Goal: Task Accomplishment & Management: Use online tool/utility

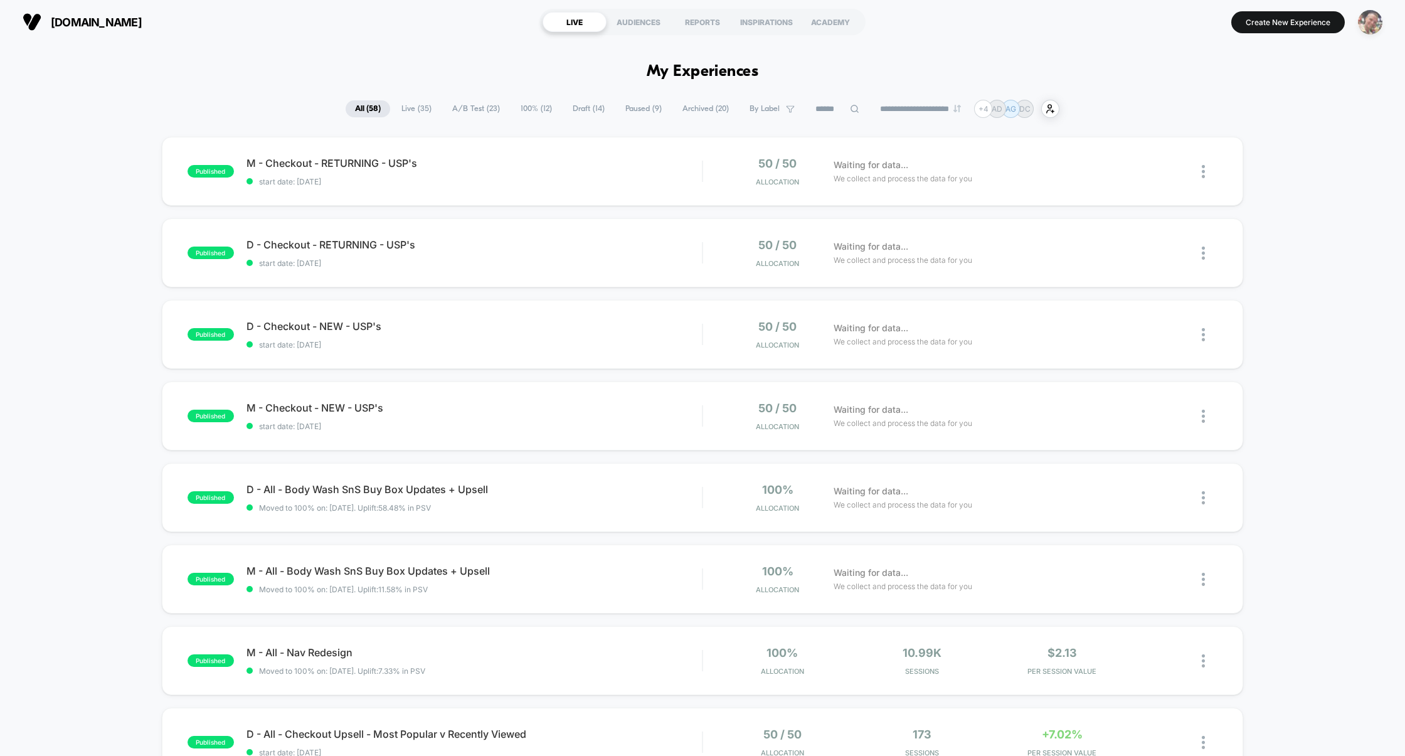
click at [1359, 23] on img "button" at bounding box center [1370, 22] width 24 height 24
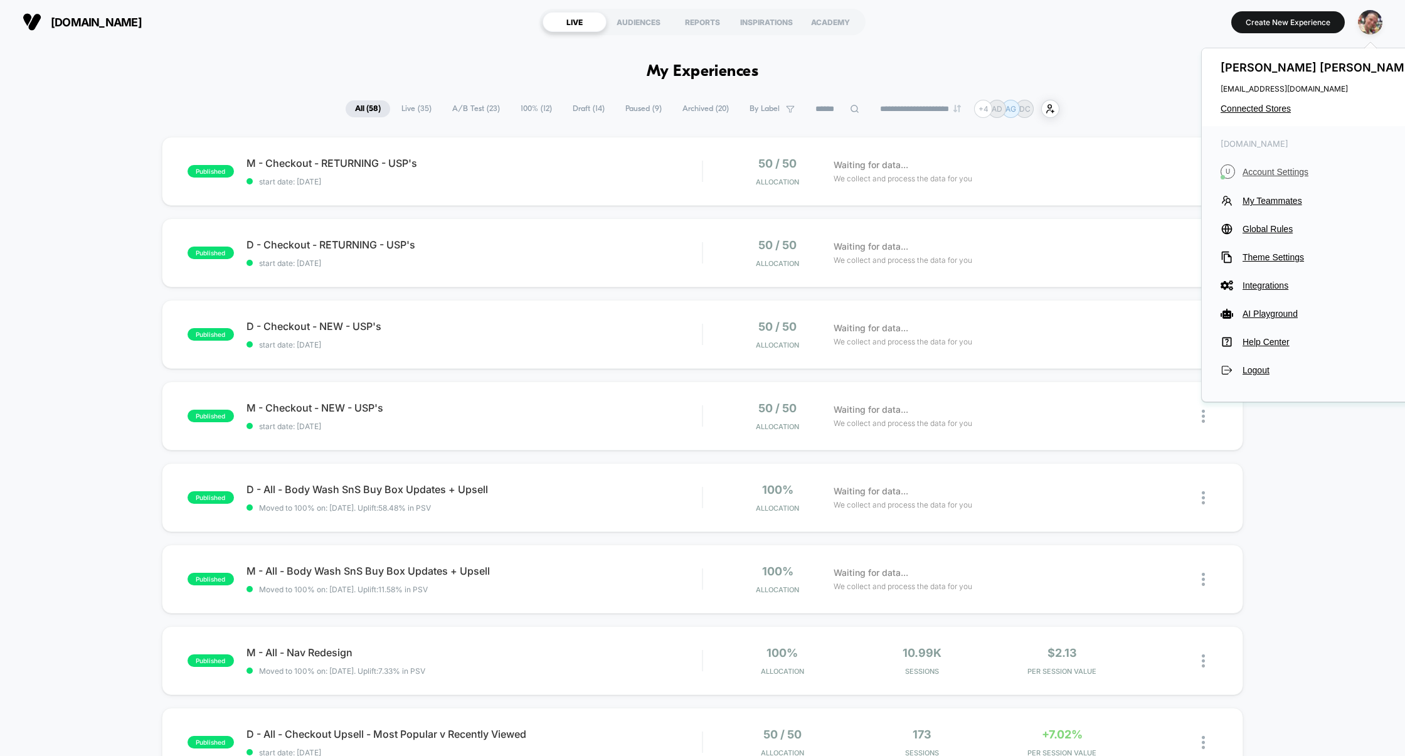
click at [1285, 171] on span "Account Settings" at bounding box center [1331, 172] width 176 height 10
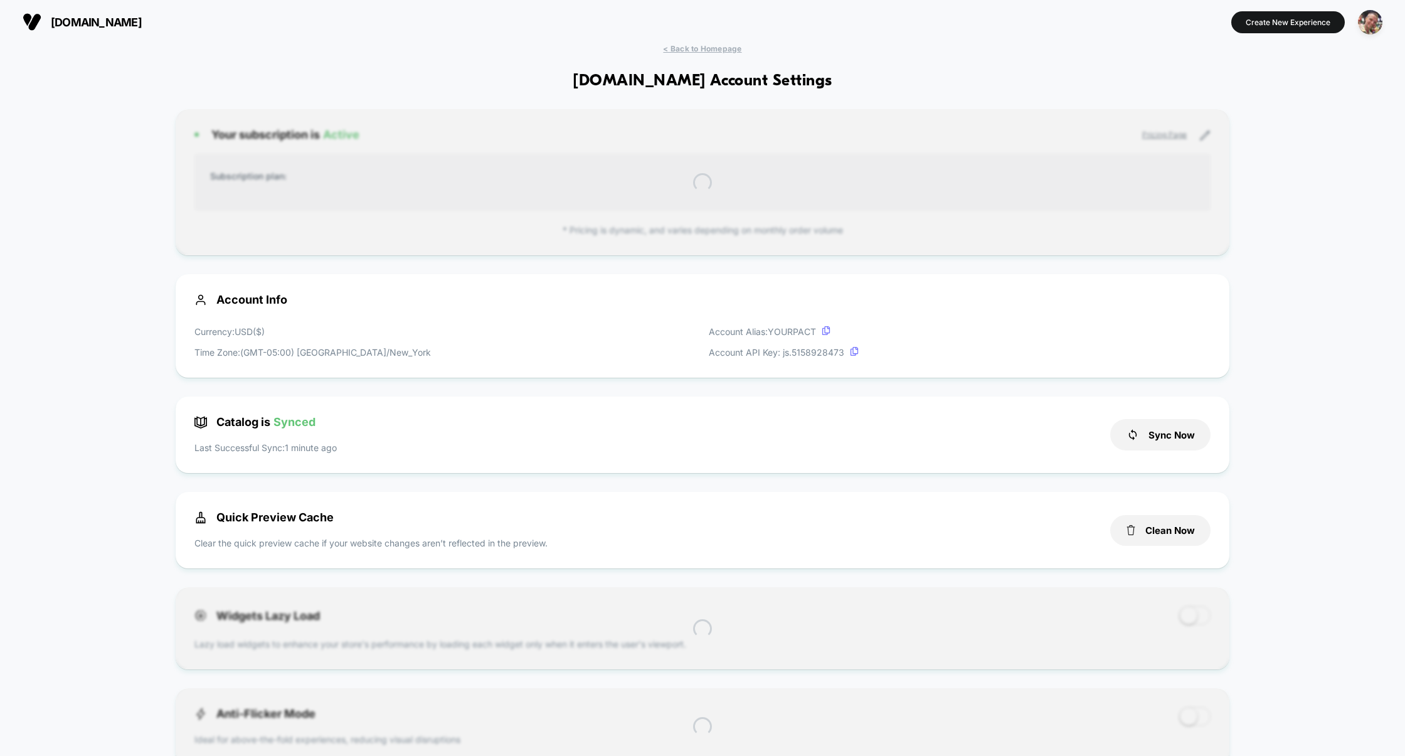
scroll to position [169, 0]
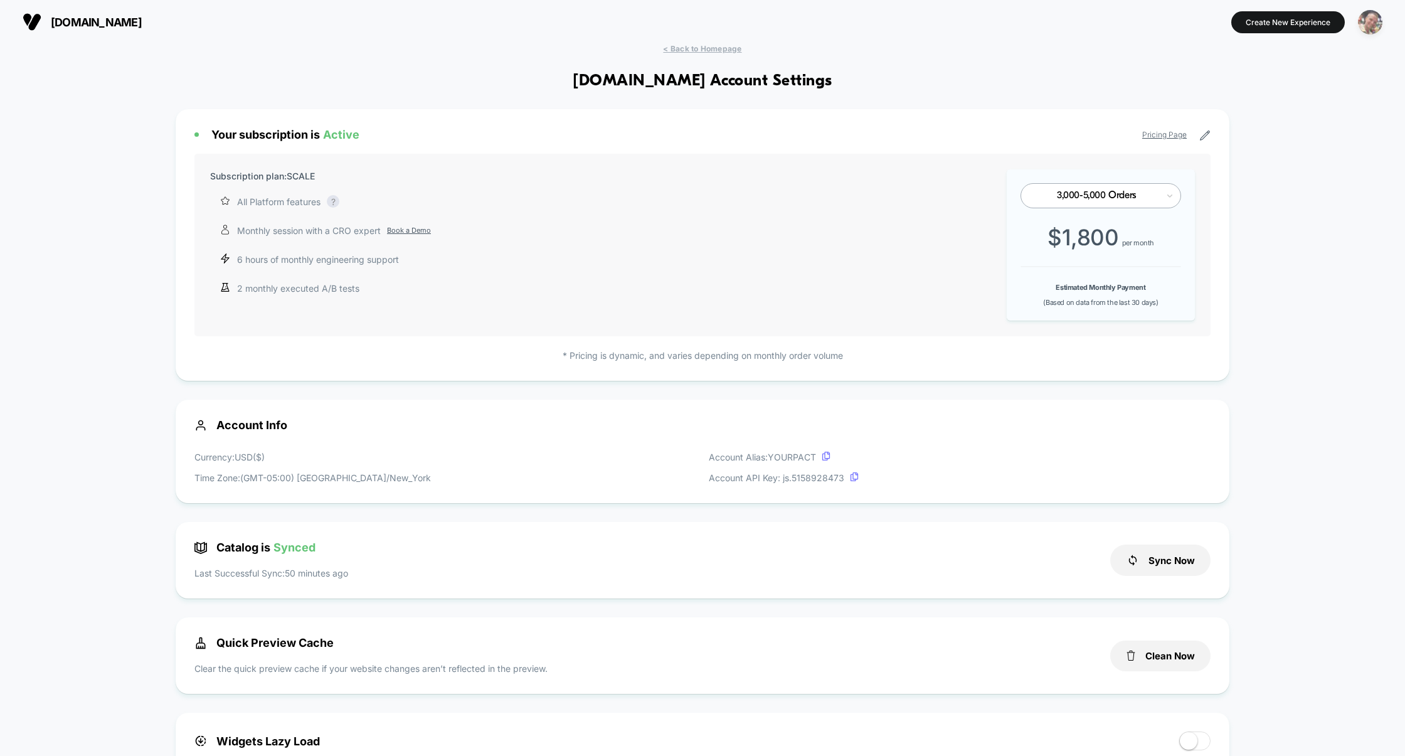
click at [1361, 28] on img "button" at bounding box center [1370, 22] width 24 height 24
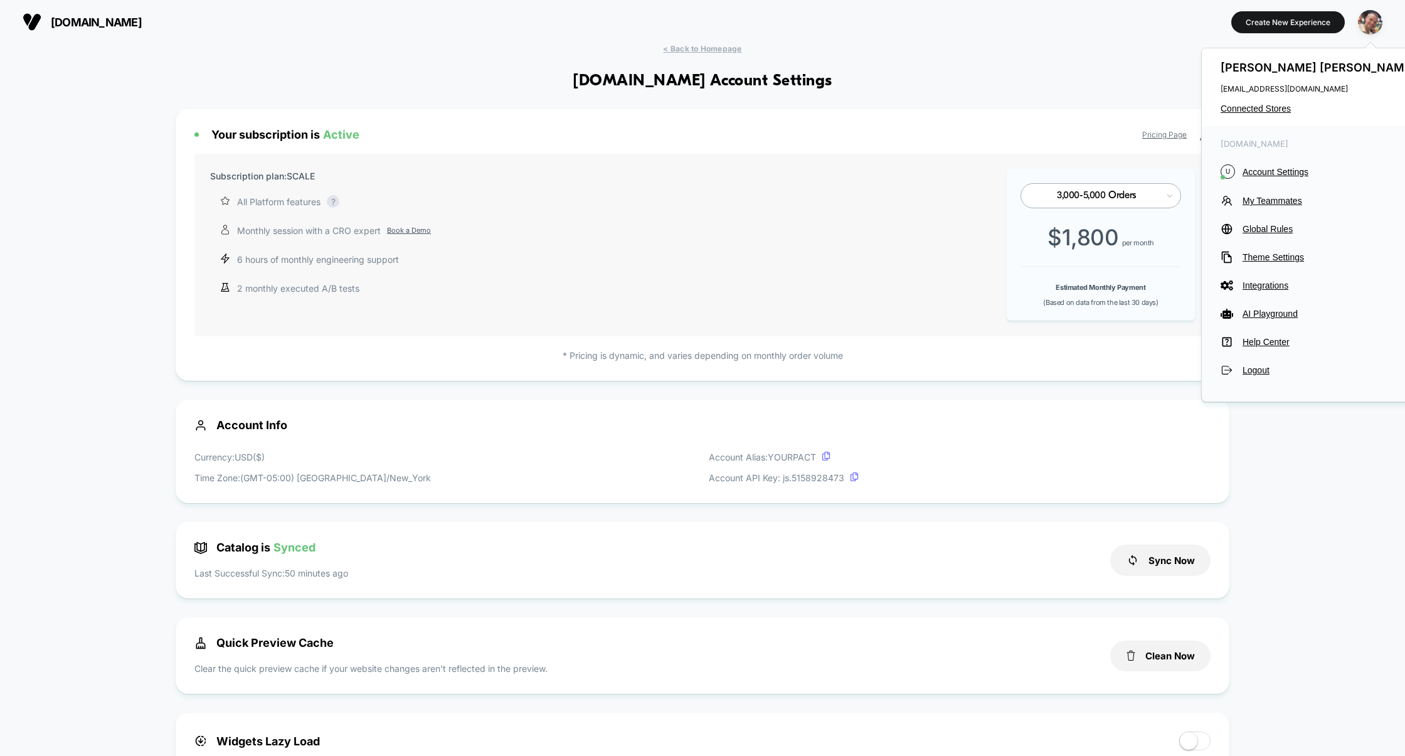
click at [1260, 119] on div "Pavel Serebrennikov pavel@visually.io Connected Stores" at bounding box center [1320, 87] width 236 height 78
click at [1271, 109] on span "Connected Stores" at bounding box center [1320, 108] width 198 height 10
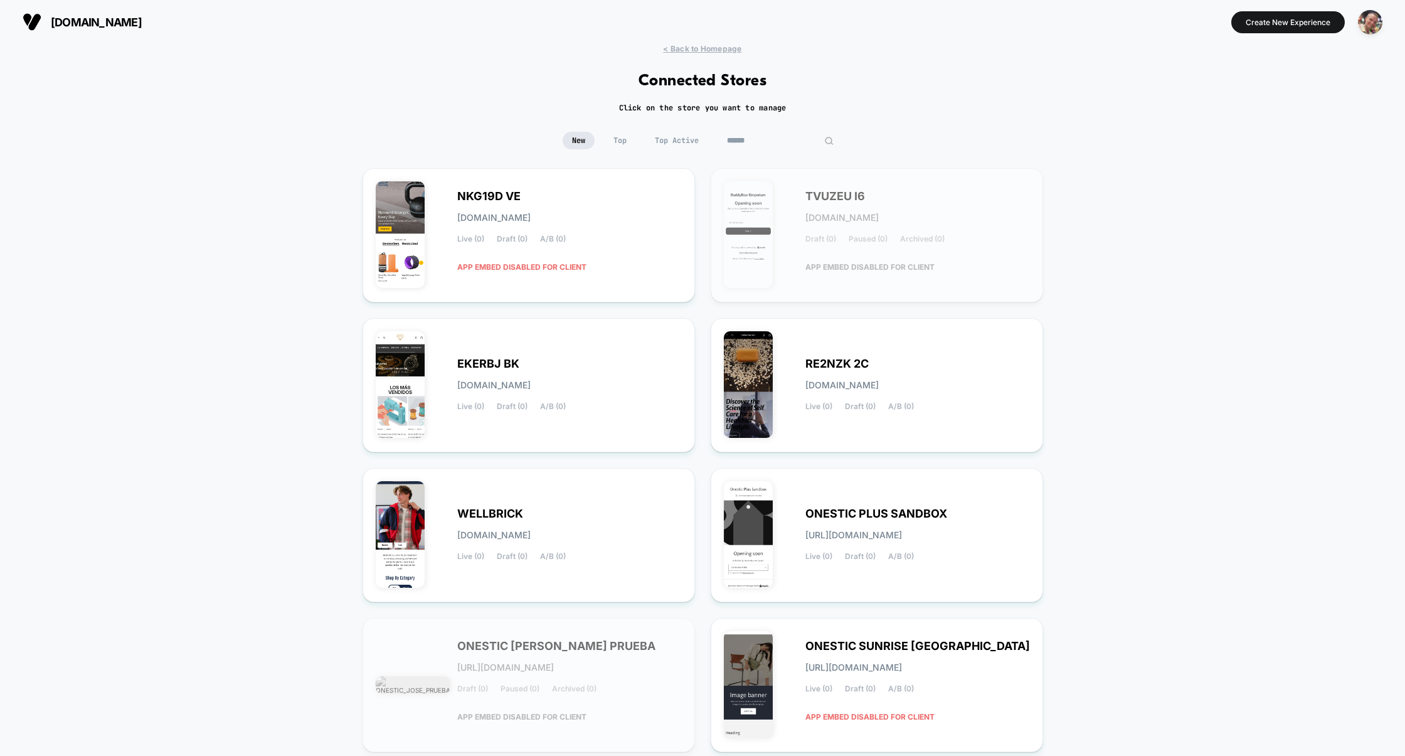
click at [777, 136] on input at bounding box center [780, 141] width 125 height 18
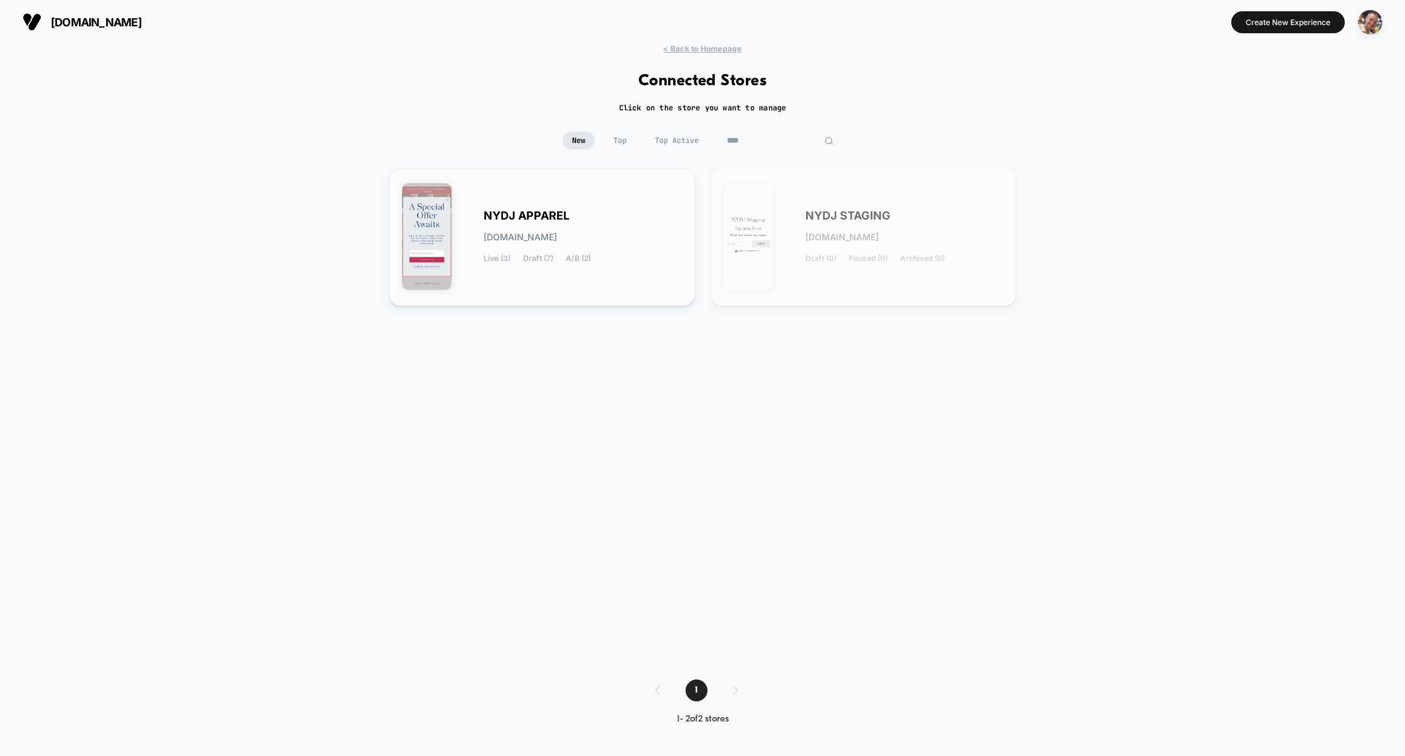
type input "****"
click at [439, 289] on img at bounding box center [427, 236] width 50 height 107
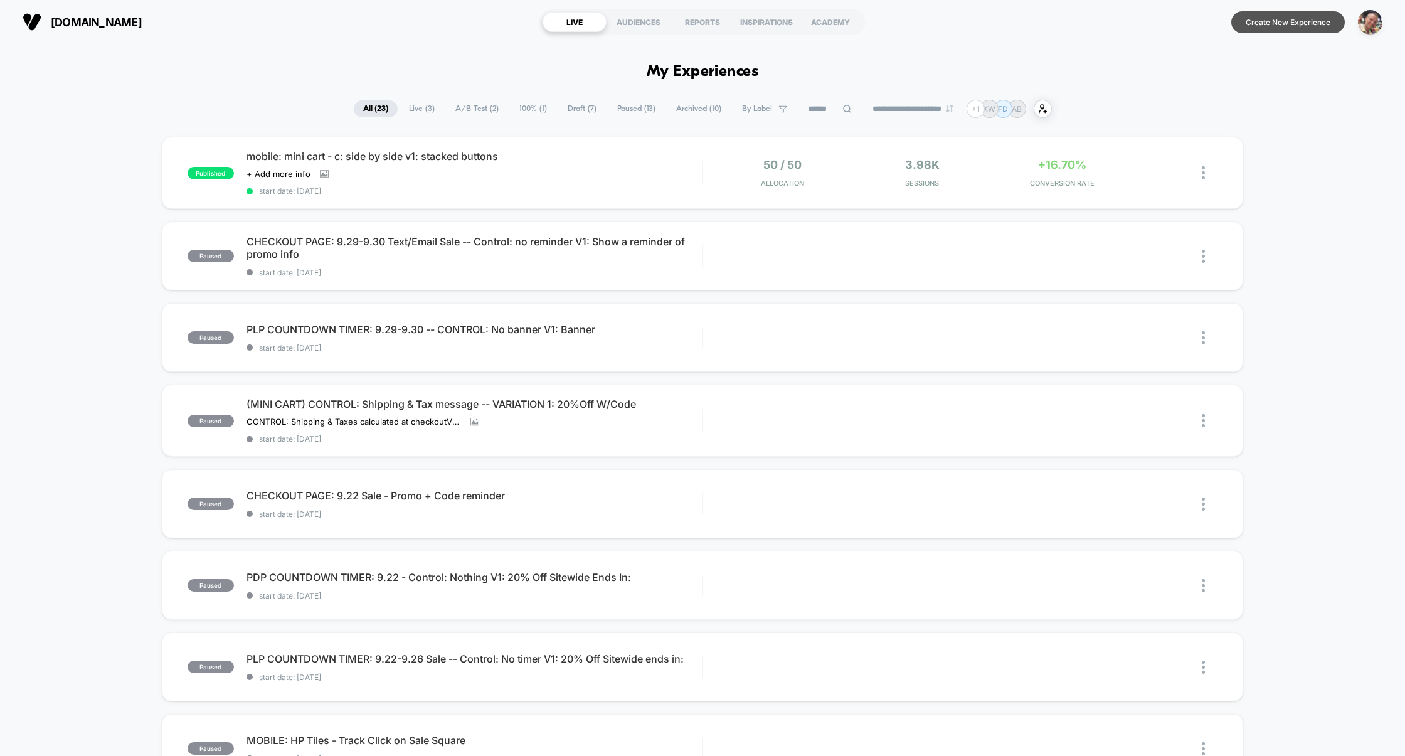
click at [1294, 24] on button "Create New Experience" at bounding box center [1288, 22] width 114 height 22
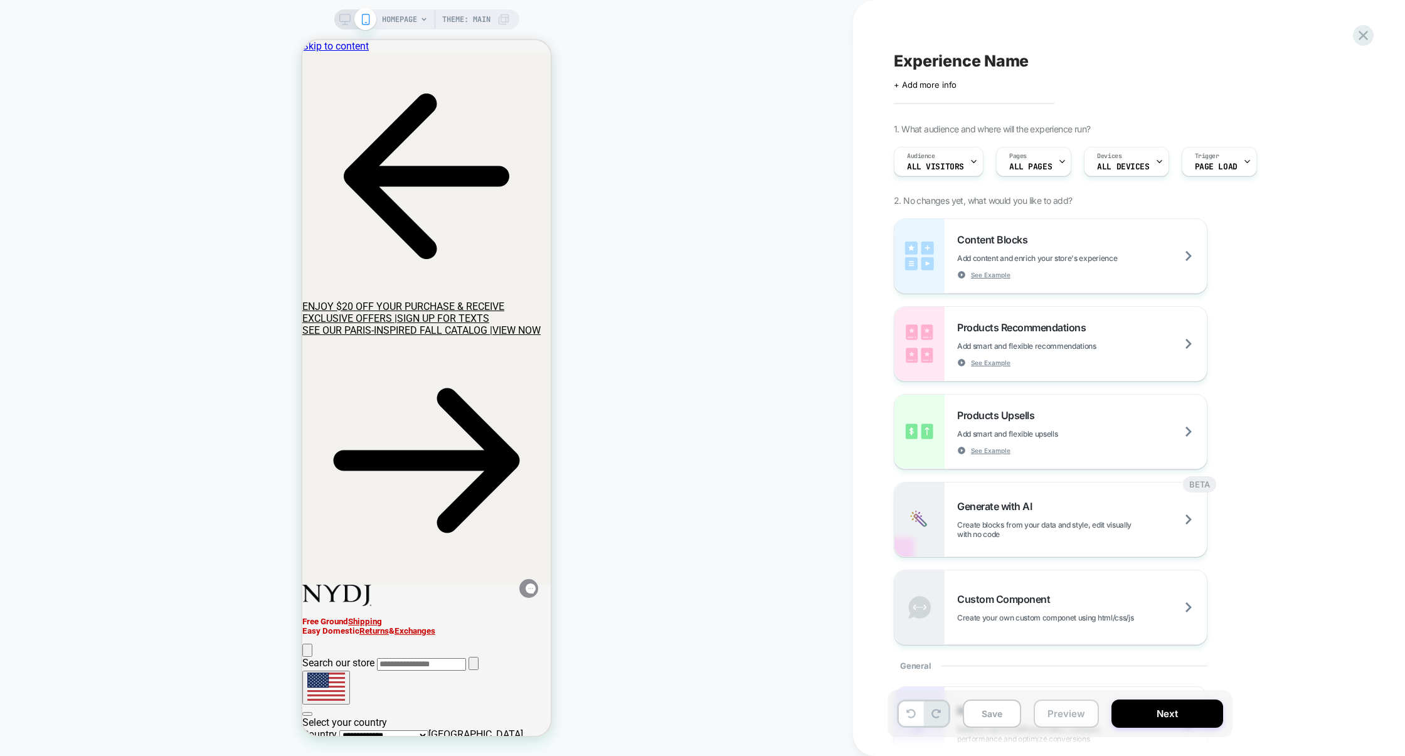
click at [1047, 709] on button "Preview" at bounding box center [1066, 713] width 65 height 28
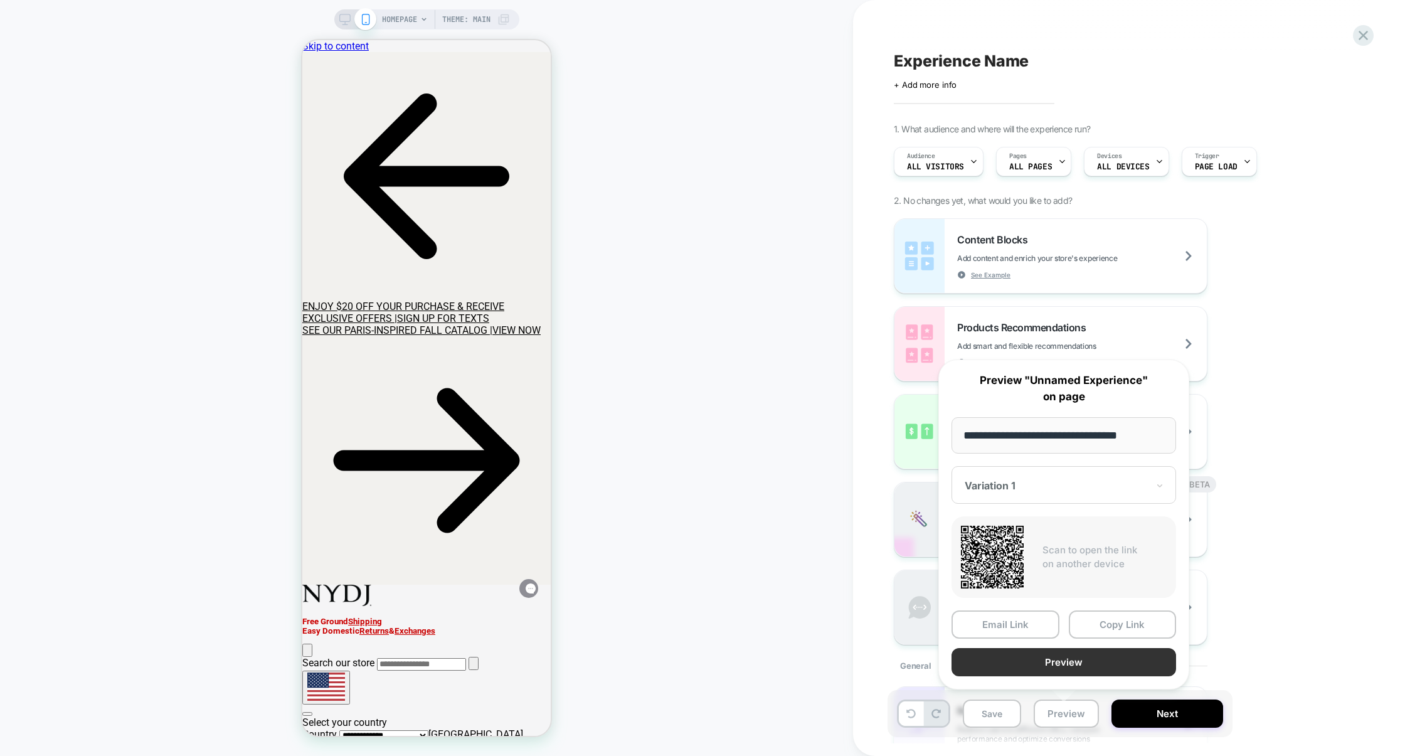
click at [1037, 665] on button "Preview" at bounding box center [1064, 662] width 225 height 28
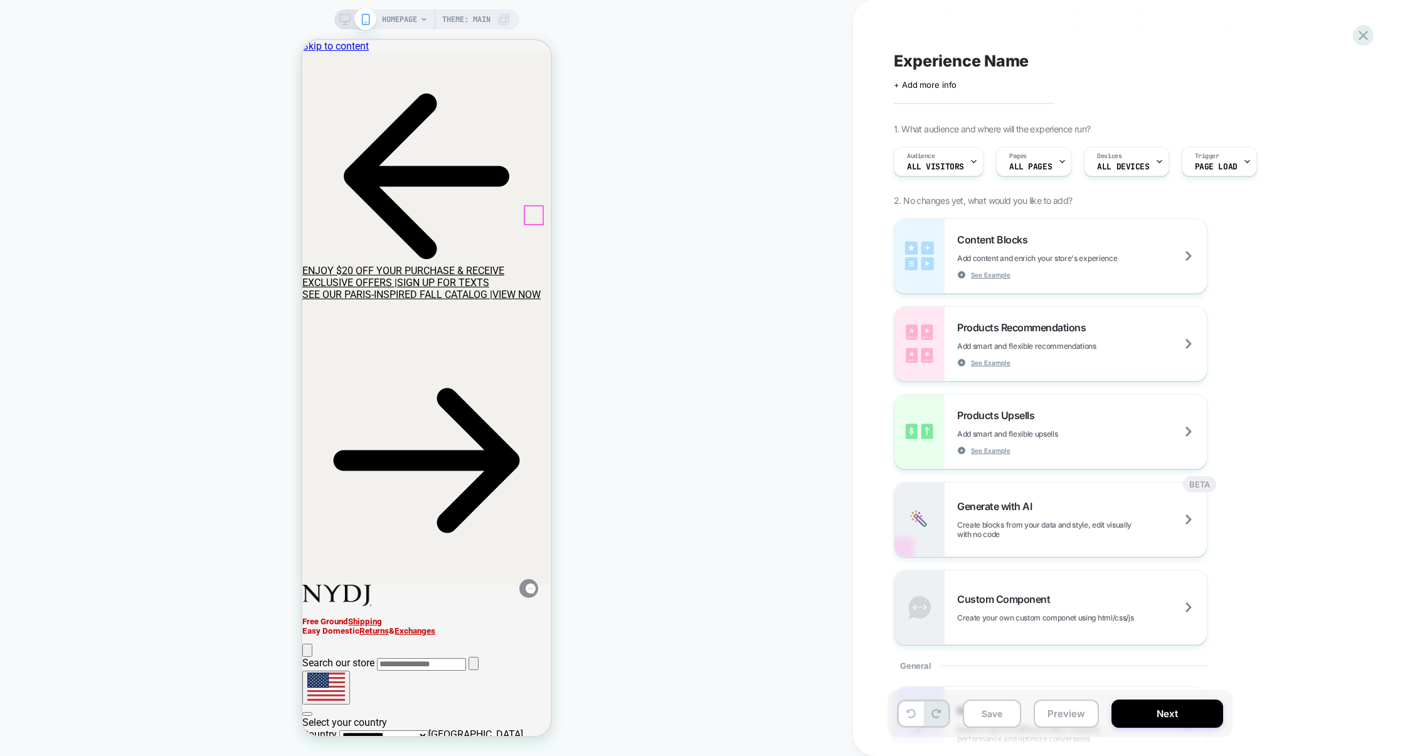
click at [302, 40] on icon at bounding box center [302, 40] width 0 height 0
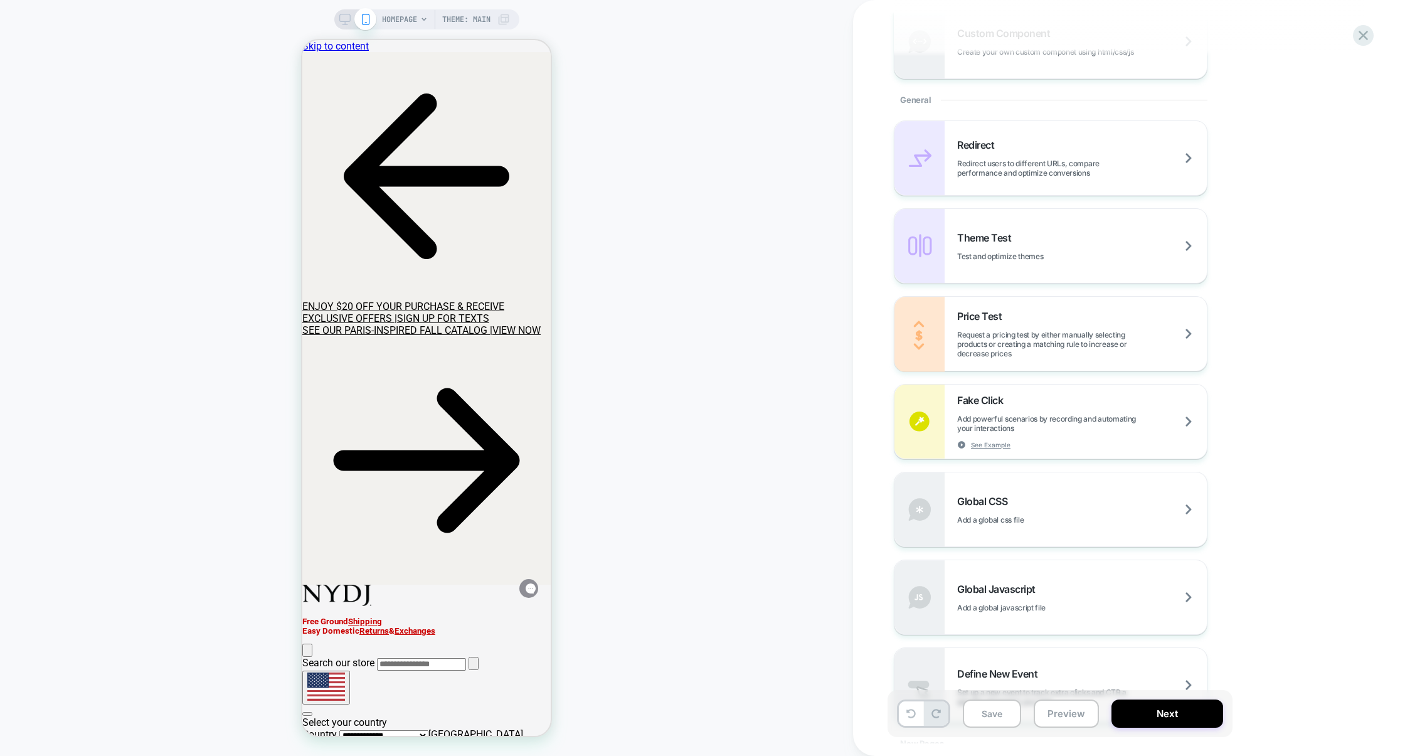
scroll to position [575, 0]
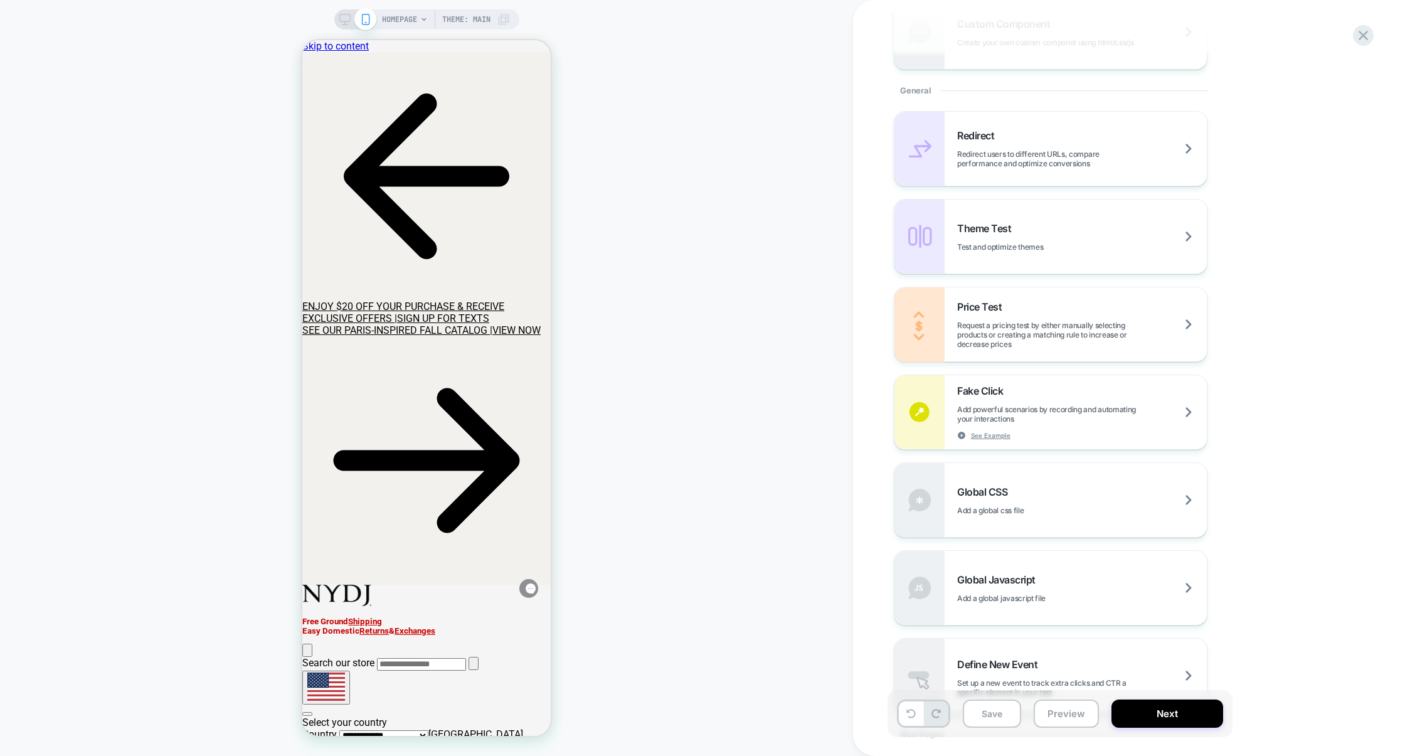
click at [1047, 506] on span "Add a global css file" at bounding box center [1021, 510] width 129 height 9
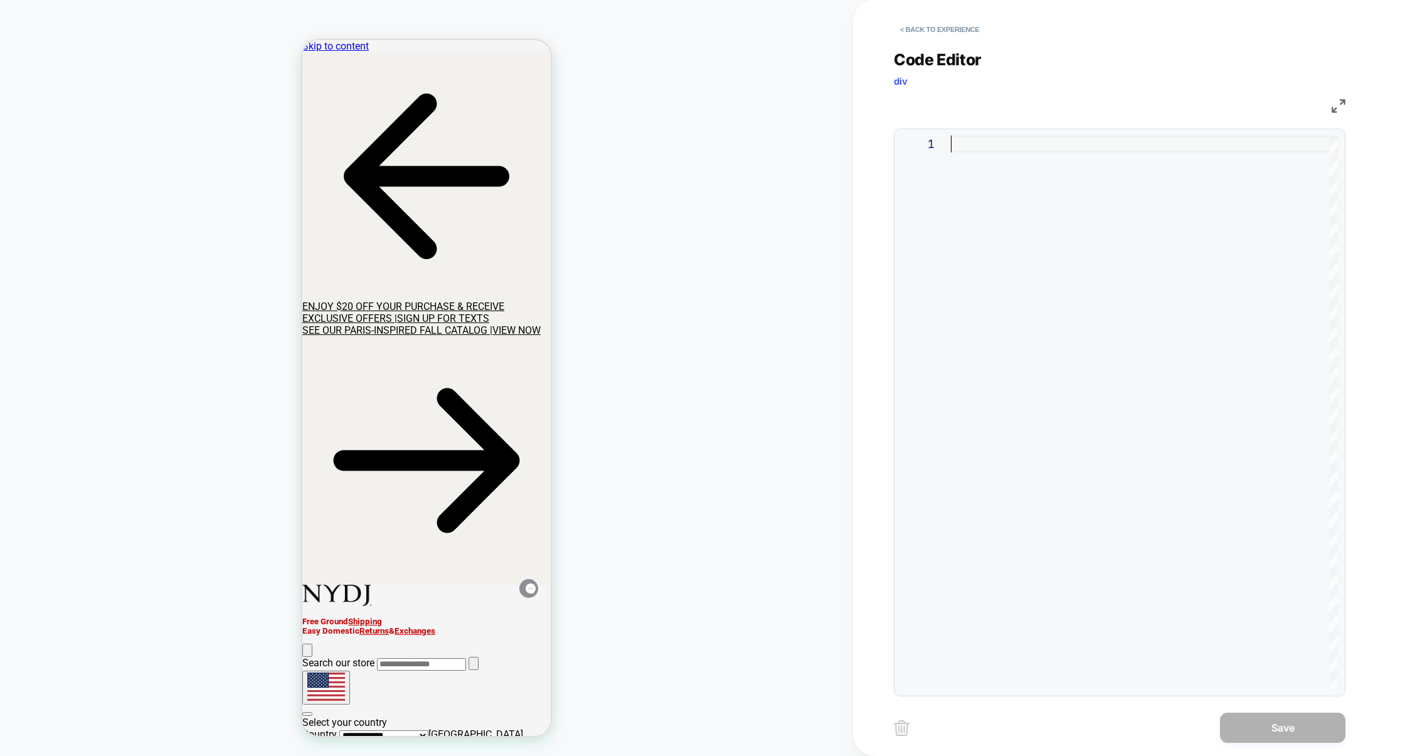
click at [1112, 287] on div at bounding box center [1144, 411] width 387 height 553
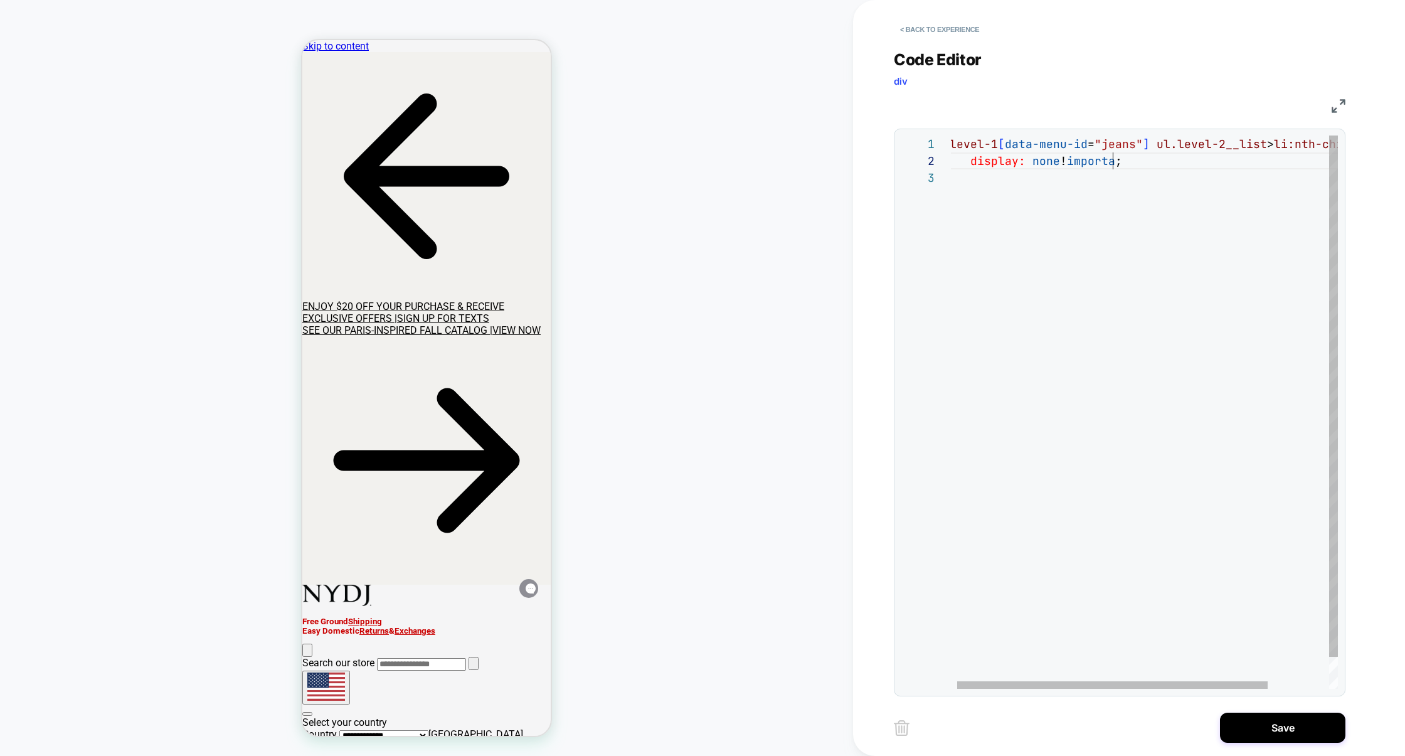
scroll to position [16, 184]
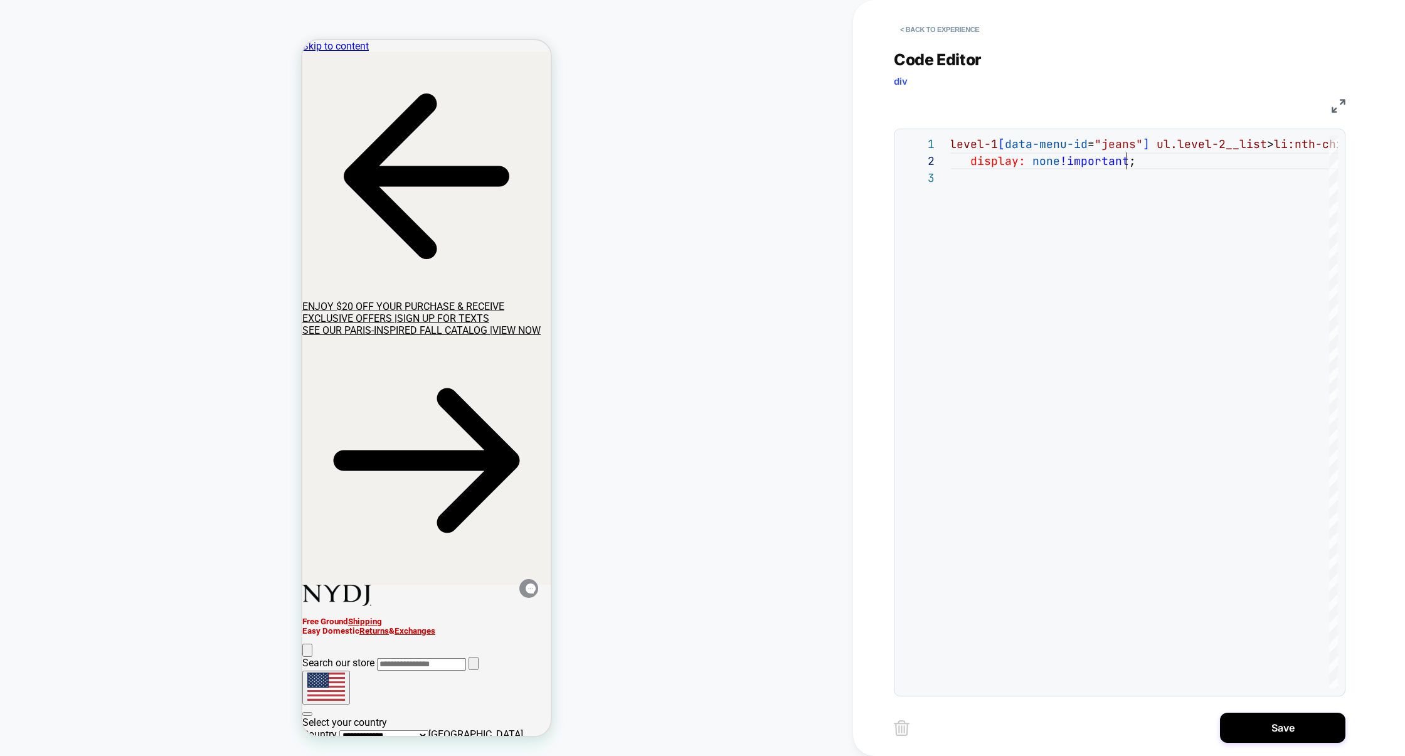
type textarea "**********"
click at [1268, 745] on div "**********" at bounding box center [1129, 378] width 470 height 756
click at [1274, 734] on button "Save" at bounding box center [1282, 728] width 125 height 30
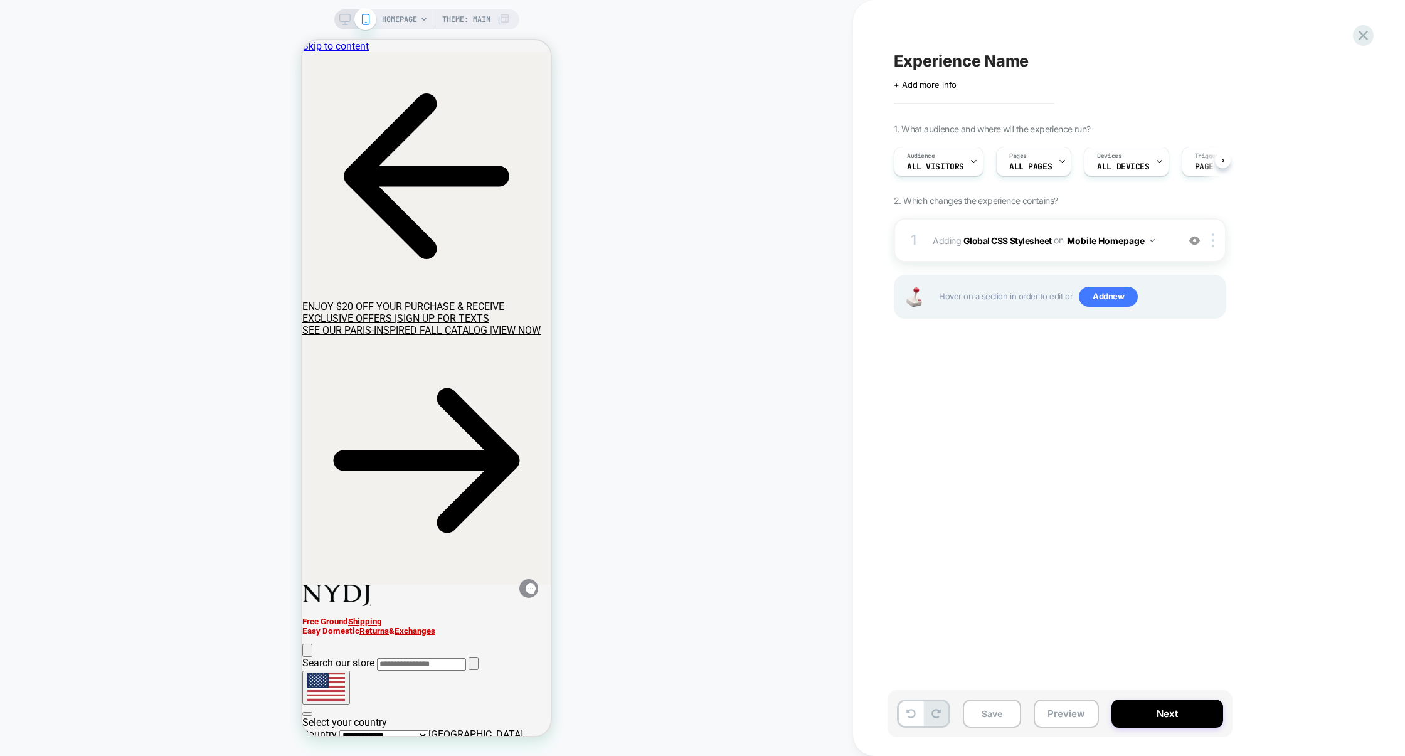
scroll to position [0, 1]
click at [347, 20] on icon at bounding box center [344, 19] width 11 height 11
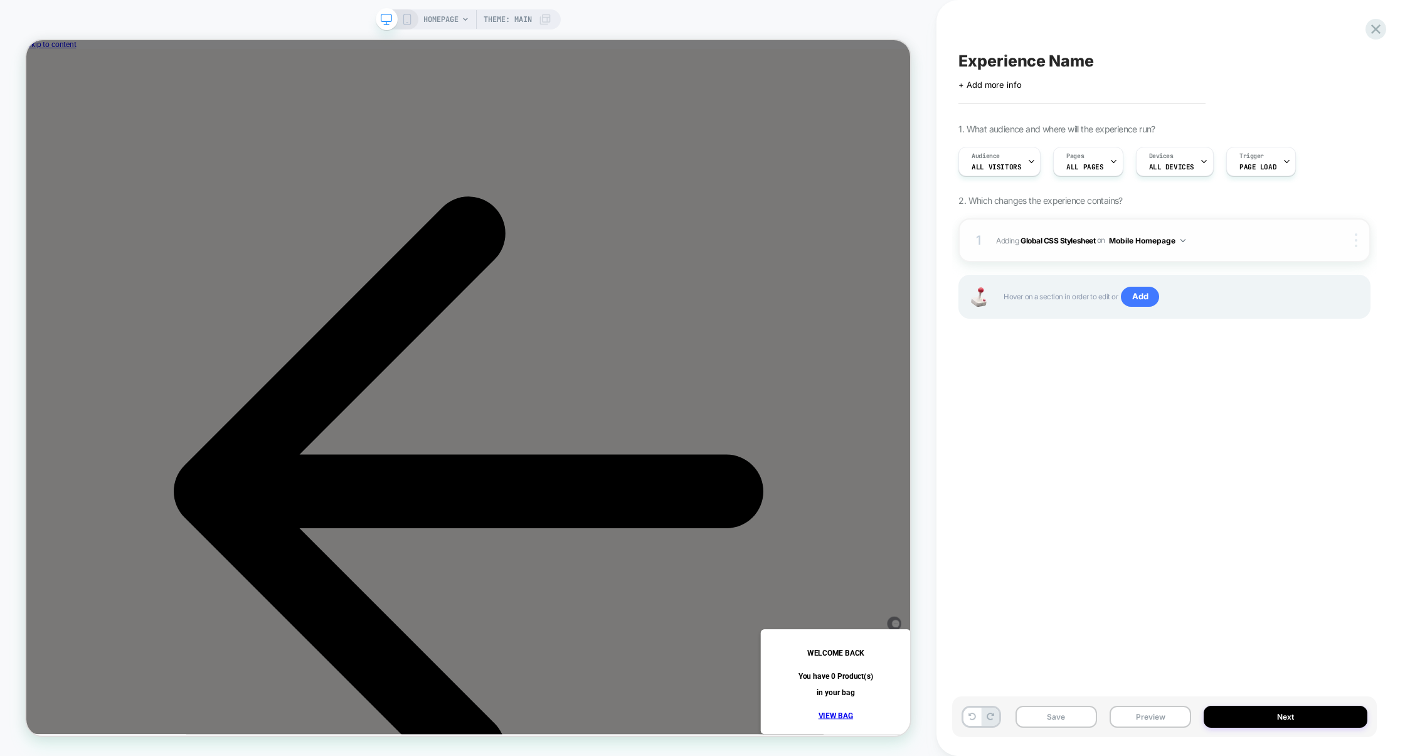
click at [1358, 241] on div at bounding box center [1358, 240] width 24 height 14
click at [1298, 248] on div "Target All Devices" at bounding box center [1282, 240] width 112 height 34
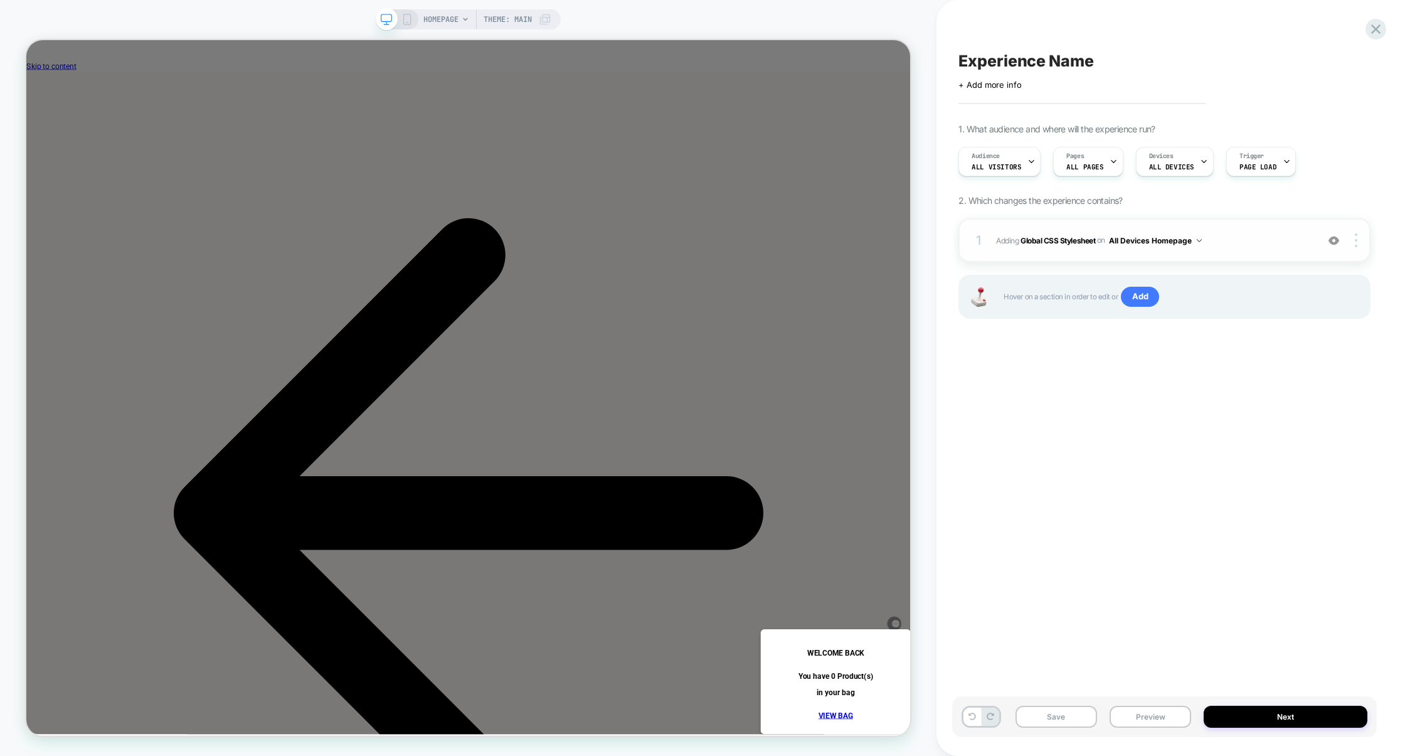
click at [1169, 239] on button "All Devices Homepage" at bounding box center [1155, 241] width 93 height 16
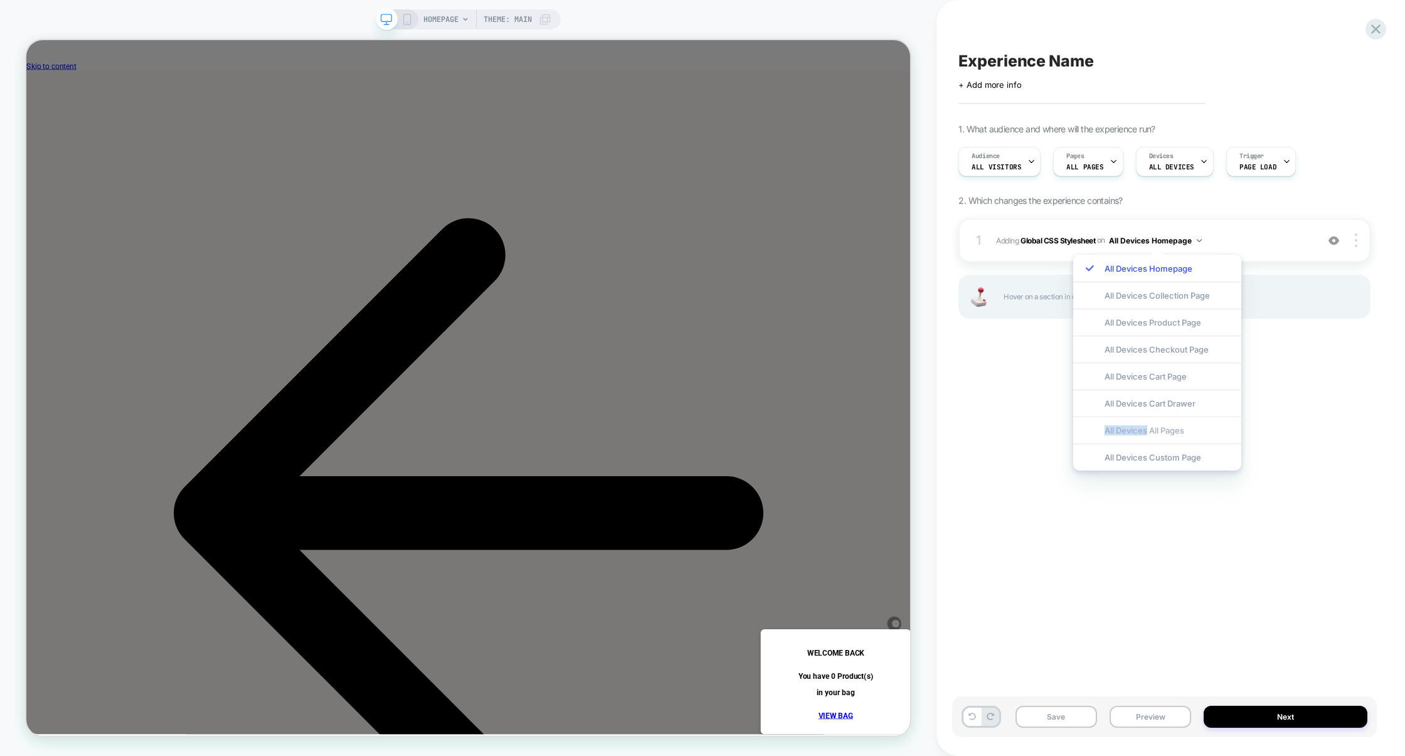
click at [1147, 426] on div "All Devices All Pages" at bounding box center [1157, 429] width 168 height 27
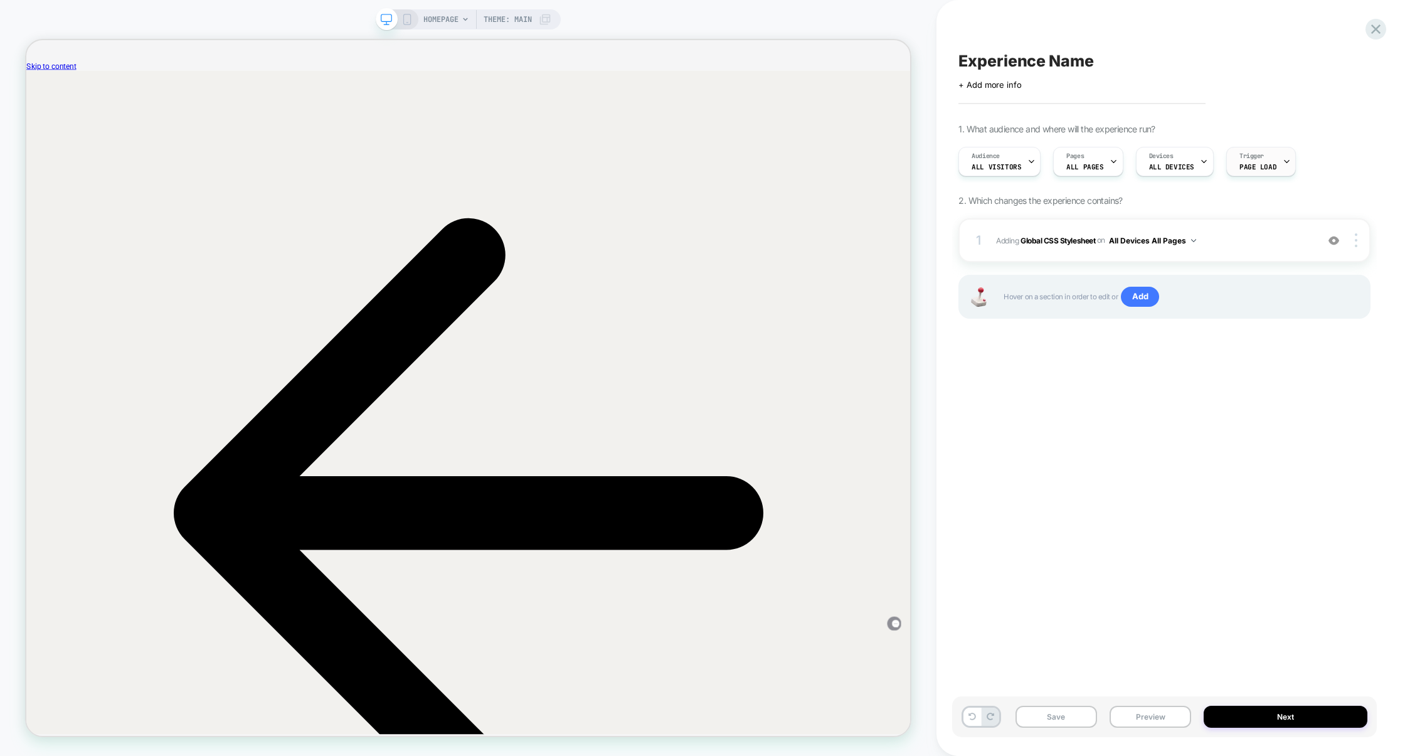
click at [1239, 166] on span "Page Load" at bounding box center [1257, 166] width 37 height 9
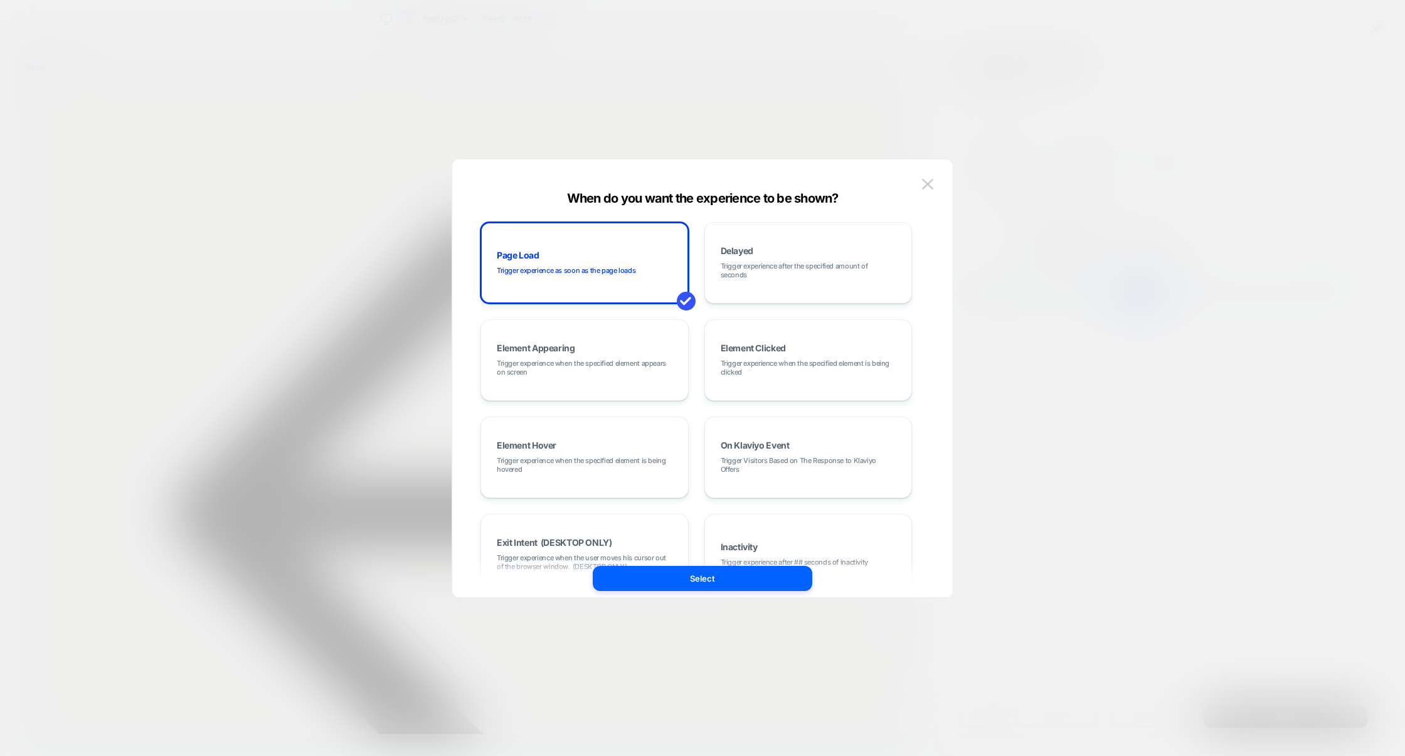
click at [1187, 161] on div at bounding box center [702, 378] width 1405 height 756
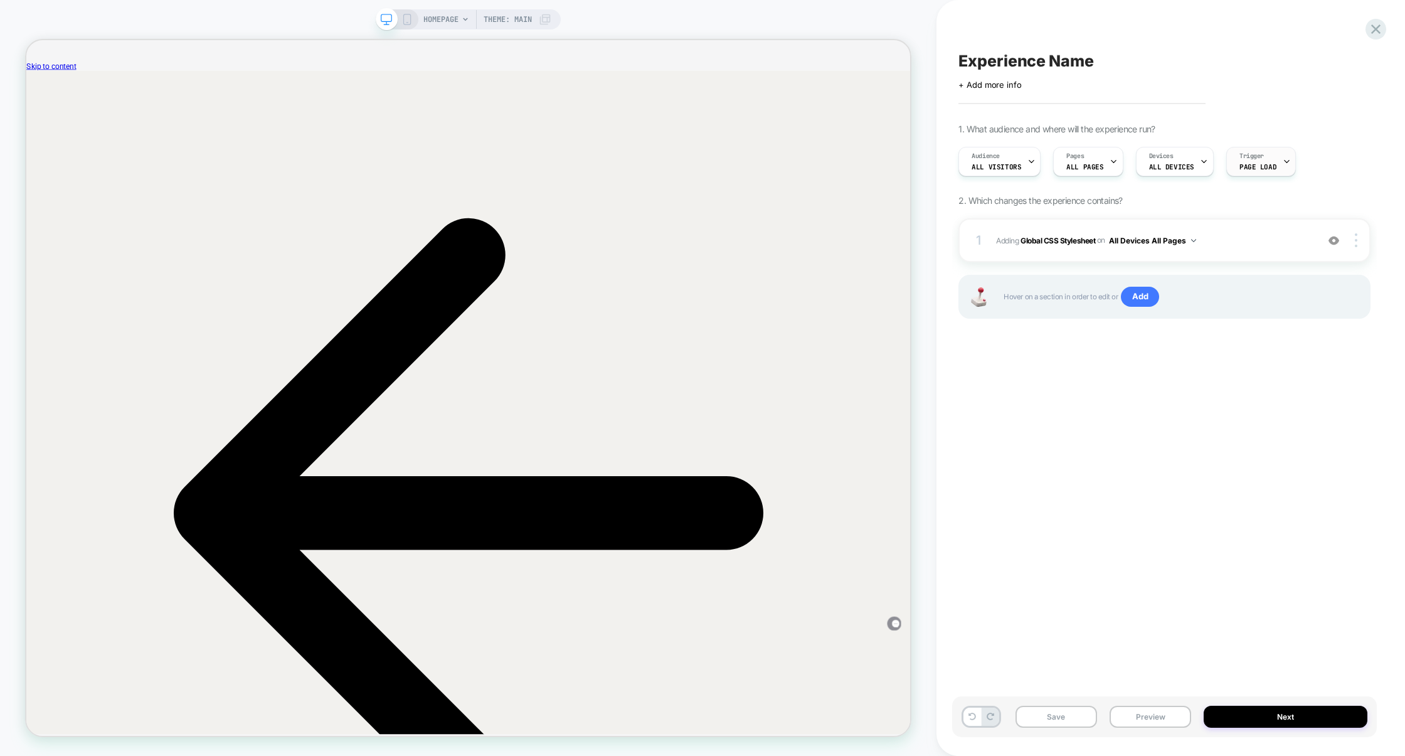
click at [1250, 163] on span "Page Load" at bounding box center [1257, 166] width 37 height 9
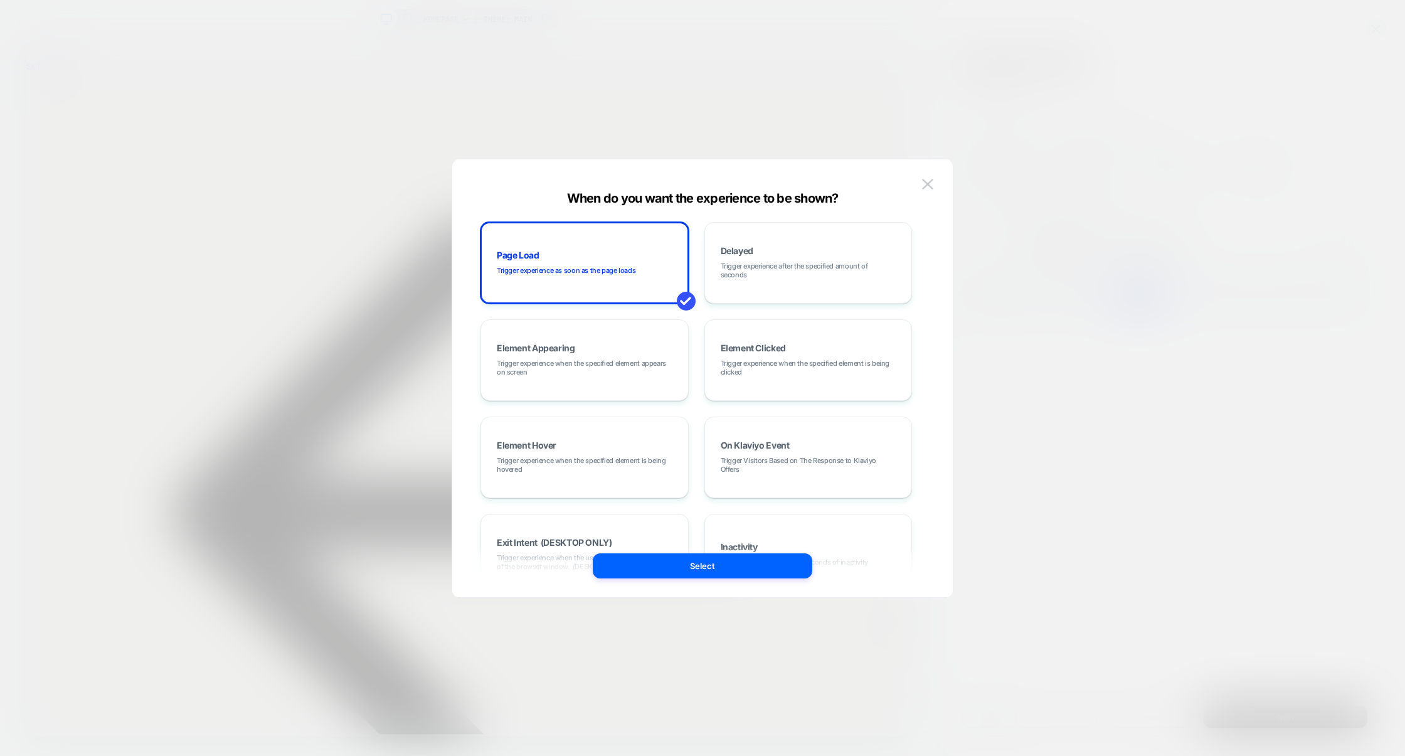
click at [637, 410] on div "Page Load Trigger experience as soon as the page loads Delayed Trigger experien…" at bounding box center [696, 457] width 432 height 470
click at [635, 421] on div "Element Hover Trigger experience when the specified element is being hovered" at bounding box center [584, 457] width 208 height 82
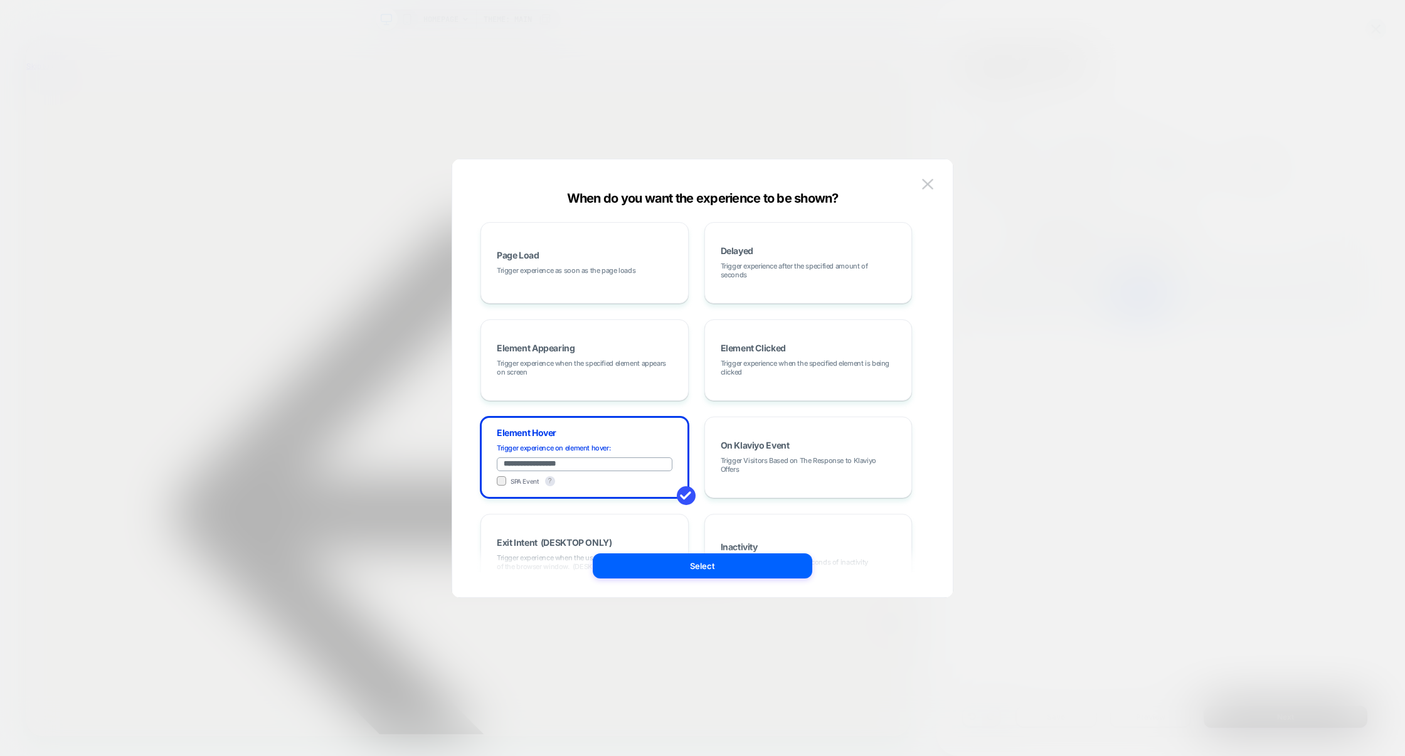
drag, startPoint x: 590, startPoint y: 465, endPoint x: 423, endPoint y: 455, distance: 167.2
click at [952, 183] on div "**********" at bounding box center [1158, 161] width 412 height 42
paste input "**********"
type input "**********"
click at [721, 574] on button "Select" at bounding box center [703, 565] width 220 height 25
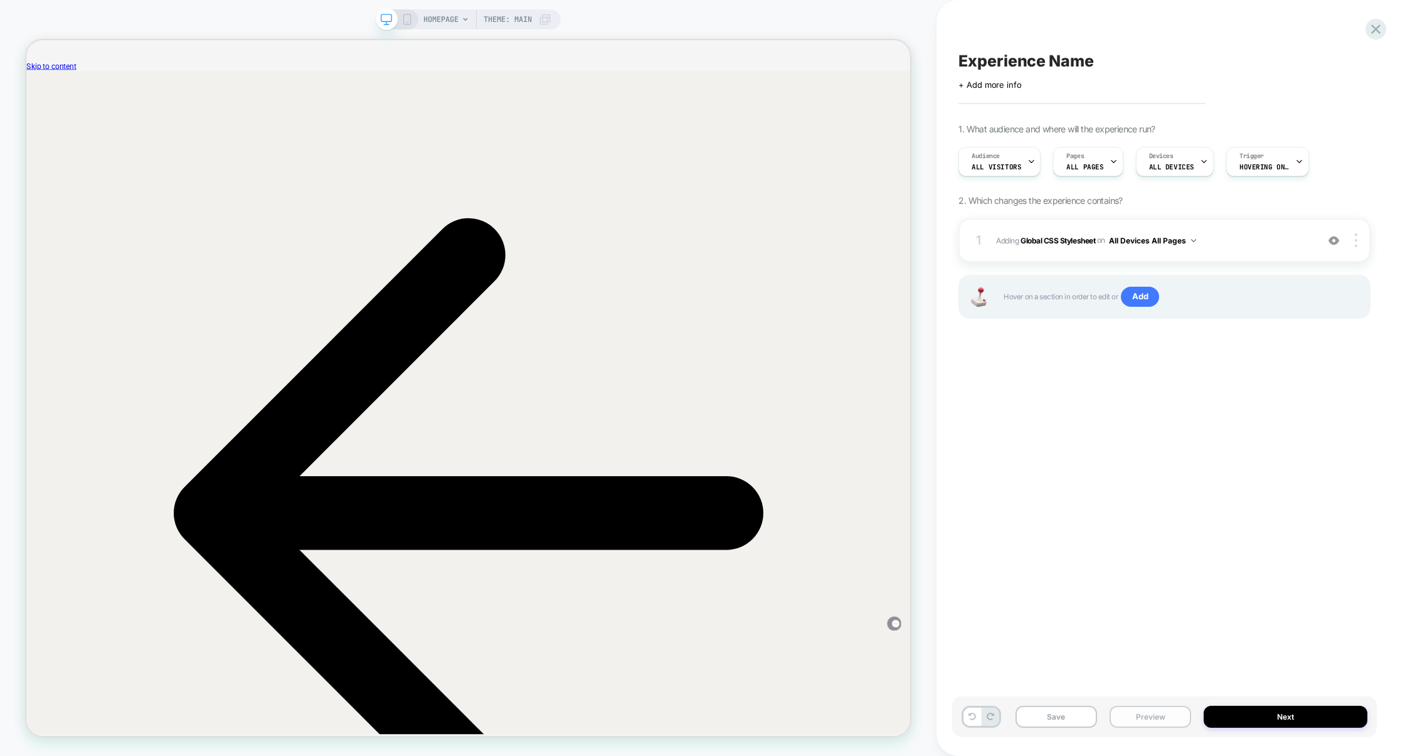
click at [1137, 713] on button "Preview" at bounding box center [1151, 717] width 82 height 22
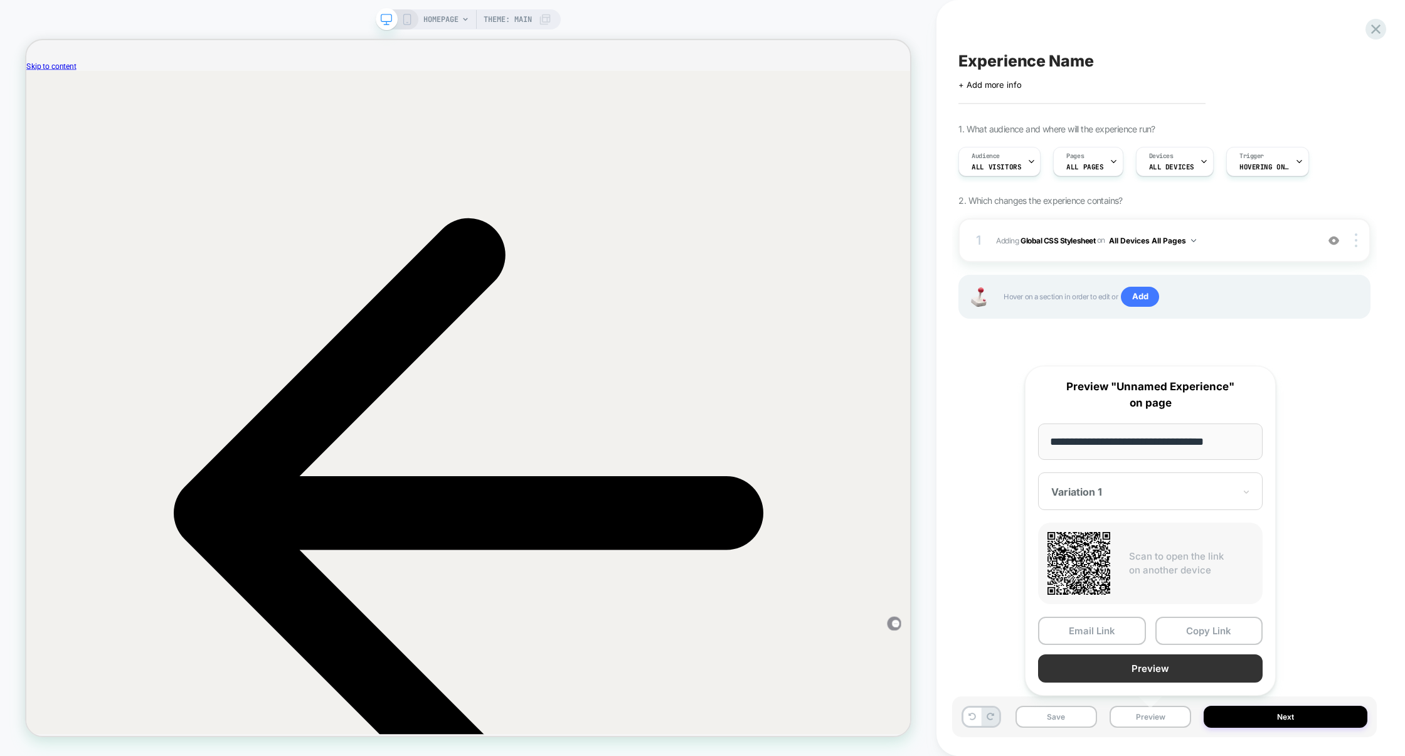
click at [1145, 675] on button "Preview" at bounding box center [1150, 668] width 225 height 28
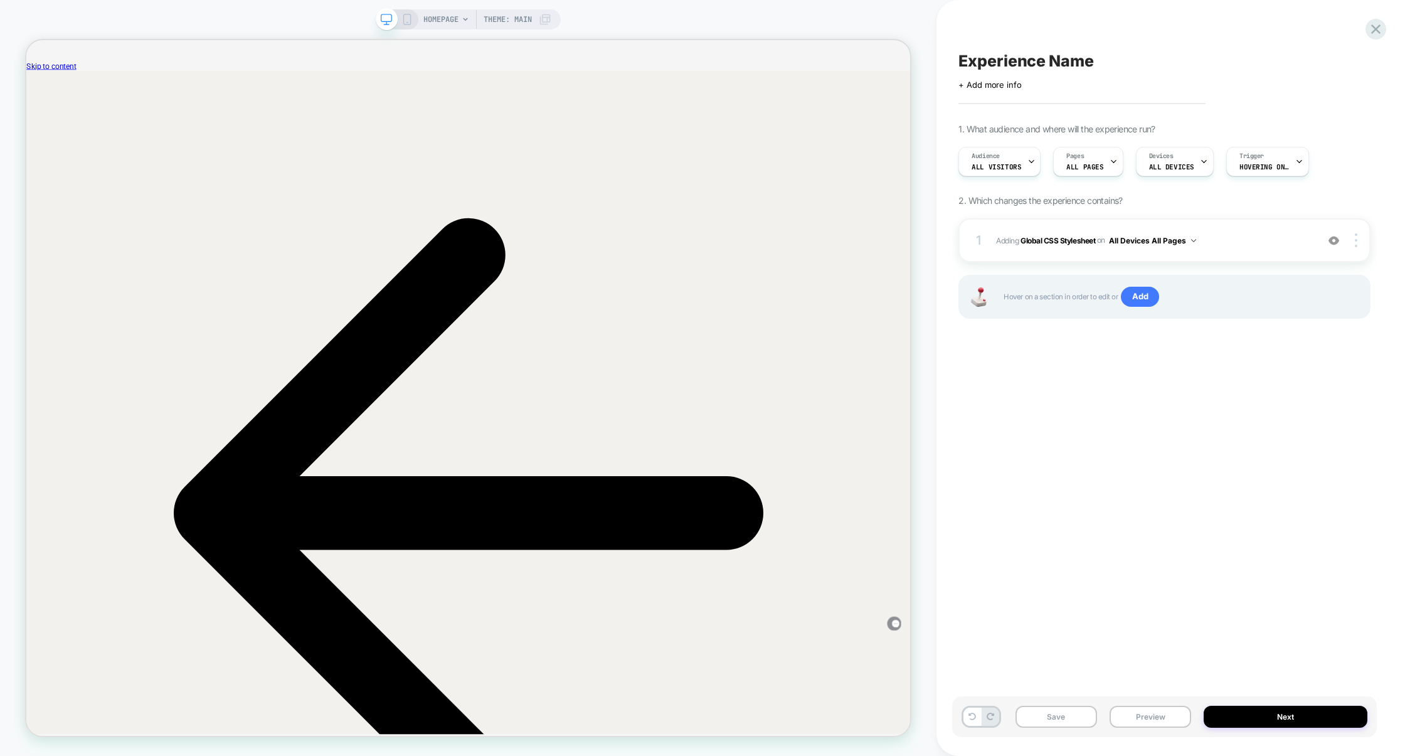
click at [1253, 183] on div "1. What audience and where will the experience run? Audience All Visitors Pages…" at bounding box center [1164, 237] width 412 height 226
click at [1254, 166] on span "Hovering on .level-1[data-menu-id="jeans"]" at bounding box center [1264, 166] width 50 height 9
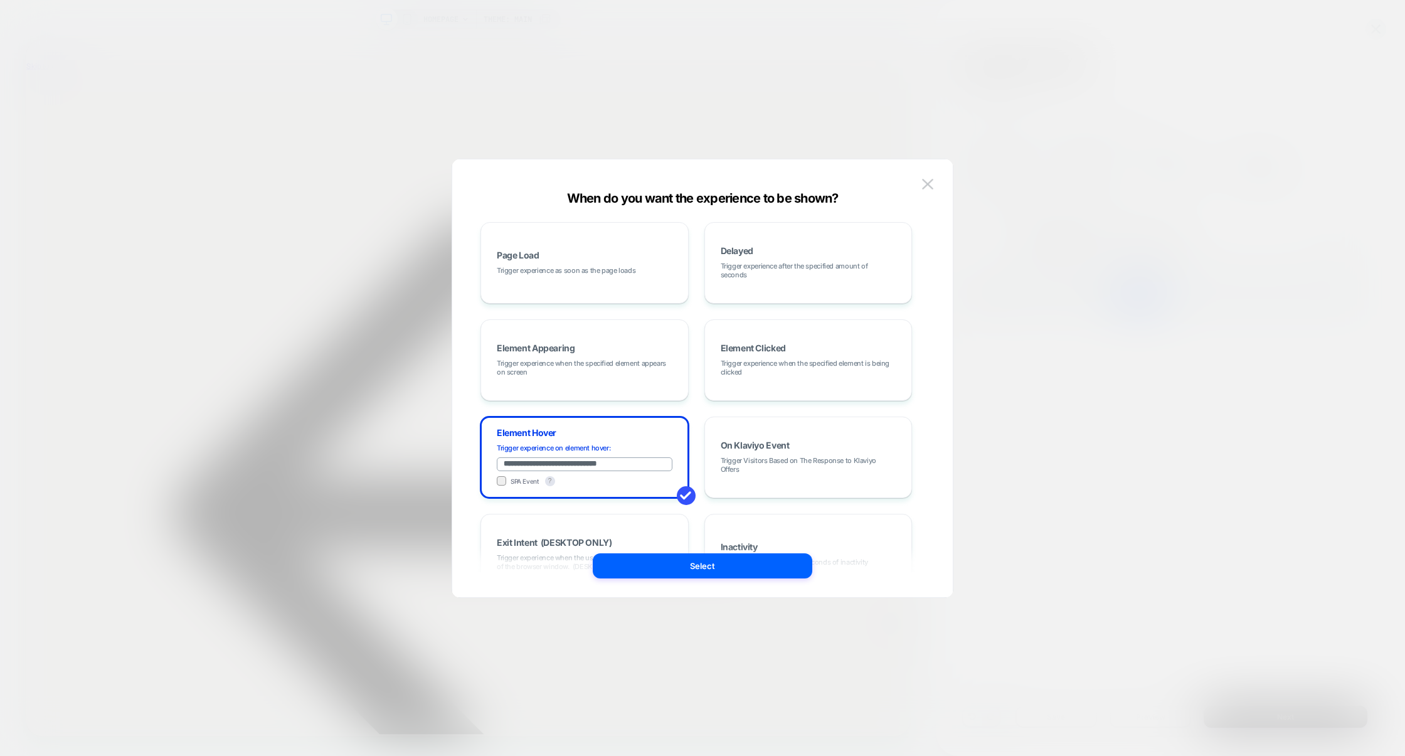
click at [1049, 187] on div at bounding box center [702, 378] width 1405 height 756
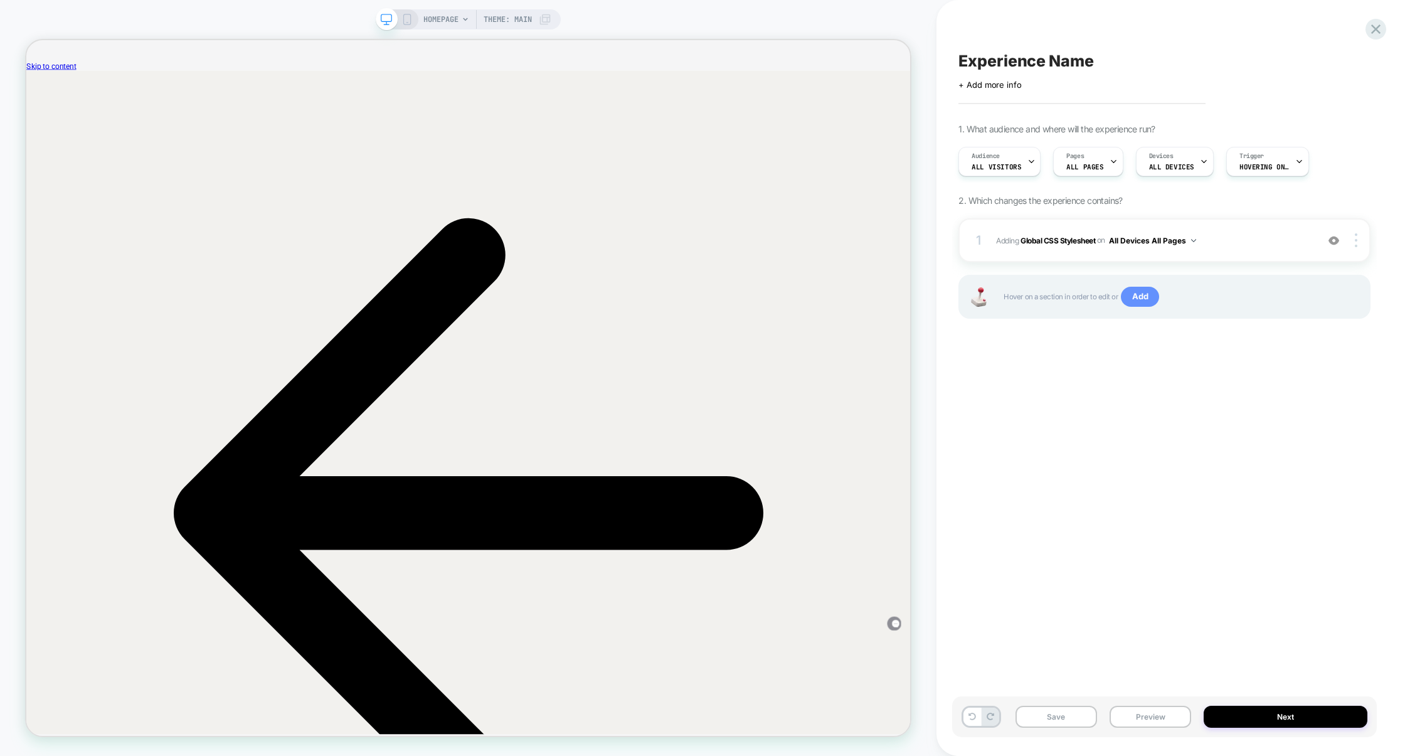
click at [1146, 304] on span "Add" at bounding box center [1140, 297] width 38 height 20
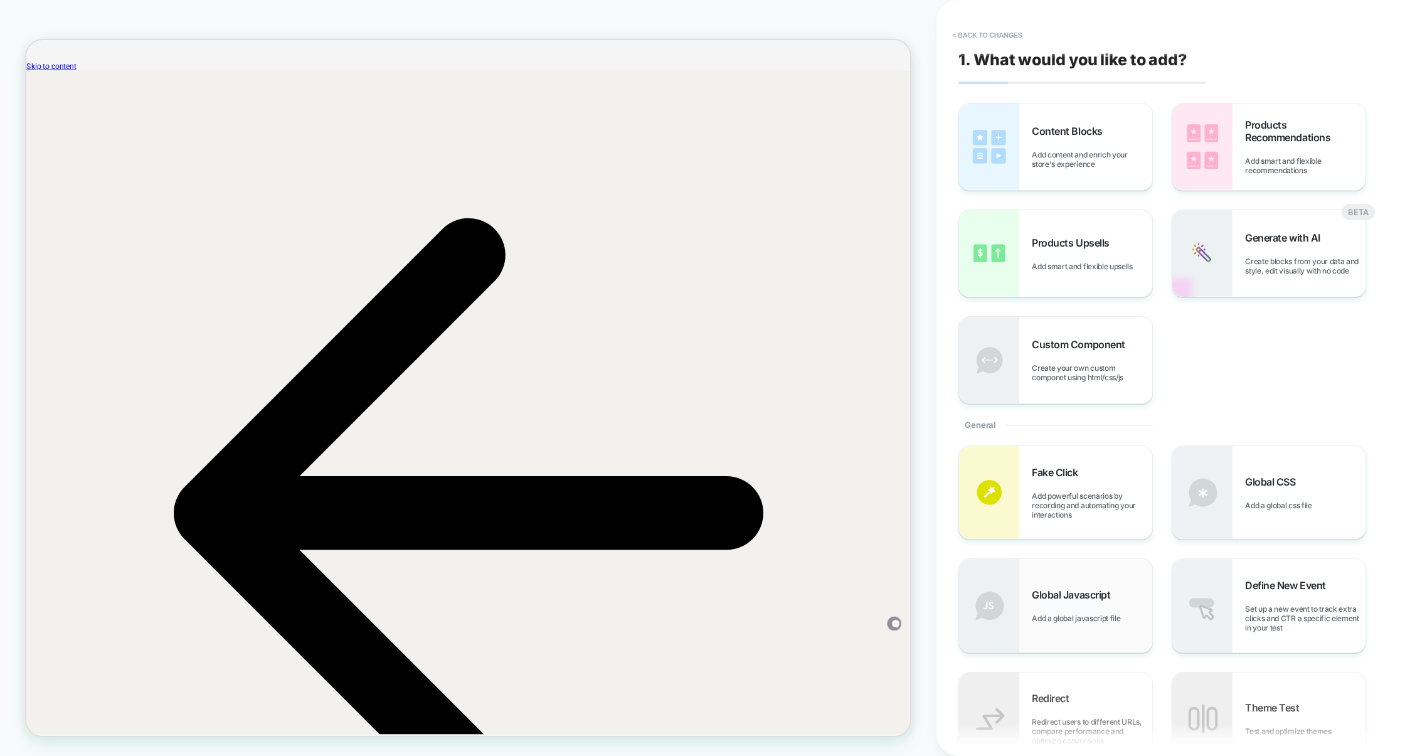
click at [1110, 589] on span "Global Javascript" at bounding box center [1074, 594] width 85 height 13
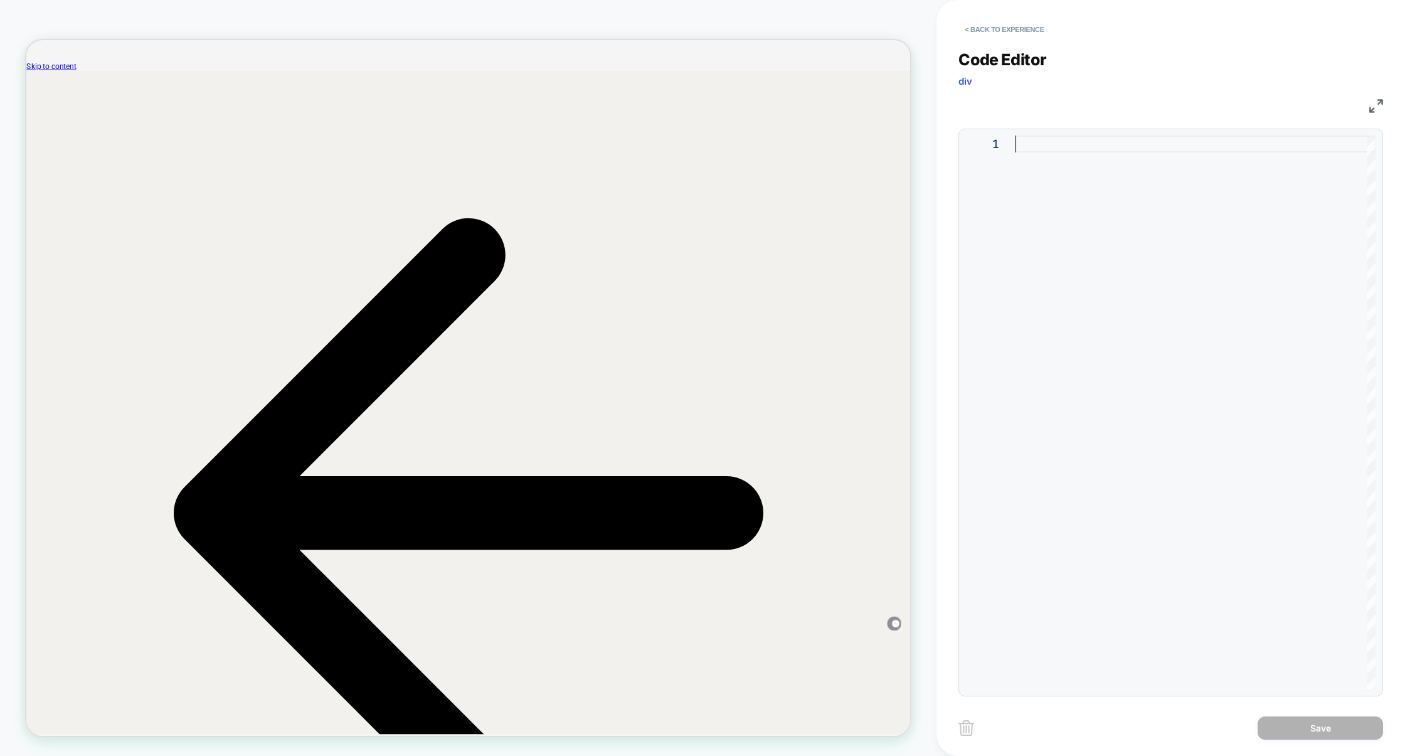
click at [1146, 440] on div at bounding box center [1195, 411] width 360 height 553
click at [997, 26] on button "< Back to experience" at bounding box center [1004, 29] width 92 height 20
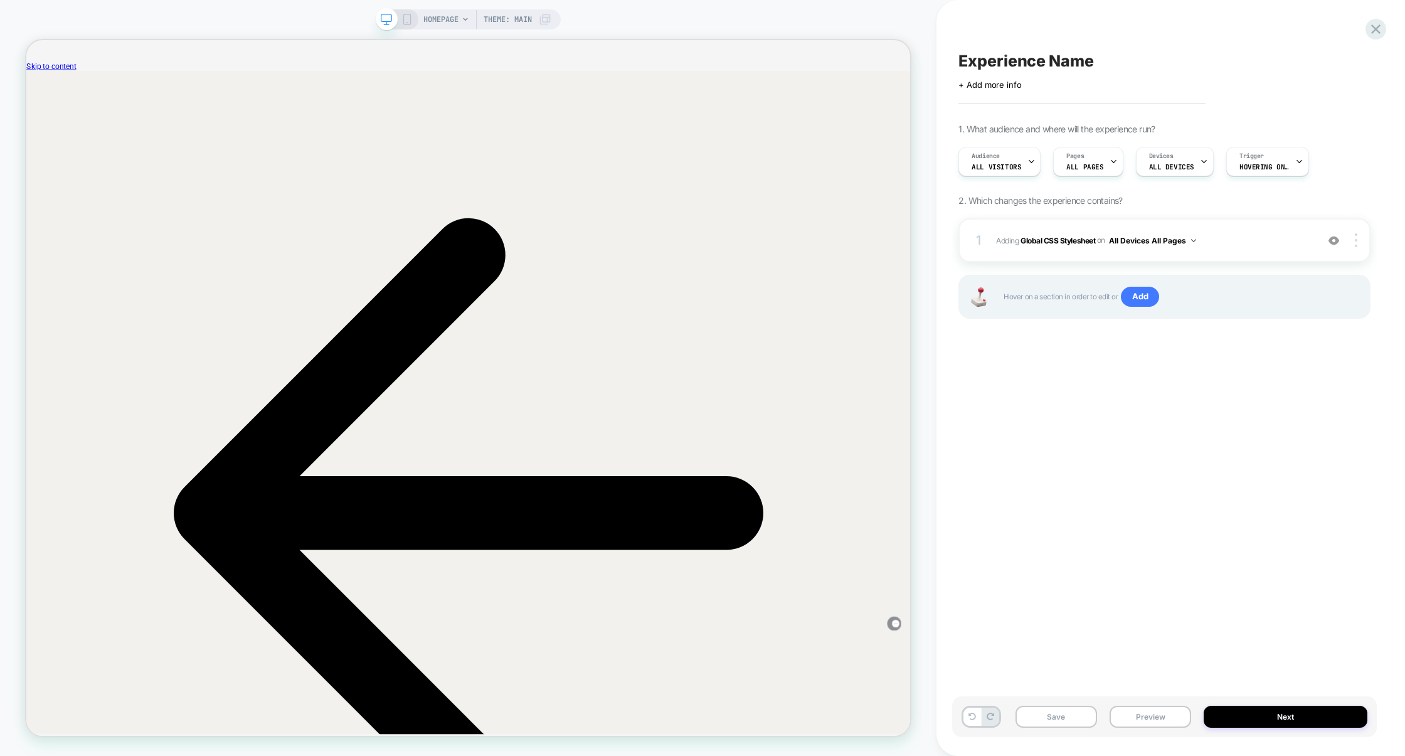
click at [1261, 263] on div "1 Adding Global CSS Stylesheet on All Devices All Pages Add Before Add After Ta…" at bounding box center [1164, 284] width 412 height 132
click at [1222, 257] on div "1 Adding Global CSS Stylesheet on All Devices All Pages Add Before Add After Ta…" at bounding box center [1164, 240] width 412 height 44
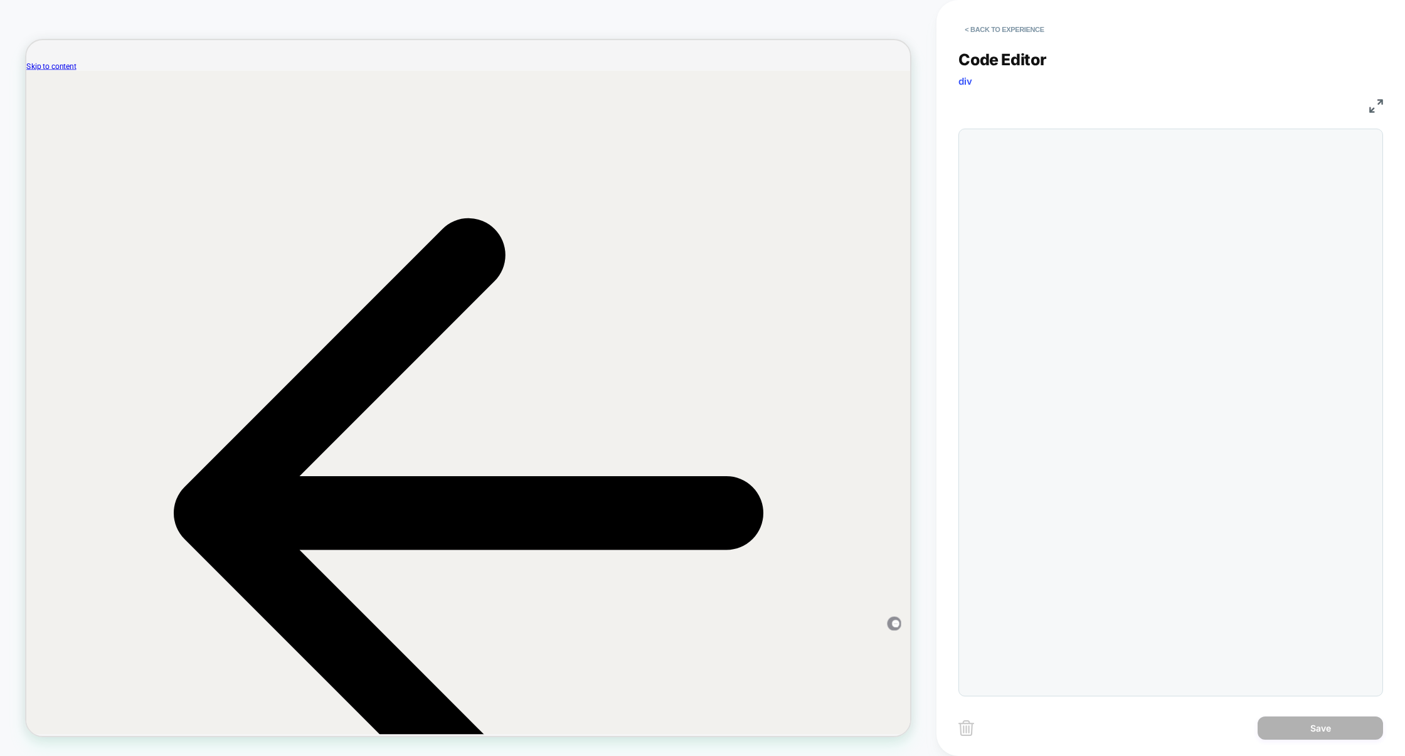
scroll to position [51, 0]
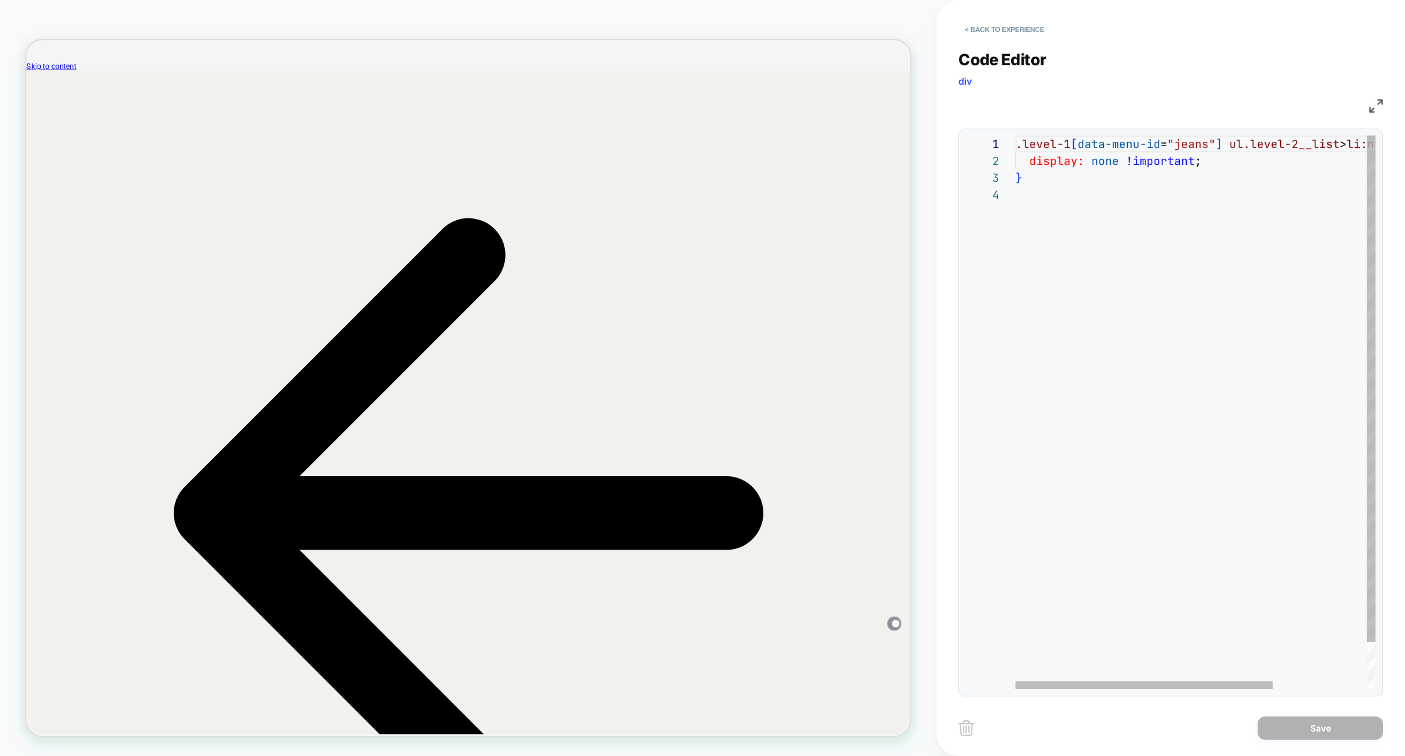
click at [1174, 262] on div ".level-1 [ data-menu-id = "jeans" ] ul.level-2__list > li:nth-child ( 5 ) { dis…" at bounding box center [1260, 437] width 491 height 604
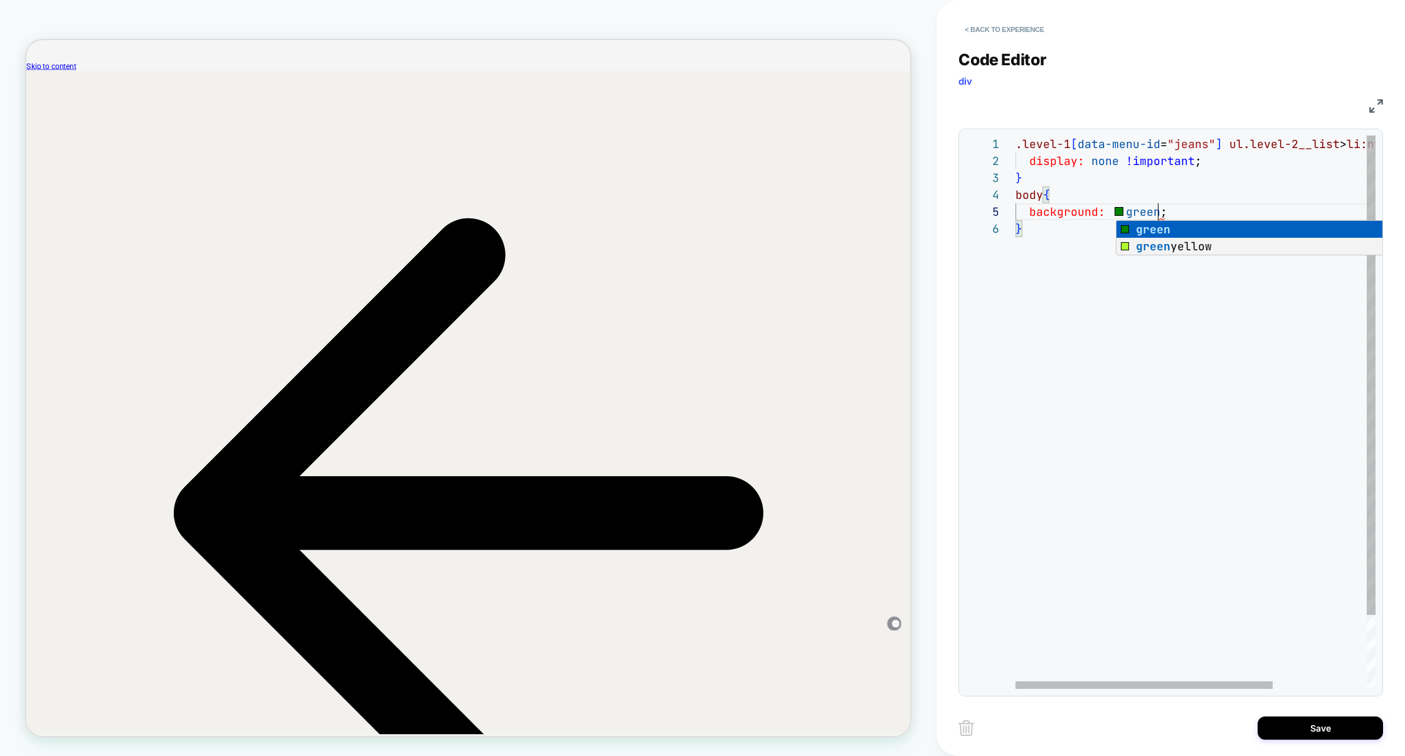
scroll to position [68, 142]
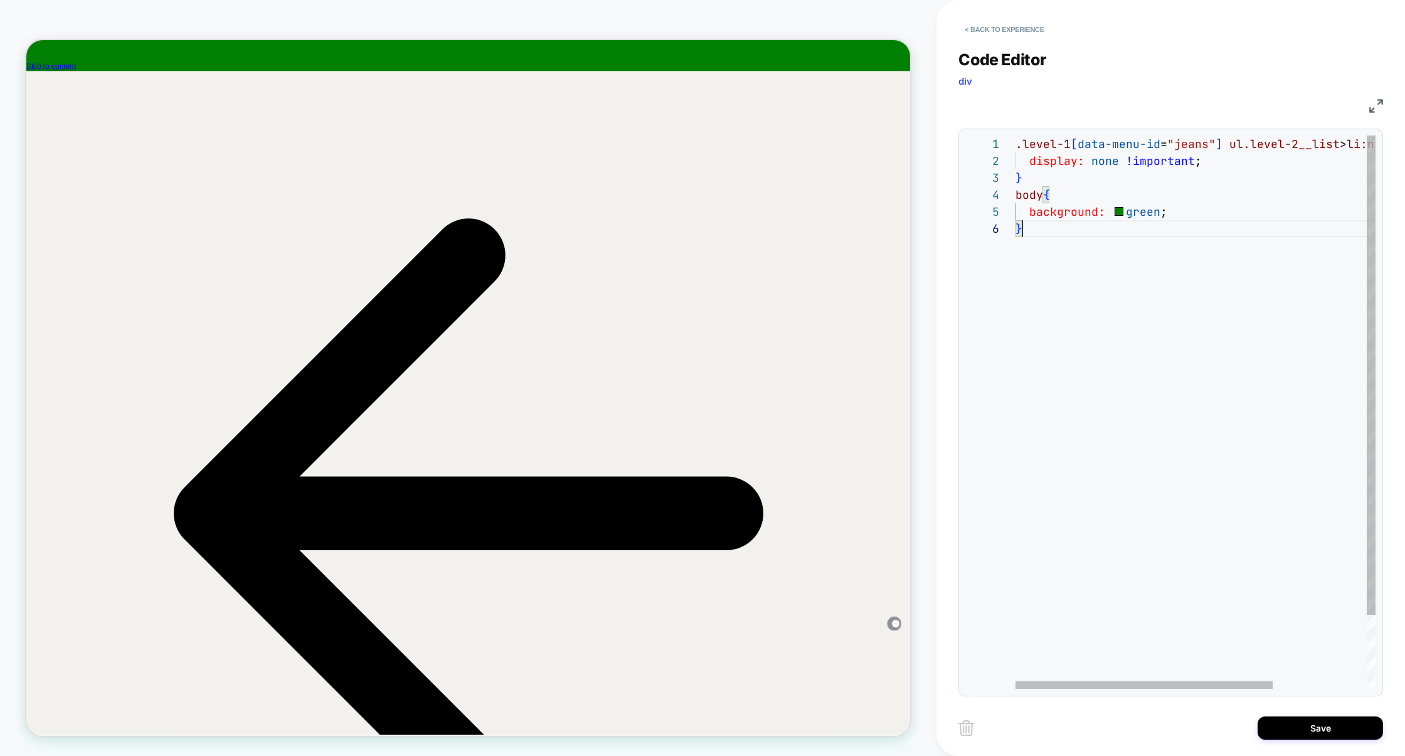
click at [1159, 390] on div ".level-1 [ data-menu-id = "jeans" ] ul.level-2__list > li:nth-child ( 5 ) { dis…" at bounding box center [1260, 454] width 491 height 638
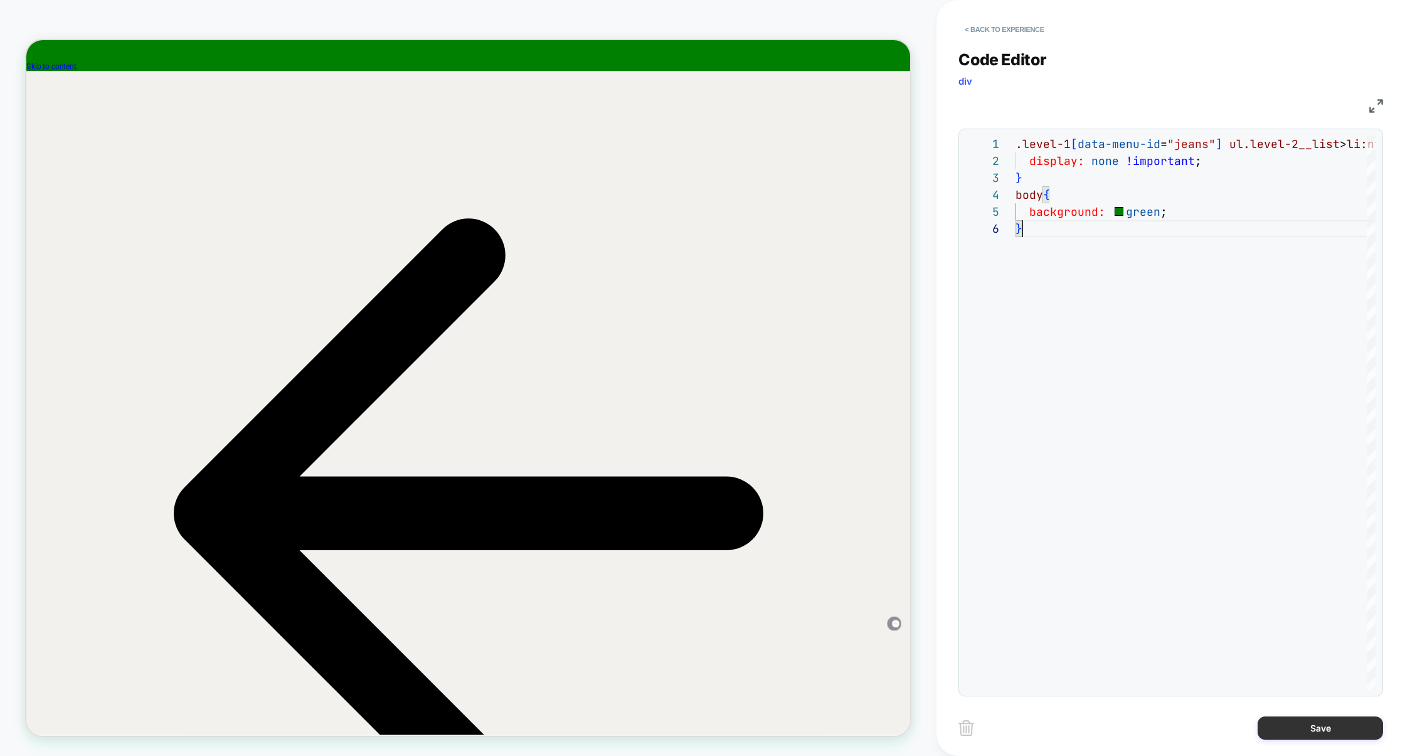
type textarea "**********"
click at [1291, 723] on button "Save" at bounding box center [1320, 727] width 125 height 23
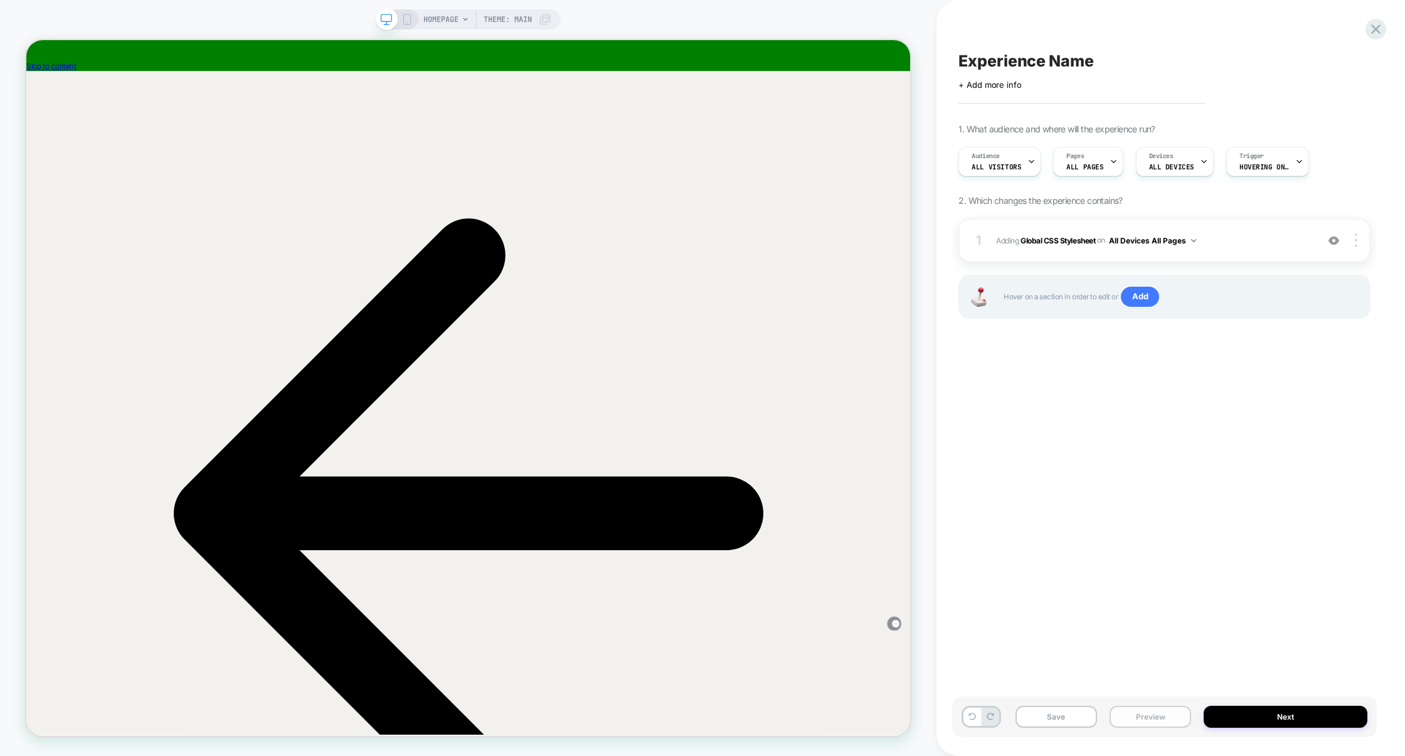
click at [1160, 719] on button "Preview" at bounding box center [1151, 717] width 82 height 22
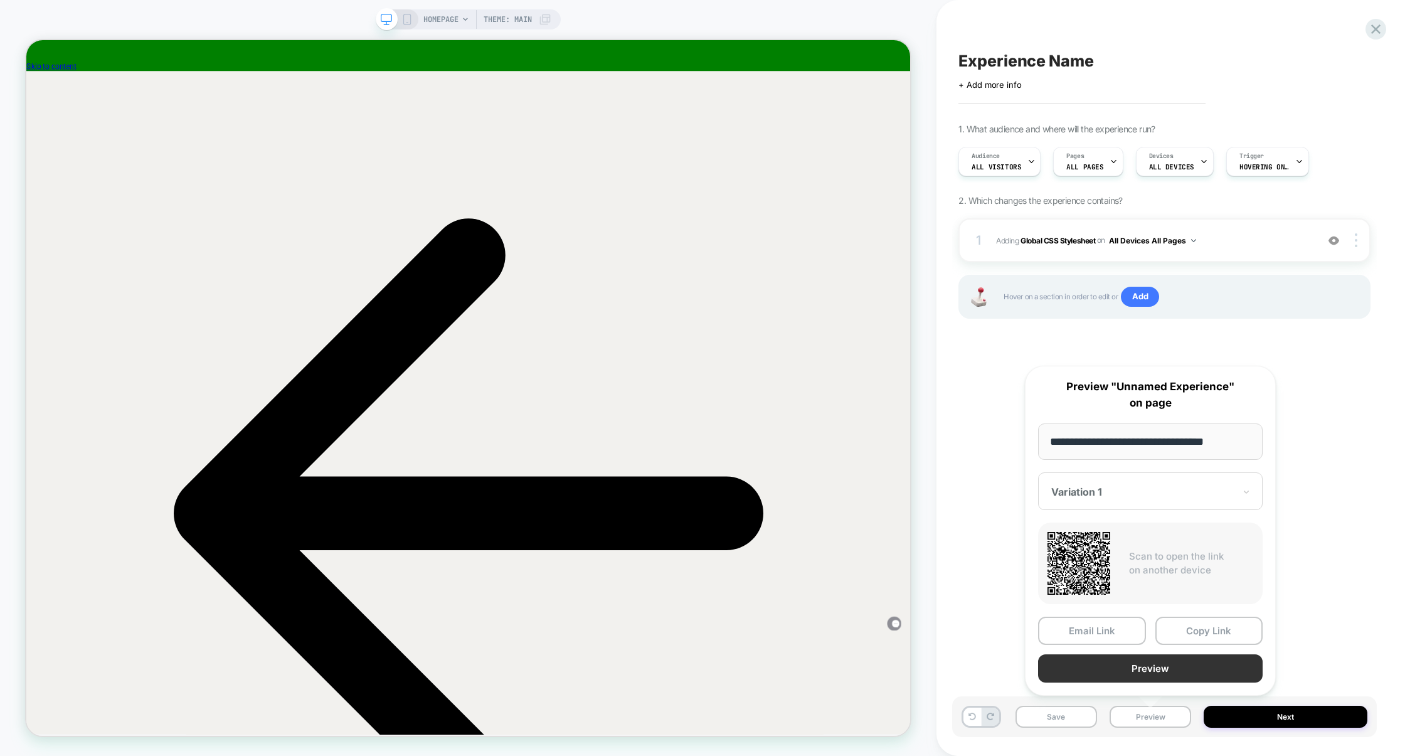
click at [1169, 679] on button "Preview" at bounding box center [1150, 668] width 225 height 28
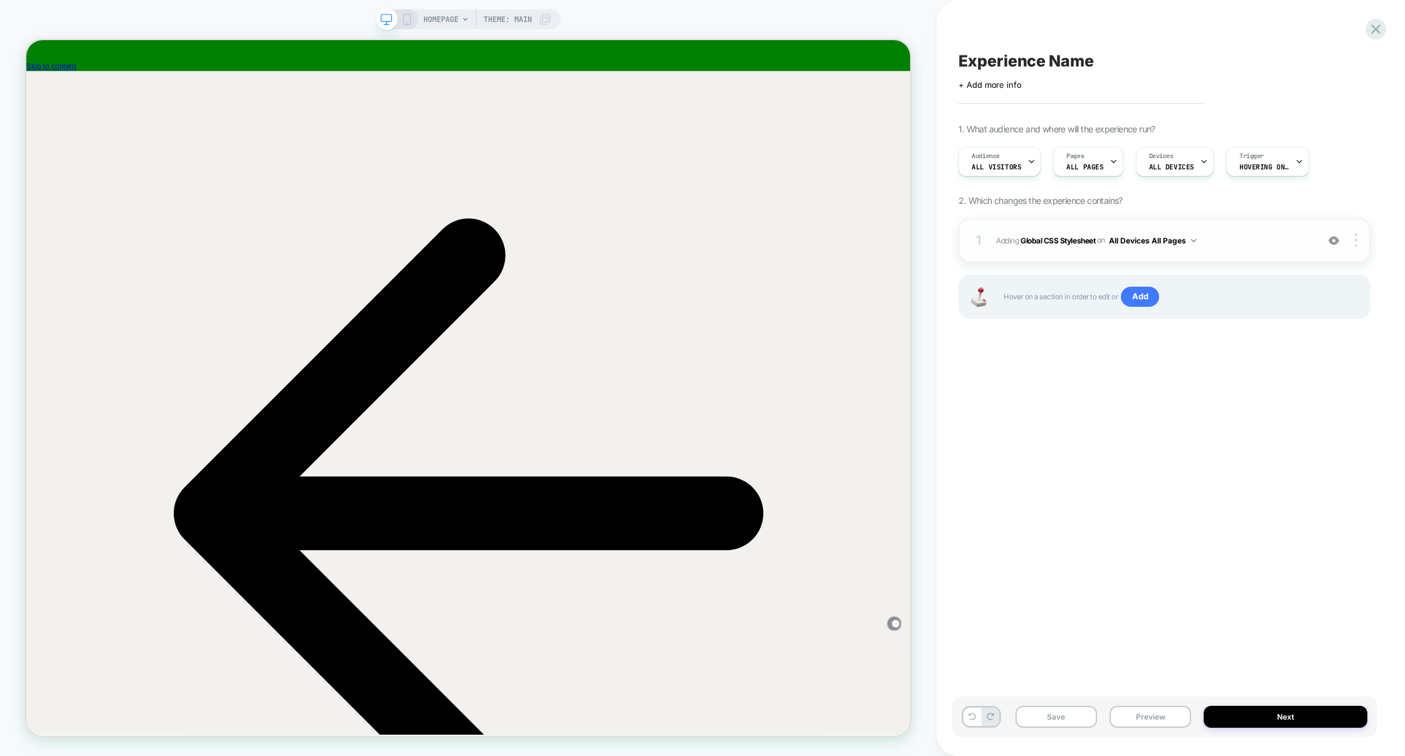
click at [1271, 238] on span "Adding Global CSS Stylesheet on All Devices All Pages" at bounding box center [1153, 241] width 315 height 16
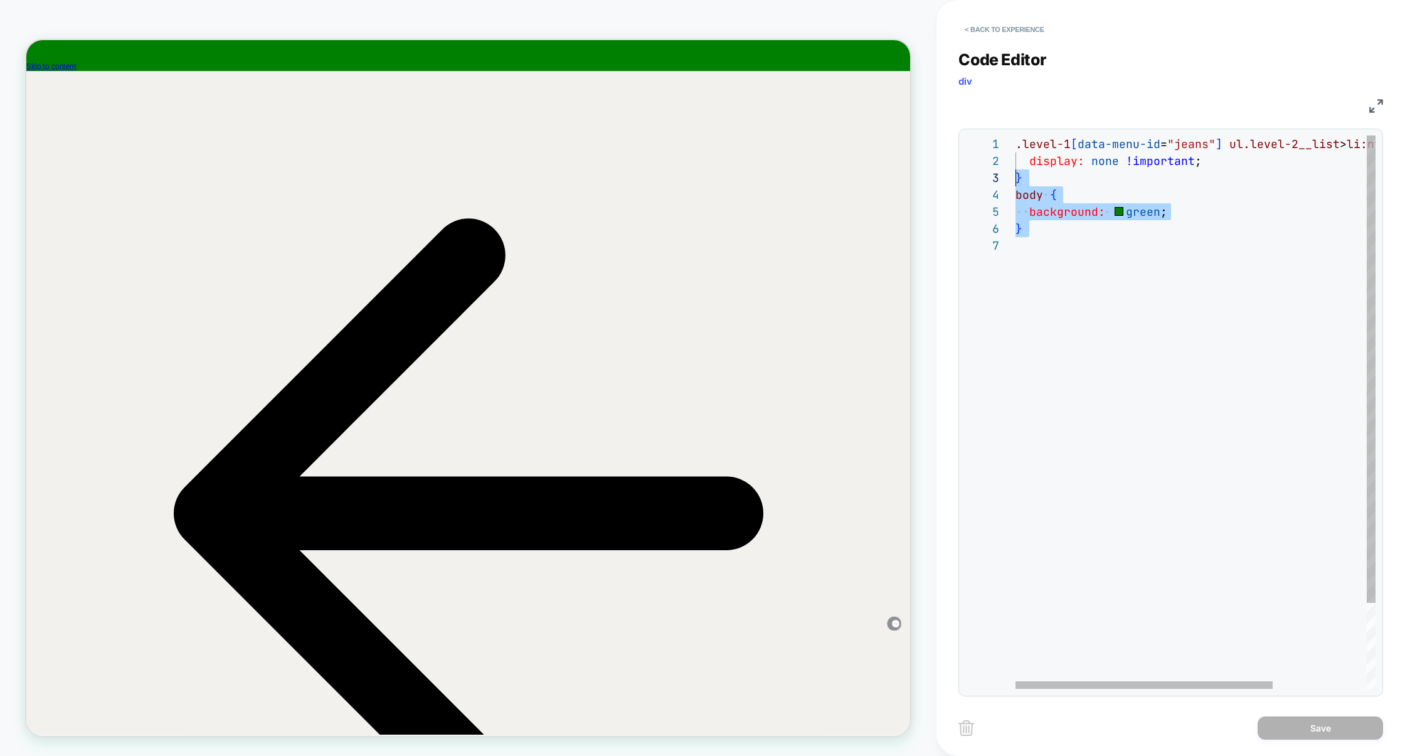
scroll to position [51, 0]
drag, startPoint x: 1144, startPoint y: 255, endPoint x: 939, endPoint y: 187, distance: 216.2
click at [939, 188] on div "**********" at bounding box center [1170, 378] width 469 height 756
click at [1059, 233] on div ".level-1 [ data-menu-id = "jeans" ] ul.level-2__list > li:nth-child ( 5 ) { dis…" at bounding box center [1260, 462] width 491 height 655
click at [1032, 194] on div ".level-1 [ data-menu-id = "jeans" ] ul.level-2__list > li:nth-child ( 5 ) { dis…" at bounding box center [1260, 462] width 491 height 655
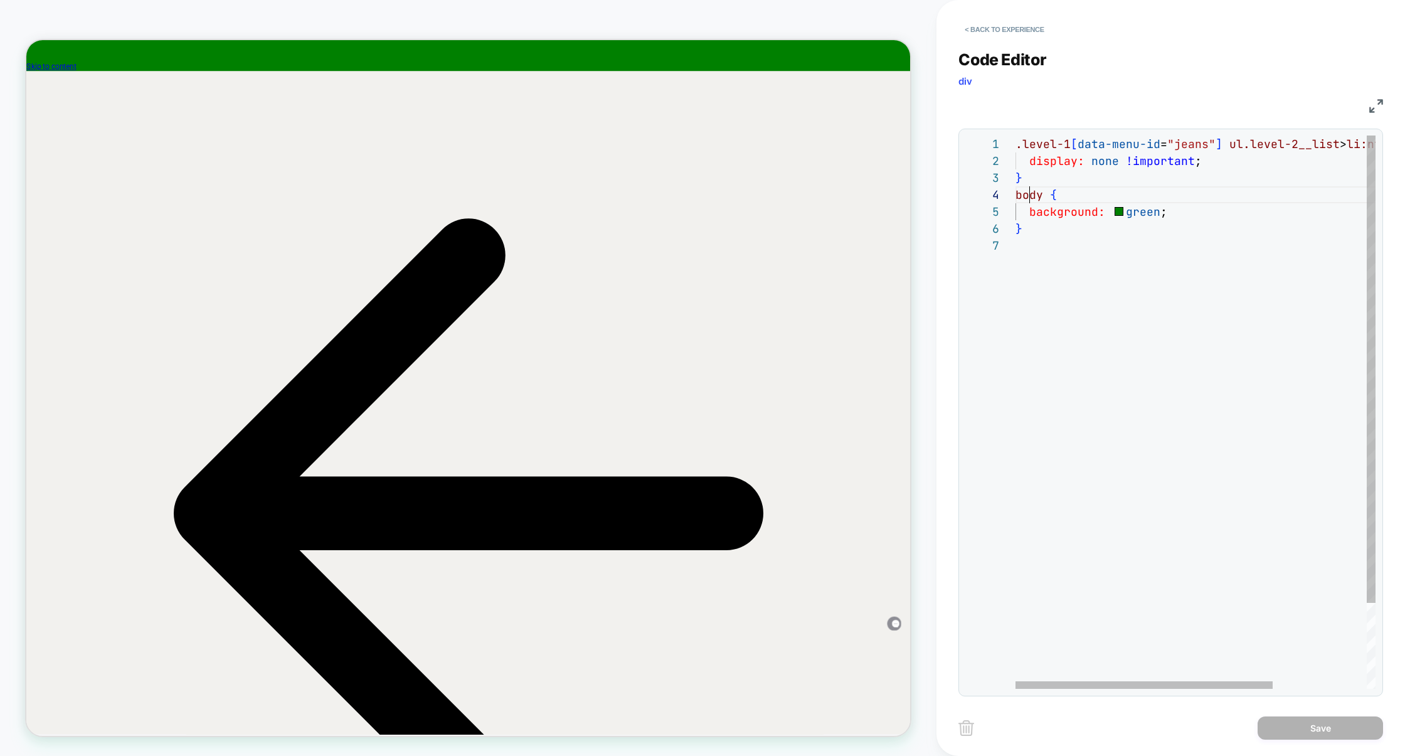
click at [1032, 194] on div ".level-1 [ data-menu-id = "jeans" ] ul.level-2__list > li:nth-child ( 5 ) { dis…" at bounding box center [1260, 462] width 491 height 655
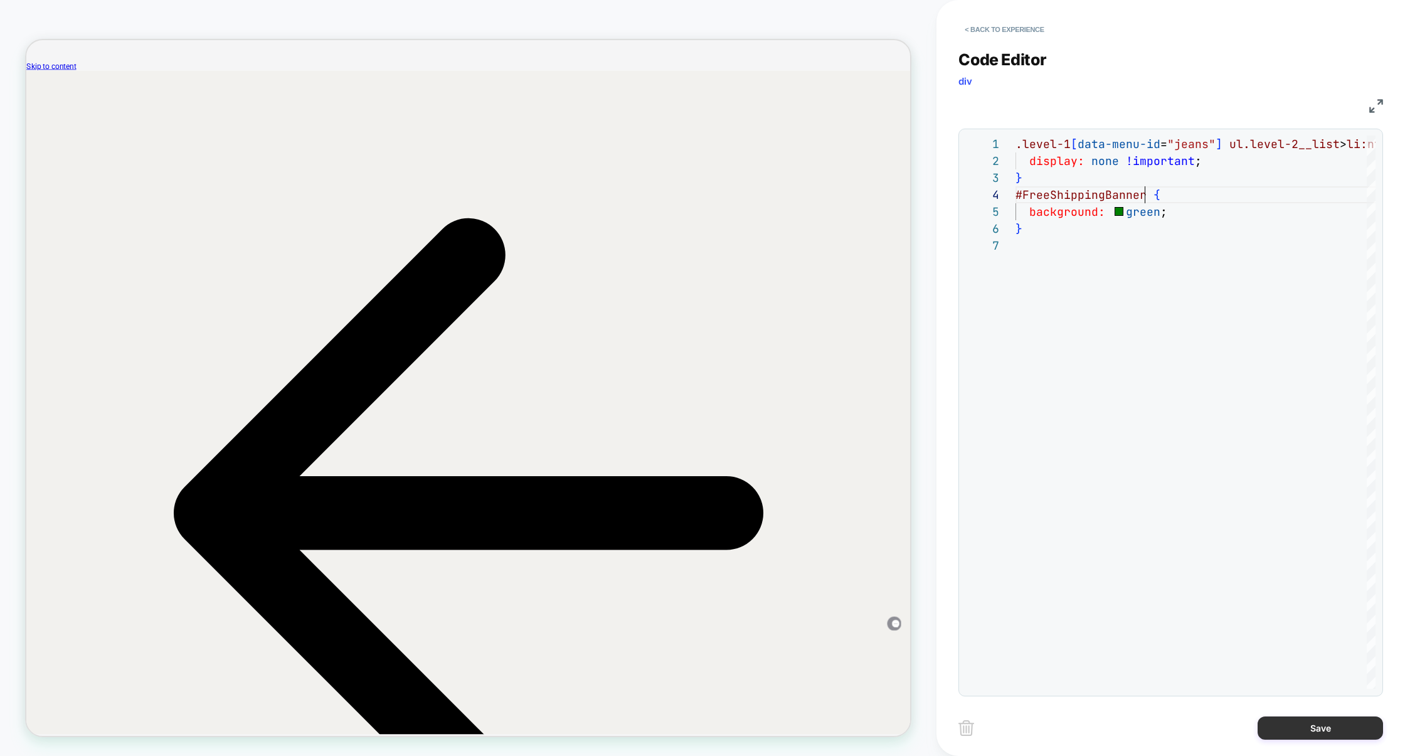
type textarea "**********"
click at [1295, 721] on button "Save" at bounding box center [1320, 727] width 125 height 23
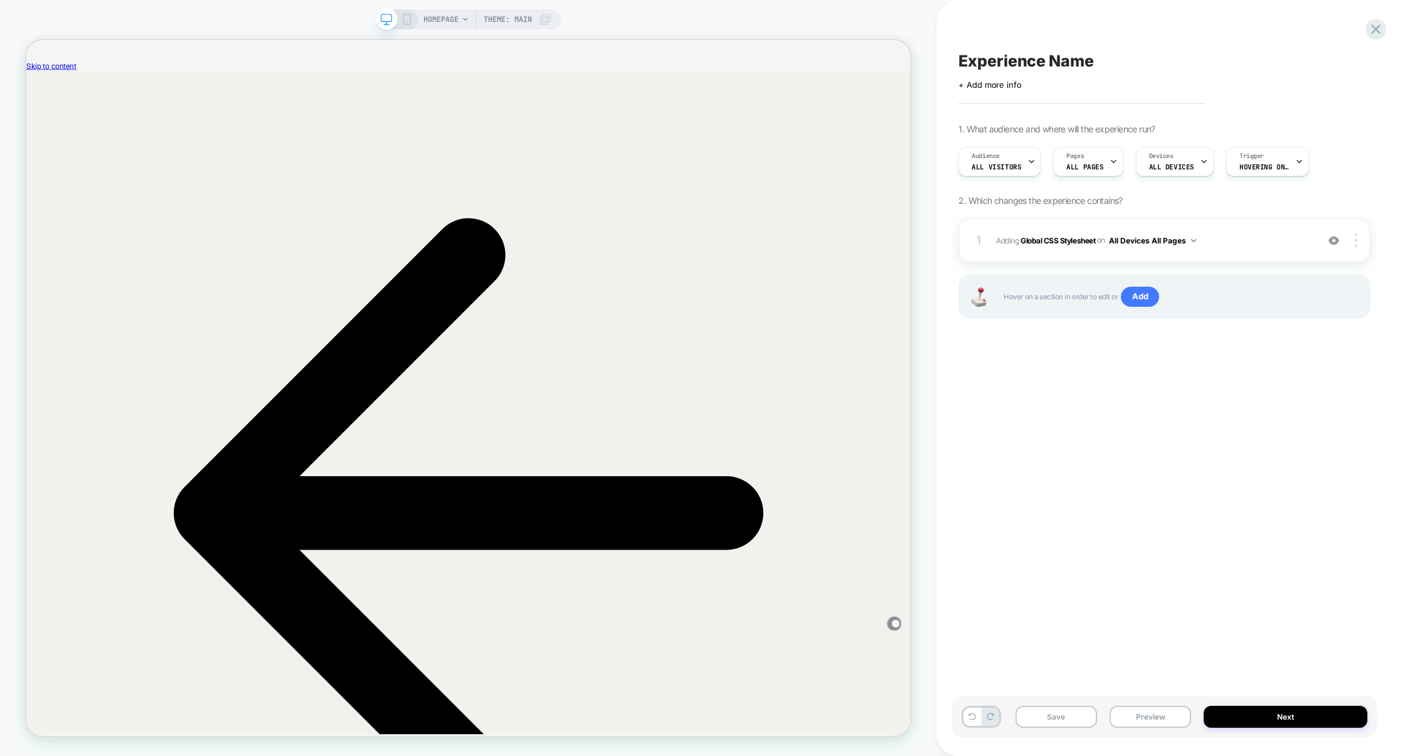
click at [1147, 706] on div "Save Preview Next" at bounding box center [1164, 716] width 425 height 41
click at [1165, 728] on div "Save Preview Next" at bounding box center [1164, 716] width 425 height 41
click at [1167, 719] on button "Preview" at bounding box center [1151, 717] width 82 height 22
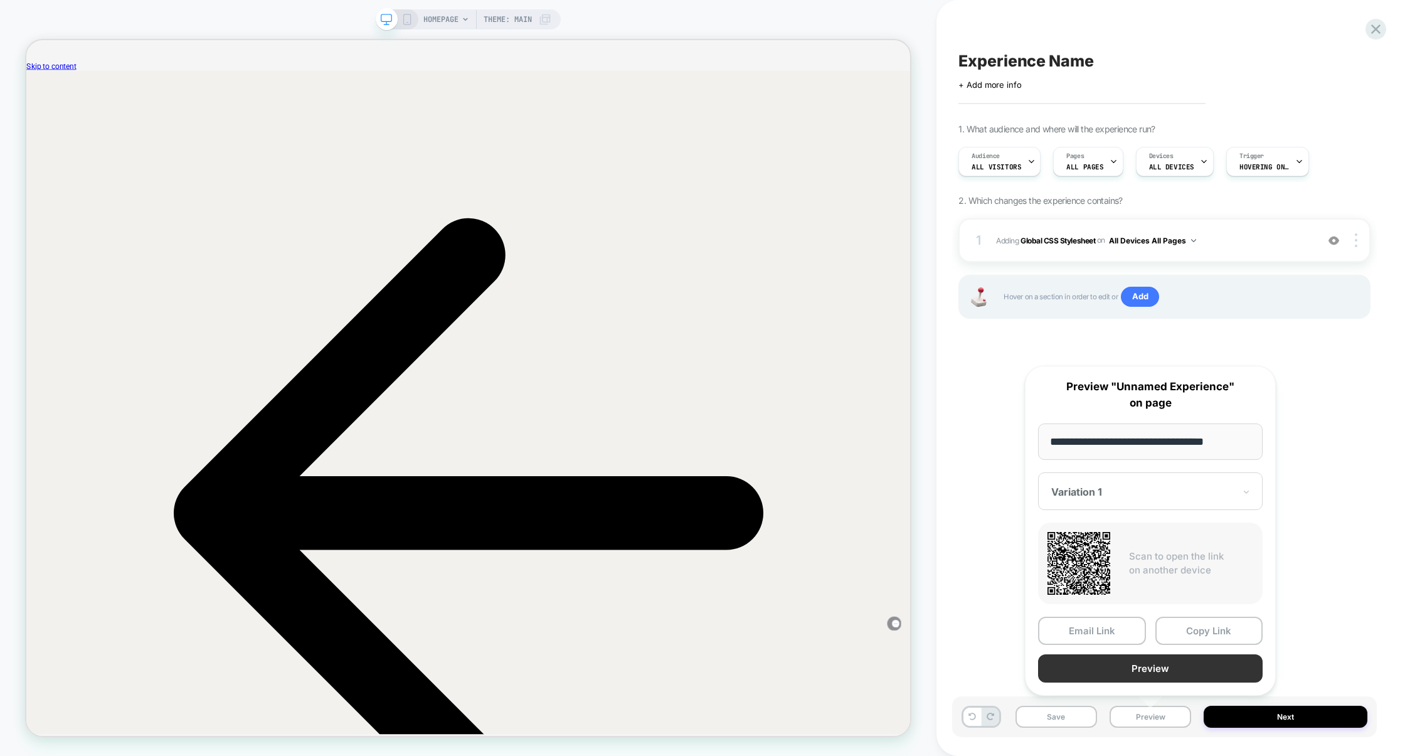
click at [1164, 672] on button "Preview" at bounding box center [1150, 668] width 225 height 28
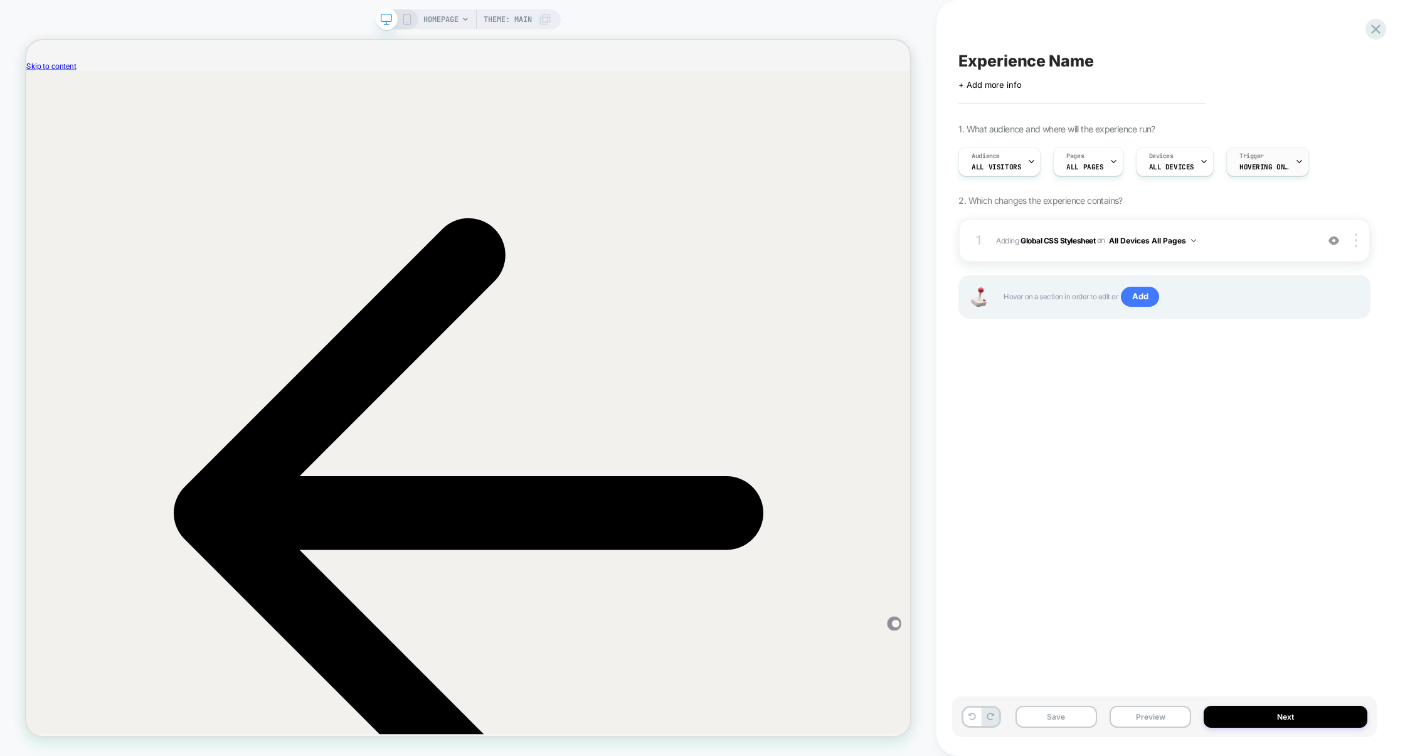
click at [1270, 154] on div "Trigger Hovering on .level-1[data-menu-id="jeans"]" at bounding box center [1264, 161] width 75 height 28
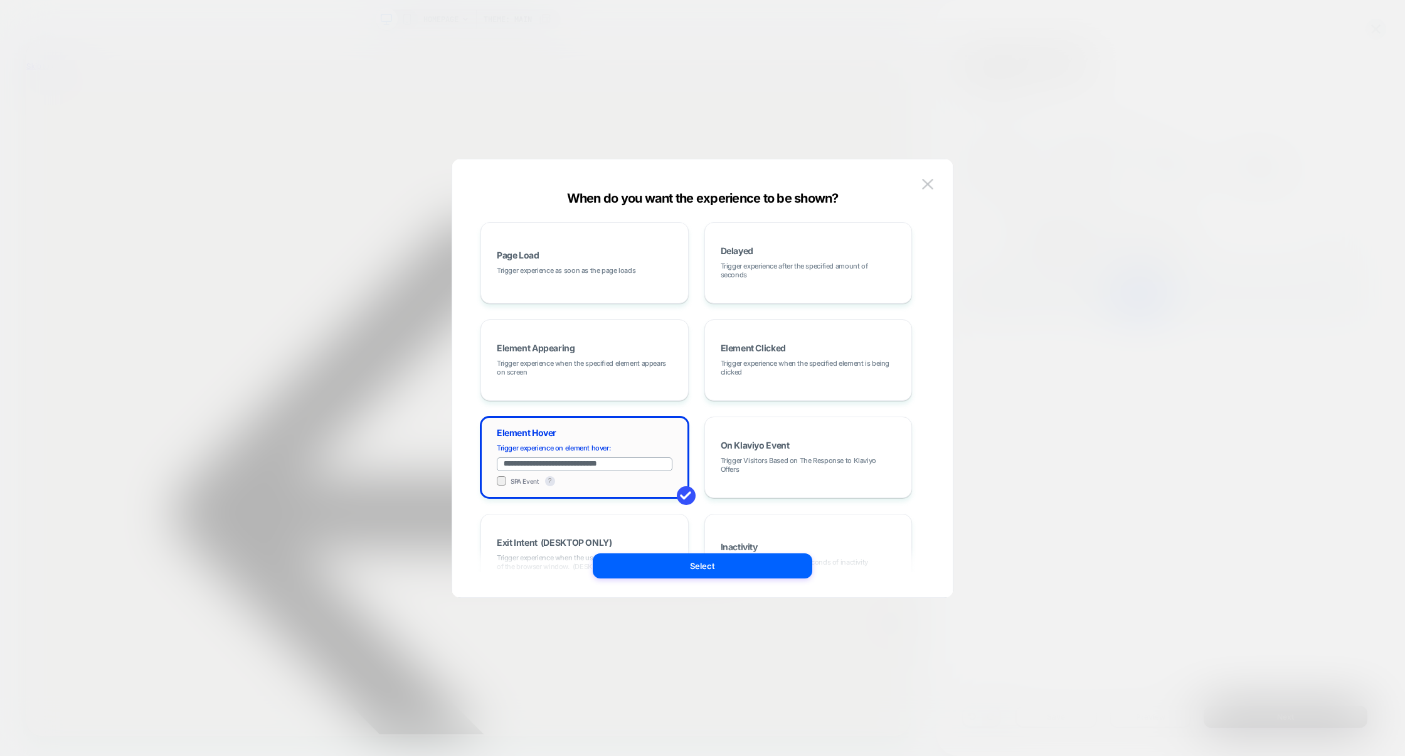
click at [652, 465] on input "**********" at bounding box center [585, 464] width 176 height 14
paste input "**********"
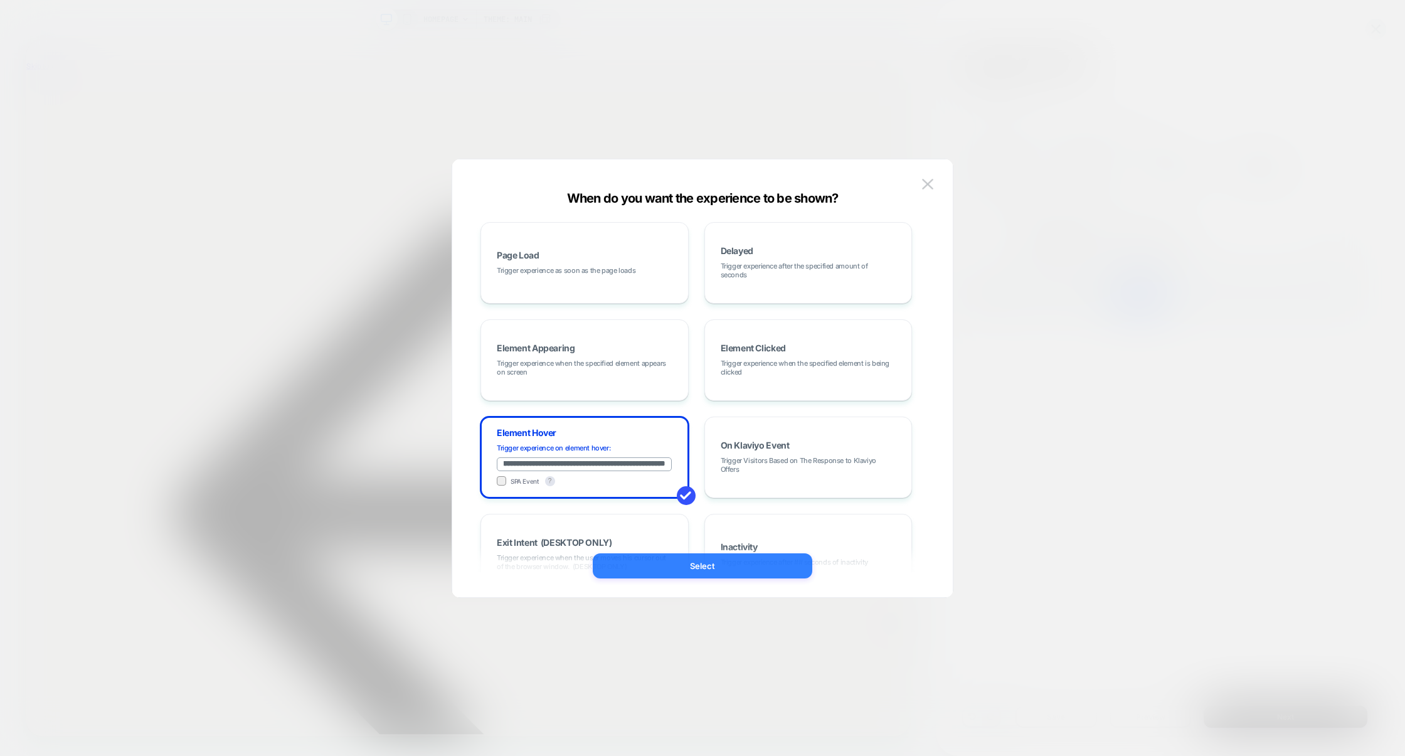
type input "**********"
click at [690, 565] on button "Select" at bounding box center [703, 565] width 220 height 25
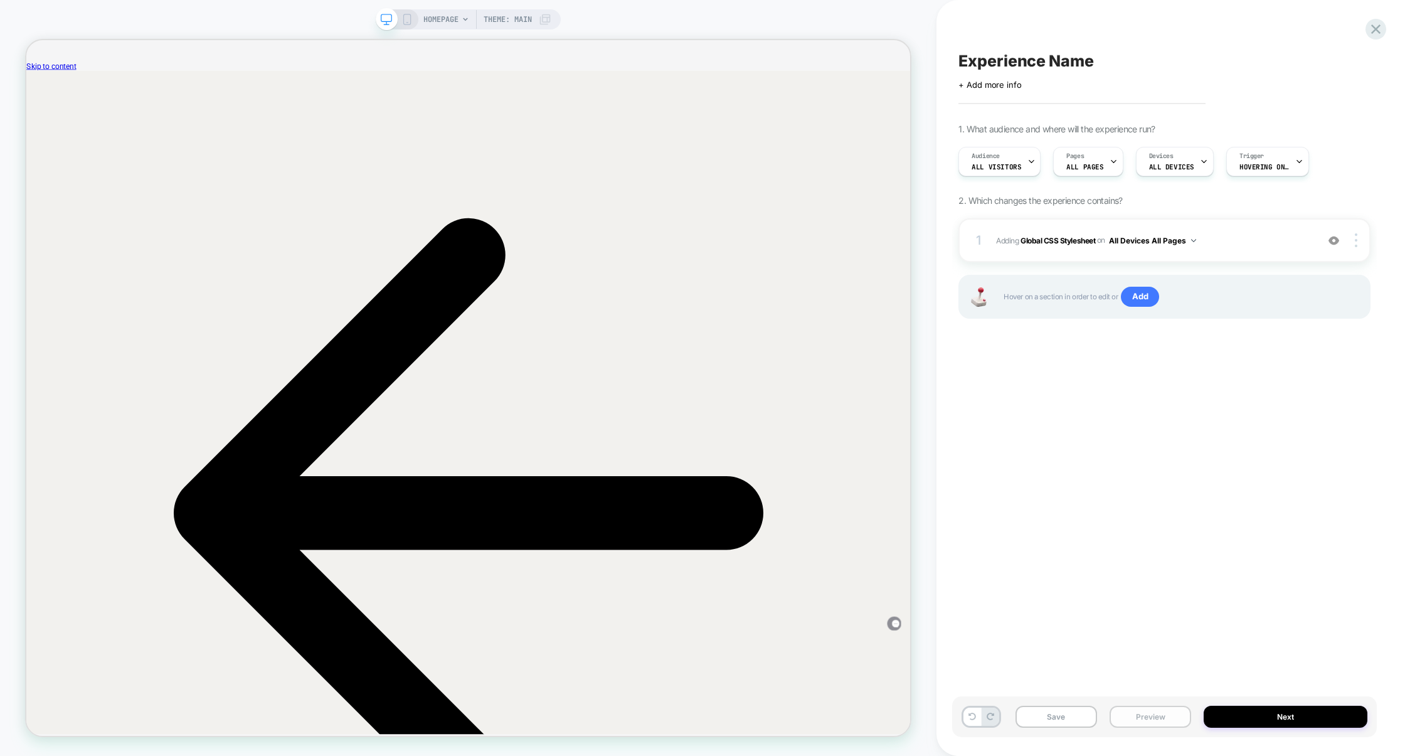
click at [1165, 721] on button "Preview" at bounding box center [1151, 717] width 82 height 22
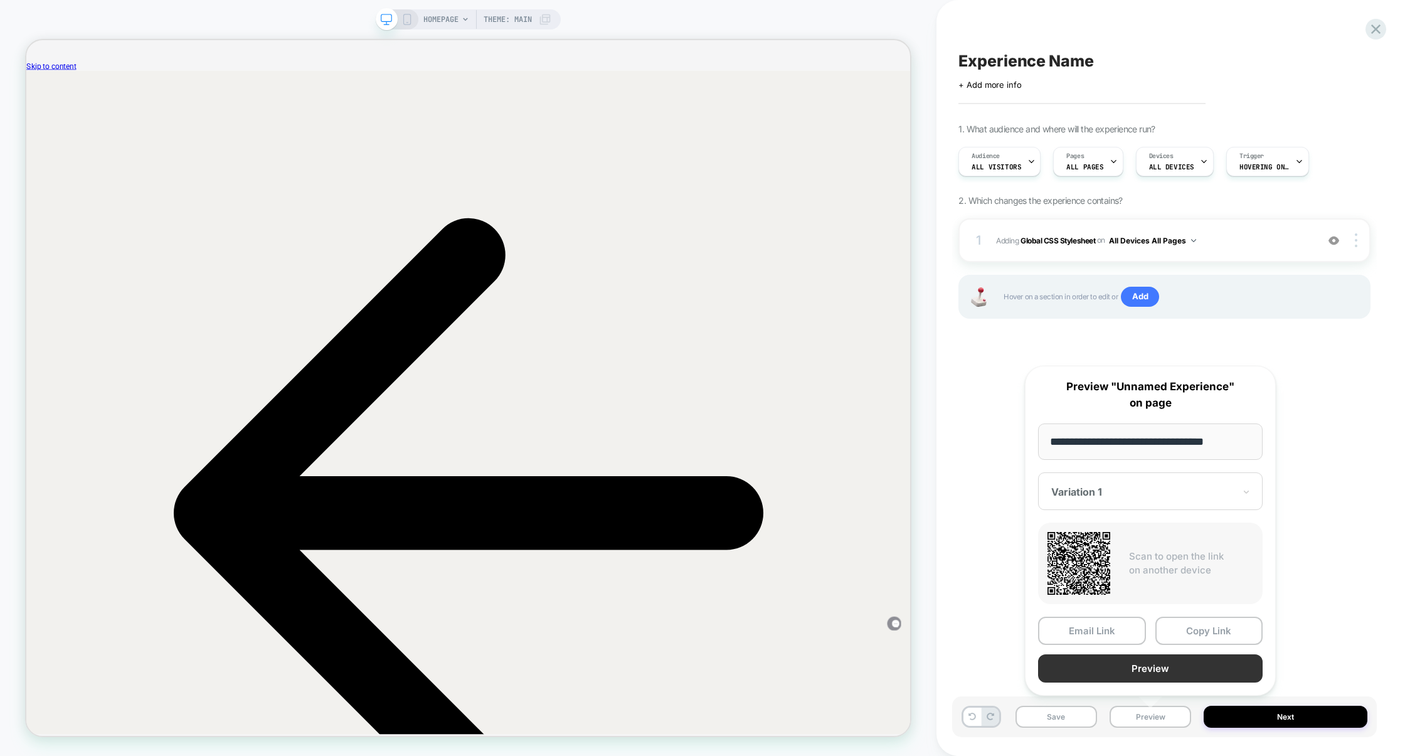
click at [1168, 666] on button "Preview" at bounding box center [1150, 668] width 225 height 28
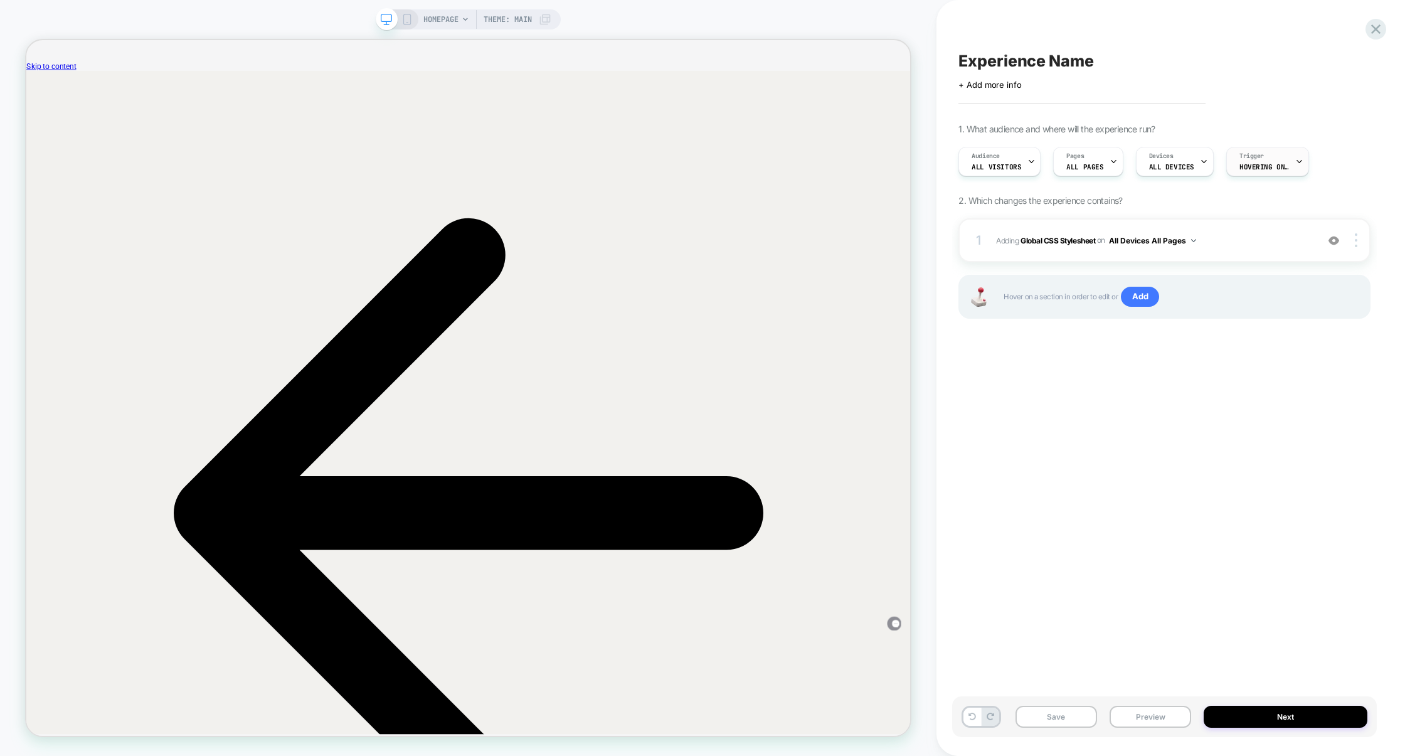
click at [1251, 164] on span "Hovering on .level-1[data-menu-id="jeans"];[data-nav-item="je..." at bounding box center [1264, 166] width 50 height 9
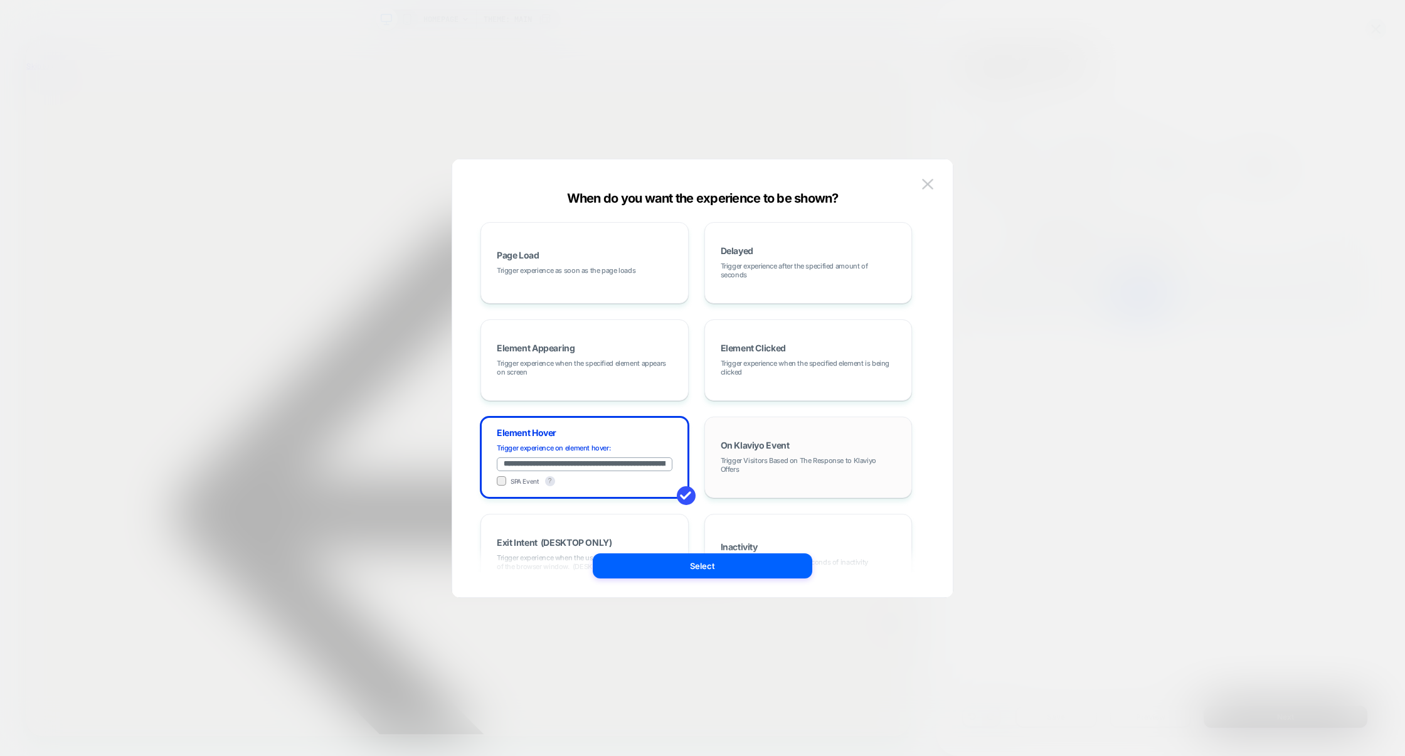
scroll to position [0, 46]
drag, startPoint x: 618, startPoint y: 465, endPoint x: 903, endPoint y: 458, distance: 284.9
click at [903, 458] on div "**********" at bounding box center [696, 457] width 432 height 470
click at [593, 465] on input "**********" at bounding box center [584, 464] width 175 height 14
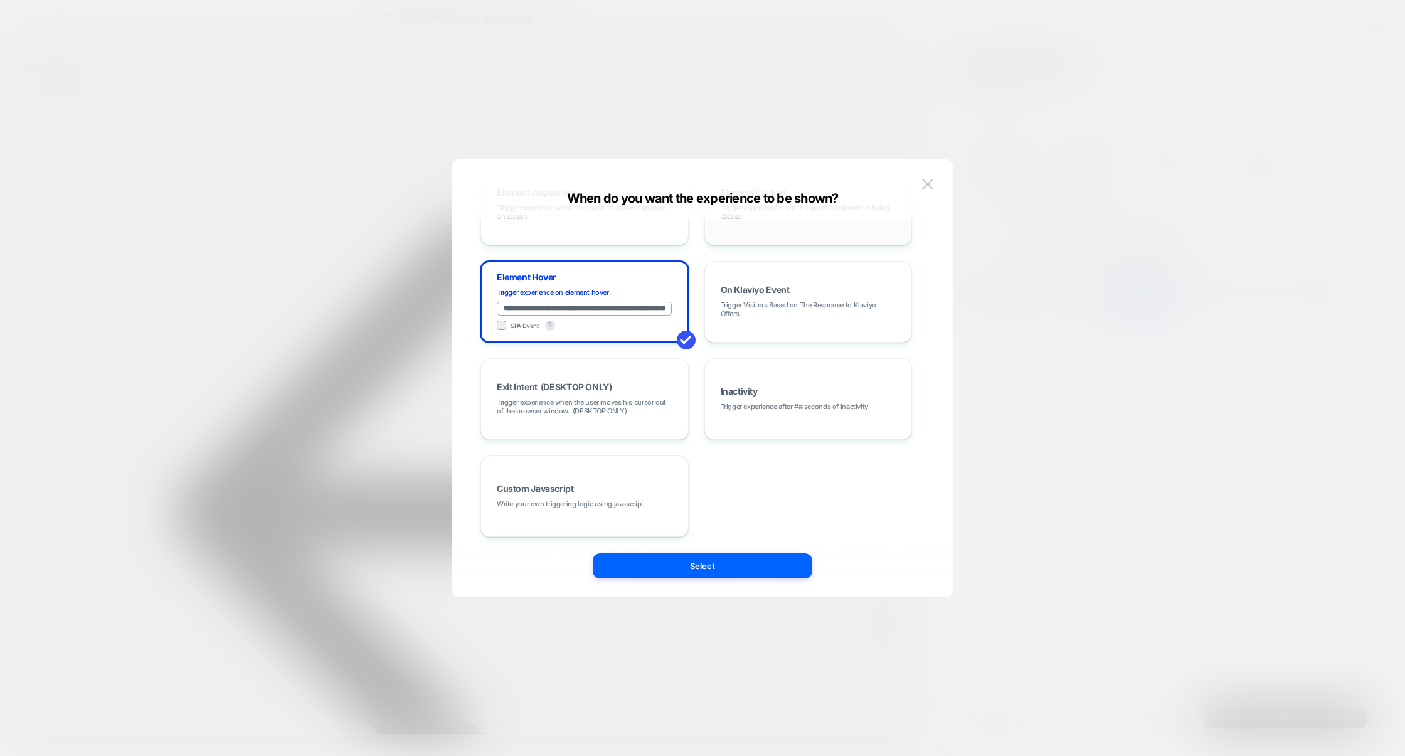
scroll to position [159, 0]
drag, startPoint x: 618, startPoint y: 306, endPoint x: 455, endPoint y: 302, distance: 163.1
click at [455, 302] on div "**********" at bounding box center [702, 384] width 501 height 425
click at [625, 304] on input "**********" at bounding box center [584, 306] width 175 height 14
drag, startPoint x: 619, startPoint y: 304, endPoint x: 423, endPoint y: 308, distance: 195.7
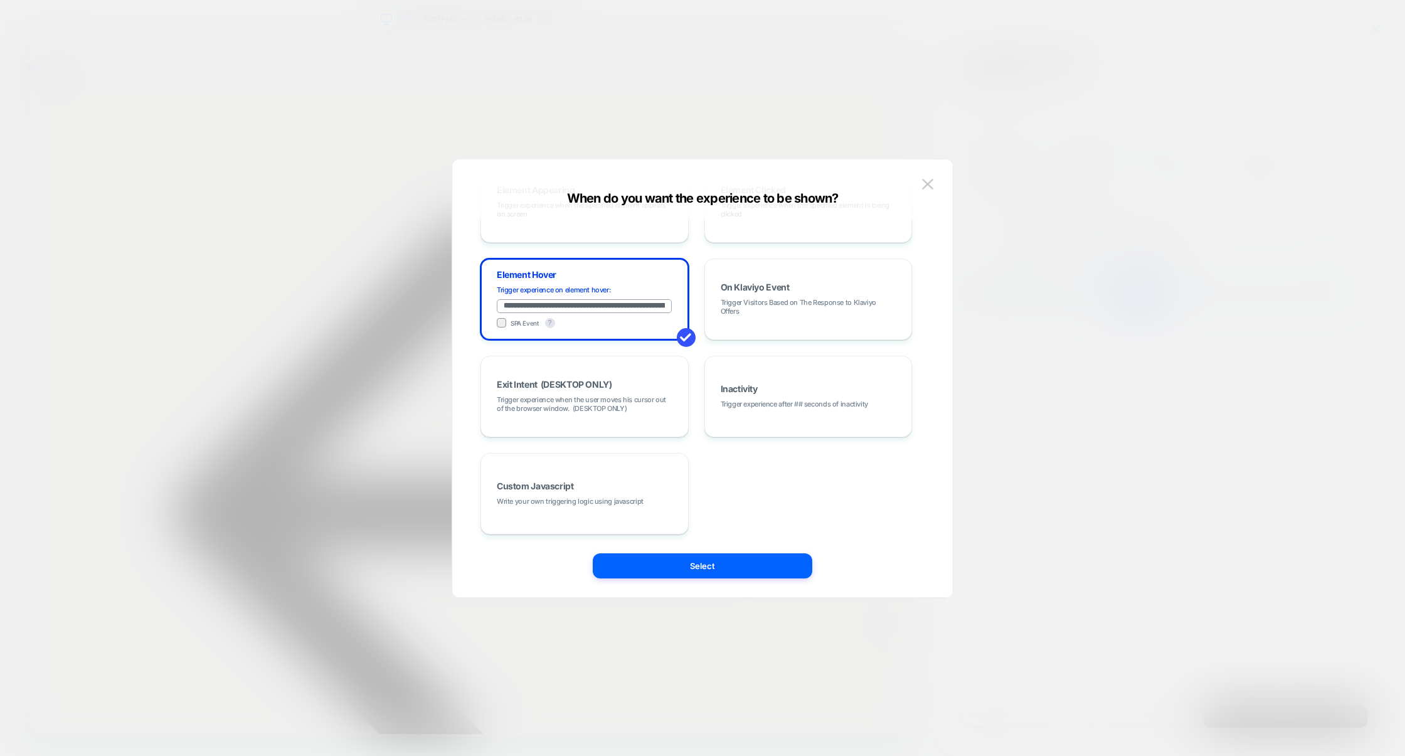
click at [952, 183] on div "**********" at bounding box center [1158, 161] width 412 height 42
click at [579, 299] on input "**********" at bounding box center [584, 306] width 175 height 14
click at [579, 305] on input "**********" at bounding box center [584, 306] width 175 height 14
click at [1012, 263] on div at bounding box center [702, 378] width 1405 height 756
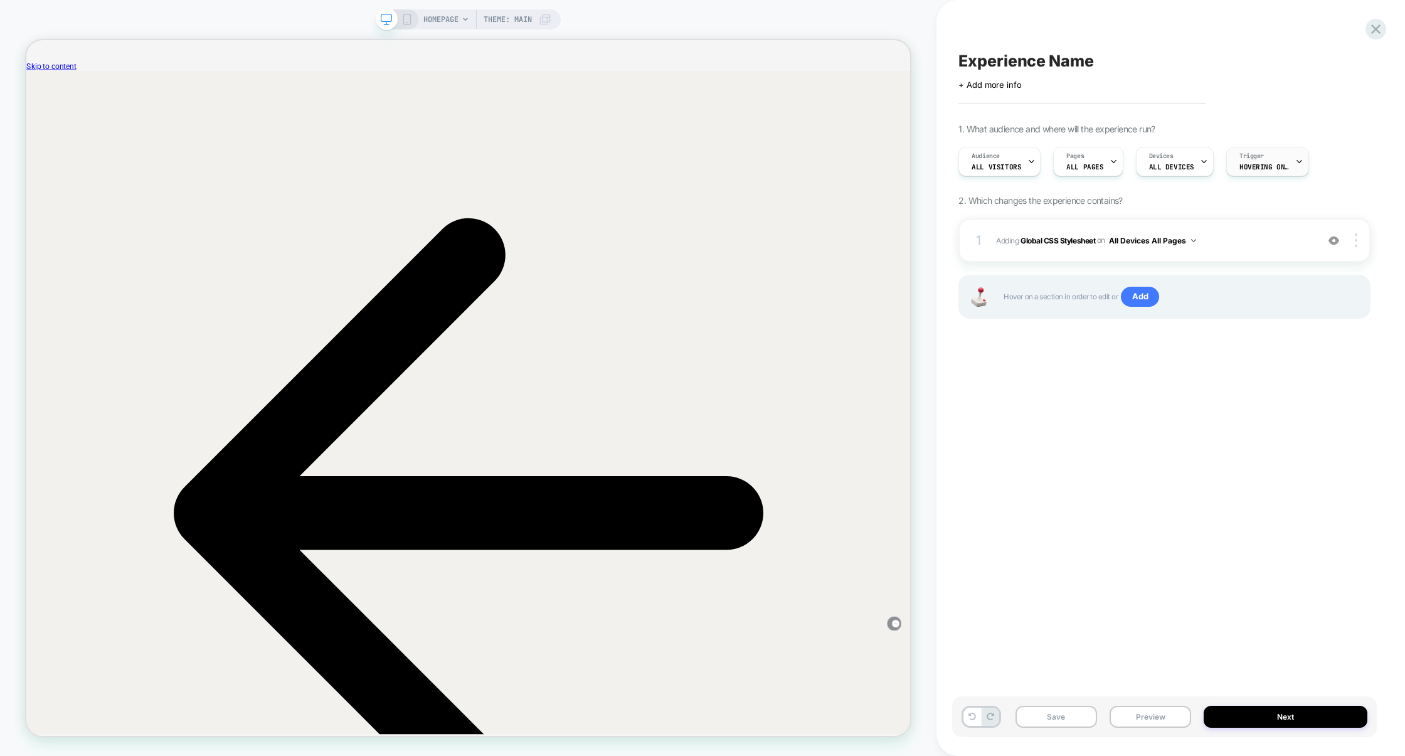
click at [1273, 166] on span "Hovering on .level-1[data-menu-id="jeans"];[data-nav-item="je..." at bounding box center [1264, 166] width 50 height 9
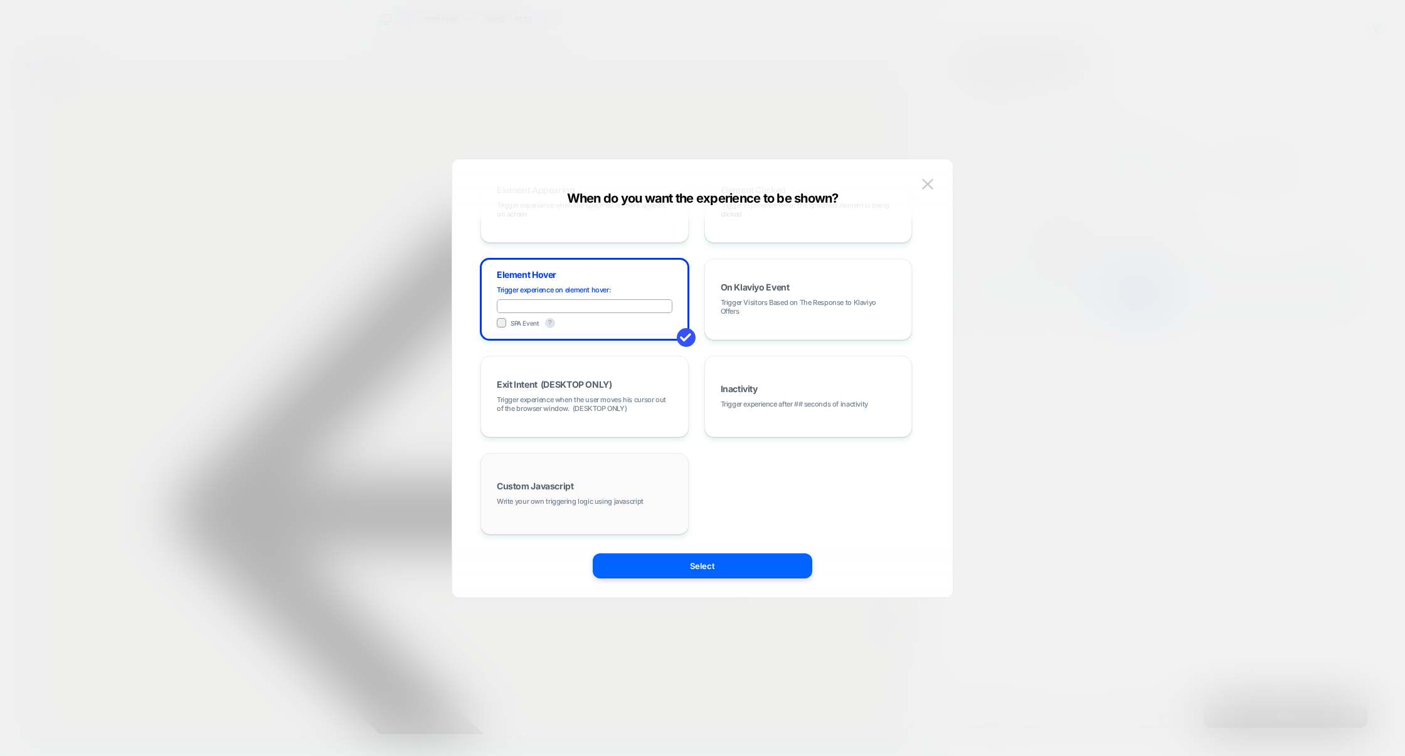
click at [573, 494] on div "Custom Javascript Write your own triggering logic using javascript" at bounding box center [584, 494] width 194 height 68
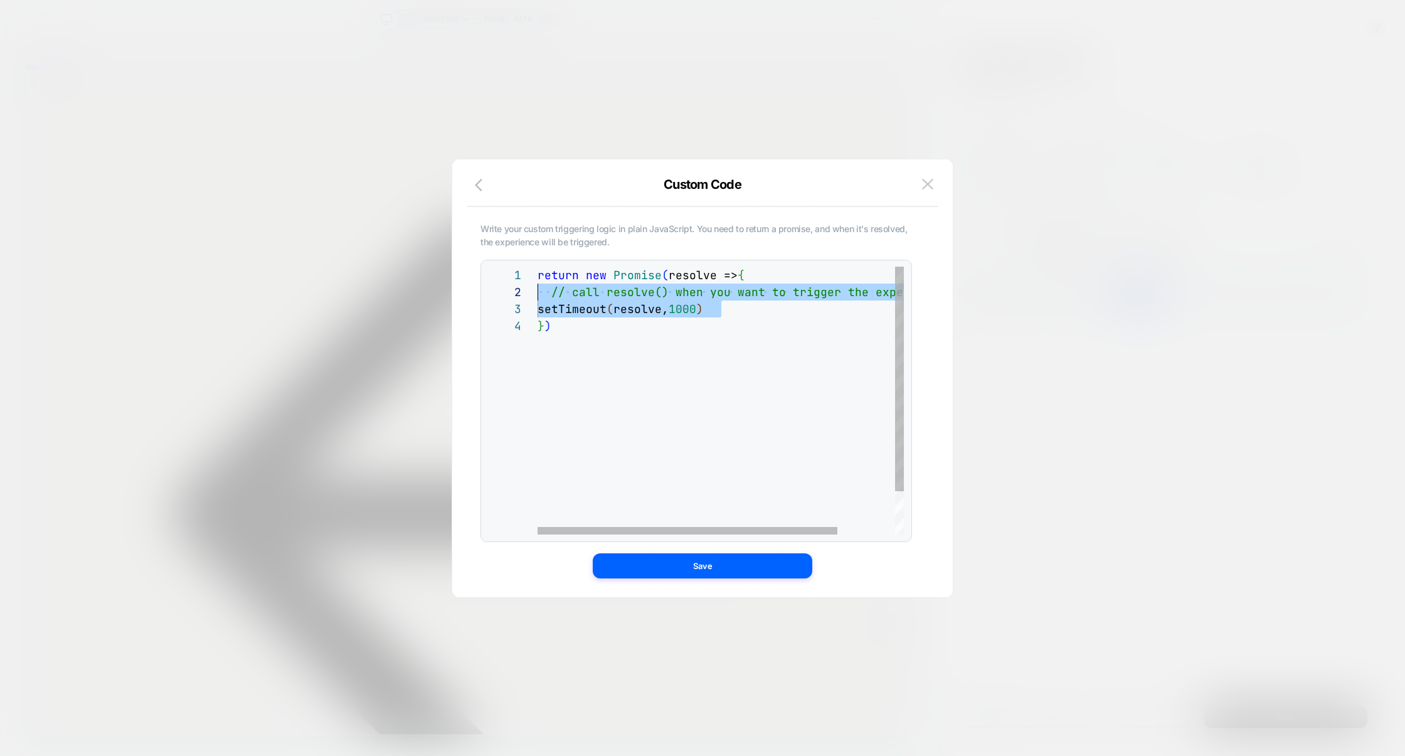
scroll to position [16, 0]
drag, startPoint x: 730, startPoint y: 309, endPoint x: 487, endPoint y: 294, distance: 243.8
click at [538, 294] on div "return new Promise ( resolve => { // call resolve() when you want to trigger th…" at bounding box center [756, 426] width 437 height 319
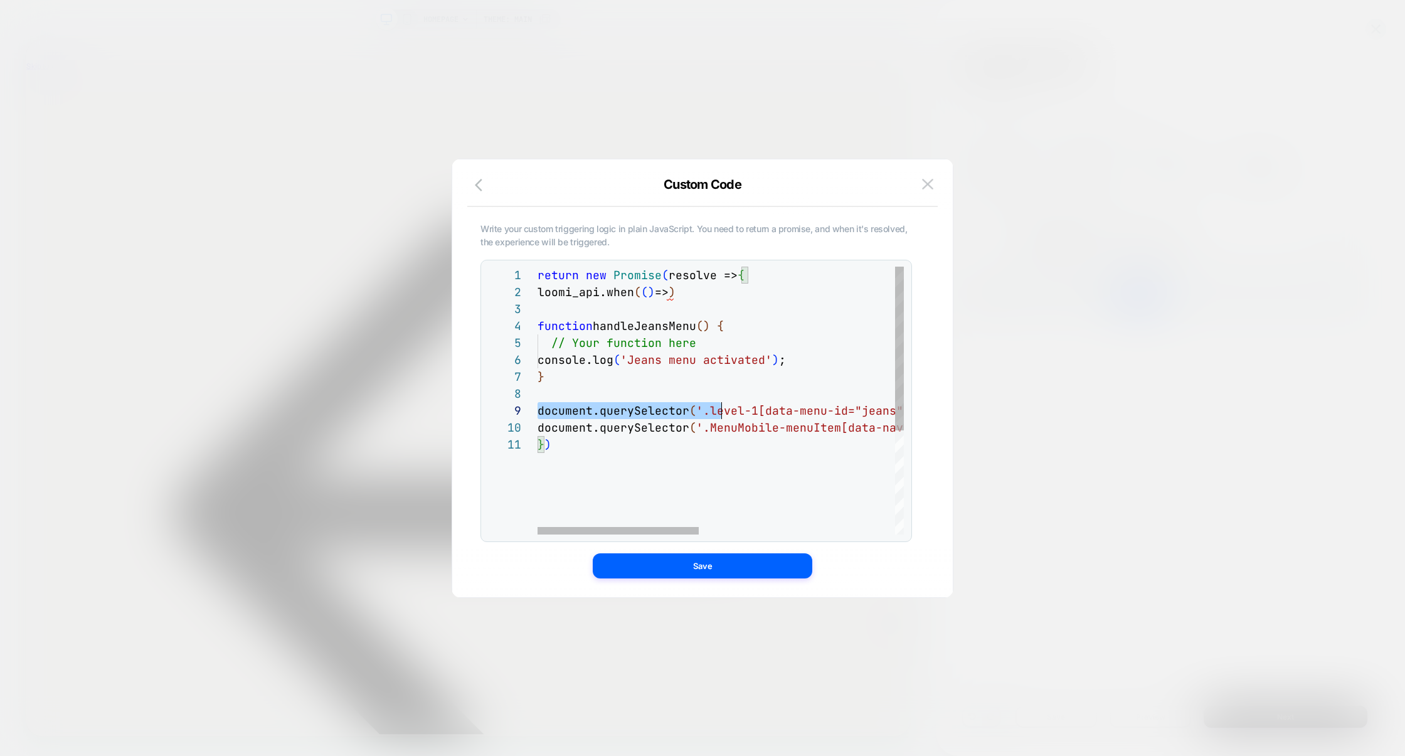
scroll to position [135, 231]
drag, startPoint x: 538, startPoint y: 413, endPoint x: 771, endPoint y: 413, distance: 232.7
click at [771, 413] on div "return new Promise ( resolve => { loomi_api.when ( ( ) => ) function handleJean…" at bounding box center [943, 485] width 810 height 437
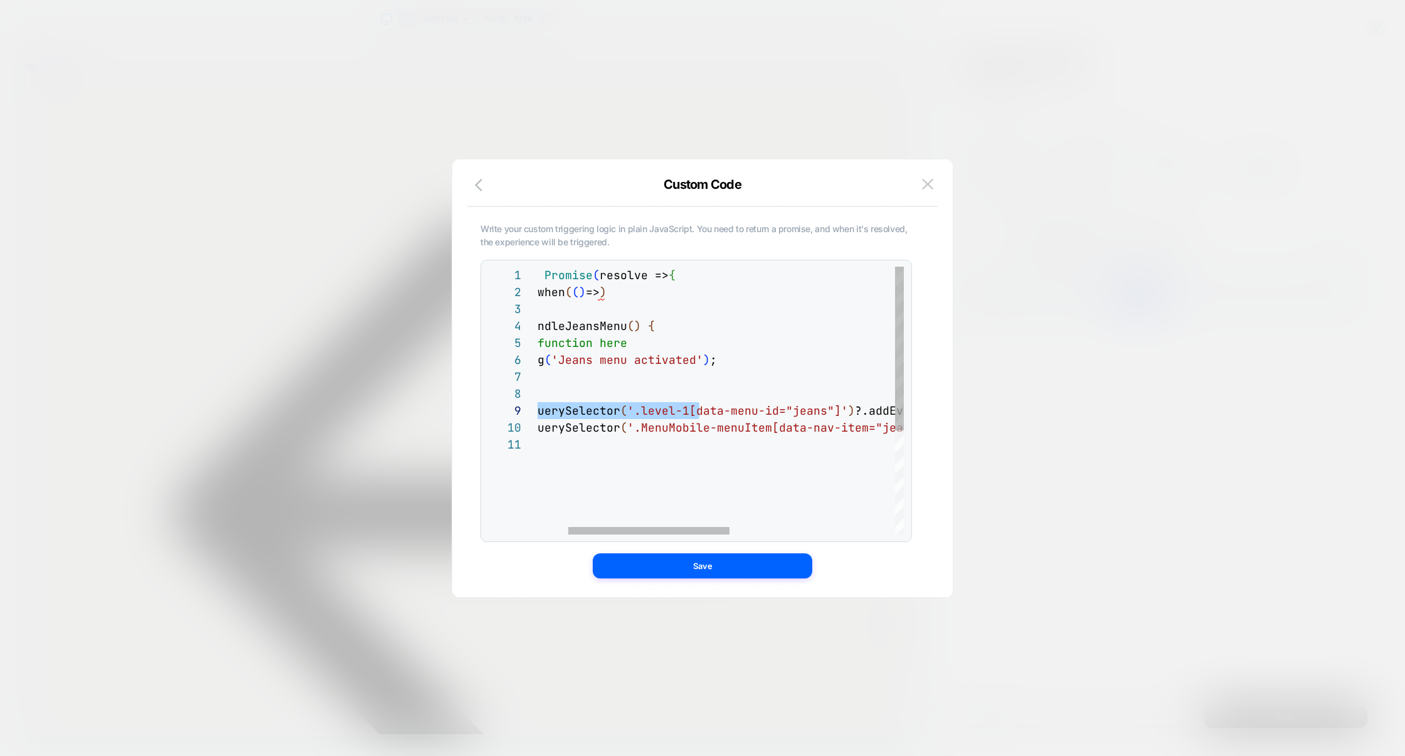
click at [848, 411] on div "return new Promise ( resolve => { loomi_api.when ( ( ) => ) function handleJean…" at bounding box center [874, 485] width 810 height 437
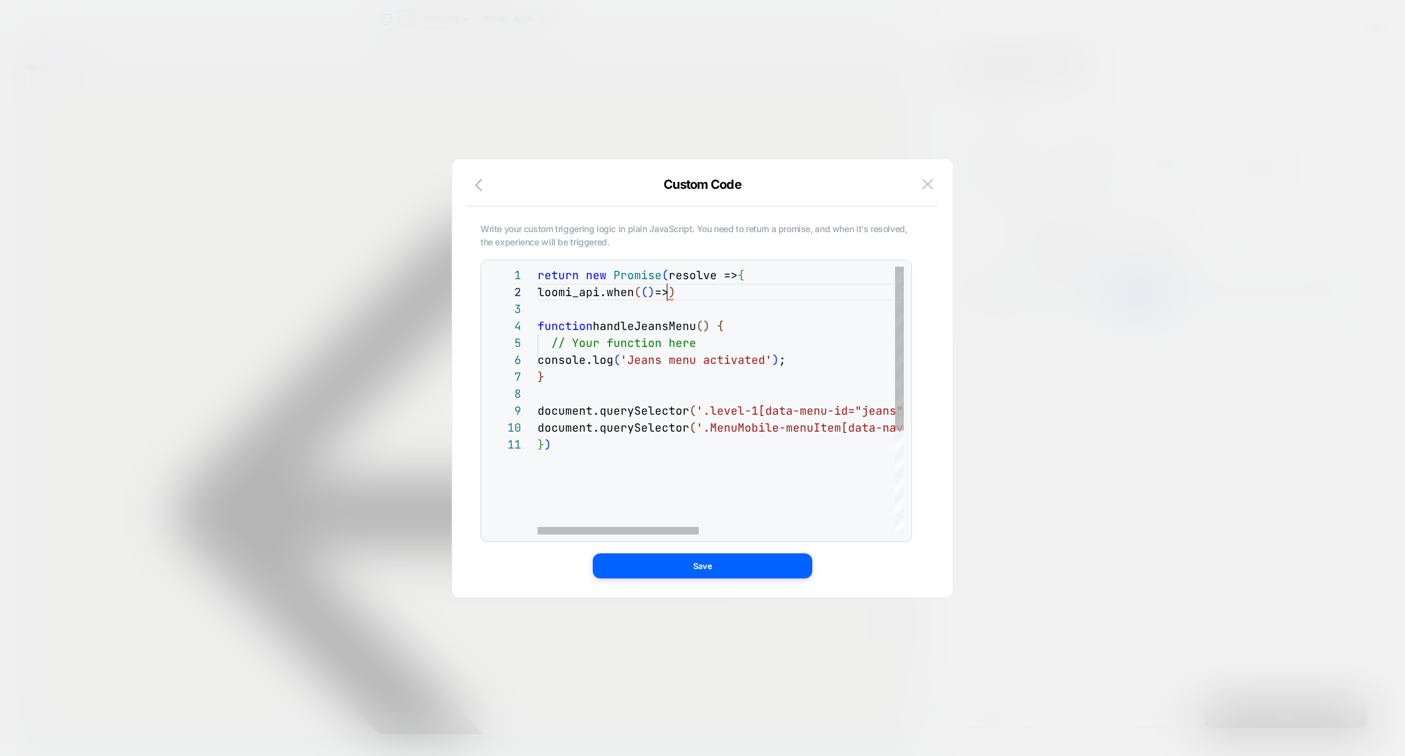
scroll to position [16, 129]
click at [667, 294] on div "return new Promise ( resolve => { loomi_api.when ( ( ) => ) function handleJean…" at bounding box center [943, 485] width 810 height 437
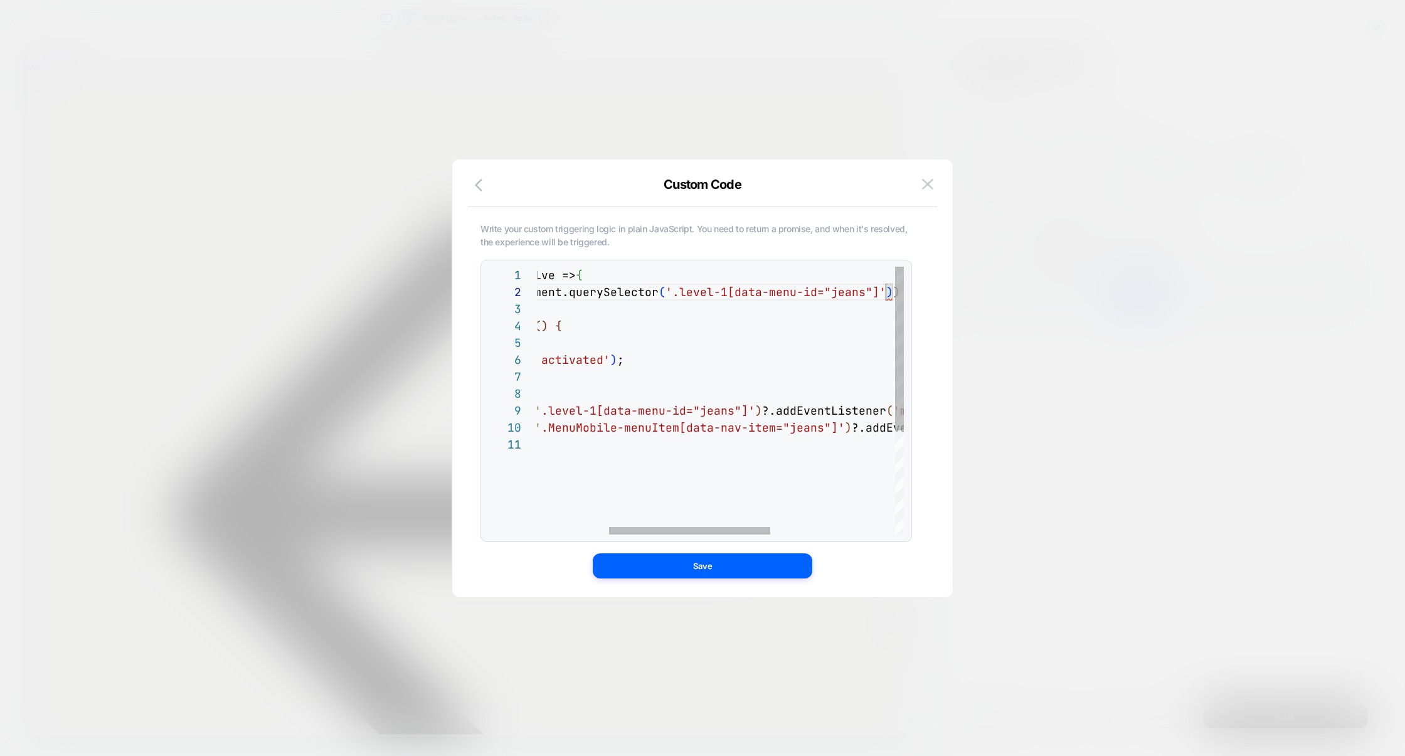
scroll to position [16, 510]
click at [842, 293] on div "return new Promise ( resolve => { loomi_api.when ( ( ) =>document.querySelector…" at bounding box center [718, 485] width 810 height 437
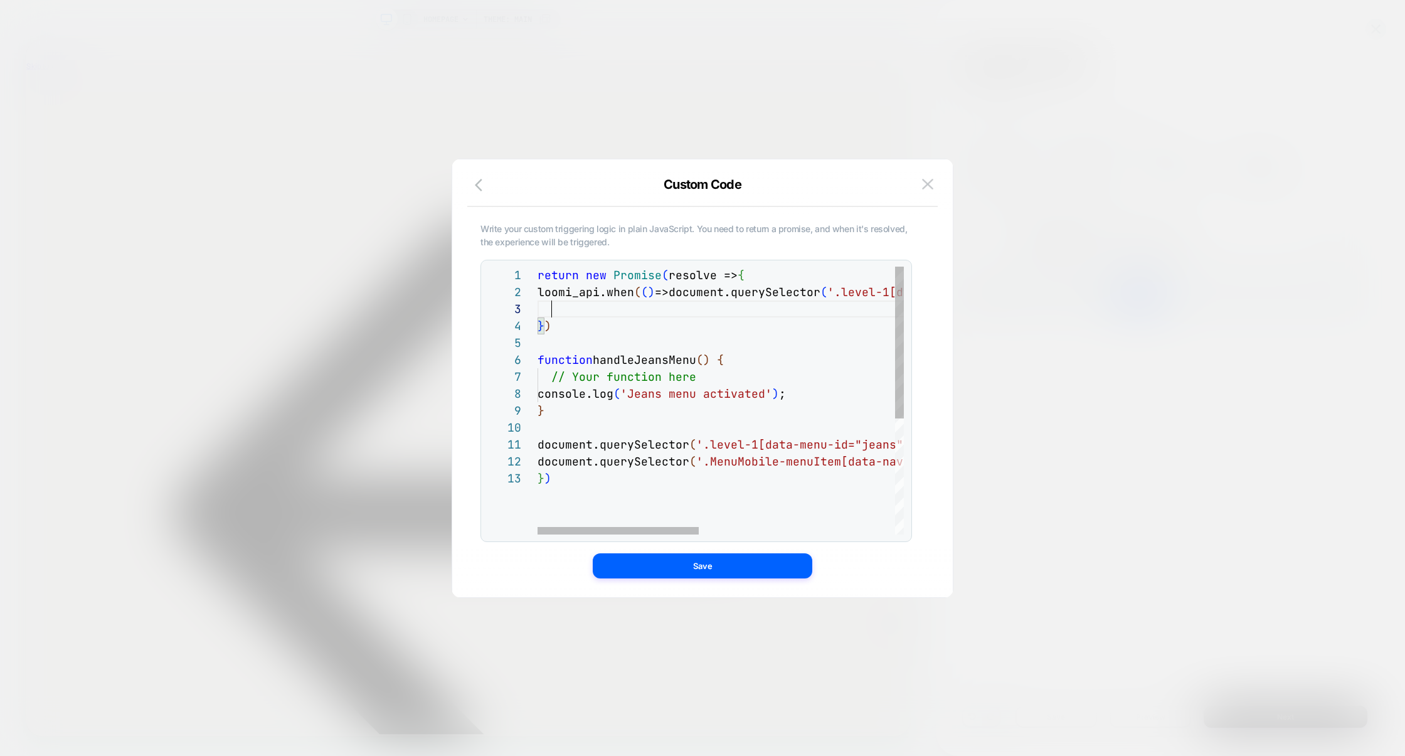
scroll to position [34, 14]
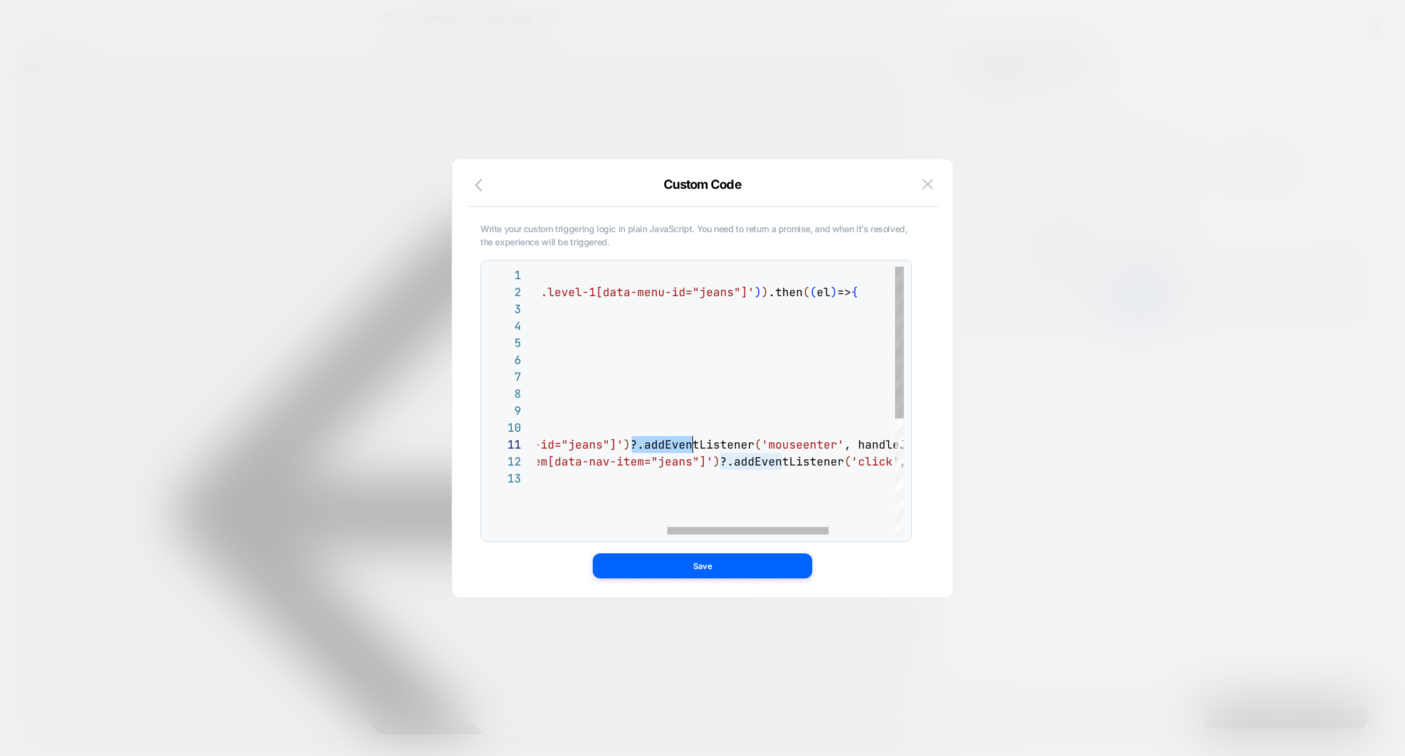
drag, startPoint x: 633, startPoint y: 447, endPoint x: 736, endPoint y: 445, distance: 102.9
click at [736, 445] on span "?.addEventListener" at bounding box center [692, 444] width 124 height 14
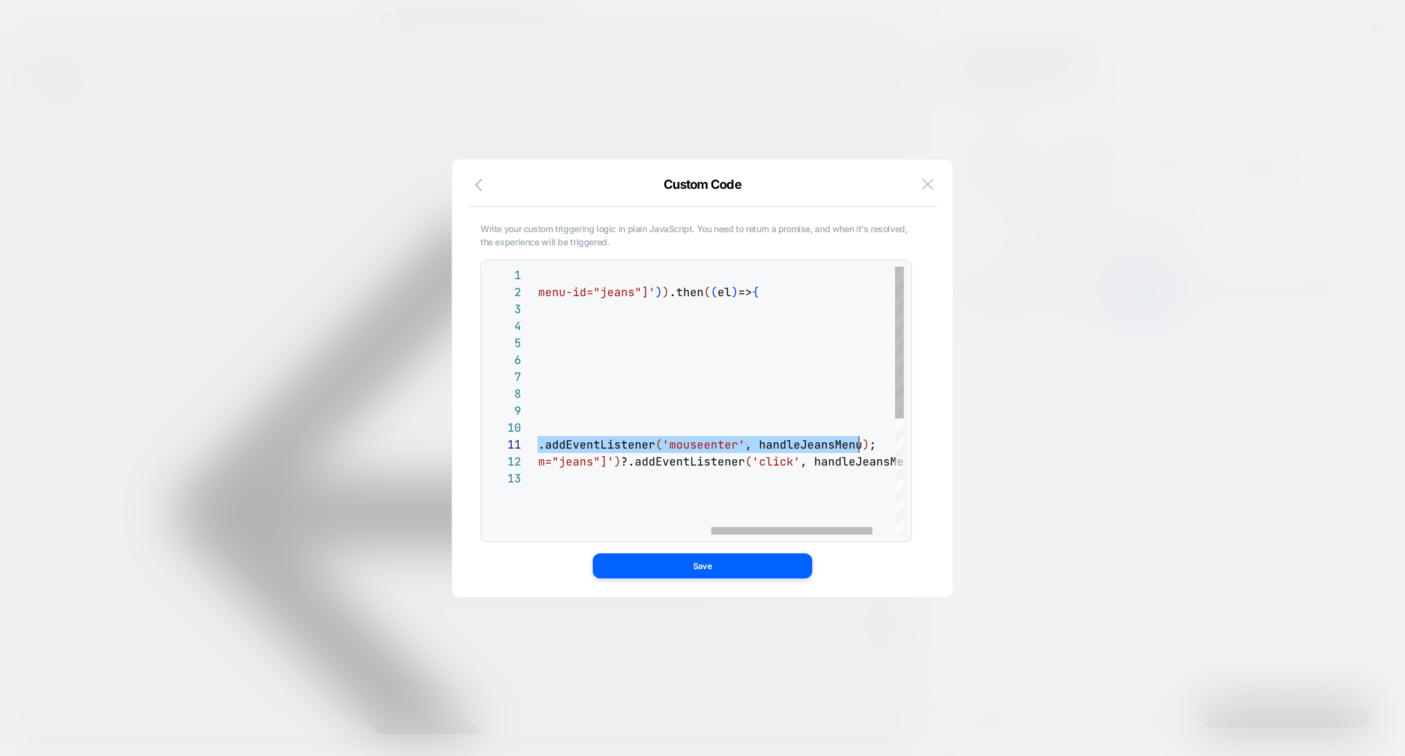
scroll to position [0, 714]
click at [857, 444] on div "return new Promise ( resolve => { loomi_api.when ( ( ) =>document.querySelector…" at bounding box center [550, 502] width 810 height 471
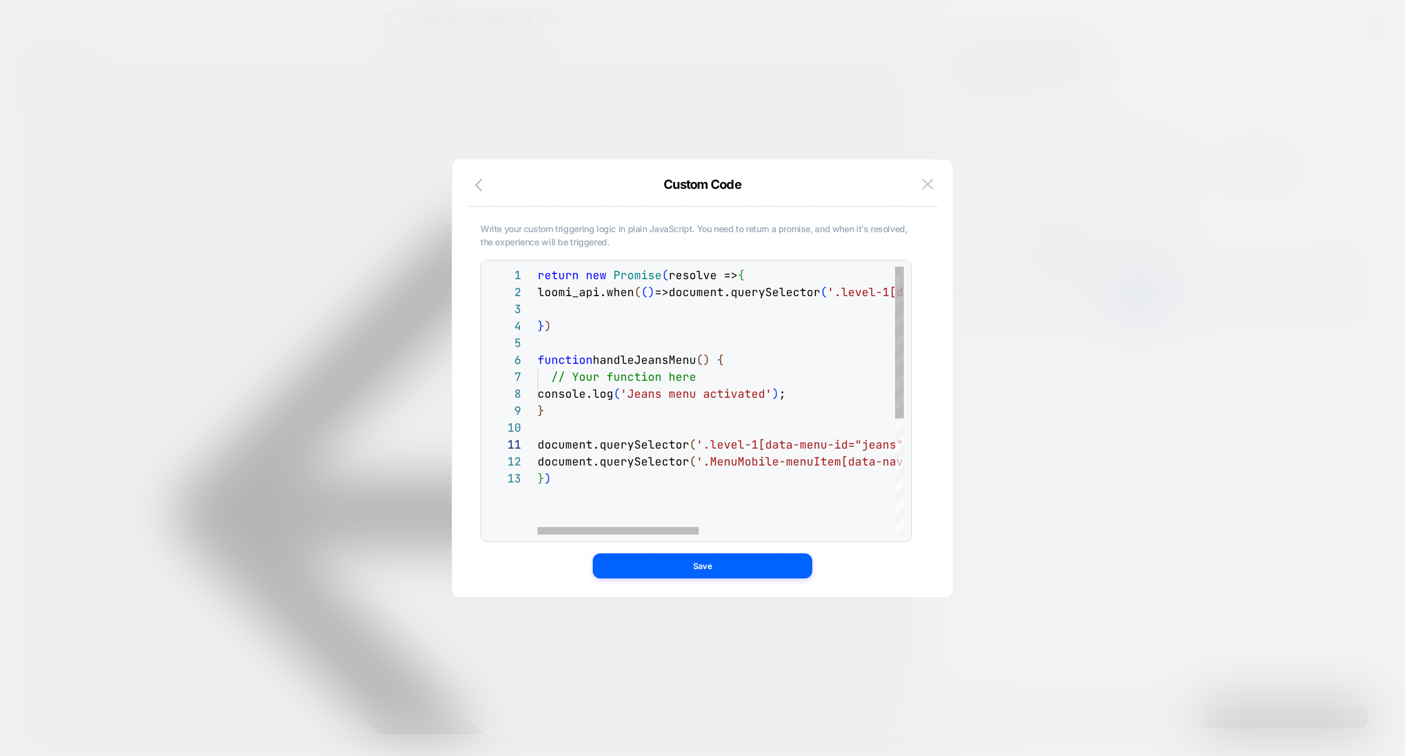
click at [565, 312] on div "return new Promise ( resolve => { loomi_api.when ( ( ) =>document.querySelector…" at bounding box center [943, 502] width 810 height 471
click at [551, 312] on div "return new Promise ( resolve => { loomi_api.when ( ( ) =>document.querySelector…" at bounding box center [943, 502] width 810 height 471
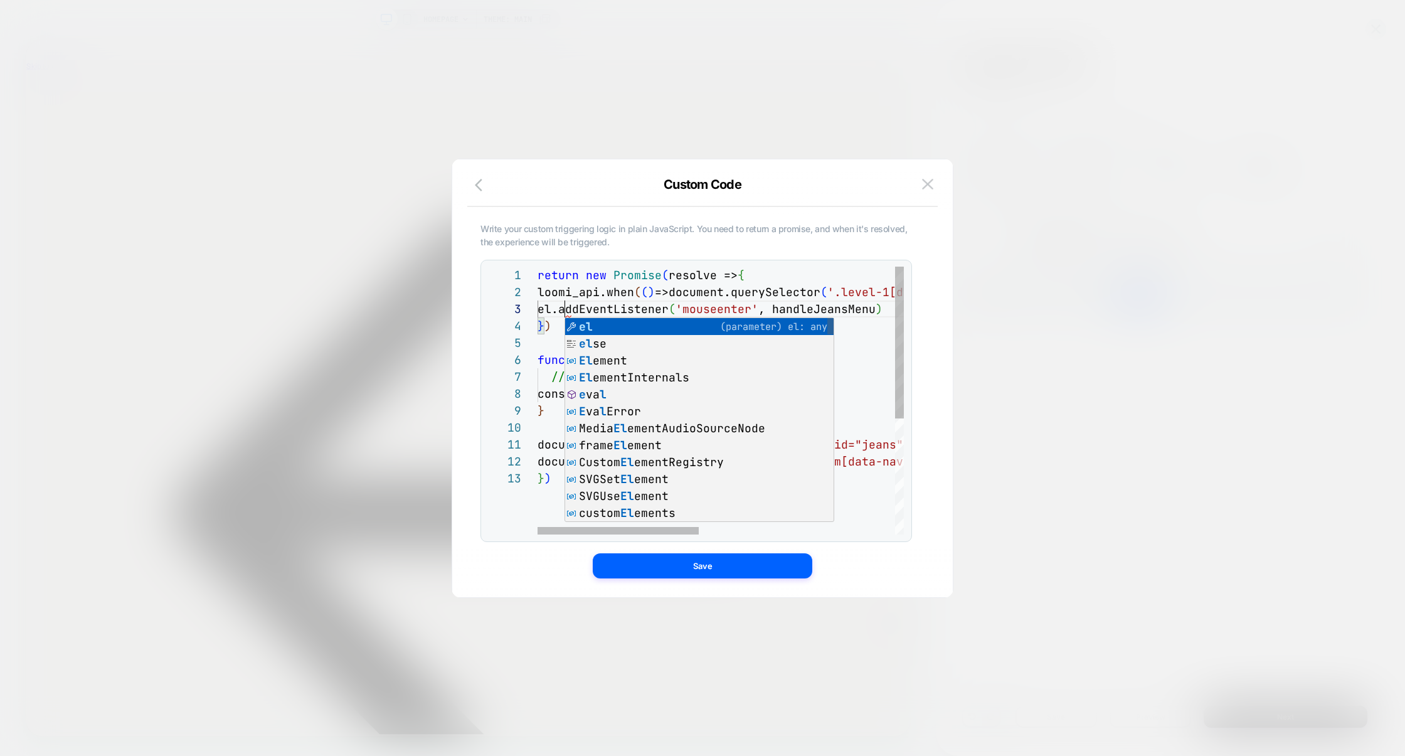
scroll to position [34, 26]
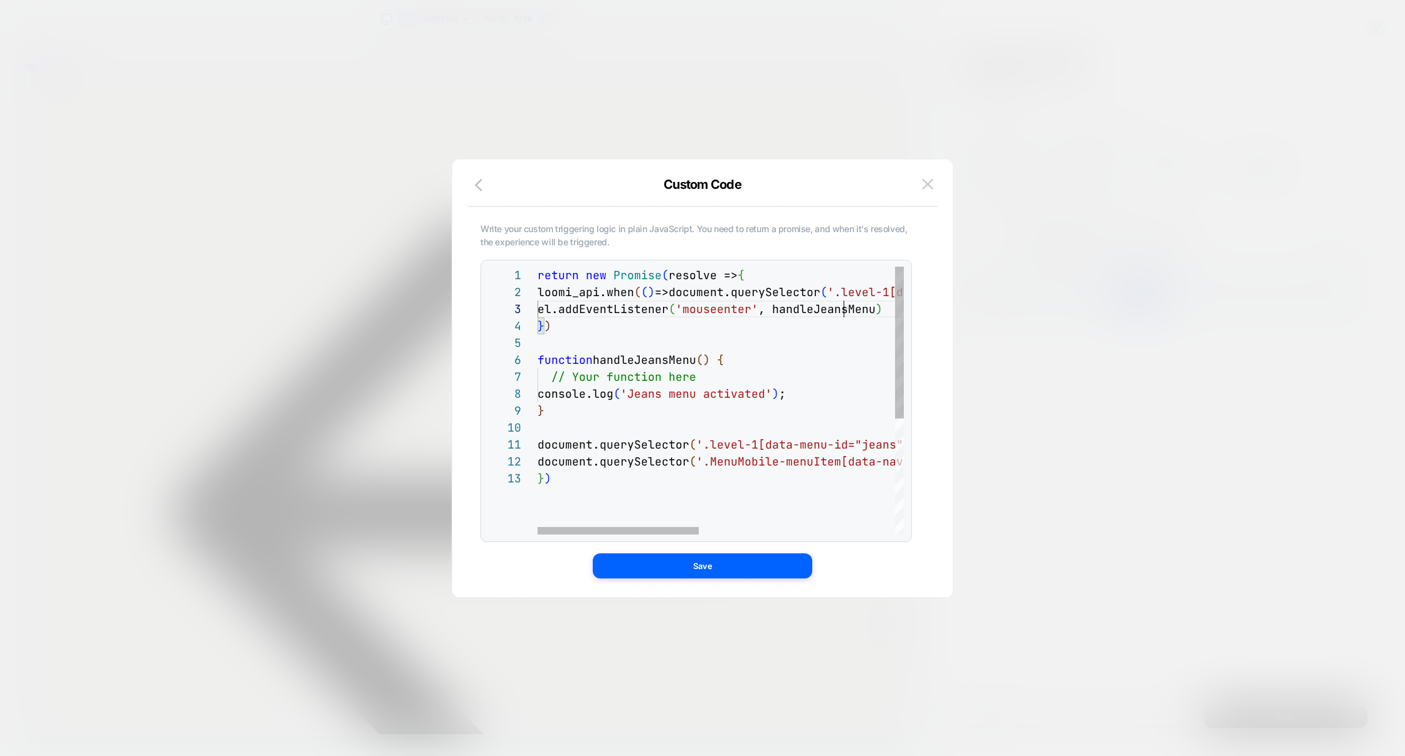
click at [845, 305] on div "return new Promise ( resolve => { loomi_api.when ( ( ) =>document.querySelector…" at bounding box center [943, 502] width 810 height 471
click at [755, 272] on div "return new Promise ( resolve => { loomi_api.when ( ( ) =>document.querySelector…" at bounding box center [943, 502] width 810 height 471
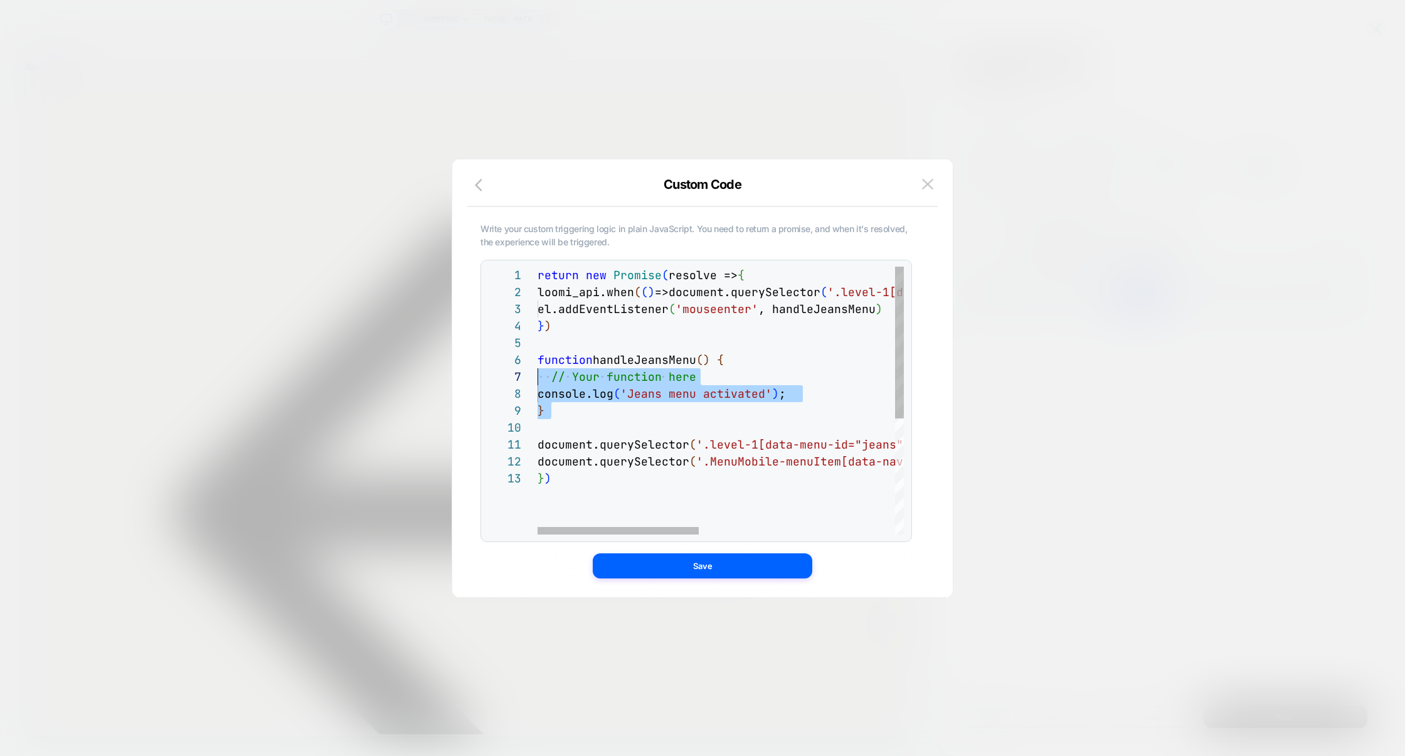
drag, startPoint x: 571, startPoint y: 420, endPoint x: 517, endPoint y: 372, distance: 72.4
click at [538, 372] on div "return new Promise ( resolve => { loomi_api.when ( ( ) =>document.querySelector…" at bounding box center [943, 502] width 810 height 471
click at [786, 391] on div "return new Promise ( resolve => { loomi_api.when ( ( ) =>document.querySelector…" at bounding box center [943, 502] width 810 height 471
drag, startPoint x: 642, startPoint y: 396, endPoint x: 775, endPoint y: 396, distance: 133.0
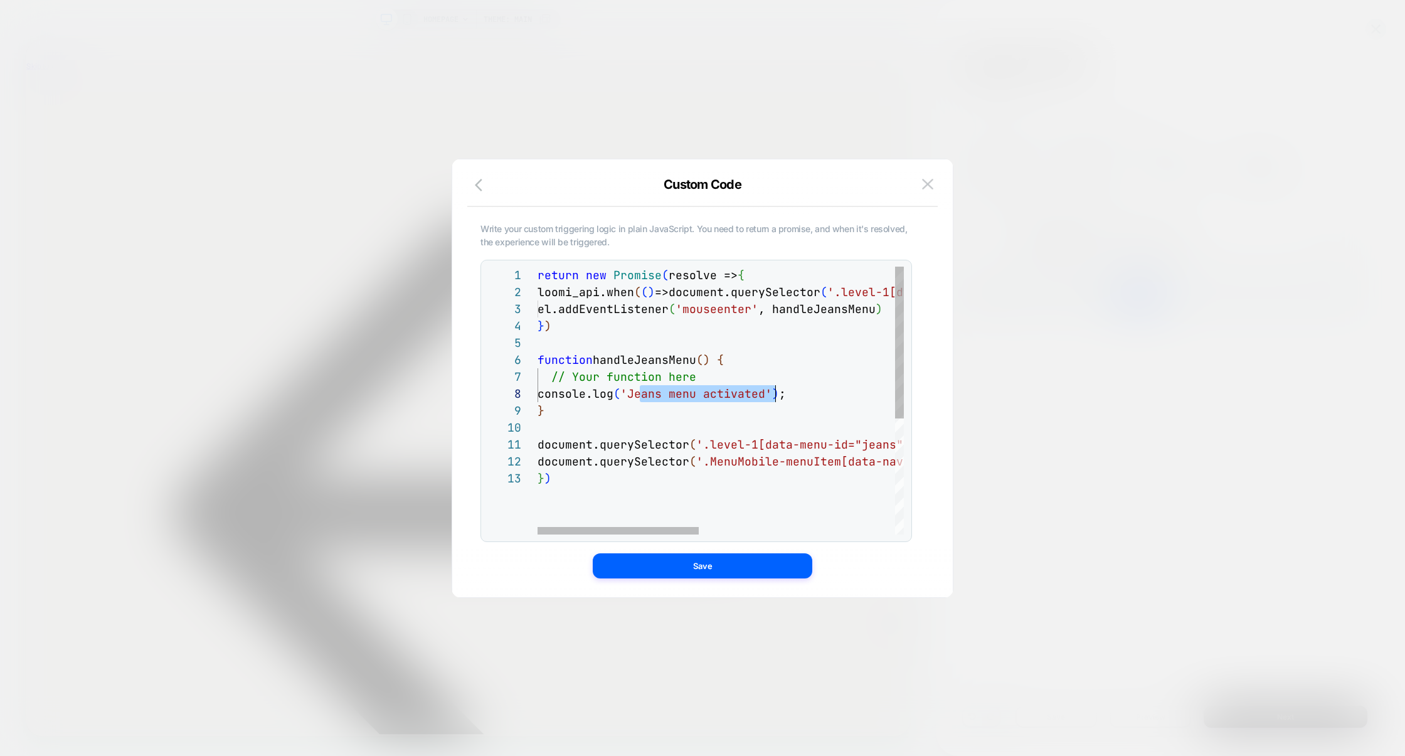
click at [775, 396] on div "return new Promise ( resolve => { loomi_api.when ( ( ) =>document.querySelector…" at bounding box center [943, 502] width 810 height 471
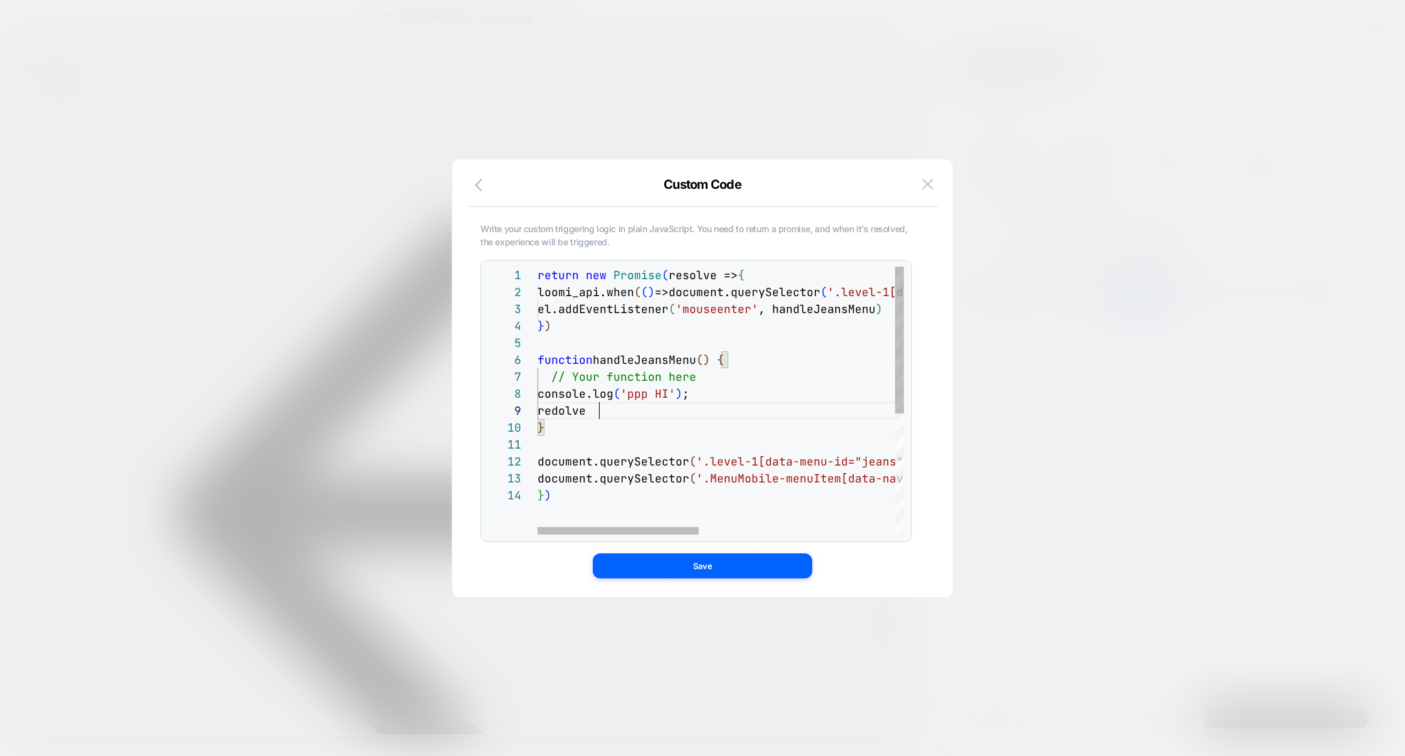
scroll to position [135, 74]
click at [701, 376] on div "return new Promise ( resolve => { loomi_api.when ( ( ) =>document.querySelector…" at bounding box center [943, 511] width 810 height 488
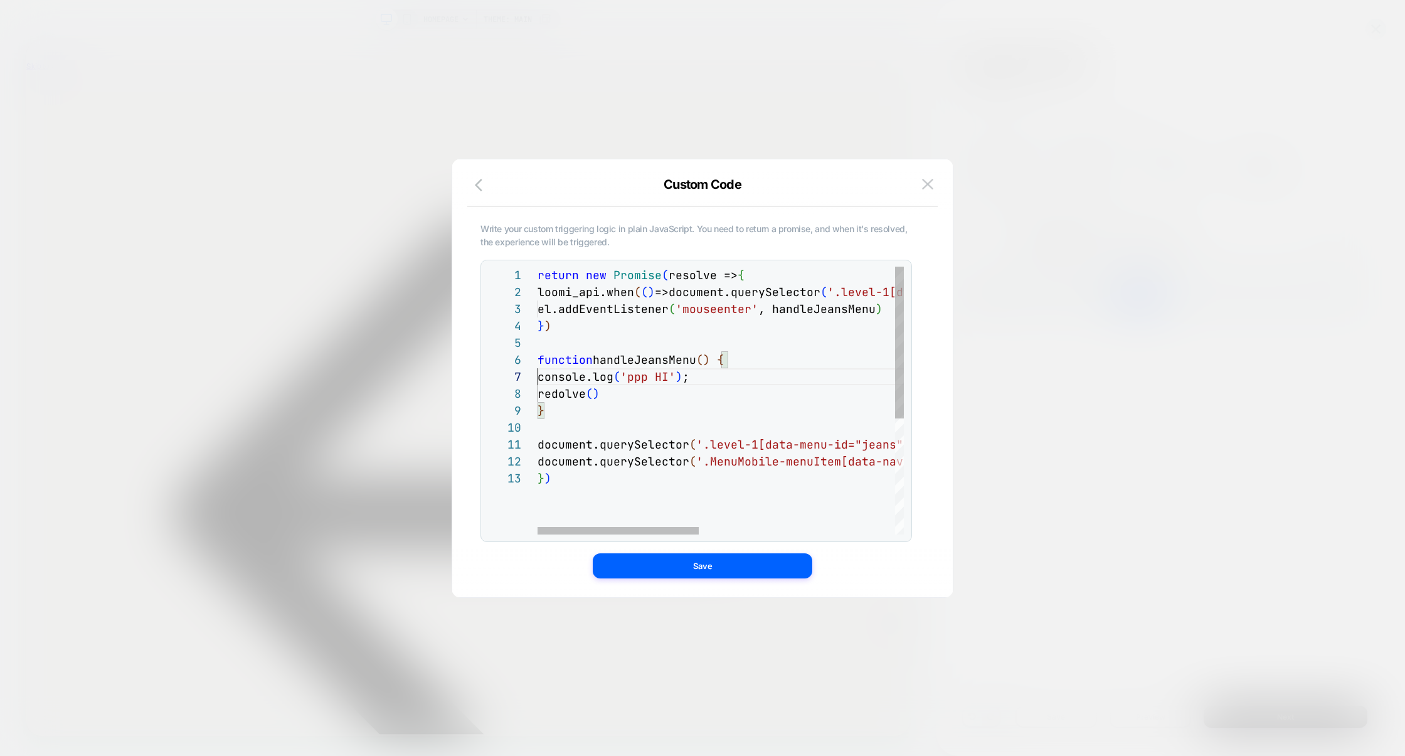
scroll to position [102, 0]
click at [745, 360] on div "return new Promise ( resolve => { loomi_api.when ( ( ) =>document.querySelector…" at bounding box center [943, 502] width 810 height 471
click at [549, 417] on div "return new Promise ( resolve => { loomi_api.when ( ( ) =>document.querySelector…" at bounding box center [943, 502] width 810 height 471
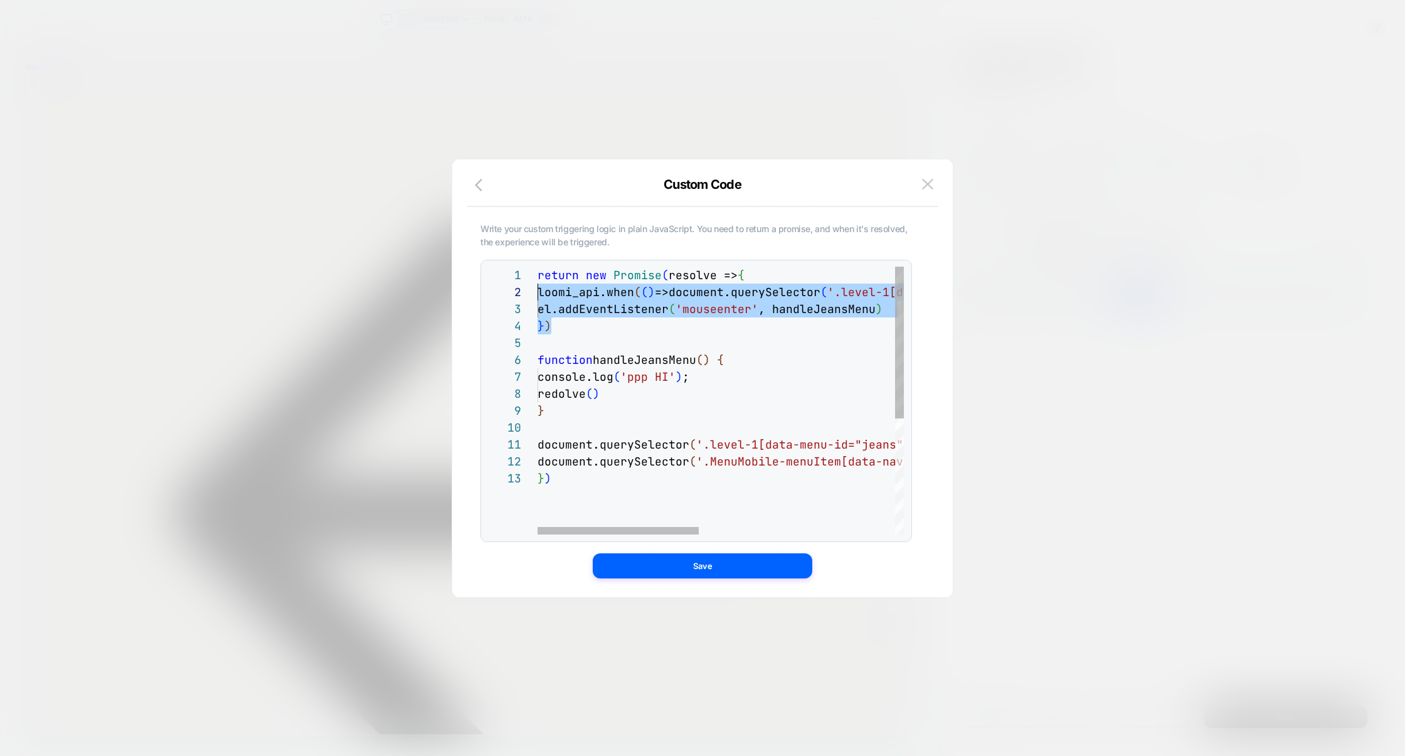
drag, startPoint x: 565, startPoint y: 324, endPoint x: 472, endPoint y: 295, distance: 97.4
click at [472, 295] on div "**********" at bounding box center [696, 378] width 463 height 388
click at [573, 331] on div "return new Promise ( resolve => { loomi_api.when ( ( ) =>document.querySelector…" at bounding box center [943, 502] width 810 height 471
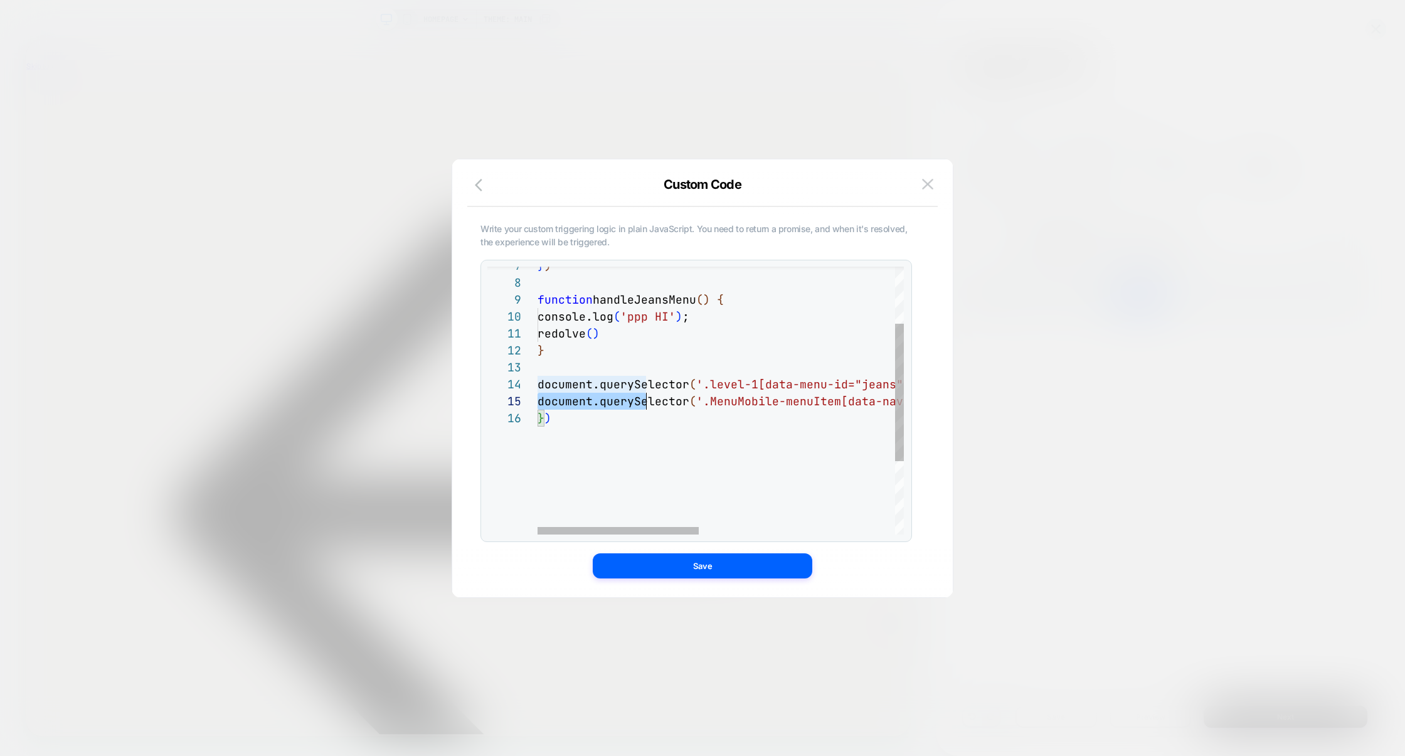
scroll to position [68, 129]
drag, startPoint x: 538, startPoint y: 404, endPoint x: 663, endPoint y: 403, distance: 124.8
click at [664, 403] on span "document.querySelector" at bounding box center [614, 401] width 152 height 14
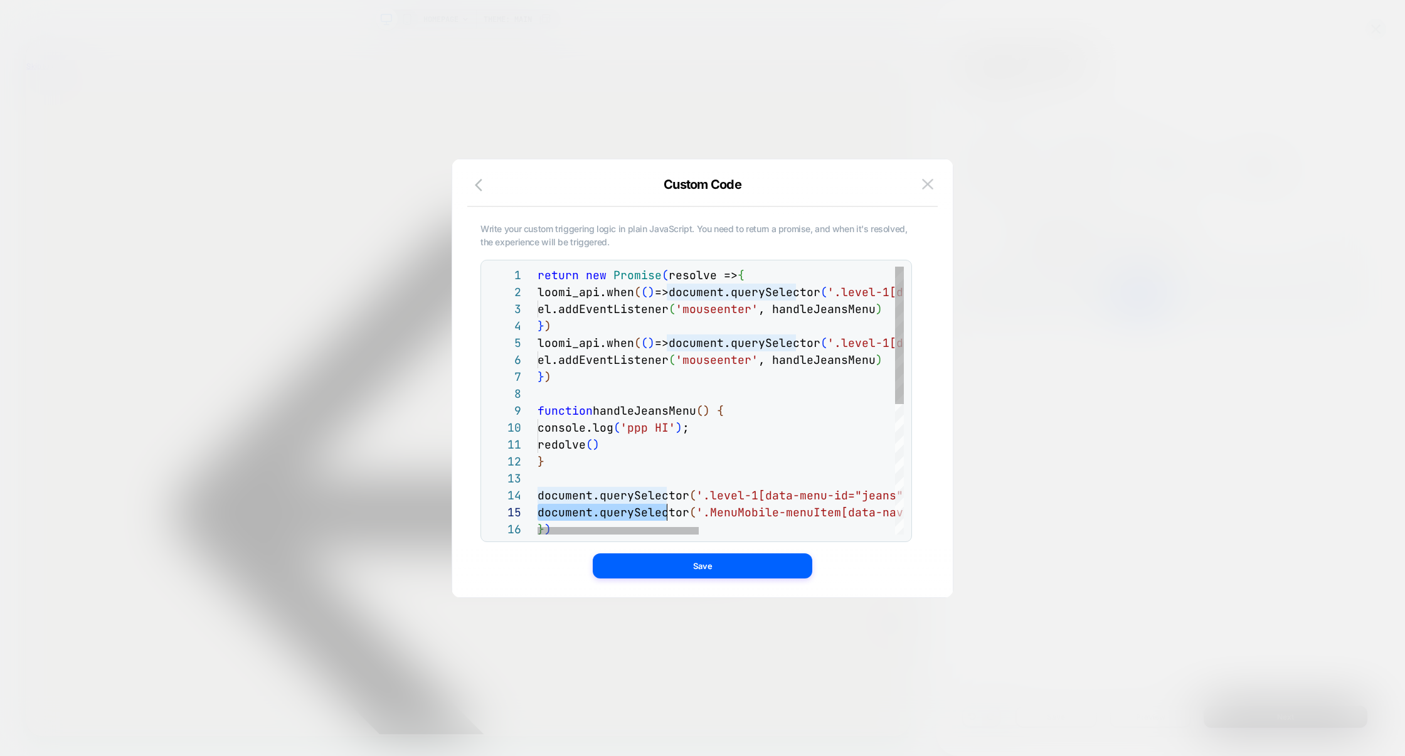
click at [750, 277] on div "function handleJeansMenu ( ) { console.log ( 'ppp HI' ) ; } document.querySelec…" at bounding box center [943, 528] width 810 height 522
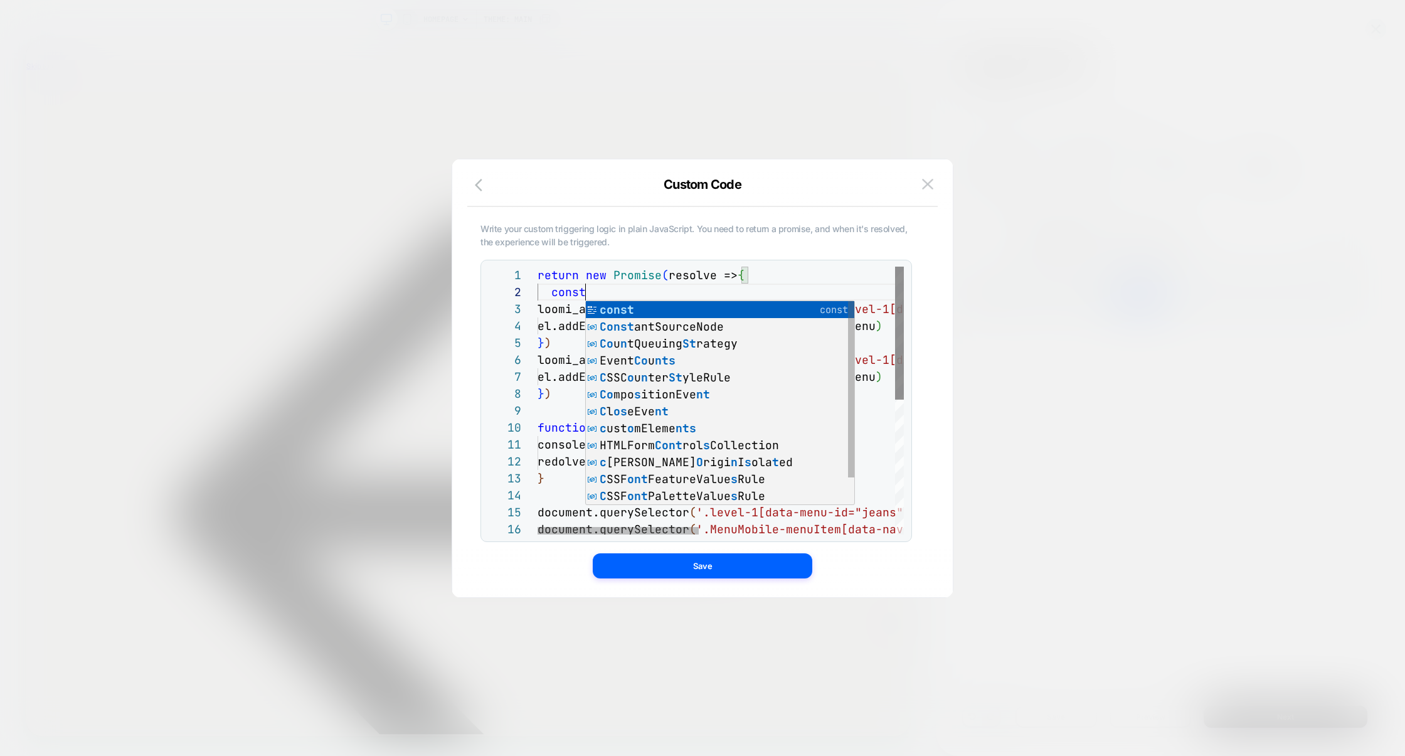
scroll to position [16, 54]
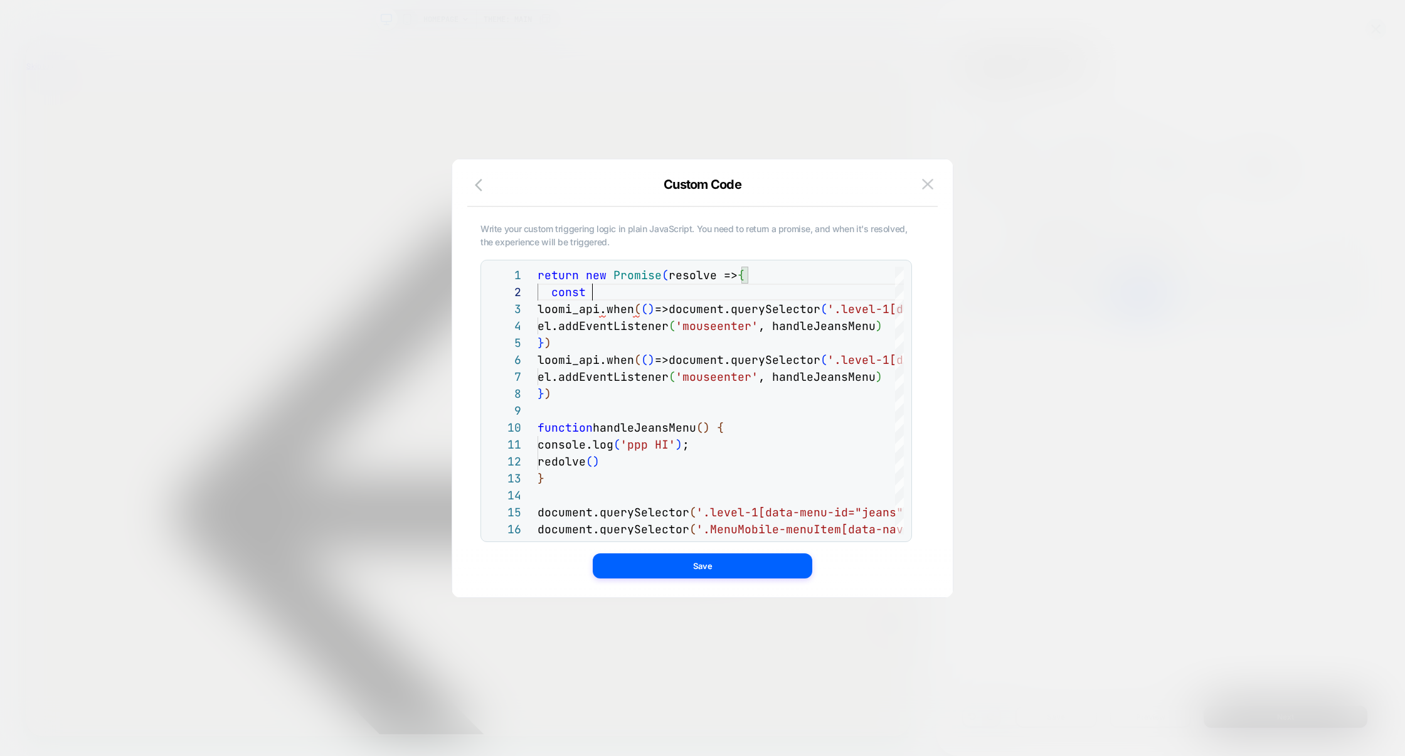
type textarea "**********"
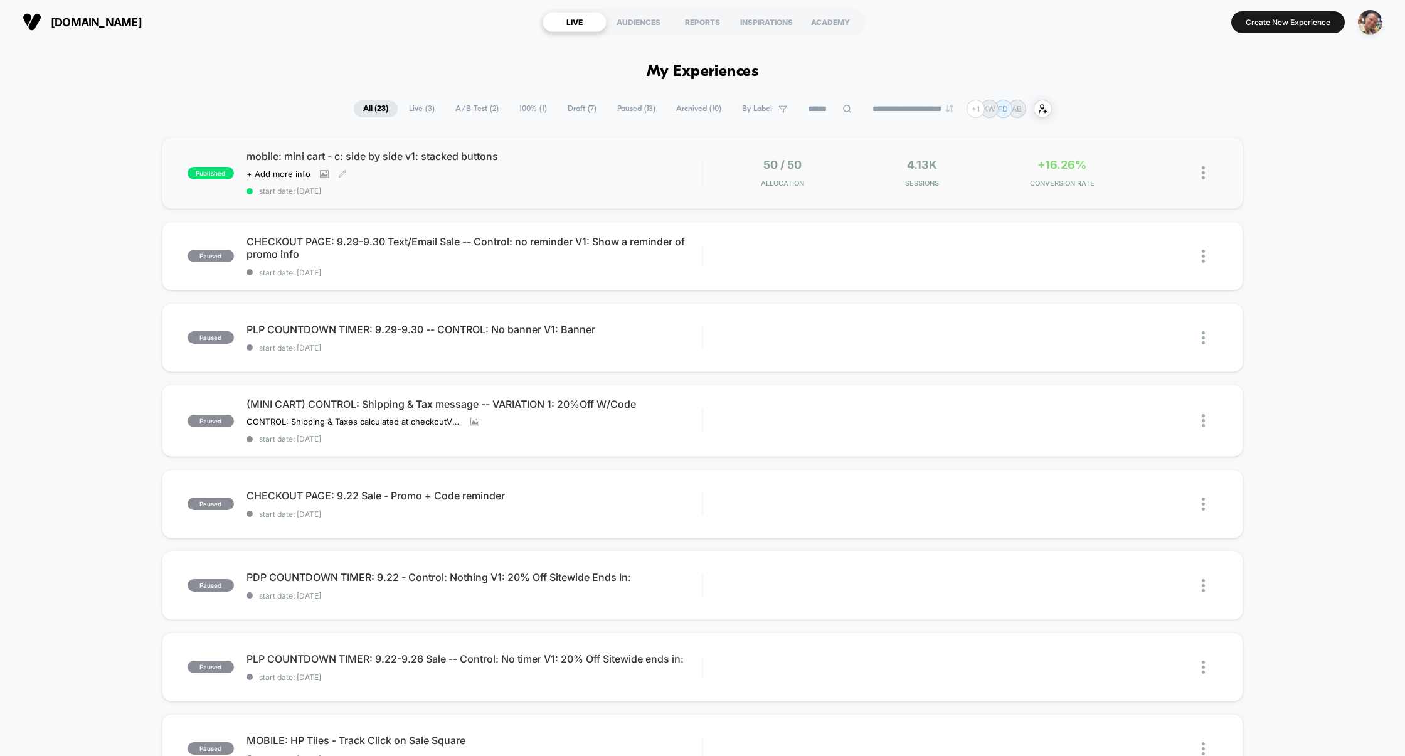
click at [589, 186] on span "start date: [DATE]" at bounding box center [474, 190] width 456 height 9
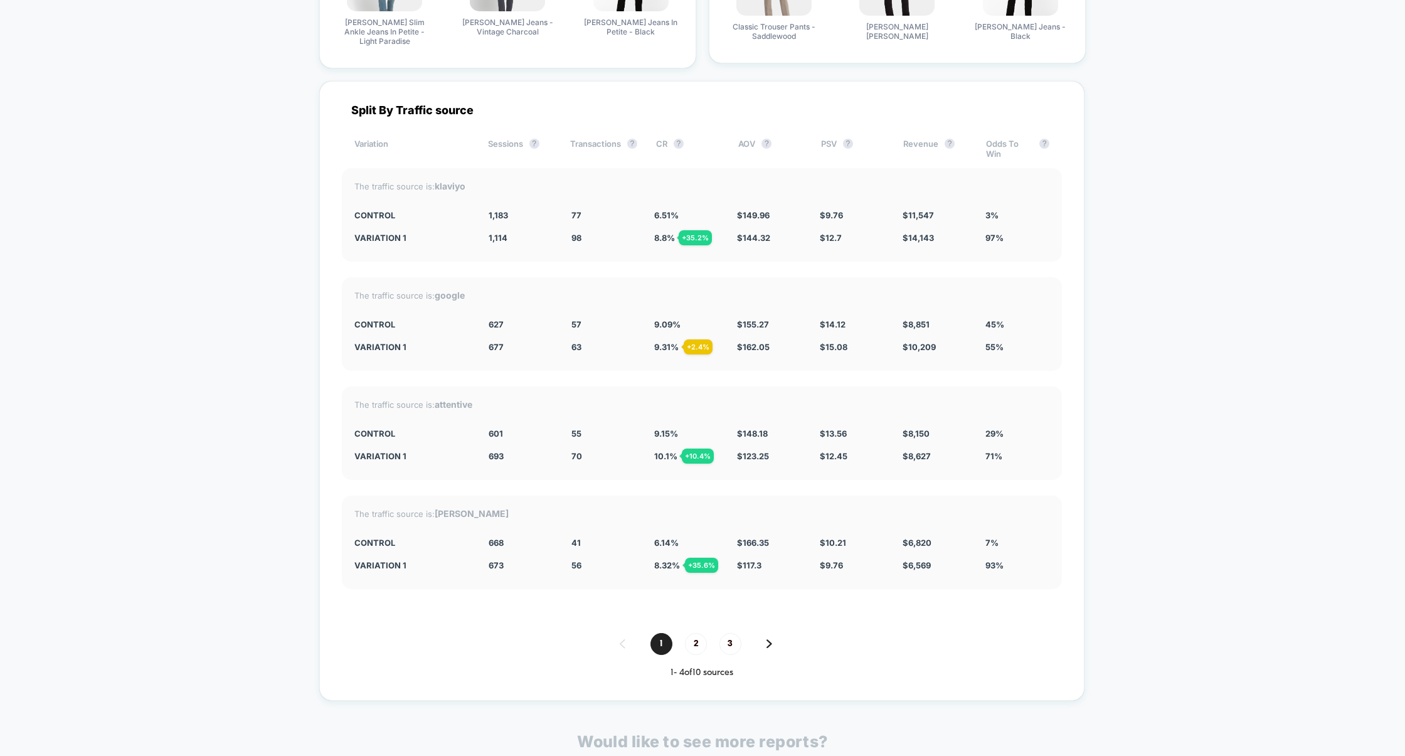
scroll to position [4503, 0]
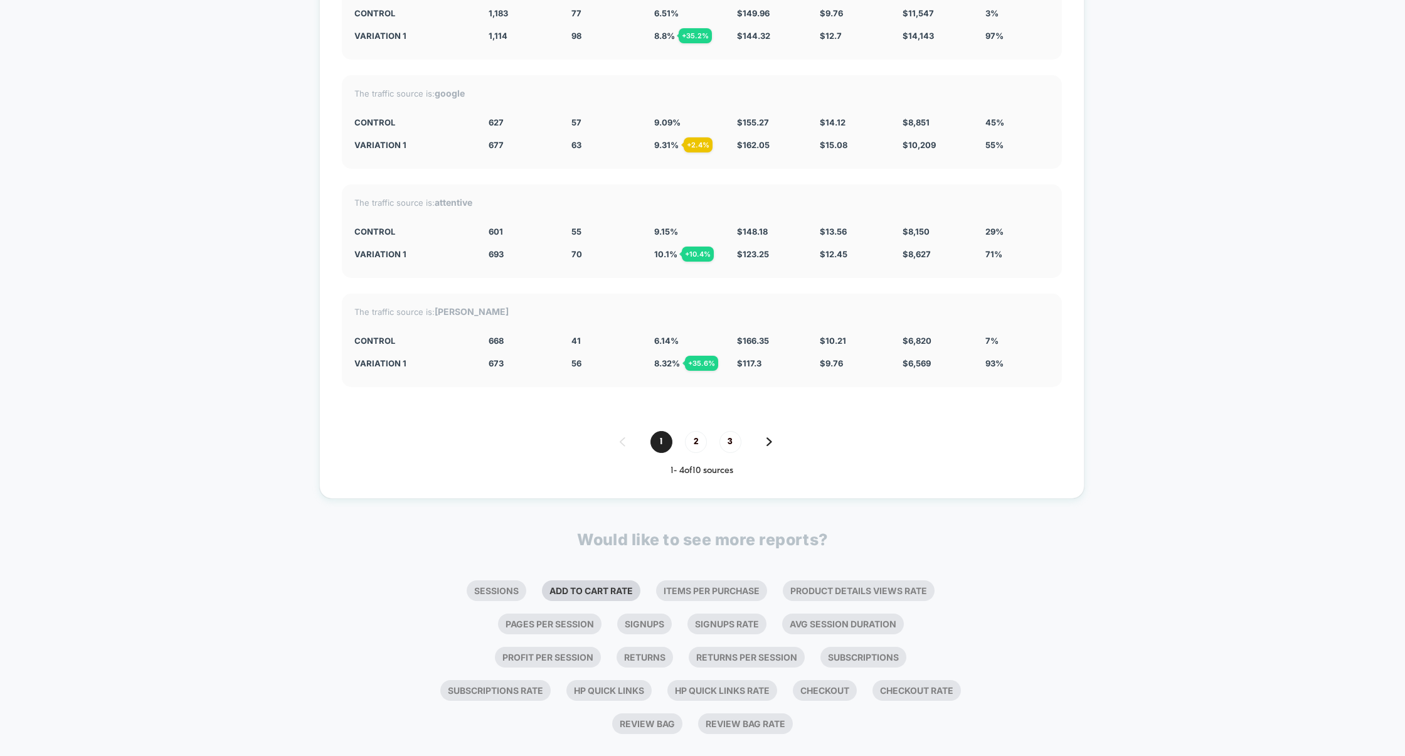
click at [593, 580] on li "Add To Cart Rate" at bounding box center [591, 590] width 98 height 21
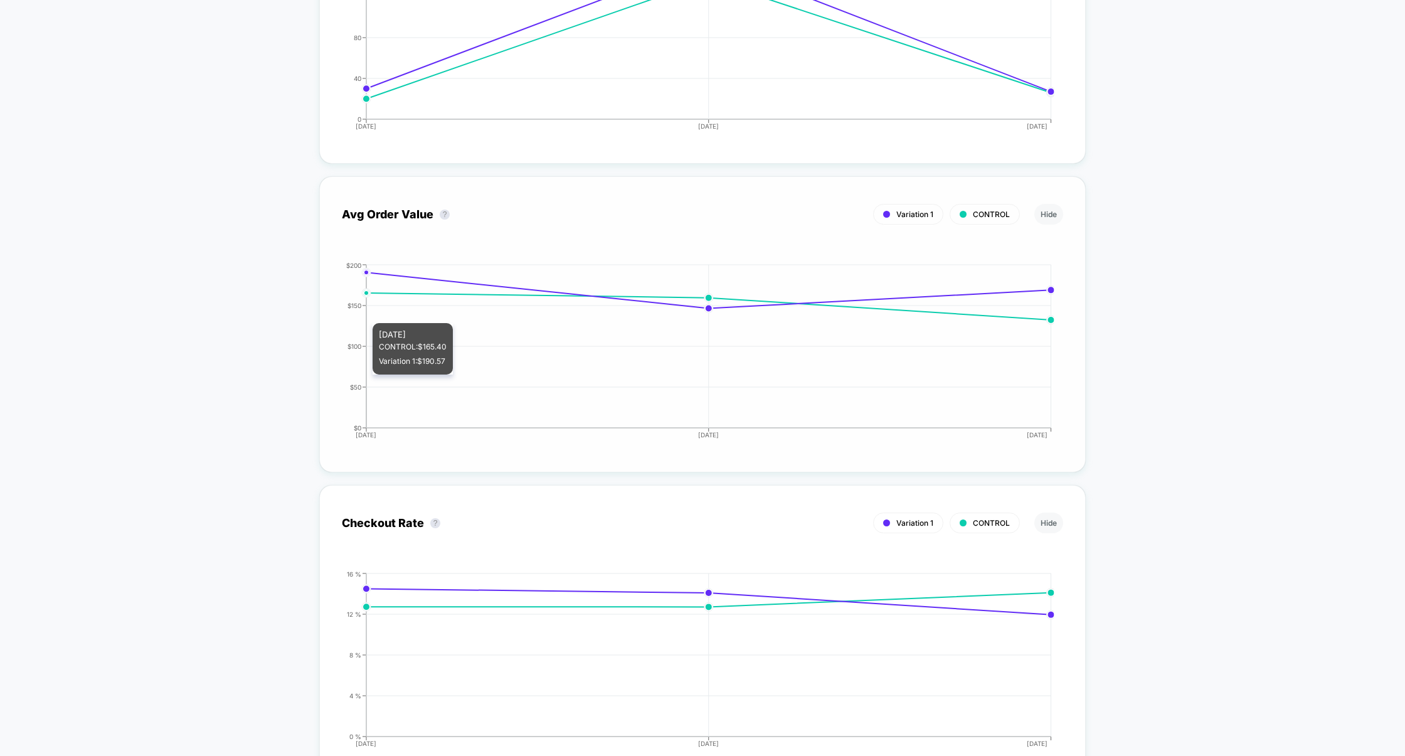
scroll to position [2580, 0]
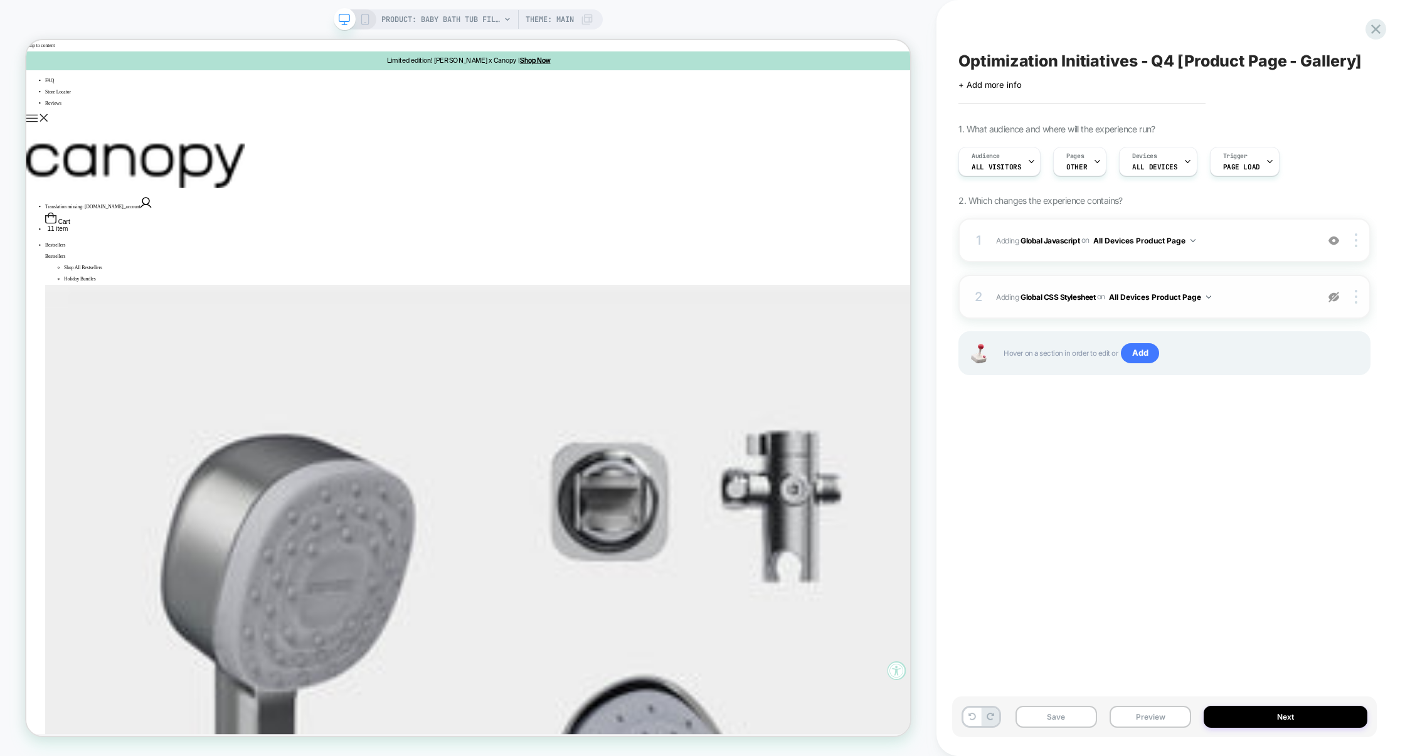
click at [1258, 284] on div "2 Adding Global CSS Stylesheet on All Devices Product Page Target Desktop Delete" at bounding box center [1164, 297] width 412 height 44
click at [1300, 245] on span "Adding Global Javascript on All Devices Product Page" at bounding box center [1153, 241] width 315 height 16
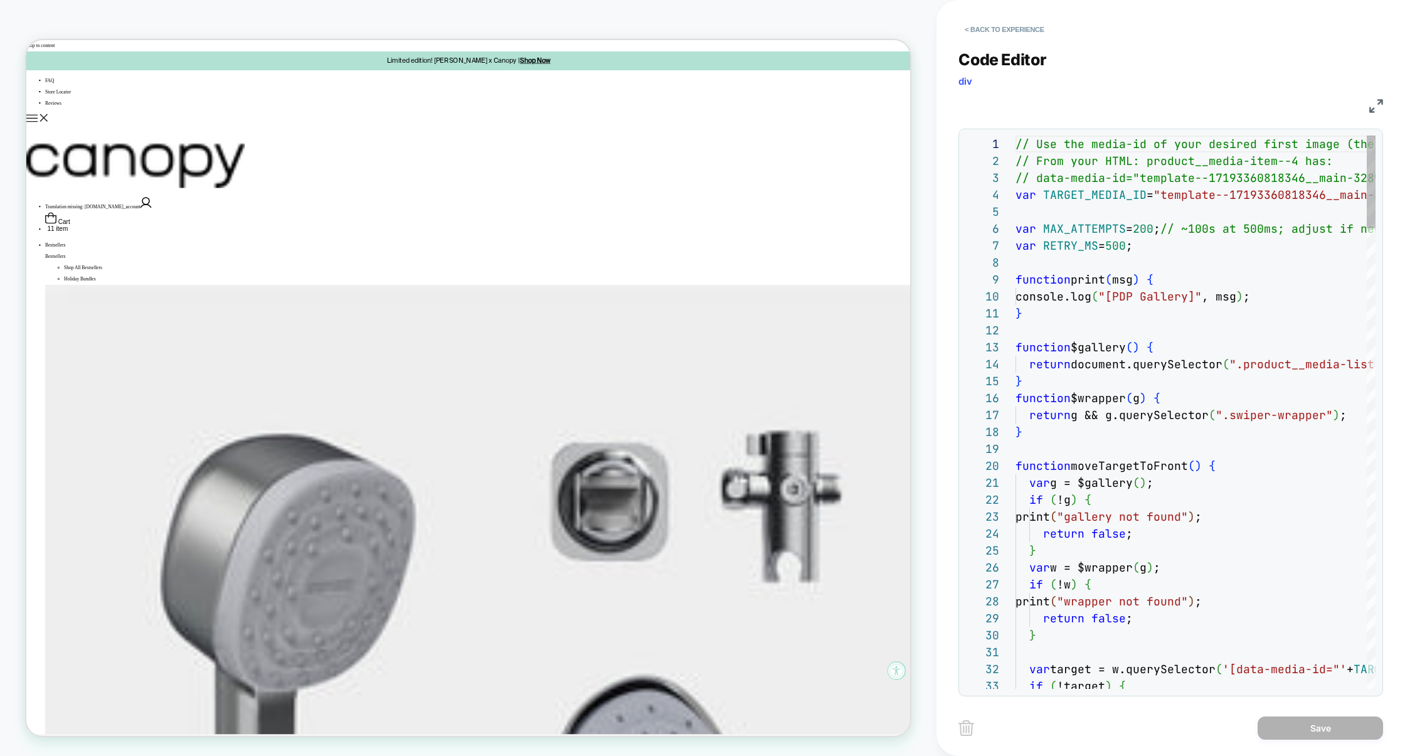
scroll to position [169, 0]
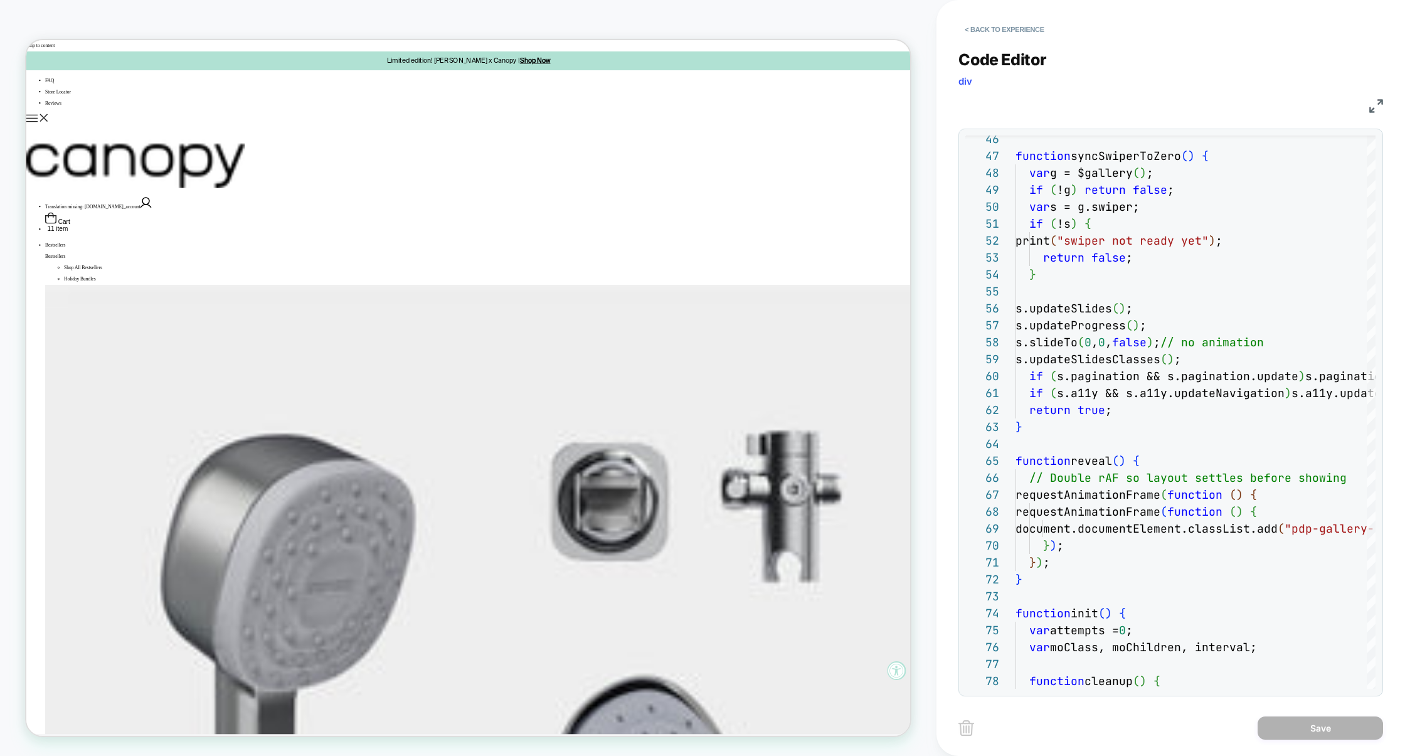
click at [1376, 110] on img at bounding box center [1376, 106] width 14 height 14
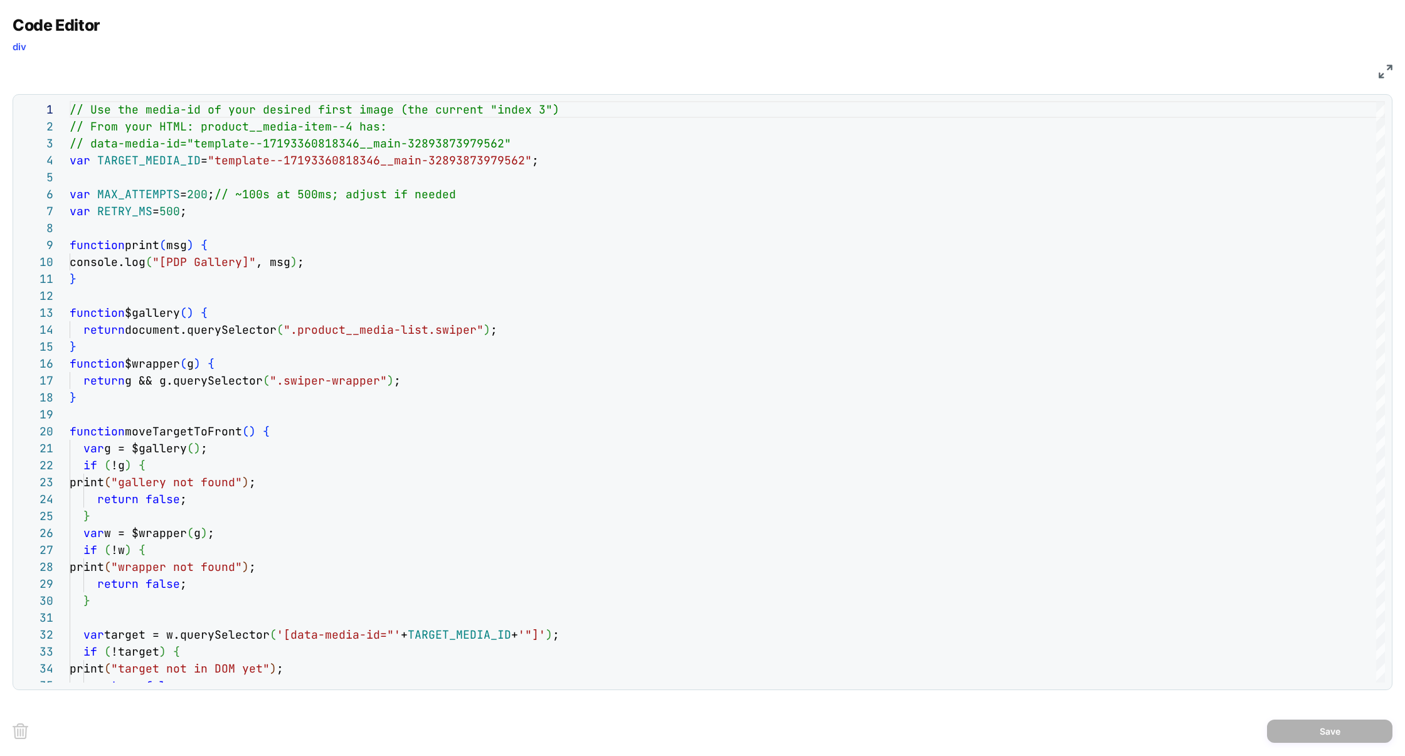
click at [1388, 70] on img at bounding box center [1386, 72] width 14 height 14
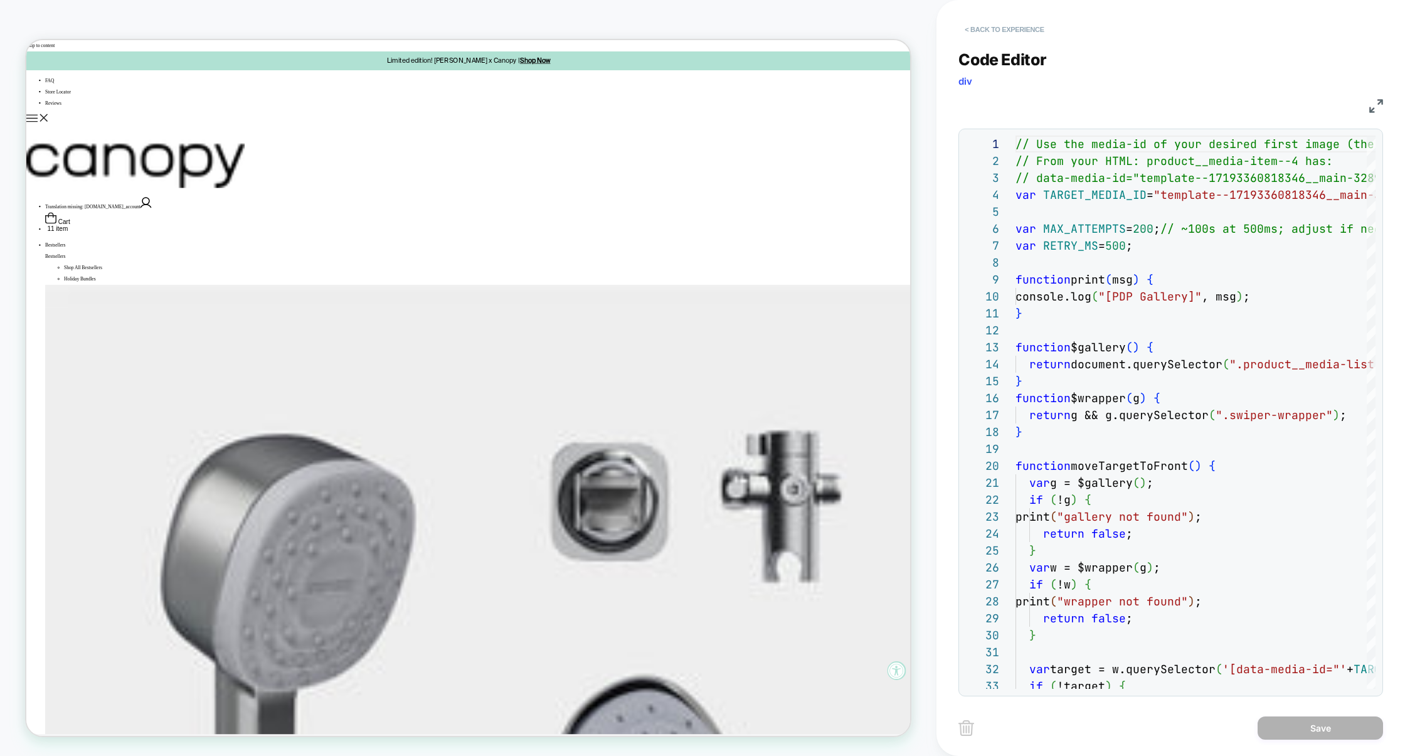
click at [1008, 38] on button "< Back to experience" at bounding box center [1004, 29] width 92 height 20
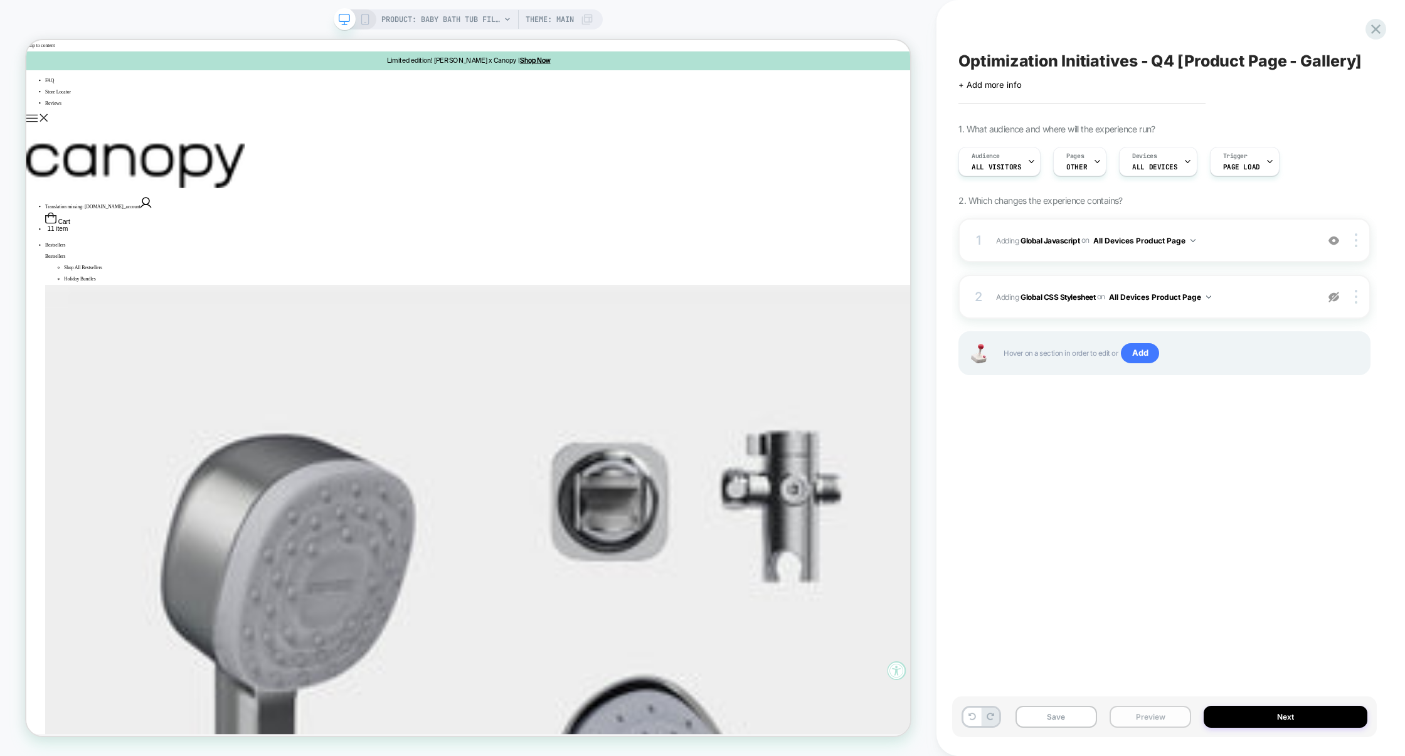
click at [1174, 714] on button "Preview" at bounding box center [1151, 717] width 82 height 22
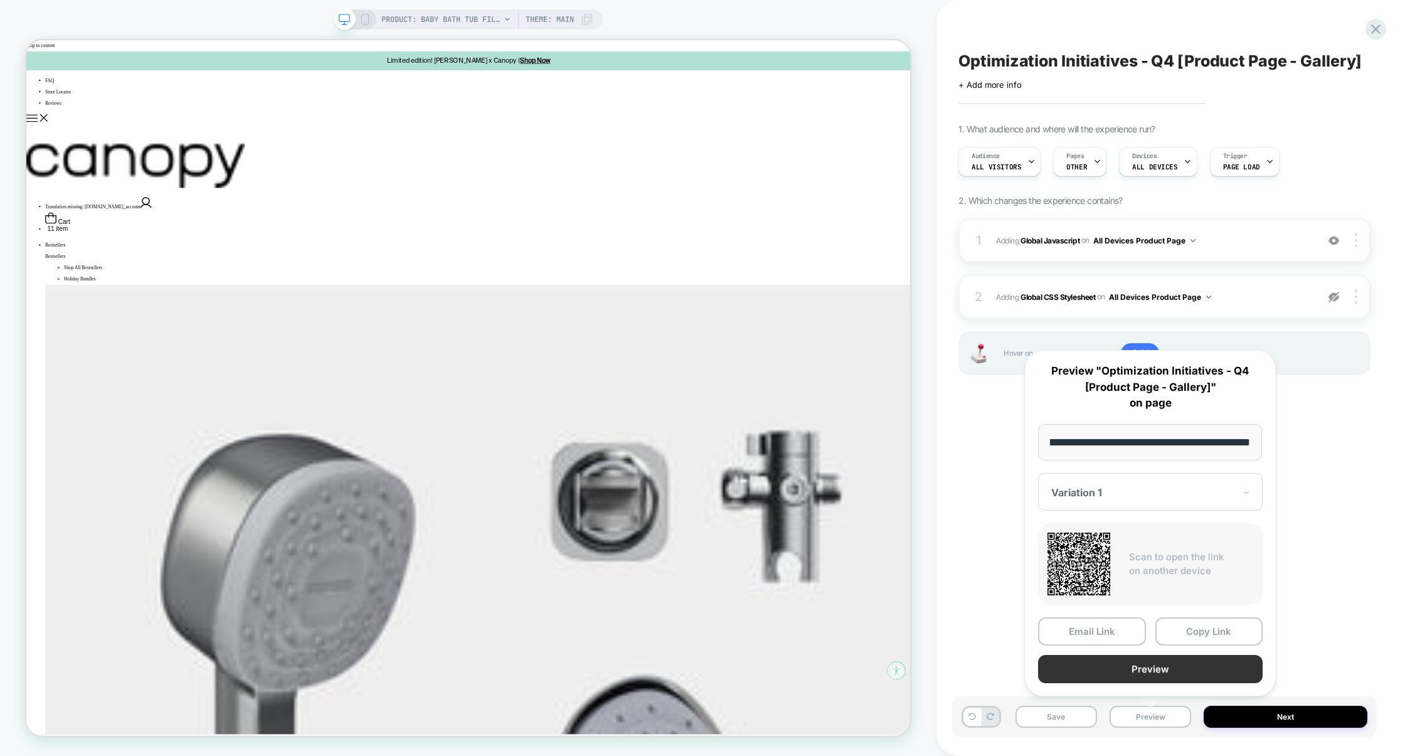
scroll to position [0, 0]
click at [1164, 670] on button "Preview" at bounding box center [1150, 669] width 225 height 28
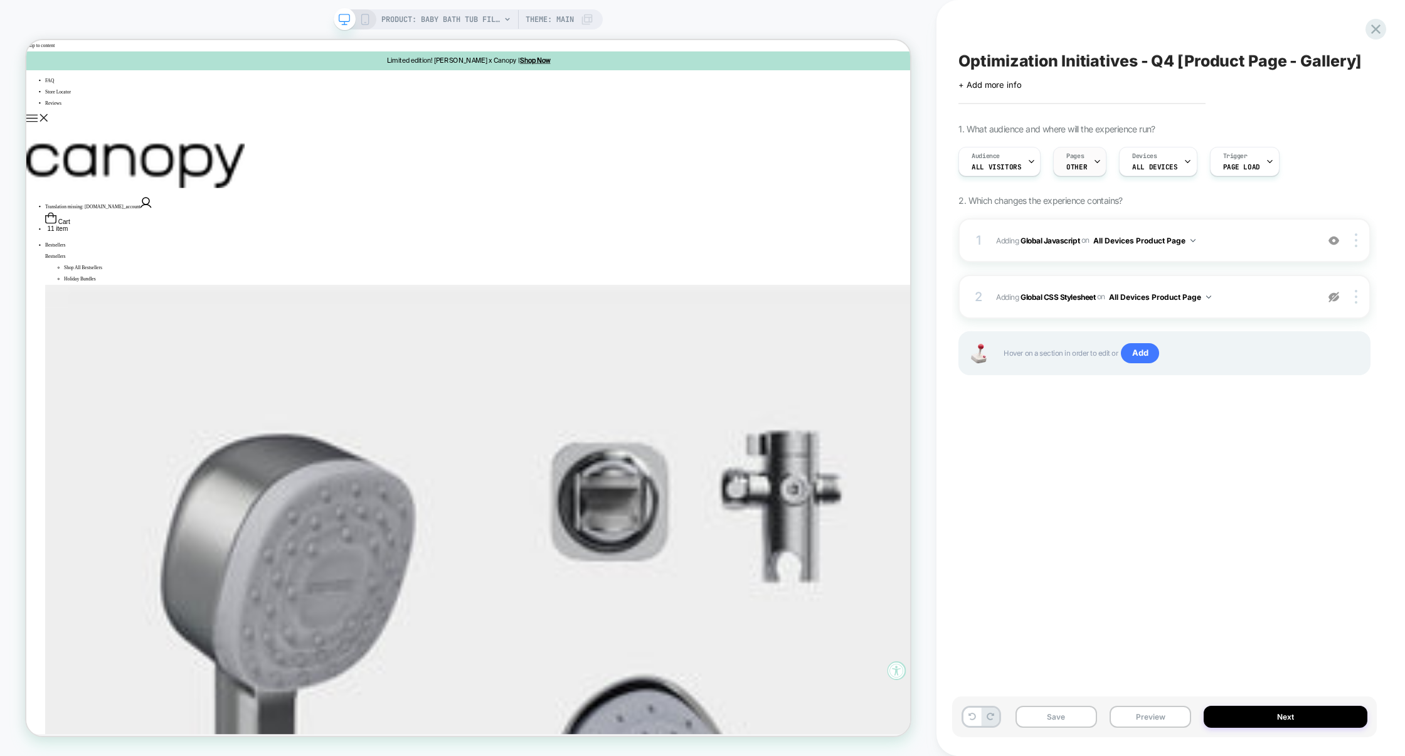
click at [1081, 170] on span "OTHER" at bounding box center [1076, 166] width 21 height 9
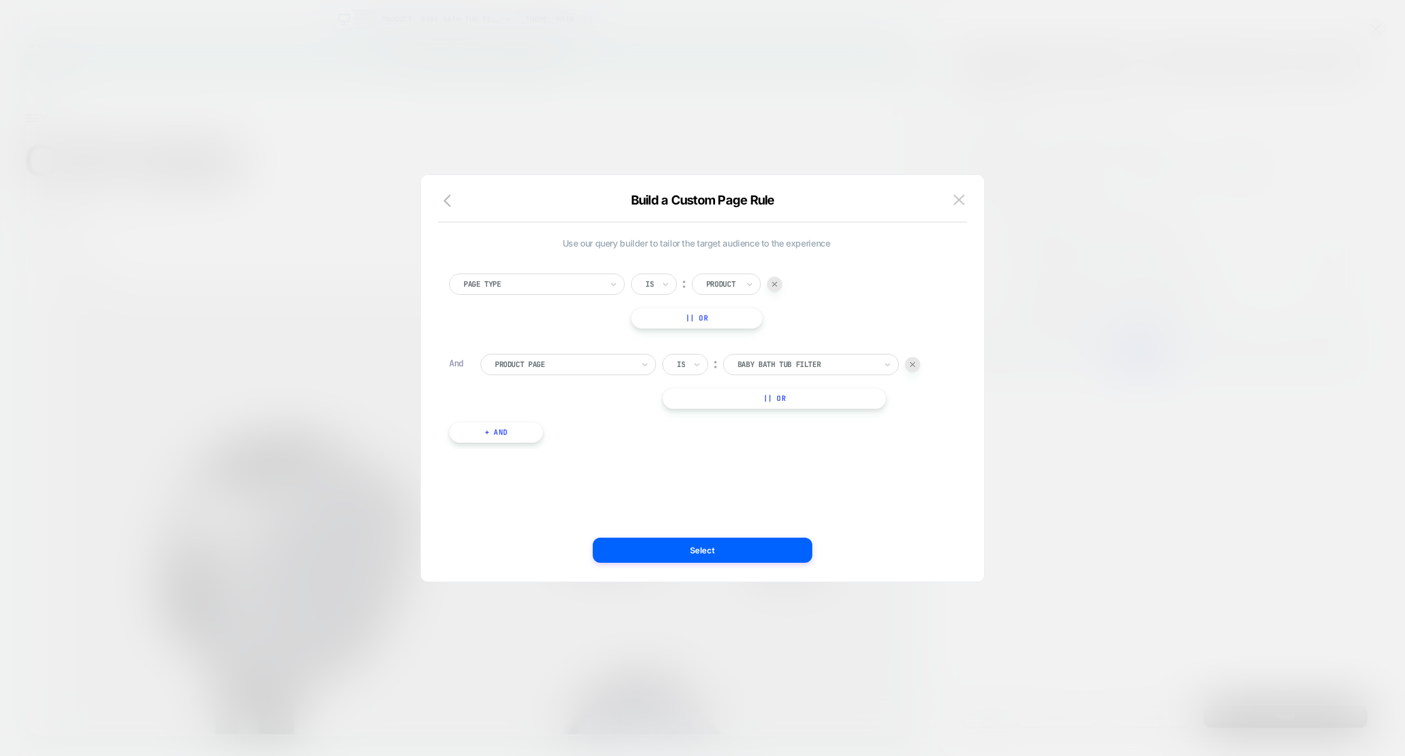
click at [1085, 196] on div at bounding box center [702, 378] width 1405 height 756
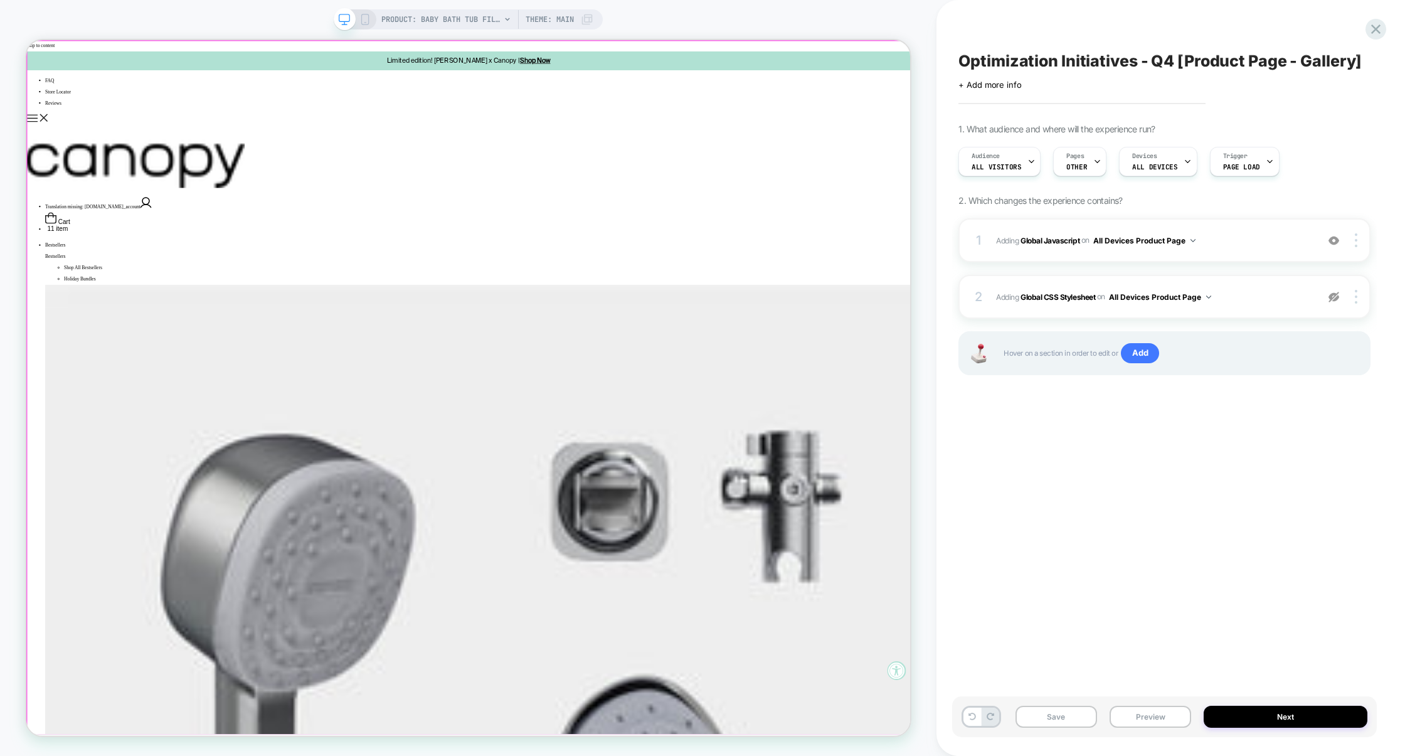
click at [780, 55] on div at bounding box center [615, 55] width 1179 height 0
click at [1340, 234] on div at bounding box center [1334, 240] width 24 height 14
click at [1335, 293] on img at bounding box center [1333, 297] width 11 height 11
click at [1281, 293] on span "Adding Global CSS Stylesheet on All Devices Product Page" at bounding box center [1153, 297] width 315 height 16
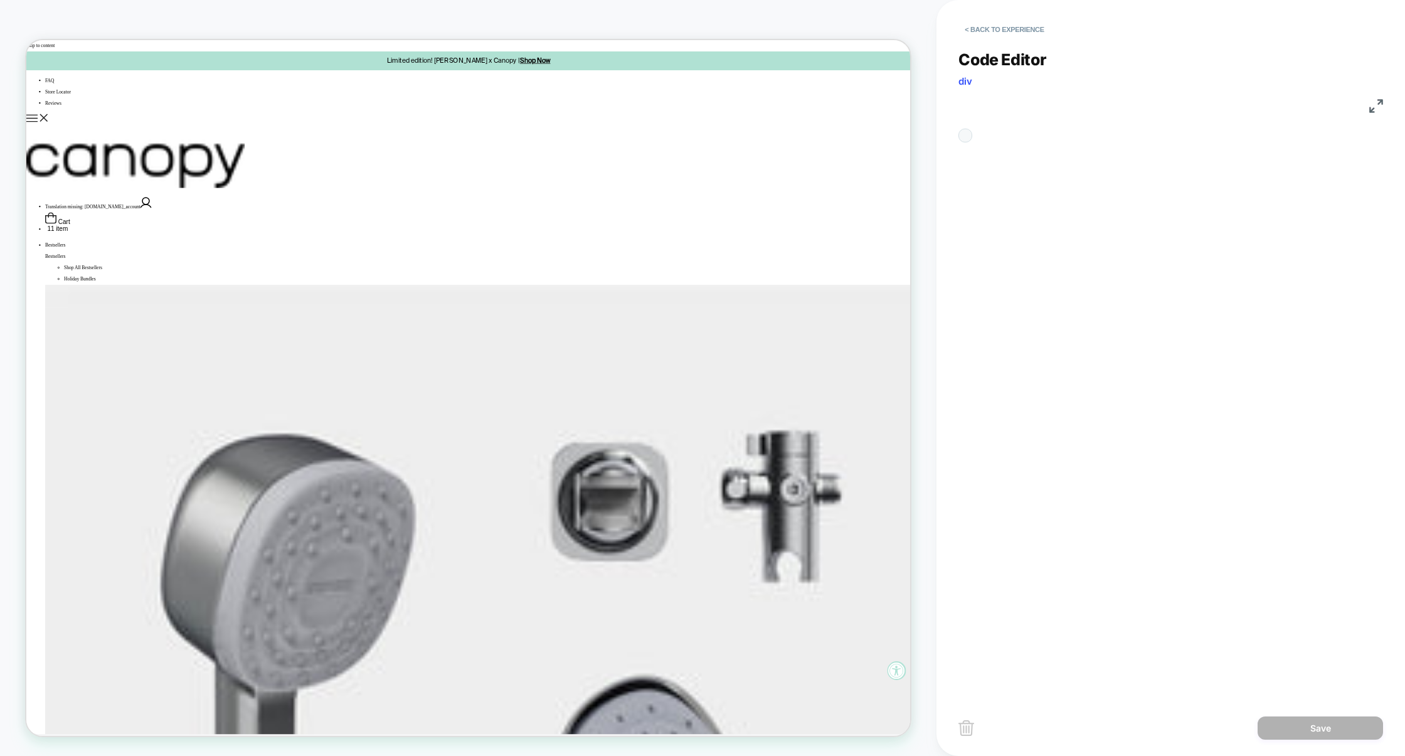
scroll to position [169, 0]
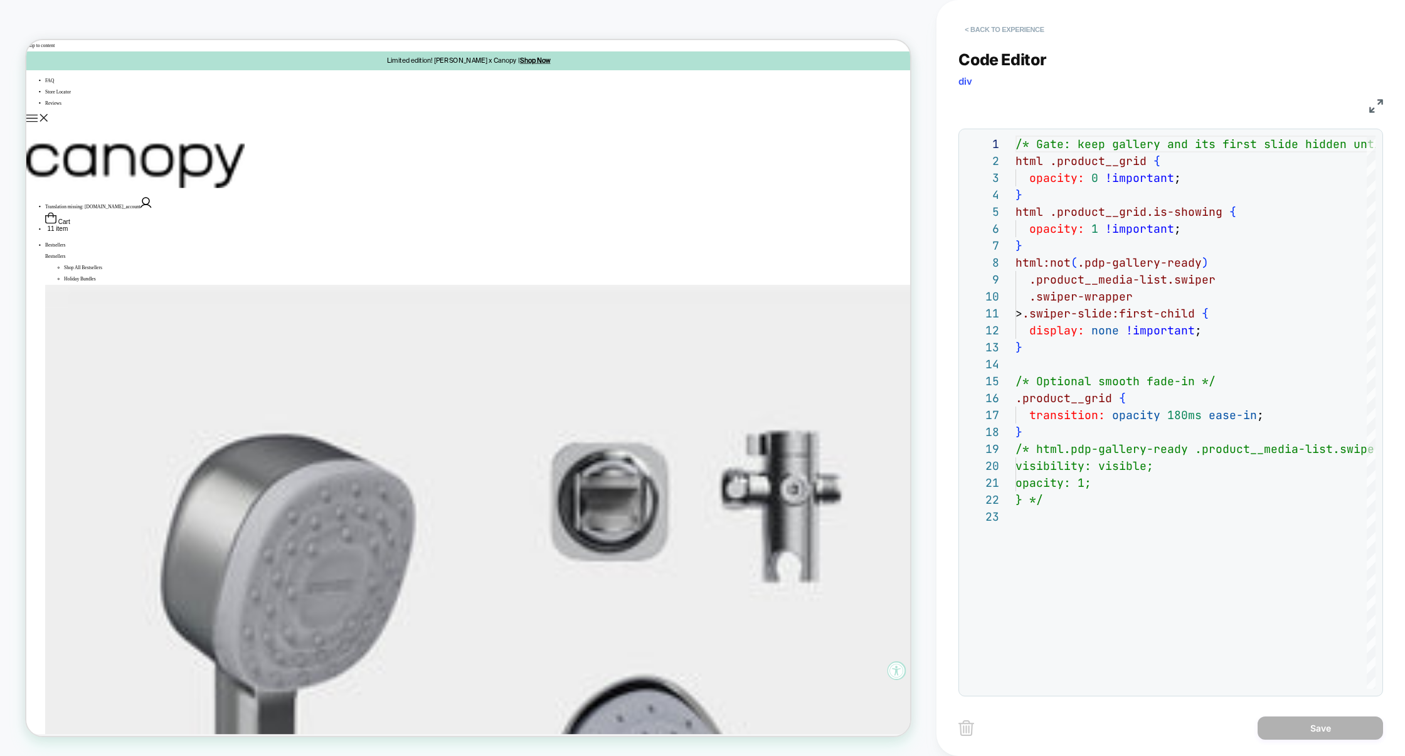
click at [1016, 33] on button "< Back to experience" at bounding box center [1004, 29] width 92 height 20
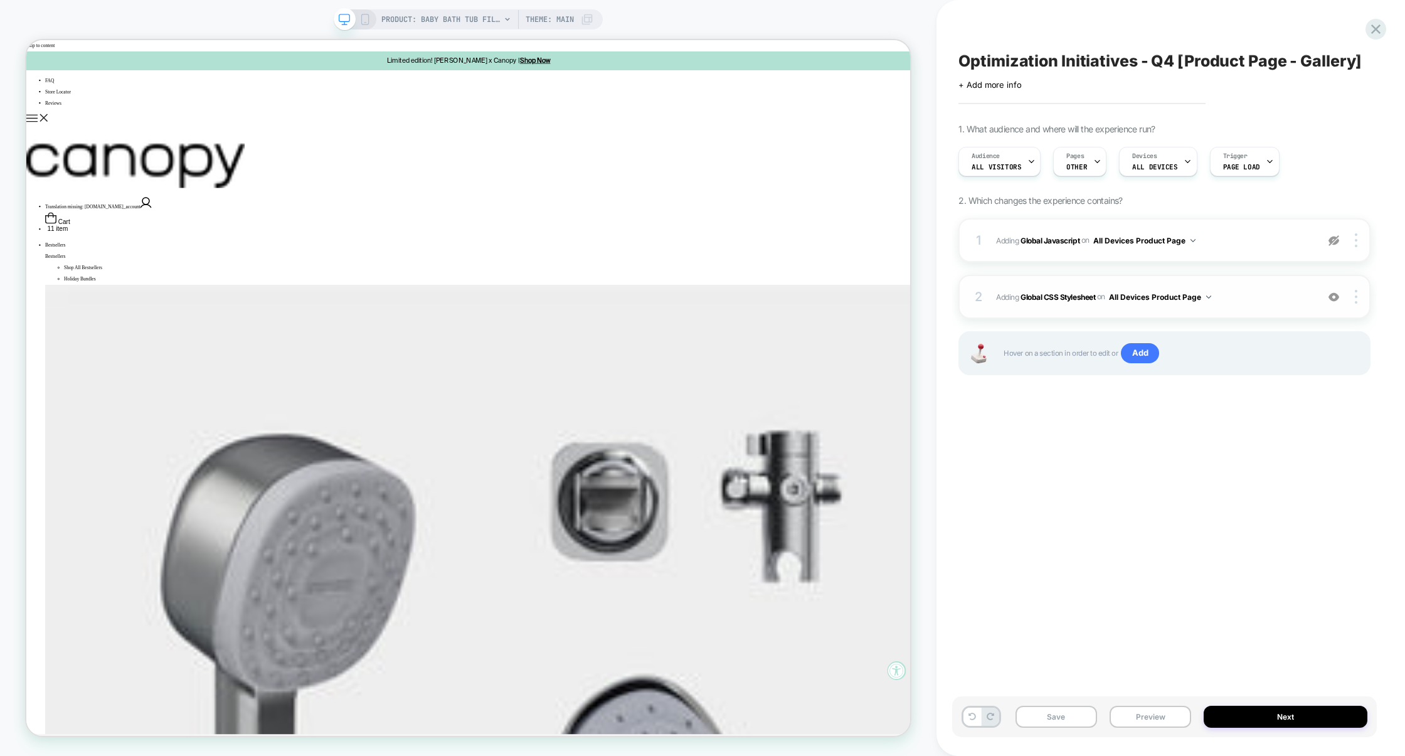
click at [1328, 301] on img at bounding box center [1333, 297] width 11 height 11
click at [1331, 241] on img at bounding box center [1333, 240] width 11 height 11
click at [1270, 248] on div "1 Adding Global Javascript on All Devices Product Page Add Before Add After Tar…" at bounding box center [1164, 240] width 412 height 44
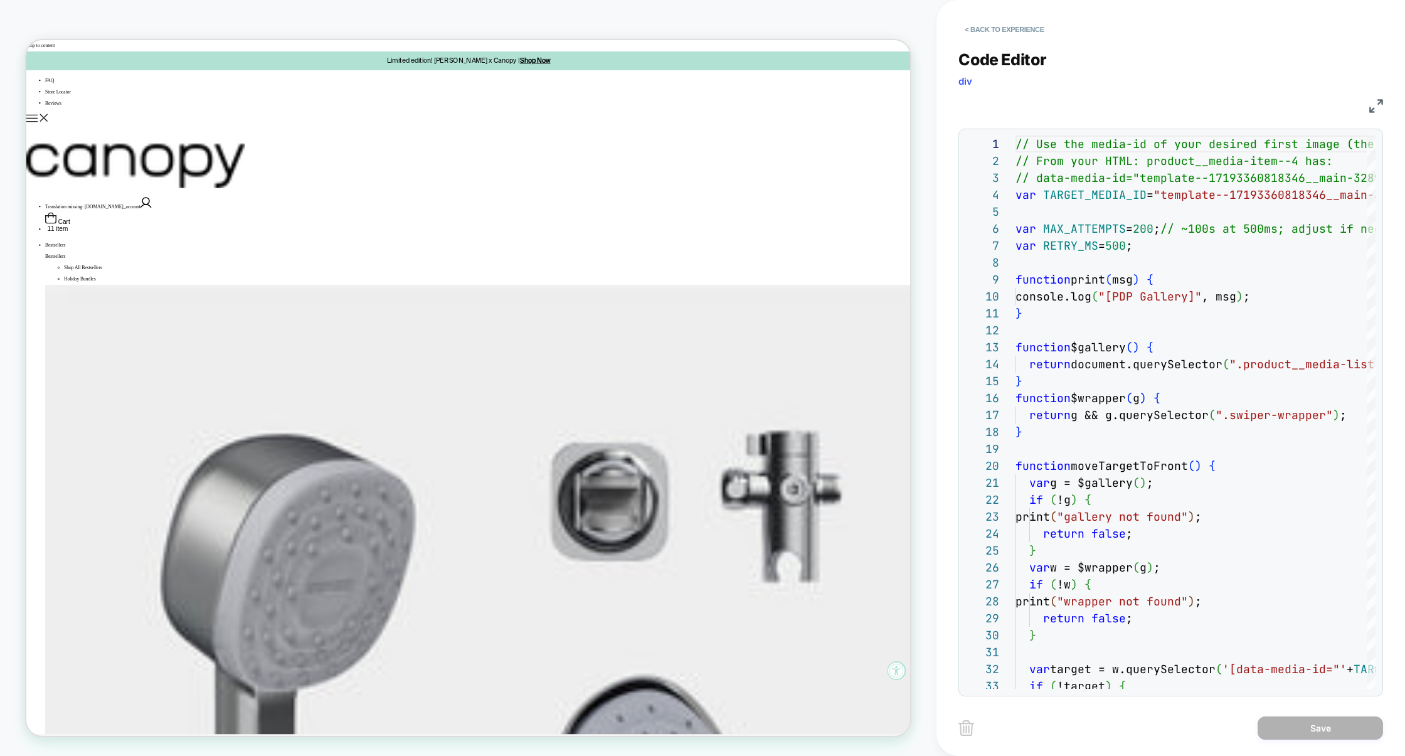
click at [1376, 105] on img at bounding box center [1376, 106] width 14 height 14
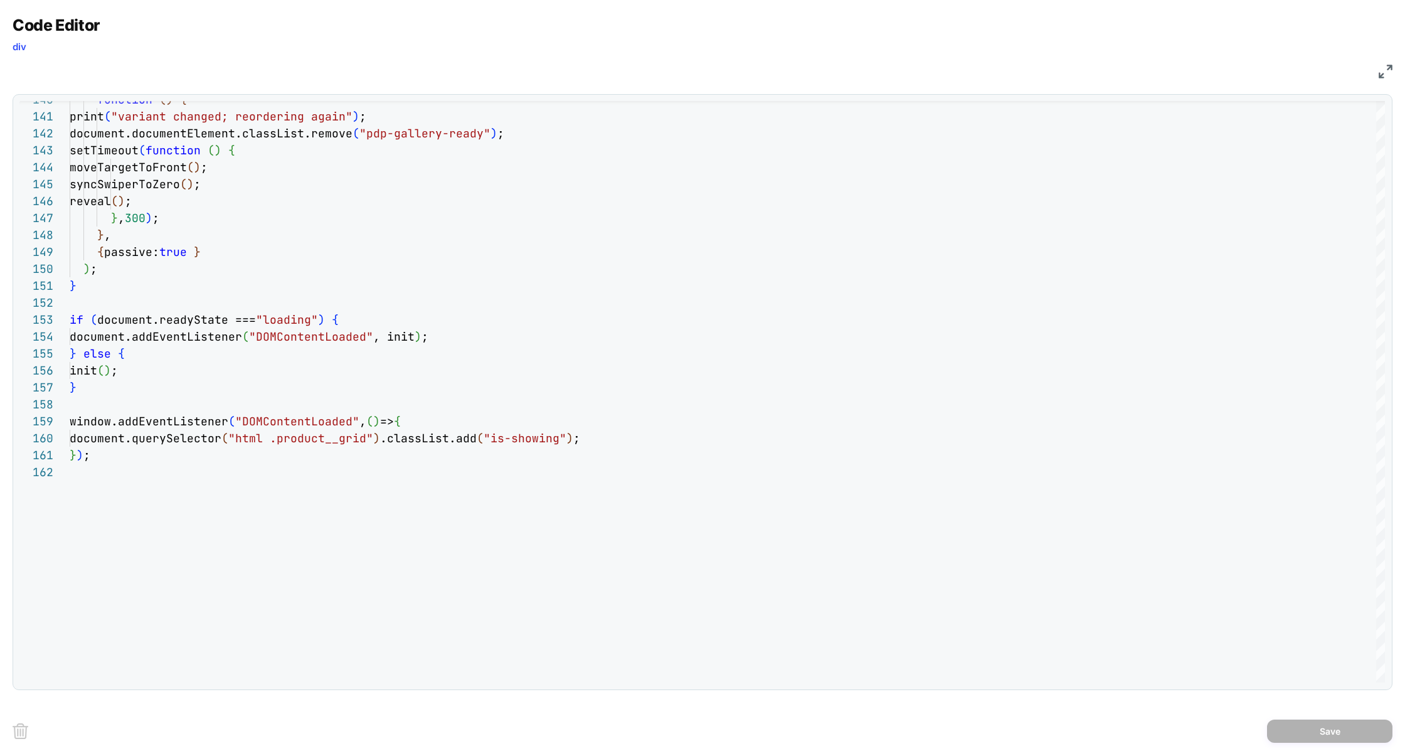
click at [1386, 73] on img at bounding box center [1386, 72] width 14 height 14
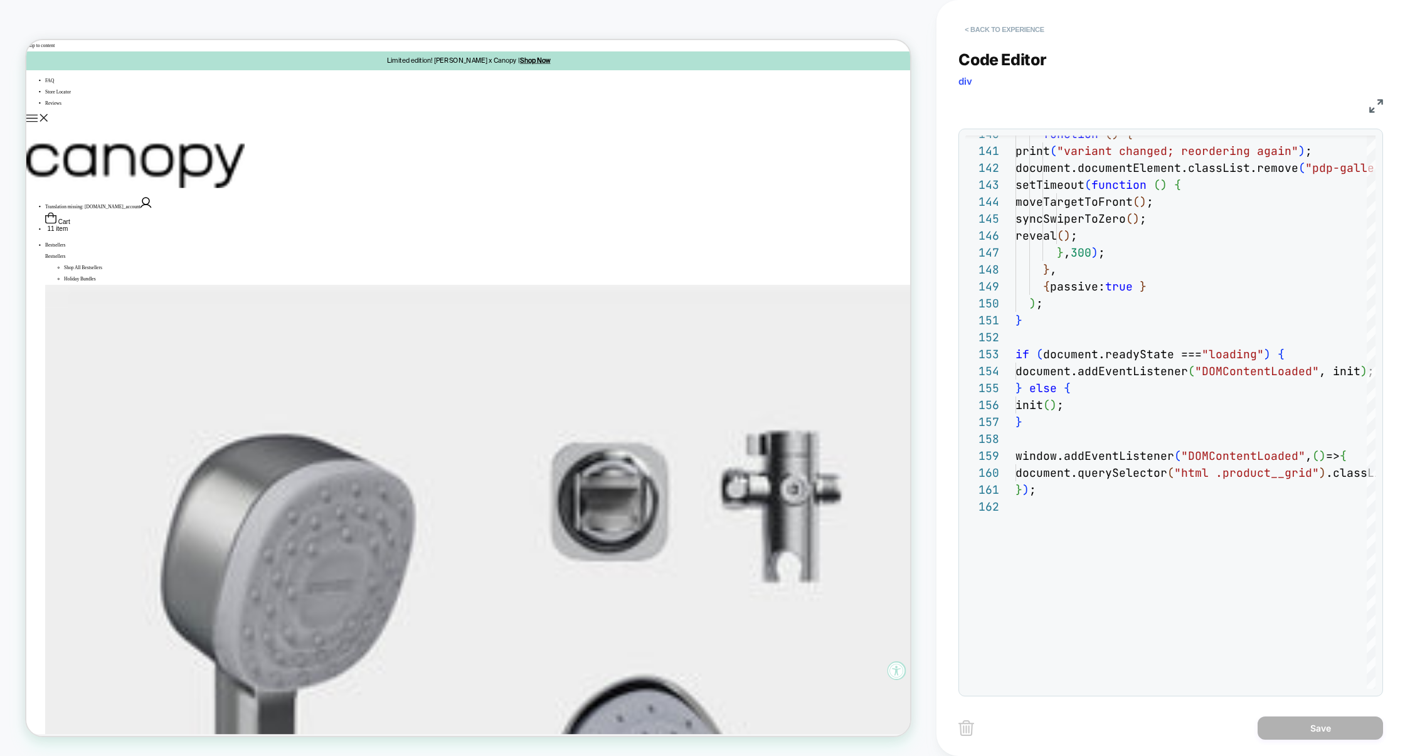
click at [1000, 28] on button "< Back to experience" at bounding box center [1004, 29] width 92 height 20
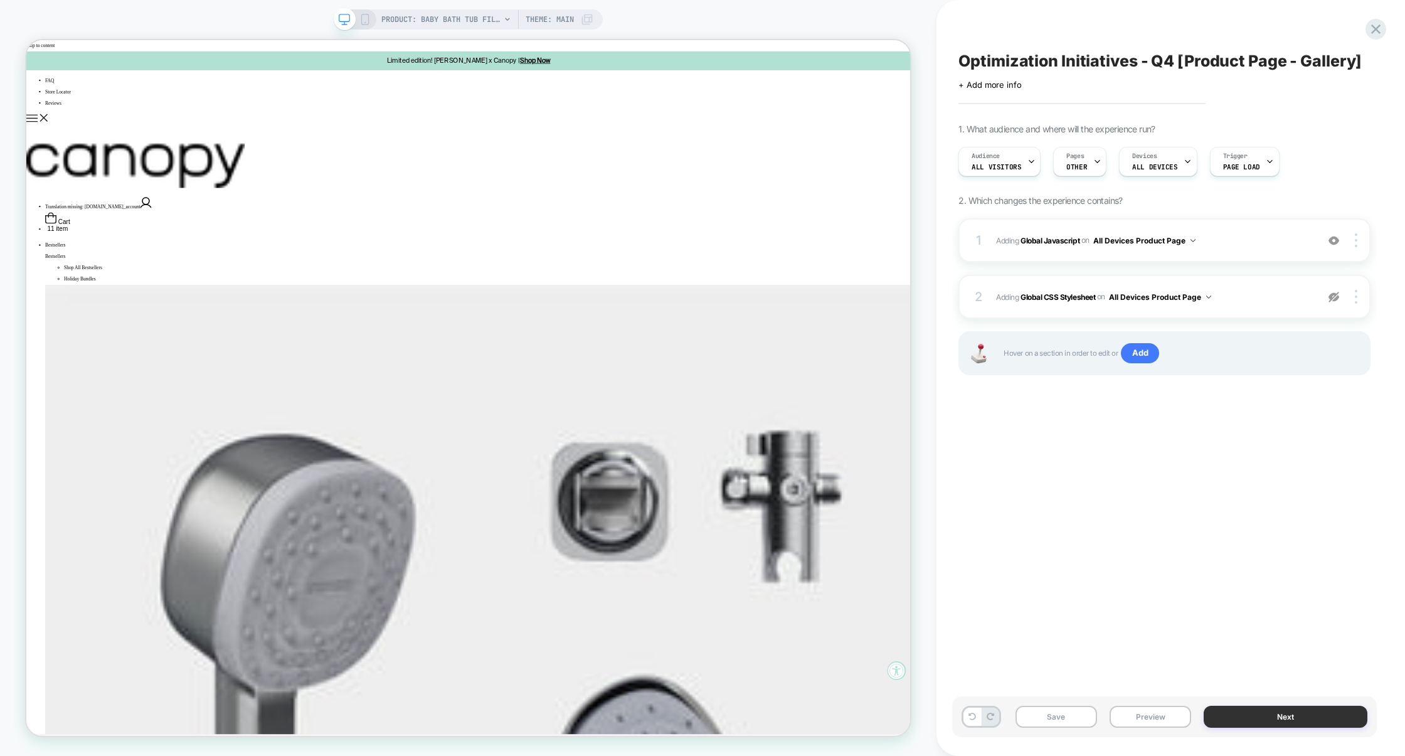
click at [1268, 725] on button "Next" at bounding box center [1286, 717] width 164 height 22
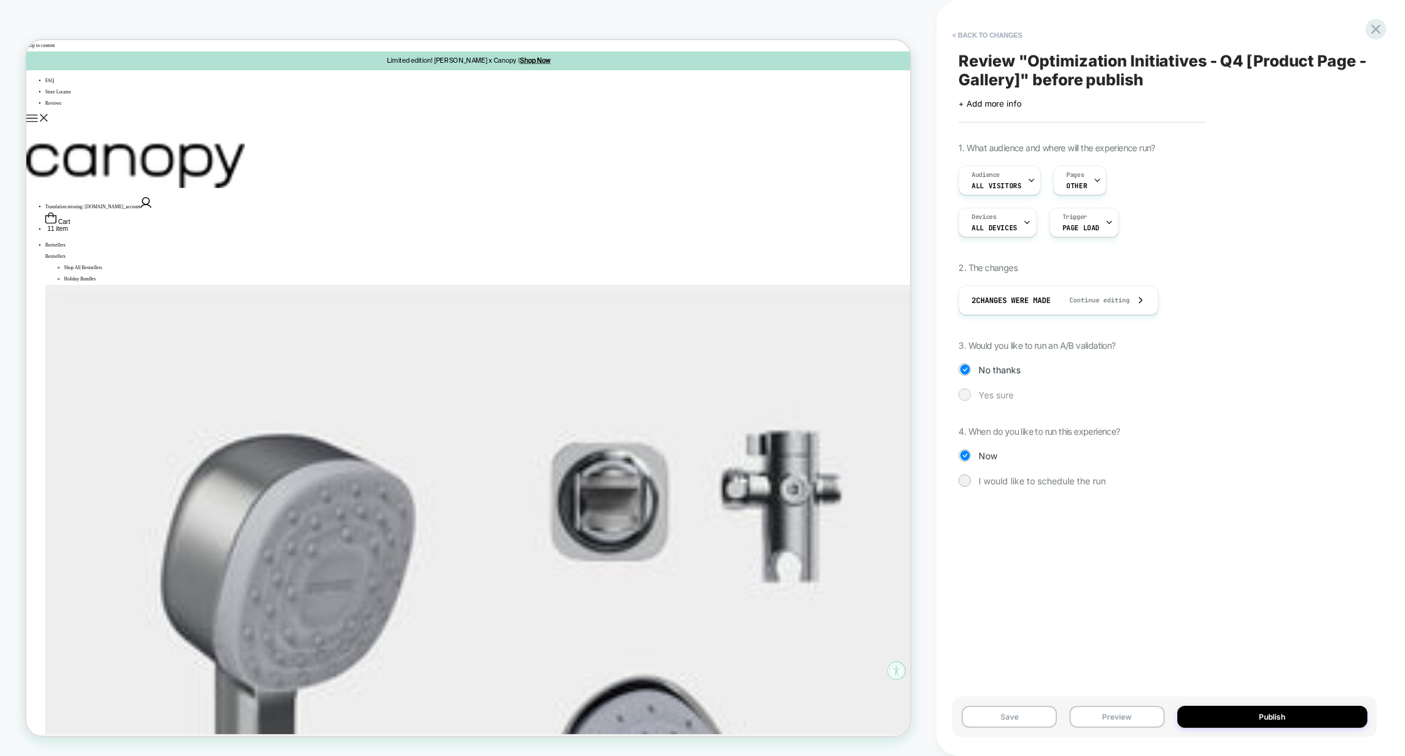
click at [999, 397] on span "Yes sure" at bounding box center [995, 395] width 35 height 11
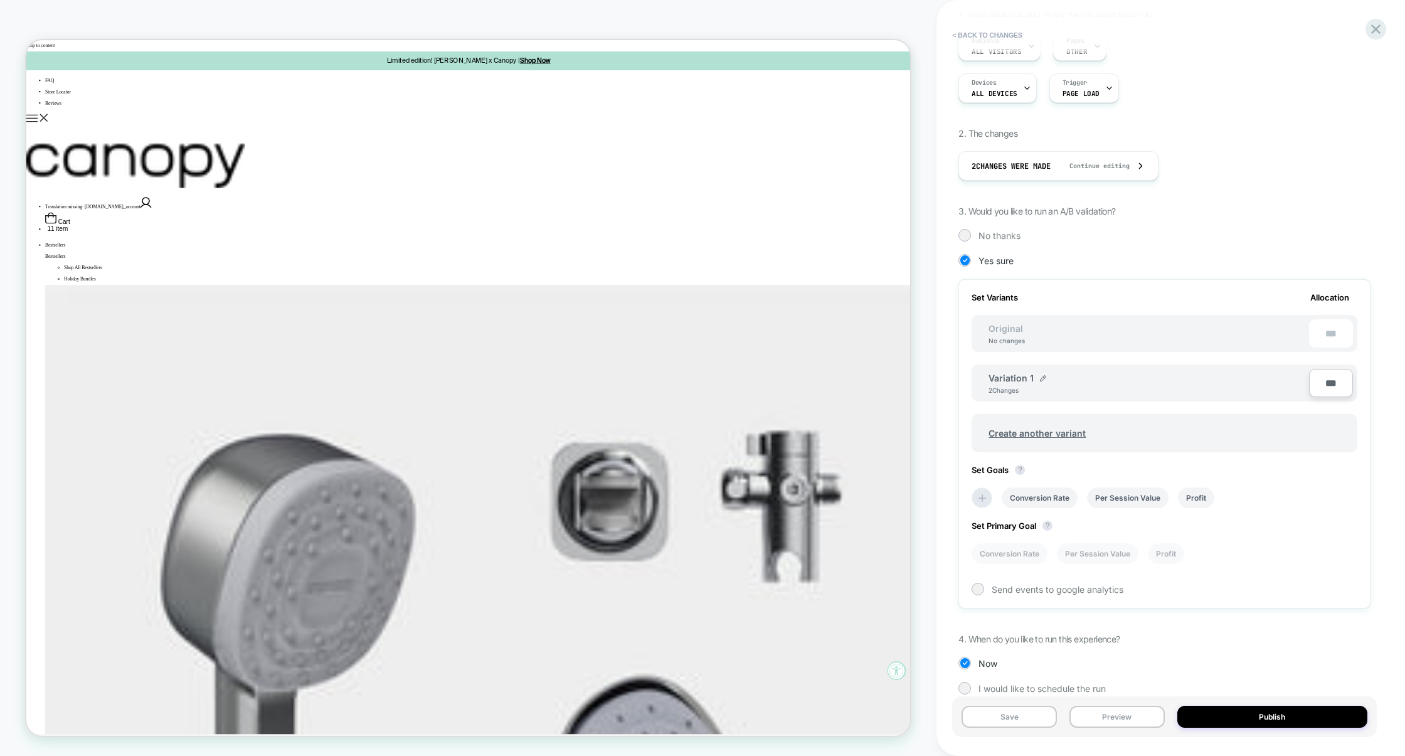
scroll to position [154, 0]
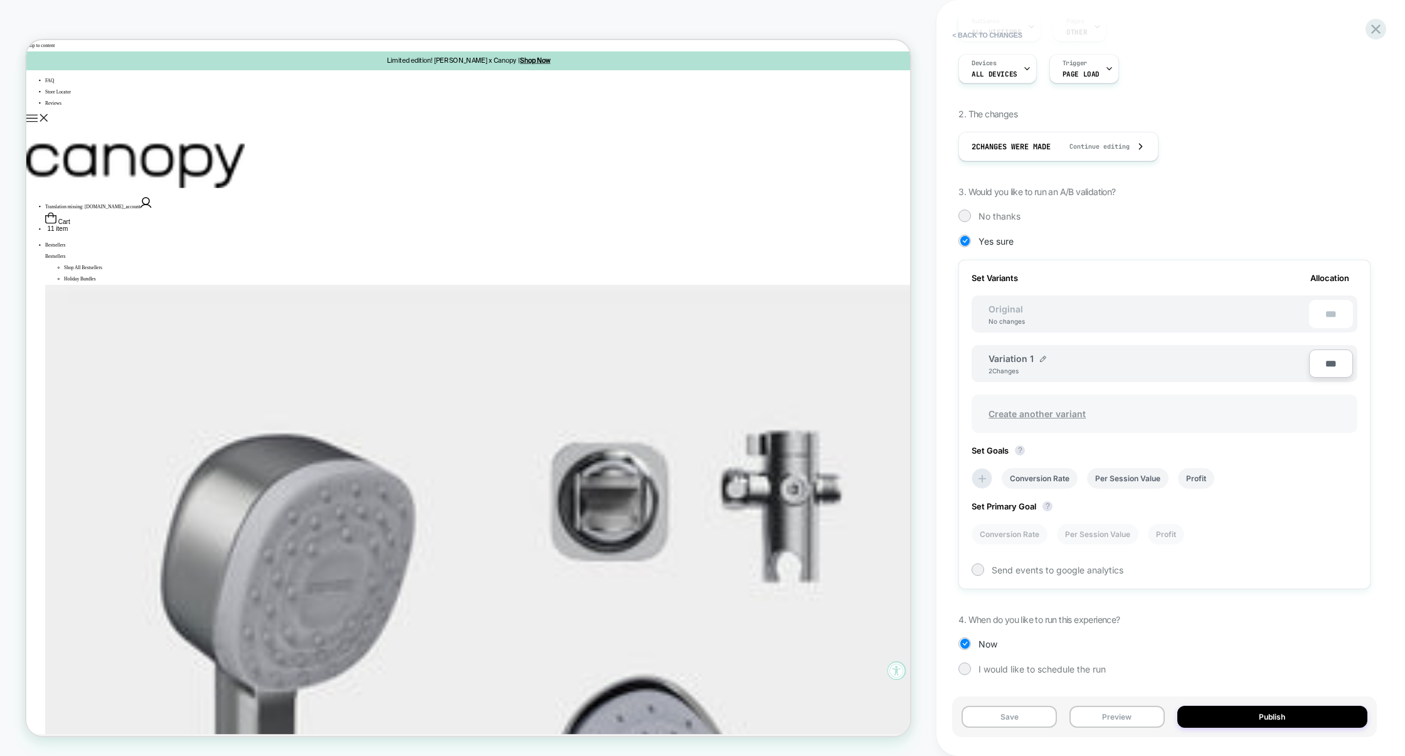
click at [1034, 405] on span "Create another variant" at bounding box center [1037, 413] width 122 height 29
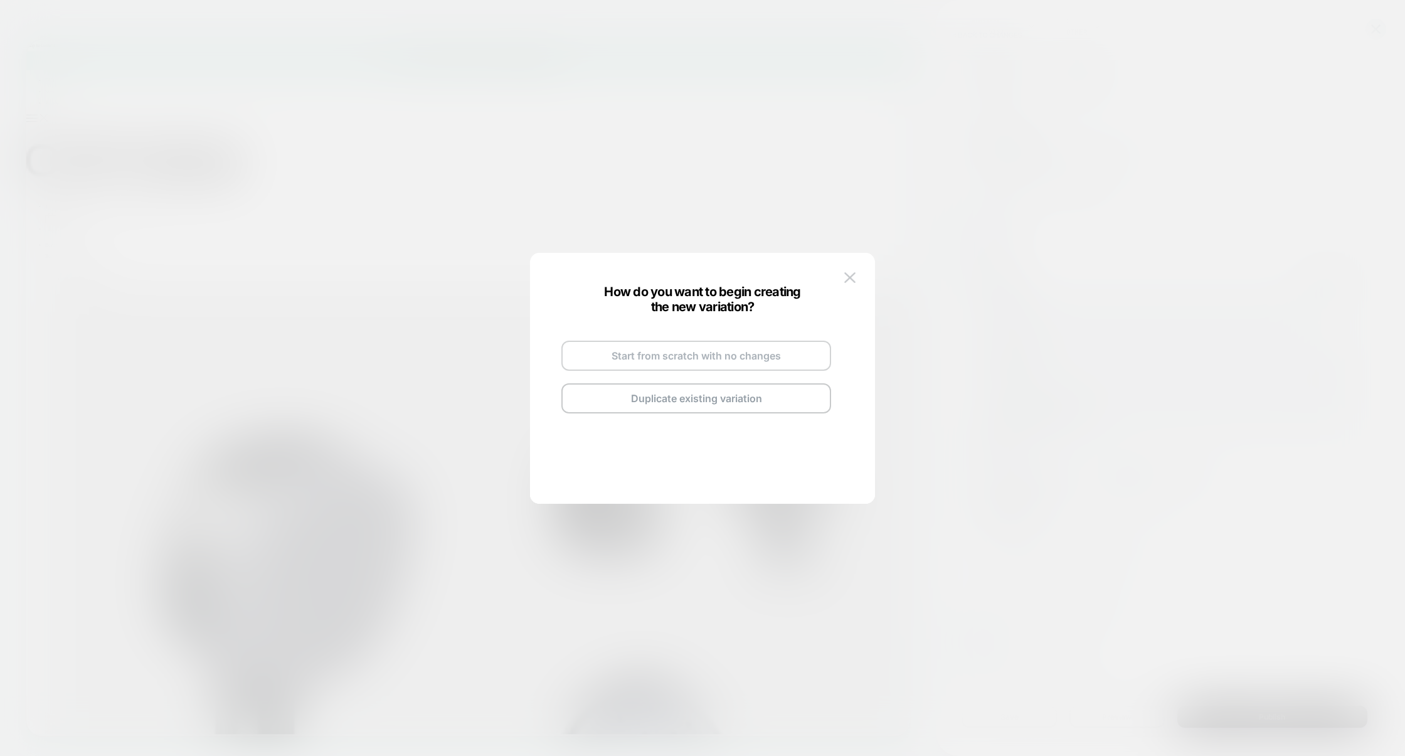
click at [690, 355] on button "Start from scratch with no changes" at bounding box center [696, 356] width 270 height 30
click at [718, 379] on button "Go and Edit the New Variation" at bounding box center [696, 381] width 270 height 30
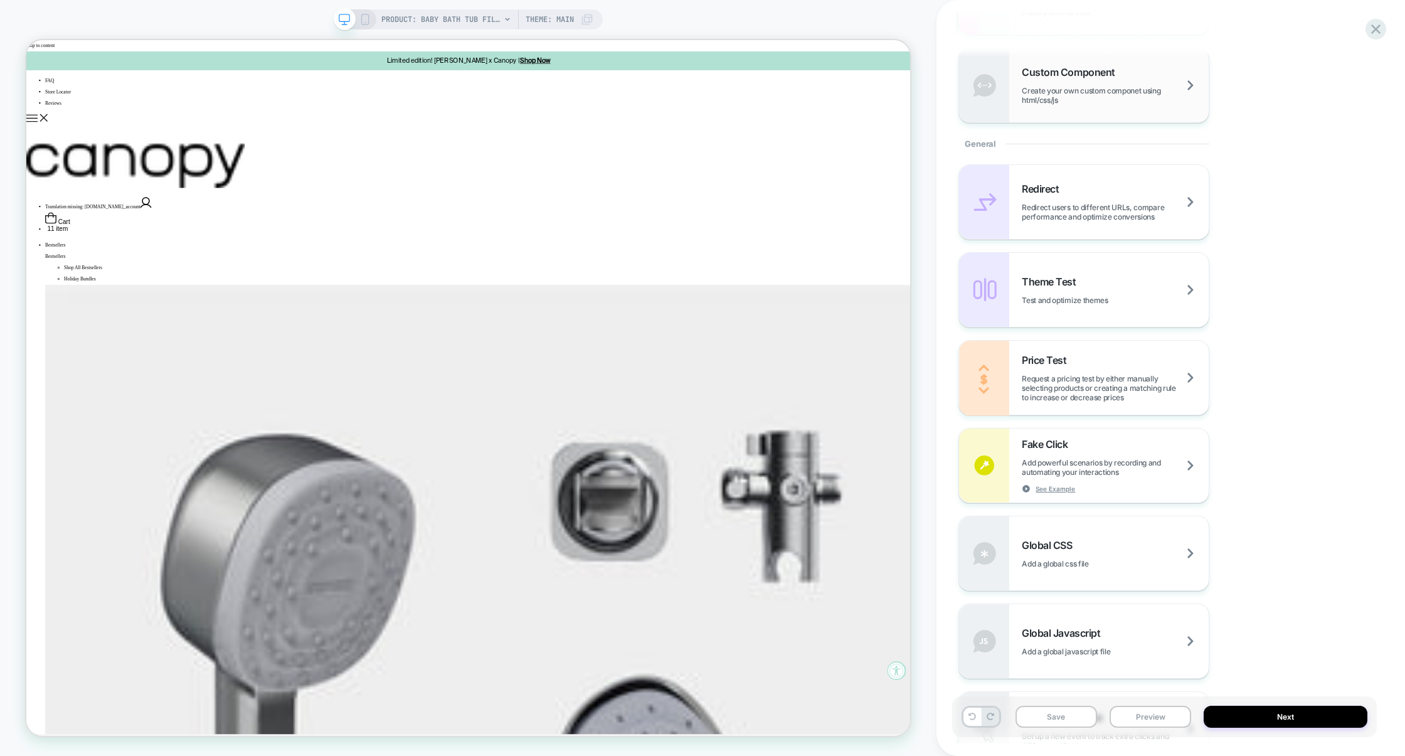
scroll to position [522, 0]
click at [1103, 575] on div "Global CSS Add a global css file" at bounding box center [1084, 553] width 250 height 74
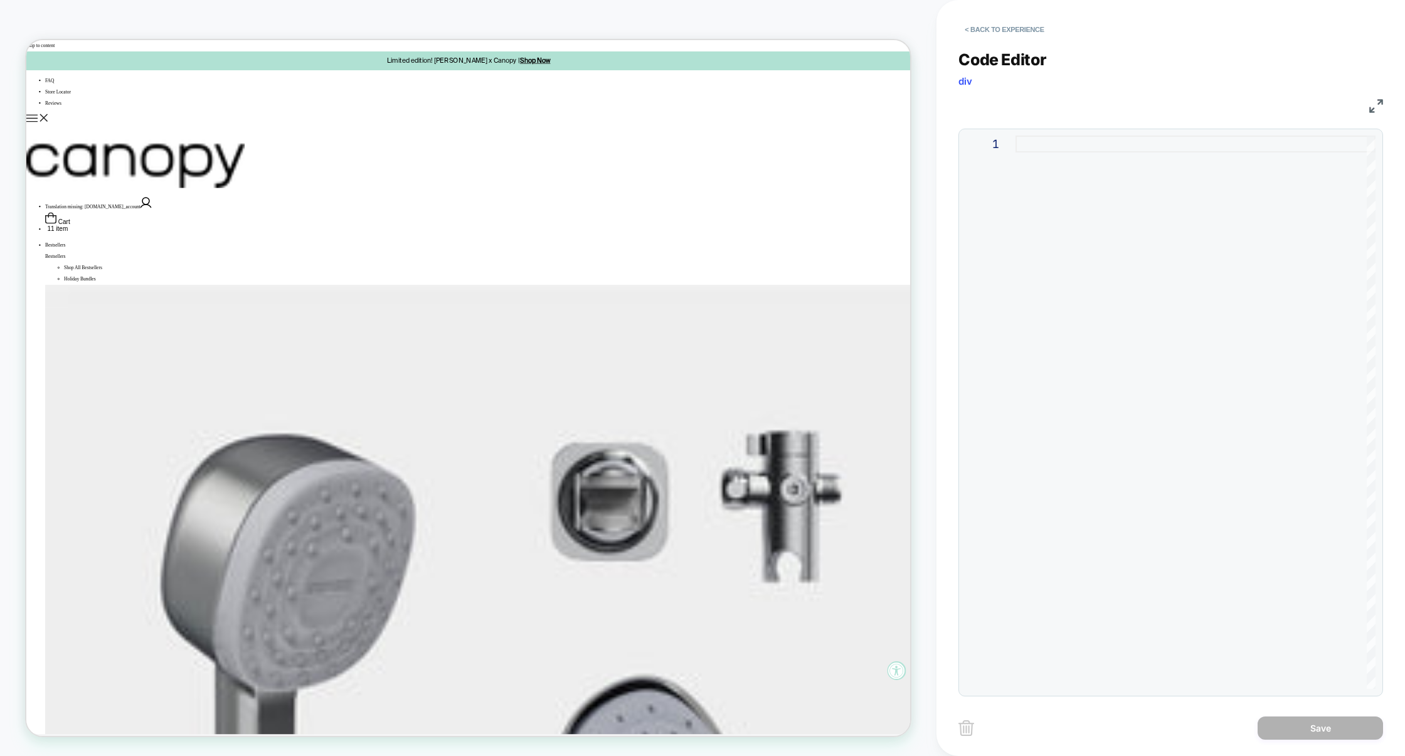
click at [1080, 442] on div at bounding box center [1195, 411] width 360 height 553
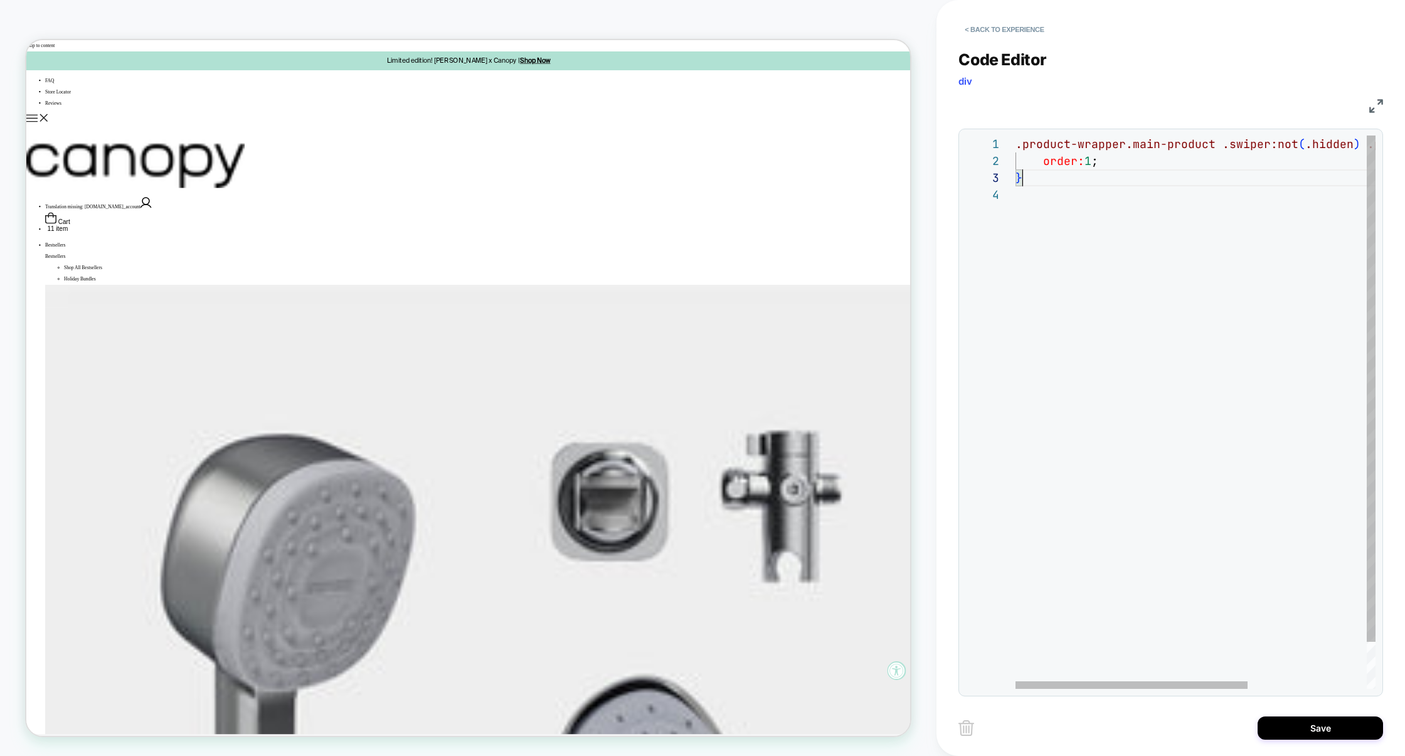
scroll to position [0, 0]
drag, startPoint x: 1041, startPoint y: 181, endPoint x: 955, endPoint y: 100, distance: 118.5
click at [1015, 135] on div ".product-wrapper.main-product .swiper:not ( .hidden ) .product__media-item--4 {…" at bounding box center [1287, 437] width 544 height 604
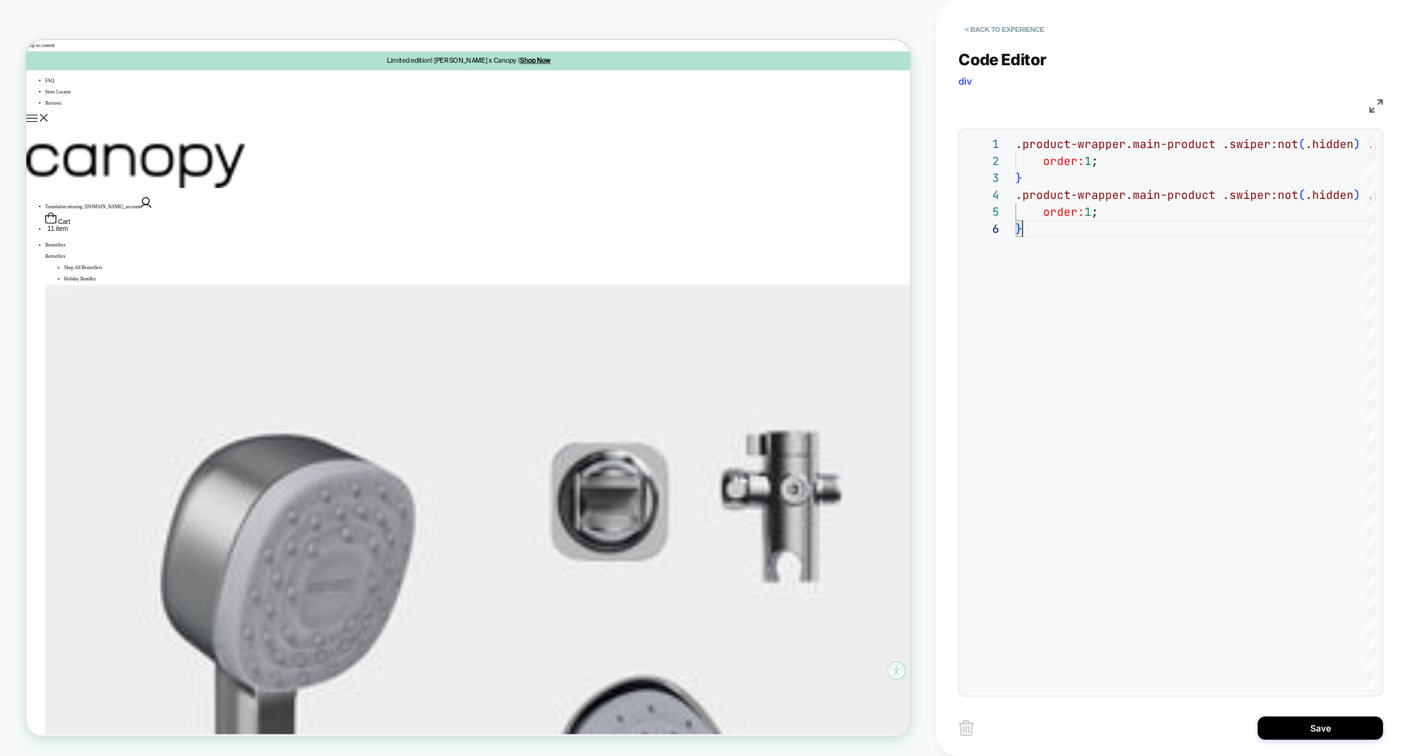
click at [1379, 100] on img at bounding box center [1376, 106] width 14 height 14
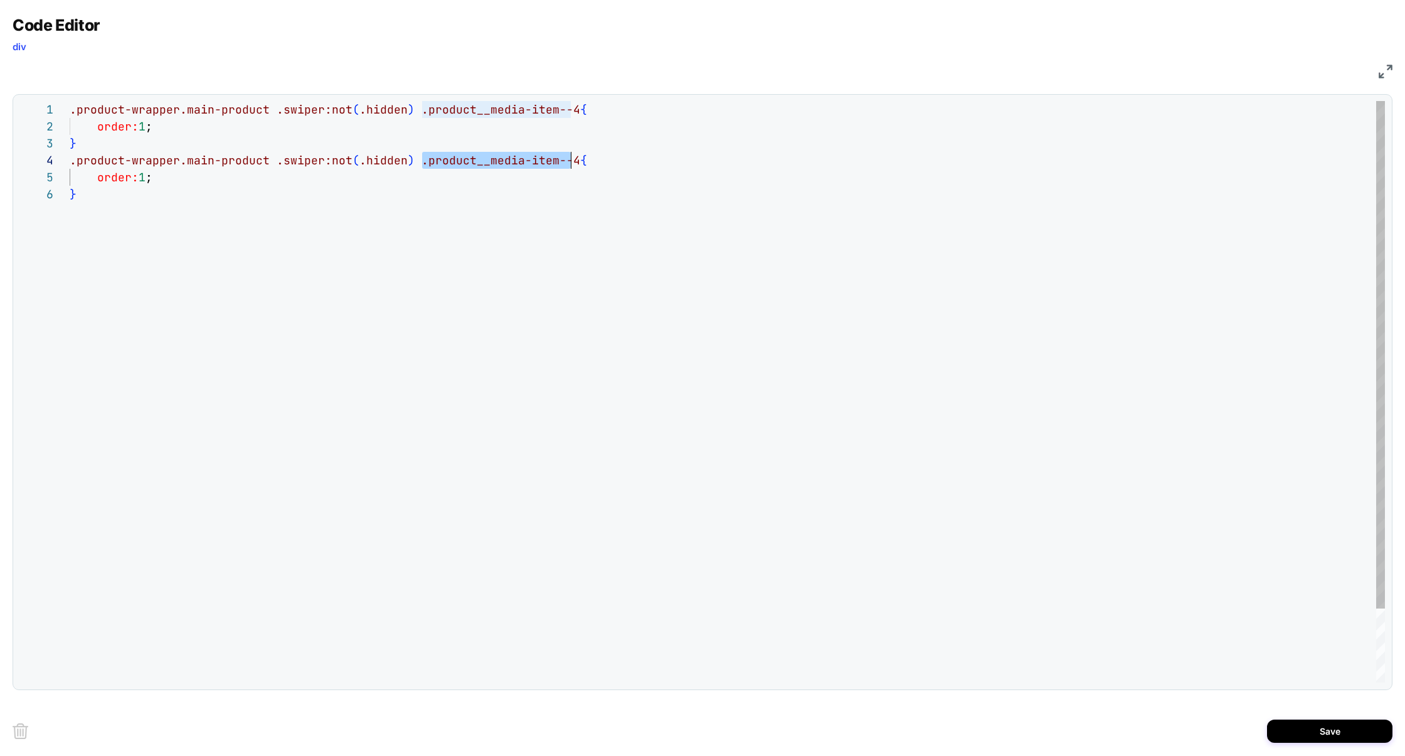
drag, startPoint x: 421, startPoint y: 164, endPoint x: 574, endPoint y: 162, distance: 153.1
click at [574, 162] on div ".product-wrapper.main-product .swiper:not ( .hidden ) .product__media-item--4 {…" at bounding box center [727, 434] width 1315 height 666
click at [152, 182] on div ".product-wrapper.main-product .swiper:not ( .hidden ) .product__media-item--4 {…" at bounding box center [727, 434] width 1315 height 666
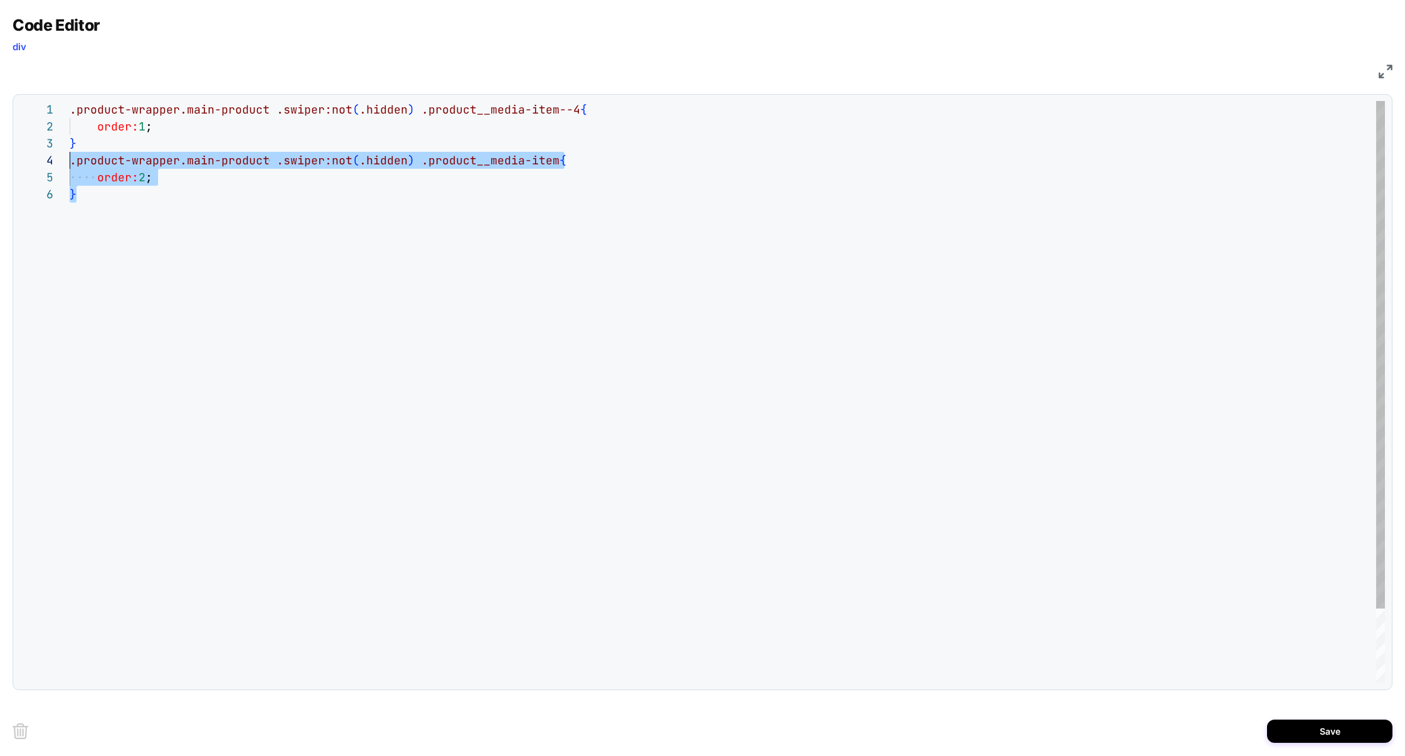
drag, startPoint x: 124, startPoint y: 209, endPoint x: 55, endPoint y: 156, distance: 87.3
click at [70, 156] on div ".product-wrapper.main-product .swiper:not ( .hidden ) .product__media-item--4 {…" at bounding box center [727, 434] width 1315 height 666
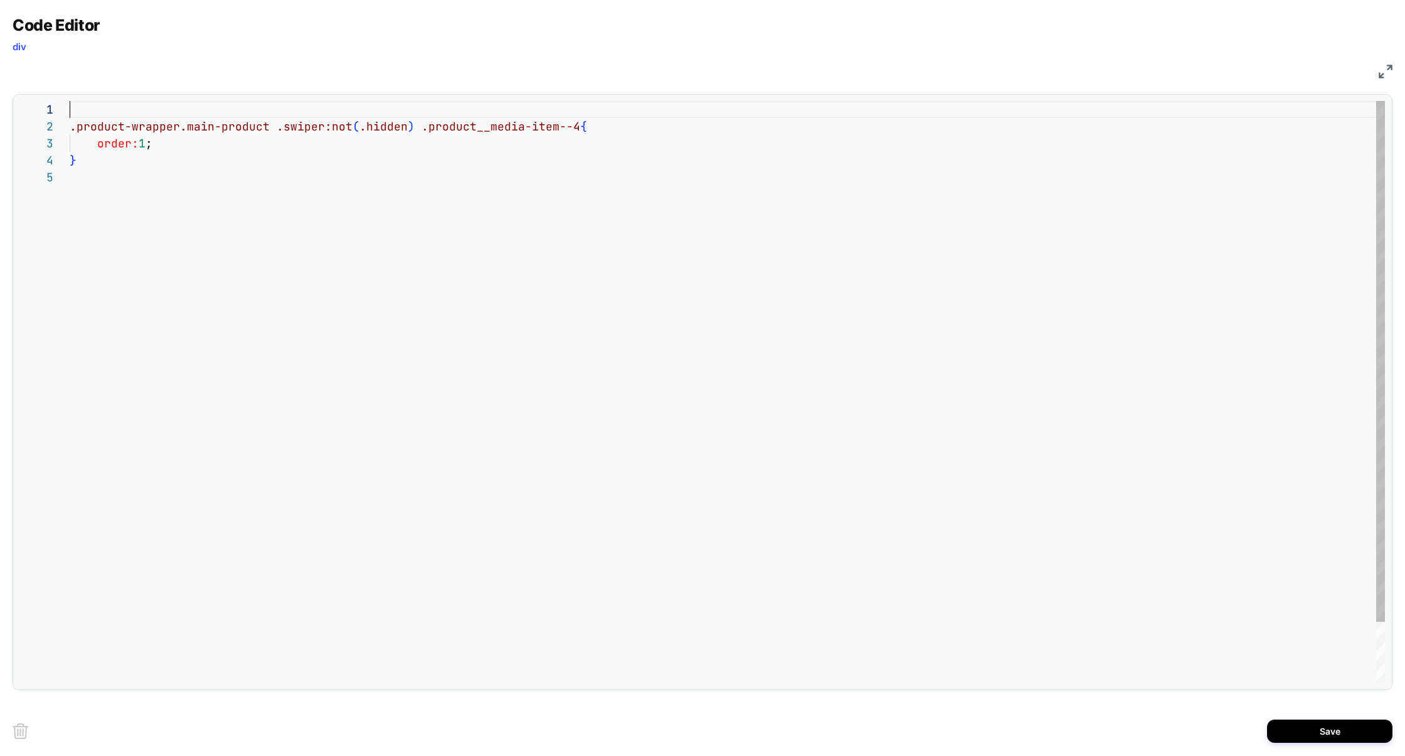
scroll to position [34, 6]
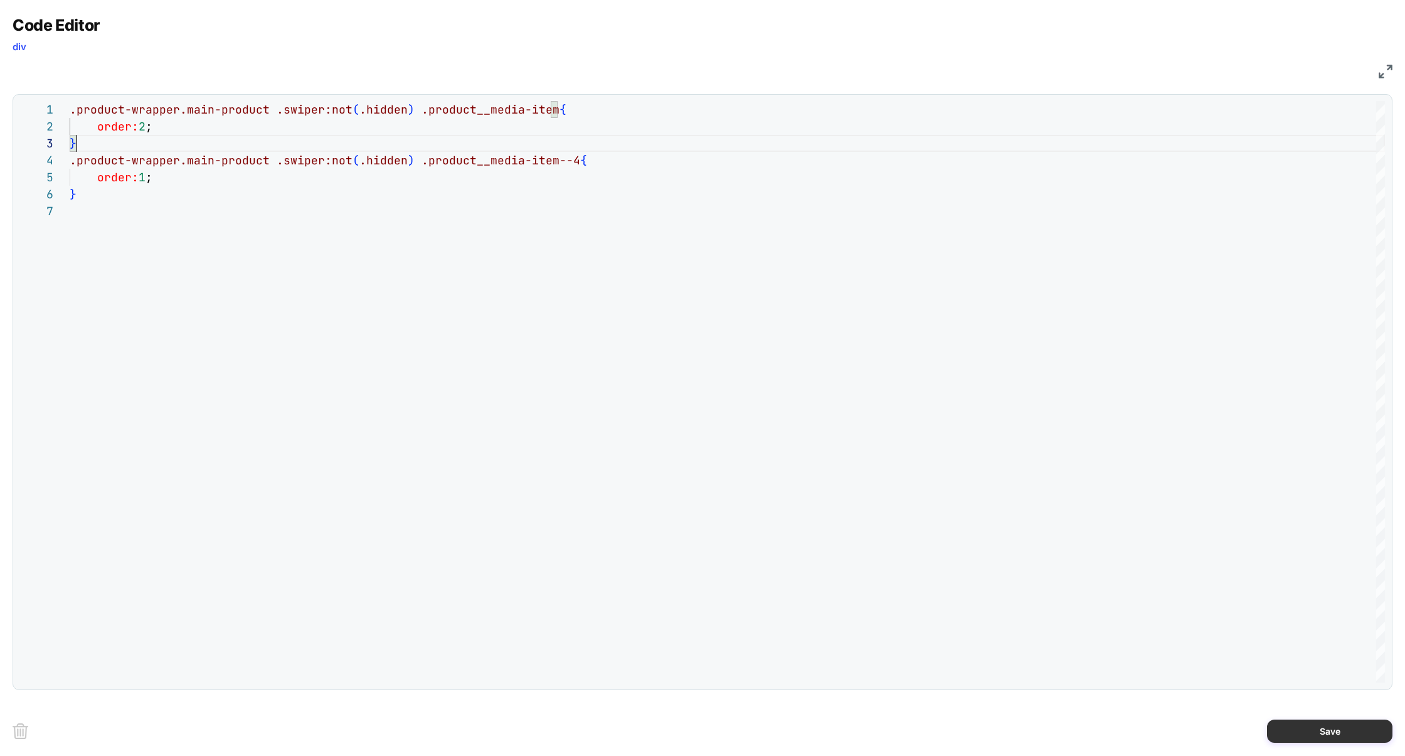
type textarea "**********"
click at [1360, 729] on button "Save" at bounding box center [1329, 730] width 125 height 23
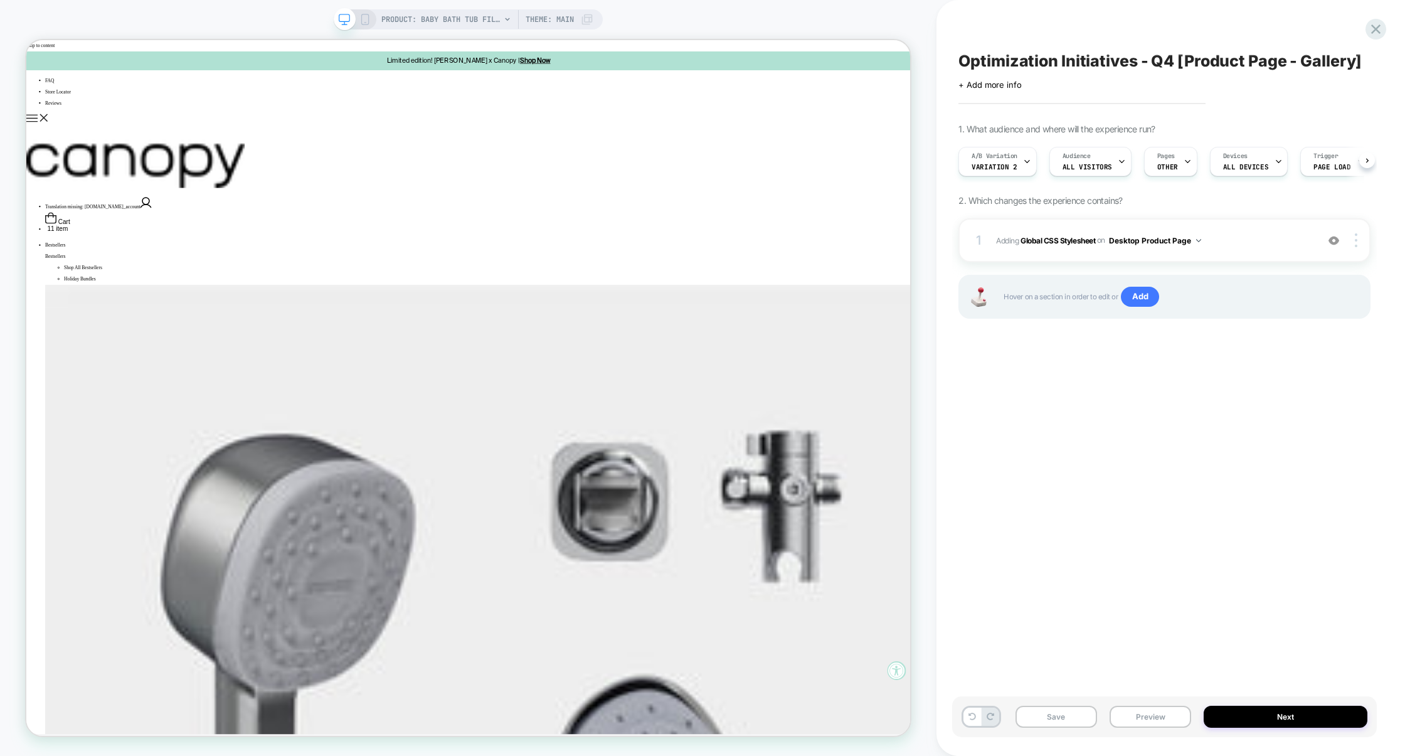
scroll to position [0, 1]
click at [1160, 719] on button "Preview" at bounding box center [1151, 717] width 82 height 22
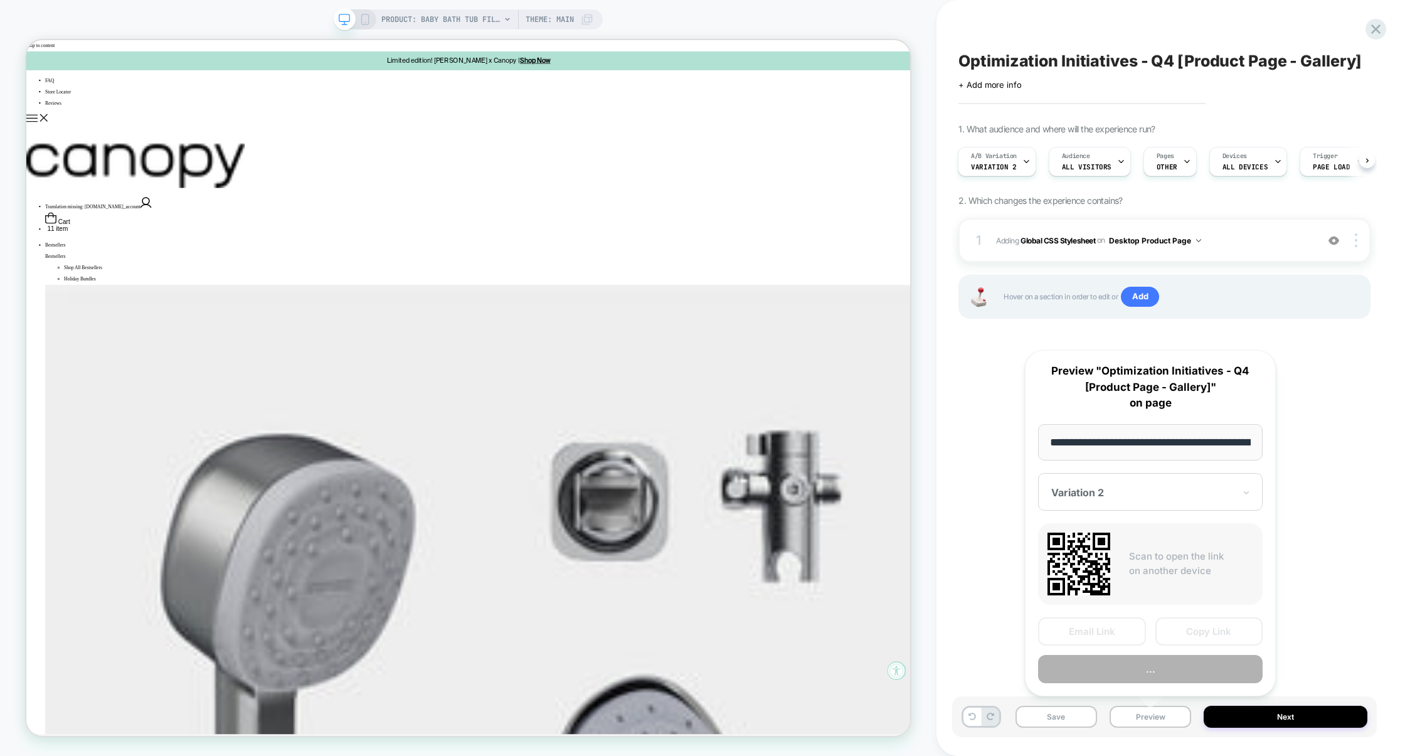
scroll to position [0, 149]
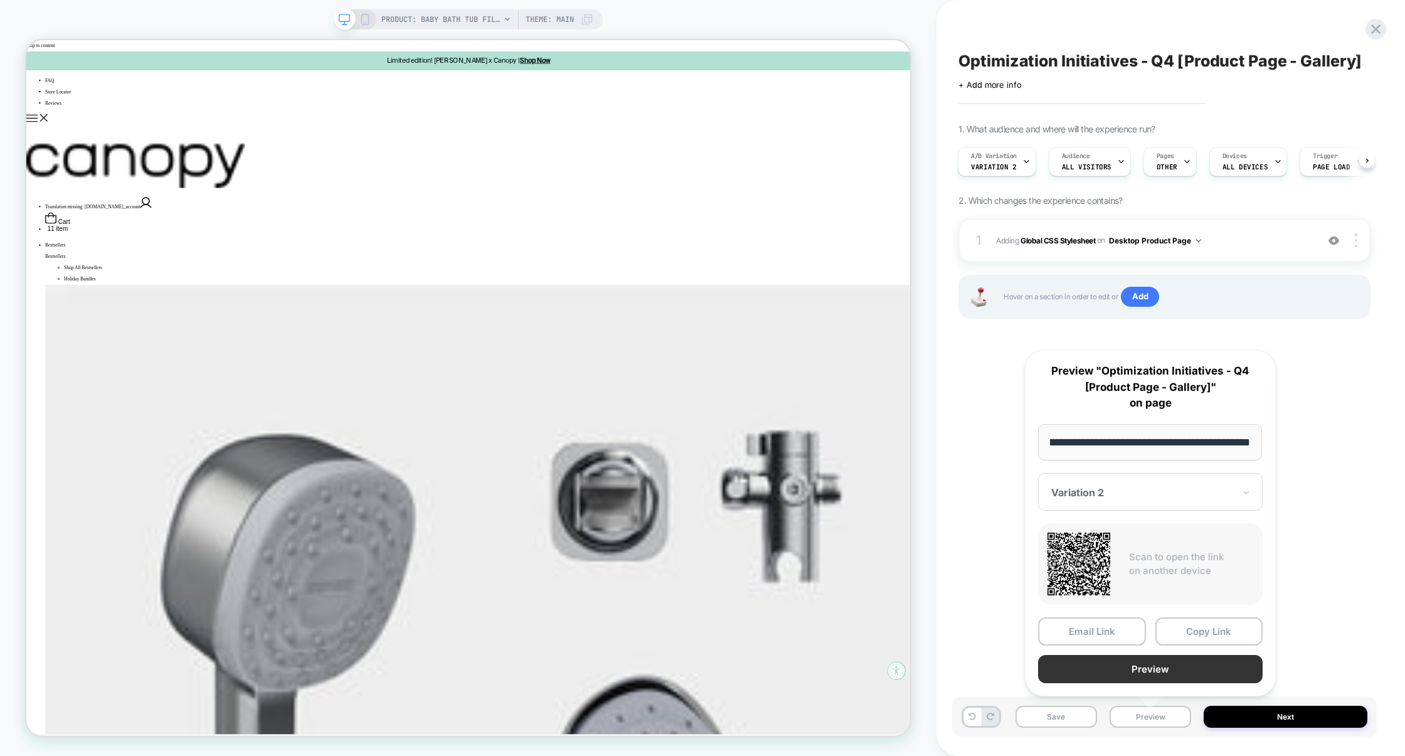
click at [1162, 664] on button "Preview" at bounding box center [1150, 669] width 225 height 28
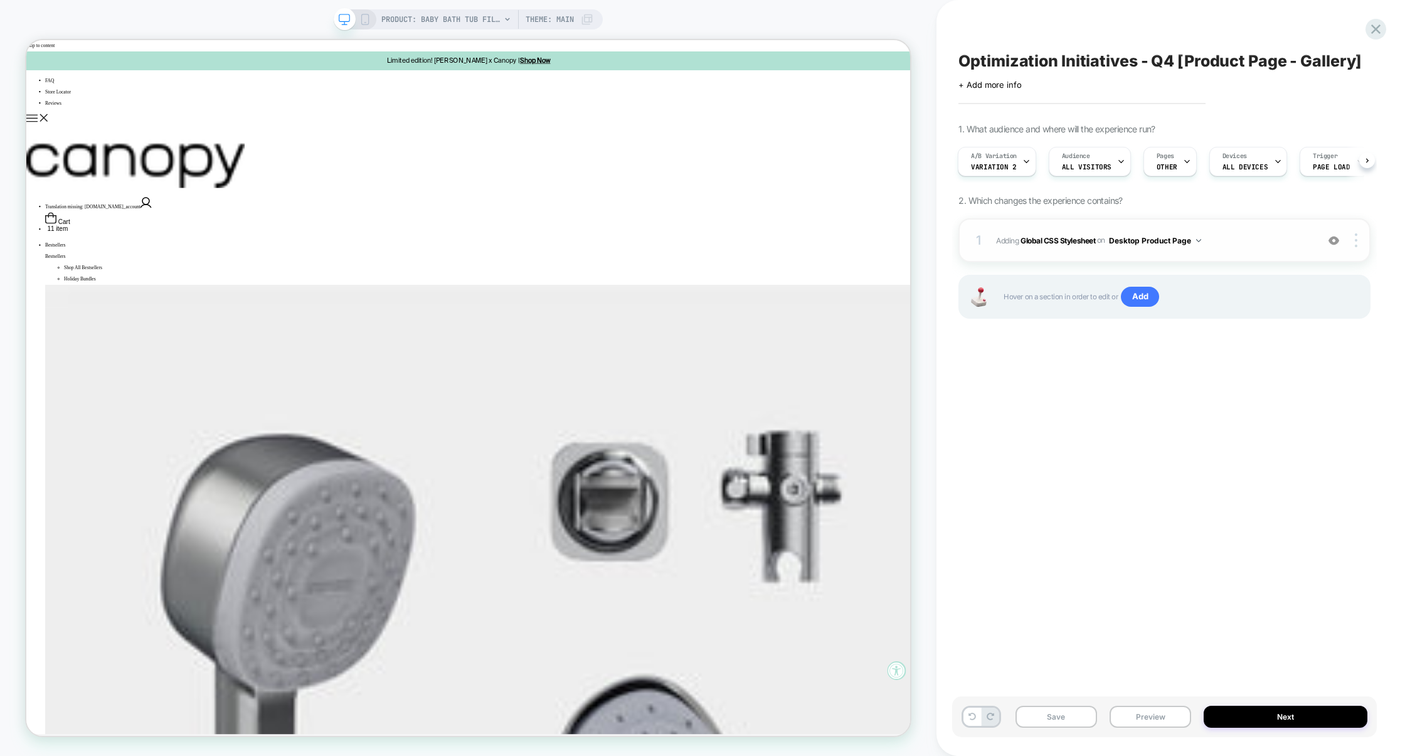
click at [1334, 242] on img at bounding box center [1333, 240] width 11 height 11
click at [1142, 297] on span "Add" at bounding box center [1140, 297] width 38 height 20
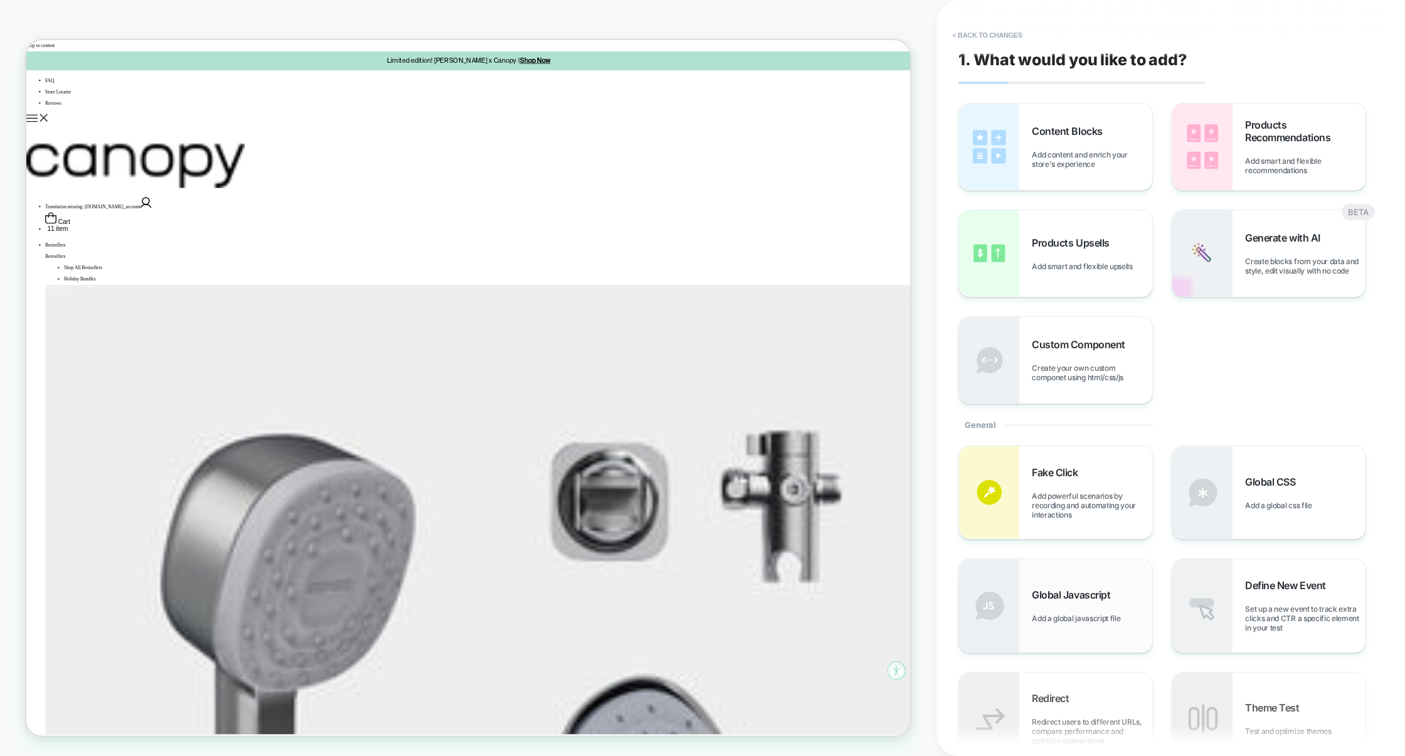
click at [1077, 590] on span "Global Javascript" at bounding box center [1074, 594] width 85 height 13
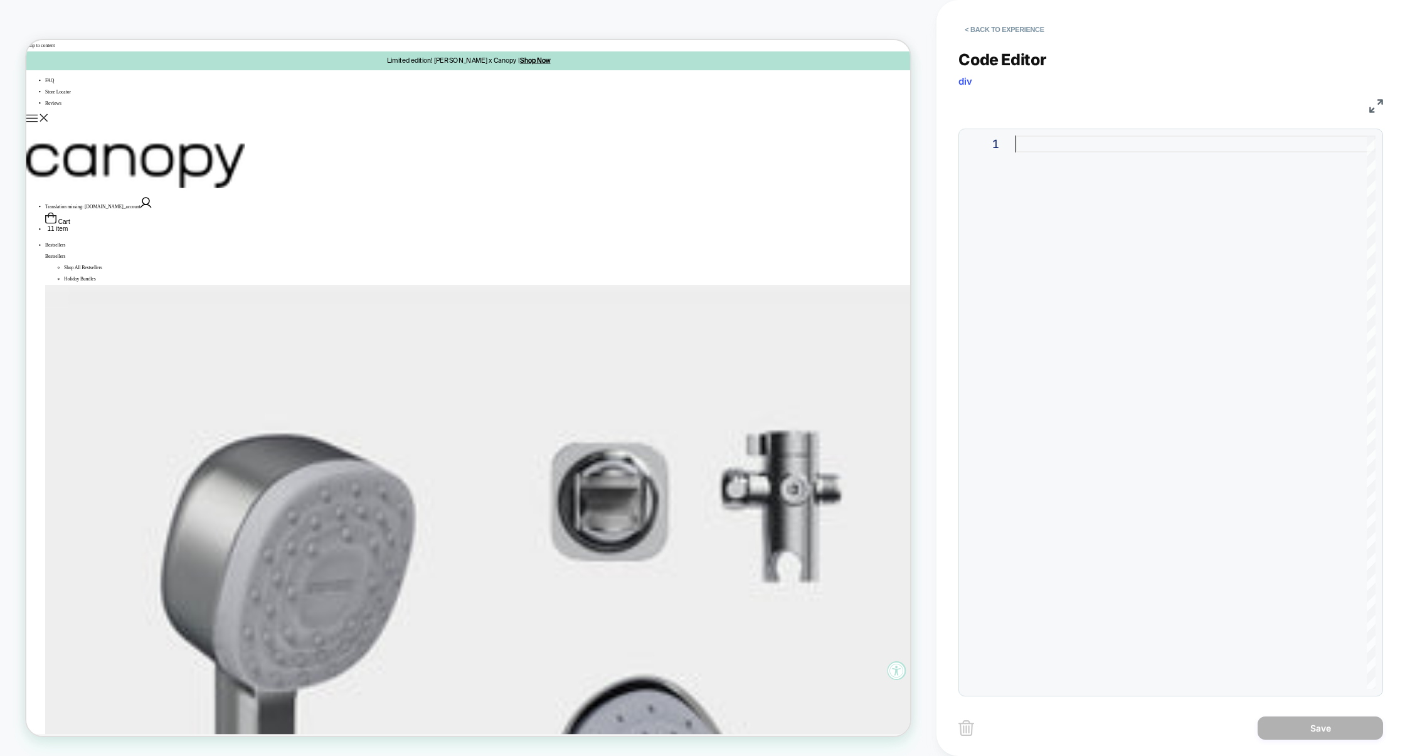
click at [1081, 480] on div at bounding box center [1195, 411] width 360 height 553
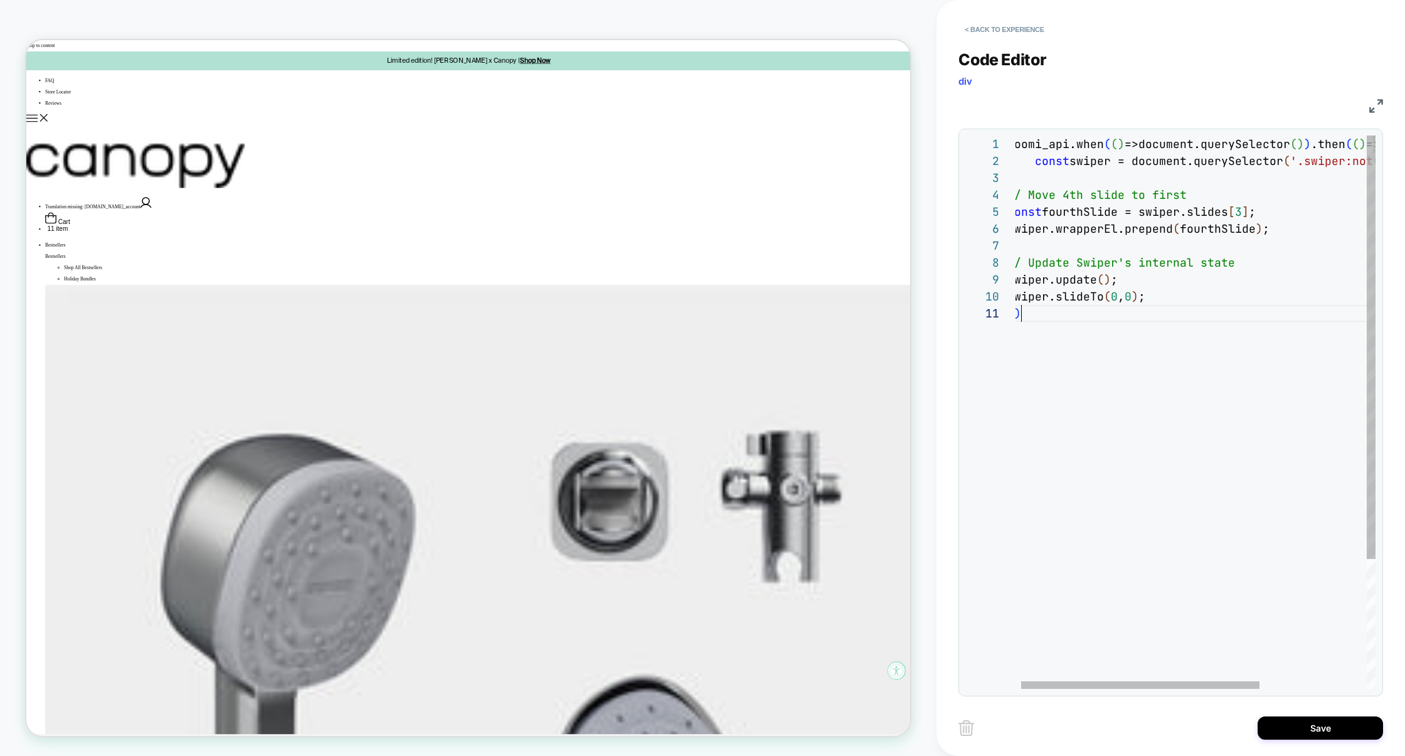
scroll to position [0, 13]
click at [1161, 368] on div "loomi_api.when ( ( ) =>document.querySelector ( ) ) .then ( ( ) => { const swip…" at bounding box center [1272, 496] width 530 height 723
click at [1382, 107] on img at bounding box center [1376, 106] width 14 height 14
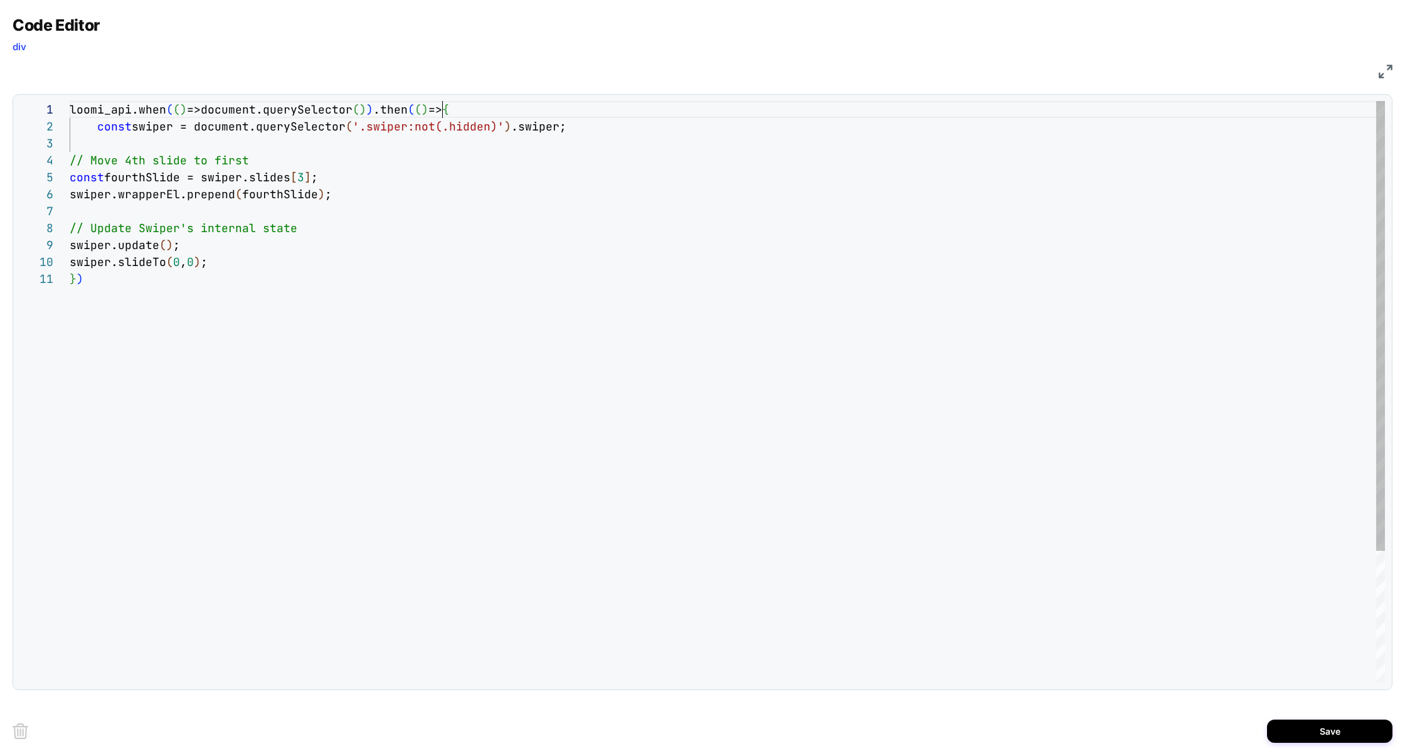
click at [455, 113] on div "loomi_api.when ( ( ) =>document.querySelector ( ) ) .then ( ( ) => { const swip…" at bounding box center [727, 476] width 1315 height 751
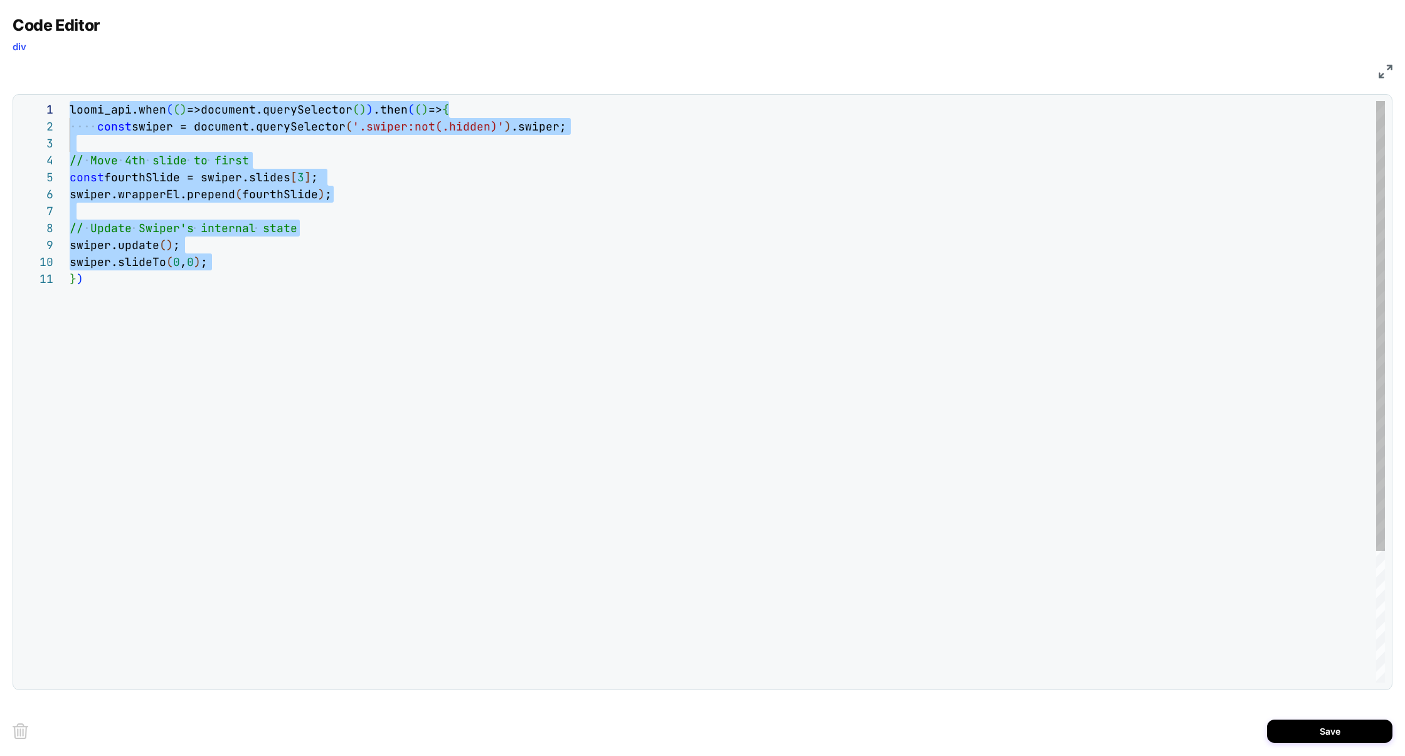
scroll to position [16, 0]
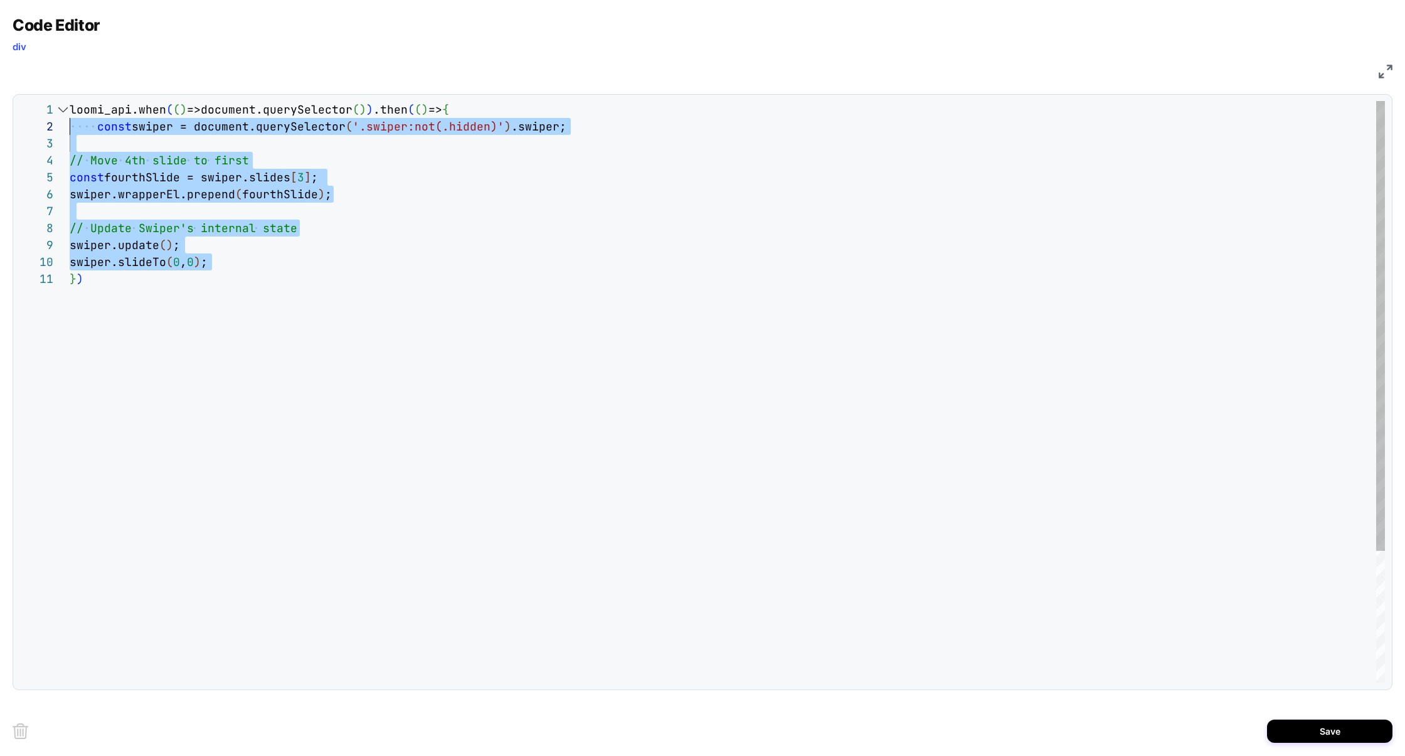
drag, startPoint x: 236, startPoint y: 260, endPoint x: 40, endPoint y: 129, distance: 236.1
click at [41, 130] on div "**********" at bounding box center [701, 391] width 1365 height 581
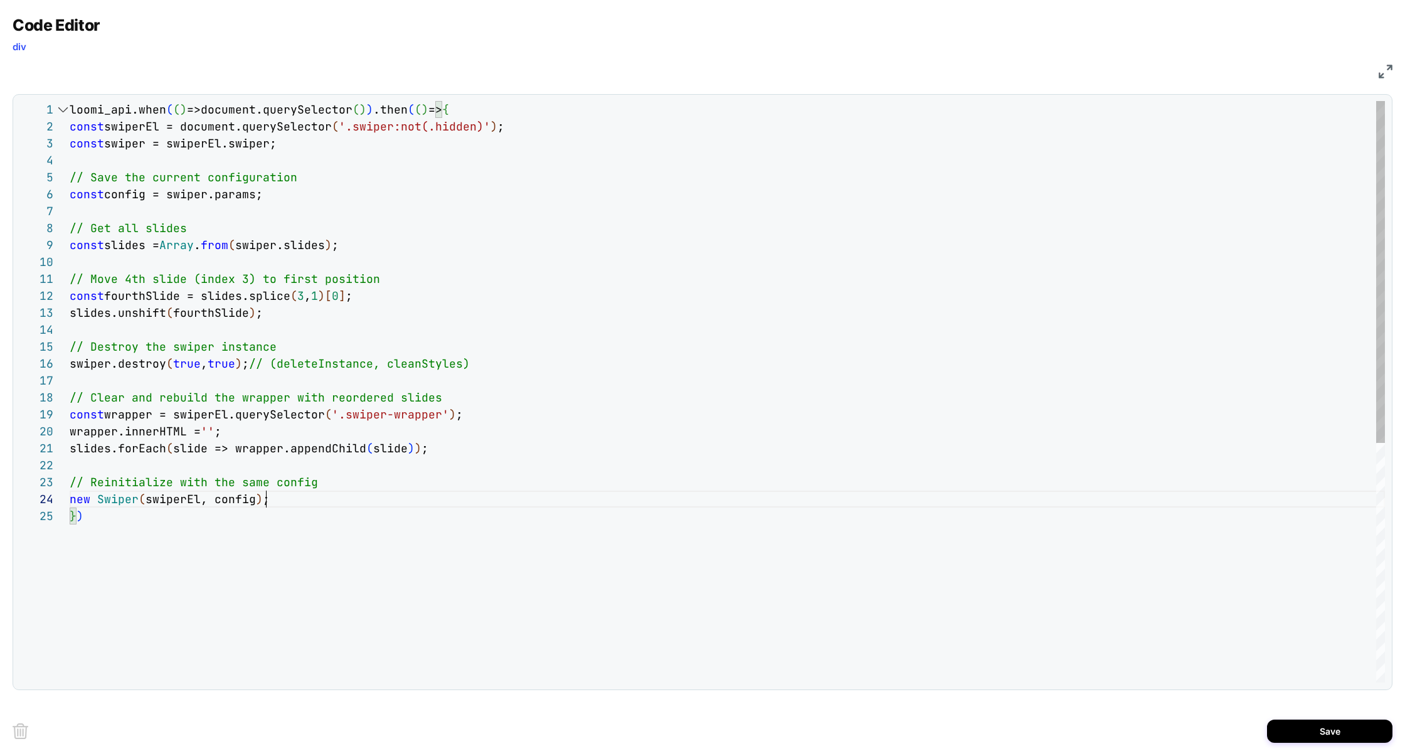
scroll to position [51, 196]
click at [275, 176] on div "loomi_api.when ( ( ) =>document.querySelector ( ) ) .then ( ( ) => { const swip…" at bounding box center [727, 595] width 1315 height 988
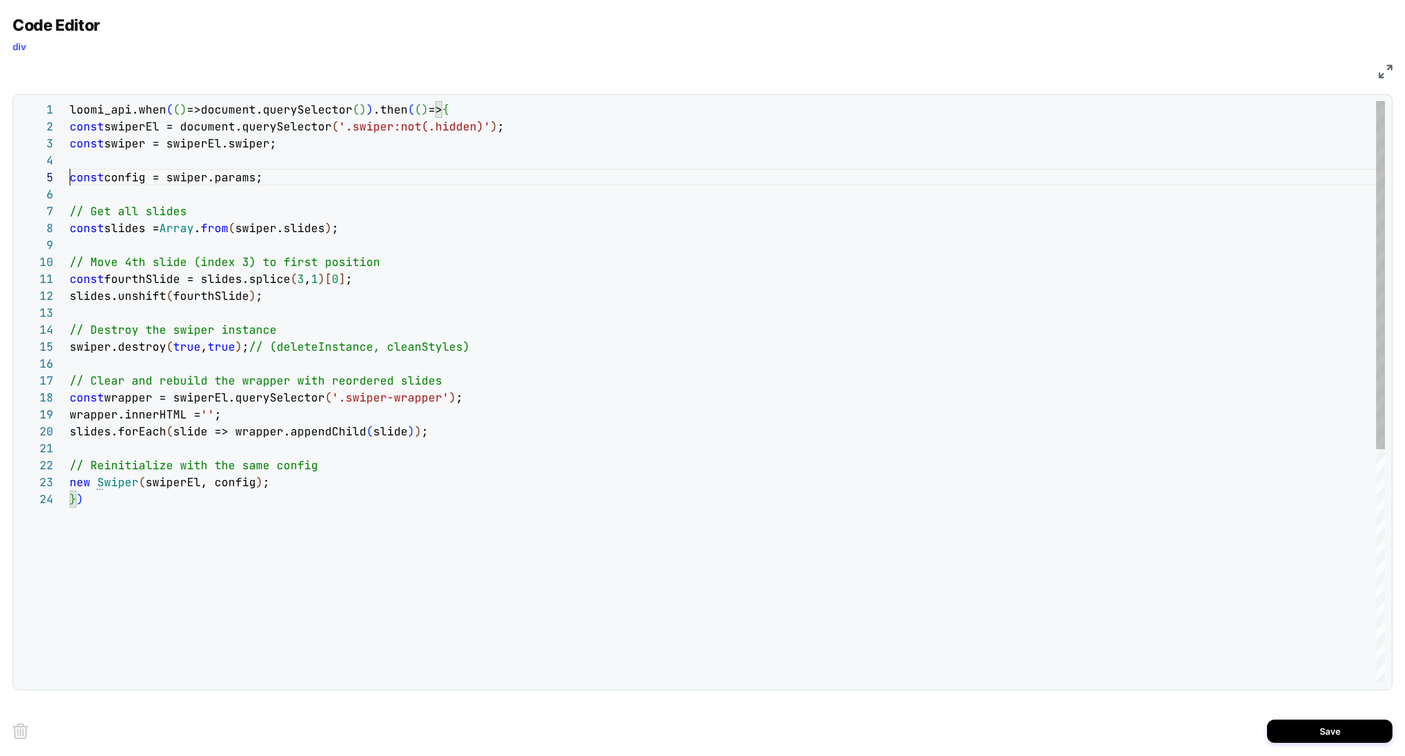
scroll to position [68, 0]
click at [188, 218] on div "loomi_api.when ( ( ) =>document.querySelector ( ) ) .then ( ( ) => { const swip…" at bounding box center [727, 586] width 1315 height 971
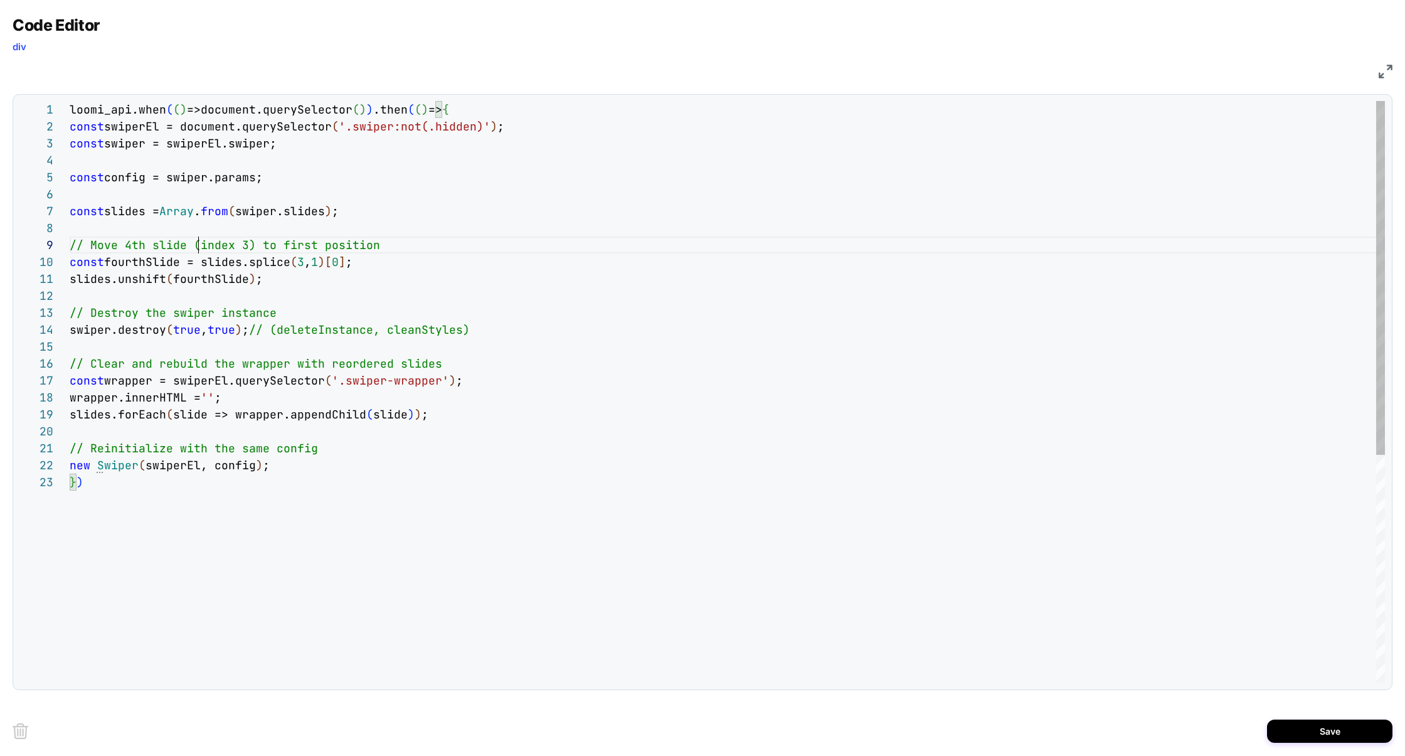
scroll to position [135, 129]
click at [201, 239] on div "loomi_api.when ( ( ) =>document.querySelector ( ) ) .then ( ( ) => { const swip…" at bounding box center [727, 578] width 1315 height 954
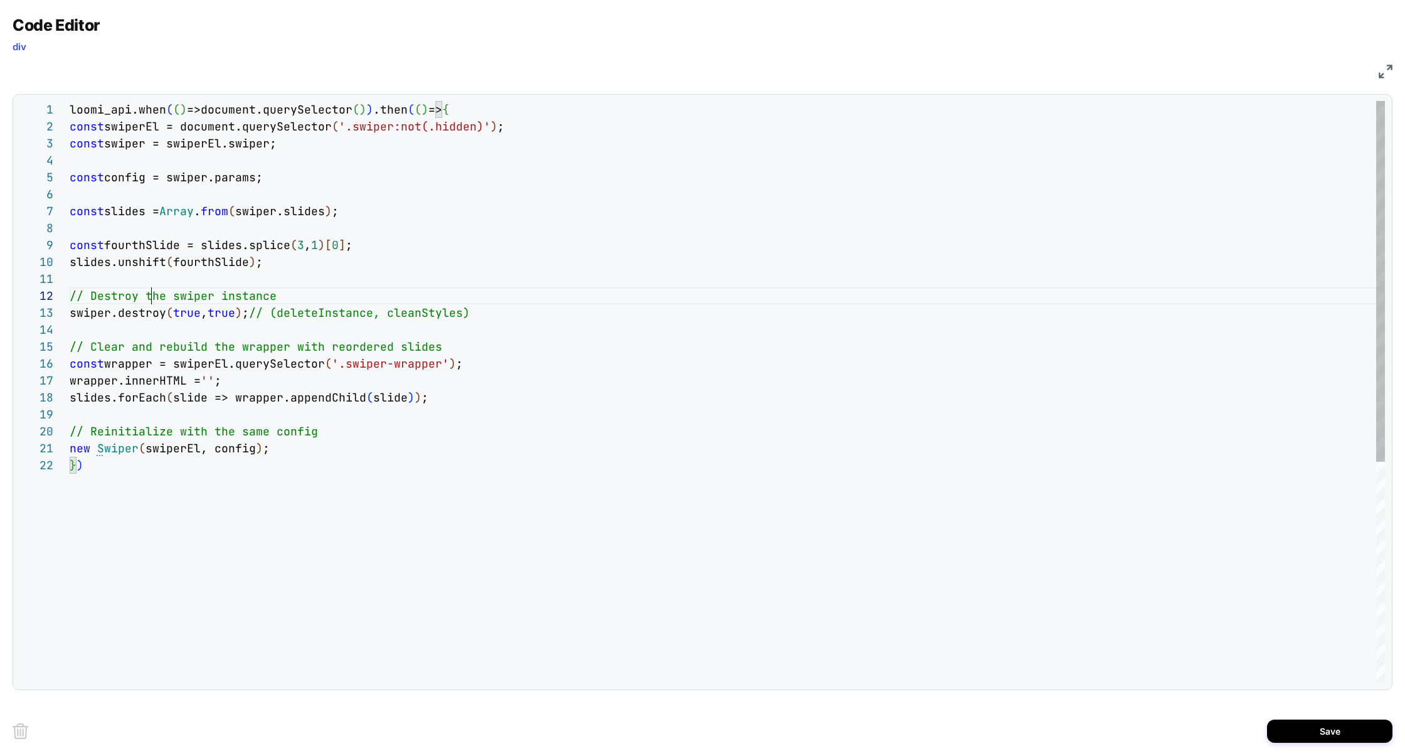
scroll to position [16, 82]
click at [149, 304] on div "loomi_api.when ( ( ) =>document.querySelector ( ) ) .then ( ( ) => { const swip…" at bounding box center [727, 569] width 1315 height 937
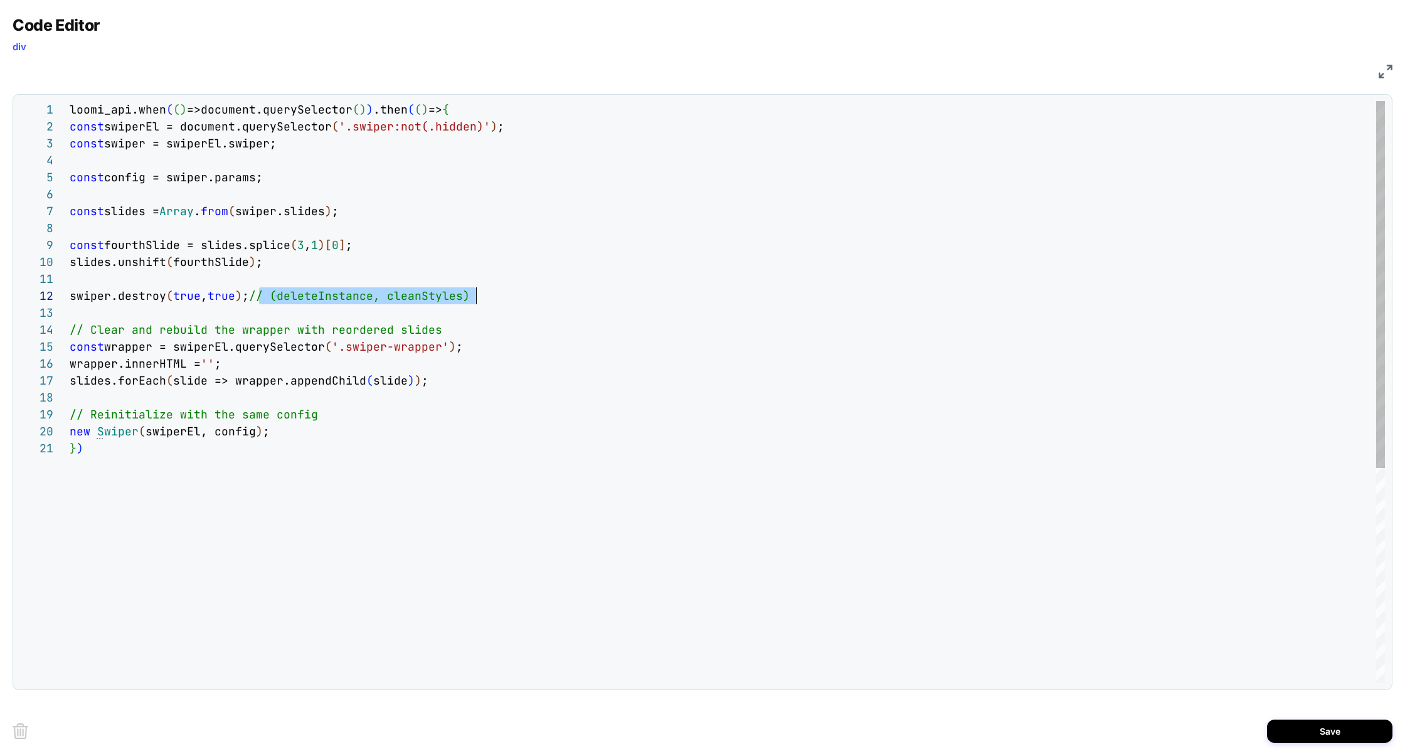
drag, startPoint x: 258, startPoint y: 295, endPoint x: 571, endPoint y: 300, distance: 313.0
click at [570, 298] on div "swiper.destroy ( true , true ) ; // (deleteInstance, cleanStyles)" at bounding box center [727, 295] width 1315 height 17
click at [474, 326] on div "loomi_api.when ( ( ) =>document.querySelector ( ) ) .then ( ( ) => { const swip…" at bounding box center [727, 561] width 1315 height 920
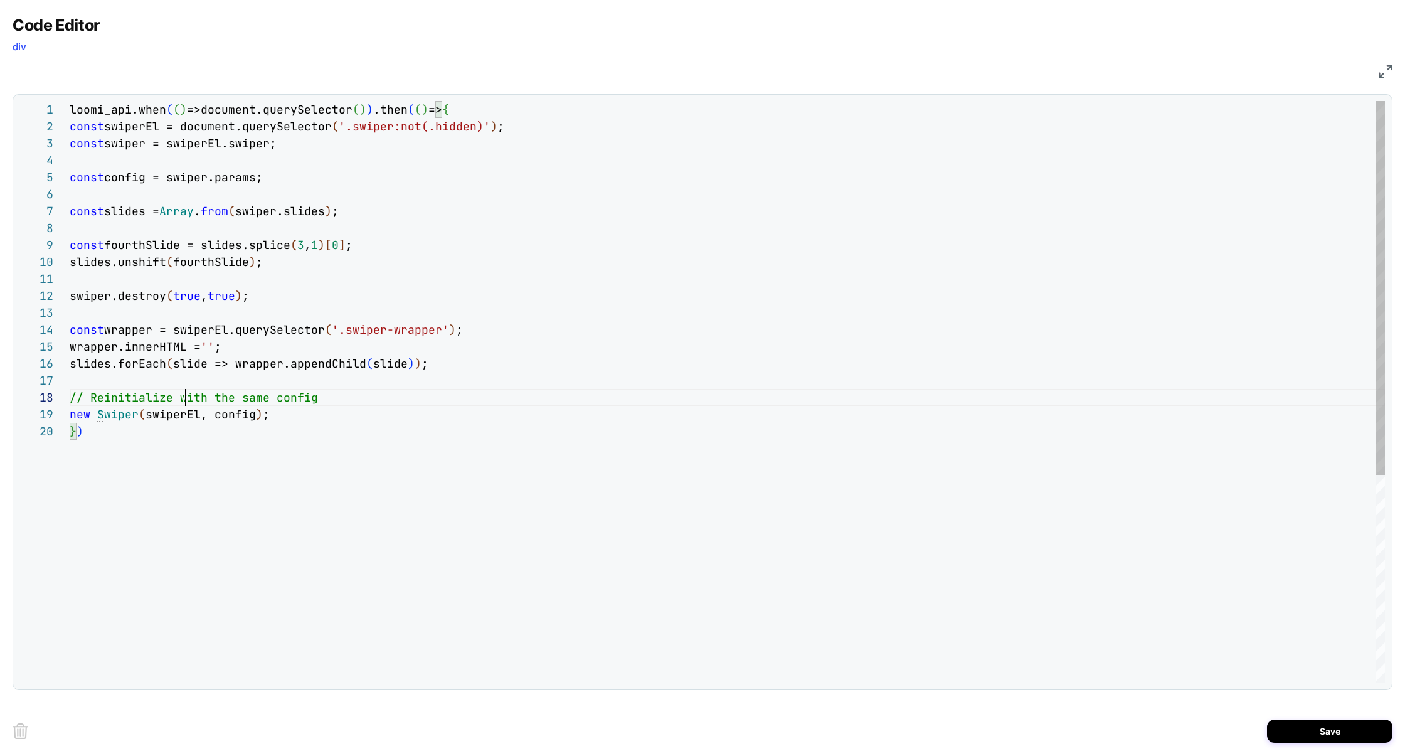
click at [188, 404] on div "loomi_api.when ( ( ) =>document.querySelector ( ) ) .then ( ( ) => { const swip…" at bounding box center [727, 552] width 1315 height 903
click at [140, 126] on div "loomi_api.when ( ( ) =>document.querySelector ( ) ) .then ( ( ) => { const swip…" at bounding box center [727, 544] width 1315 height 886
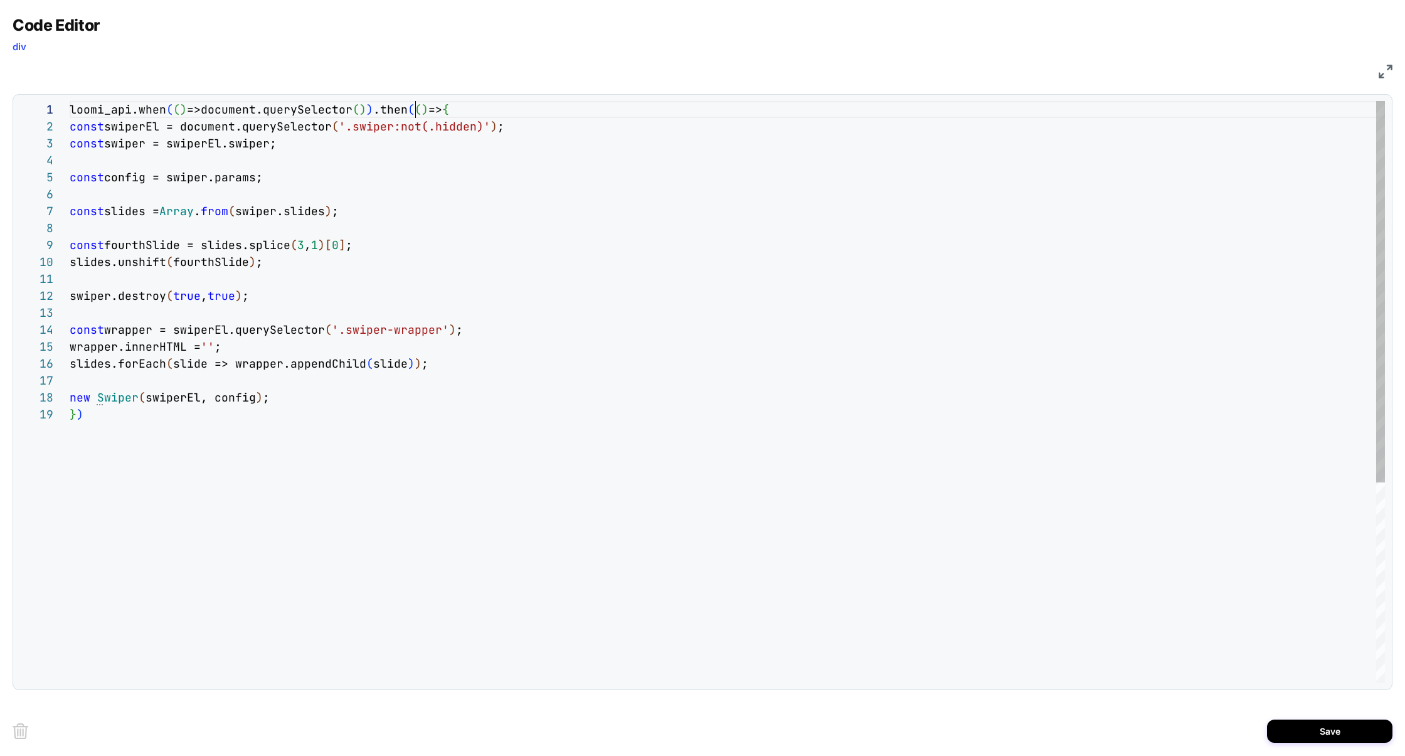
click at [415, 112] on div "loomi_api.when ( ( ) =>document.querySelector ( ) ) .then ( ( ) => { const swip…" at bounding box center [727, 544] width 1315 height 886
drag, startPoint x: 184, startPoint y: 126, endPoint x: 499, endPoint y: 129, distance: 314.3
click at [499, 129] on div "loomi_api.when ( ( ) =>document.querySelector ( ) ) .then ( ( swiperEl ) => { c…" at bounding box center [727, 544] width 1315 height 886
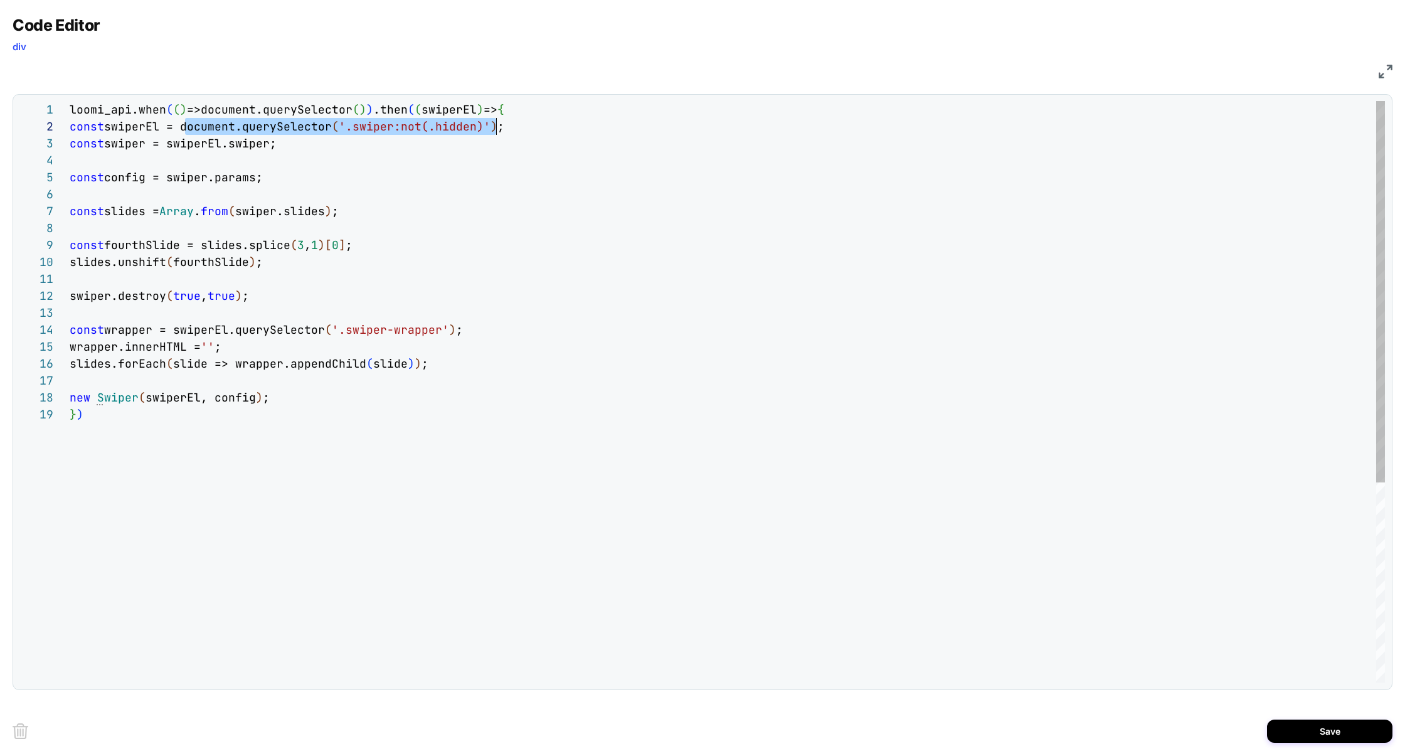
click at [356, 111] on div "loomi_api.when ( ( ) =>document.querySelector ( ) ) .then ( ( swiperEl ) => { c…" at bounding box center [727, 544] width 1315 height 886
drag, startPoint x: 201, startPoint y: 110, endPoint x: 358, endPoint y: 112, distance: 157.5
click at [358, 112] on div "loomi_api.when ( ( ) =>document.querySelector ( ) ) .then ( ( swiperEl ) => { c…" at bounding box center [727, 544] width 1315 height 886
click at [371, 127] on div "loomi_api.when ( ( ) =>document.querySelector ( '.swiper:not(.hidden)' ) ) .the…" at bounding box center [727, 544] width 1315 height 886
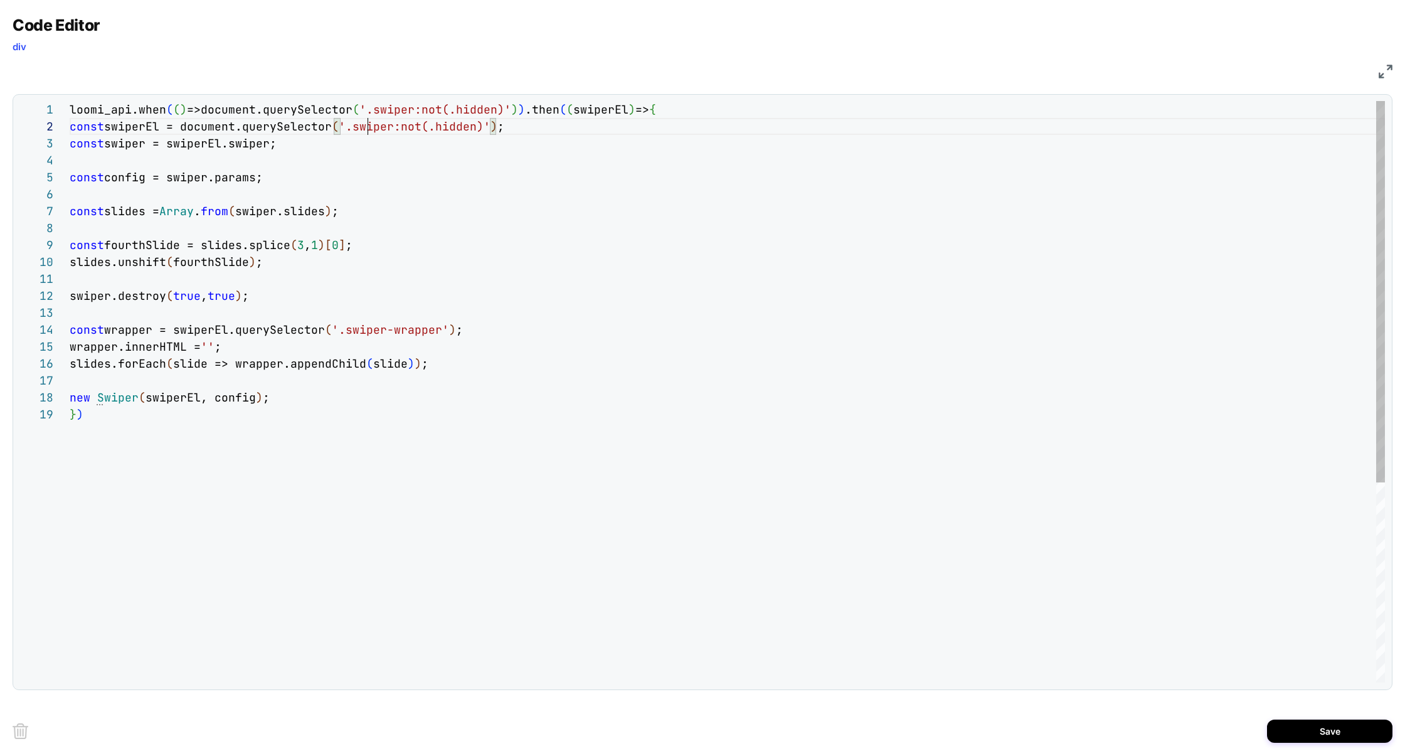
scroll to position [16, 297]
type textarea "**********"
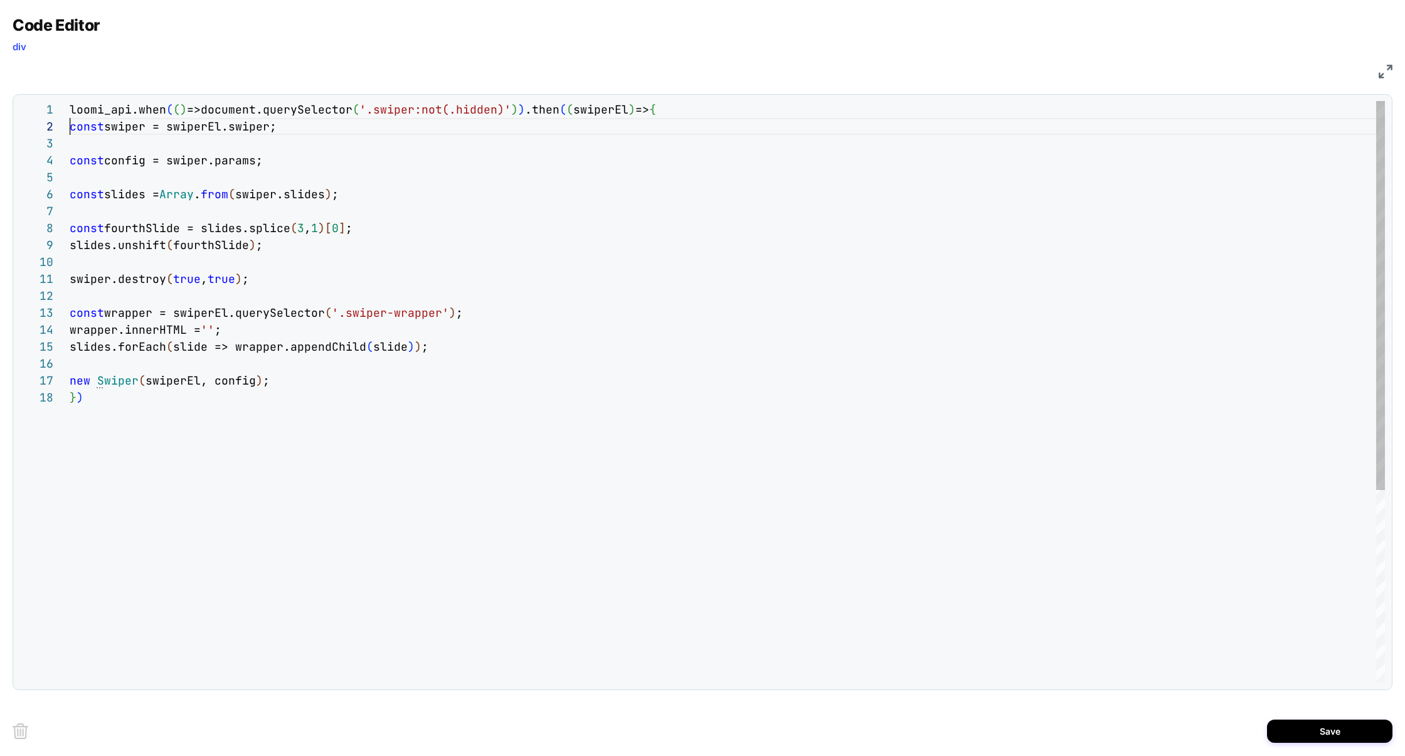
scroll to position [16, 0]
click at [1325, 729] on button "Save" at bounding box center [1329, 730] width 125 height 23
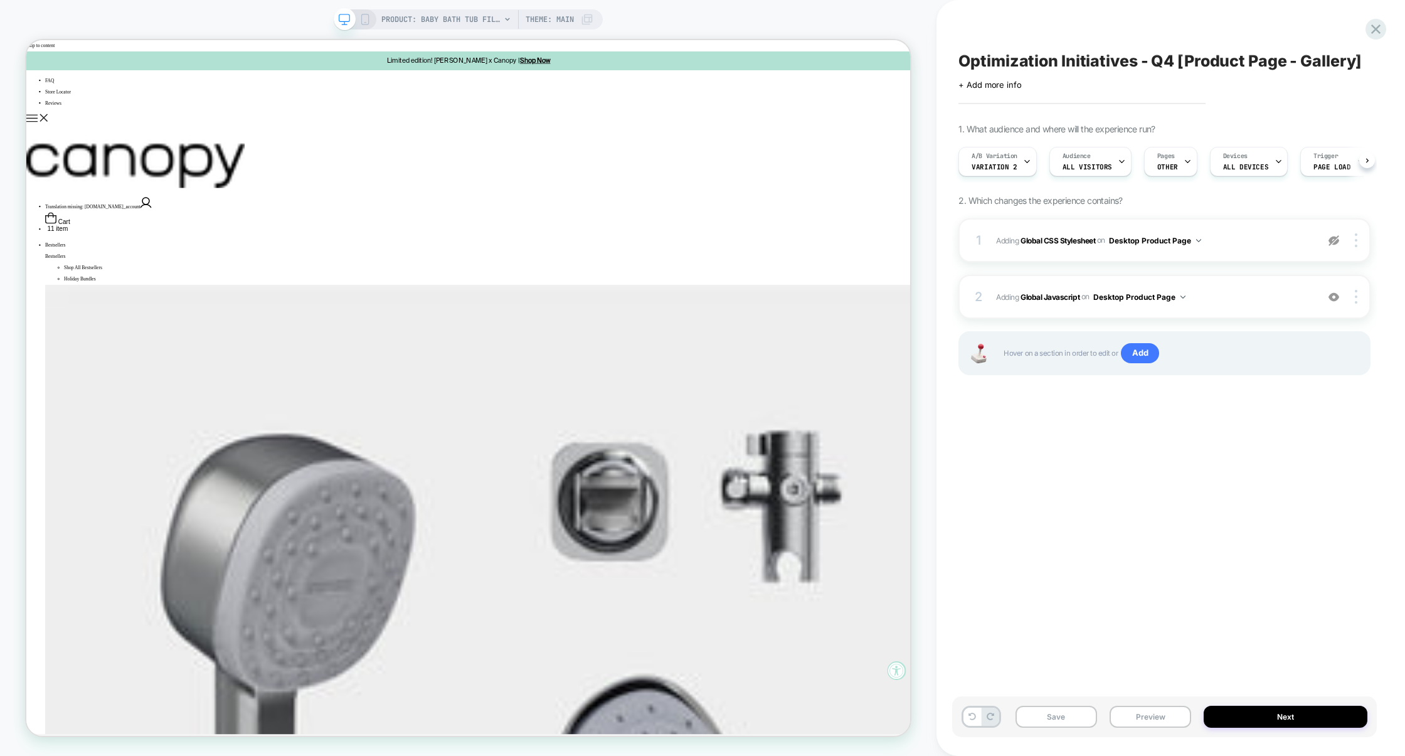
scroll to position [0, 1]
click at [1248, 295] on span "Adding Global Javascript on Desktop Product Page" at bounding box center [1153, 297] width 315 height 16
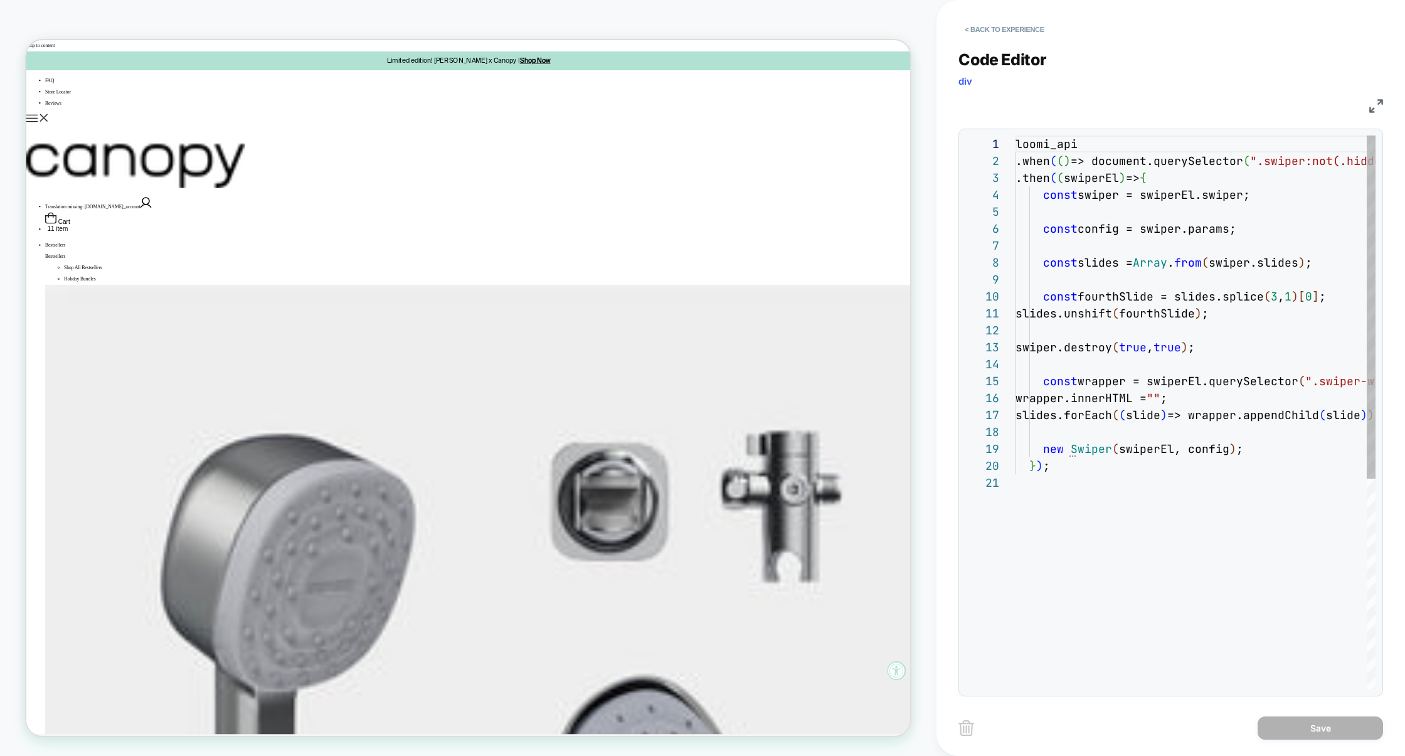
scroll to position [169, 0]
click at [1012, 34] on button "< Back to experience" at bounding box center [1004, 29] width 92 height 20
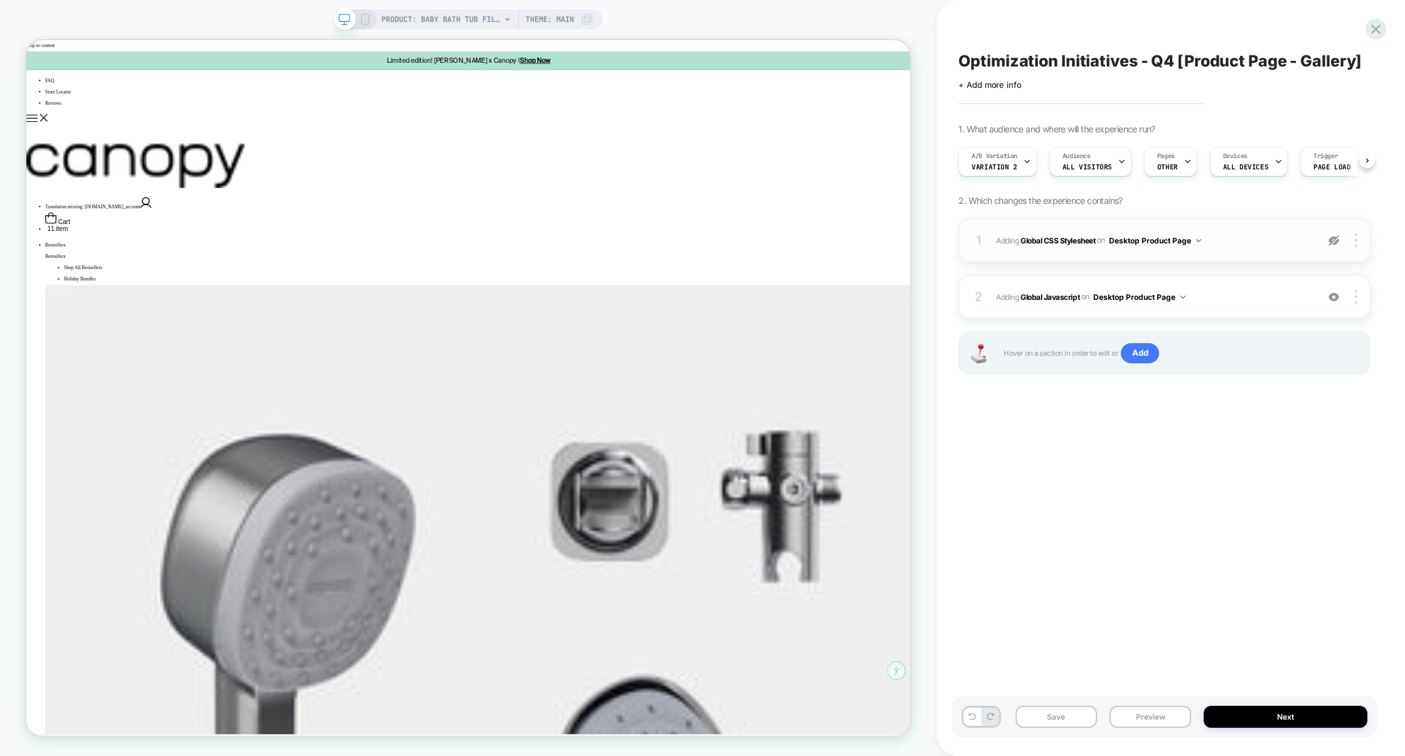
scroll to position [0, 1]
click at [1362, 299] on div at bounding box center [1358, 297] width 24 height 14
click at [1273, 331] on div "Target All Devices" at bounding box center [1282, 331] width 112 height 34
click at [1164, 719] on button "Preview" at bounding box center [1151, 717] width 82 height 22
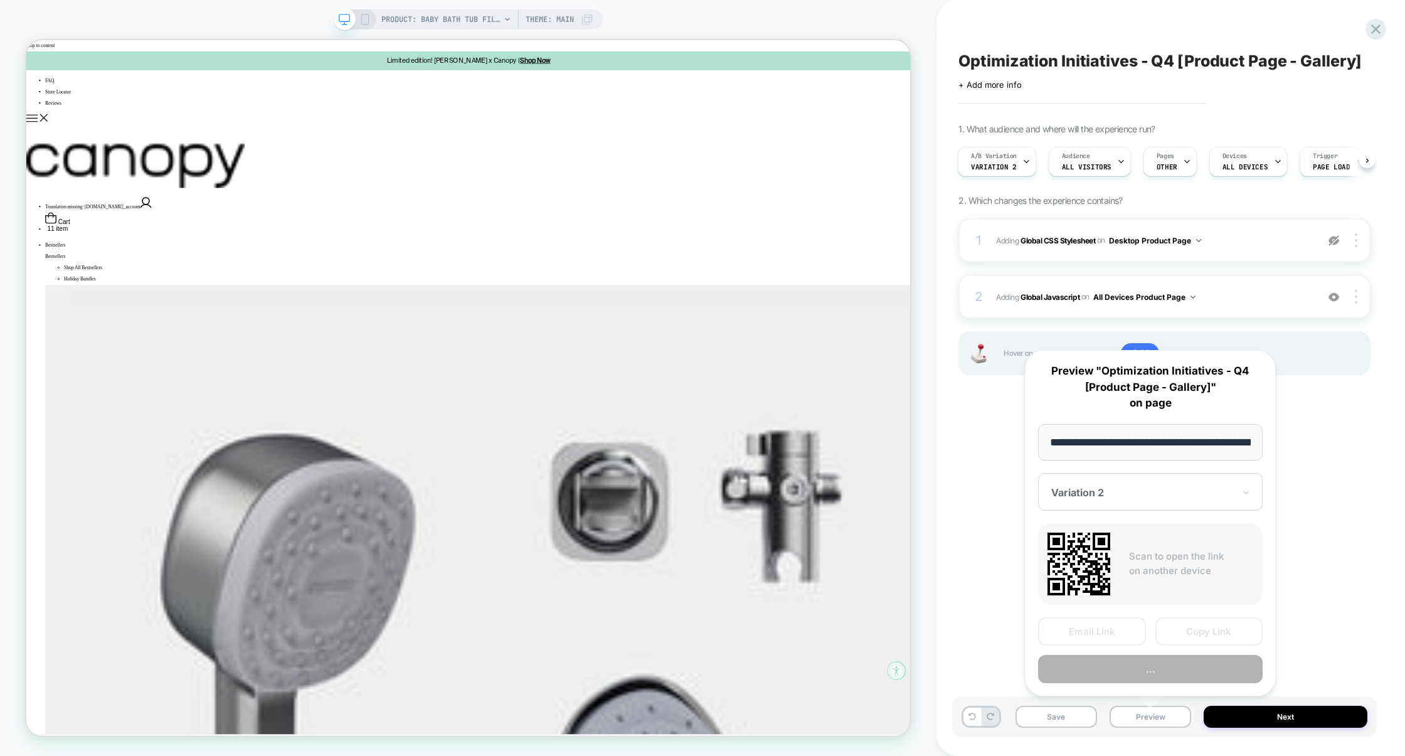
scroll to position [0, 0]
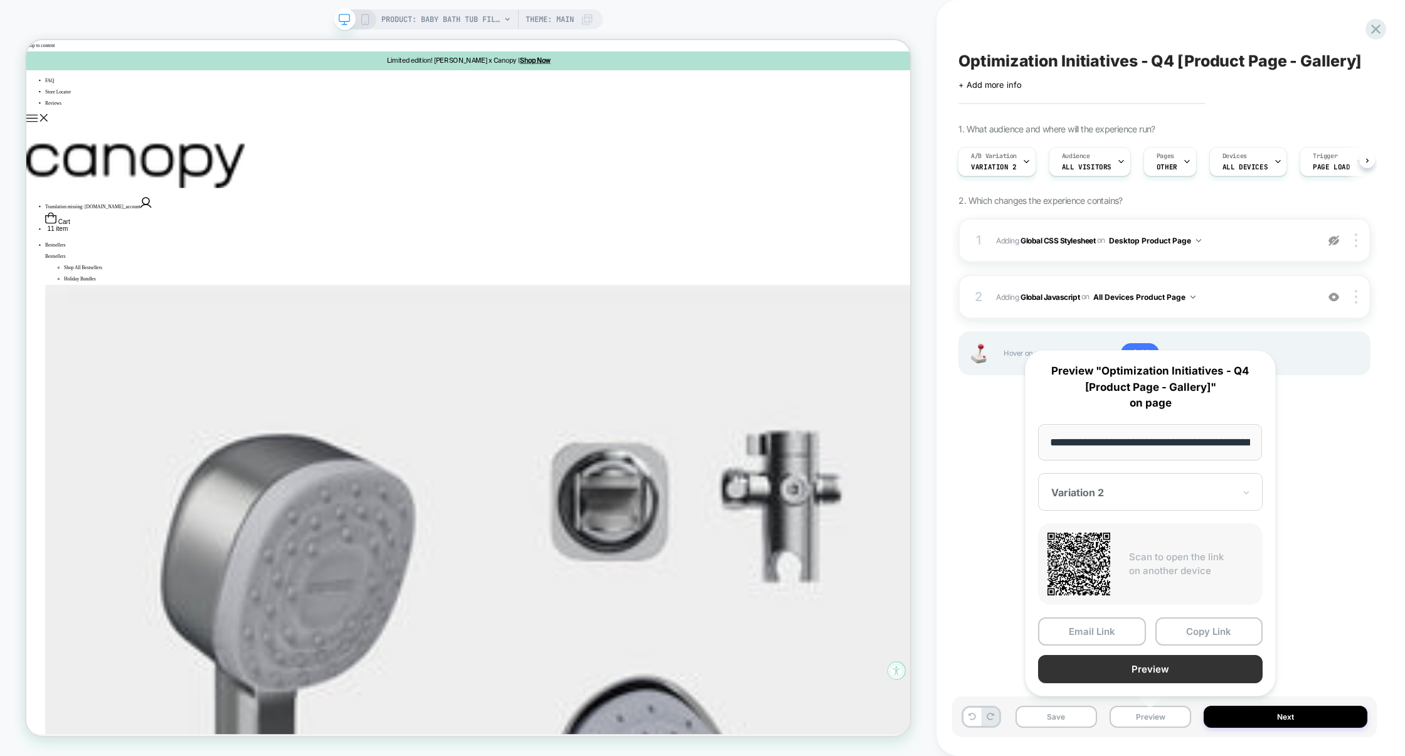
click at [1138, 669] on button "Preview" at bounding box center [1150, 669] width 225 height 28
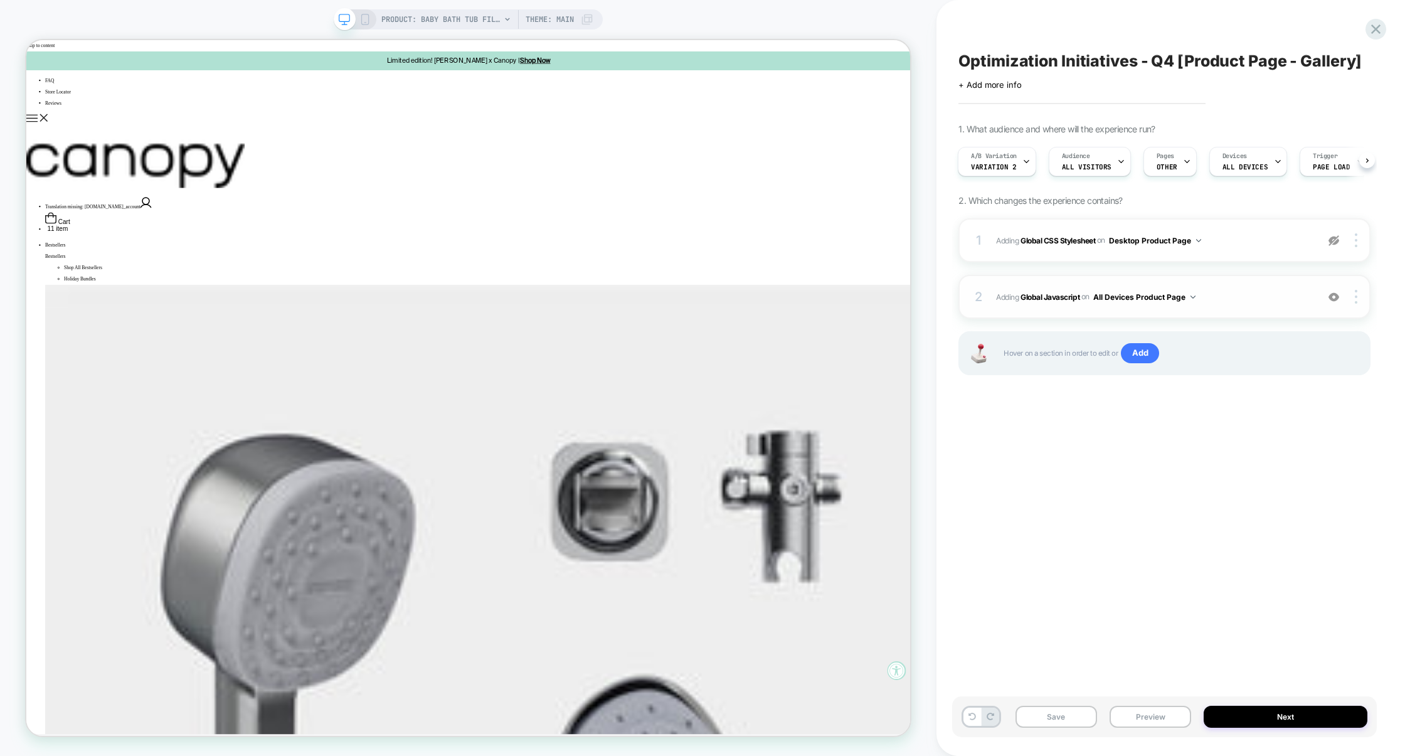
click at [1277, 296] on span "Adding Global Javascript on All Devices Product Page" at bounding box center [1153, 297] width 315 height 16
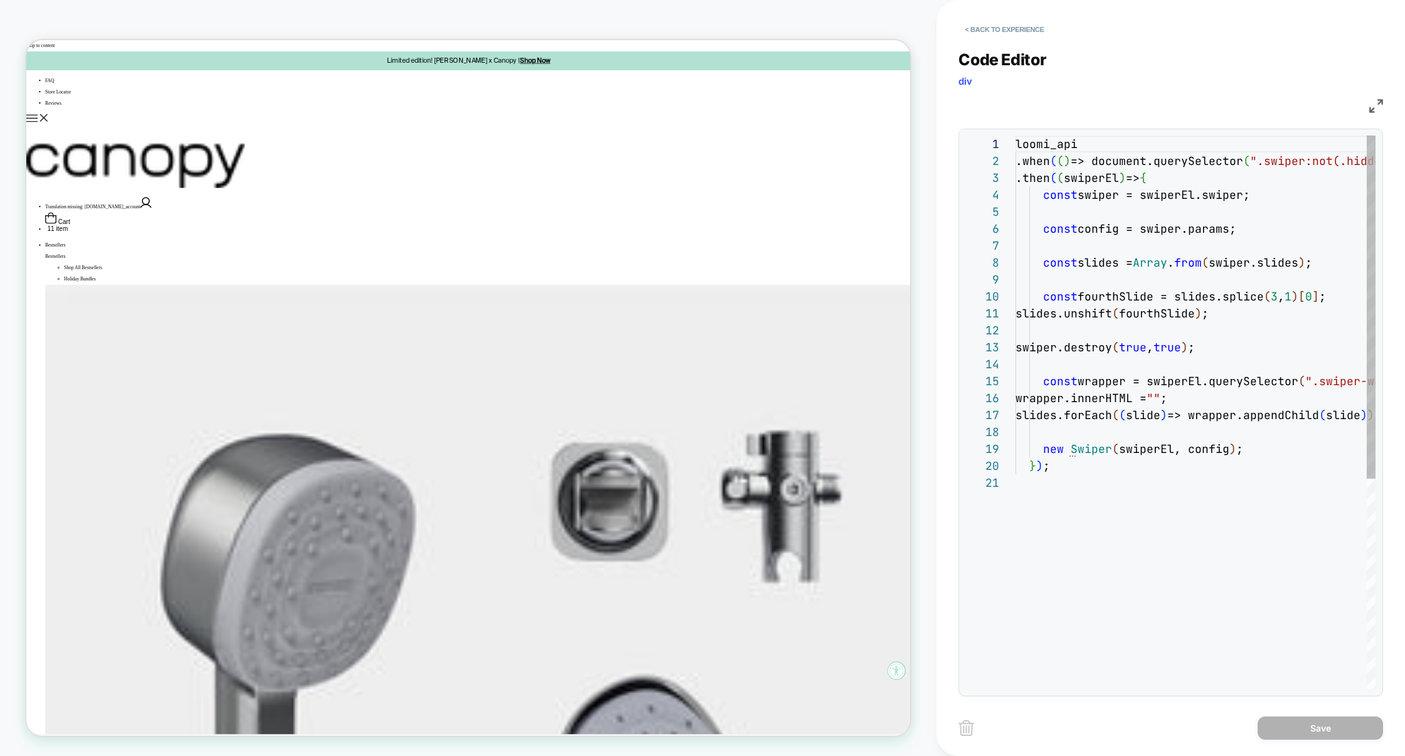
scroll to position [169, 0]
click at [1379, 100] on img at bounding box center [1376, 106] width 14 height 14
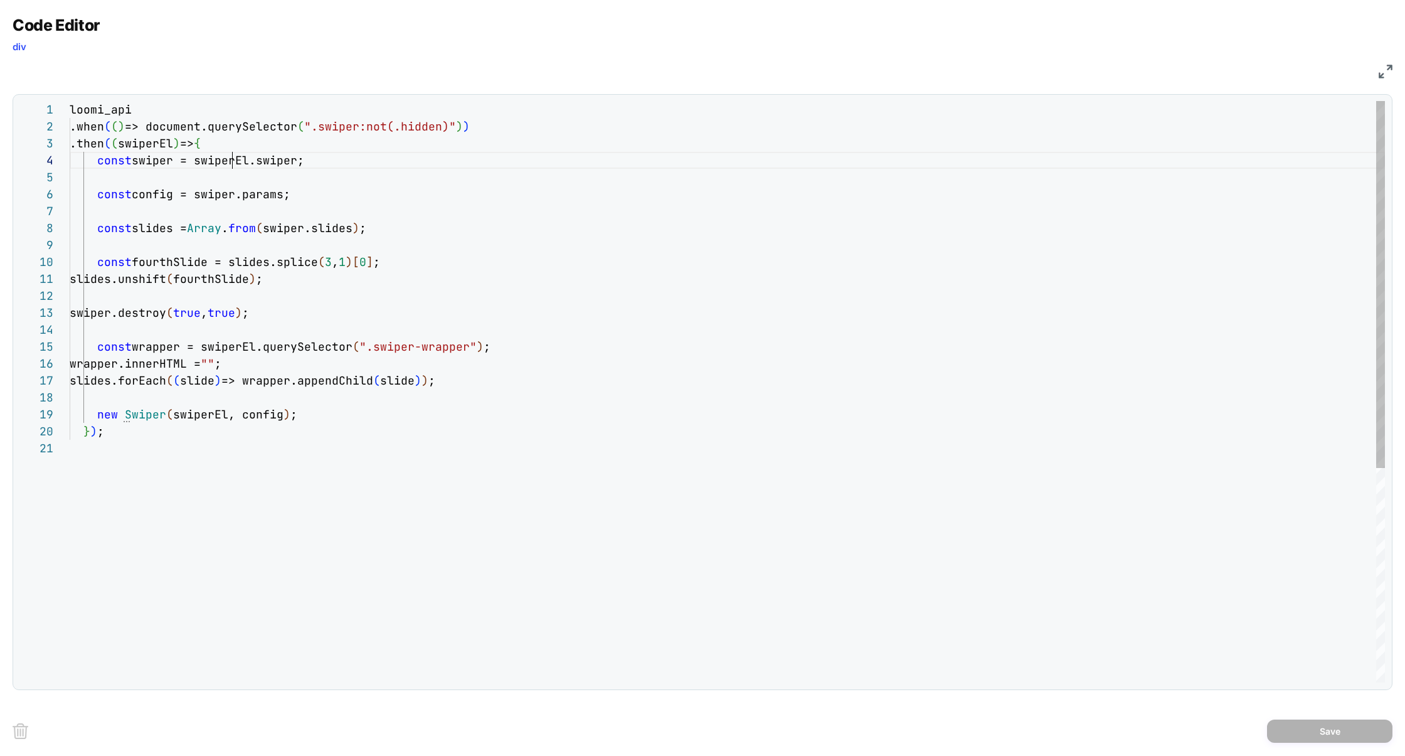
click at [231, 164] on div "loomi_api .when ( ( ) => document.querySelector ( ".swiper:not(.hidden)" ) ) .t…" at bounding box center [727, 561] width 1315 height 920
click at [277, 167] on div "loomi_api .when ( ( ) => document.querySelector ( ".swiper:not(.hidden)" ) ) .t…" at bounding box center [727, 561] width 1315 height 920
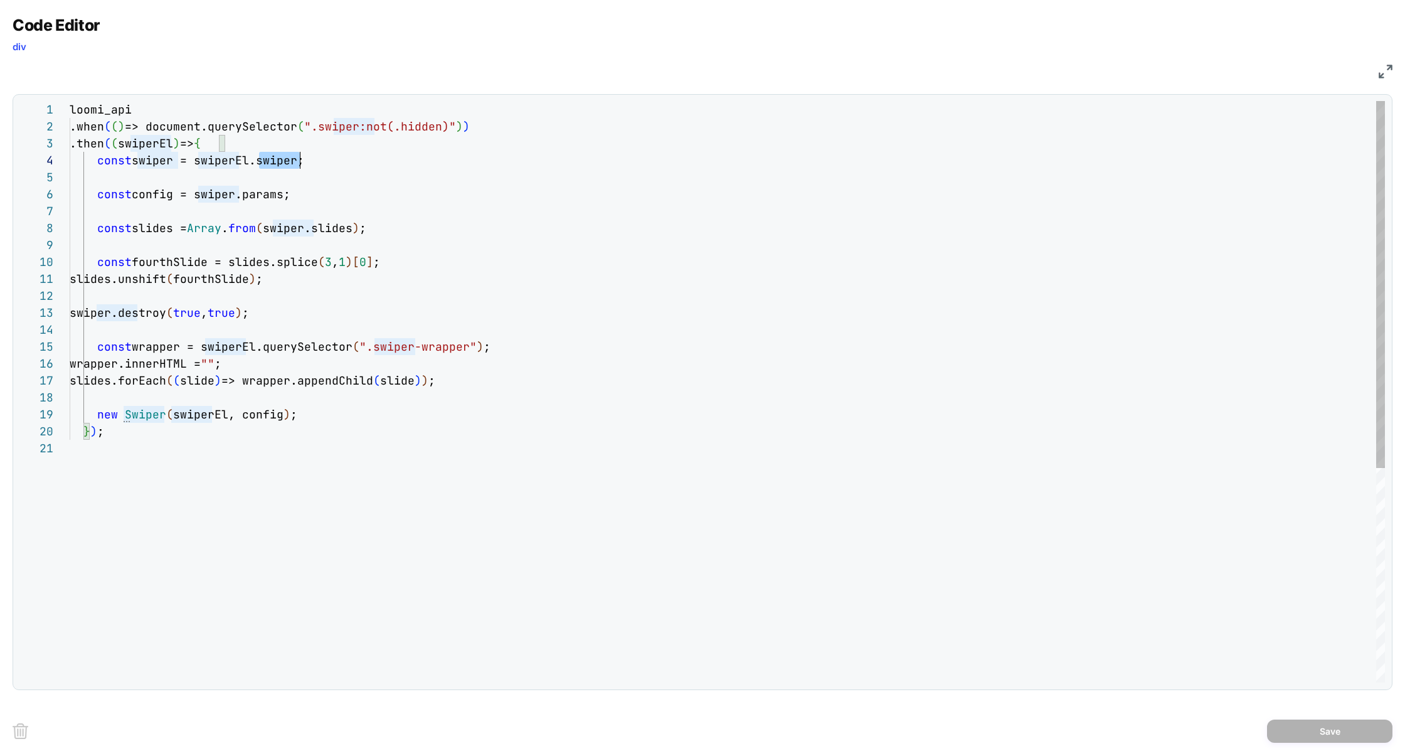
scroll to position [51, 230]
click at [478, 130] on div "loomi_api .when ( ( ) => document.querySelector ( ".swiper:not(.hidden)" ) ) .t…" at bounding box center [727, 561] width 1315 height 920
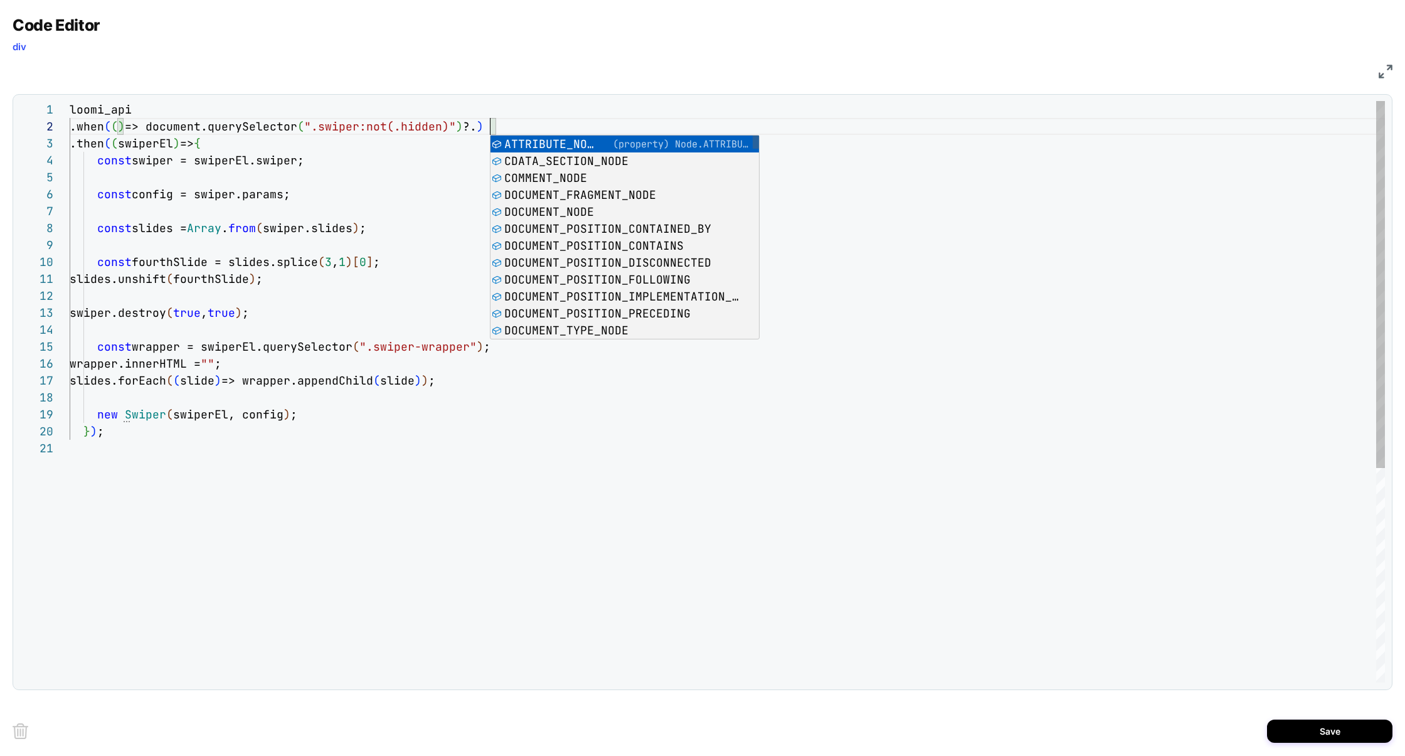
scroll to position [16, 420]
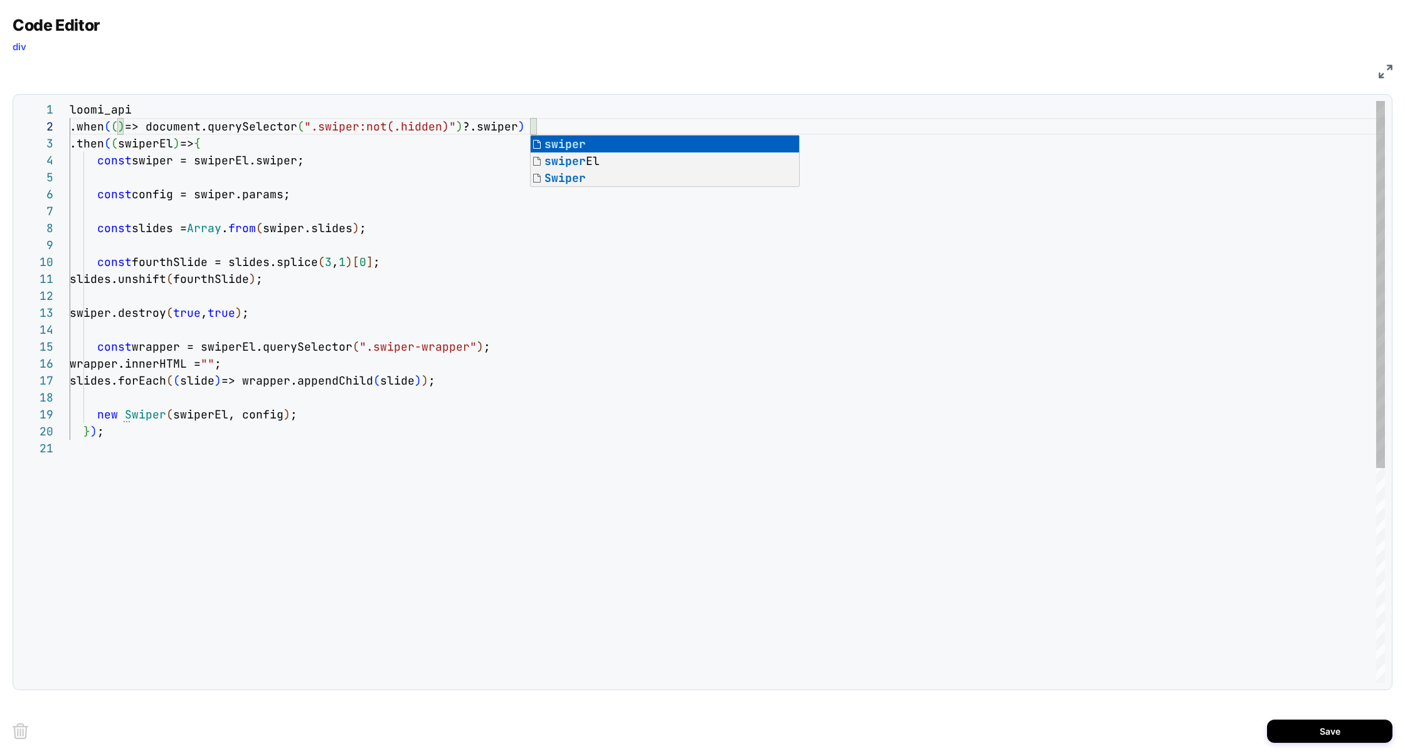
click at [515, 359] on div "loomi_api .when ( ( ) => document.querySelector ( ".swiper:not(.hidden)" ) ?.sw…" at bounding box center [727, 561] width 1315 height 920
click at [152, 157] on div "loomi_api .when ( ( ) => document.querySelector ( ".swiper:not(.hidden)" ) ?.sw…" at bounding box center [727, 561] width 1315 height 920
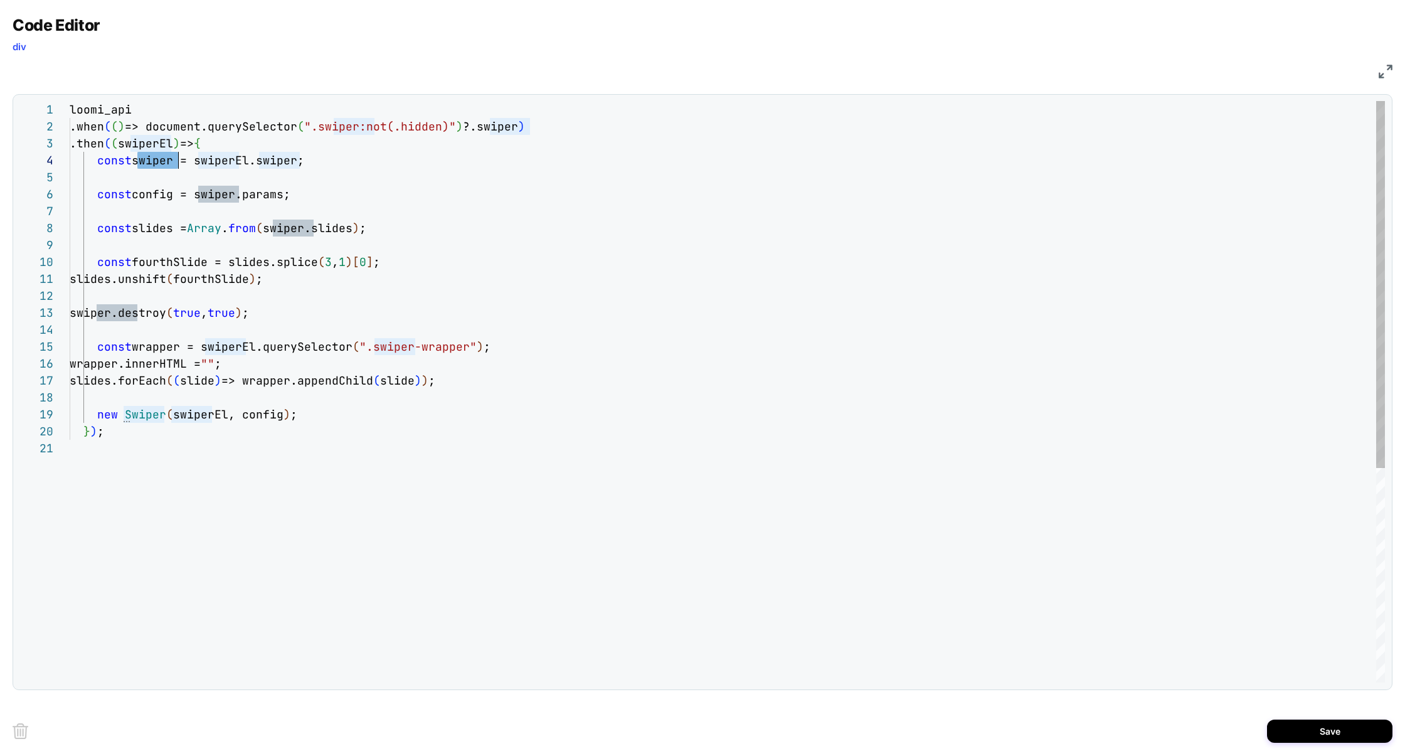
click at [160, 140] on div "loomi_api .when ( ( ) => document.querySelector ( ".swiper:not(.hidden)" ) ?.sw…" at bounding box center [727, 561] width 1315 height 920
click at [202, 157] on div "loomi_api .when ( ( ) => document.querySelector ( ".swiper:not(.hidden)" ) ?.sw…" at bounding box center [727, 561] width 1315 height 920
click at [216, 161] on div "loomi_api .when ( ( ) => document.querySelector ( ".swiper:not(.hidden)" ) ?.sw…" at bounding box center [727, 561] width 1315 height 920
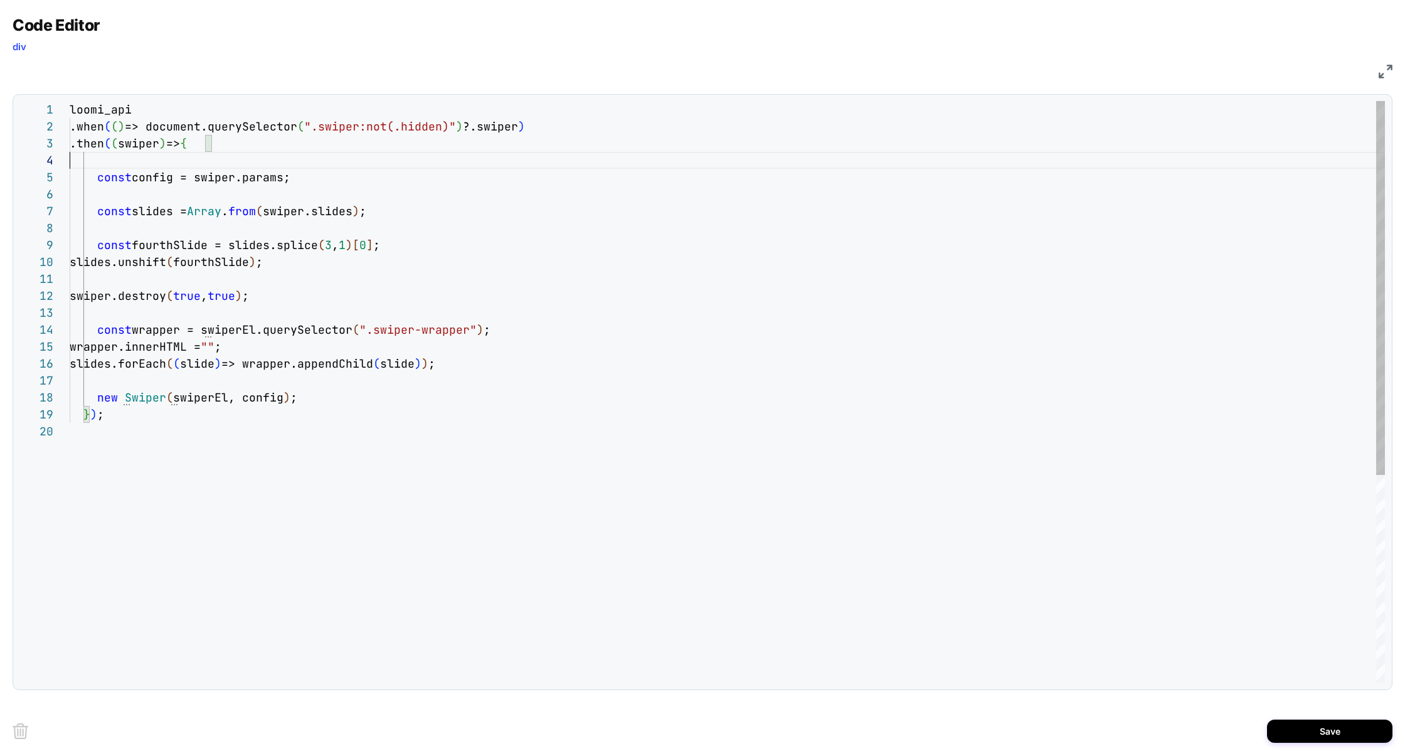
scroll to position [51, 0]
type textarea "**********"
click at [1323, 728] on button "Save" at bounding box center [1329, 730] width 125 height 23
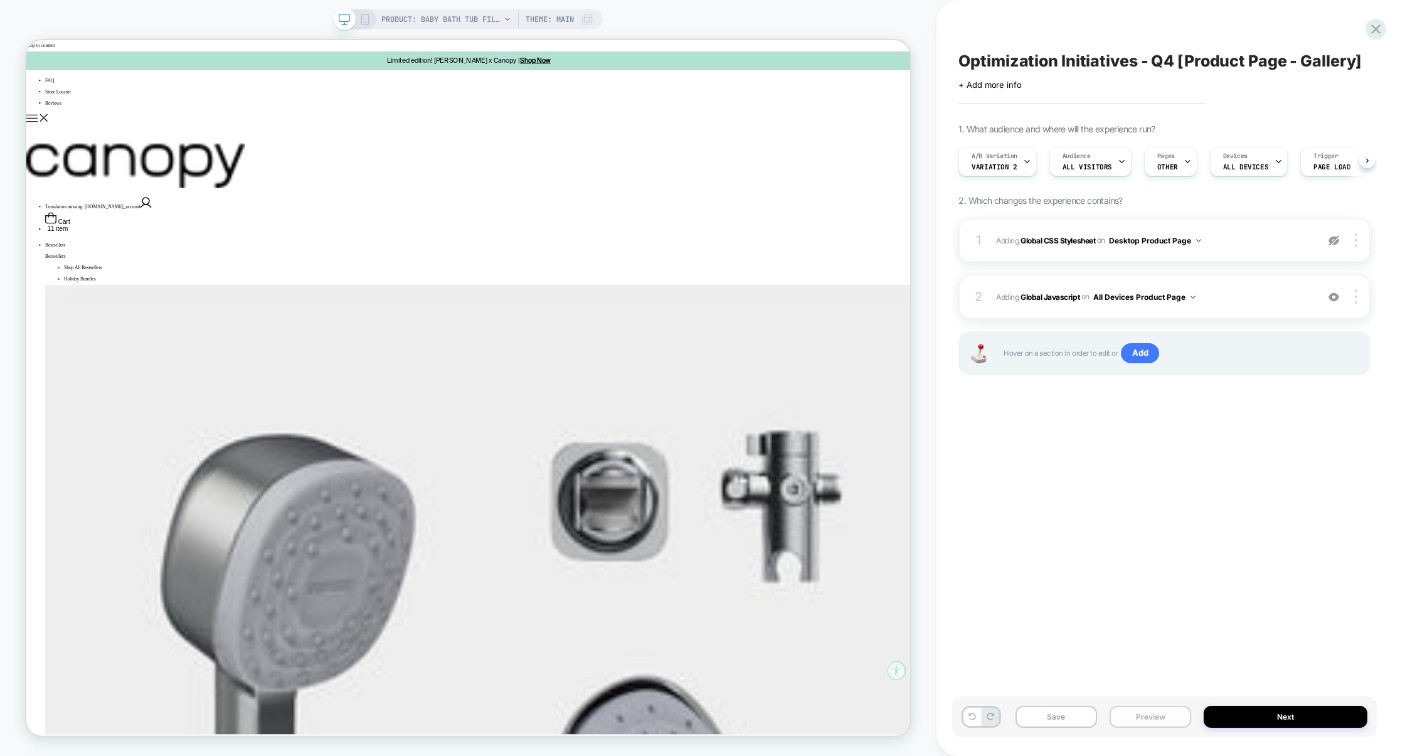
scroll to position [0, 1]
click at [1165, 727] on button "Preview" at bounding box center [1151, 717] width 82 height 22
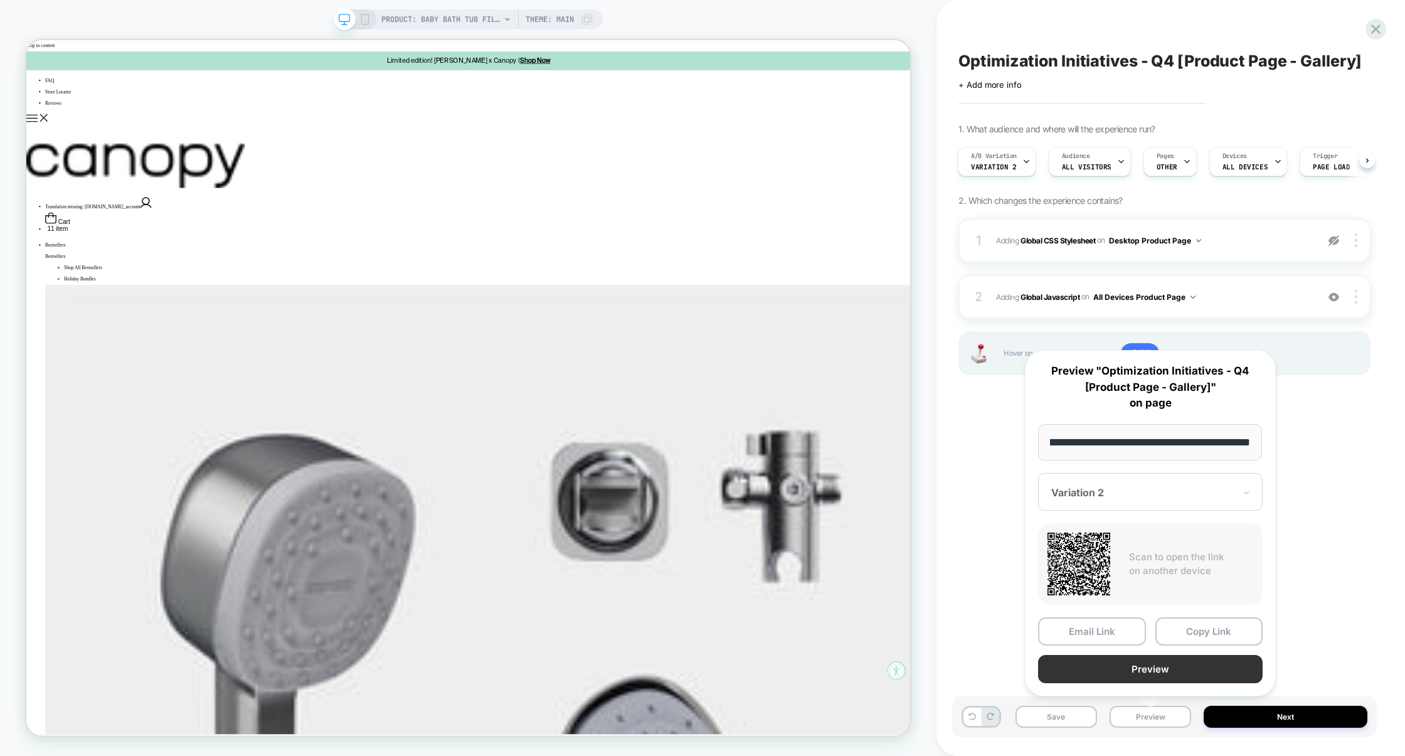
scroll to position [0, 0]
click at [1169, 676] on button "Preview" at bounding box center [1150, 669] width 225 height 28
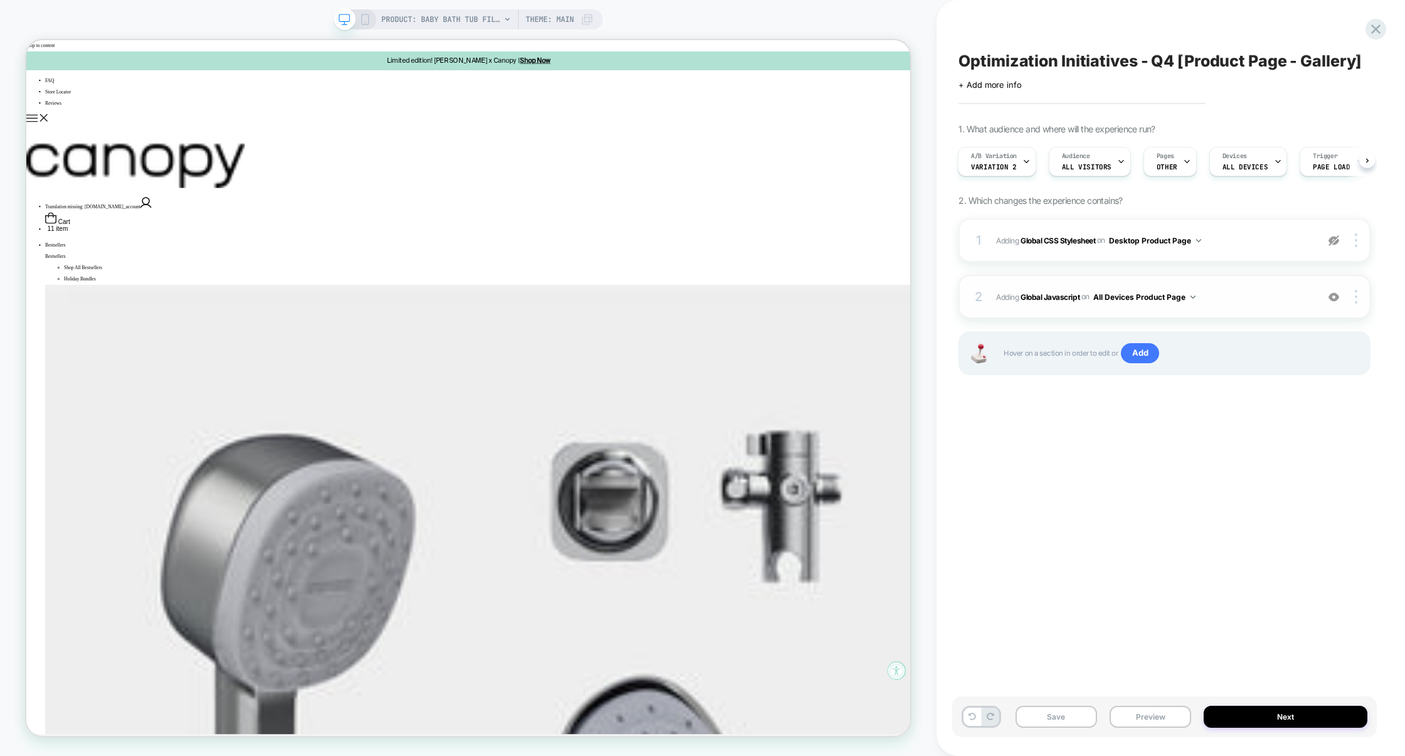
click at [1253, 294] on span "Adding Global Javascript on All Devices Product Page" at bounding box center [1153, 297] width 315 height 16
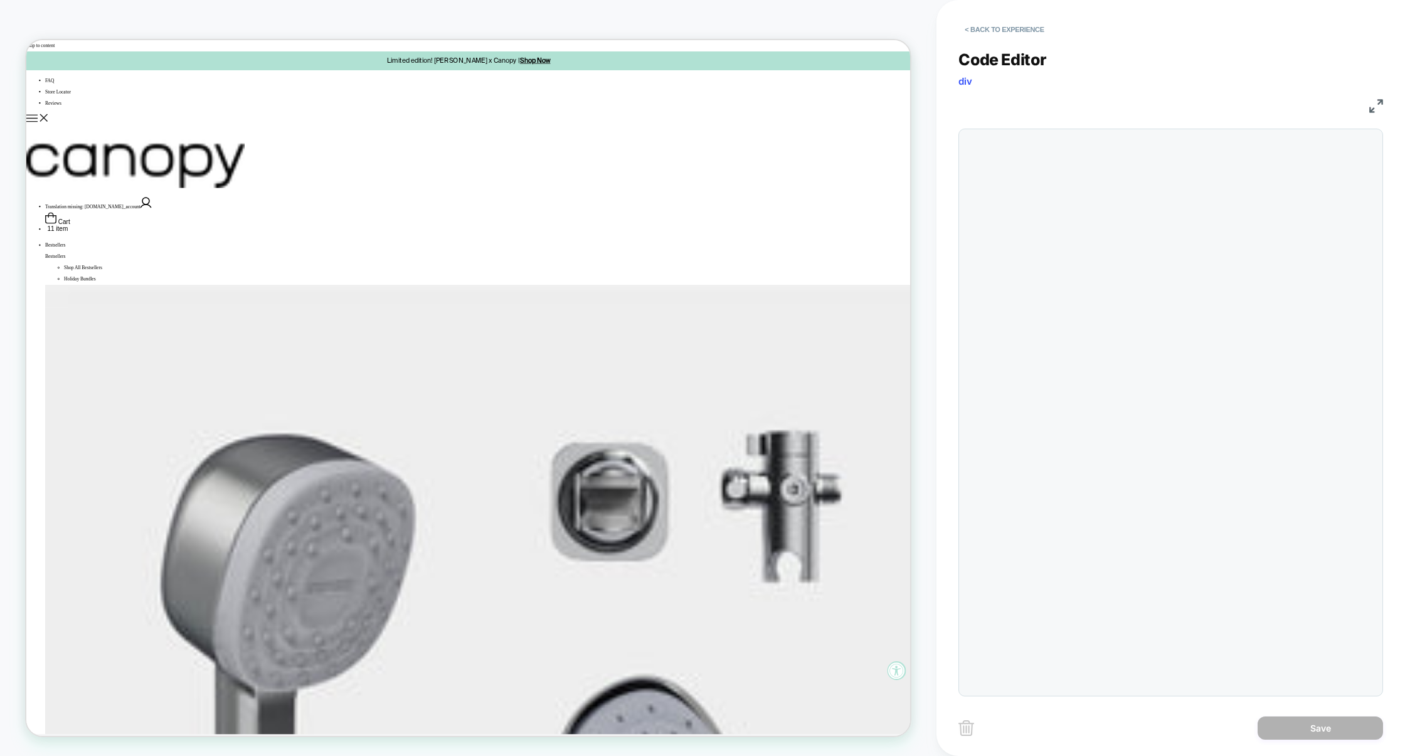
scroll to position [169, 0]
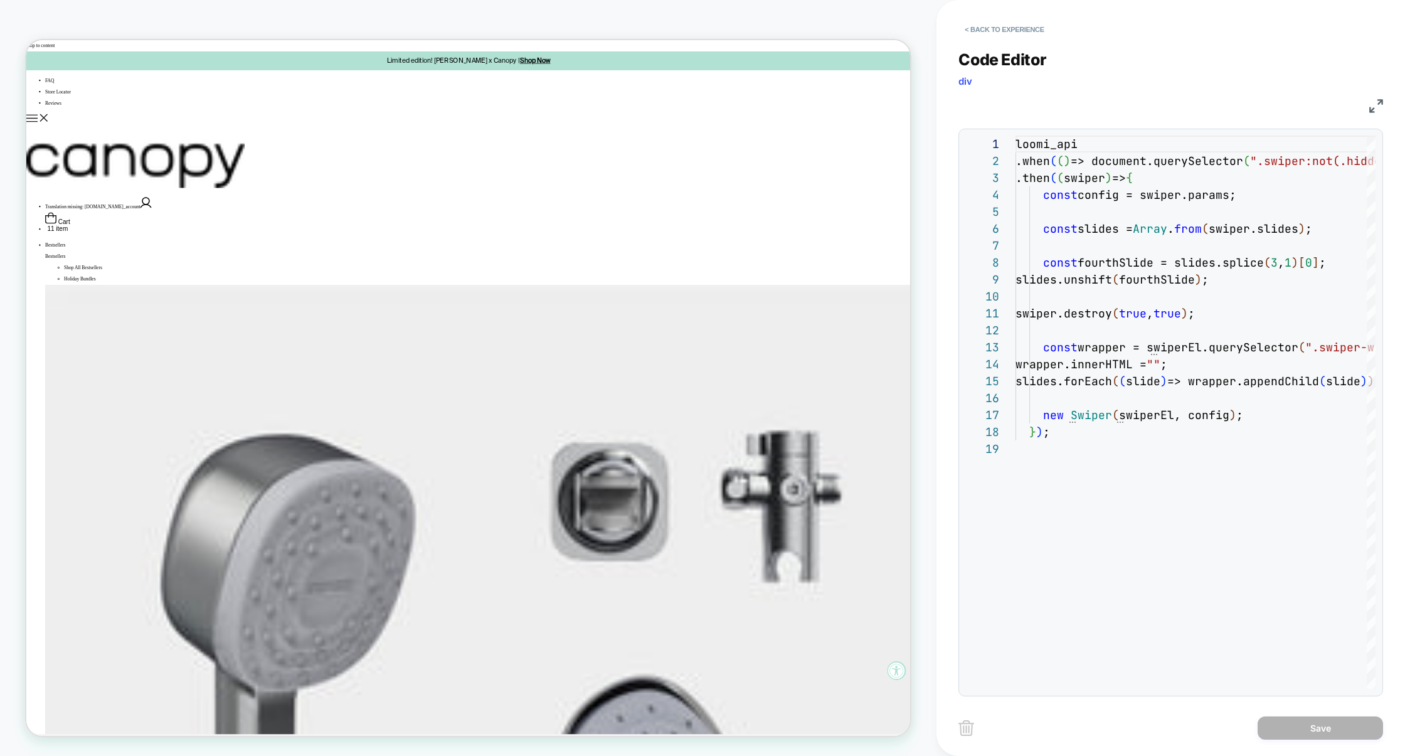
click at [1376, 106] on img at bounding box center [1376, 106] width 14 height 14
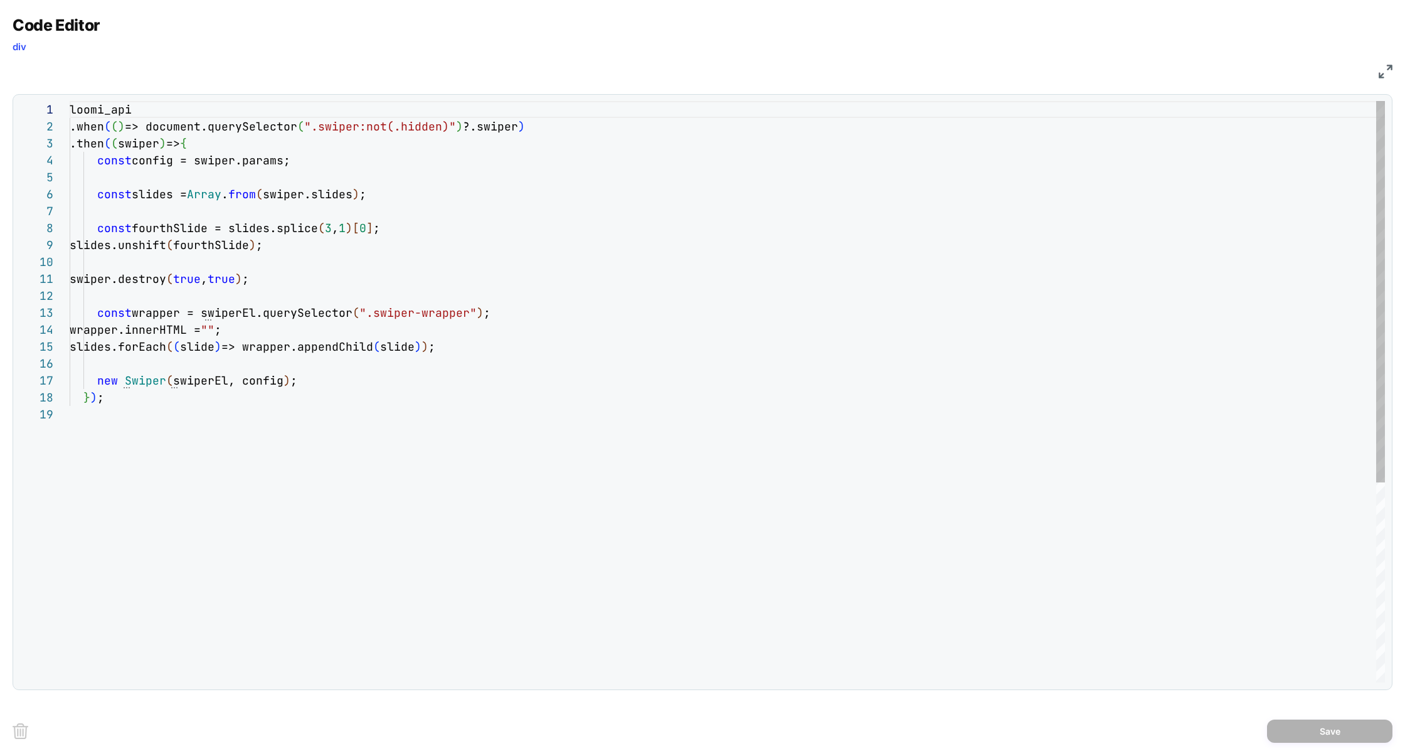
scroll to position [68, 0]
click at [497, 173] on div "loomi_api .when ( ( ) => document.querySelector ( ".swiper:not(.hidden)" ) ?.sw…" at bounding box center [727, 544] width 1315 height 886
click at [502, 130] on div "loomi_api .when ( ( ) => document.querySelector ( ".swiper:not(.hidden)" ) ?.sw…" at bounding box center [727, 544] width 1315 height 886
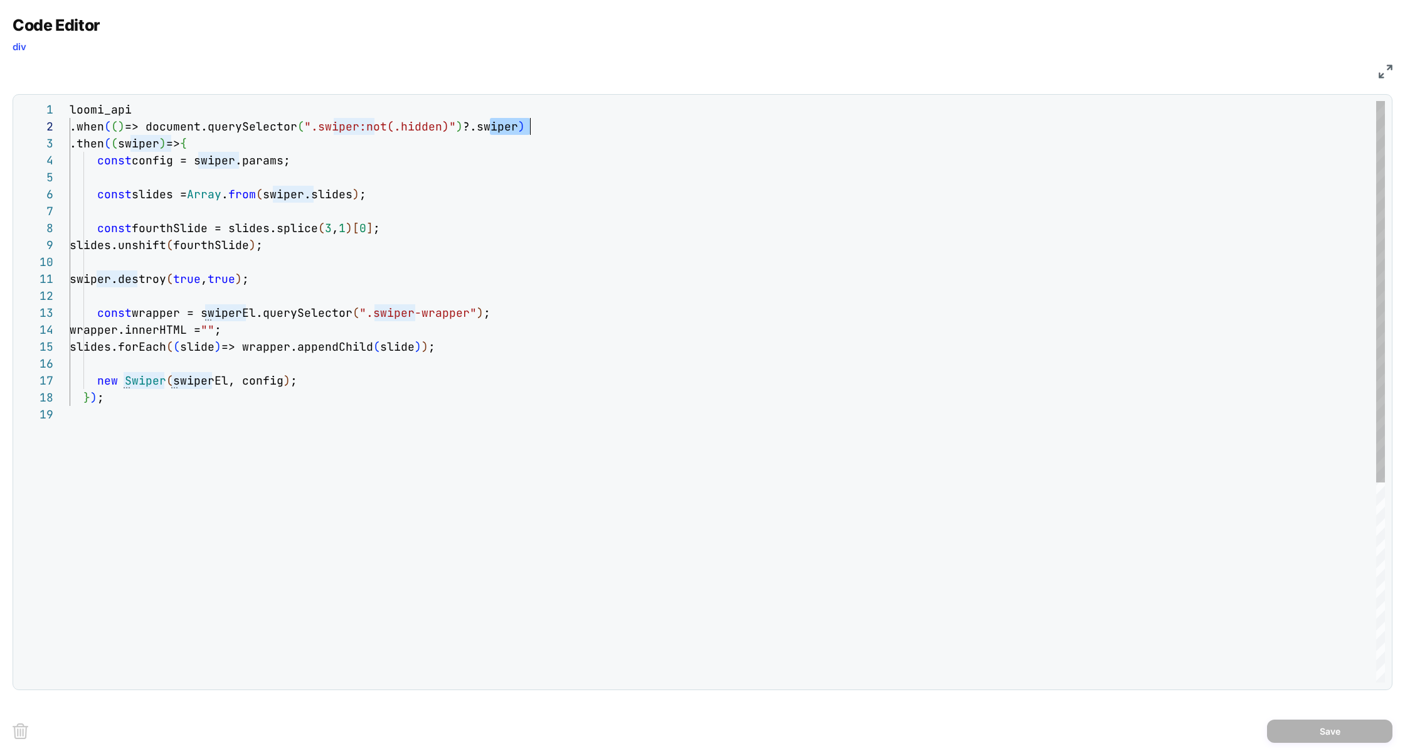
click at [386, 482] on div "loomi_api .when ( ( ) => document.querySelector ( ".swiper:not(.hidden)" ) ?.sw…" at bounding box center [727, 544] width 1315 height 886
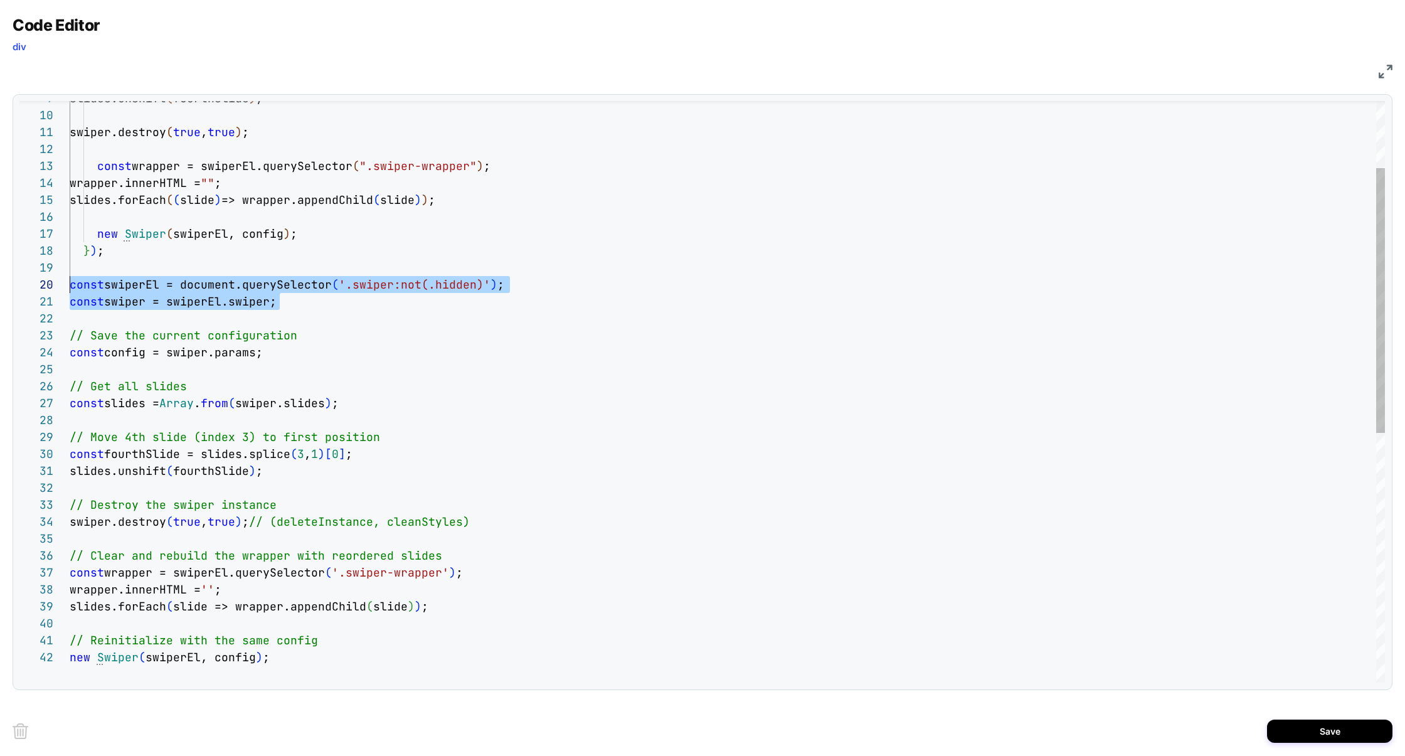
scroll to position [152, 0]
drag, startPoint x: 288, startPoint y: 304, endPoint x: 56, endPoint y: 281, distance: 232.6
click at [56, 281] on div "9 10 11 12 13 14 15 16 17 18 19 20 21 22 23 24 25 26 27 28 29 30 31 32 33 34 35…" at bounding box center [701, 391] width 1365 height 581
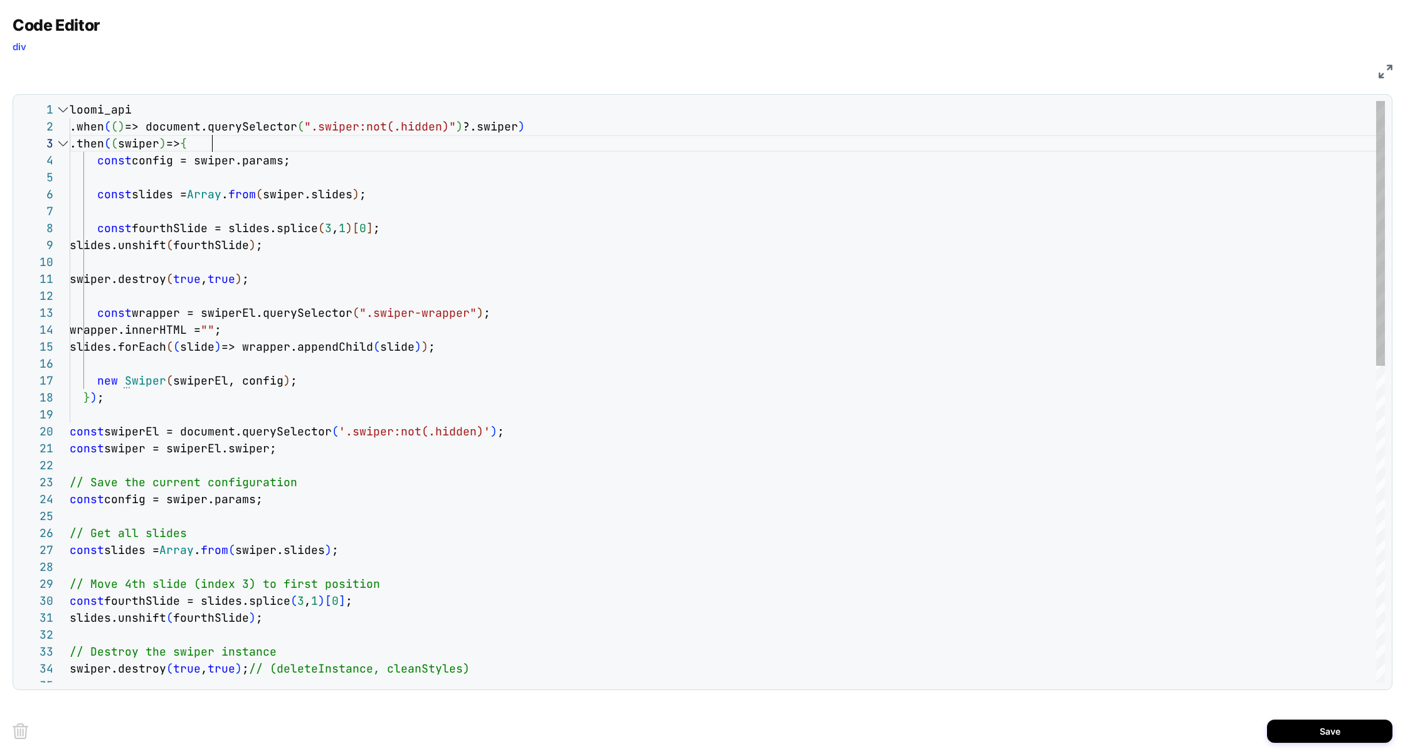
click at [318, 149] on div "slides.unshift ( fourthSlide ) ; swiper.destroy ( true , true ) ; const wrapper…" at bounding box center [727, 739] width 1315 height 1276
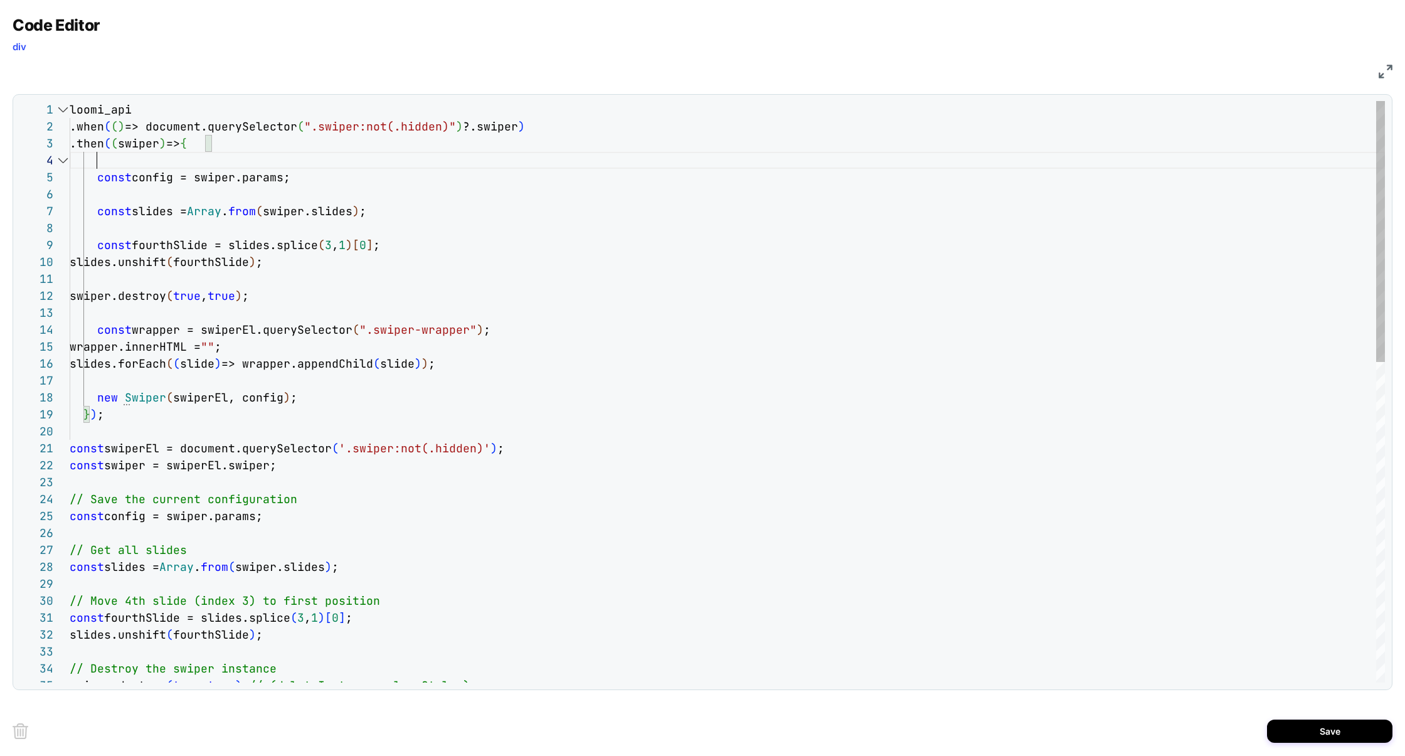
scroll to position [68, 209]
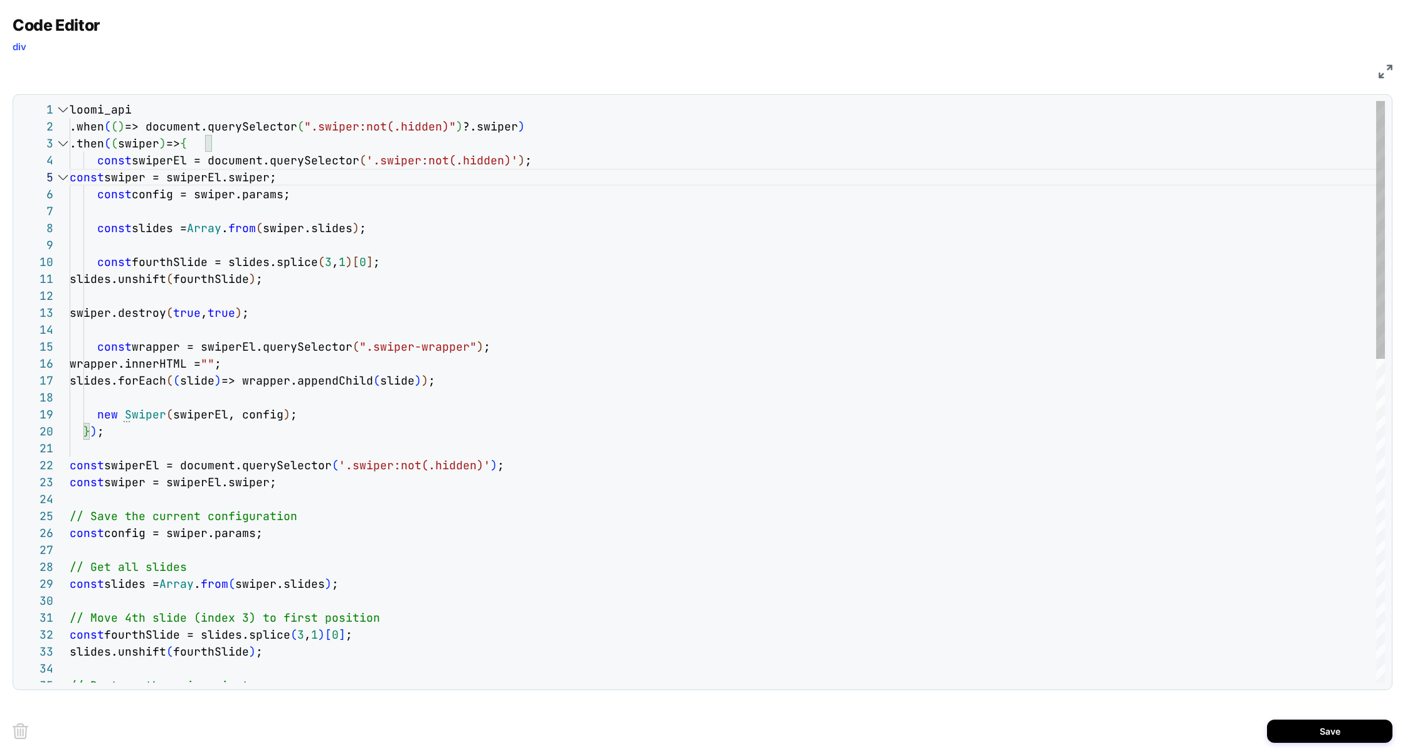
click at [154, 134] on div "slides.unshift ( fourthSlide ) ; swiper.destroy ( true , true ) ; const wrapper…" at bounding box center [727, 756] width 1315 height 1310
click at [151, 142] on div "slides.unshift ( fourthSlide ) ; swiper.destroy ( true , true ) ; const wrapper…" at bounding box center [727, 756] width 1315 height 1310
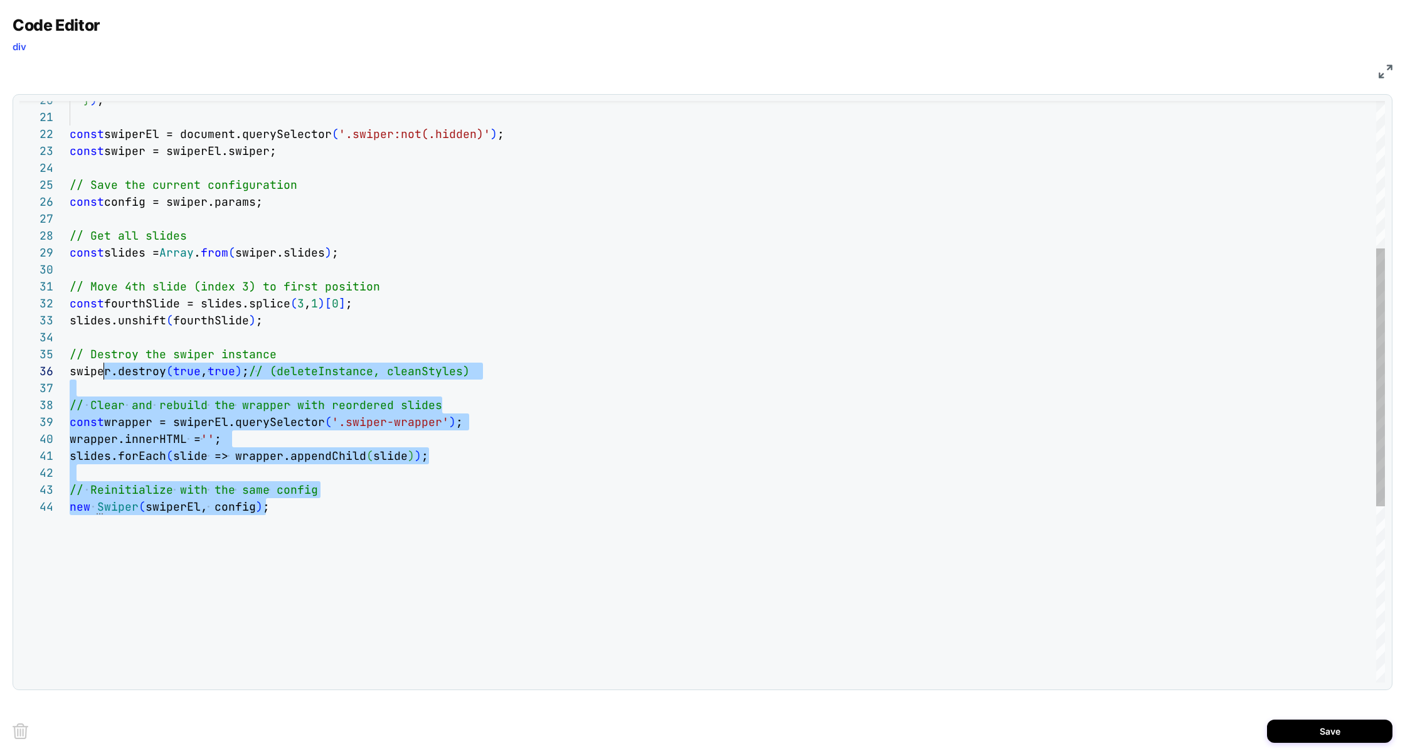
drag, startPoint x: 176, startPoint y: 554, endPoint x: 101, endPoint y: 361, distance: 207.3
click at [101, 362] on div "} ) ; const swiperEl = document.querySelector ( '.swiper:not(.hidden)' ) ; cons…" at bounding box center [727, 425] width 1315 height 1310
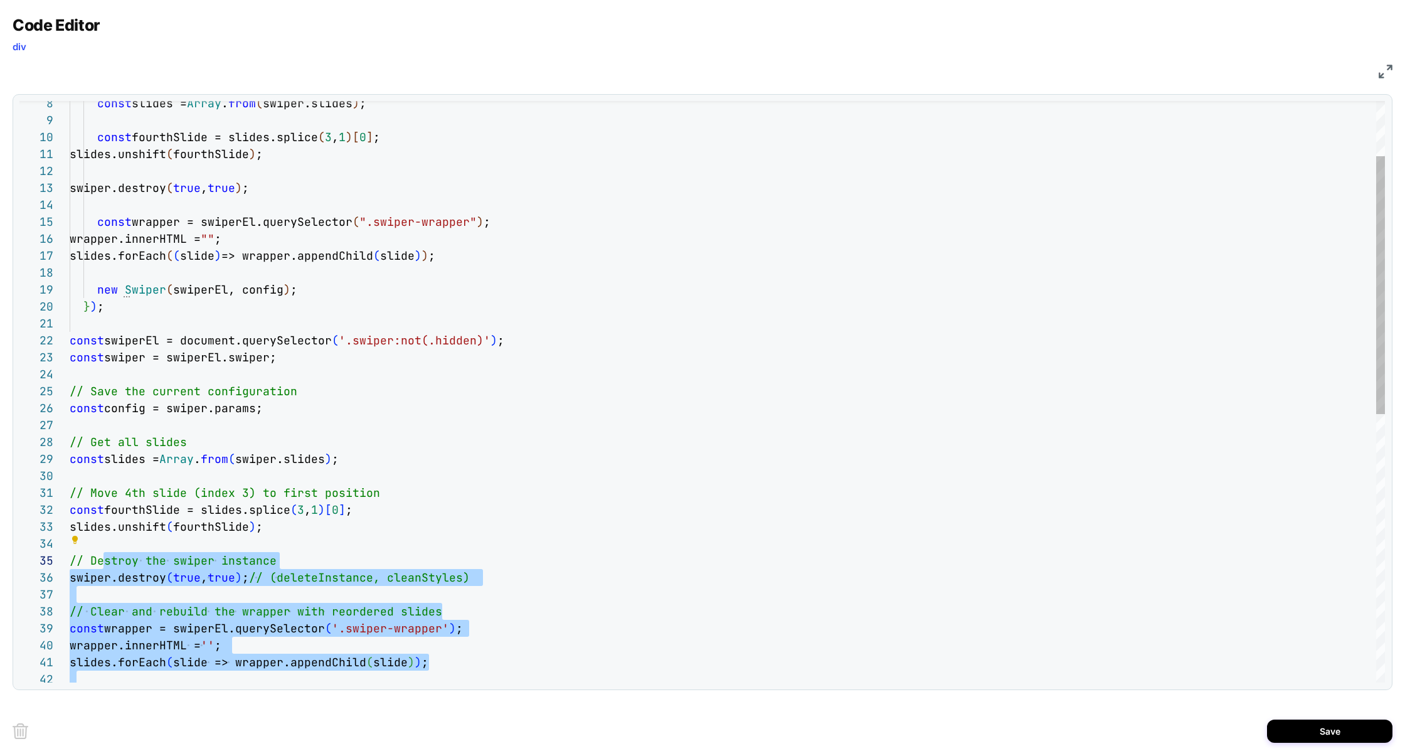
type textarea "**********"
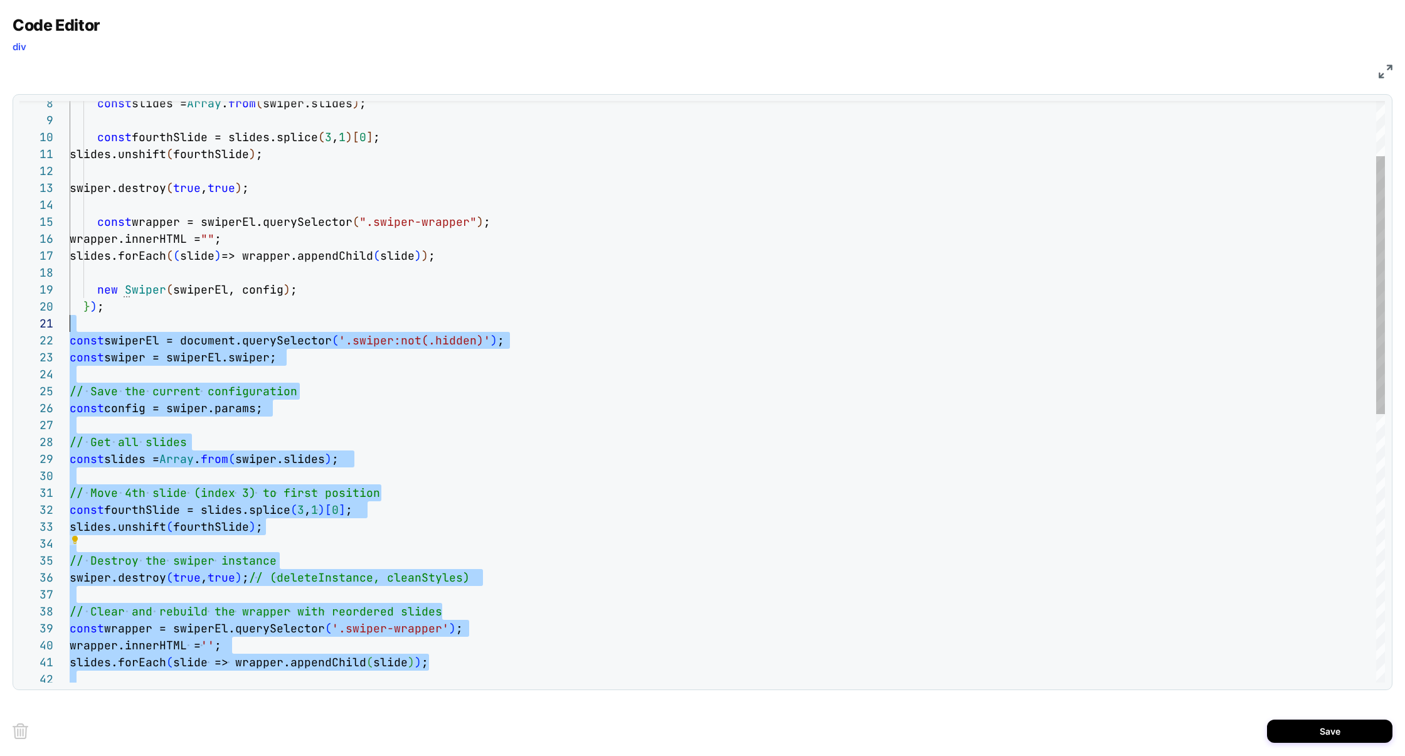
click at [83, 323] on div "} ) ; const swiperEl = document.querySelector ( '.swiper:not(.hidden)' ) ; cons…" at bounding box center [727, 631] width 1315 height 1310
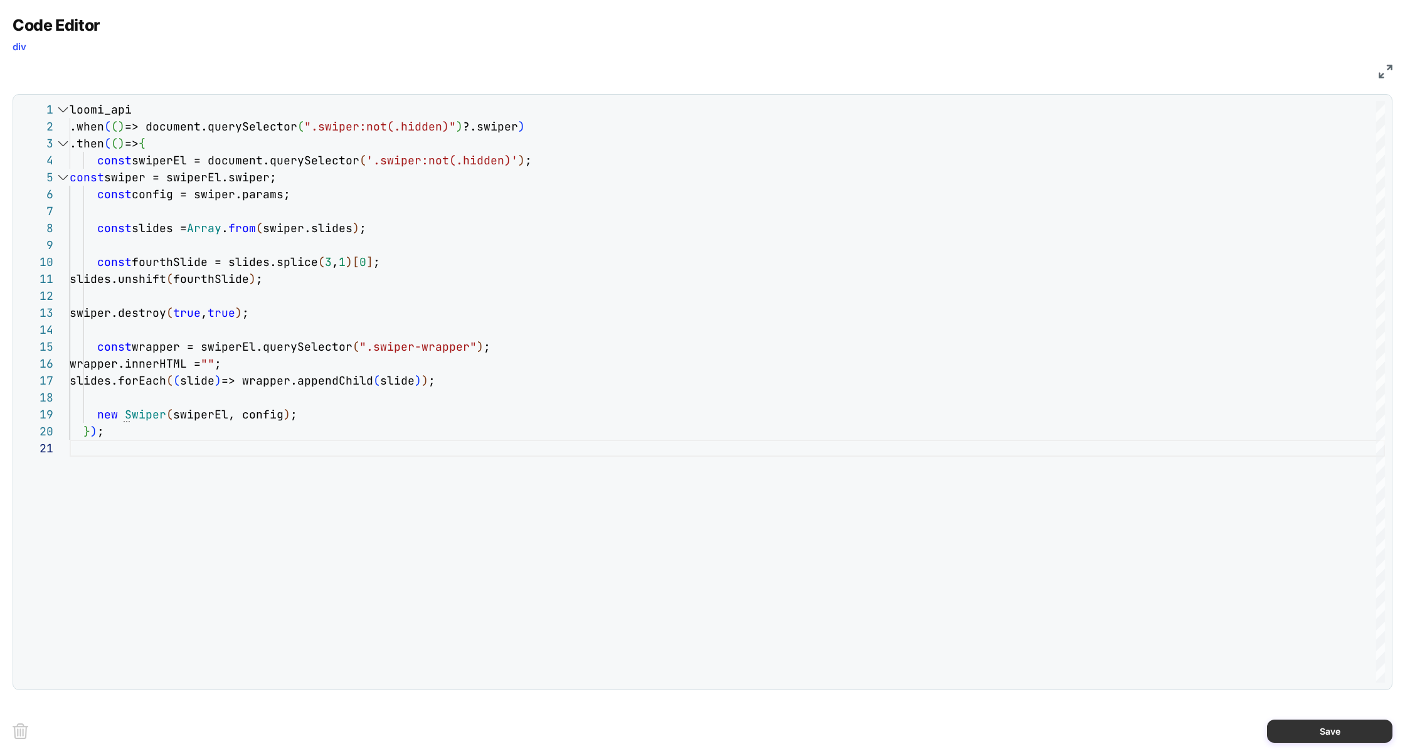
click at [1319, 729] on button "Save" at bounding box center [1329, 730] width 125 height 23
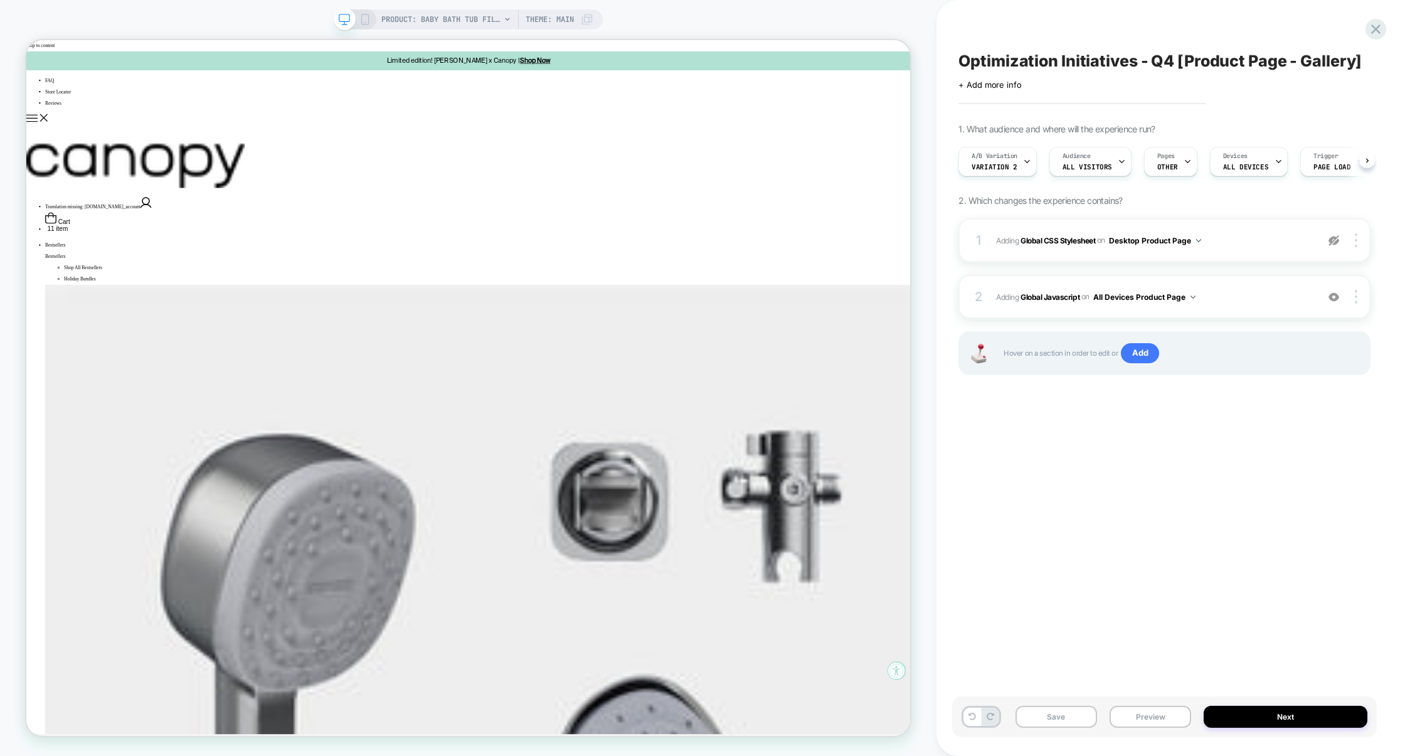
scroll to position [0, 1]
click at [1169, 726] on button "Preview" at bounding box center [1151, 717] width 82 height 22
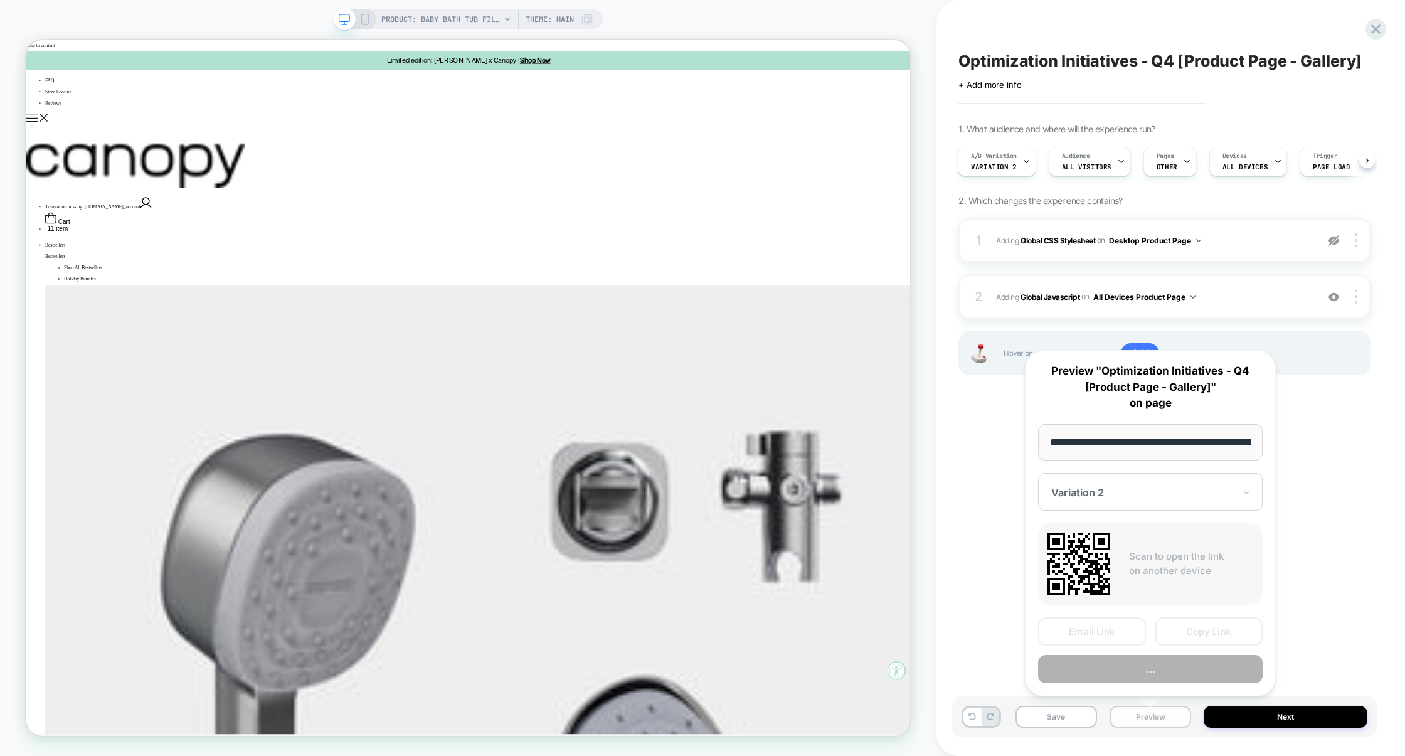
scroll to position [0, 149]
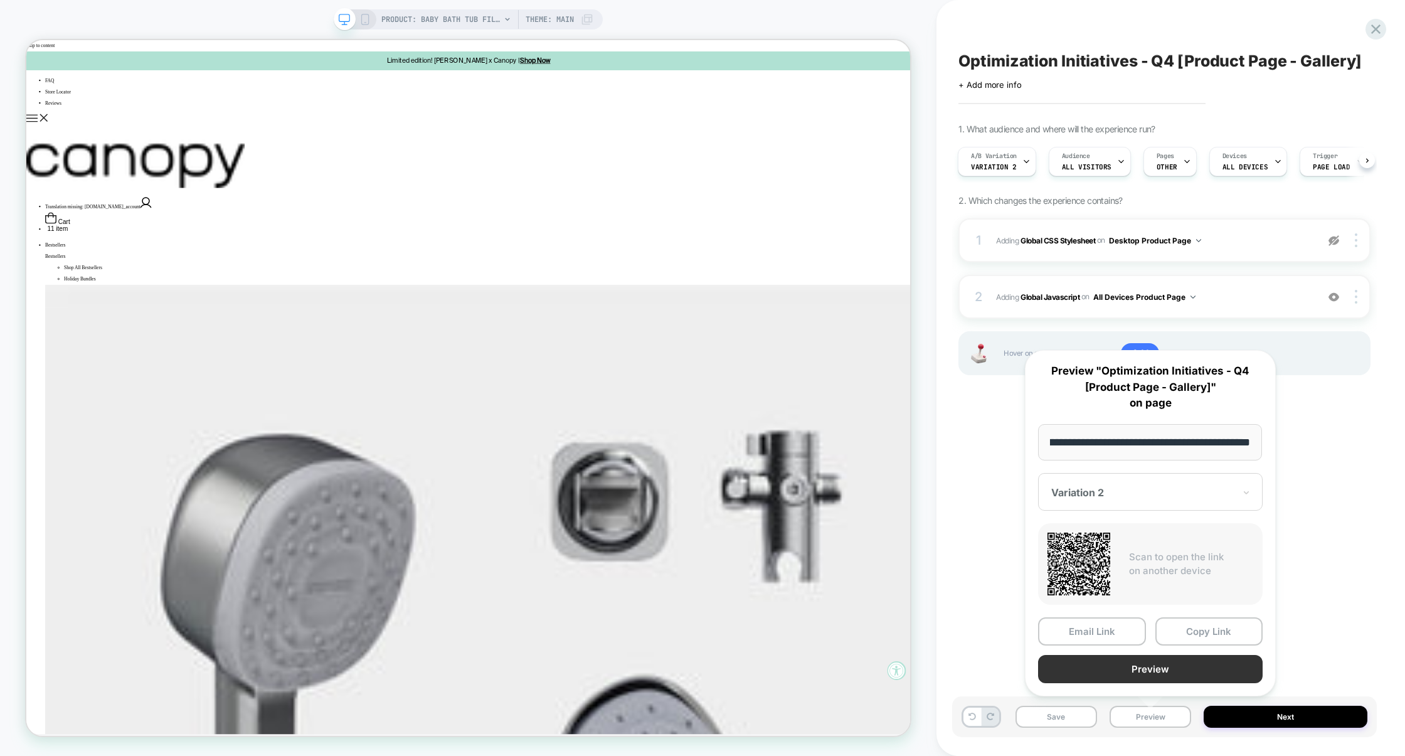
click at [1165, 667] on button "Preview" at bounding box center [1150, 669] width 225 height 28
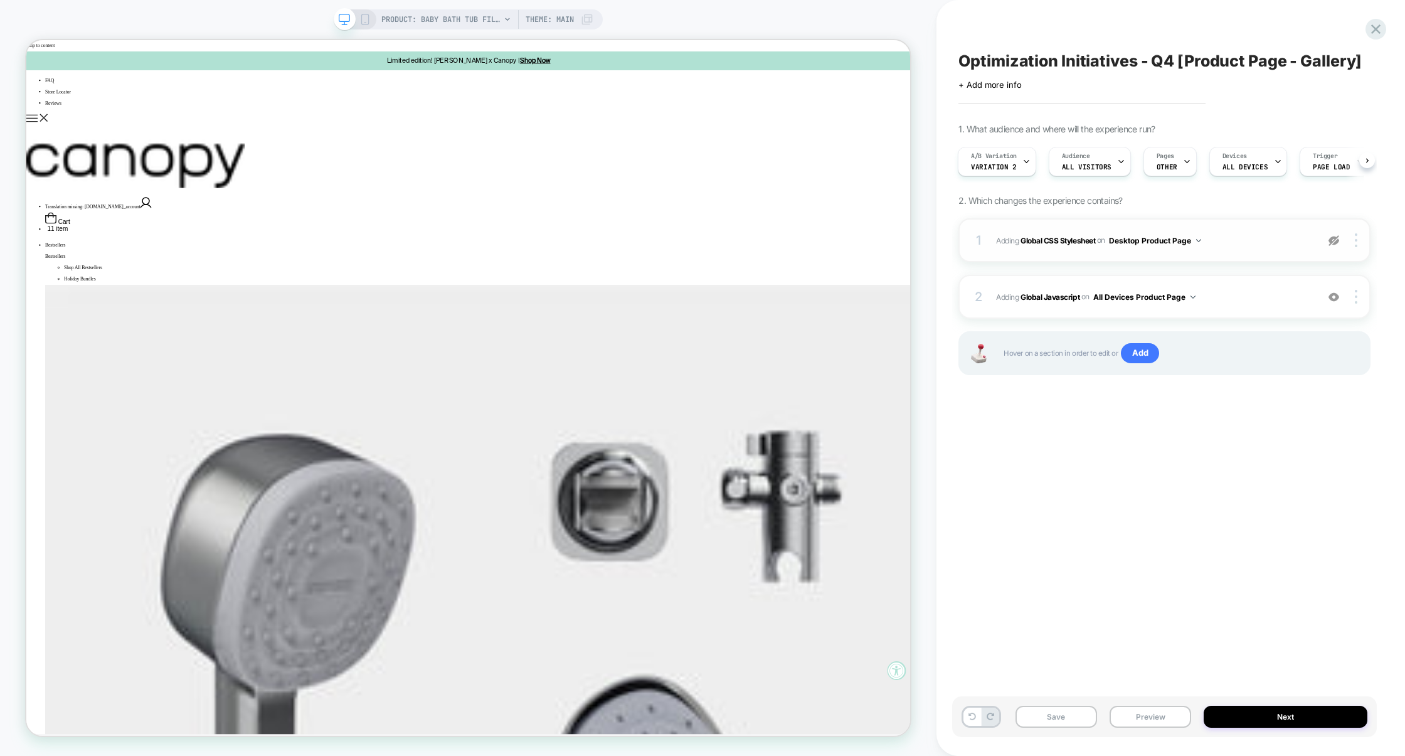
click at [1332, 243] on img at bounding box center [1333, 240] width 11 height 11
click at [1359, 243] on div at bounding box center [1358, 240] width 24 height 14
click at [1269, 280] on div "Target All Devices" at bounding box center [1282, 274] width 112 height 34
click at [1240, 243] on span "Adding Global CSS Stylesheet on All Devices Product Page" at bounding box center [1153, 241] width 315 height 16
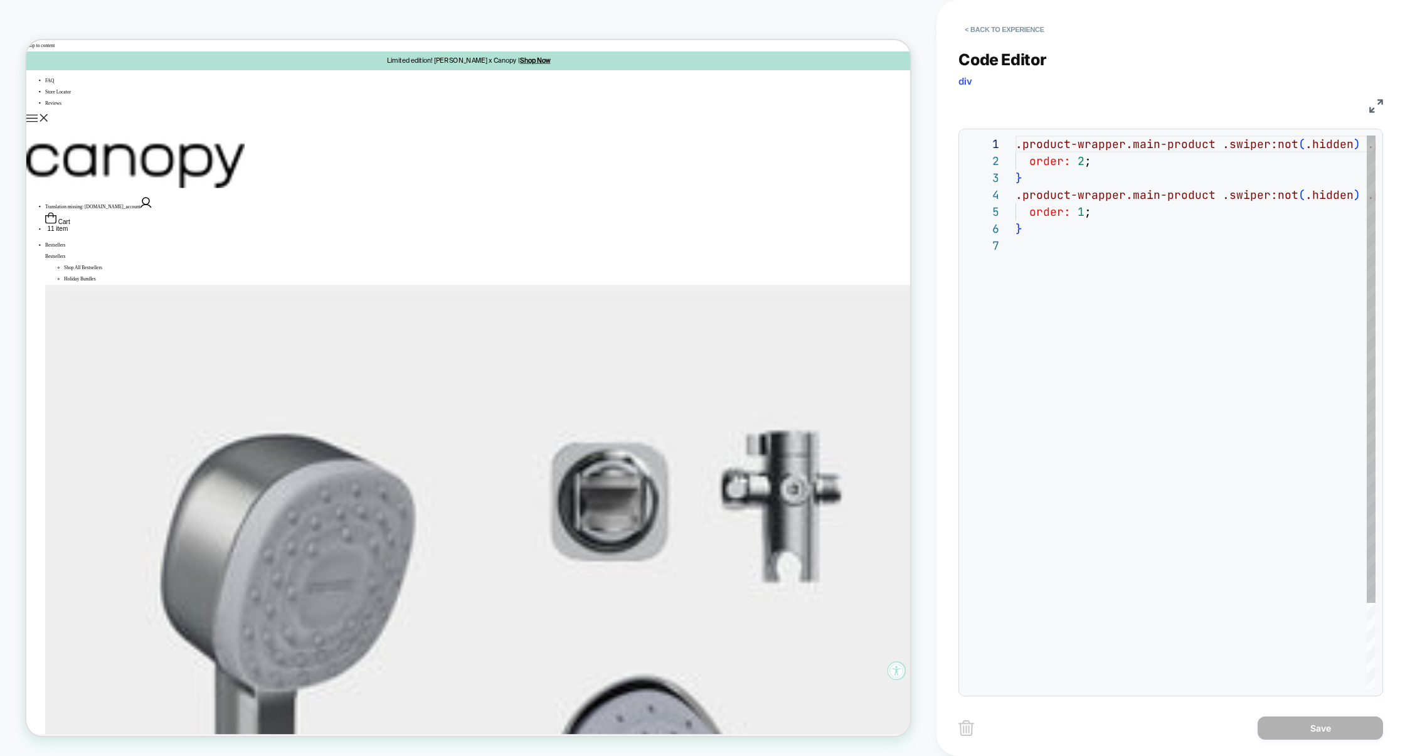
scroll to position [102, 0]
click at [1379, 109] on img at bounding box center [1376, 106] width 14 height 14
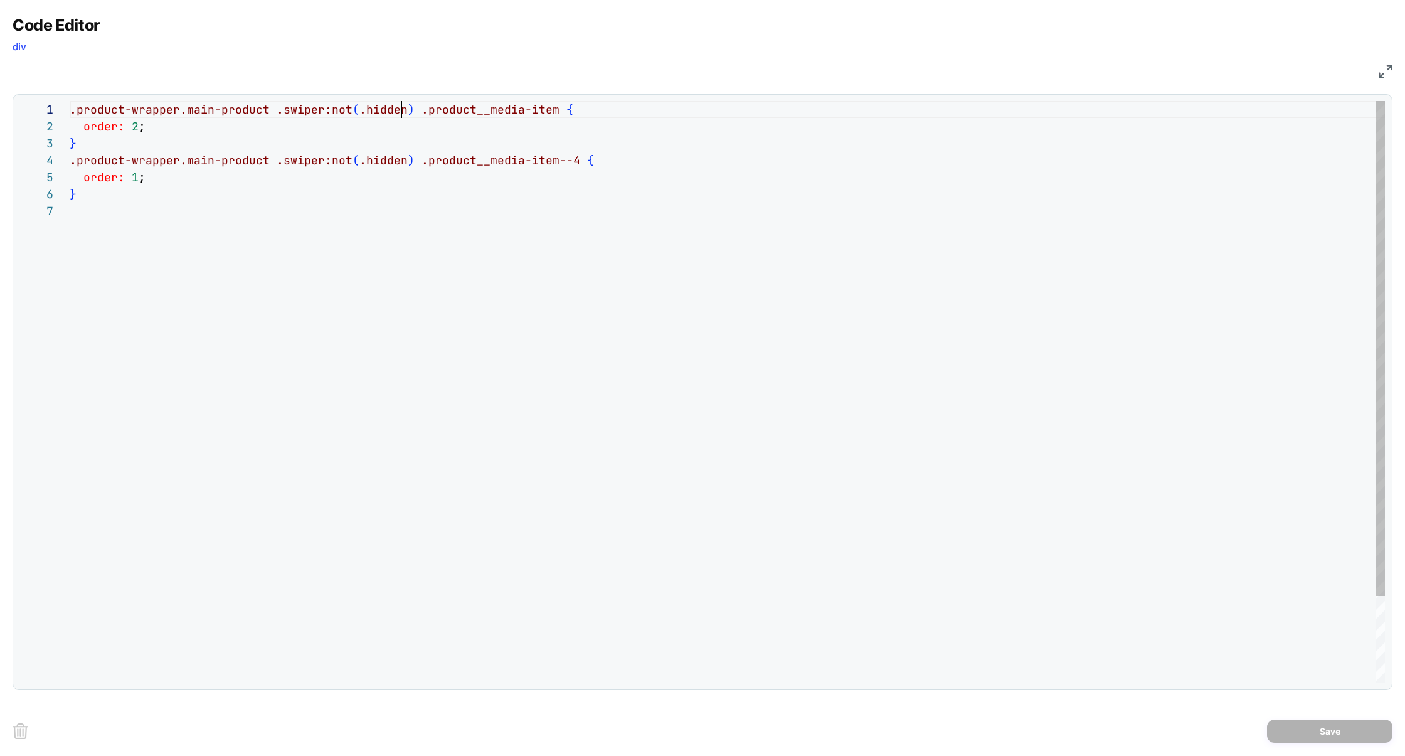
click at [404, 109] on div ".product-wrapper.main-product .swiper:not ( .hidden ) .product__media-item { or…" at bounding box center [727, 442] width 1315 height 683
click at [369, 112] on span ".vsly-updated" at bounding box center [404, 109] width 90 height 14
drag, startPoint x: 359, startPoint y: 112, endPoint x: 439, endPoint y: 113, distance: 80.3
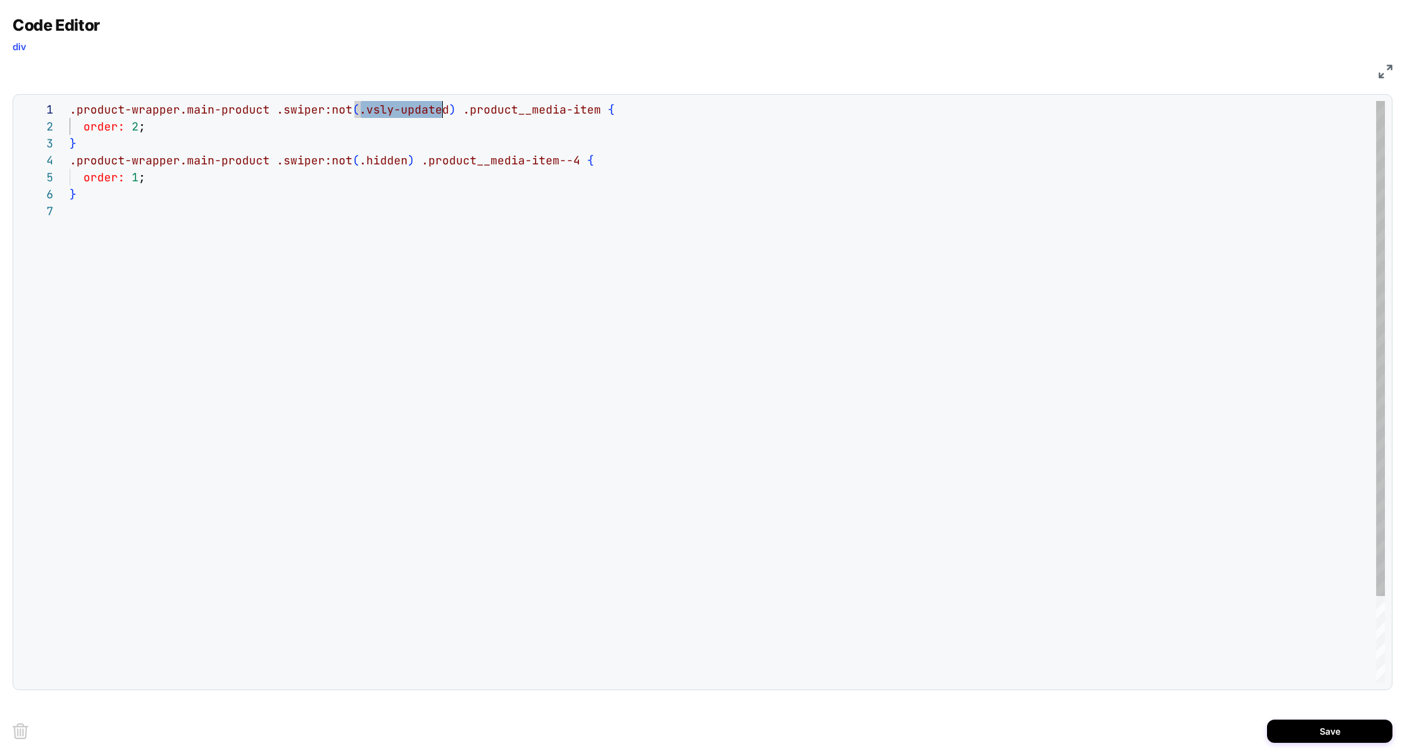
click at [439, 113] on div ".product-wrapper.main-product .swiper:not ( .vsly-updated ) .product__media-ite…" at bounding box center [727, 442] width 1315 height 683
click at [368, 162] on div ".product-wrapper.main-product .swiper:not ( .vsly-updated ) .product__media-ite…" at bounding box center [727, 442] width 1315 height 683
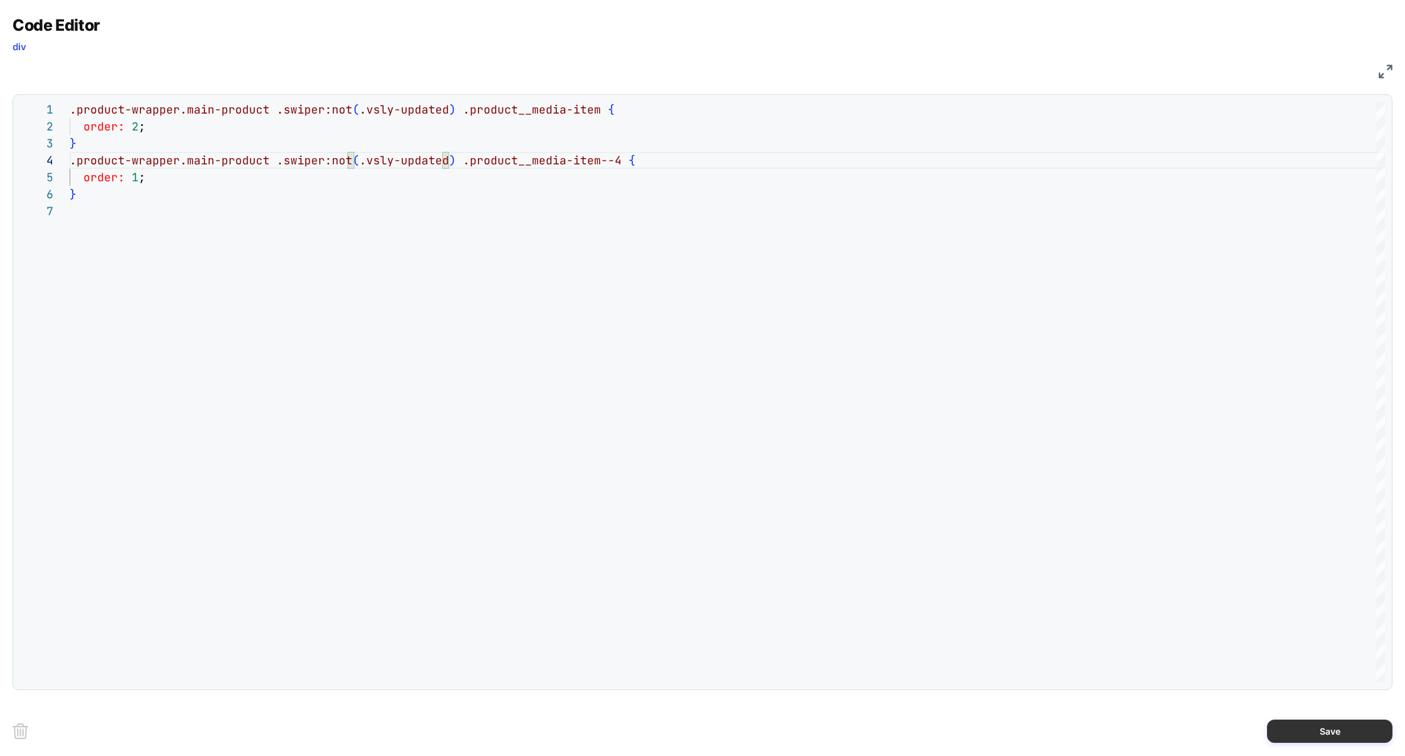
type textarea "**********"
click at [1308, 728] on button "Save" at bounding box center [1329, 730] width 125 height 23
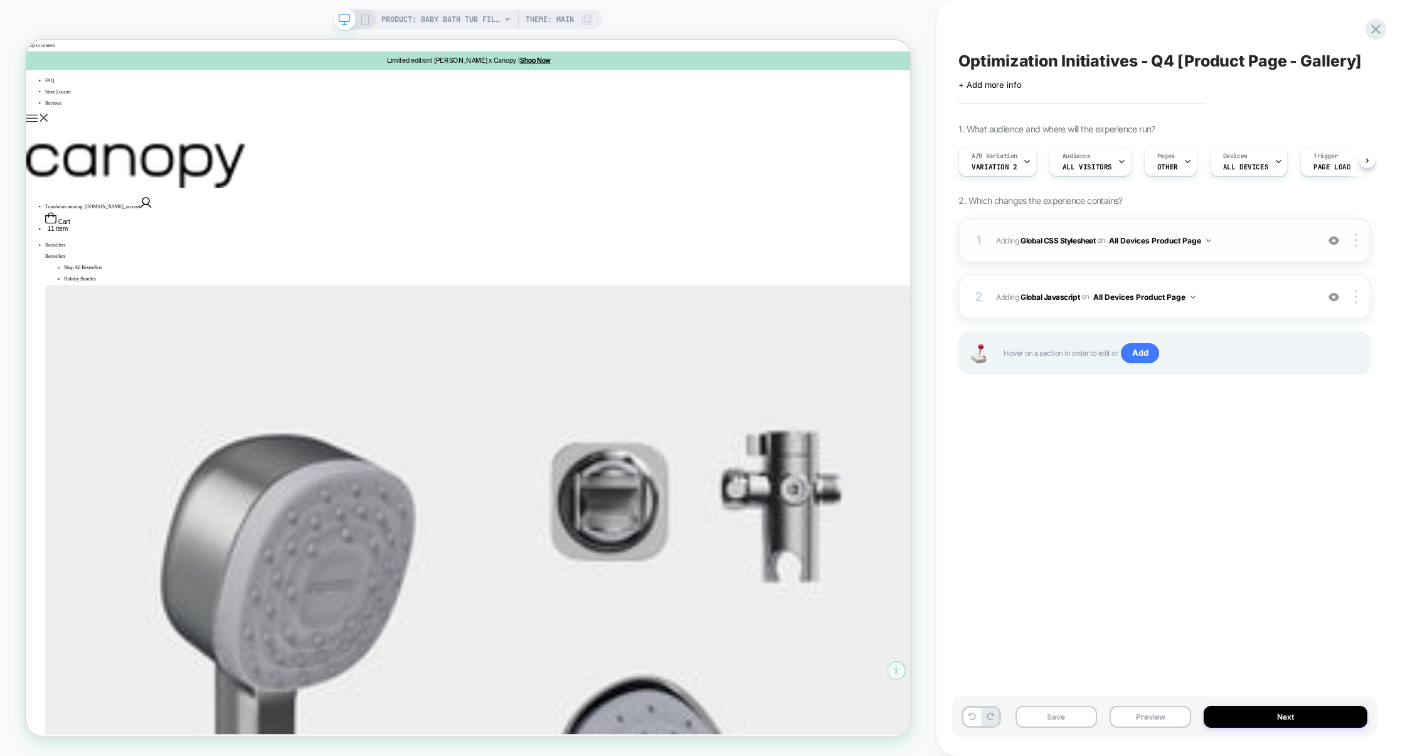
scroll to position [0, 1]
click at [1243, 302] on span "Adding Global Javascript on All Devices Product Page" at bounding box center [1153, 297] width 315 height 16
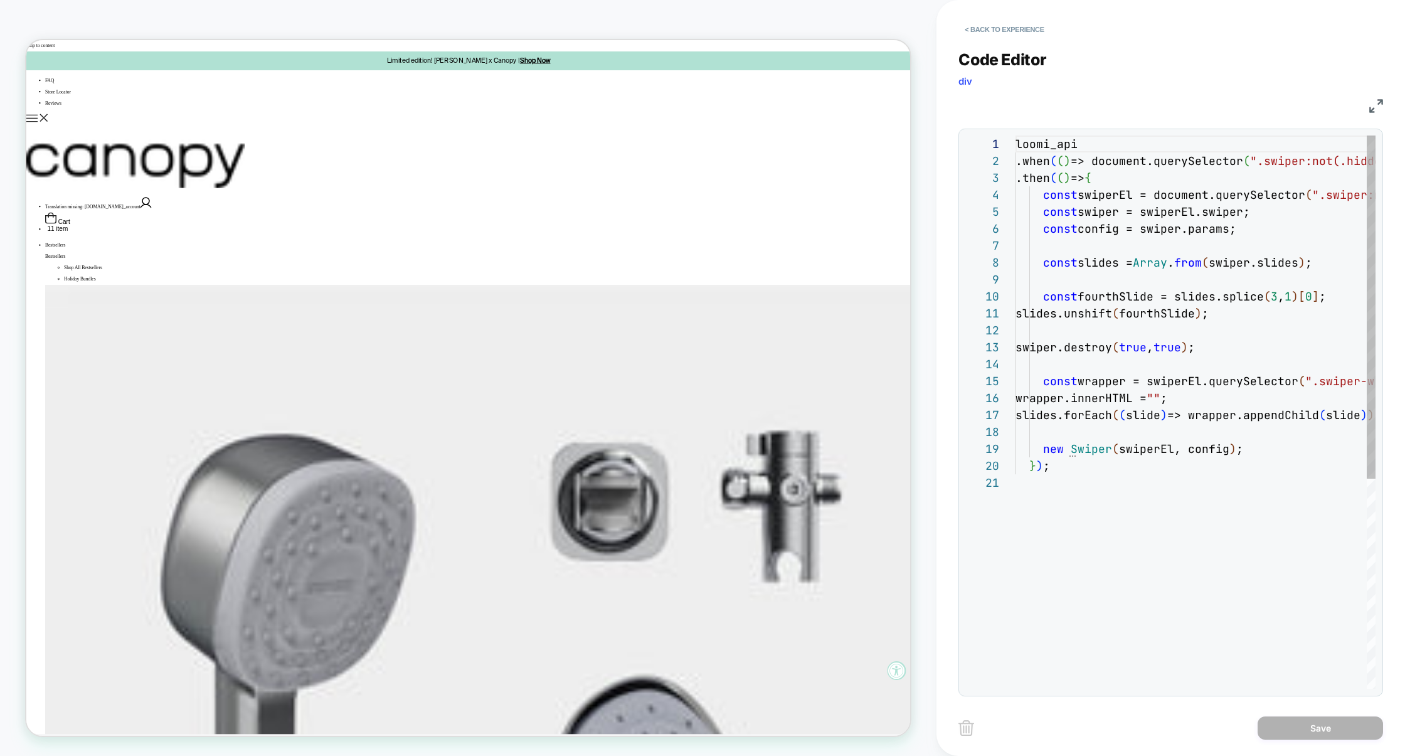
scroll to position [169, 0]
click at [1378, 105] on img at bounding box center [1376, 106] width 14 height 14
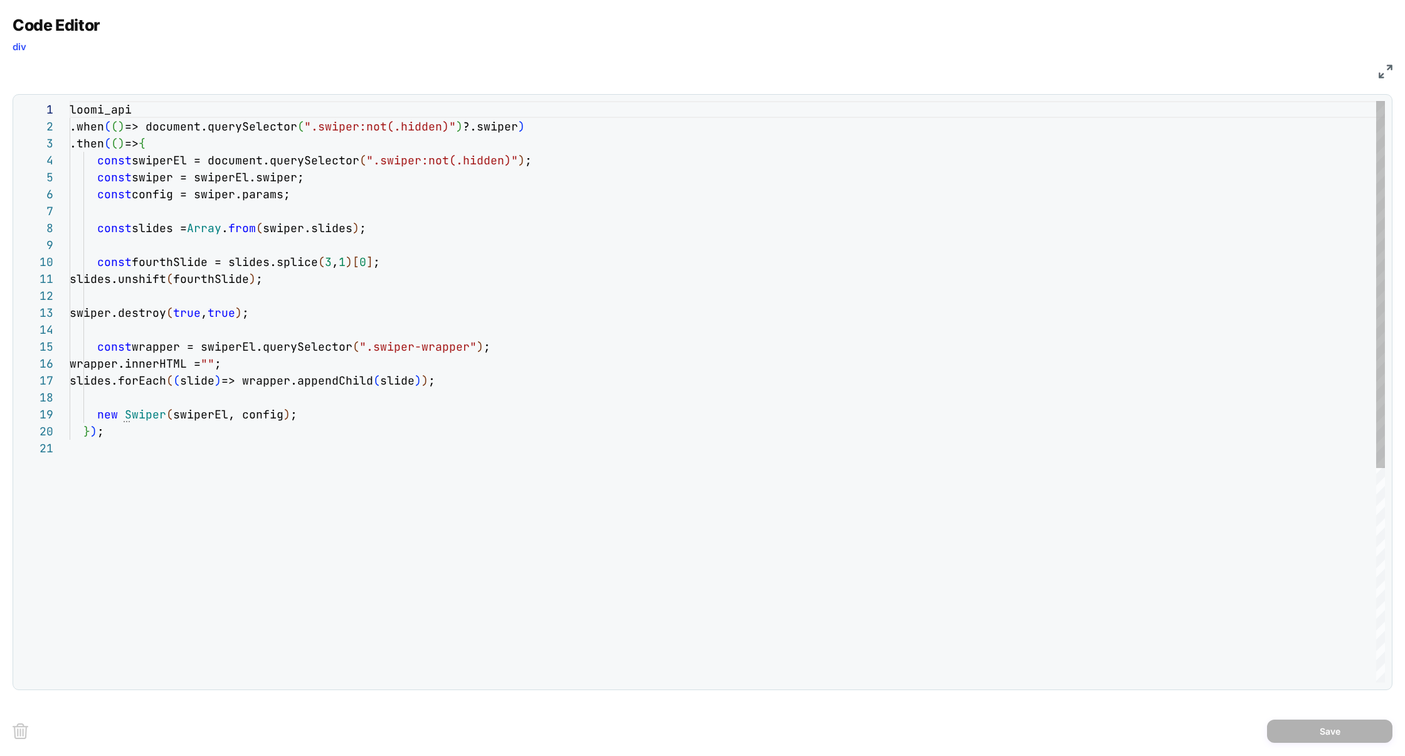
click at [179, 154] on div "loomi_api .when ( ( ) => document.querySelector ( ".swiper:not(.hidden)" ) ?.sw…" at bounding box center [727, 561] width 1315 height 920
click at [178, 329] on div "loomi_api .when ( ( ) => document.querySelector ( ".swiper:not(.hidden)" ) ?.sw…" at bounding box center [727, 561] width 1315 height 920
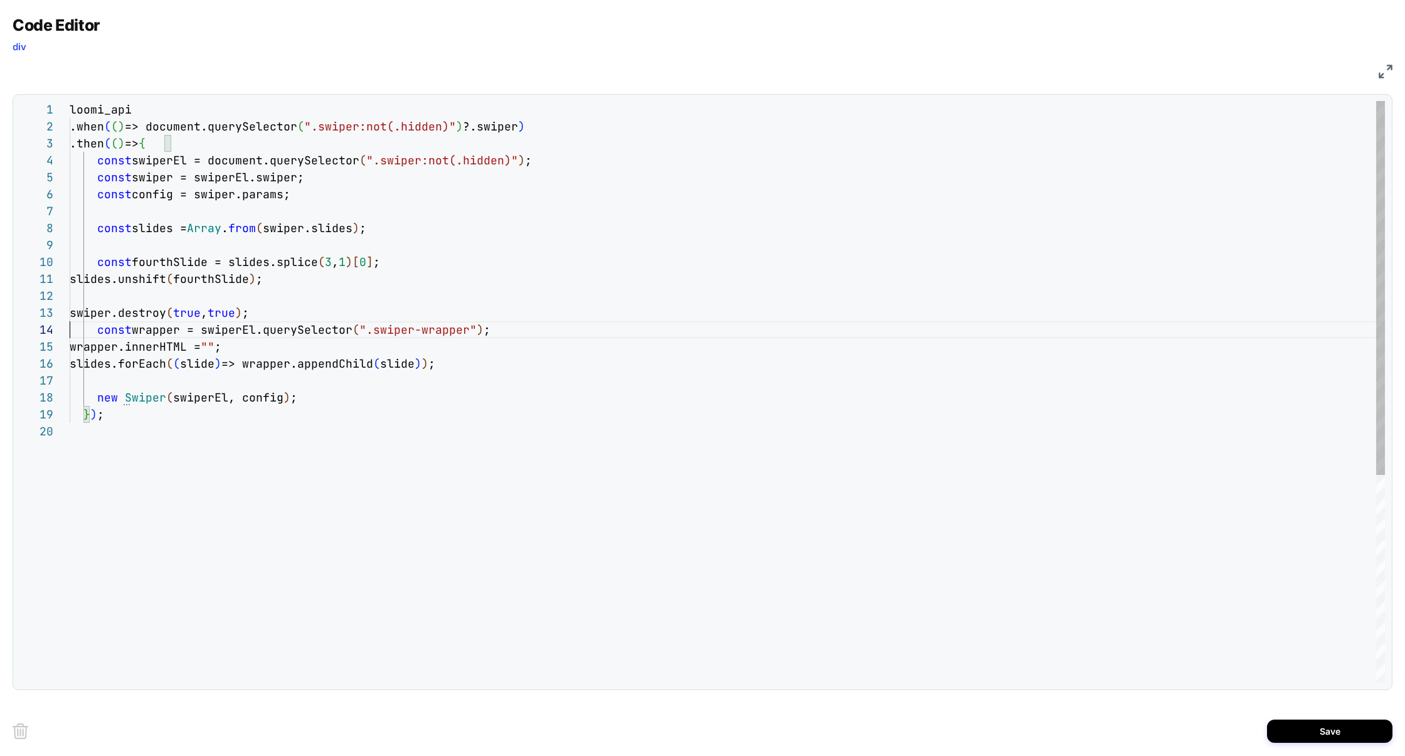
click at [299, 347] on div "loomi_api .when ( ( ) => document.querySelector ( ".swiper:not(.hidden)" ) ?.sw…" at bounding box center [727, 552] width 1315 height 903
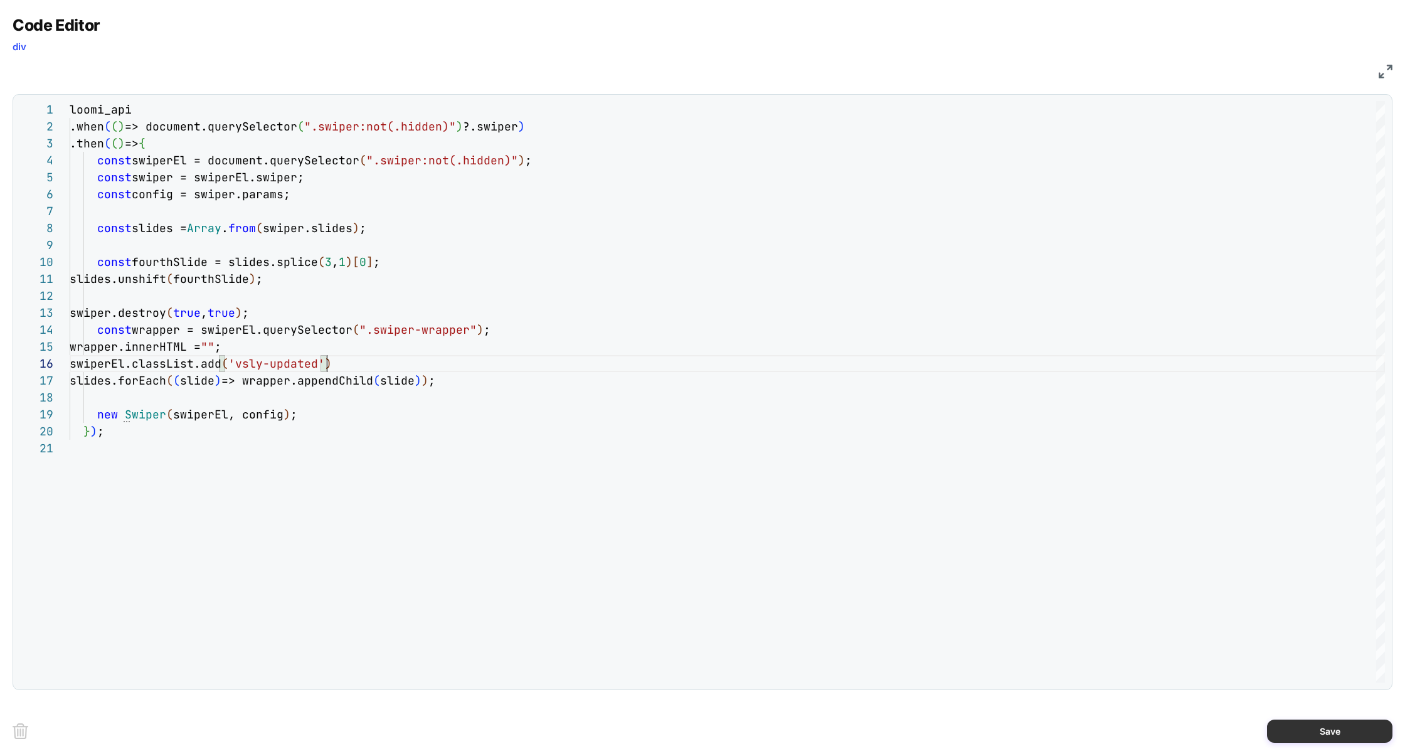
type textarea "**********"
click at [1329, 733] on button "Save" at bounding box center [1329, 730] width 125 height 23
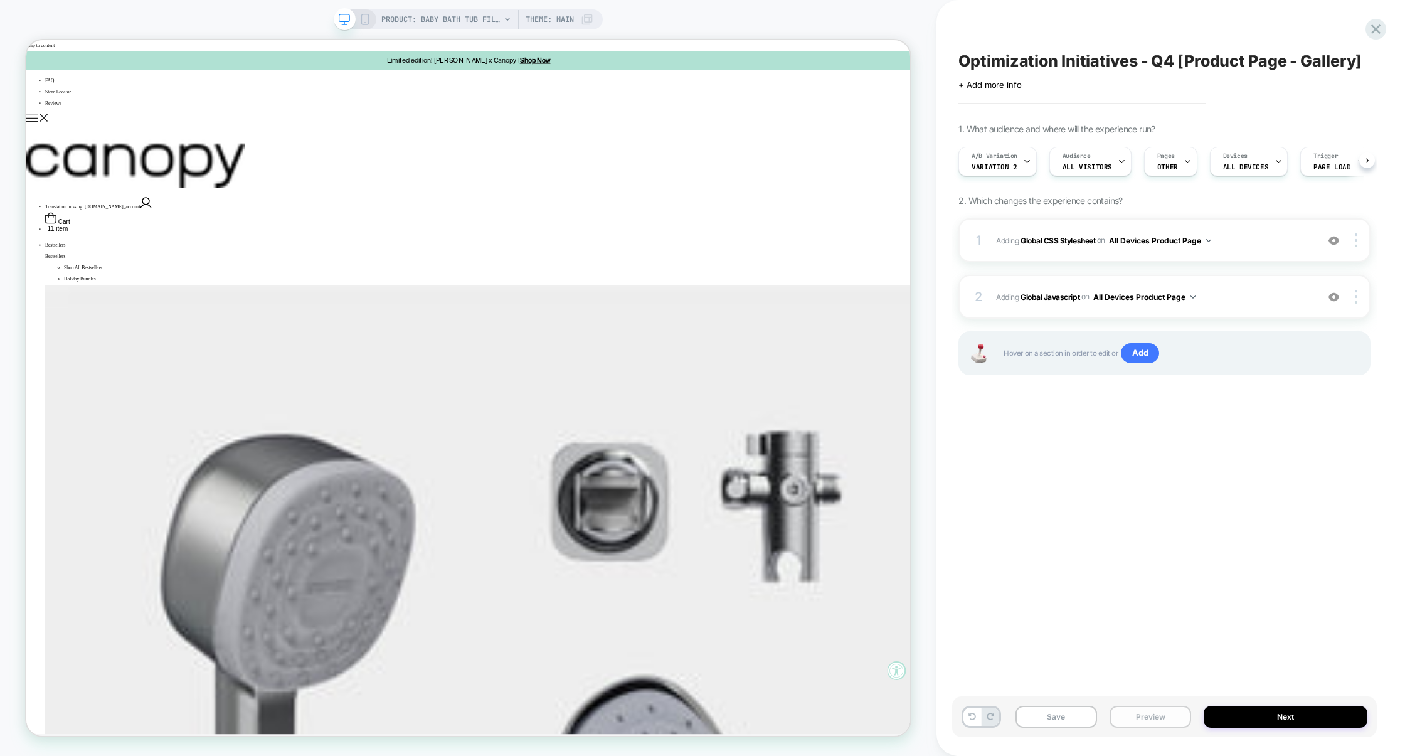
scroll to position [0, 1]
click at [1164, 714] on button "Preview" at bounding box center [1151, 717] width 82 height 22
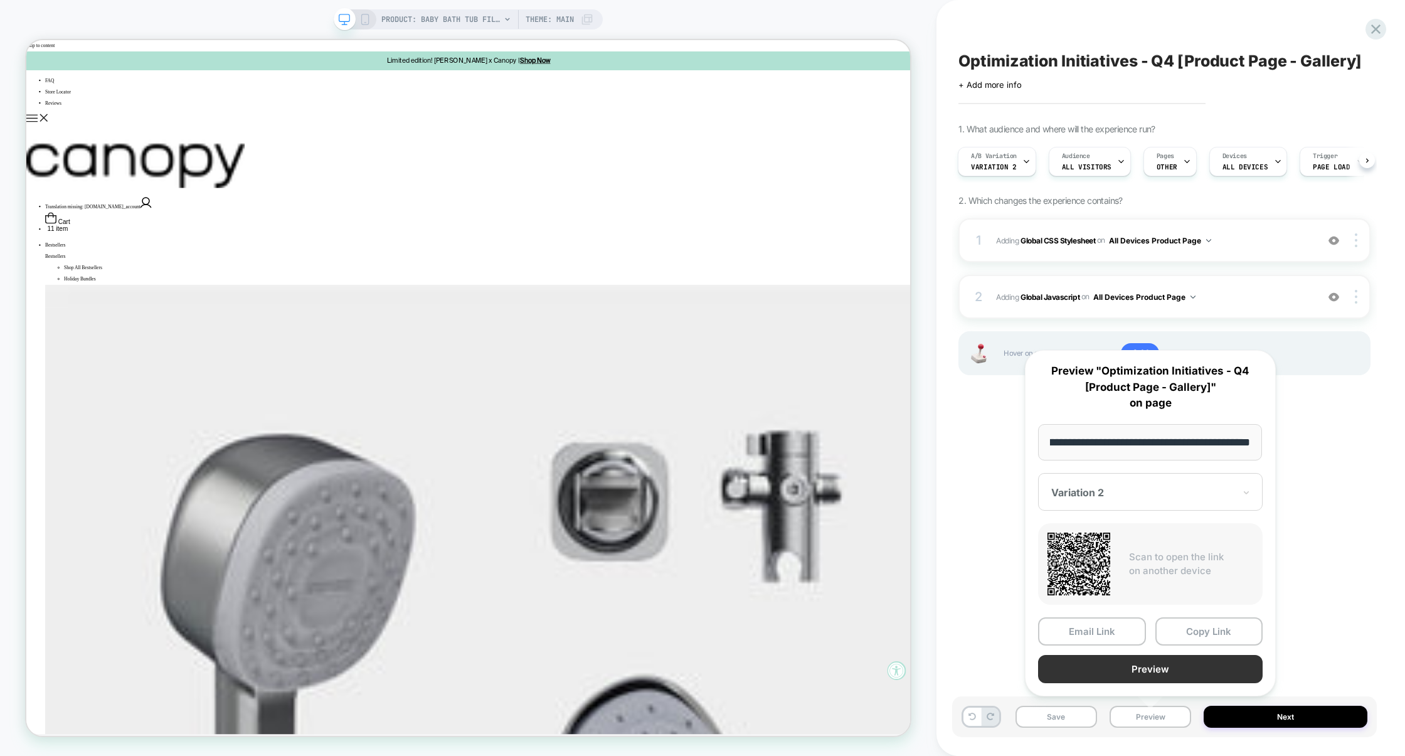
scroll to position [0, 0]
click at [1164, 671] on button "Preview" at bounding box center [1150, 669] width 225 height 28
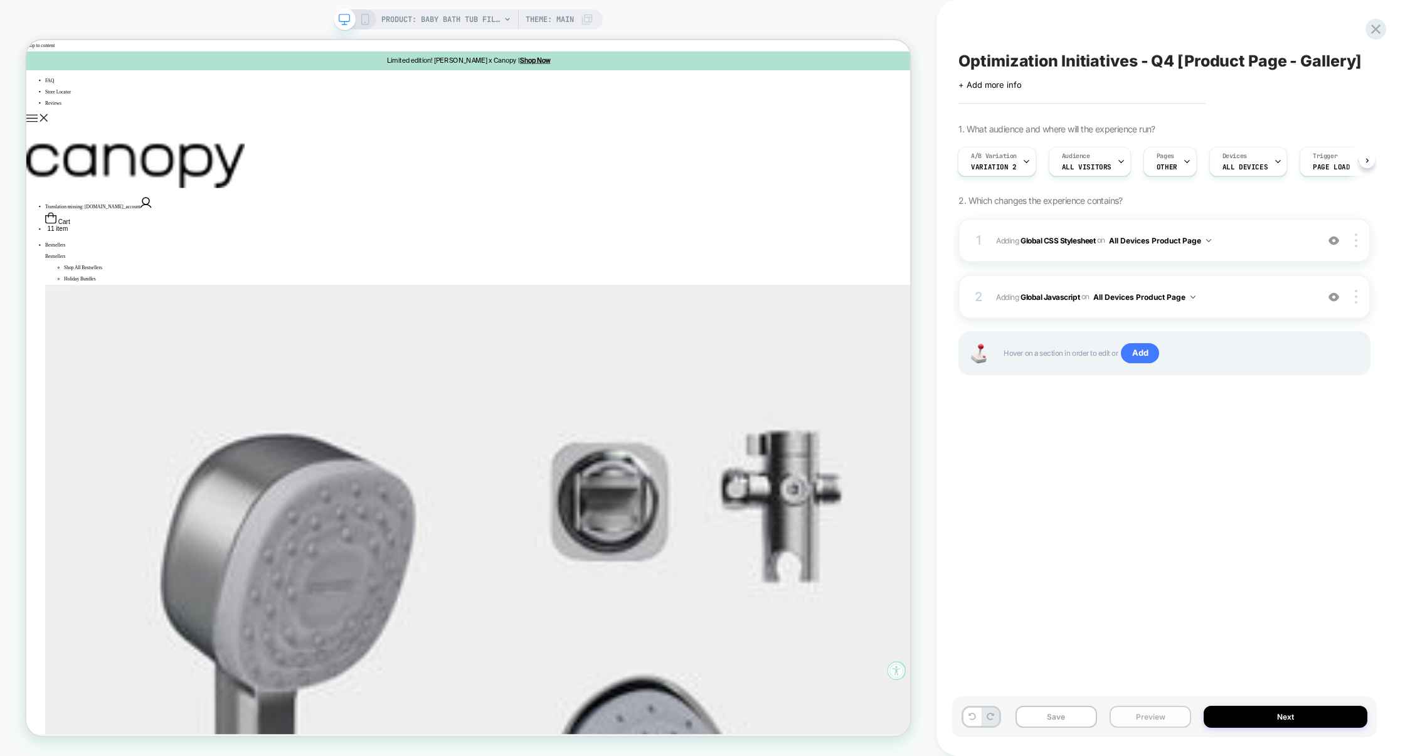
click at [1138, 709] on button "Preview" at bounding box center [1151, 717] width 82 height 22
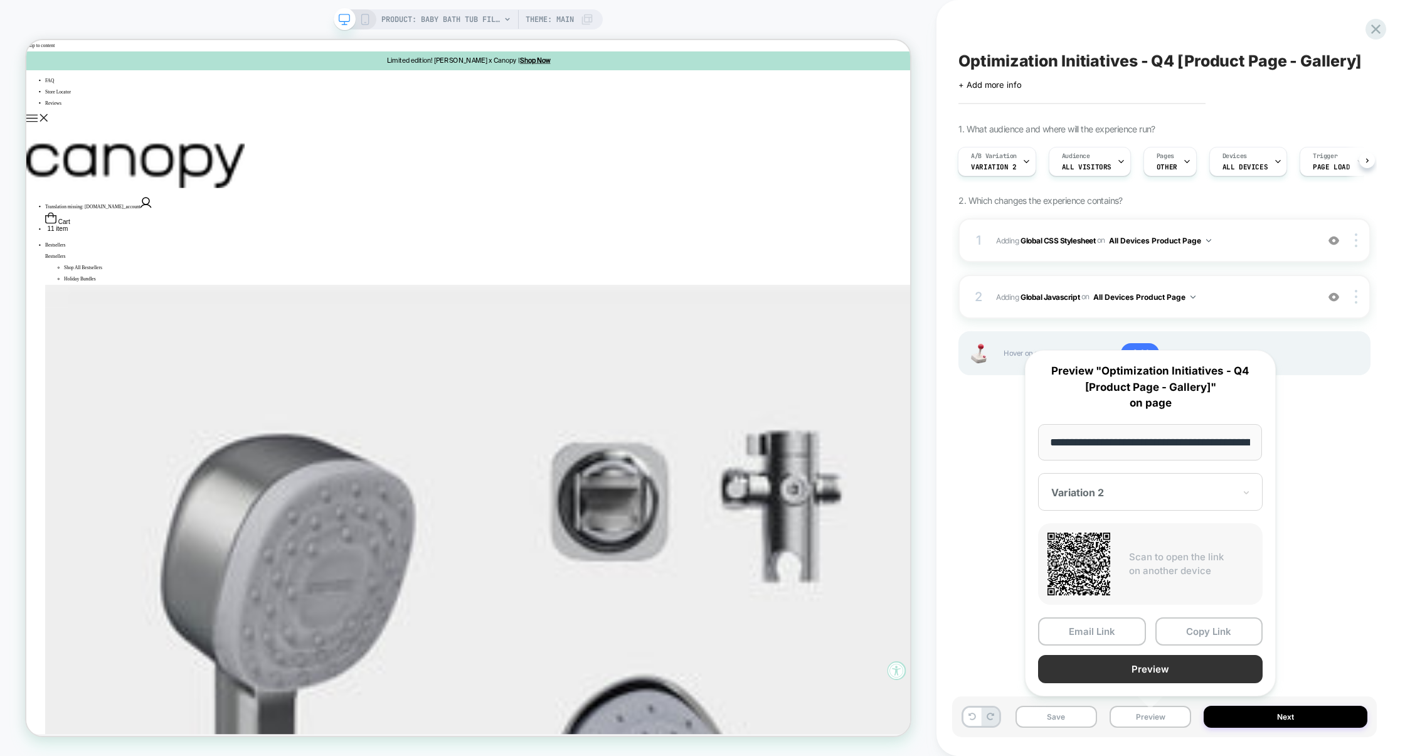
click at [1153, 674] on button "Preview" at bounding box center [1150, 669] width 225 height 28
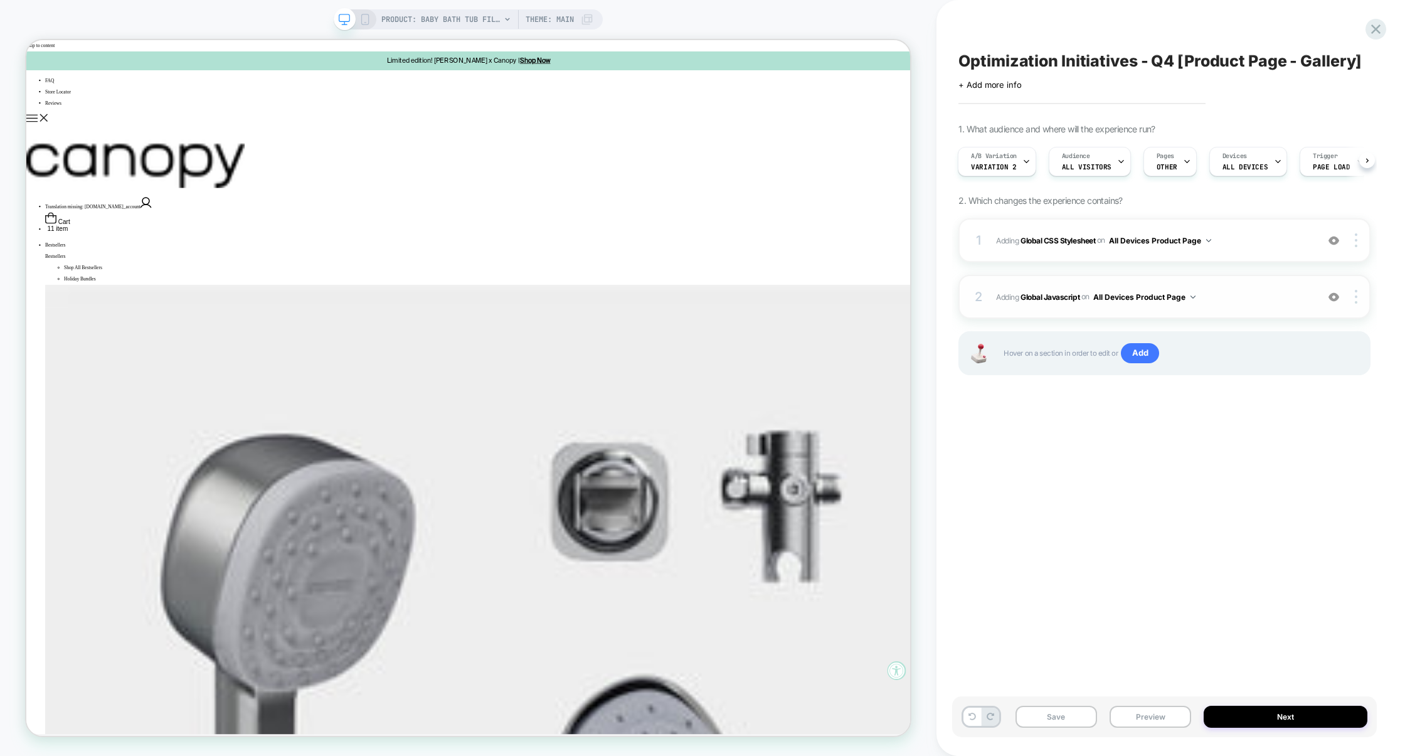
click at [1222, 291] on span "Adding Global Javascript on All Devices Product Page" at bounding box center [1153, 297] width 315 height 16
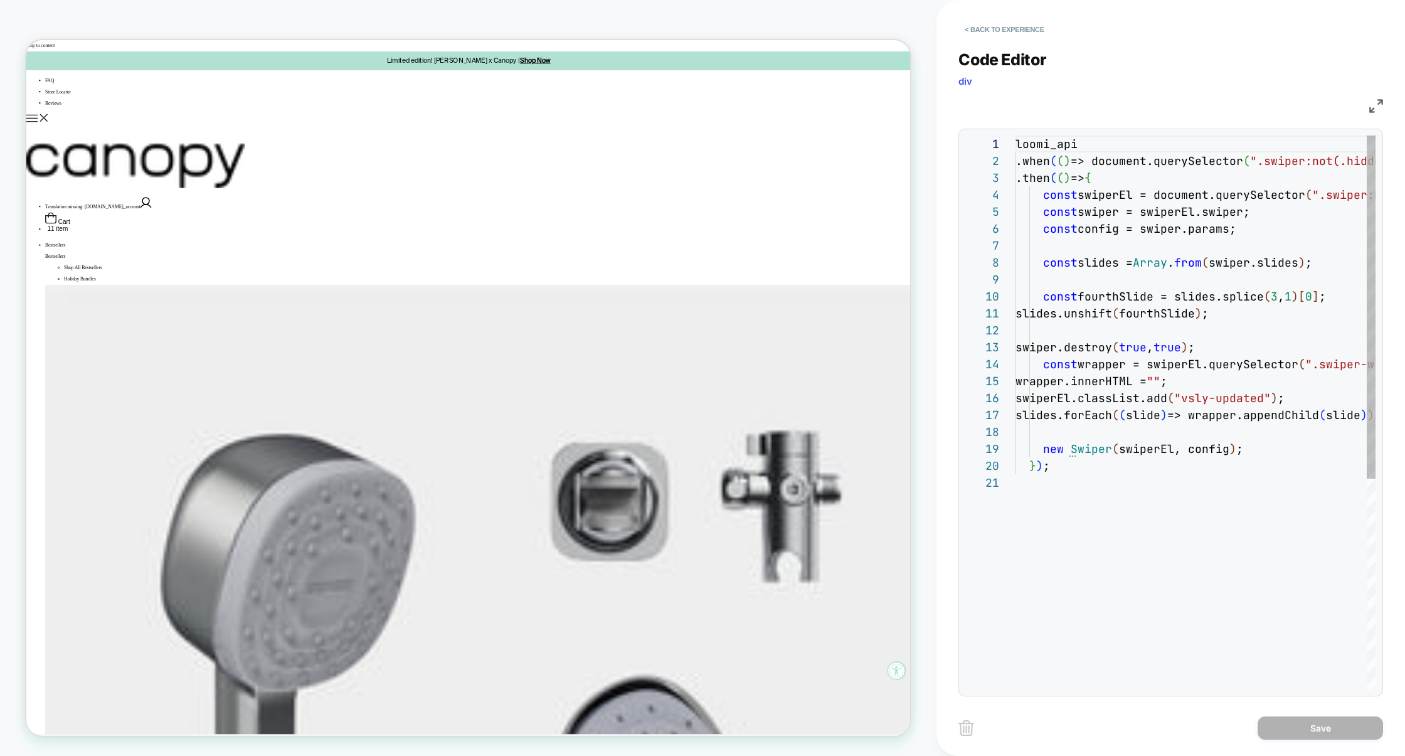
scroll to position [169, 0]
click at [1370, 113] on div "JS" at bounding box center [1170, 103] width 425 height 21
click at [1374, 114] on div "JS" at bounding box center [1170, 103] width 425 height 21
click at [1379, 103] on img at bounding box center [1376, 106] width 14 height 14
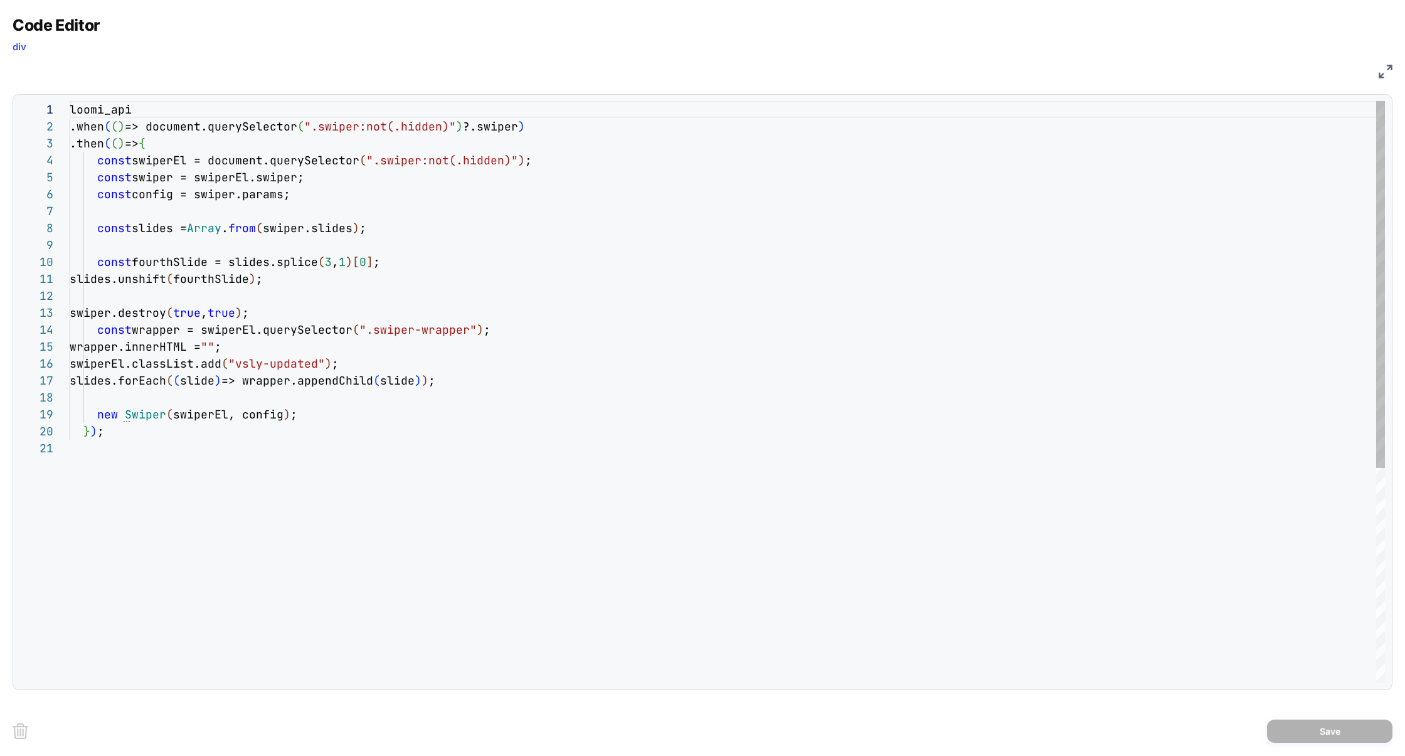
scroll to position [84, 291]
click at [396, 363] on div "loomi_api .when ( ( ) => document.querySelector ( ".swiper:not(.hidden)" ) ?.sw…" at bounding box center [727, 561] width 1315 height 920
click at [310, 346] on div "loomi_api .when ( ( ) => document.querySelector ( ".swiper:not(.hidden)" ) ?.sw…" at bounding box center [727, 561] width 1315 height 920
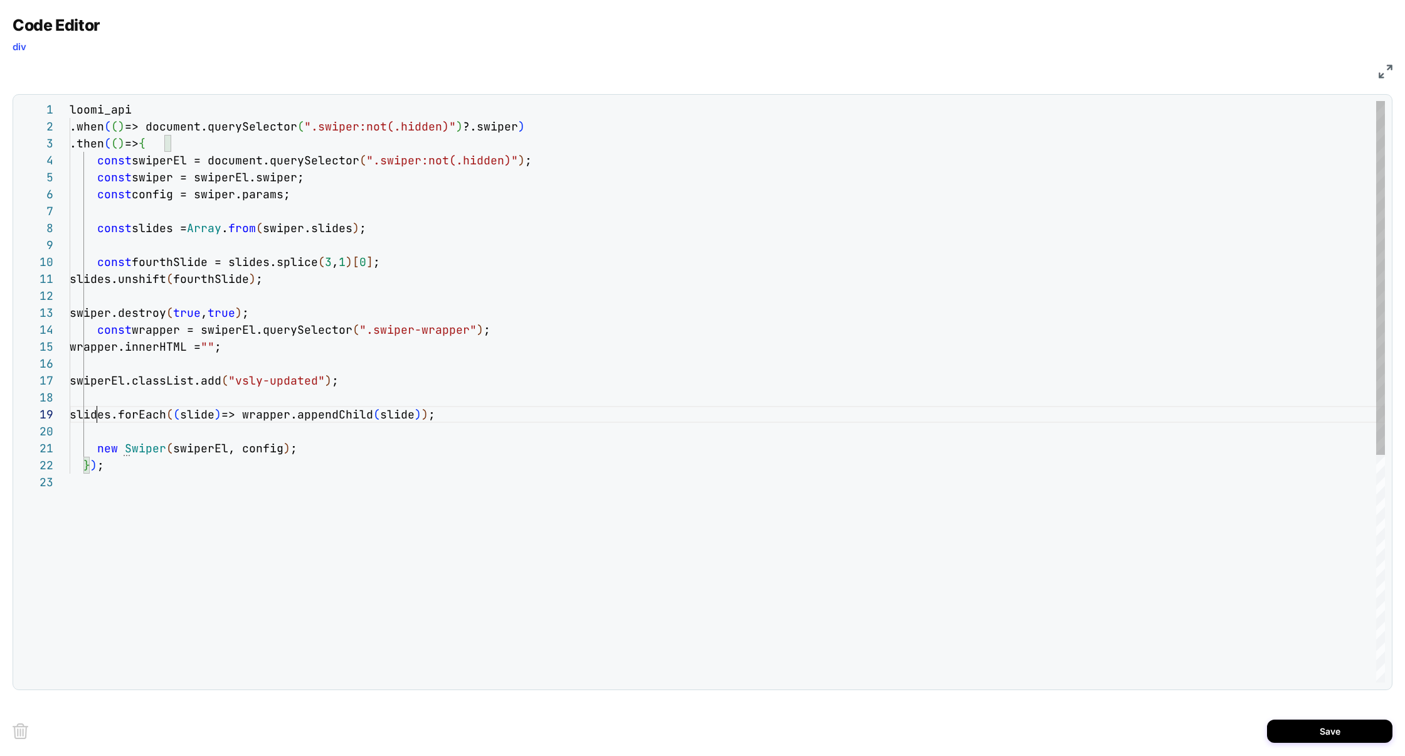
scroll to position [135, 26]
type textarea "**********"
click at [1325, 730] on button "Save" at bounding box center [1329, 730] width 125 height 23
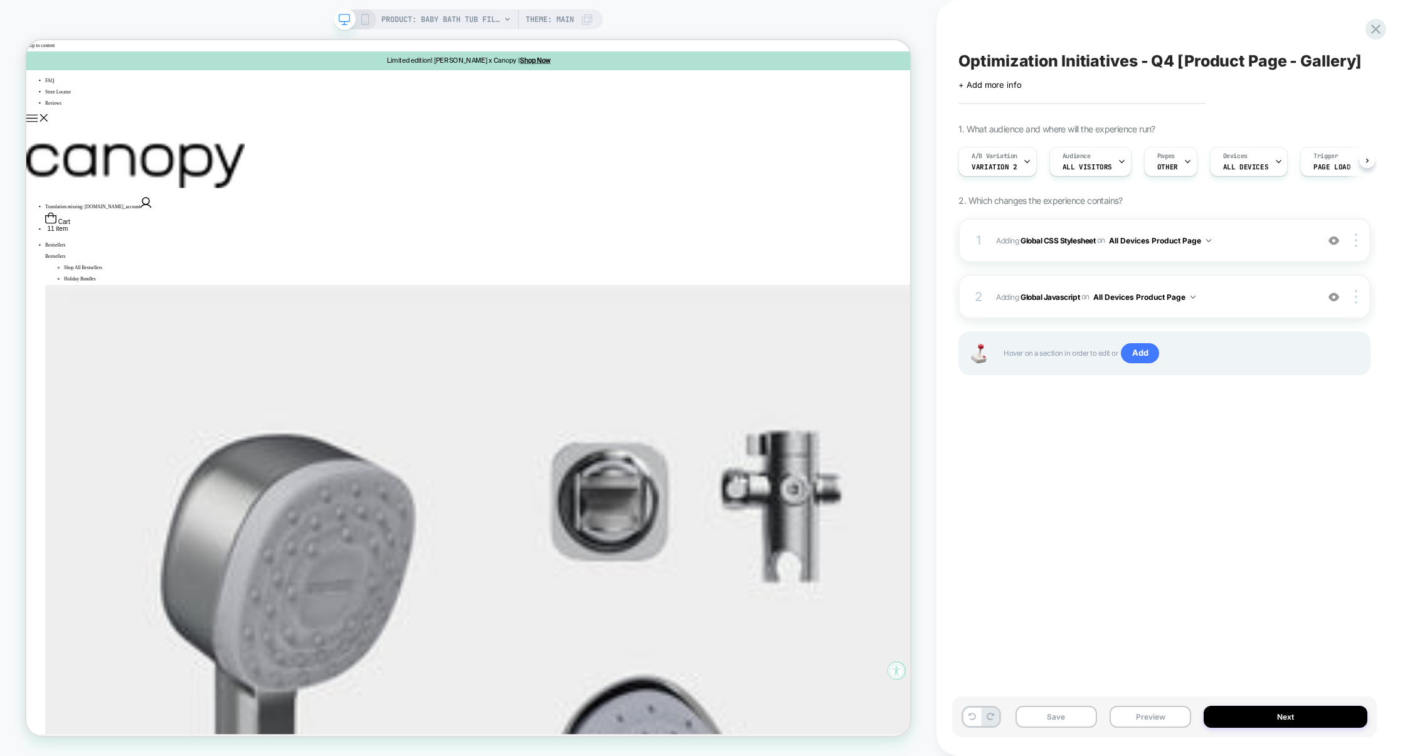
scroll to position [0, 1]
click at [1258, 260] on div "1 Adding Global CSS Stylesheet on All Devices Product Page Add Before Add After…" at bounding box center [1164, 240] width 412 height 44
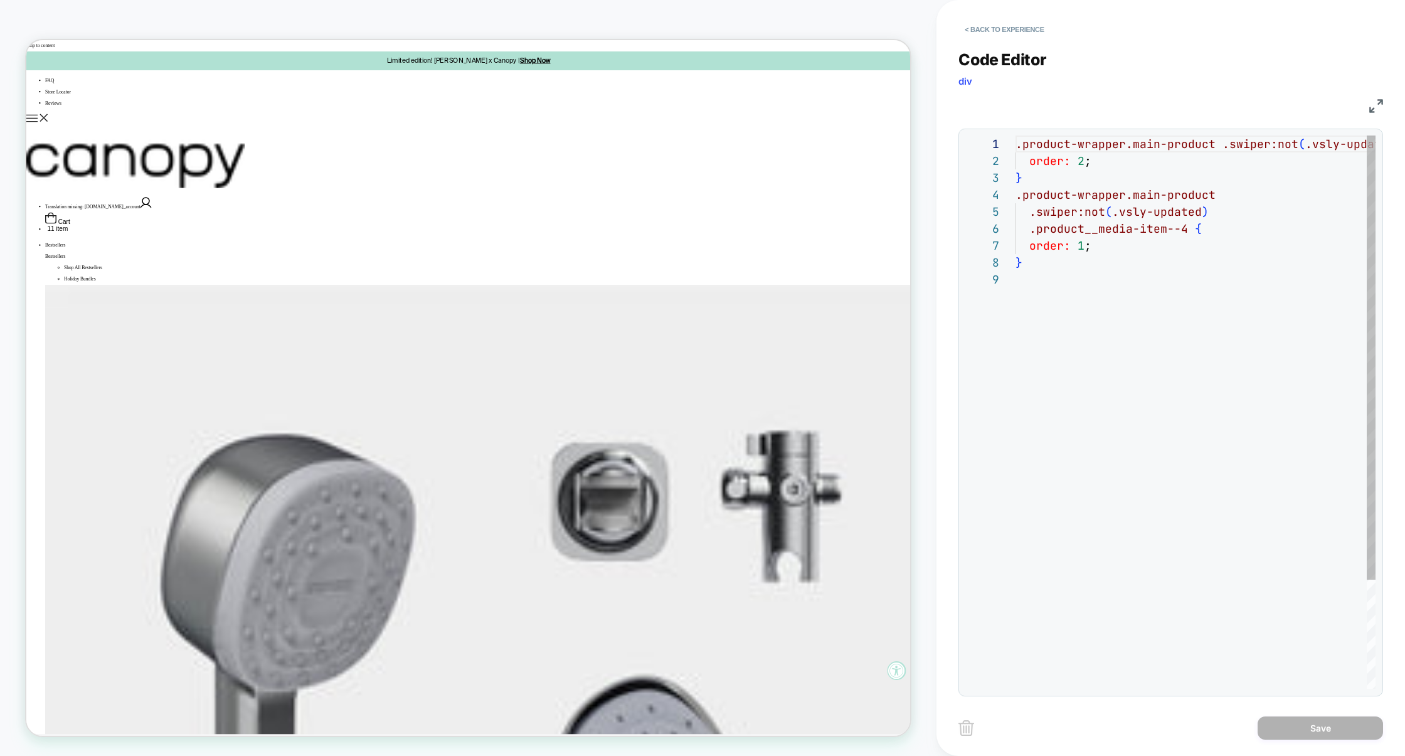
scroll to position [135, 0]
click at [1026, 30] on button "< Back to experience" at bounding box center [1004, 29] width 92 height 20
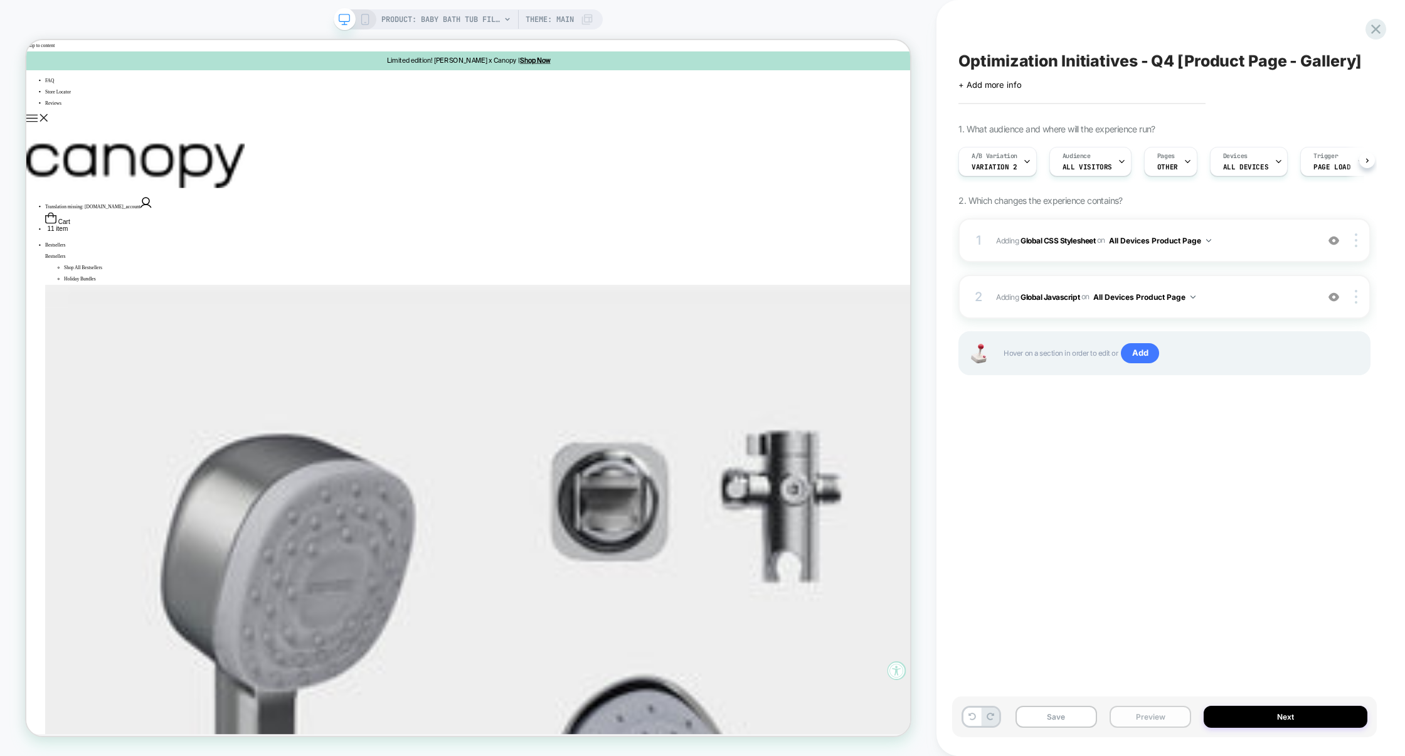
scroll to position [0, 1]
click at [1063, 715] on button "Save" at bounding box center [1056, 717] width 82 height 22
click at [1137, 717] on button "Preview" at bounding box center [1151, 717] width 82 height 22
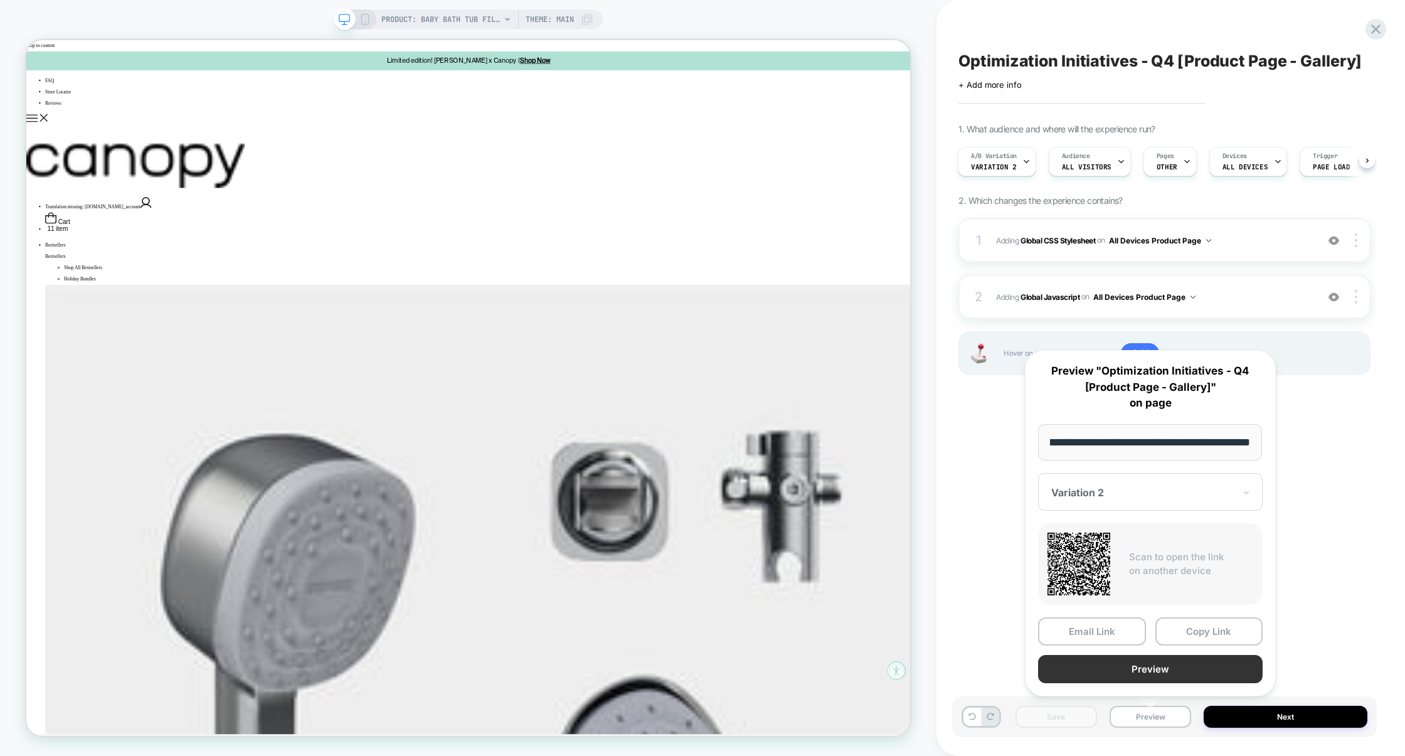
scroll to position [0, 0]
click at [1170, 674] on button "Preview" at bounding box center [1150, 669] width 225 height 28
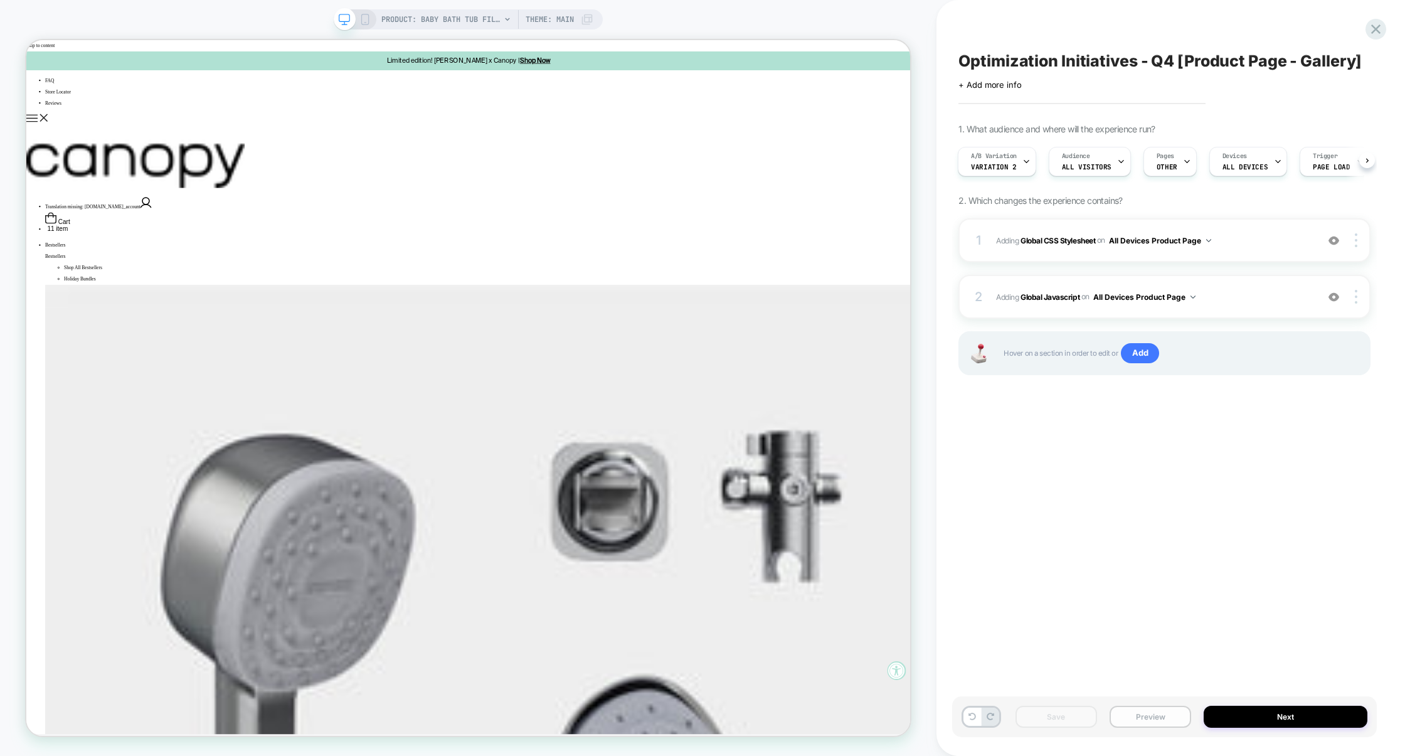
click at [1135, 727] on button "Preview" at bounding box center [1151, 717] width 82 height 22
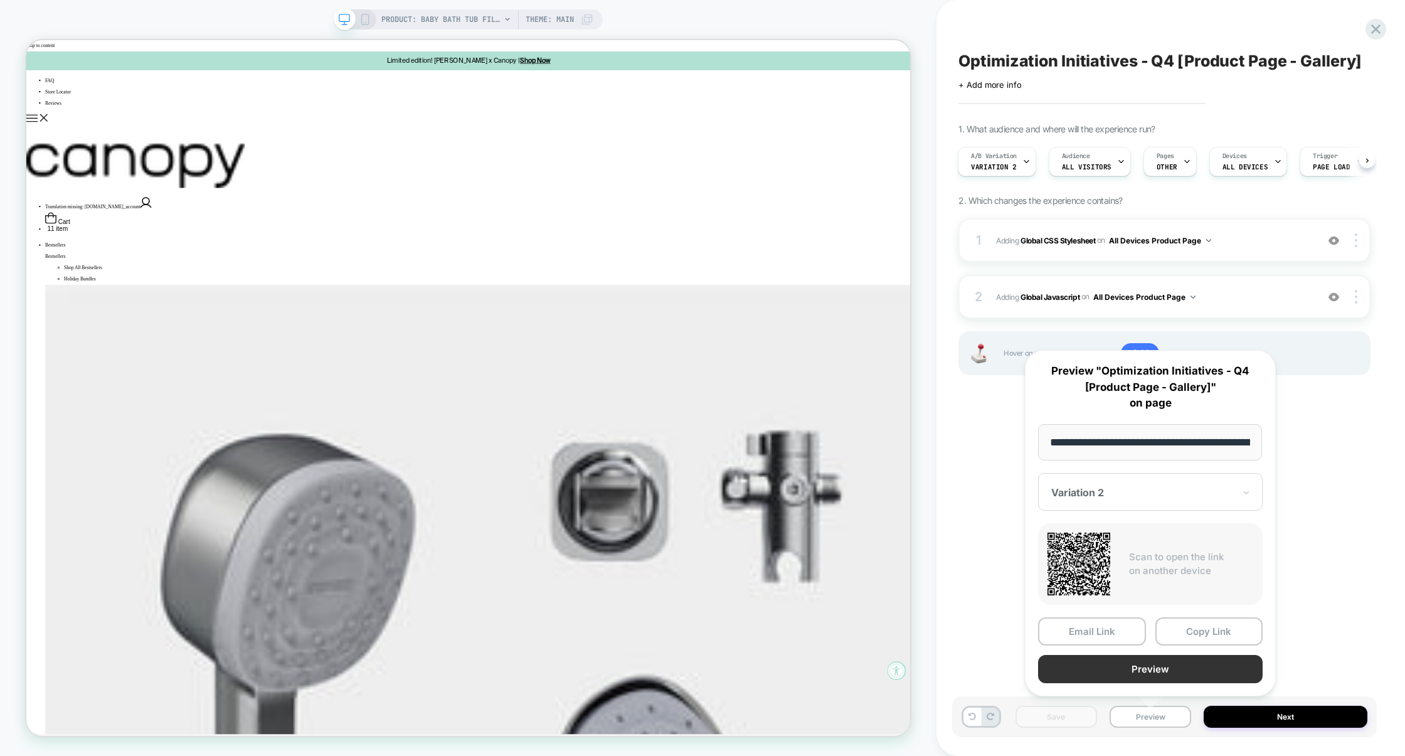
click at [1126, 679] on button "Preview" at bounding box center [1150, 669] width 225 height 28
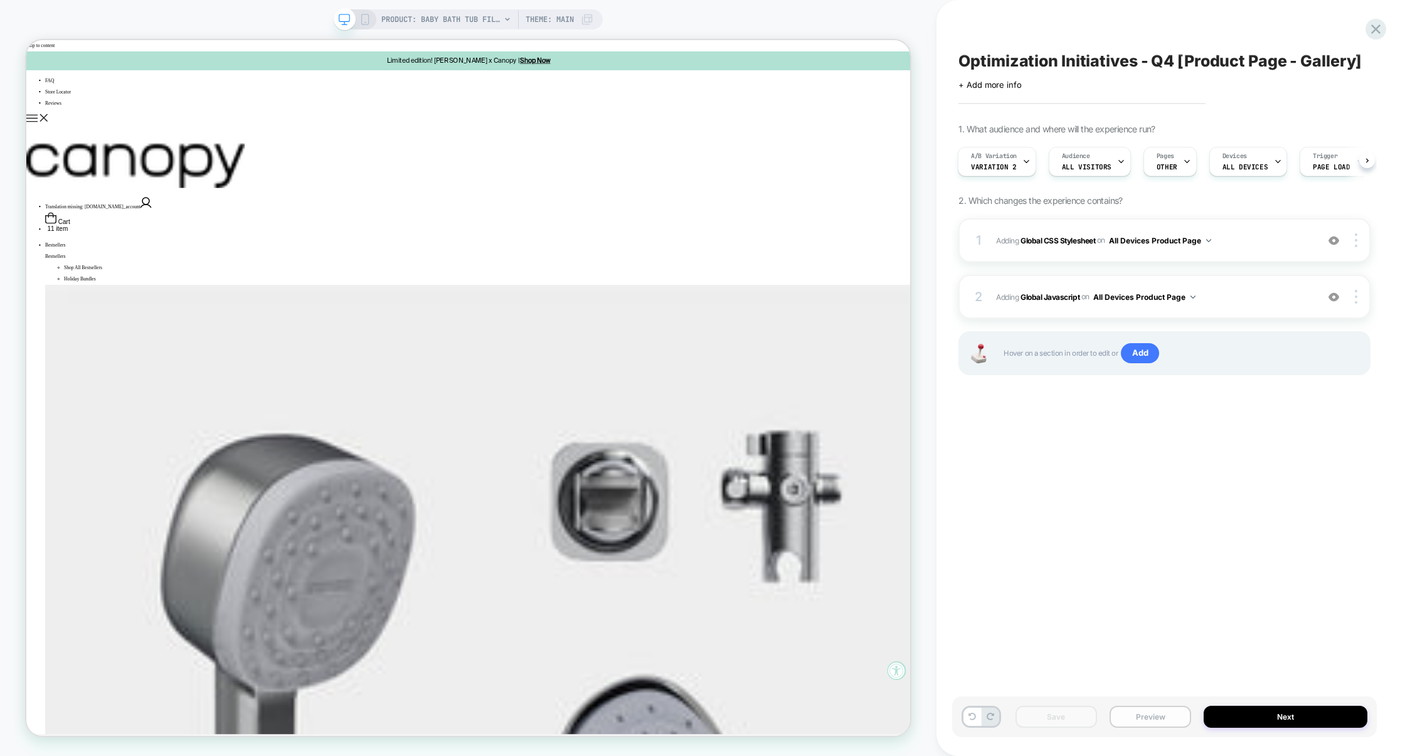
click at [1146, 708] on button "Preview" at bounding box center [1151, 717] width 82 height 22
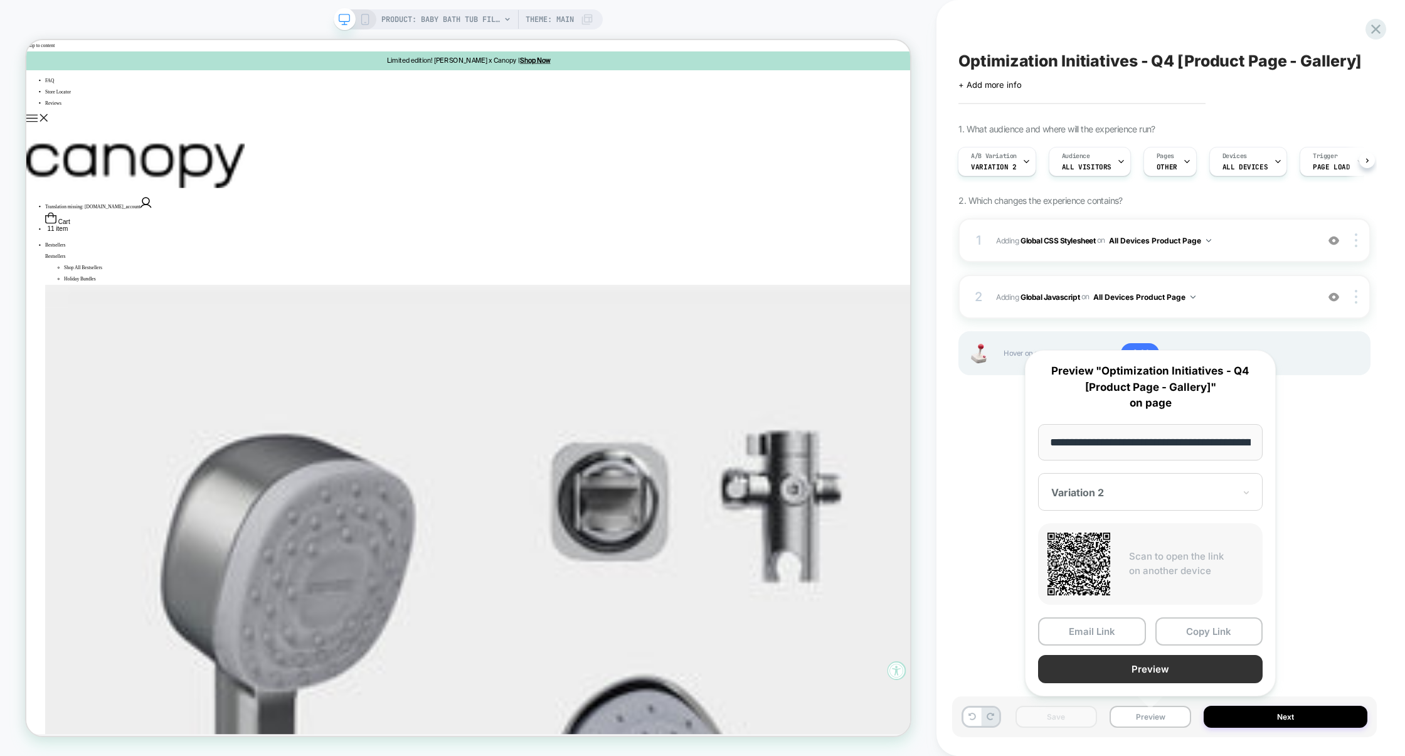
scroll to position [0, 149]
click at [1147, 669] on button "Preview" at bounding box center [1150, 669] width 225 height 28
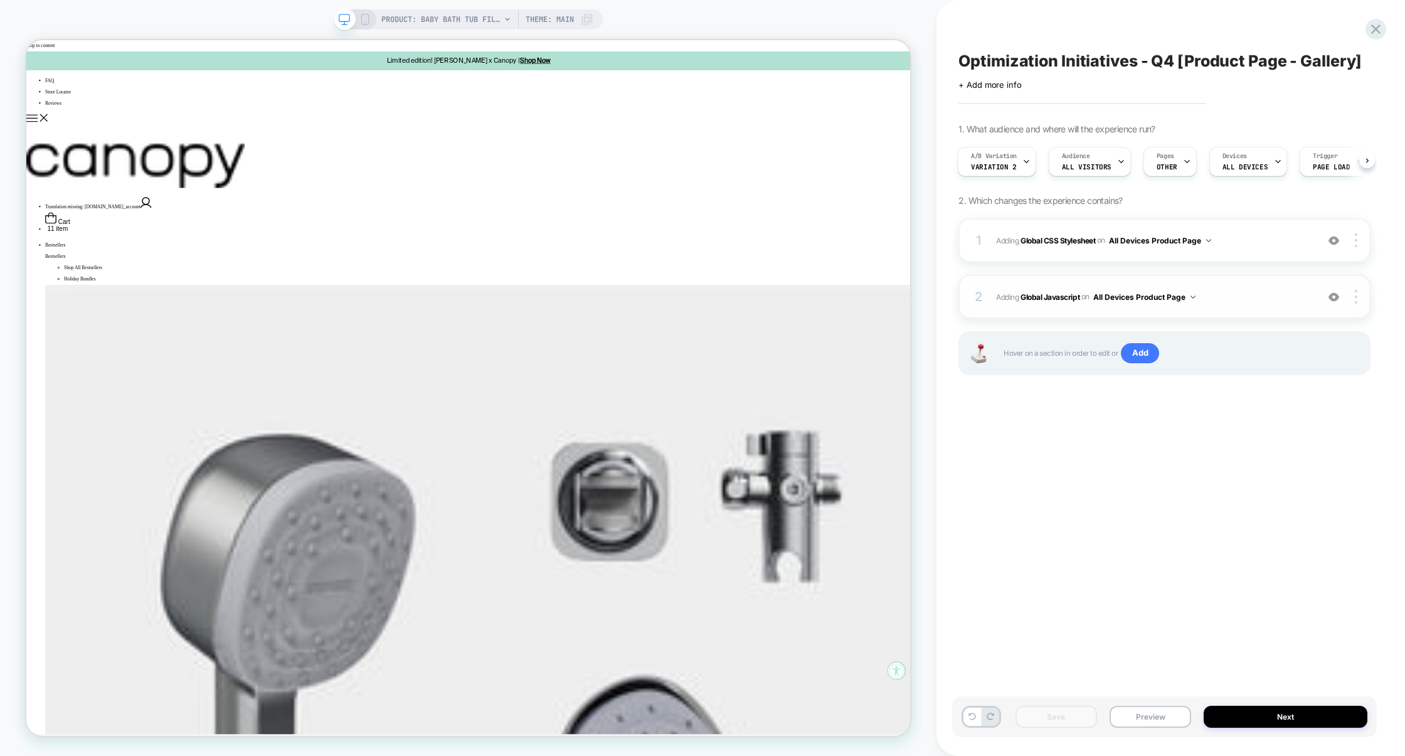
click at [1248, 295] on span "Adding Global Javascript on All Devices Product Page" at bounding box center [1153, 297] width 315 height 16
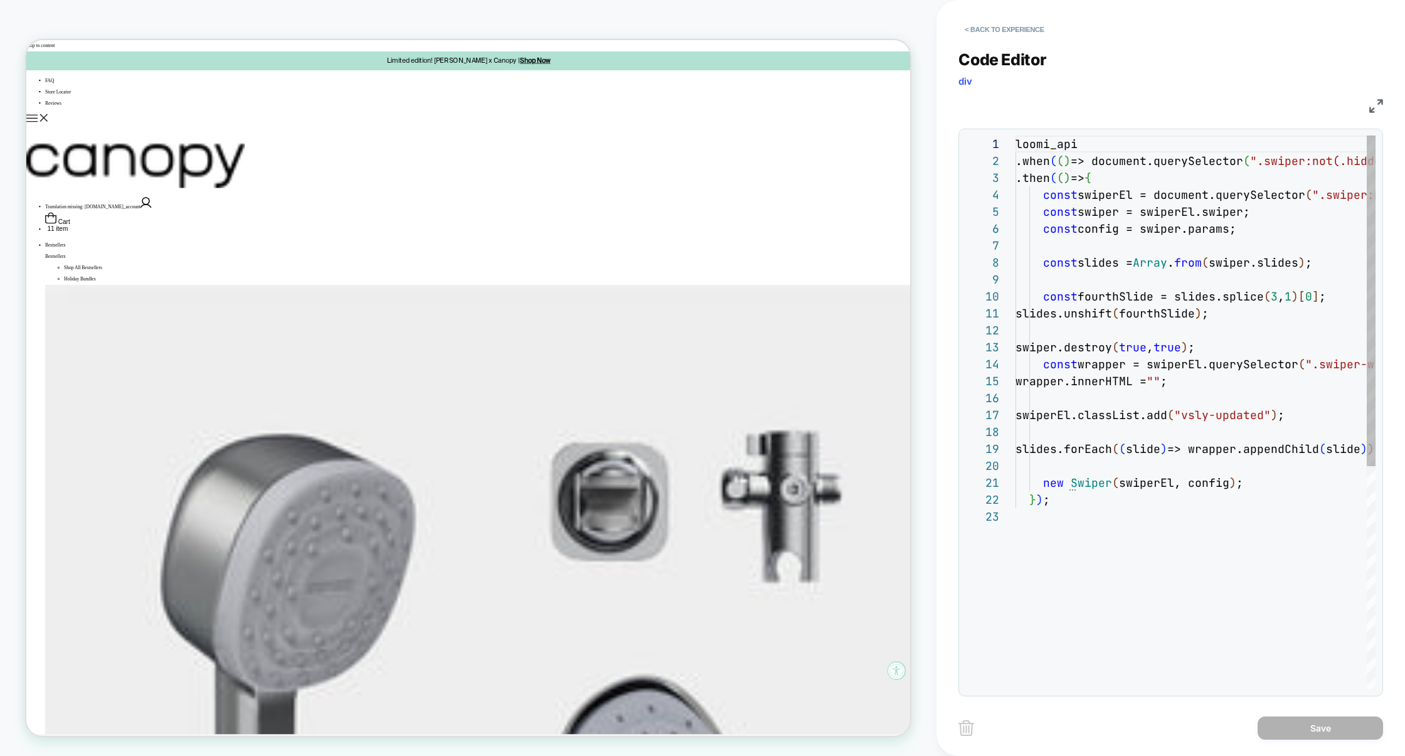
scroll to position [169, 0]
click at [1382, 107] on img at bounding box center [1376, 106] width 14 height 14
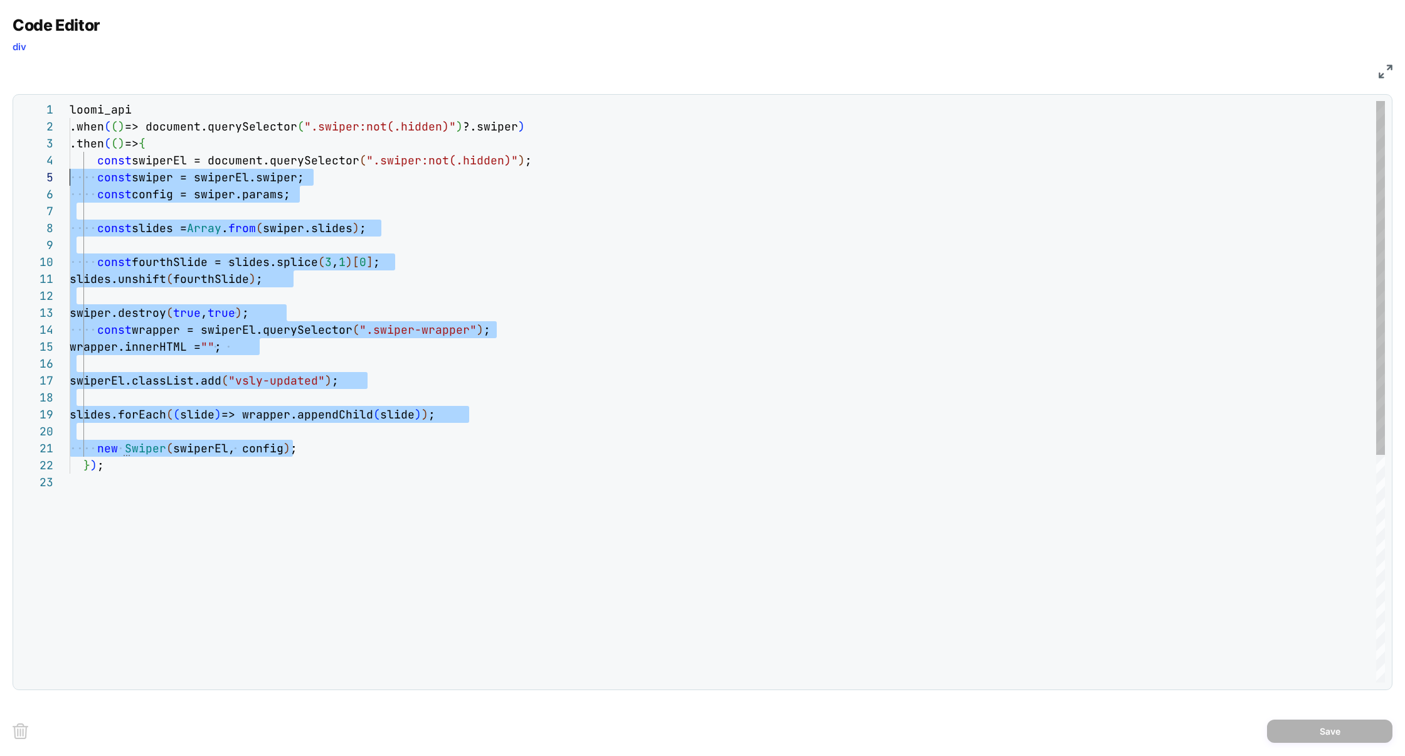
scroll to position [51, 0]
drag, startPoint x: 310, startPoint y: 451, endPoint x: 53, endPoint y: 161, distance: 387.9
click at [53, 161] on div "1 2 3 4 5 6 7 8 9 10 11 12 13 14 15 16 17 18 19 20 21 22 23 loomi_api .when ( (…" at bounding box center [701, 391] width 1365 height 581
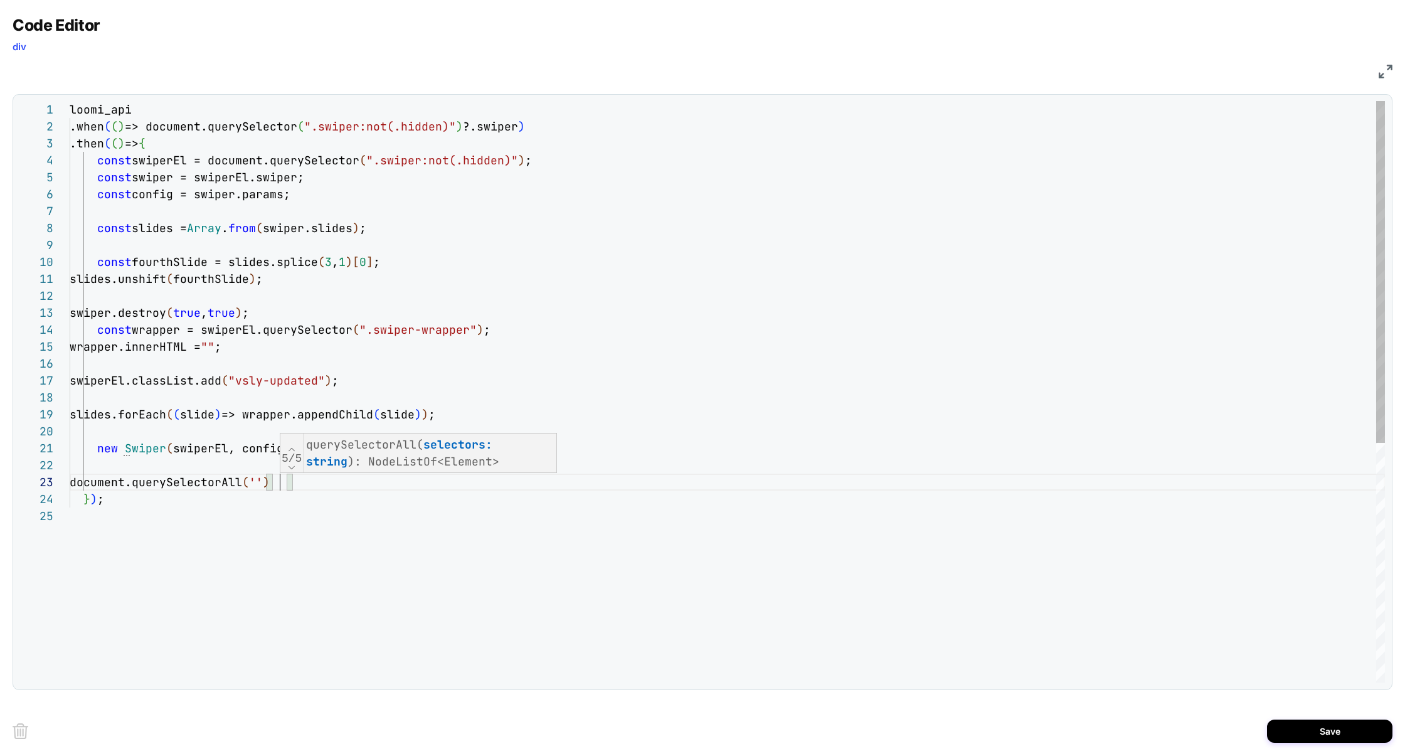
scroll to position [51, 305]
click at [376, 163] on div "loomi_api .when ( ( ) => document.querySelector ( ".swiper:not(.hidden)" ) ?.sw…" at bounding box center [727, 595] width 1315 height 988
click at [280, 483] on div "loomi_api .when ( ( ) => document.querySelector ( ".swiper:not(.hidden)" ) ?.sw…" at bounding box center [727, 595] width 1315 height 988
click at [457, 481] on div "loomi_api .when ( ( ) => document.querySelector ( ".swiper:not(.hidden)" ) ?.sw…" at bounding box center [727, 612] width 1315 height 1022
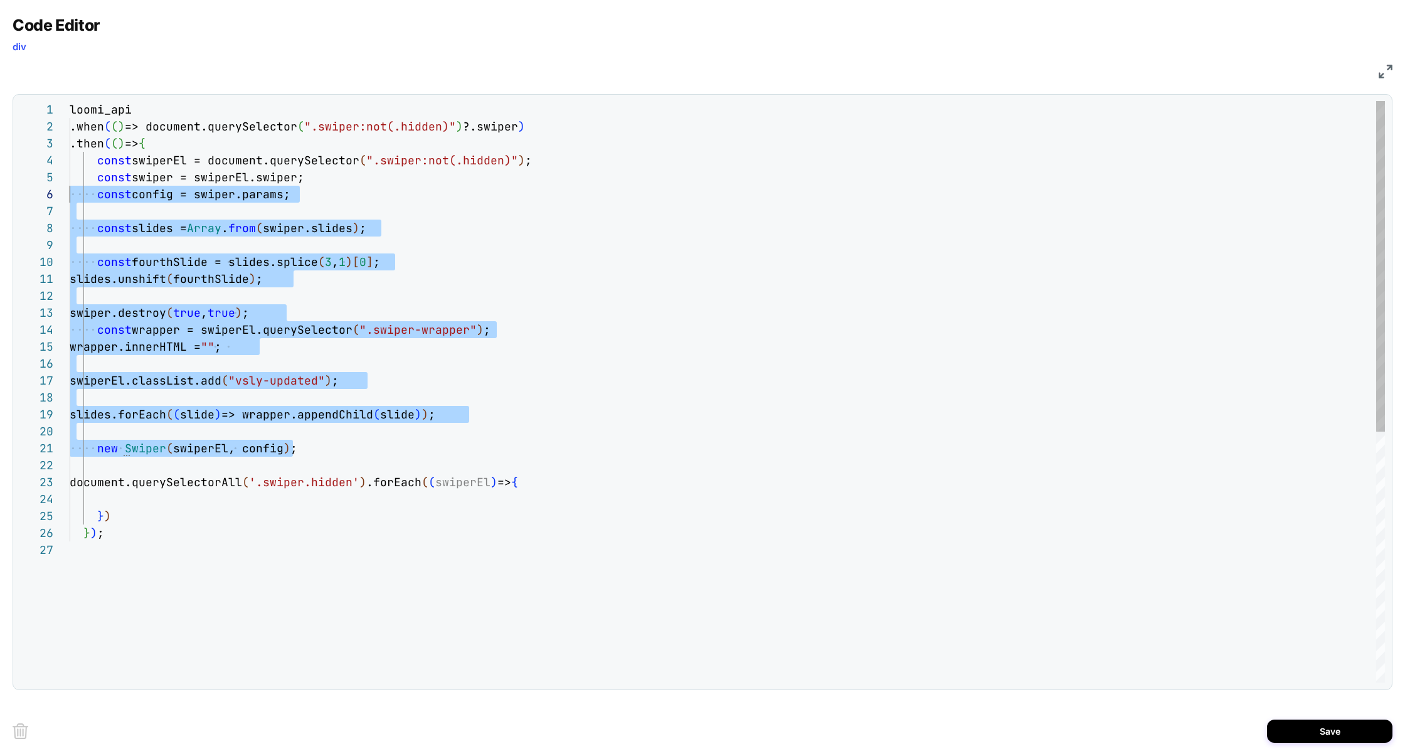
scroll to position [68, 0]
drag, startPoint x: 319, startPoint y: 451, endPoint x: 3, endPoint y: 182, distance: 415.1
click at [3, 182] on div "Code Editor div JS 1 2 3 4 5 6 7 8 9 10 11 12 13 14 15 16 17 18 19 20 21 22 23 …" at bounding box center [702, 378] width 1405 height 756
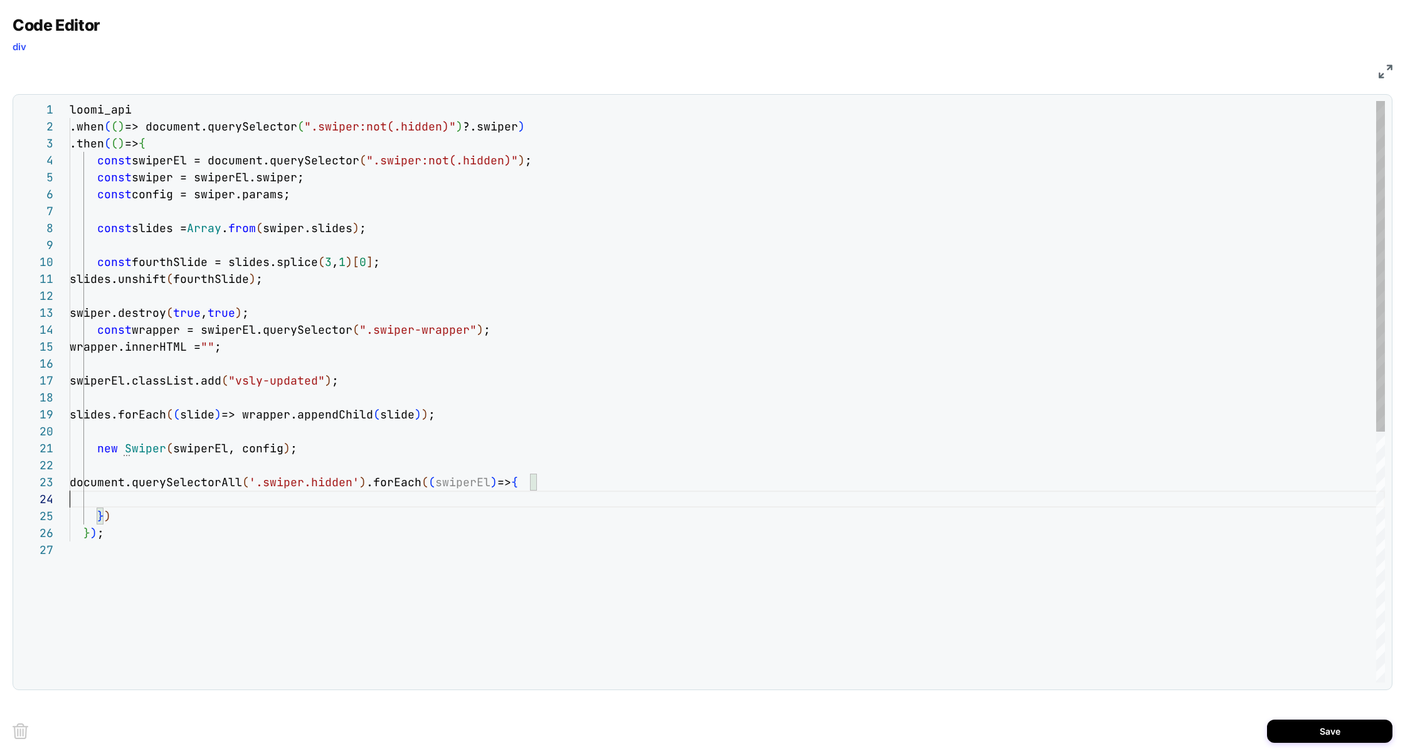
click at [133, 502] on div "loomi_api .when ( ( ) => document.querySelector ( ".swiper:not(.hidden)" ) ?.sw…" at bounding box center [727, 612] width 1315 height 1022
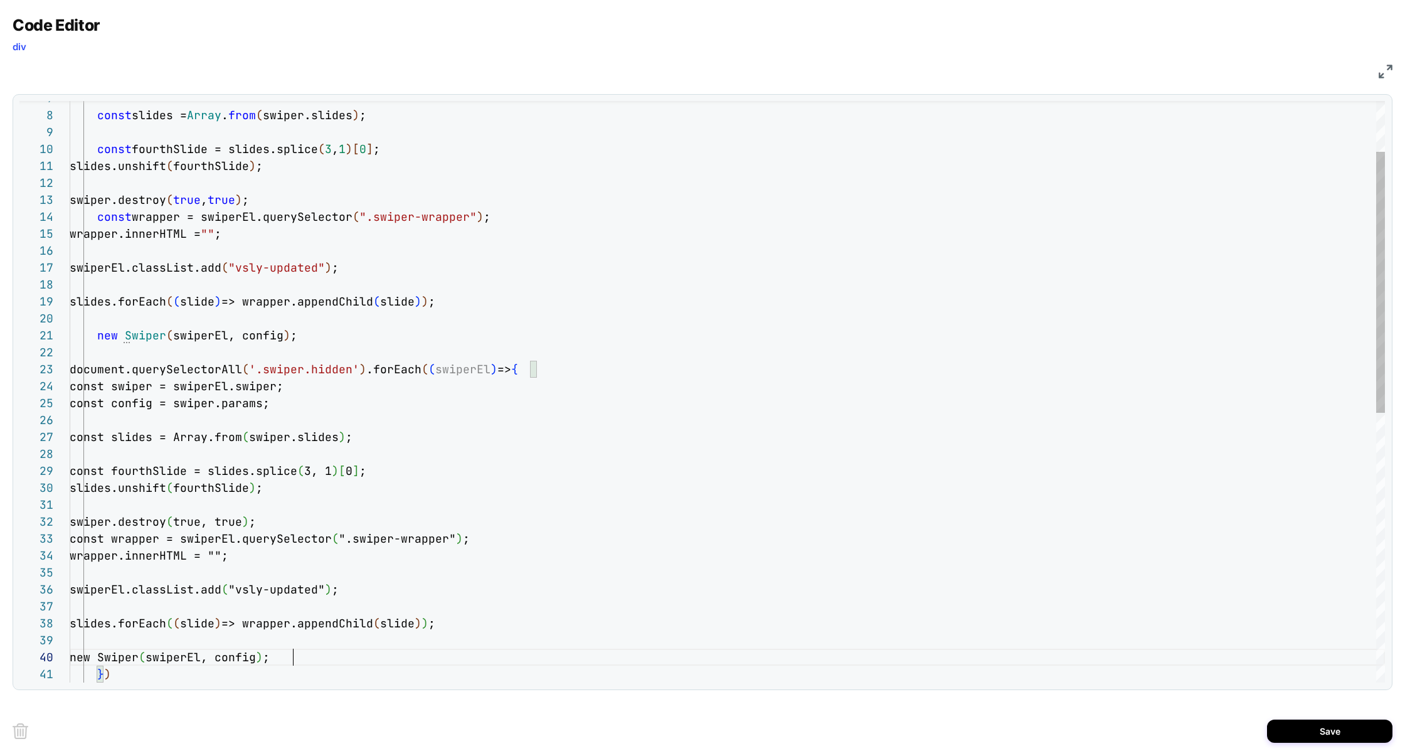
scroll to position [152, 223]
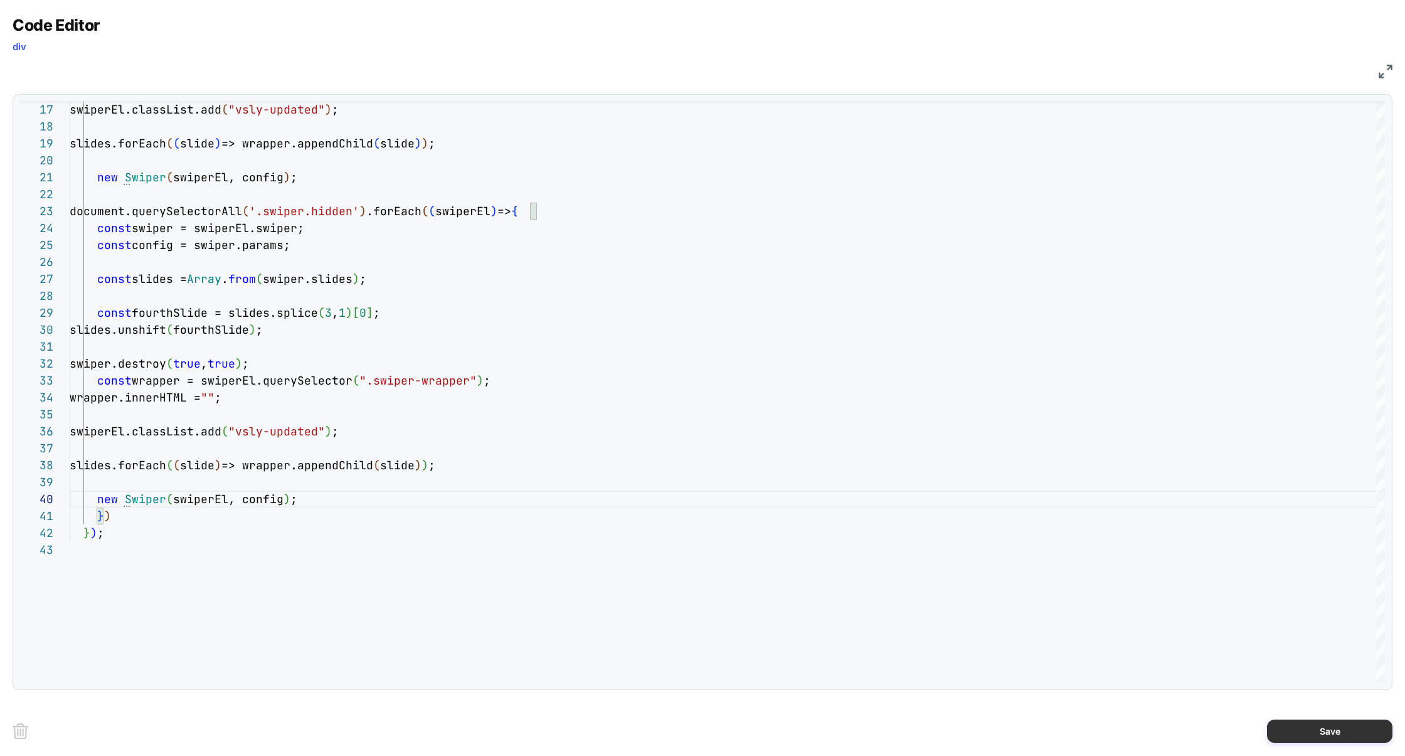
type textarea "**********"
click at [1337, 739] on button "Save" at bounding box center [1329, 730] width 125 height 23
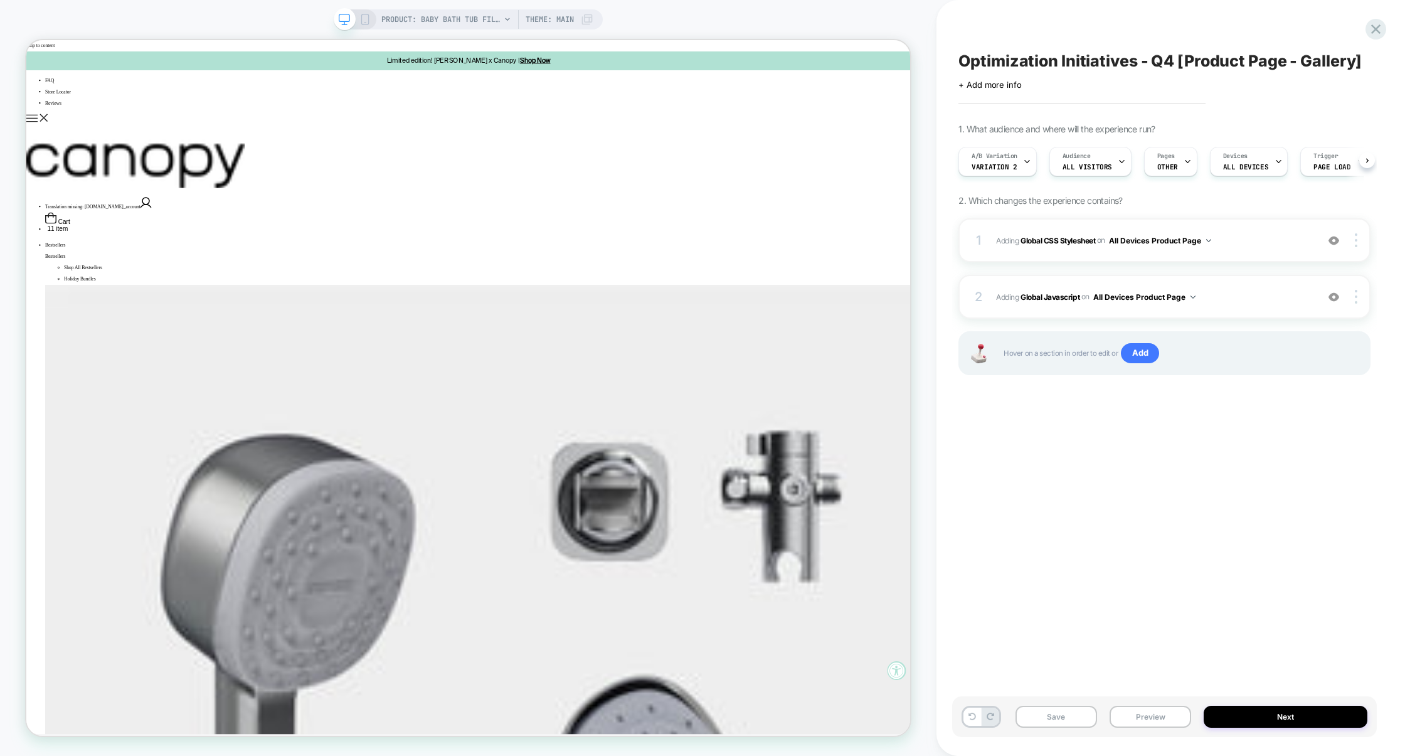
scroll to position [0, 1]
click at [1156, 714] on button "Preview" at bounding box center [1151, 717] width 82 height 22
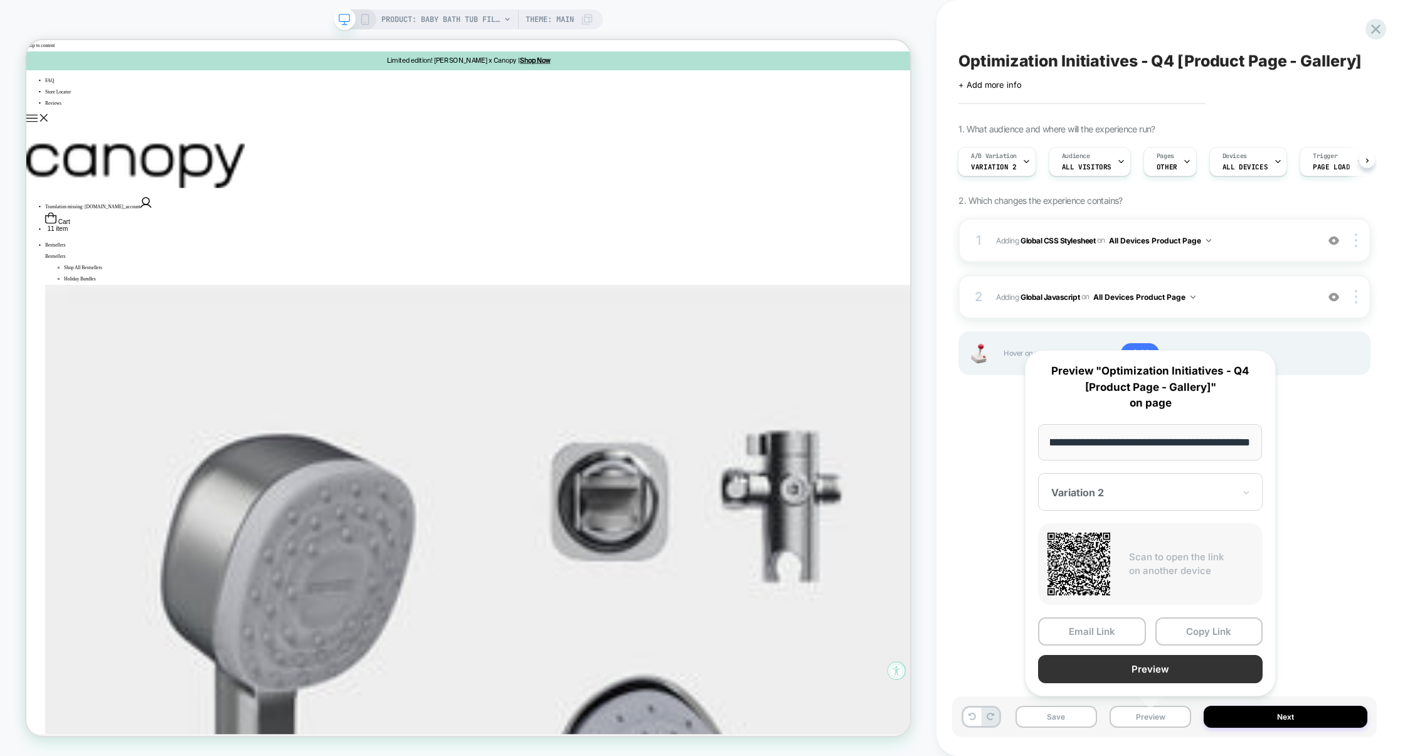
scroll to position [0, 0]
click at [1166, 673] on button "Preview" at bounding box center [1150, 669] width 225 height 28
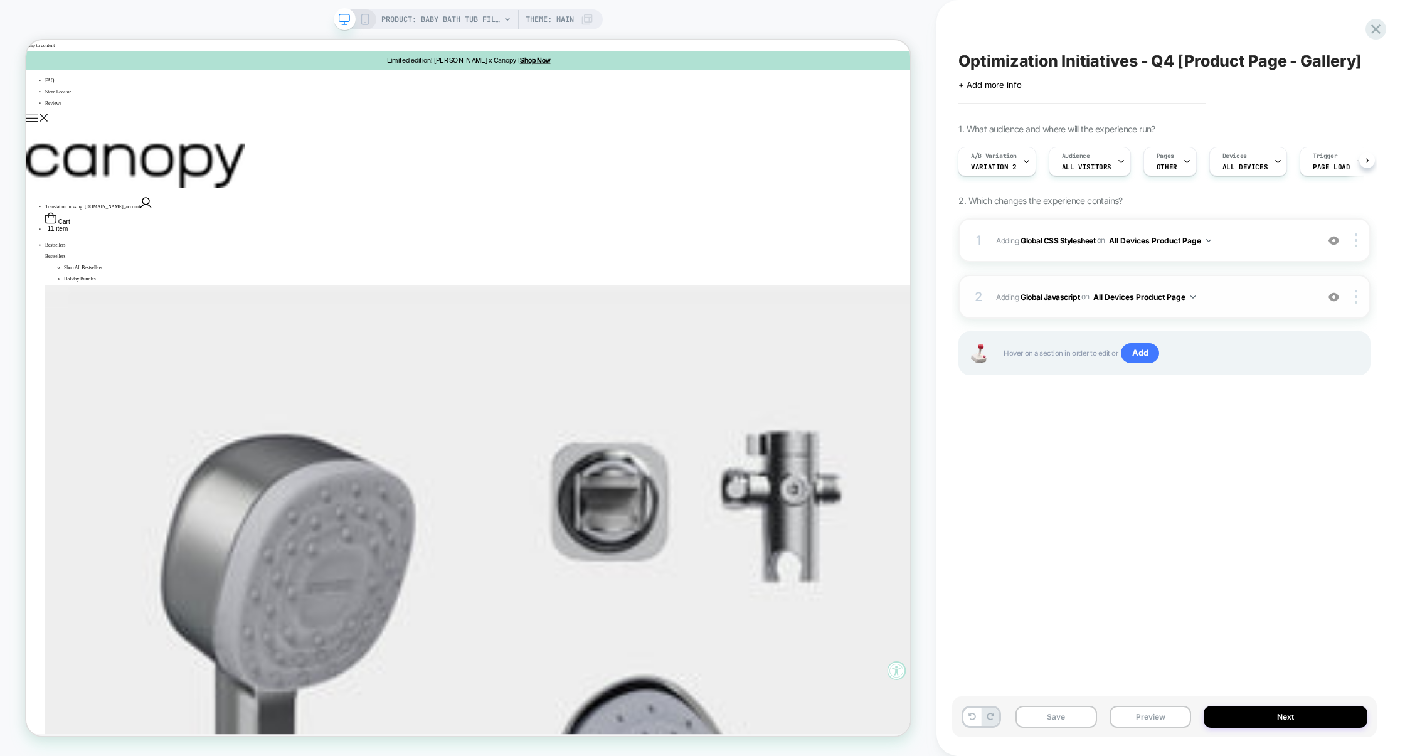
click at [1248, 303] on span "Adding Global Javascript on All Devices Product Page" at bounding box center [1153, 297] width 315 height 16
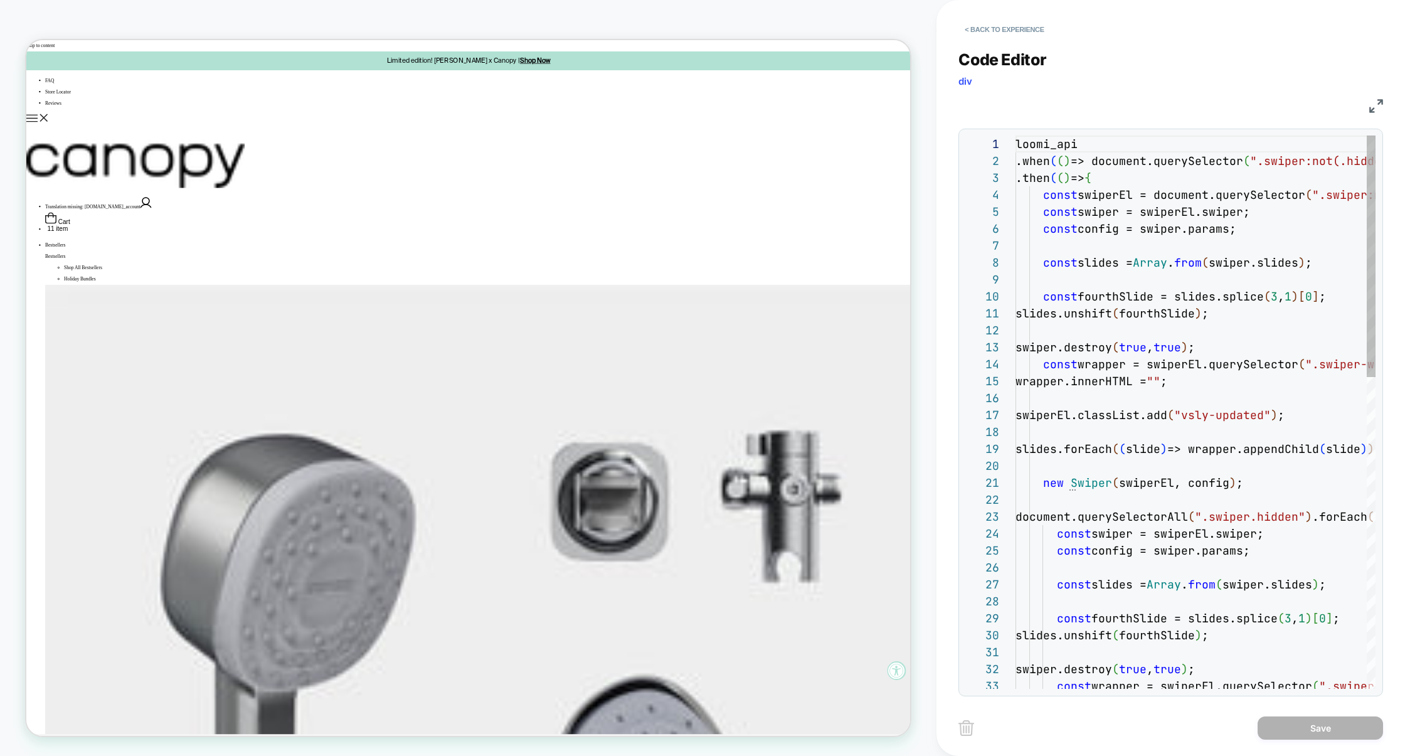
scroll to position [169, 0]
click at [1376, 110] on img at bounding box center [1376, 106] width 14 height 14
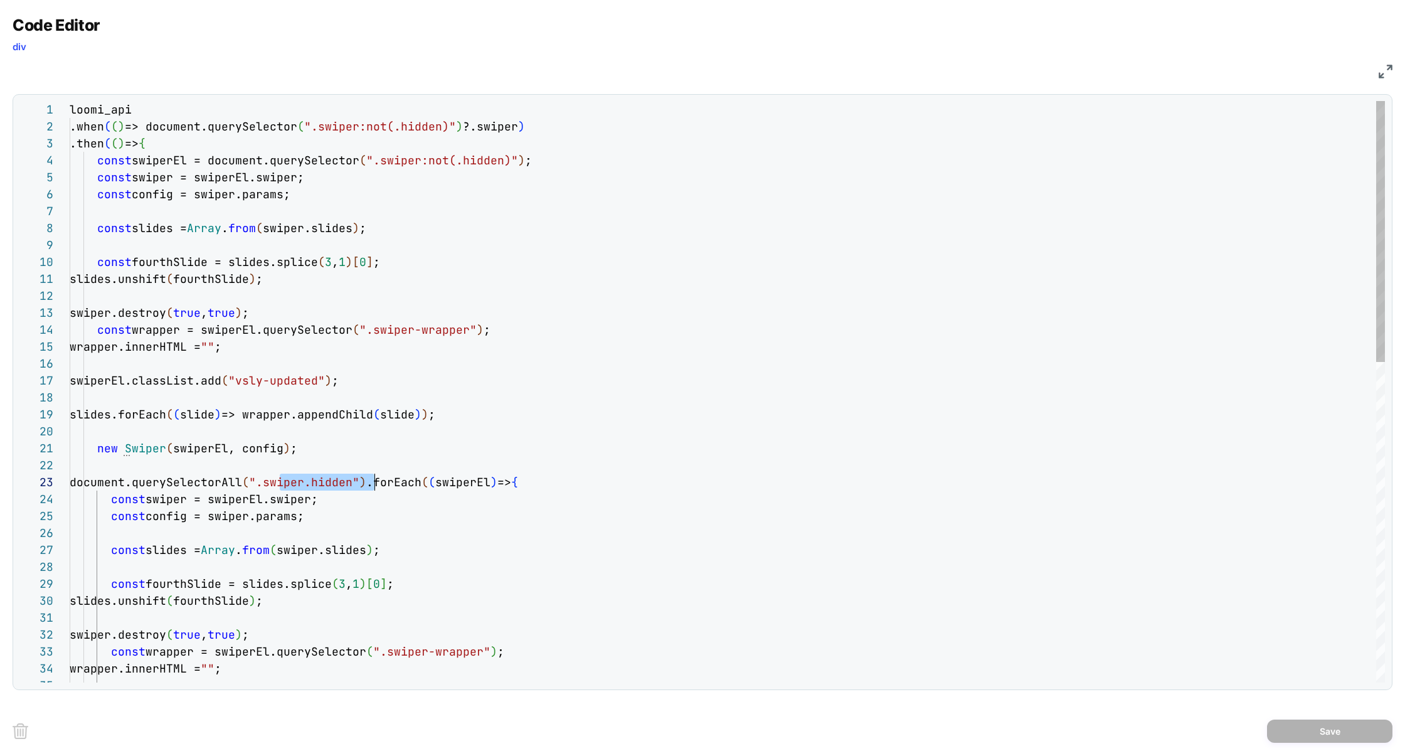
scroll to position [34, 305]
drag, startPoint x: 283, startPoint y: 482, endPoint x: 372, endPoint y: 484, distance: 89.1
click at [372, 484] on div "loomi_api .when ( ( ) => document.querySelector ( ".swiper:not(.hidden)" ) ?.sw…" at bounding box center [727, 747] width 1315 height 1293
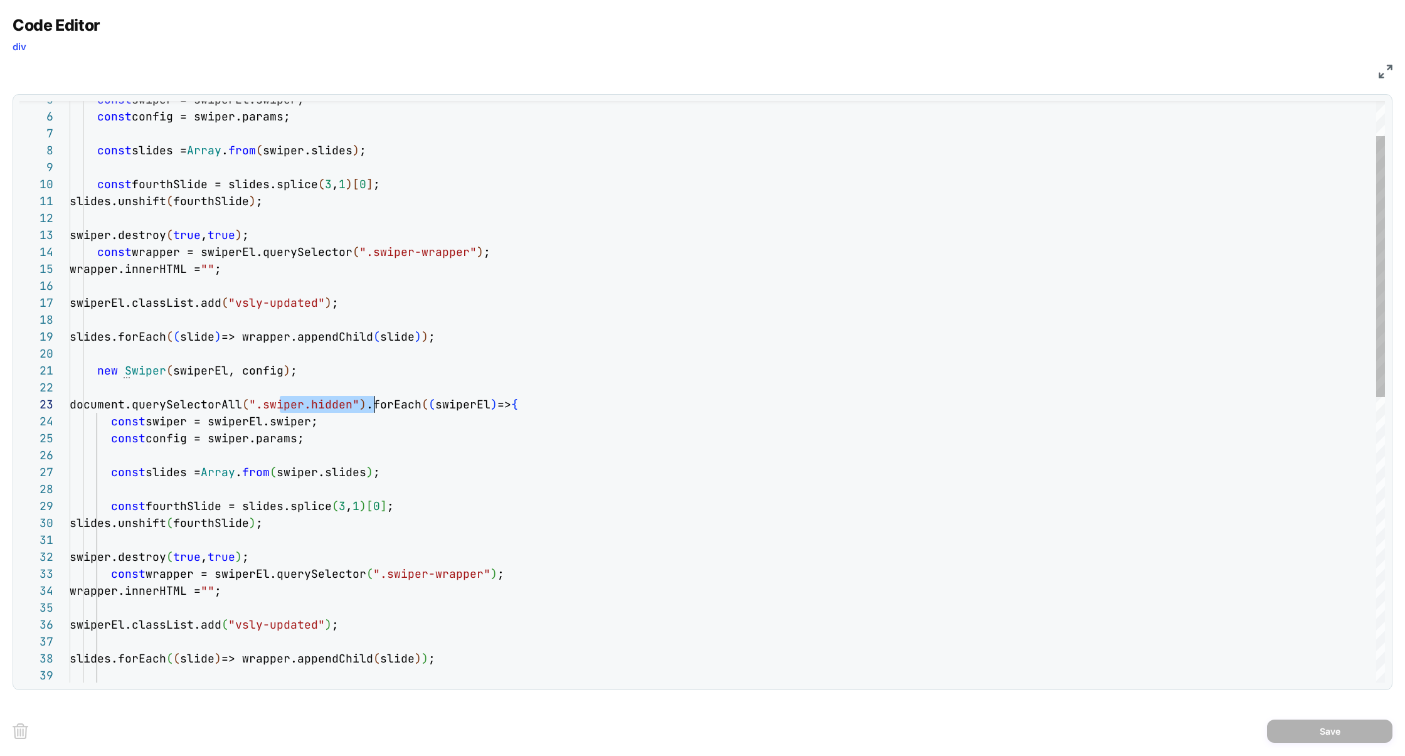
scroll to position [34, 480]
click at [571, 403] on div "const swiper = swiperEl.swiper; const config = swiper.params; const slides = Ar…" at bounding box center [727, 669] width 1315 height 1293
click at [358, 428] on div "const swiper = swiperEl.swiper; const config = swiper.params; const slides = Ar…" at bounding box center [727, 669] width 1315 height 1293
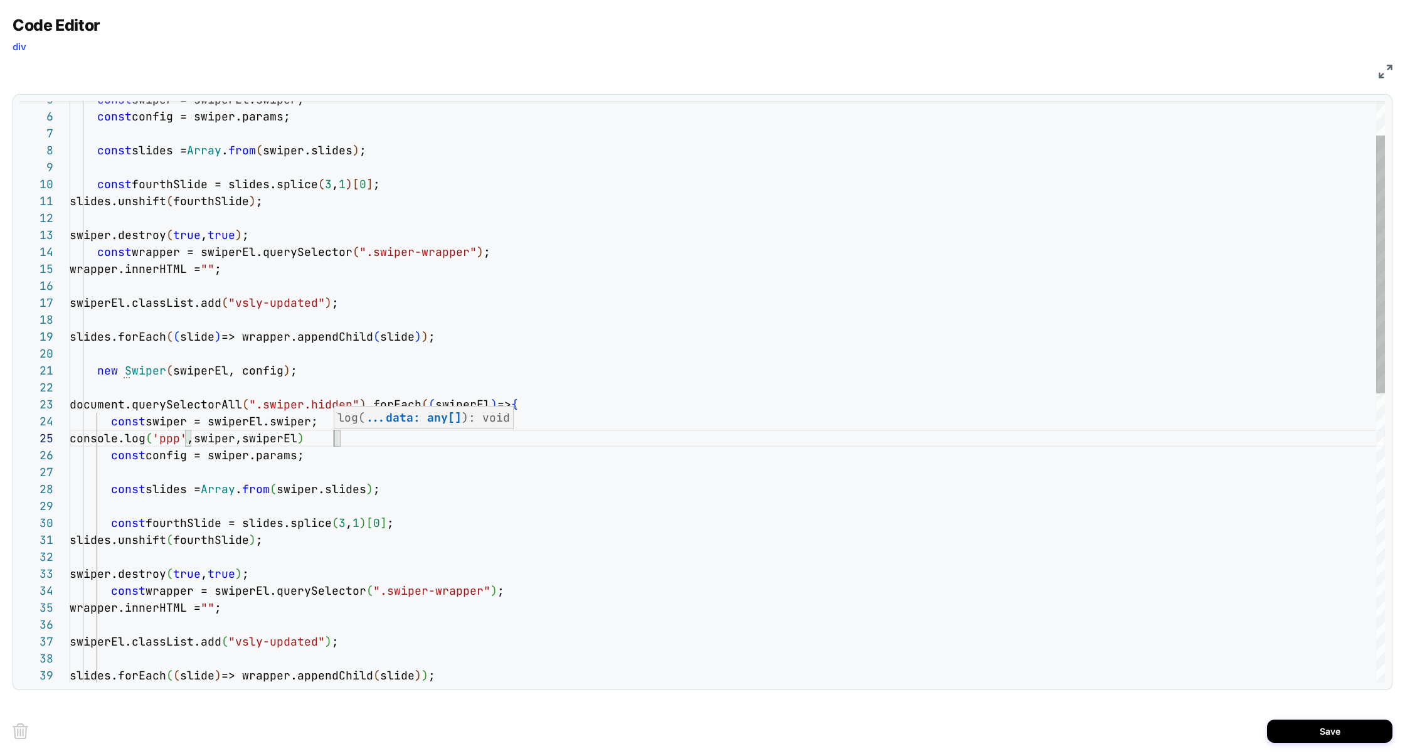
scroll to position [68, 264]
click at [644, 267] on div "const swiper = swiperEl.swiper; const config = swiper.params; const slides = Ar…" at bounding box center [727, 678] width 1315 height 1310
type textarea "**********"
click at [1290, 730] on button "Save" at bounding box center [1329, 730] width 125 height 23
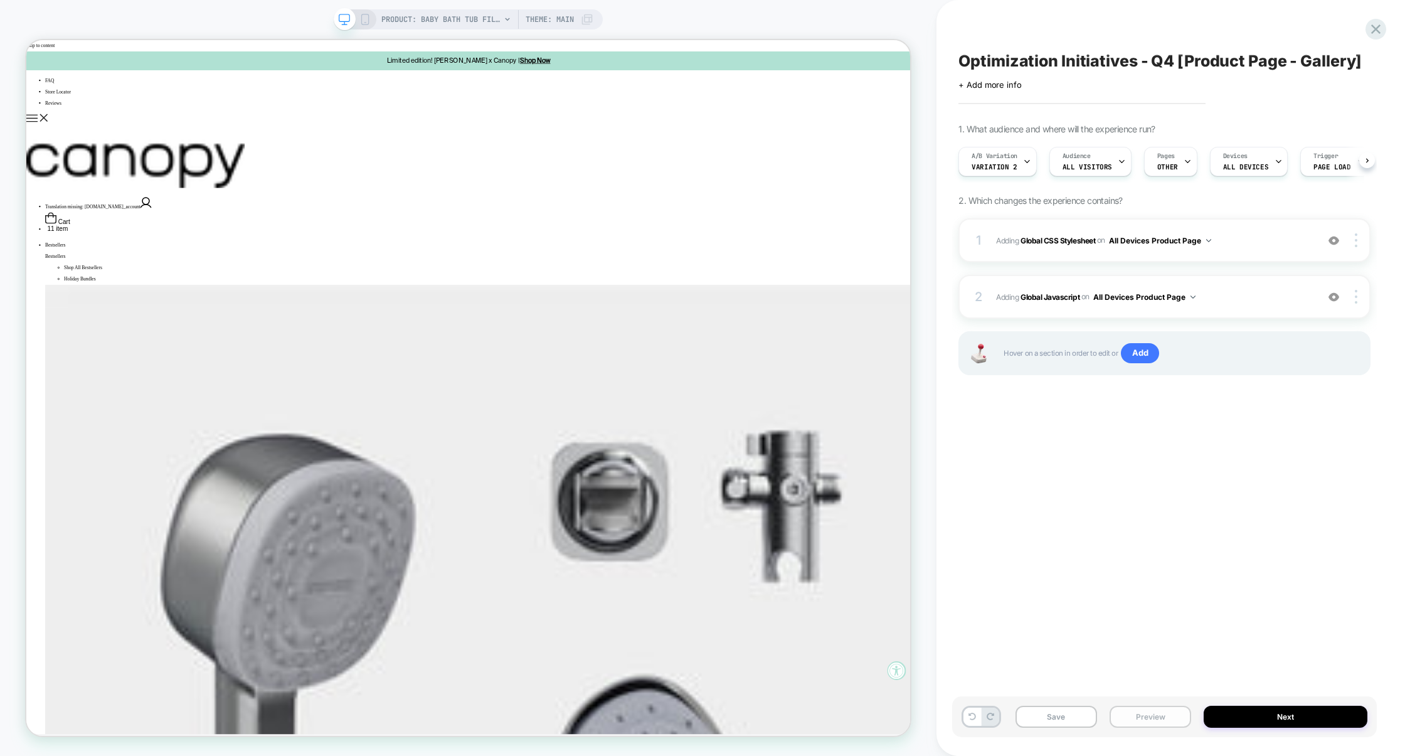
click at [1138, 720] on button "Preview" at bounding box center [1151, 717] width 82 height 22
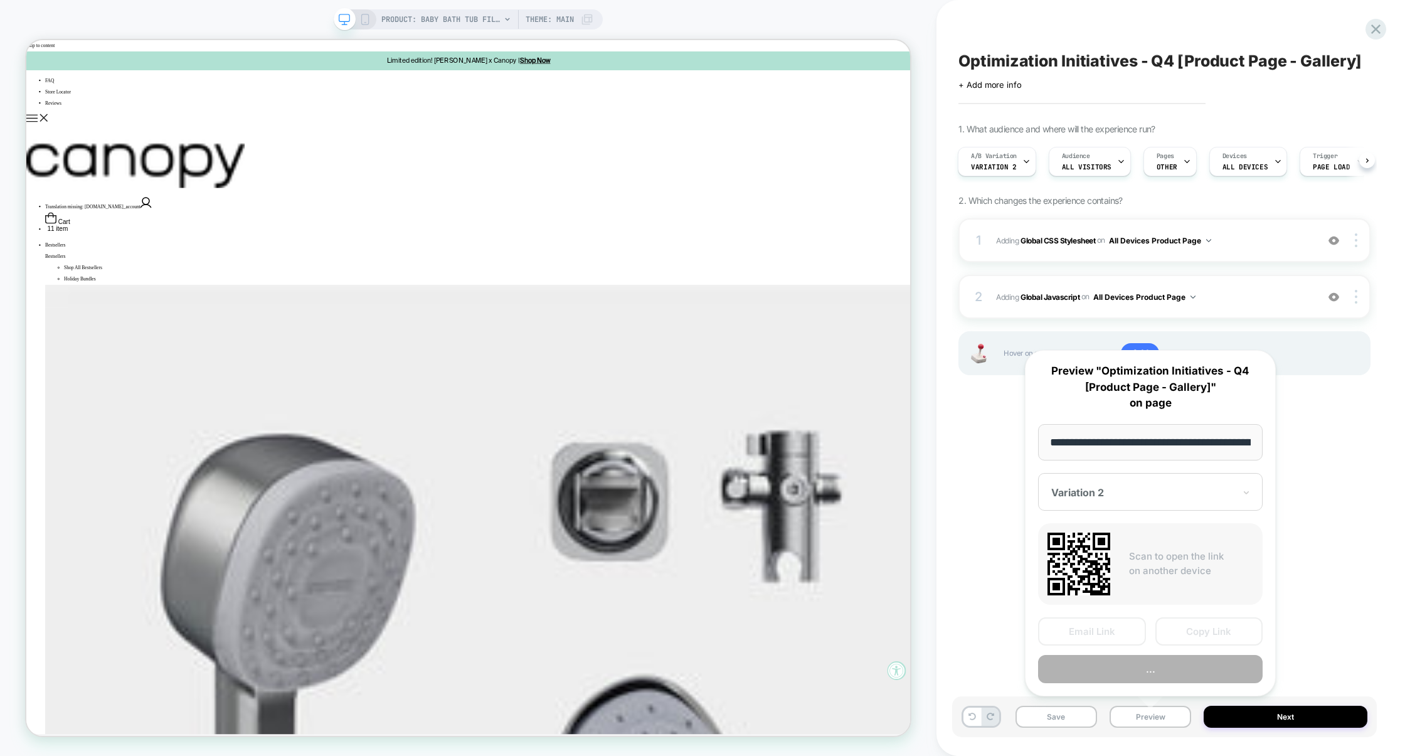
scroll to position [0, 149]
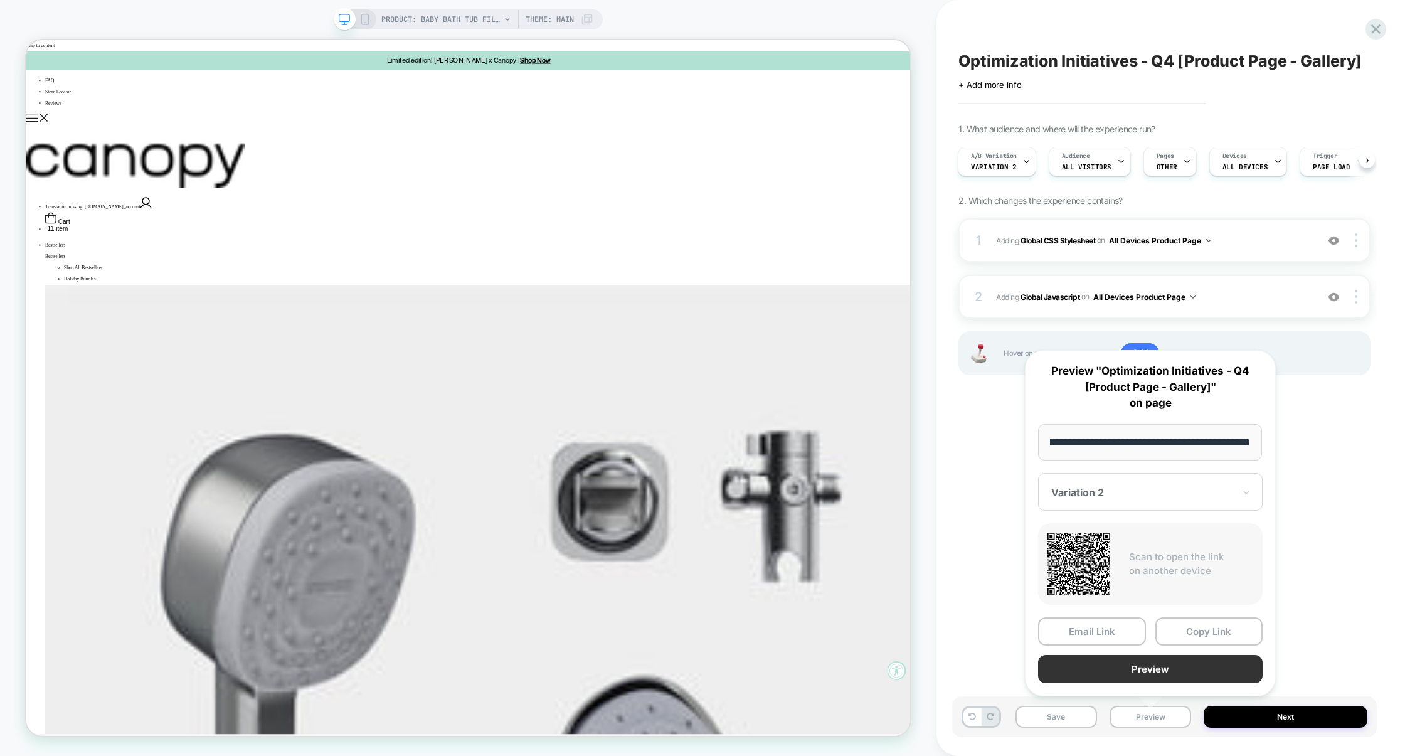
click at [1141, 663] on button "Preview" at bounding box center [1150, 669] width 225 height 28
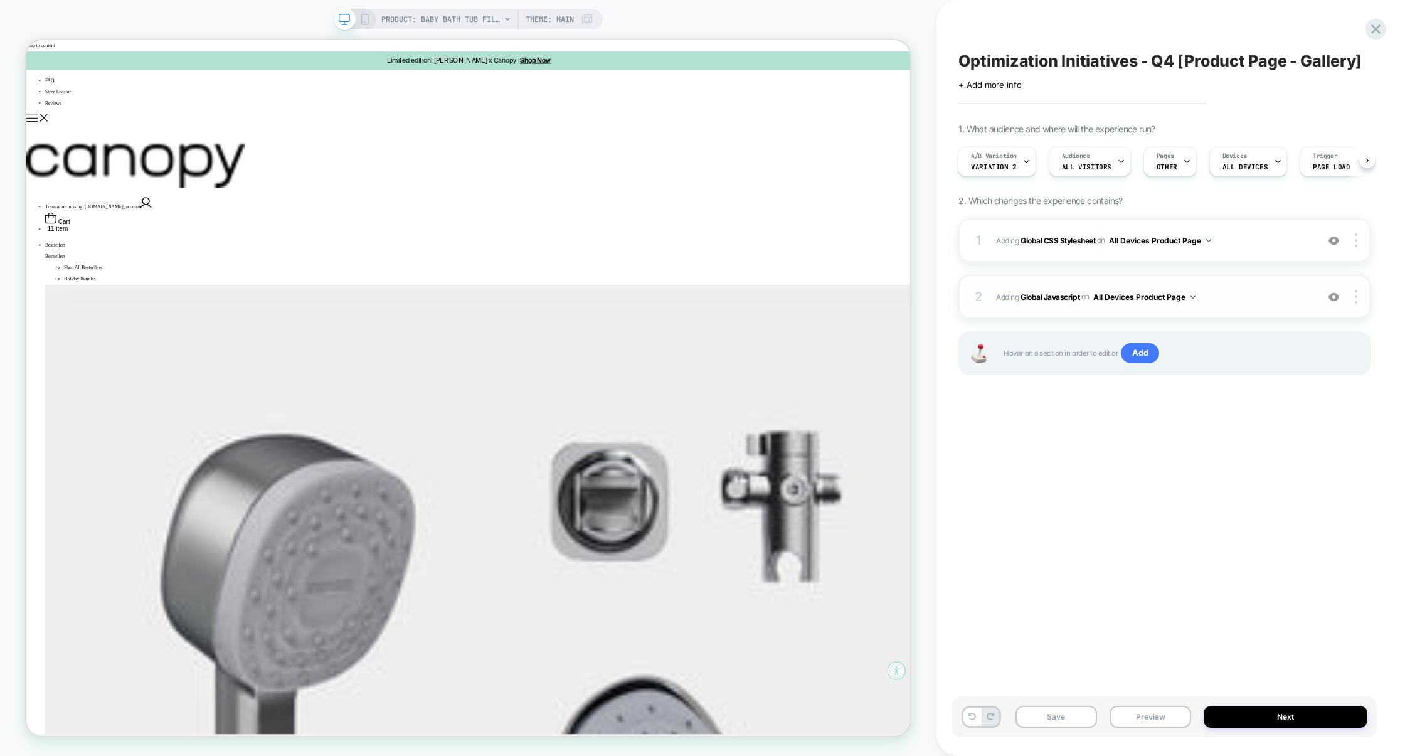
click at [1245, 292] on span "Adding Global Javascript on All Devices Product Page" at bounding box center [1153, 297] width 315 height 16
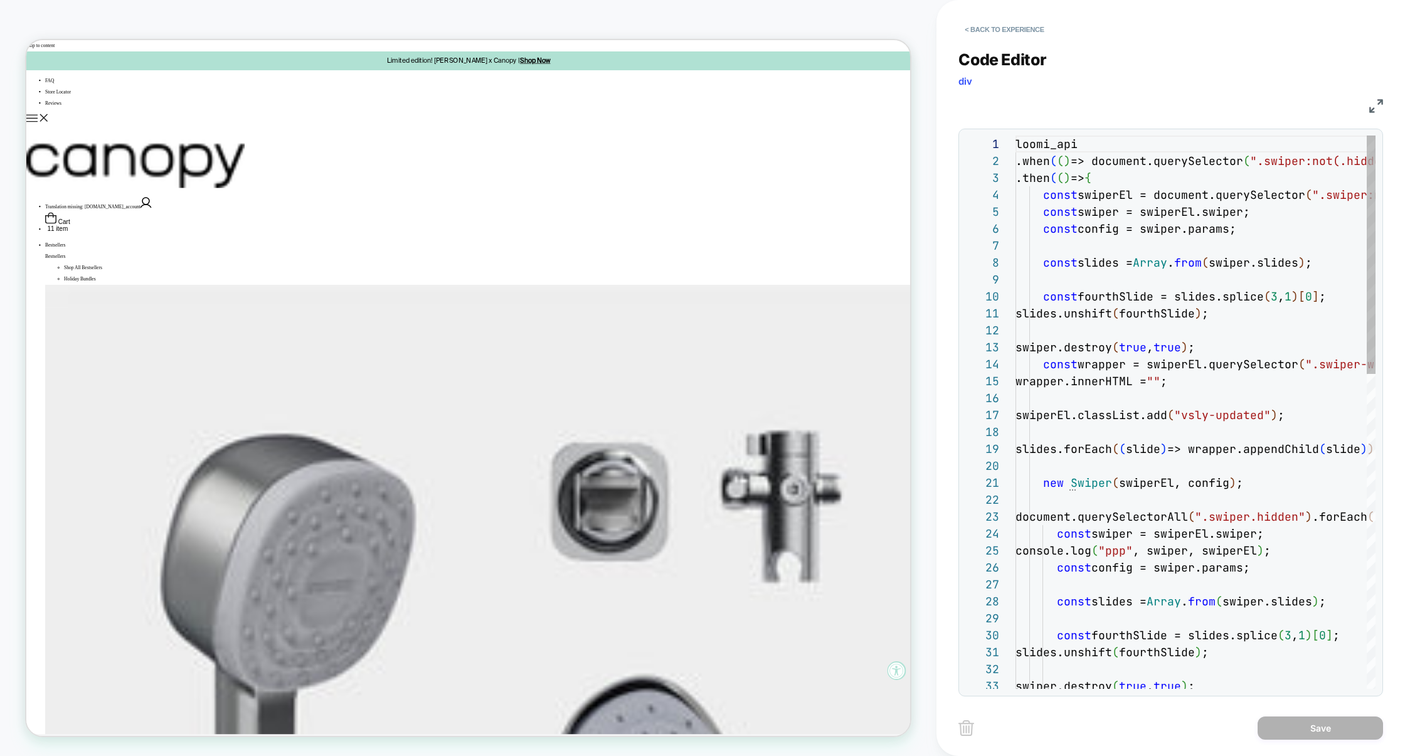
scroll to position [169, 0]
click at [1374, 107] on img at bounding box center [1376, 106] width 14 height 14
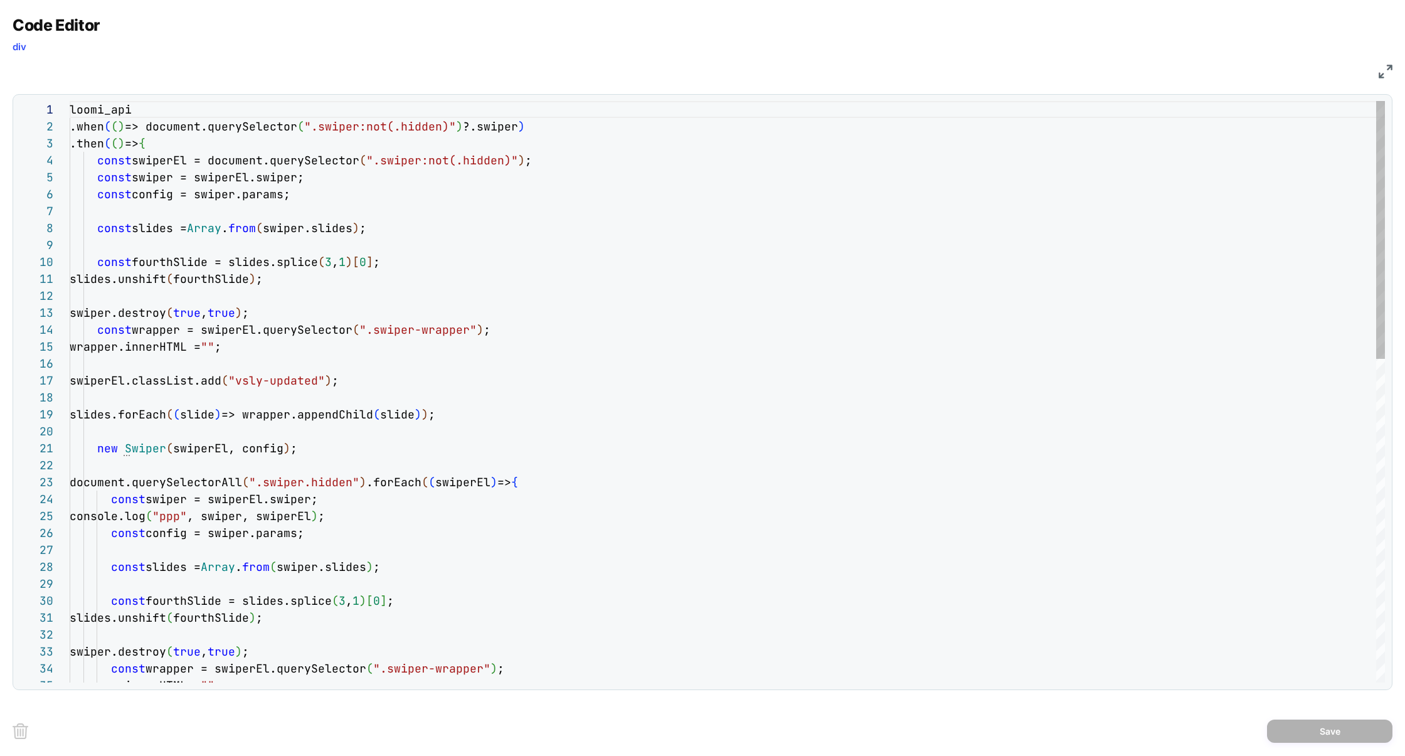
scroll to position [34, 480]
click at [557, 482] on div "const config = swiper.params; const slides = Array . from ( swiper.slides ) ; c…" at bounding box center [727, 756] width 1315 height 1310
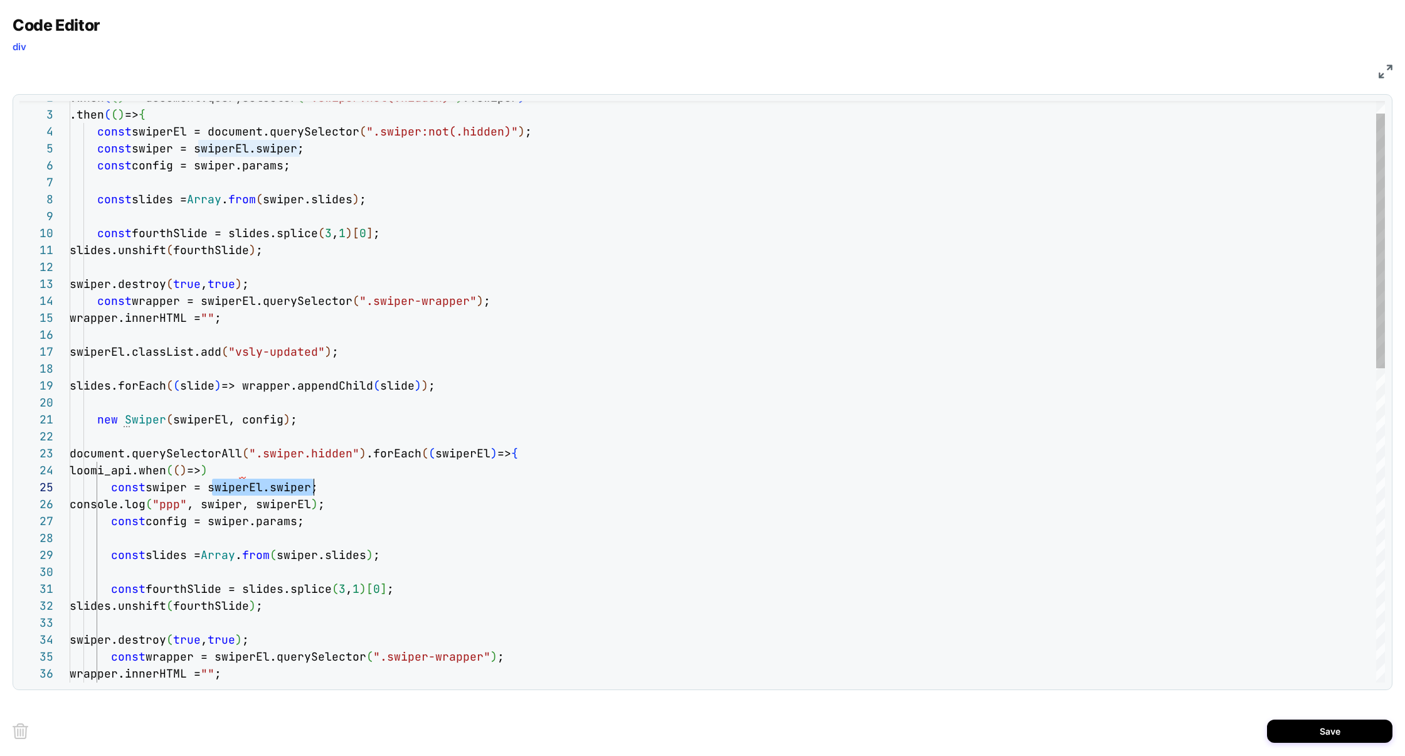
scroll to position [68, 244]
drag, startPoint x: 212, startPoint y: 494, endPoint x: 314, endPoint y: 493, distance: 102.2
click at [314, 493] on div "const config = swiper.params; const slides = Array . from ( swiper.slides ) ; c…" at bounding box center [727, 735] width 1315 height 1327
click at [239, 471] on div "const config = swiper.params; const slides = Array . from ( swiper.slides ) ; c…" at bounding box center [727, 735] width 1315 height 1327
click at [358, 472] on div "const config = swiper.params; const slides = Array . from ( swiper.slides ) ; c…" at bounding box center [727, 735] width 1315 height 1327
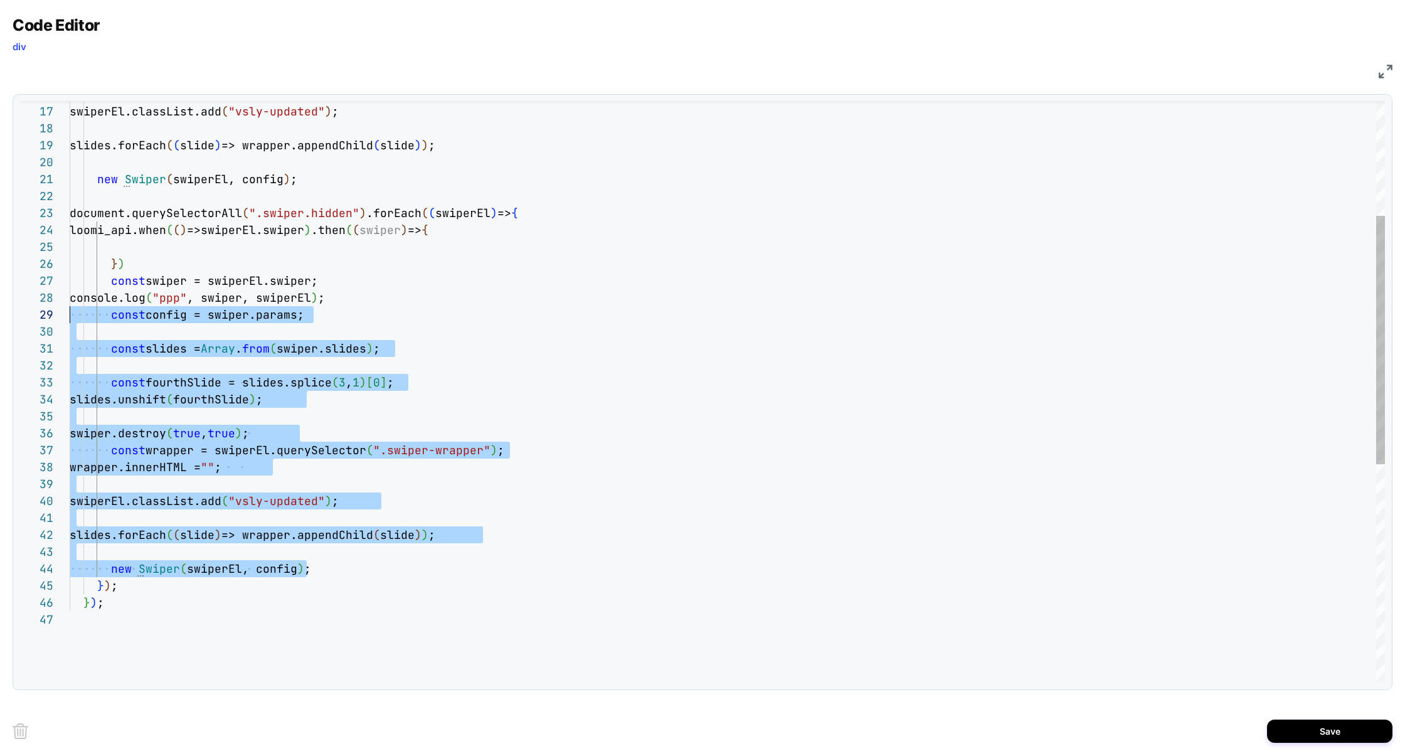
scroll to position [119, 0]
drag, startPoint x: 317, startPoint y: 571, endPoint x: 7, endPoint y: 294, distance: 415.8
click at [7, 292] on div "Code Editor div JS 16 17 18 19 20 21 22 23 27 28 29 30 31 32 33 34 35 36 37 24 …" at bounding box center [702, 378] width 1405 height 756
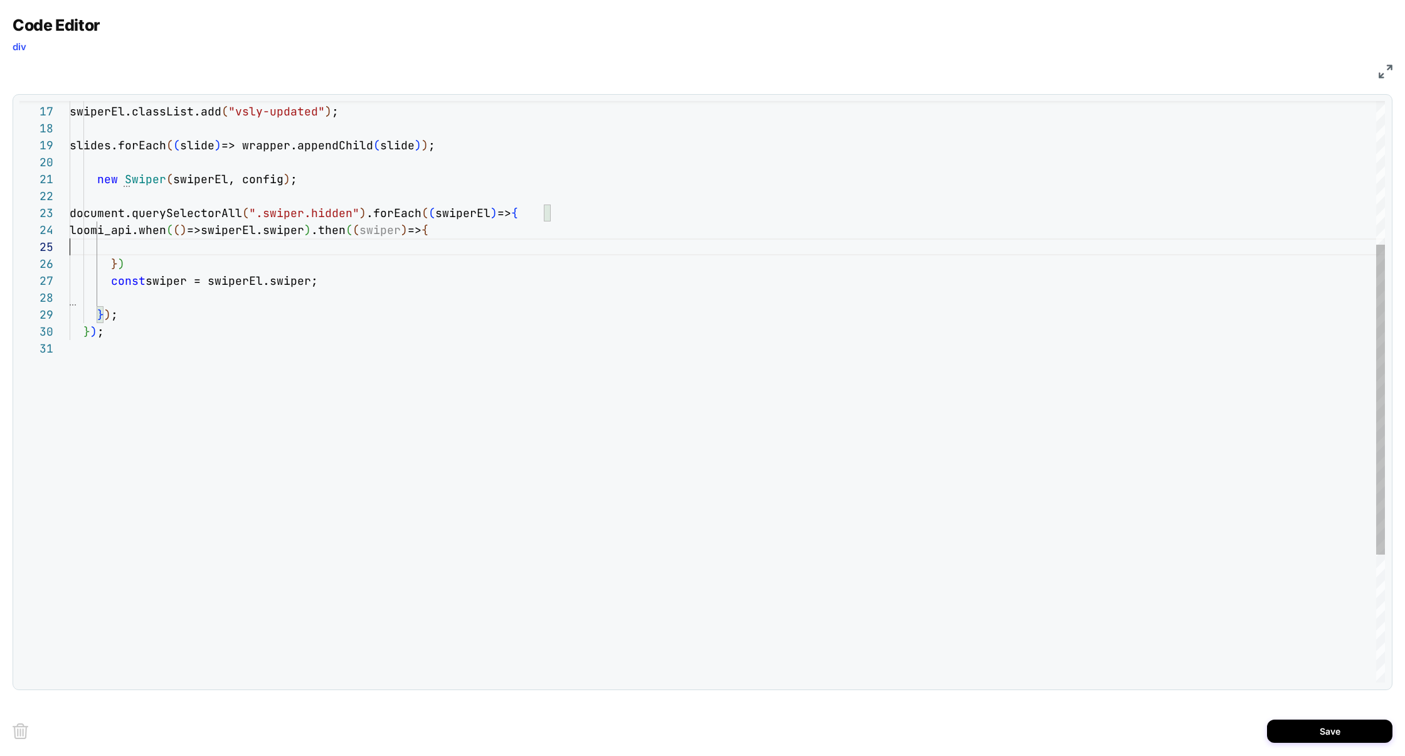
click at [142, 248] on div "swiperEl.classList.add ( "vsly-updated" ) ; slides.forEach ( ( slide ) => wrapp…" at bounding box center [727, 376] width 1315 height 1089
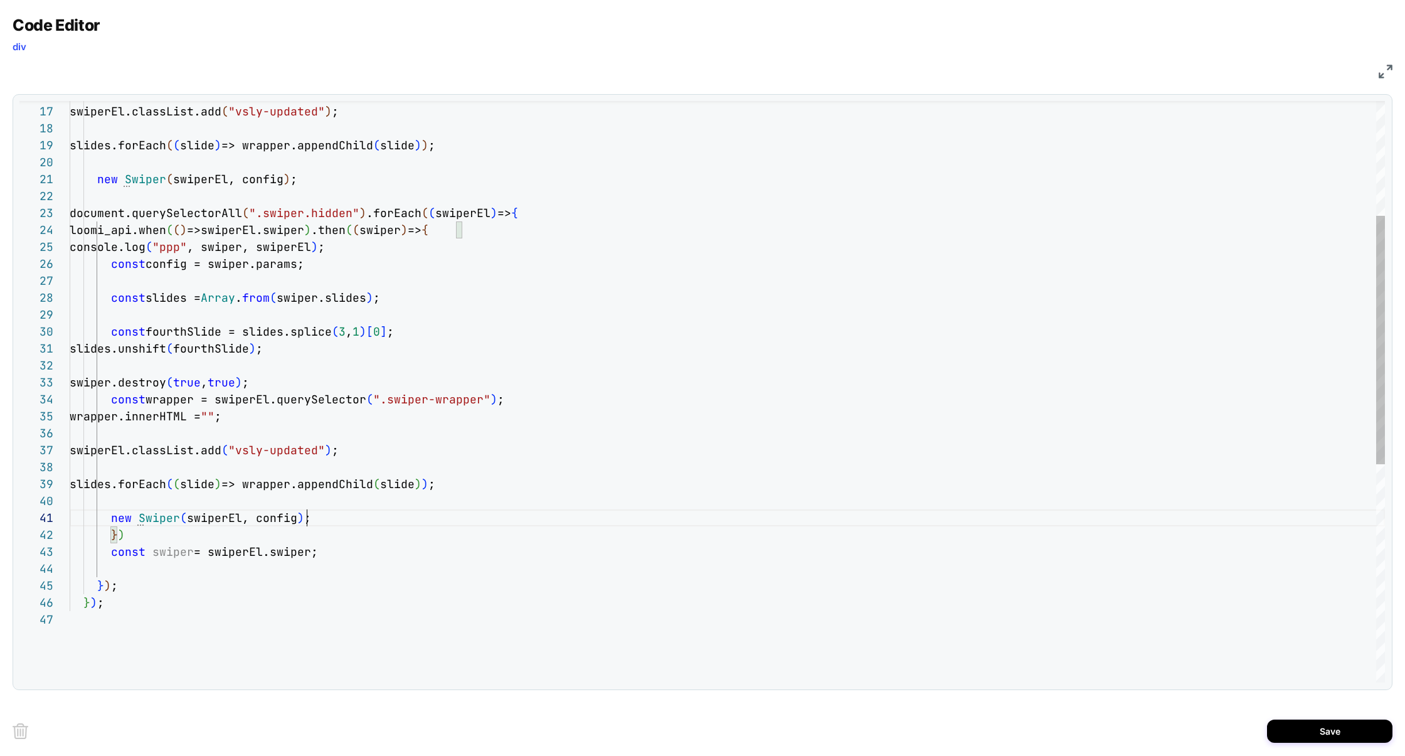
click at [166, 549] on div "swiperEl.classList.add ( "vsly-updated" ) ; slides.forEach ( ( slide ) => wrapp…" at bounding box center [727, 512] width 1315 height 1360
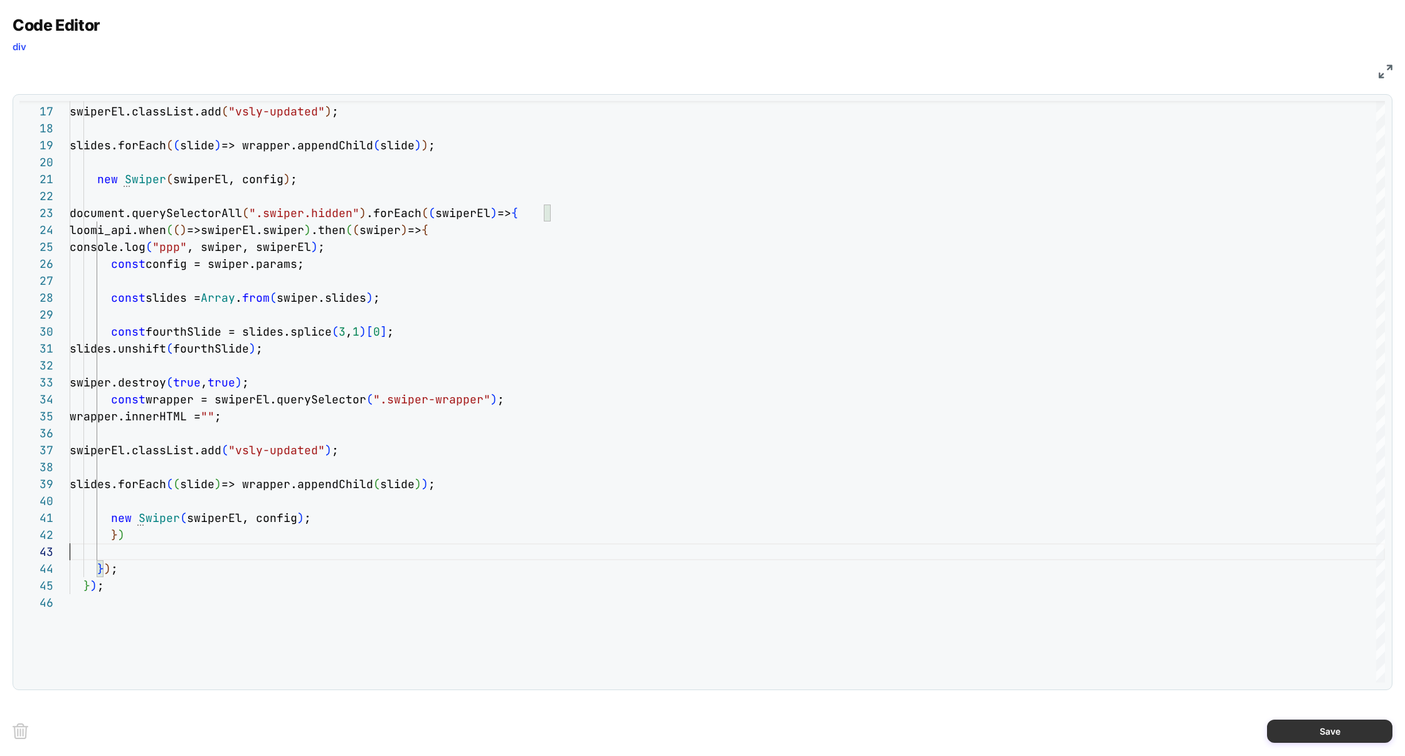
type textarea "**********"
click at [1313, 731] on button "Save" at bounding box center [1329, 730] width 125 height 23
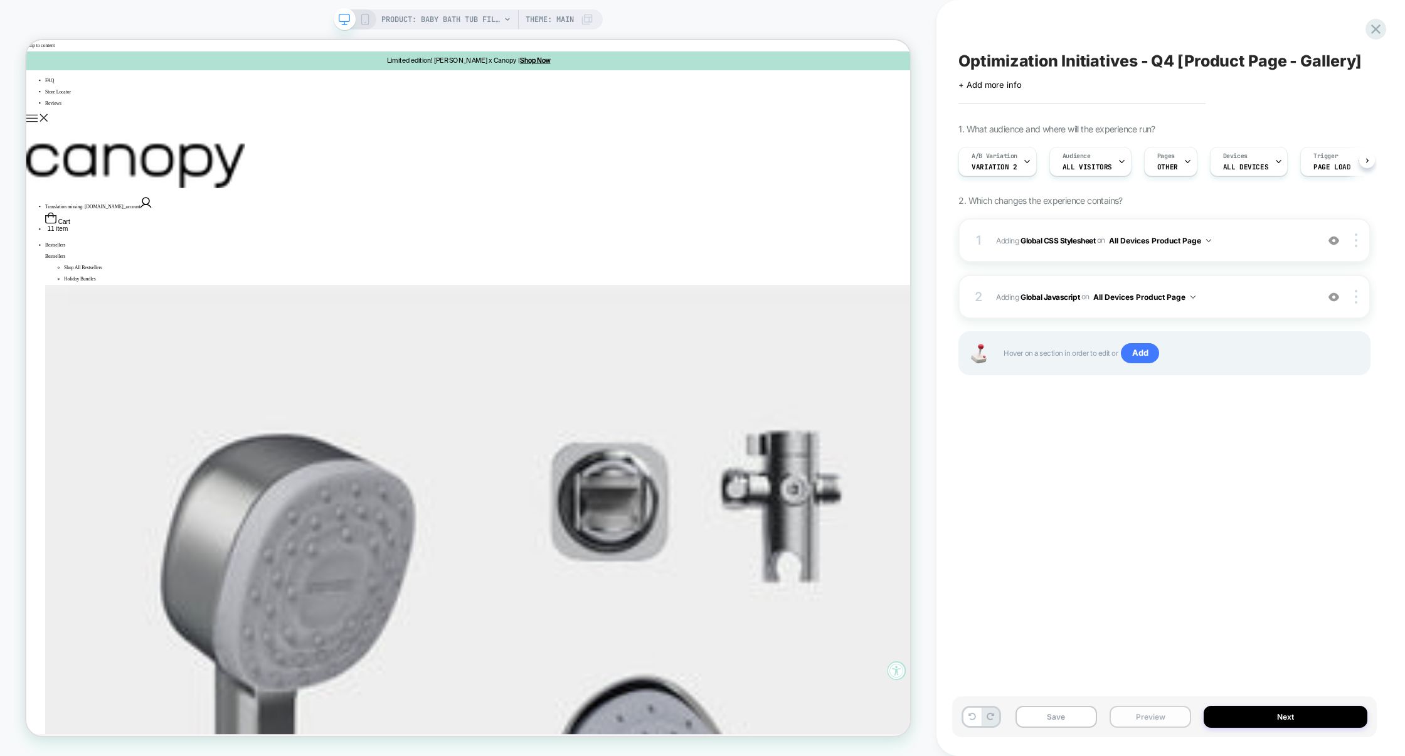
scroll to position [0, 1]
click at [1147, 718] on button "Preview" at bounding box center [1151, 717] width 82 height 22
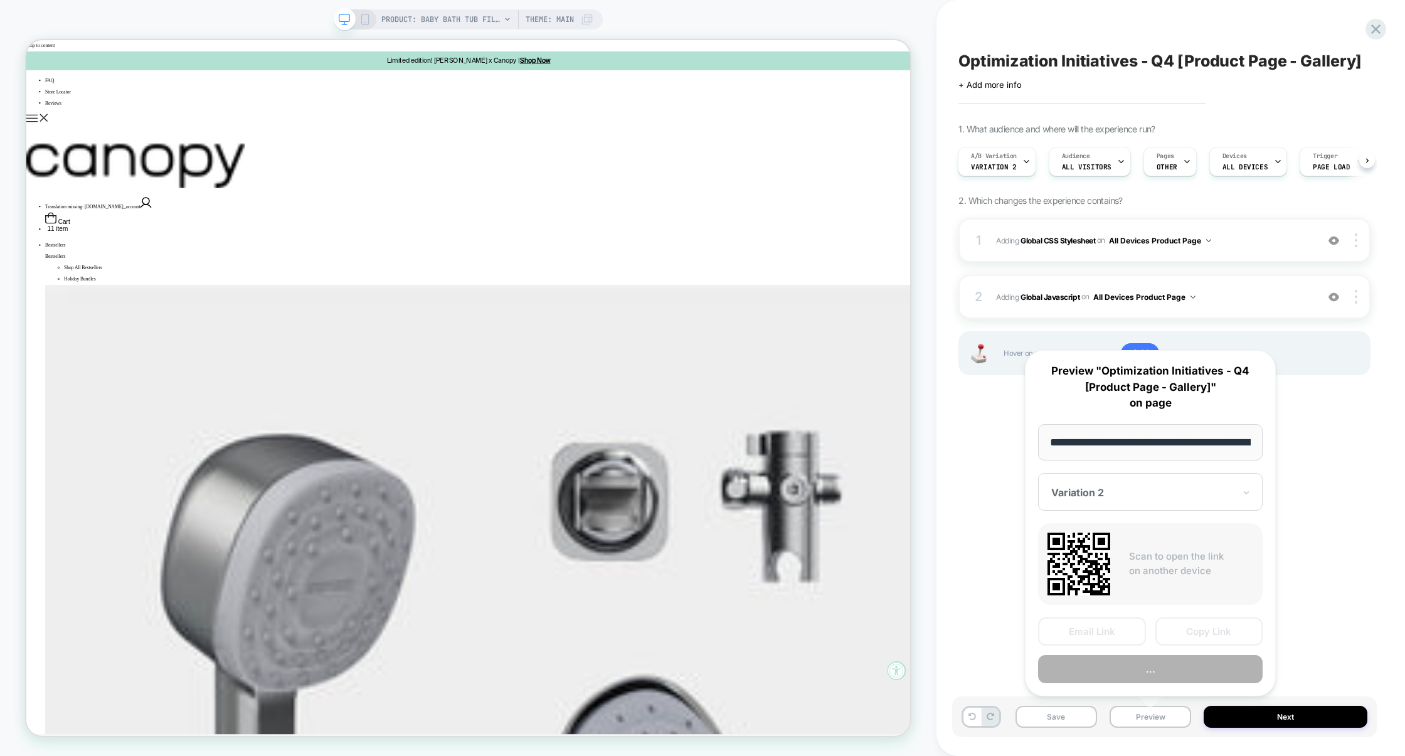
scroll to position [0, 149]
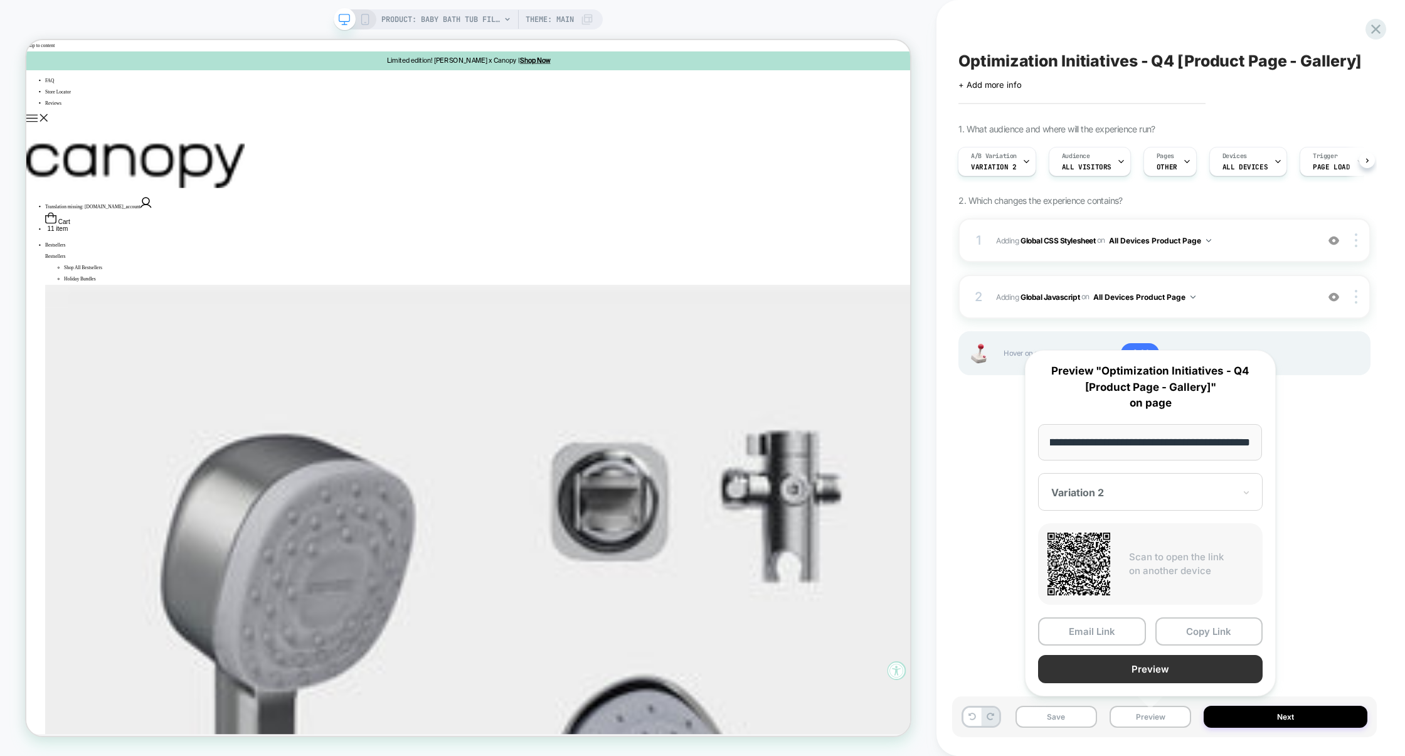
click at [1163, 674] on button "Preview" at bounding box center [1150, 669] width 225 height 28
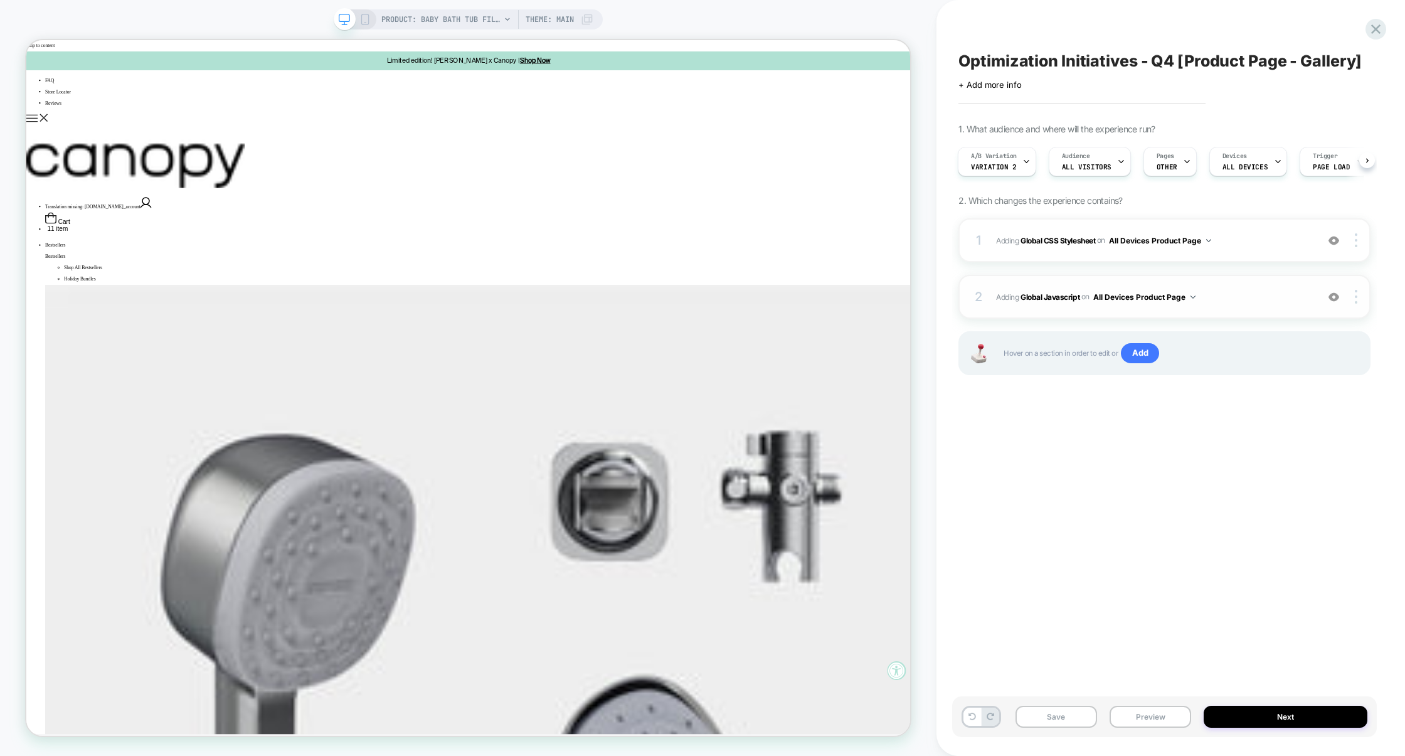
click at [1219, 292] on span "Adding Global Javascript on All Devices Product Page" at bounding box center [1153, 297] width 315 height 16
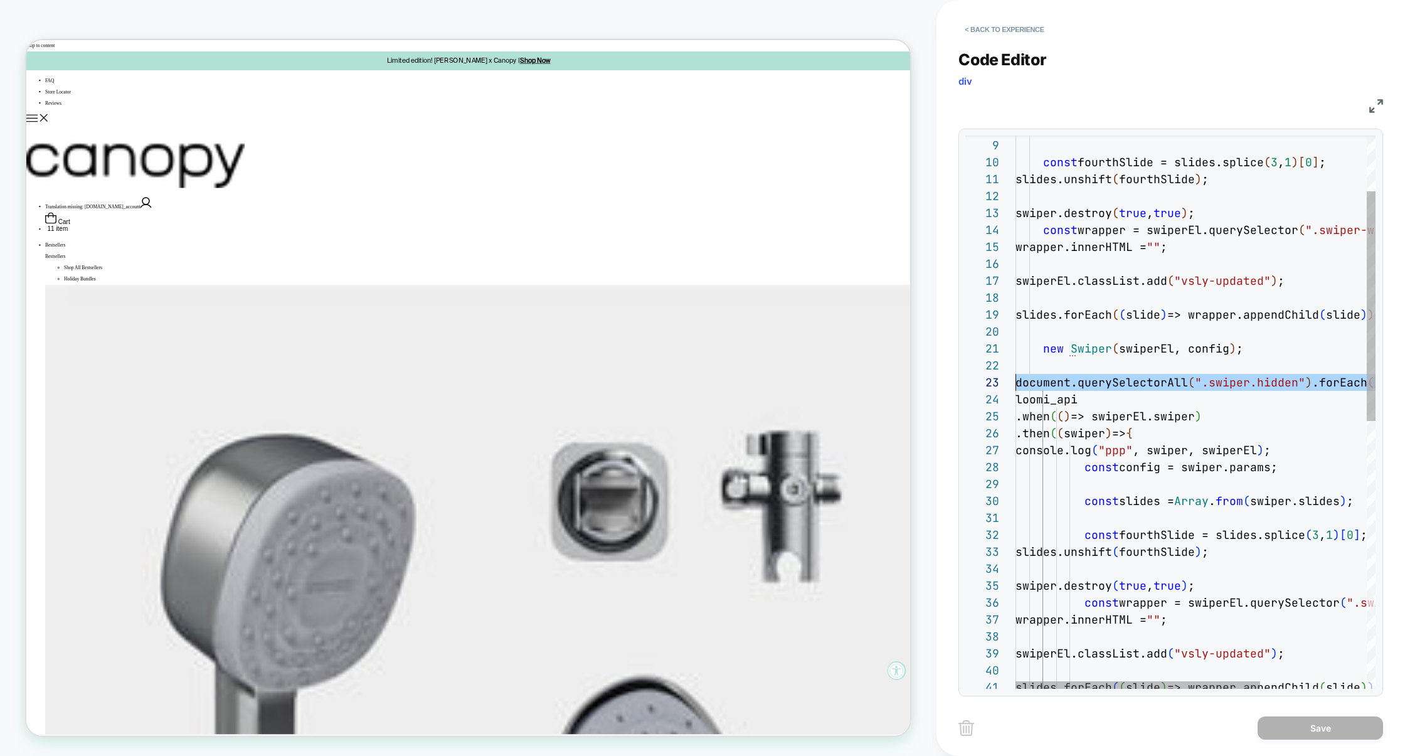
scroll to position [34, 0]
drag, startPoint x: 1376, startPoint y: 426, endPoint x: 840, endPoint y: 426, distance: 535.7
click at [1377, 104] on img at bounding box center [1376, 106] width 14 height 14
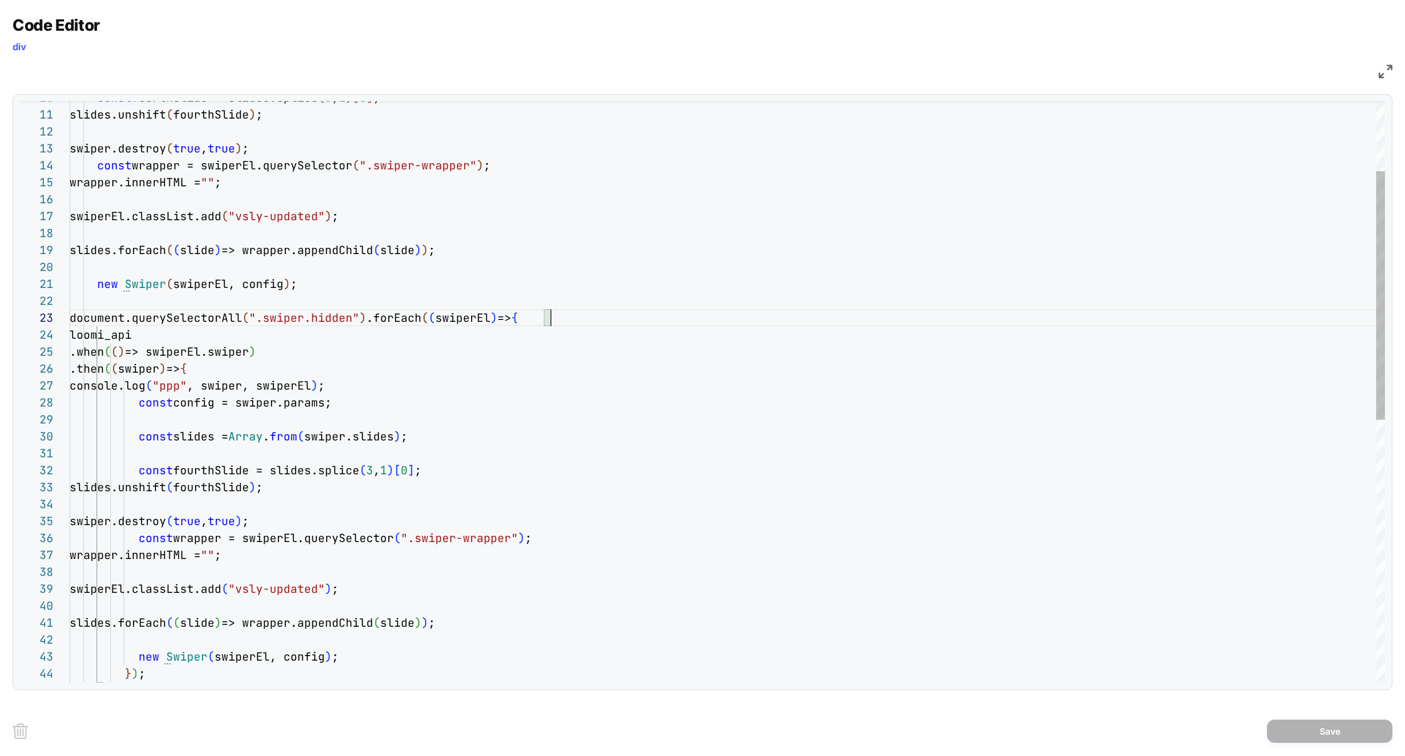
scroll to position [34, 480]
click at [562, 323] on div "const fourthSlide = slides.splice ( 3 , 1 ) [ 0 ] ; slides.unshift ( fourthSlid…" at bounding box center [727, 617] width 1315 height 1360
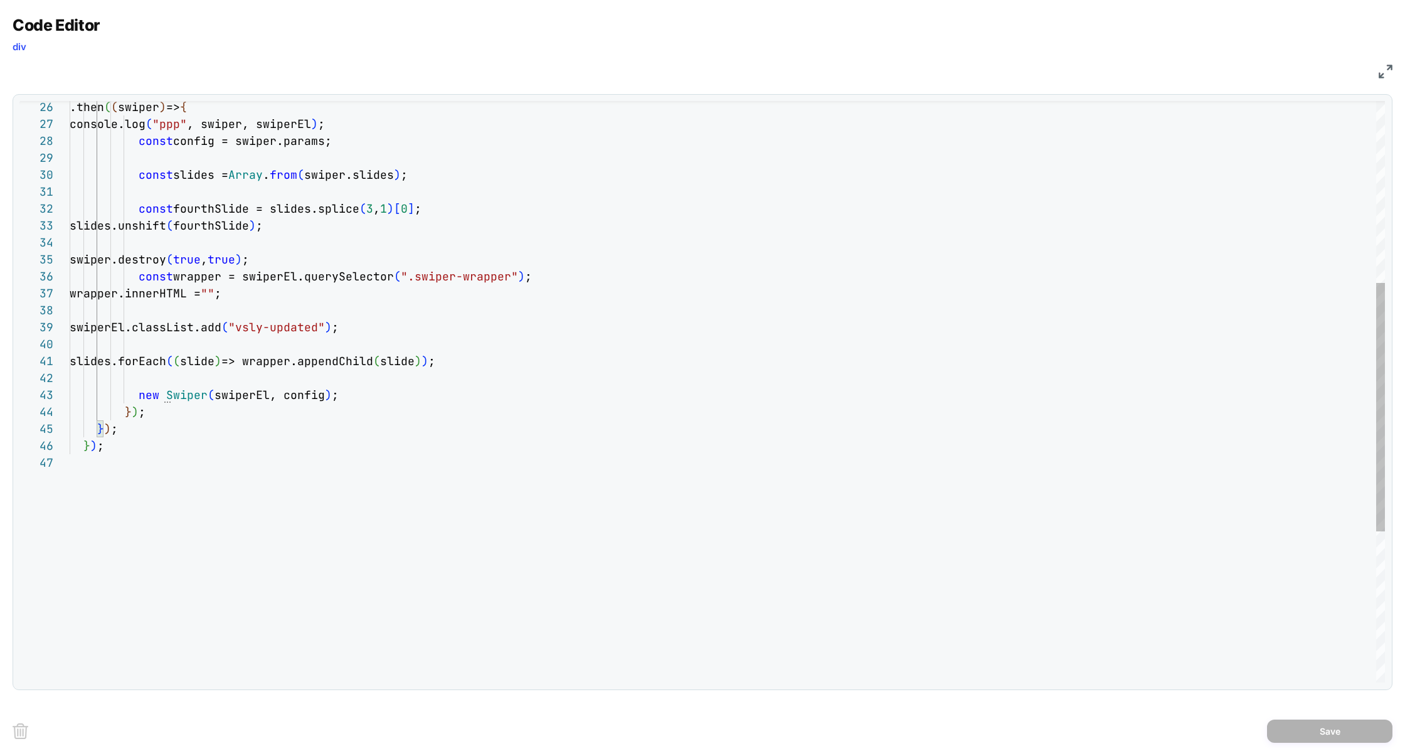
scroll to position [68, 48]
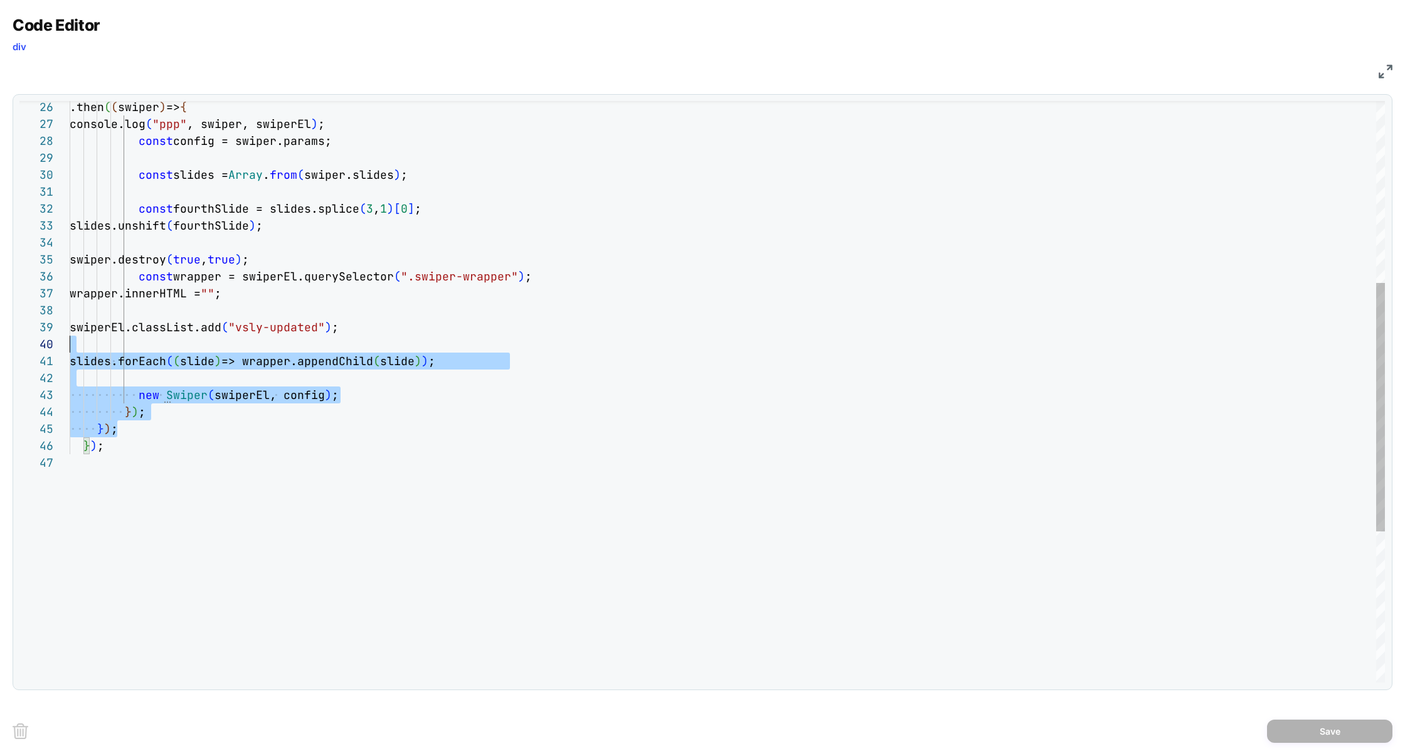
drag, startPoint x: 132, startPoint y: 430, endPoint x: 127, endPoint y: 309, distance: 121.2
click at [127, 309] on div ".then ( ( swiper ) => { console.log ( "ppp" , swiper, swiperEl ) ; const config…" at bounding box center [727, 355] width 1315 height 1360
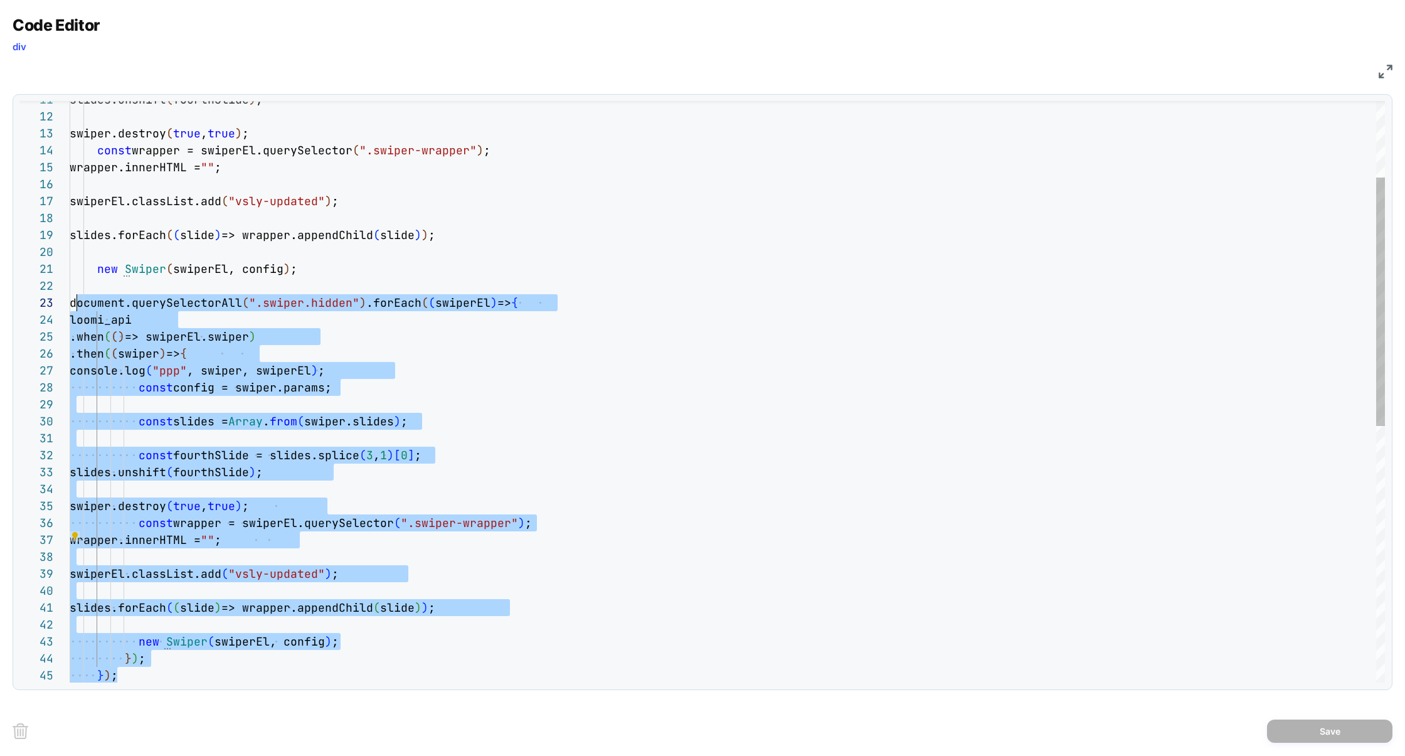
scroll to position [34, 6]
click at [77, 305] on div ".then ( ( swiper ) => { console.log ( "ppp" , swiper, swiperEl ) ; const config…" at bounding box center [727, 602] width 1315 height 1360
type textarea "**********"
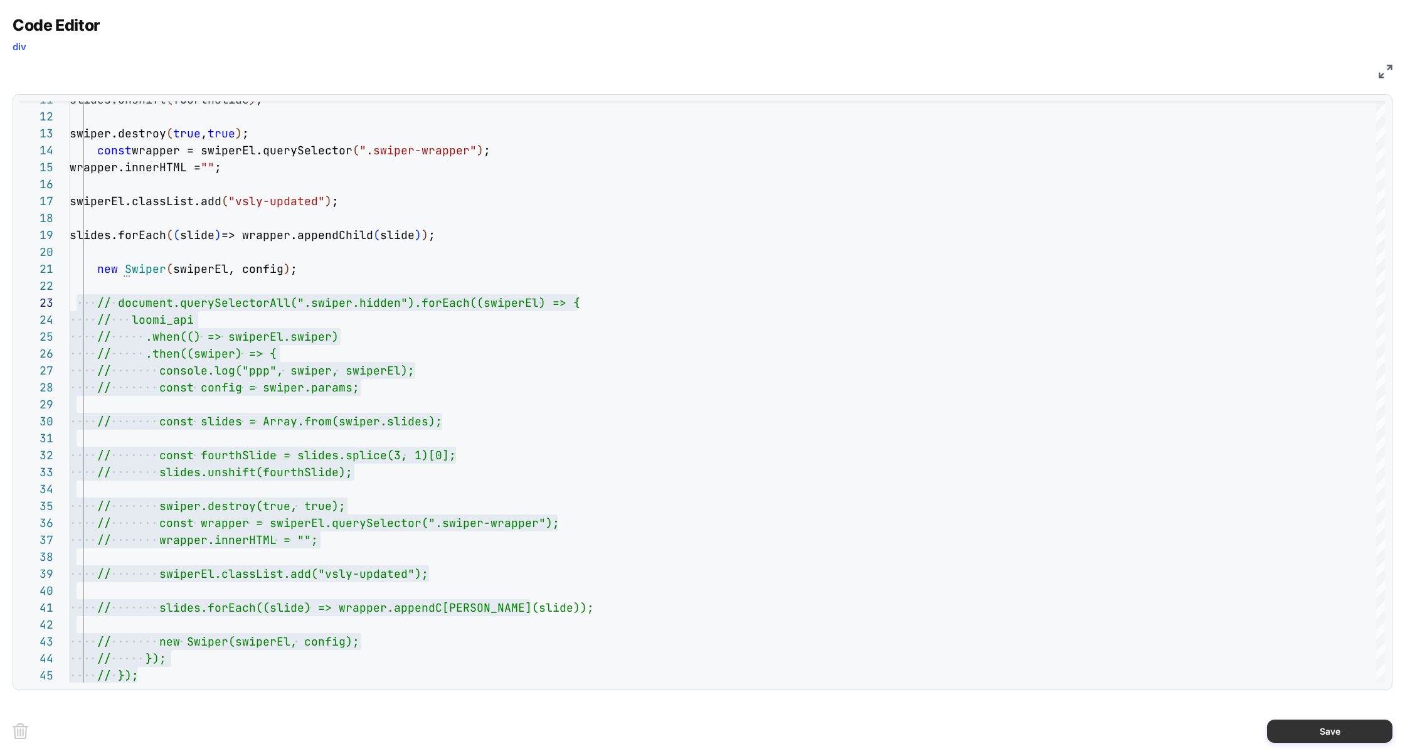
click at [1335, 742] on button "Save" at bounding box center [1329, 730] width 125 height 23
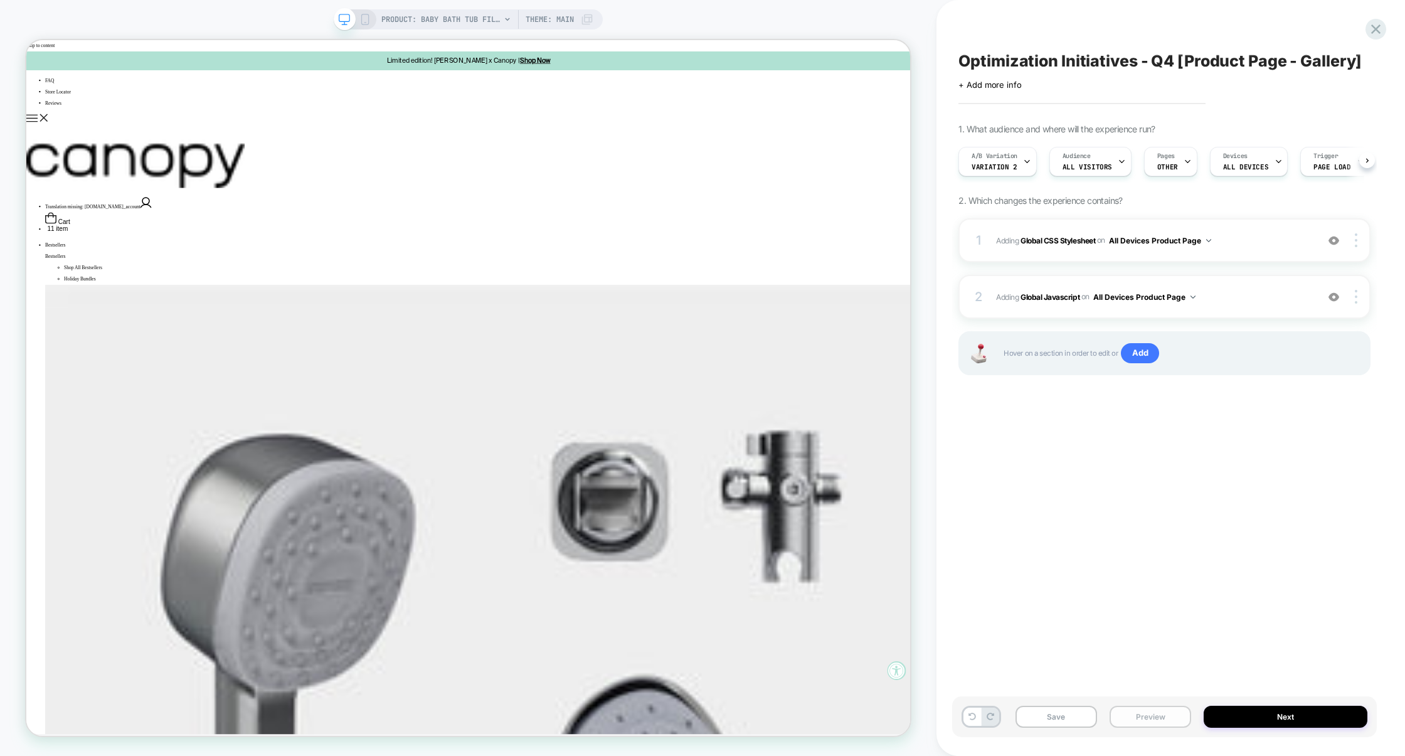
scroll to position [0, 1]
click at [1157, 721] on button "Preview" at bounding box center [1151, 717] width 82 height 22
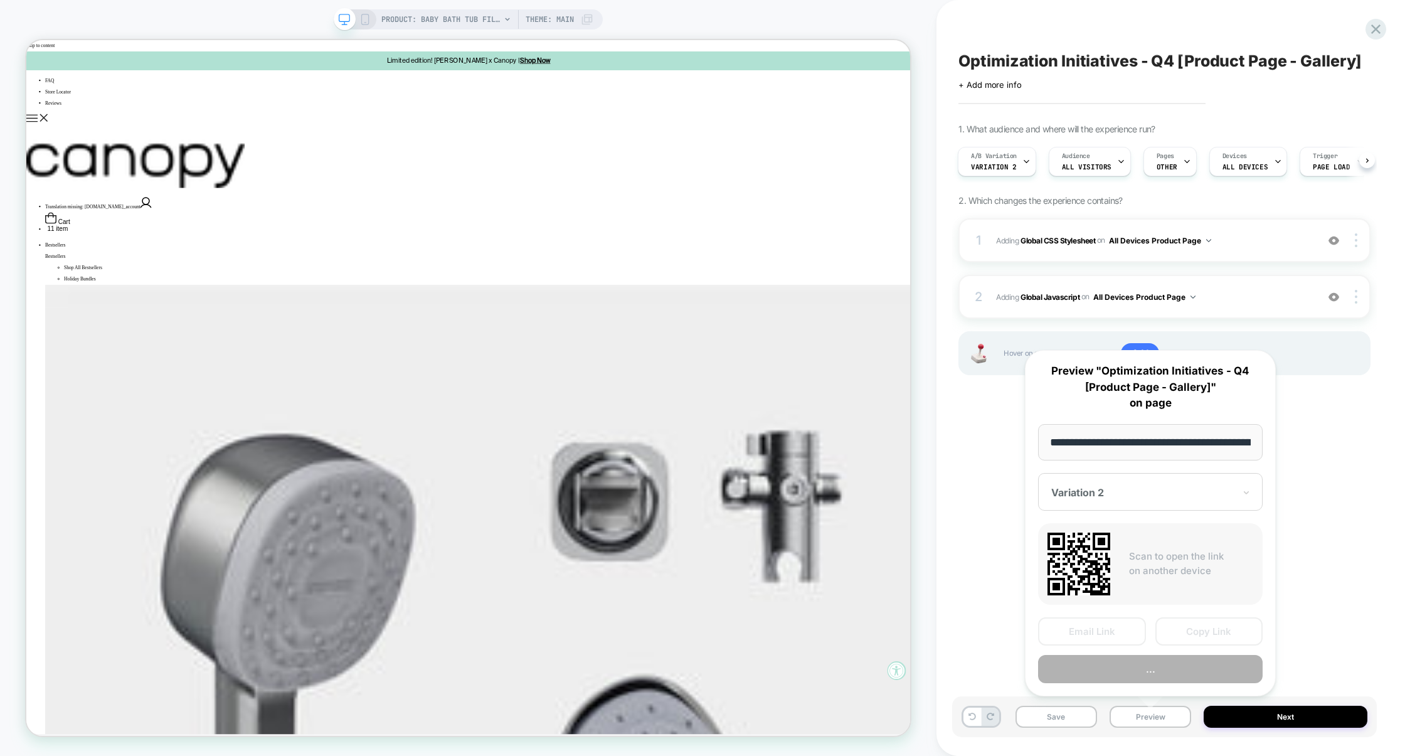
scroll to position [0, 149]
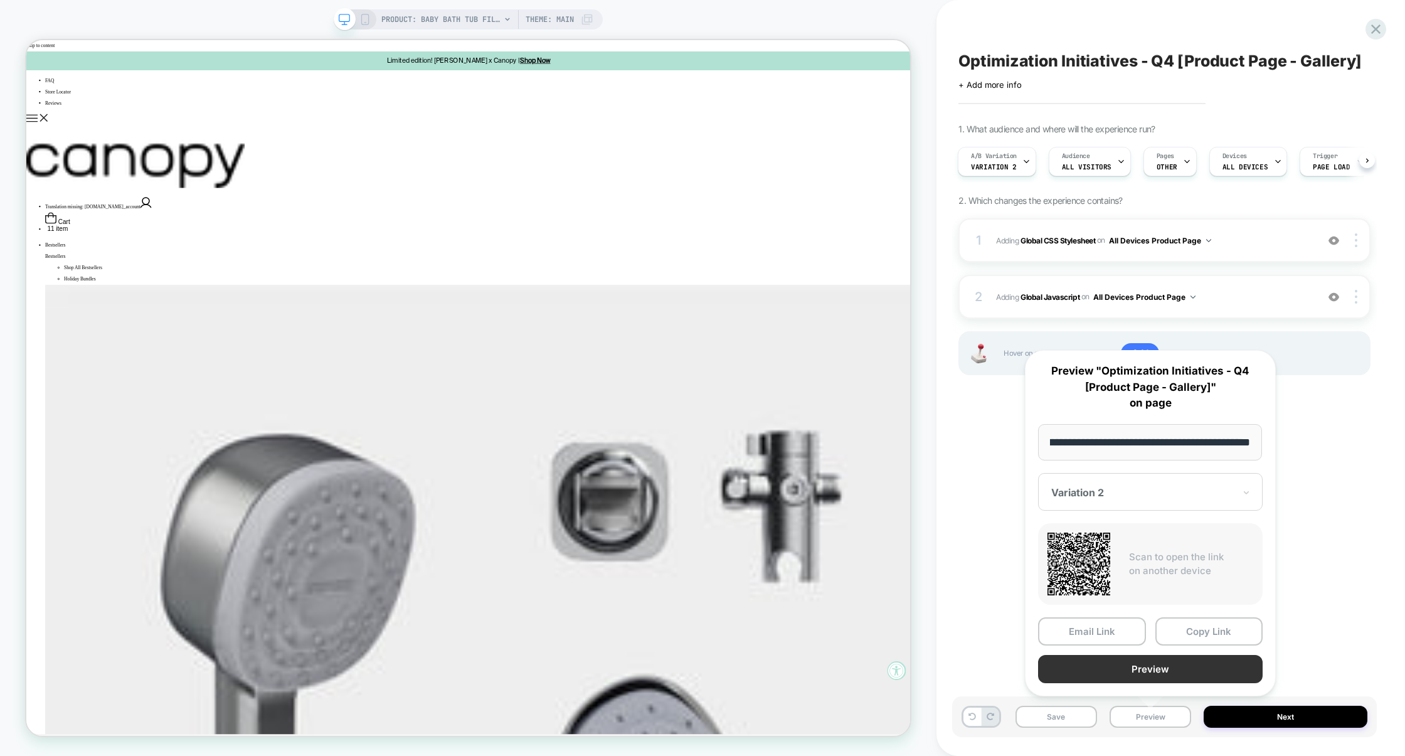
click at [1164, 669] on button "Preview" at bounding box center [1150, 669] width 225 height 28
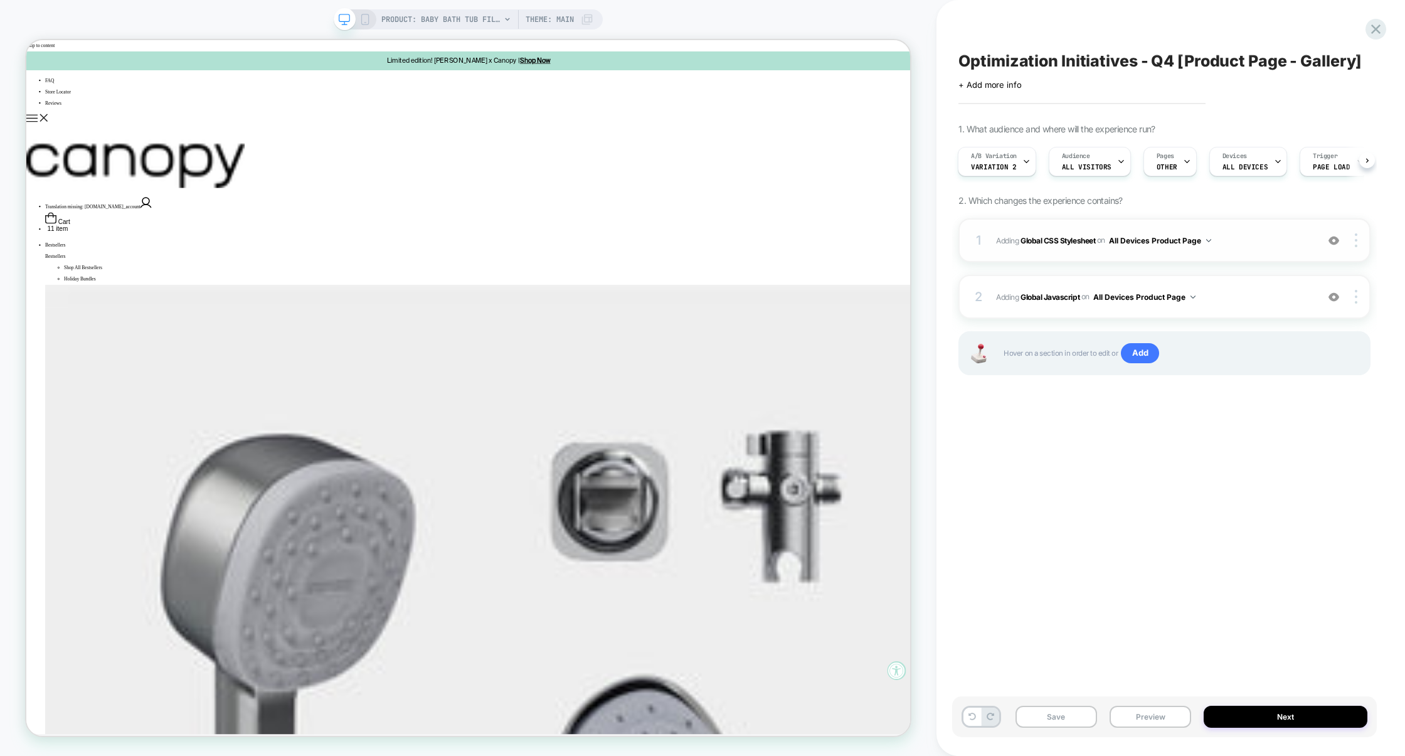
click at [1327, 240] on div at bounding box center [1334, 240] width 24 height 14
click at [1142, 721] on button "Preview" at bounding box center [1151, 717] width 82 height 22
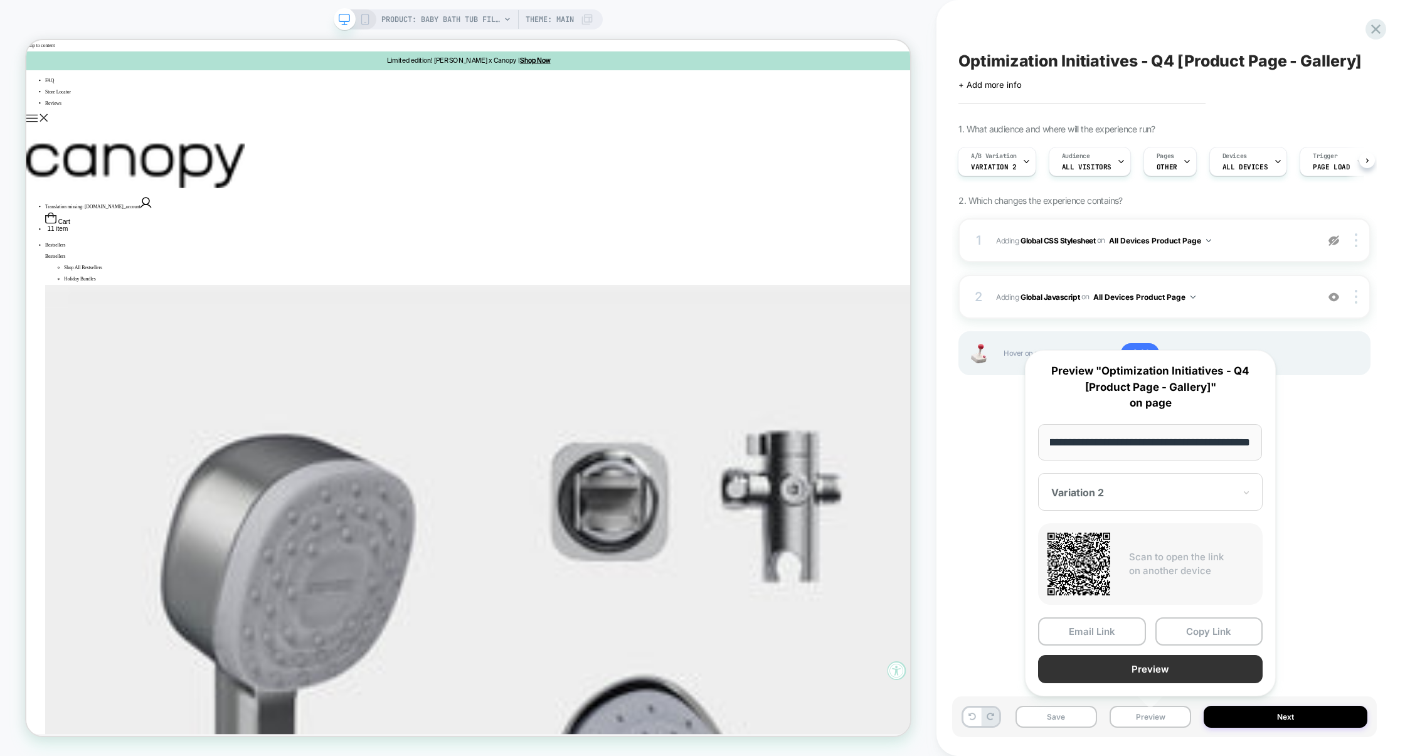
scroll to position [0, 0]
click at [1145, 671] on button "Preview" at bounding box center [1150, 669] width 225 height 28
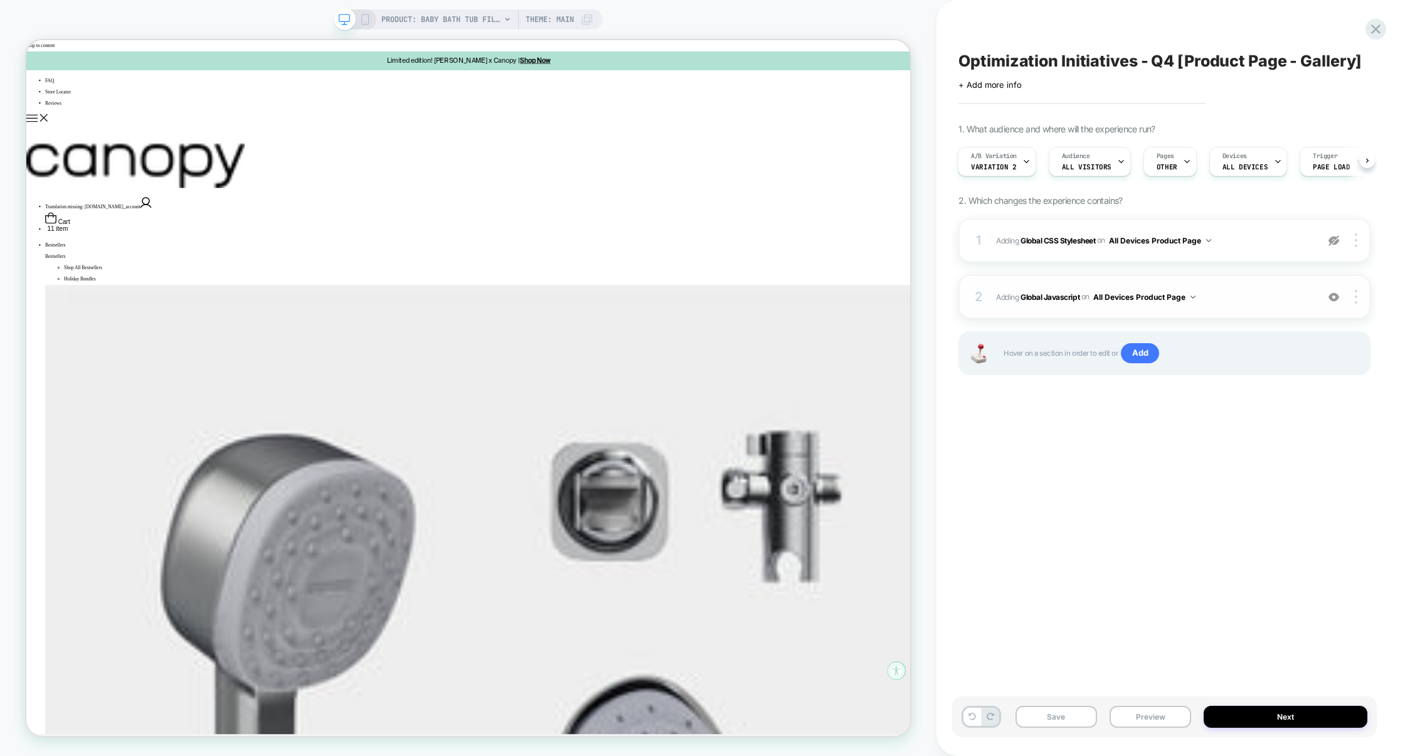
click at [1275, 287] on div "2 Adding Global Javascript on All Devices Product Page Add Before Add After Tar…" at bounding box center [1164, 297] width 412 height 44
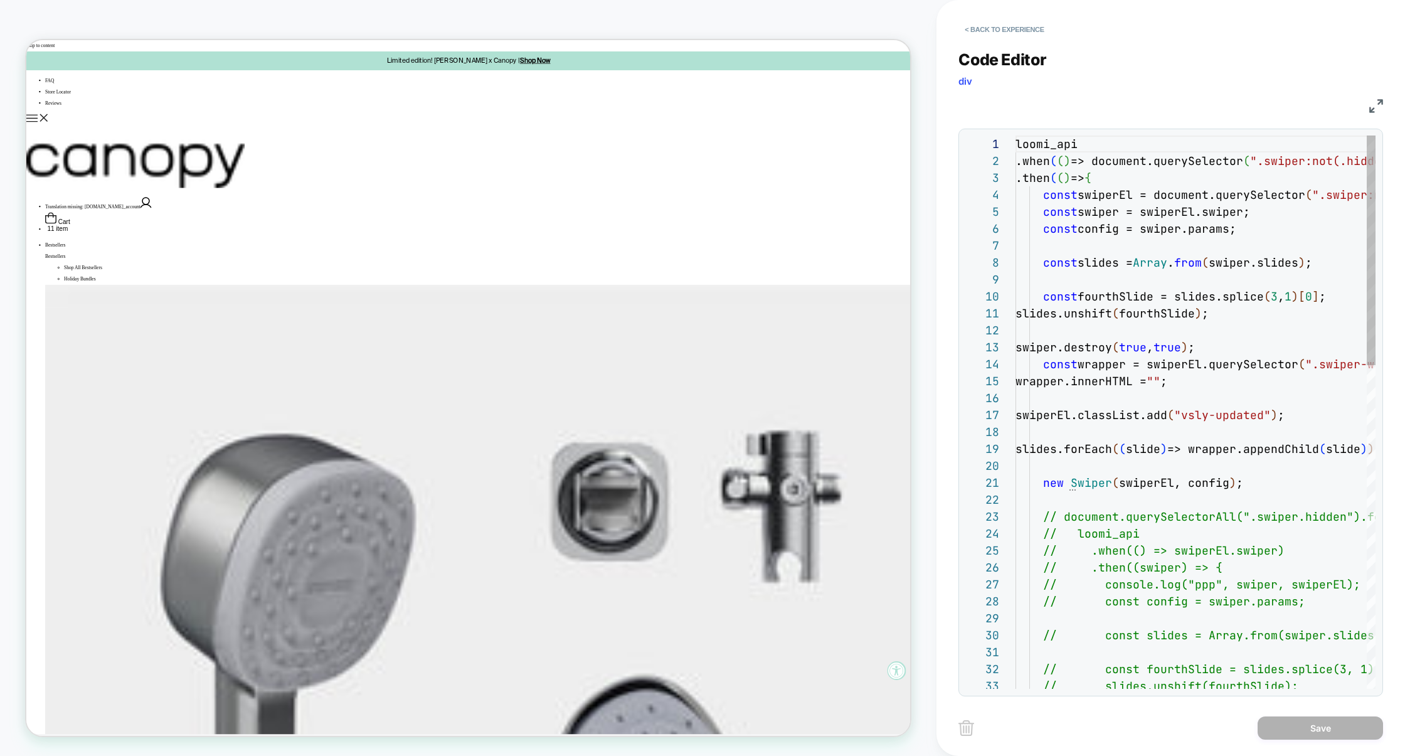
scroll to position [169, 0]
click at [1376, 107] on img at bounding box center [1376, 106] width 14 height 14
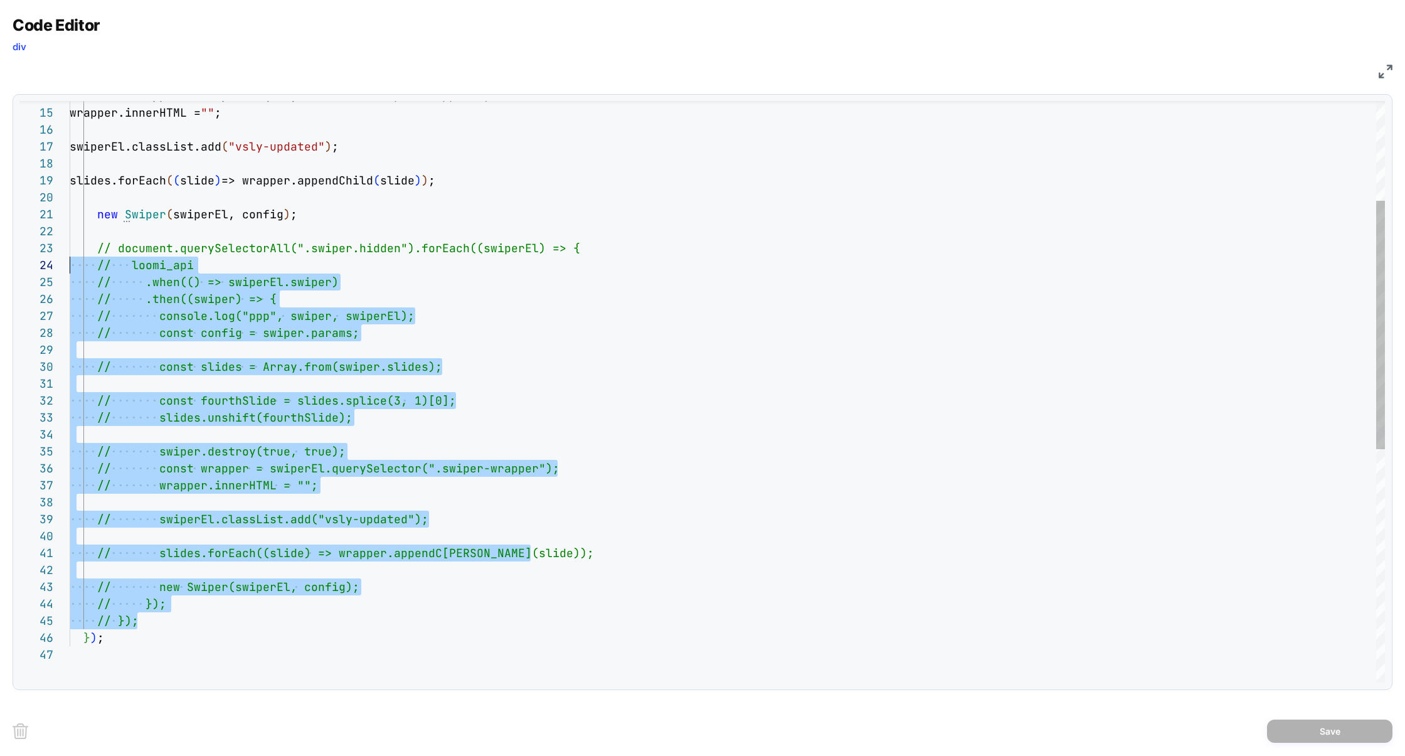
scroll to position [34, 0]
drag, startPoint x: 154, startPoint y: 622, endPoint x: 54, endPoint y: 255, distance: 379.8
click at [54, 254] on div "14 15 16 17 18 19 20 21 22 23 24 25 26 27 28 29 30 31 32 33 34 35 36 37 38 39 4…" at bounding box center [701, 391] width 1365 height 581
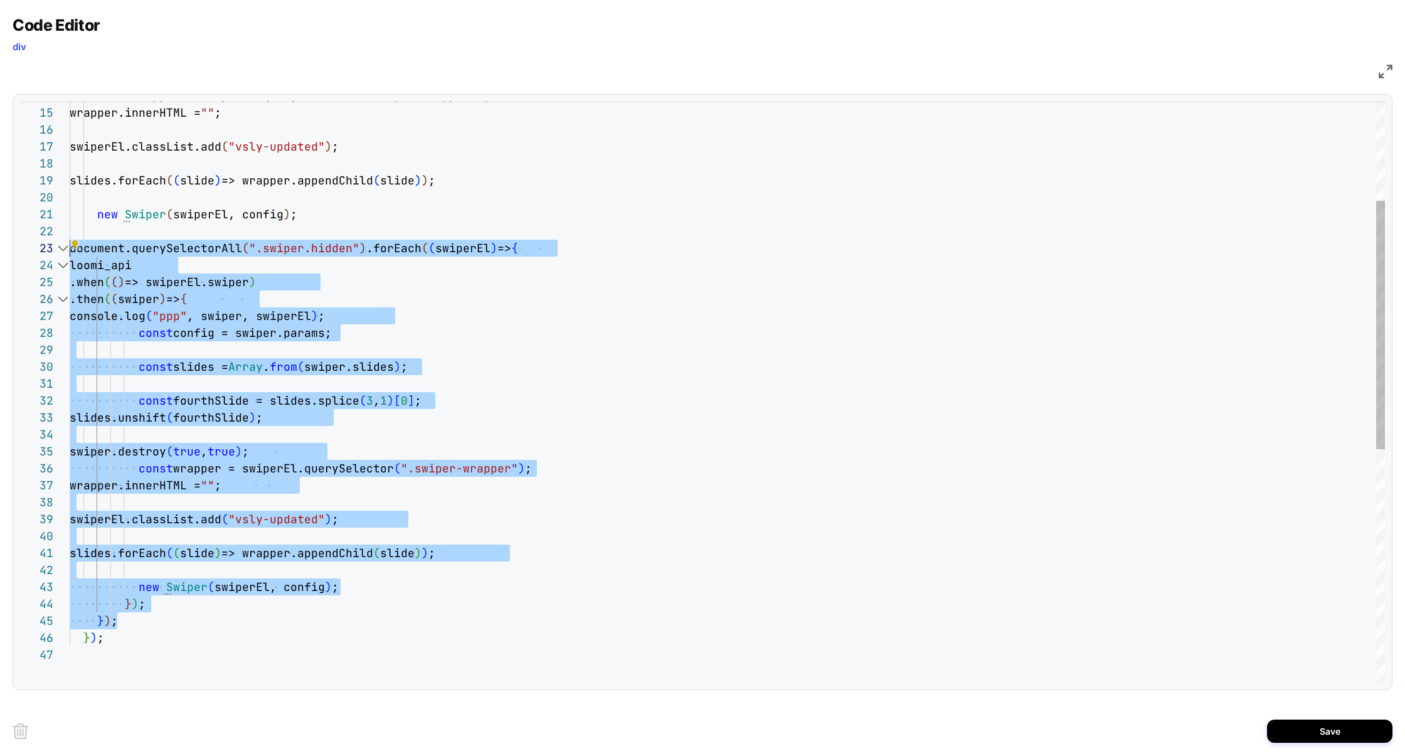
click at [396, 288] on div "const wrapper = swiperEl.querySelector ( ".swiper-wrapper" ) ; wrapper.innerHTM…" at bounding box center [727, 547] width 1315 height 1360
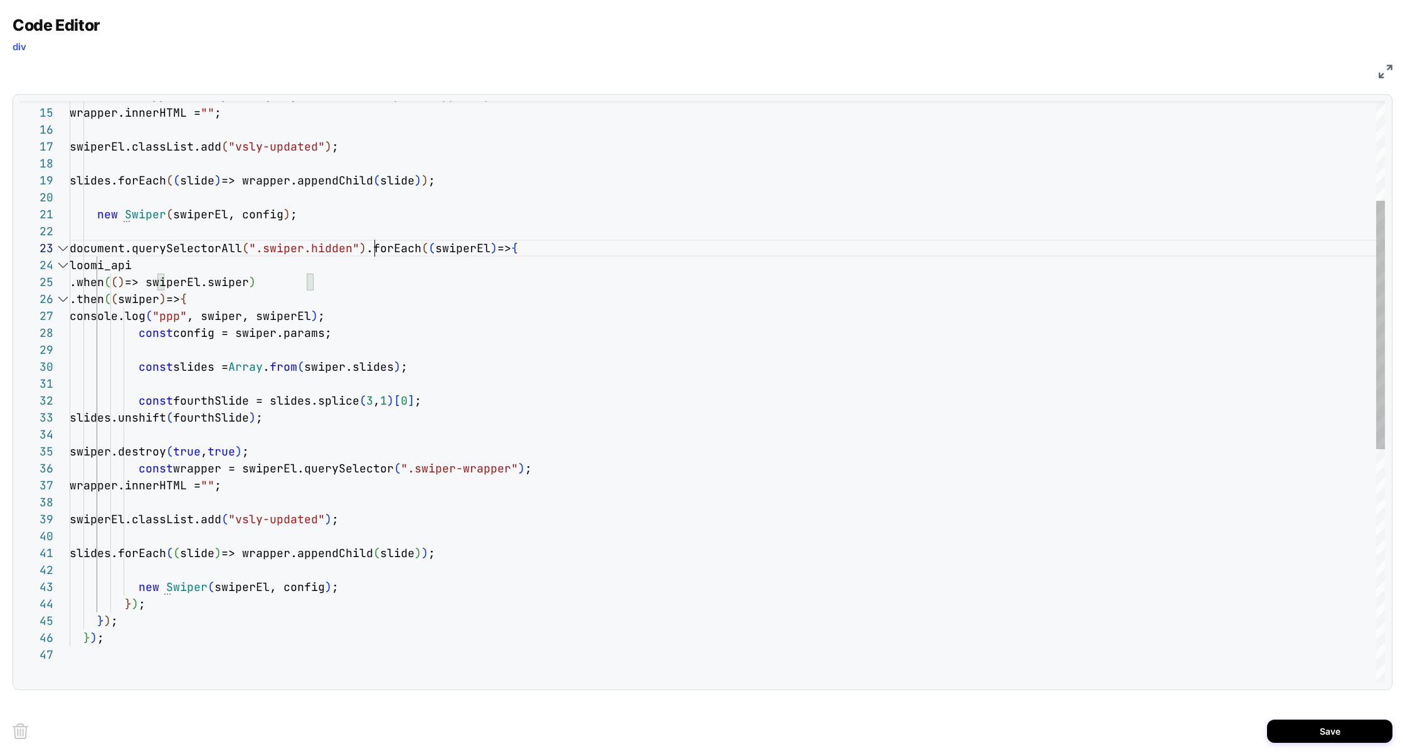
scroll to position [34, 305]
click at [374, 252] on div "const wrapper = swiperEl.querySelector ( ".swiper-wrapper" ) ; wrapper.innerHTM…" at bounding box center [727, 547] width 1315 height 1360
click at [651, 253] on div "const wrapper = swiperEl.querySelector ( ".swiper-wrapper" ) ; wrapper.innerHTM…" at bounding box center [727, 547] width 1315 height 1360
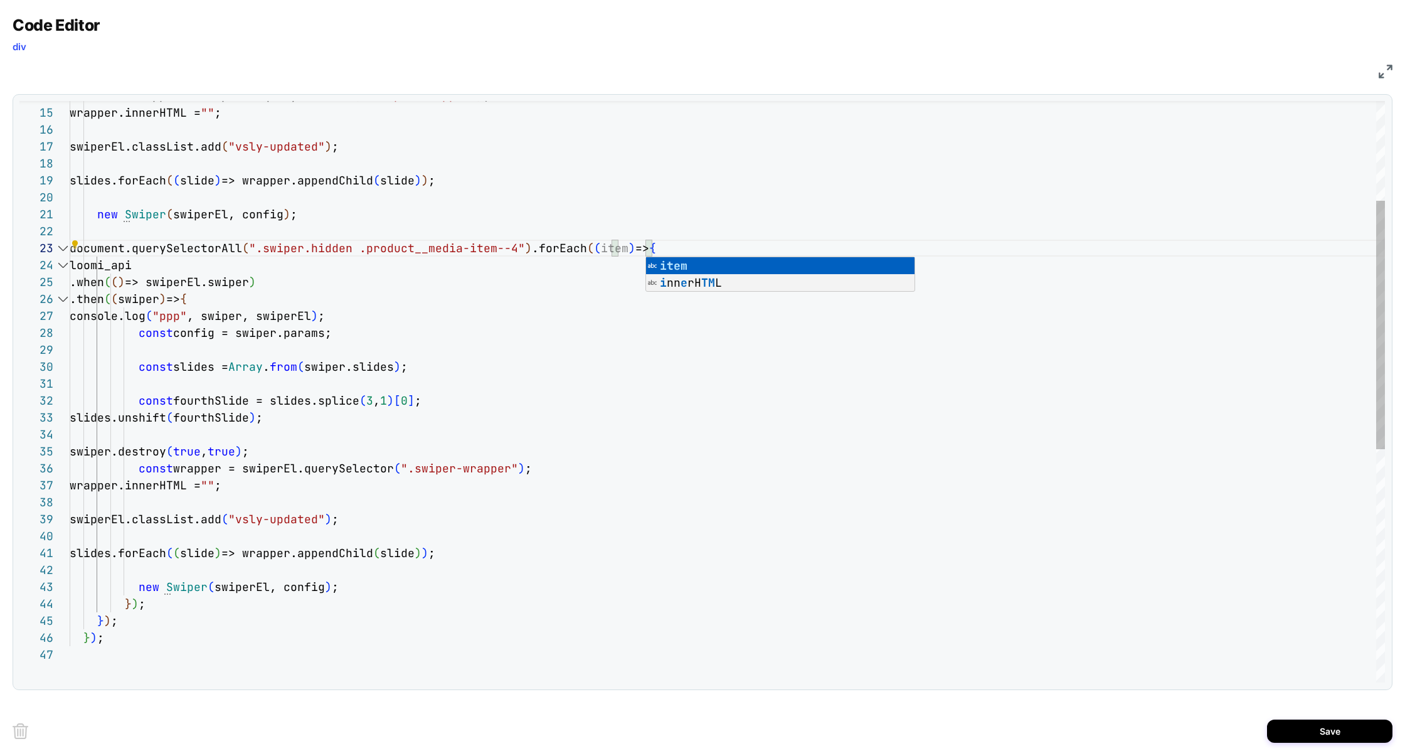
click at [512, 324] on div "const wrapper = swiperEl.querySelector ( ".swiper-wrapper" ) ; wrapper.innerHTM…" at bounding box center [727, 547] width 1315 height 1360
click at [711, 252] on div "const wrapper = swiperEl.querySelector ( ".swiper-wrapper" ) ; wrapper.innerHTM…" at bounding box center [727, 547] width 1315 height 1360
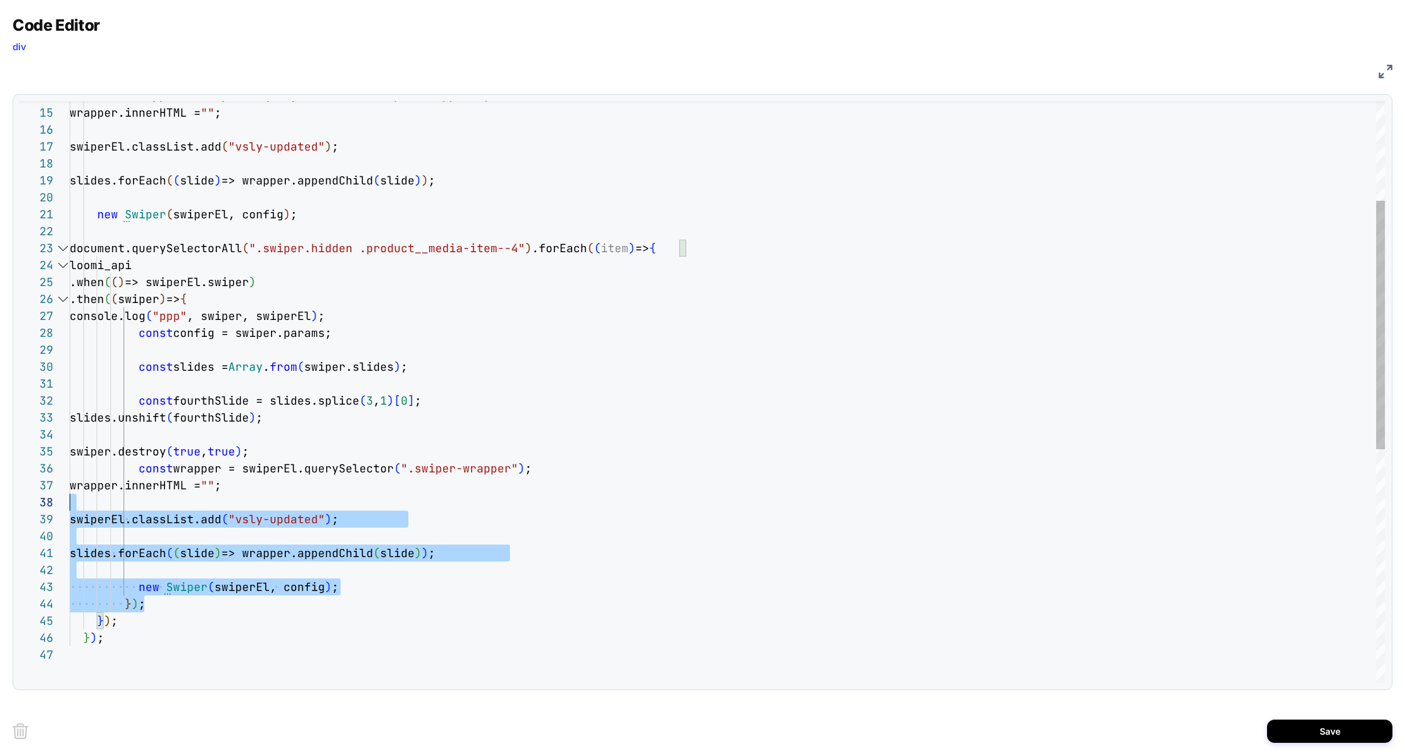
scroll to position [51, 0]
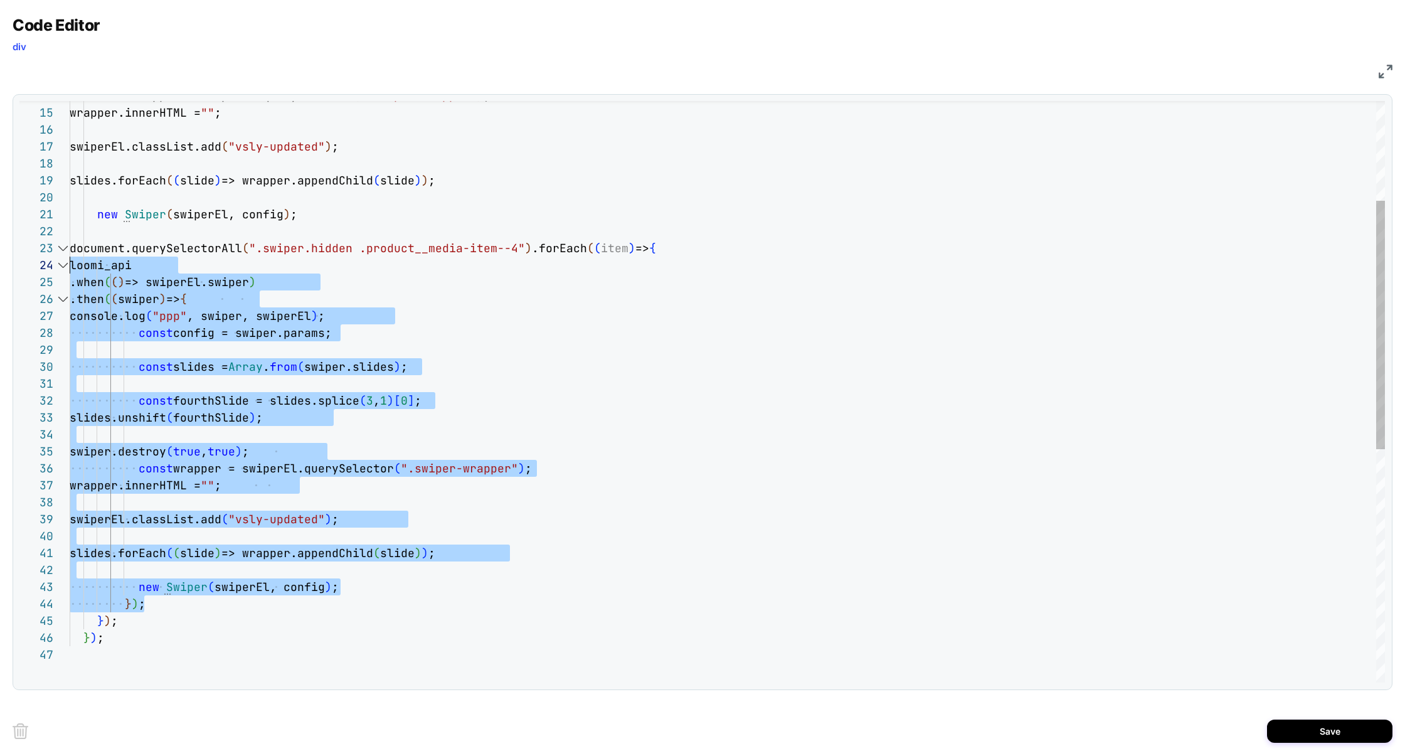
drag, startPoint x: 161, startPoint y: 603, endPoint x: 1, endPoint y: 263, distance: 375.4
click at [1, 263] on div "Code Editor div JS 14 15 16 17 18 19 20 21 22 23 24 25 26 27 28 29 30 31 32 33 …" at bounding box center [702, 378] width 1405 height 756
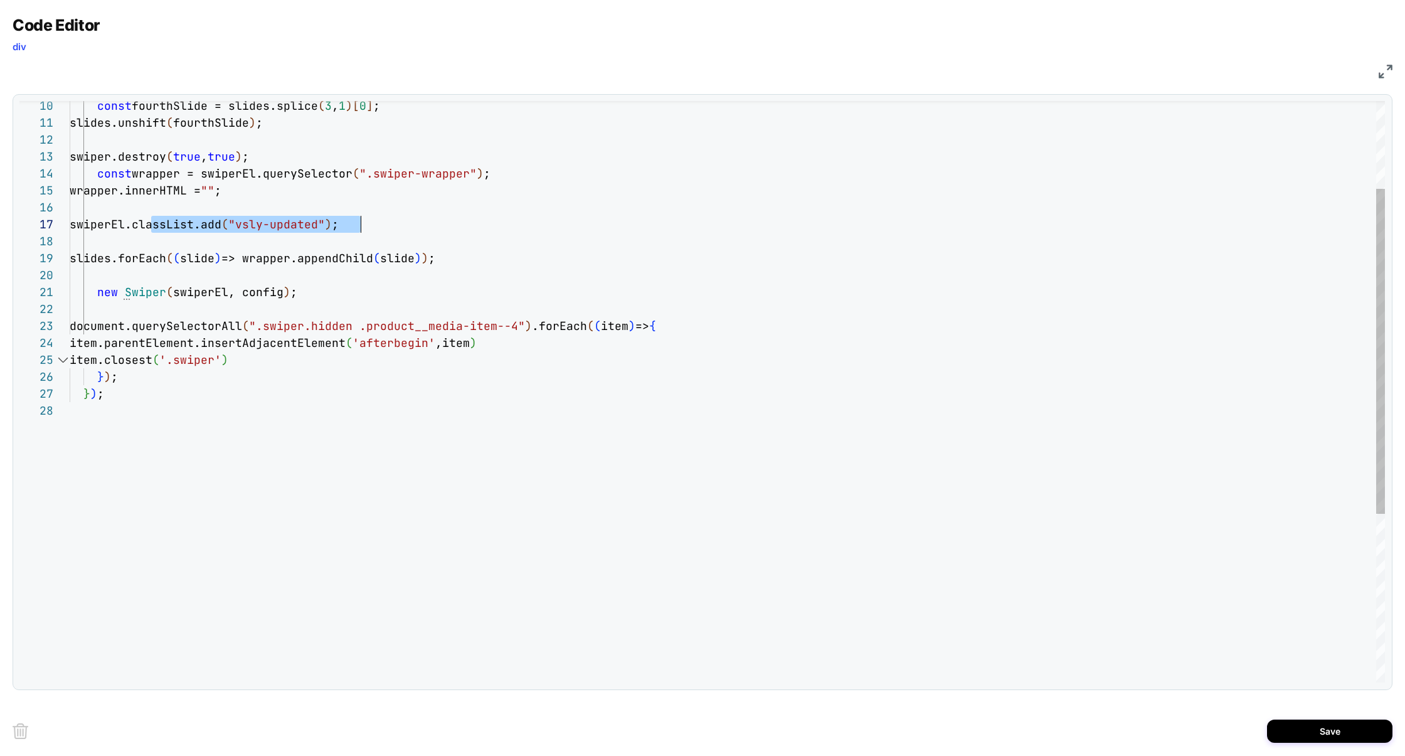
scroll to position [102, 291]
drag, startPoint x: 153, startPoint y: 228, endPoint x: 392, endPoint y: 232, distance: 239.0
click at [392, 232] on div "const wrapper = swiperEl.querySelector ( ".swiper-wrapper" ) ; wrapper.innerHTM…" at bounding box center [727, 464] width 1315 height 1039
click at [237, 365] on div "const wrapper = swiperEl.querySelector ( ".swiper-wrapper" ) ; wrapper.innerHTM…" at bounding box center [727, 464] width 1315 height 1039
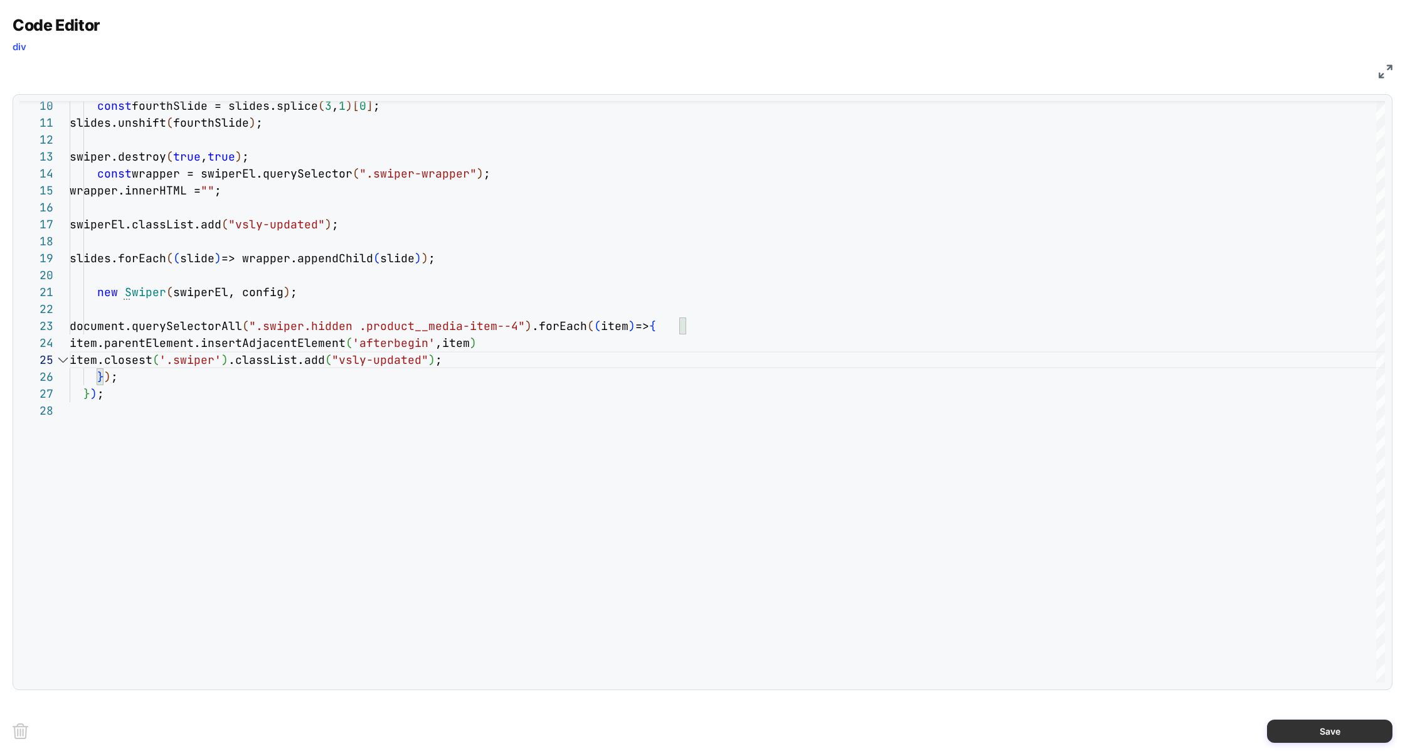
type textarea "**********"
click at [1309, 725] on button "Save" at bounding box center [1329, 730] width 125 height 23
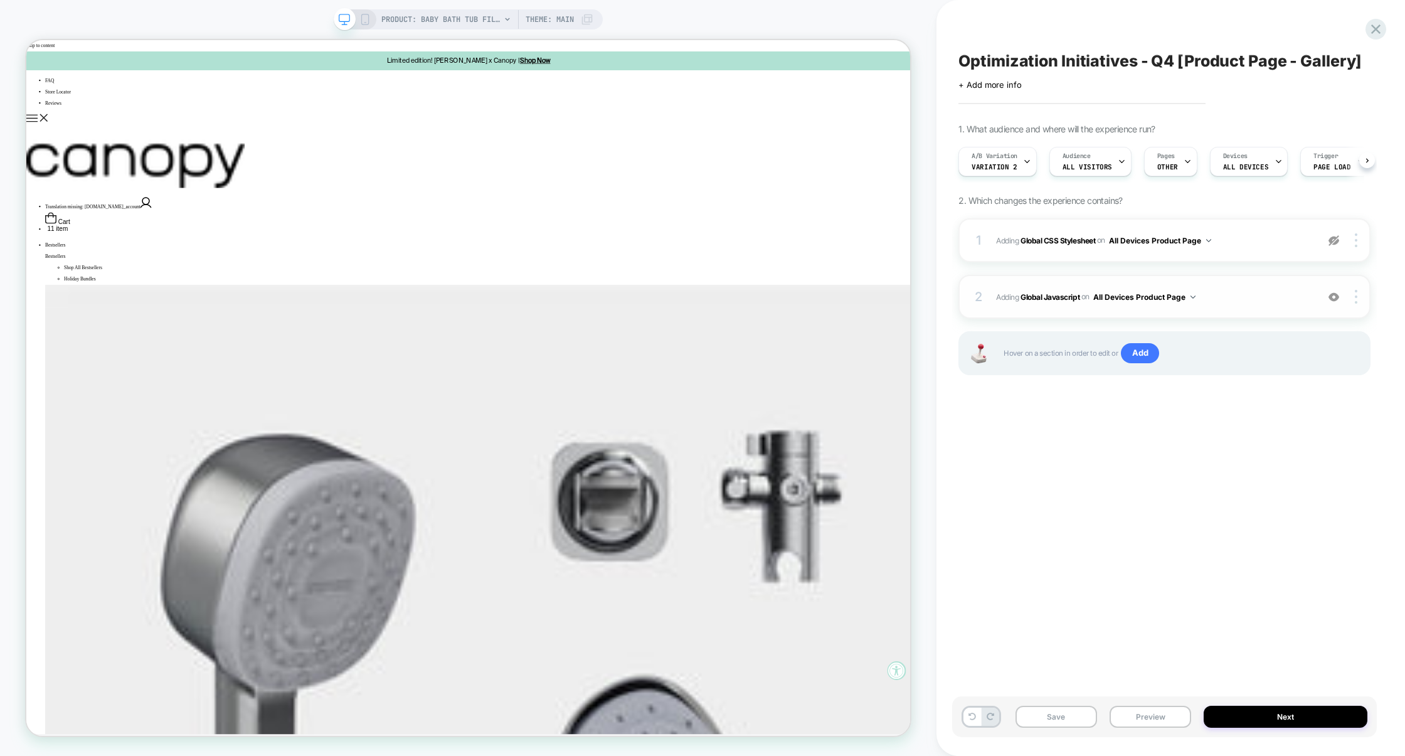
scroll to position [0, 1]
click at [1149, 711] on button "Preview" at bounding box center [1151, 717] width 82 height 22
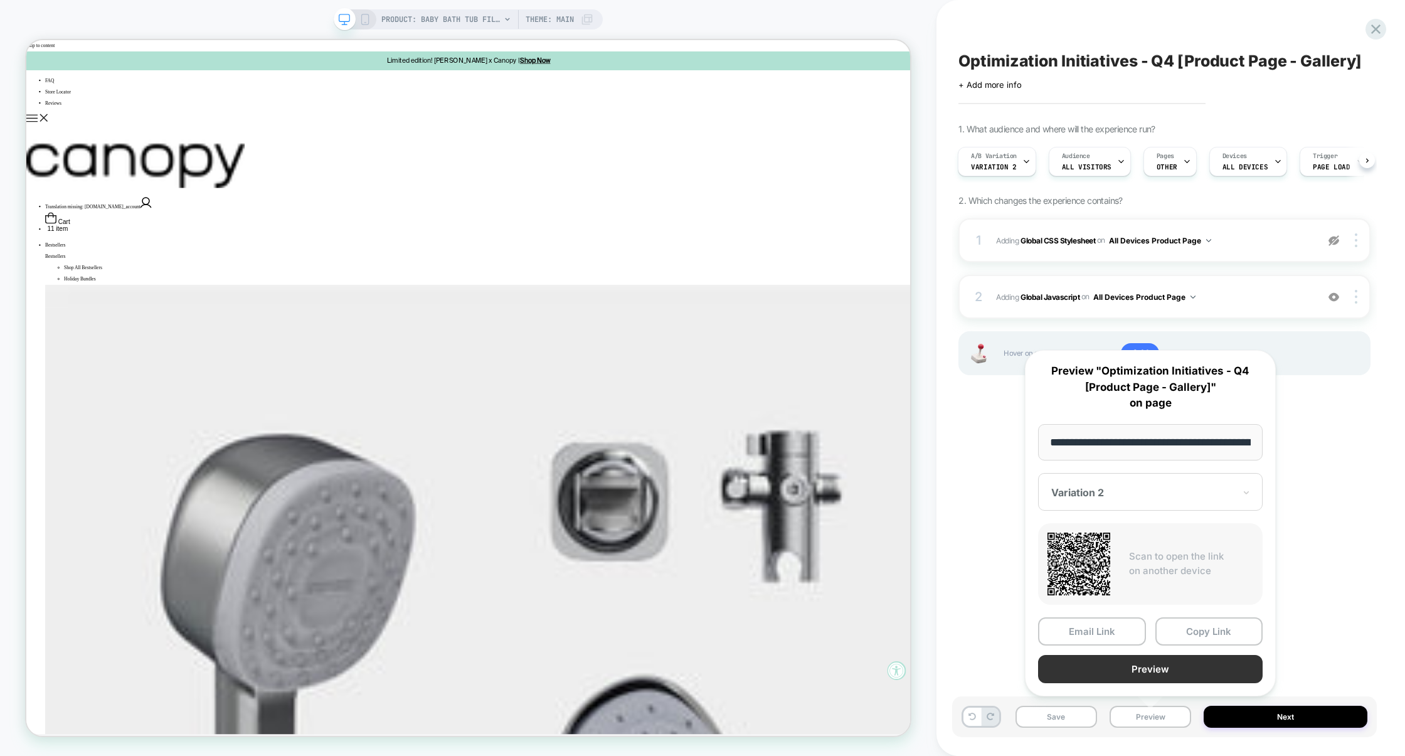
scroll to position [0, 149]
click at [1148, 667] on button "Preview" at bounding box center [1150, 669] width 225 height 28
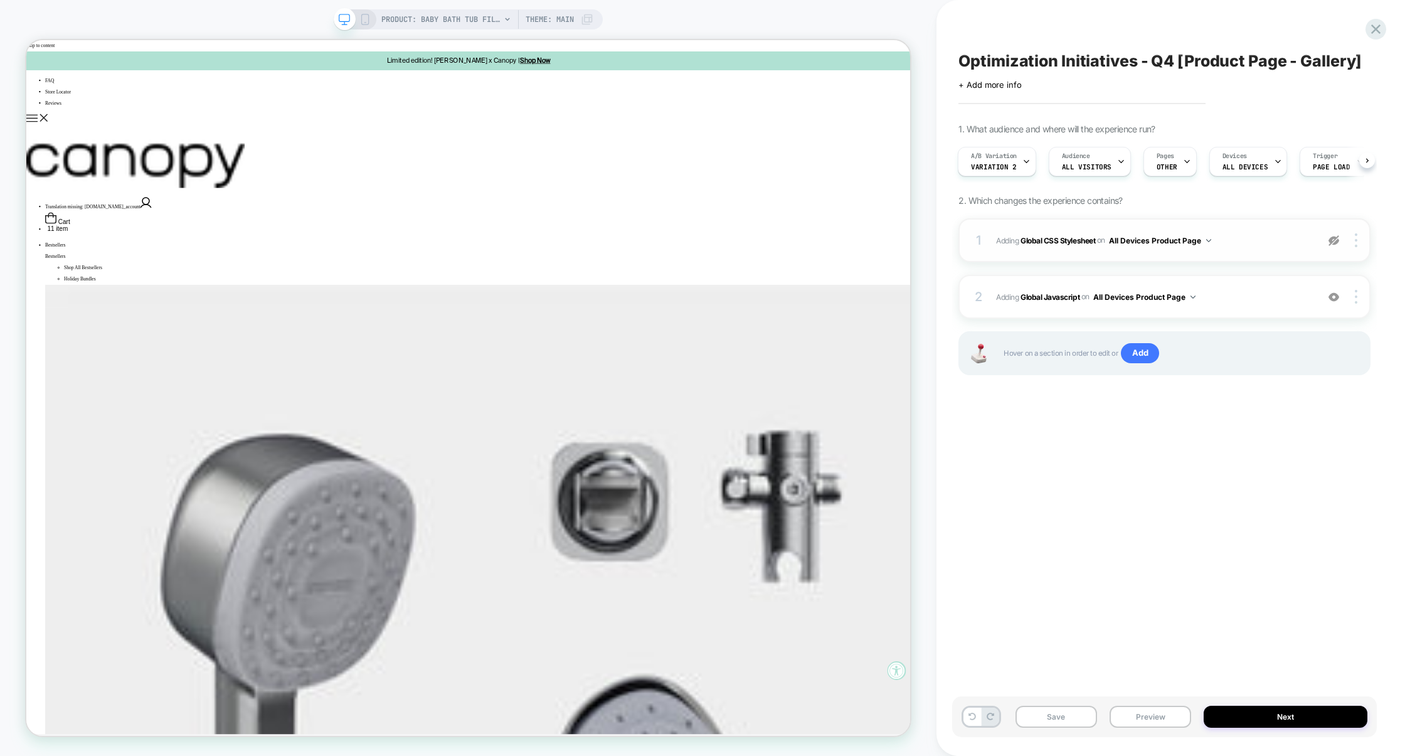
click at [1329, 243] on img at bounding box center [1333, 240] width 11 height 11
click at [1278, 243] on span "Adding Global CSS Stylesheet on All Devices Product Page" at bounding box center [1153, 241] width 315 height 16
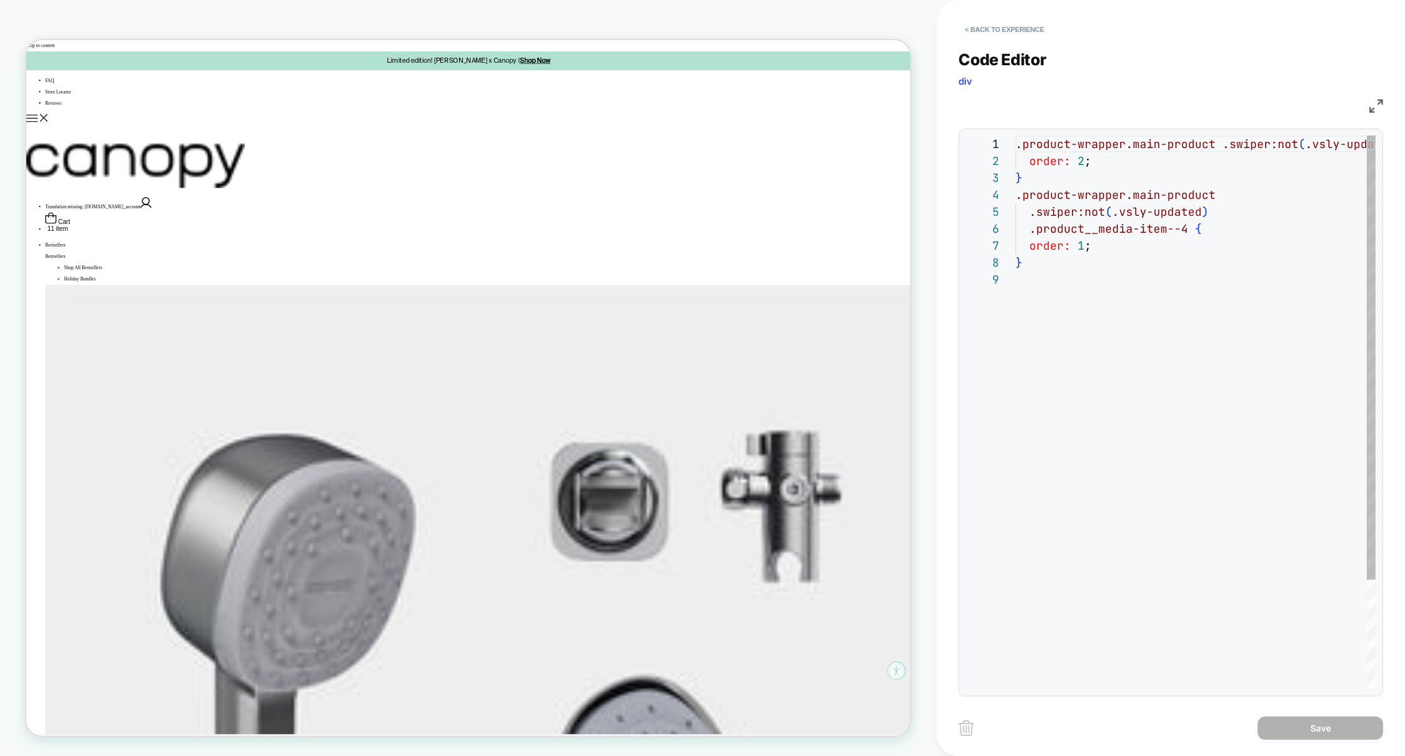
scroll to position [135, 0]
click at [1000, 32] on button "< Back to experience" at bounding box center [1004, 29] width 92 height 20
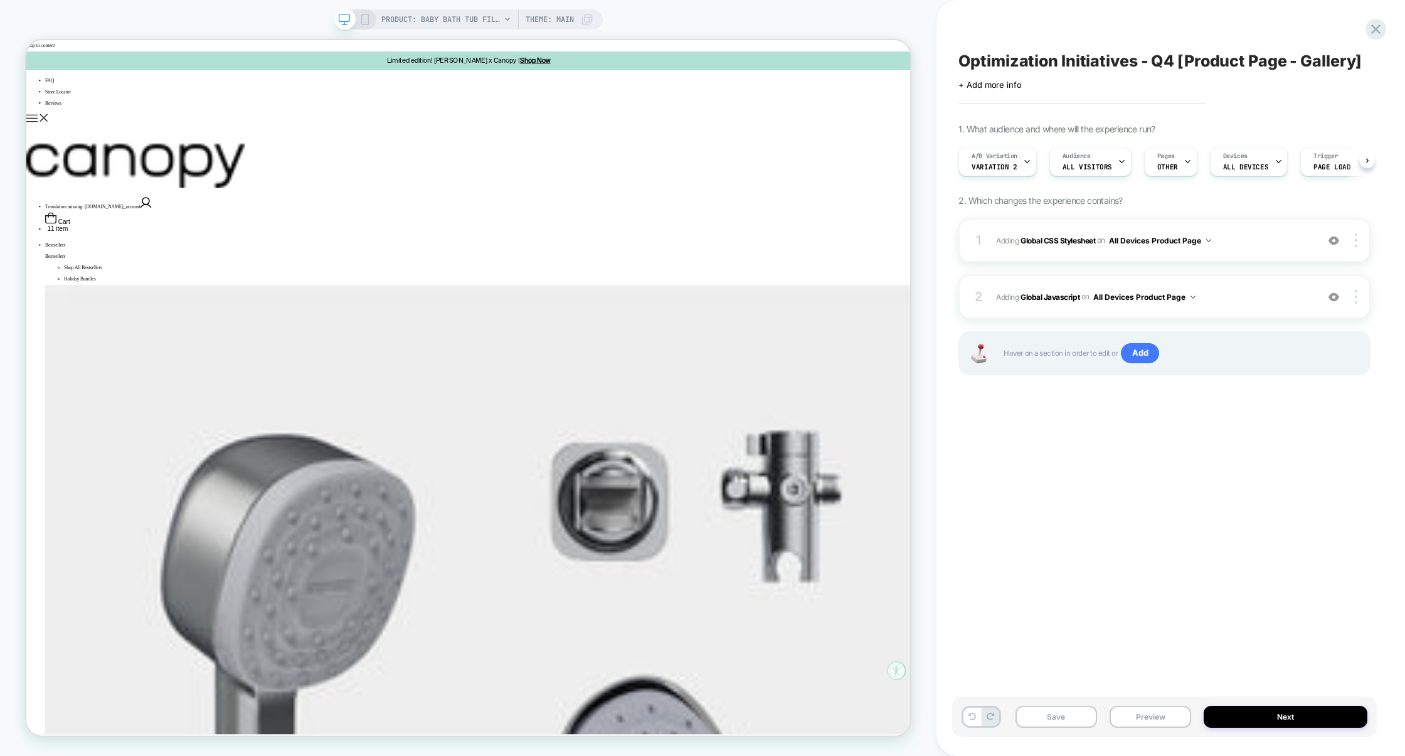
scroll to position [0, 1]
click at [1073, 714] on button "Save" at bounding box center [1056, 717] width 82 height 22
click at [1145, 714] on button "Preview" at bounding box center [1151, 717] width 82 height 22
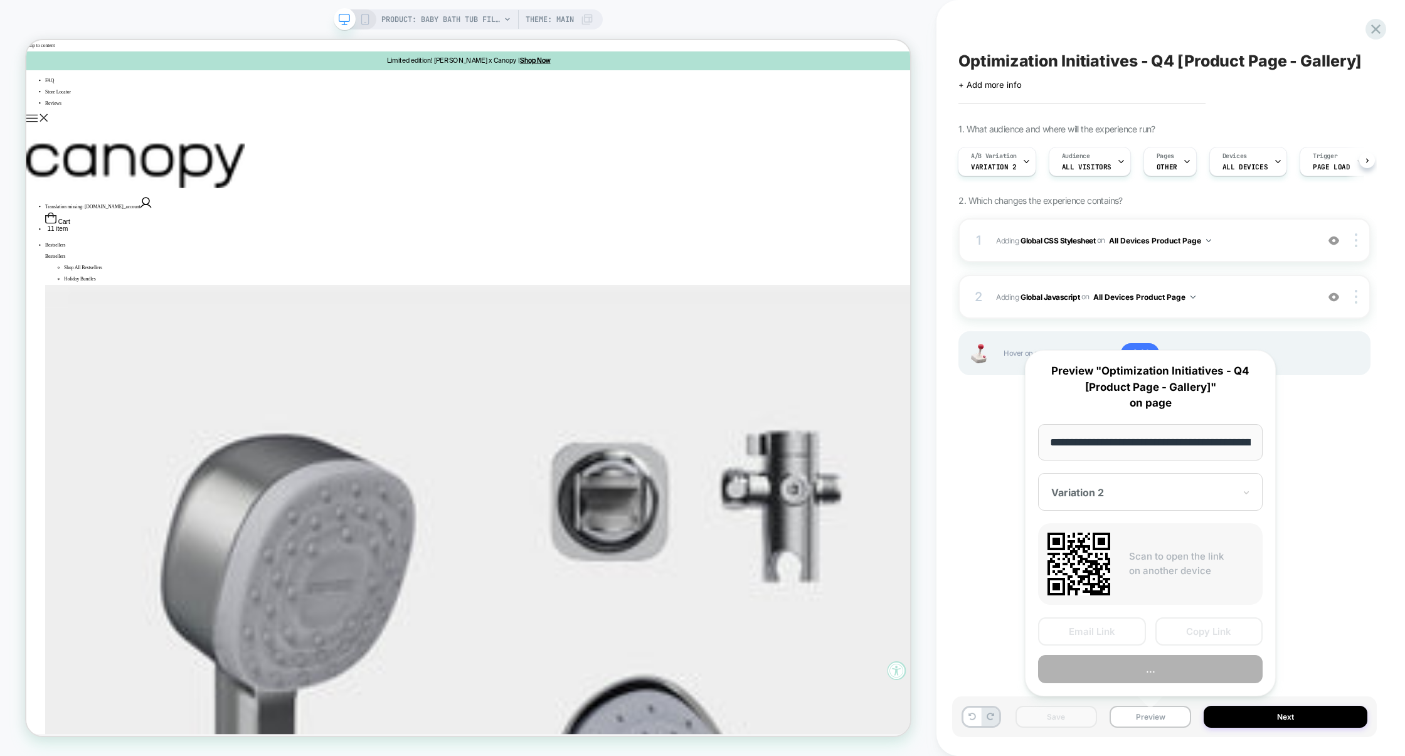
scroll to position [0, 149]
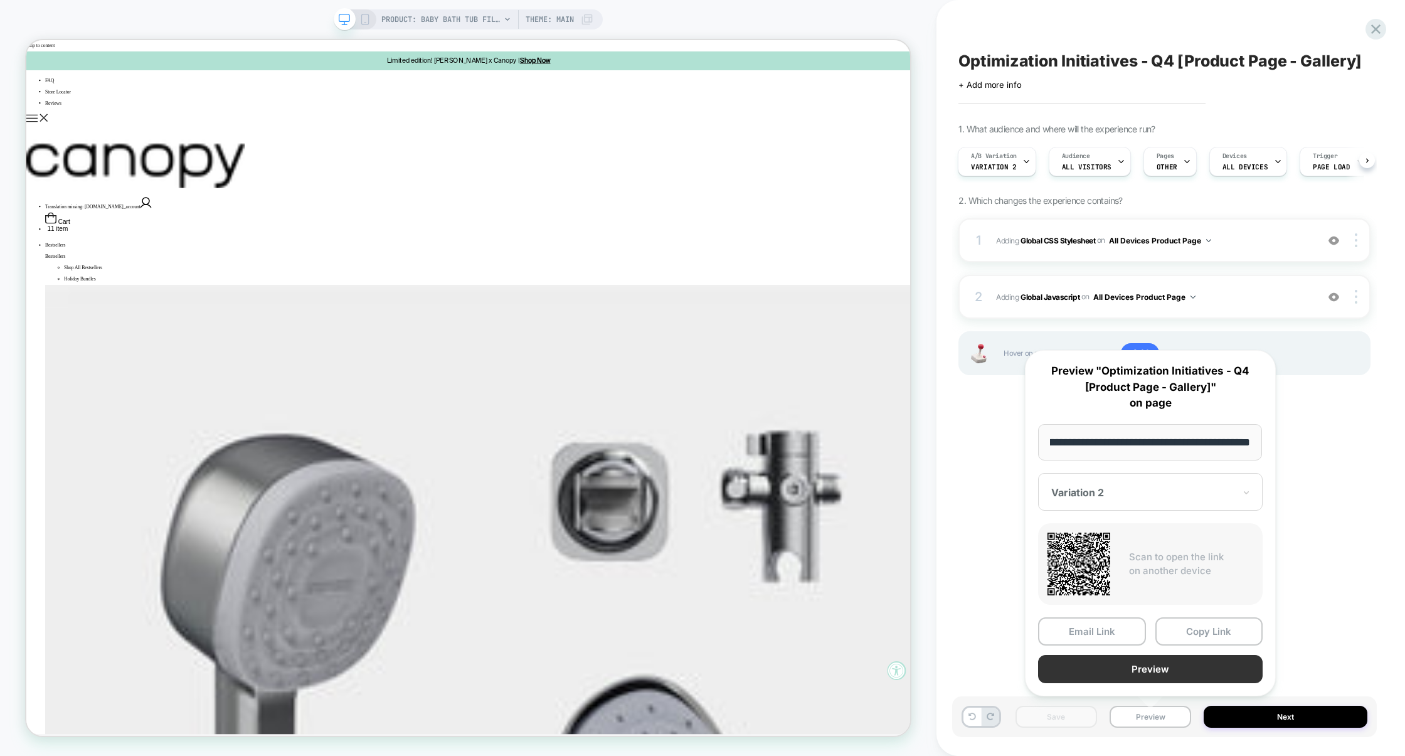
click at [1154, 674] on button "Preview" at bounding box center [1150, 669] width 225 height 28
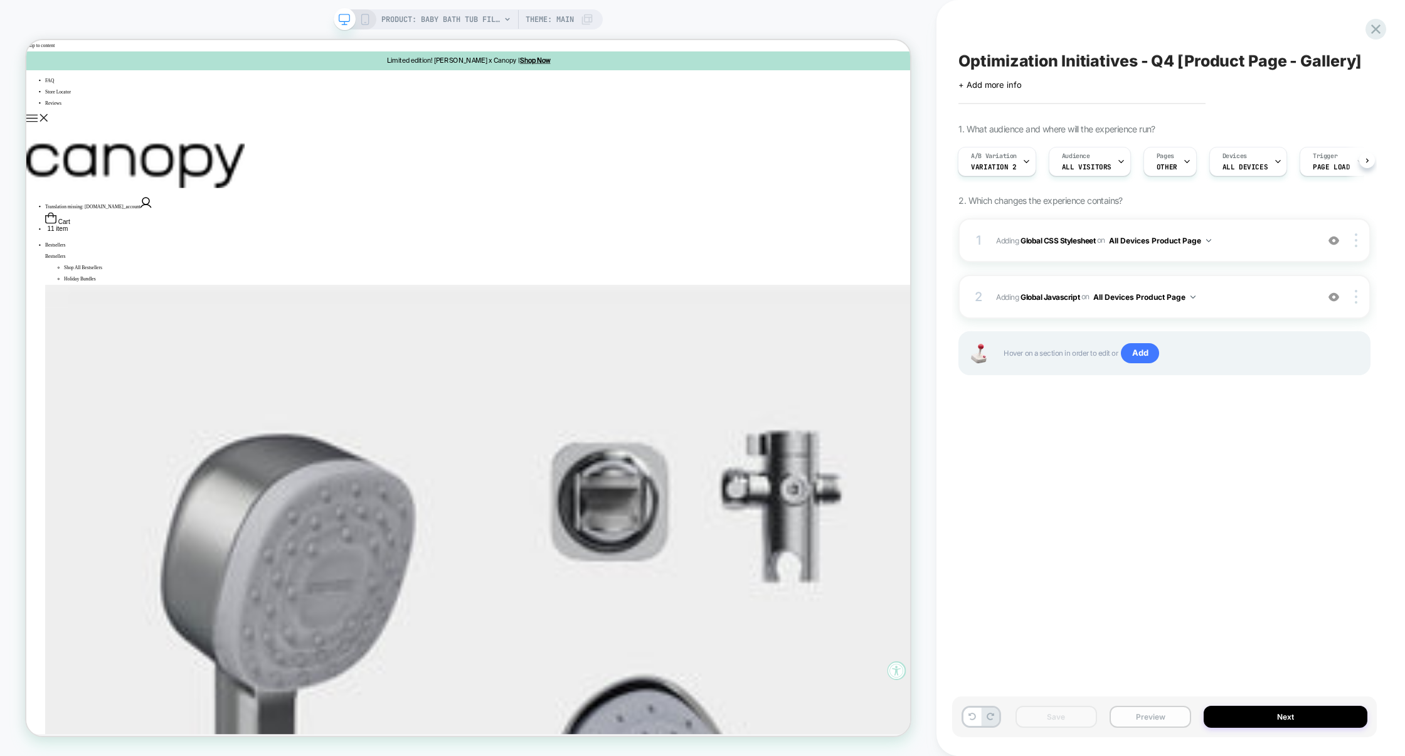
click at [1135, 713] on button "Preview" at bounding box center [1151, 717] width 82 height 22
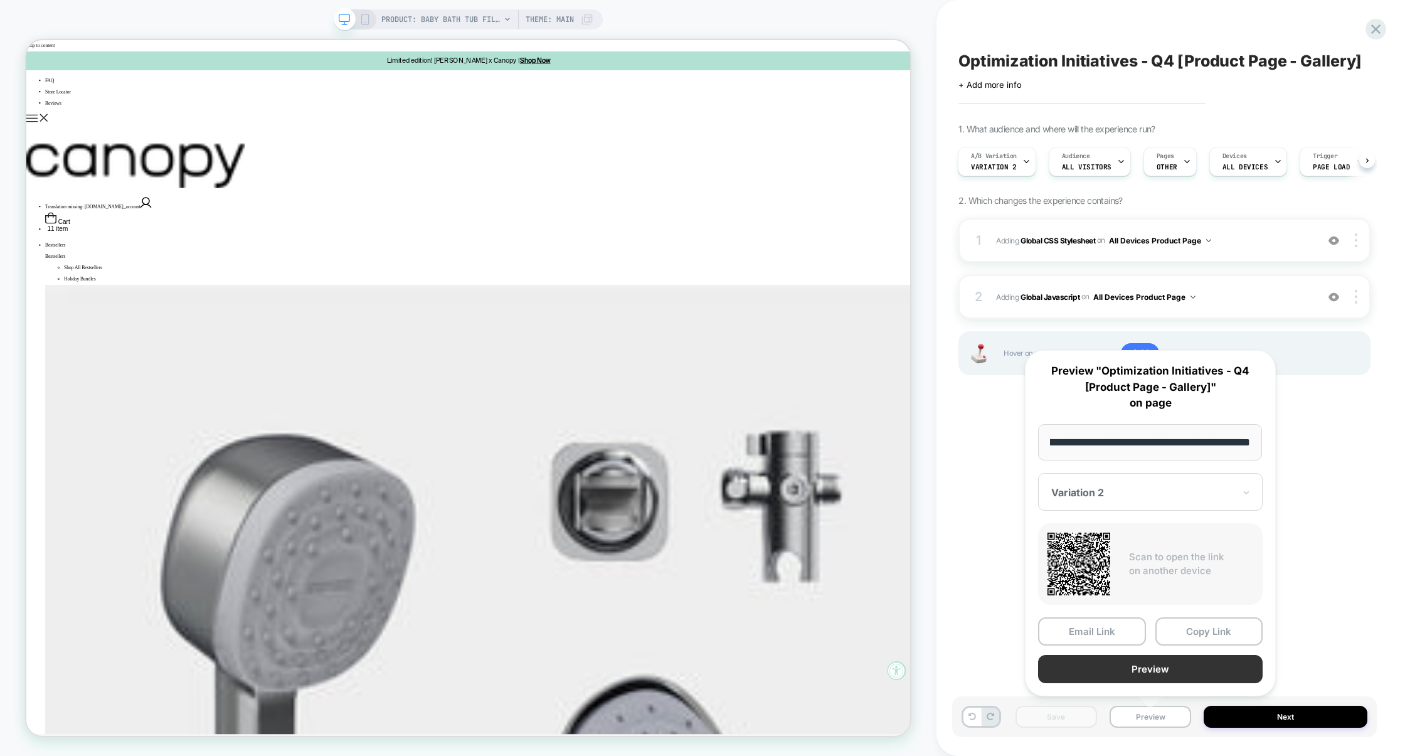
scroll to position [0, 0]
click at [1153, 665] on button "Preview" at bounding box center [1150, 669] width 225 height 28
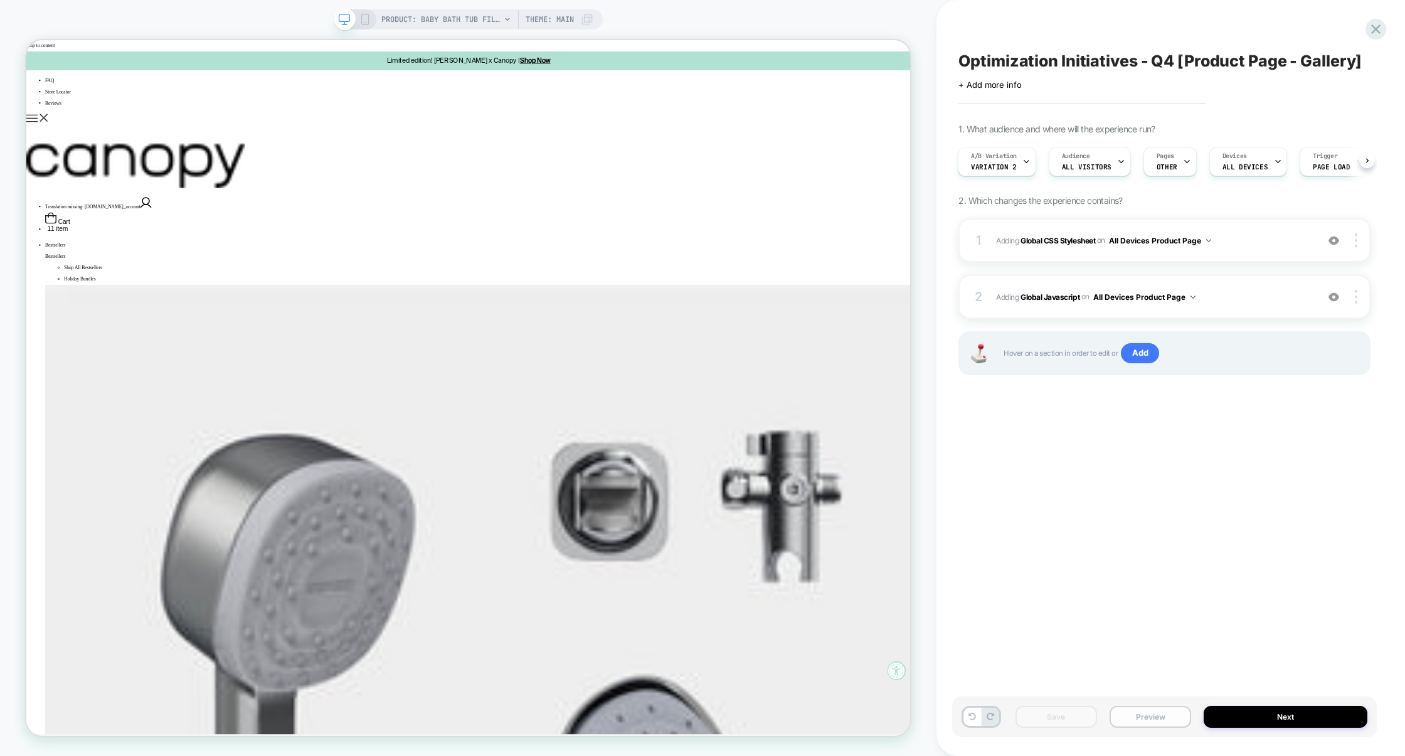
click at [1147, 707] on button "Preview" at bounding box center [1151, 717] width 82 height 22
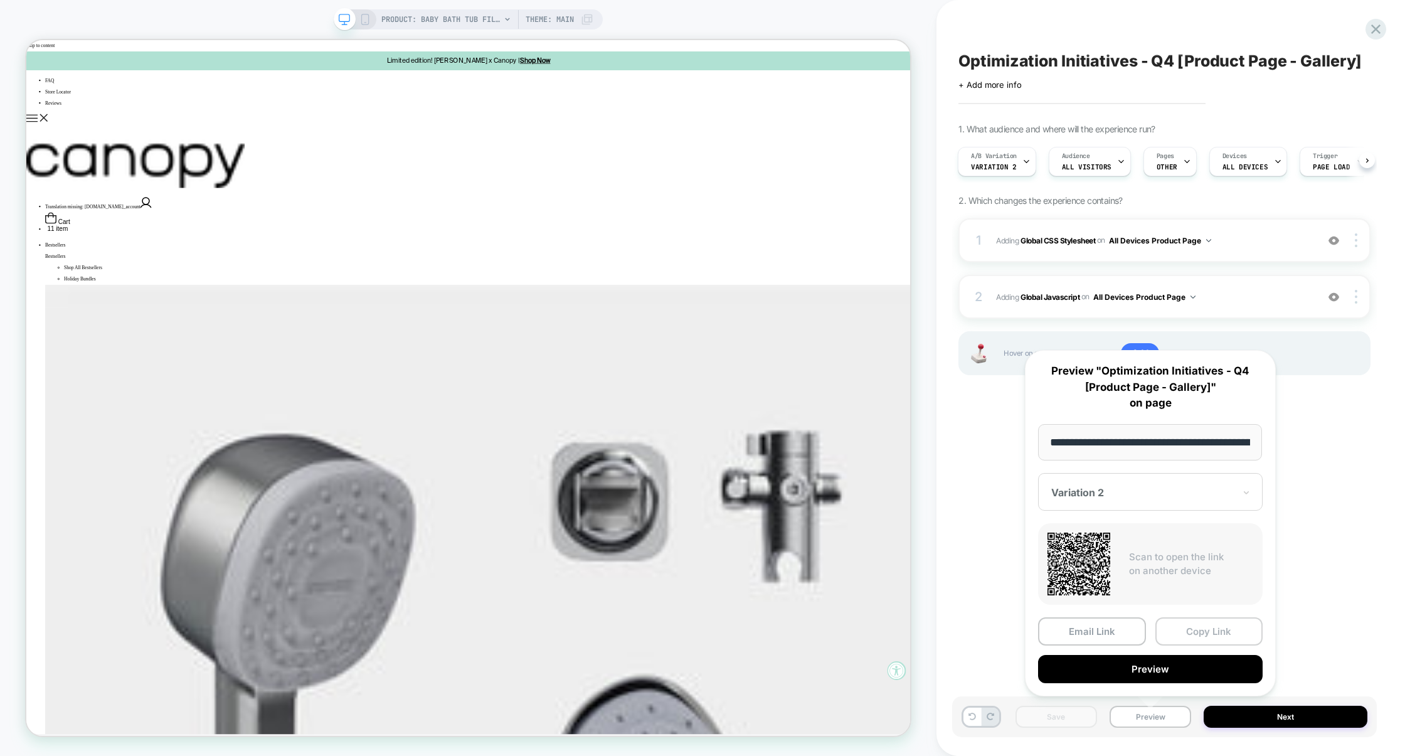
click at [1202, 634] on button "Copy Link" at bounding box center [1209, 631] width 108 height 28
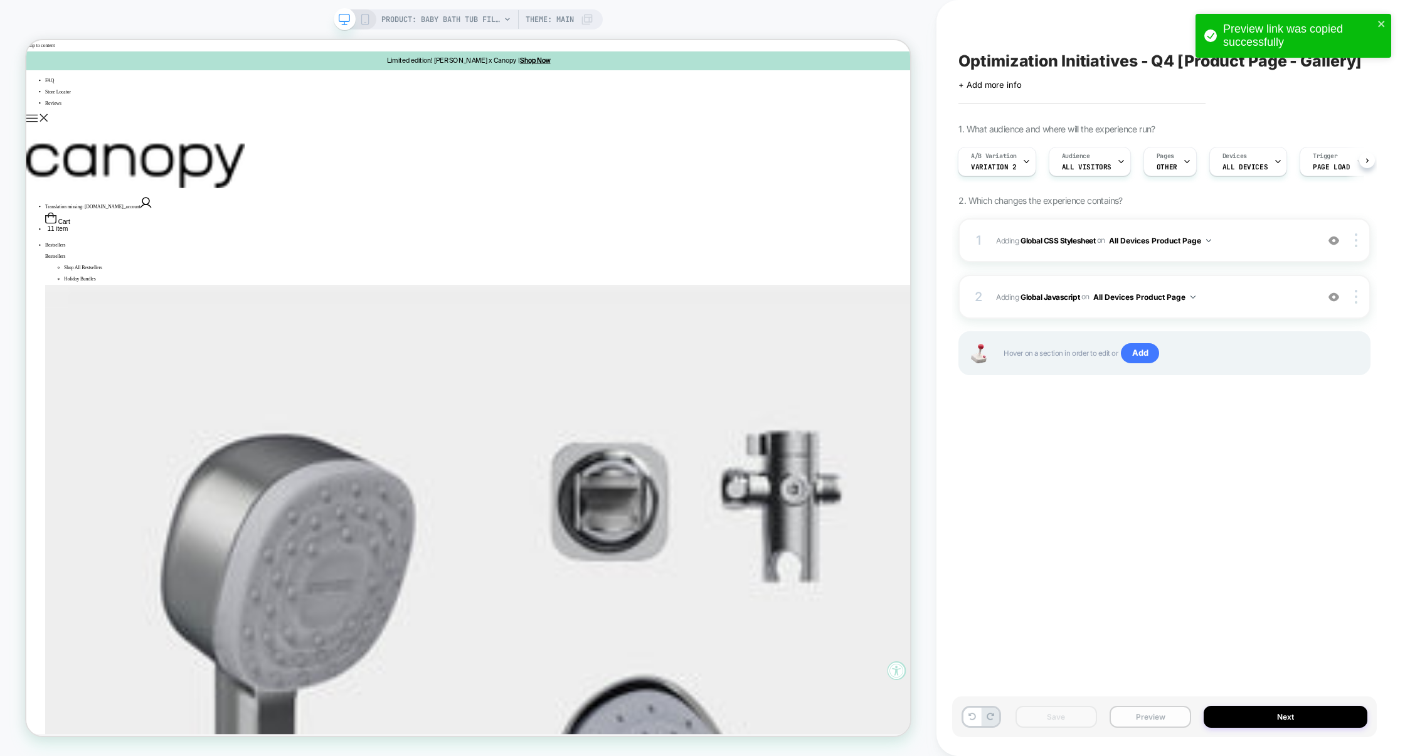
click at [1138, 715] on button "Preview" at bounding box center [1151, 717] width 82 height 22
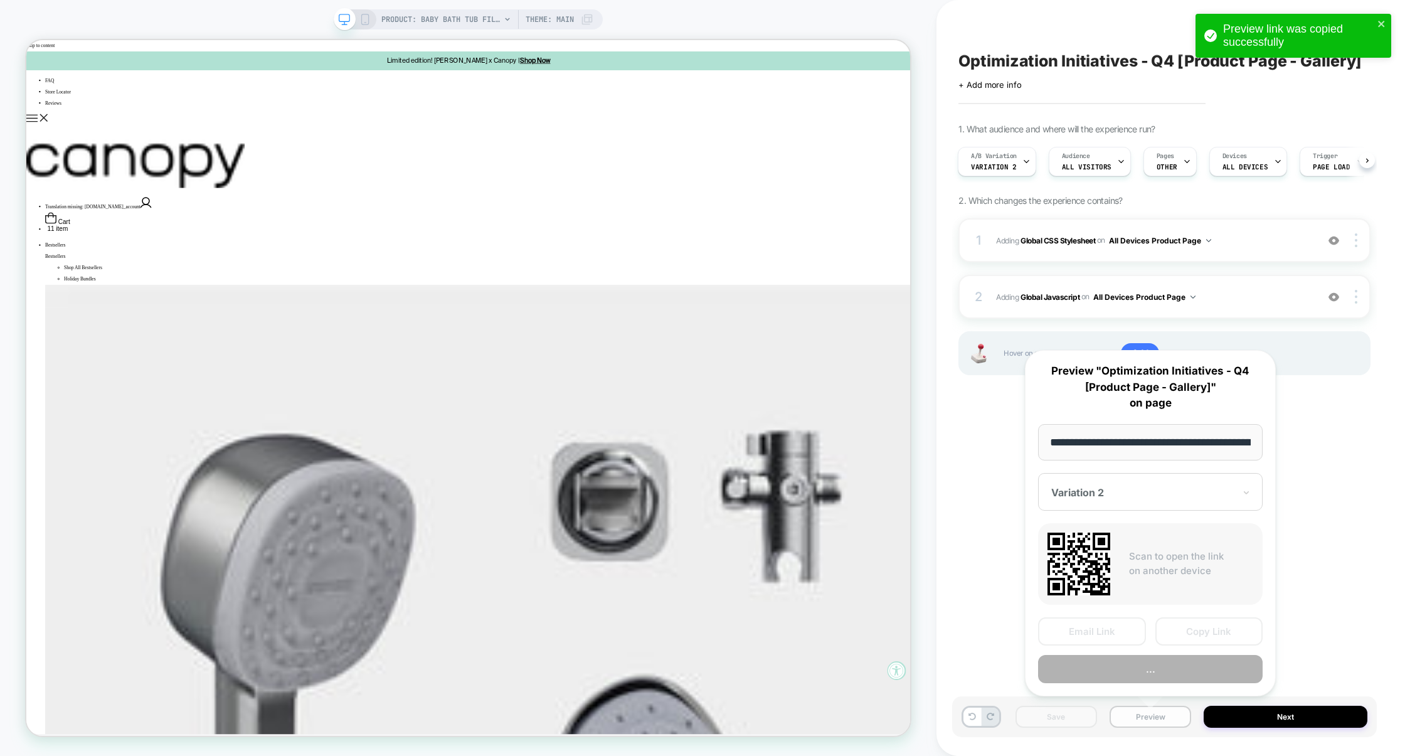
scroll to position [0, 149]
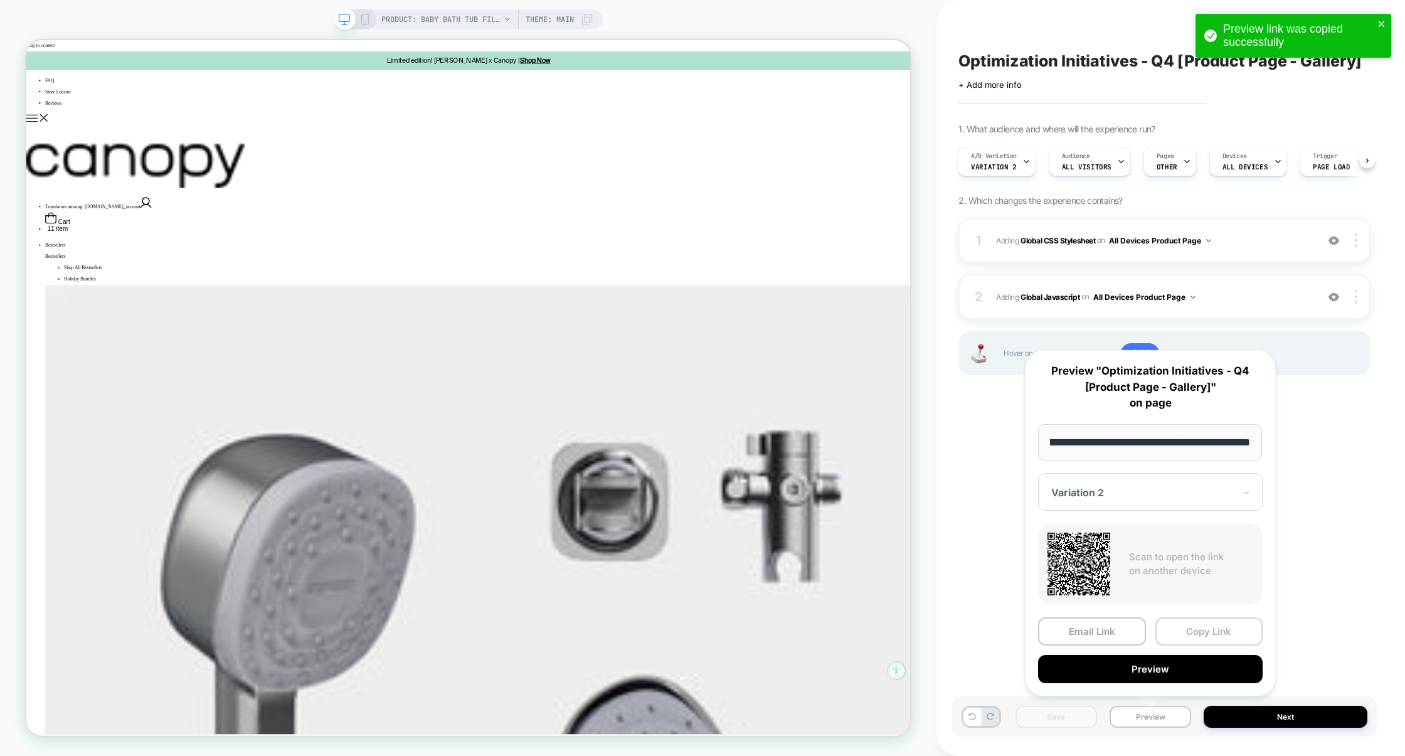
click at [1180, 638] on button "Copy Link" at bounding box center [1209, 631] width 108 height 28
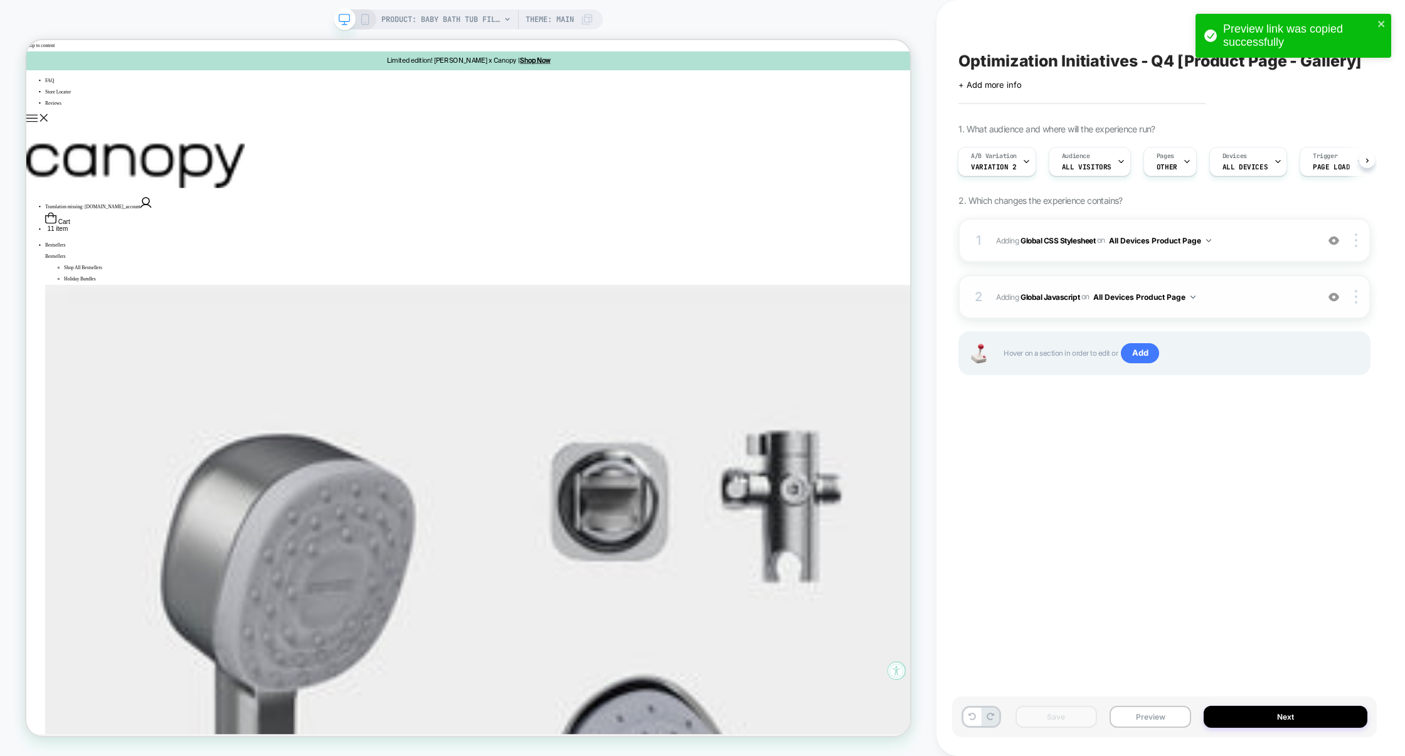
click at [1252, 296] on span "Adding Global Javascript on All Devices Product Page" at bounding box center [1153, 297] width 315 height 16
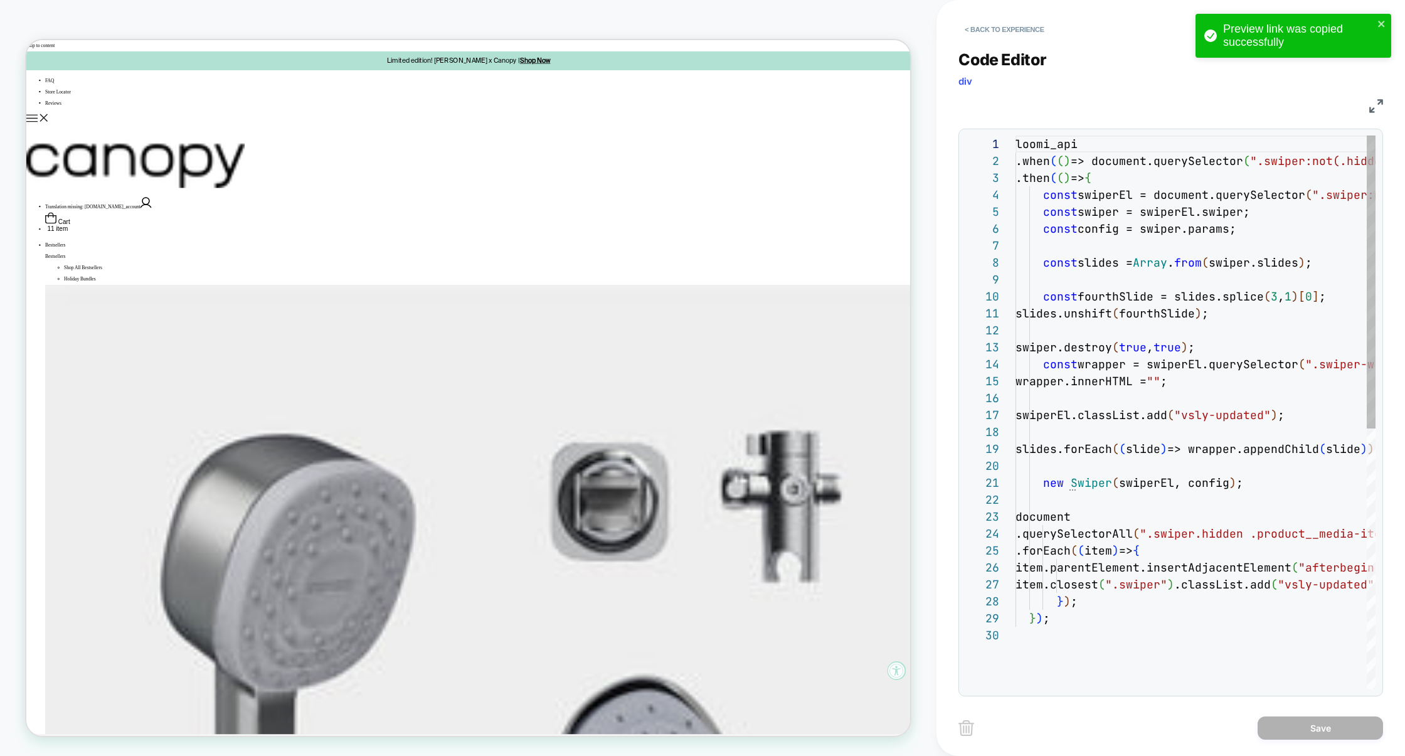
scroll to position [169, 0]
click at [1370, 109] on img at bounding box center [1376, 106] width 14 height 14
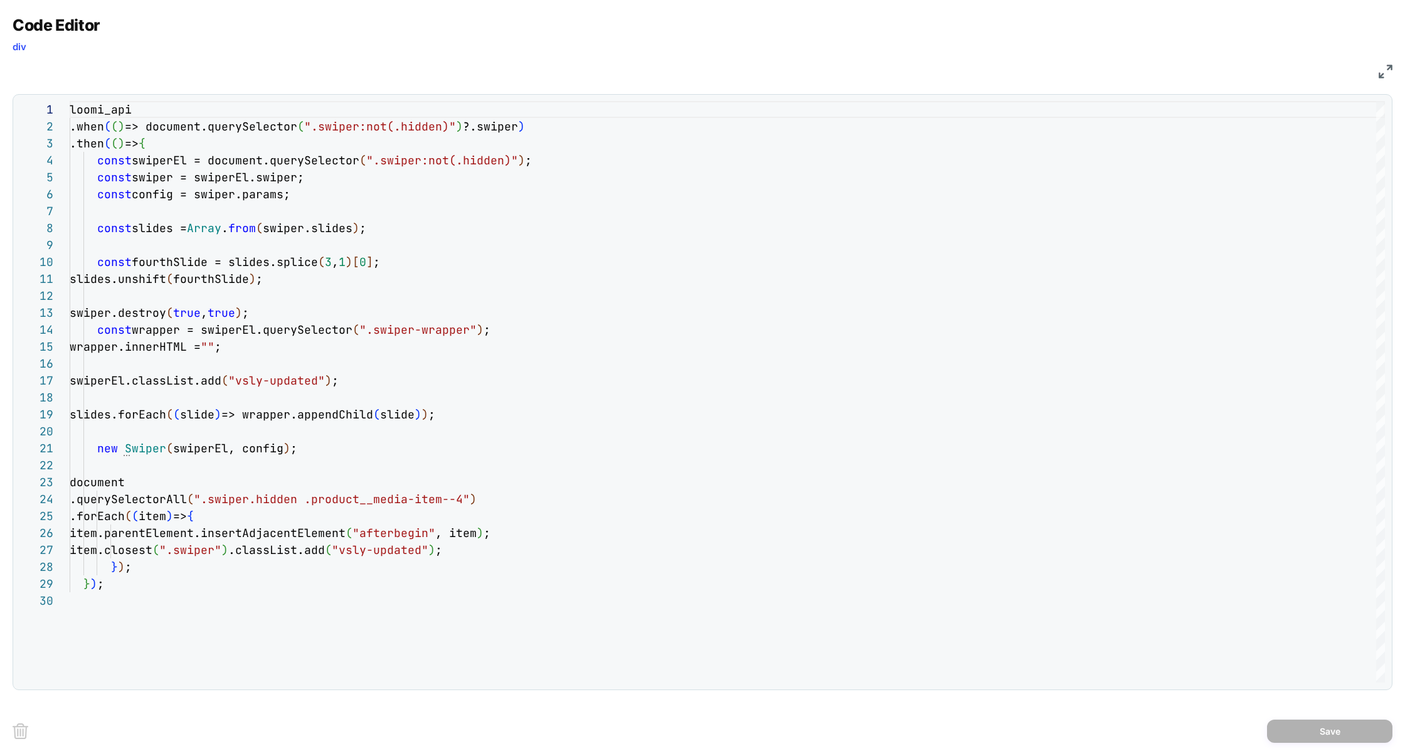
click at [1373, 77] on div "JS" at bounding box center [703, 69] width 1380 height 21
click at [1380, 76] on img at bounding box center [1386, 72] width 14 height 14
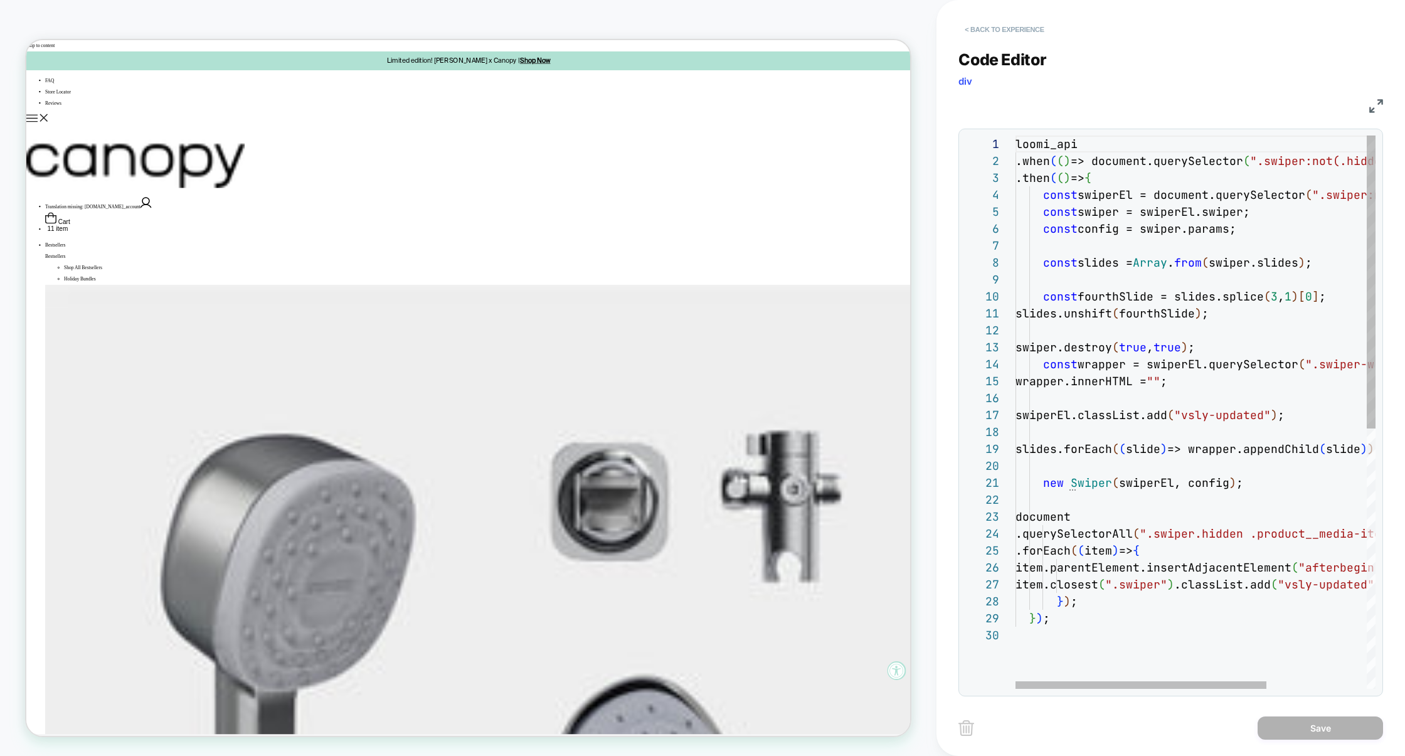
click at [1007, 31] on button "< Back to experience" at bounding box center [1004, 29] width 92 height 20
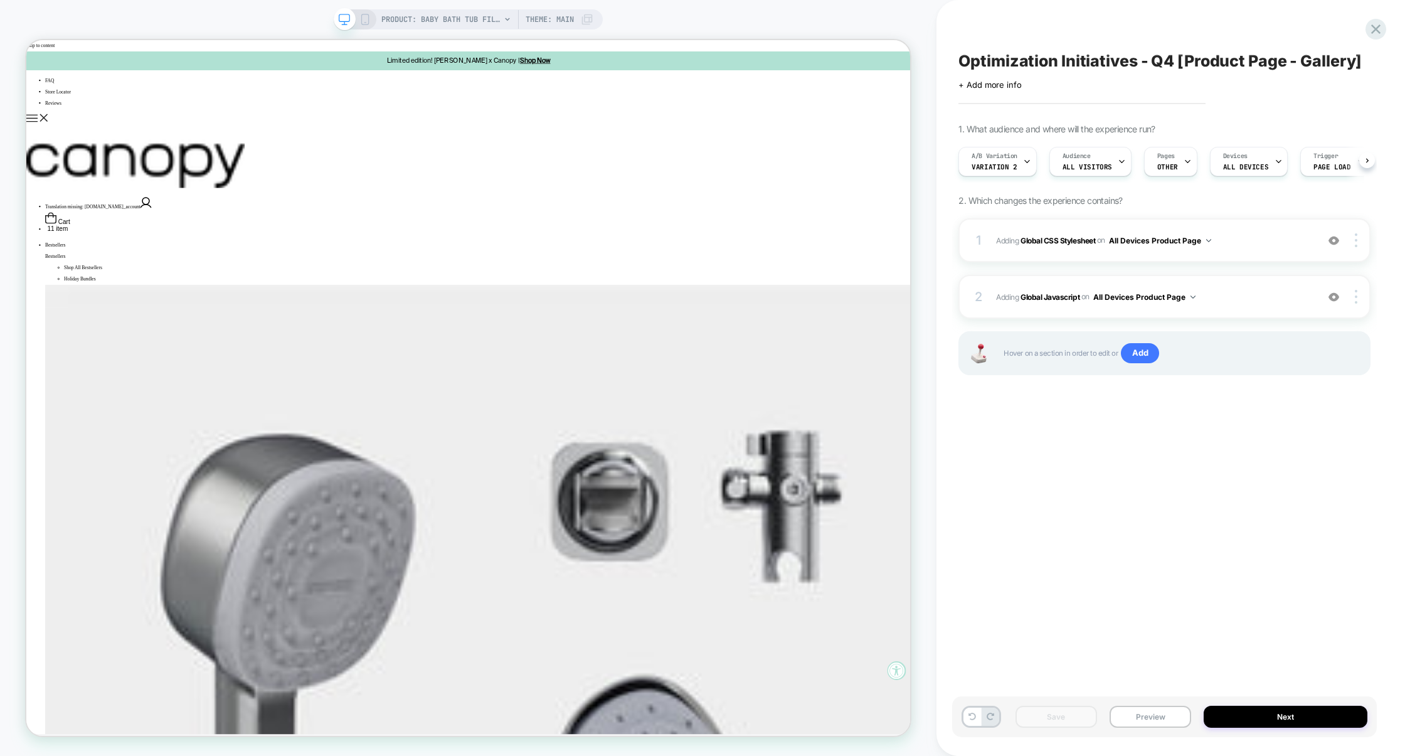
scroll to position [0, 1]
click at [1253, 239] on span "Adding Global CSS Stylesheet on All Devices Product Page" at bounding box center [1153, 241] width 315 height 16
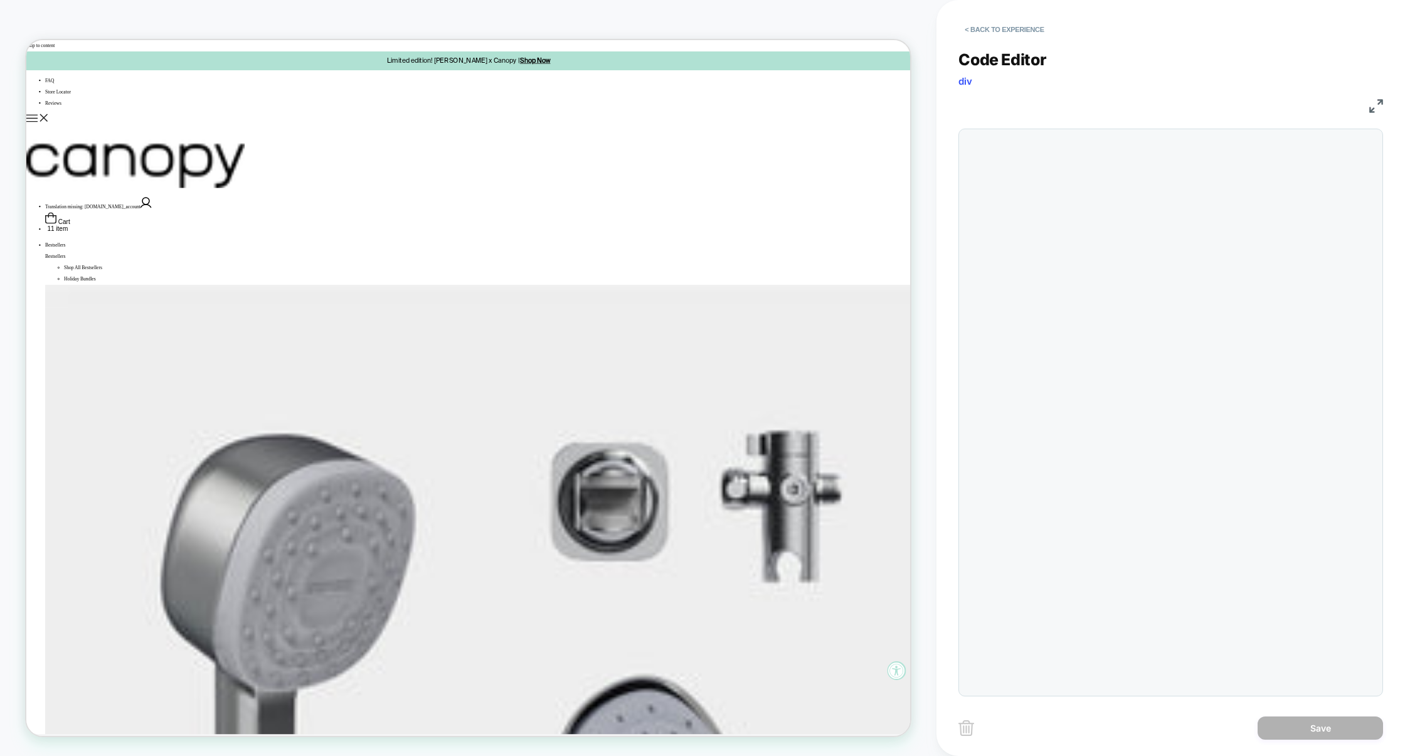
scroll to position [135, 0]
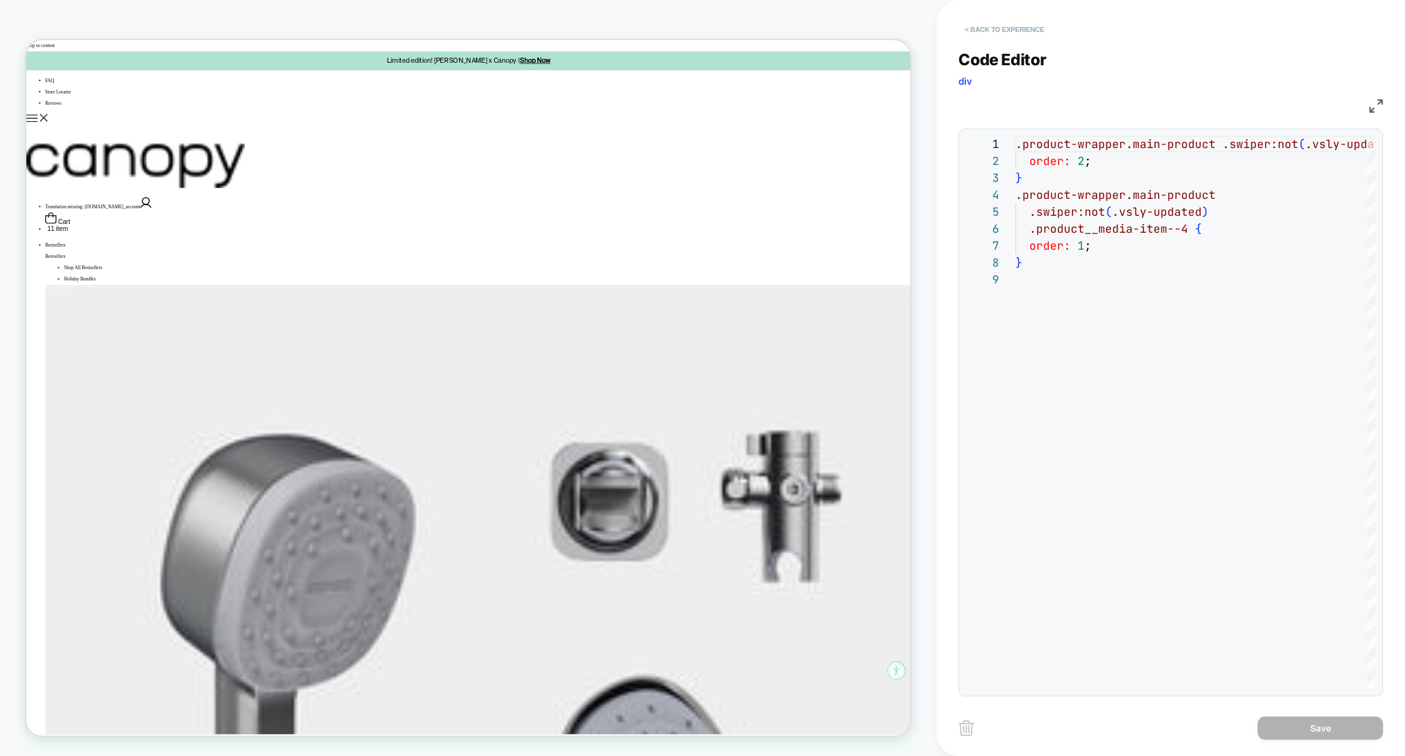
click at [1014, 32] on button "< Back to experience" at bounding box center [1004, 29] width 92 height 20
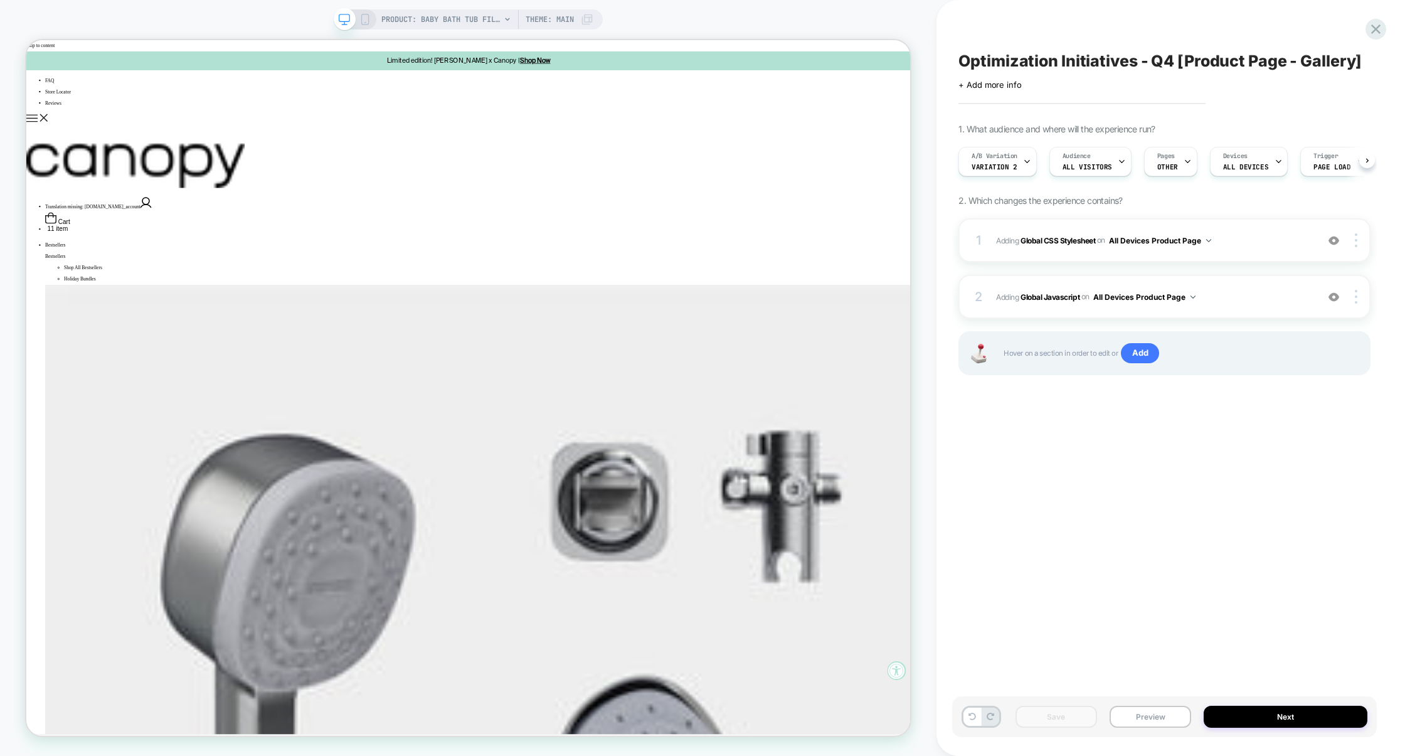
scroll to position [0, 1]
click at [1171, 166] on span "OTHER" at bounding box center [1167, 166] width 21 height 9
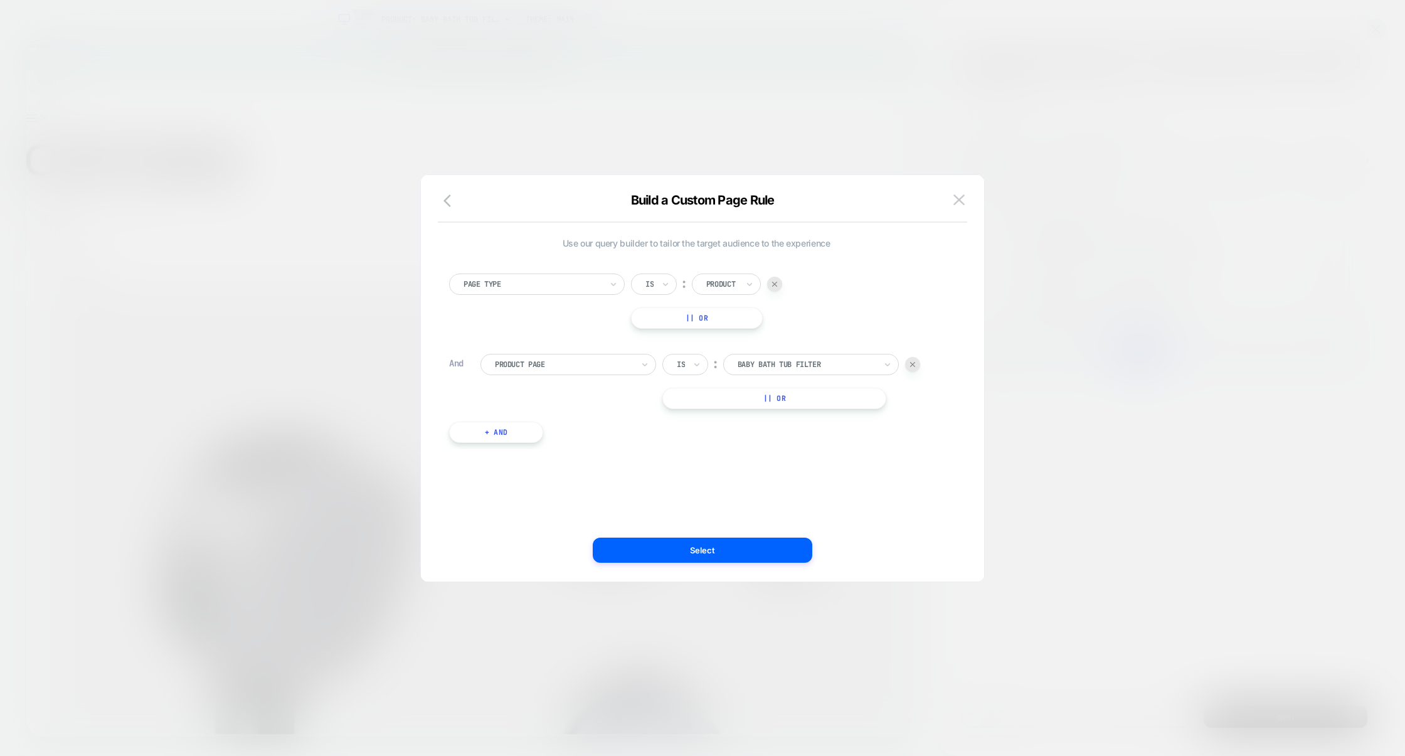
click at [1066, 368] on div at bounding box center [702, 378] width 1405 height 756
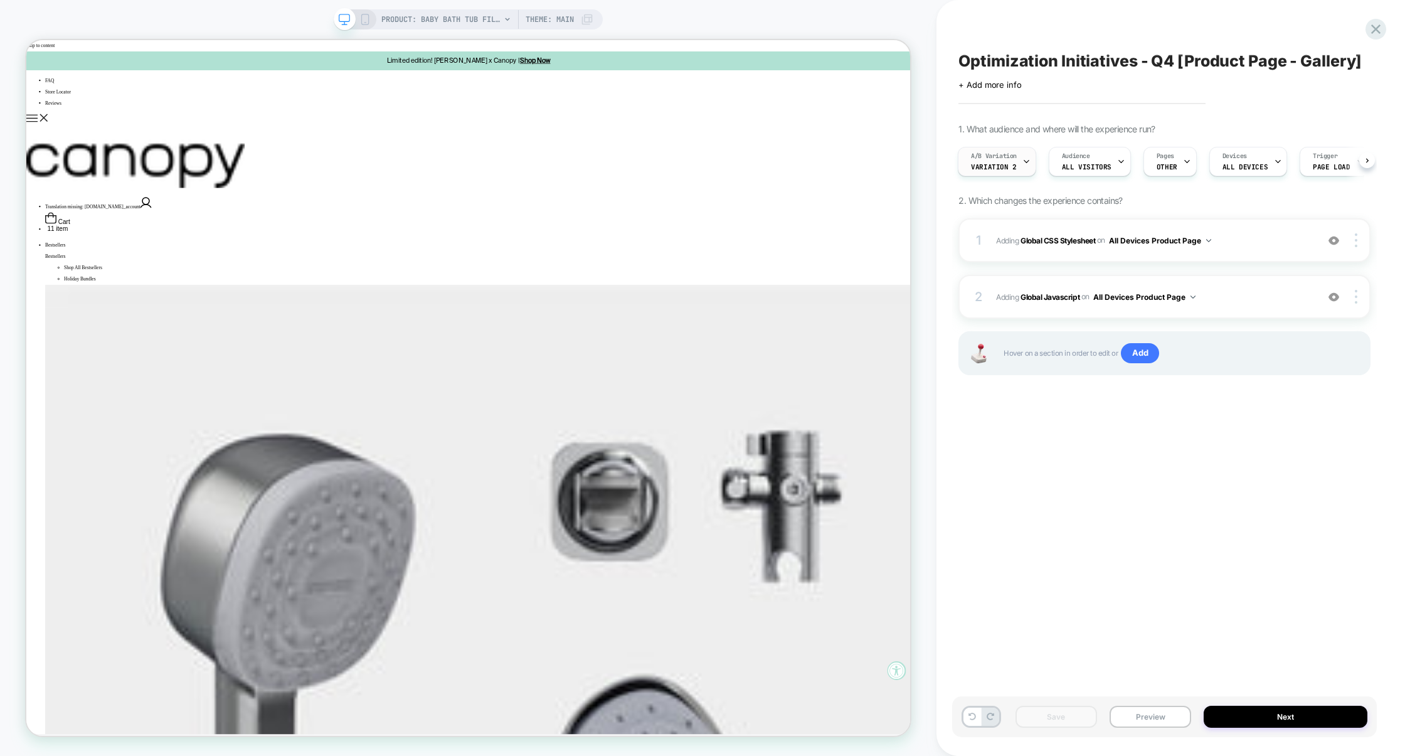
click at [1000, 158] on span "A/B Variation" at bounding box center [994, 156] width 46 height 9
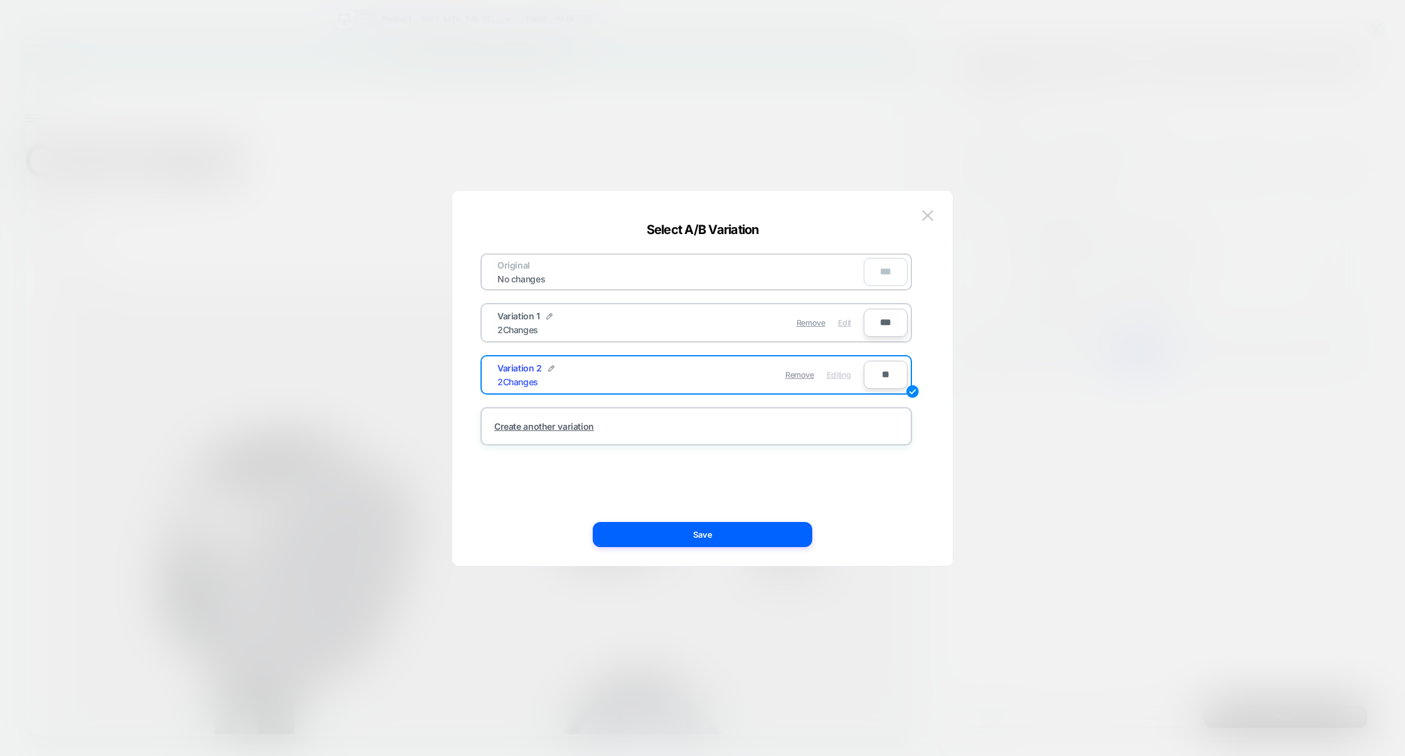
click at [840, 324] on span "Edit" at bounding box center [844, 322] width 13 height 9
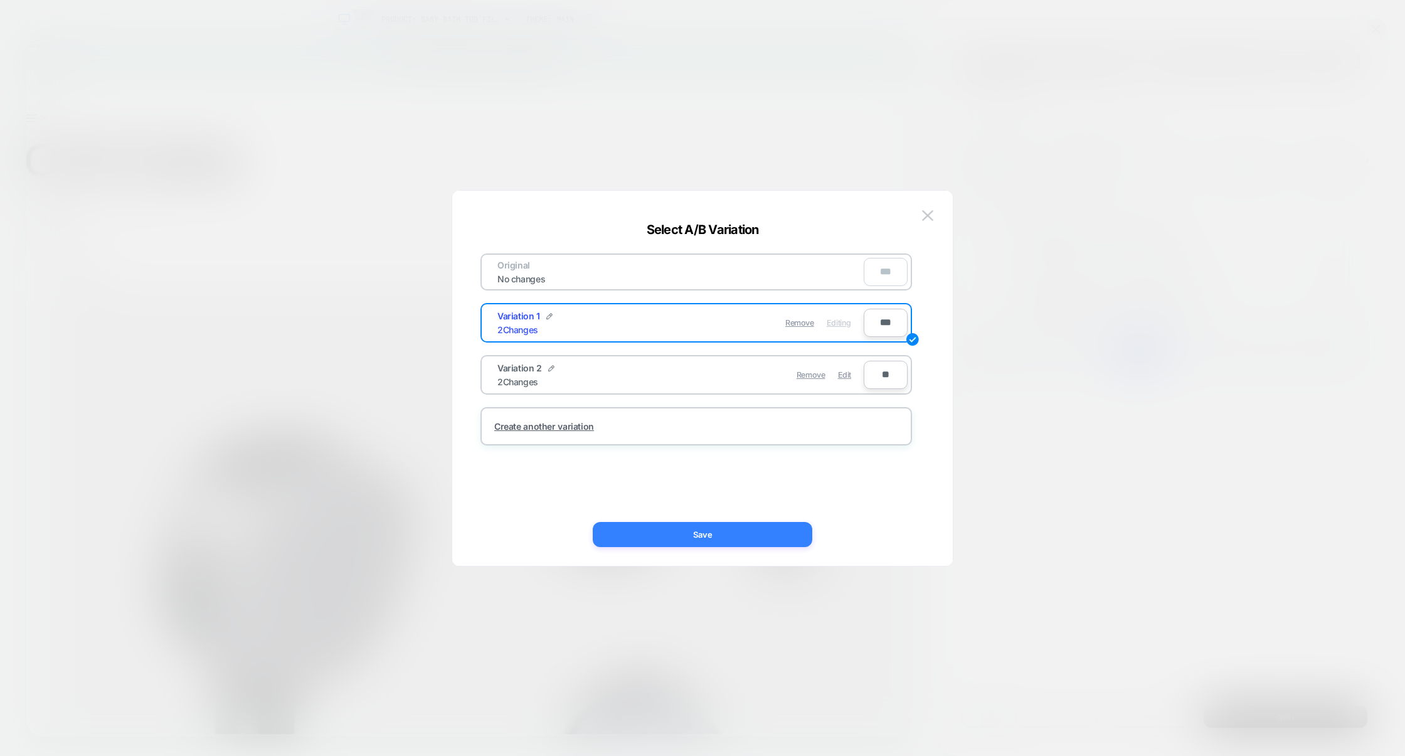
click at [721, 530] on button "Save" at bounding box center [703, 534] width 220 height 25
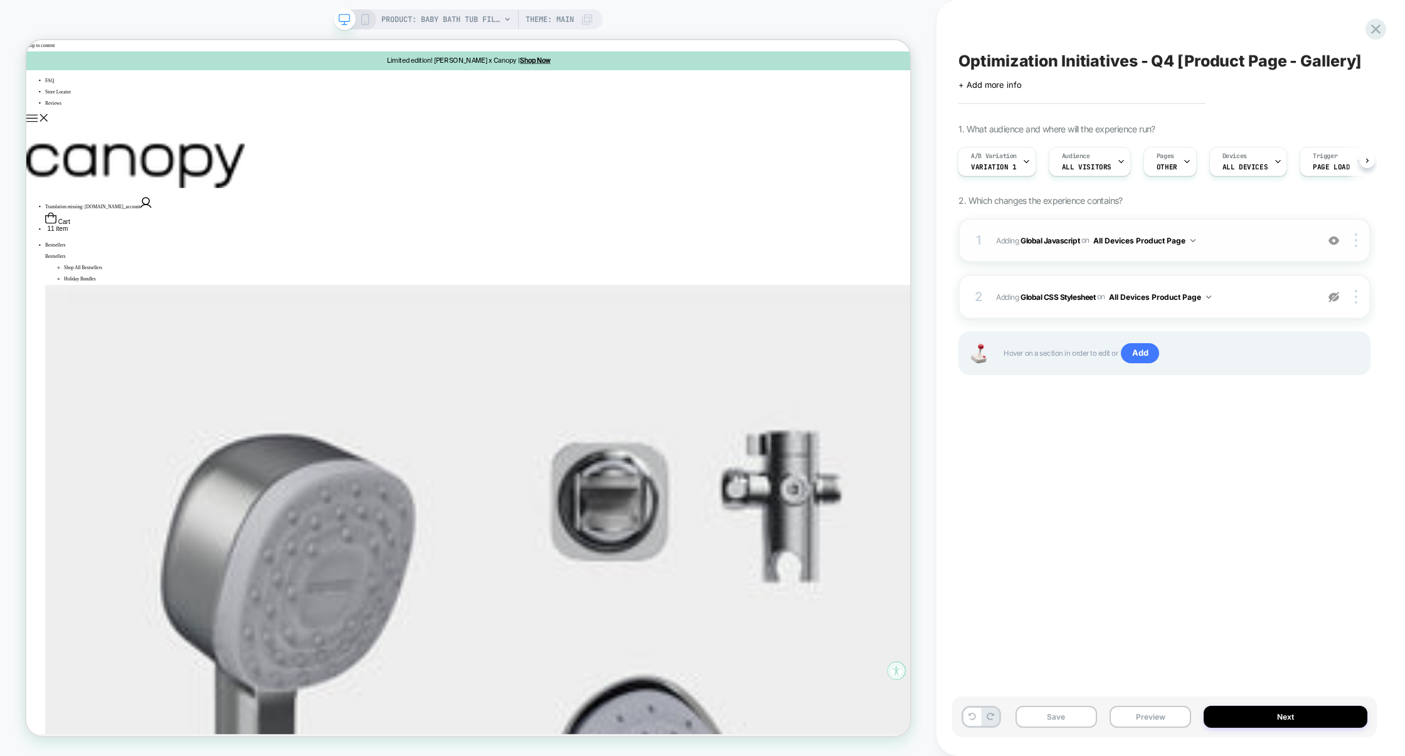
click at [1241, 243] on span "Adding Global Javascript on All Devices Product Page" at bounding box center [1153, 241] width 315 height 16
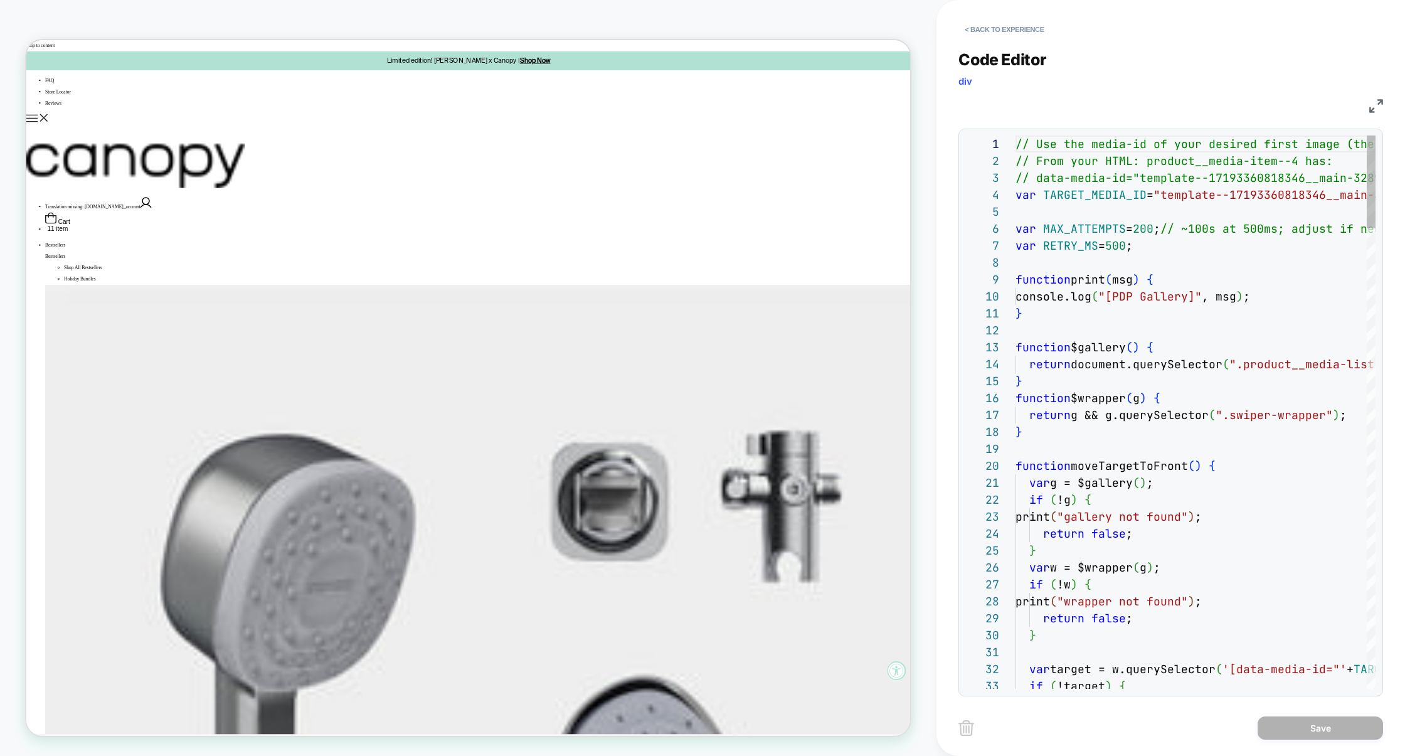
scroll to position [169, 0]
click at [1372, 109] on img at bounding box center [1376, 106] width 14 height 14
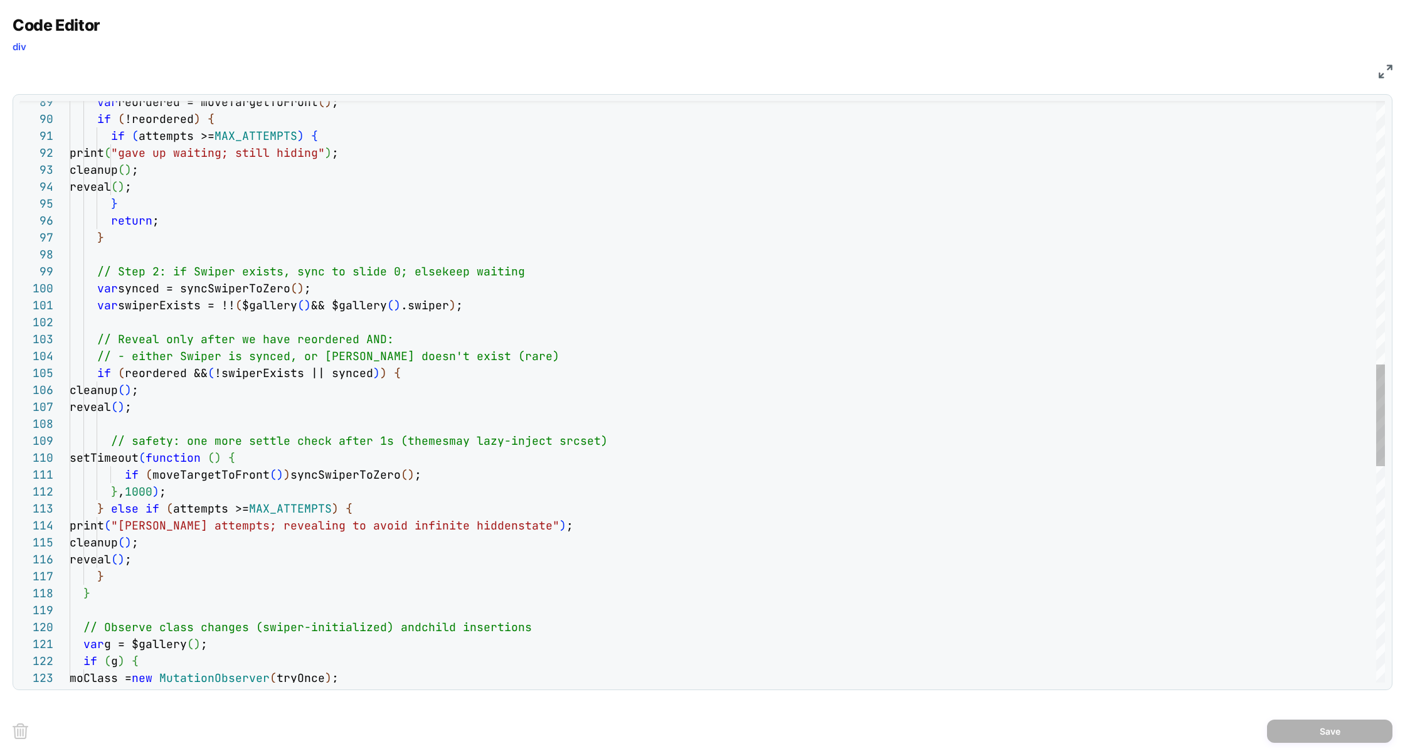
click at [284, 302] on div "var swiperExists = !! ( $gallery ( ) && $gallery ( ) .swiper ) ; // Reveal only…" at bounding box center [727, 257] width 1315 height 3308
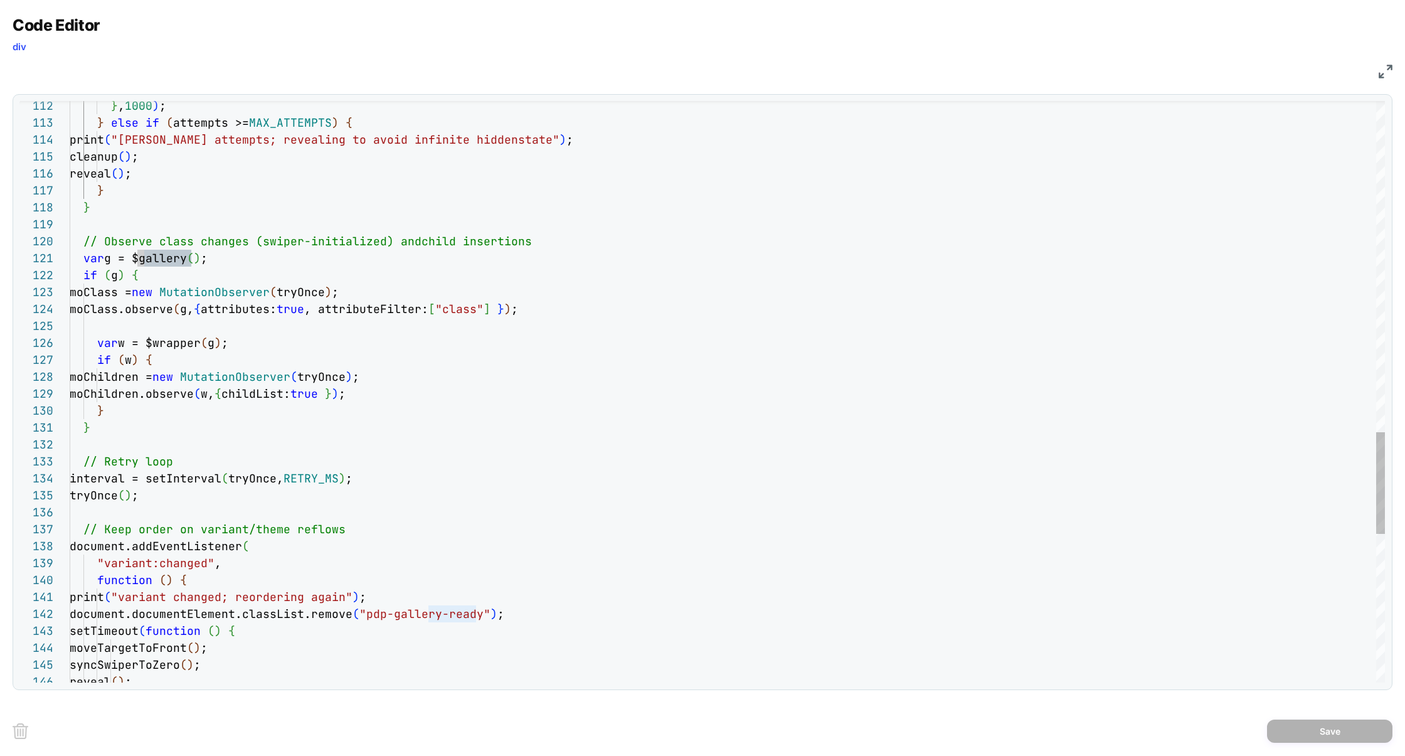
type textarea "**********"
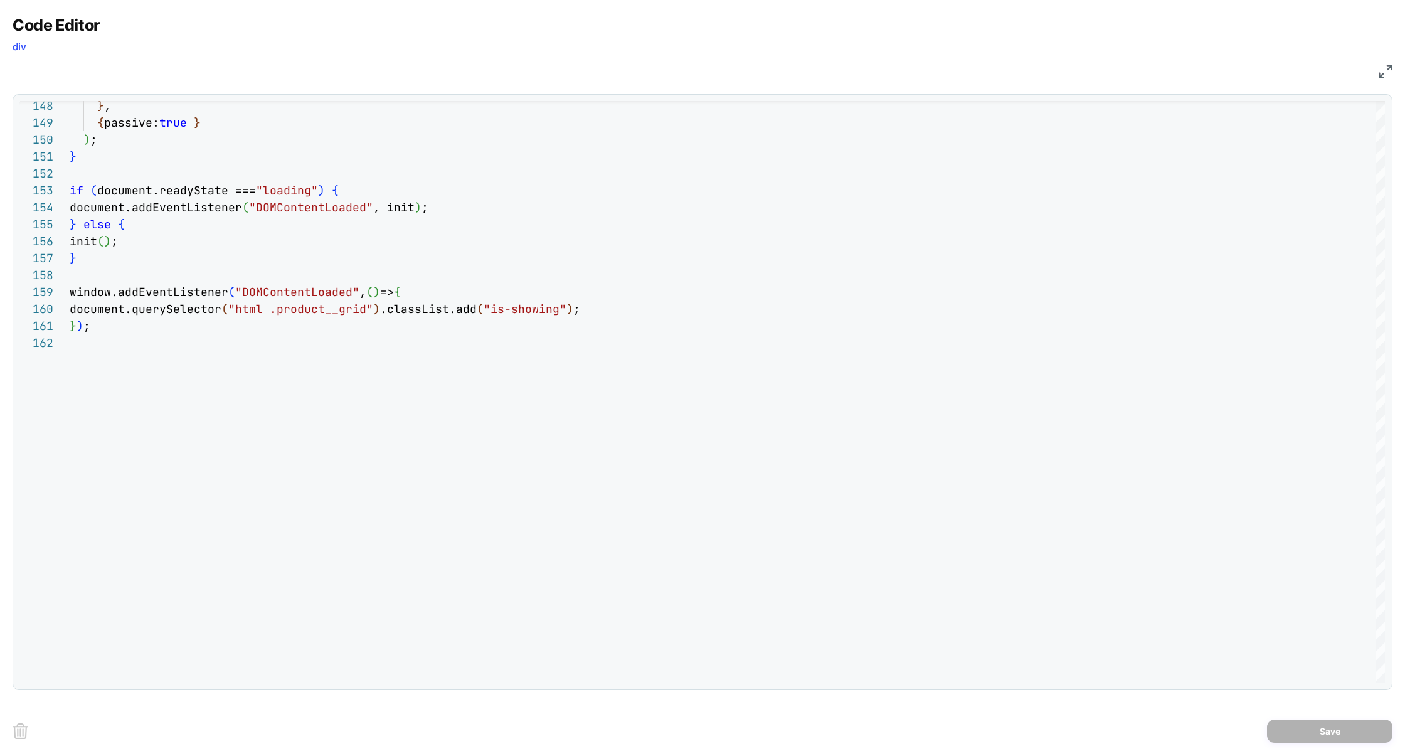
click at [1383, 73] on img at bounding box center [1386, 72] width 14 height 14
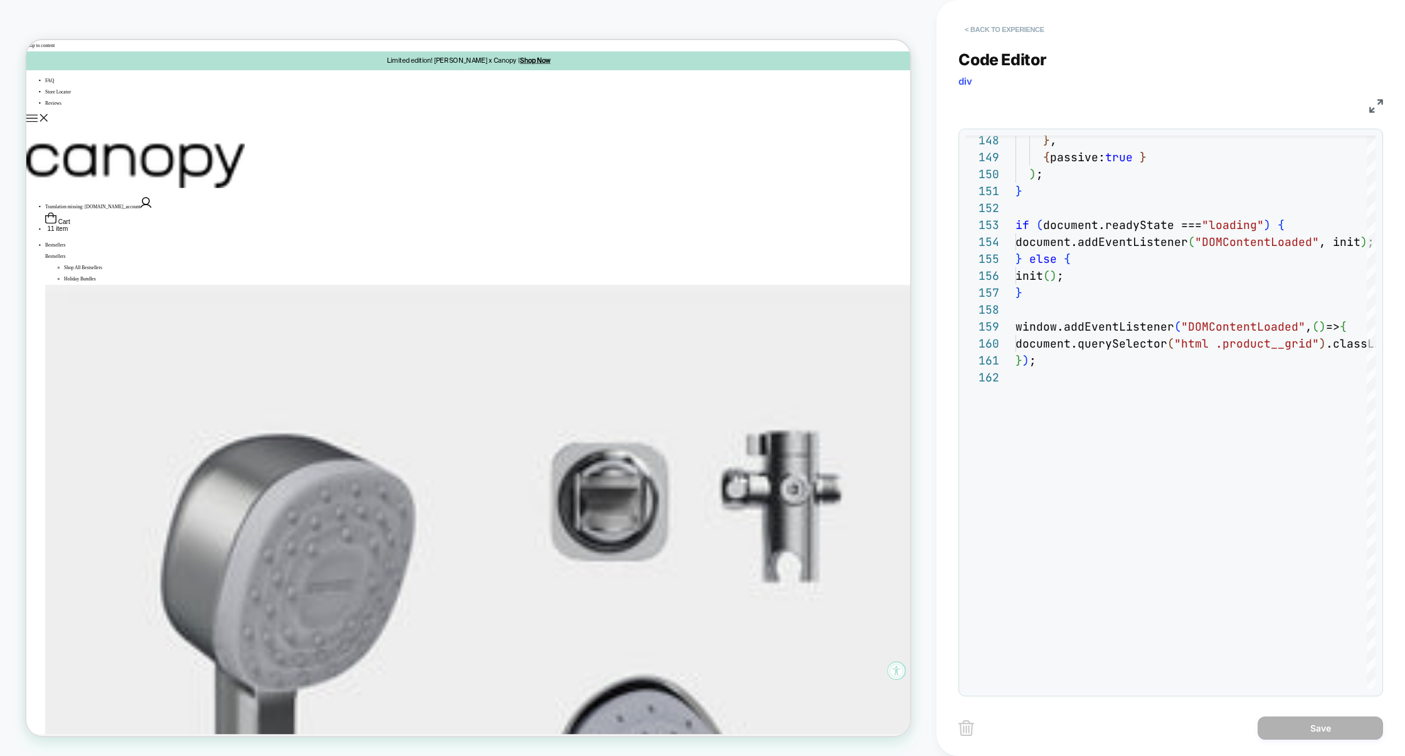
click at [1033, 24] on button "< Back to experience" at bounding box center [1004, 29] width 92 height 20
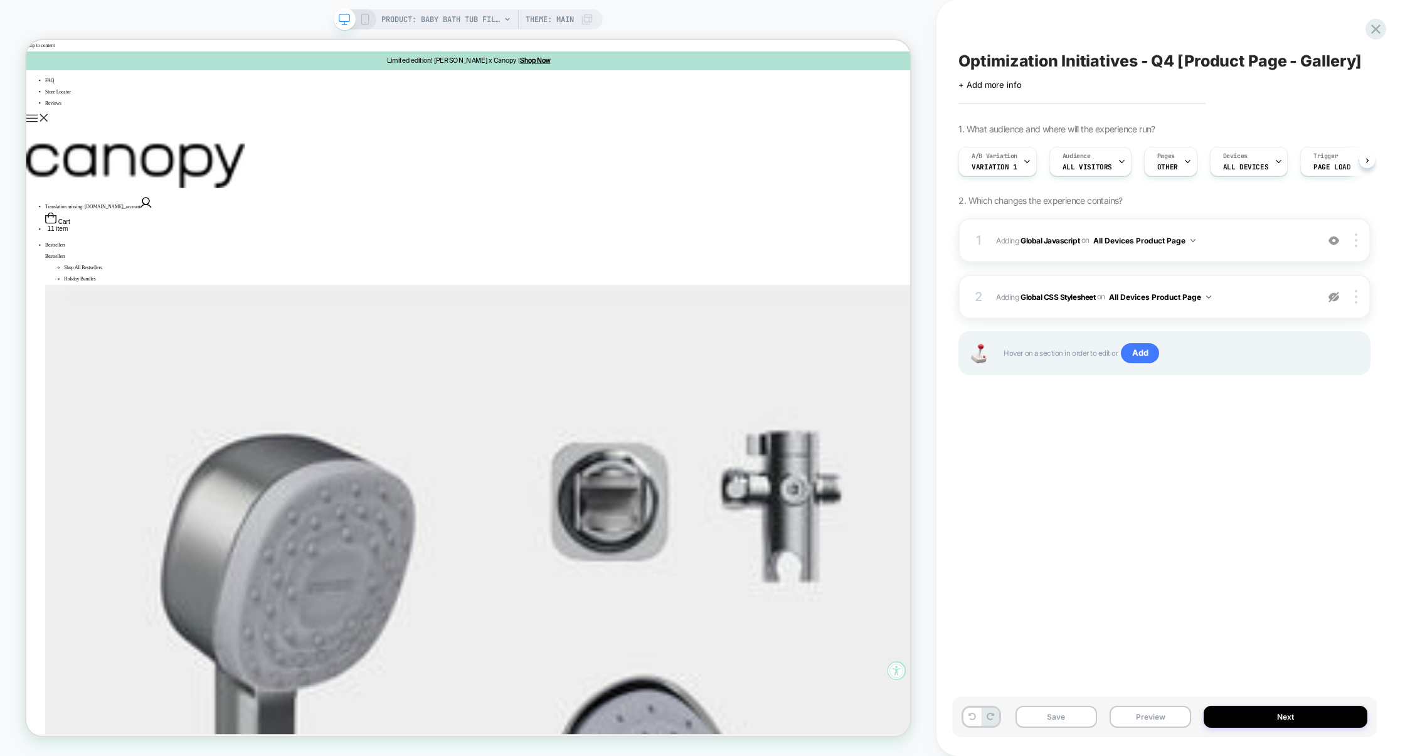
scroll to position [0, 1]
click at [1018, 158] on div "A/B Variation Variation 1" at bounding box center [993, 161] width 71 height 28
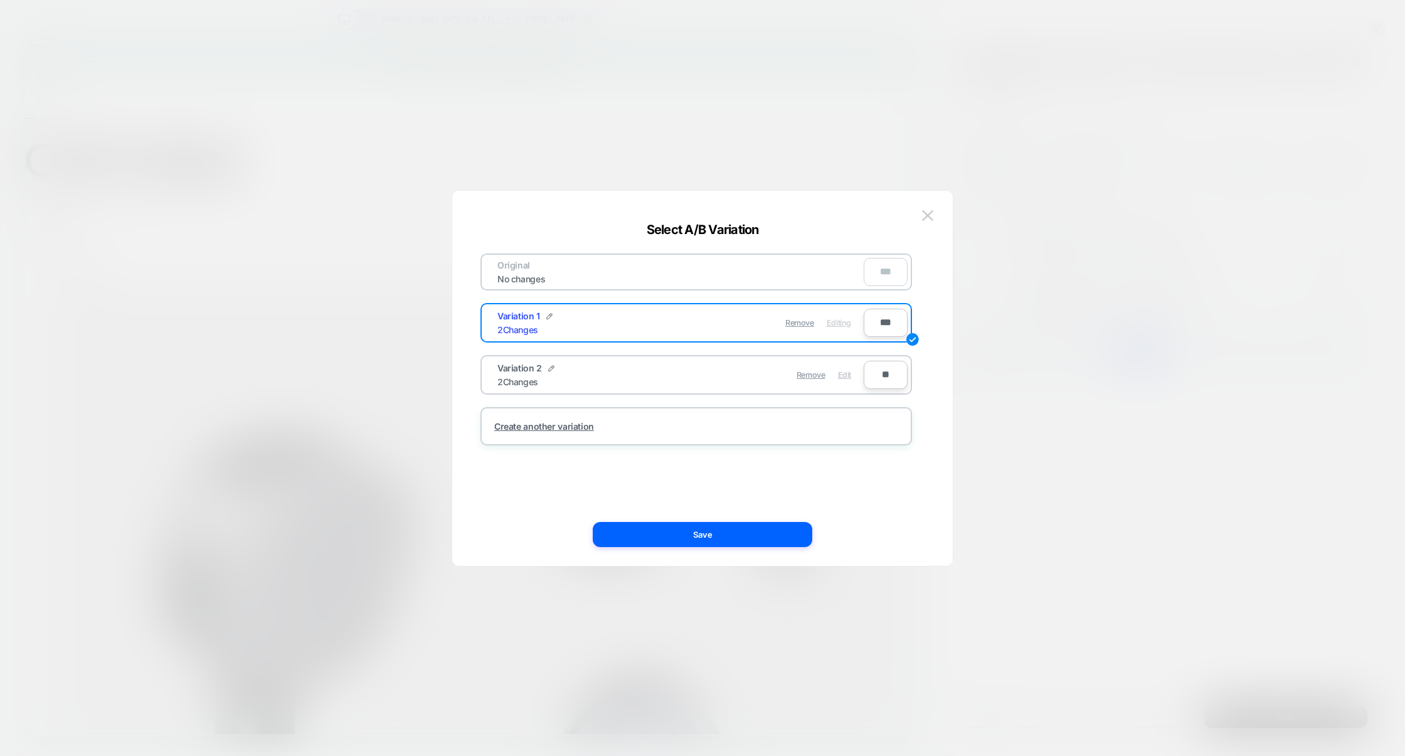
click at [850, 376] on span "Edit" at bounding box center [844, 374] width 13 height 9
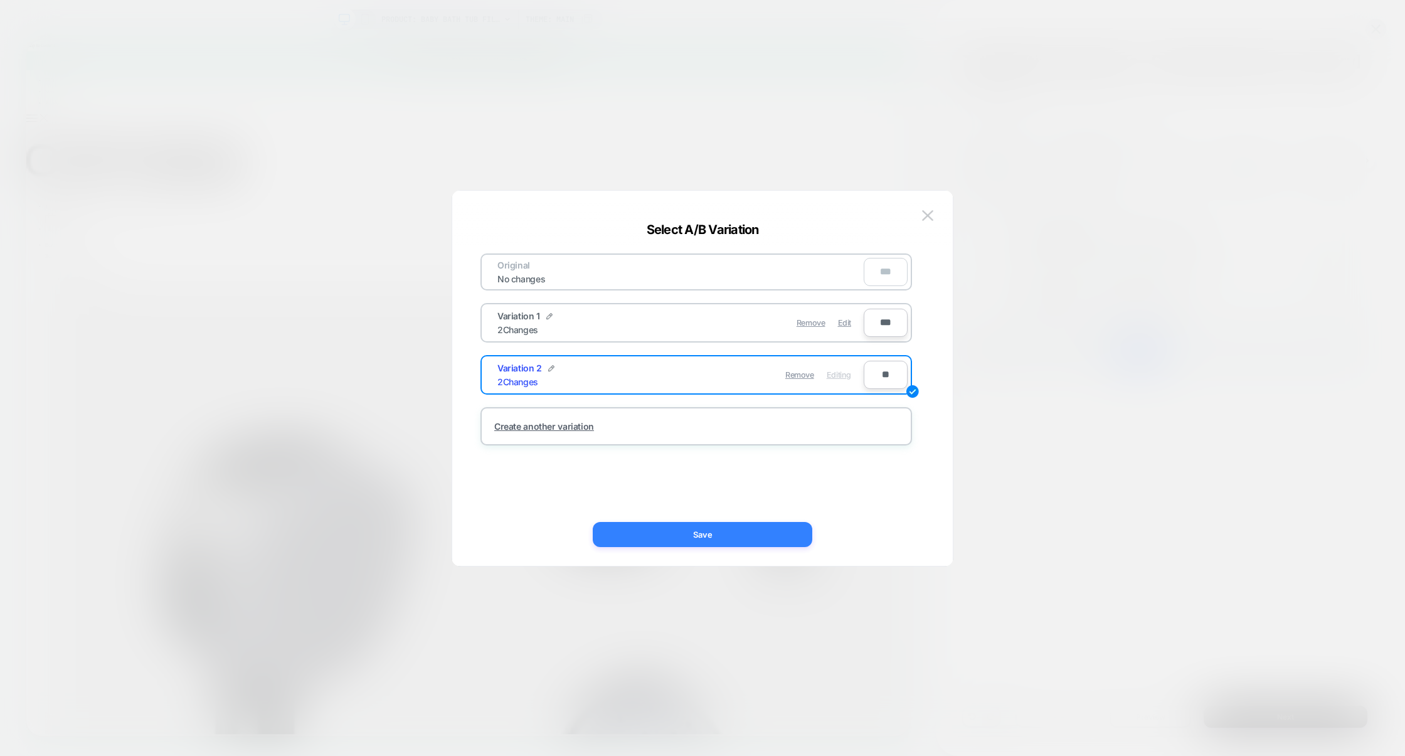
click at [734, 525] on button "Save" at bounding box center [703, 534] width 220 height 25
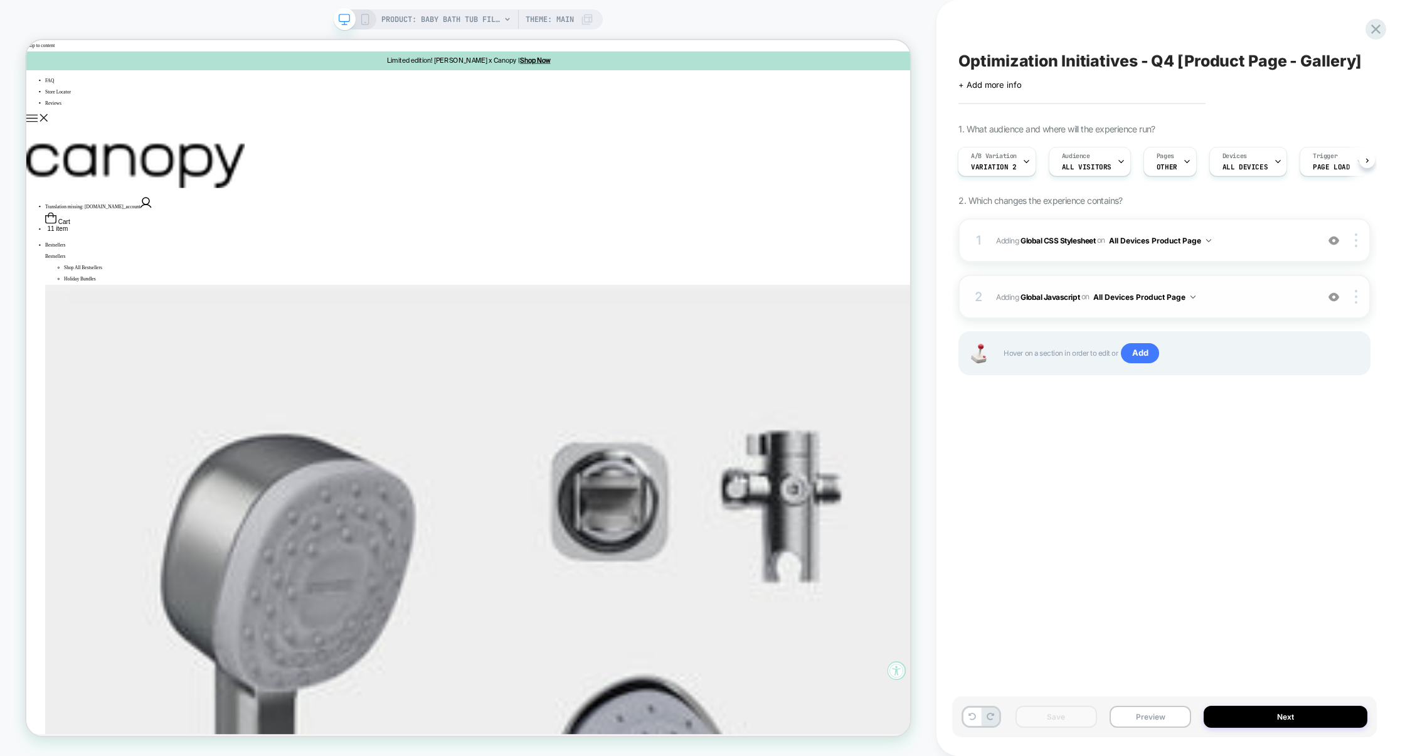
click at [1244, 295] on span "Adding Global Javascript on All Devices Product Page" at bounding box center [1153, 297] width 315 height 16
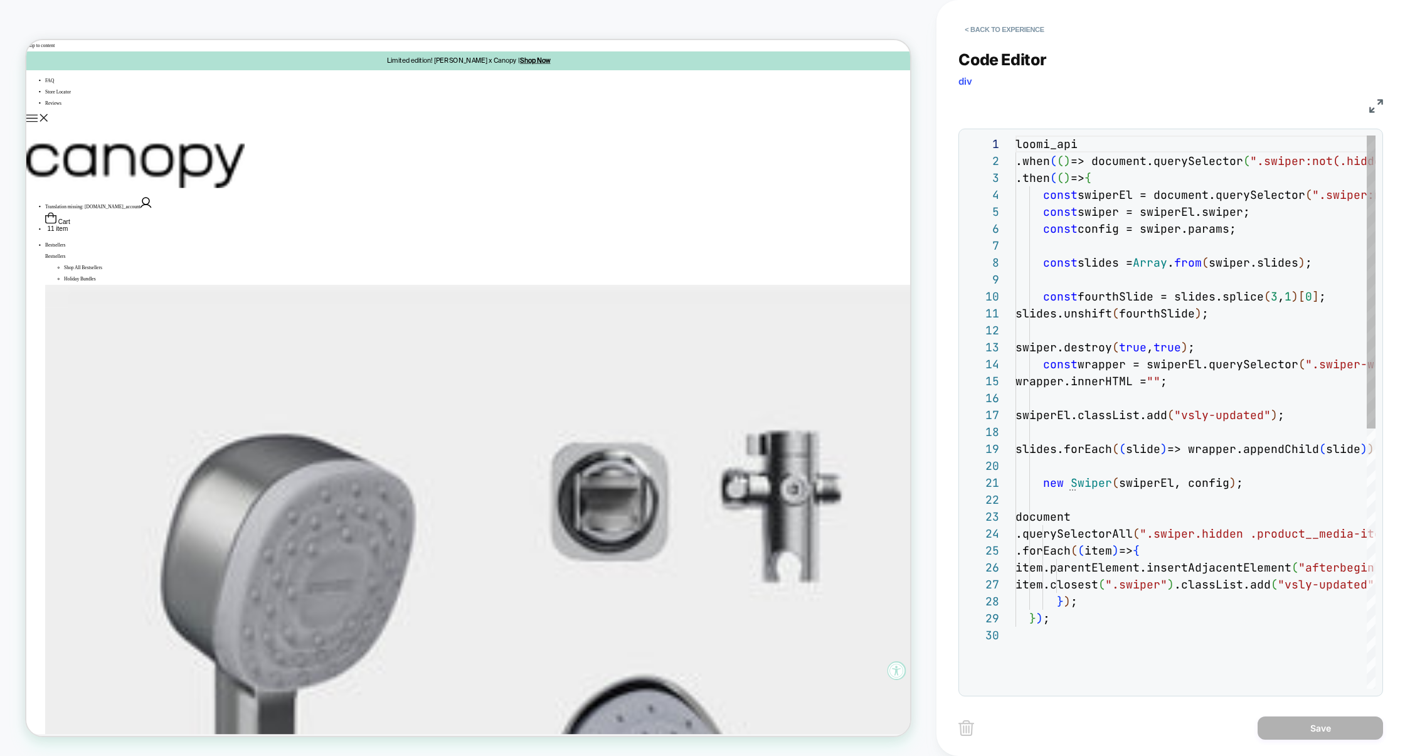
scroll to position [169, 0]
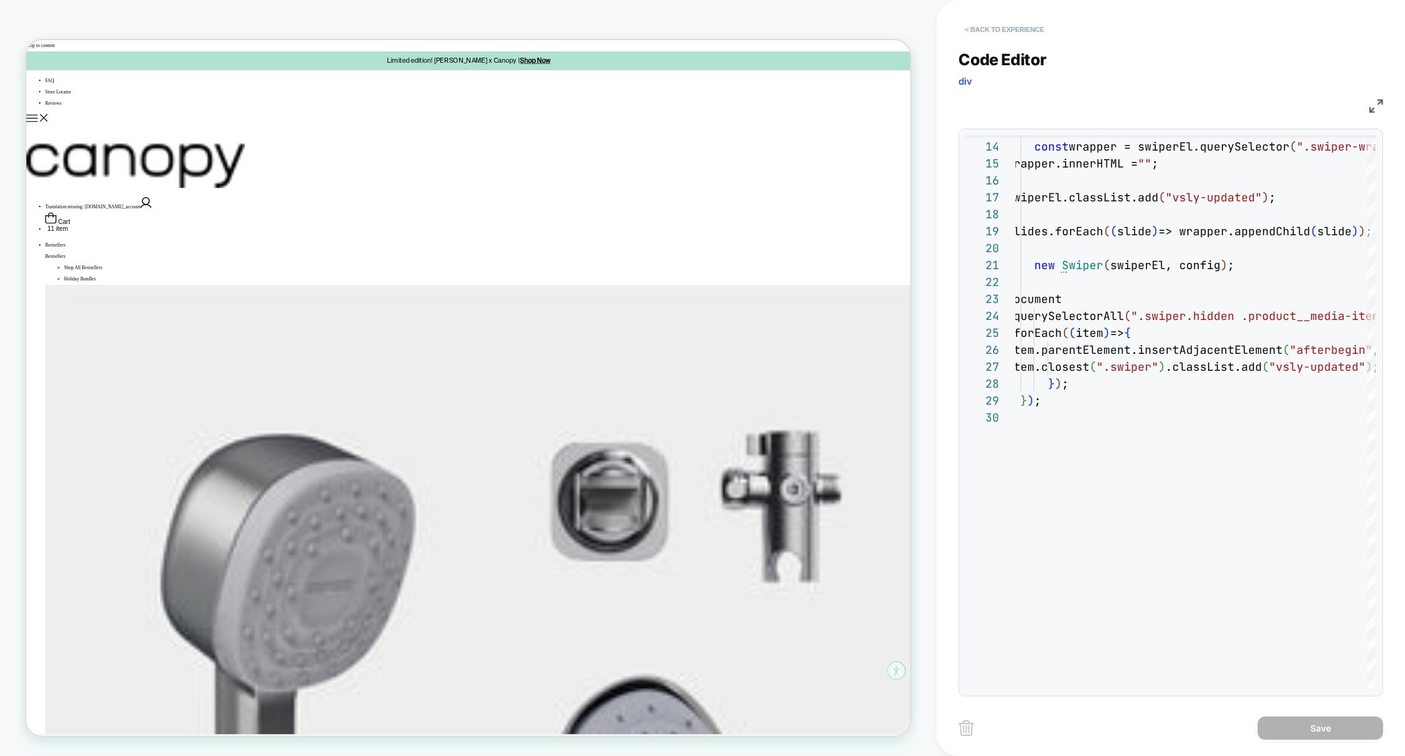
click at [999, 28] on button "< Back to experience" at bounding box center [1004, 29] width 92 height 20
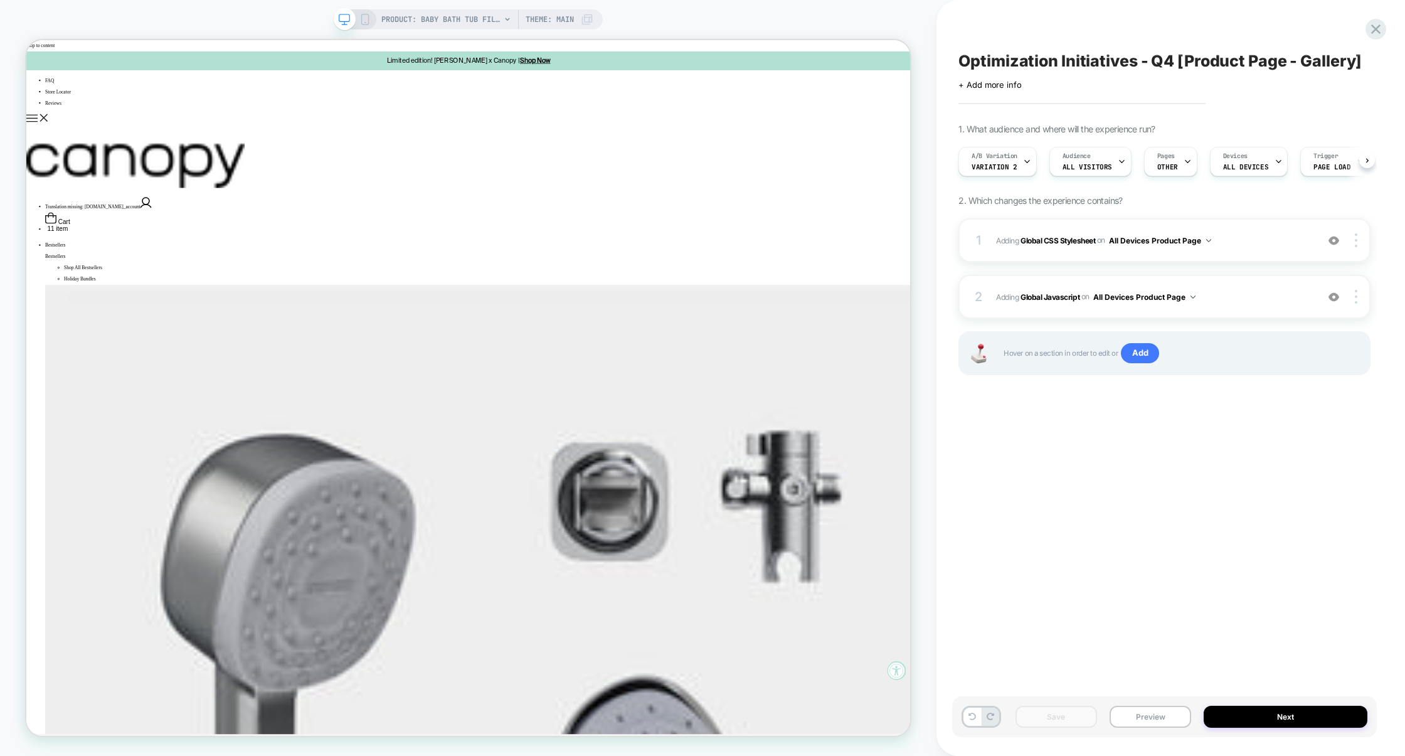
scroll to position [0, 1]
click at [1146, 704] on div "Save Preview Next" at bounding box center [1164, 716] width 425 height 41
click at [1146, 708] on button "Preview" at bounding box center [1151, 717] width 82 height 22
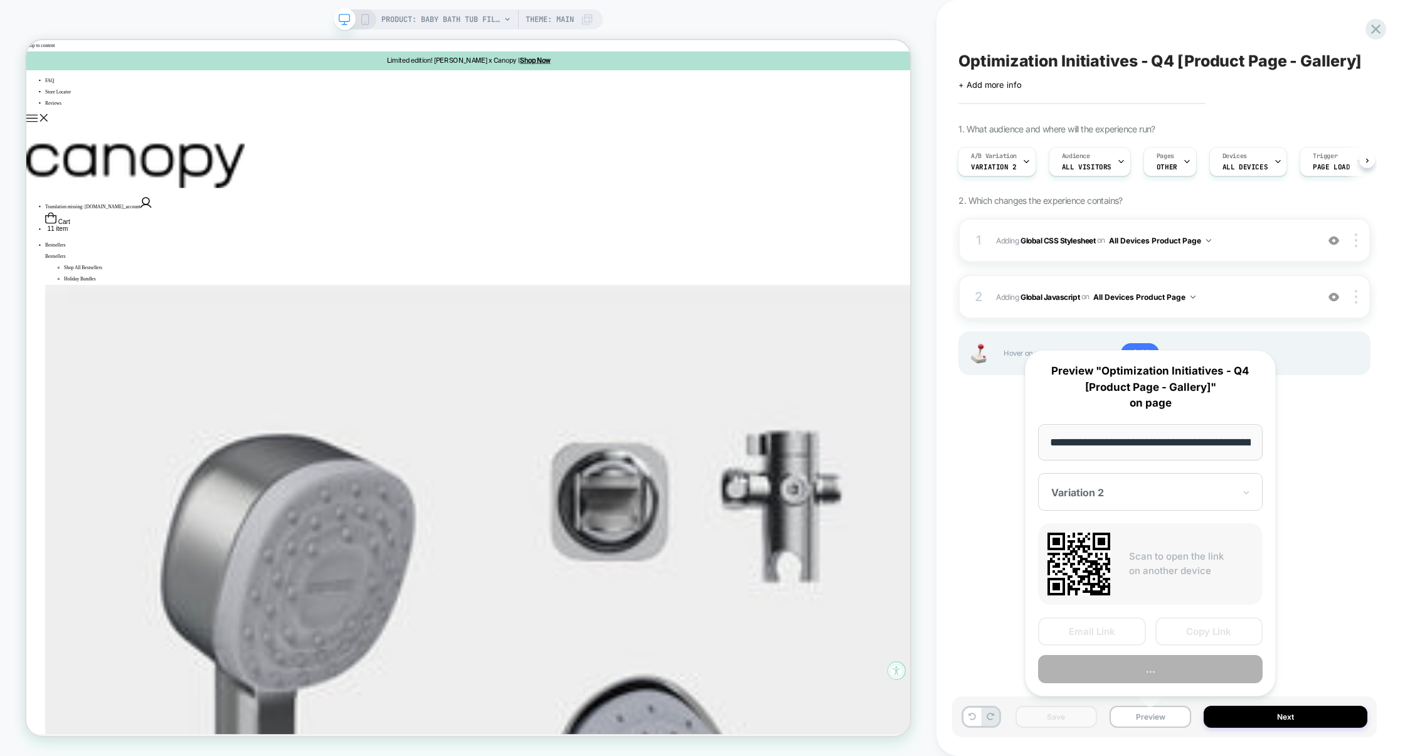
scroll to position [0, 149]
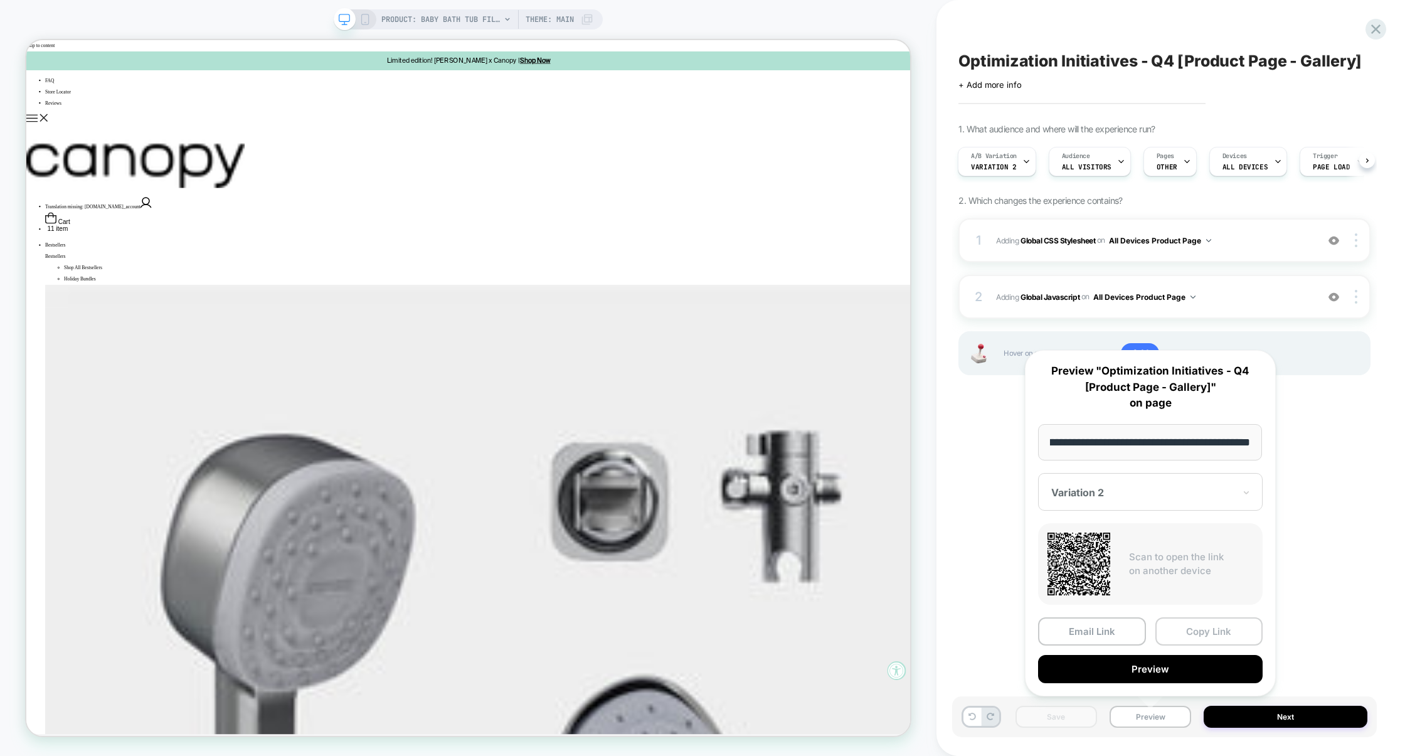
click at [1194, 633] on button "Copy Link" at bounding box center [1209, 631] width 108 height 28
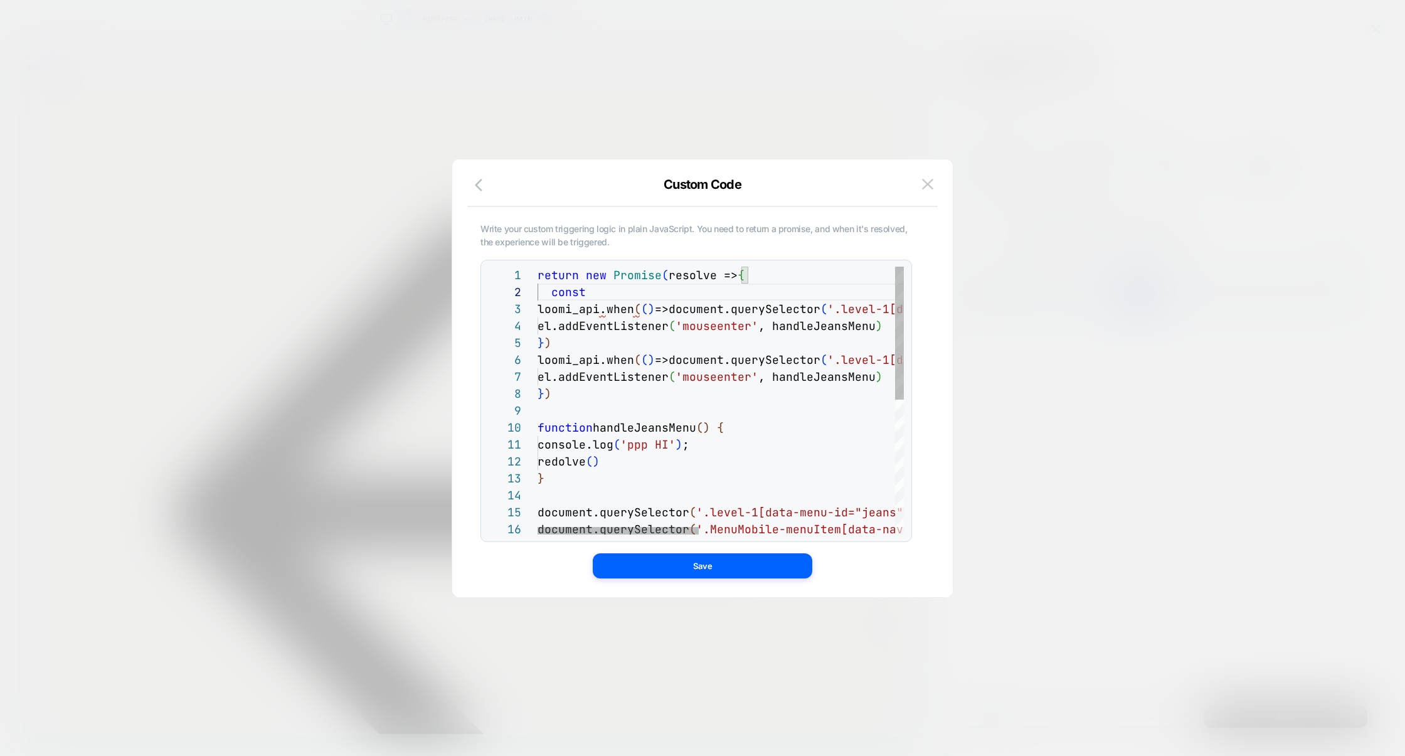
scroll to position [135, 0]
click at [766, 417] on div "function handleJeansMenu ( ) { console.log ( 'ppp HI' ) ; } document.querySelec…" at bounding box center [943, 536] width 810 height 539
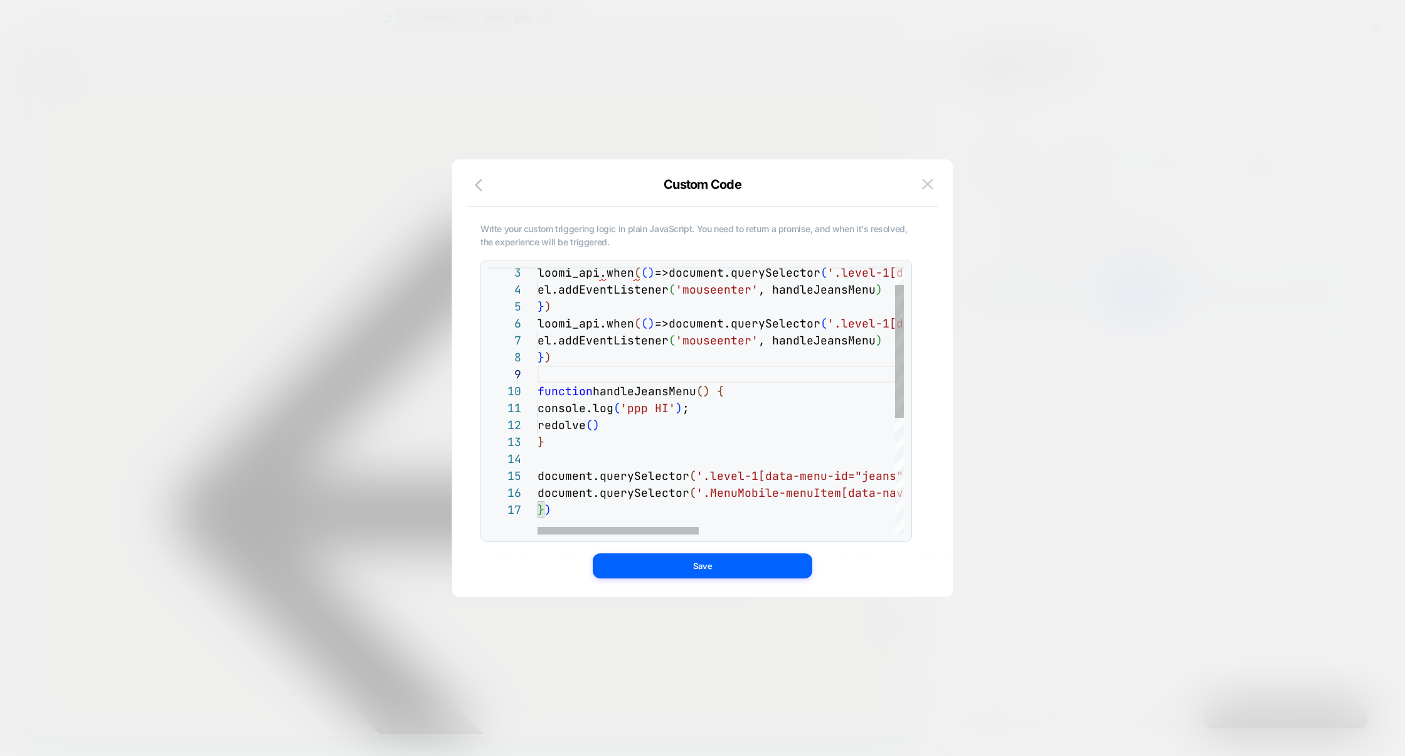
scroll to position [16, 74]
click at [766, 417] on div "function handleJeansMenu ( ) { console.log ( 'ppp HI' ) ; } document.querySelec…" at bounding box center [943, 499] width 810 height 539
type textarea "**********"
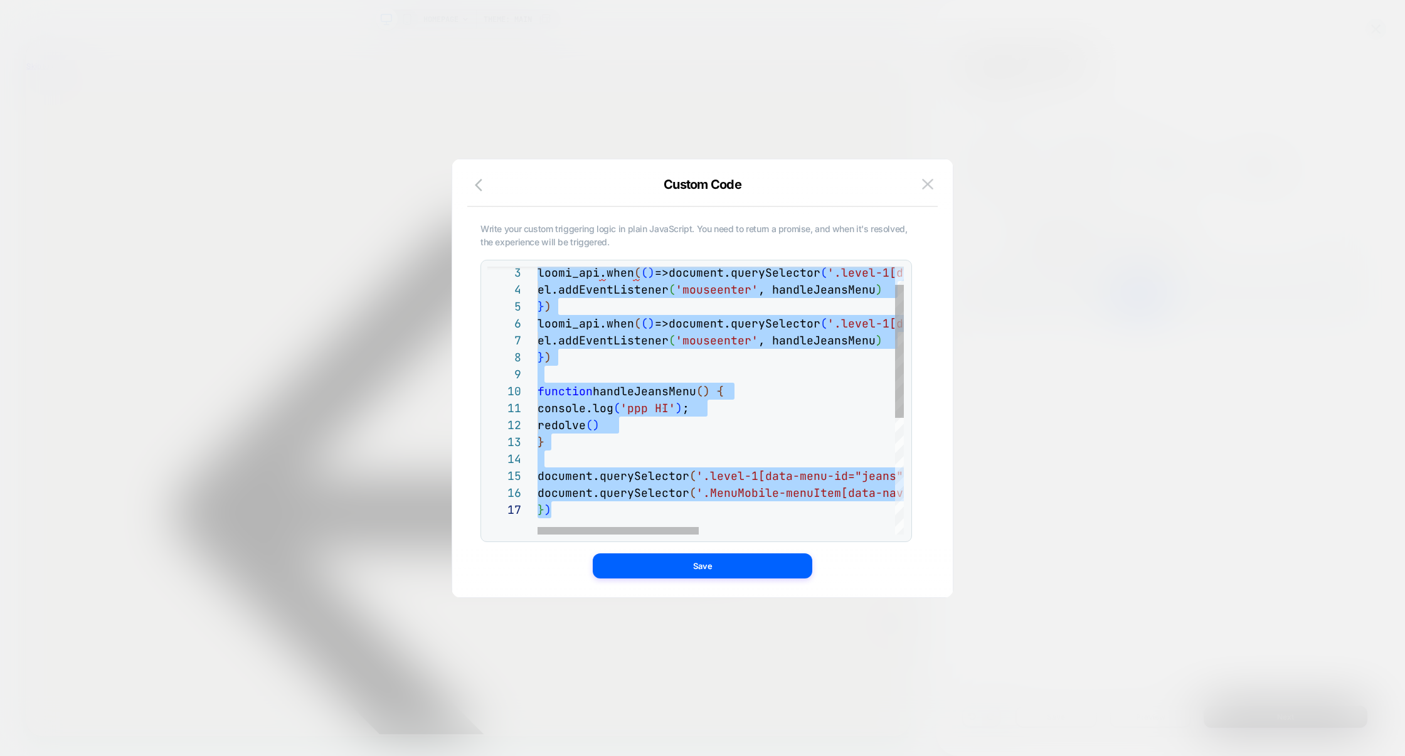
scroll to position [0, 0]
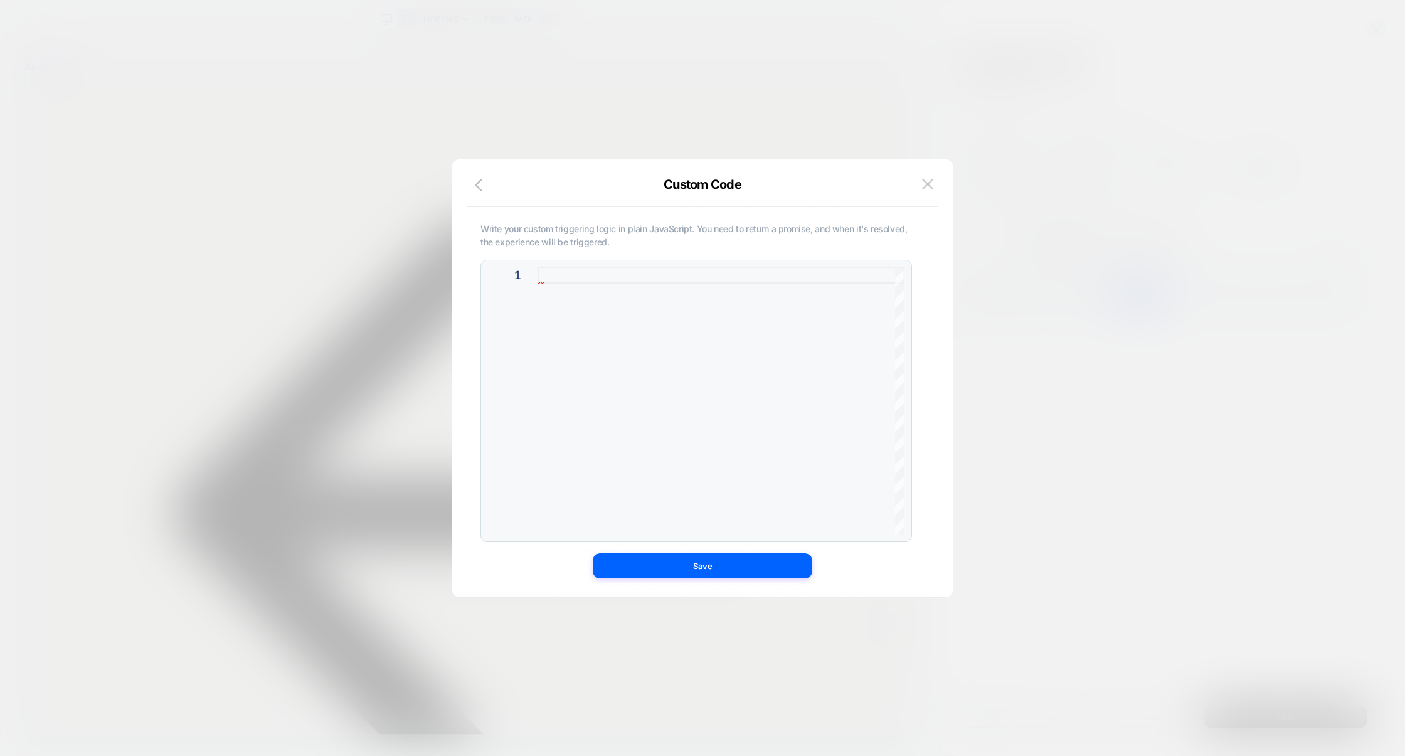
click at [1084, 336] on div at bounding box center [702, 378] width 1405 height 756
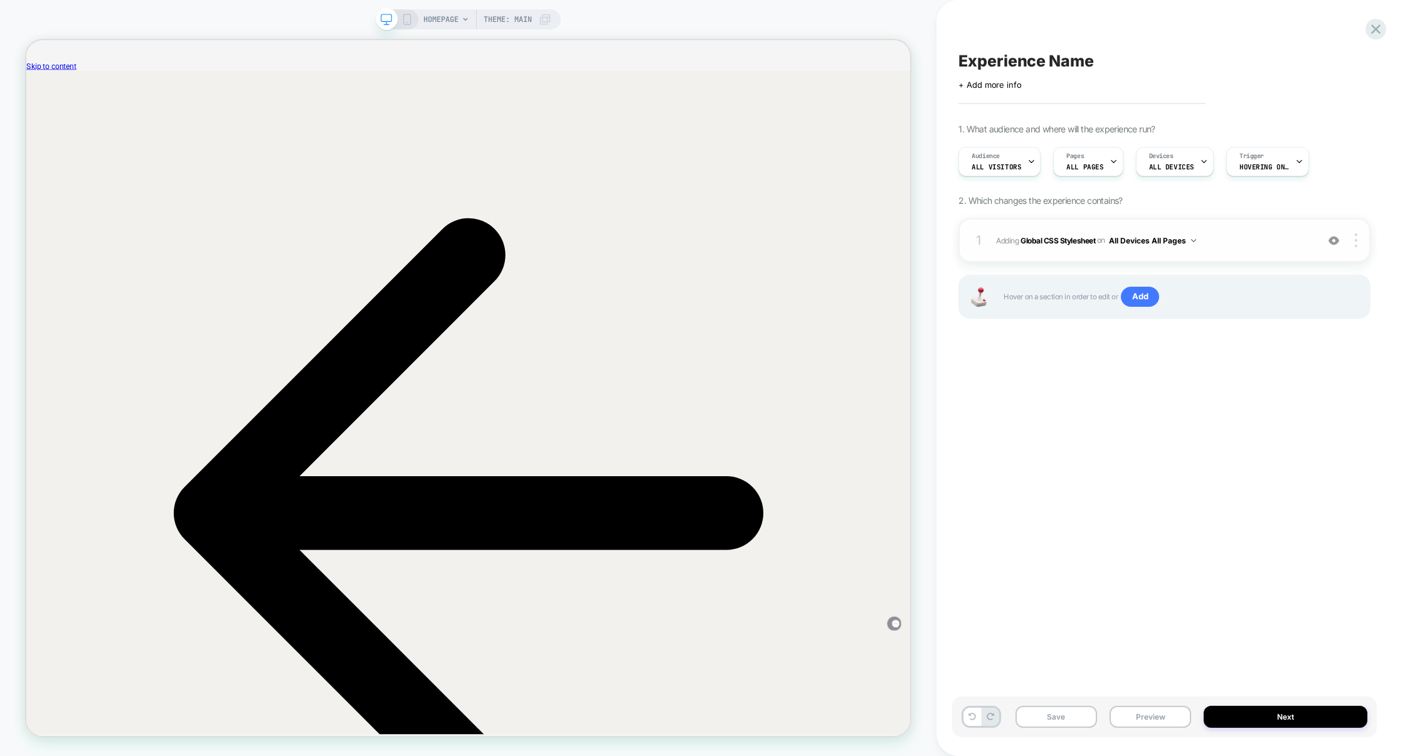
click at [1083, 253] on div "1 Adding Global CSS Stylesheet on All Devices All Pages Add Before Add After Ta…" at bounding box center [1164, 240] width 412 height 44
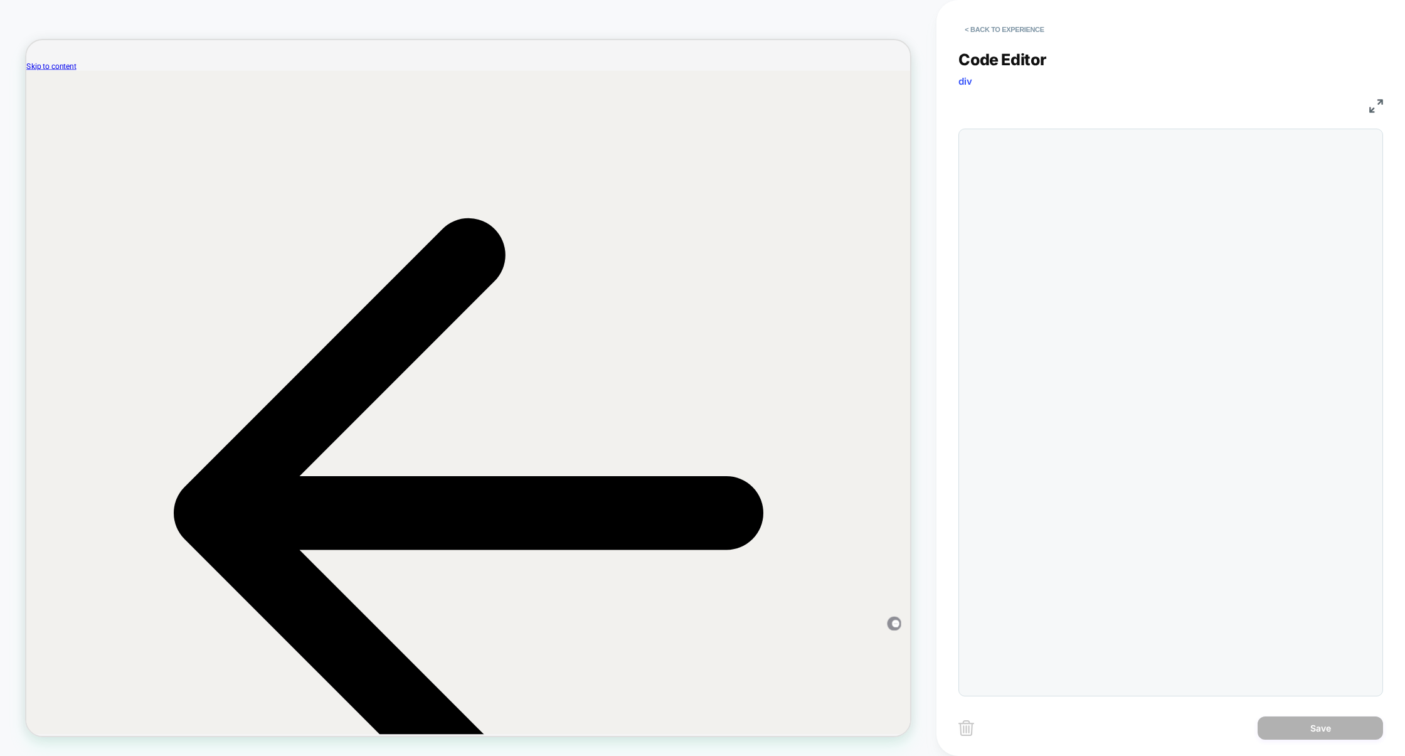
scroll to position [102, 0]
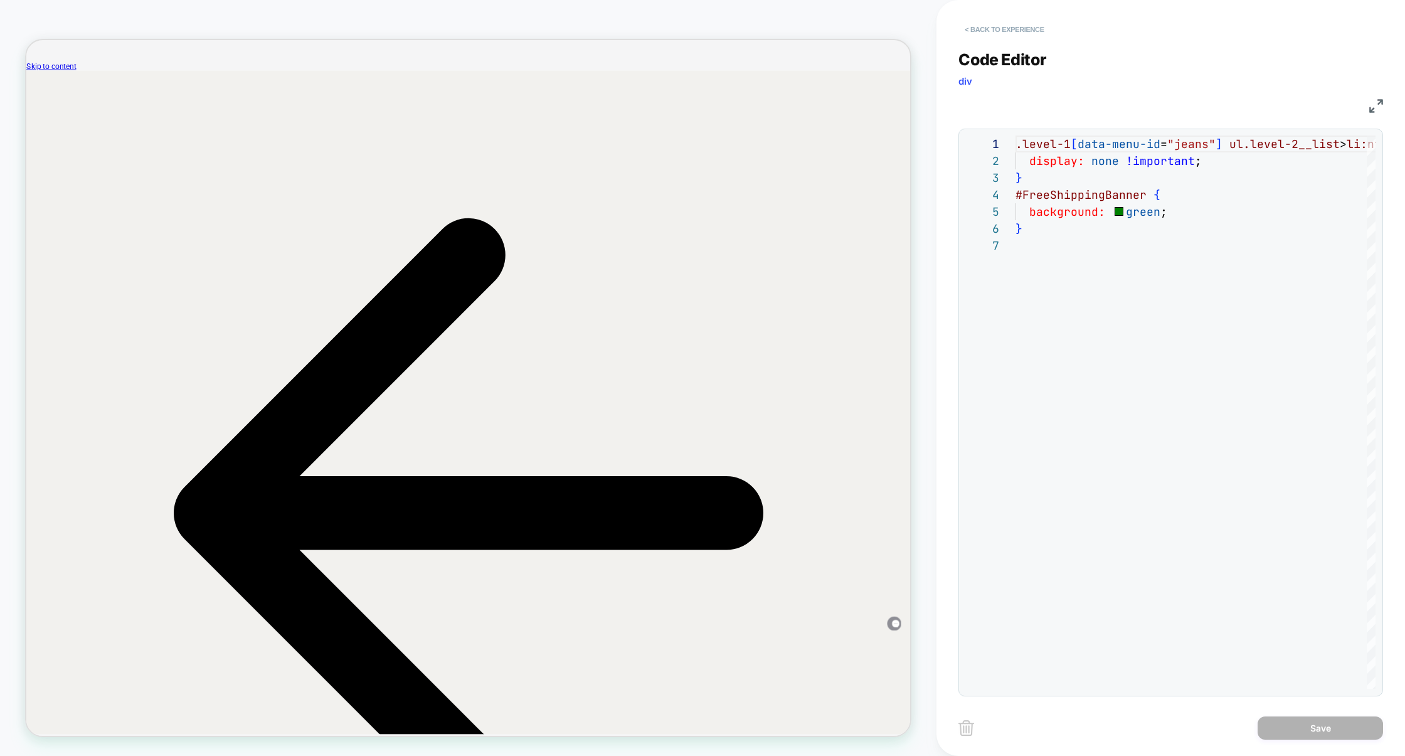
click at [1004, 26] on button "< Back to experience" at bounding box center [1004, 29] width 92 height 20
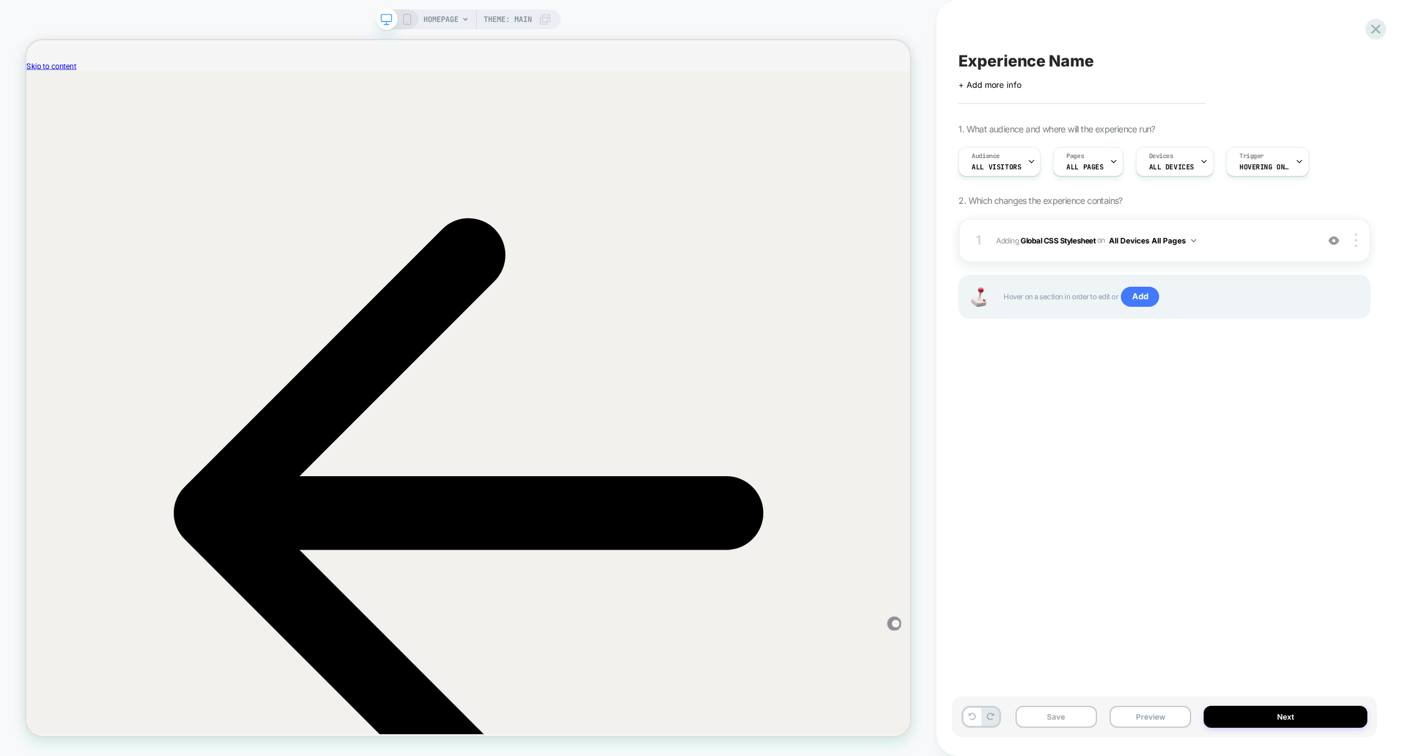
click at [1016, 72] on div "Click to edit experience details + Add more info" at bounding box center [1164, 79] width 412 height 19
click at [1021, 68] on span "Experience Name" at bounding box center [1025, 60] width 135 height 19
type textarea "********"
click at [1068, 59] on icon at bounding box center [1071, 61] width 16 height 16
click at [1239, 238] on span "Adding Global CSS Stylesheet on All Devices All Pages" at bounding box center [1153, 241] width 315 height 16
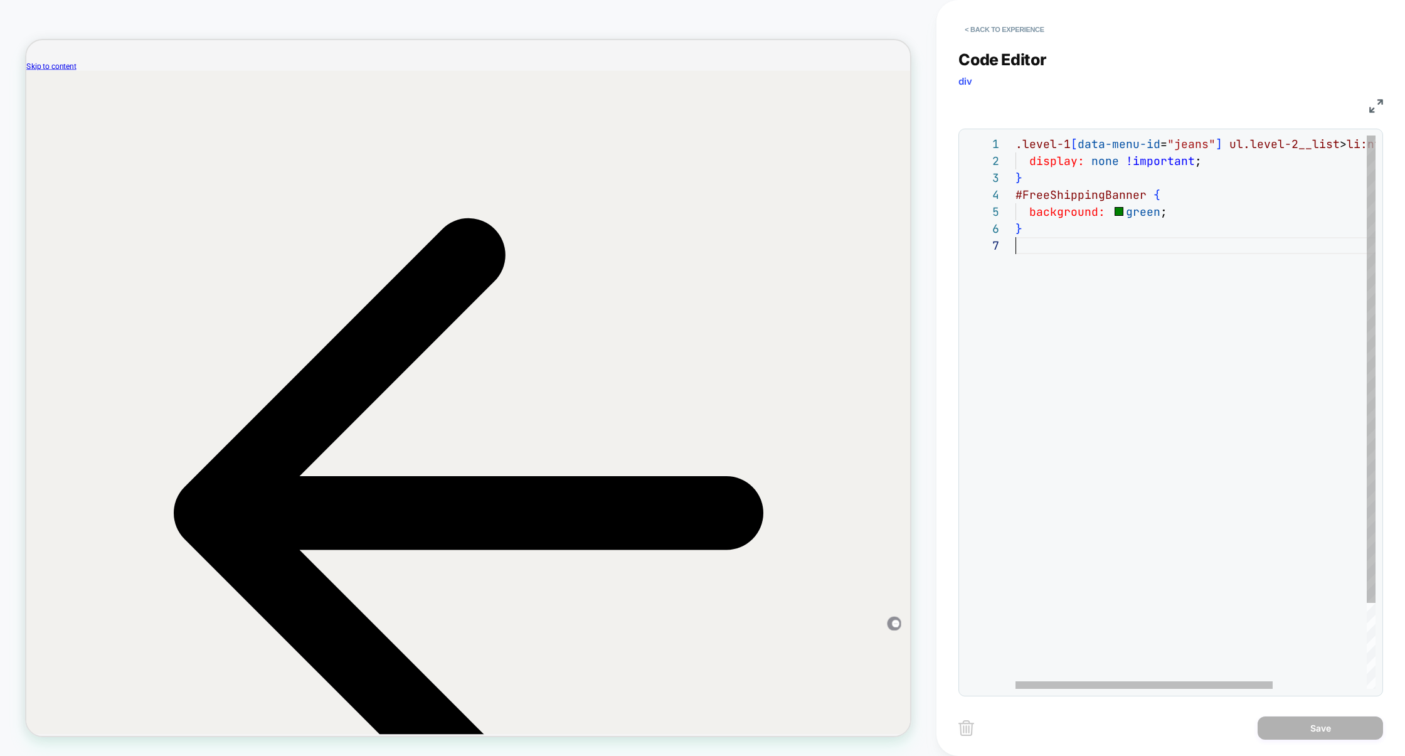
click at [1178, 252] on div ".level-1 [ data-menu-id = "jeans" ] ul.level-2__list > li:nth-child ( 5 ) { dis…" at bounding box center [1260, 462] width 491 height 655
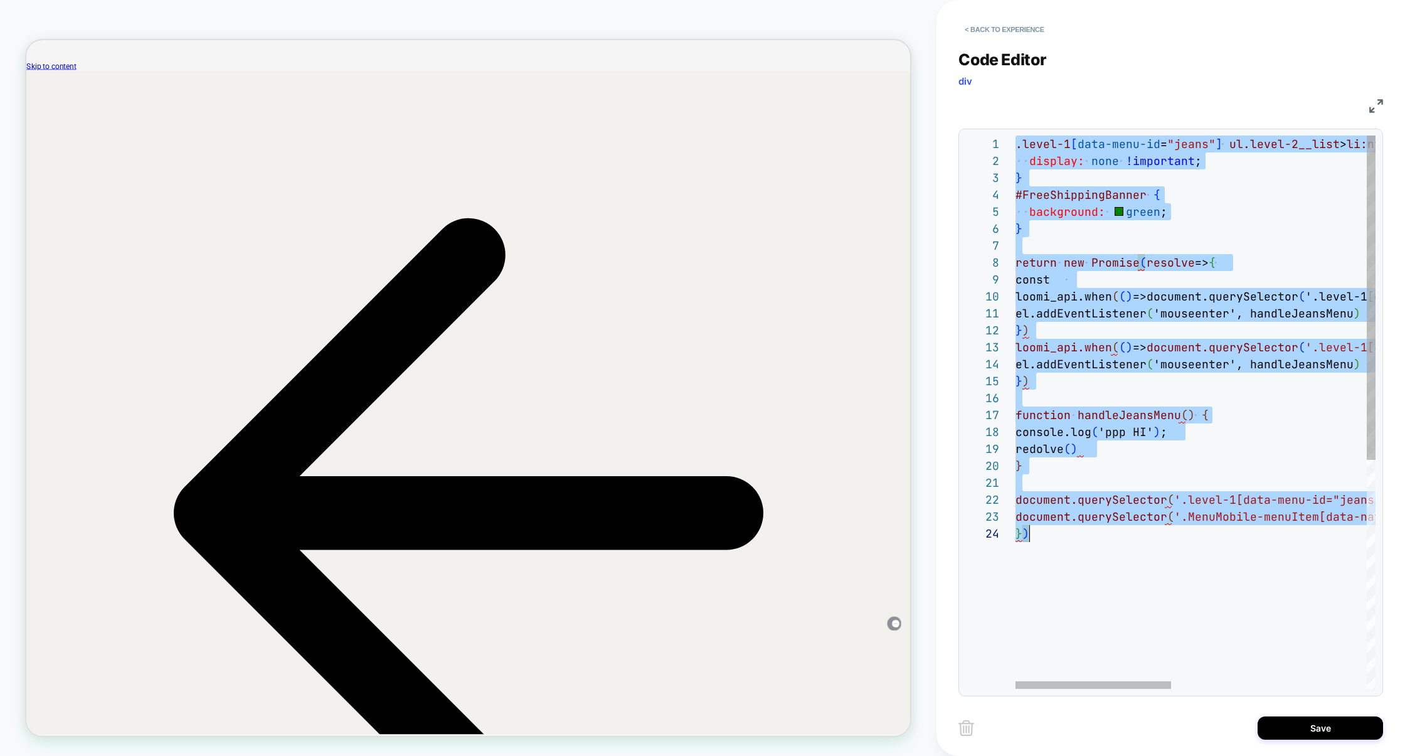
scroll to position [0, 14]
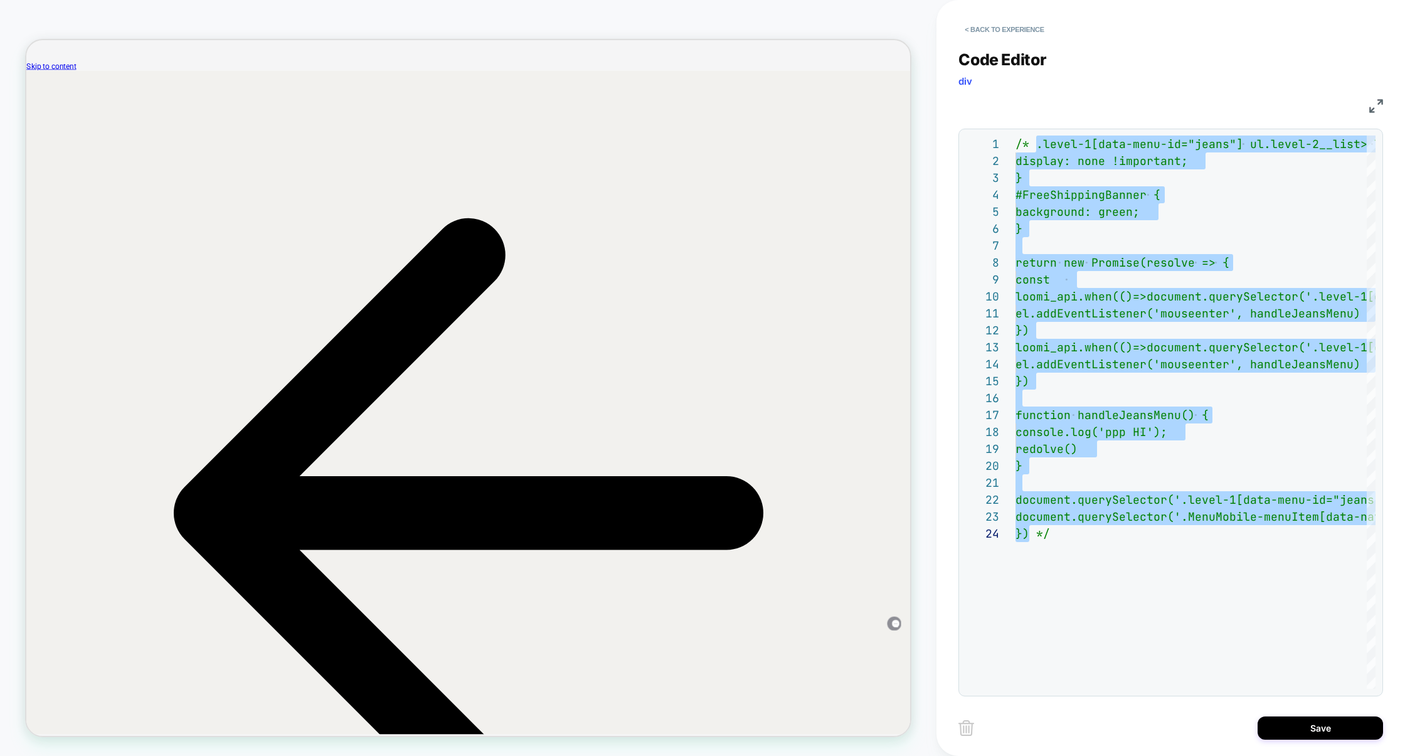
type textarea "**********"
click at [1296, 714] on div "Save" at bounding box center [1170, 727] width 425 height 31
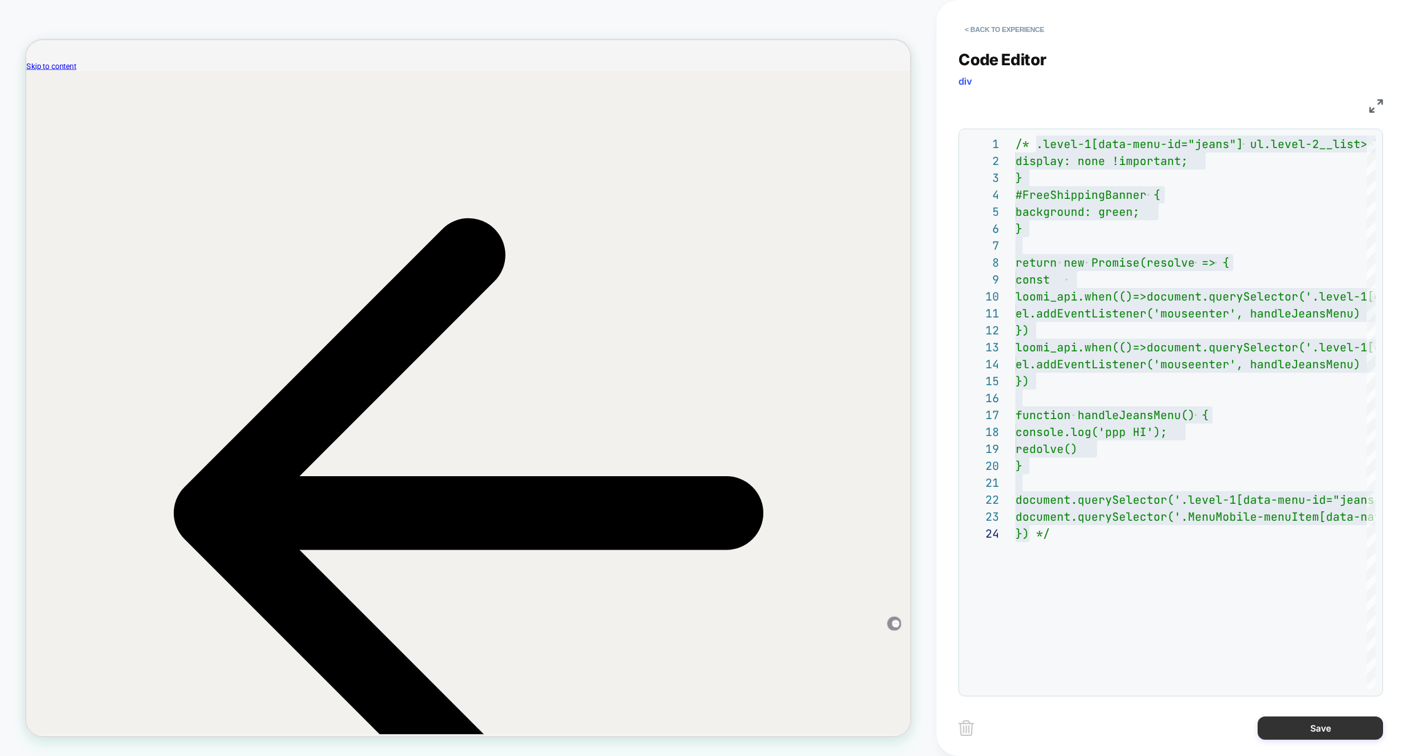
click at [1296, 717] on button "Save" at bounding box center [1320, 727] width 125 height 23
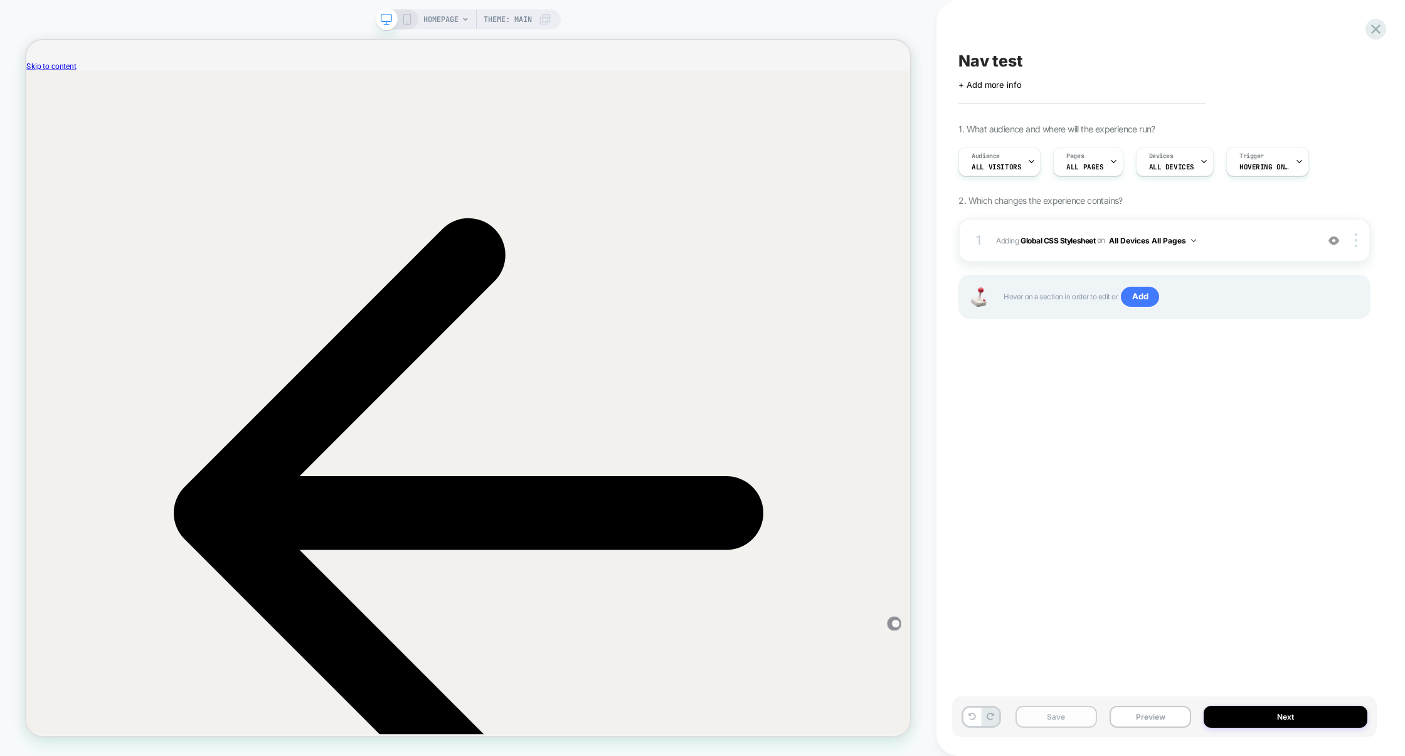
click at [1089, 719] on button "Save" at bounding box center [1056, 717] width 82 height 22
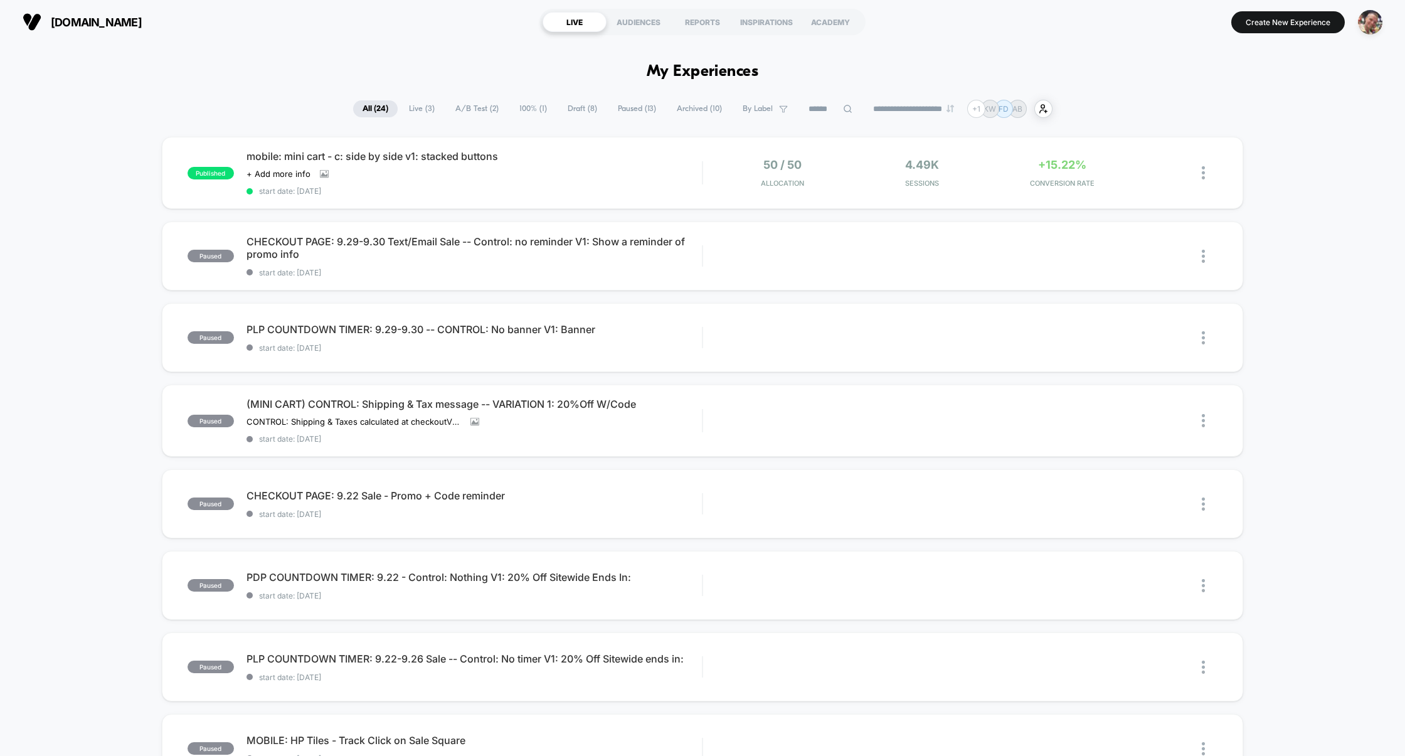
click at [563, 109] on span "Draft ( 8 )" at bounding box center [582, 108] width 48 height 17
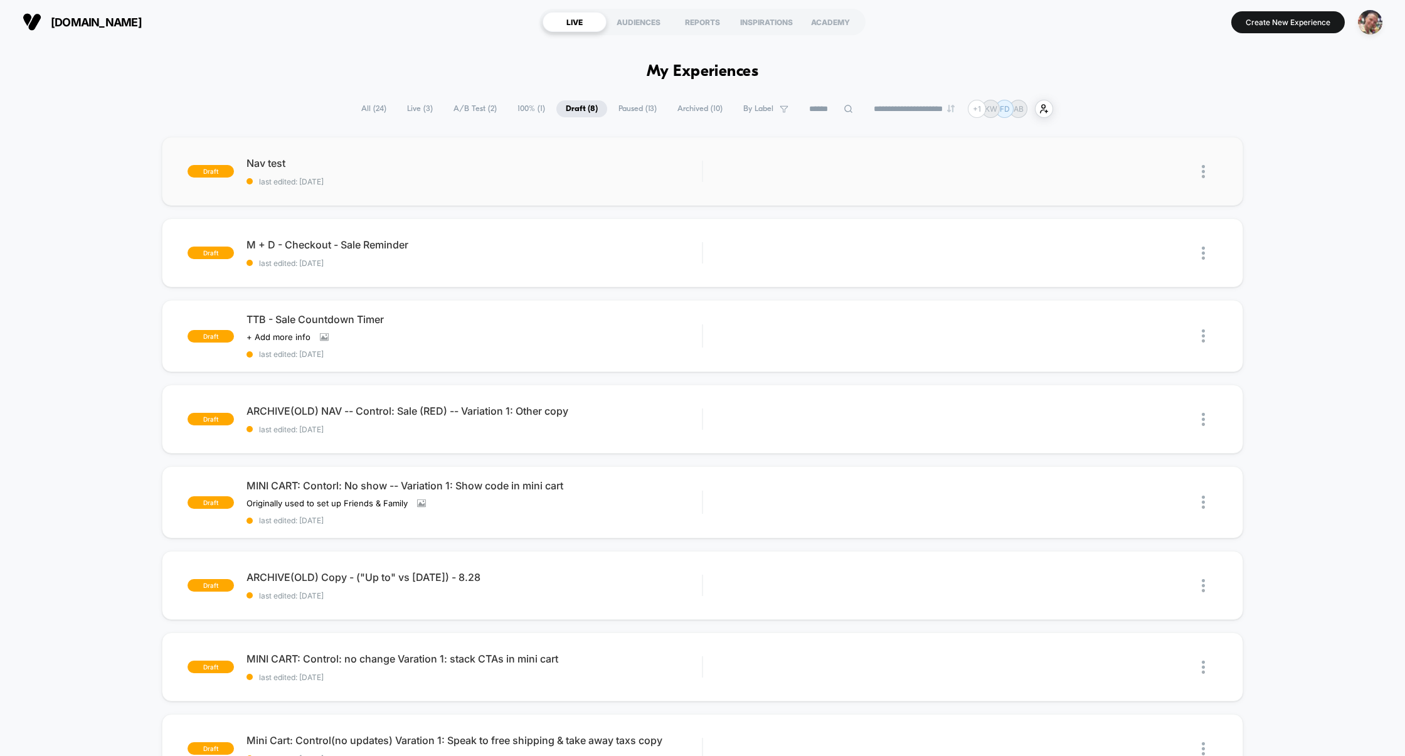
click at [494, 175] on div "Nav test last edited: [DATE]" at bounding box center [474, 171] width 456 height 29
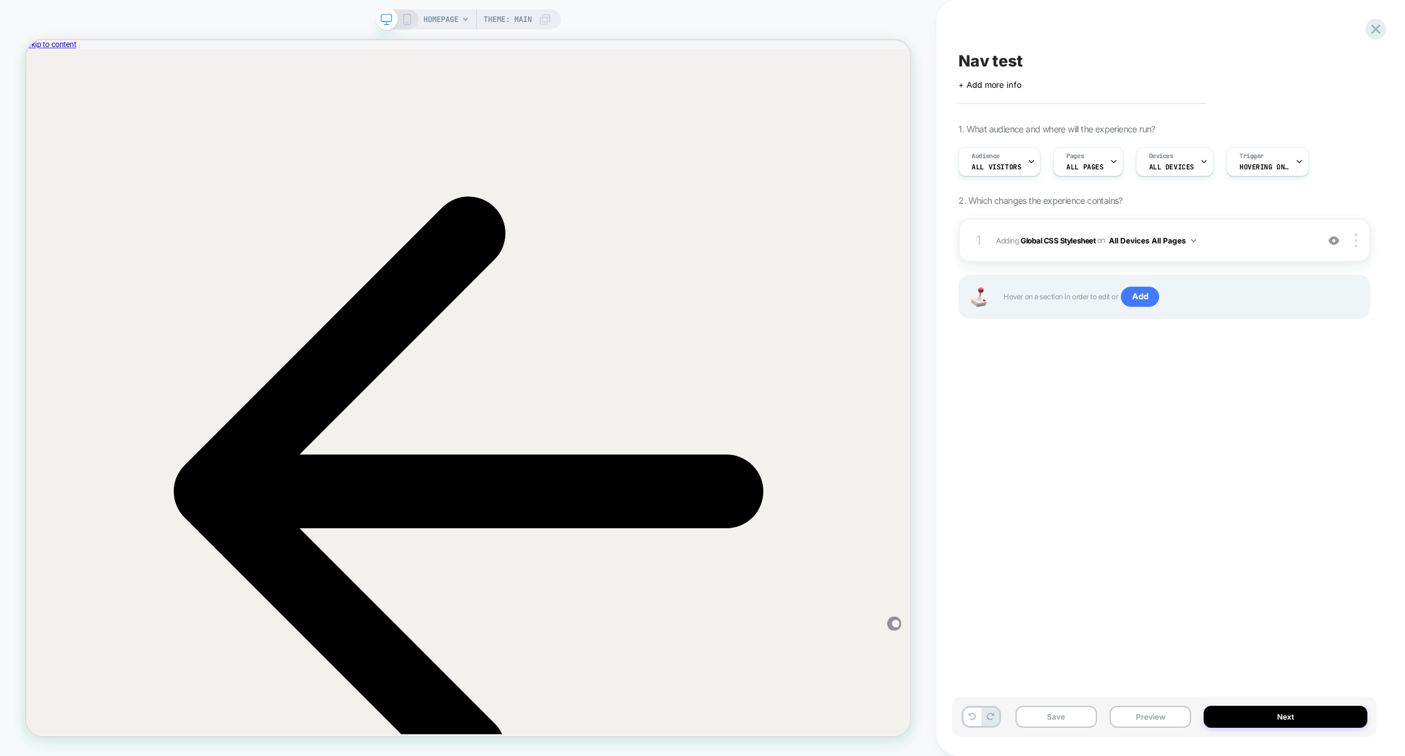
click at [1259, 245] on span "Adding Global CSS Stylesheet on All Devices All Pages" at bounding box center [1153, 241] width 315 height 16
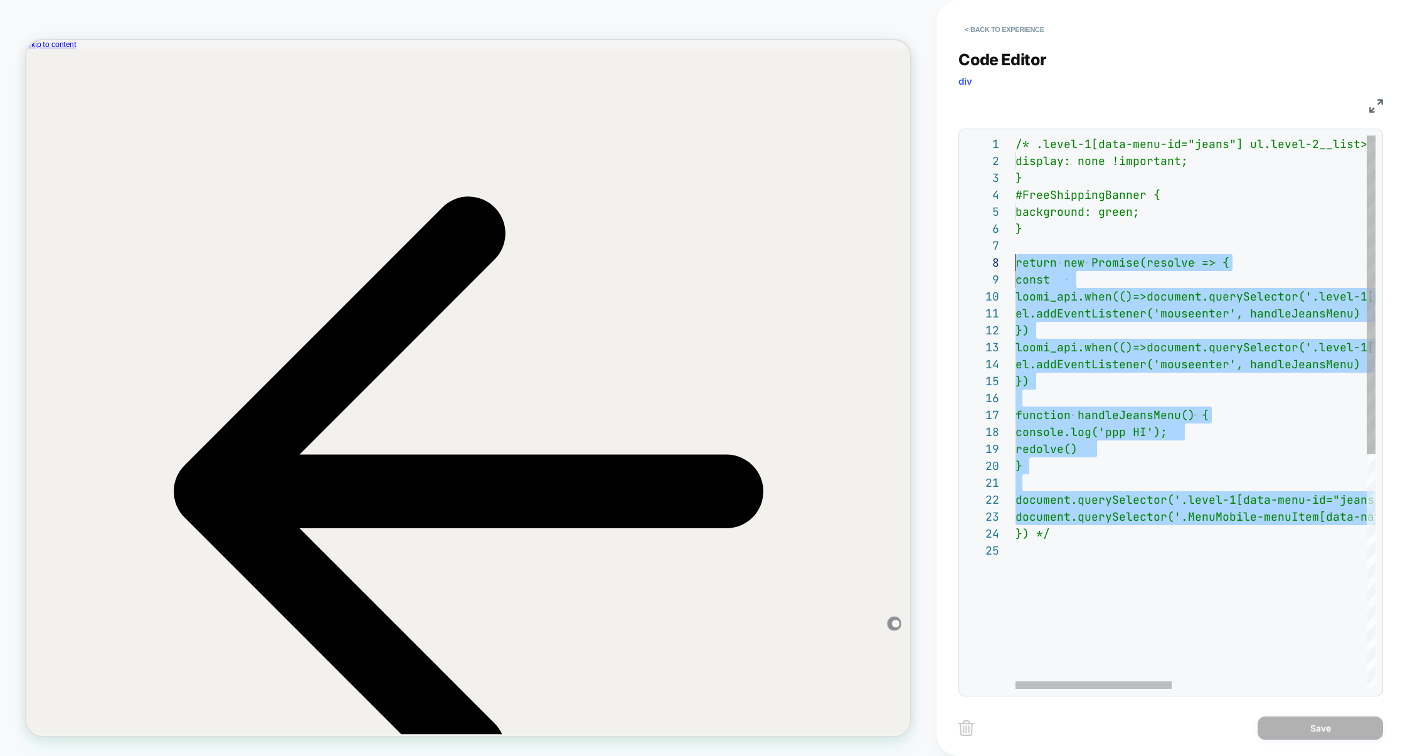
scroll to position [119, 0]
drag, startPoint x: 1353, startPoint y: 519, endPoint x: 819, endPoint y: 259, distance: 593.6
click at [1015, 259] on div "/* .level-1[data-menu-id="jeans"] ul.level-2__list > li:nth-child(5) { display:…" at bounding box center [1419, 615] width 808 height 960
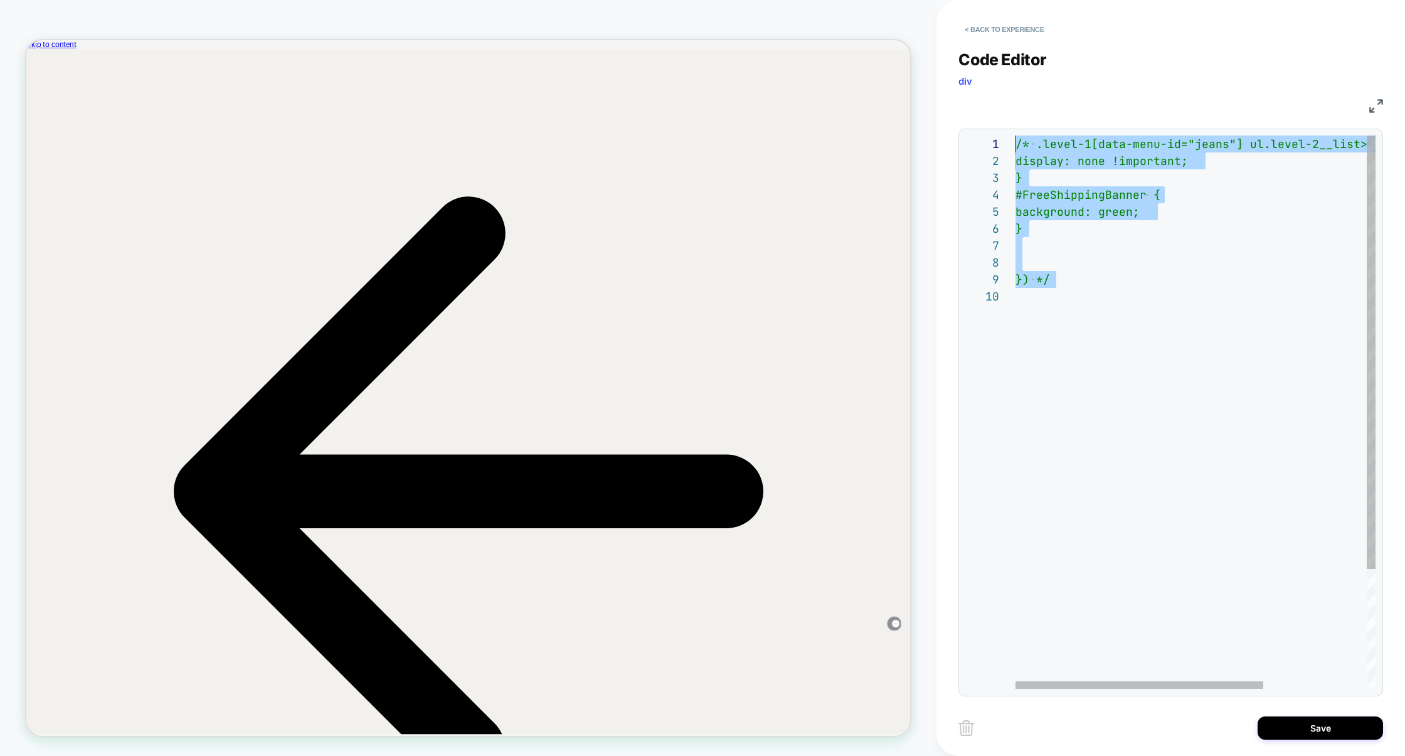
scroll to position [0, 0]
drag, startPoint x: 1105, startPoint y: 299, endPoint x: 890, endPoint y: 19, distance: 352.5
click at [890, 19] on div "**********" at bounding box center [702, 378] width 1405 height 756
type textarea "**********"
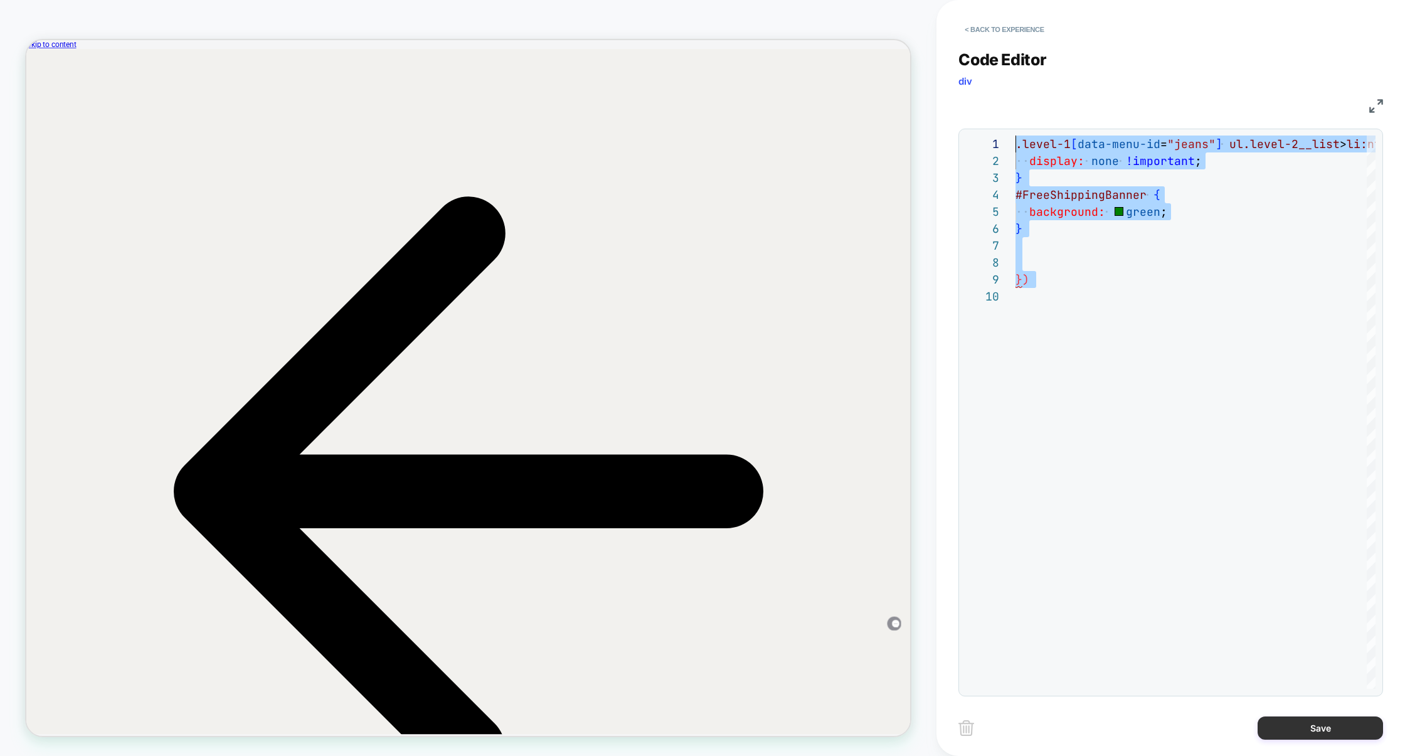
click at [1321, 728] on button "Save" at bounding box center [1320, 727] width 125 height 23
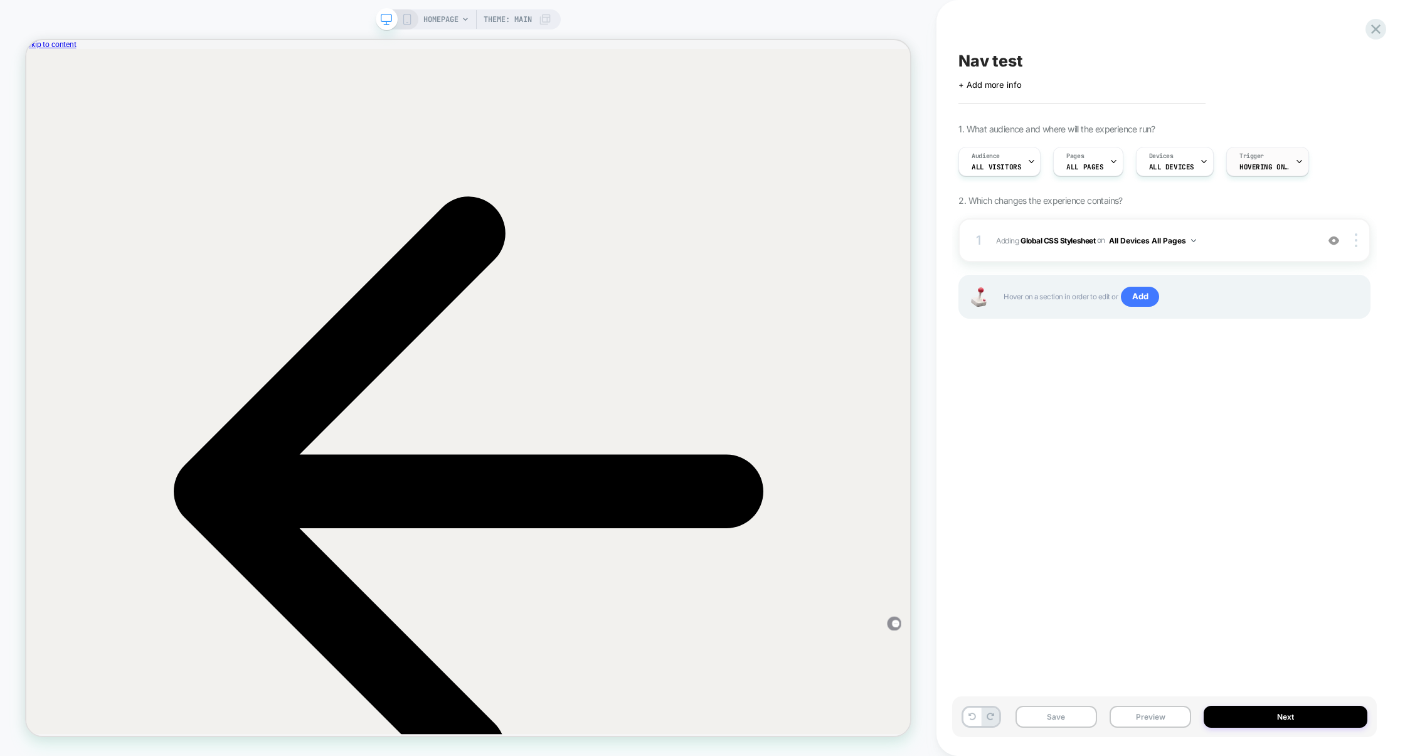
click at [1263, 166] on span "Hovering on .level-1[data-menu-id="jeans"];[data-nav-item="je..." at bounding box center [1264, 166] width 50 height 9
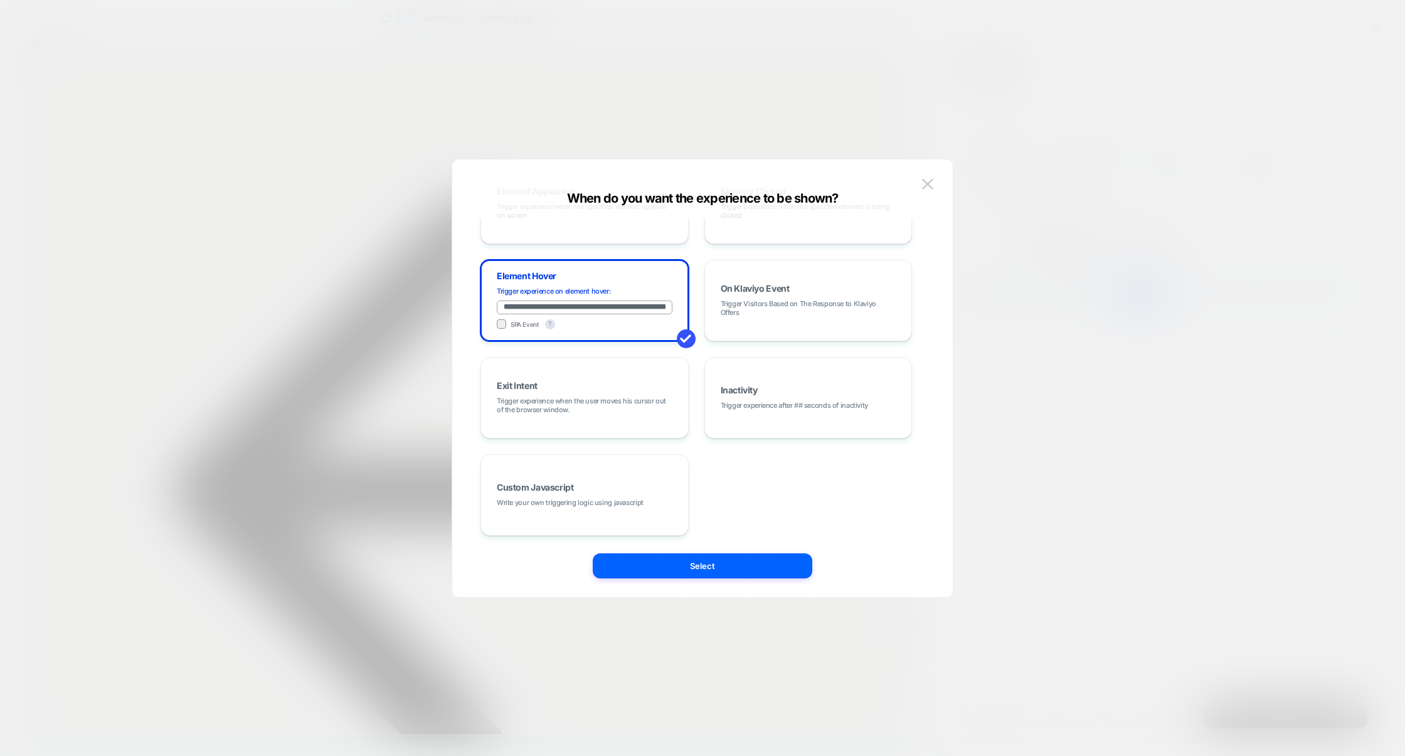
scroll to position [159, 0]
click at [516, 505] on div "Custom Javascript Write your own triggering logic using javascript" at bounding box center [584, 494] width 194 height 68
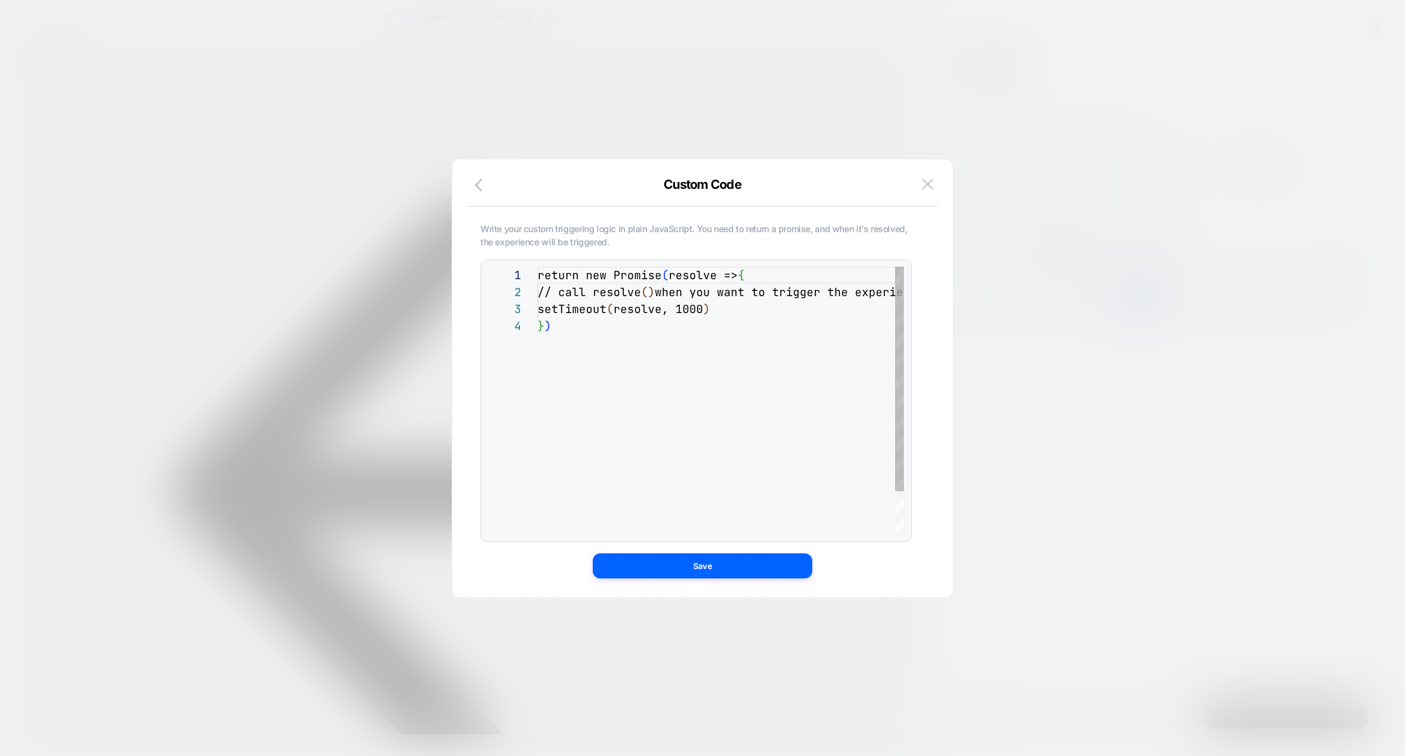
scroll to position [51, 0]
drag, startPoint x: 686, startPoint y: 342, endPoint x: 375, endPoint y: 188, distance: 347.0
click at [952, 183] on div "**********" at bounding box center [1158, 161] width 412 height 42
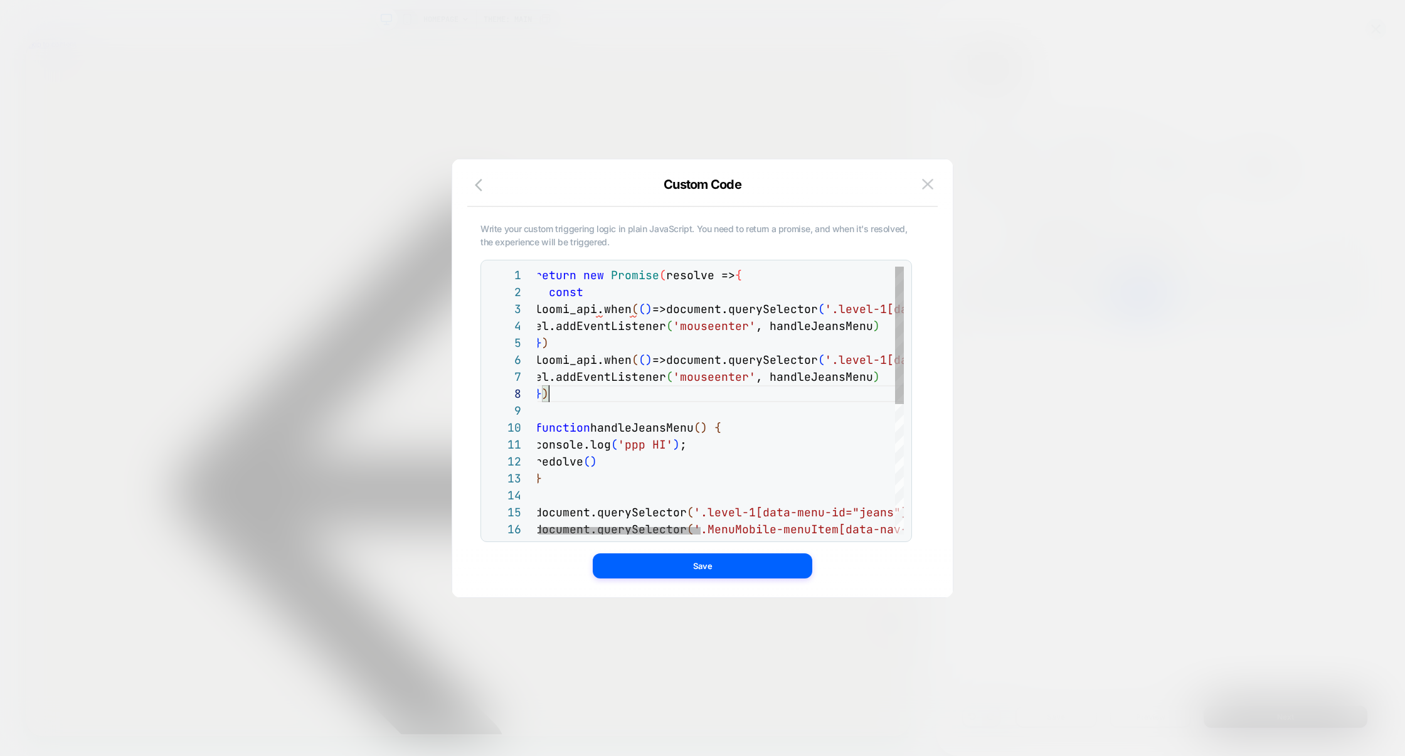
scroll to position [119, 14]
click at [554, 395] on div "} ) loomi_api.when ( ( ) =>document.querySelector ( '.level-1[data-menu-id="jea…" at bounding box center [939, 528] width 808 height 522
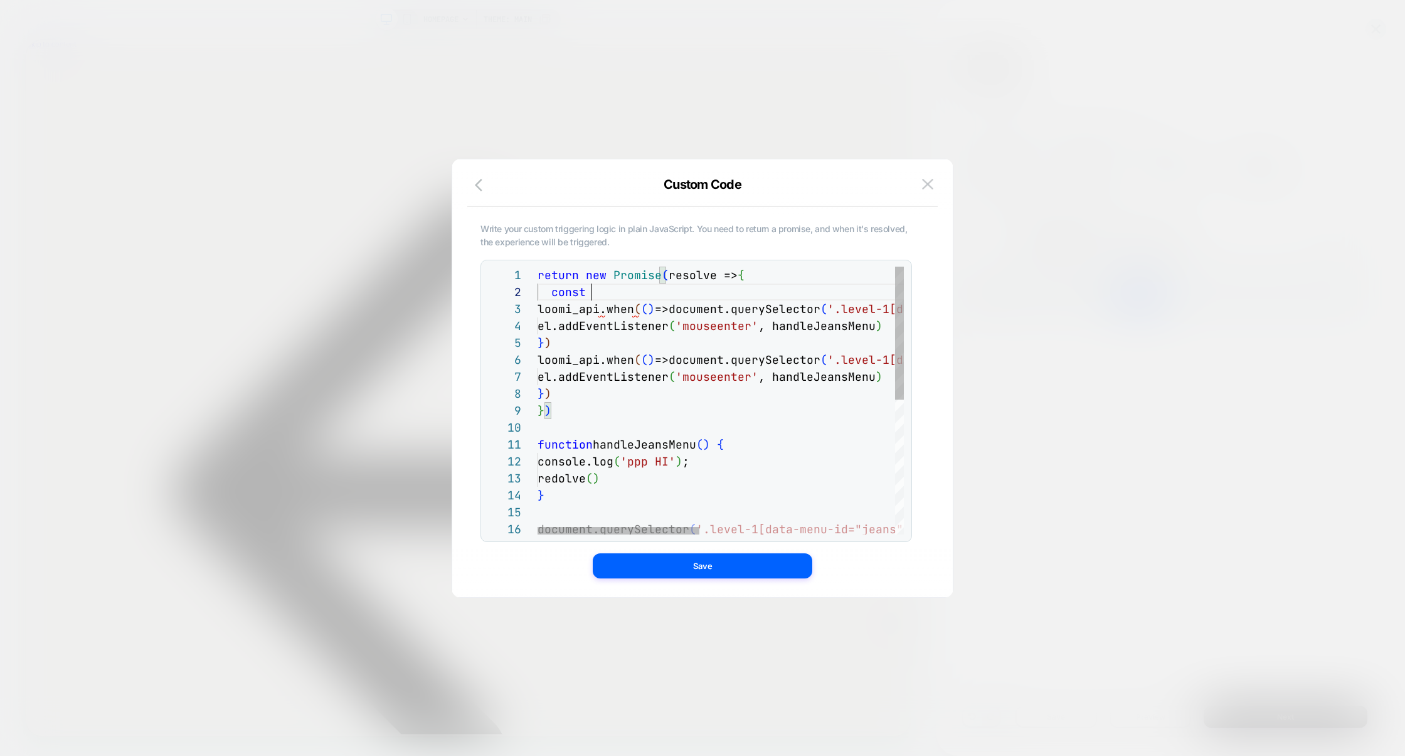
scroll to position [16, 54]
click at [603, 298] on div "} ) function handleJeansMenu ( ) { console.log ( 'ppp HI' ) ; redolve ( ) } doc…" at bounding box center [942, 536] width 808 height 539
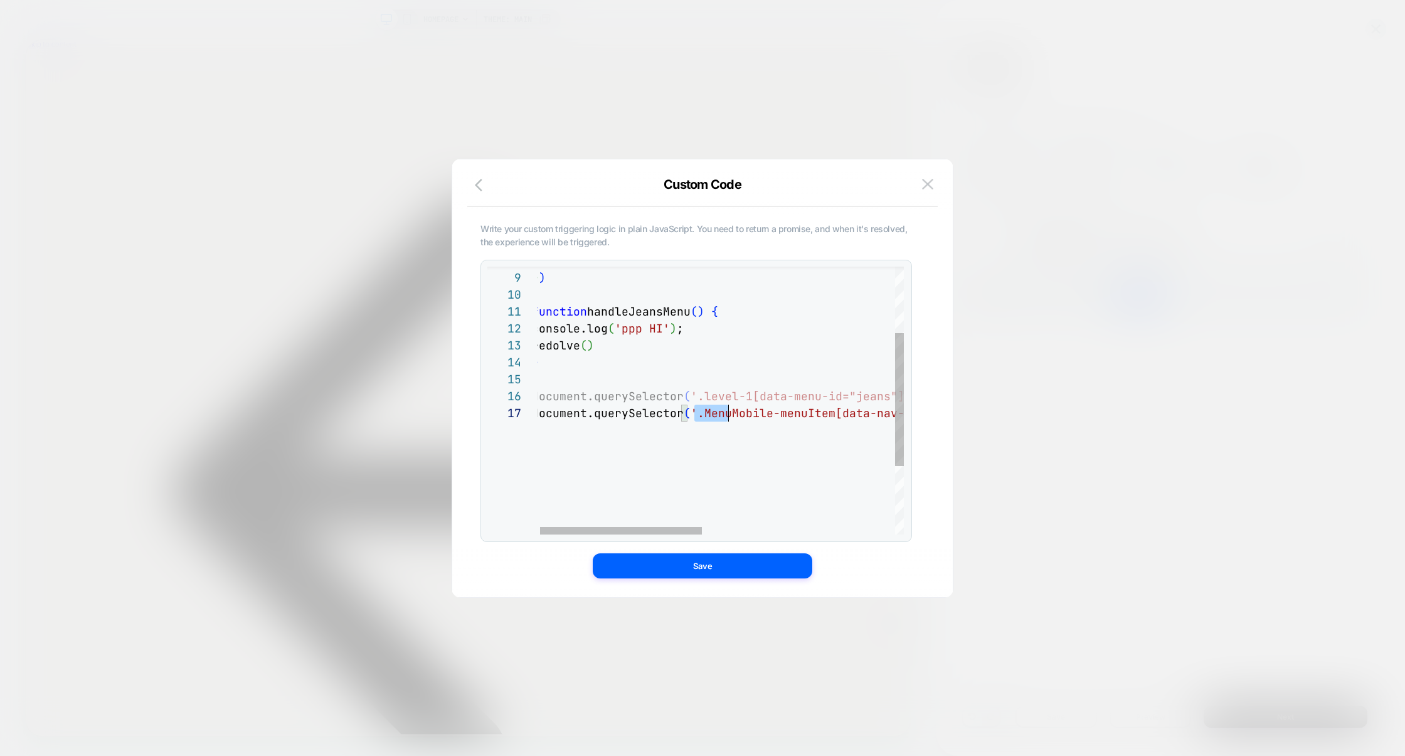
drag, startPoint x: 696, startPoint y: 414, endPoint x: 797, endPoint y: 414, distance: 101.6
click at [793, 414] on span "'.MenuMobile-menuItem[data-nav-item="jeans"]'" at bounding box center [846, 413] width 310 height 14
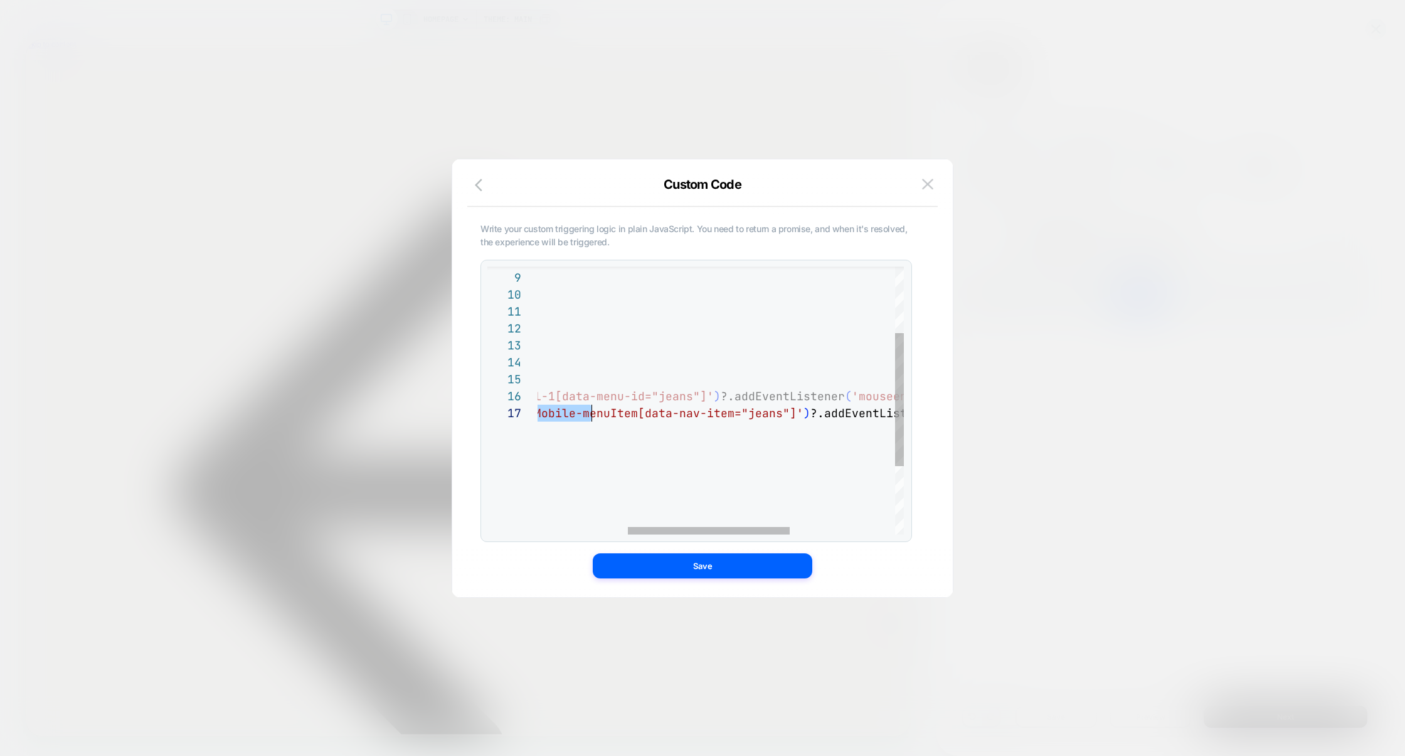
click at [788, 413] on div "} ) function handleJeansMenu ( ) { console.log ( 'ppp HI' ) ; redolve ( ) } doc…" at bounding box center [738, 403] width 808 height 539
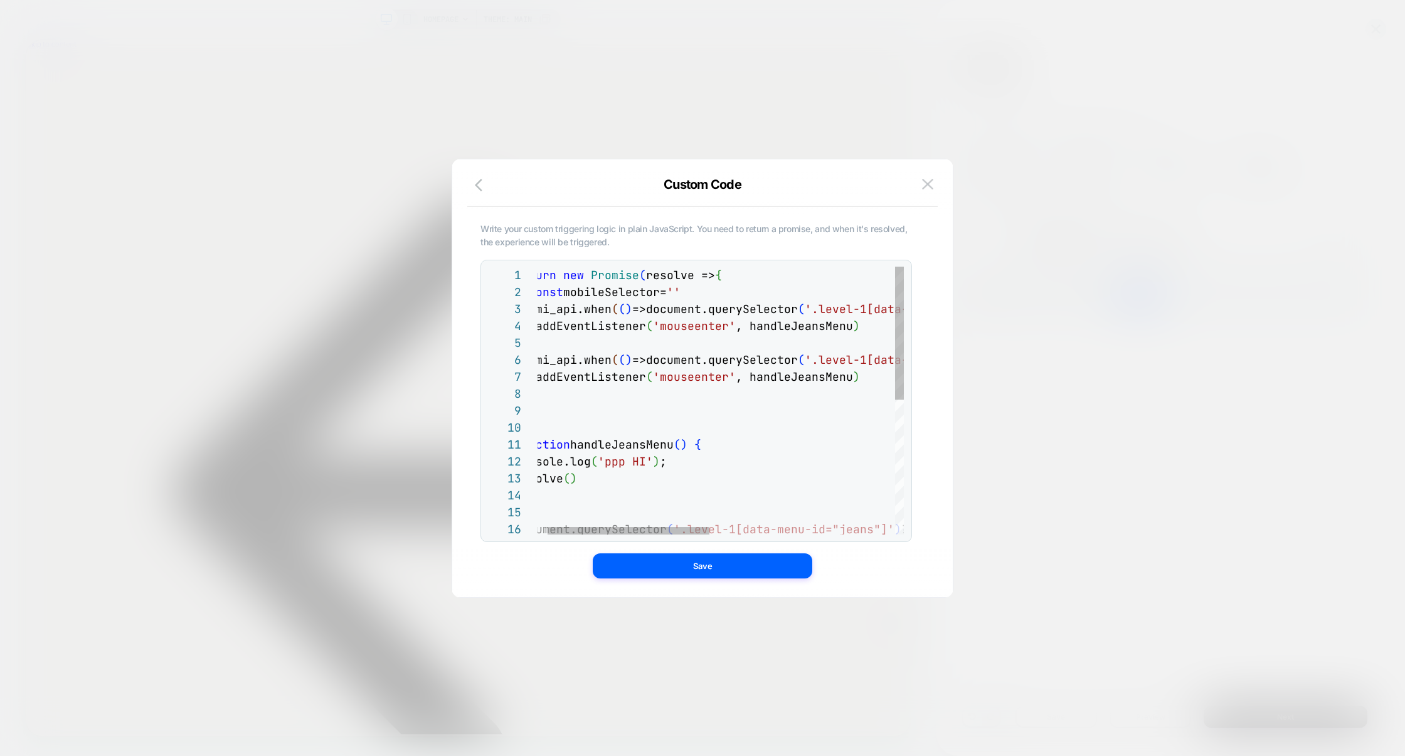
click at [677, 290] on div "} ) function handleJeansMenu ( ) { console.log ( 'ppp HI' ) ; redolve ( ) } doc…" at bounding box center [919, 536] width 808 height 539
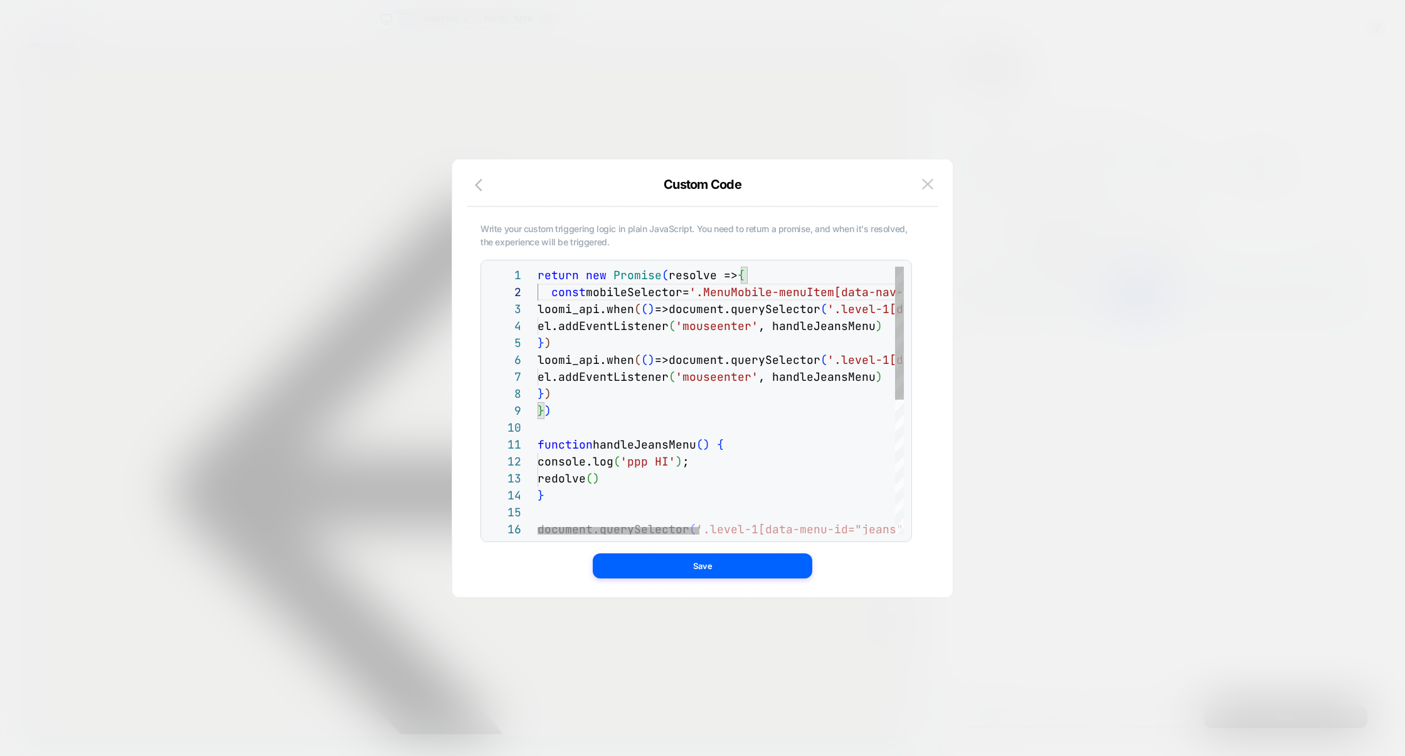
click at [552, 296] on div "} ) function handleJeansMenu ( ) { console.log ( 'ppp HI' ) ; redolve ( ) } doc…" at bounding box center [942, 536] width 808 height 539
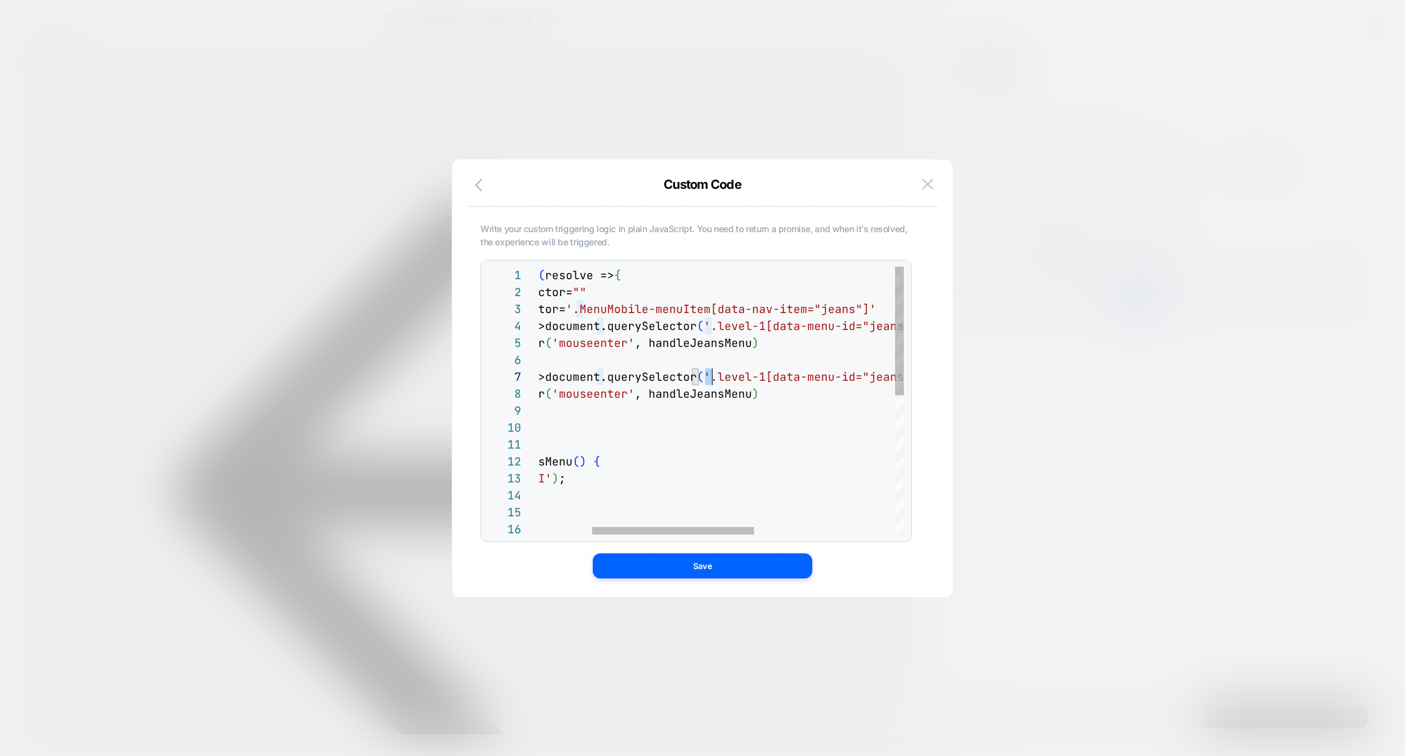
scroll to position [102, 312]
drag, startPoint x: 708, startPoint y: 378, endPoint x: 728, endPoint y: 378, distance: 19.4
click at [727, 378] on span "'.level-1[data-menu-id="jeans"]'" at bounding box center [814, 376] width 221 height 14
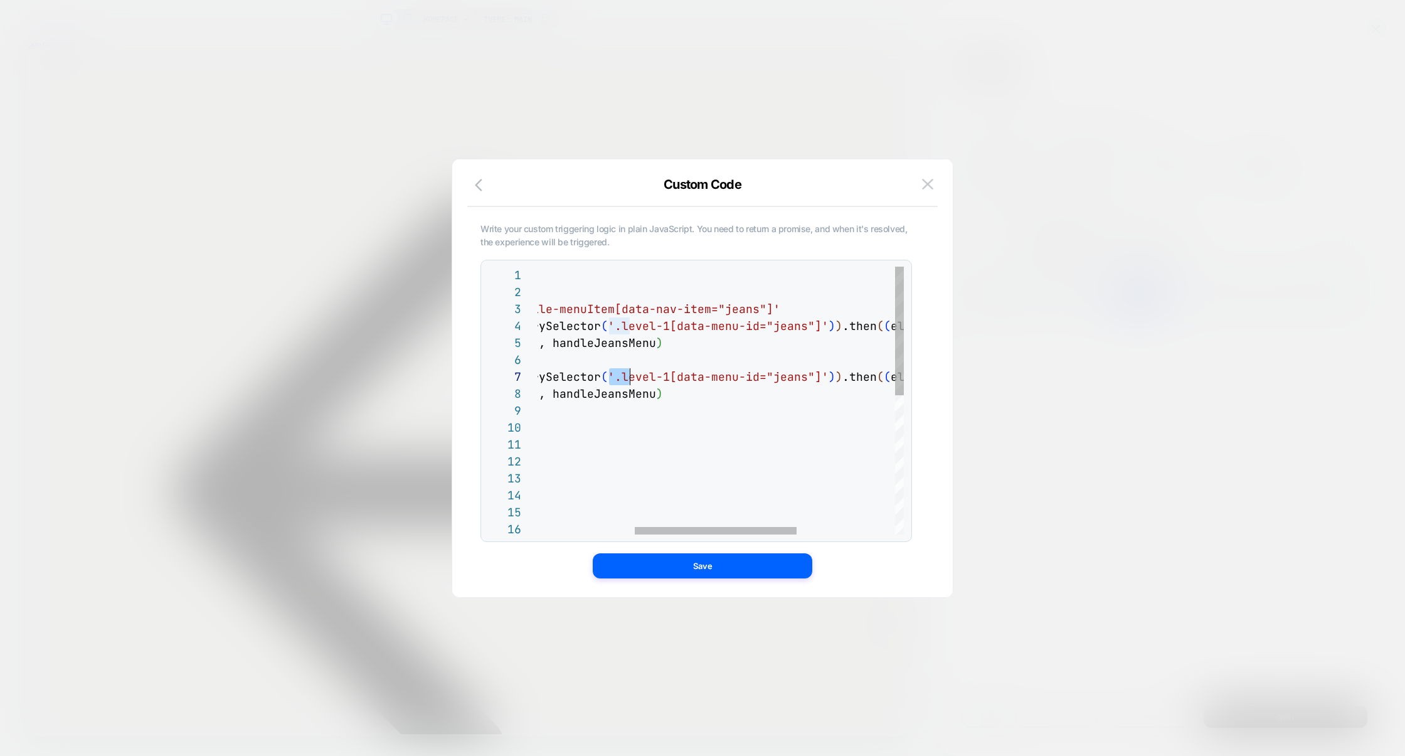
click at [812, 379] on div "} ) function handleJeansMenu ( ) { console.log ( 'ppp HI' ) ; redolve ( ) } } )…" at bounding box center [722, 545] width 808 height 556
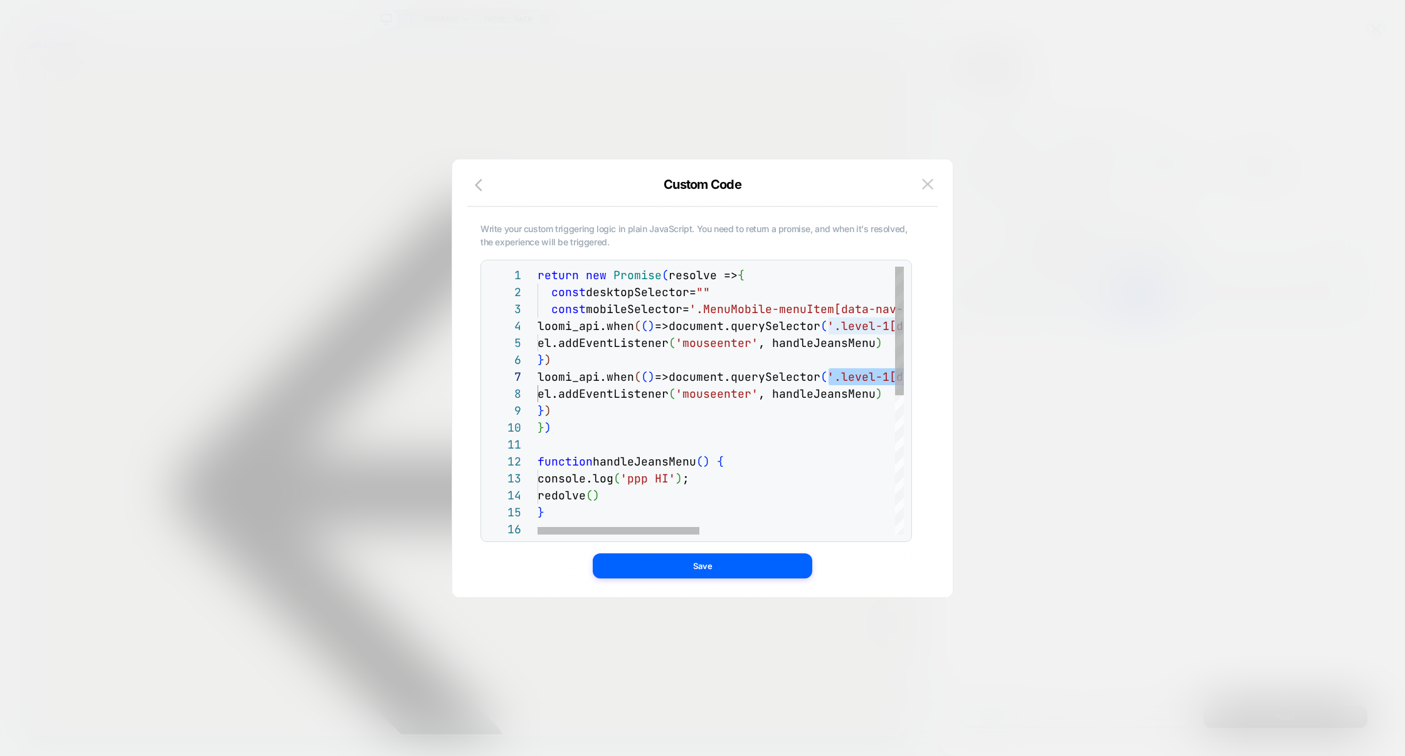
click at [726, 296] on div "} ) function handleJeansMenu ( ) { console.log ( 'ppp HI' ) ; redolve ( ) } } )…" at bounding box center [942, 545] width 808 height 556
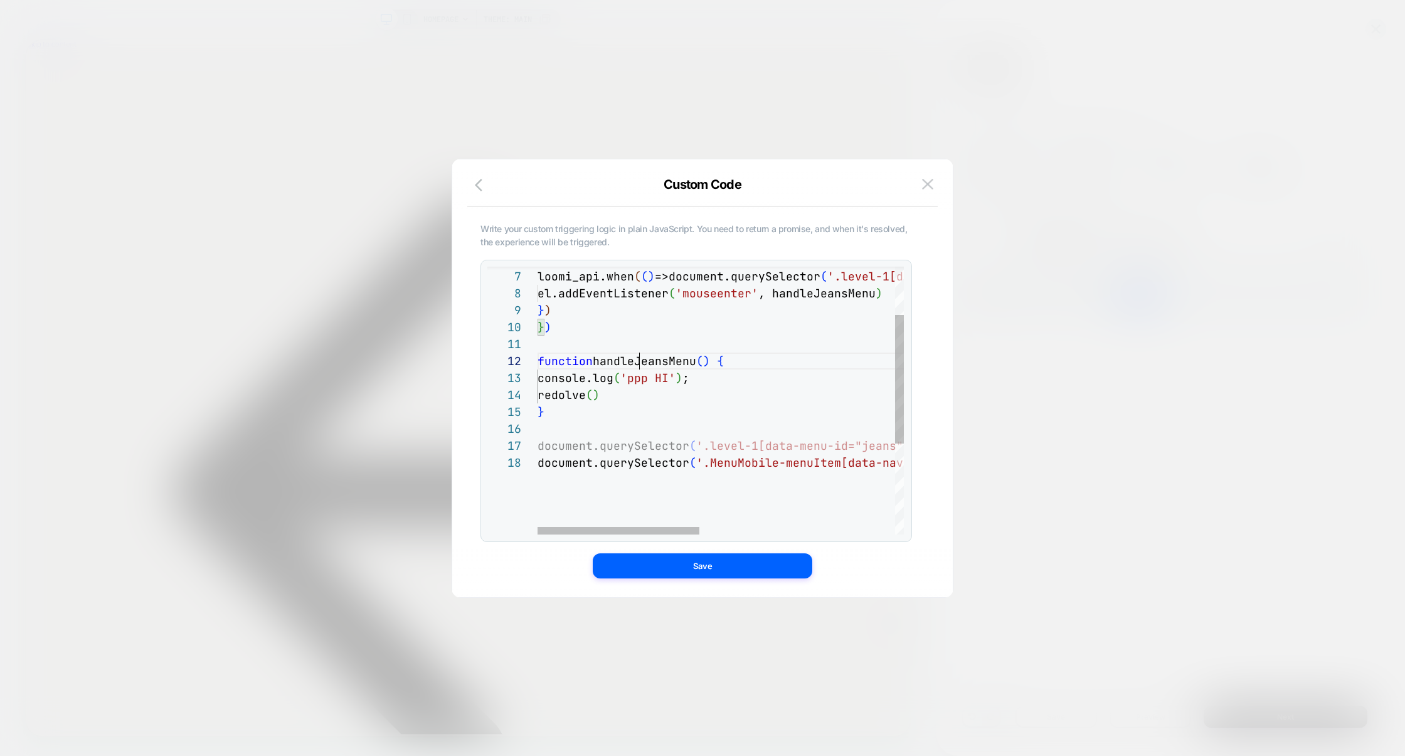
click at [643, 359] on div "} ) function handleJeansMenu ( ) { console.log ( 'ppp HI' ) ; redolve ( ) } } )…" at bounding box center [942, 444] width 808 height 556
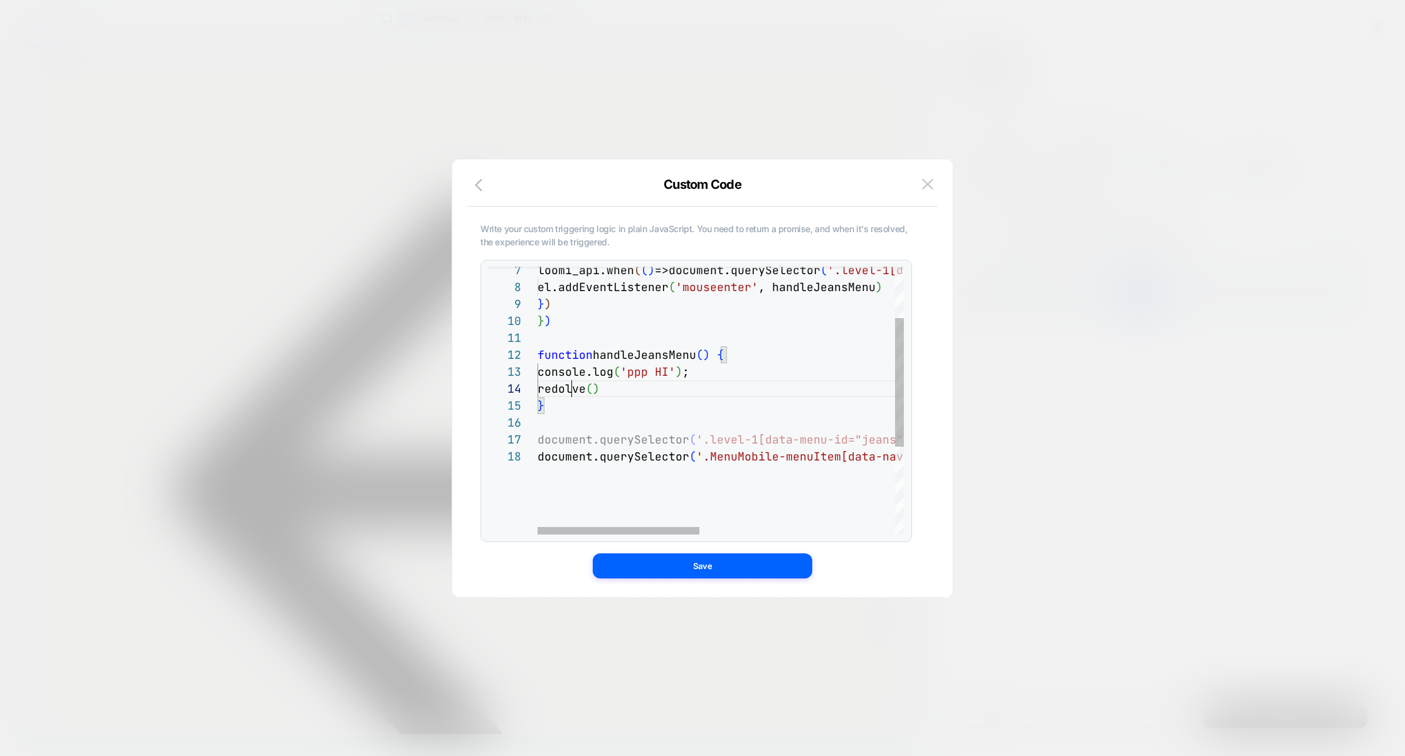
click at [572, 392] on div "} ) function handleJeansMenu ( ) { console.log ( 'ppp HI' ) ; redolve ( ) } } )…" at bounding box center [942, 438] width 808 height 556
drag, startPoint x: 593, startPoint y: 416, endPoint x: 487, endPoint y: 349, distance: 126.0
click at [487, 349] on div "**********" at bounding box center [696, 401] width 432 height 282
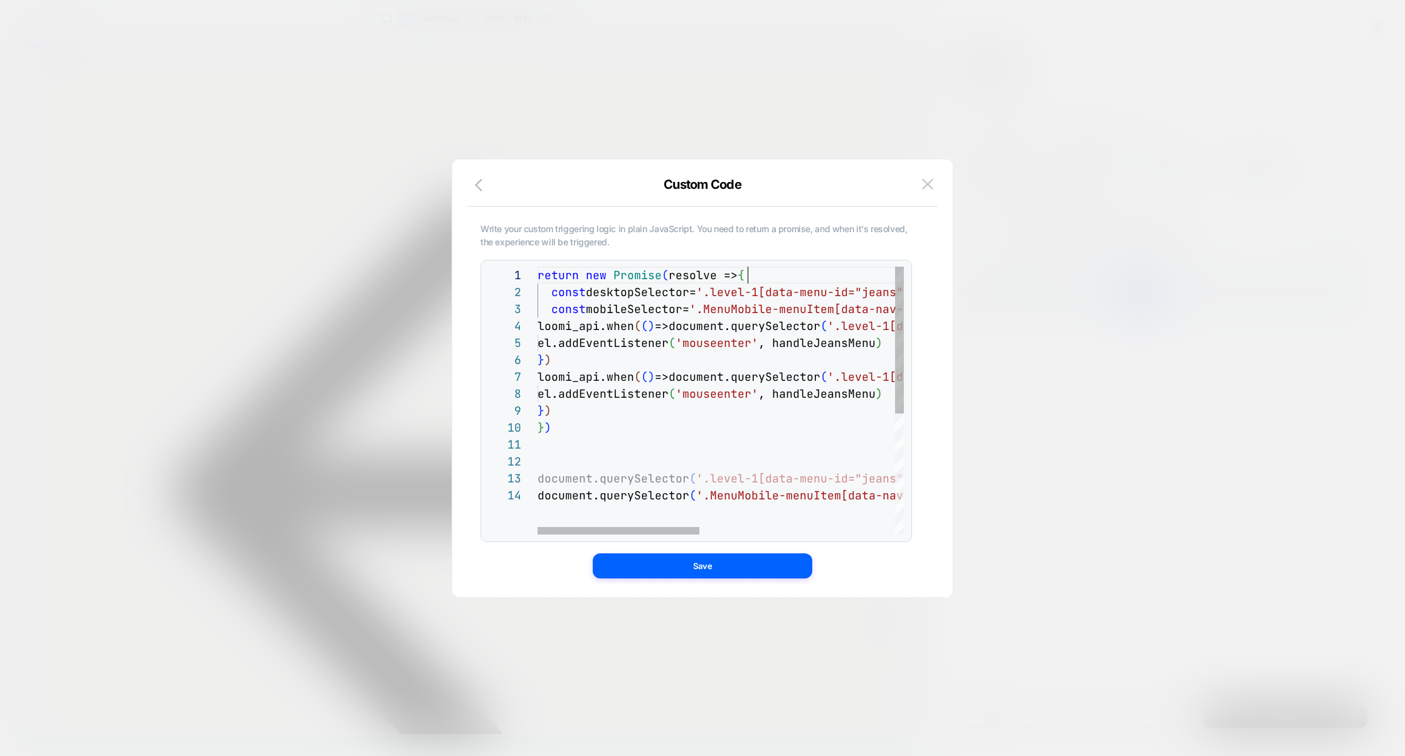
click at [792, 276] on div "} ) } ) el.addEventListener ( 'mouseenter' , handleJeansMenu ) loomi_api.when (…" at bounding box center [942, 511] width 808 height 488
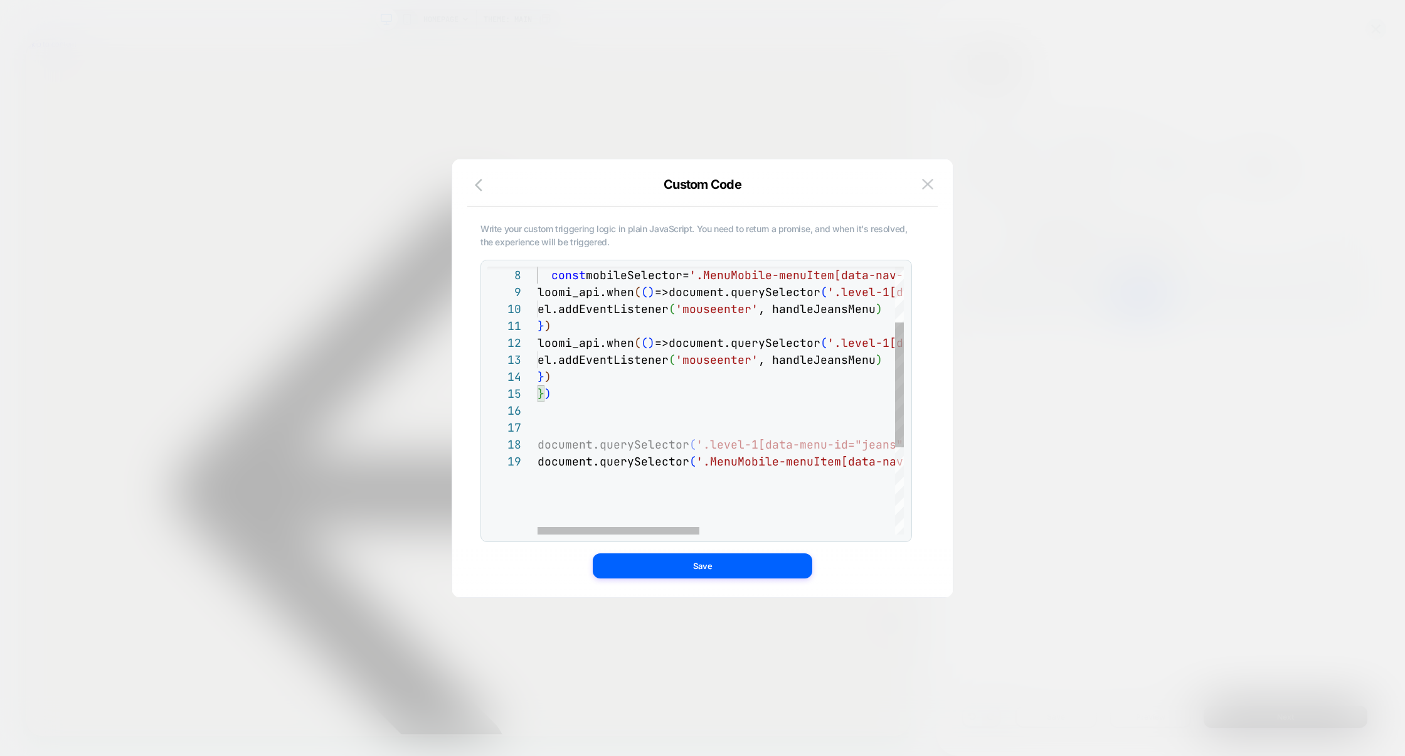
scroll to position [135, 771]
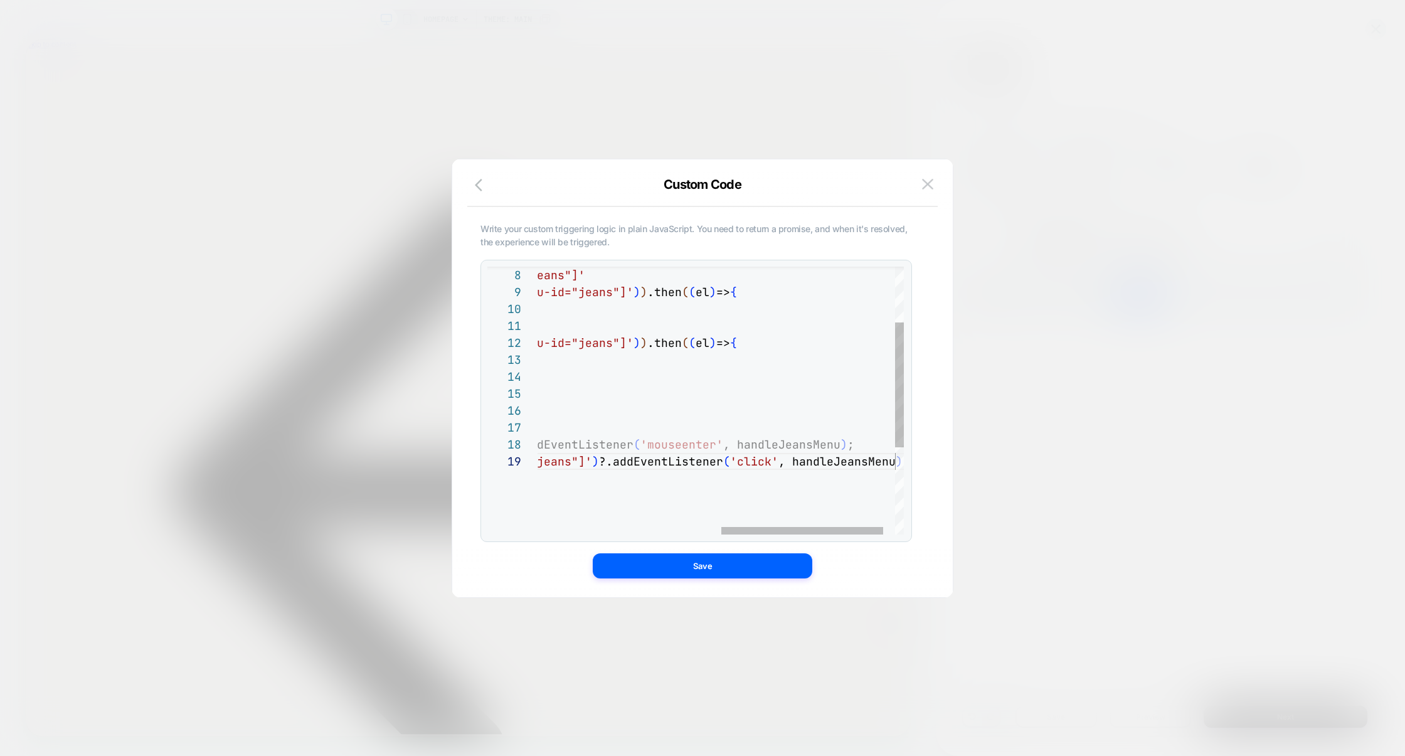
click at [584, 482] on div "} ) } ) el.addEventListener ( 'mouseenter' , handleJeansMenu ) loomi_api.when (…" at bounding box center [527, 434] width 808 height 573
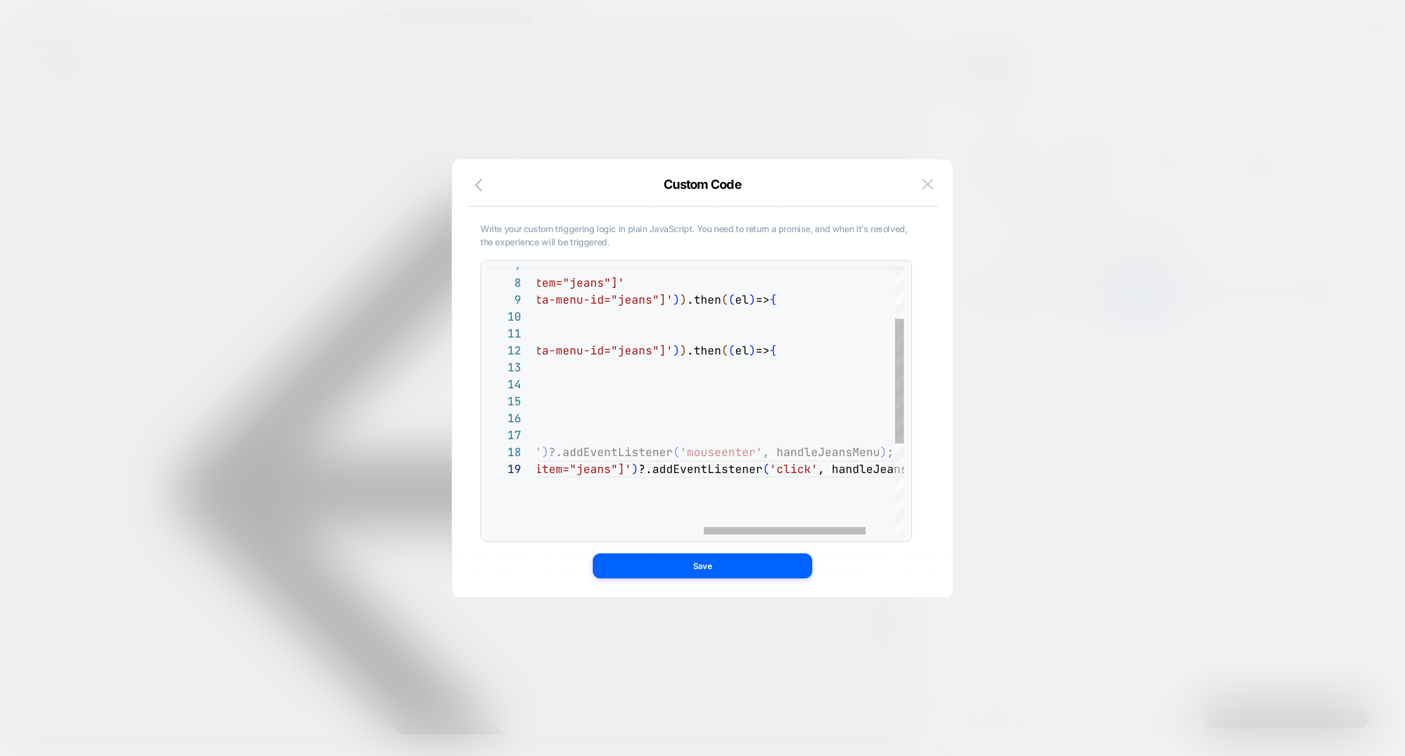
click at [773, 466] on div "} ) } ) el.addEventListener ( 'mouseenter' , handleJeansMenu ) loomi_api.when (…" at bounding box center [566, 442] width 808 height 573
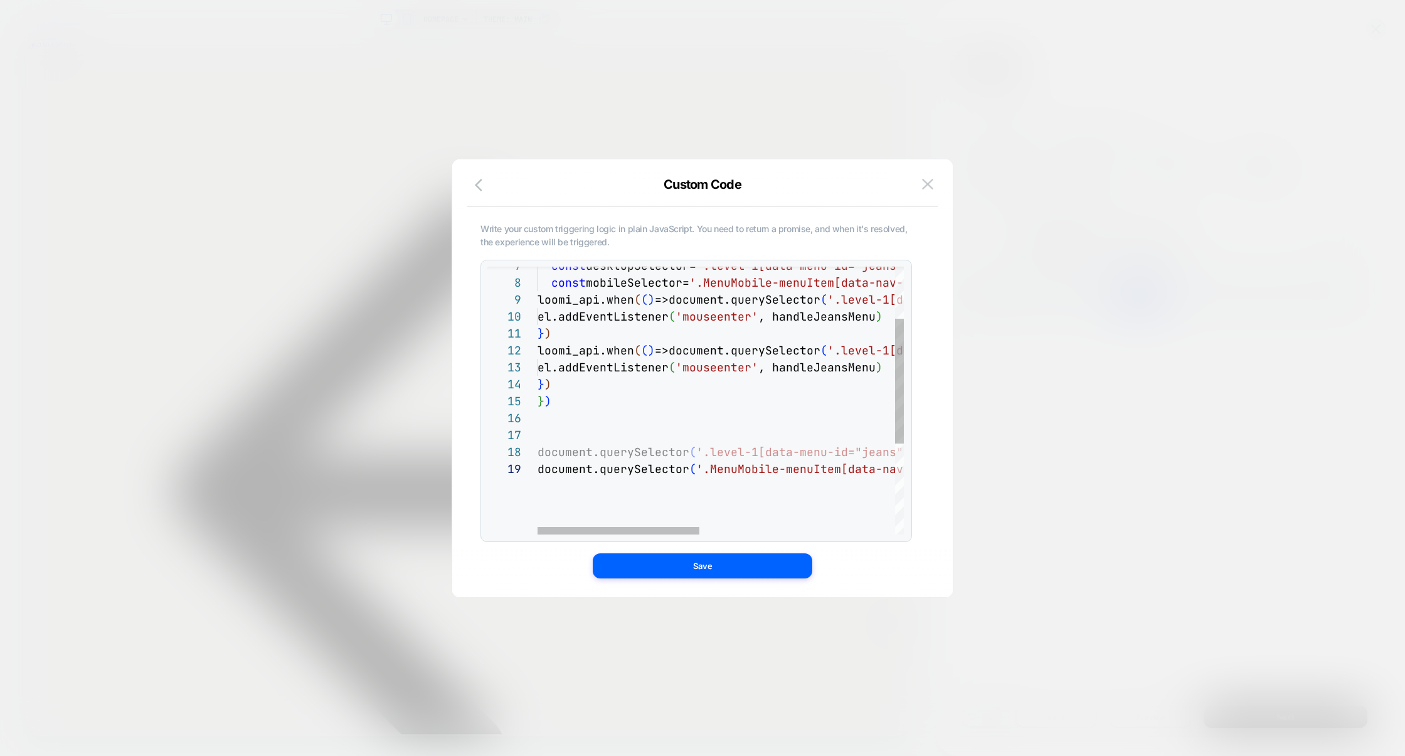
click at [723, 366] on div "} ) } ) el.addEventListener ( 'mouseenter' , handleJeansMenu ) loomi_api.when (…" at bounding box center [942, 442] width 808 height 573
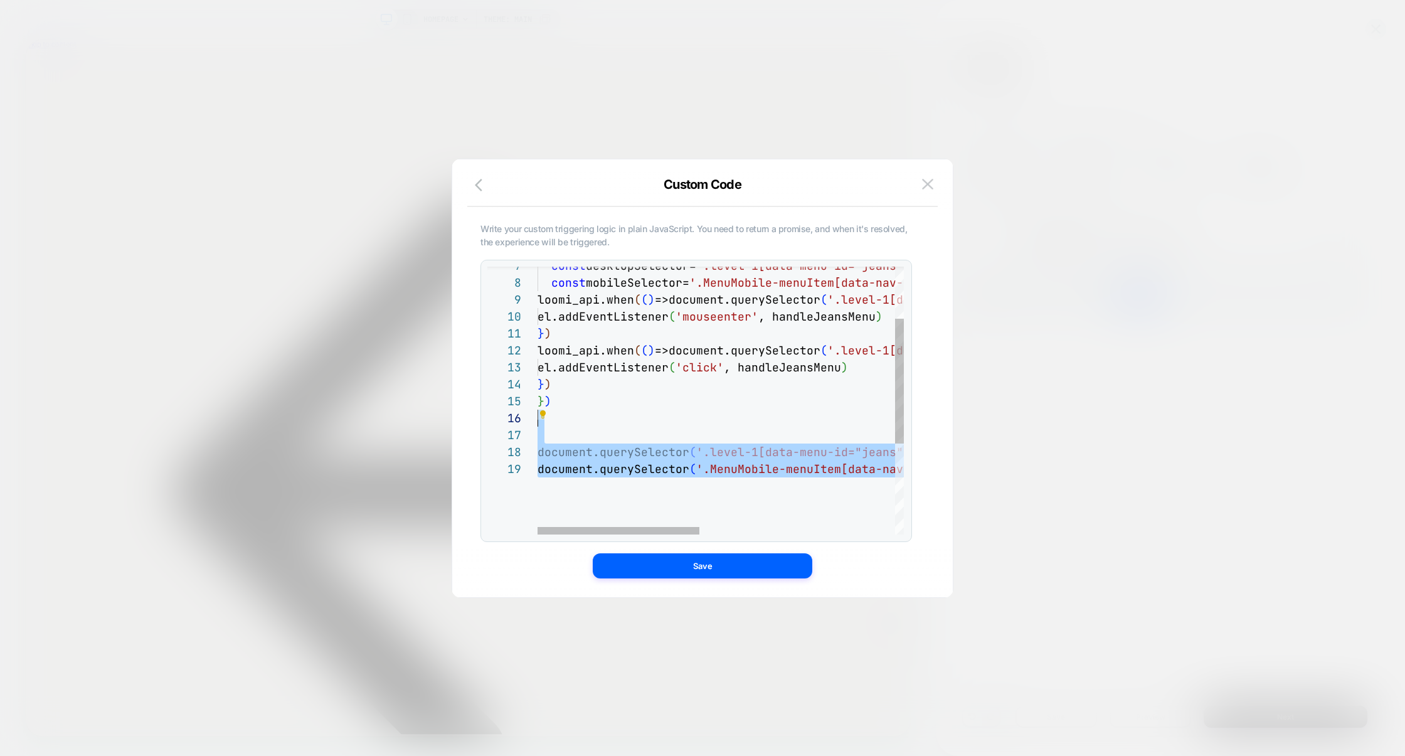
scroll to position [84, 0]
drag, startPoint x: 578, startPoint y: 491, endPoint x: 507, endPoint y: 423, distance: 98.0
click at [538, 423] on div "} ) } ) el.addEventListener ( 'click' , handleJeansMenu ) loomi_api.when ( ( ) …" at bounding box center [942, 442] width 808 height 573
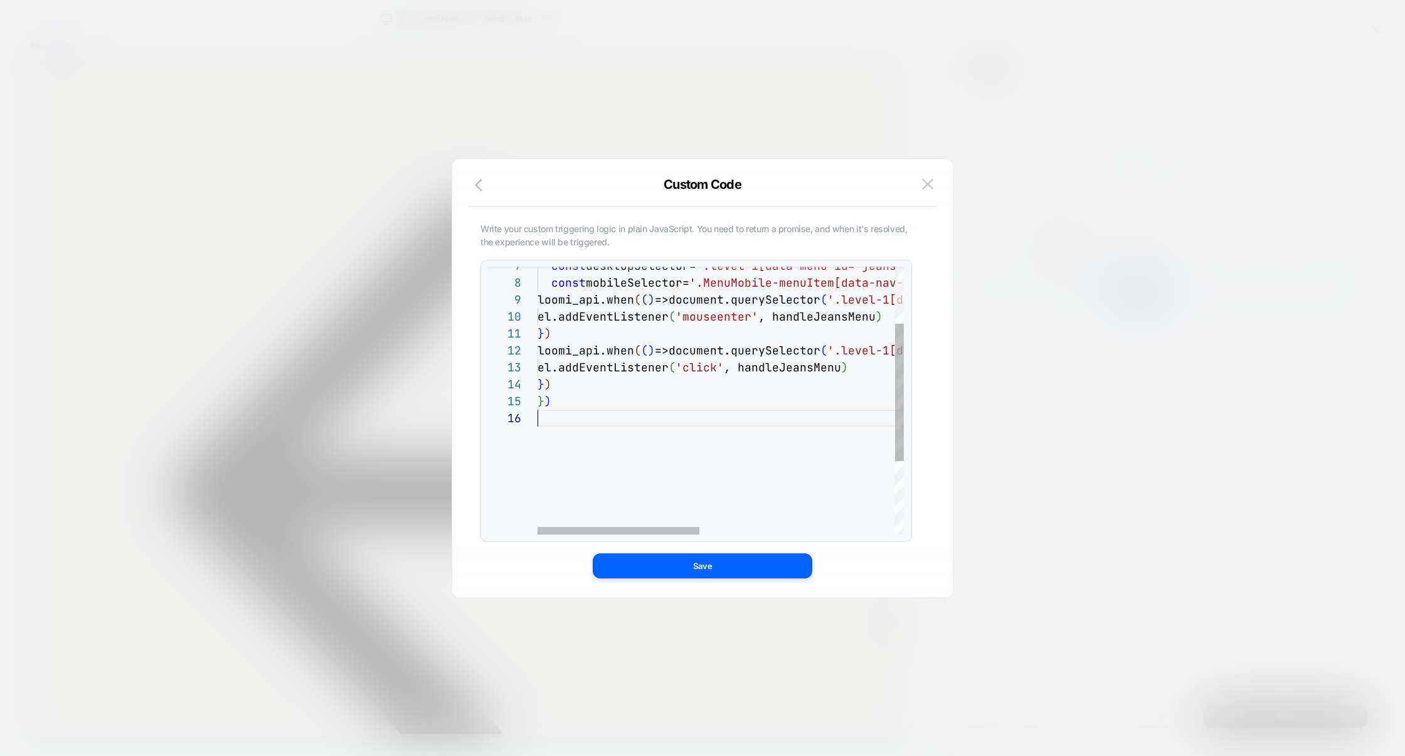
scroll to position [68, 14]
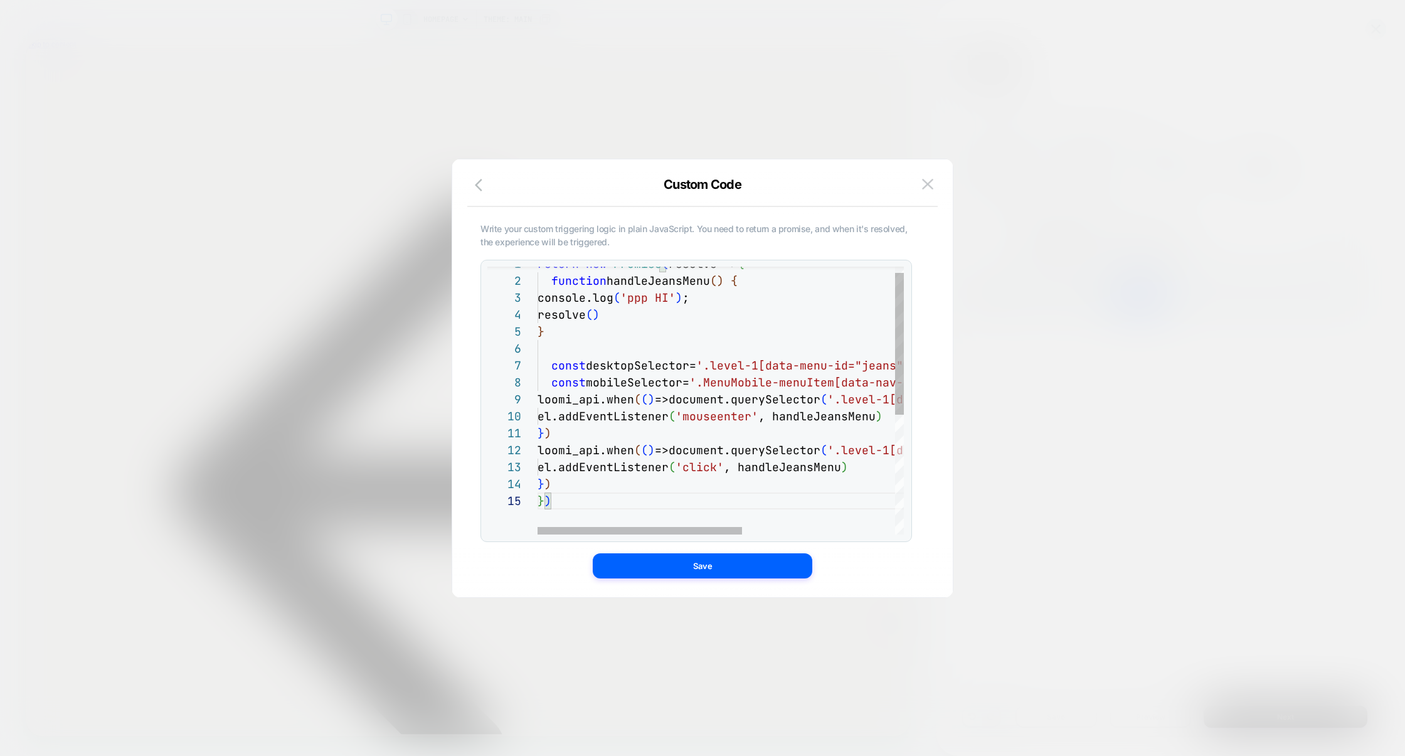
click at [648, 368] on div "} ) } ) el.addEventListener ( 'click' , handleJeansMenu ) loomi_api.when ( ( ) …" at bounding box center [857, 507] width 639 height 505
click at [642, 376] on div "} ) } ) el.addEventListener ( 'click' , handleJeansMenu ) loomi_api.when ( ( ) …" at bounding box center [857, 507] width 639 height 505
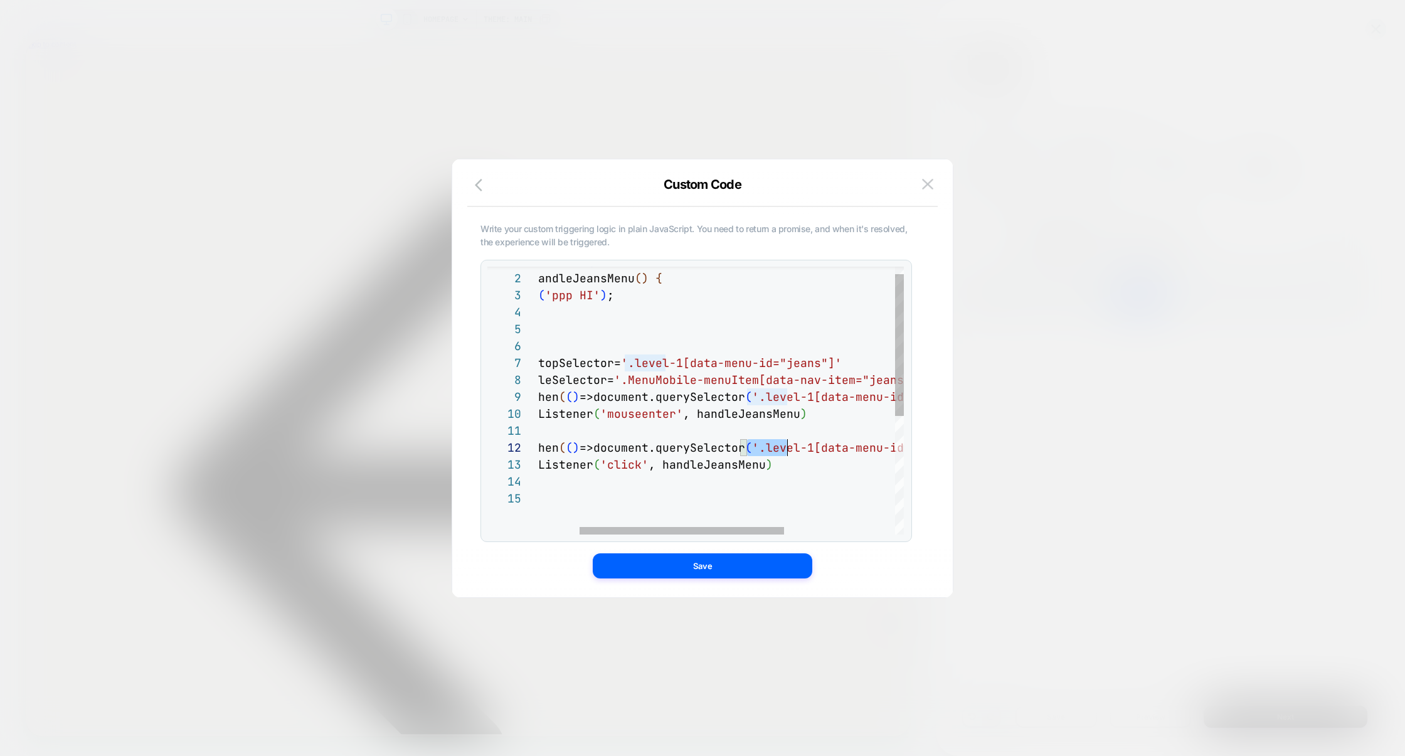
drag, startPoint x: 748, startPoint y: 449, endPoint x: 794, endPoint y: 449, distance: 46.4
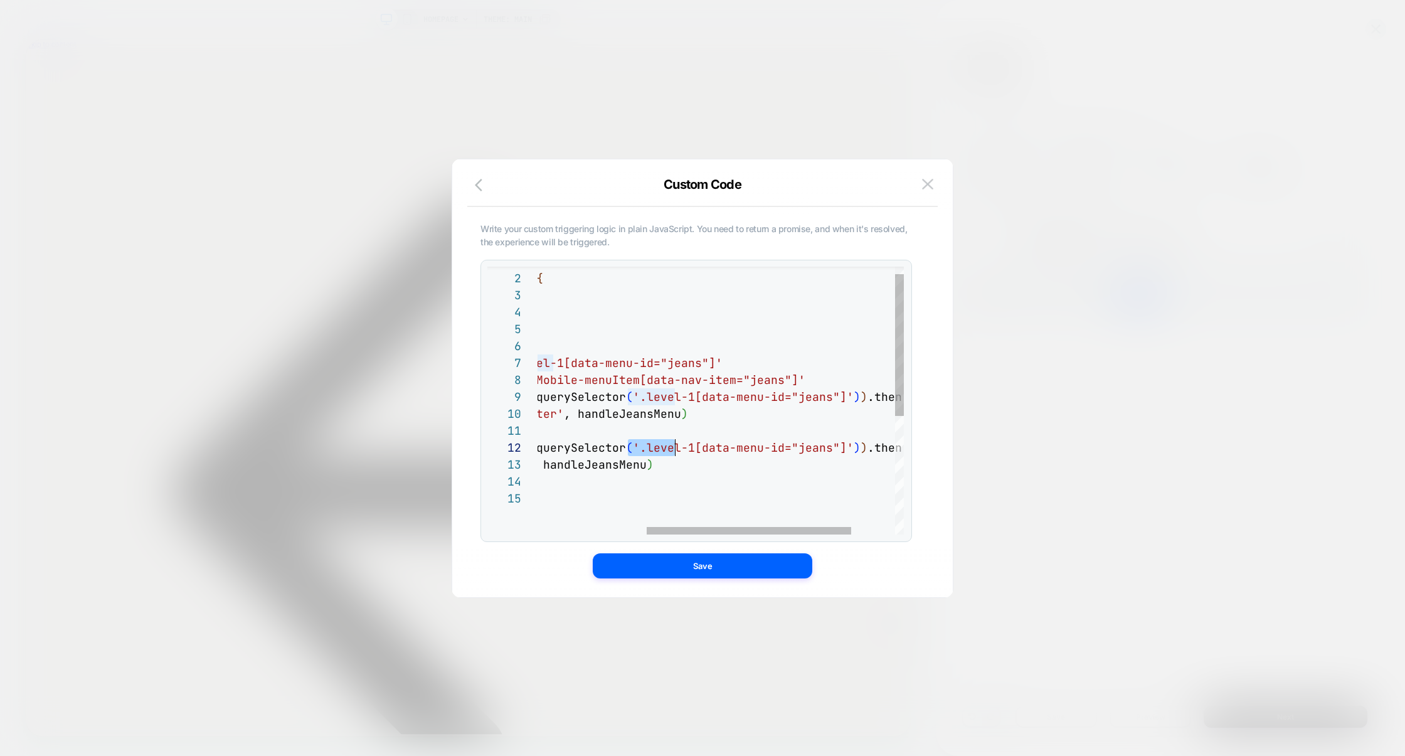
click at [845, 449] on div "} ) } ) el.addEventListener ( 'click' , handleJeansMenu ) loomi_api.when ( ( ) …" at bounding box center [662, 505] width 639 height 505
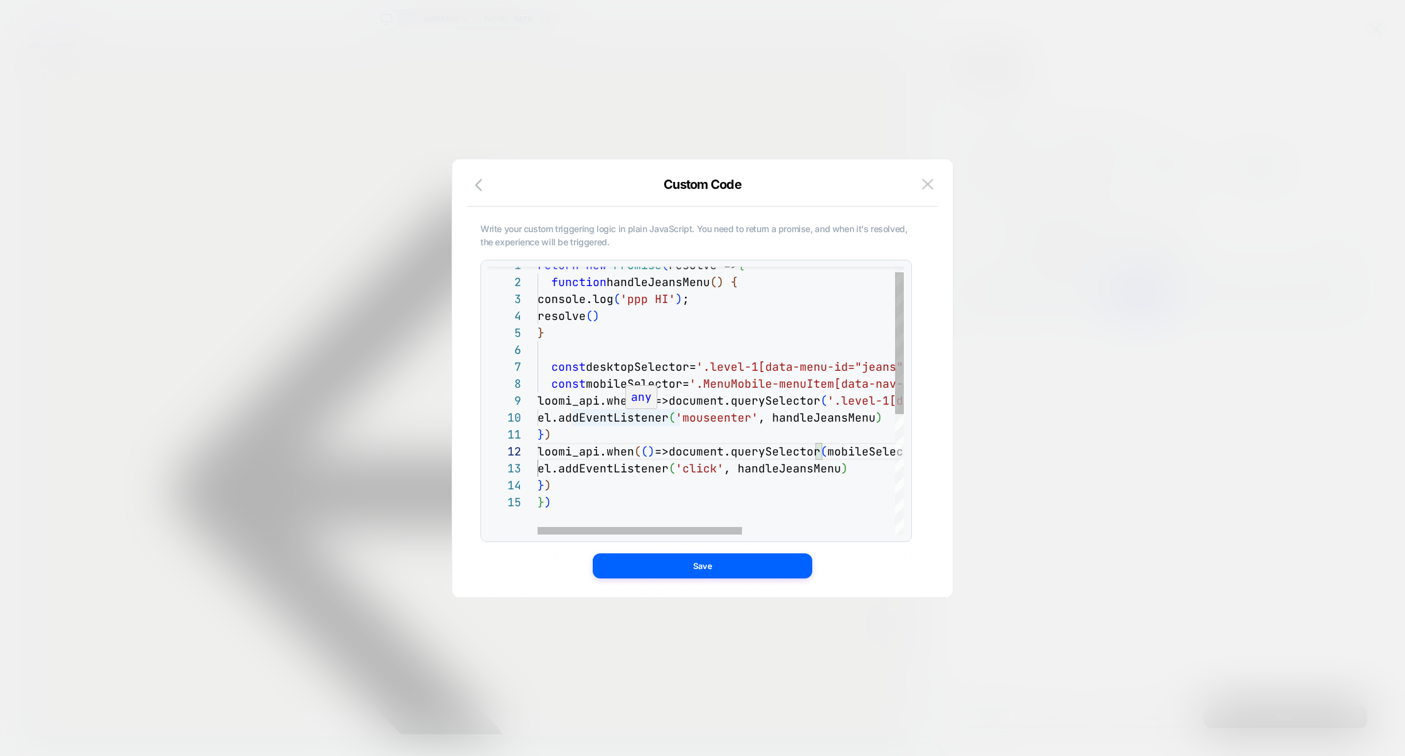
click at [633, 368] on div "} ) } ) el.addEventListener ( 'click' , handleJeansMenu ) loomi_api.when ( ( ) …" at bounding box center [857, 509] width 639 height 505
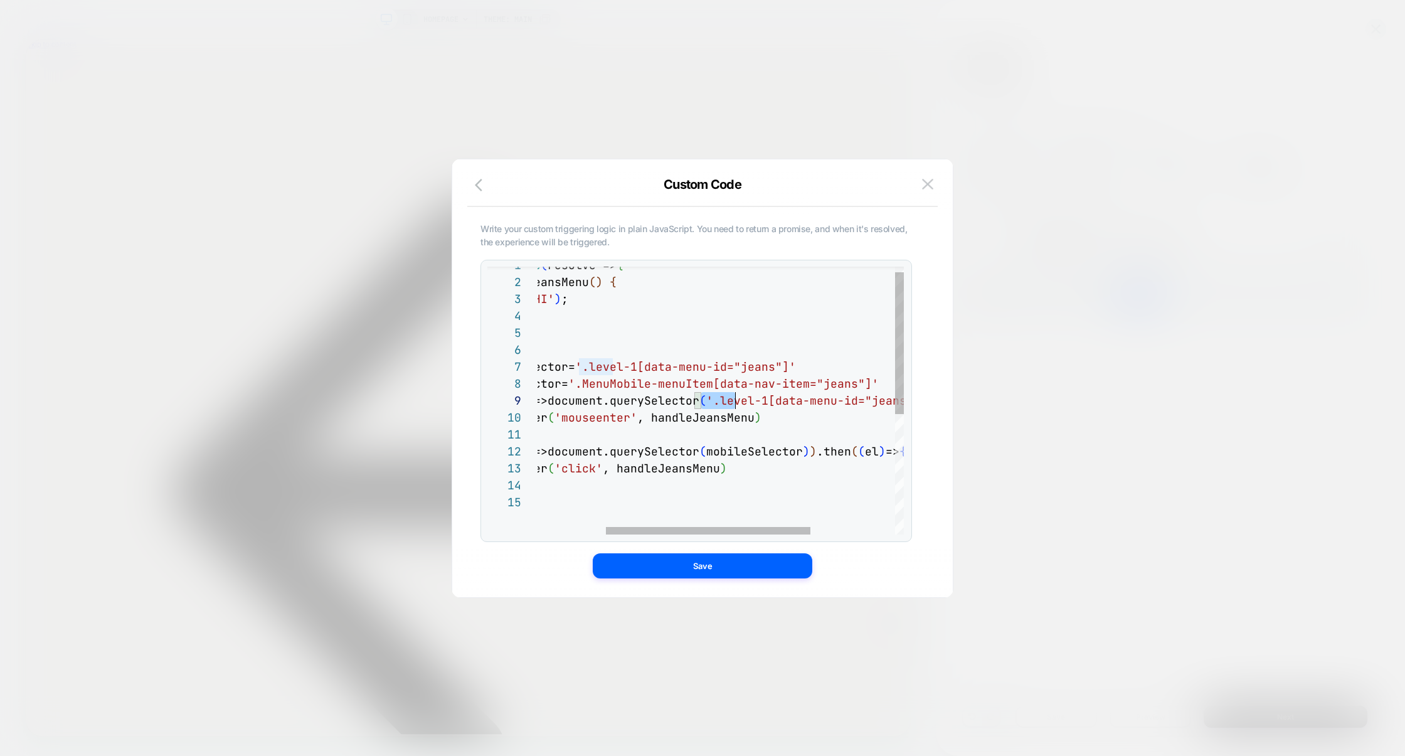
scroll to position [135, 386]
drag, startPoint x: 702, startPoint y: 400, endPoint x: 800, endPoint y: 400, distance: 98.5
click at [800, 400] on span "'.level-1[data-menu-id="jeans"]'" at bounding box center [816, 400] width 221 height 14
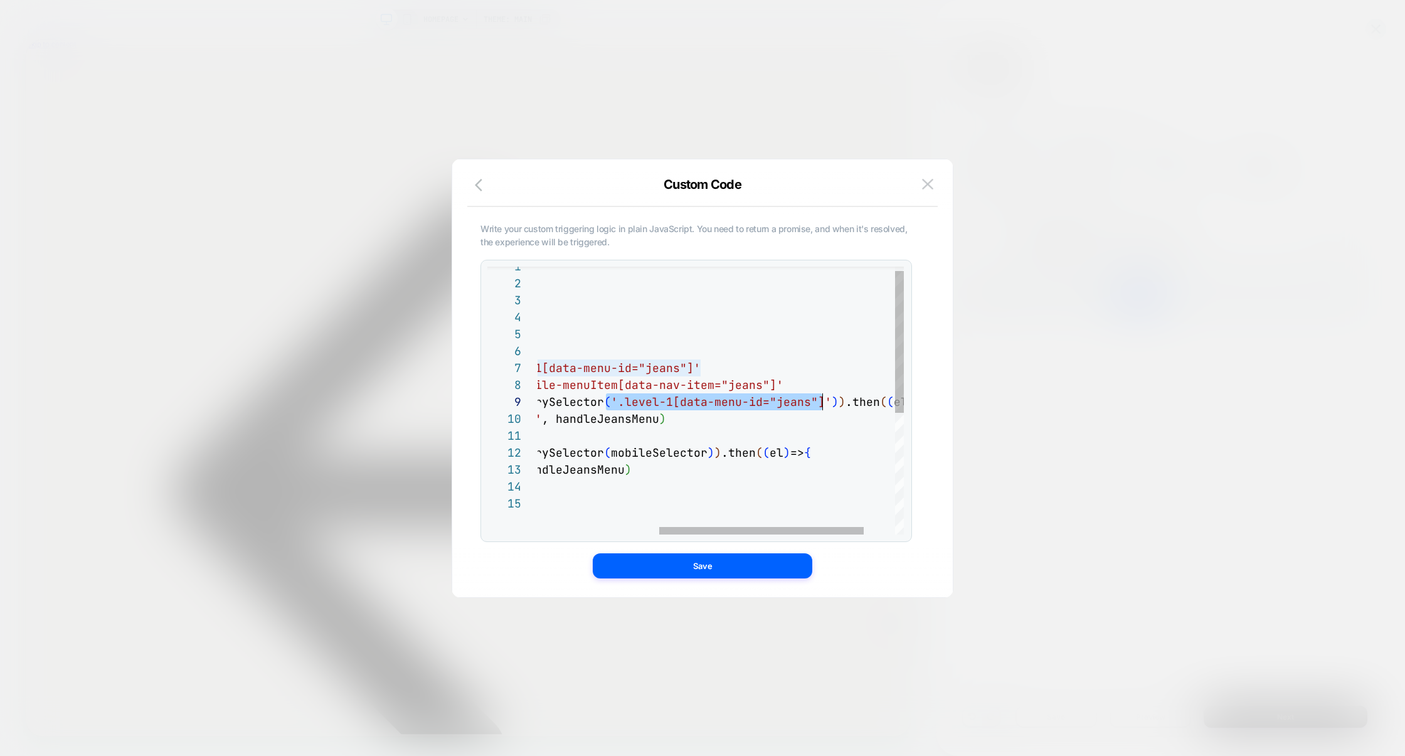
click at [822, 403] on div "} ) } ) el.addEventListener ( 'click' , handleJeansMenu ) loomi_api.when ( ( ) …" at bounding box center [640, 510] width 639 height 505
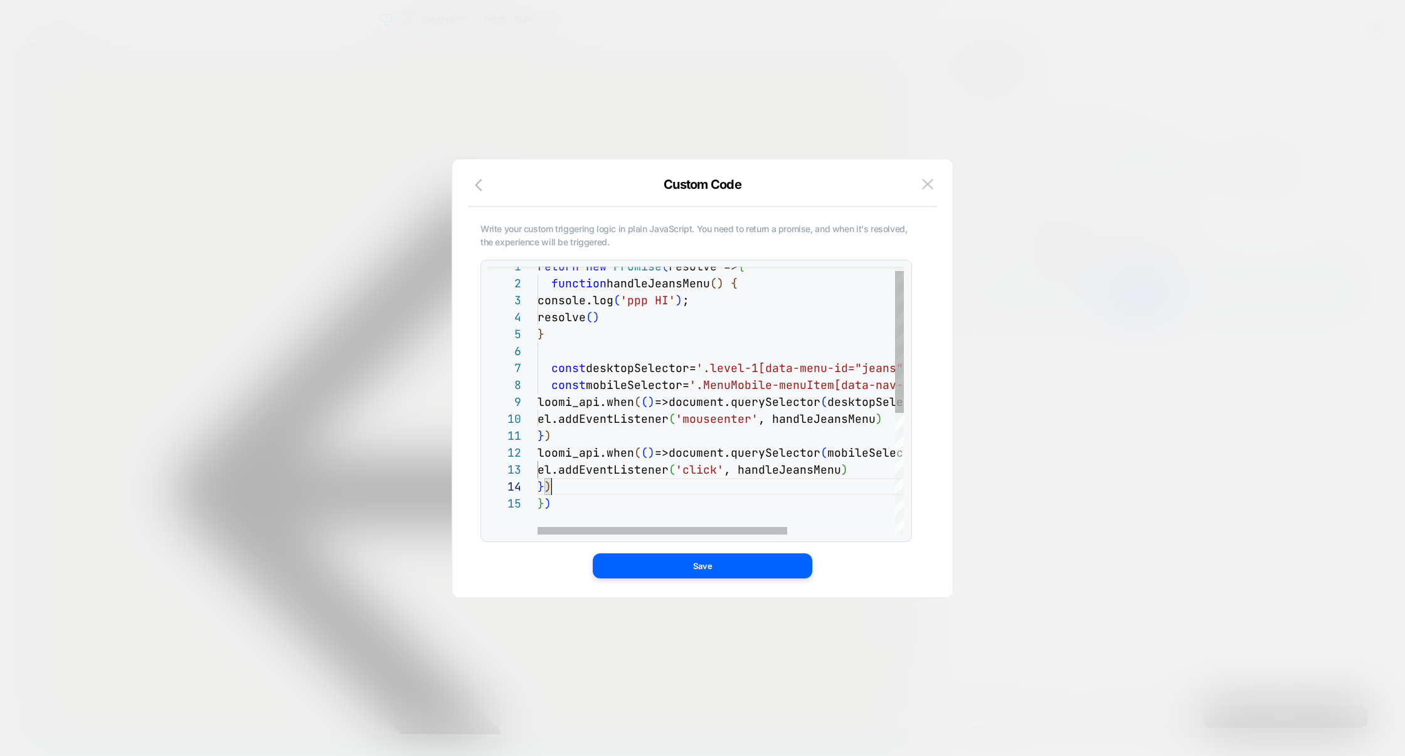
scroll to position [51, 14]
click at [671, 489] on div "} ) } ) el.addEventListener ( 'click' , handleJeansMenu ) loomi_api.when ( ( ) …" at bounding box center [800, 510] width 524 height 505
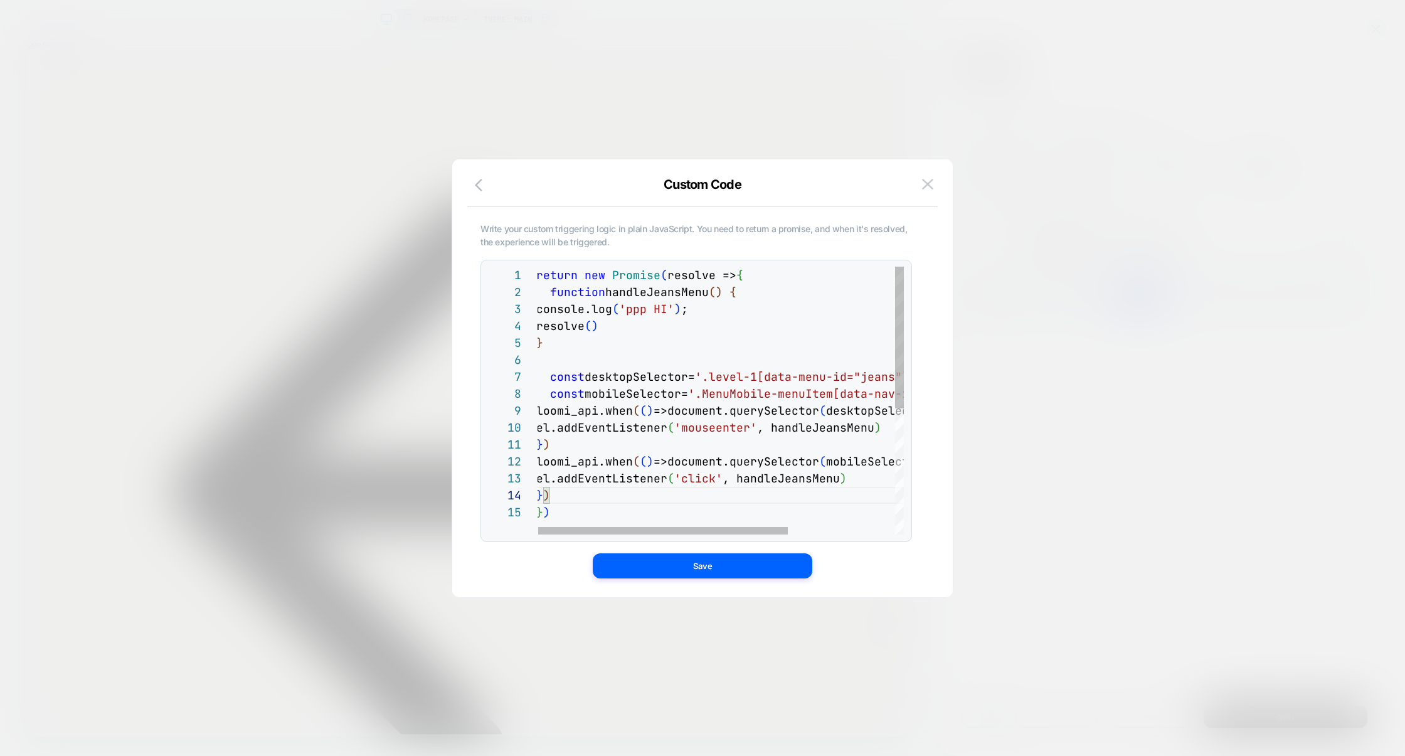
click at [614, 358] on div "} ) } ) el.addEventListener ( 'click' , handleJeansMenu ) loomi_api.when ( ( ) …" at bounding box center [798, 519] width 524 height 505
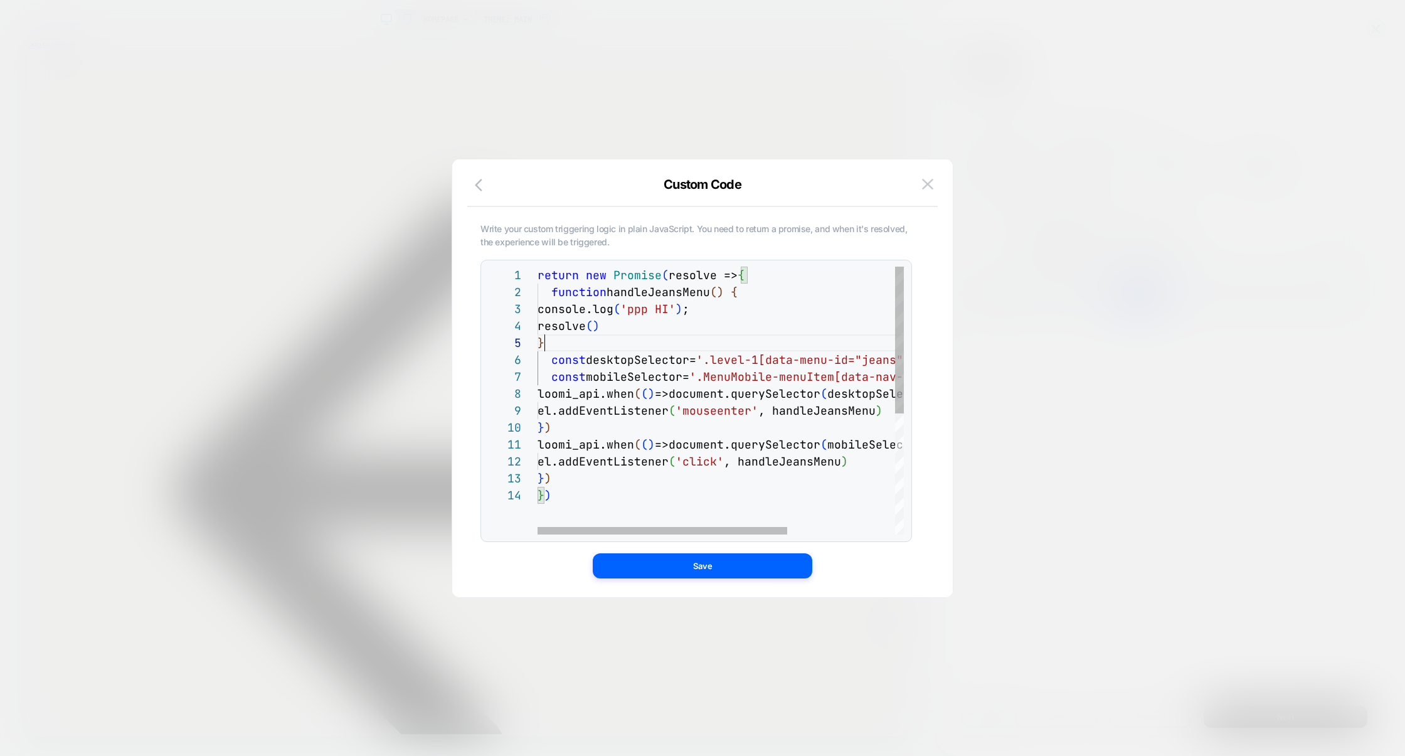
scroll to position [68, 6]
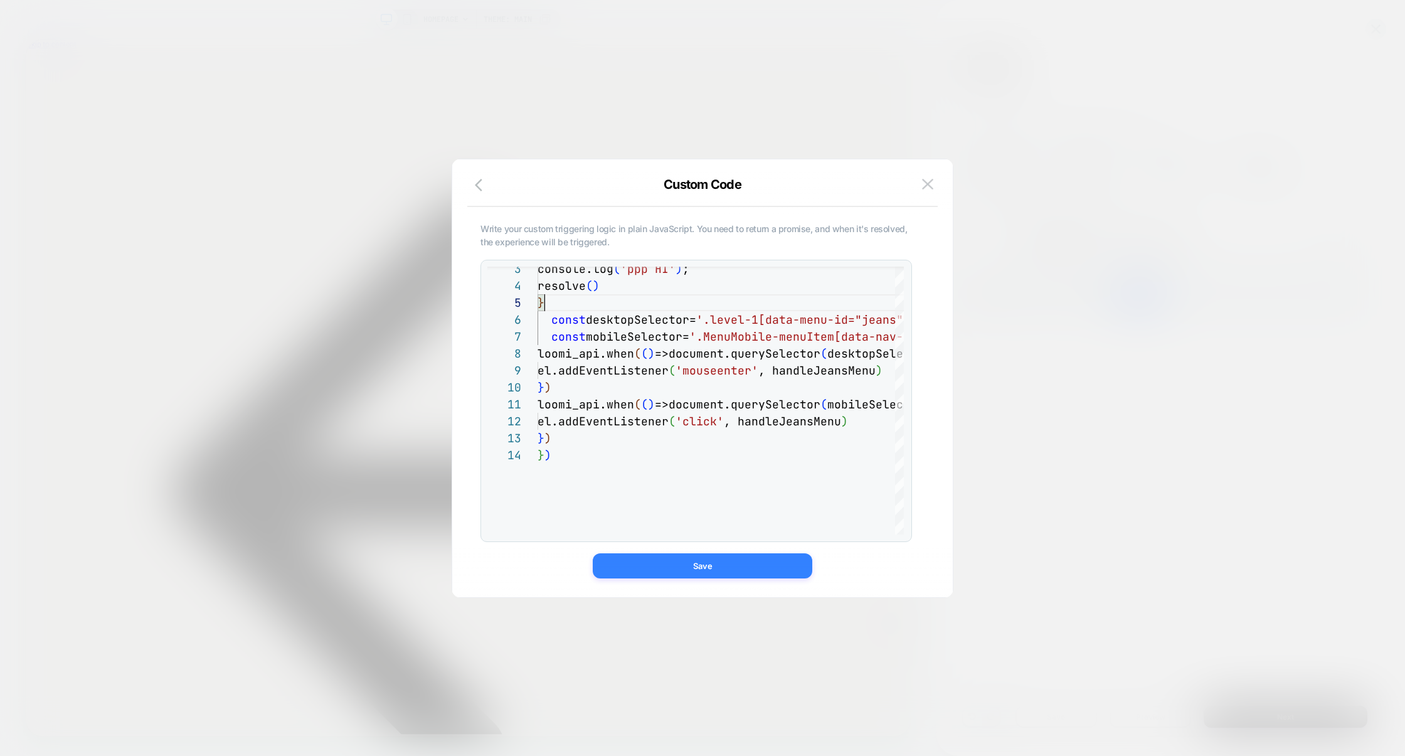
type textarea "**********"
click at [722, 572] on button "Save" at bounding box center [703, 565] width 220 height 25
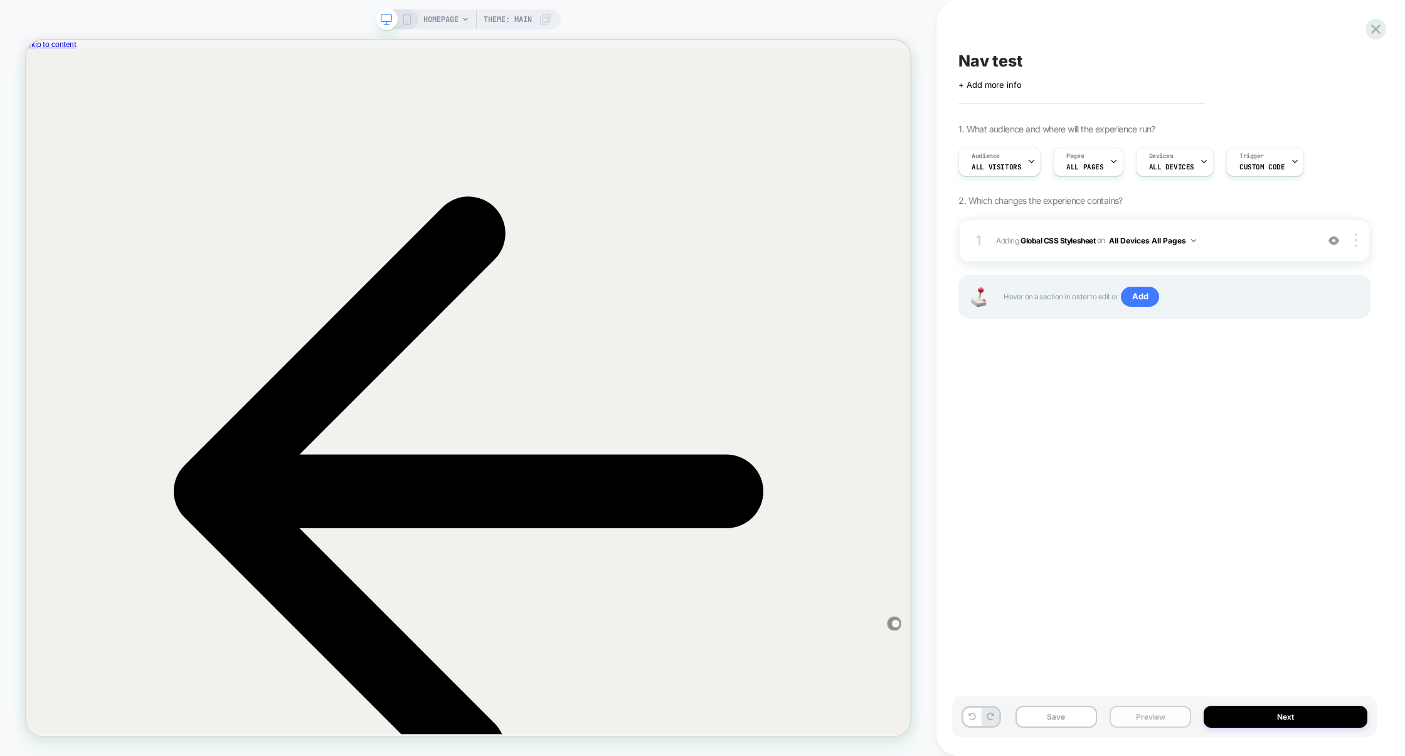
click at [1147, 721] on button "Preview" at bounding box center [1151, 717] width 82 height 22
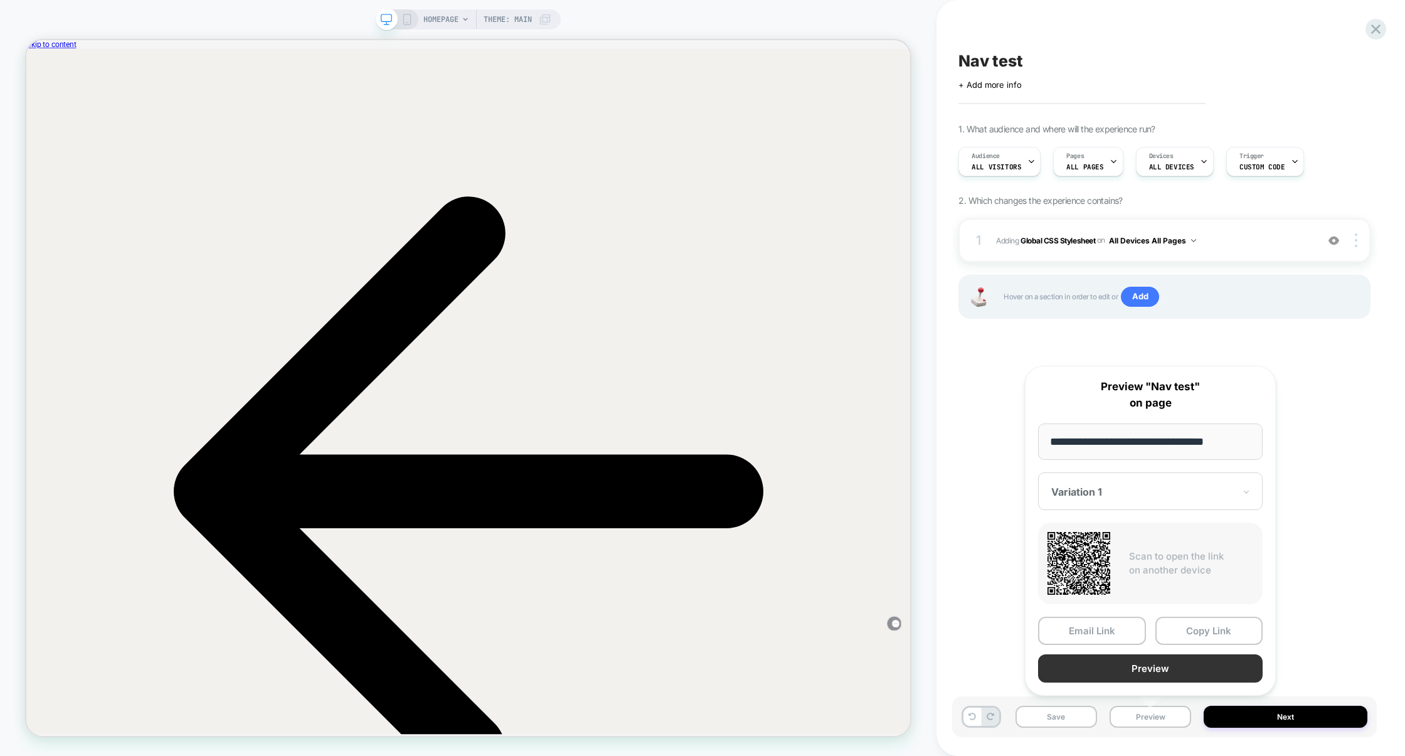
click at [1132, 678] on button "Preview" at bounding box center [1150, 668] width 225 height 28
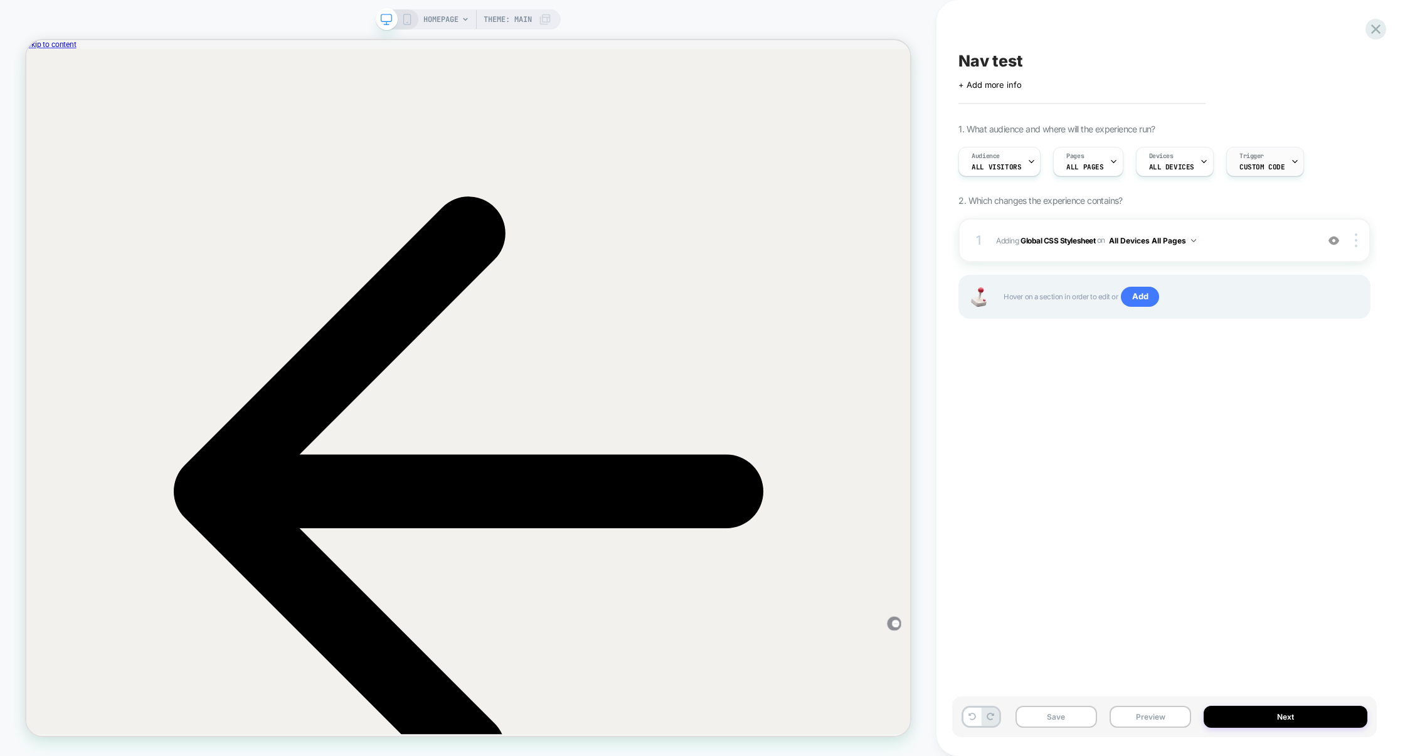
click at [1260, 169] on span "Custom Code" at bounding box center [1261, 166] width 45 height 9
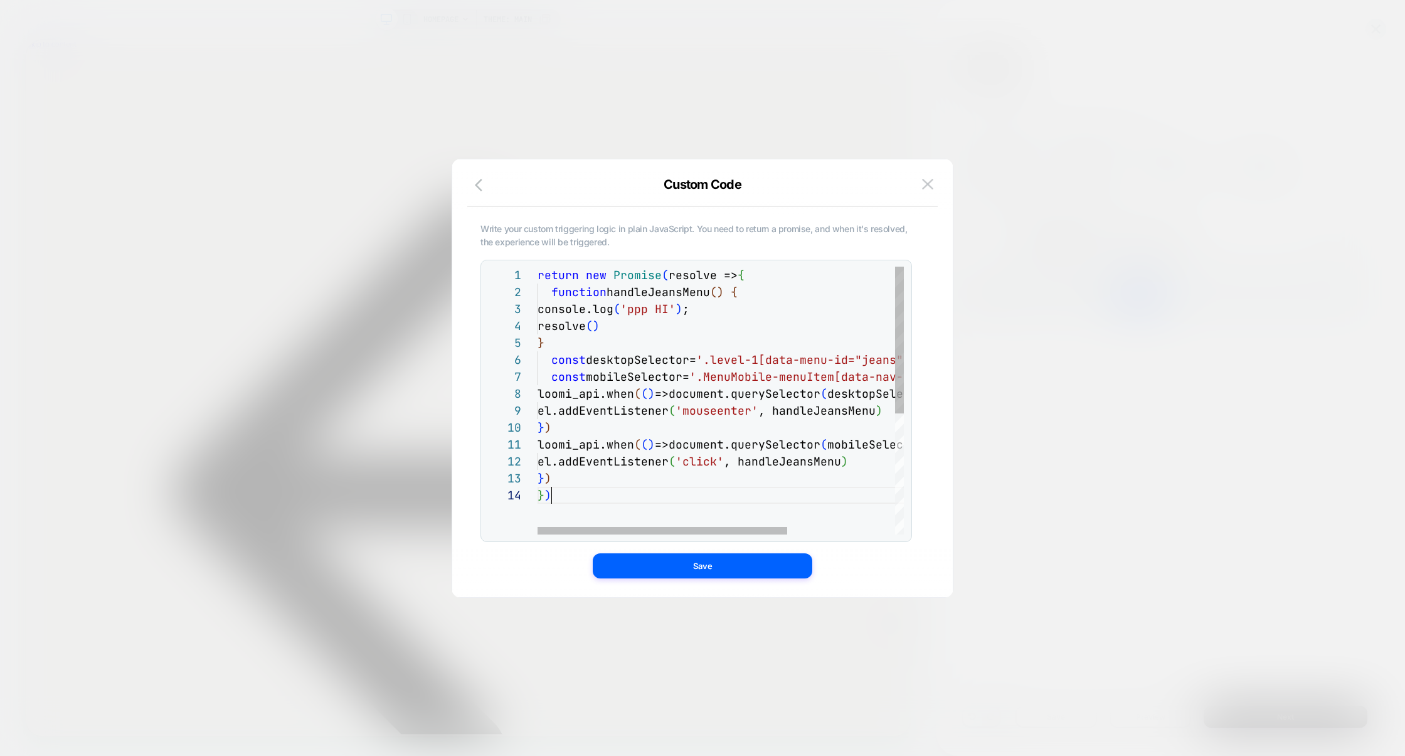
scroll to position [0, 0]
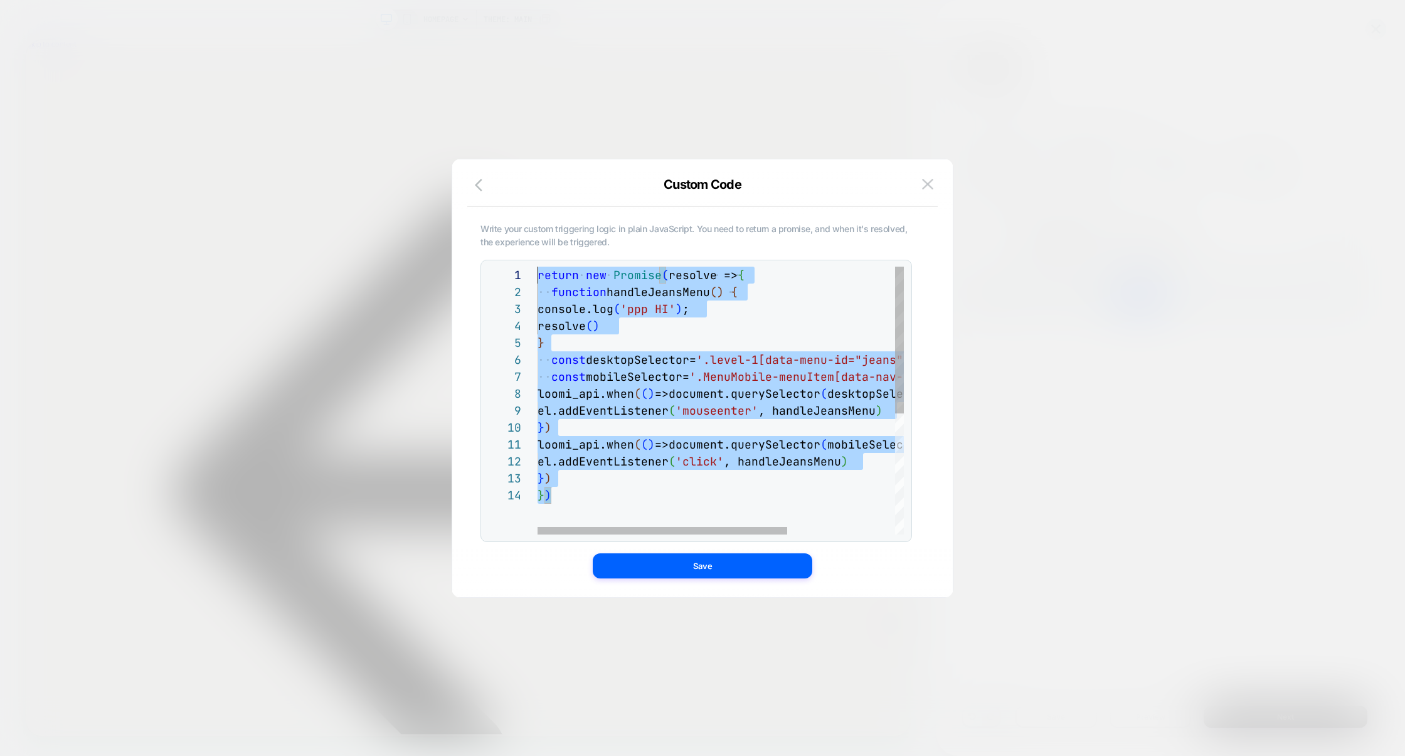
drag, startPoint x: 580, startPoint y: 502, endPoint x: 416, endPoint y: 190, distance: 352.4
click at [952, 183] on div "Audience All Visitors Pages ALL PAGES Devices ALL DEVICES Custom Code Write you…" at bounding box center [1158, 161] width 412 height 42
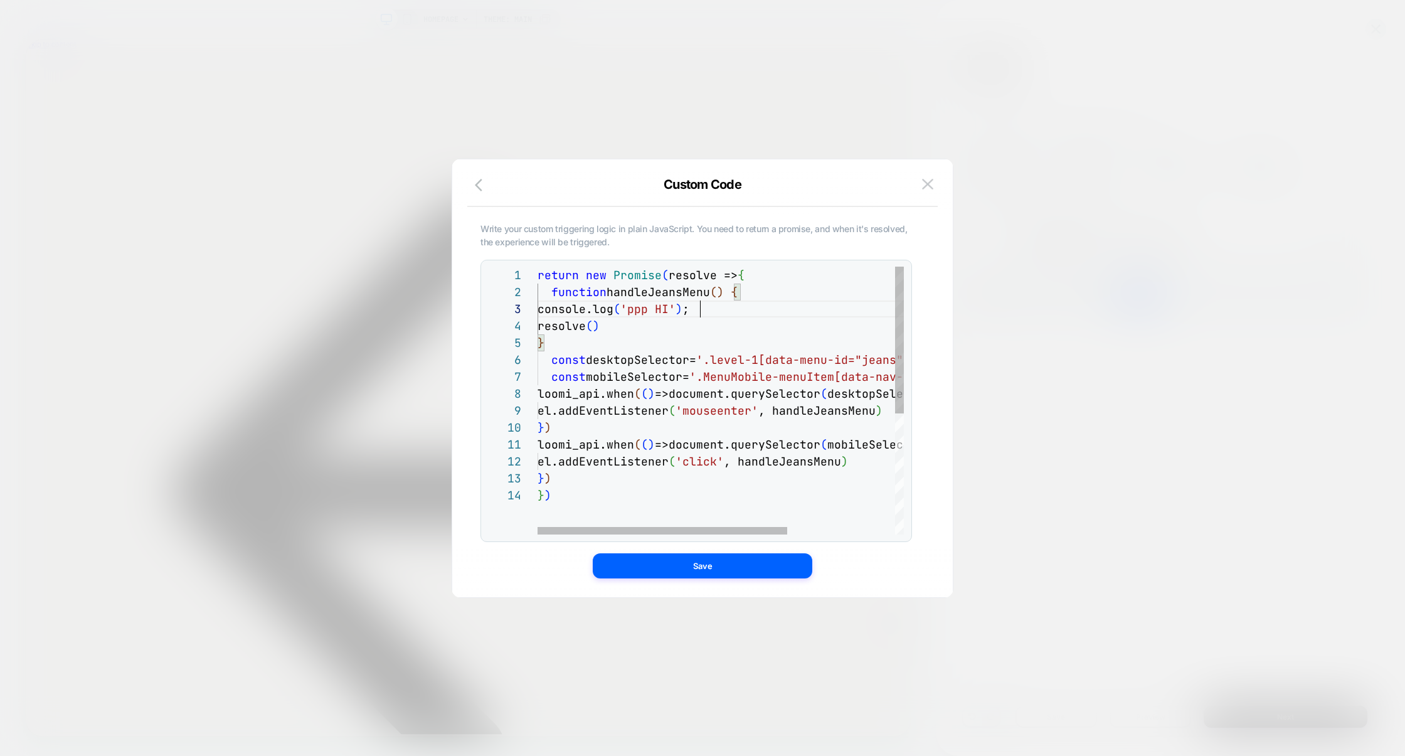
scroll to position [34, 0]
drag, startPoint x: 718, startPoint y: 310, endPoint x: 460, endPoint y: 310, distance: 257.2
click at [538, 310] on div "return new Promise ( resolve => { function handleJeansMenu ( ) { console.log ( …" at bounding box center [800, 511] width 524 height 488
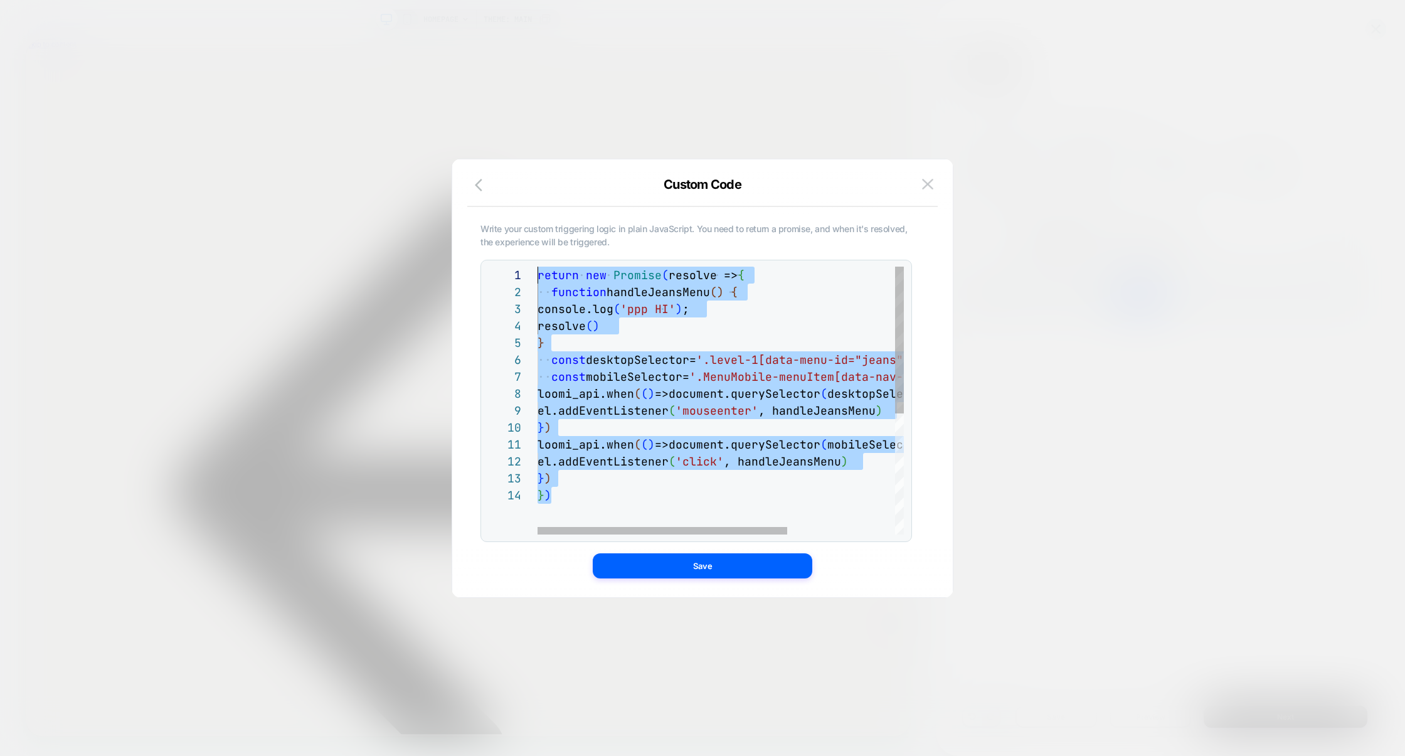
drag, startPoint x: 595, startPoint y: 499, endPoint x: 332, endPoint y: 125, distance: 456.4
click at [538, 267] on div "return new Promise ( resolve => { function handleJeansMenu ( ) { console.log ( …" at bounding box center [800, 511] width 524 height 488
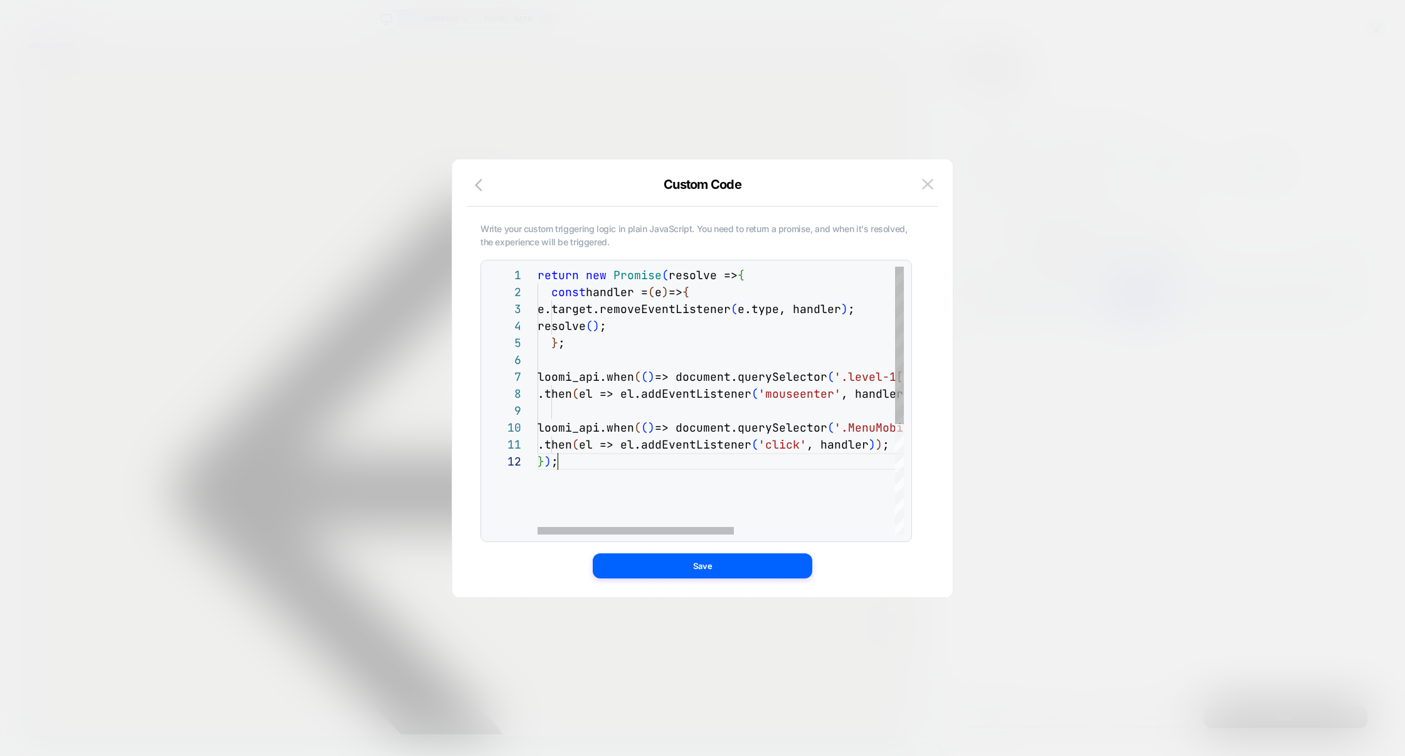
scroll to position [16, 20]
click at [641, 323] on div "return new Promise ( resolve => { const handler = ( e ) => { e.target.removeEve…" at bounding box center [871, 494] width 666 height 454
click at [750, 292] on div "return new Promise ( resolve => { const handler = ( e ) => { e.target.removeEve…" at bounding box center [871, 494] width 666 height 454
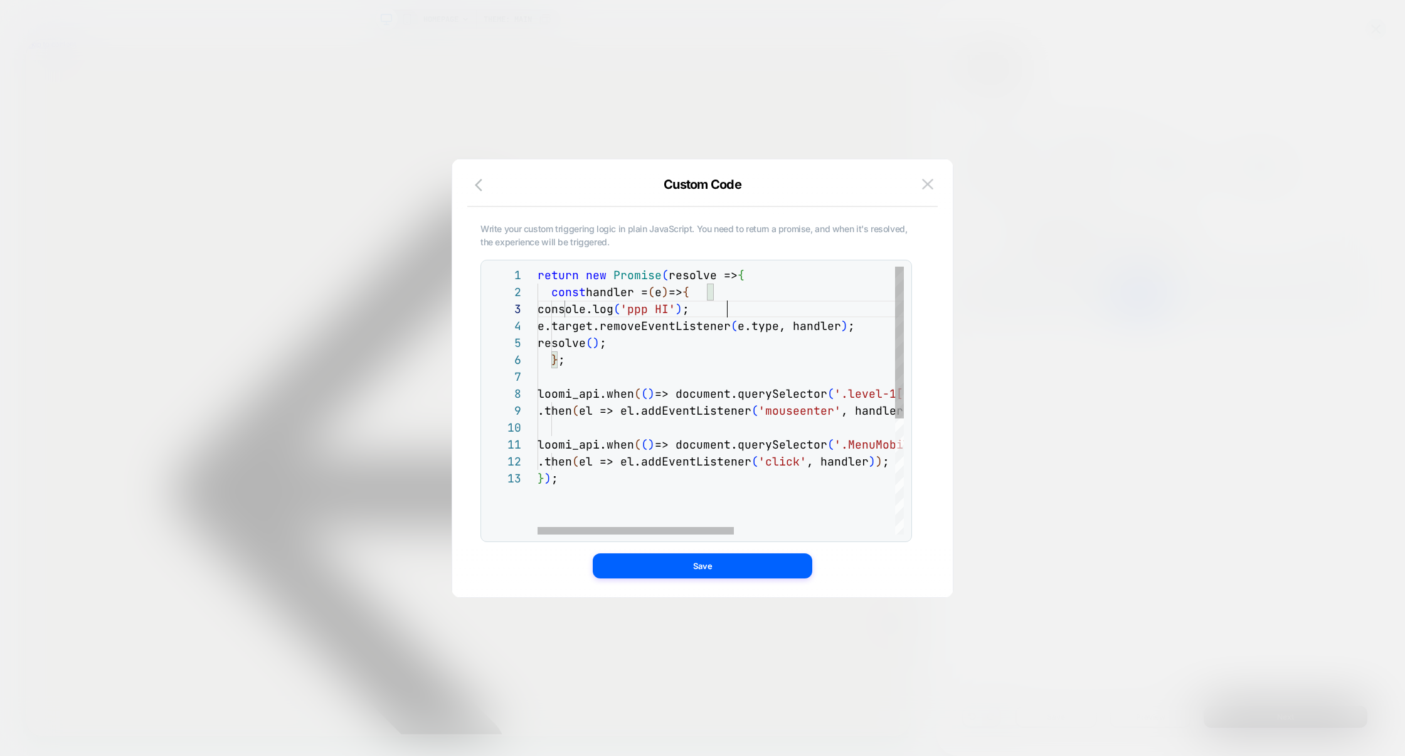
scroll to position [34, 189]
type textarea "**********"
click at [726, 565] on button "Save" at bounding box center [703, 565] width 220 height 25
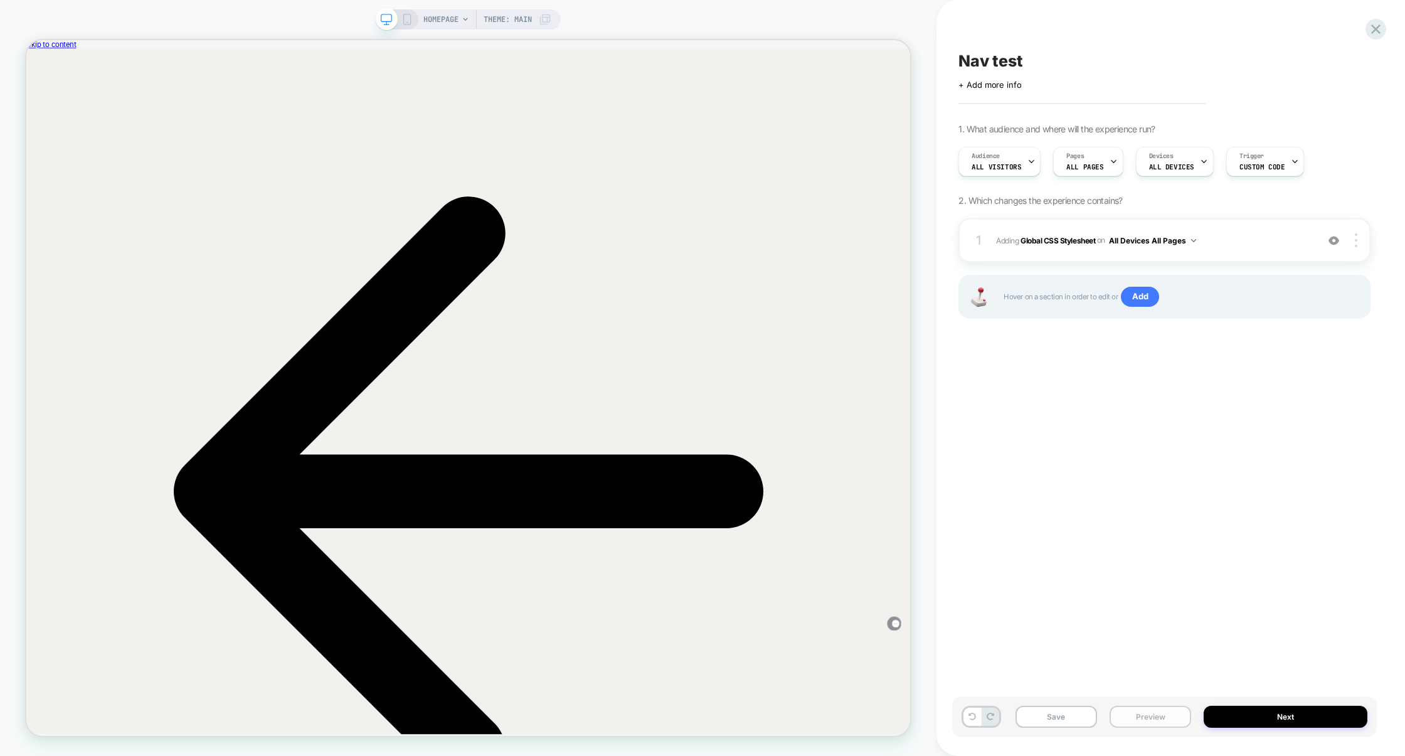
click at [1136, 716] on button "Preview" at bounding box center [1151, 717] width 82 height 22
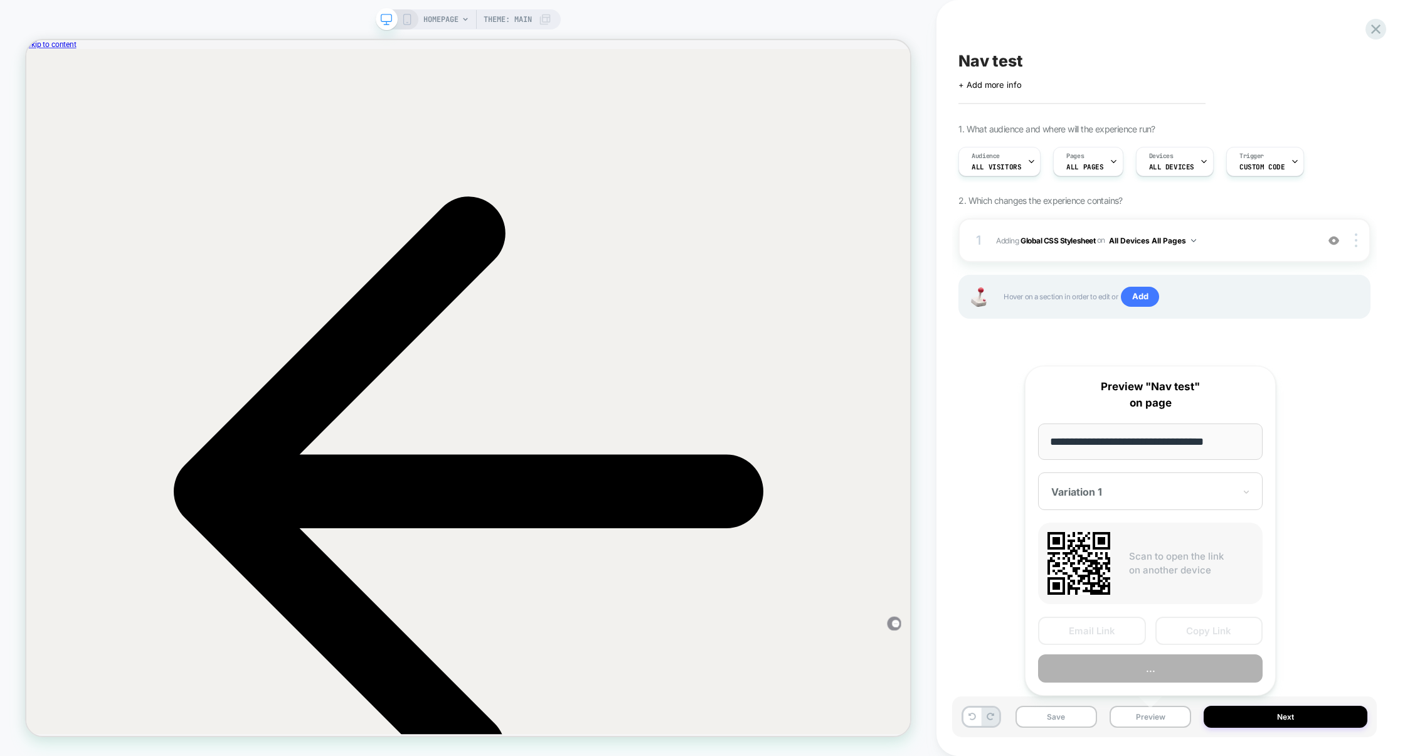
click at [1135, 672] on button "..." at bounding box center [1150, 668] width 225 height 28
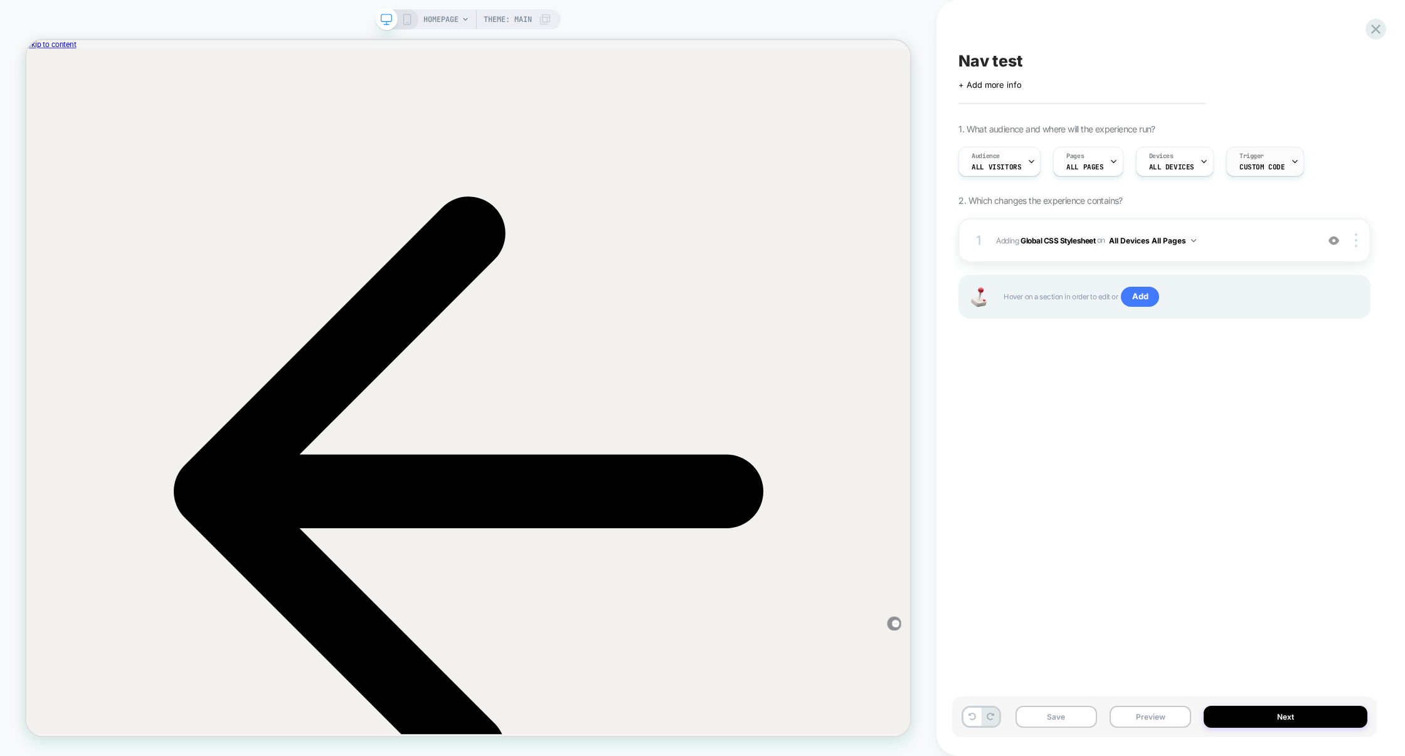
click at [1251, 167] on span "Custom Code" at bounding box center [1261, 166] width 45 height 9
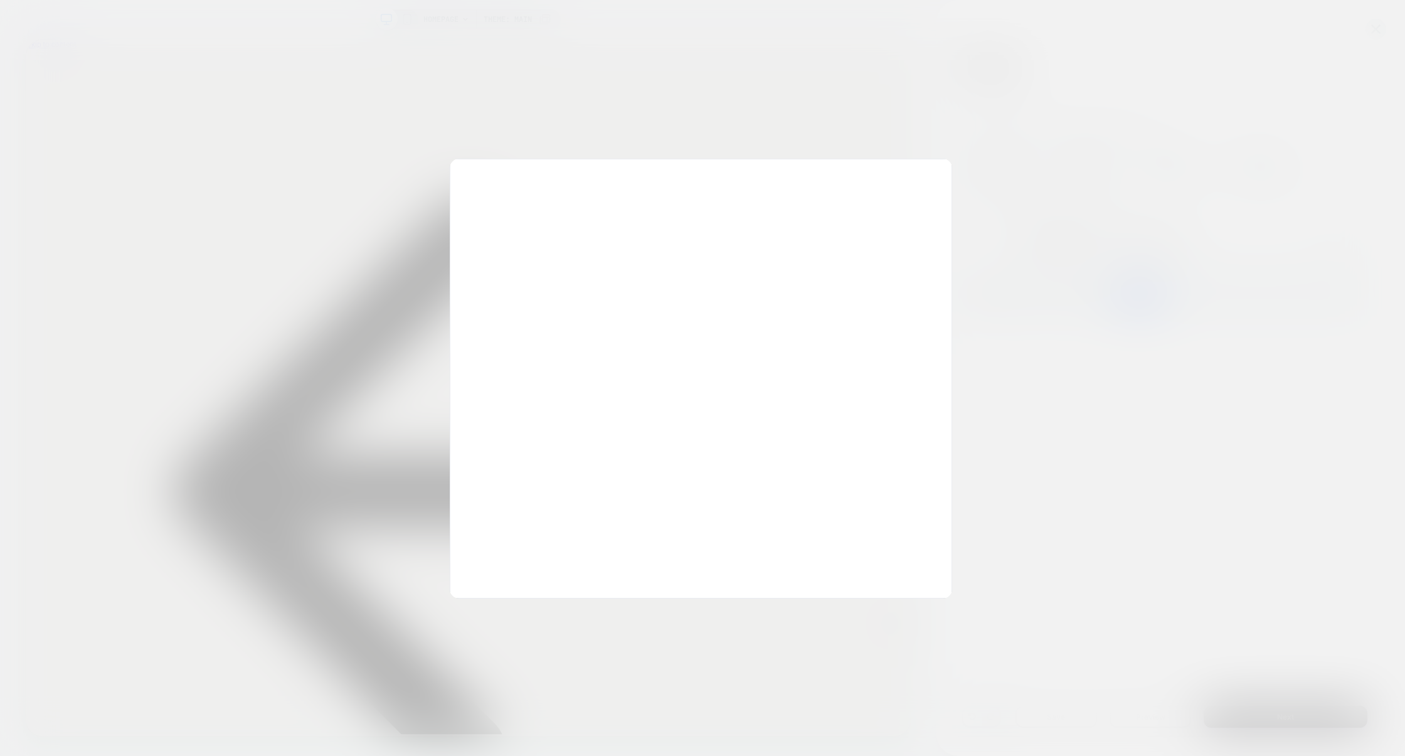
scroll to position [169, 0]
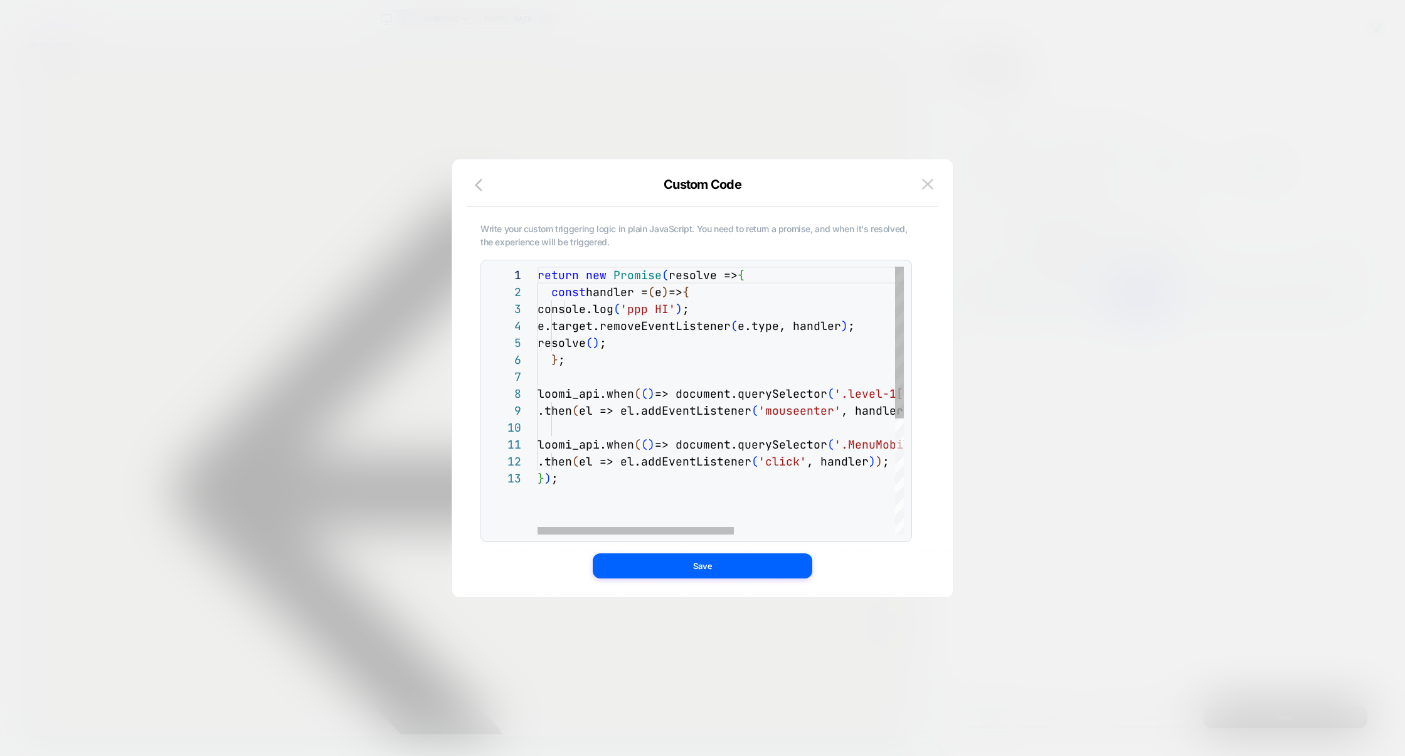
click at [731, 324] on div "return new Promise ( resolve => { const handler = ( e ) => { console.log ( 'ppp…" at bounding box center [871, 502] width 666 height 471
click at [736, 314] on div "return new Promise ( resolve => { const handler = ( e ) => { console.log ( 'ppp…" at bounding box center [871, 502] width 666 height 471
type textarea "**********"
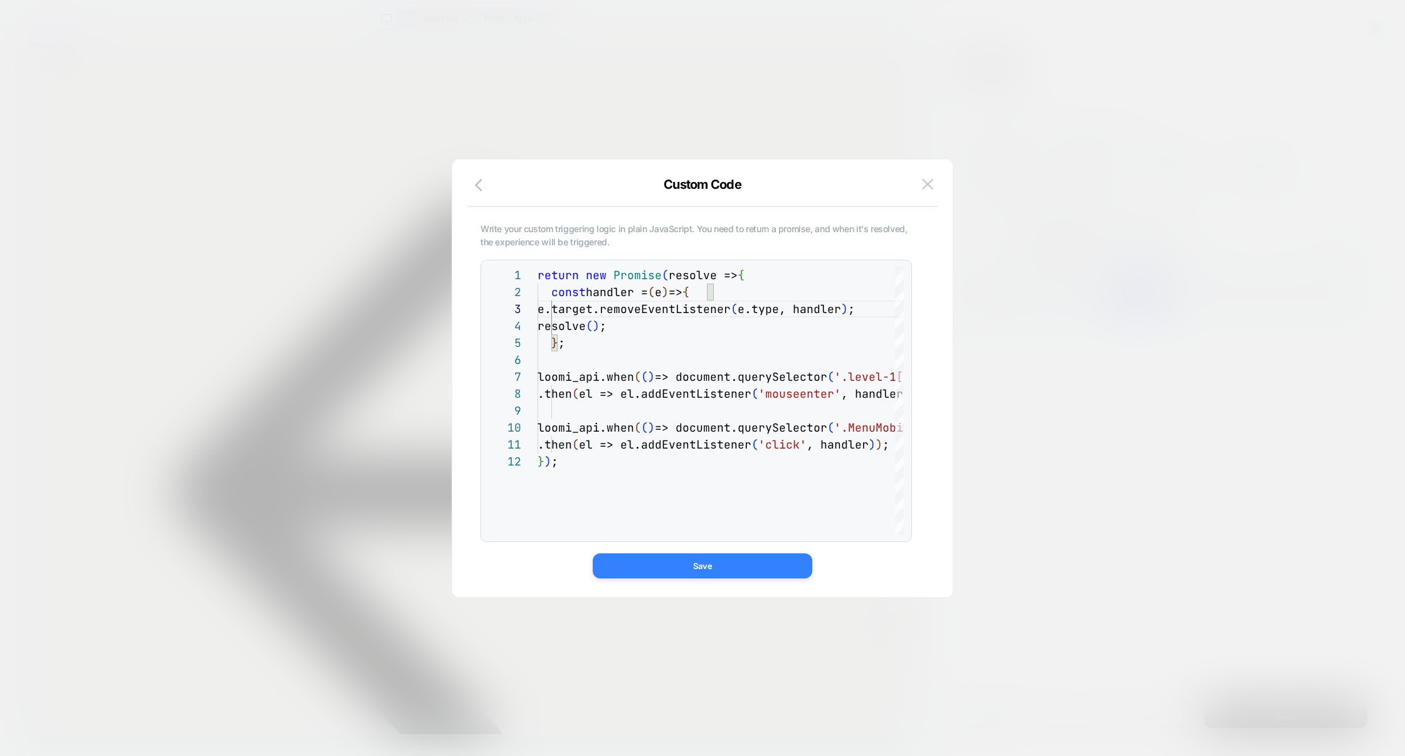
click at [715, 565] on button "Save" at bounding box center [703, 565] width 220 height 25
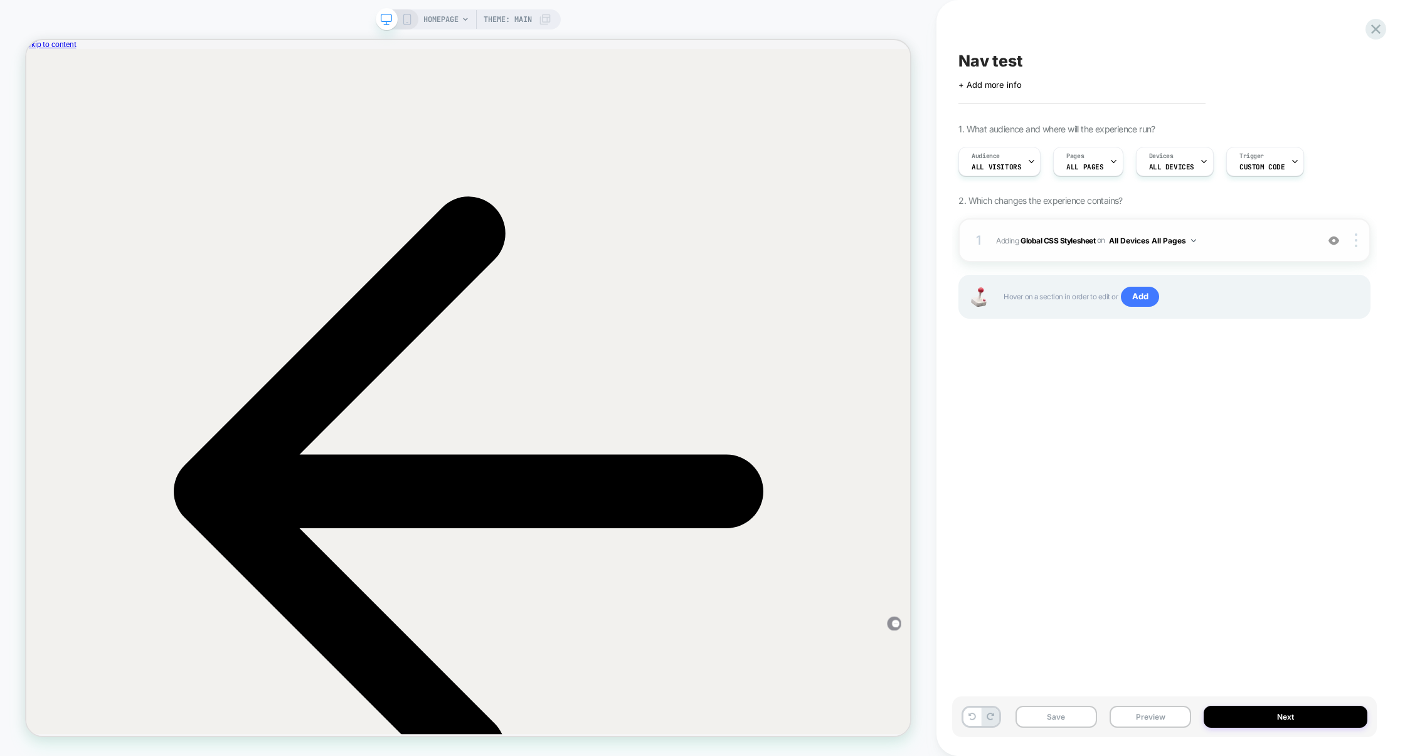
click at [1242, 228] on div "1 Adding Global CSS Stylesheet on All Devices All Pages Add Before Add After Ta…" at bounding box center [1164, 240] width 412 height 44
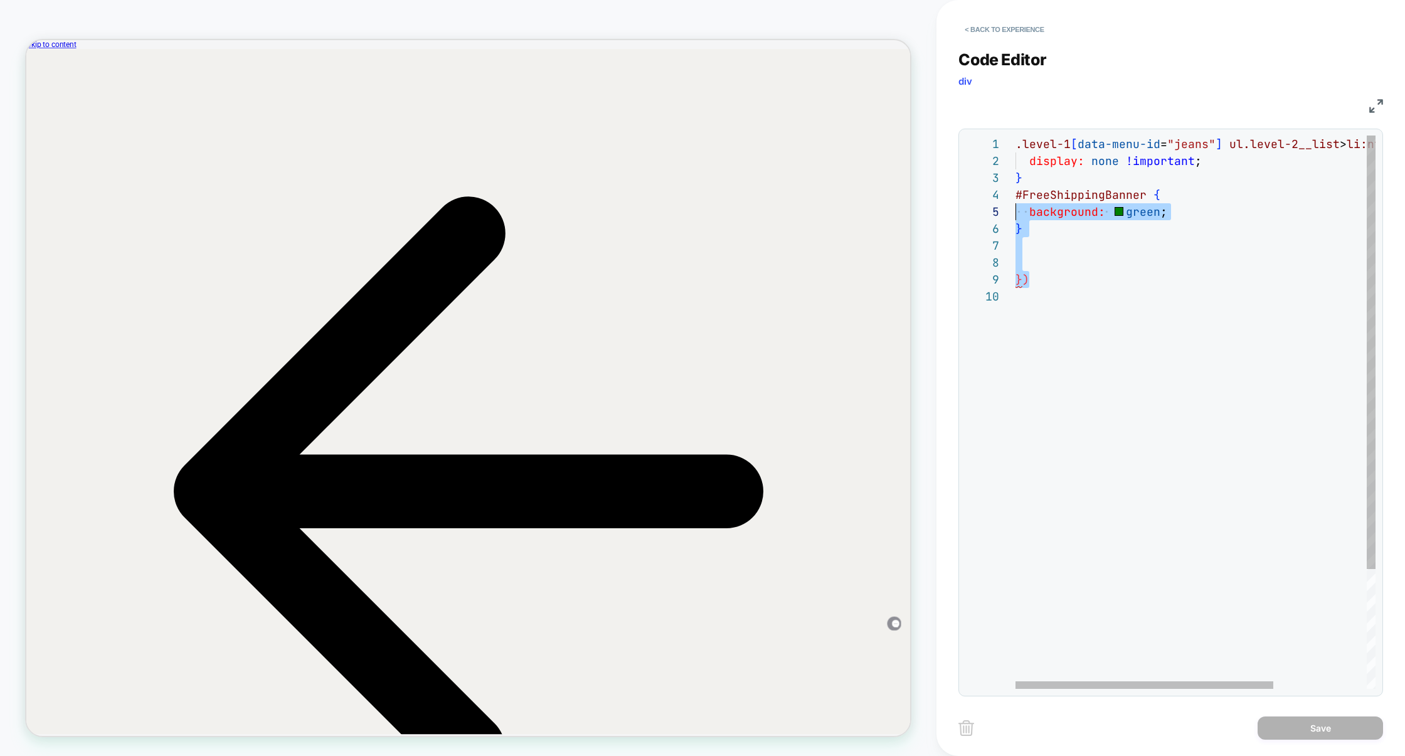
scroll to position [51, 0]
drag, startPoint x: 1054, startPoint y: 279, endPoint x: 1002, endPoint y: 199, distance: 95.7
click at [1003, 198] on div "**********" at bounding box center [1170, 411] width 410 height 553
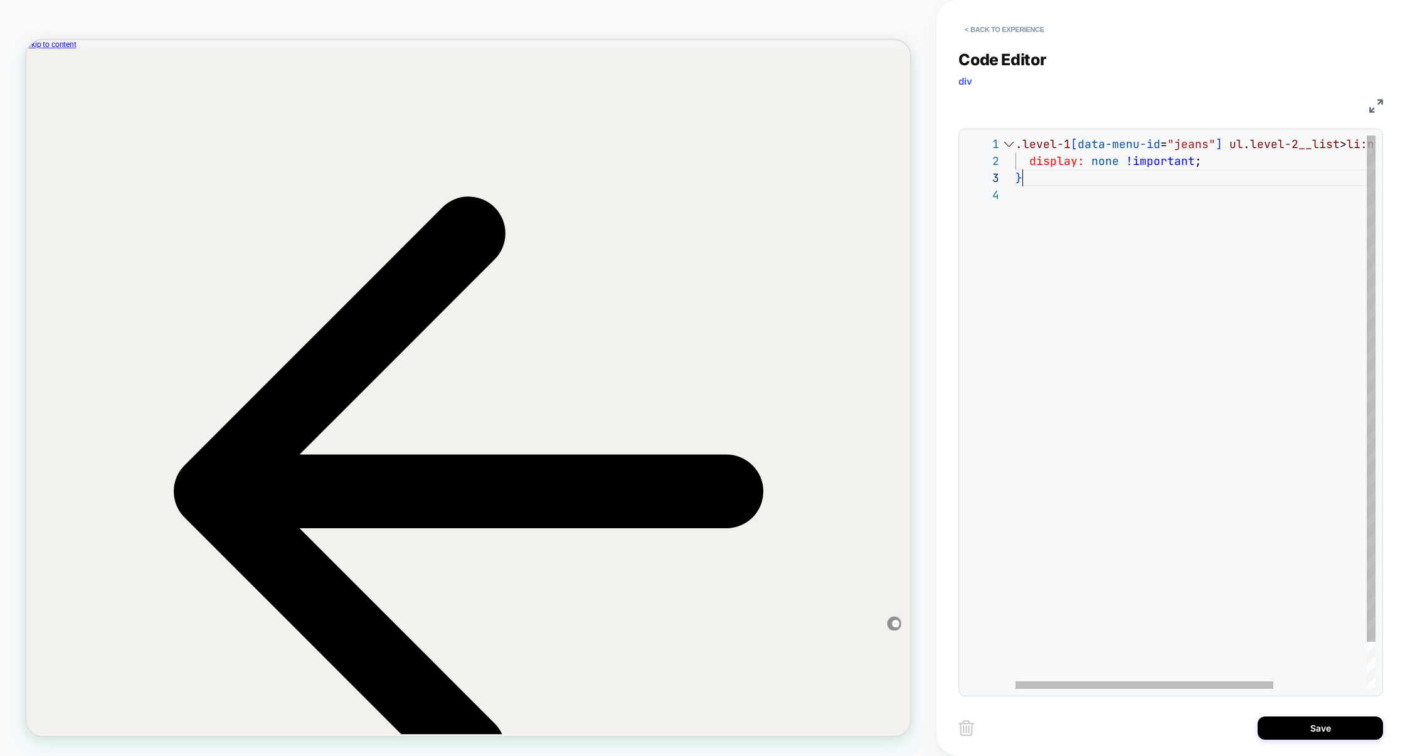
scroll to position [34, 6]
click at [1376, 103] on img at bounding box center [1376, 106] width 14 height 14
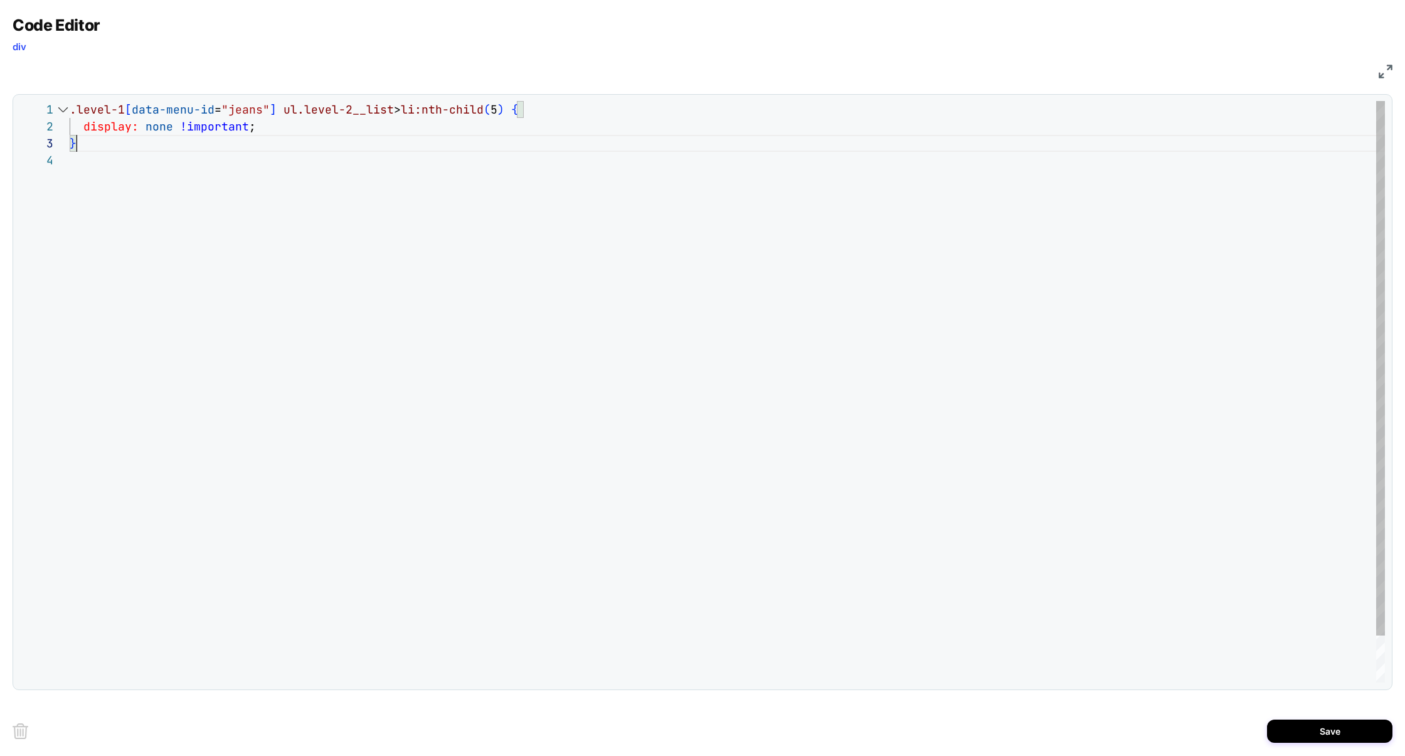
scroll to position [0, 0]
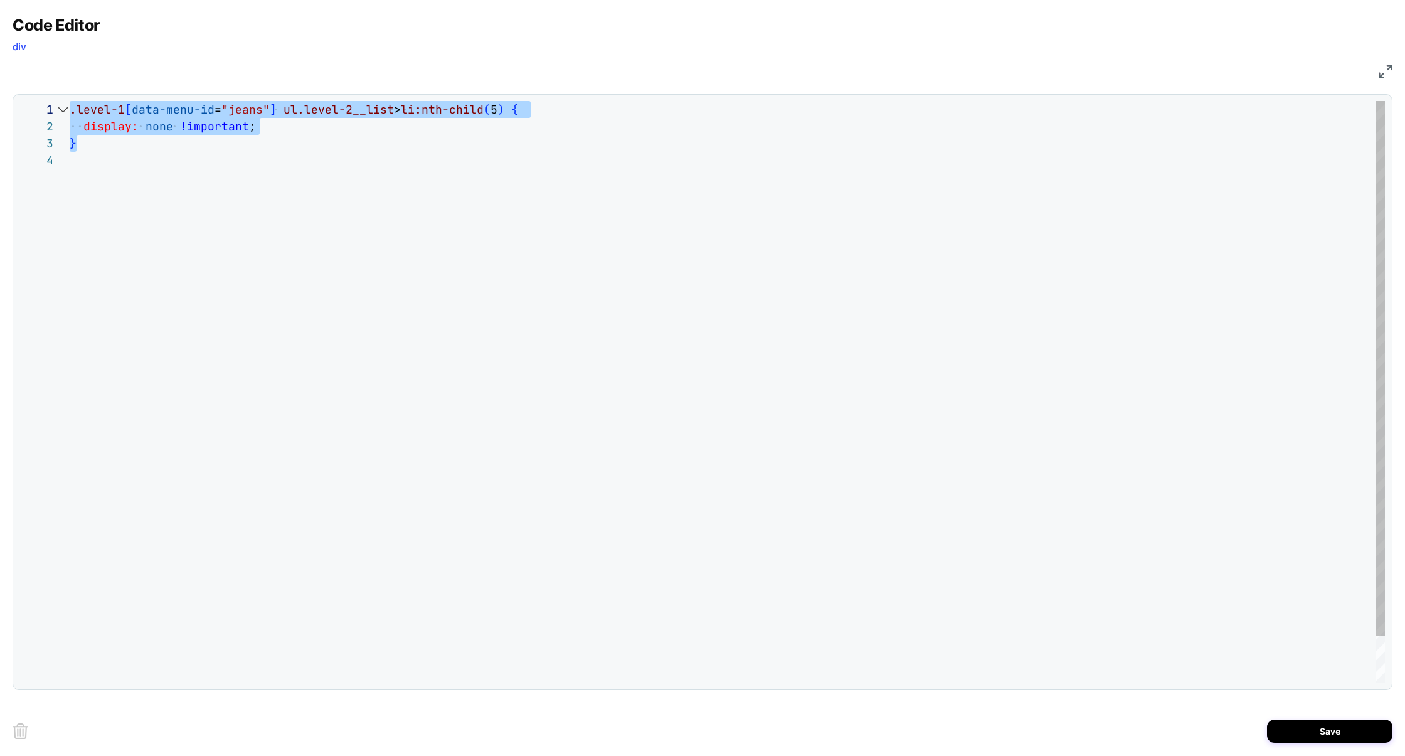
drag, startPoint x: 97, startPoint y: 151, endPoint x: 38, endPoint y: 88, distance: 86.5
click at [38, 88] on div "**********" at bounding box center [703, 353] width 1380 height 674
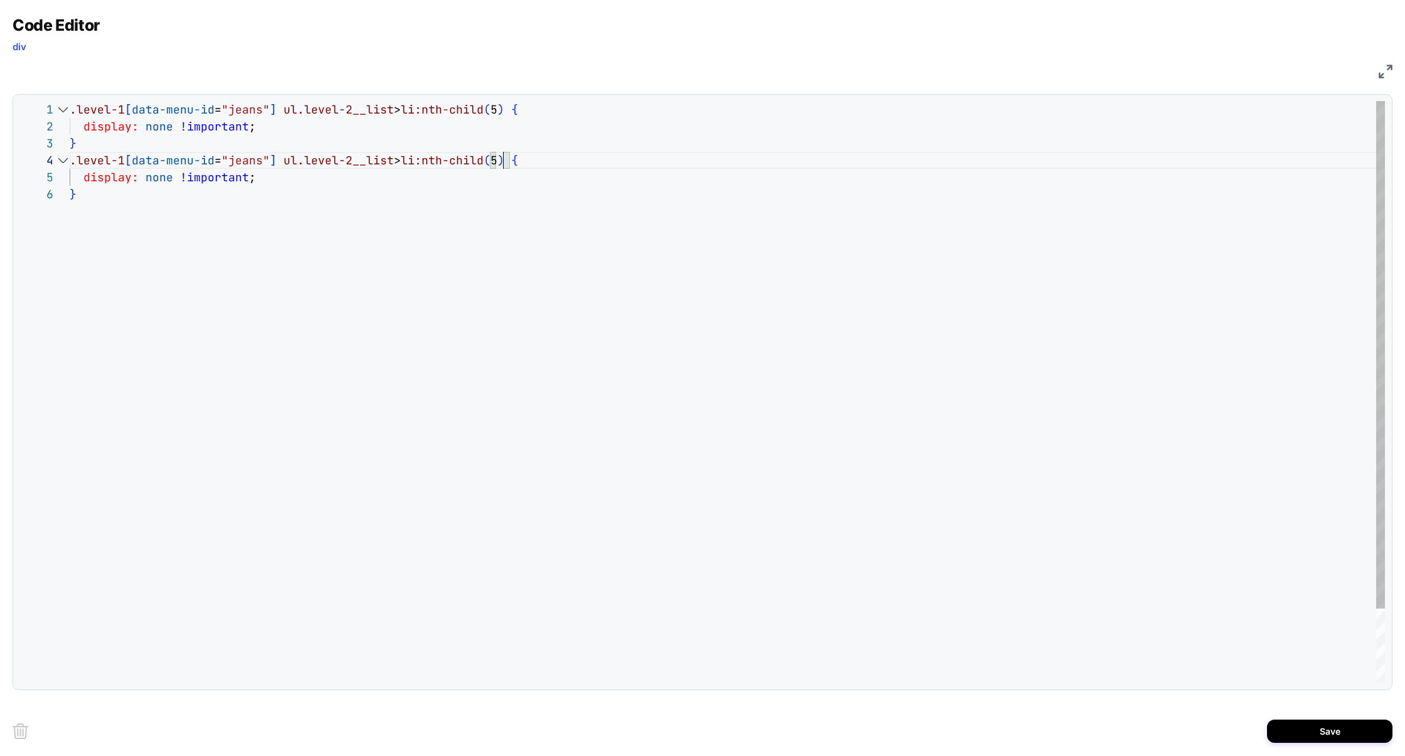
scroll to position [51, 433]
click at [500, 163] on div ".level-1 [ data-menu-id = "jeans" ] ul.level-2__list > li:nth-child ( 5 ) { dis…" at bounding box center [727, 434] width 1315 height 666
click at [497, 114] on div ".level-1 [ data-menu-id = "jeans" ] ul.level-2__list > li:nth-child ( 5 ) { dis…" at bounding box center [727, 434] width 1315 height 666
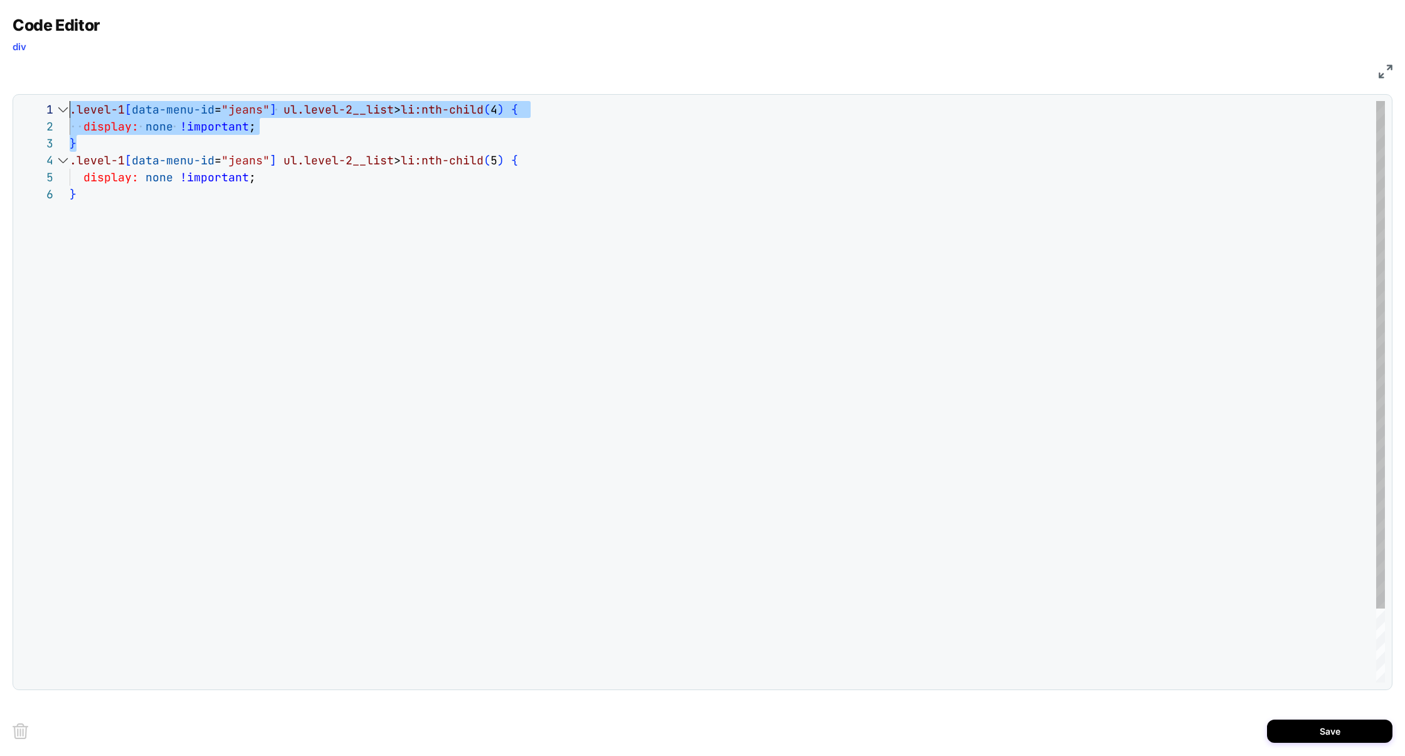
drag, startPoint x: 117, startPoint y: 146, endPoint x: 1, endPoint y: 90, distance: 129.3
click at [0, 90] on div "**********" at bounding box center [702, 378] width 1405 height 756
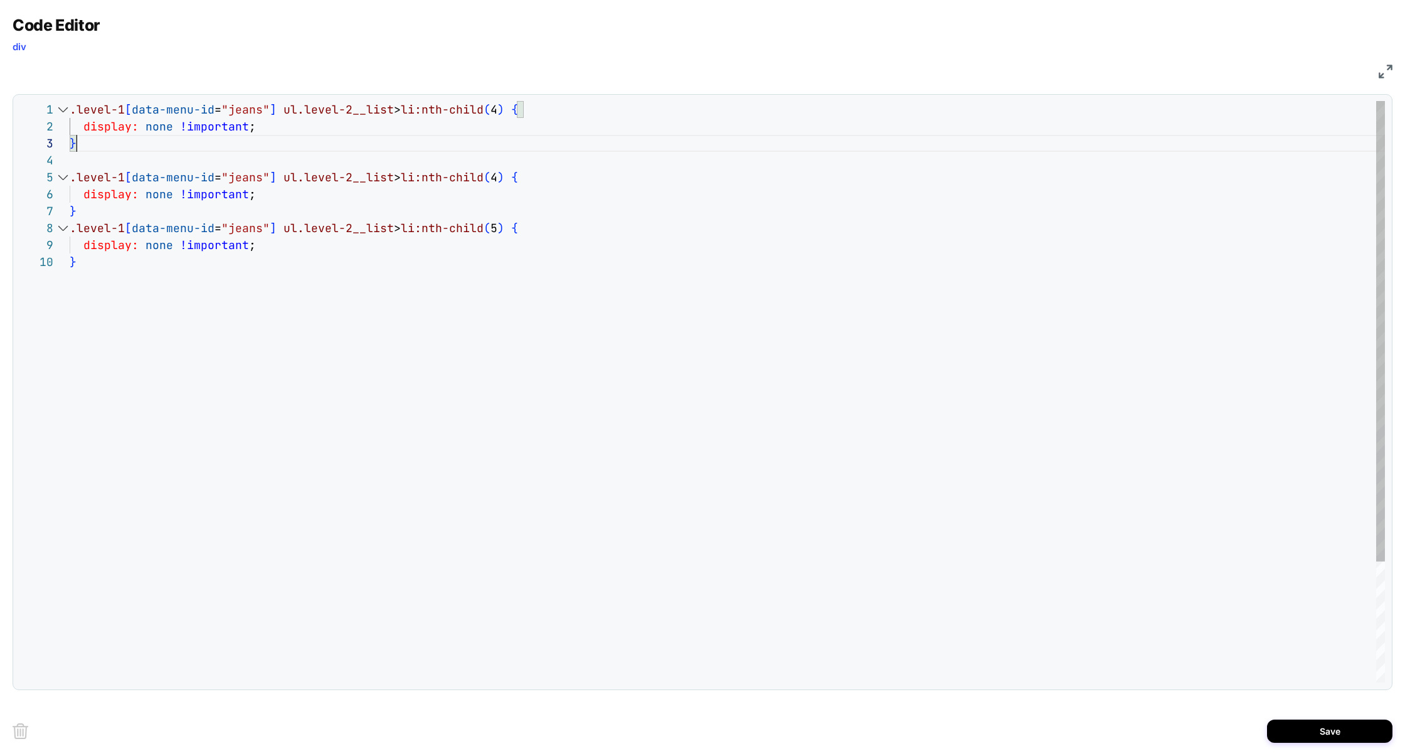
scroll to position [0, 433]
click at [504, 109] on div ".level-1 [ data-menu-id = "jeans" ] ul.level-2__list > li:nth-child ( 4 ) { dis…" at bounding box center [727, 468] width 1315 height 734
click at [539, 112] on div ".level-1 [ data-menu-id = "jeans" ] ul.level-2__list > li:nth-child ( 2 ) { dis…" at bounding box center [727, 468] width 1315 height 734
click at [511, 112] on div ".level-1 [ data-menu-id = "jeans" ] ul.level-2__list > li:nth-child ( 2 ) { dis…" at bounding box center [727, 468] width 1315 height 734
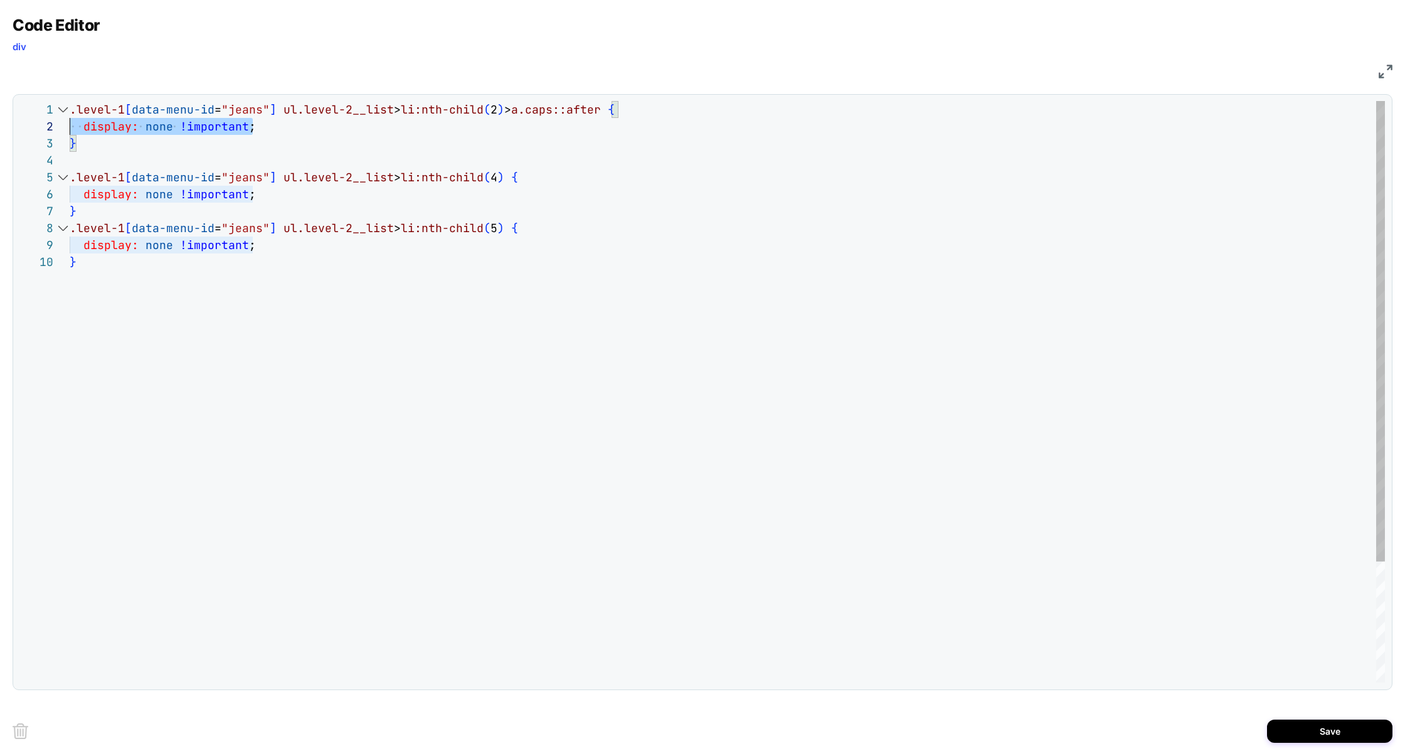
scroll to position [16, 0]
drag, startPoint x: 282, startPoint y: 129, endPoint x: 26, endPoint y: 128, distance: 255.3
click at [26, 128] on div "**********" at bounding box center [701, 391] width 1365 height 581
click at [256, 132] on div ".level-1 [ data-menu-id = "jeans" ] ul.level-2__list > li:nth-child ( 2 ) > a.c…" at bounding box center [727, 468] width 1315 height 734
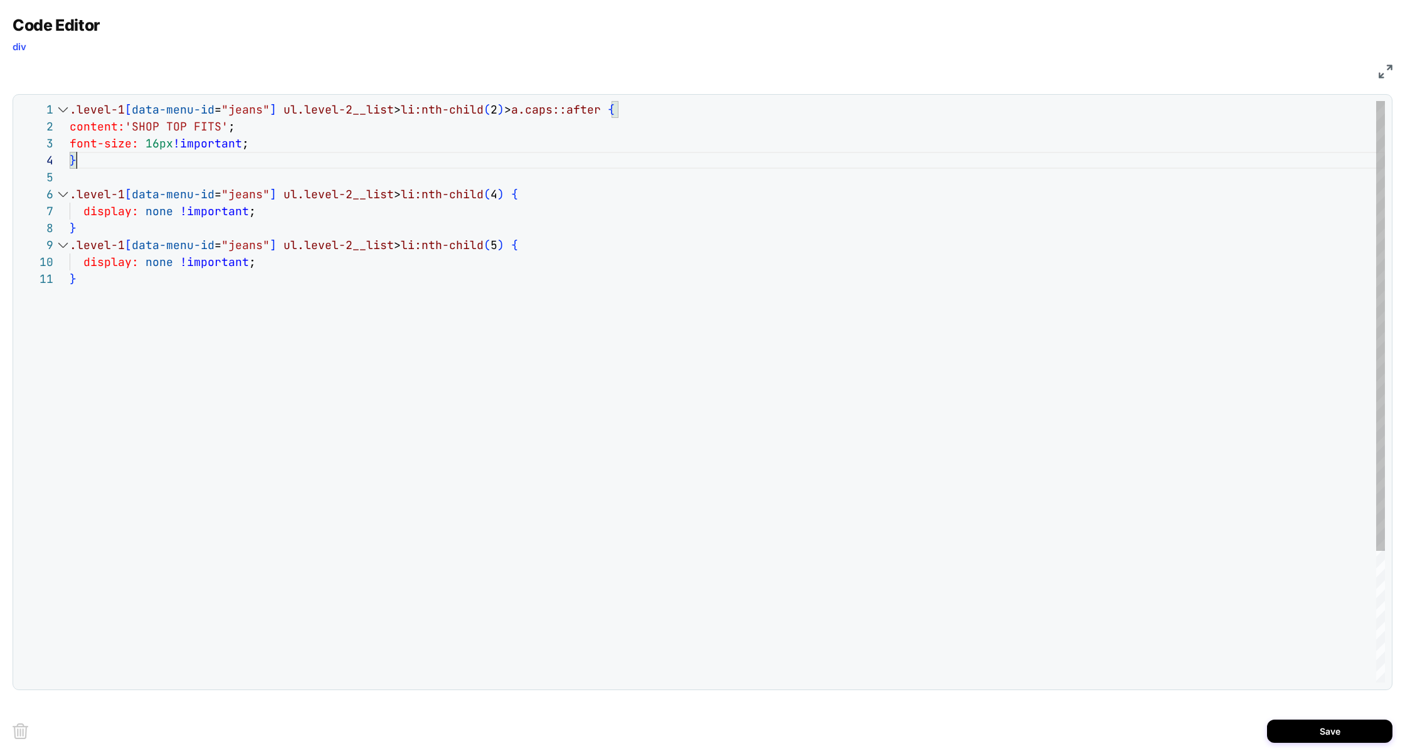
scroll to position [0, 0]
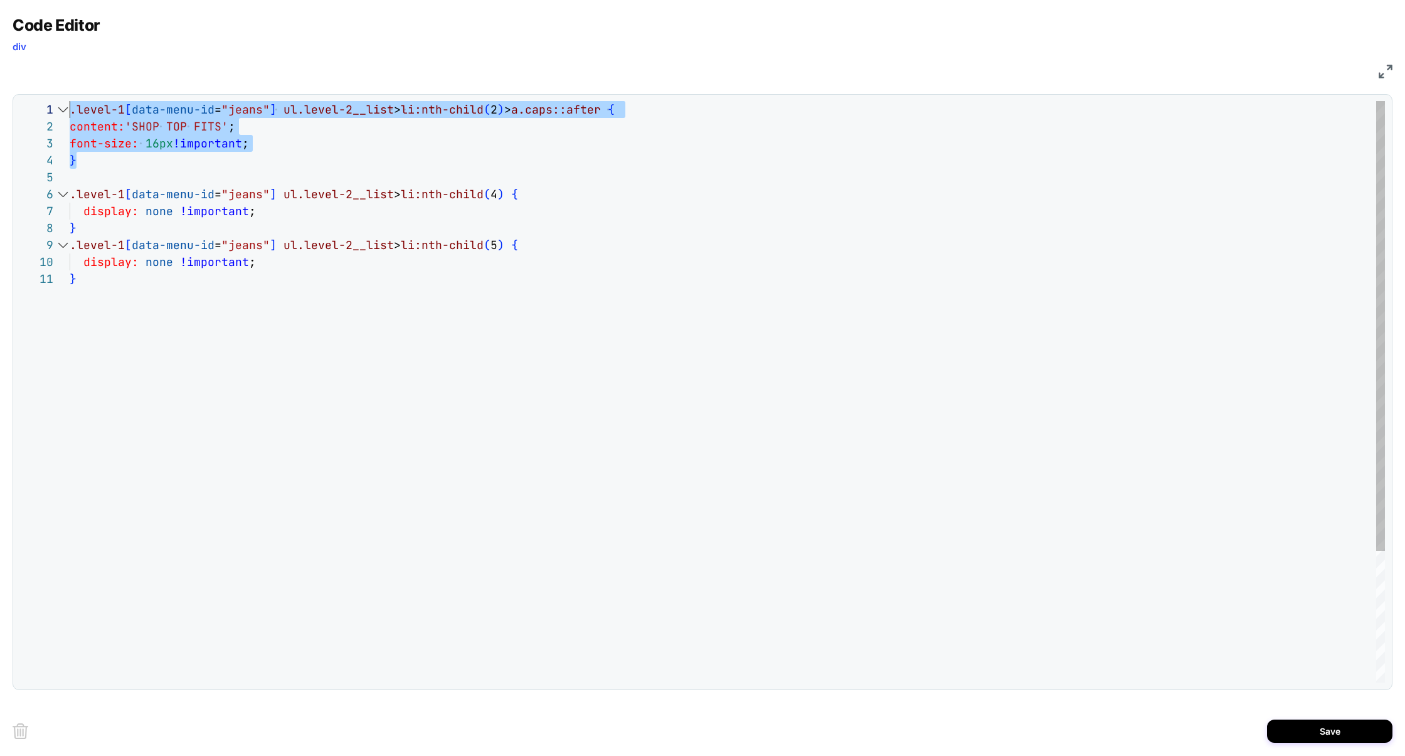
drag, startPoint x: 99, startPoint y: 161, endPoint x: 23, endPoint y: 105, distance: 94.6
click at [23, 105] on div "**********" at bounding box center [701, 391] width 1365 height 581
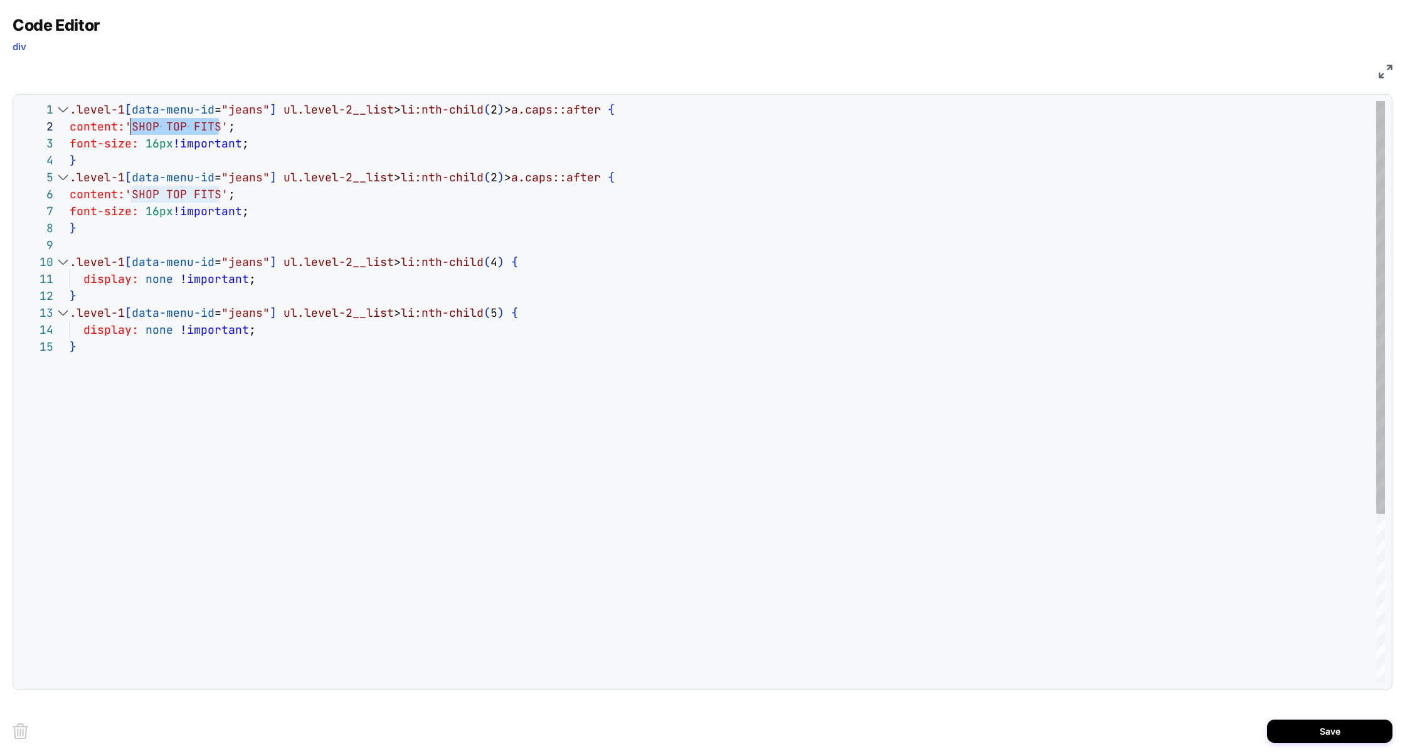
scroll to position [16, 61]
drag, startPoint x: 218, startPoint y: 129, endPoint x: 133, endPoint y: 127, distance: 85.3
click at [133, 127] on div ".level-1 [ data-menu-id = "jeans" ] ul.level-2__list > li:nth-child ( 2 ) > a.c…" at bounding box center [727, 510] width 1315 height 819
drag, startPoint x: 83, startPoint y: 112, endPoint x: 32, endPoint y: 112, distance: 51.4
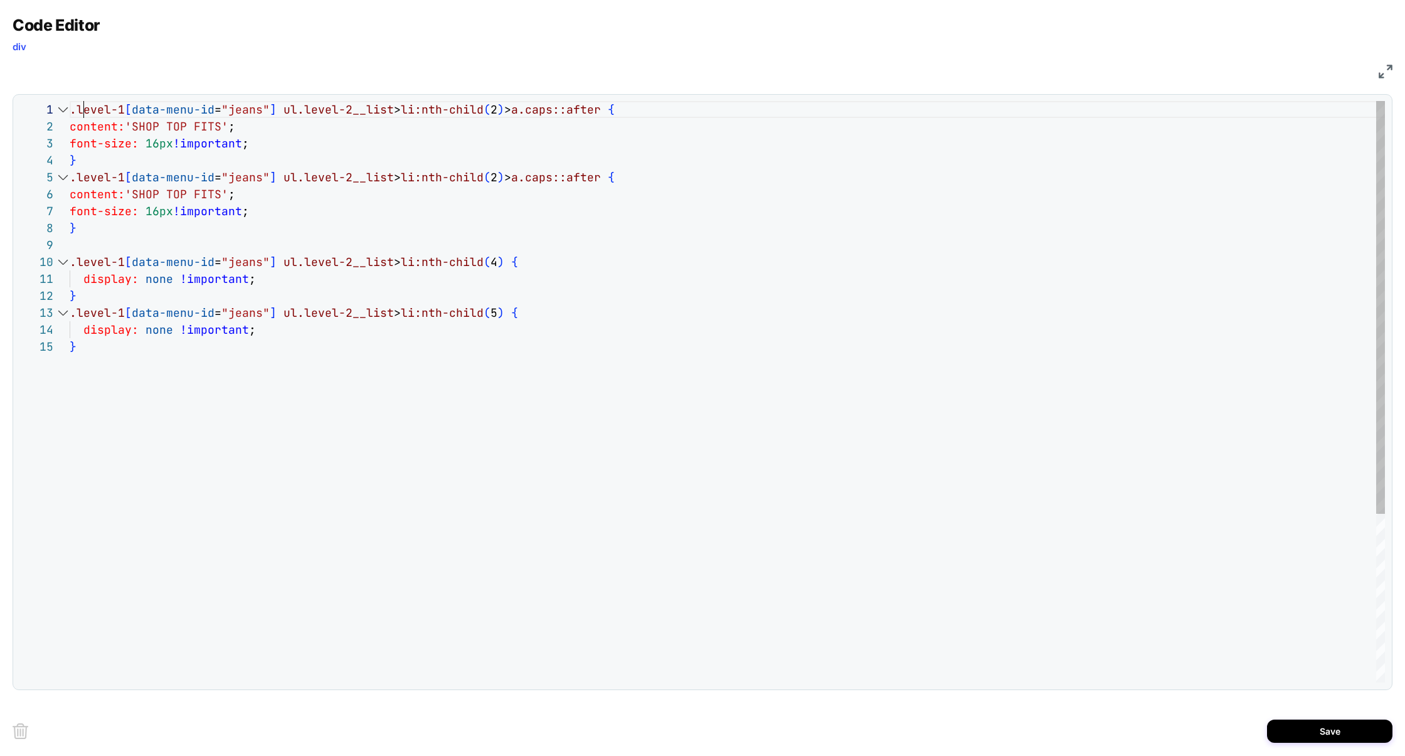
click at [70, 112] on div ".level-1 [ data-menu-id = "jeans" ] ul.level-2__list > li:nth-child ( 2 ) > a.c…" at bounding box center [727, 510] width 1315 height 819
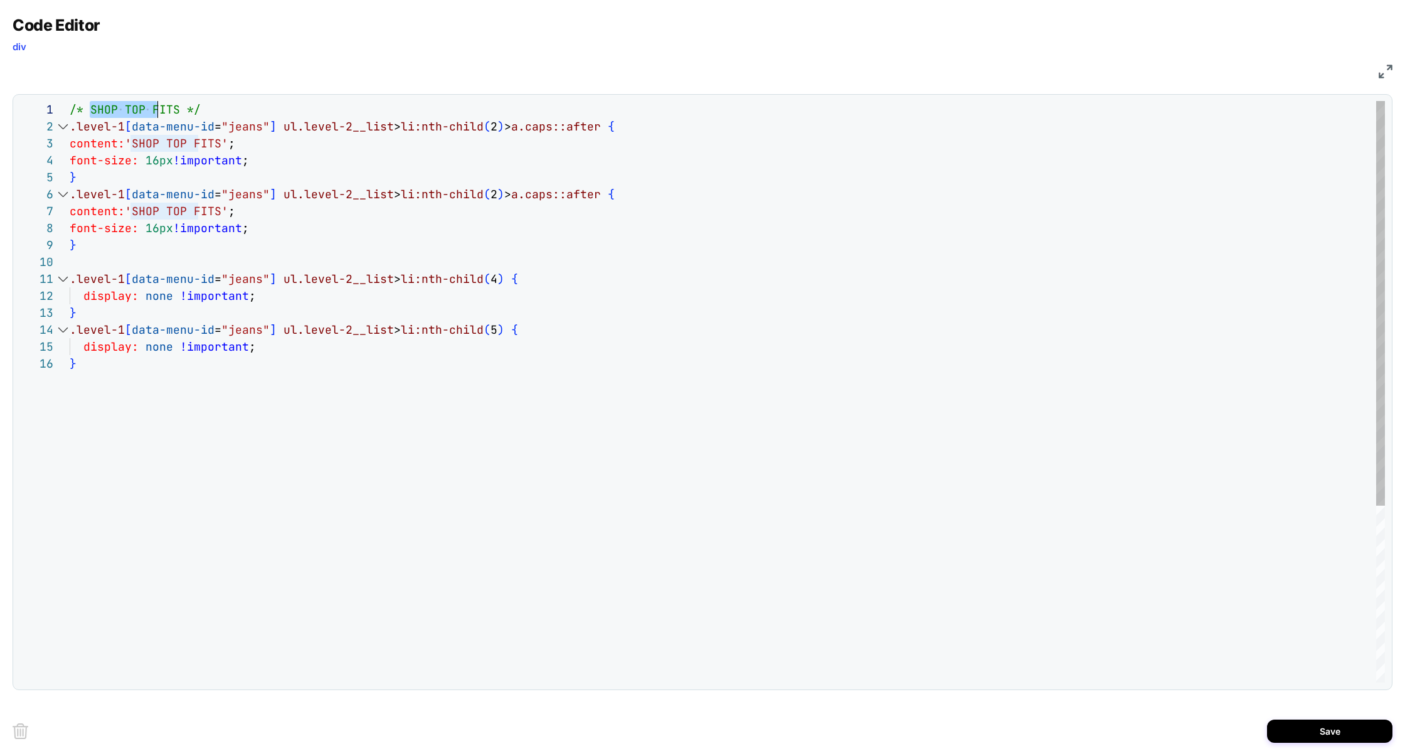
scroll to position [0, 109]
drag, startPoint x: 88, startPoint y: 111, endPoint x: 175, endPoint y: 112, distance: 86.6
click at [176, 112] on span "/* SHOP TOP FITS */" at bounding box center [135, 109] width 131 height 14
drag, startPoint x: 214, startPoint y: 114, endPoint x: 46, endPoint y: 111, distance: 168.1
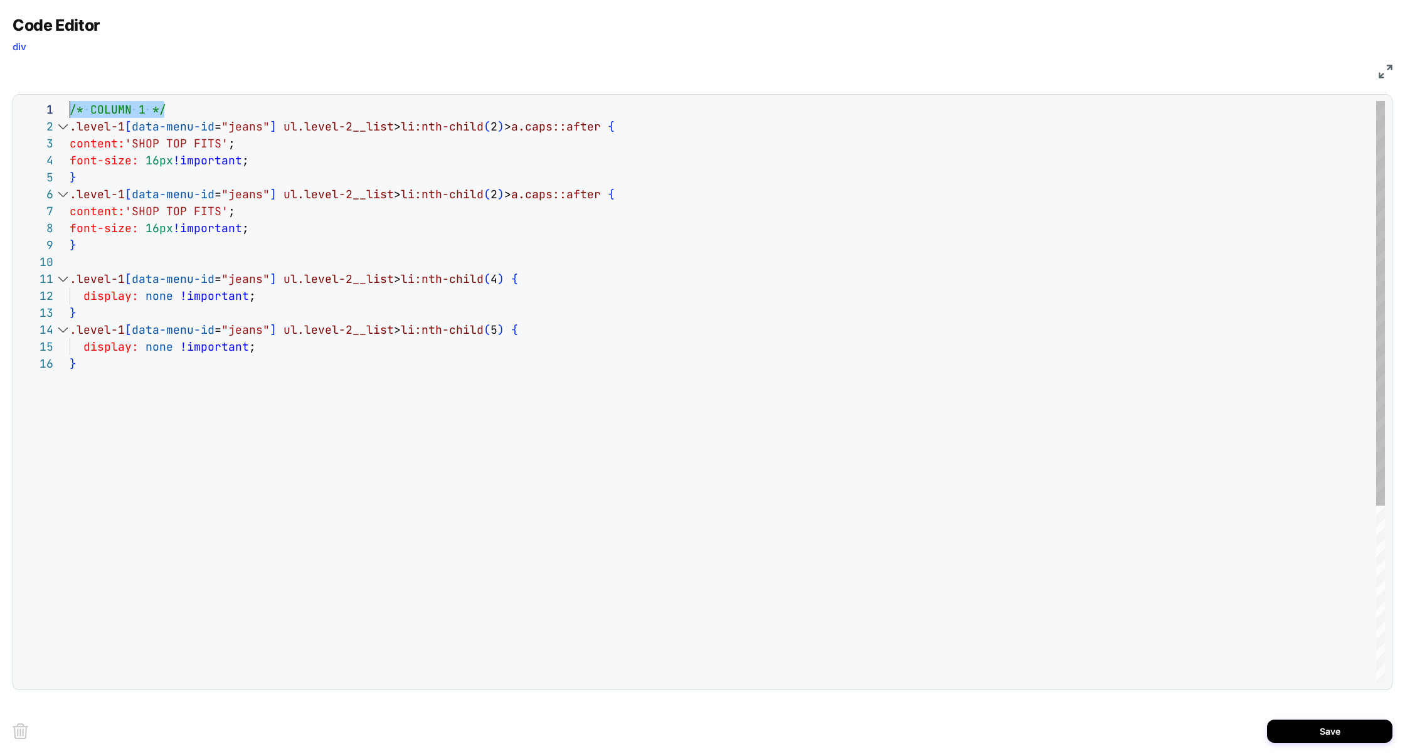
click at [45, 112] on div "**********" at bounding box center [701, 391] width 1365 height 581
click at [95, 263] on div "/* COLUMN 1 */ display: none !important ; } .level-1 [ data-menu-id = "jeans" ]…" at bounding box center [727, 518] width 1315 height 835
click at [91, 314] on div "/* COLUMN 1 */ display: none !important ; } /* COLUMN 1 */ .level-1 [ data-menu…" at bounding box center [727, 518] width 1315 height 835
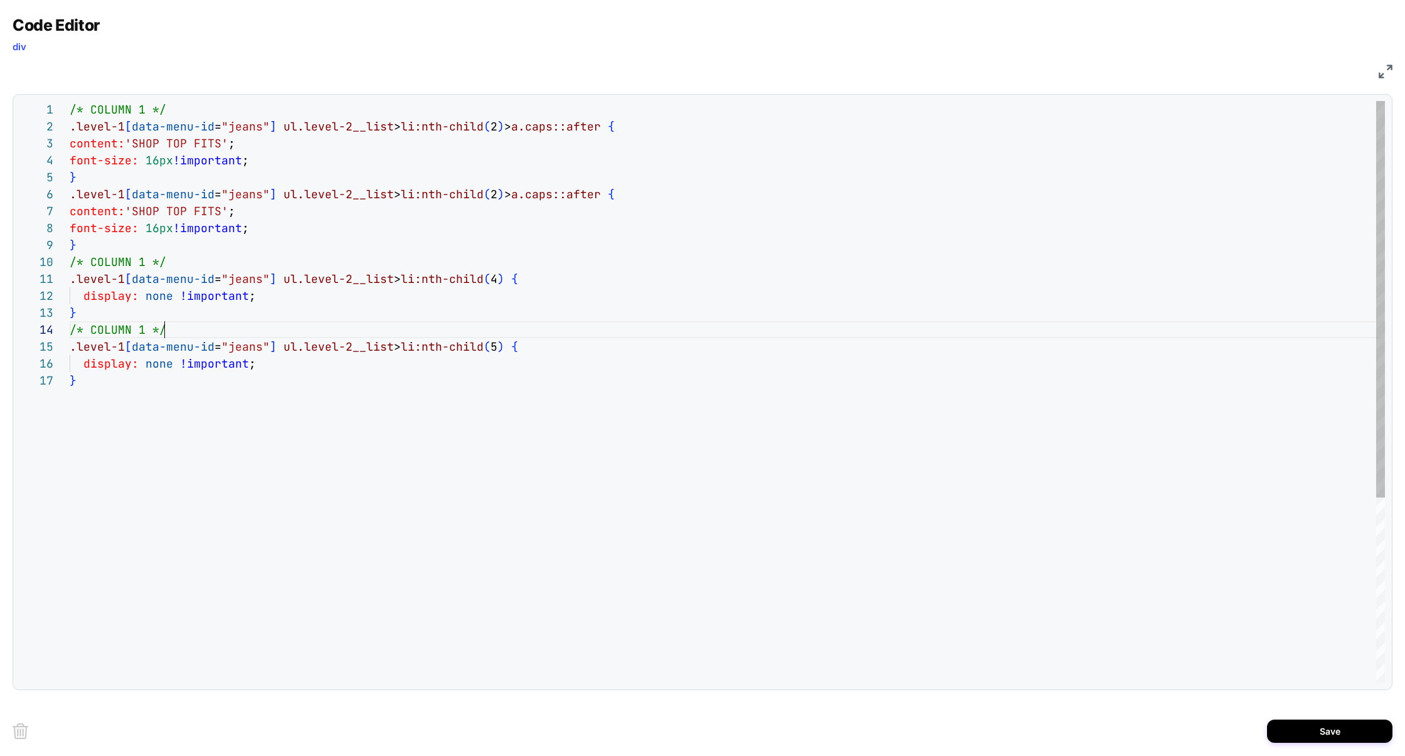
scroll to position [51, 94]
click at [146, 264] on div "/* COLUMN 1 */ display: none !important ; } /* COLUMN 1 */ .level-1 [ data-menu…" at bounding box center [727, 527] width 1315 height 852
click at [148, 332] on div "/* COLUMN 1 */ display: none !important ; } /* COLUMN 3 */ .level-1 [ data-menu…" at bounding box center [727, 527] width 1315 height 852
click at [265, 238] on div "/* COLUMN 1 */ display: none !important ; } /* COLUMN 3 */ .level-1 [ data-menu…" at bounding box center [727, 527] width 1315 height 852
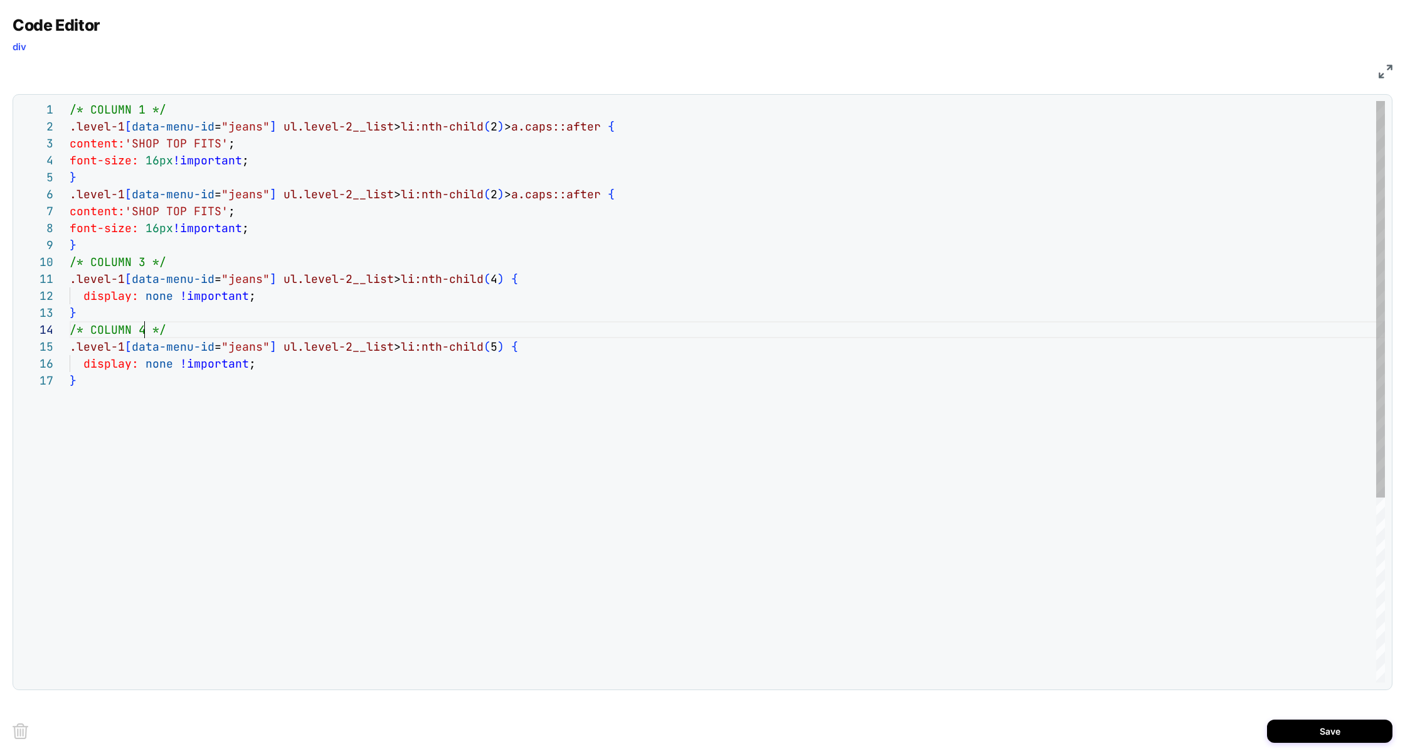
scroll to position [135, 6]
click at [591, 129] on div "/* COLUMN 1 */ display: none !important ; } /* COLUMN 3 */ .level-1 [ data-menu…" at bounding box center [727, 527] width 1315 height 852
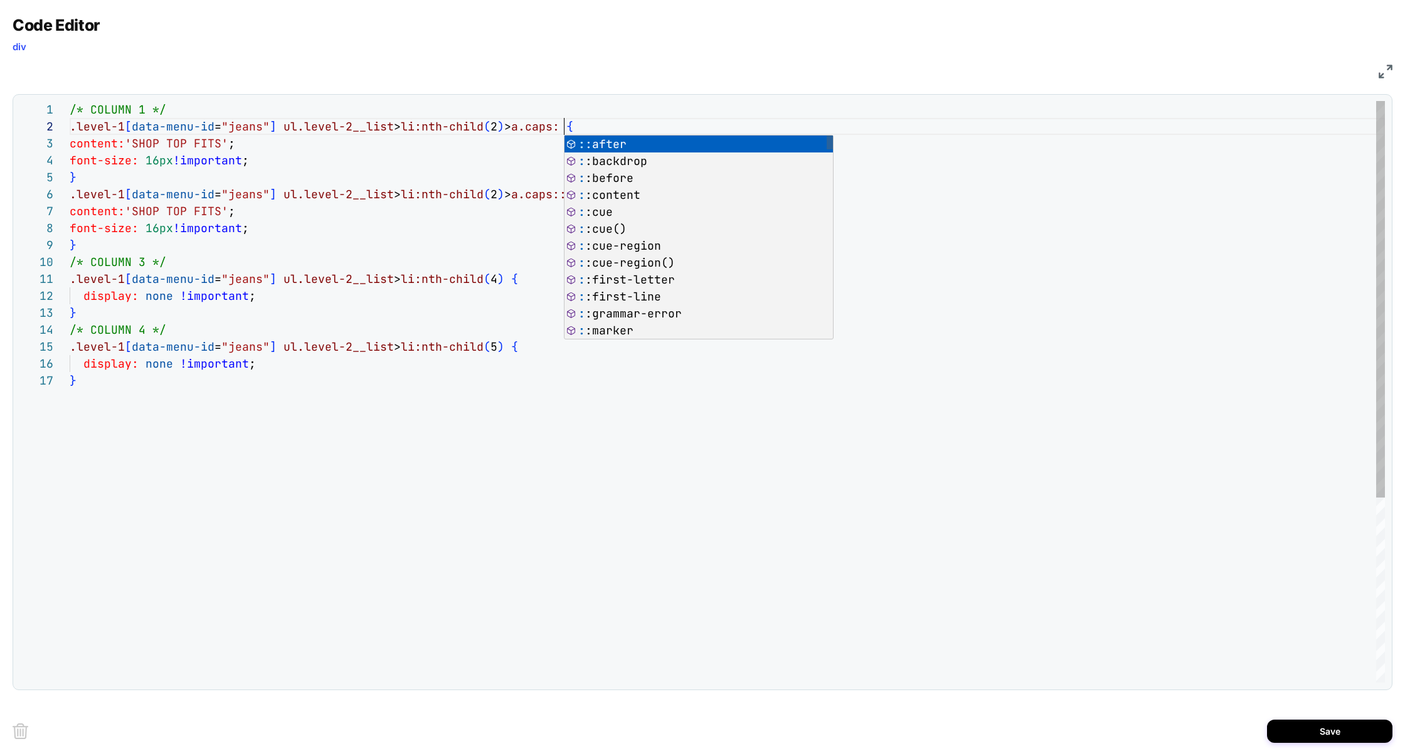
scroll to position [16, 488]
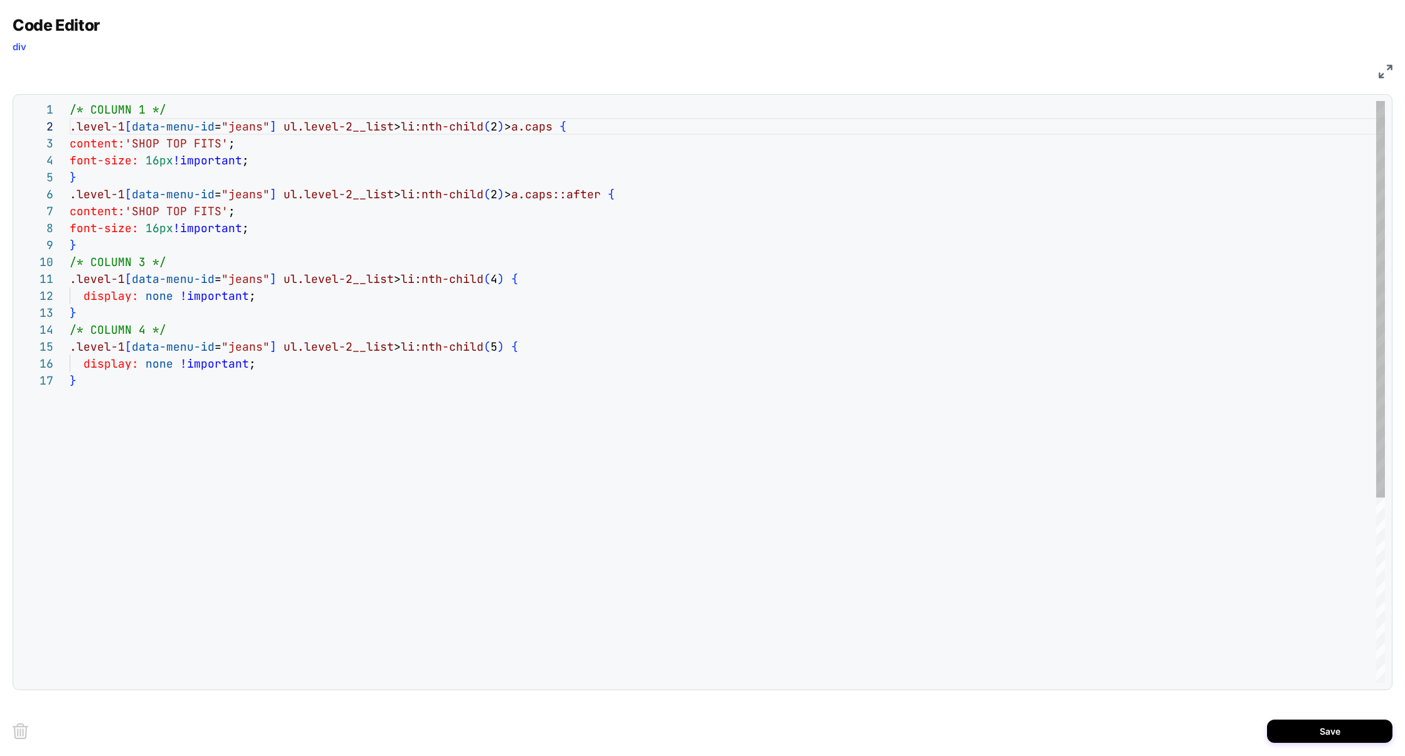
click at [151, 164] on div "/* COLUMN 1 */ display: none !important ; } /* COLUMN 3 */ .level-1 [ data-menu…" at bounding box center [727, 527] width 1315 height 852
click at [188, 144] on div "/* COLUMN 1 */ display: none !important ; } /* COLUMN 3 */ .level-1 [ data-menu…" at bounding box center [727, 527] width 1315 height 852
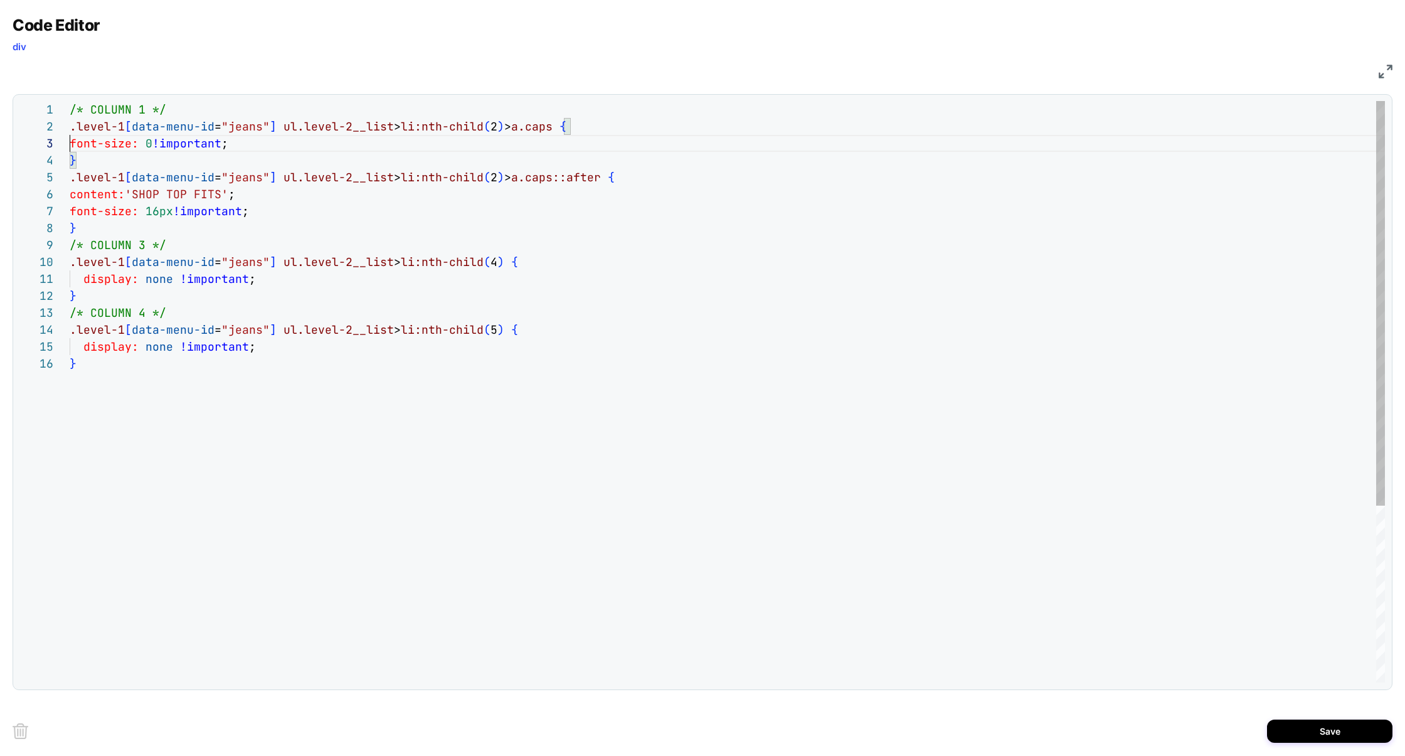
scroll to position [34, 0]
type textarea "**********"
click at [1339, 741] on button "Save" at bounding box center [1329, 730] width 125 height 23
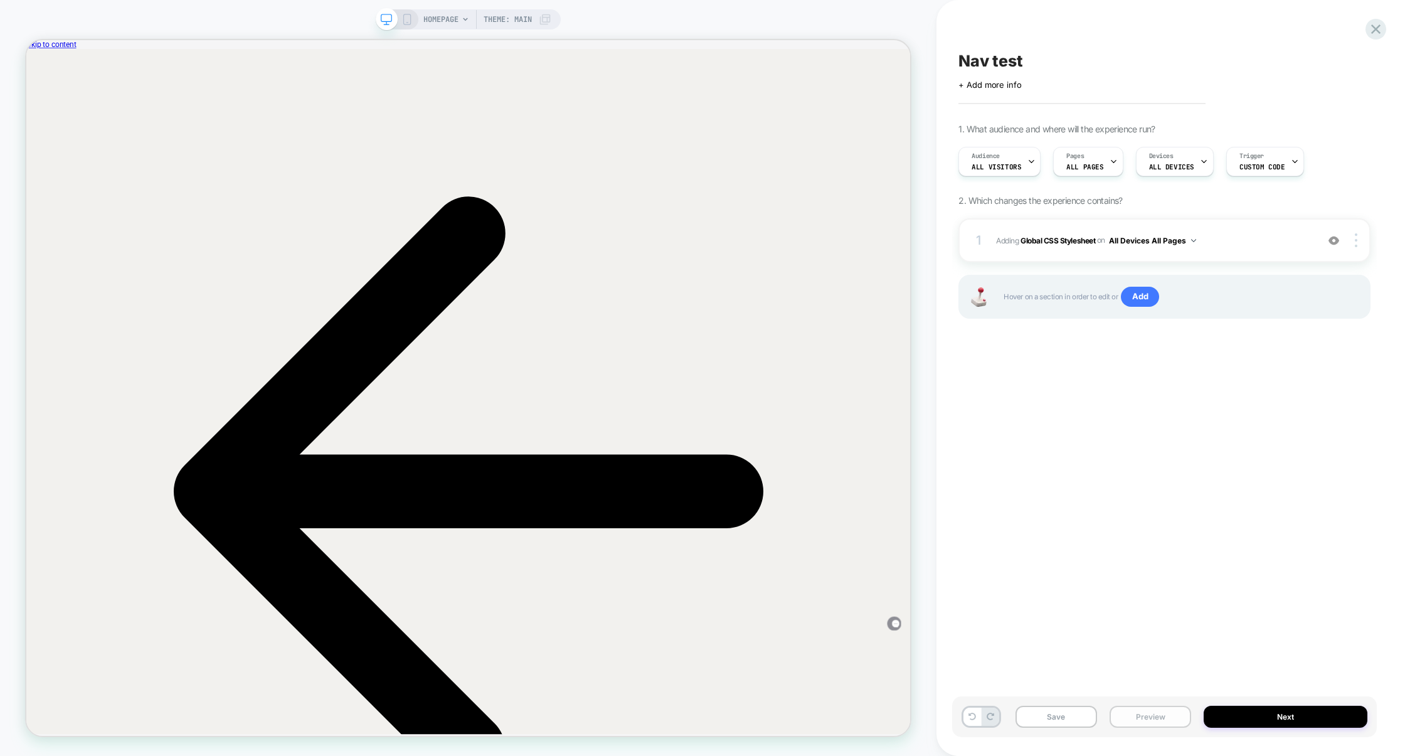
click at [1161, 713] on button "Preview" at bounding box center [1151, 717] width 82 height 22
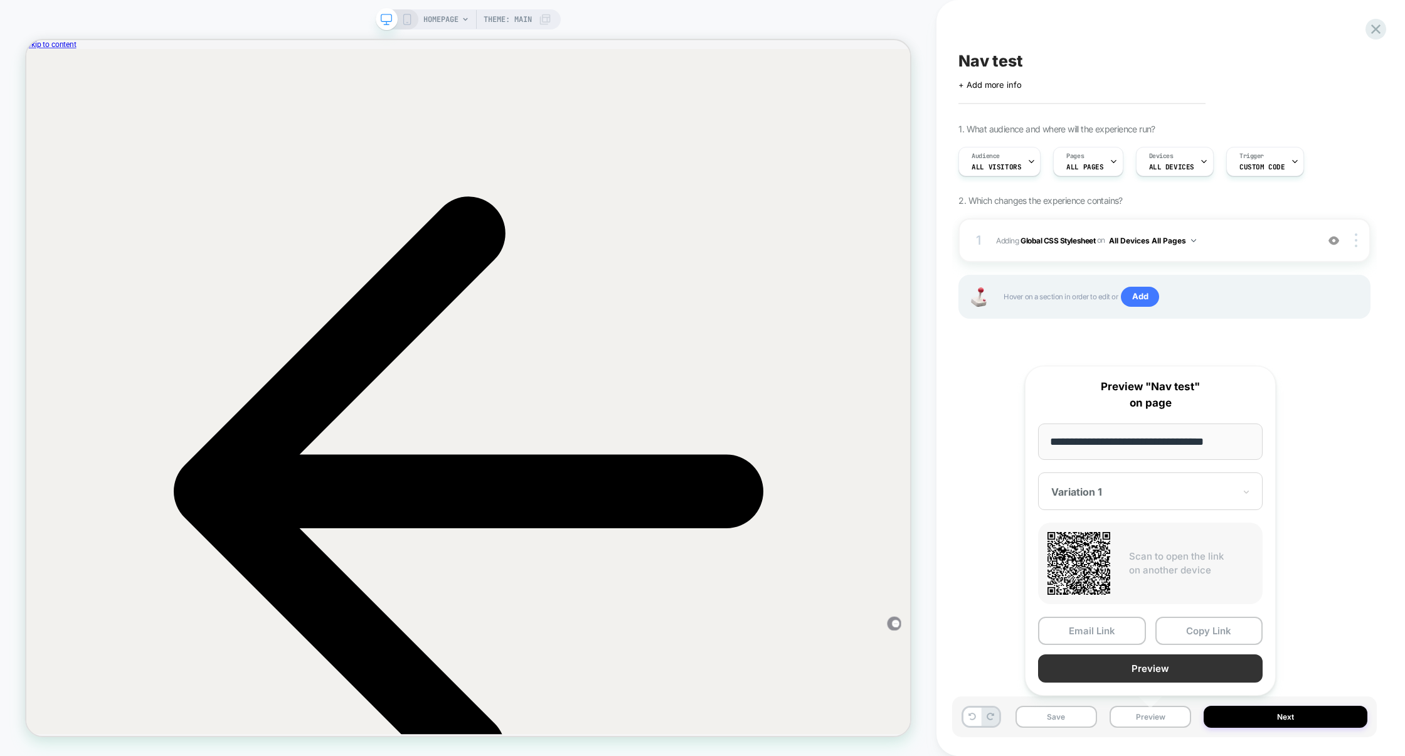
click at [1162, 674] on button "Preview" at bounding box center [1150, 668] width 225 height 28
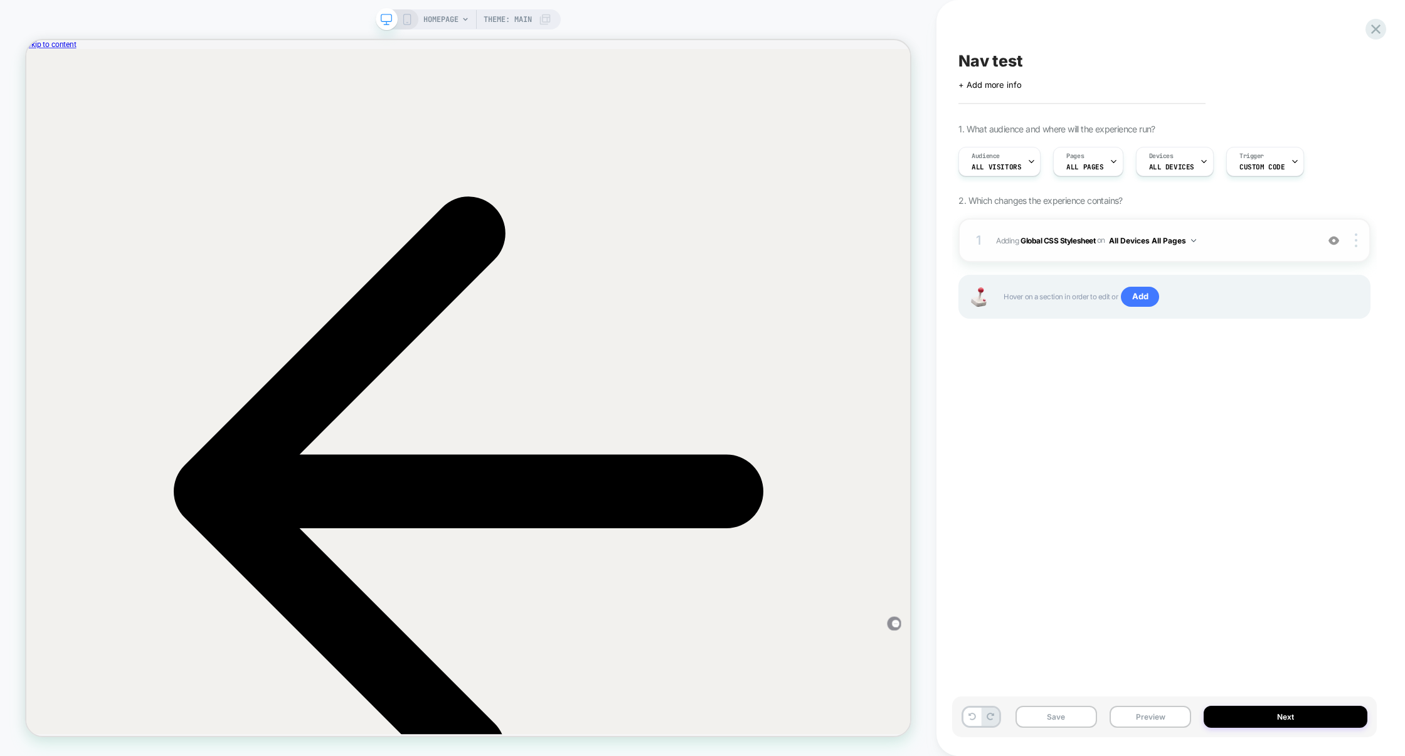
click at [1253, 228] on div "1 Adding Global CSS Stylesheet on All Devices All Pages Add Before Add After Ta…" at bounding box center [1164, 240] width 412 height 44
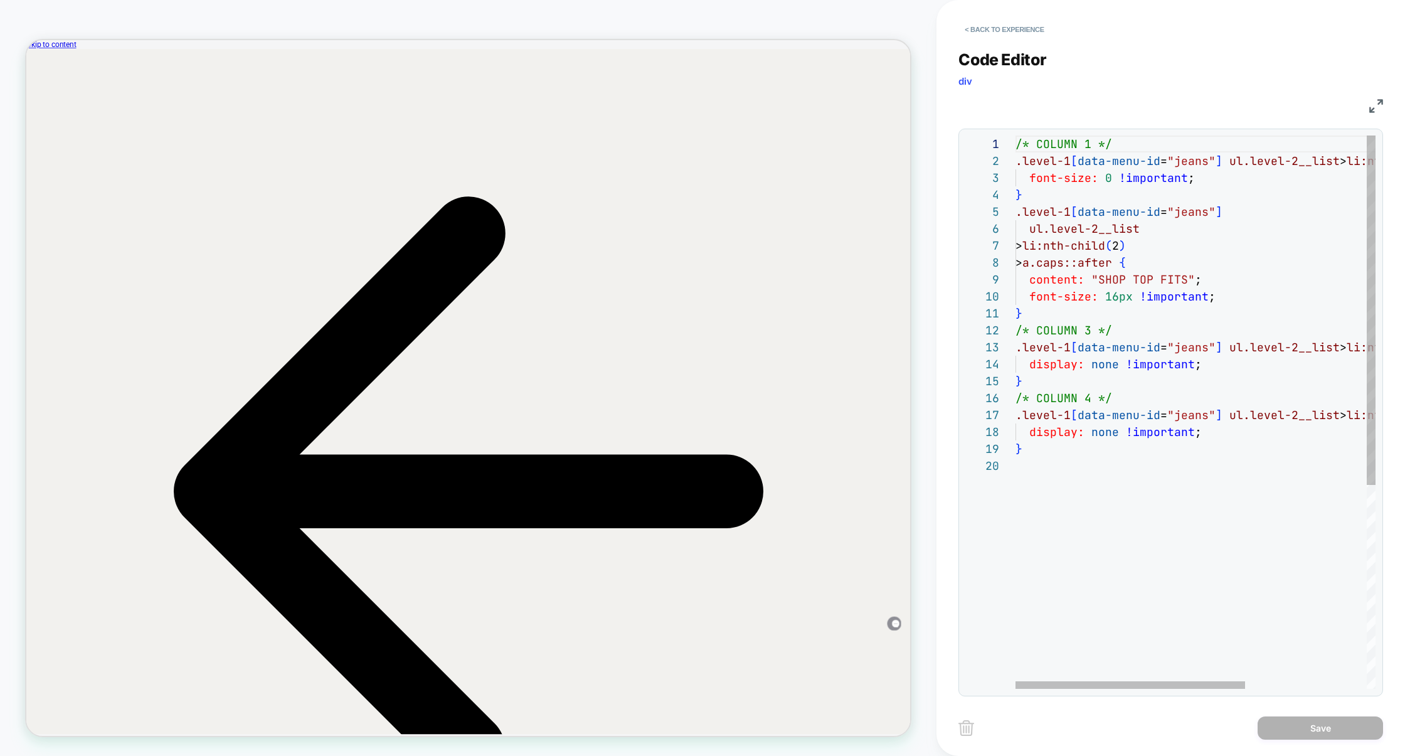
scroll to position [0, 0]
drag, startPoint x: 1015, startPoint y: 175, endPoint x: 971, endPoint y: 93, distance: 92.6
click at [971, 93] on div "**********" at bounding box center [1170, 365] width 425 height 662
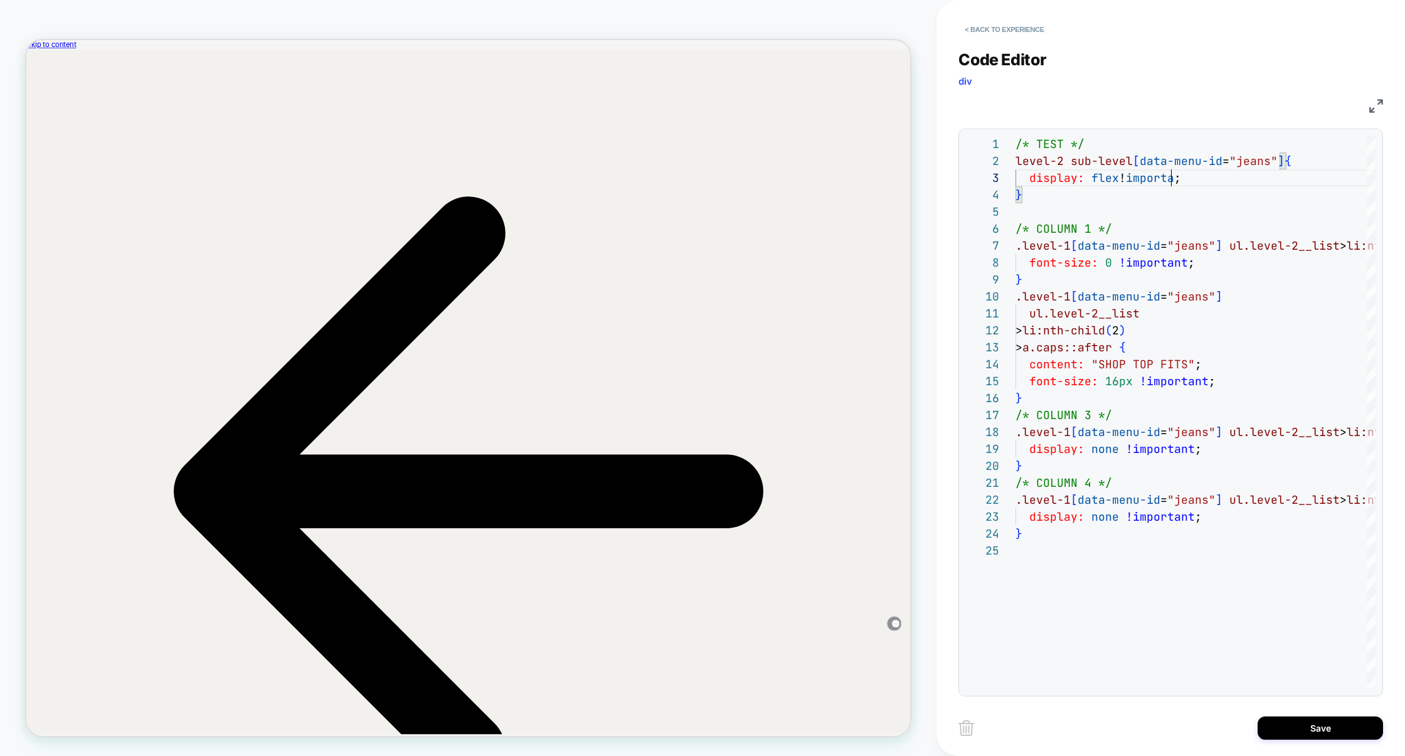
scroll to position [34, 169]
drag, startPoint x: 968, startPoint y: 160, endPoint x: 916, endPoint y: 160, distance: 51.4
click at [922, 160] on div "HOMEPAGE Theme: MAIN < Back to experience Code Editor div CSS 1 7 8 9 10 11 12 …" at bounding box center [702, 378] width 1405 height 756
type textarea "**********"
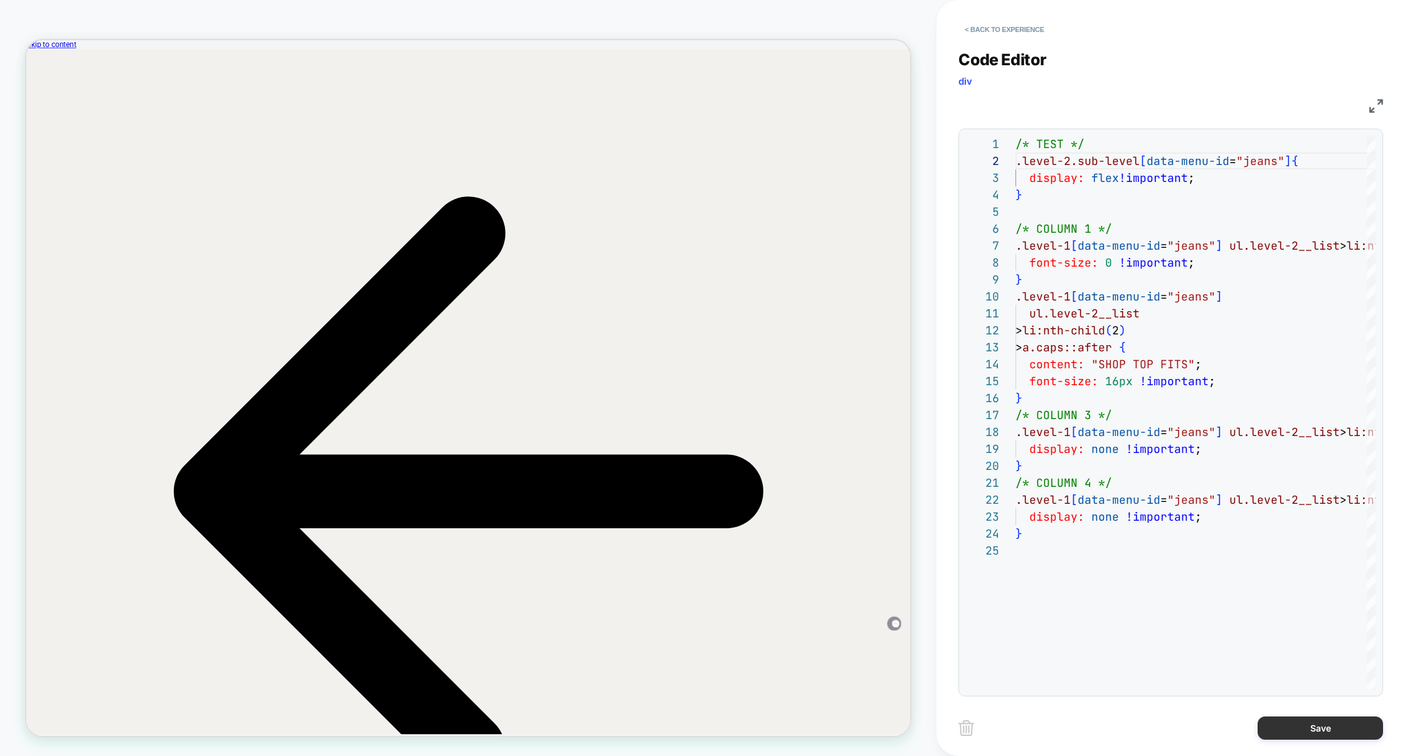
click at [1301, 732] on button "Save" at bounding box center [1320, 727] width 125 height 23
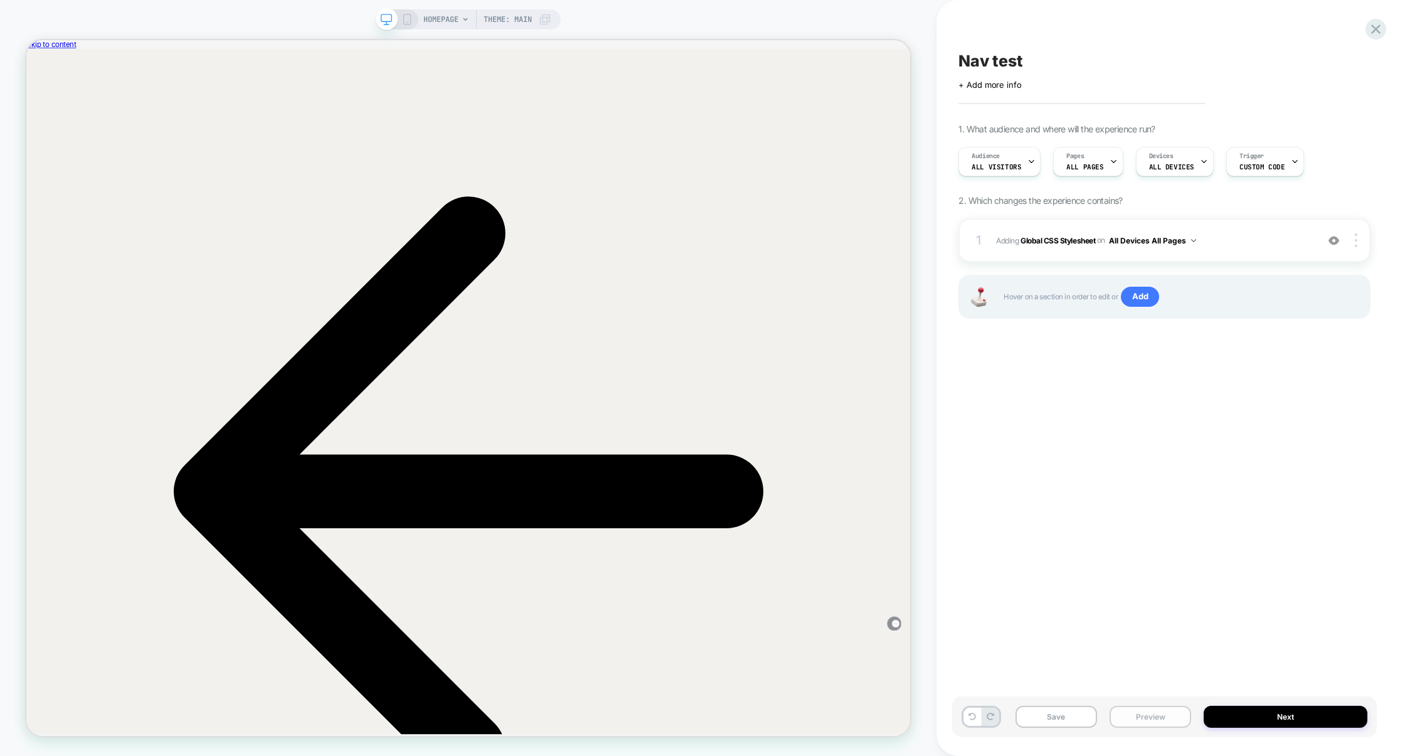
click at [1128, 718] on button "Preview" at bounding box center [1151, 717] width 82 height 22
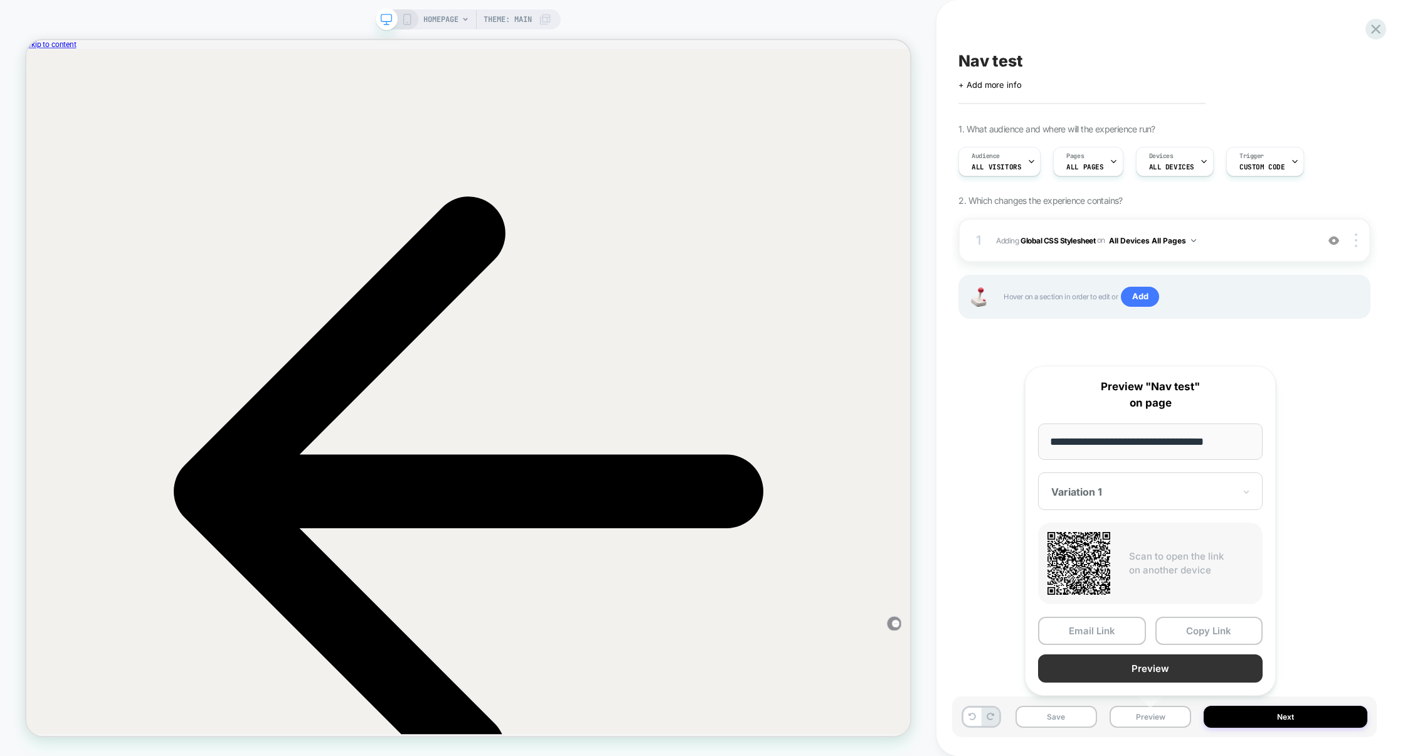
click at [1159, 667] on button "Preview" at bounding box center [1150, 668] width 225 height 28
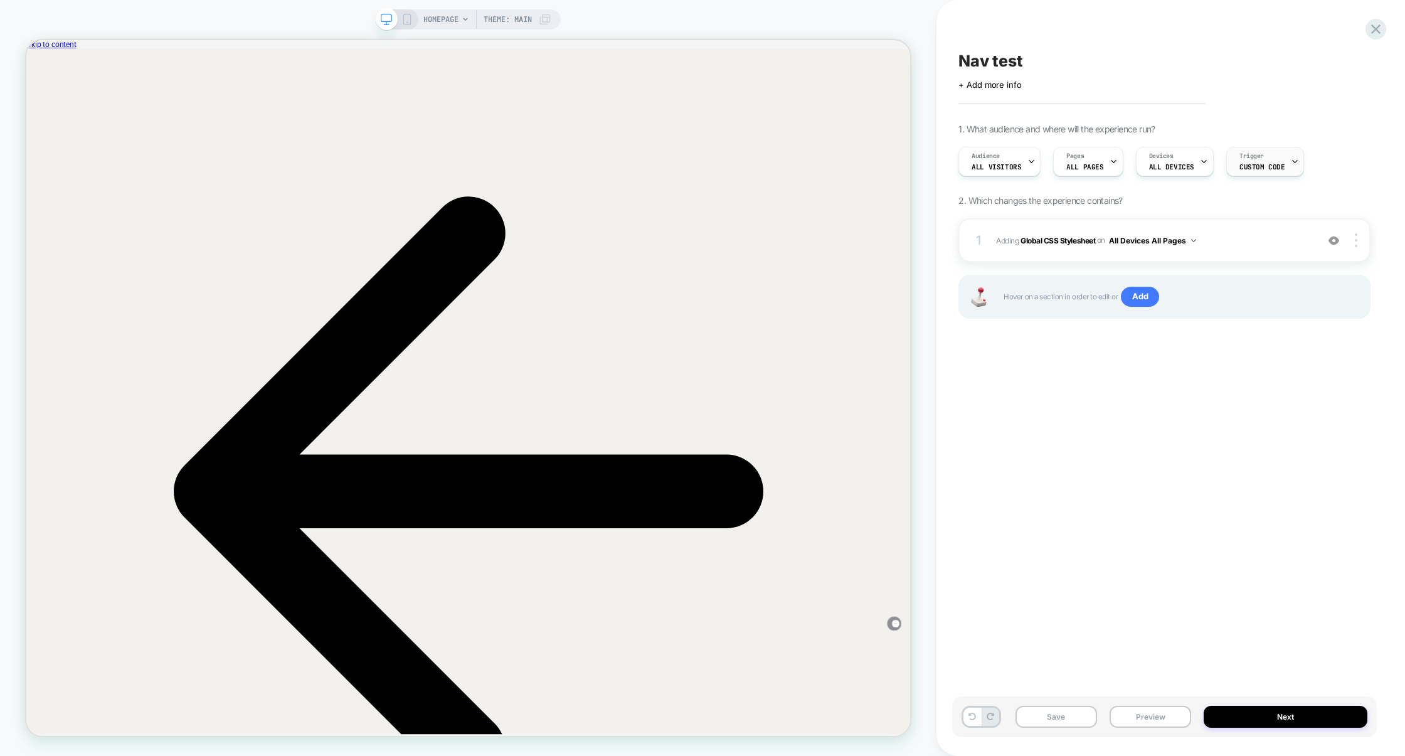
click at [1263, 168] on span "Custom Code" at bounding box center [1261, 166] width 45 height 9
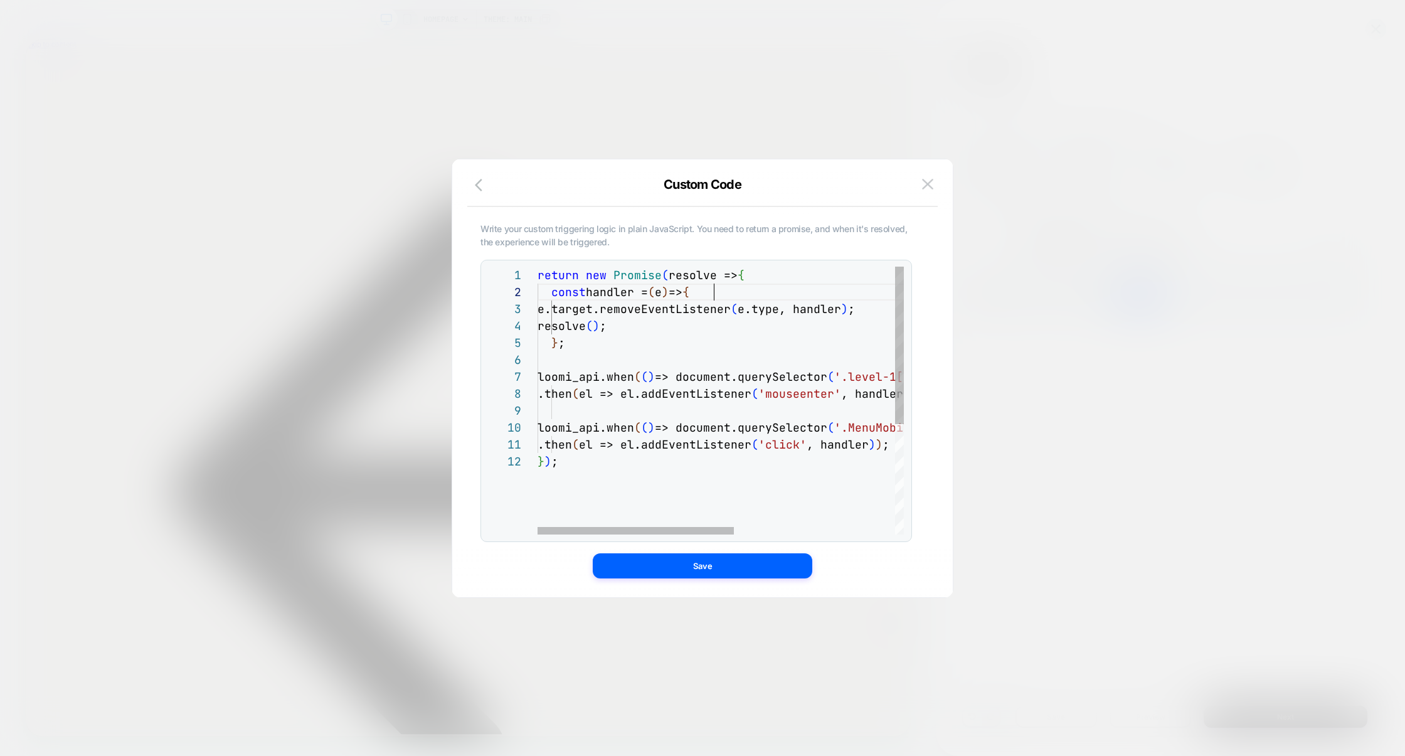
scroll to position [16, 176]
click at [719, 294] on div "return new Promise ( resolve => { const handler = ( e ) => { e.target.removeEve…" at bounding box center [871, 494] width 666 height 454
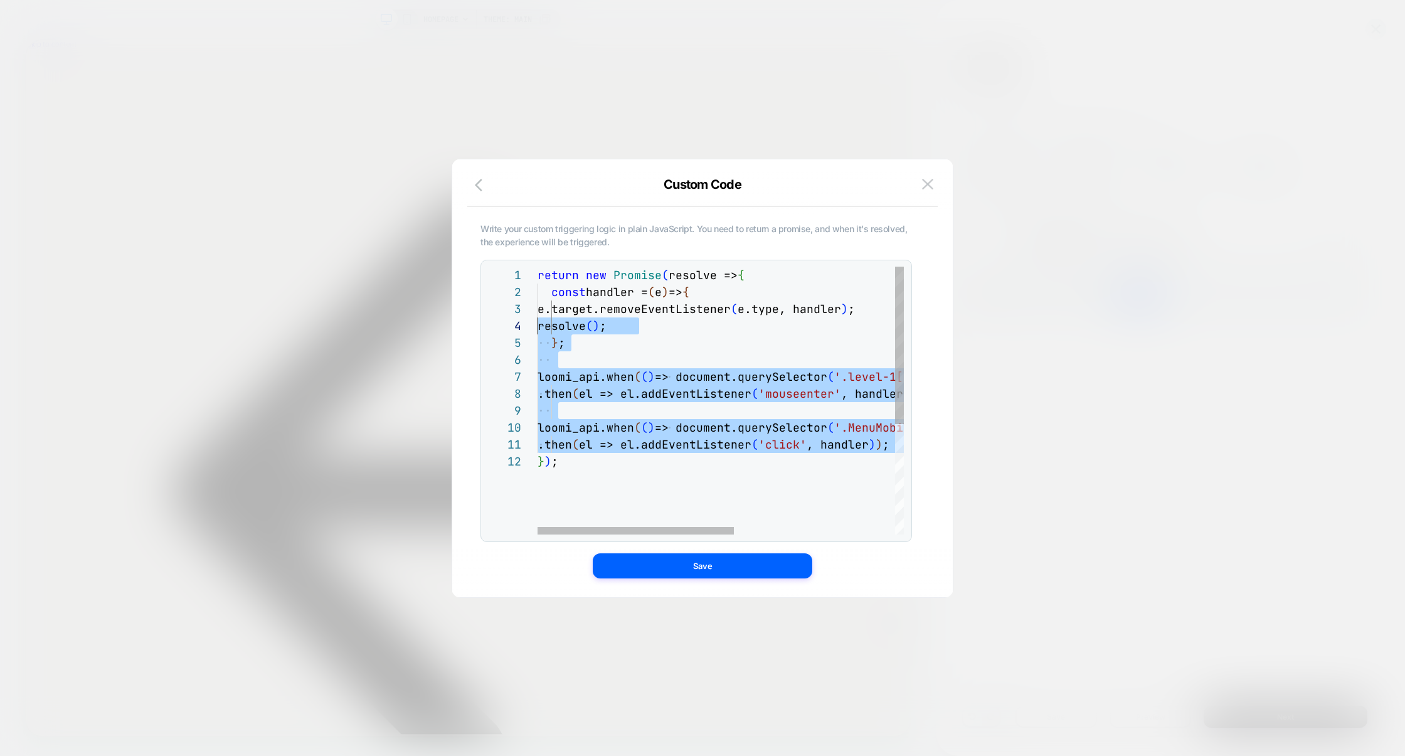
scroll to position [16, 0]
drag, startPoint x: 702, startPoint y: 448, endPoint x: 430, endPoint y: 296, distance: 311.7
click at [952, 183] on div "Audience All Visitors Pages ALL PAGES Devices ALL DEVICES Custom Code Write you…" at bounding box center [1158, 161] width 412 height 42
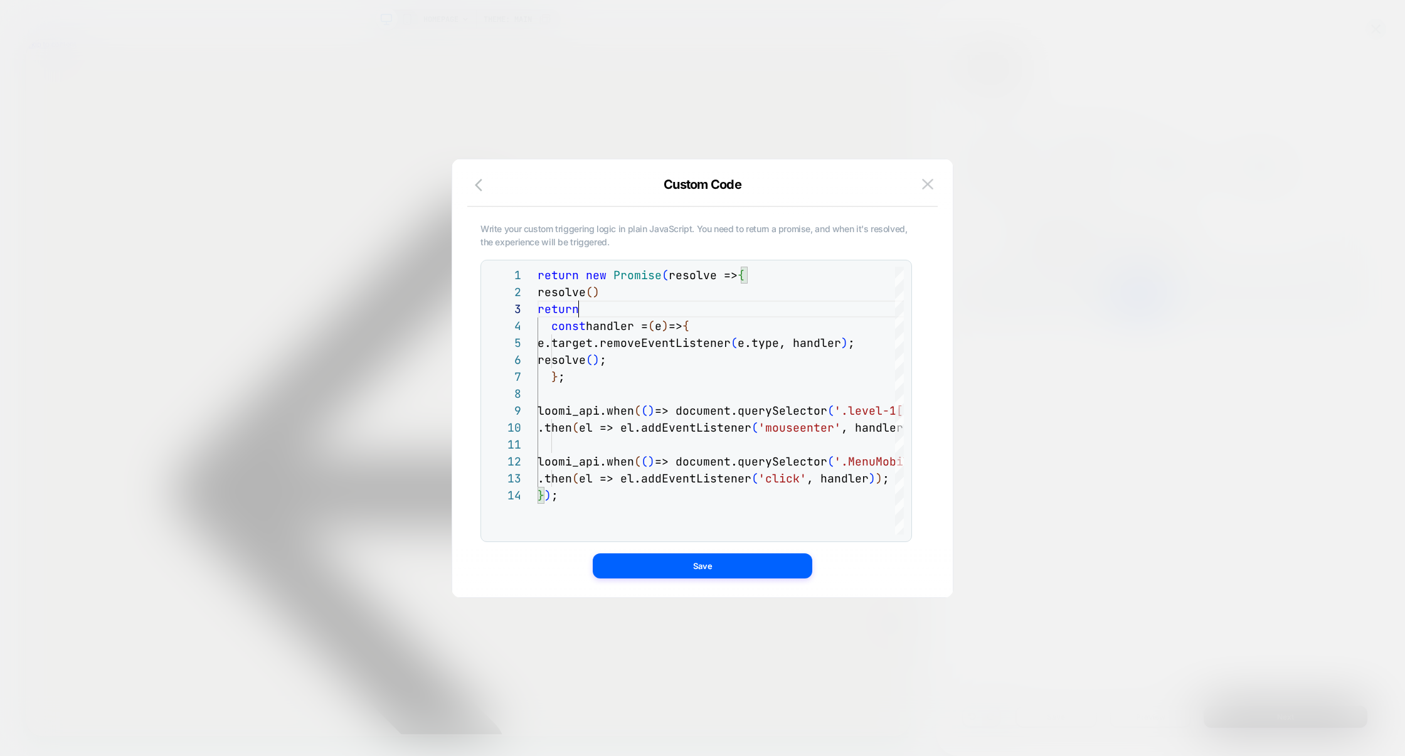
scroll to position [34, 41]
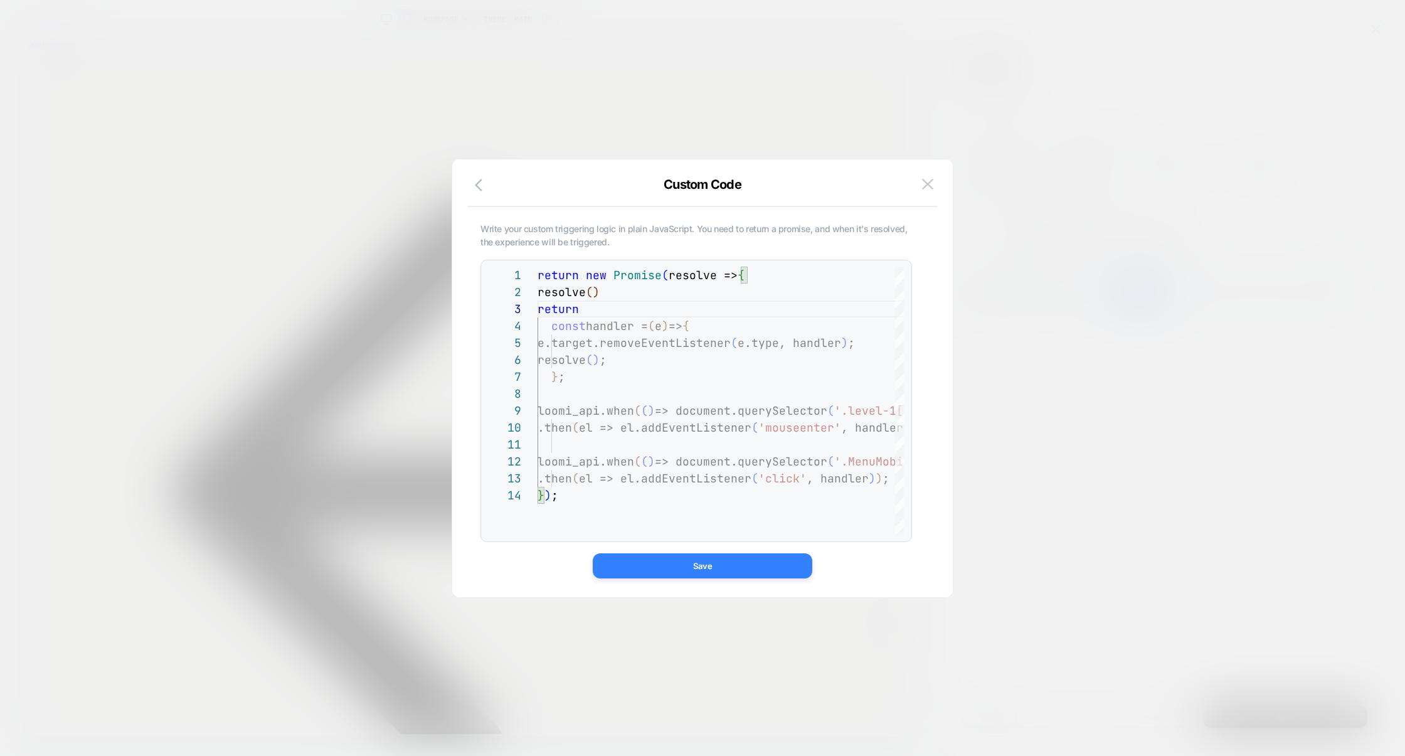
type textarea "**********"
click at [684, 555] on button "Save" at bounding box center [703, 565] width 220 height 25
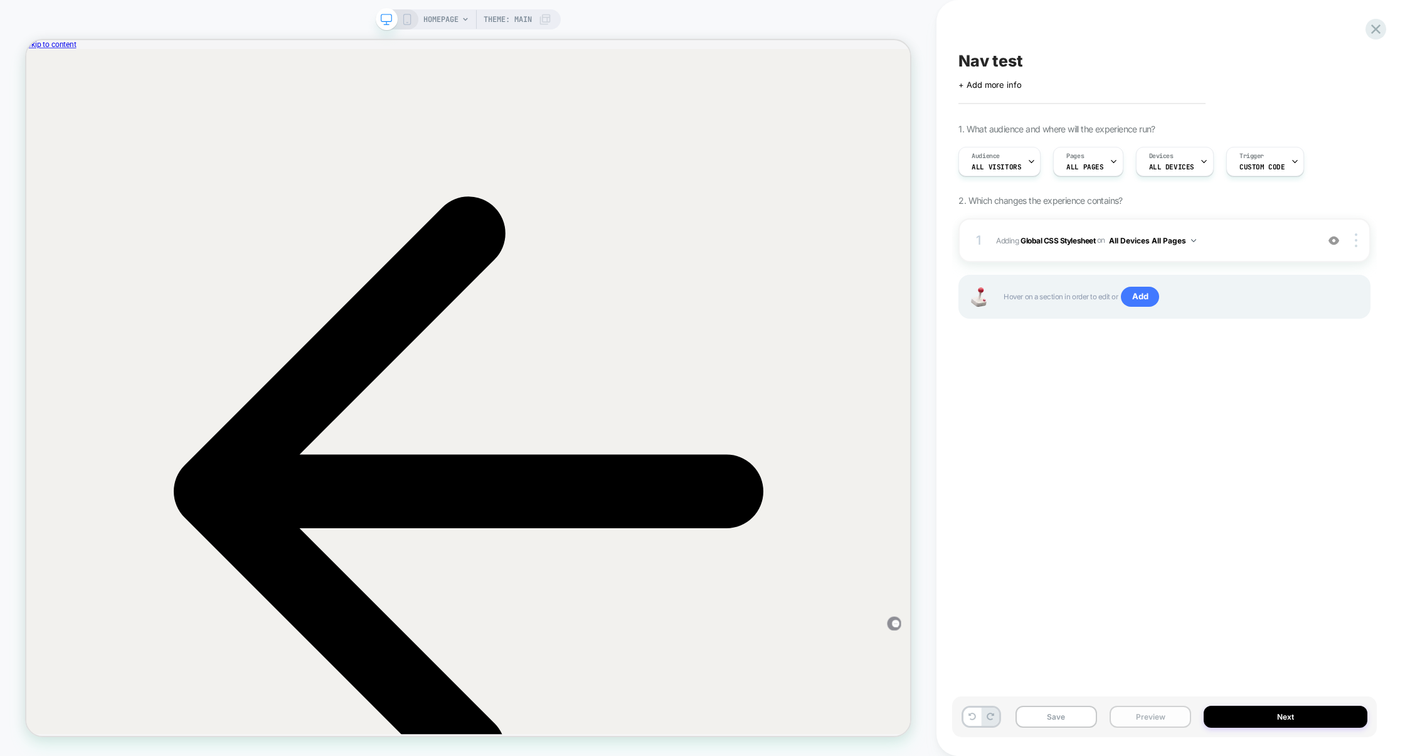
click at [1168, 718] on button "Preview" at bounding box center [1151, 717] width 82 height 22
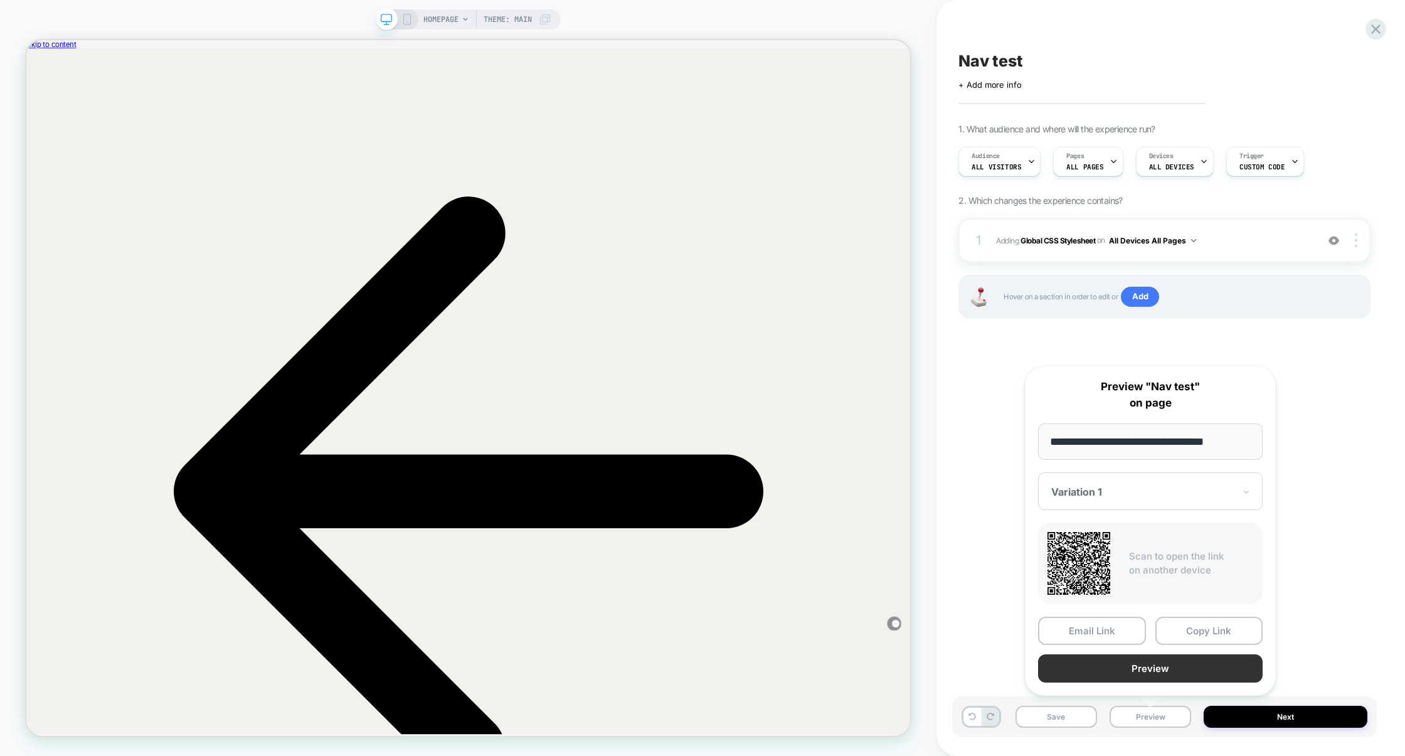
click at [1151, 676] on button "Preview" at bounding box center [1150, 668] width 225 height 28
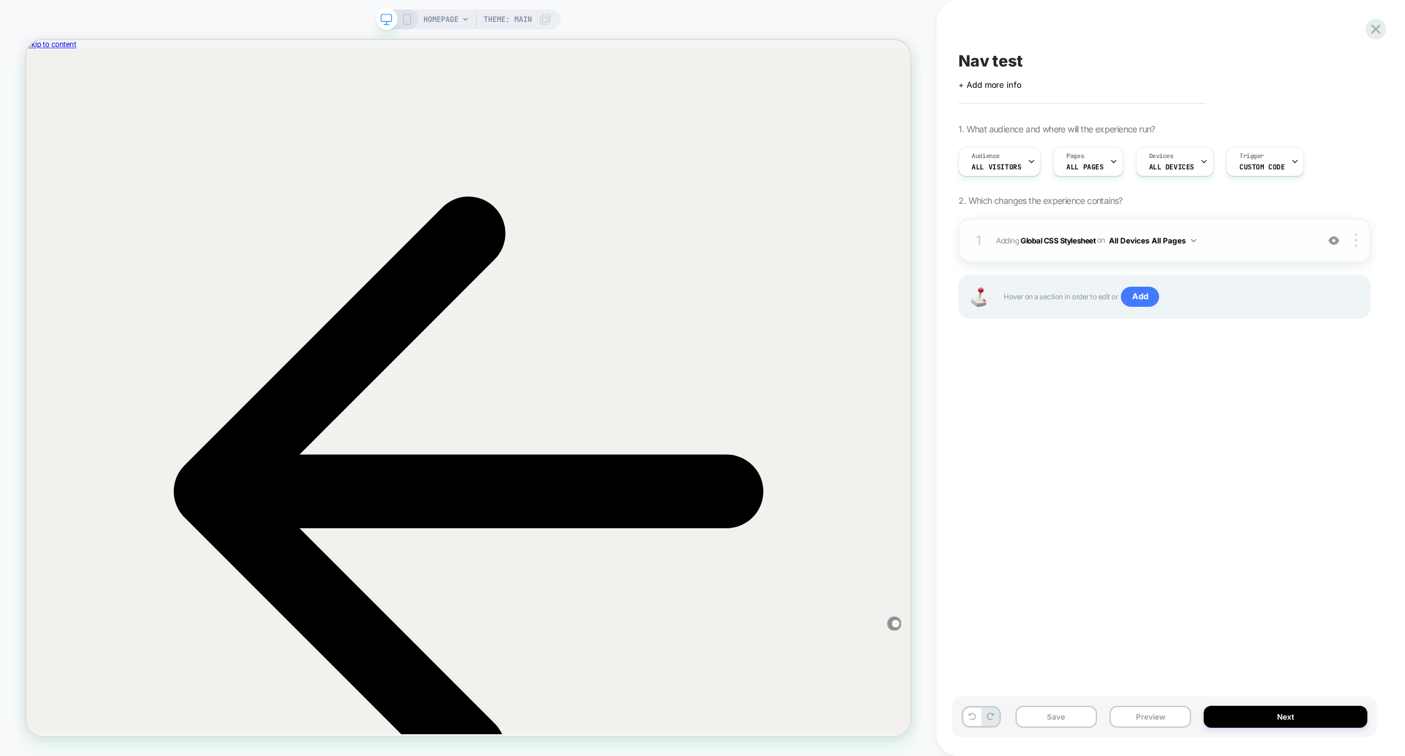
click at [1239, 226] on div "1 Adding Global CSS Stylesheet on All Devices All Pages Add Before Add After Ta…" at bounding box center [1164, 240] width 412 height 44
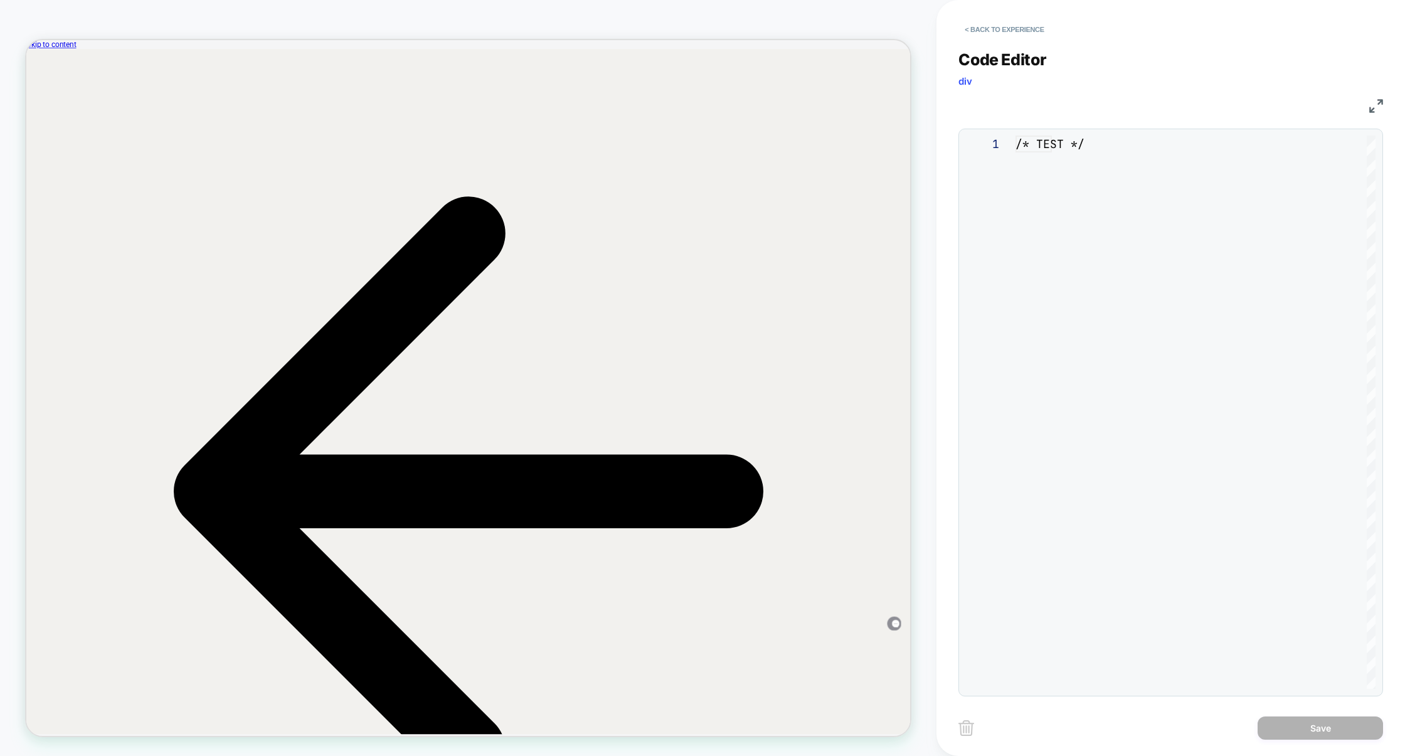
scroll to position [169, 0]
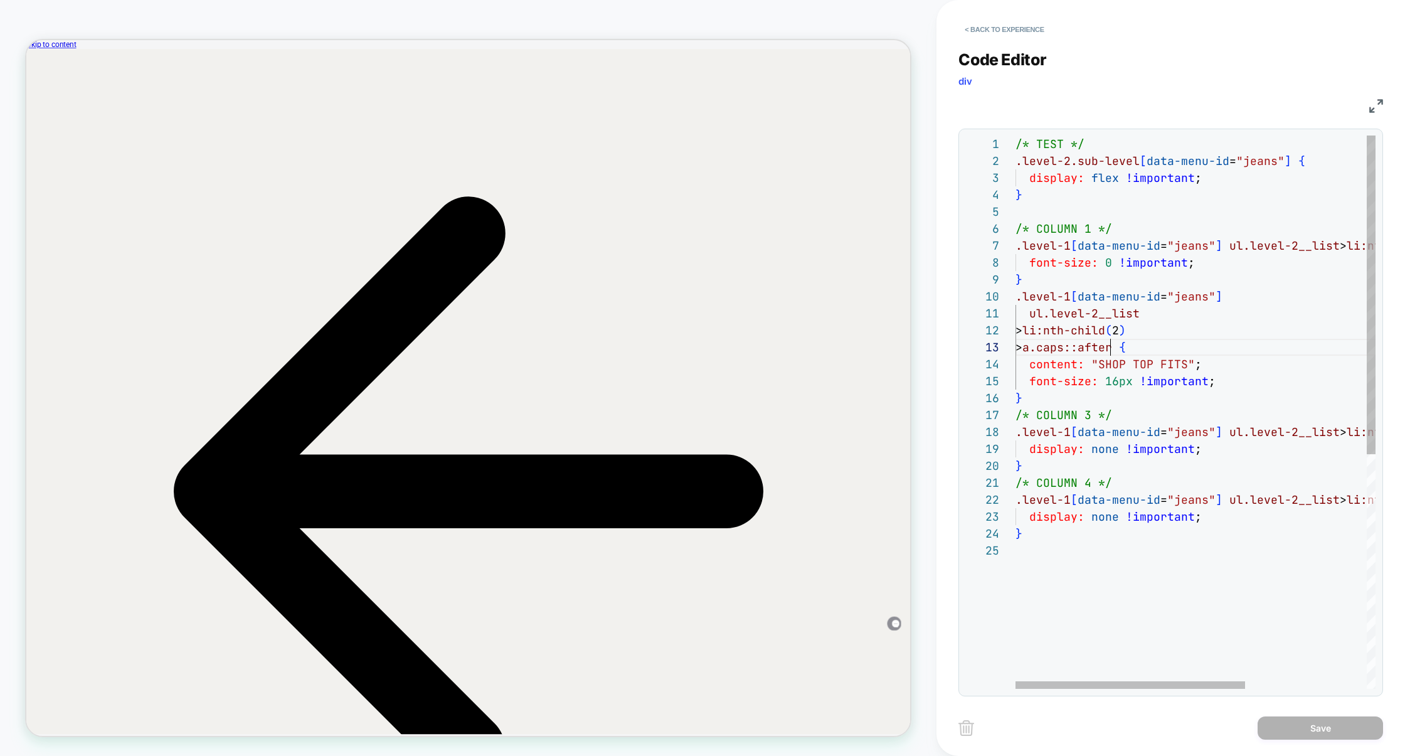
click at [1110, 347] on div "/* TEST */ .level-2.sub-level [ data-menu-id = "jeans" ] { display: flex !impor…" at bounding box center [1290, 615] width 551 height 960
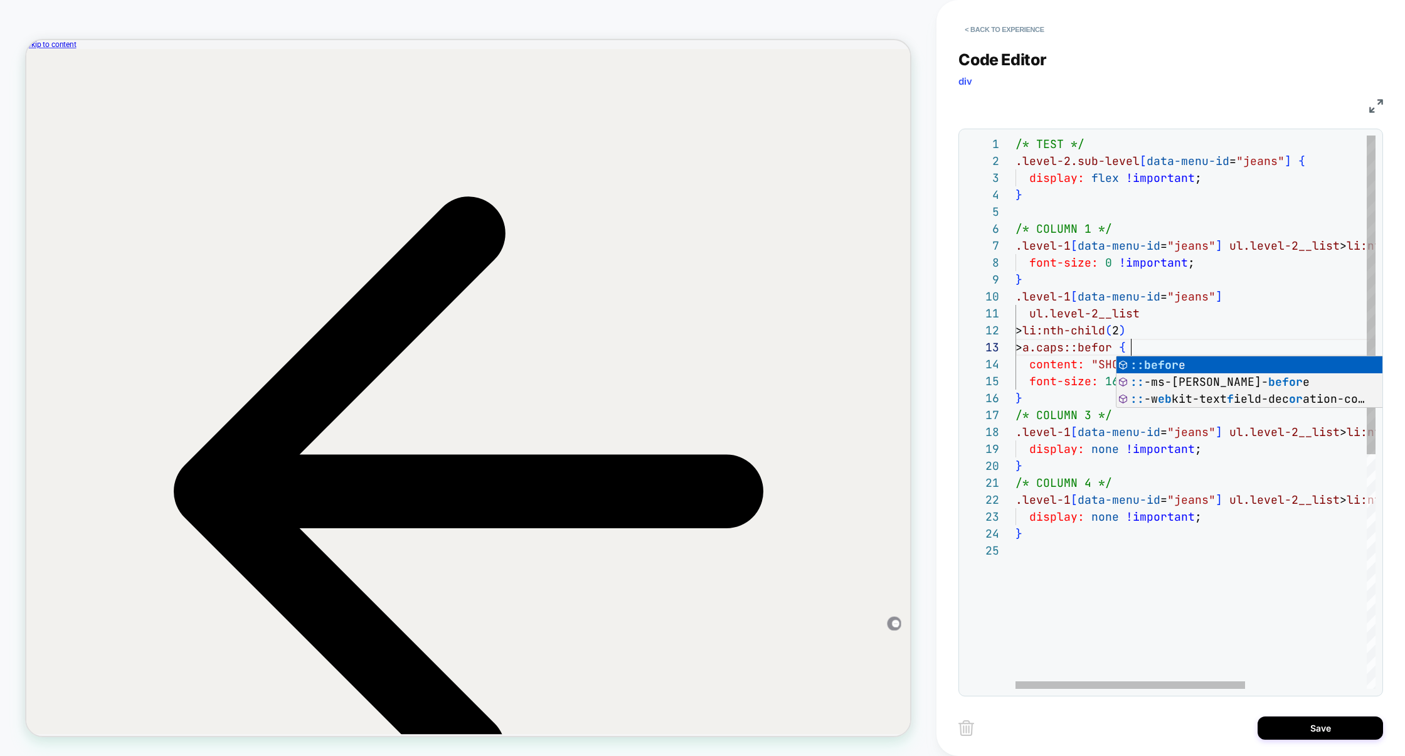
scroll to position [34, 122]
click at [1178, 323] on div "/* TEST */ .level-2.sub-level [ data-menu-id = "jeans" ] { display: flex !impor…" at bounding box center [1290, 615] width 551 height 960
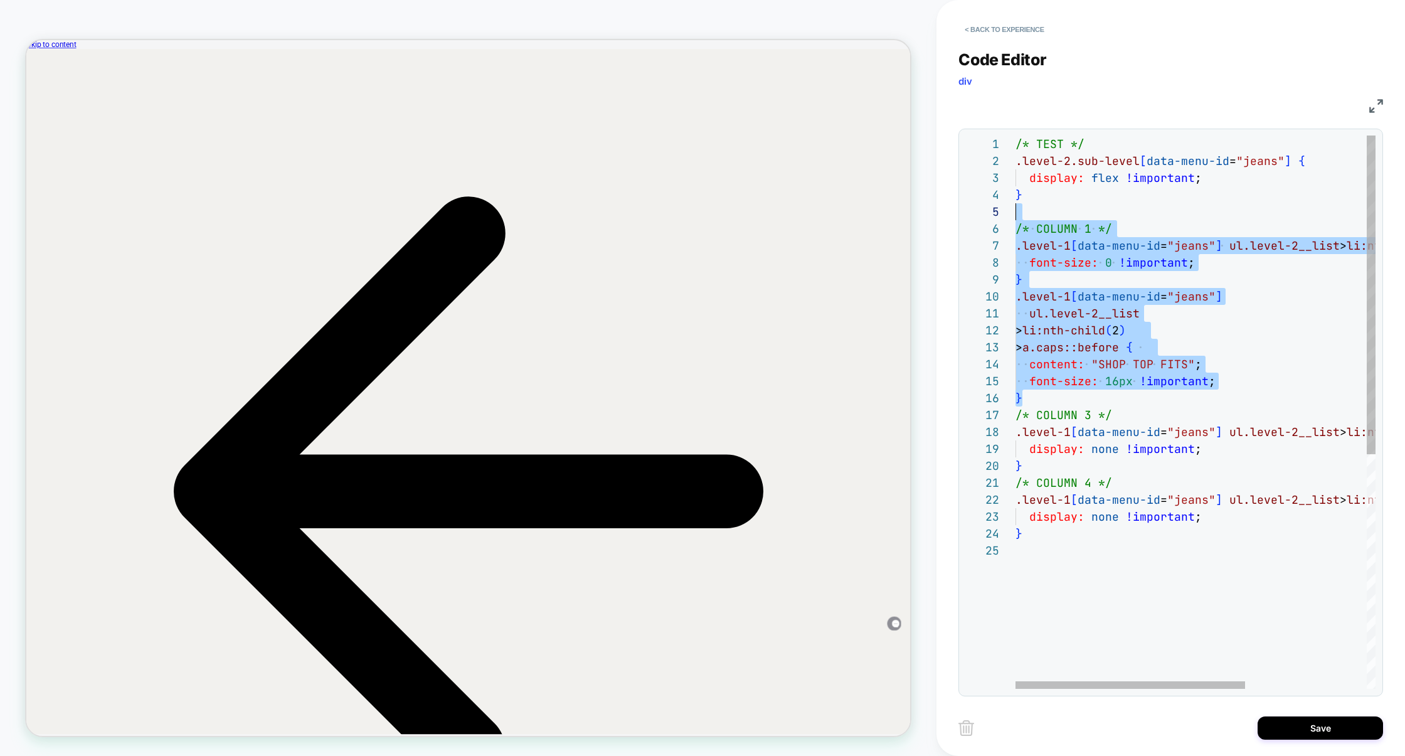
scroll to position [84, 0]
drag, startPoint x: 1045, startPoint y: 398, endPoint x: 978, endPoint y: 226, distance: 184.5
click at [1015, 226] on div "/* TEST */ .level-2.sub-level [ data-menu-id = "jeans" ] { display: flex !impor…" at bounding box center [1290, 615] width 551 height 960
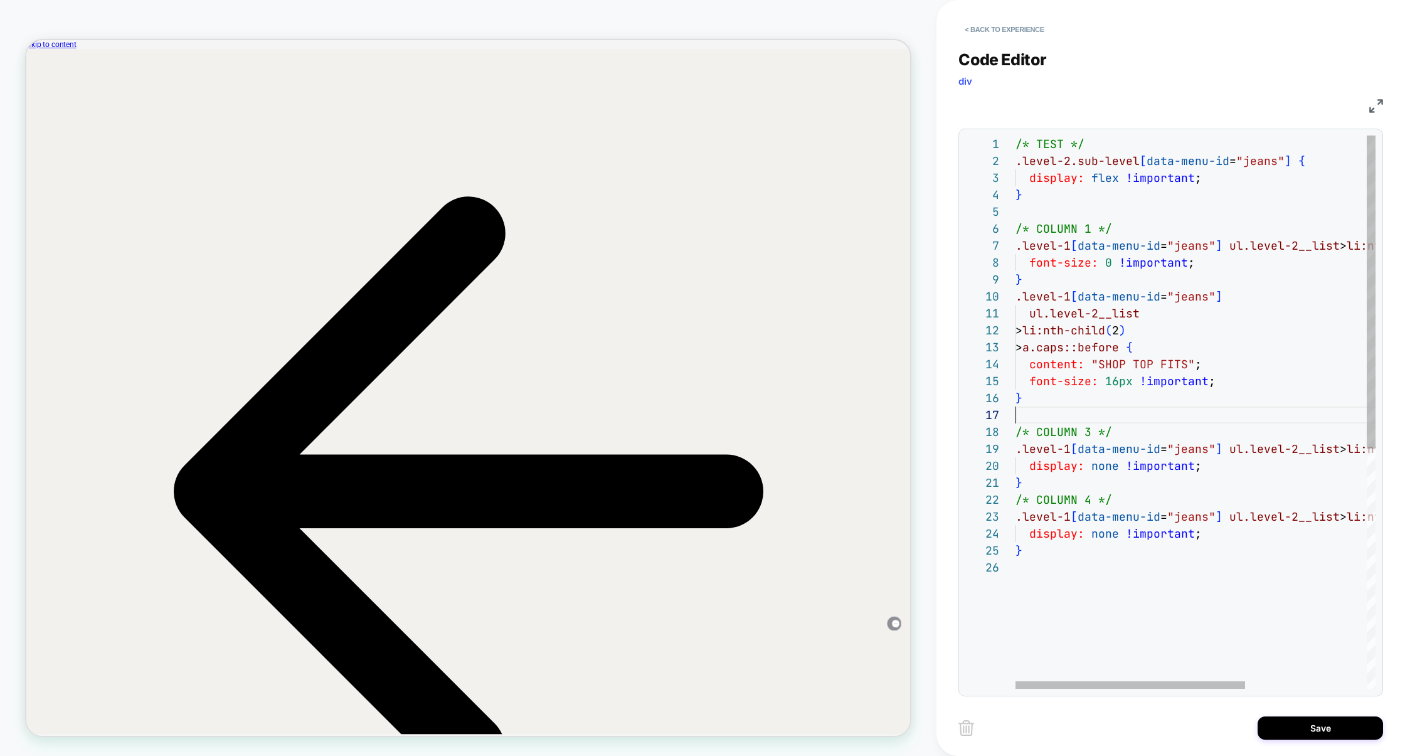
scroll to position [102, 6]
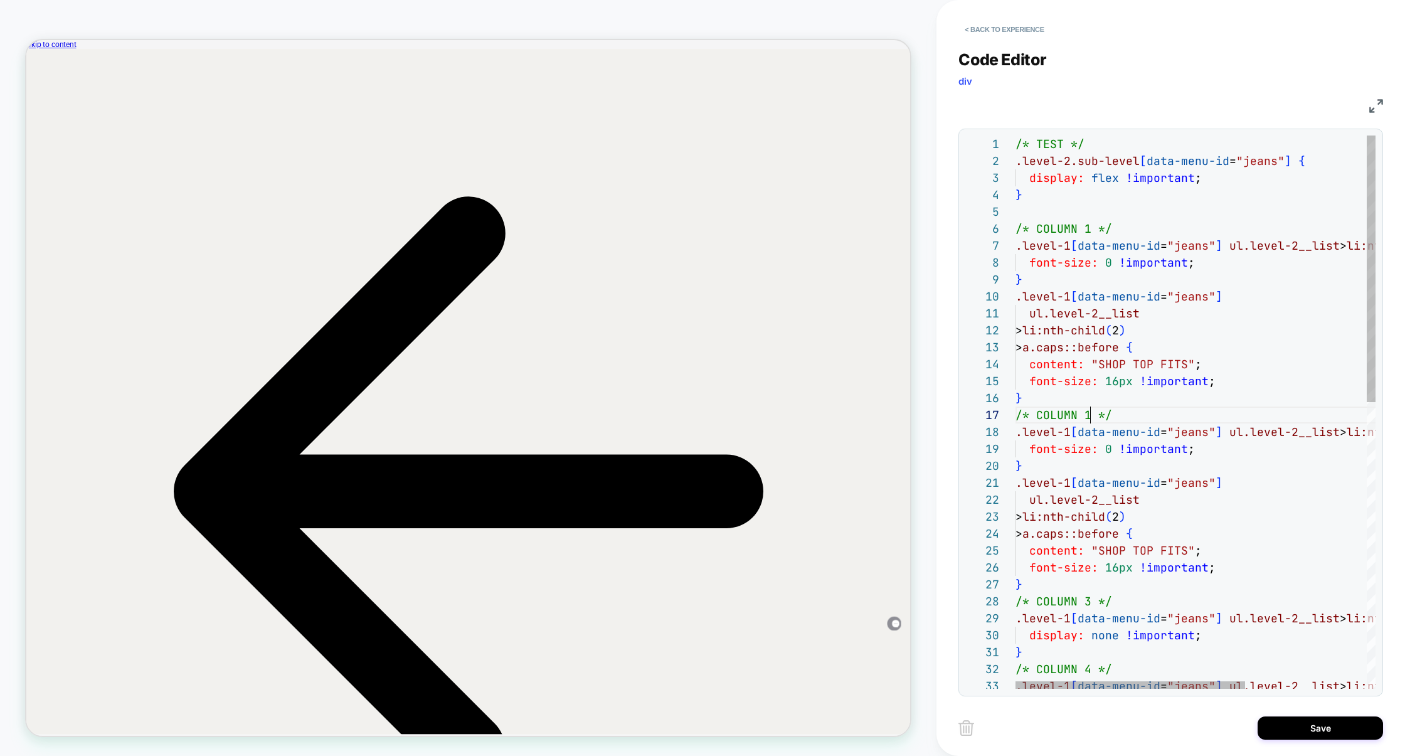
click at [1090, 414] on div "/* TEST */ .level-2.sub-level [ data-menu-id = "jeans" ] { display: flex !impor…" at bounding box center [1290, 708] width 551 height 1146
click at [1201, 500] on div "/* TEST */ .level-2.sub-level [ data-menu-id = "jeans" ] { display: flex !impor…" at bounding box center [1290, 708] width 551 height 1146
click at [1185, 509] on div "/* TEST */ .level-2.sub-level [ data-menu-id = "jeans" ] { display: flex !impor…" at bounding box center [1290, 708] width 551 height 1146
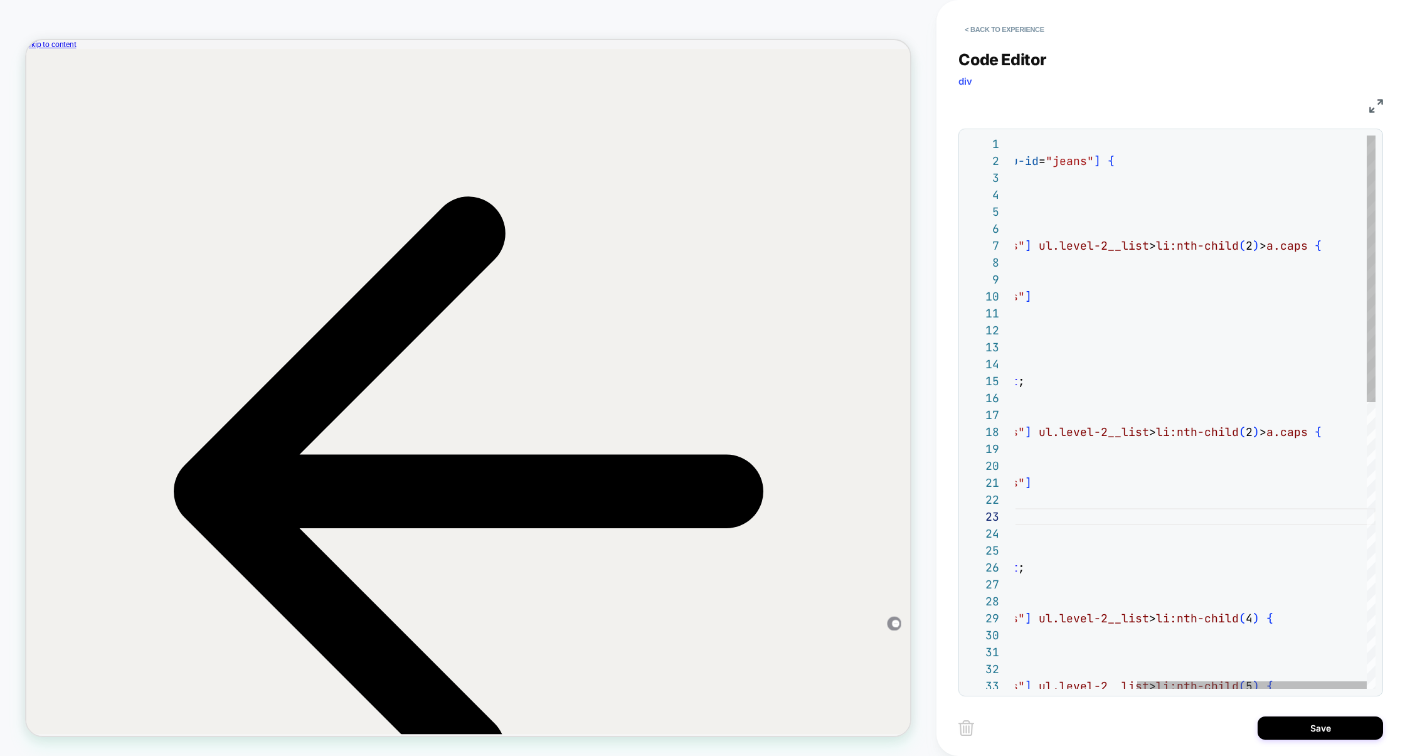
click at [1263, 428] on div "/* TEST */ .level-2.sub-level [ data-menu-id = "jeans" ] { display: flex !impor…" at bounding box center [1100, 708] width 551 height 1146
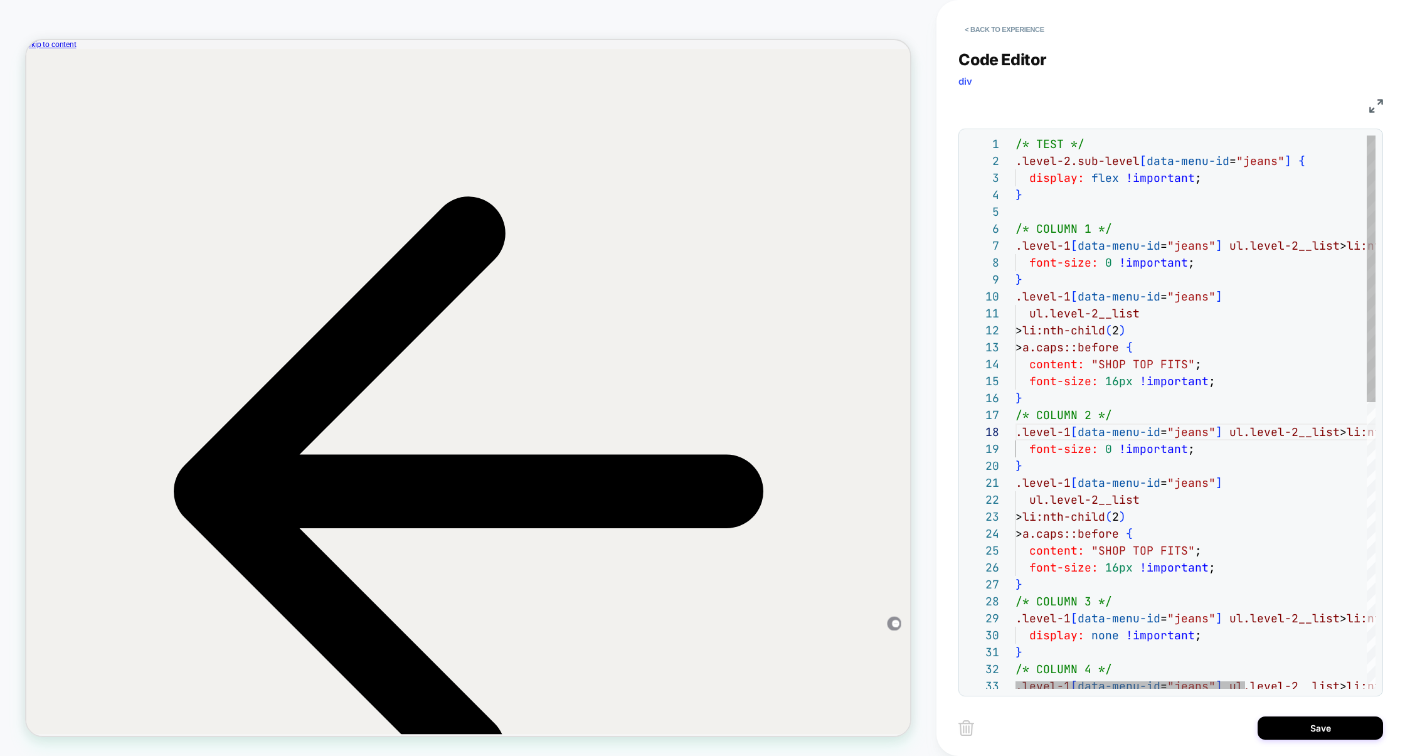
click at [1133, 515] on div "/* TEST */ .level-2.sub-level [ data-menu-id = "jeans" ] { display: flex !impor…" at bounding box center [1290, 708] width 551 height 1146
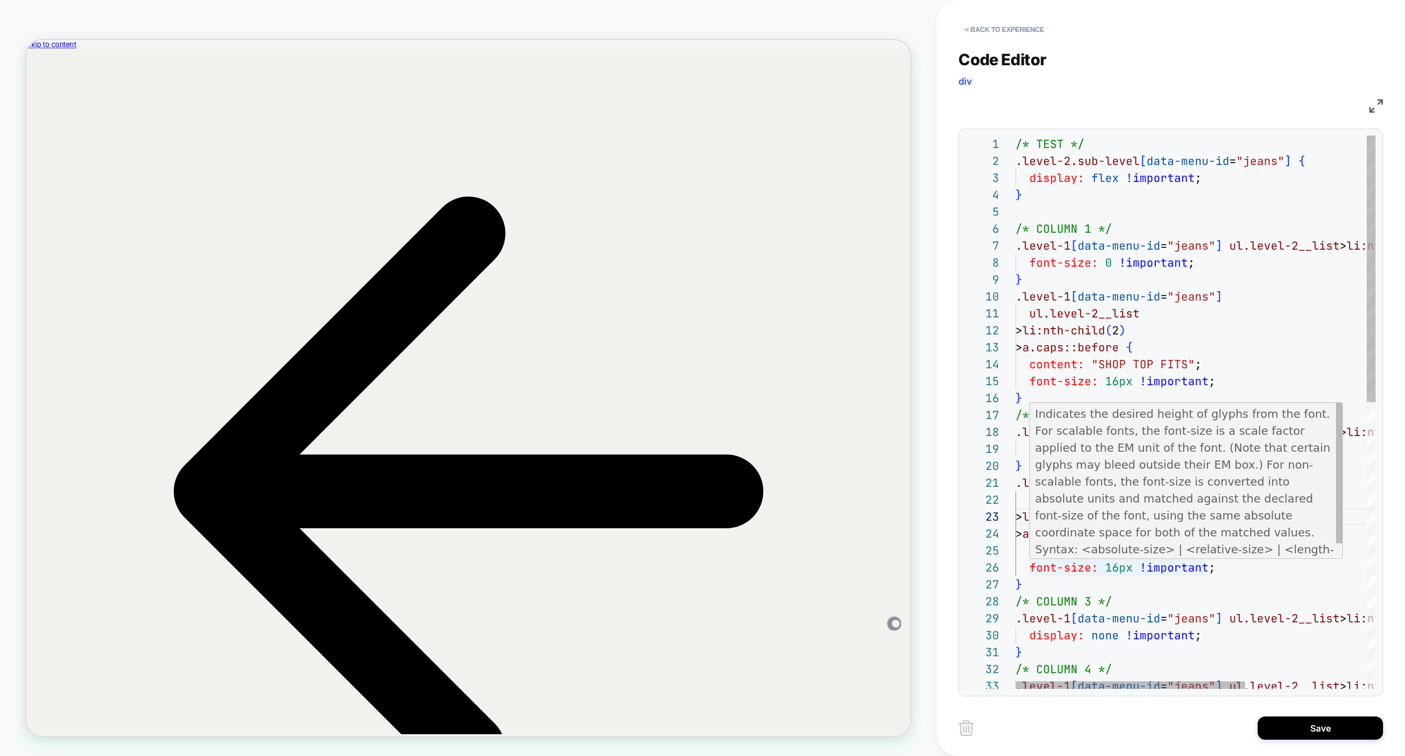
click at [1096, 578] on div "/* TEST */ .level-2.sub-level [ data-menu-id = "jeans" ] { display: flex !impor…" at bounding box center [1290, 708] width 551 height 1146
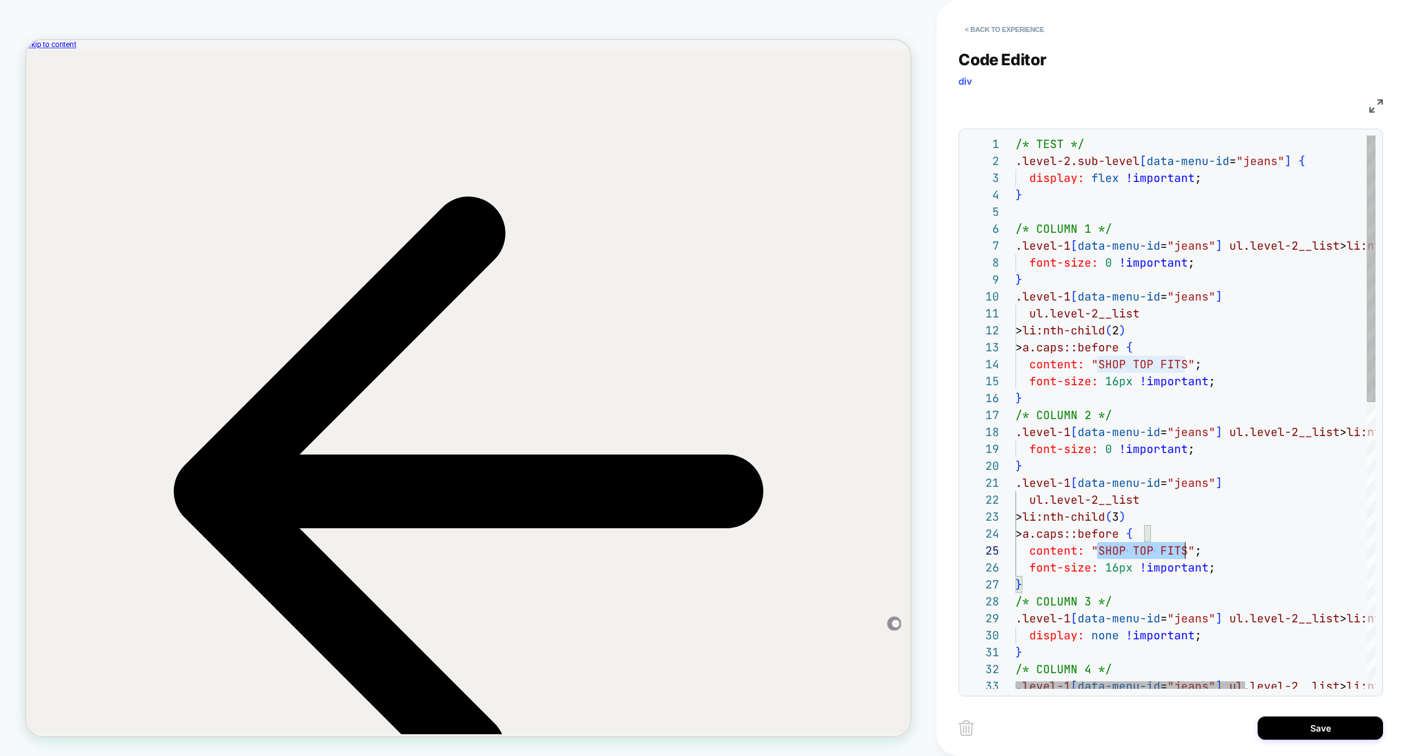
scroll to position [68, 169]
drag, startPoint x: 1096, startPoint y: 550, endPoint x: 1186, endPoint y: 550, distance: 89.7
click at [1187, 550] on div "/* TEST */ .level-2.sub-level [ data-menu-id = "jeans" ] { display: flex !impor…" at bounding box center [1290, 708] width 551 height 1146
click at [1034, 398] on div "/* TEST */ .level-2.sub-level [ data-menu-id = "jeans" ] { display: flex !impor…" at bounding box center [1290, 708] width 551 height 1146
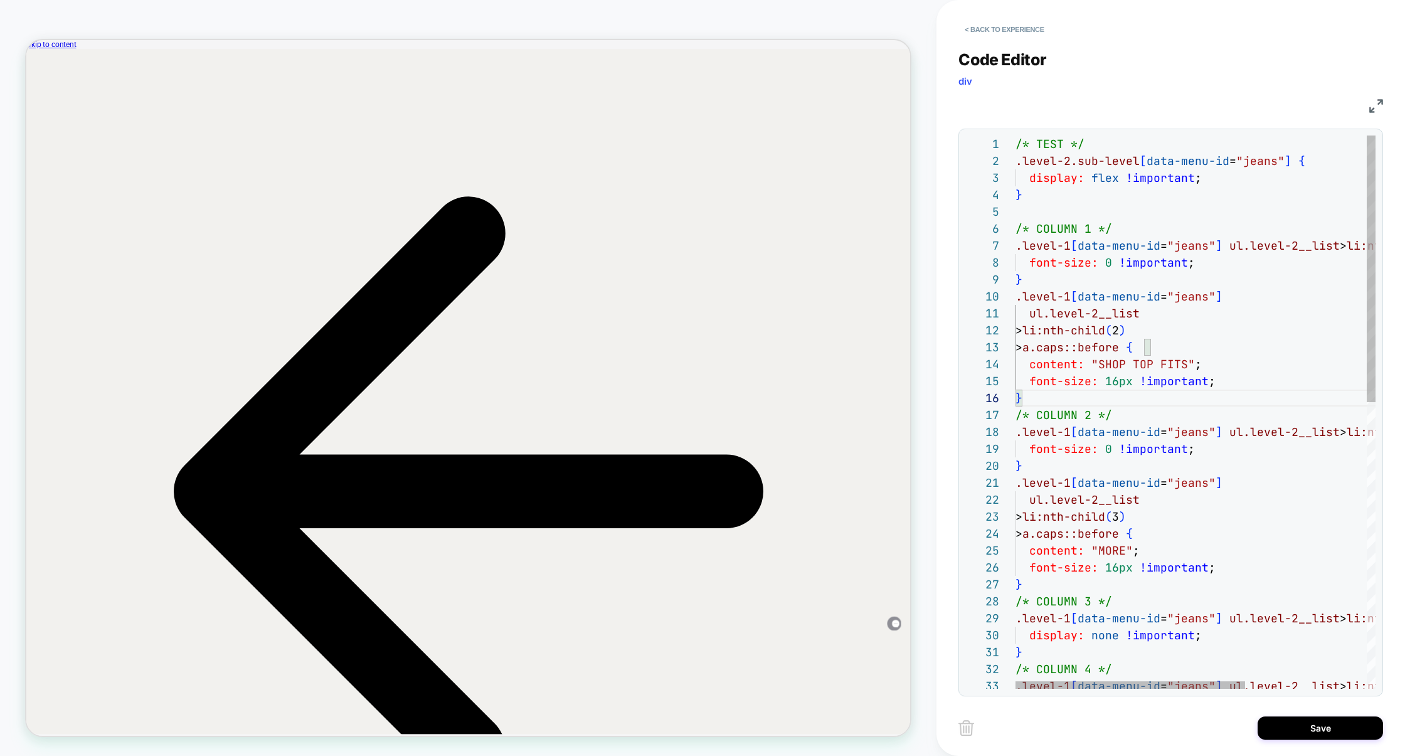
click at [1117, 400] on div "/* TEST */ .level-2.sub-level [ data-menu-id = "jeans" ] { display: flex !impor…" at bounding box center [1290, 708] width 551 height 1146
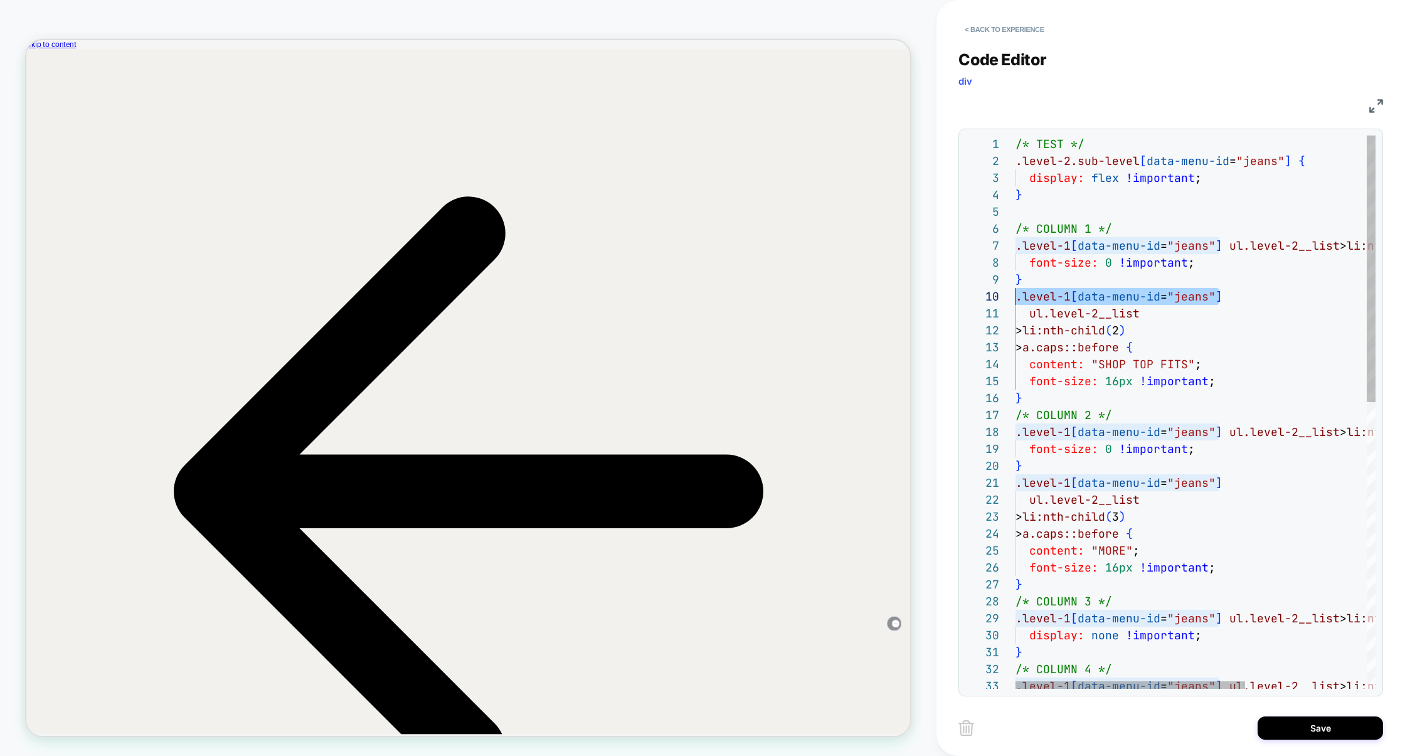
drag, startPoint x: 1185, startPoint y: 300, endPoint x: 914, endPoint y: 300, distance: 271.0
click at [914, 300] on div "HOMEPAGE Theme: MAIN < Back to experience Code Editor div CSS 1 2 3 4 5 6 7 8 9…" at bounding box center [702, 378] width 1405 height 756
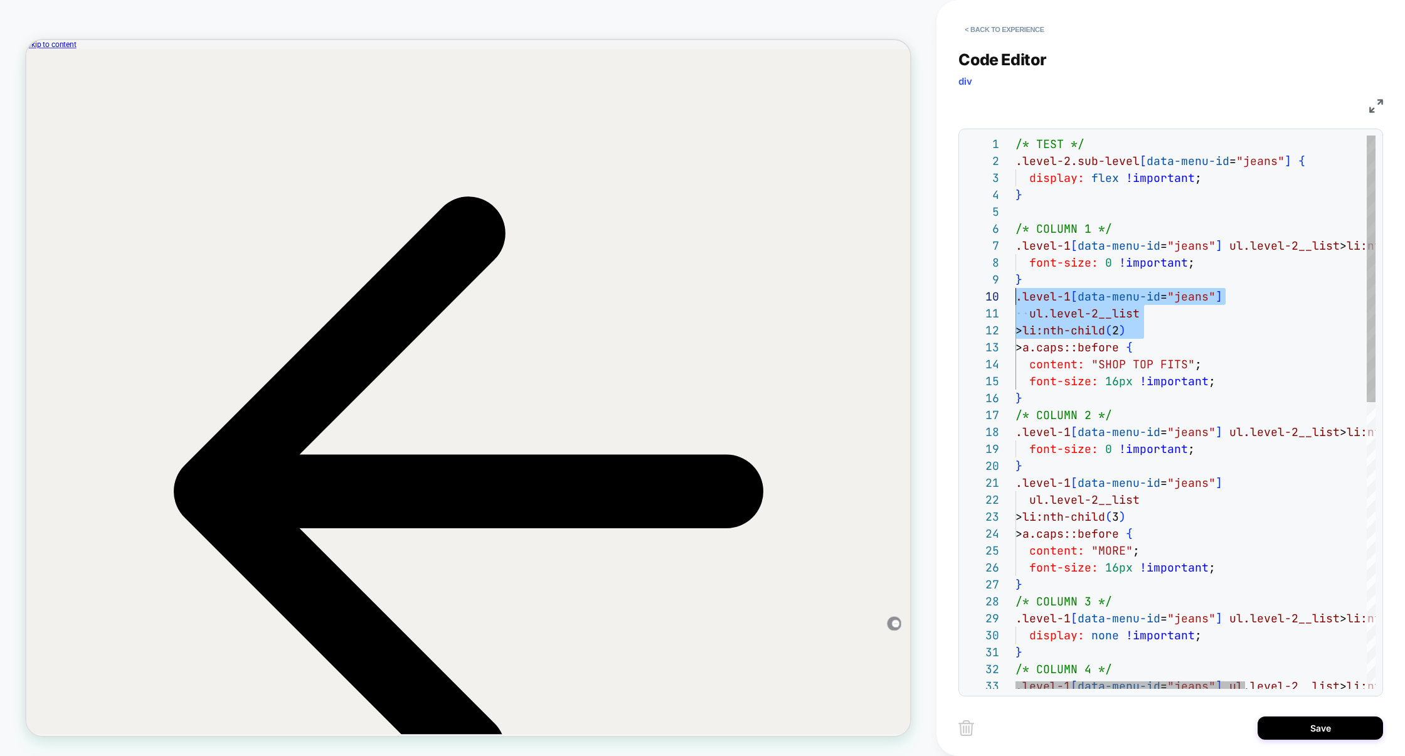
drag, startPoint x: 1152, startPoint y: 335, endPoint x: 945, endPoint y: 298, distance: 210.9
click at [1015, 298] on div "/* TEST */ .level-2.sub-level [ data-menu-id = "jeans" ] { display: flex !impor…" at bounding box center [1290, 708] width 551 height 1146
click at [1061, 399] on div "/* TEST */ .level-2.sub-level [ data-menu-id = "jeans" ] { display: flex !impor…" at bounding box center [1290, 708] width 551 height 1146
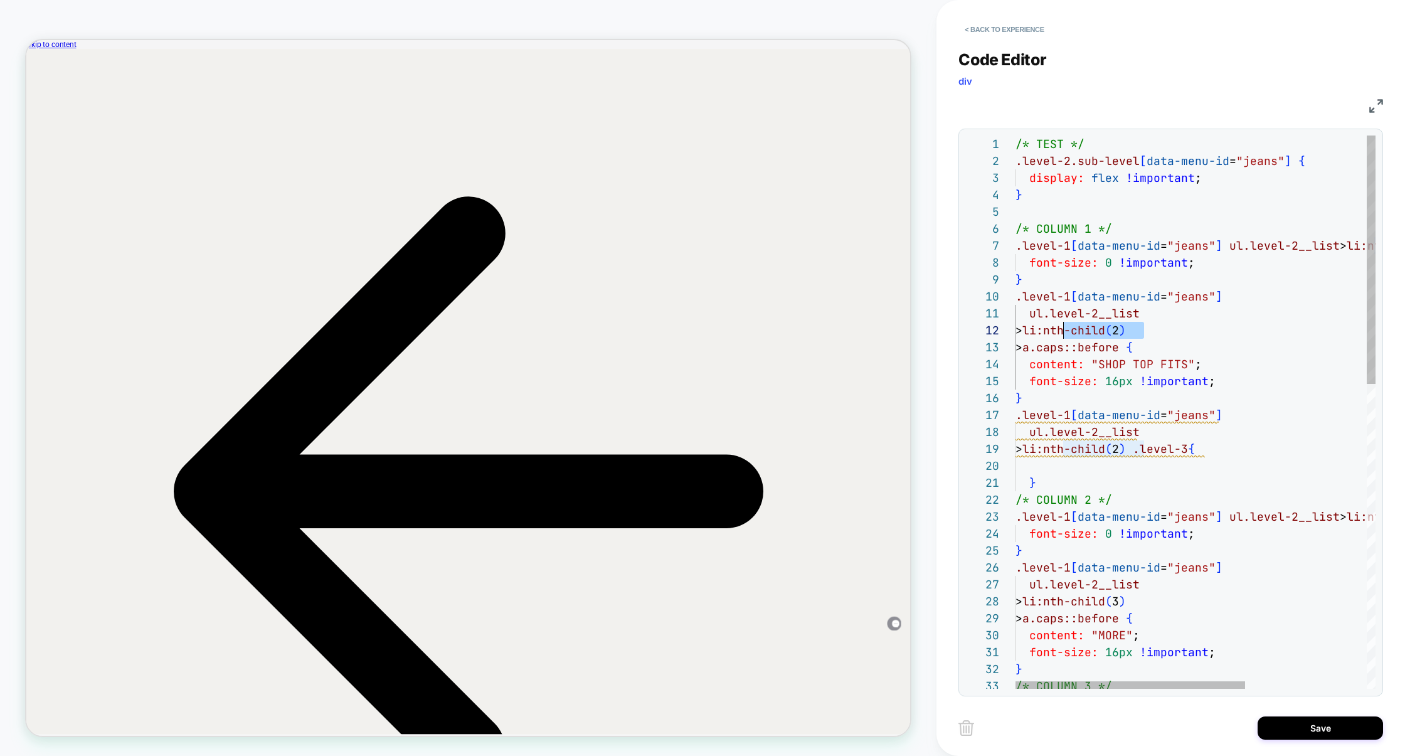
scroll to position [16, 41]
drag, startPoint x: 1143, startPoint y: 332, endPoint x: 1057, endPoint y: 334, distance: 86.6
click at [1057, 334] on div "/* TEST */ .level-2.sub-level [ data-menu-id = "jeans" ] { display: flex !impor…" at bounding box center [1290, 750] width 551 height 1231
click at [1026, 332] on div "/* TEST */ .level-2.sub-level [ data-menu-id = "jeans" ] { display: flex !impor…" at bounding box center [1290, 750] width 551 height 1231
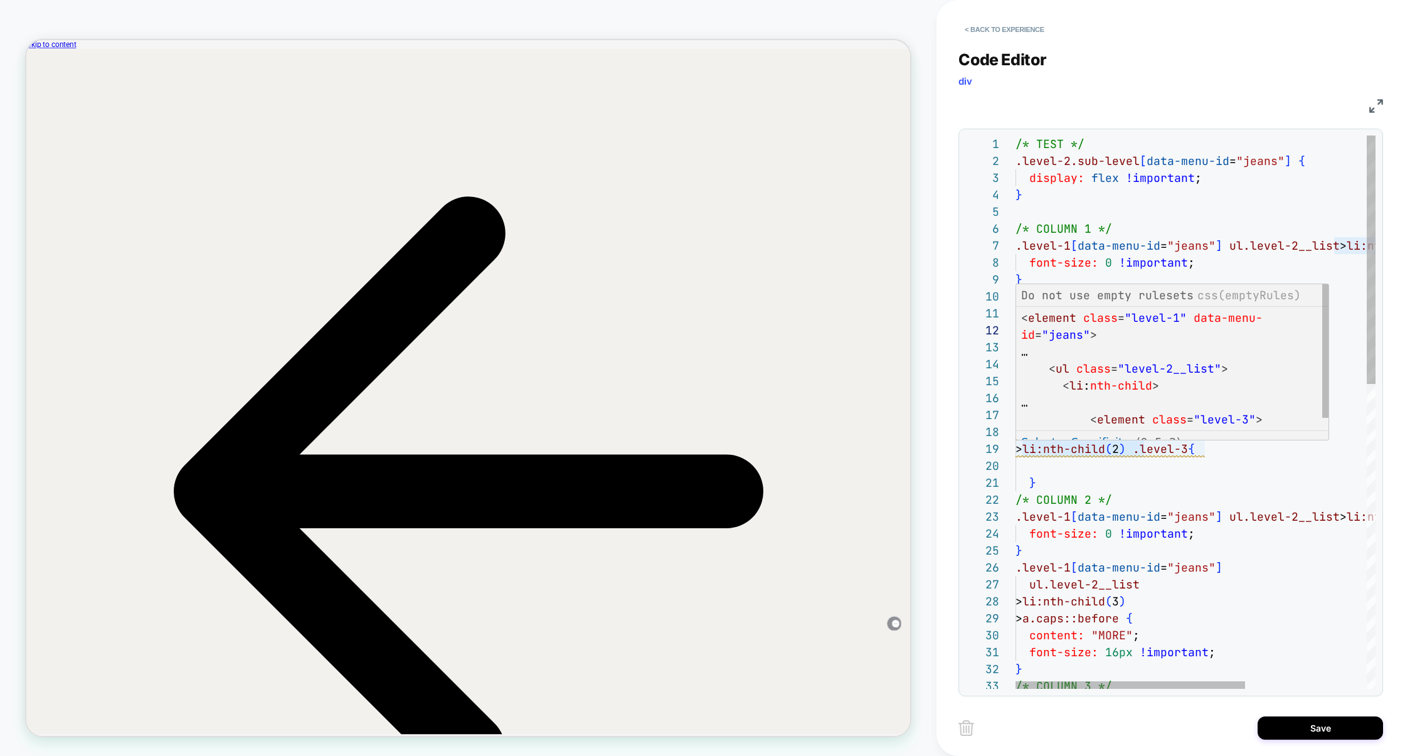
click at [1206, 448] on div "/* TEST */ .level-2.sub-level [ data-menu-id = "jeans" ] { display: flex !impor…" at bounding box center [1290, 750] width 551 height 1231
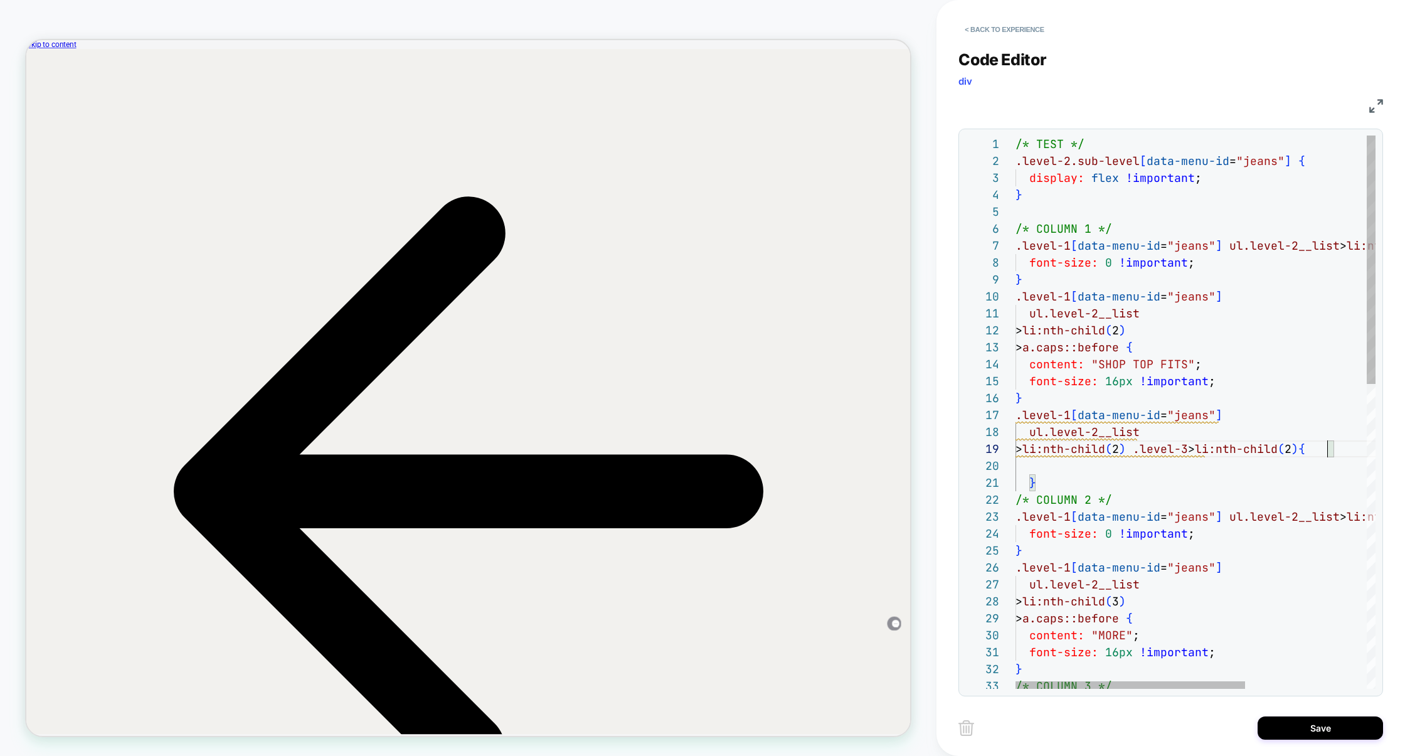
scroll to position [135, 312]
click at [1320, 450] on div "/* TEST */ .level-2.sub-level [ data-menu-id = "jeans" ] { display: flex !impor…" at bounding box center [1290, 750] width 551 height 1231
click at [1062, 468] on div "/* TEST */ .level-2.sub-level [ data-menu-id = "jeans" ] { display: flex !impor…" at bounding box center [1290, 750] width 551 height 1231
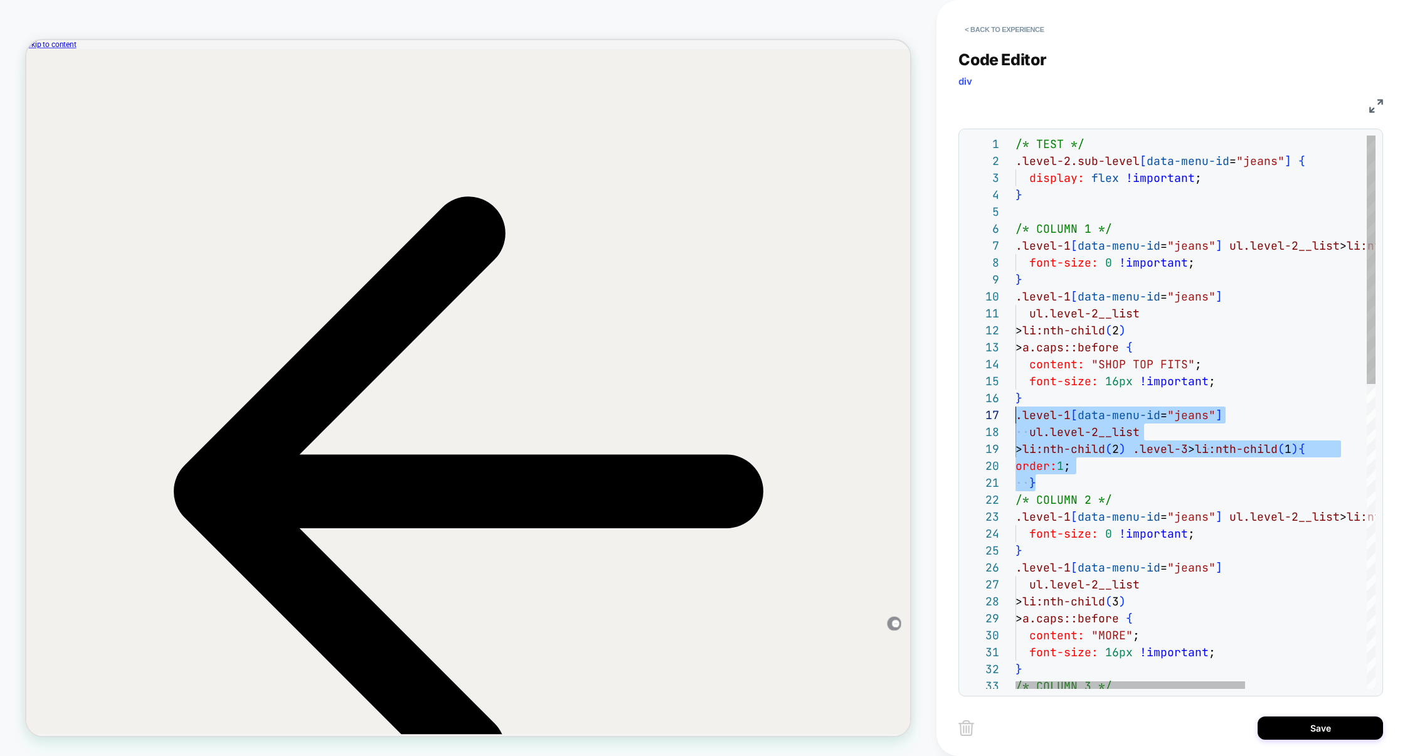
drag, startPoint x: 1054, startPoint y: 484, endPoint x: 991, endPoint y: 423, distance: 87.8
click at [1015, 423] on div "/* TEST */ .level-2.sub-level [ data-menu-id = "jeans" ] { display: flex !impor…" at bounding box center [1290, 750] width 551 height 1231
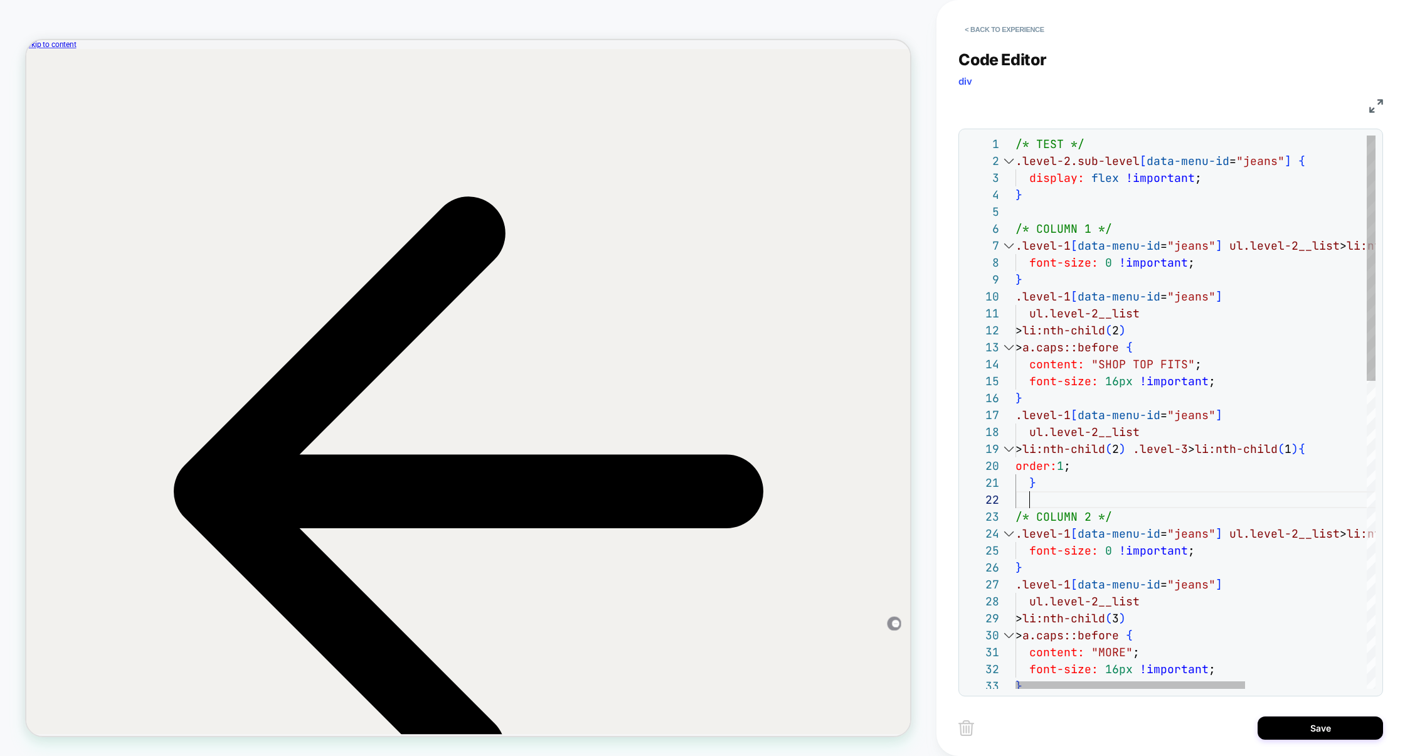
scroll to position [84, 20]
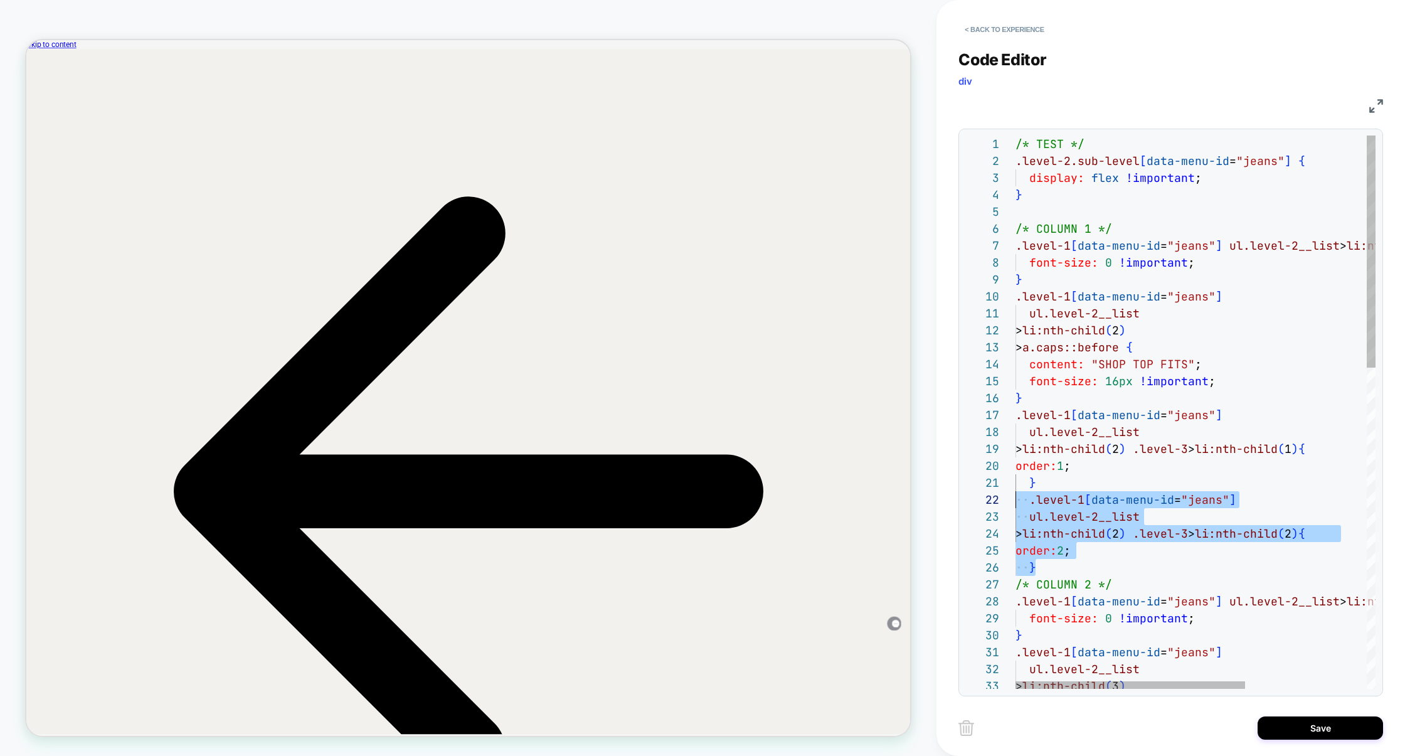
drag, startPoint x: 1053, startPoint y: 568, endPoint x: 1008, endPoint y: 504, distance: 78.8
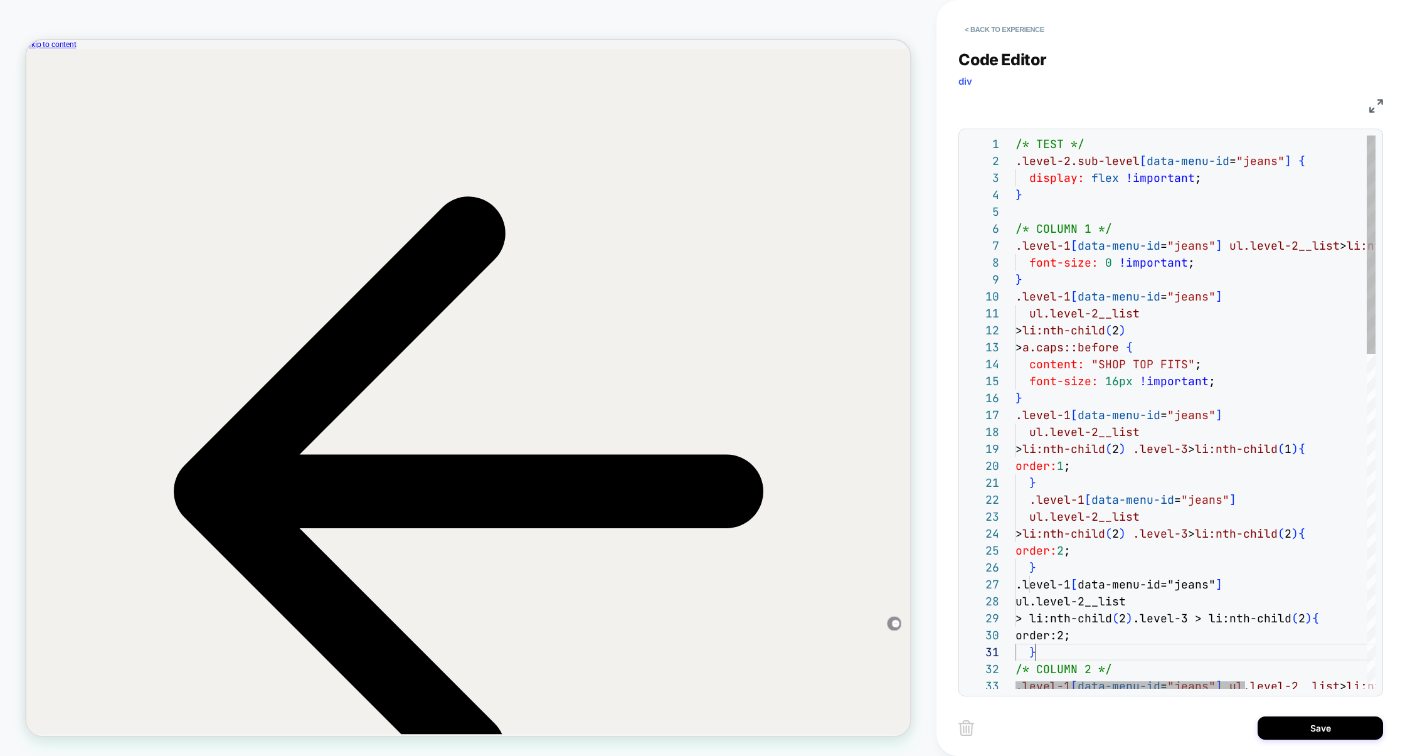
scroll to position [0, 20]
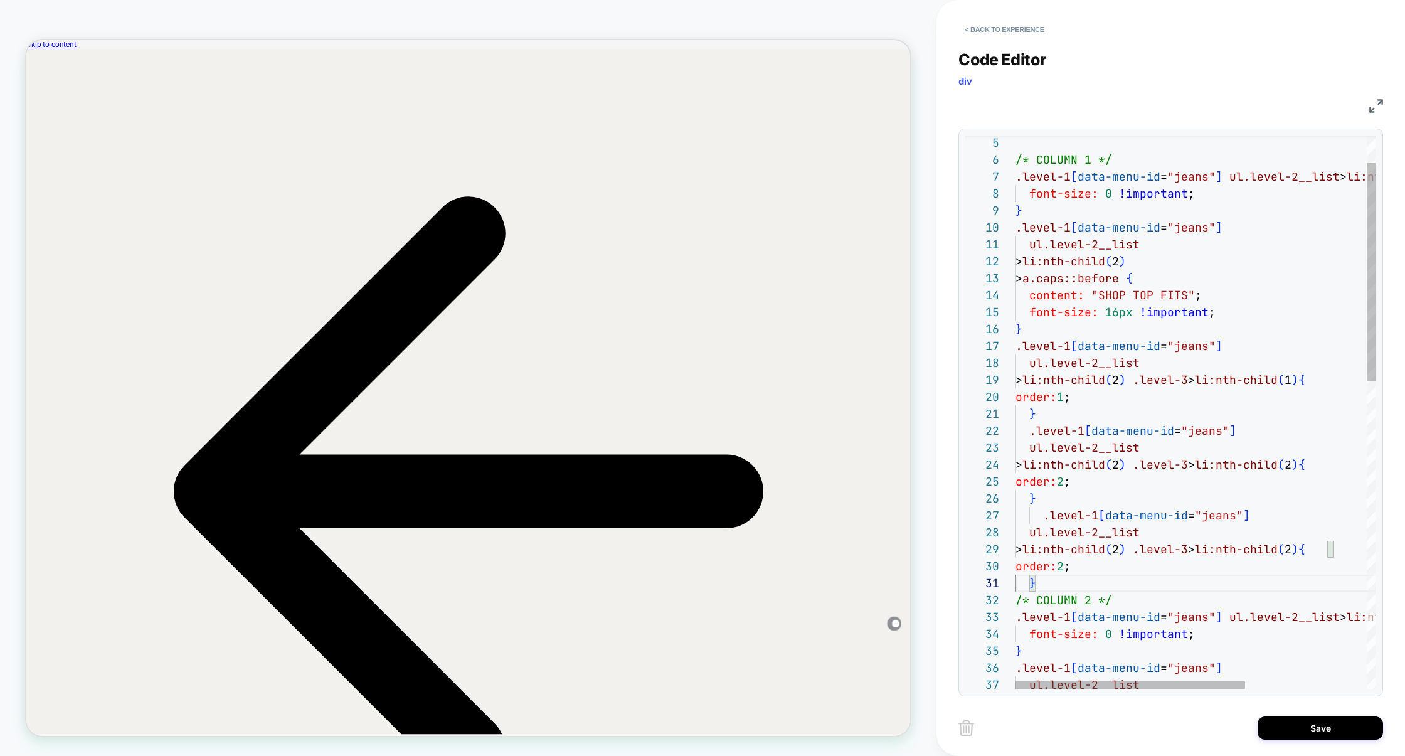
click at [1320, 554] on div "/* COLUMN 1 */ .level-1 [ data-menu-id = "jeans" ] ul.level-2__list > li:nth-ch…" at bounding box center [1290, 766] width 551 height 1400
click at [1076, 571] on div "/* COLUMN 1 */ .level-1 [ data-menu-id = "jeans" ] ul.level-2__list > li:nth-ch…" at bounding box center [1290, 766] width 551 height 1400
click at [1099, 580] on div "/* COLUMN 1 */ .level-1 [ data-menu-id = "jeans" ] ul.level-2__list > li:nth-ch…" at bounding box center [1290, 766] width 551 height 1400
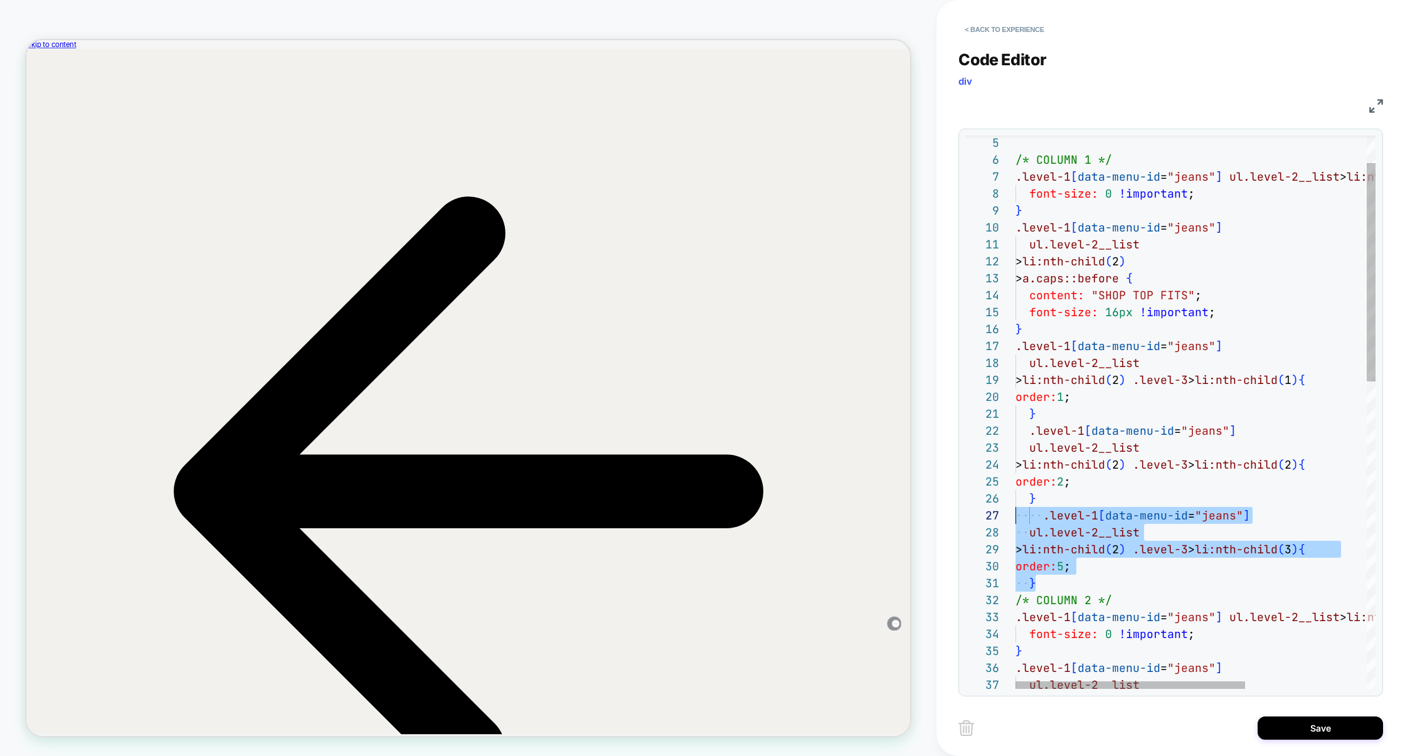
scroll to position [102, 0]
drag, startPoint x: 1046, startPoint y: 584, endPoint x: 994, endPoint y: 519, distance: 83.0
click at [1015, 519] on div "/* COLUMN 1 */ .level-1 [ data-menu-id = "jeans" ] ul.level-2__list > li:nth-ch…" at bounding box center [1290, 766] width 551 height 1400
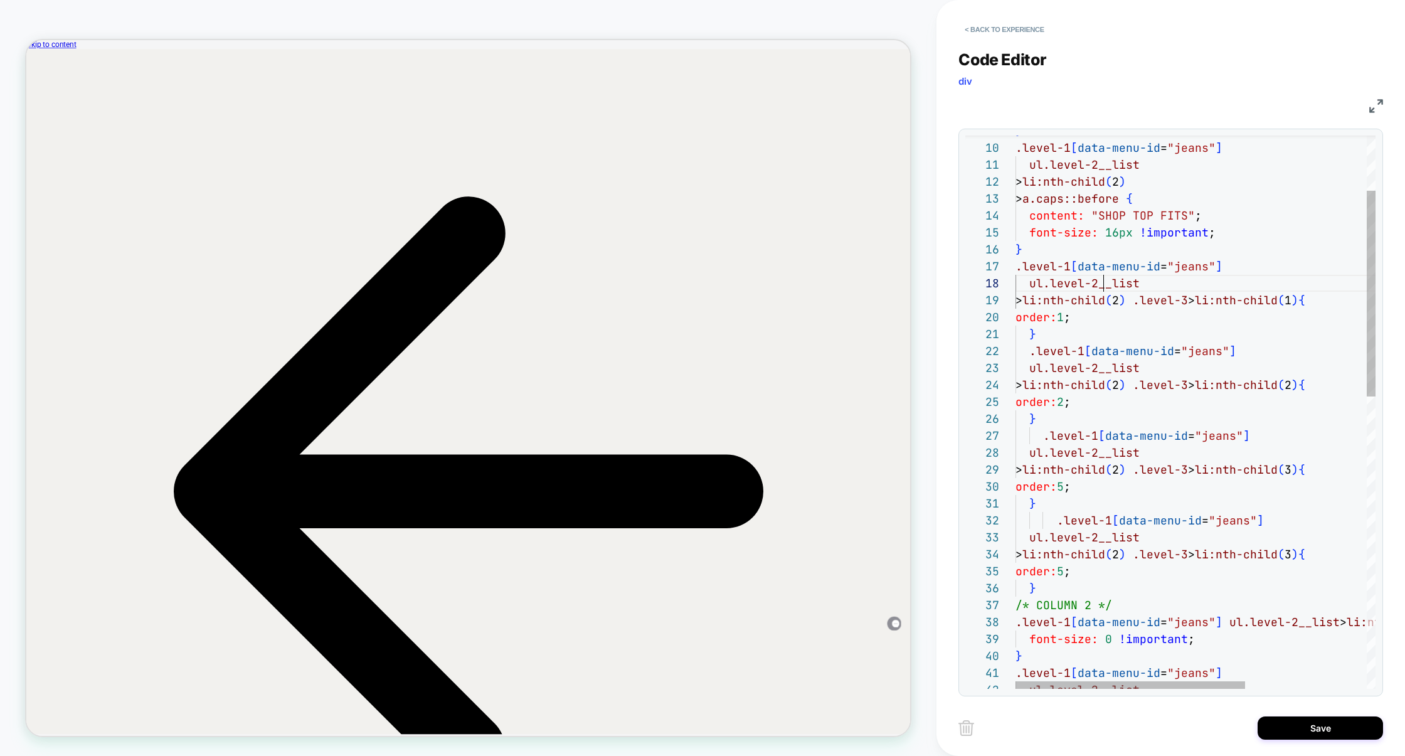
scroll to position [119, 88]
click at [1105, 289] on div "} .level-1 [ data-menu-id = "jeans" ] ul.level-2__list > li:nth-child ( 2 ) > a…" at bounding box center [1290, 729] width 551 height 1485
click at [1143, 289] on div "} .level-1 [ data-menu-id = "jeans" ] ul.level-2__list > li:nth-child ( 2 ) > a…" at bounding box center [1290, 729] width 551 height 1485
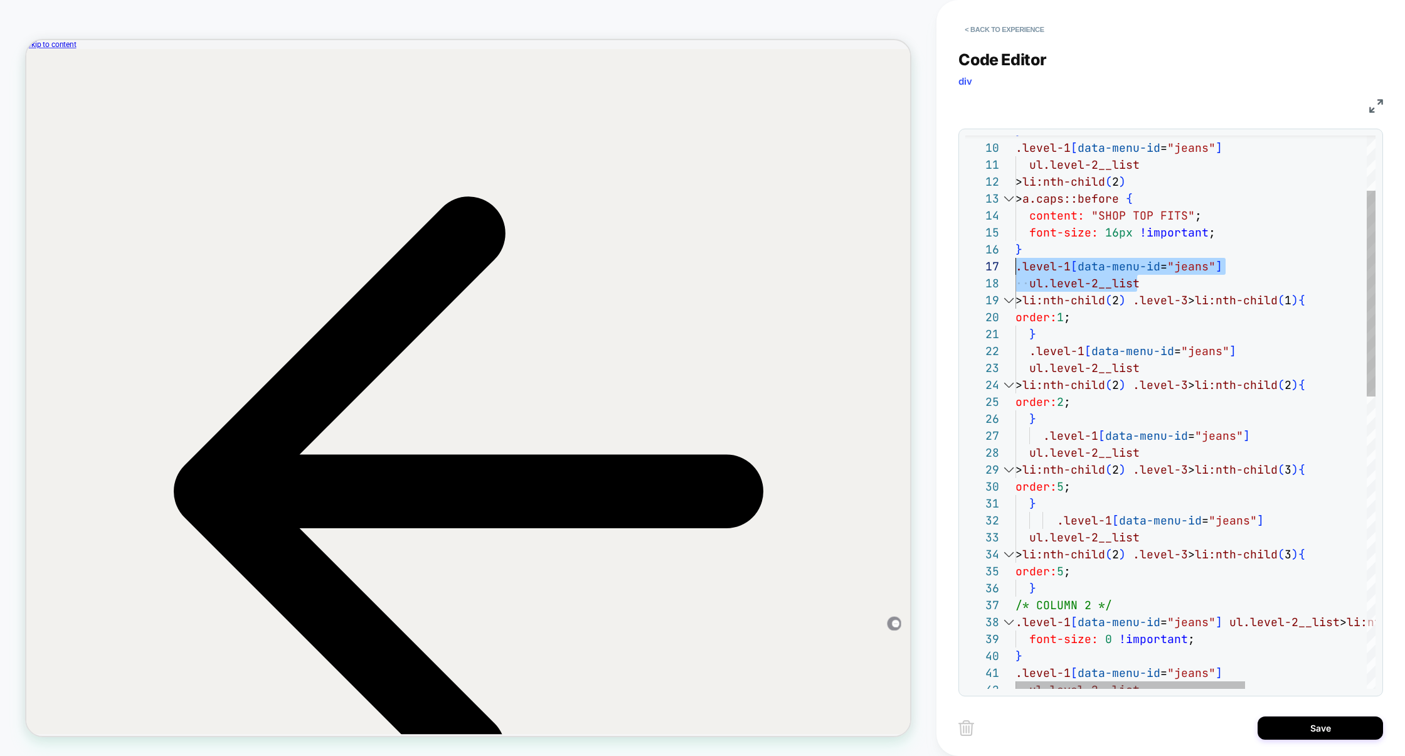
drag, startPoint x: 1146, startPoint y: 289, endPoint x: 986, endPoint y: 267, distance: 161.4
click at [986, 267] on div "9 10 11 12 13 14 15 16 37 17 18 19 20 21 22 23 24 25 26 27 28 29 30 31 32 33 34…" at bounding box center [1170, 411] width 410 height 553
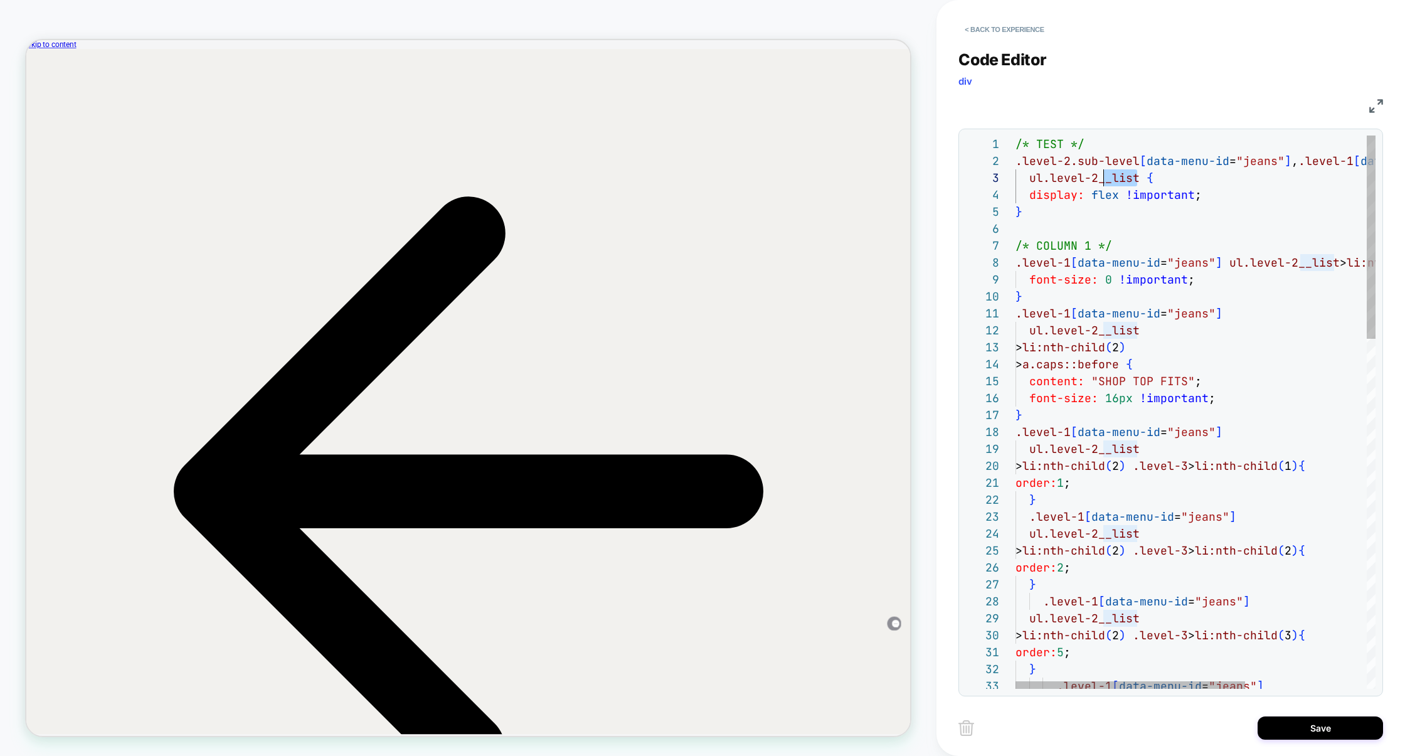
scroll to position [34, 0]
drag, startPoint x: 1138, startPoint y: 183, endPoint x: 1027, endPoint y: 184, distance: 111.0
click at [1027, 184] on span "ul.level-2__list {" at bounding box center [1084, 178] width 138 height 14
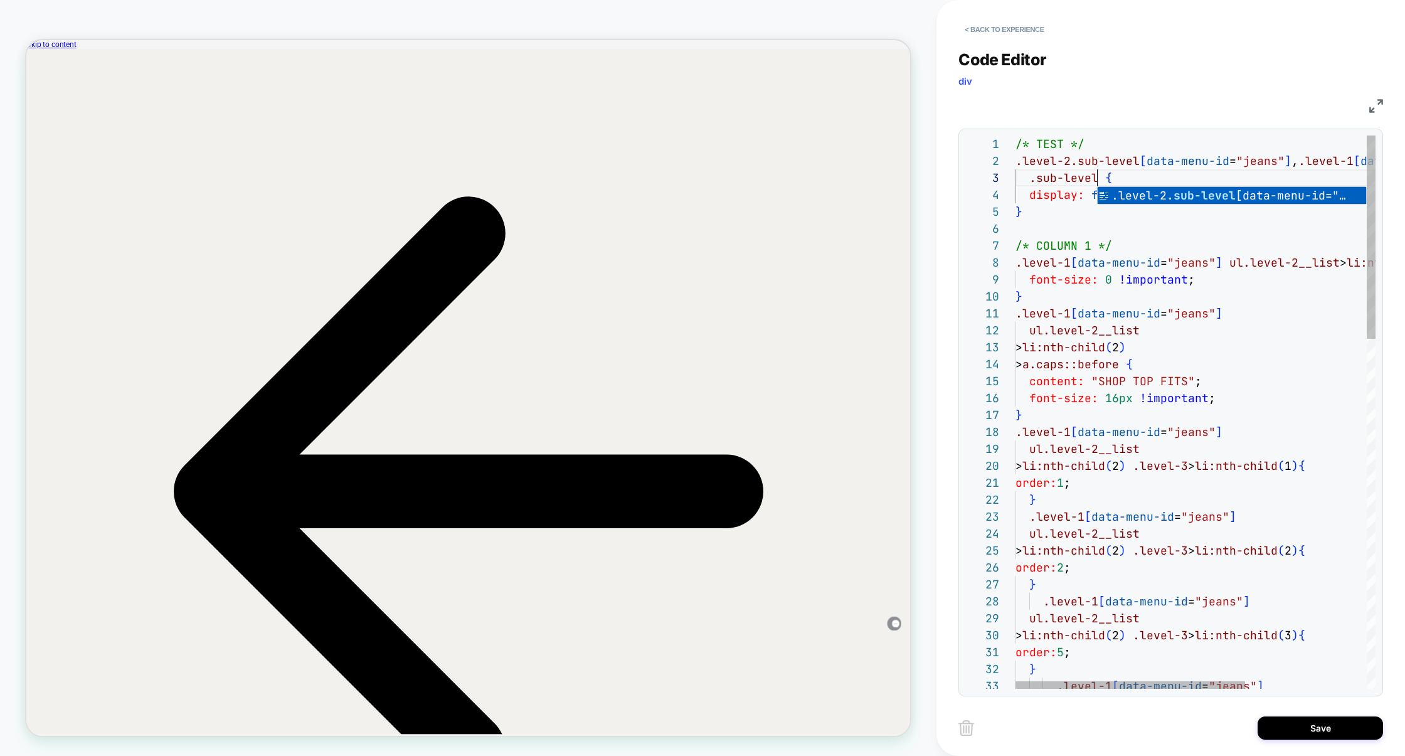
scroll to position [34, 82]
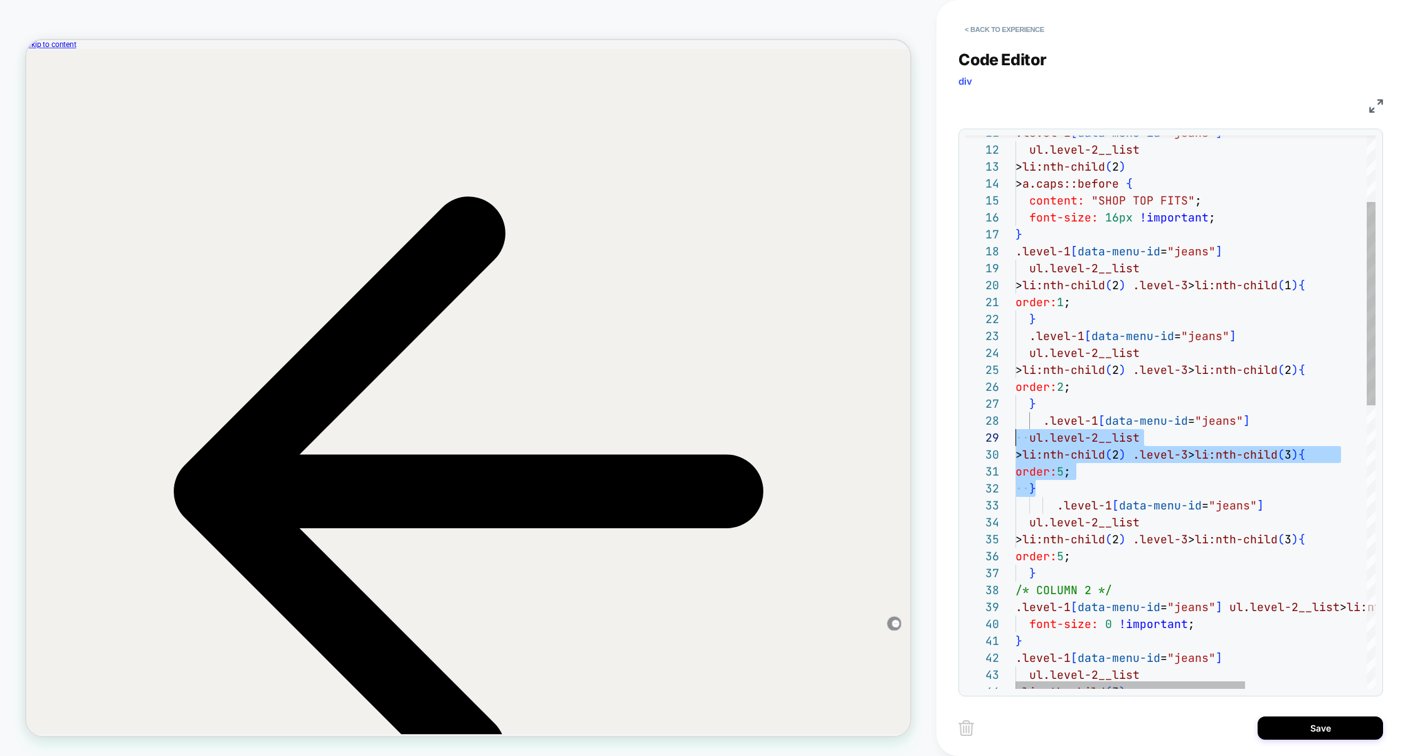
scroll to position [119, 0]
drag, startPoint x: 1068, startPoint y: 490, endPoint x: 997, endPoint y: 424, distance: 96.3
click at [1015, 424] on div ".level-1 [ data-menu-id = "jeans" ] ul.level-2__list > li:nth-child ( 2 ) > a.c…" at bounding box center [1290, 706] width 551 height 1502
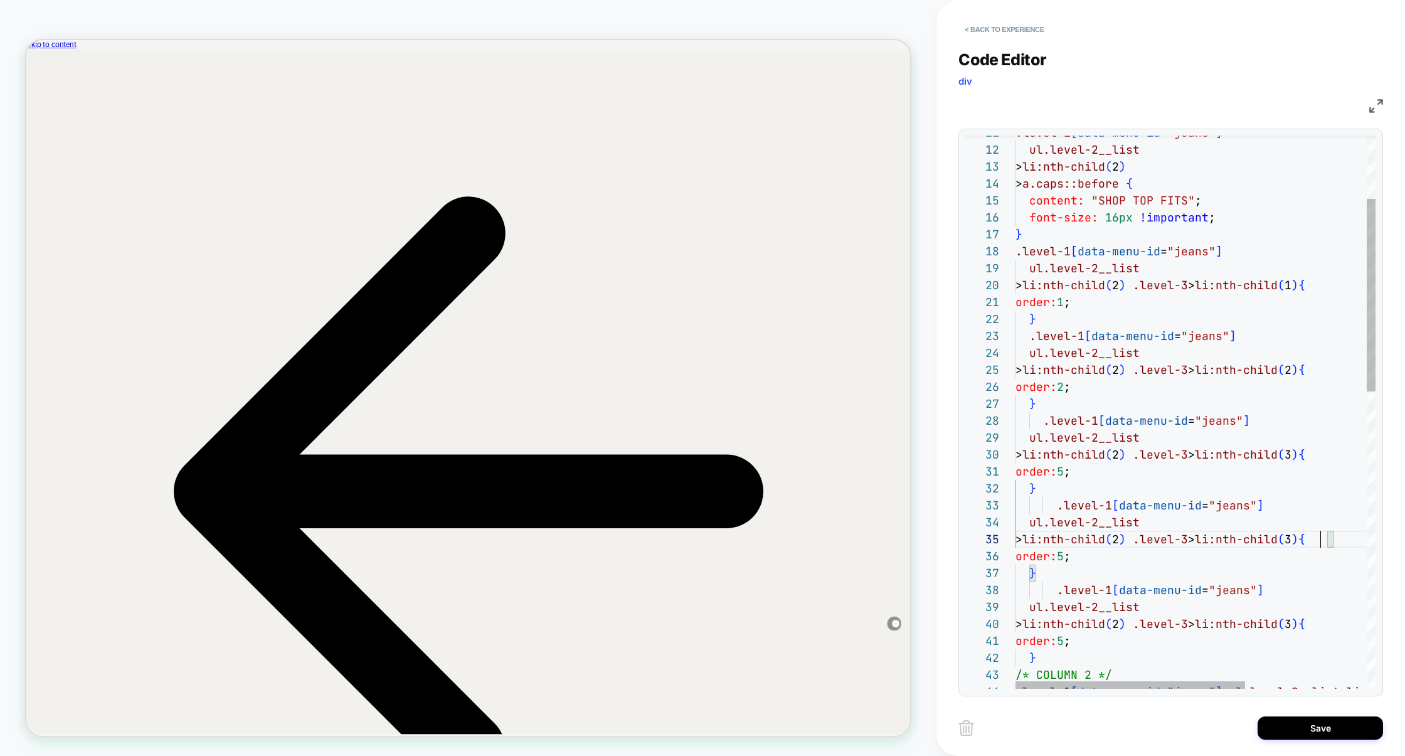
click at [1322, 539] on div ".level-1 [ data-menu-id = "jeans" ] ul.level-2__list > li:nth-child ( 2 ) > a.c…" at bounding box center [1290, 748] width 551 height 1586
click at [1056, 556] on div ".level-1 [ data-menu-id = "jeans" ] ul.level-2__list > li:nth-child ( 2 ) > a.c…" at bounding box center [1290, 748] width 551 height 1586
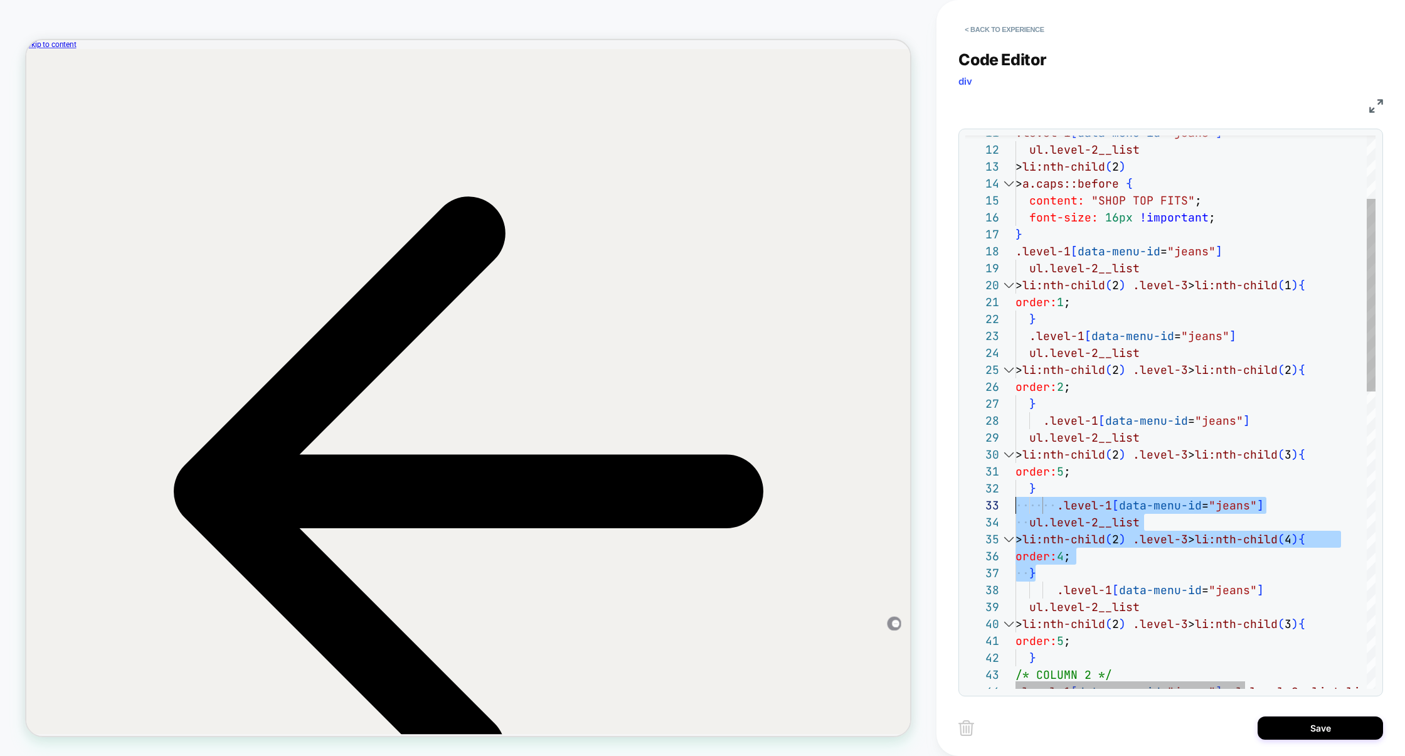
drag, startPoint x: 1055, startPoint y: 566, endPoint x: 990, endPoint y: 509, distance: 86.3
click at [991, 509] on div "11 12 13 14 15 16 17 18 19 20 21 22 23 24 25 26 27 28 29 30 31 32 38 39 40 41 4…" at bounding box center [1170, 411] width 410 height 553
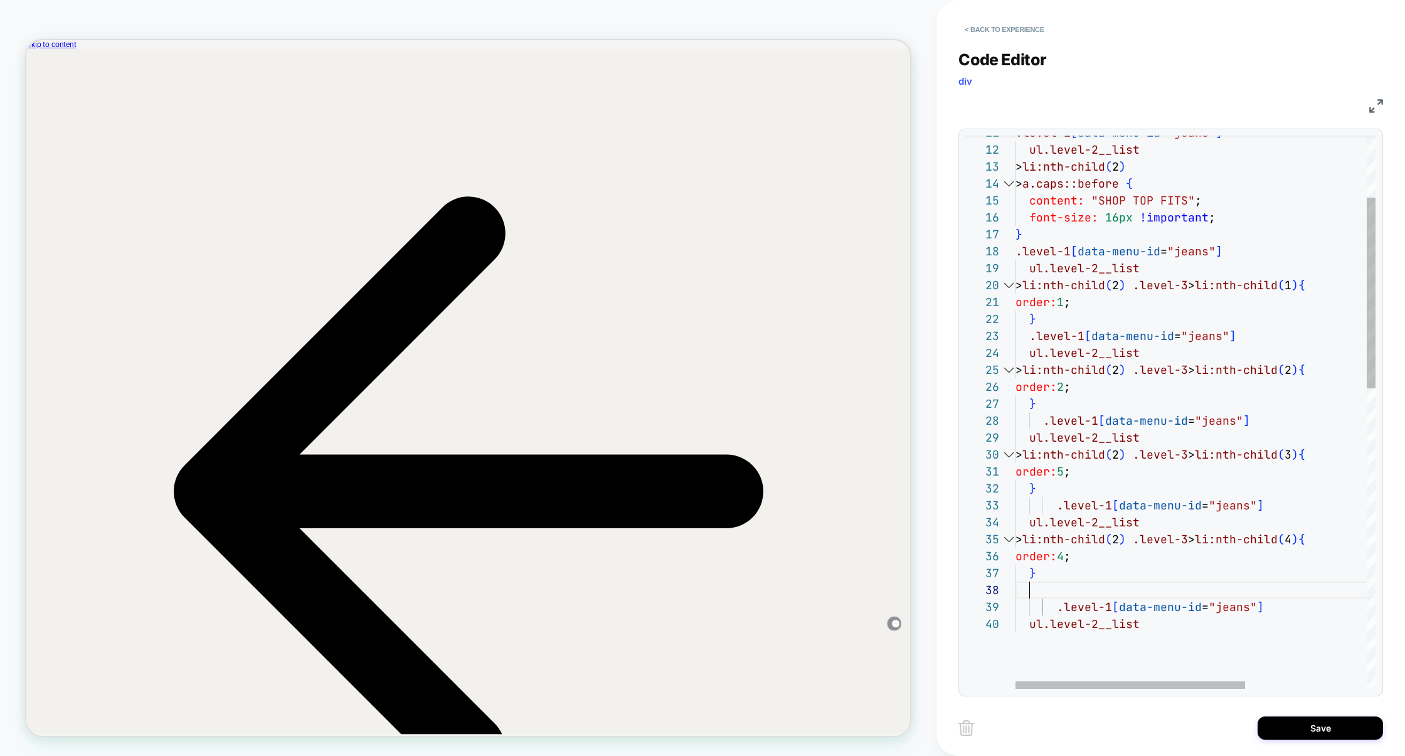
scroll to position [16, 20]
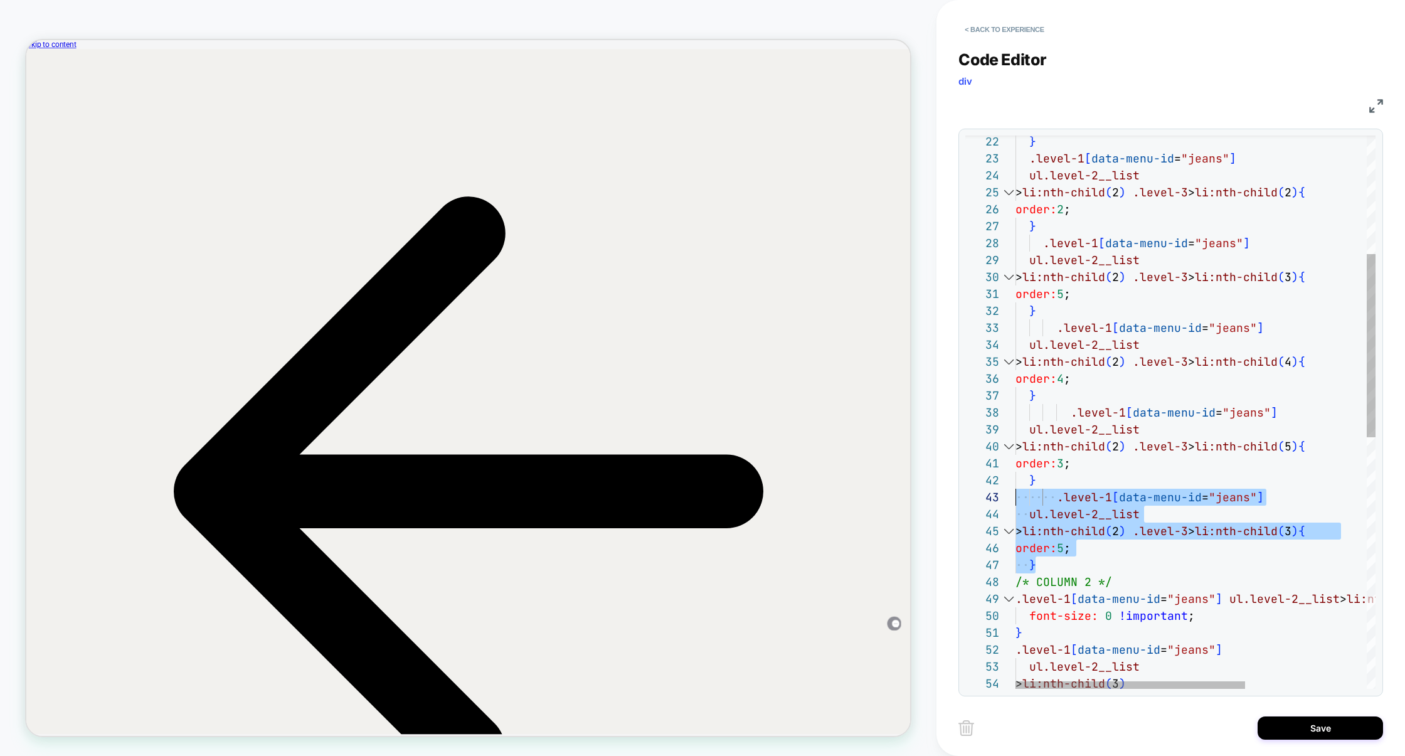
scroll to position [34, 0]
drag, startPoint x: 1048, startPoint y: 563, endPoint x: 995, endPoint y: 496, distance: 85.3
click at [1015, 496] on div "} .level-1 [ data-menu-id = "jeans" ] ul.level-2__list > li:nth-child ( 2 ) .le…" at bounding box center [1290, 612] width 551 height 1671
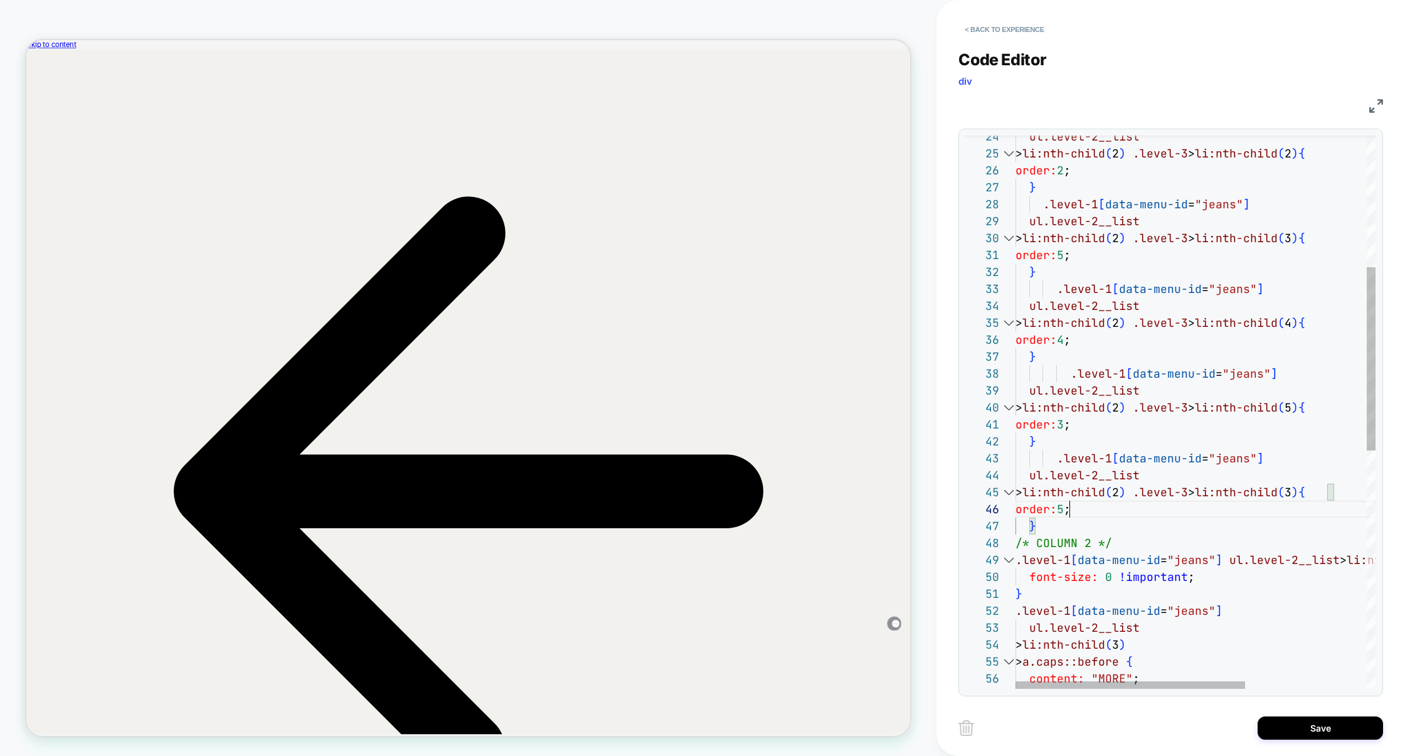
click at [1319, 502] on div "ul.level-2__list > li:nth-child ( 2 ) .level-3 > li:nth-child ( 2 ) { order: 2 …" at bounding box center [1290, 573] width 551 height 1671
click at [1323, 495] on div "ul.level-2__list > li:nth-child ( 2 ) .level-3 > li:nth-child ( 2 ) { order: 2 …" at bounding box center [1290, 573] width 551 height 1671
drag, startPoint x: 1087, startPoint y: 511, endPoint x: 923, endPoint y: 509, distance: 163.7
click at [923, 509] on div "HOMEPAGE Theme: MAIN < Back to experience Code Editor div CSS 24 25 26 27 28 29…" at bounding box center [702, 378] width 1405 height 756
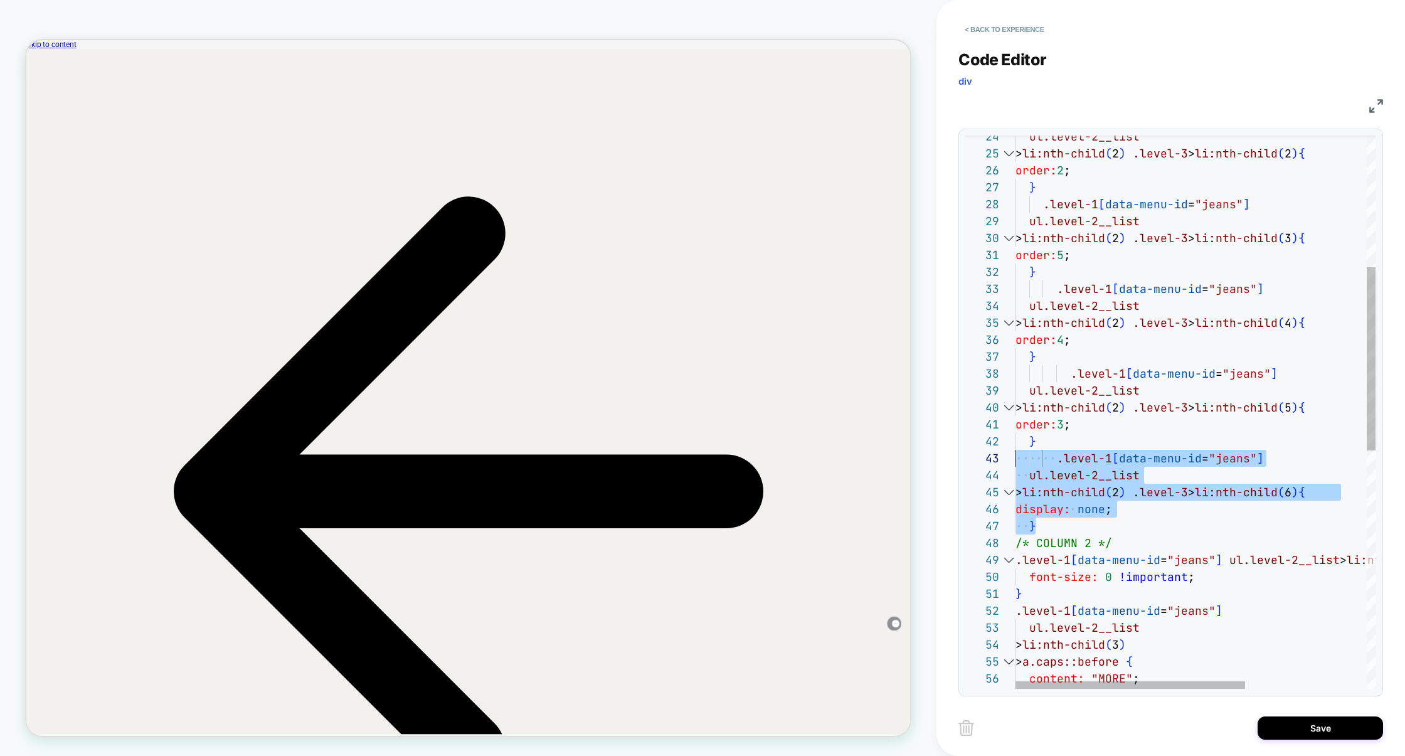
scroll to position [34, 0]
drag, startPoint x: 1041, startPoint y: 527, endPoint x: 1001, endPoint y: 460, distance: 77.3
click at [1015, 460] on div "ul.level-2__list > li:nth-child ( 2 ) .level-3 > li:nth-child ( 2 ) { order: 2 …" at bounding box center [1290, 573] width 551 height 1671
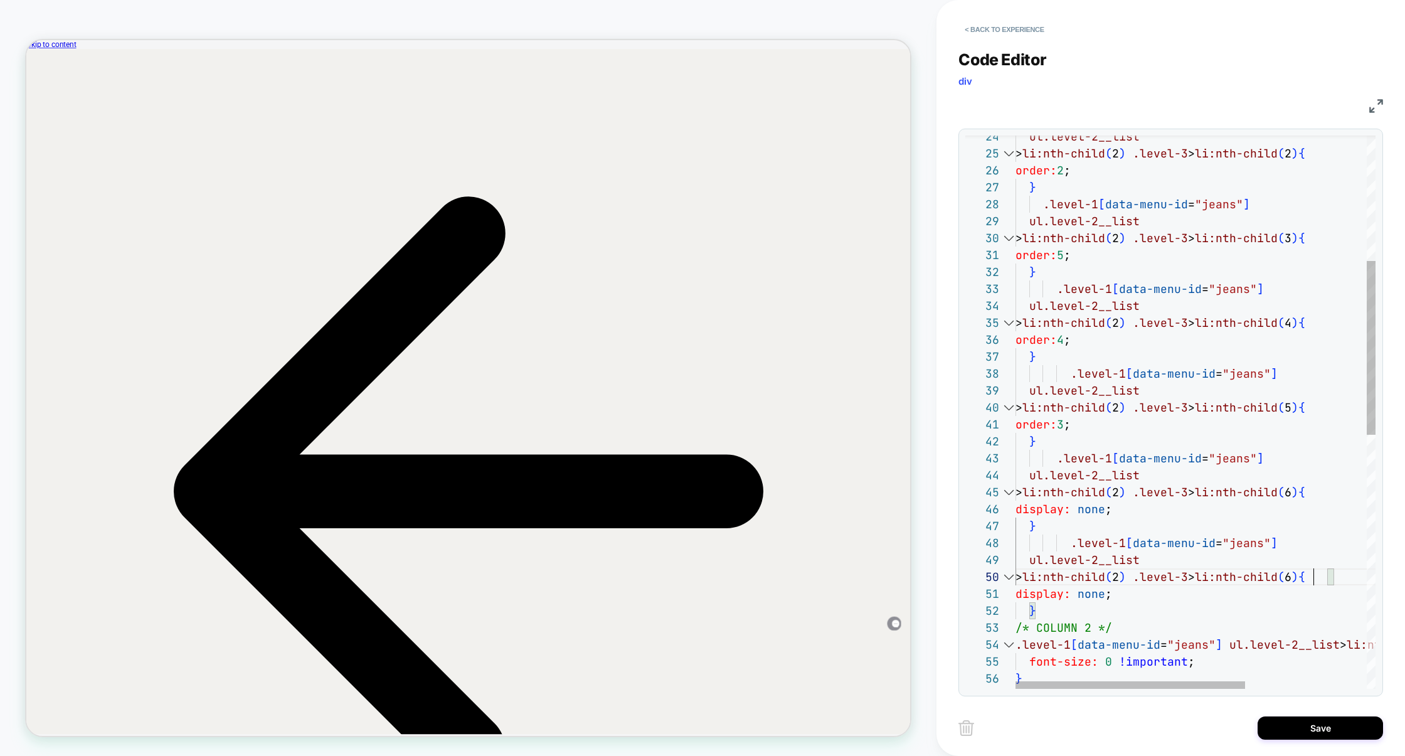
scroll to position [152, 297]
click at [1312, 574] on div "ul.level-2__list > li:nth-child ( 2 ) .level-3 > li:nth-child ( 2 ) { order: 2 …" at bounding box center [1290, 616] width 551 height 1756
click at [1073, 611] on div "ul.level-2__list > li:nth-child ( 2 ) .level-3 > li:nth-child ( 2 ) { order: 2 …" at bounding box center [1290, 616] width 551 height 1756
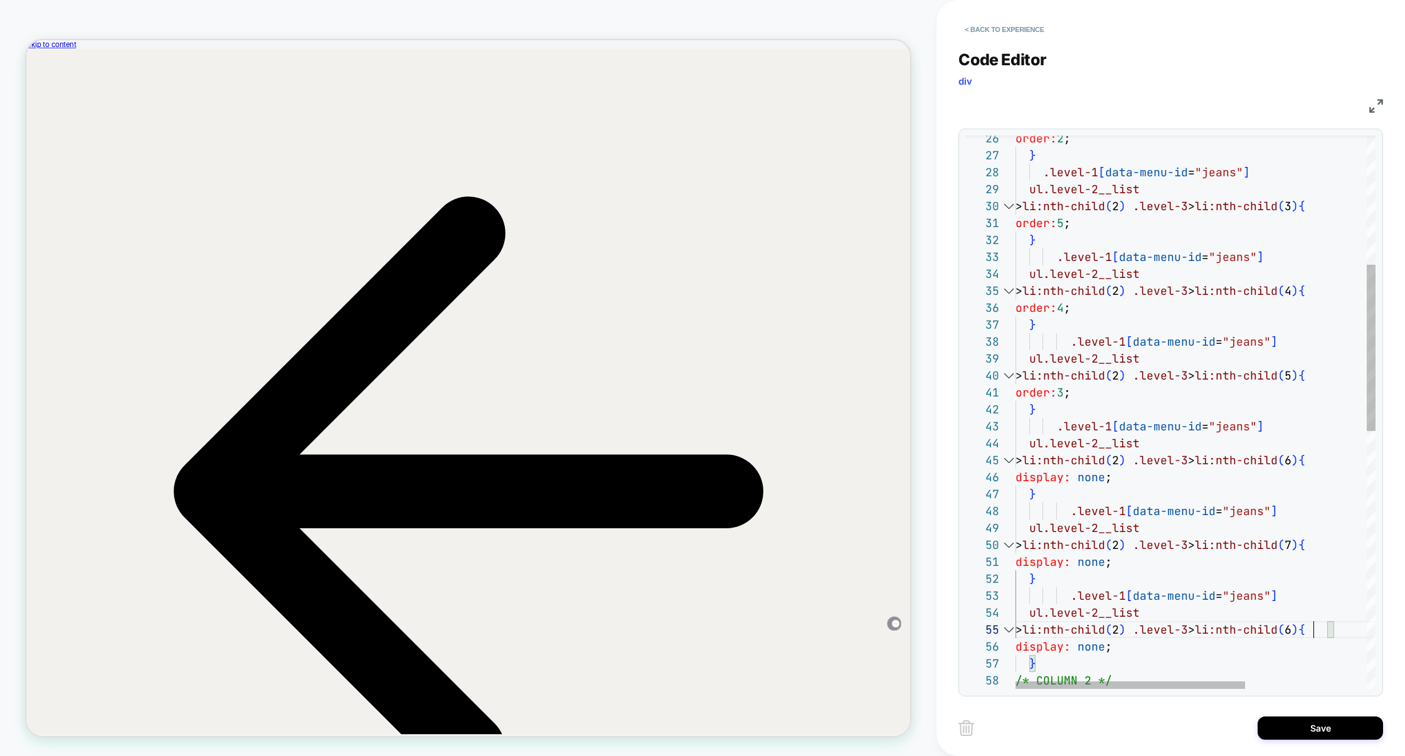
click at [1314, 628] on div "order: 2 ; } .level-1 [ data-menu-id = "jeans" ] ul.level-2__list > li:nth-chil…" at bounding box center [1290, 626] width 551 height 1840
click at [1058, 660] on div "order: 2 ; } .level-1 [ data-menu-id = "jeans" ] ul.level-2__list > li:nth-chil…" at bounding box center [1290, 626] width 551 height 1840
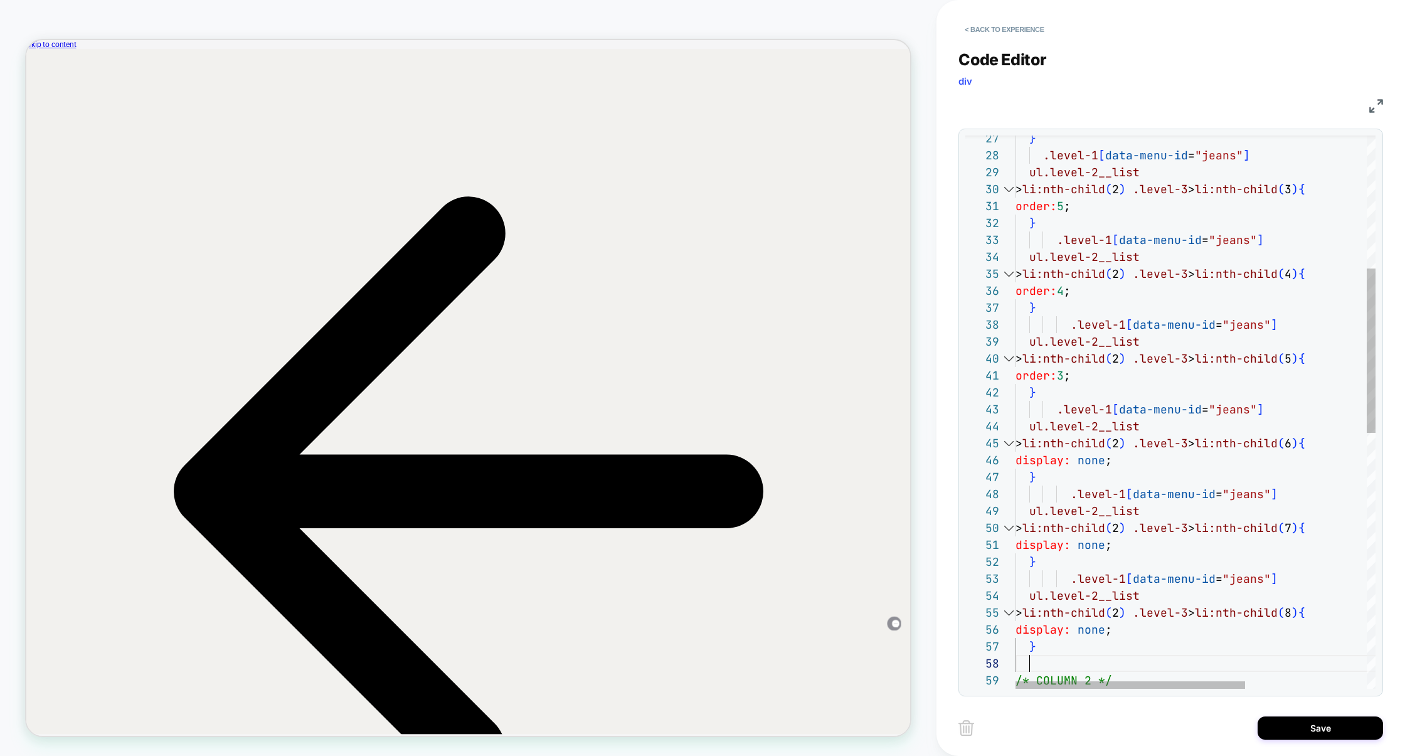
scroll to position [16, 20]
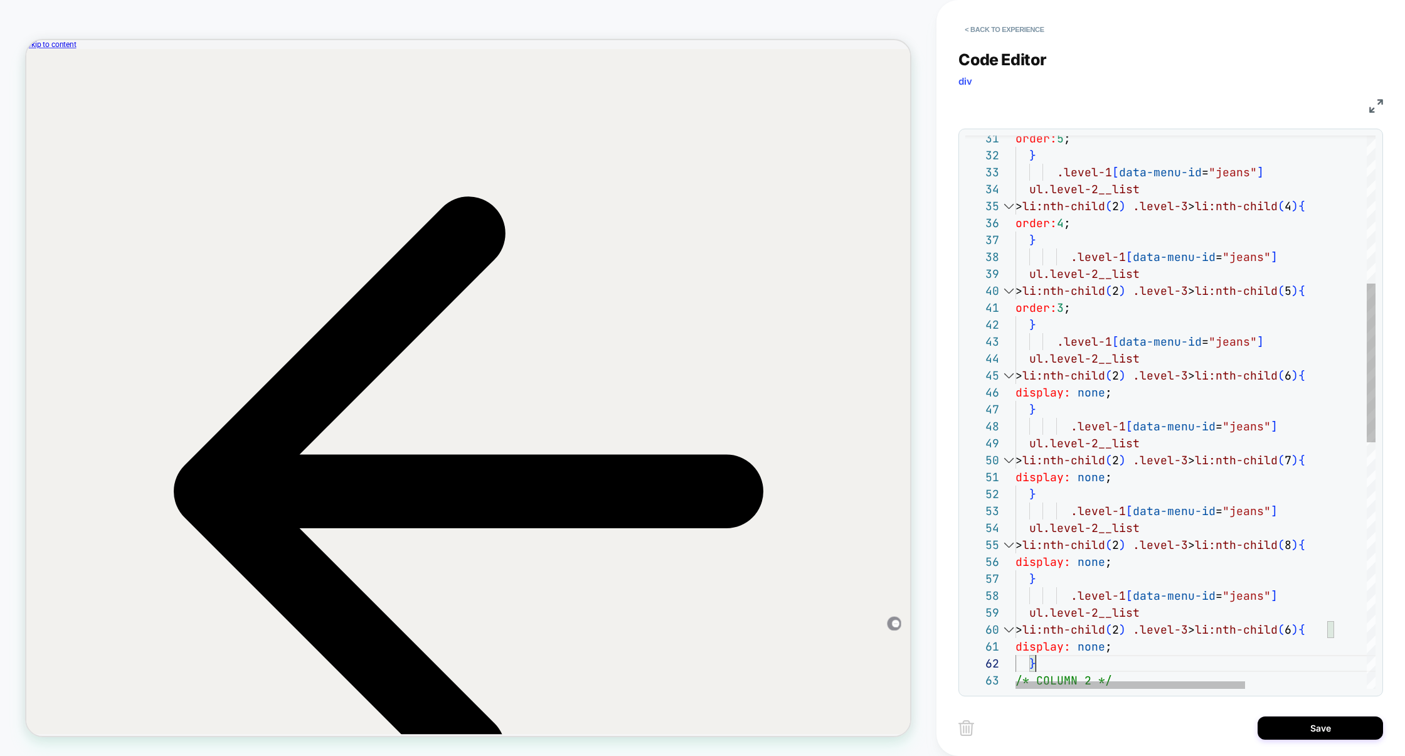
click at [1318, 630] on div "order: 5 ; } .level-1 [ data-menu-id = "jeans" ] ul.level-2__list .level-1 [ da…" at bounding box center [1290, 584] width 551 height 1925
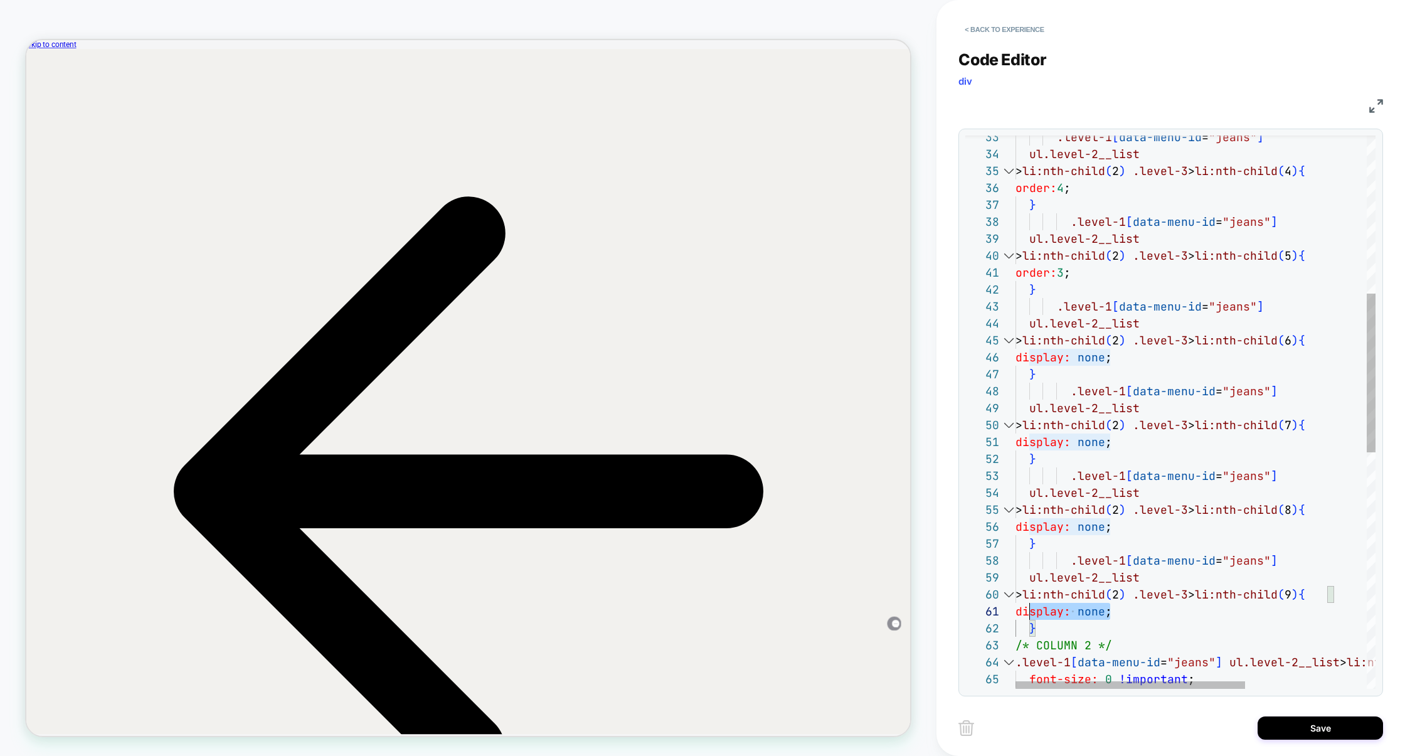
scroll to position [0, 0]
drag, startPoint x: 1101, startPoint y: 612, endPoint x: 963, endPoint y: 610, distance: 138.0
click at [963, 610] on div "43 44 33 34 35 36 37 38 39 40 41 42 45 46 47 48 49 50 51 52 53 54 55 56 57 58 5…" at bounding box center [1170, 413] width 425 height 568
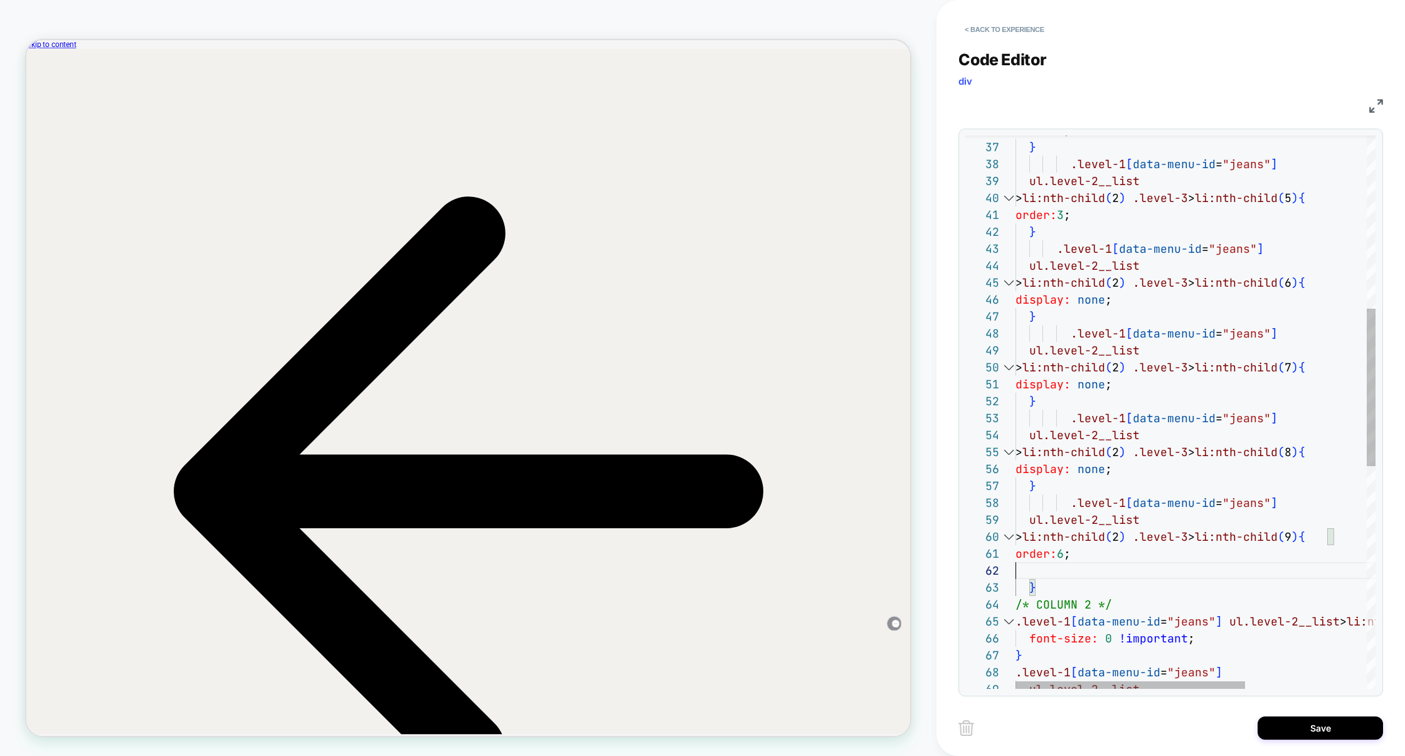
scroll to position [16, 0]
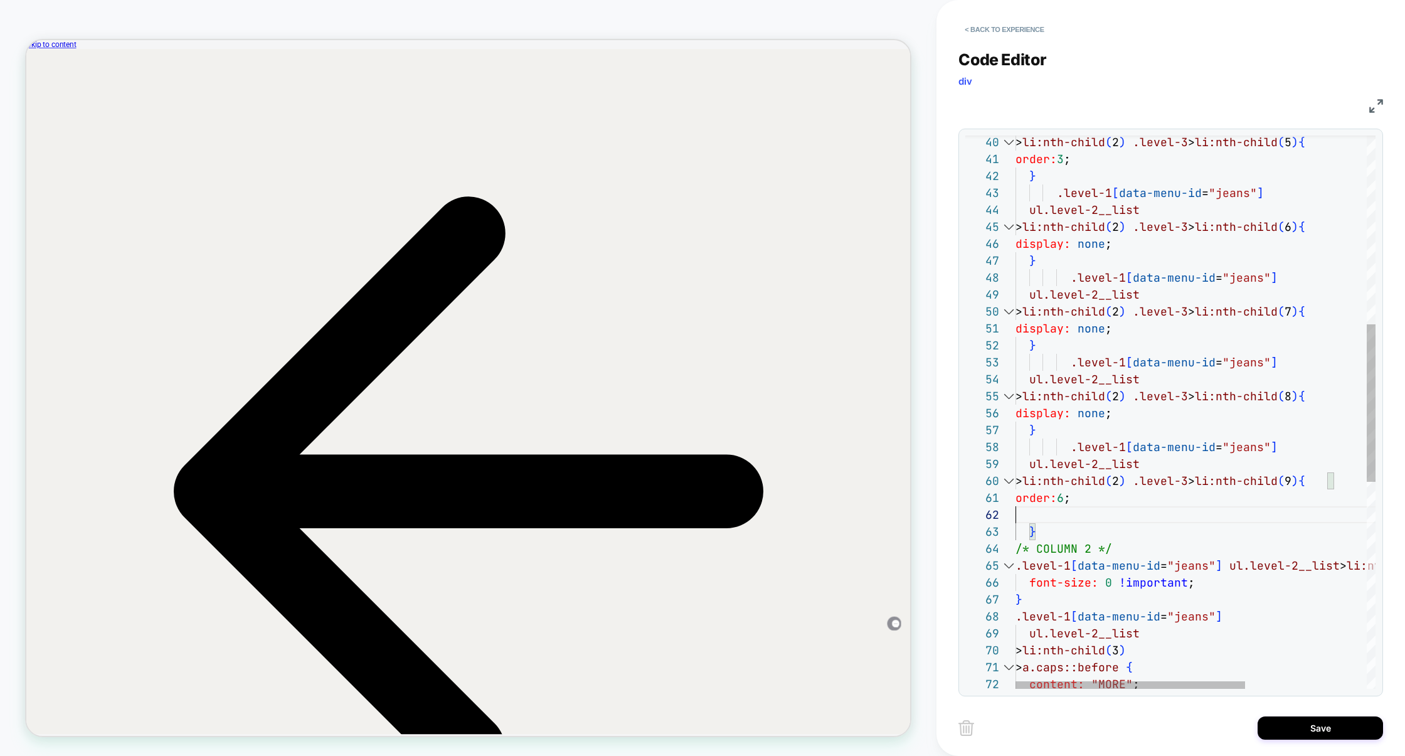
click at [1046, 517] on div ".level-1 [ data-menu-id = "jeans" ] ul.level-2__list > li:nth-child ( 2 ) .leve…" at bounding box center [1290, 444] width 551 height 1942
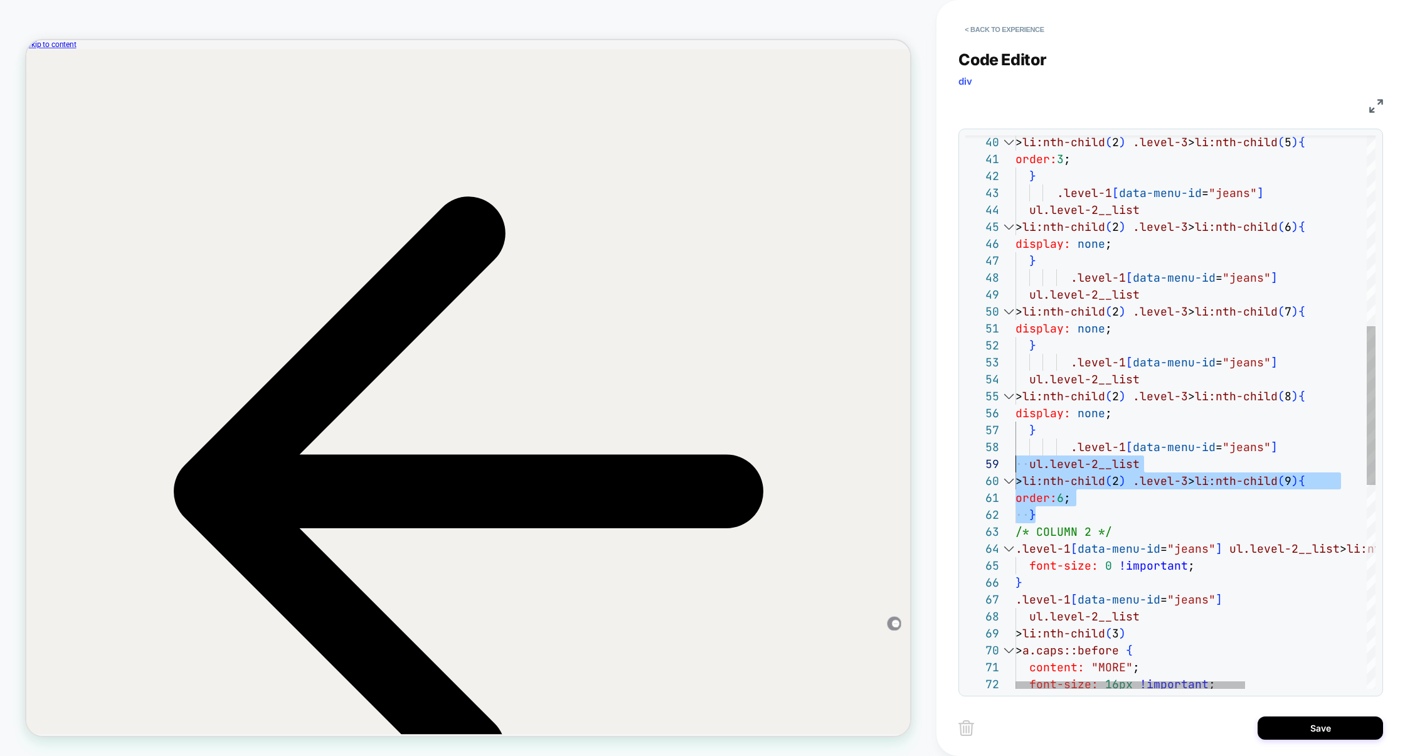
scroll to position [119, 0]
drag, startPoint x: 1027, startPoint y: 516, endPoint x: 890, endPoint y: 448, distance: 152.6
click at [1015, 448] on div ".level-1 [ data-menu-id = "jeans" ] ul.level-2__list > li:nth-child ( 2 ) .leve…" at bounding box center [1290, 435] width 551 height 1925
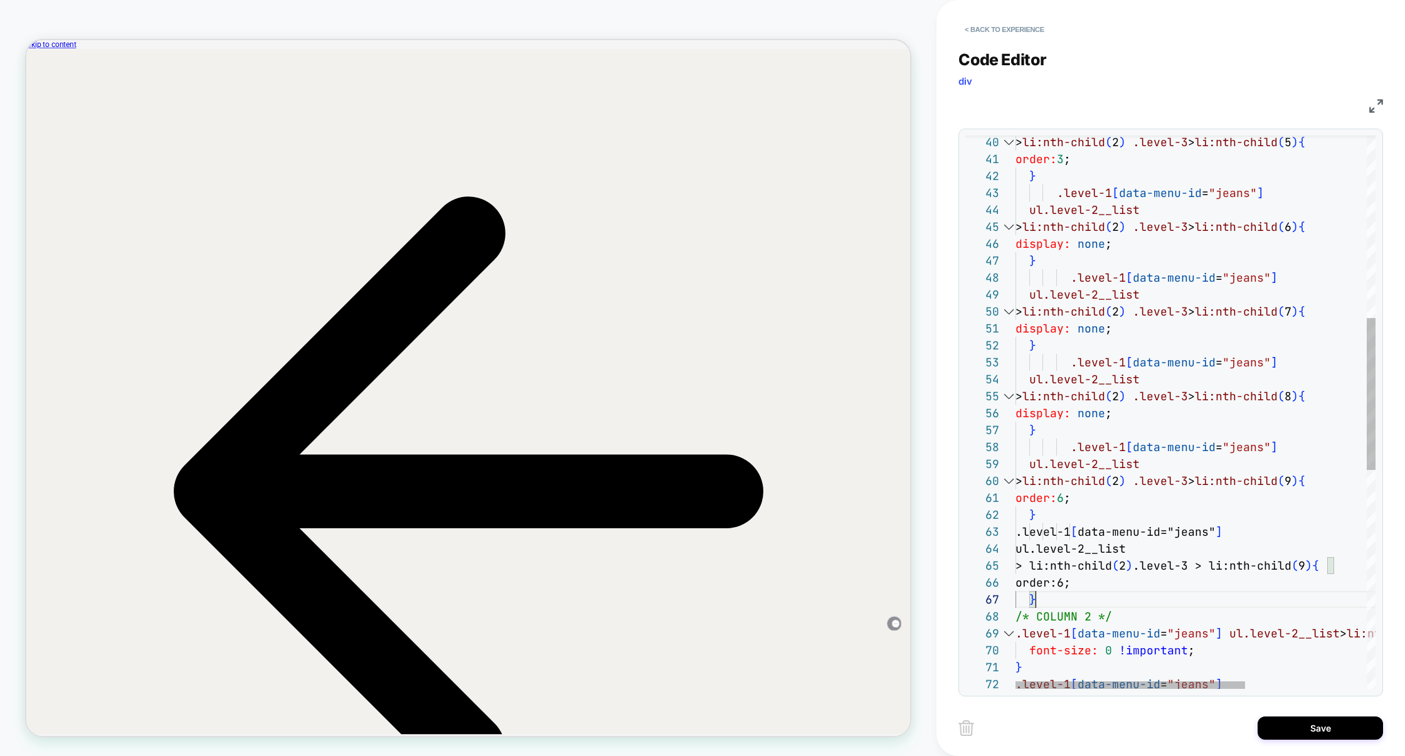
scroll to position [102, 20]
click at [1327, 565] on div ".level-1 [ data-menu-id = "jeans" ] ul.level-2__list > li:nth-child ( 2 ) .leve…" at bounding box center [1290, 478] width 551 height 2010
drag, startPoint x: 1113, startPoint y: 581, endPoint x: 977, endPoint y: 581, distance: 135.5
click at [977, 581] on div "43 44 40 41 42 45 46 47 48 49 50 51 52 53 54 55 56 57 58 59 60 61 62 68 69 70 7…" at bounding box center [1170, 411] width 410 height 553
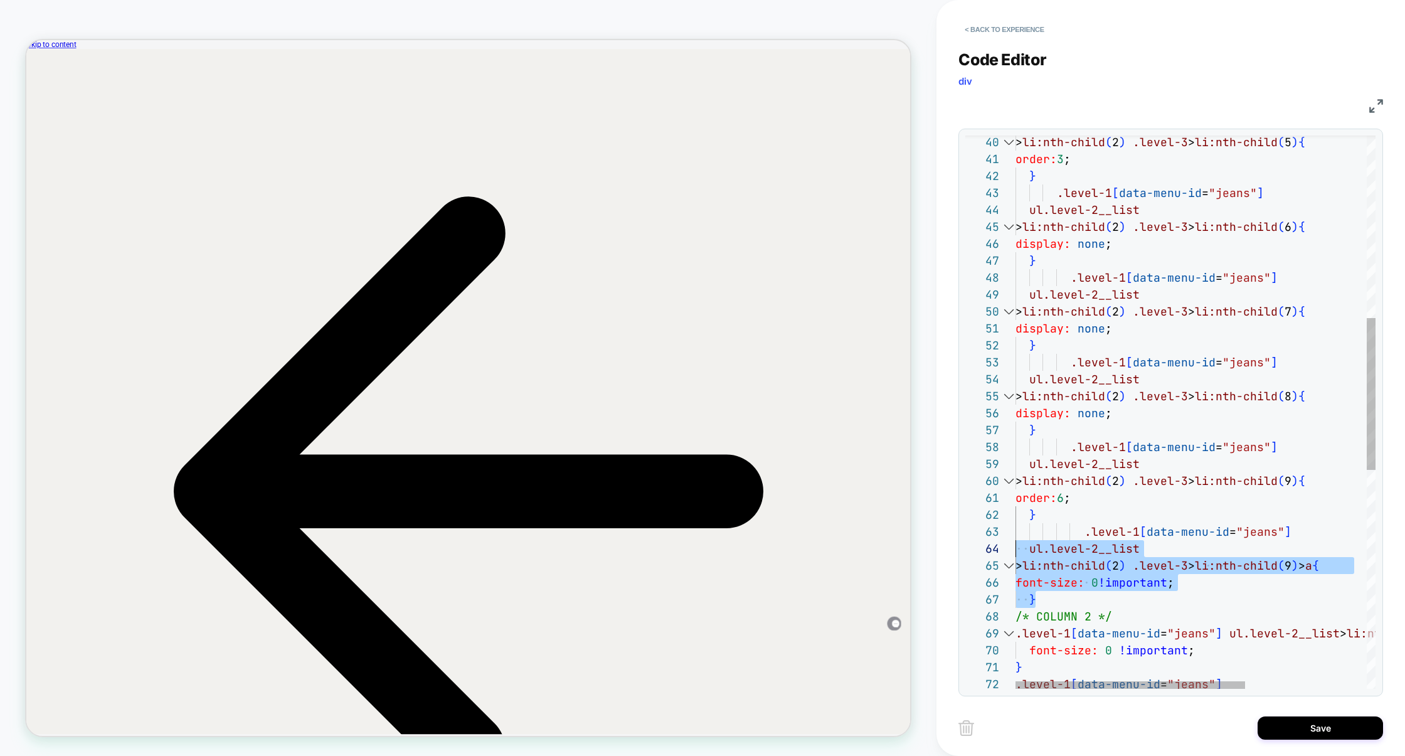
scroll to position [34, 0]
drag, startPoint x: 1043, startPoint y: 603, endPoint x: 992, endPoint y: 536, distance: 84.6
click at [1015, 535] on div ".level-1 [ data-menu-id = "jeans" ] ul.level-2__list > li:nth-child ( 2 ) .leve…" at bounding box center [1290, 478] width 551 height 2010
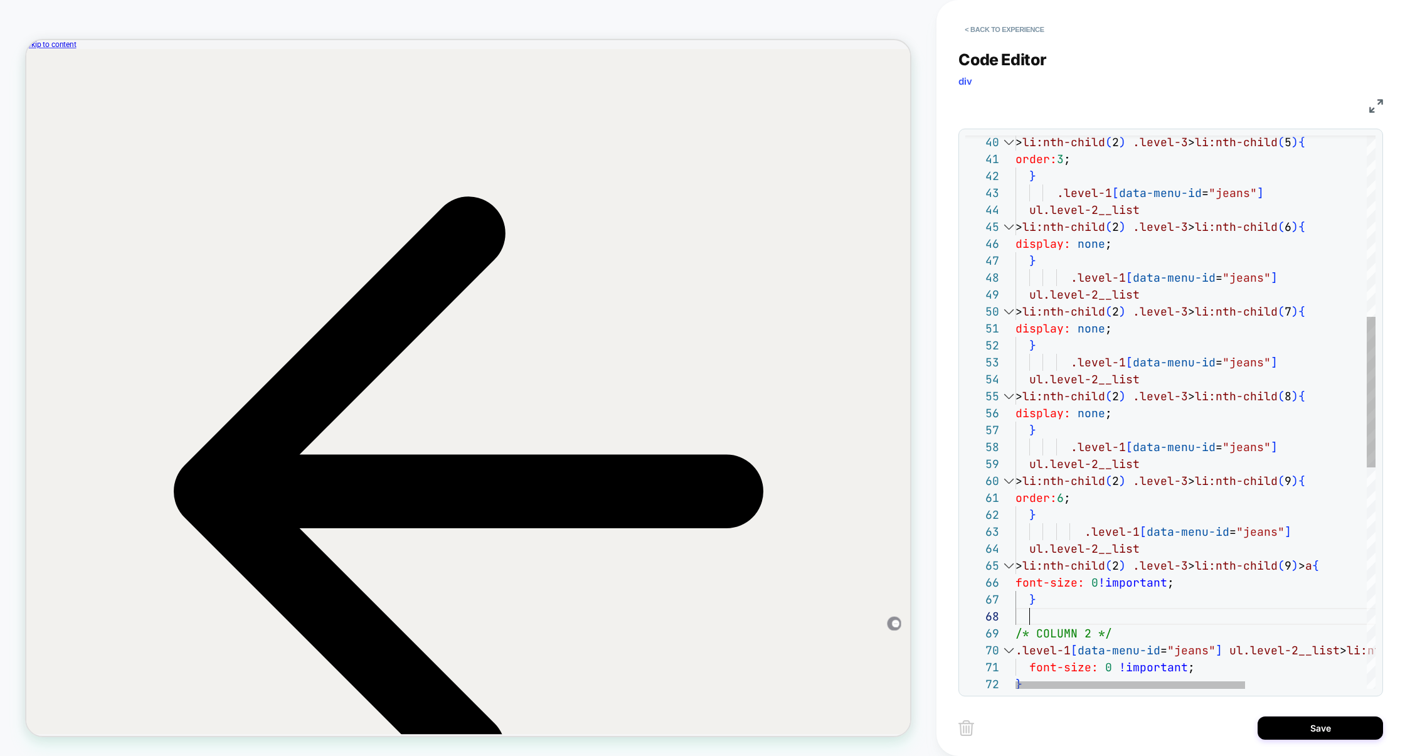
scroll to position [16, 20]
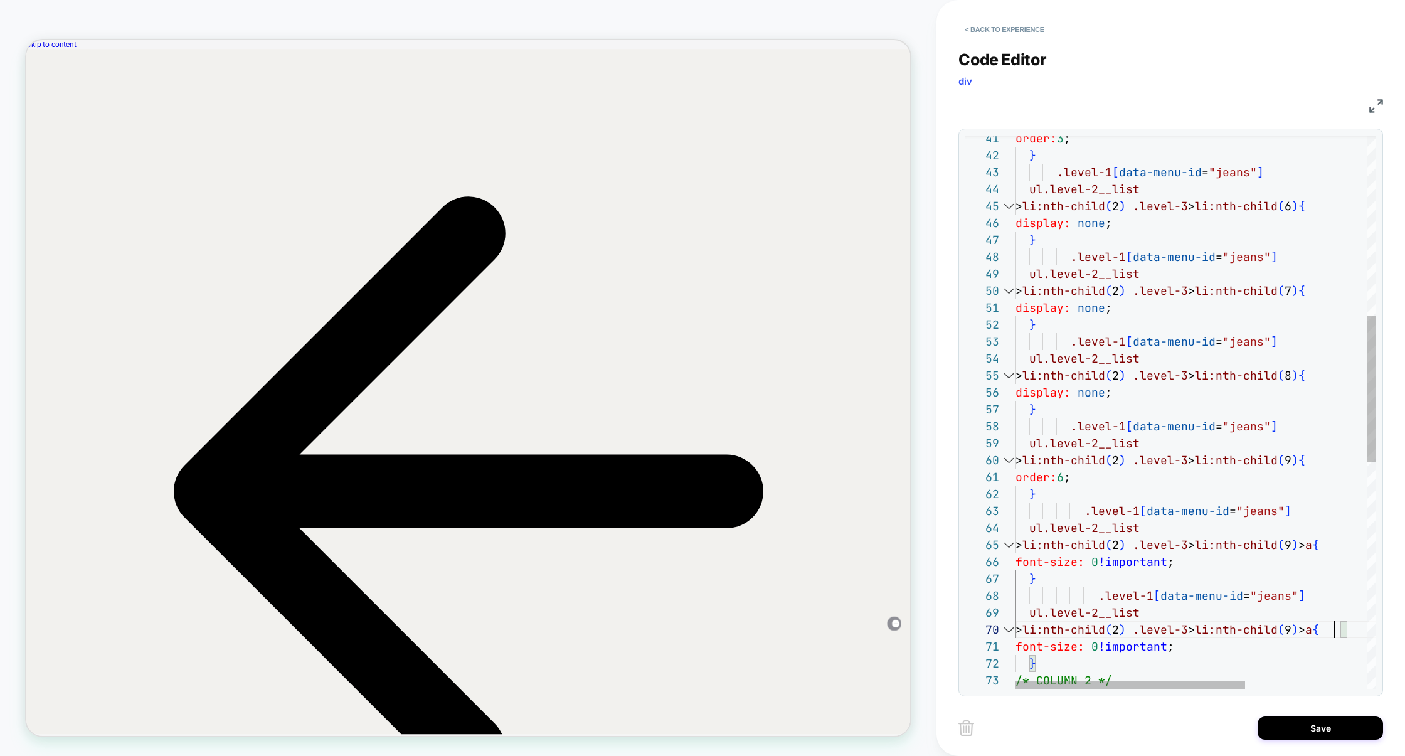
click at [1335, 625] on div ".level-1 [ data-menu-id = "jeans" ] ul.level-2__list order: 3 ; } > li:nth-chil…" at bounding box center [1290, 499] width 551 height 2094
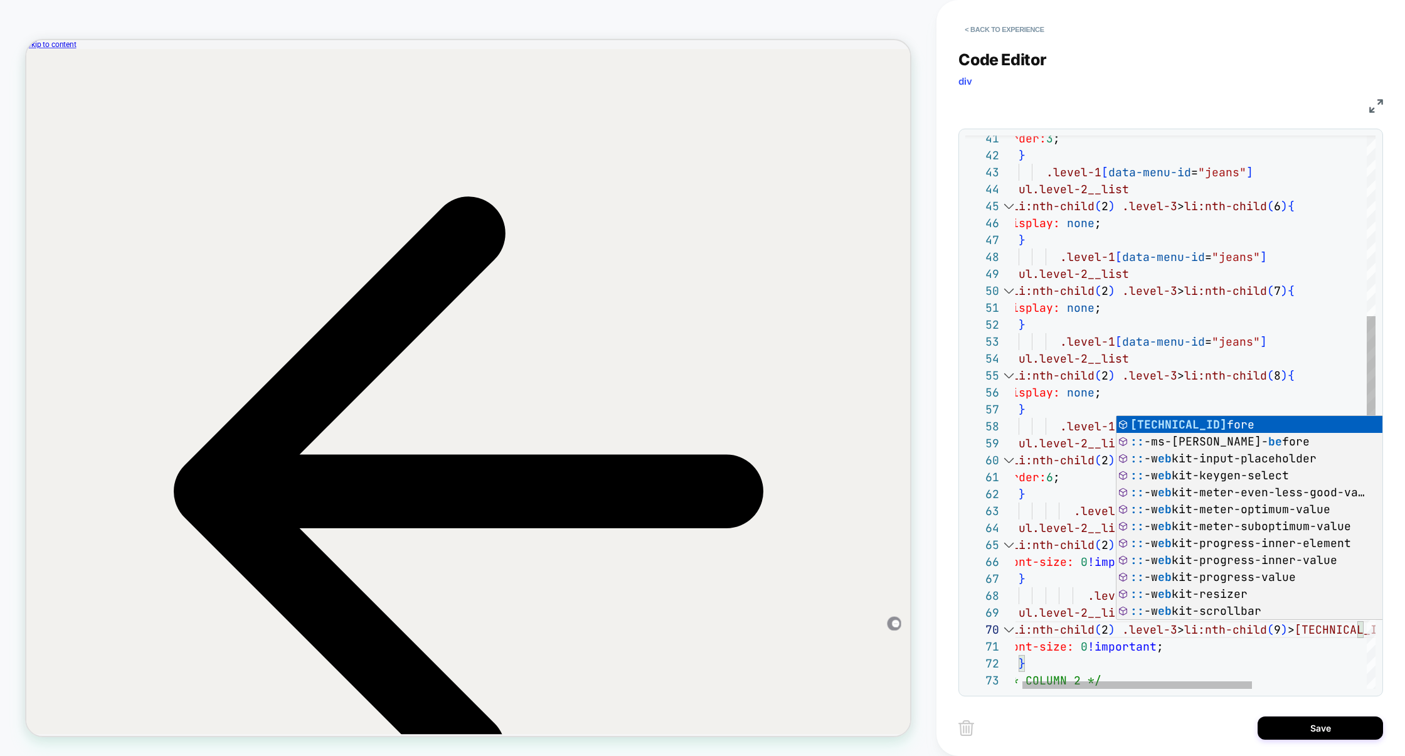
scroll to position [152, 379]
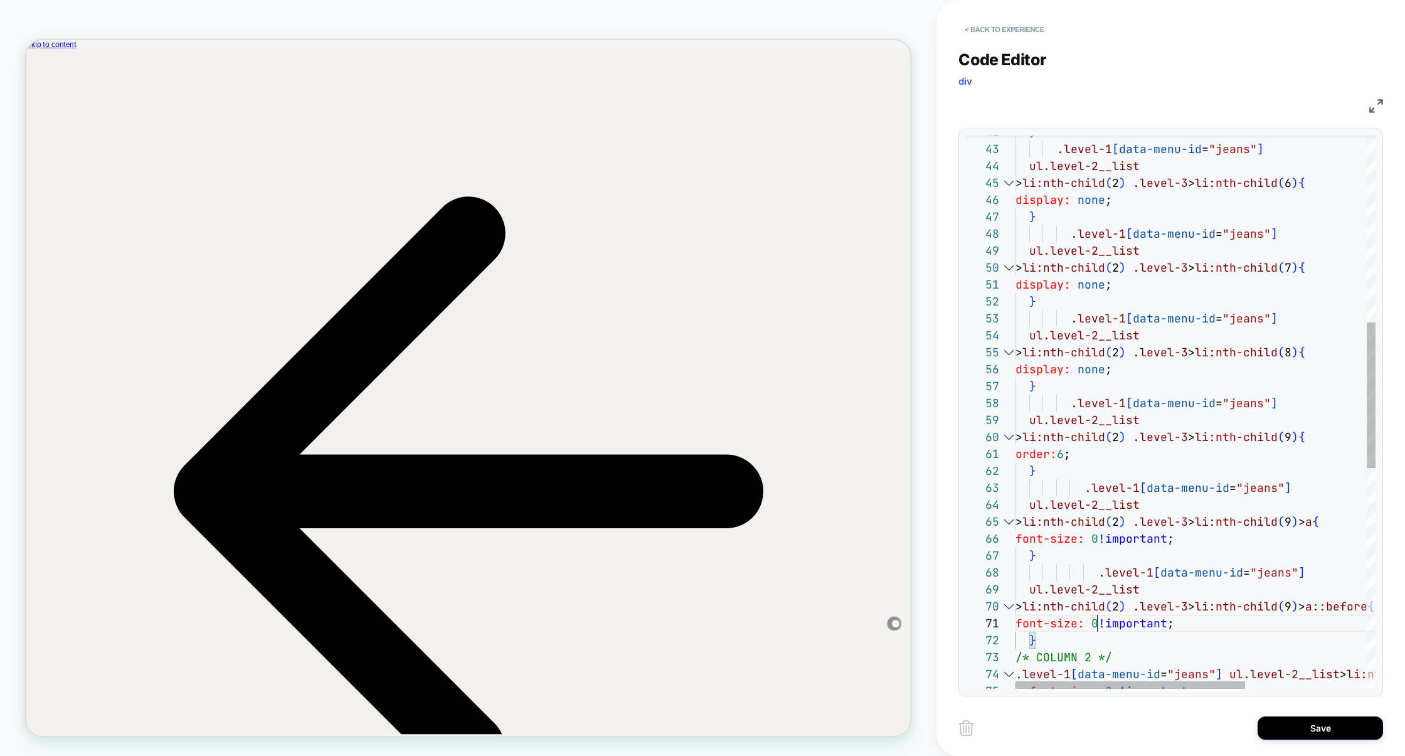
click at [1096, 623] on div ".level-1 [ data-menu-id = "jeans" ] ul.level-2__list } > li:nth-child ( 2 ) .le…" at bounding box center [1290, 476] width 551 height 2094
click at [1202, 625] on div ".level-1 [ data-menu-id = "jeans" ] ul.level-2__list } > li:nth-child ( 2 ) .le…" at bounding box center [1290, 476] width 551 height 2094
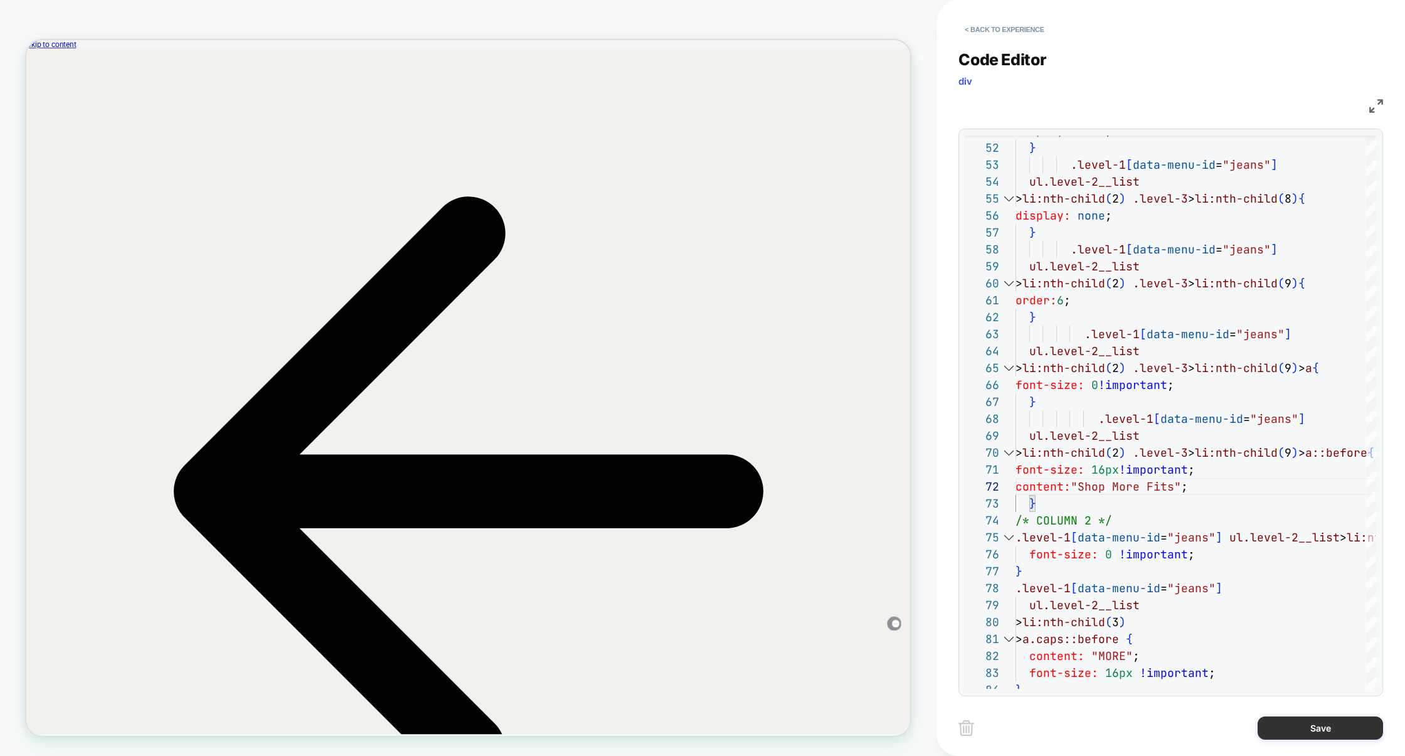
type textarea "**********"
click at [1290, 716] on button "Save" at bounding box center [1320, 727] width 125 height 23
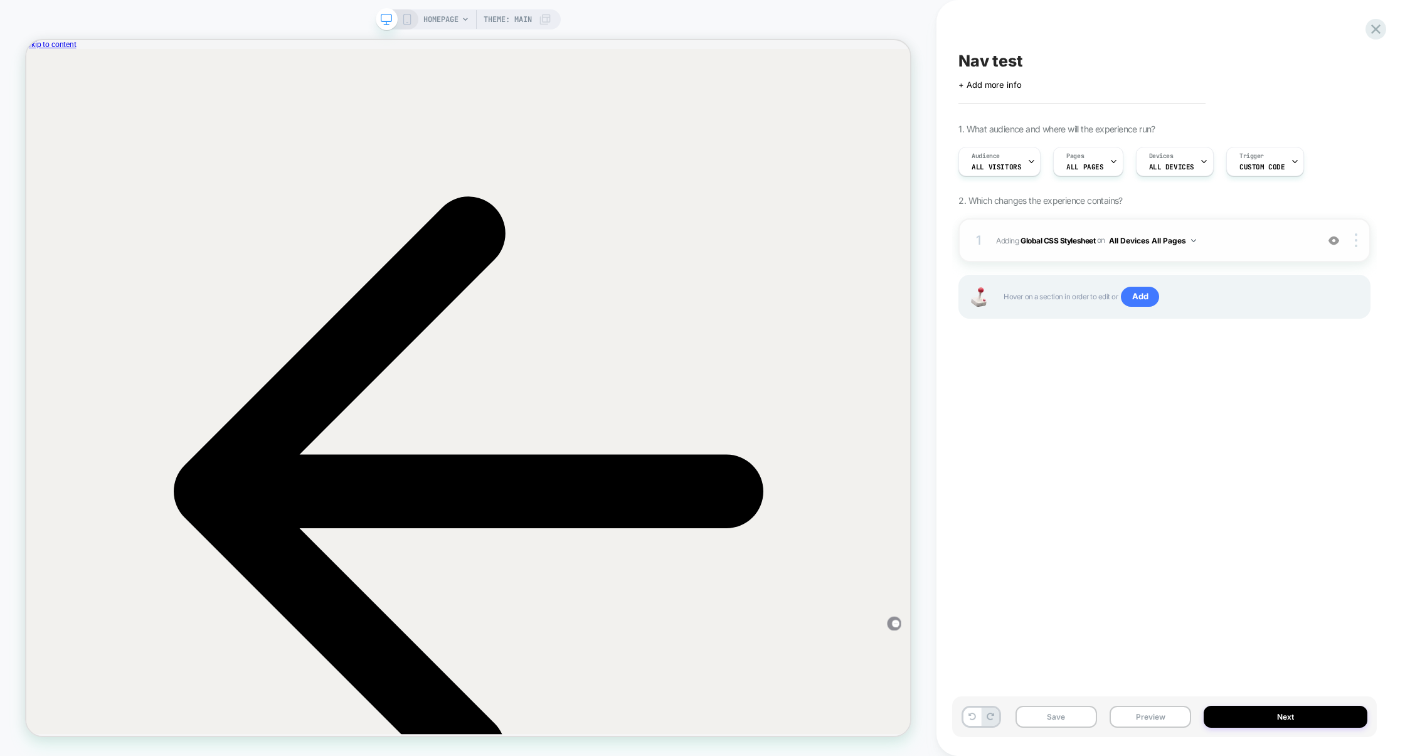
click at [1274, 235] on span "Adding Global CSS Stylesheet on All Devices All Pages" at bounding box center [1153, 241] width 315 height 16
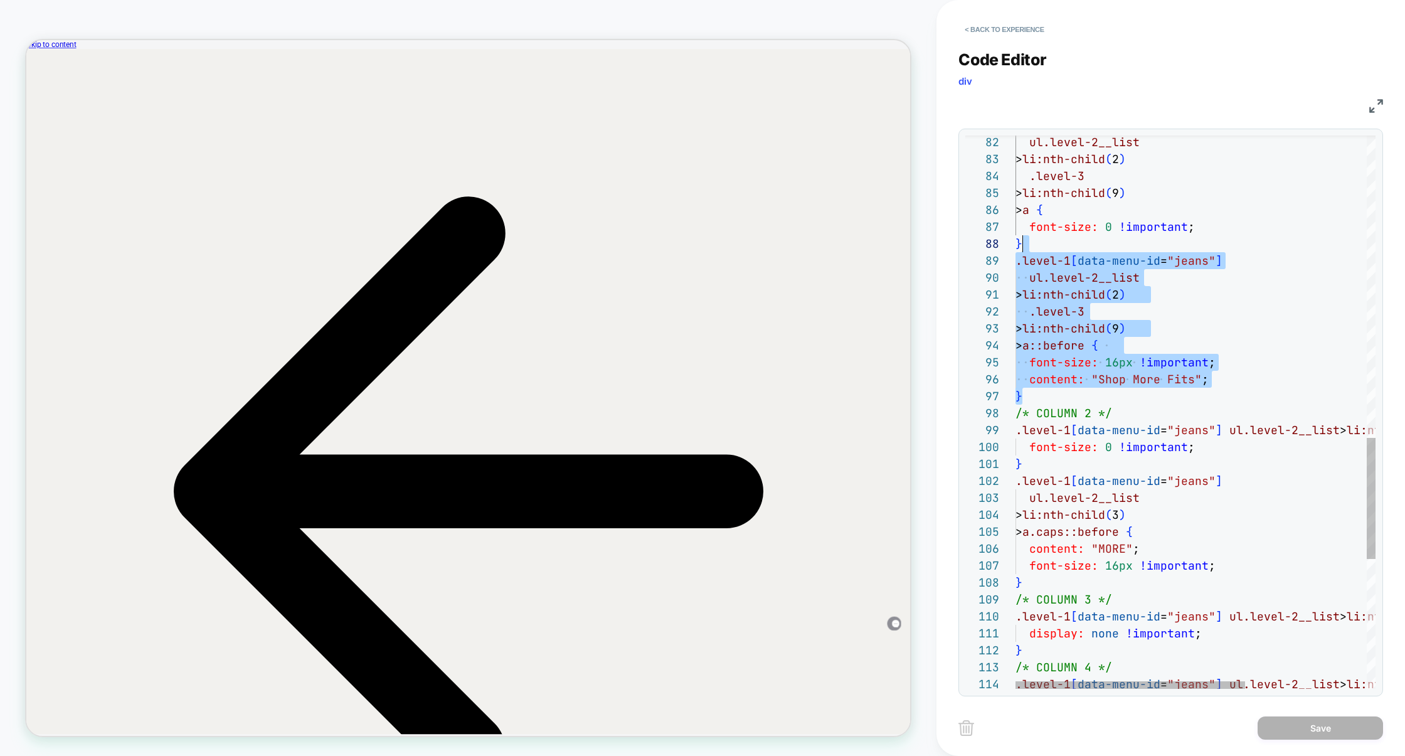
scroll to position [102, 14]
drag, startPoint x: 1051, startPoint y: 400, endPoint x: 1027, endPoint y: 235, distance: 166.8
click at [1027, 235] on div "ul.level-2__list > li:nth-child ( 2 ) .level-3 > li:nth-child ( 9 ) > a { font-…" at bounding box center [1290, 21] width 551 height 2518
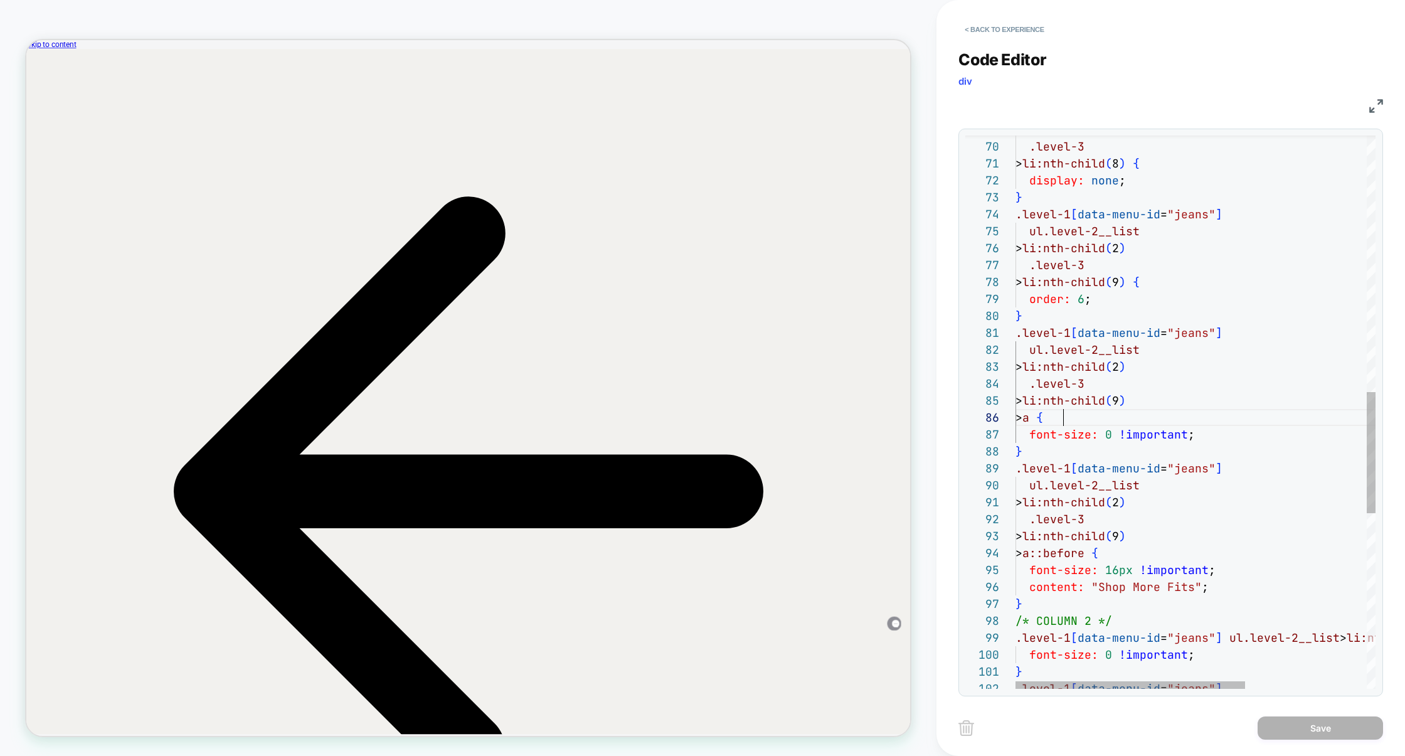
scroll to position [84, 48]
click at [1128, 410] on div "ul.level-2__list > li:nth-child ( 2 ) .level-3 > li:nth-child ( 9 ) > a { font-…" at bounding box center [1290, 228] width 551 height 2518
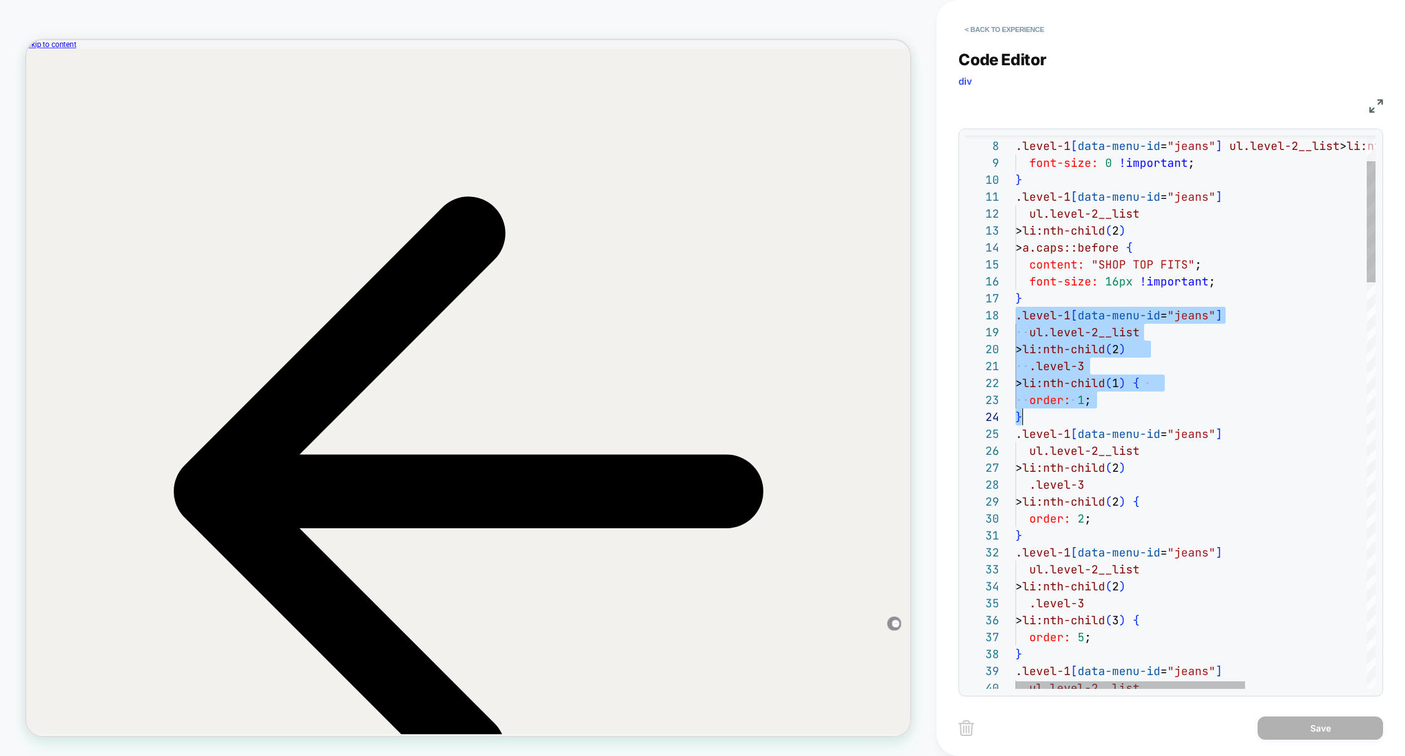
scroll to position [119, 6]
drag, startPoint x: 1018, startPoint y: 314, endPoint x: 1099, endPoint y: 411, distance: 126.0
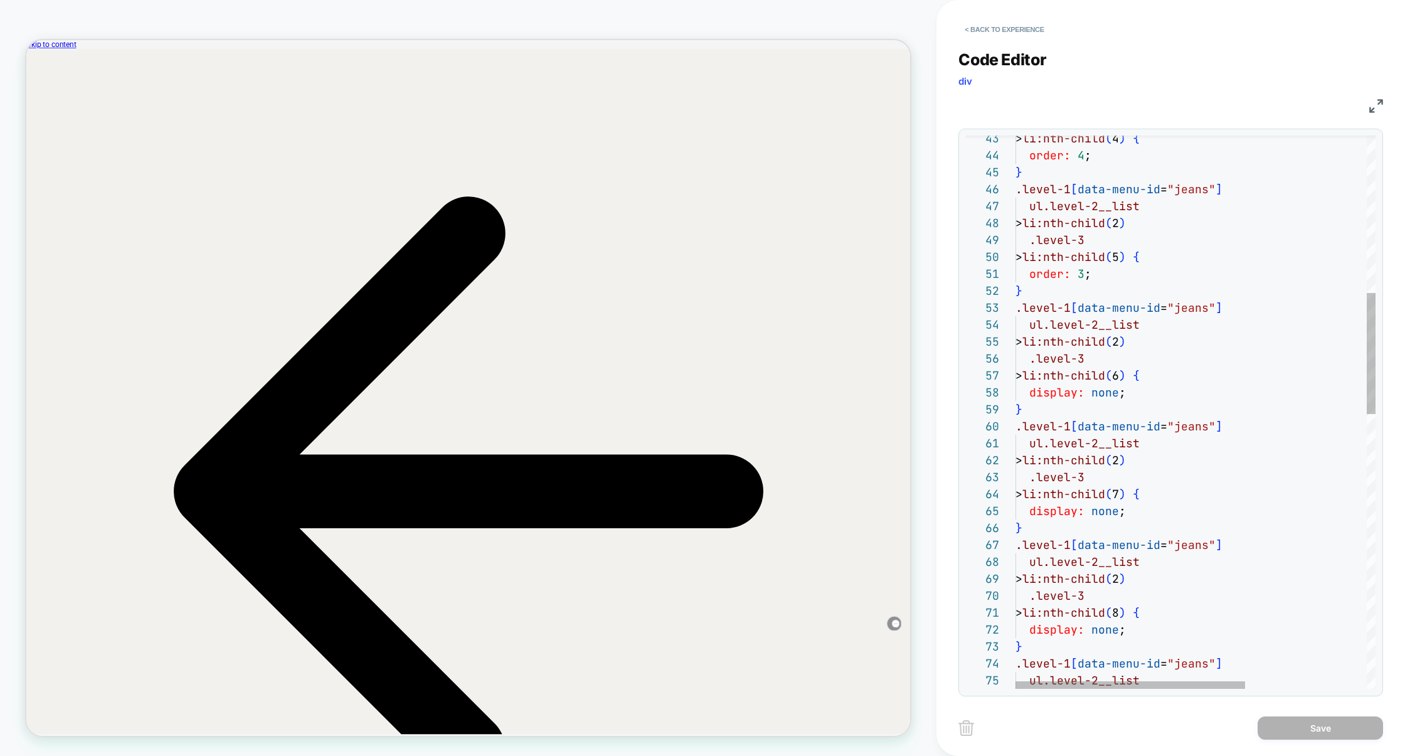
click at [1068, 411] on div "> li:nth-child ( 4 ) { order: 4 ; } .level-1 [ data-menu-id = "jeans" ] ul.leve…" at bounding box center [1290, 678] width 551 height 2518
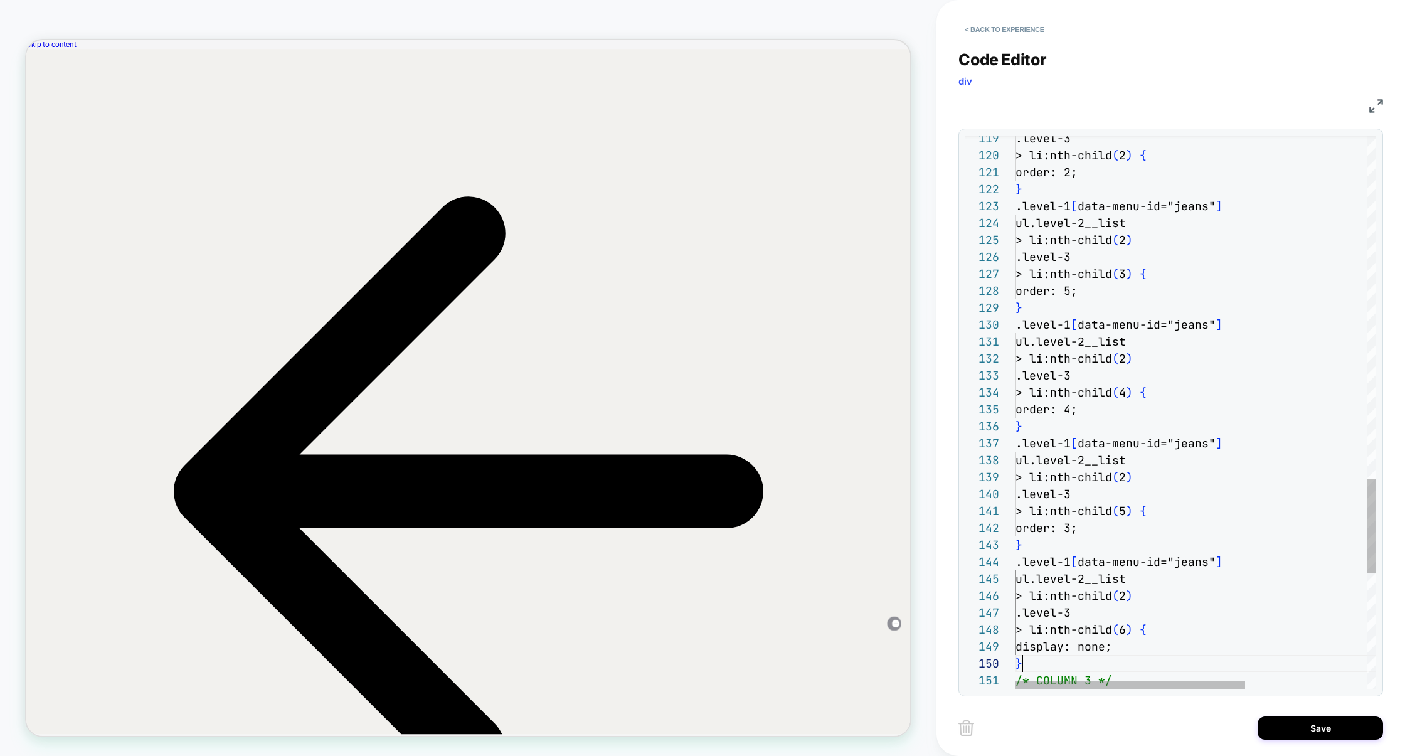
scroll to position [152, 6]
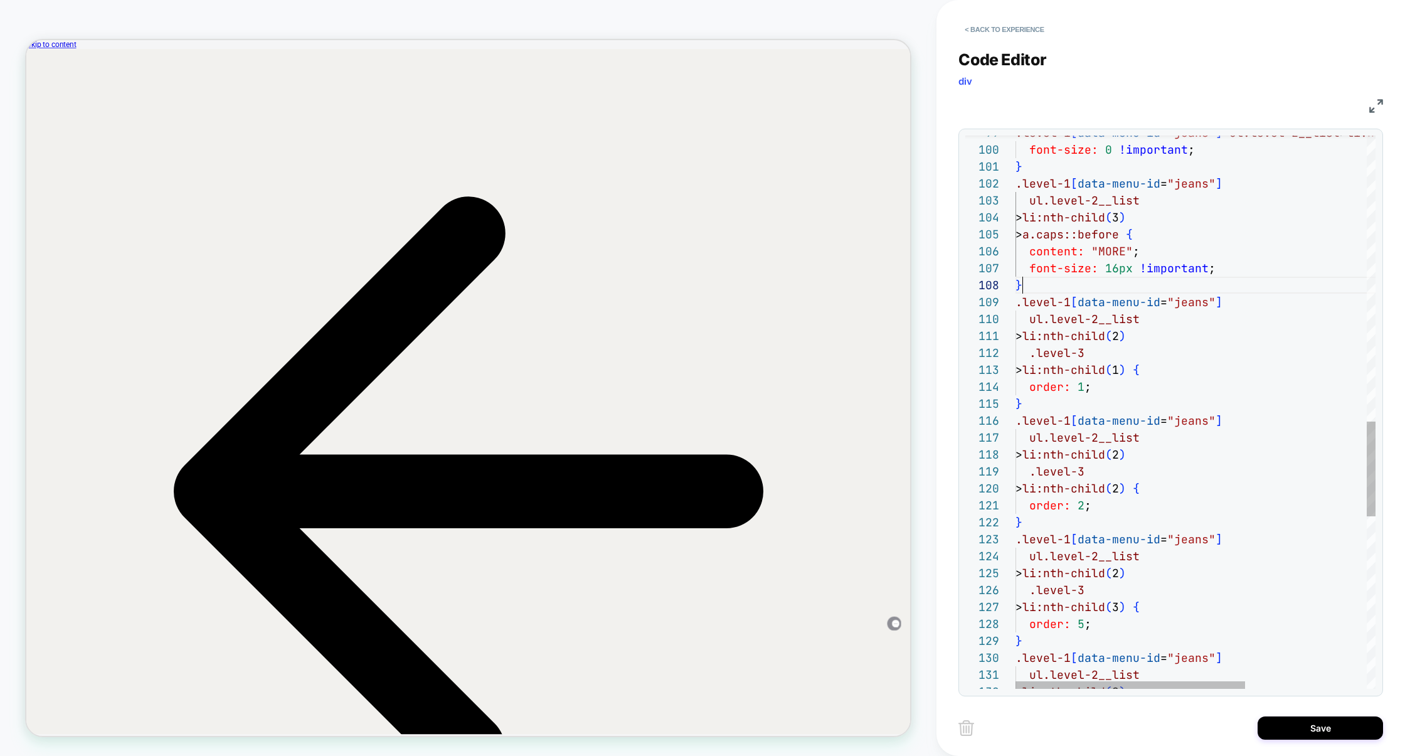
click at [1069, 285] on div ".level-3 > li:nth-child ( 2 ) ul.level-2__list .level-1 [ data-menu-id = "jeans…" at bounding box center [1290, 79] width 551 height 3229
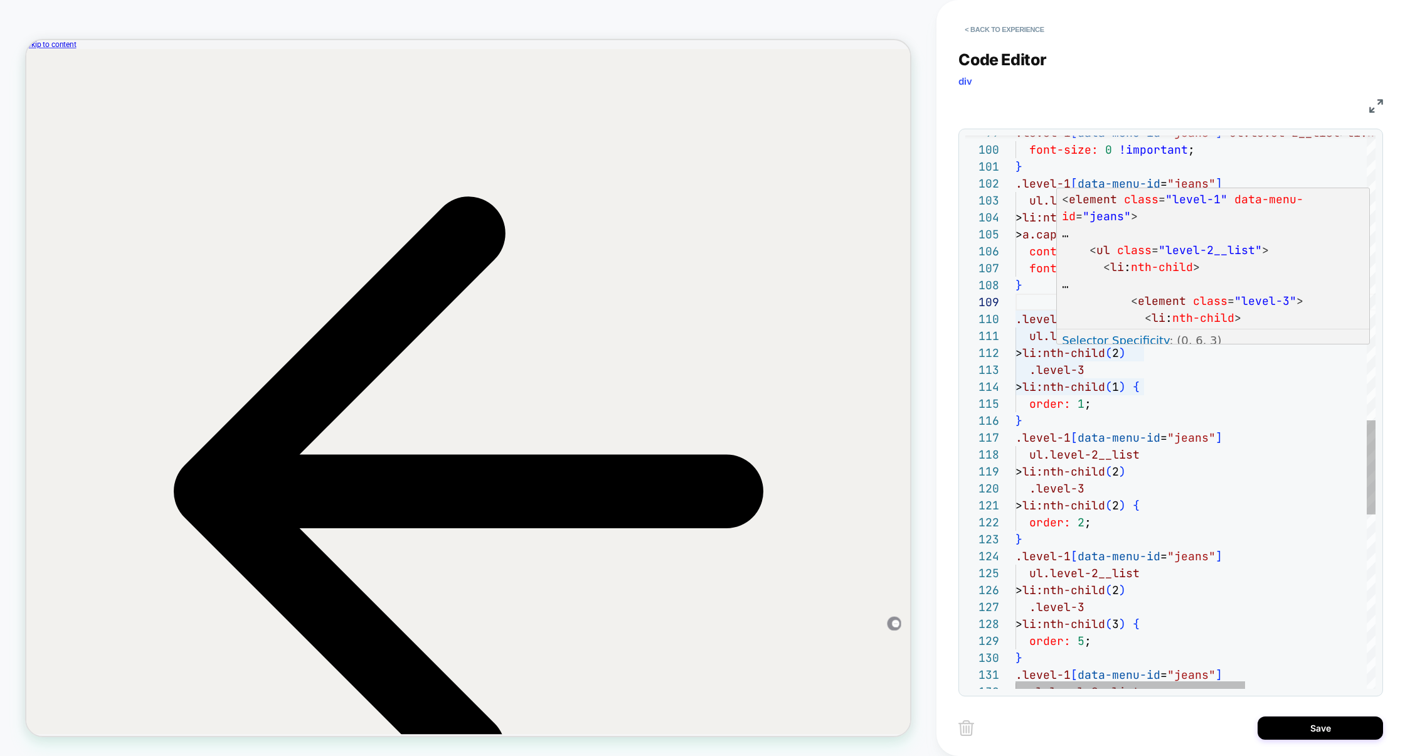
scroll to position [0, 20]
click at [1034, 342] on div ".level-3 > li:nth-child ( 2 ) ul.level-2__list .level-1 [ data-menu-id = "jeans…" at bounding box center [1290, 88] width 551 height 3246
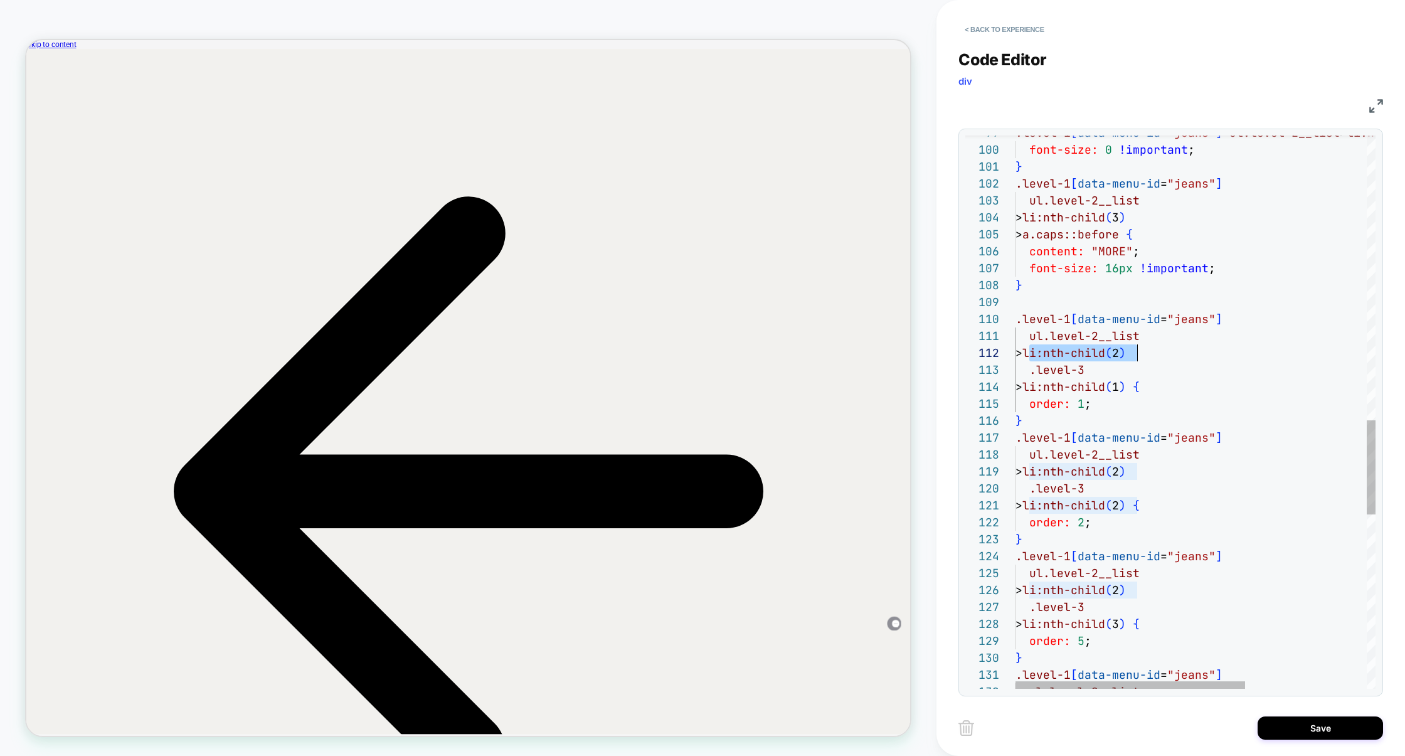
scroll to position [16, 129]
drag, startPoint x: 1031, startPoint y: 354, endPoint x: 1145, endPoint y: 358, distance: 114.8
click at [1145, 358] on div ".level-3 > li:nth-child ( 2 ) ul.level-2__list .level-1 [ data-menu-id = "jeans…" at bounding box center [1290, 88] width 551 height 3246
drag, startPoint x: 1155, startPoint y: 354, endPoint x: 990, endPoint y: 342, distance: 164.8
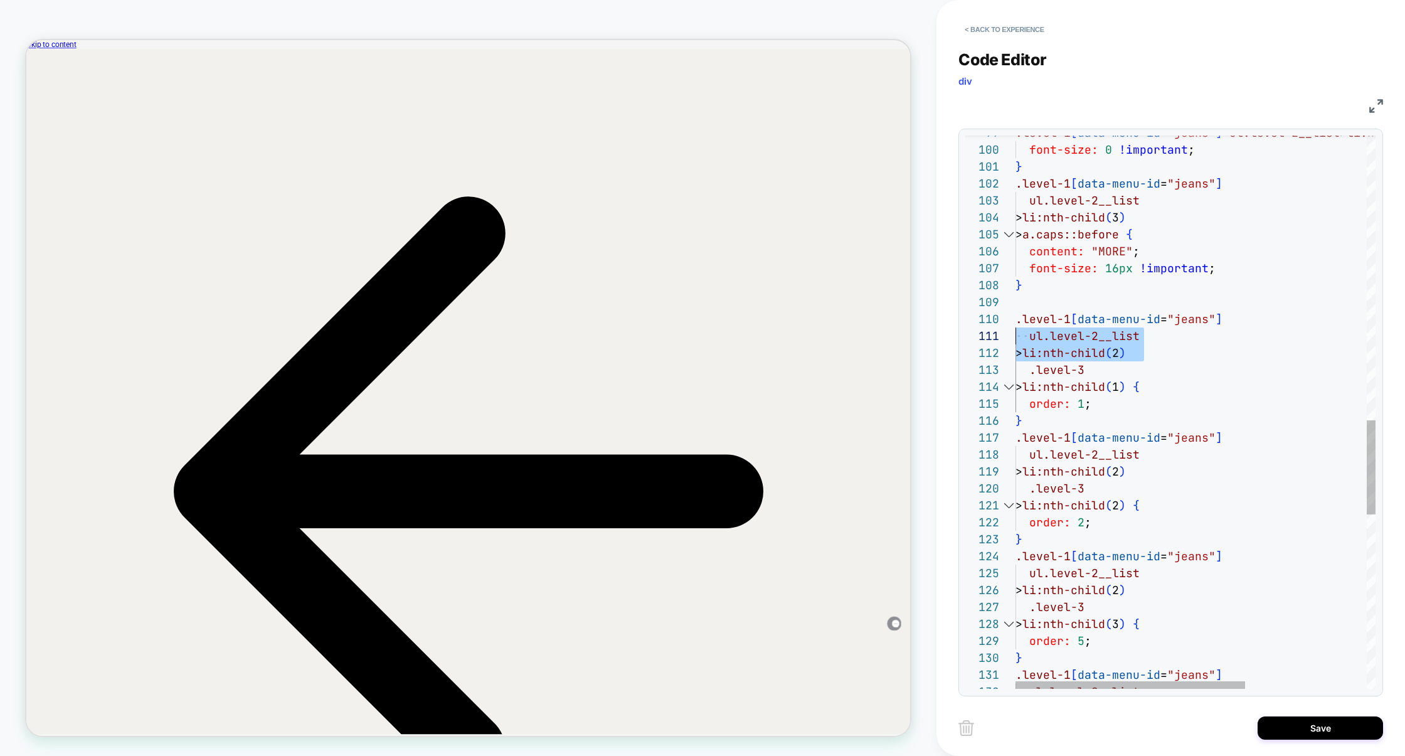
click at [990, 342] on div "127 126 125 124 123 122 121 120 119 118 117 116 115 114 113 112 111 110 108 107…" at bounding box center [1170, 411] width 410 height 553
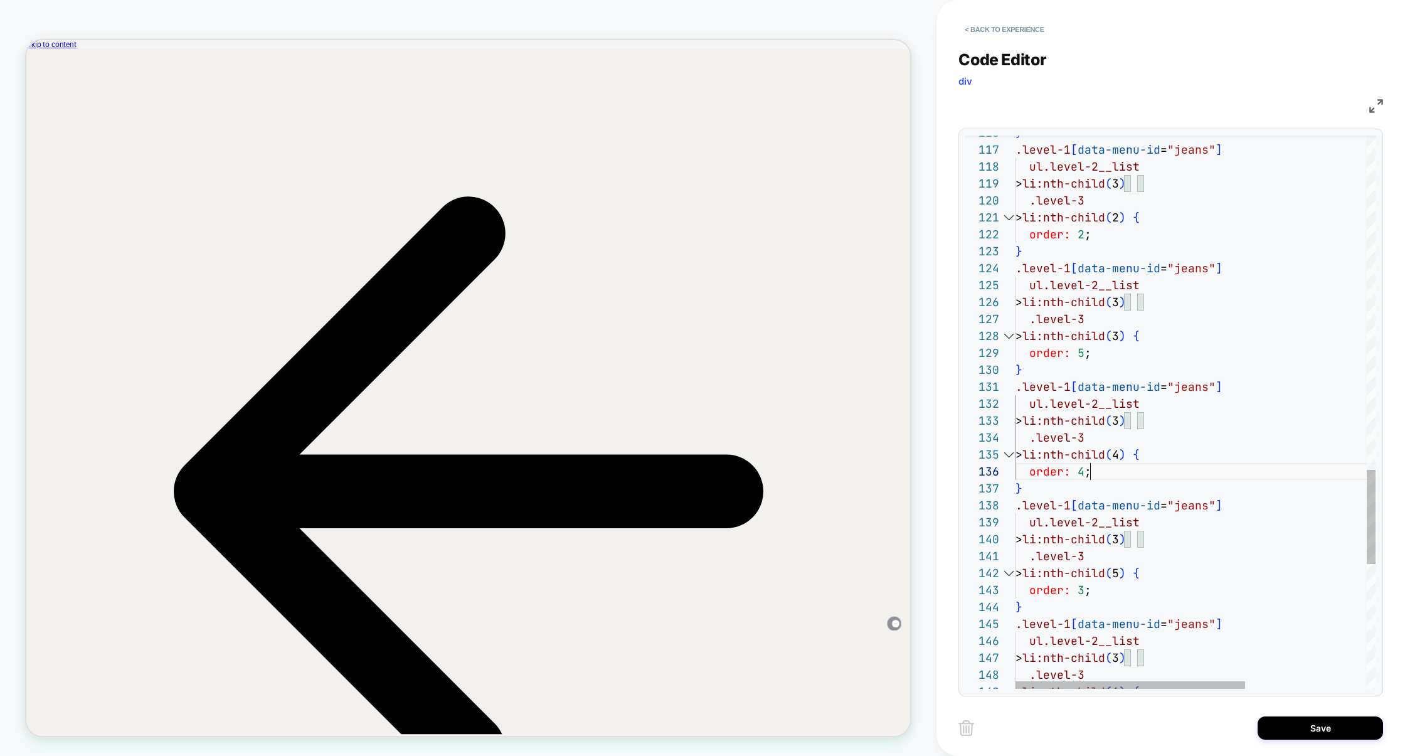
scroll to position [84, 74]
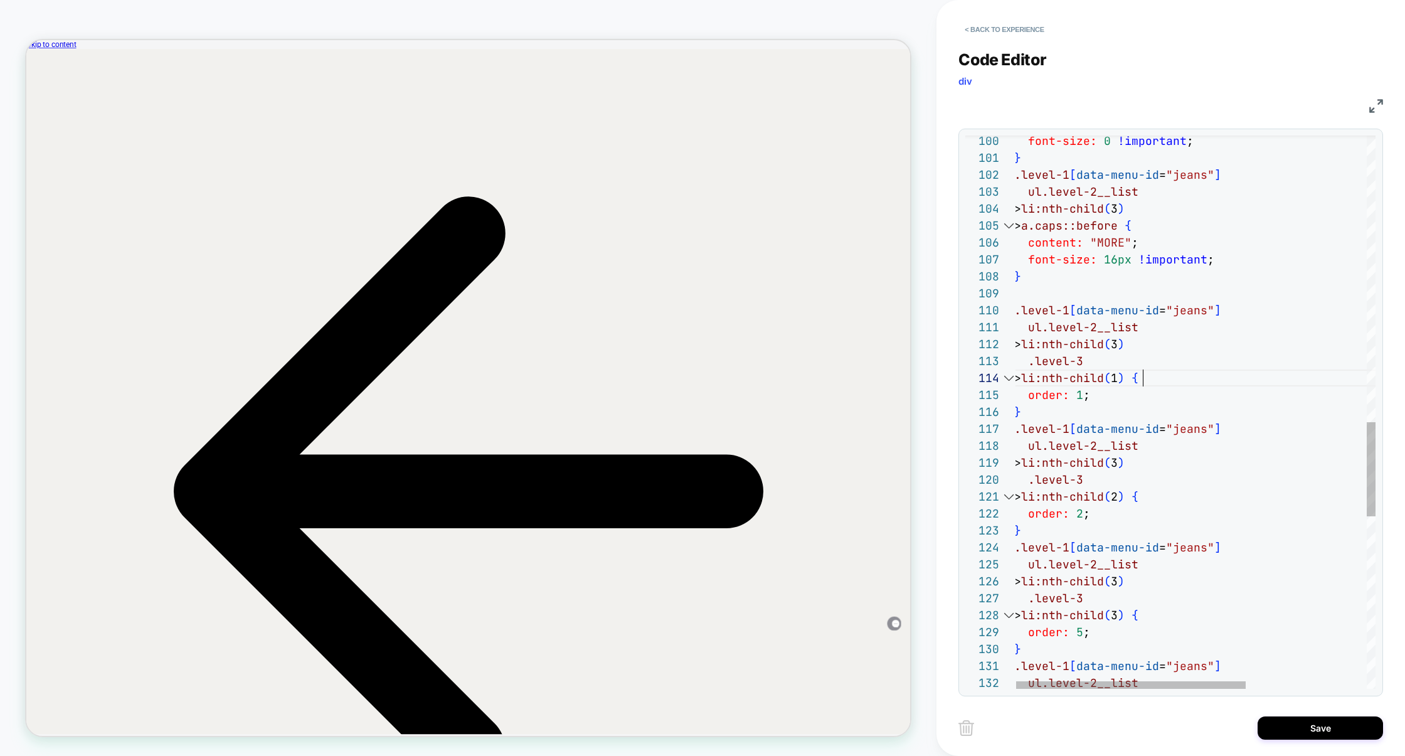
click at [1143, 383] on div ".level-3 > li:nth-child ( 3 ) ul.level-2__list .level-1 [ data-menu-id = "jeans…" at bounding box center [1289, 79] width 551 height 3246
drag, startPoint x: 1097, startPoint y: 395, endPoint x: 958, endPoint y: 395, distance: 138.6
click at [1014, 395] on div ".level-3 > li:nth-child ( 3 ) ul.level-2__list .level-1 [ data-menu-id = "jeans…" at bounding box center [1289, 79] width 551 height 3246
drag, startPoint x: 1154, startPoint y: 403, endPoint x: 950, endPoint y: 402, distance: 204.5
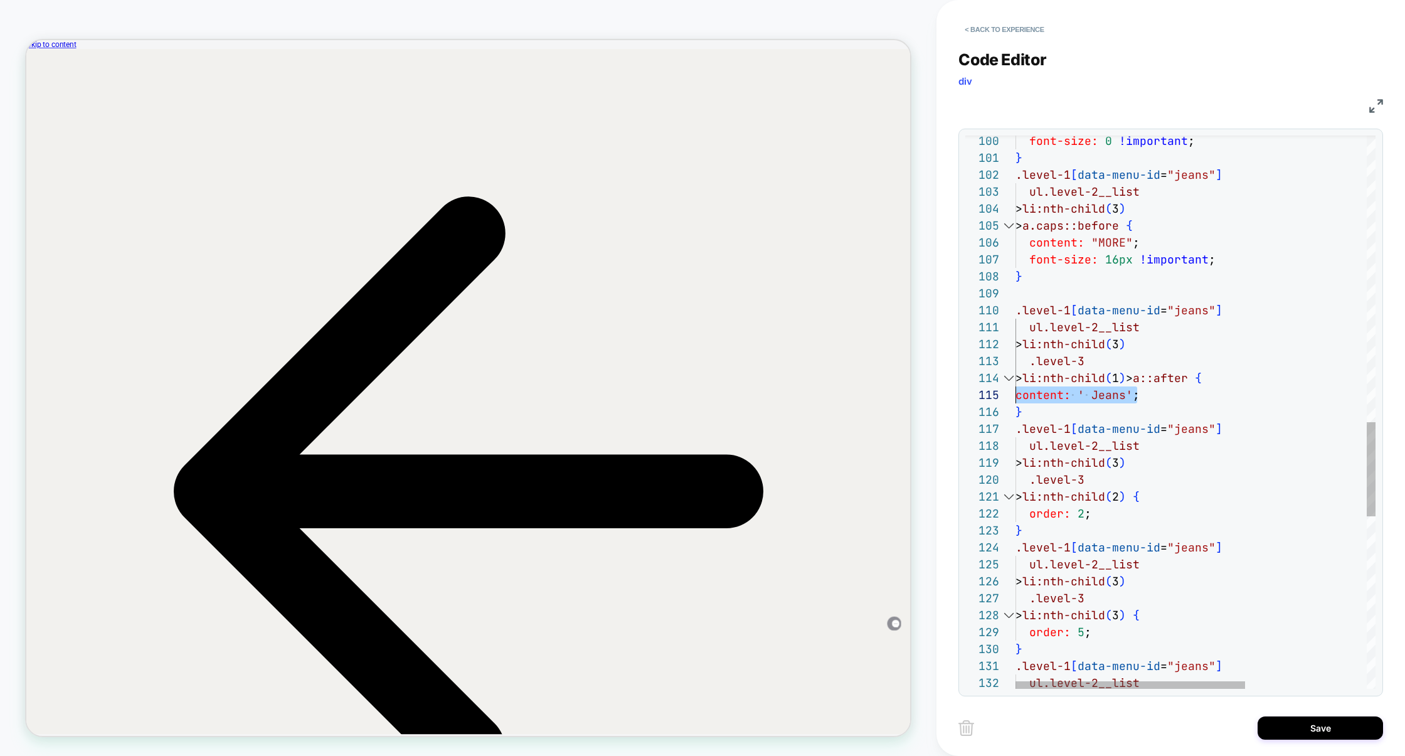
click at [950, 402] on div "< Back to experience Code Editor div CSS 127 126 125 124 123 122 121 120 119 11…" at bounding box center [1170, 378] width 469 height 756
drag, startPoint x: 1134, startPoint y: 556, endPoint x: 917, endPoint y: 554, distance: 217.0
click at [1144, 499] on div ".level-3 > li:nth-child ( 3 ) ul.level-2__list .level-1 [ data-menu-id = "jeans…" at bounding box center [1290, 79] width 551 height 3246
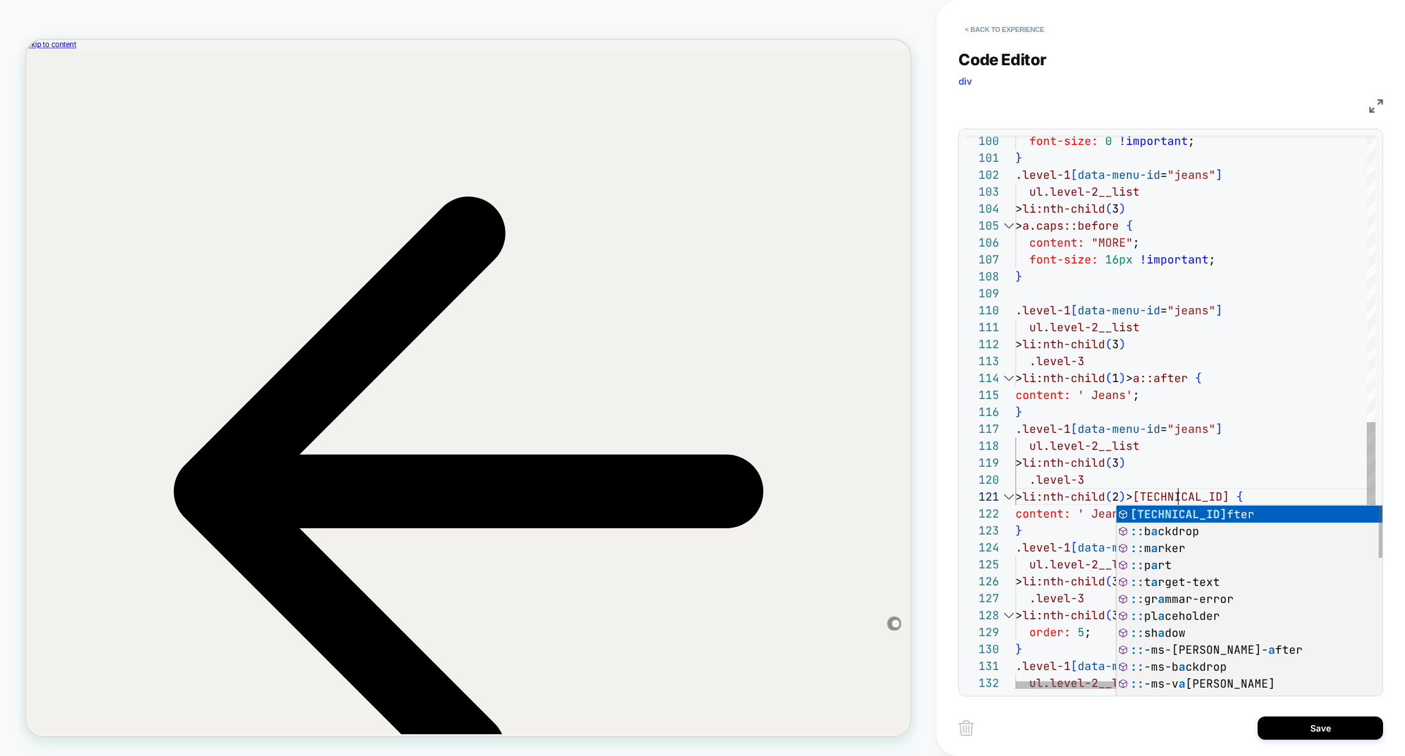
scroll to position [0, 189]
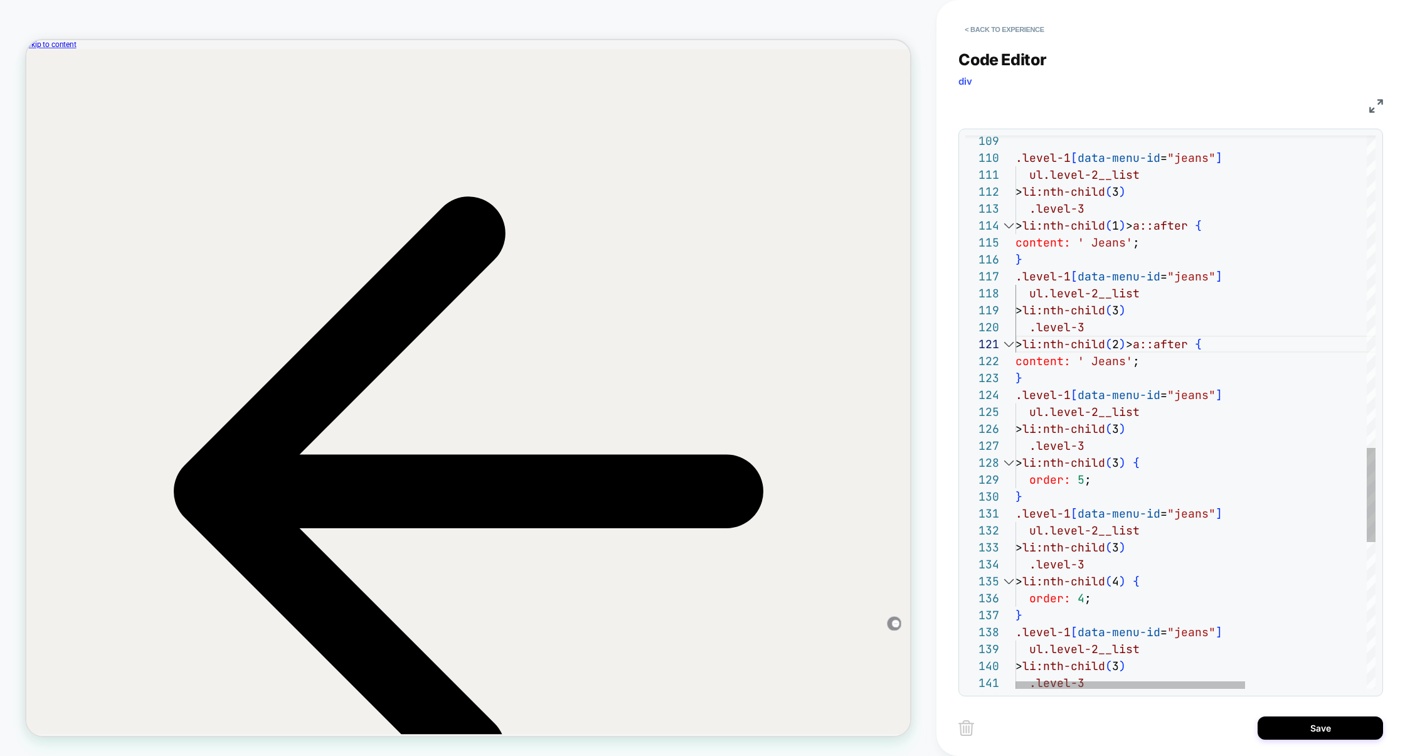
drag, startPoint x: 1101, startPoint y: 479, endPoint x: 935, endPoint y: 478, distance: 166.2
click at [935, 478] on div "HOMEPAGE Theme: MAIN < Back to experience Code Editor div CSS 127 126 125 124 1…" at bounding box center [702, 378] width 1405 height 756
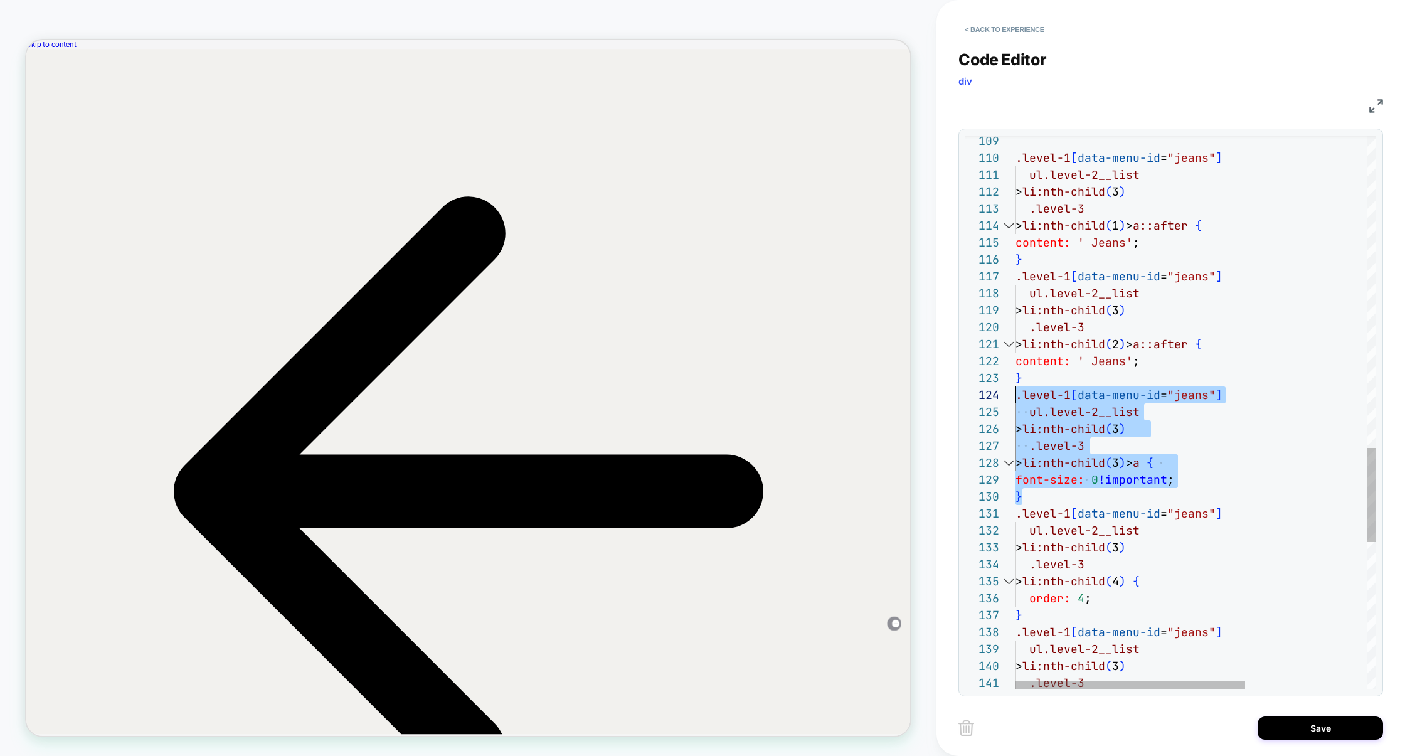
scroll to position [51, 0]
drag, startPoint x: 1030, startPoint y: 496, endPoint x: 1008, endPoint y: 399, distance: 99.7
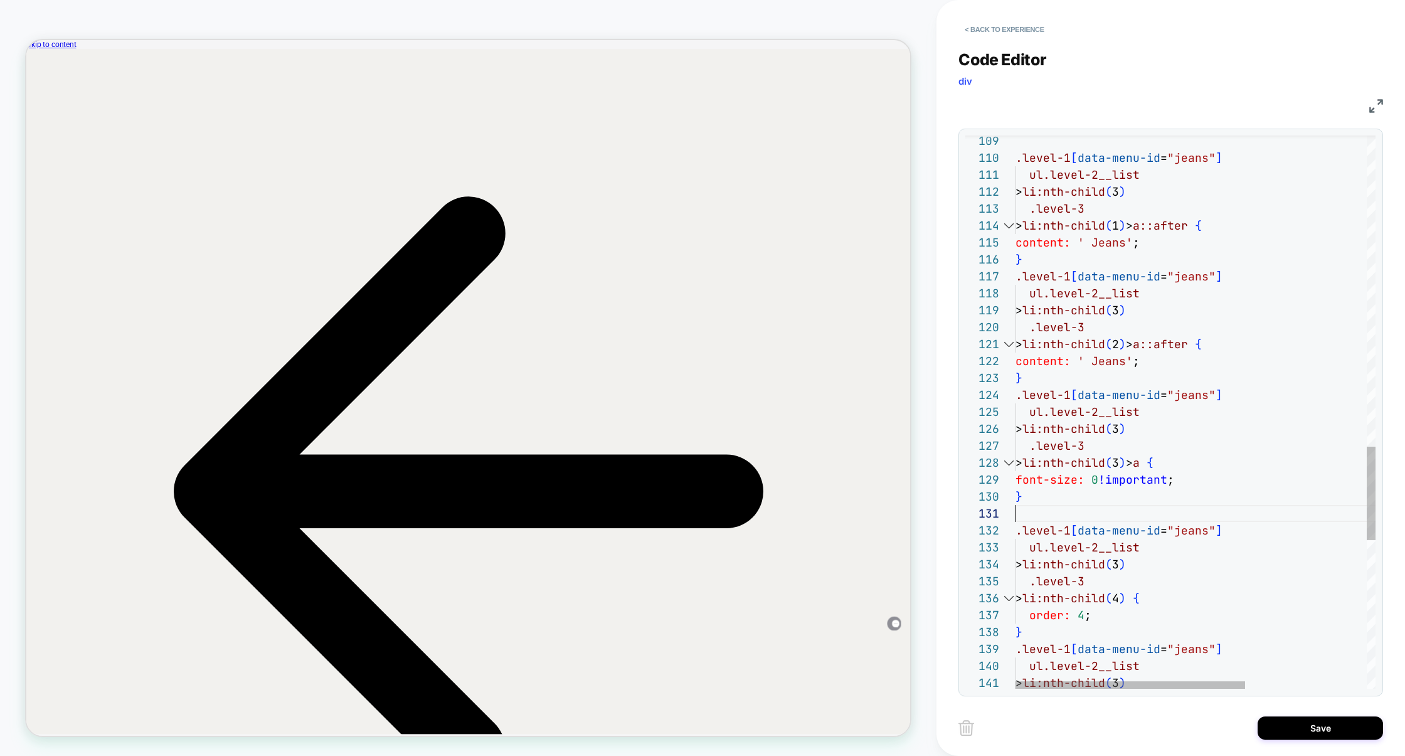
scroll to position [102, 6]
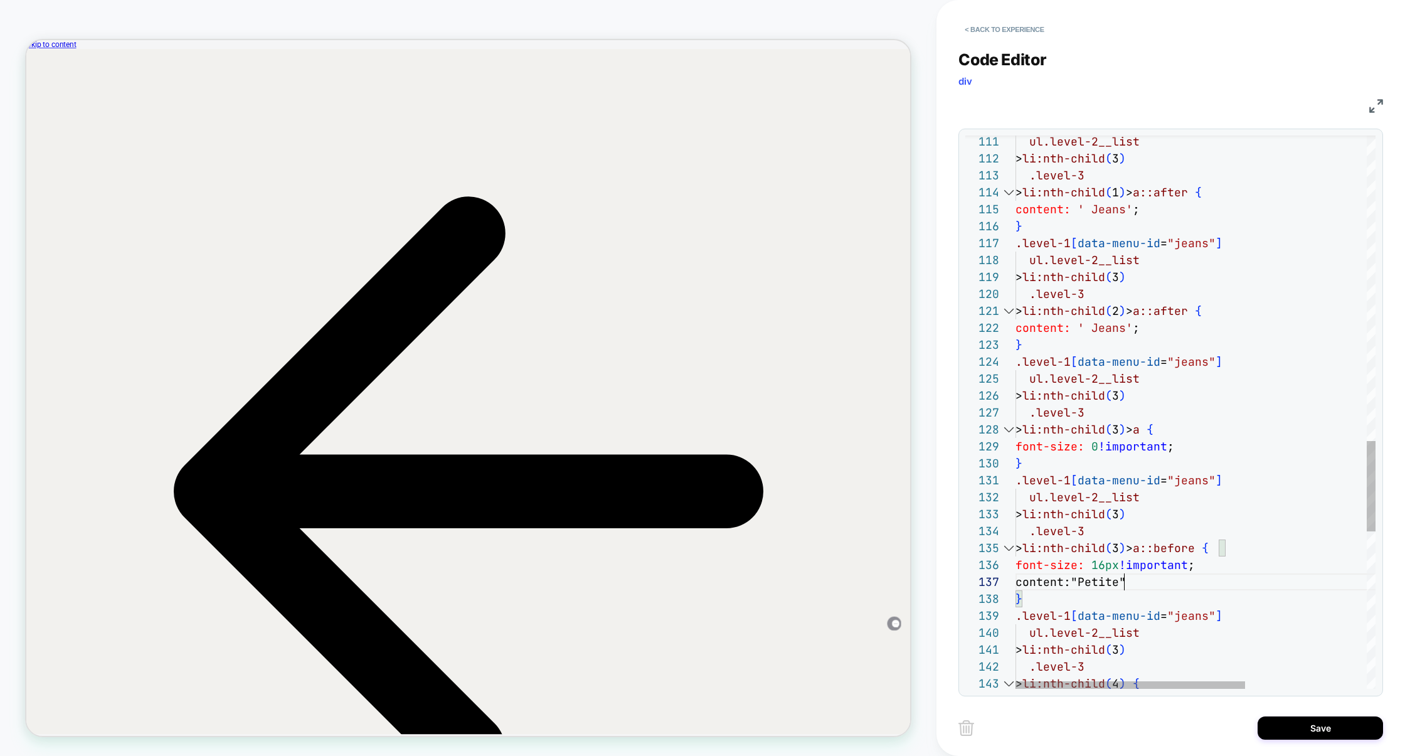
scroll to position [102, 115]
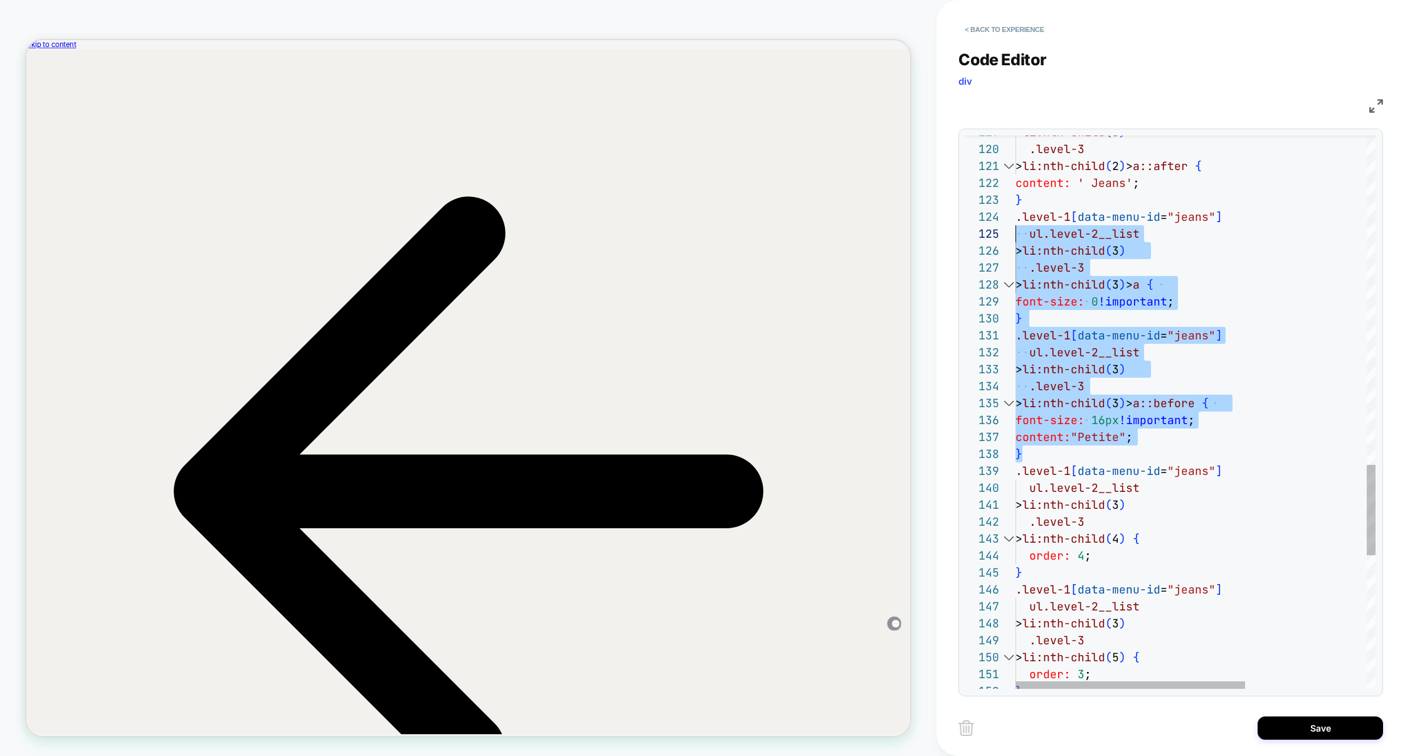
scroll to position [51, 0]
drag, startPoint x: 1041, startPoint y: 457, endPoint x: 1012, endPoint y: 218, distance: 240.0
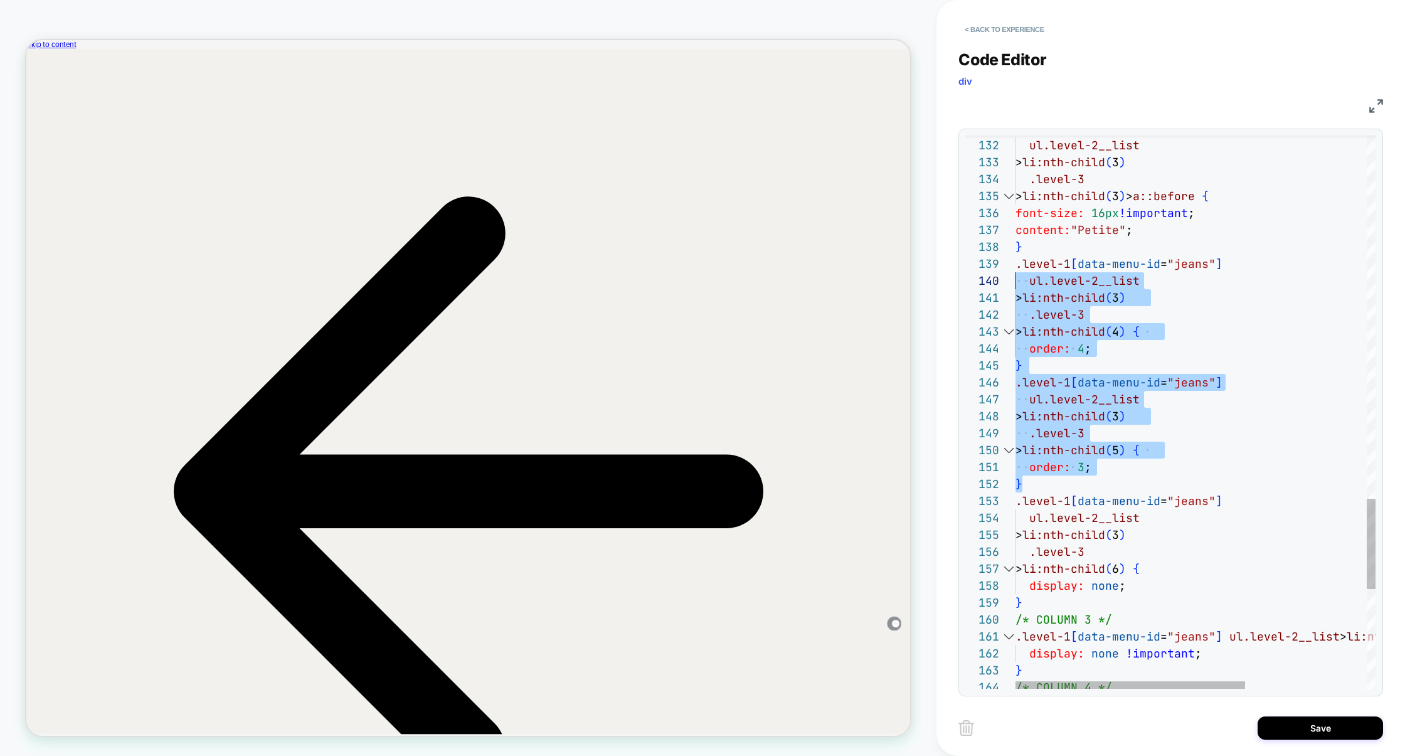
scroll to position [135, 0]
drag, startPoint x: 1037, startPoint y: 482, endPoint x: 1005, endPoint y: 270, distance: 215.1
click at [1005, 270] on div "139 140 141 142 133 134 135 136 138 143 137 144 145 146 147 148 149 150 151 152…" at bounding box center [1170, 411] width 410 height 553
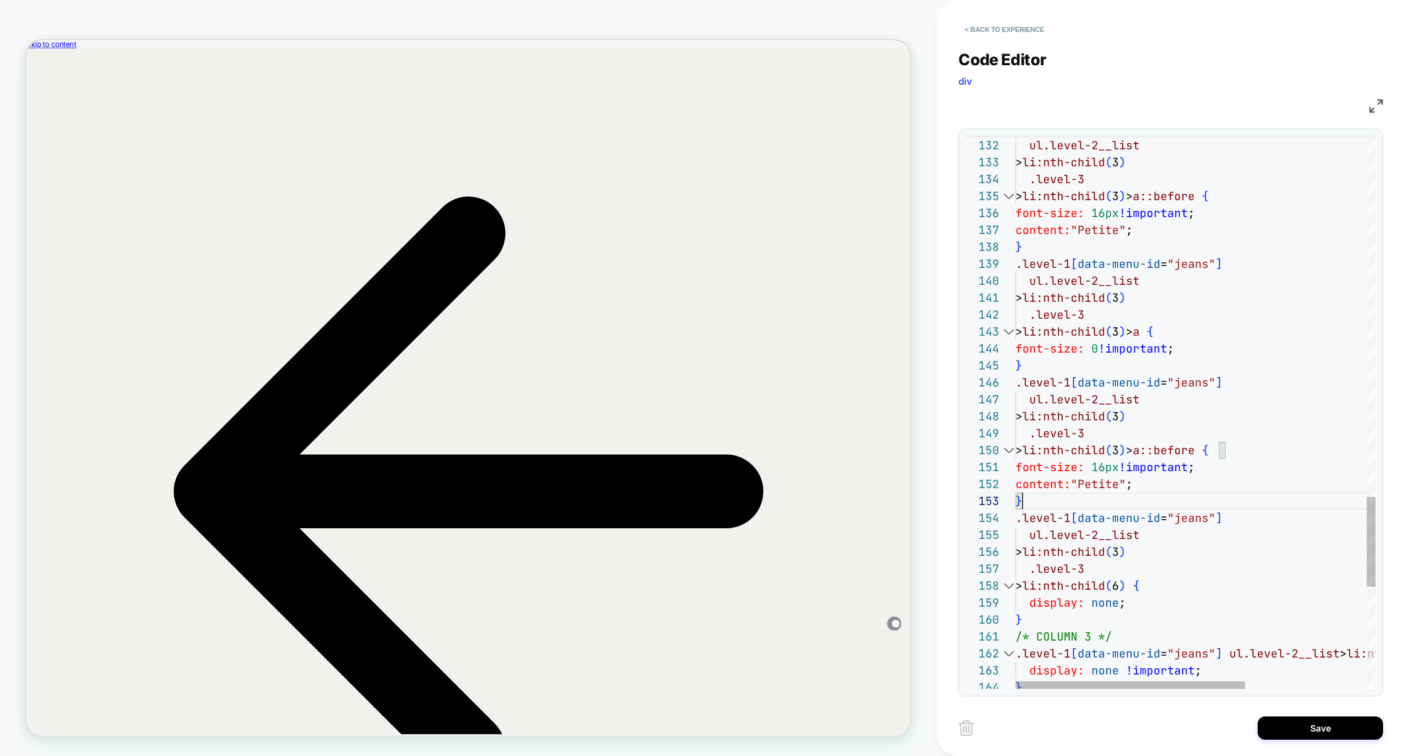
scroll to position [34, 122]
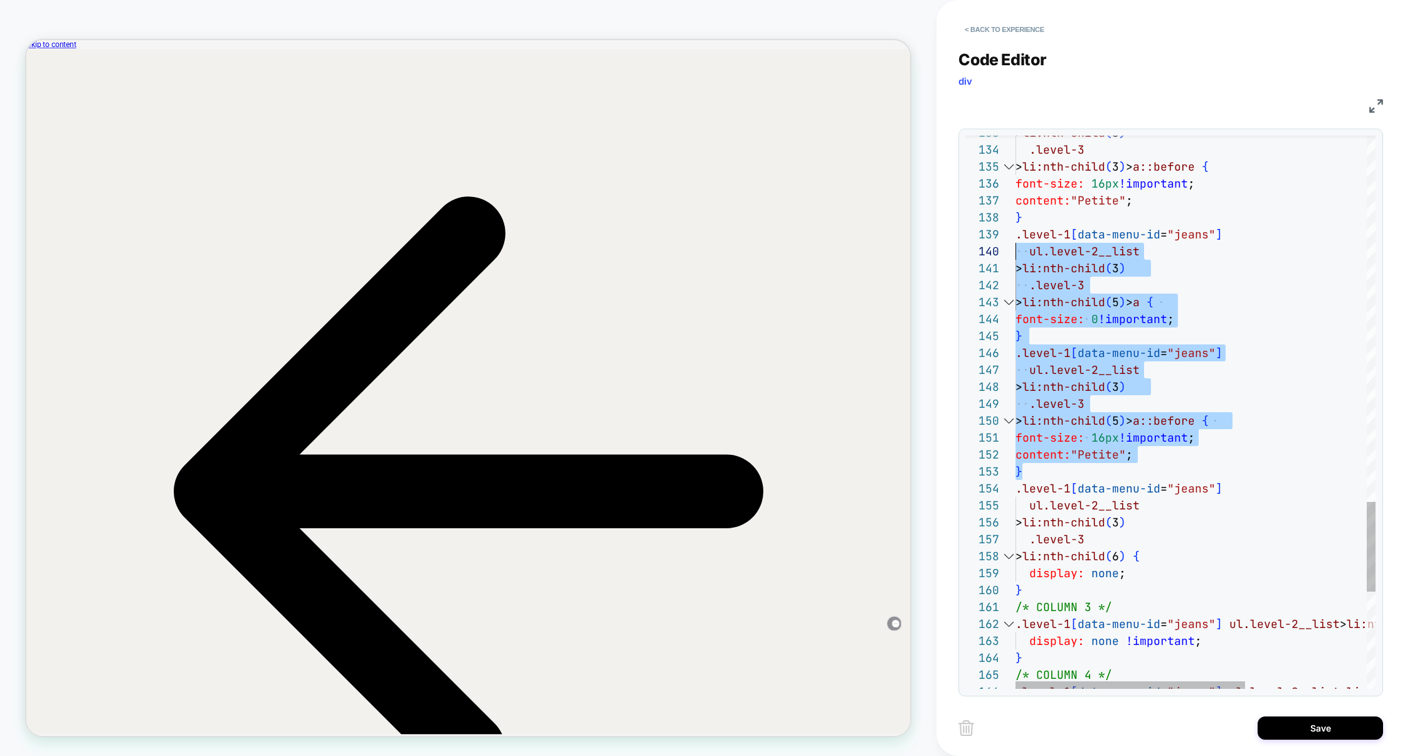
scroll to position [135, 0]
drag, startPoint x: 1034, startPoint y: 475, endPoint x: 980, endPoint y: 239, distance: 242.5
click at [980, 237] on div "139 140 141 142 136 138 143 137 144 145 146 147 148 149 150 151 152 154 153 135…" at bounding box center [1170, 411] width 410 height 553
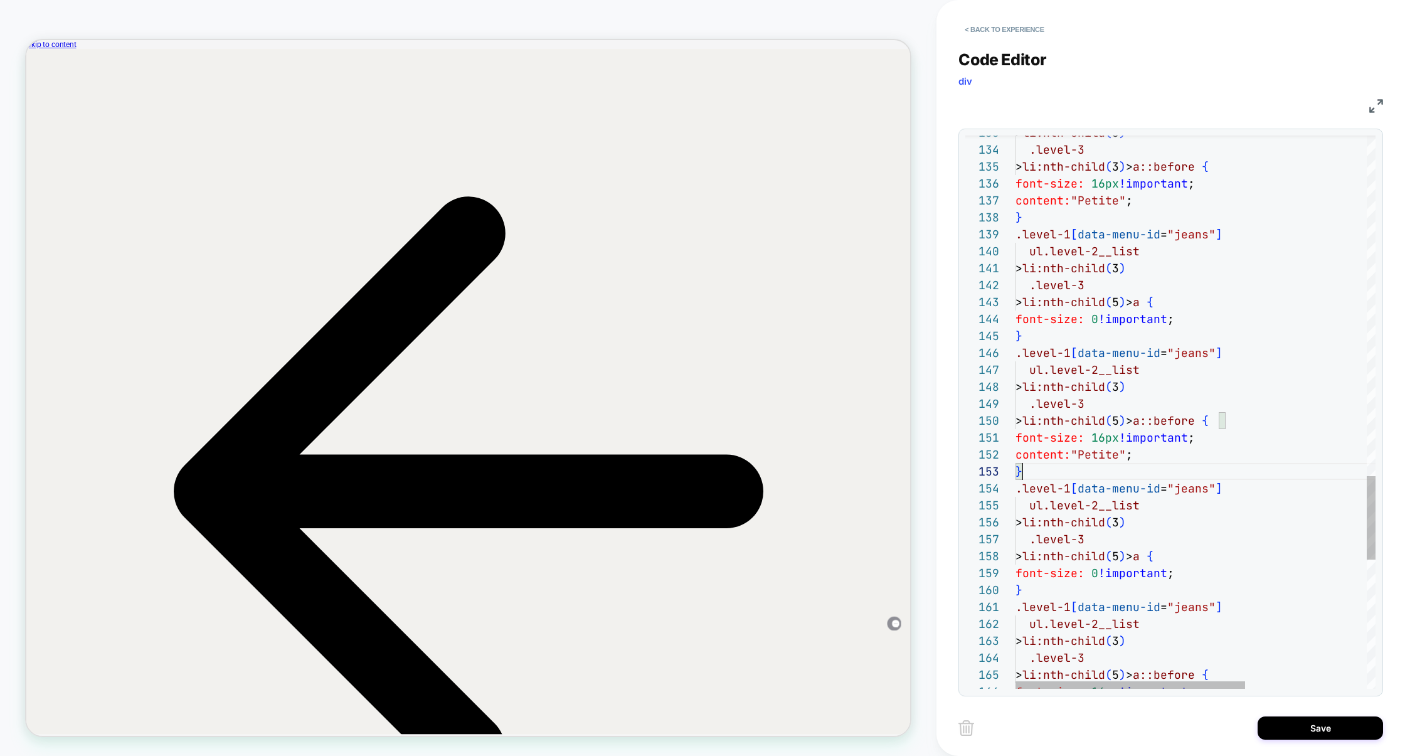
scroll to position [34, 6]
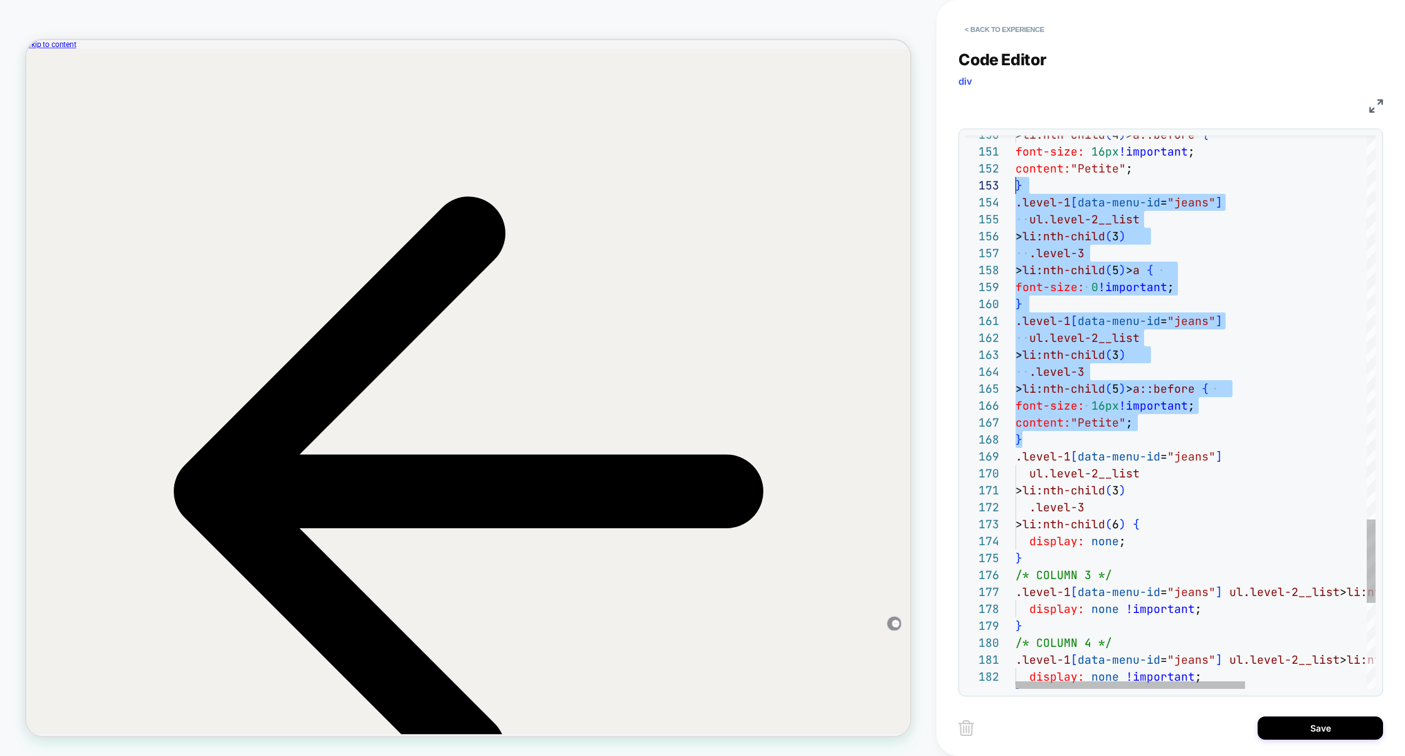
scroll to position [51, 0]
drag, startPoint x: 1049, startPoint y: 438, endPoint x: 1007, endPoint y: 201, distance: 240.9
click at [1006, 201] on div "154 155 156 157 158 159 160 161 162 163 164 165 166 150 151 152 153 167 168 169…" at bounding box center [1170, 411] width 410 height 553
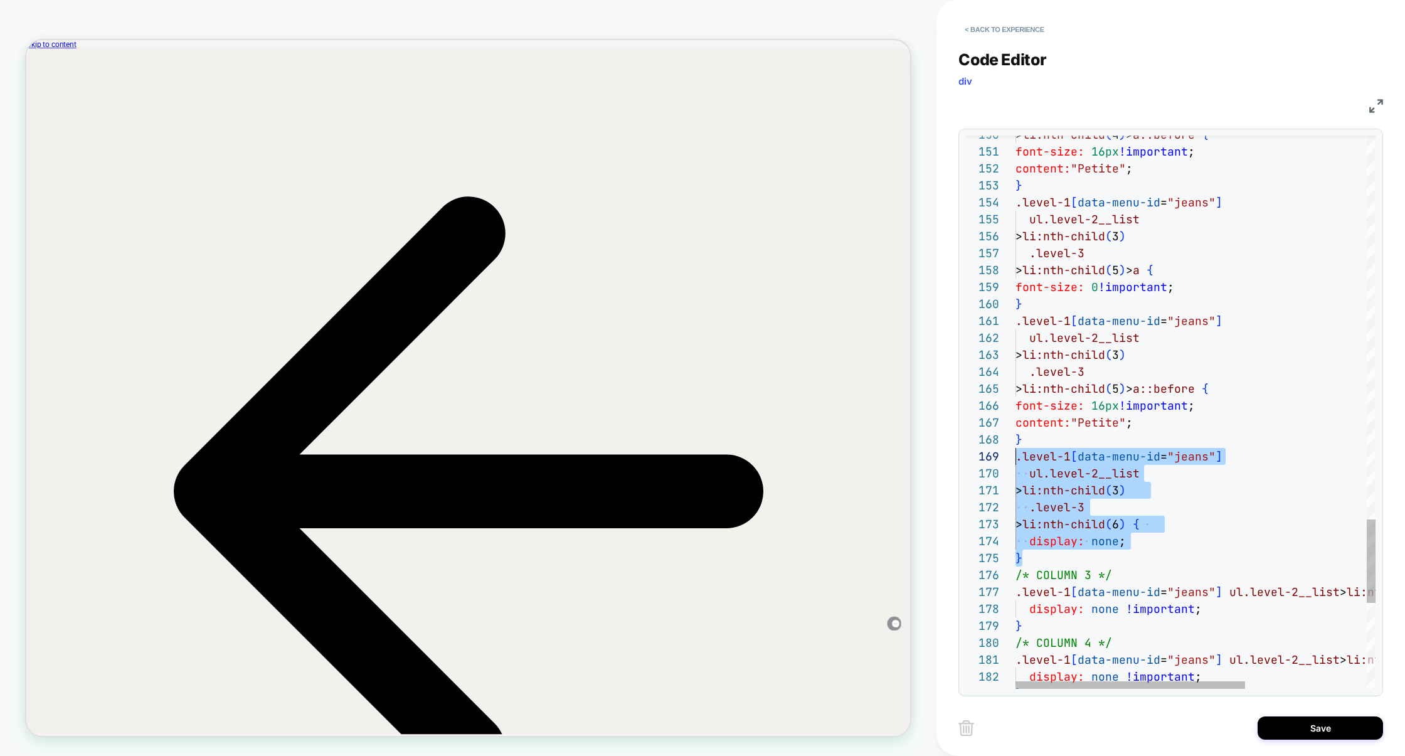
scroll to position [135, 0]
drag, startPoint x: 1030, startPoint y: 556, endPoint x: 1001, endPoint y: 459, distance: 101.4
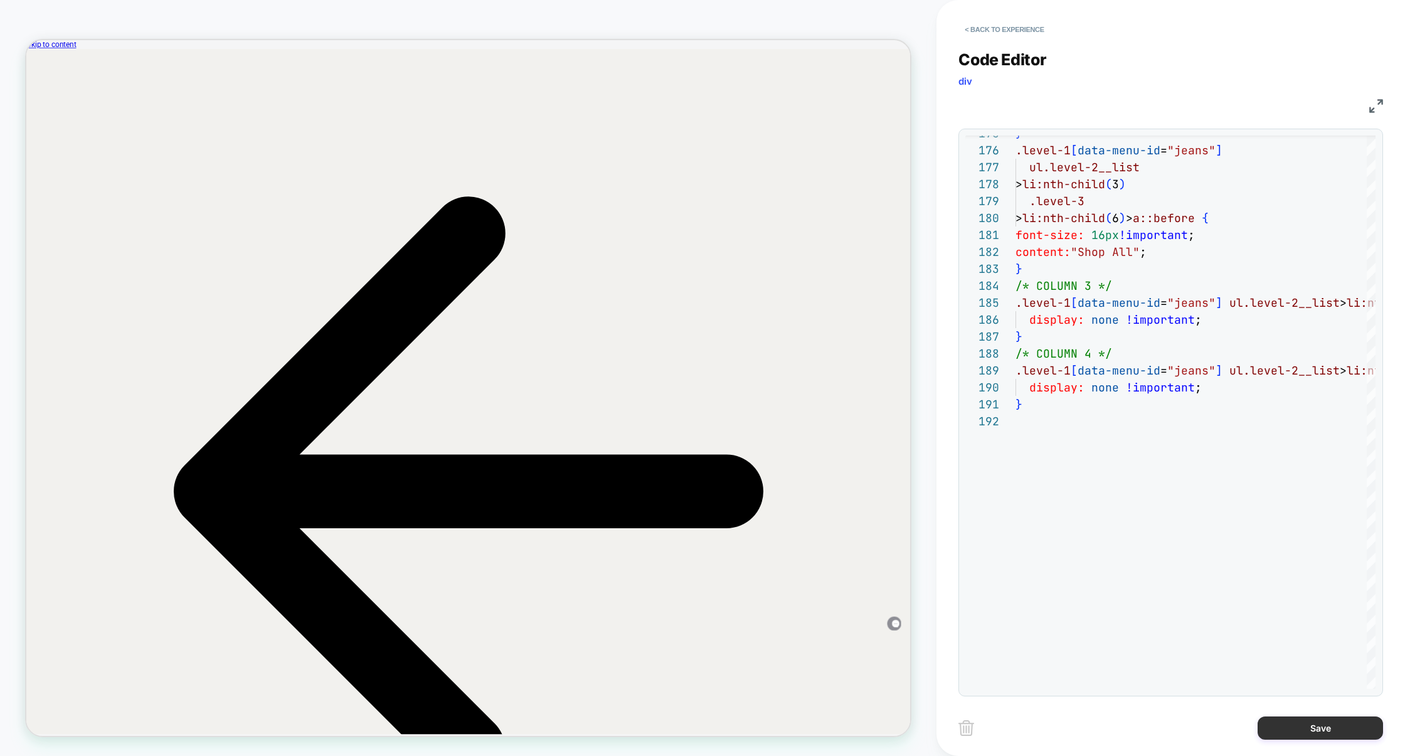
type textarea "**********"
click at [1317, 730] on button "Save" at bounding box center [1320, 727] width 125 height 23
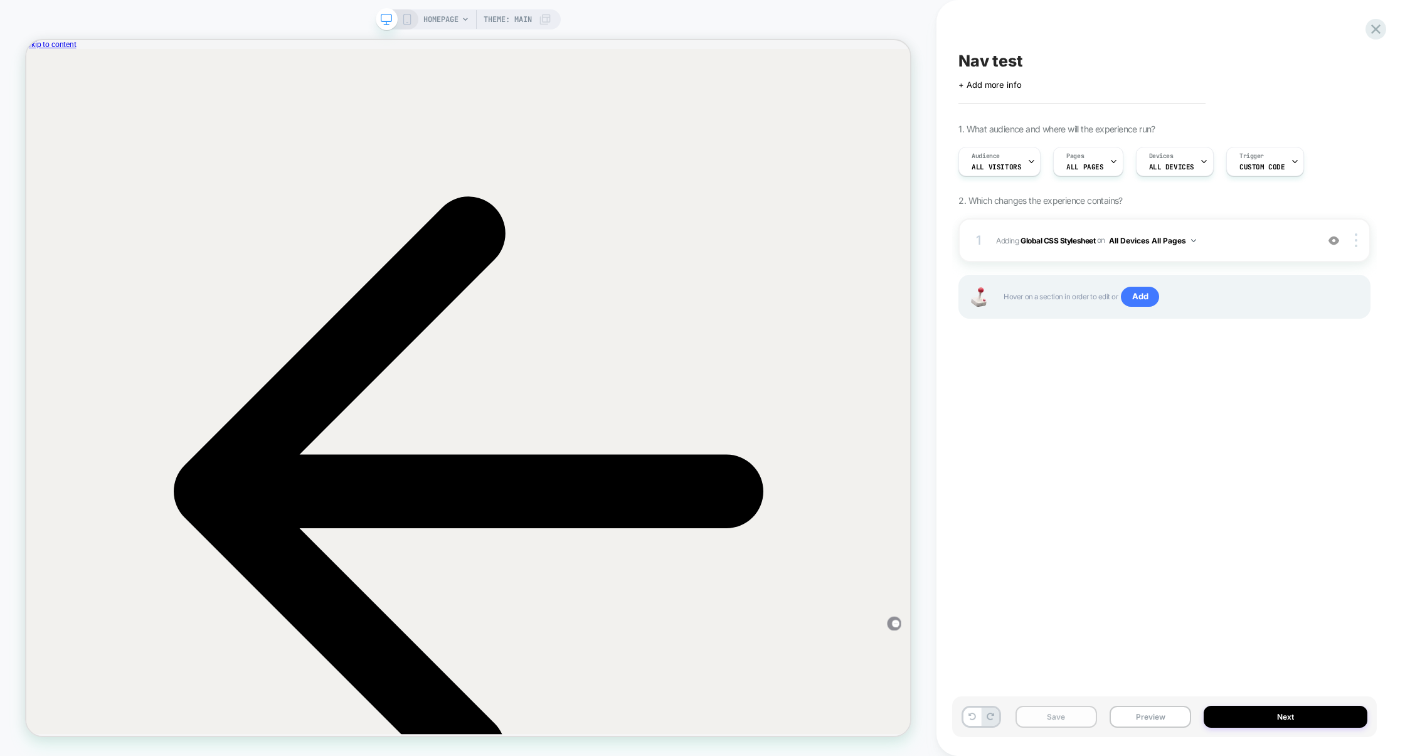
click at [1078, 716] on button "Save" at bounding box center [1056, 717] width 82 height 22
click at [1143, 716] on button "Preview" at bounding box center [1151, 717] width 82 height 22
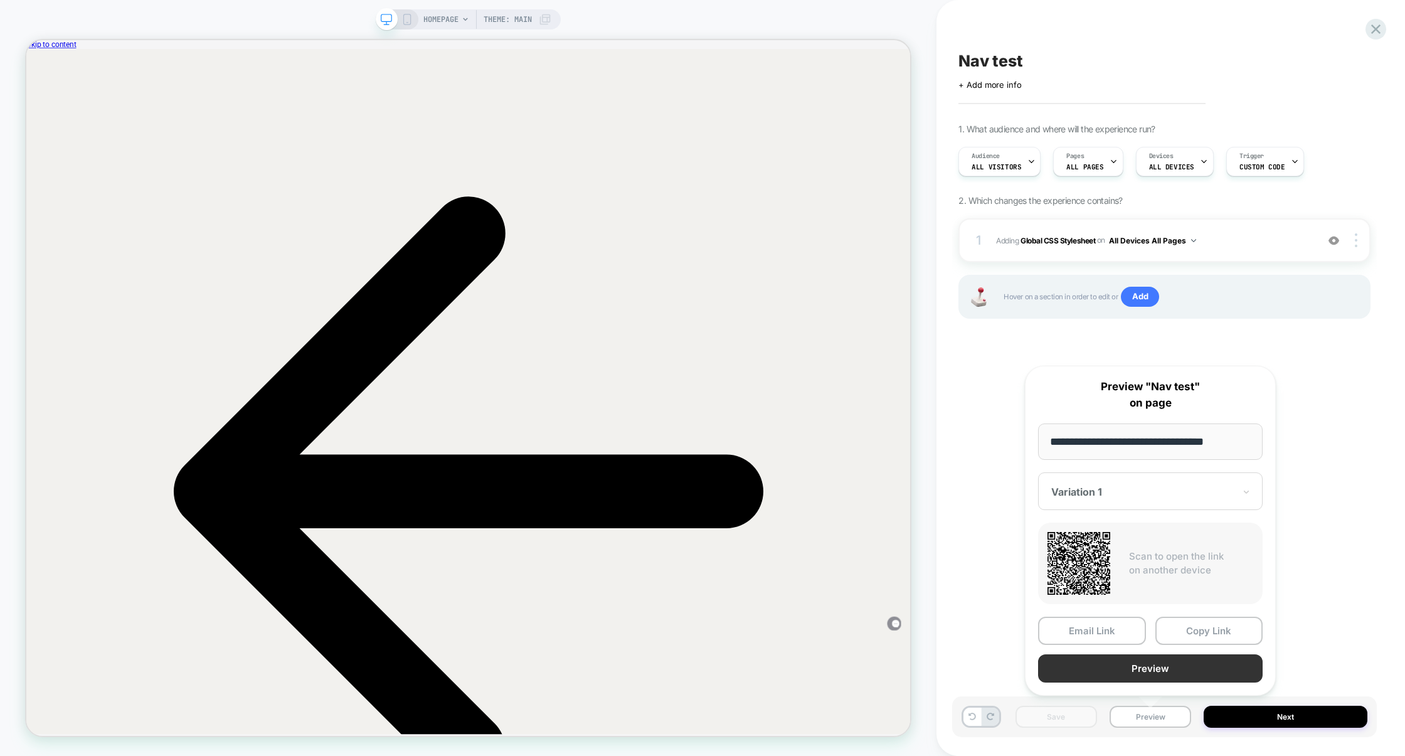
click at [1158, 665] on button "Preview" at bounding box center [1150, 668] width 225 height 28
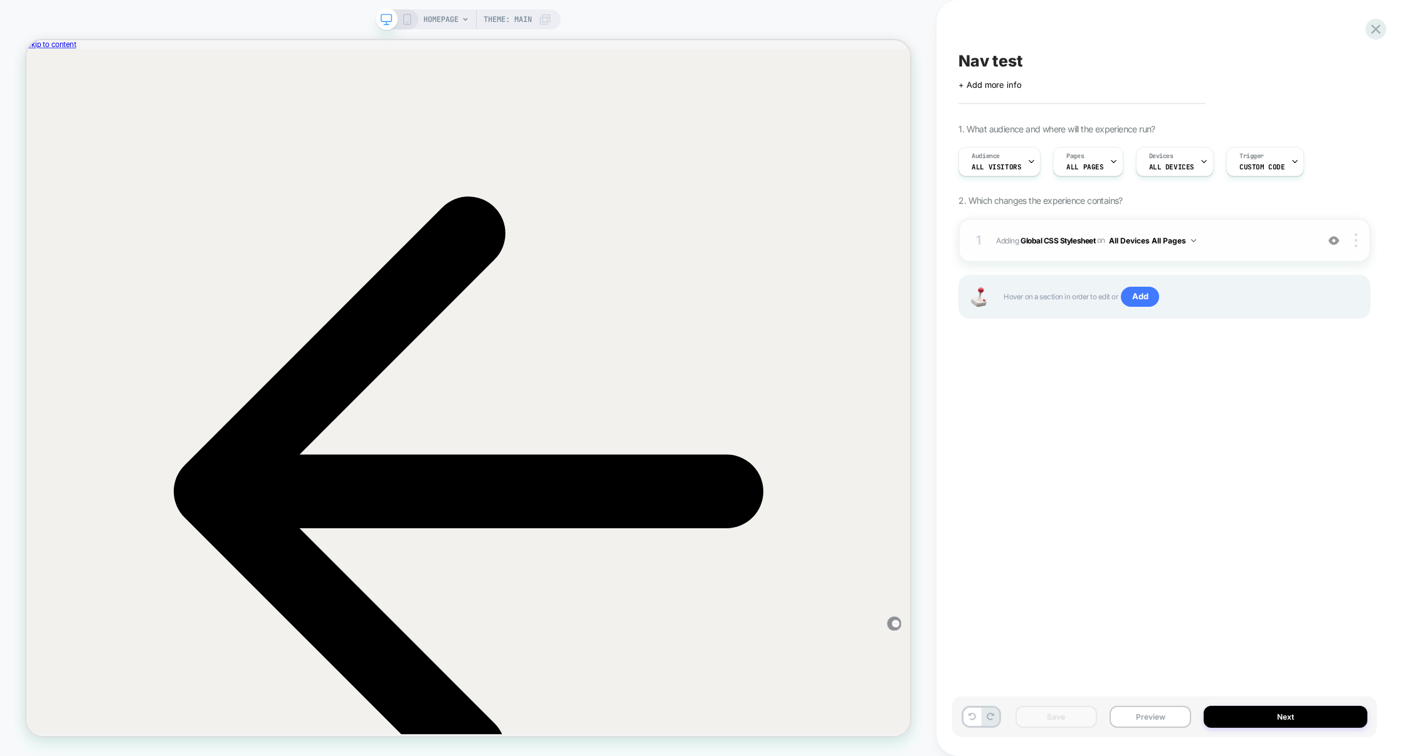
click at [1243, 233] on span "Adding Global CSS Stylesheet on All Devices All Pages" at bounding box center [1153, 241] width 315 height 16
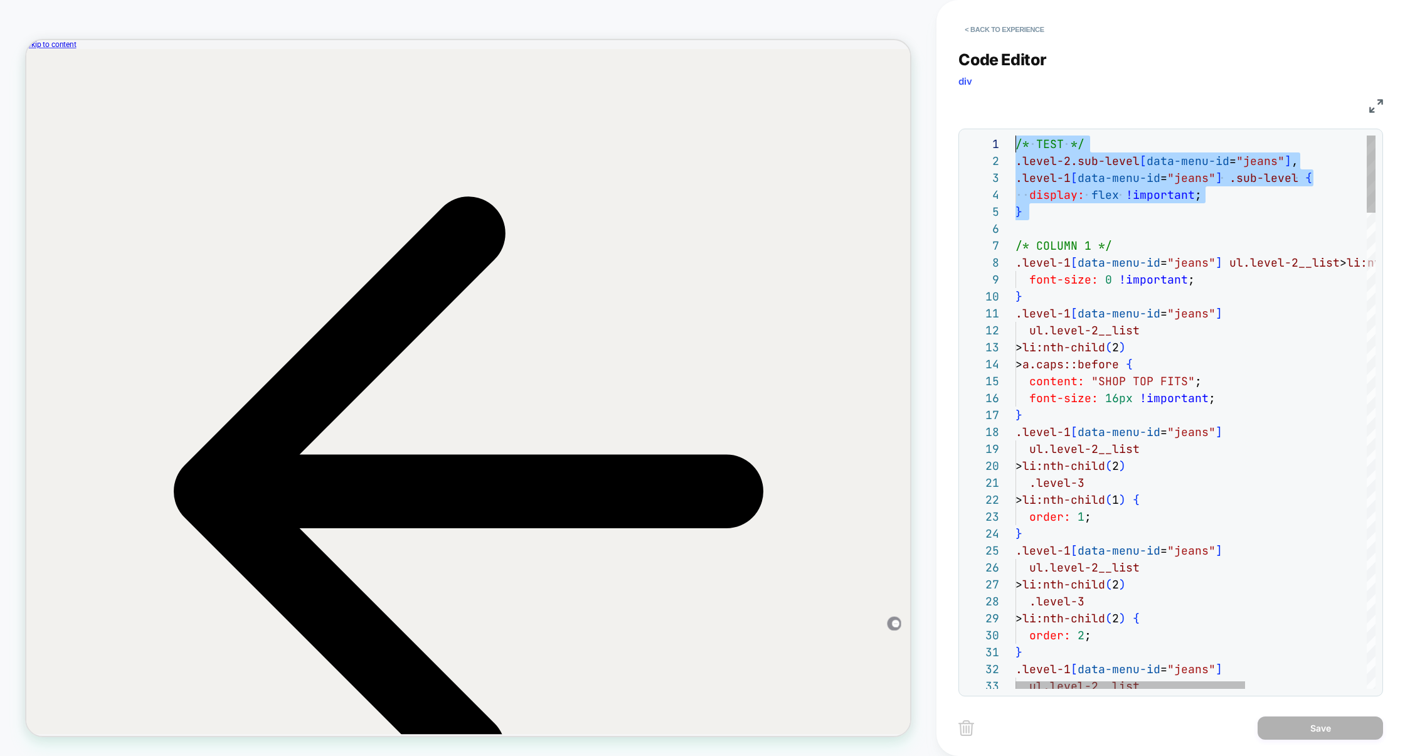
scroll to position [0, 0]
drag, startPoint x: 1041, startPoint y: 231, endPoint x: 926, endPoint y: 88, distance: 184.3
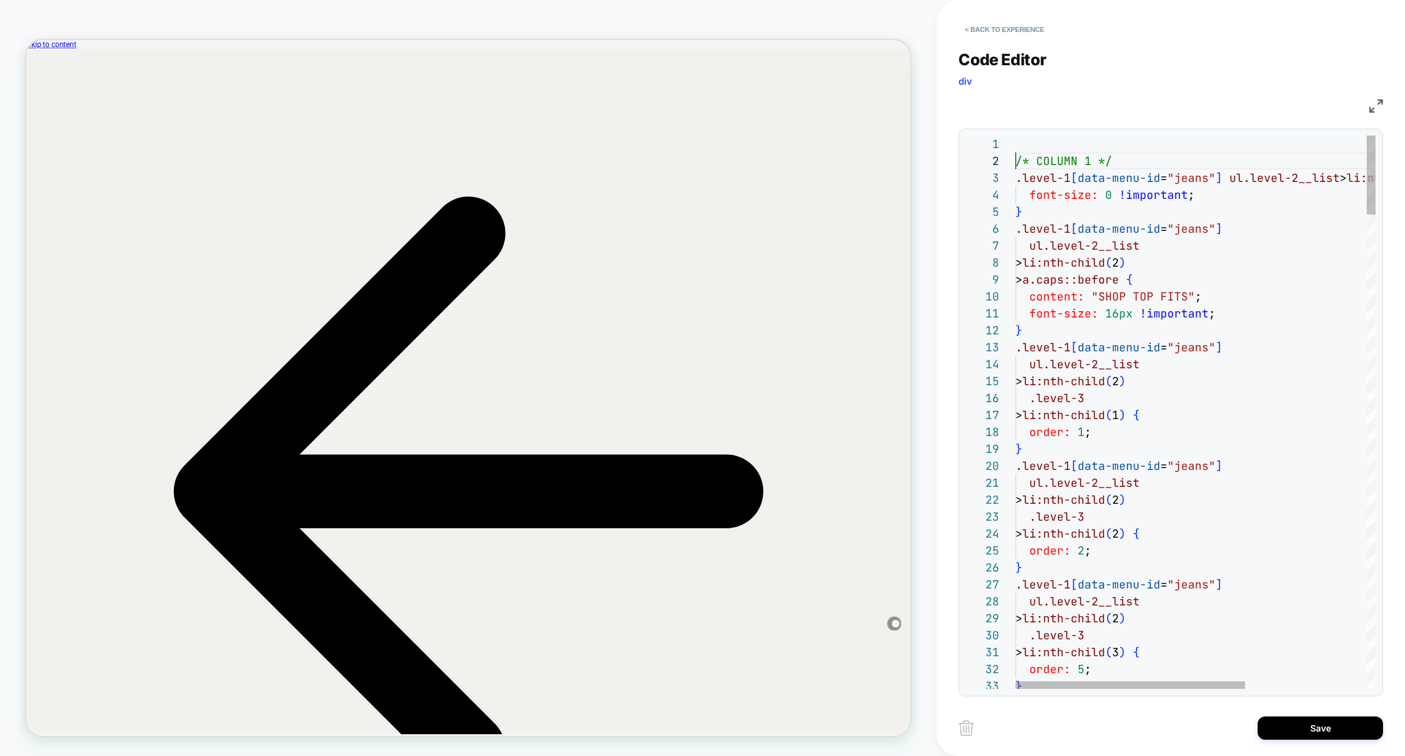
scroll to position [16, 0]
type textarea "**********"
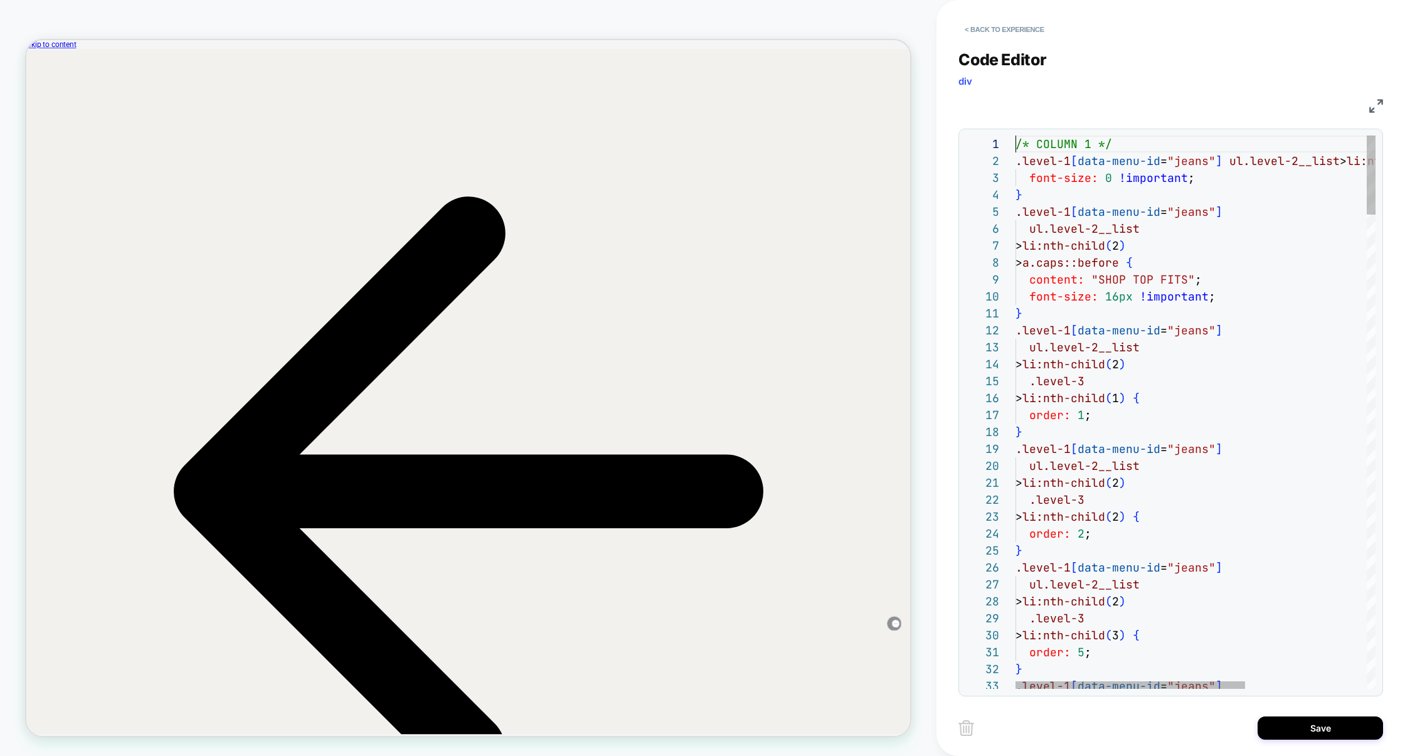
scroll to position [0, 0]
click at [1301, 724] on button "Save" at bounding box center [1320, 727] width 125 height 23
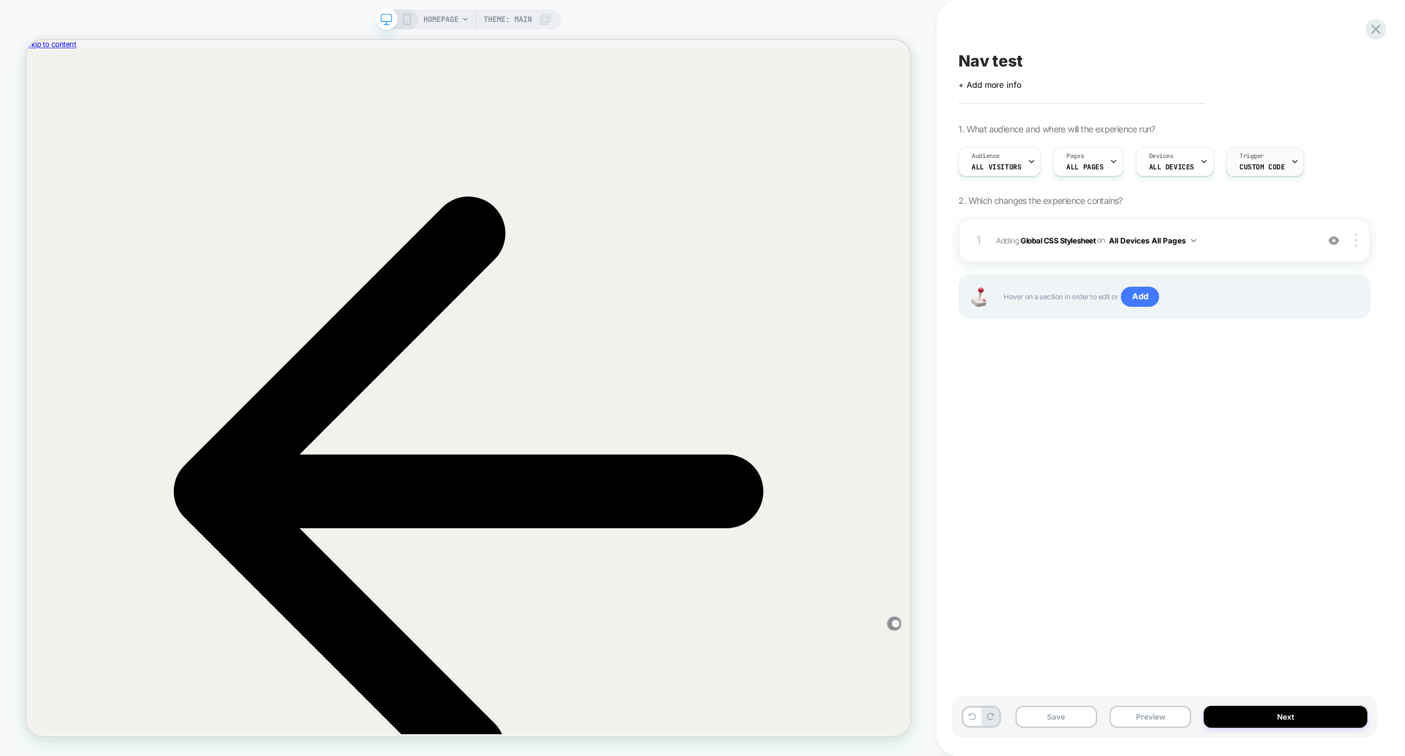
click at [1267, 171] on div "Trigger Custom Code" at bounding box center [1262, 161] width 70 height 28
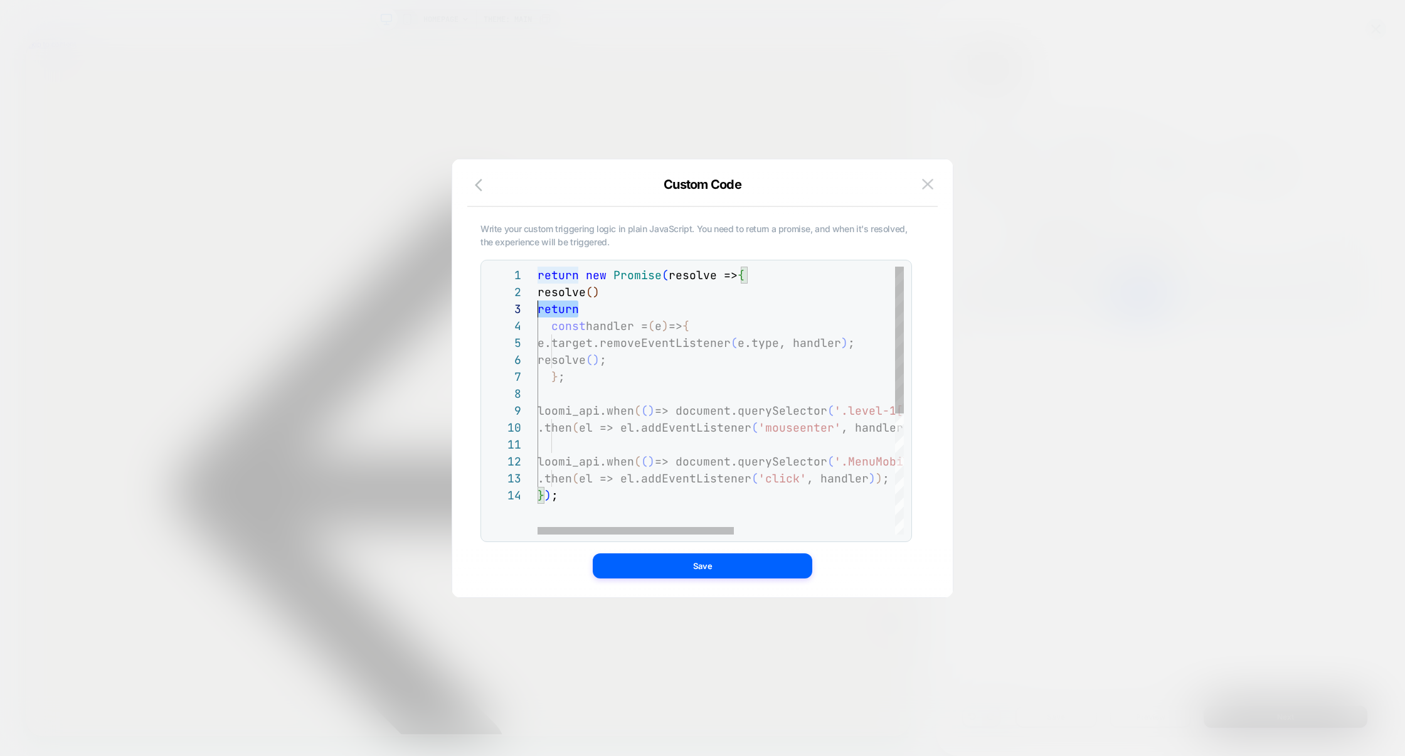
scroll to position [34, 0]
drag, startPoint x: 591, startPoint y: 312, endPoint x: 490, endPoint y: 304, distance: 101.9
click at [538, 304] on div "return new Promise ( resolve => { resolve ( ) return const handler = ( e ) => {…" at bounding box center [871, 511] width 666 height 488
drag, startPoint x: 587, startPoint y: 310, endPoint x: 533, endPoint y: 295, distance: 55.8
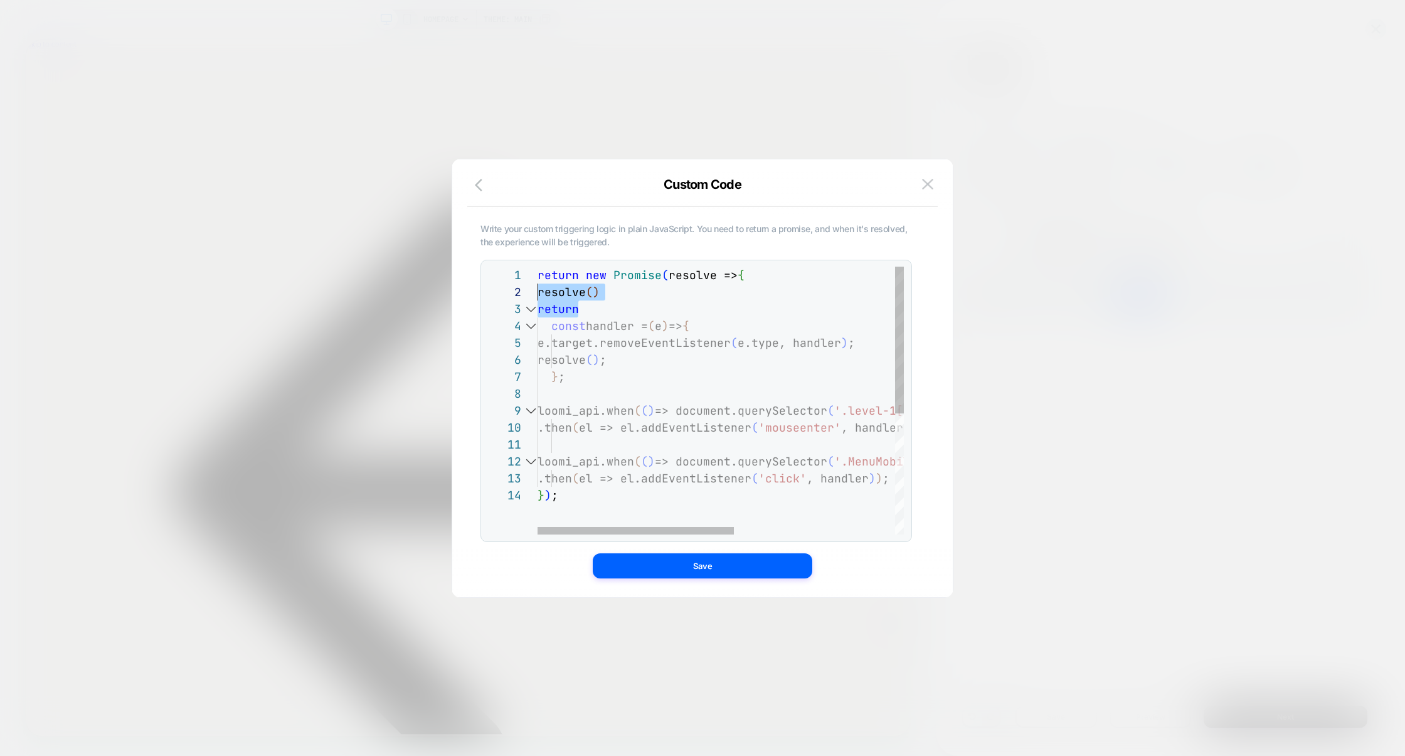
click at [535, 295] on div "**********" at bounding box center [695, 401] width 416 height 268
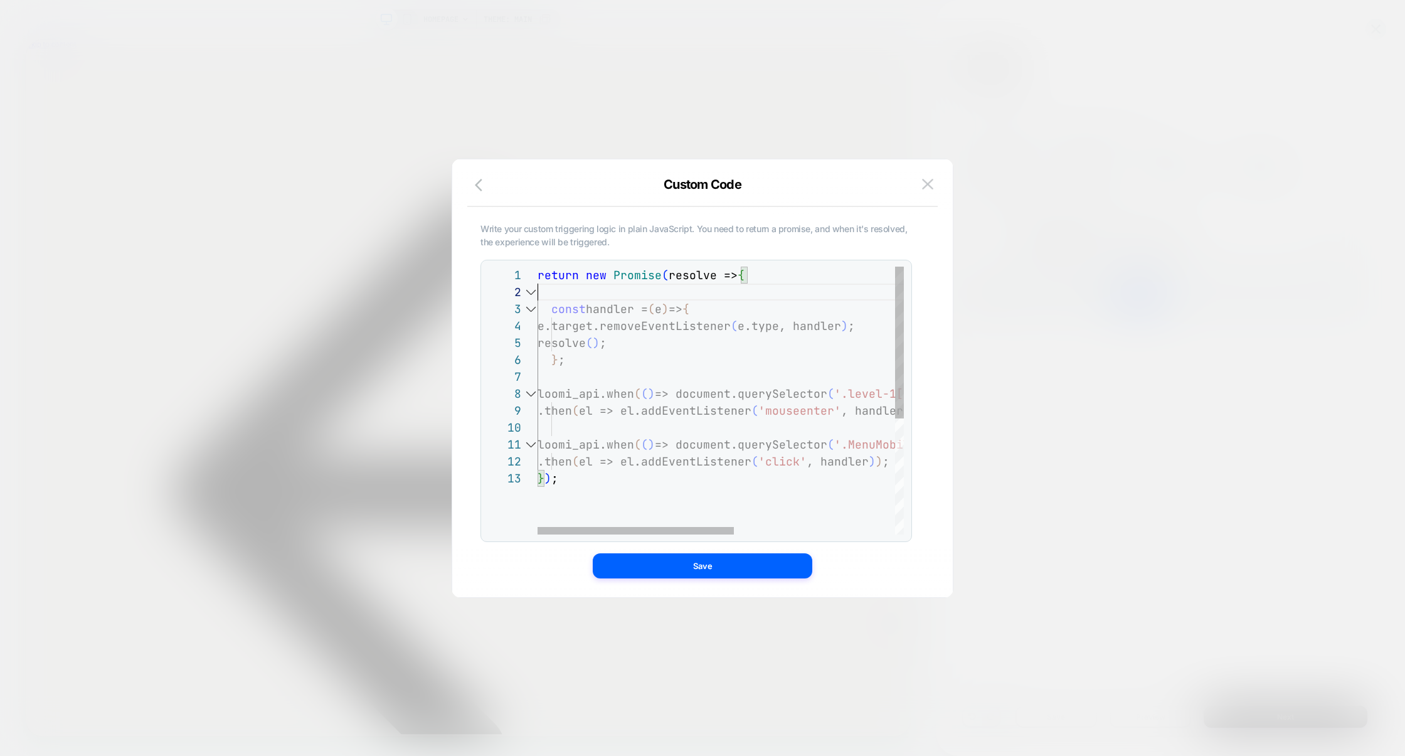
type textarea "**********"
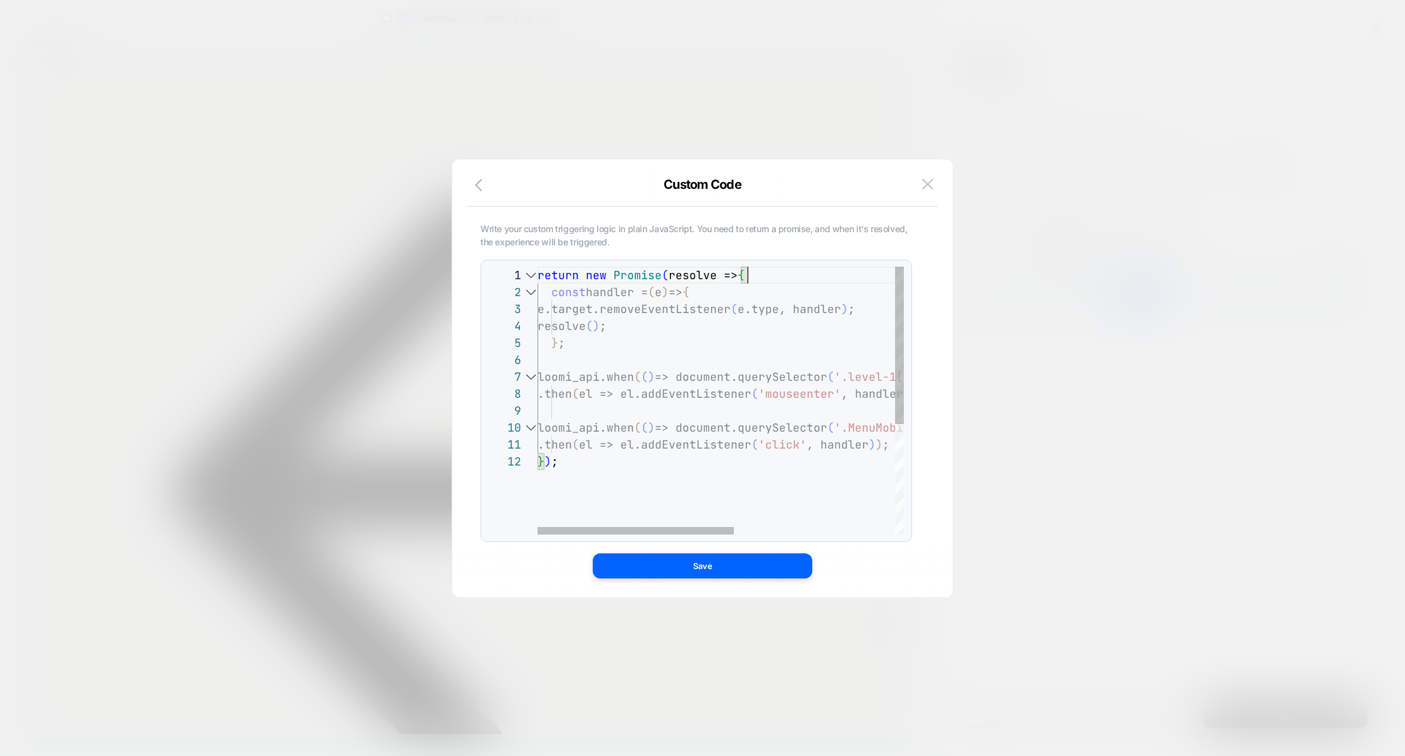
scroll to position [0, 209]
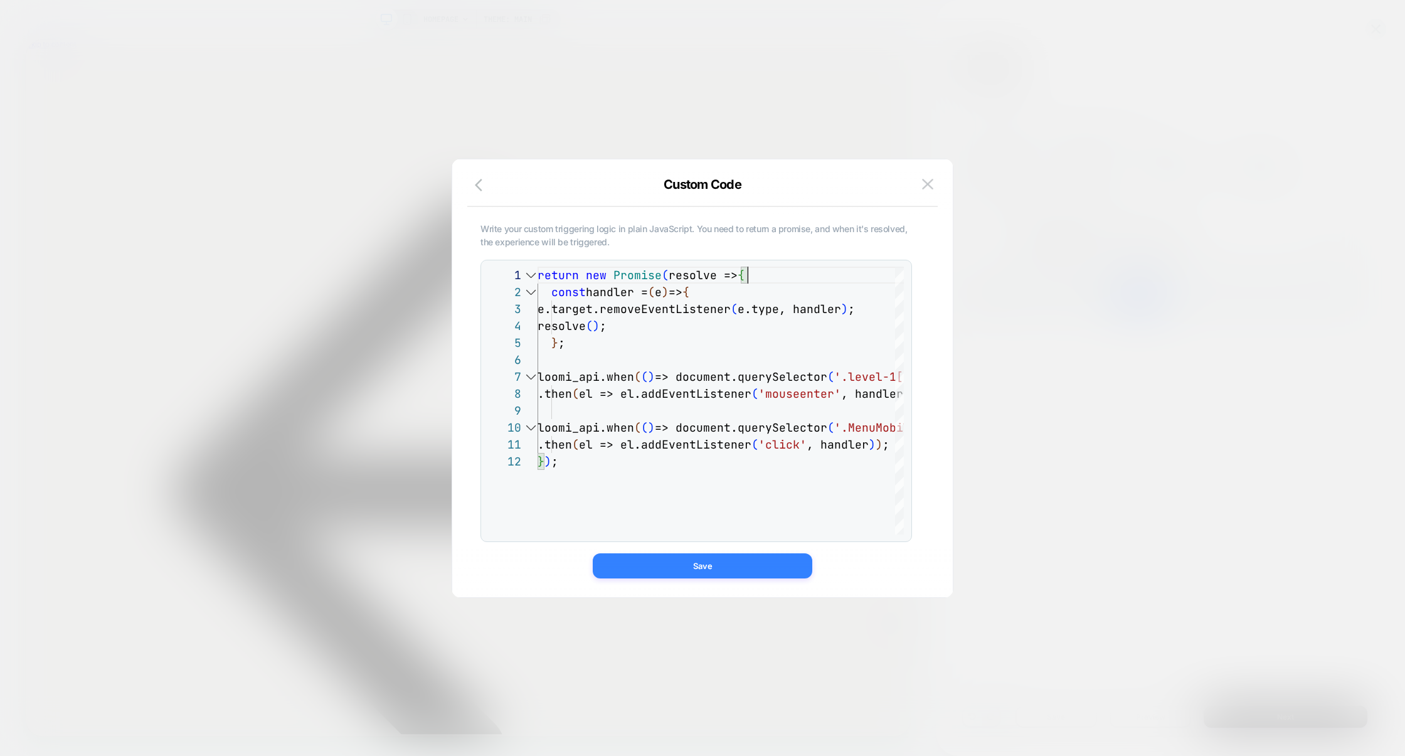
click at [718, 570] on button "Save" at bounding box center [703, 565] width 220 height 25
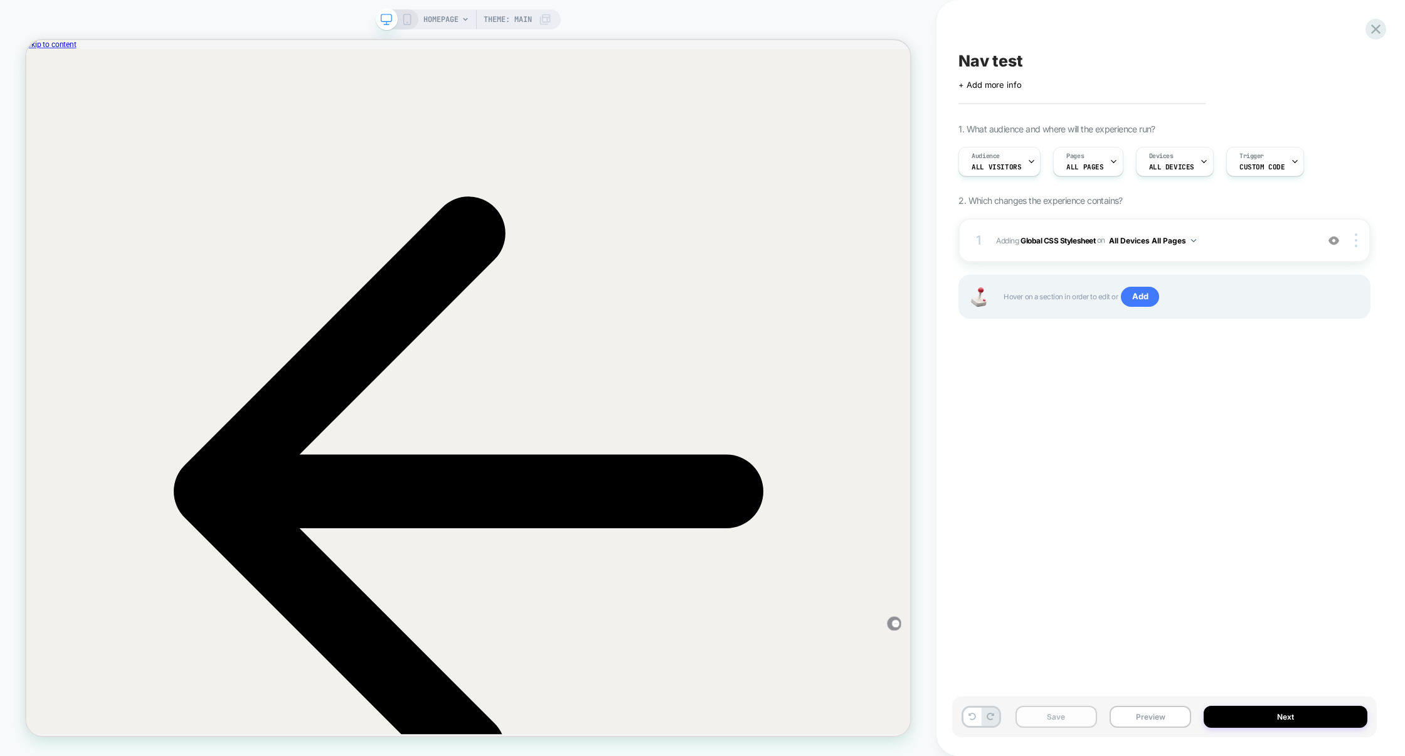
click at [1069, 716] on button "Save" at bounding box center [1056, 717] width 82 height 22
click at [1142, 716] on button "Preview" at bounding box center [1151, 717] width 82 height 22
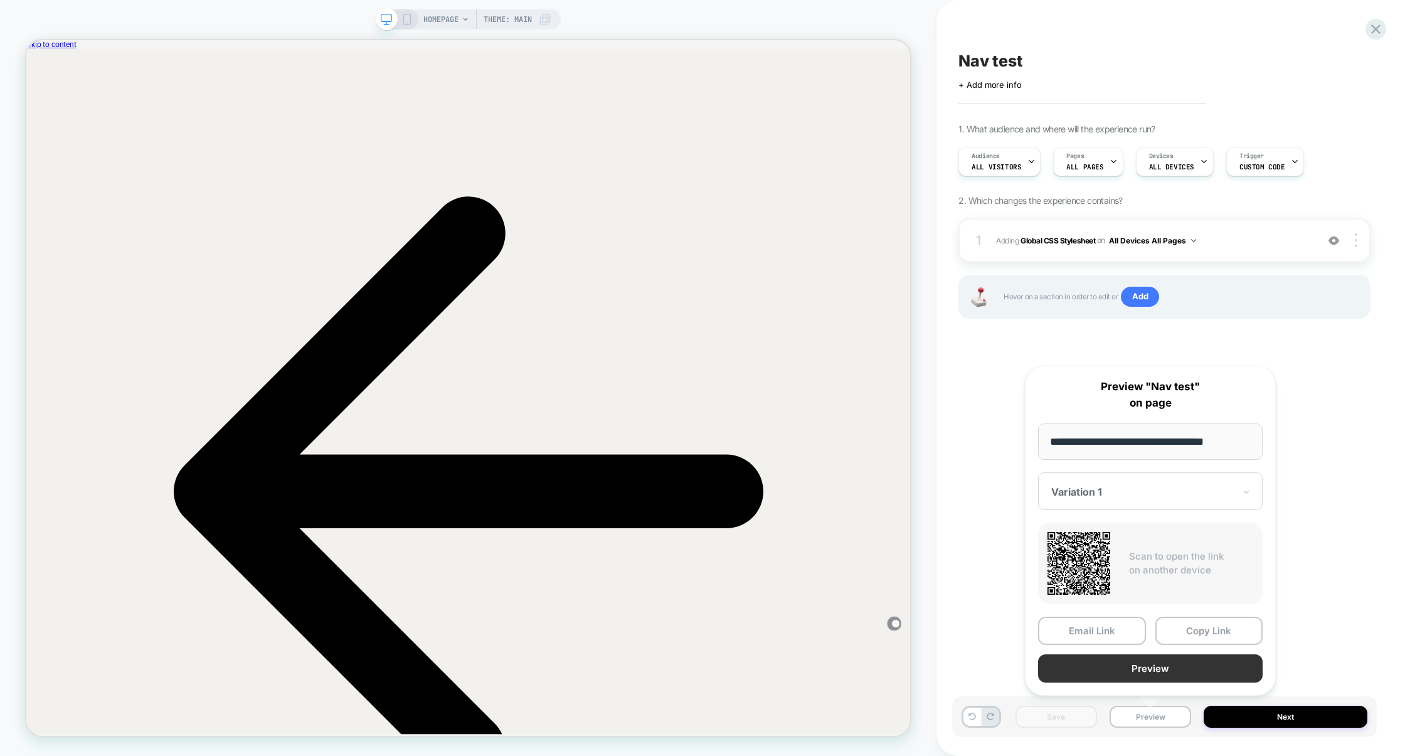
click at [1142, 669] on button "Preview" at bounding box center [1150, 668] width 225 height 28
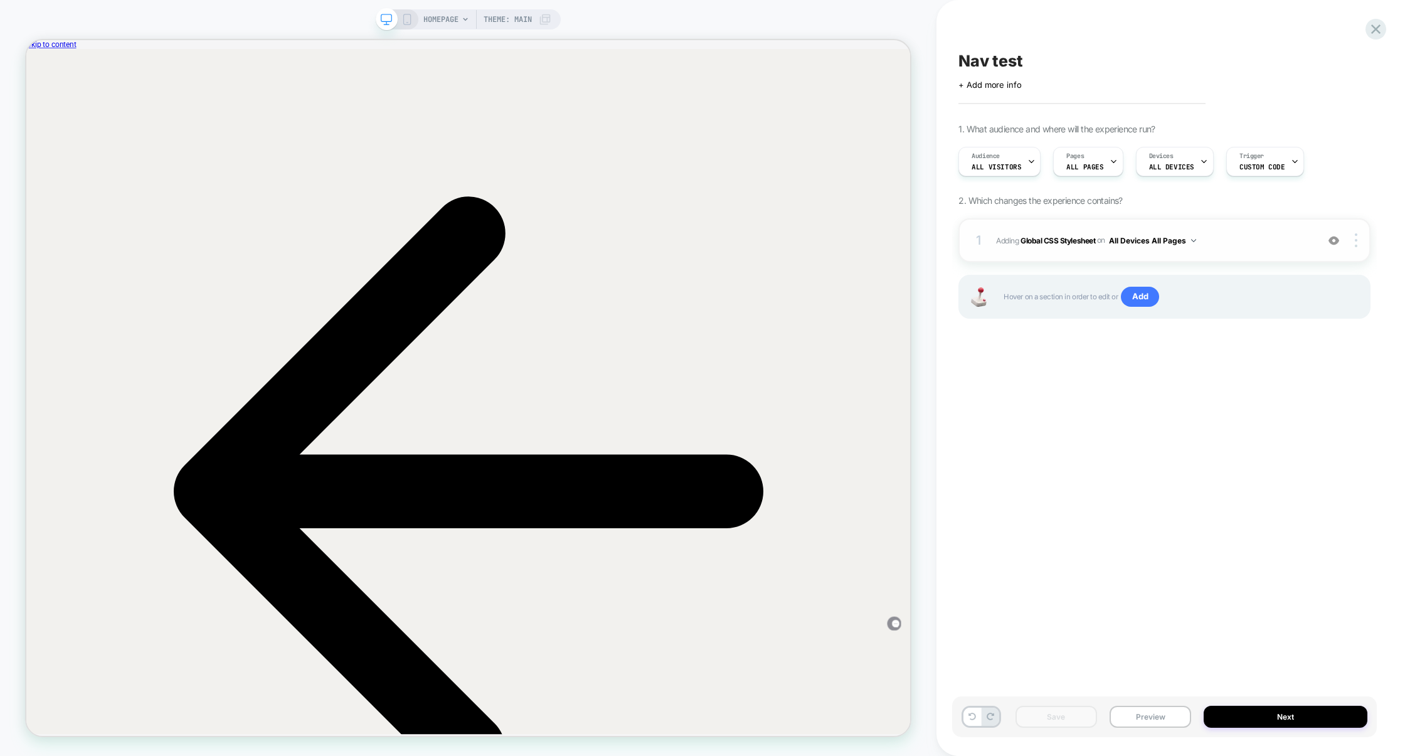
click at [1243, 252] on div "1 Adding Global CSS Stylesheet on All Devices All Pages Add Before Add After Ta…" at bounding box center [1164, 240] width 412 height 44
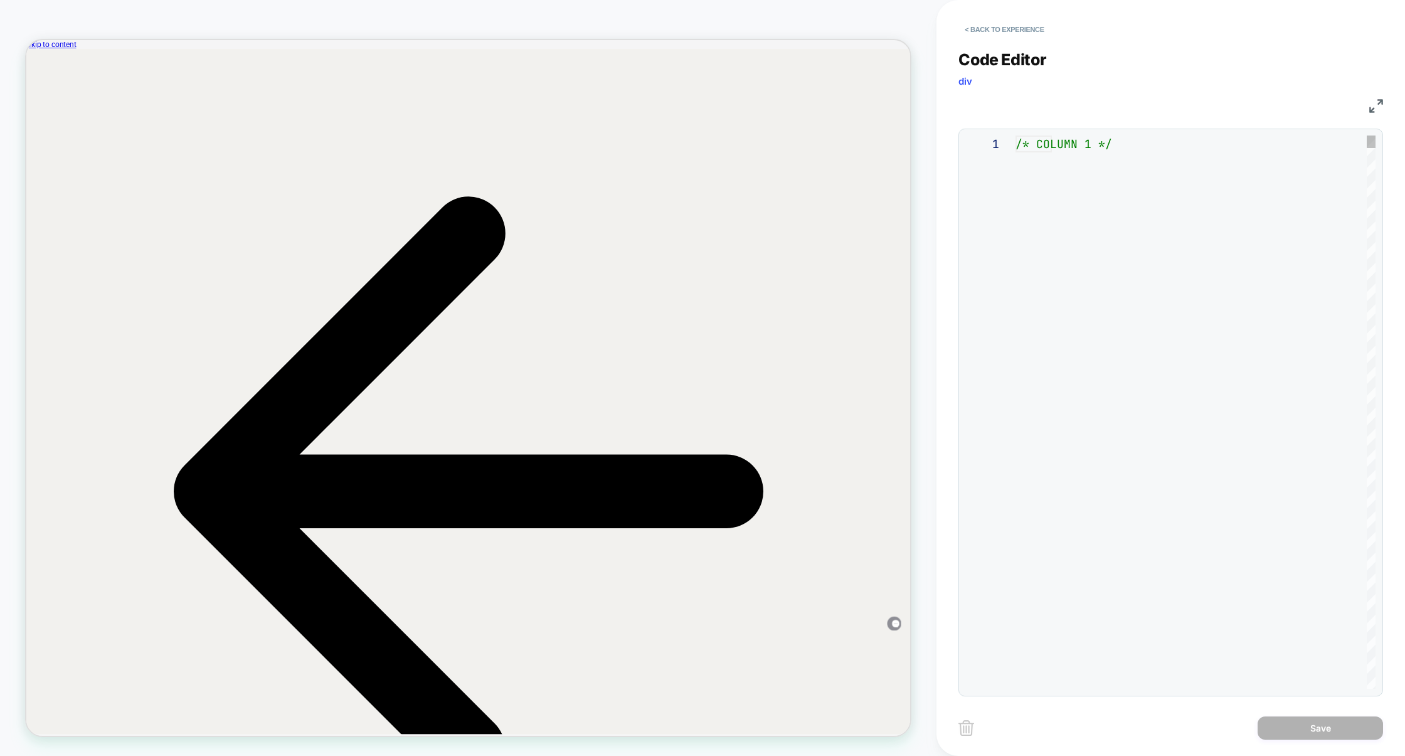
scroll to position [169, 0]
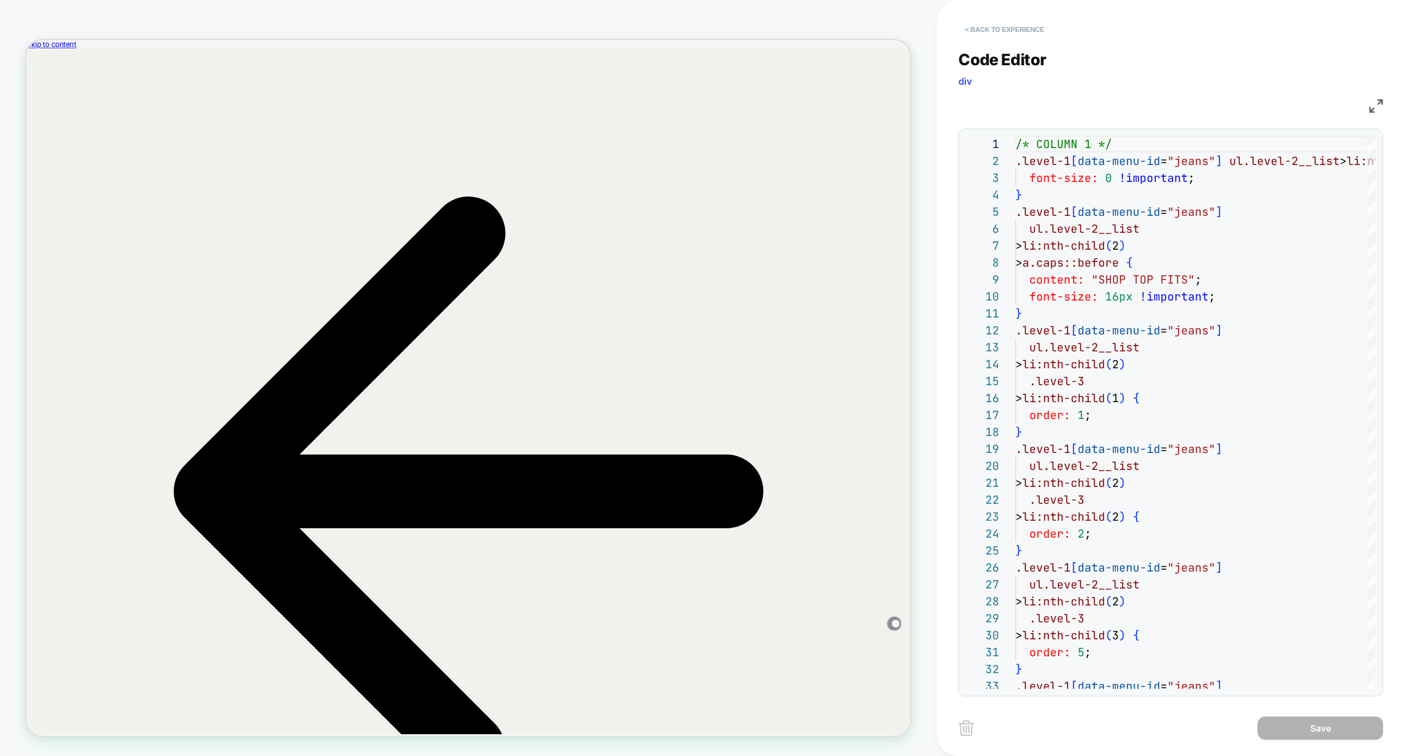
click at [1002, 29] on button "< Back to experience" at bounding box center [1004, 29] width 92 height 20
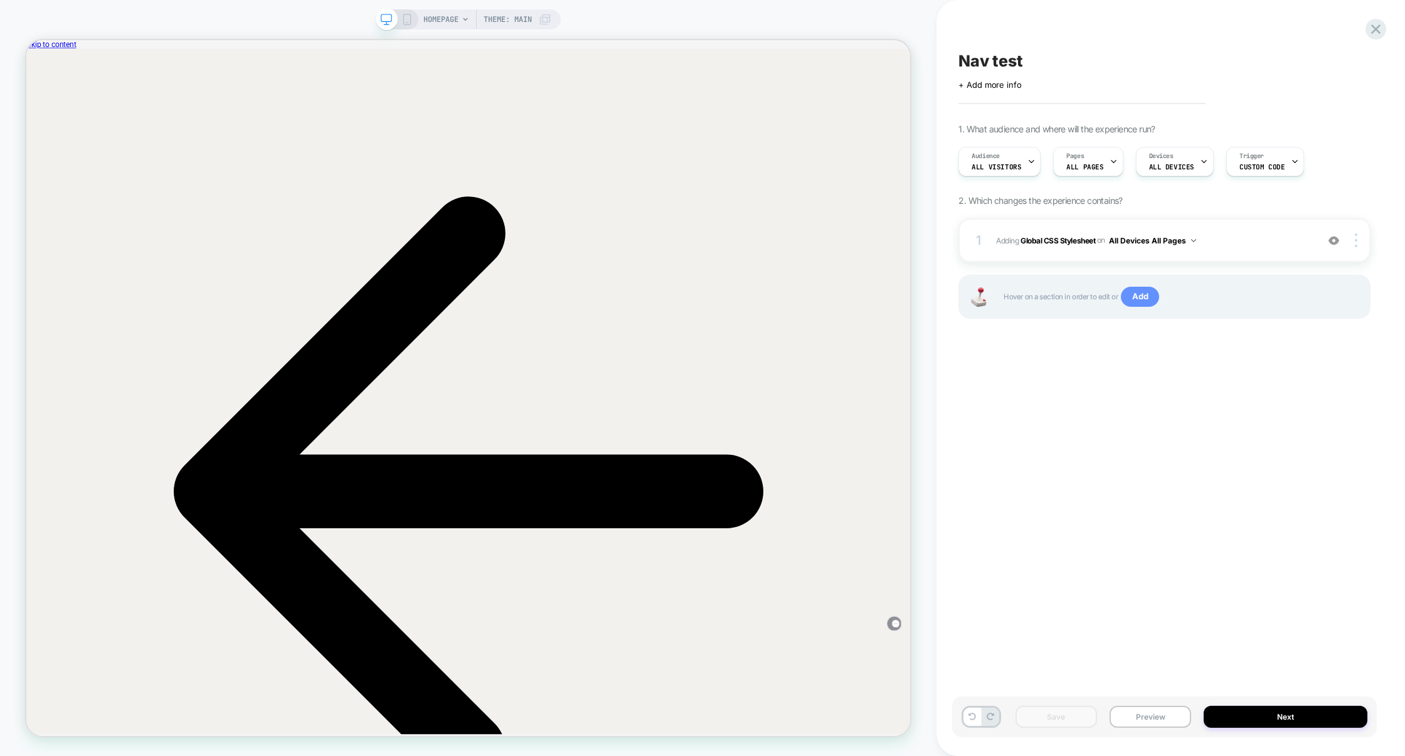
click at [1135, 291] on span "Add" at bounding box center [1140, 297] width 38 height 20
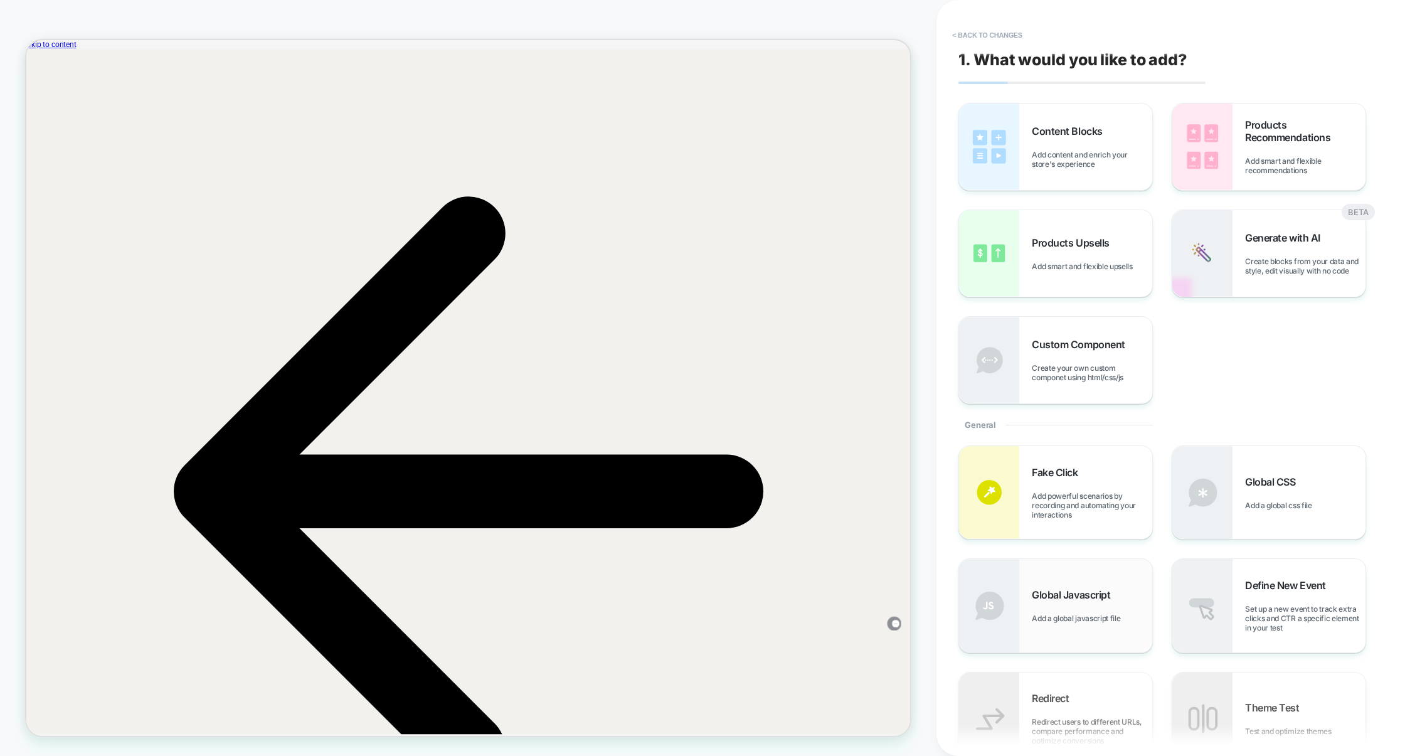
click at [1120, 588] on div "Global Javascript Add a global javascript file" at bounding box center [1092, 605] width 120 height 34
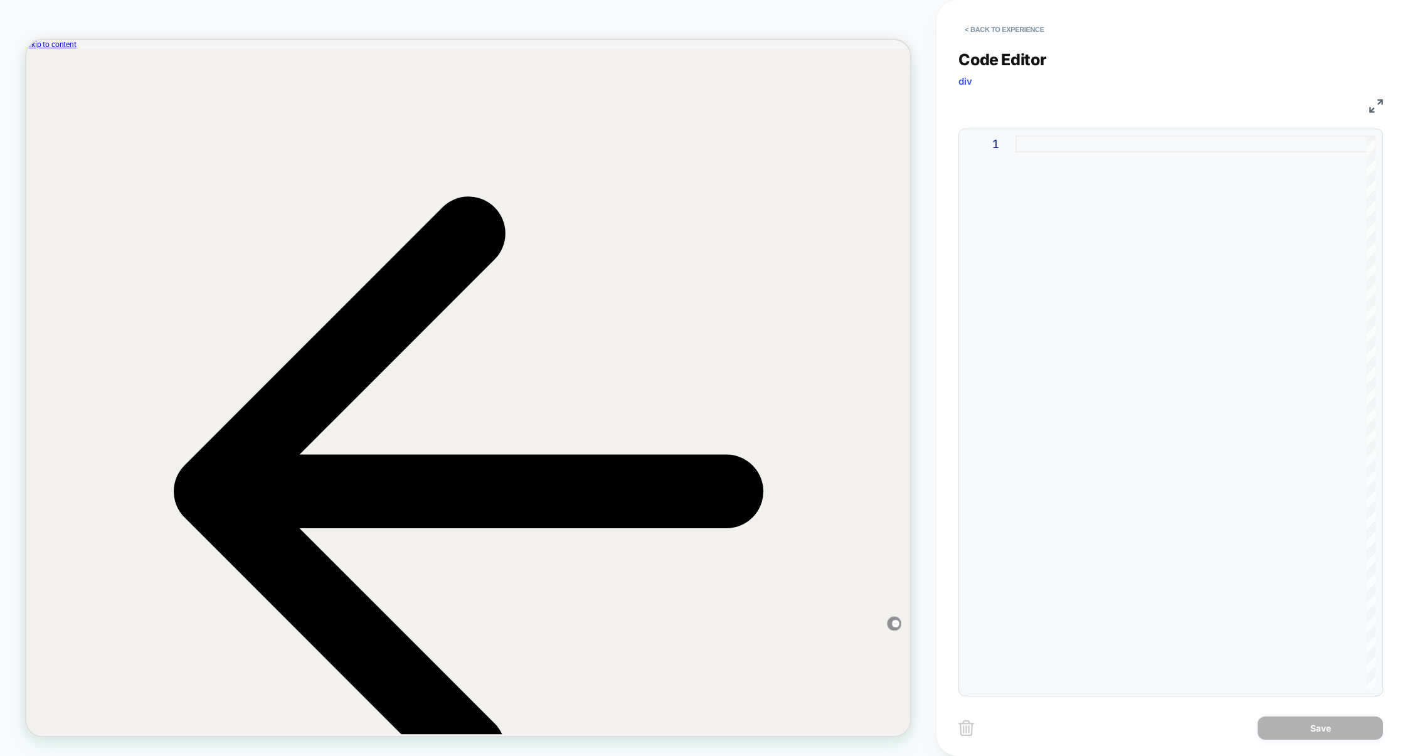
click at [1125, 225] on div at bounding box center [1195, 411] width 360 height 553
click at [1017, 25] on button "< Back to experience" at bounding box center [1004, 29] width 92 height 20
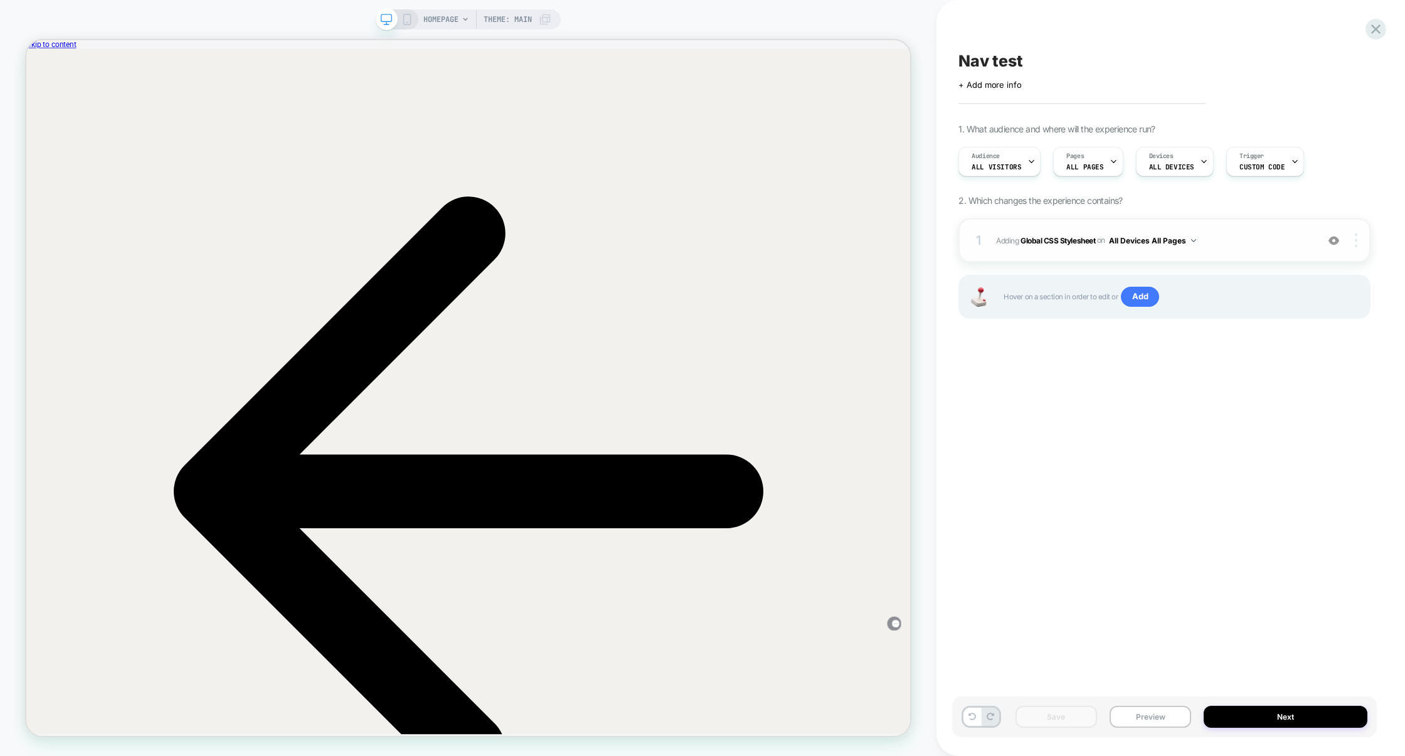
click at [1357, 240] on img at bounding box center [1356, 240] width 3 height 14
click at [1360, 238] on div at bounding box center [1358, 240] width 24 height 14
click at [1356, 243] on img at bounding box center [1356, 240] width 3 height 14
click at [1357, 246] on img at bounding box center [1356, 240] width 3 height 14
click at [1307, 260] on div "Target Desktop" at bounding box center [1282, 257] width 112 height 34
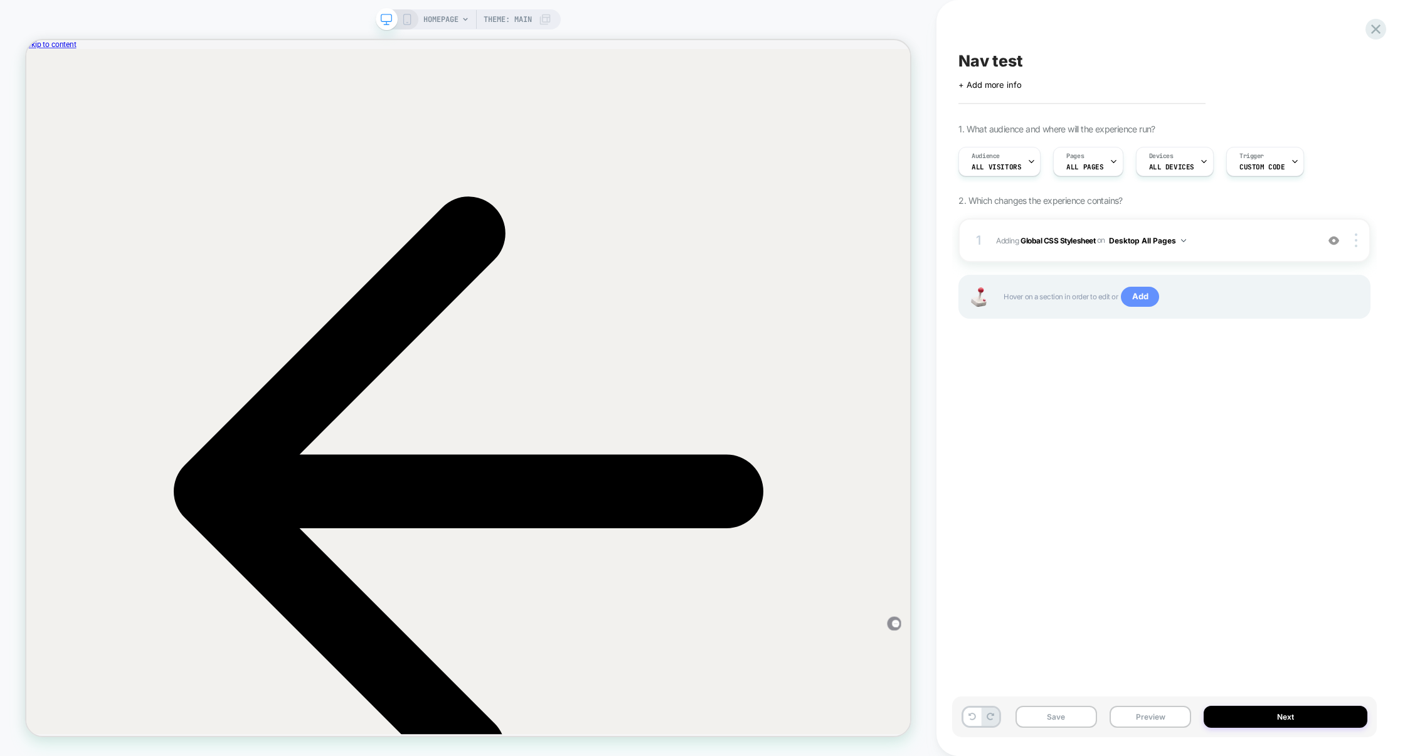
click at [1134, 299] on span "Add" at bounding box center [1140, 297] width 38 height 20
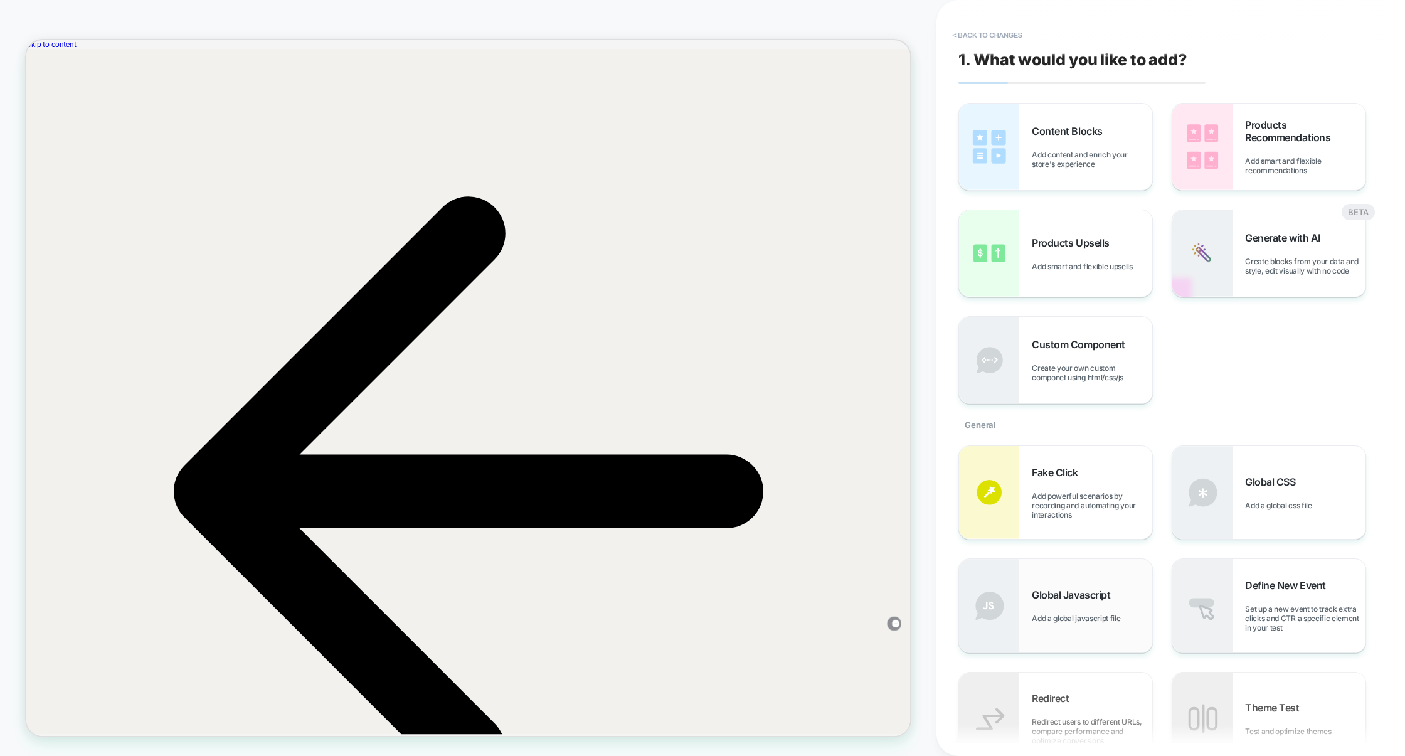
click at [1115, 599] on span "Global Javascript" at bounding box center [1074, 594] width 85 height 13
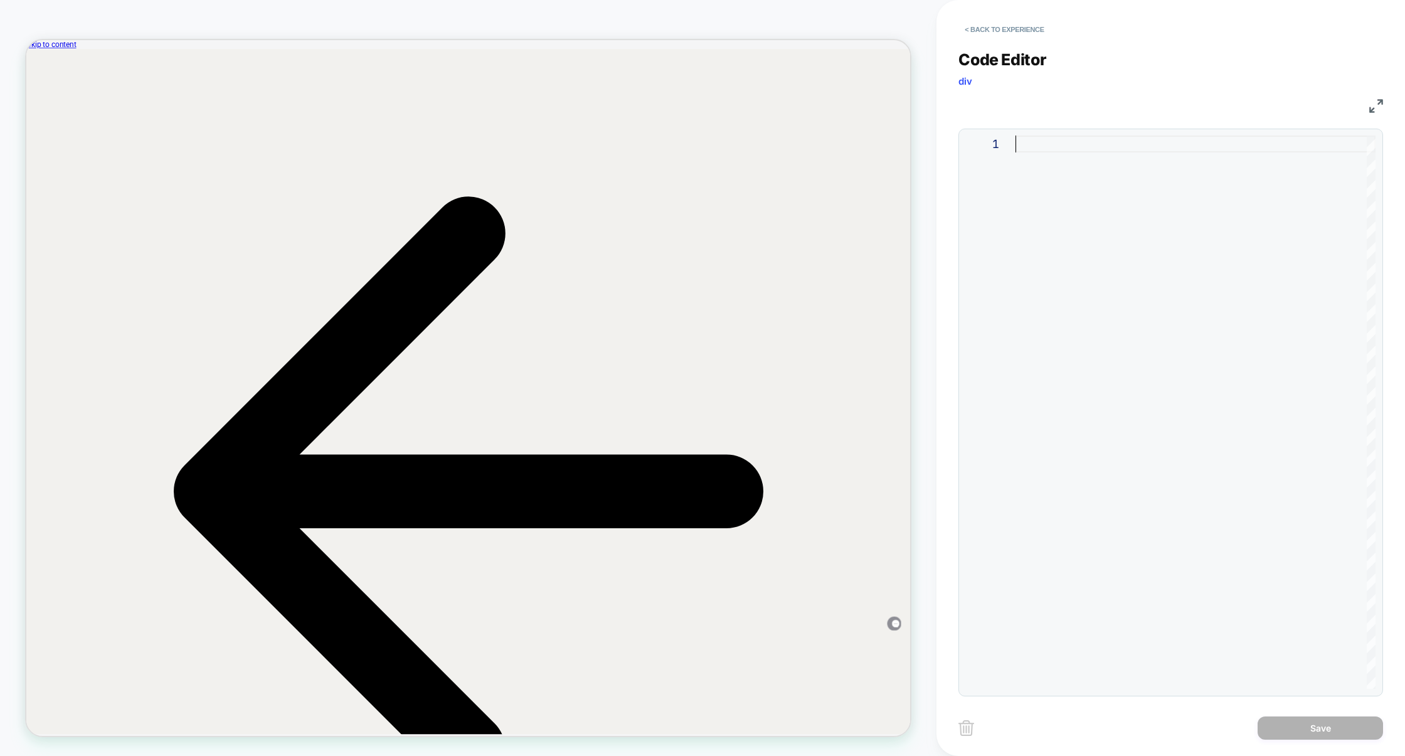
click at [1167, 308] on div at bounding box center [1195, 411] width 360 height 553
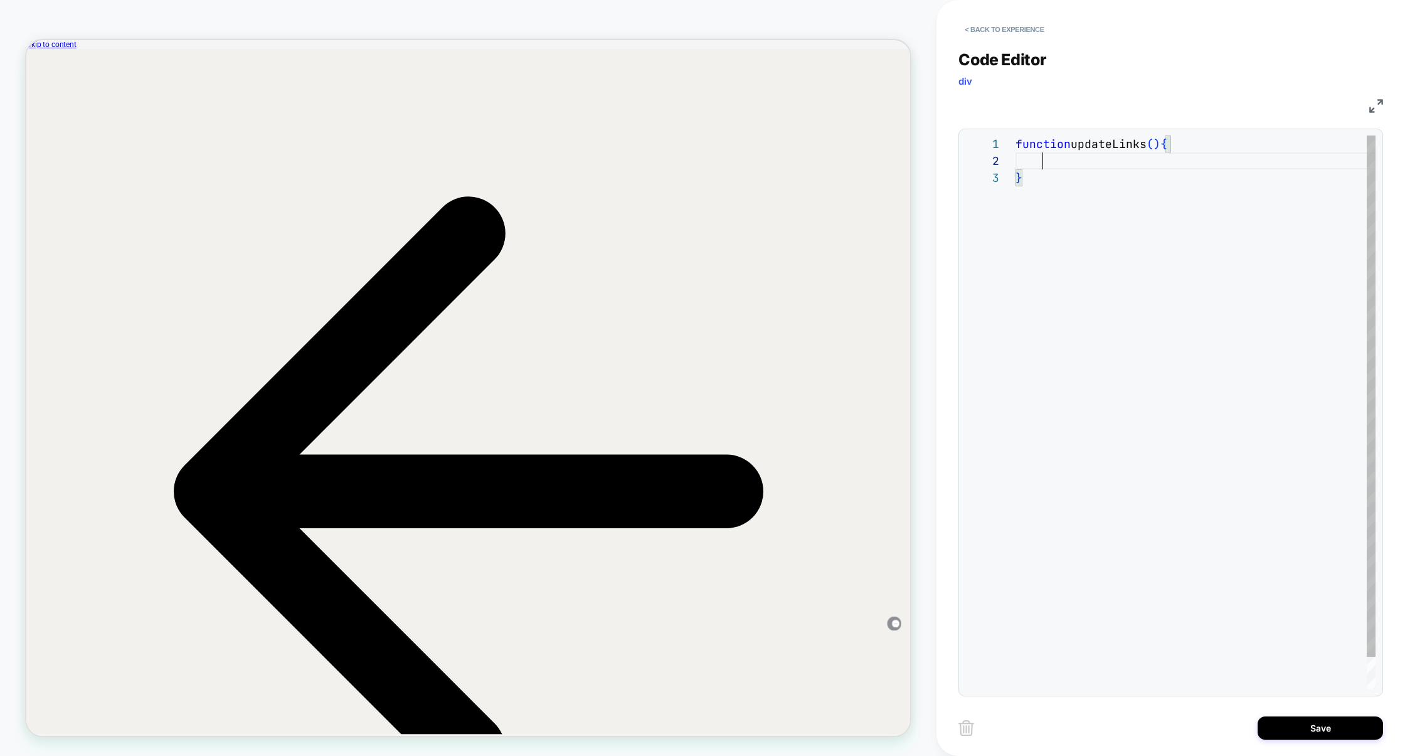
scroll to position [16, 26]
type textarea "**********"
click at [1312, 723] on button "Save" at bounding box center [1320, 727] width 125 height 23
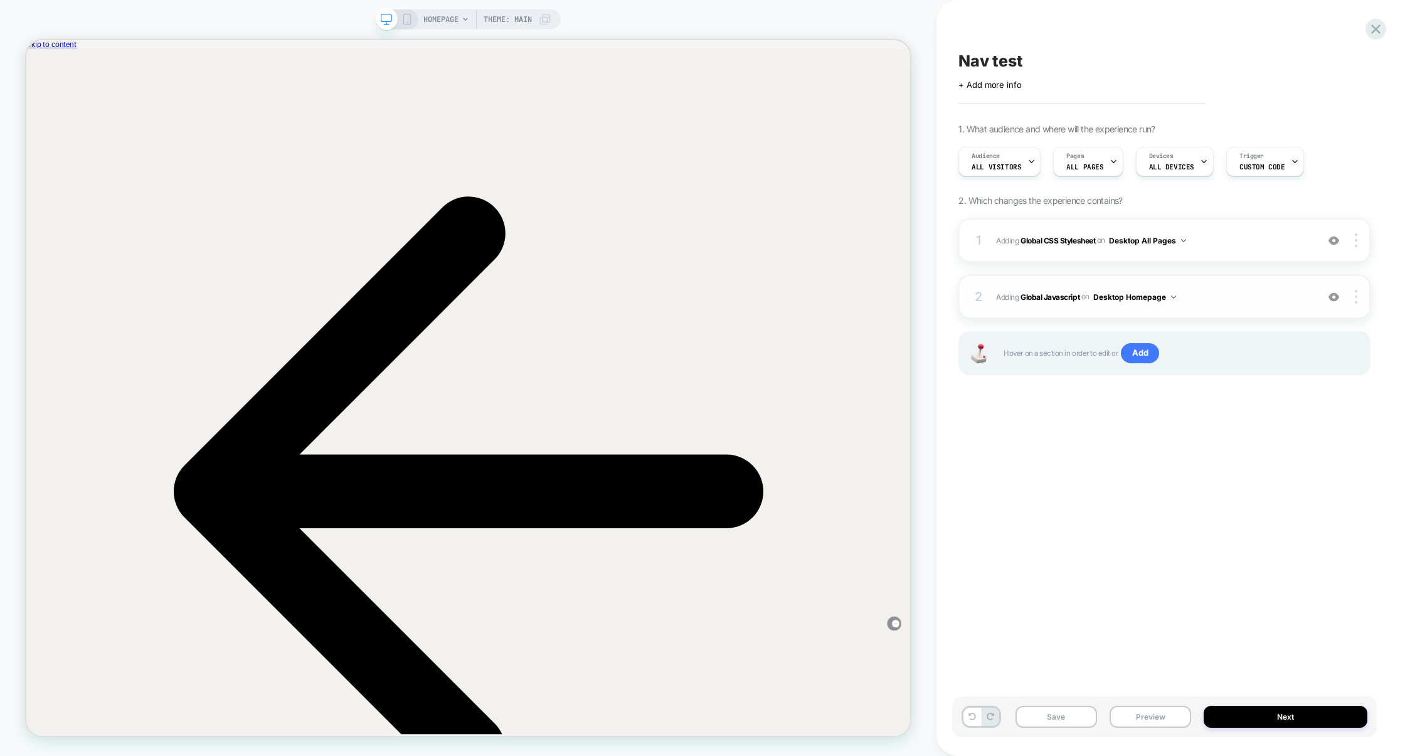
click at [1133, 299] on button "Desktop Homepage" at bounding box center [1134, 297] width 83 height 16
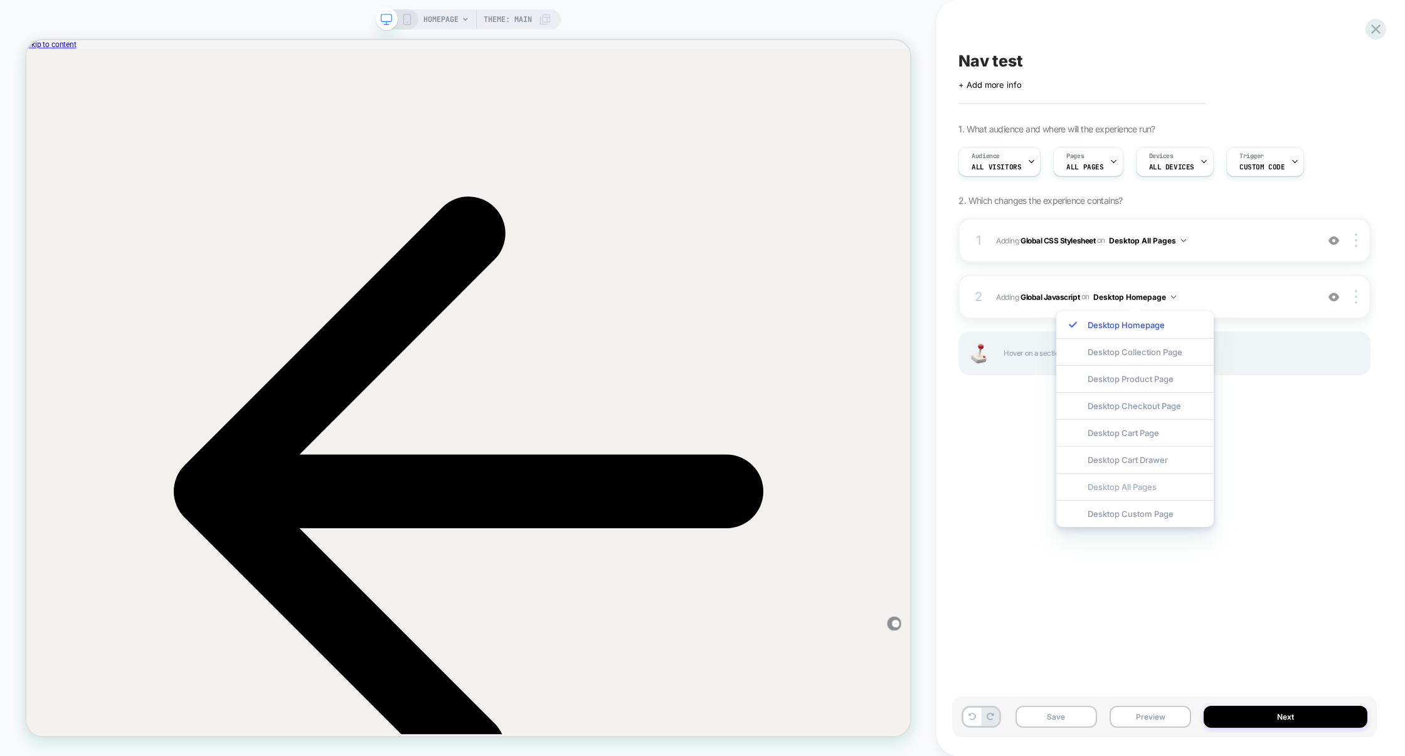
click at [1148, 499] on div "Desktop All Pages" at bounding box center [1134, 486] width 157 height 27
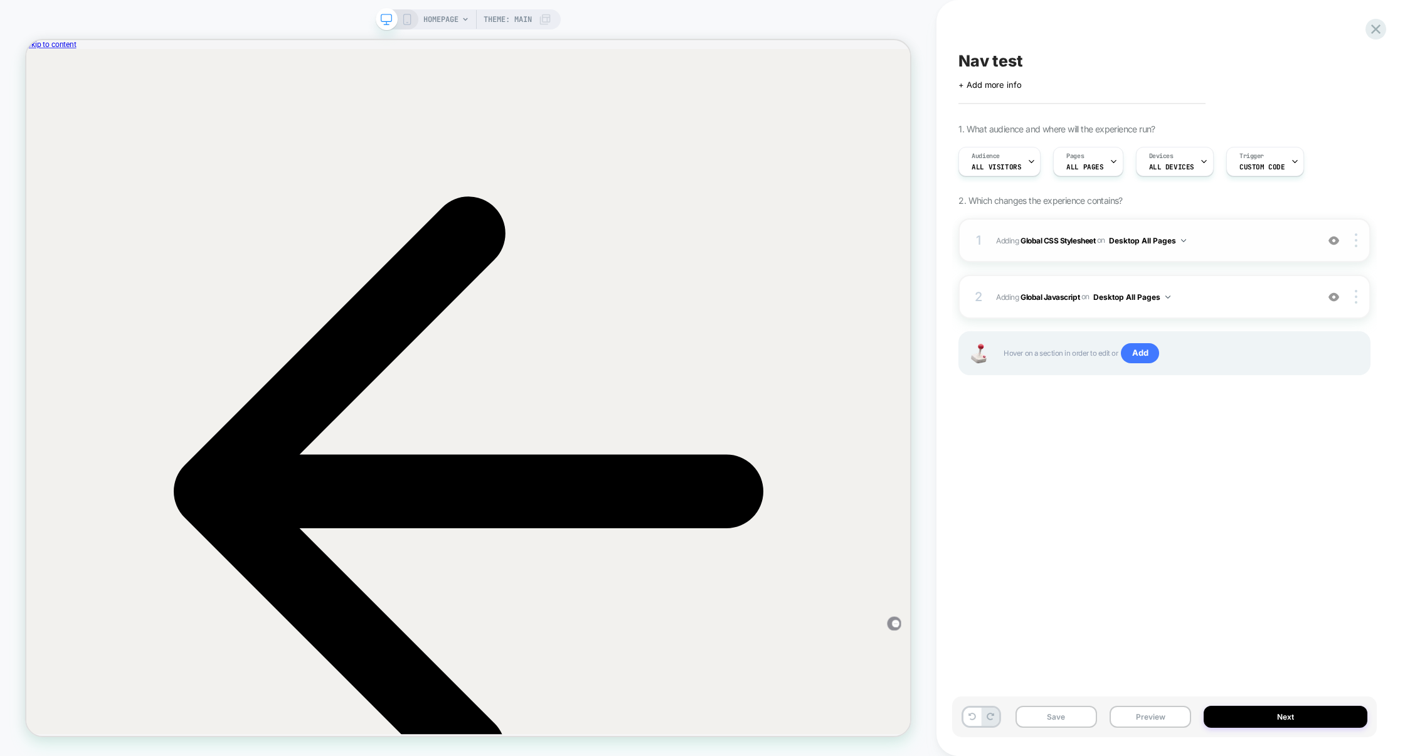
click at [1224, 240] on span "Adding Global CSS Stylesheet on Desktop All Pages" at bounding box center [1153, 241] width 315 height 16
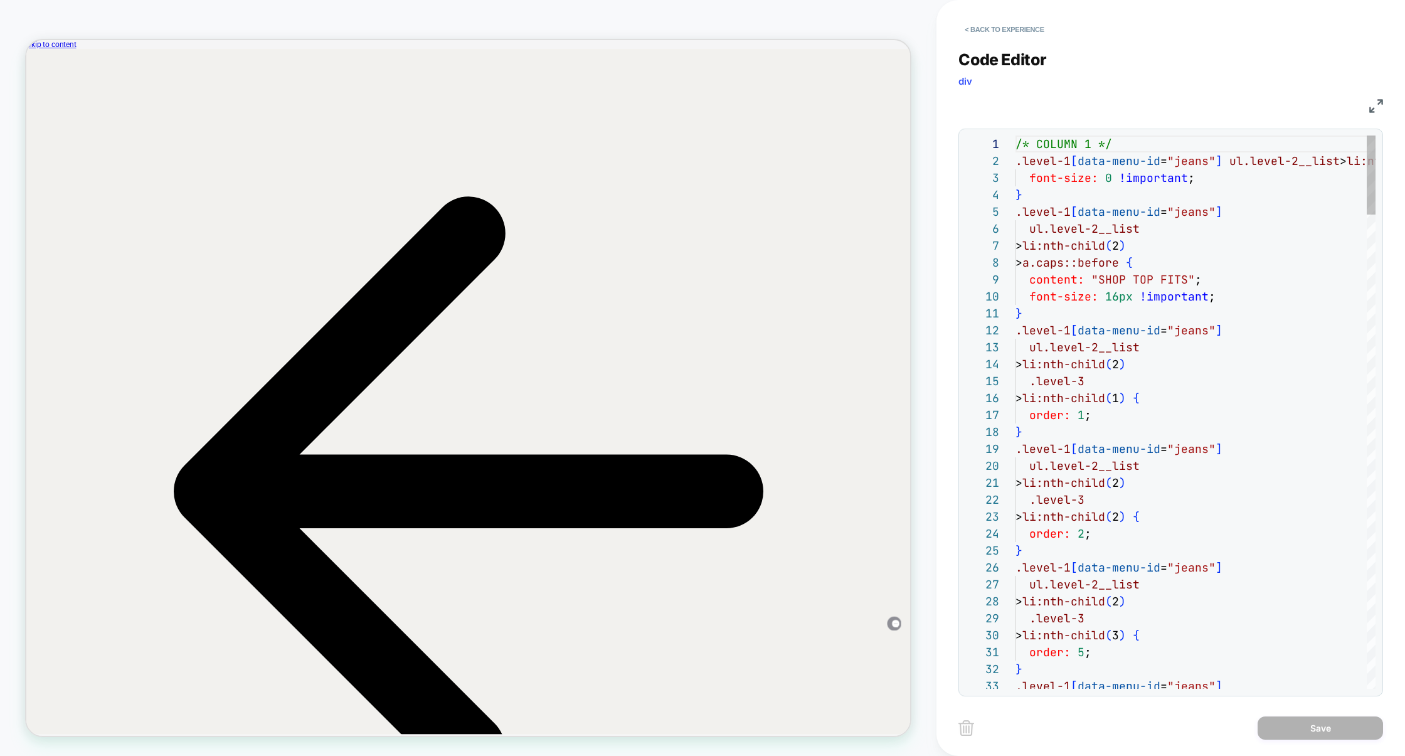
scroll to position [169, 0]
click at [1374, 102] on img at bounding box center [1376, 106] width 14 height 14
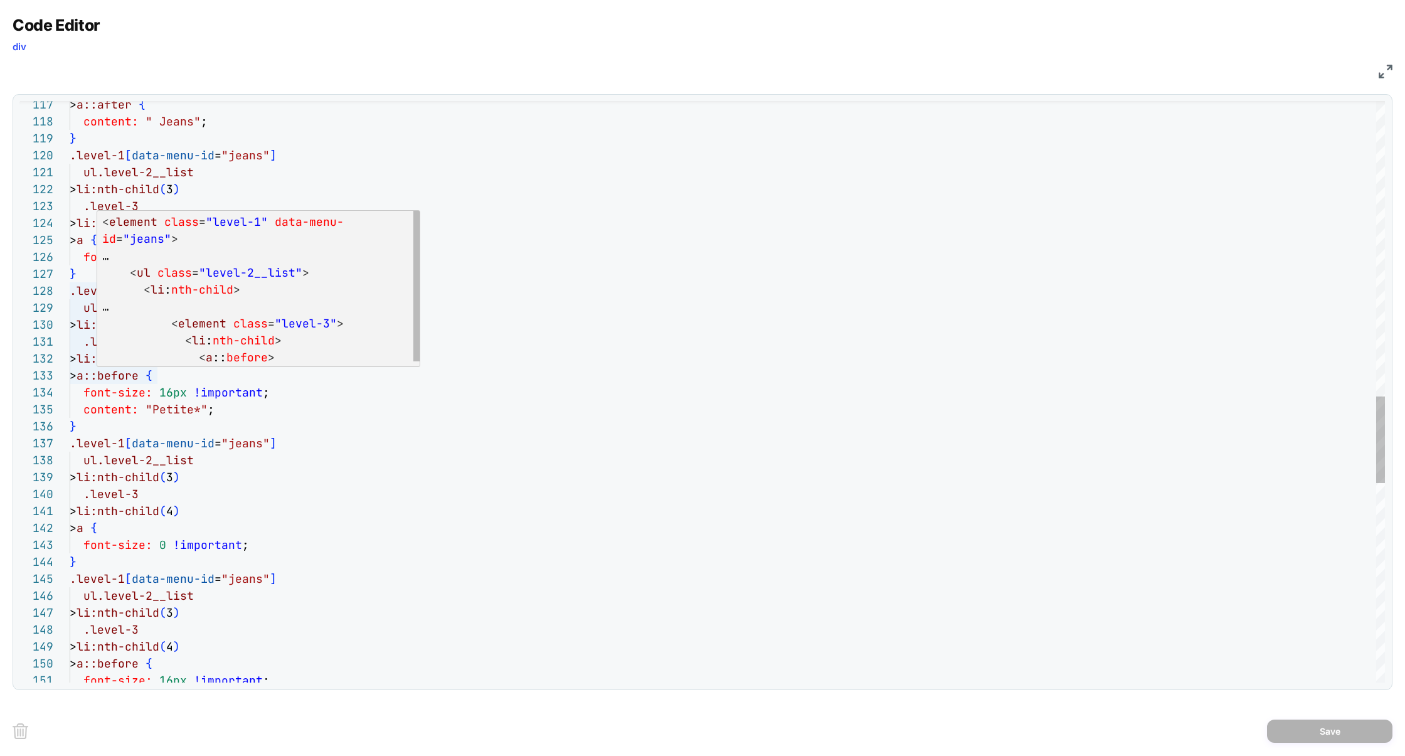
scroll to position [34, 34]
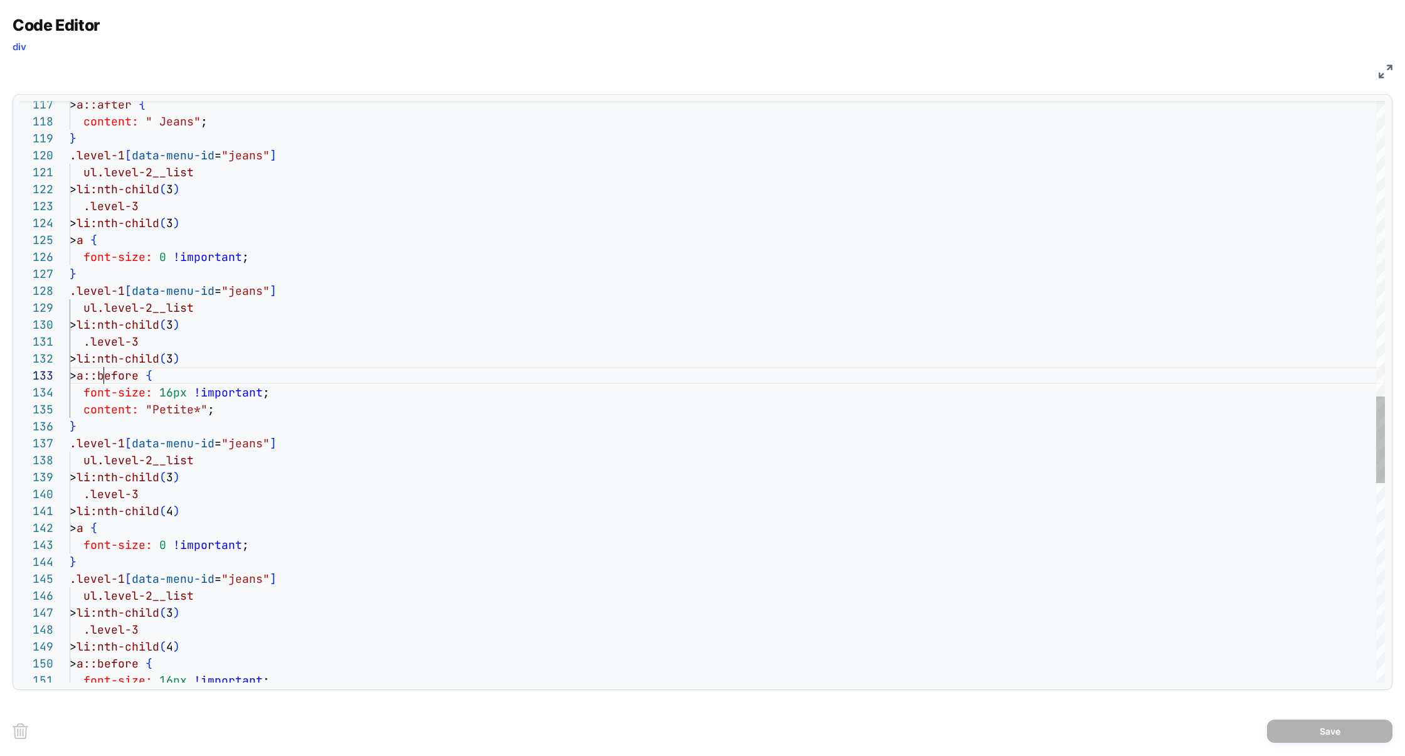
type textarea "**********"
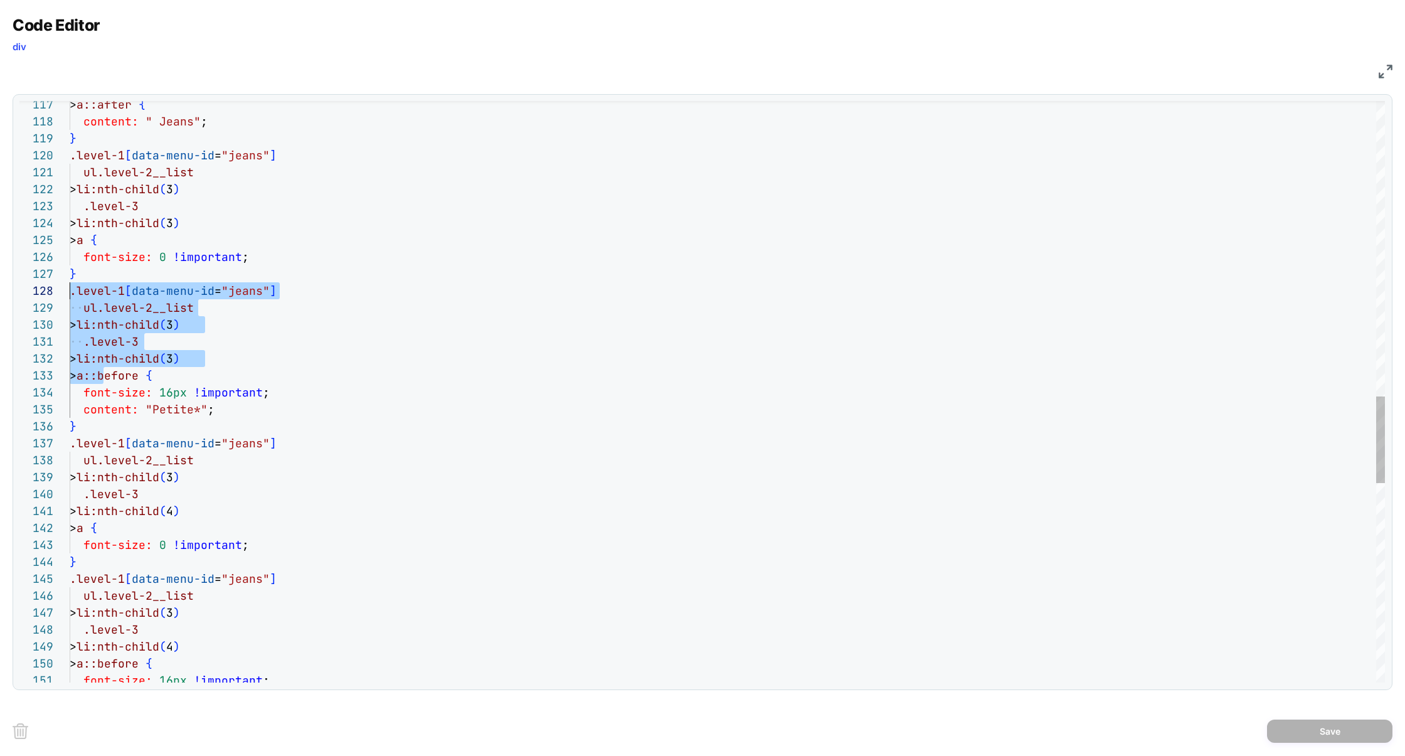
scroll to position [119, 0]
drag, startPoint x: 103, startPoint y: 377, endPoint x: 61, endPoint y: 295, distance: 92.0
click at [70, 295] on div "> a::after { content: " Jeans" ; } .level-1 [ data-menu-id = "jeans" ] ul.level…" at bounding box center [727, 73] width 1315 height 3884
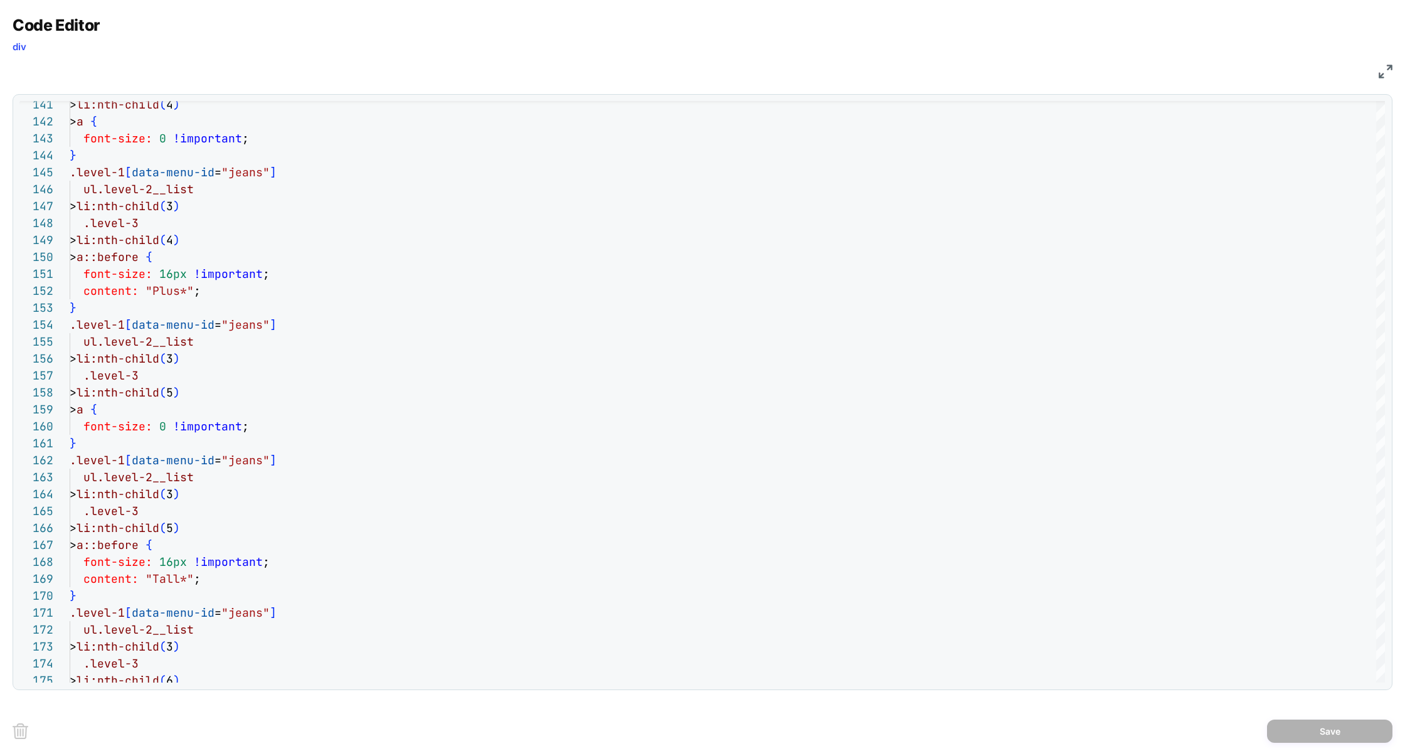
click at [1386, 70] on img at bounding box center [1386, 72] width 14 height 14
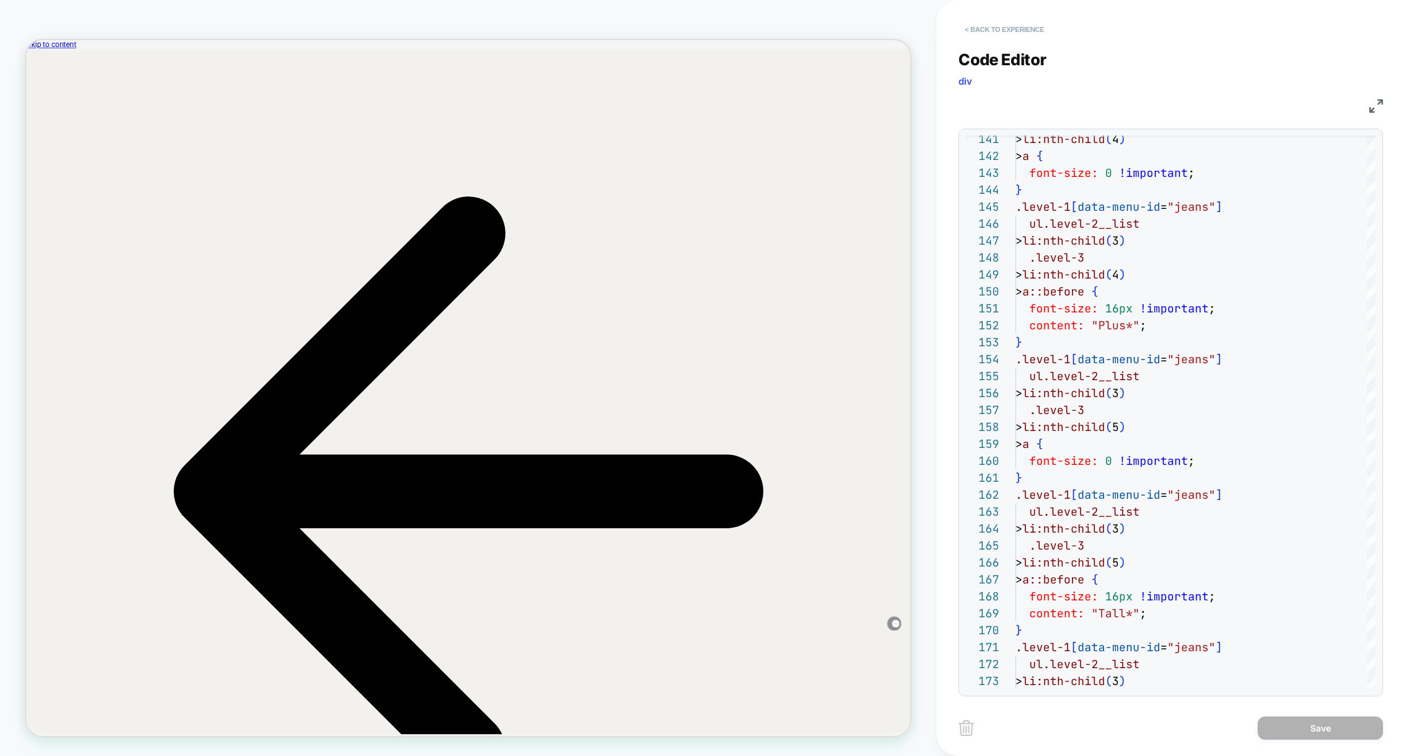
click at [1019, 24] on button "< Back to experience" at bounding box center [1004, 29] width 92 height 20
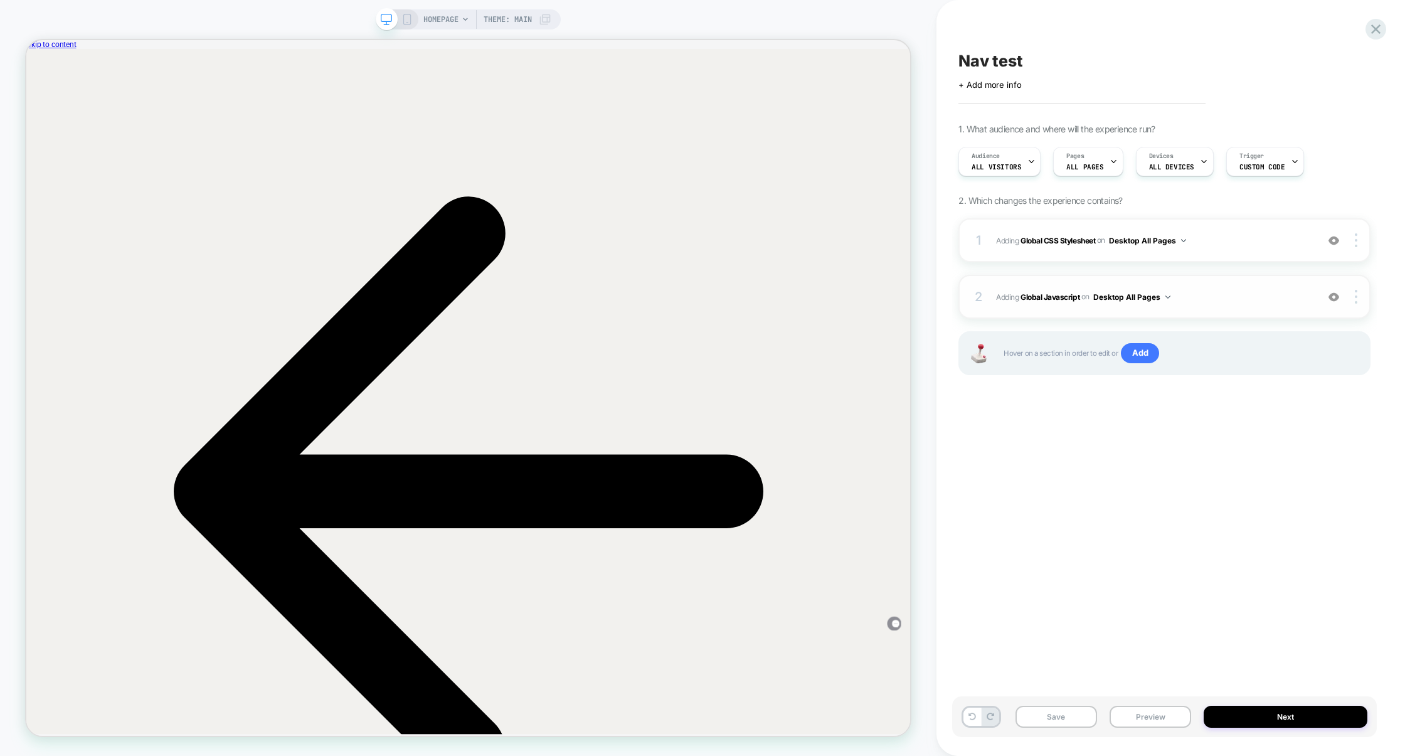
click at [1197, 302] on span "Adding Global Javascript on Desktop All Pages" at bounding box center [1153, 297] width 315 height 16
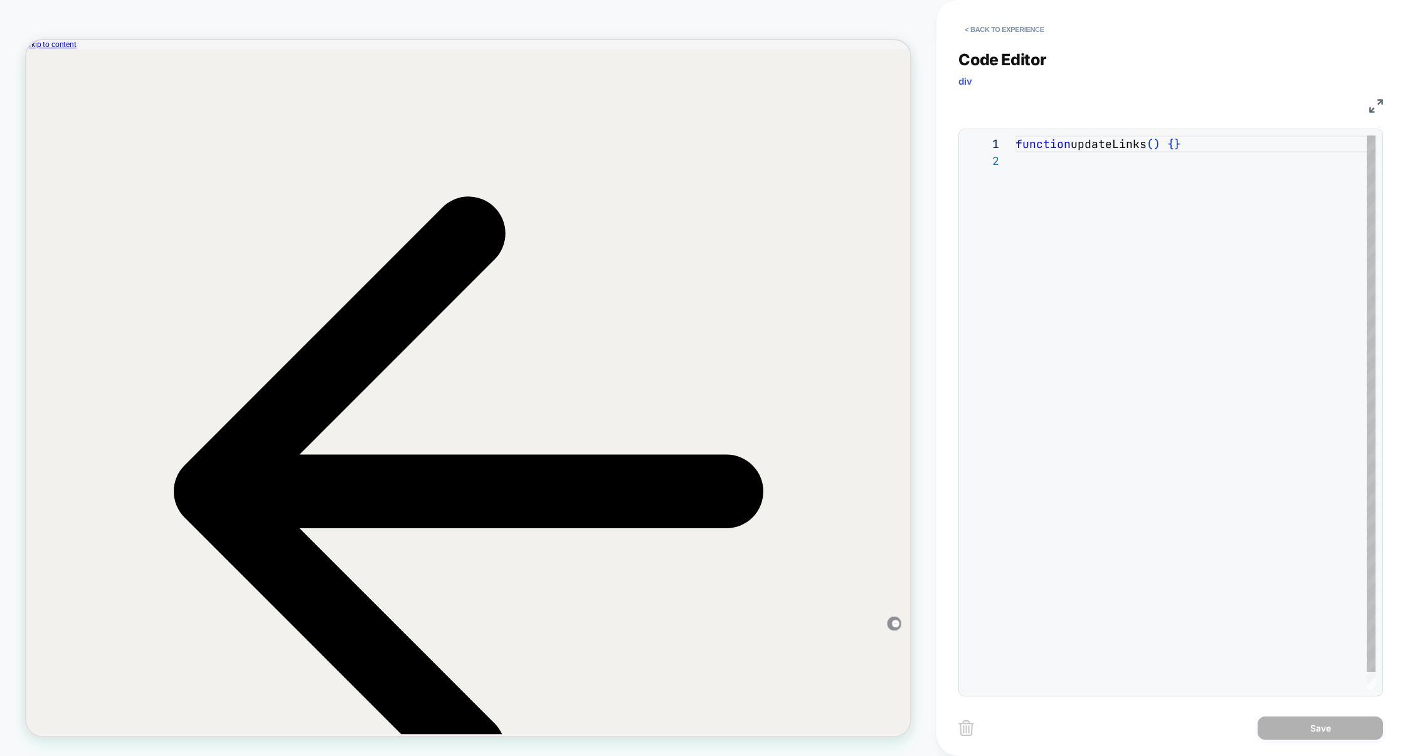
scroll to position [0, 162]
click at [1179, 150] on div "function updateLinks ( ) { }" at bounding box center [1195, 420] width 360 height 570
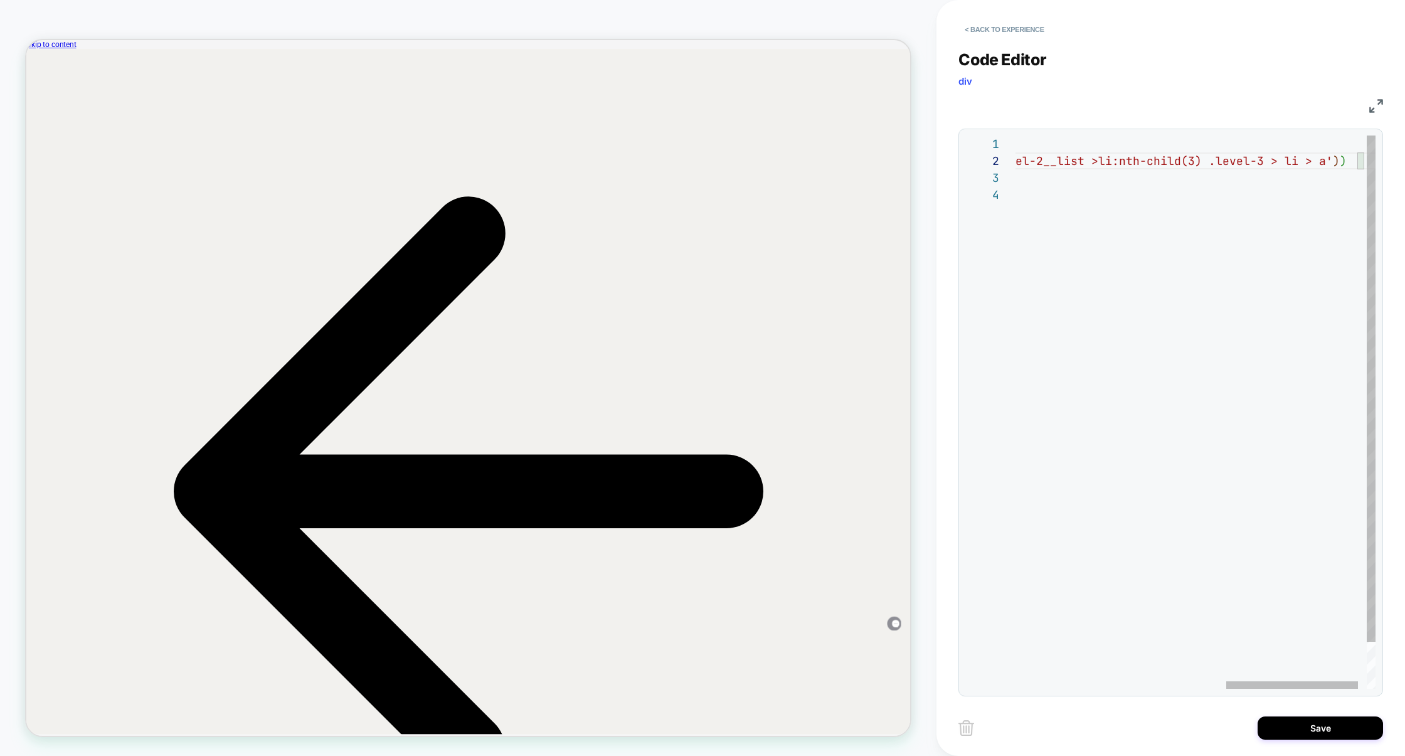
scroll to position [16, 156]
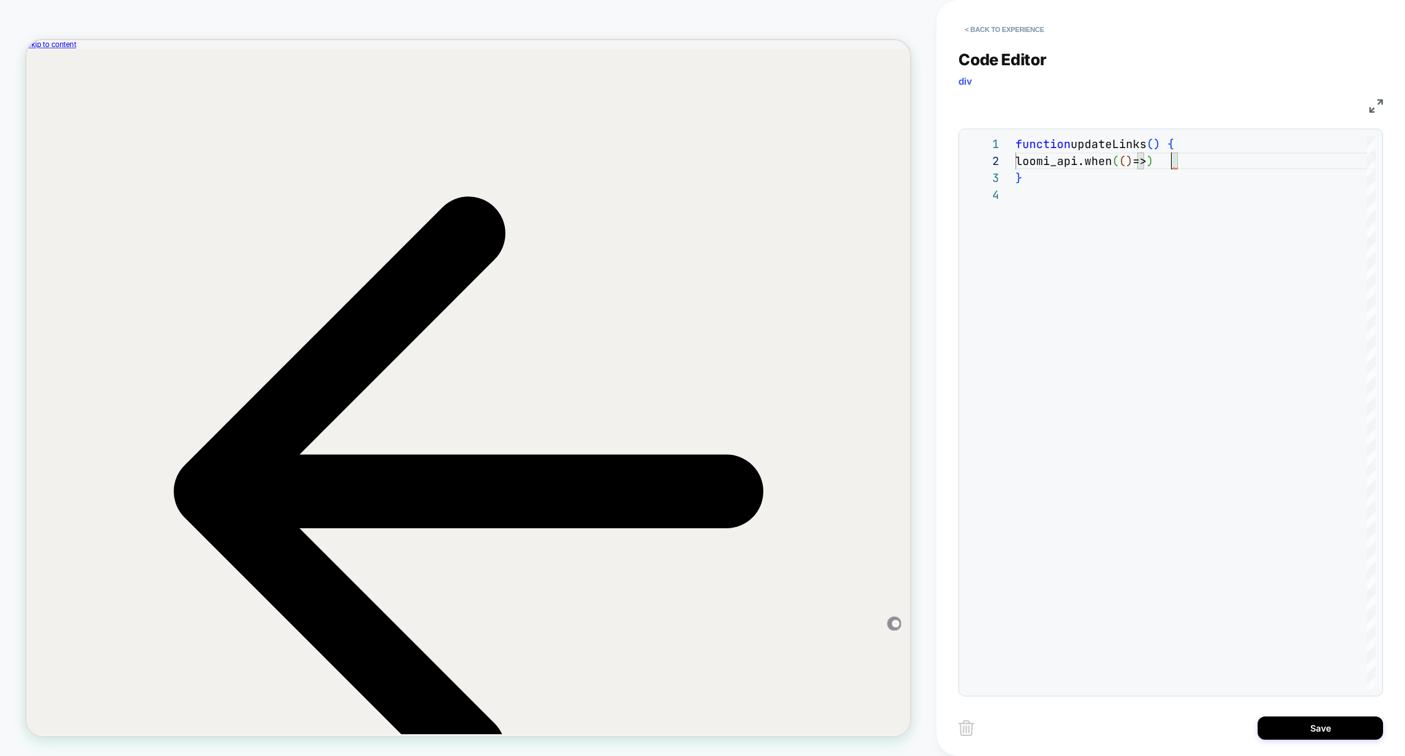
click at [1375, 105] on img at bounding box center [1376, 106] width 14 height 14
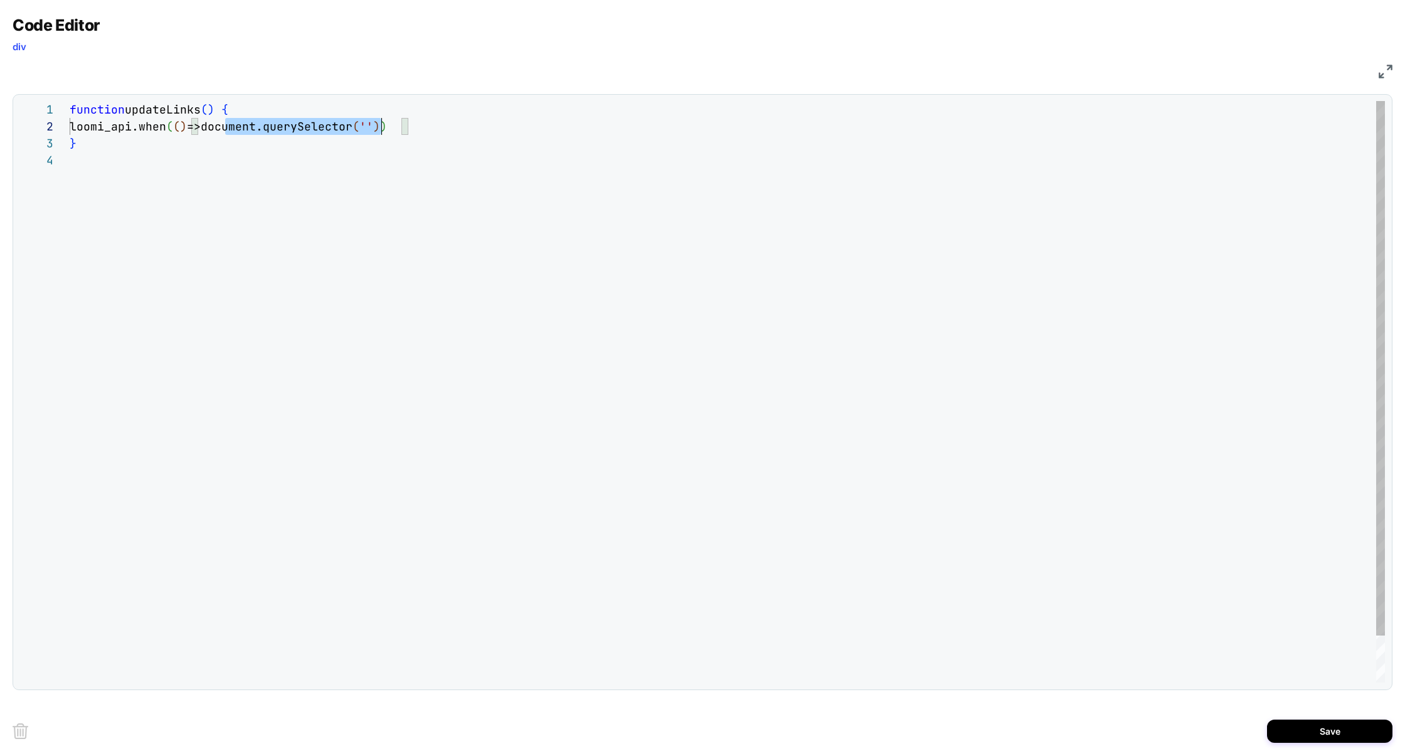
scroll to position [16, 332]
drag, startPoint x: 228, startPoint y: 127, endPoint x: 401, endPoint y: 132, distance: 173.8
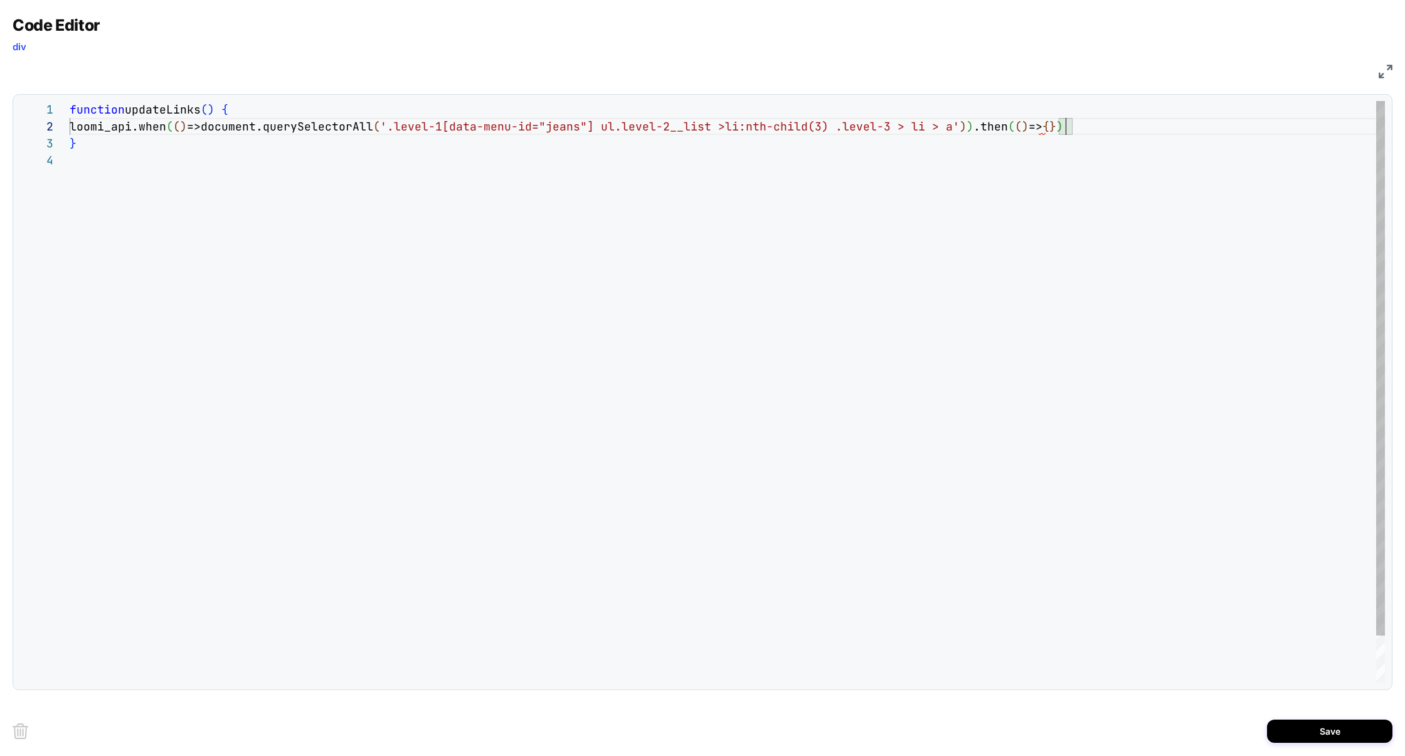
scroll to position [34, 54]
drag, startPoint x: 379, startPoint y: 127, endPoint x: 576, endPoint y: 127, distance: 196.9
click at [418, 127] on span "loomi_api.when ( ( ) =>document.querySelectorAll ( '.level-1[data-menu-id="jean…" at bounding box center [560, 126] width 980 height 14
click at [148, 142] on div "function updateLinks ( ) { loomi_api.when ( ( ) =>document.querySelector ( '.le…" at bounding box center [727, 434] width 1315 height 666
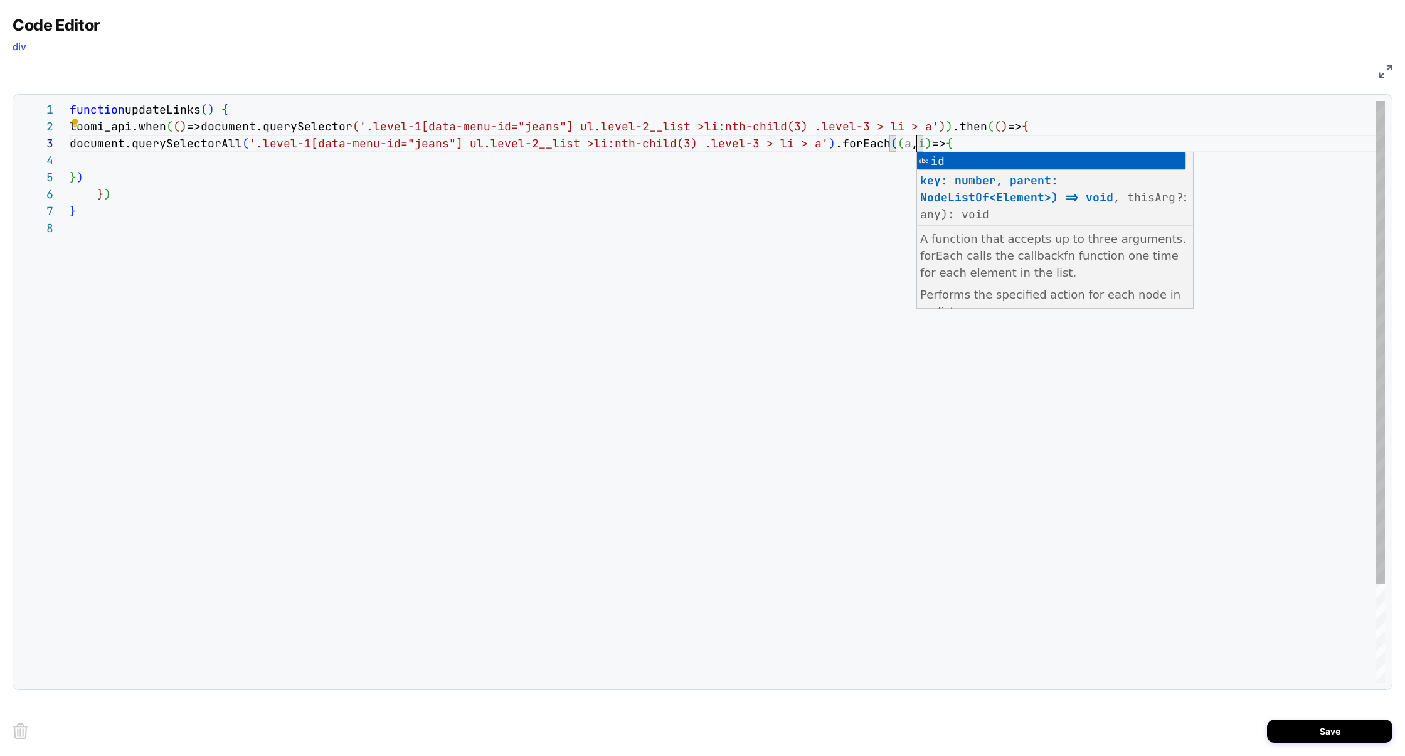
scroll to position [51, 0]
click at [163, 163] on div "function updateLinks ( ) { loomi_api.when ( ( ) =>document.querySelector ( '.le…" at bounding box center [727, 451] width 1315 height 700
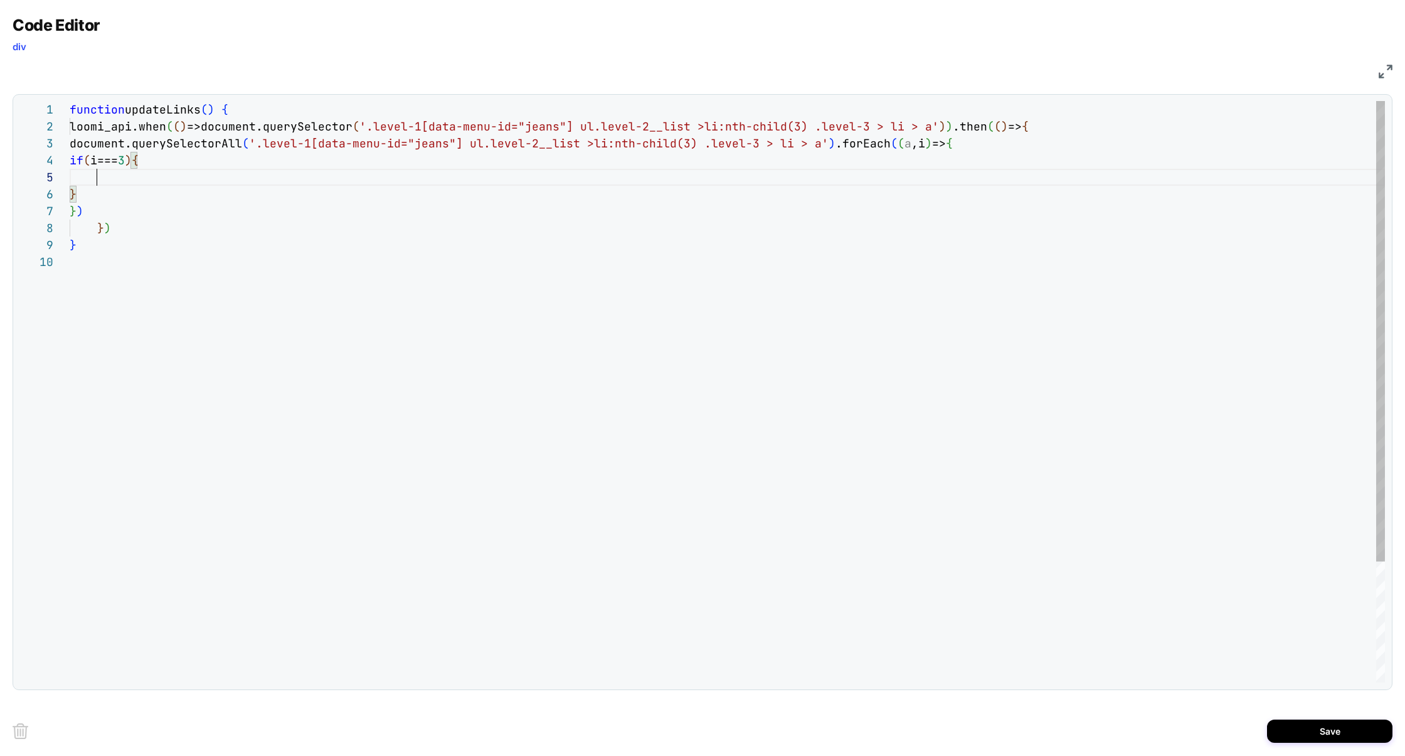
scroll to position [84, 6]
click at [90, 194] on div "function updateLinks ( ) { loomi_api.when ( ( ) =>document.querySelector ( '.le…" at bounding box center [727, 468] width 1315 height 734
click at [126, 165] on div "function updateLinks ( ) { loomi_api.when ( ( ) =>document.querySelector ( '.le…" at bounding box center [727, 502] width 1315 height 802
click at [169, 198] on div "function updateLinks ( ) { loomi_api.when ( ( ) =>document.querySelector ( '.le…" at bounding box center [727, 502] width 1315 height 802
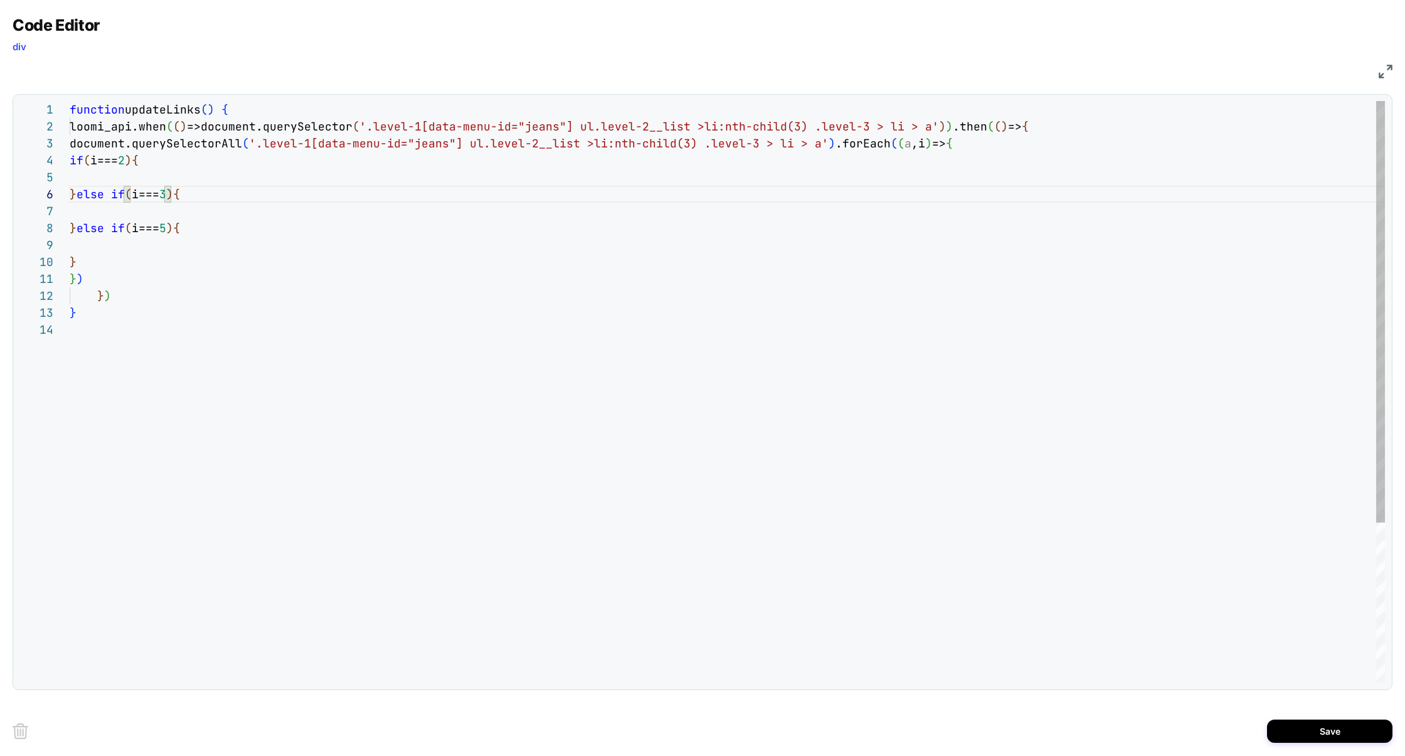
click at [167, 234] on div "function updateLinks ( ) { loomi_api.when ( ( ) =>document.querySelector ( '.le…" at bounding box center [727, 502] width 1315 height 802
click at [176, 178] on div "function updateLinks ( ) { loomi_api.when ( ( ) =>document.querySelector ( '.le…" at bounding box center [727, 502] width 1315 height 802
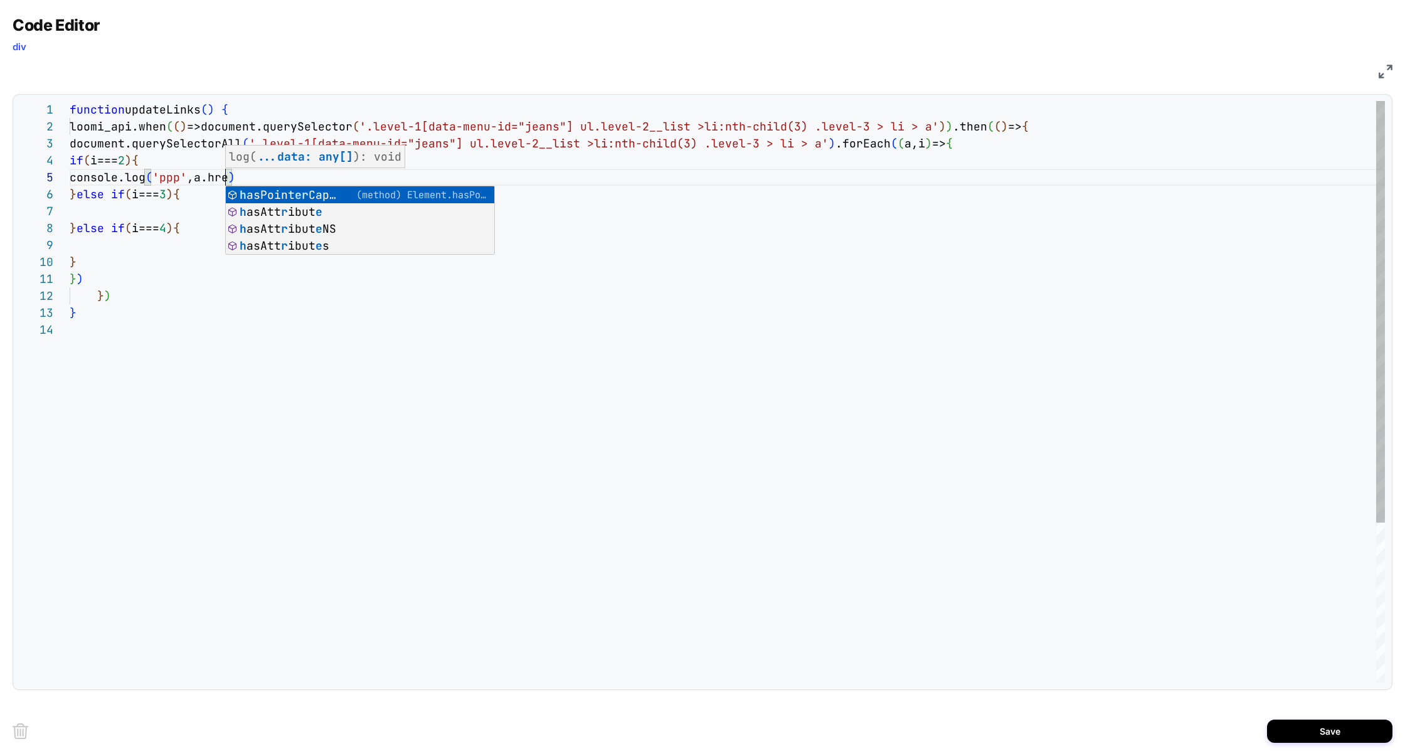
scroll to position [68, 162]
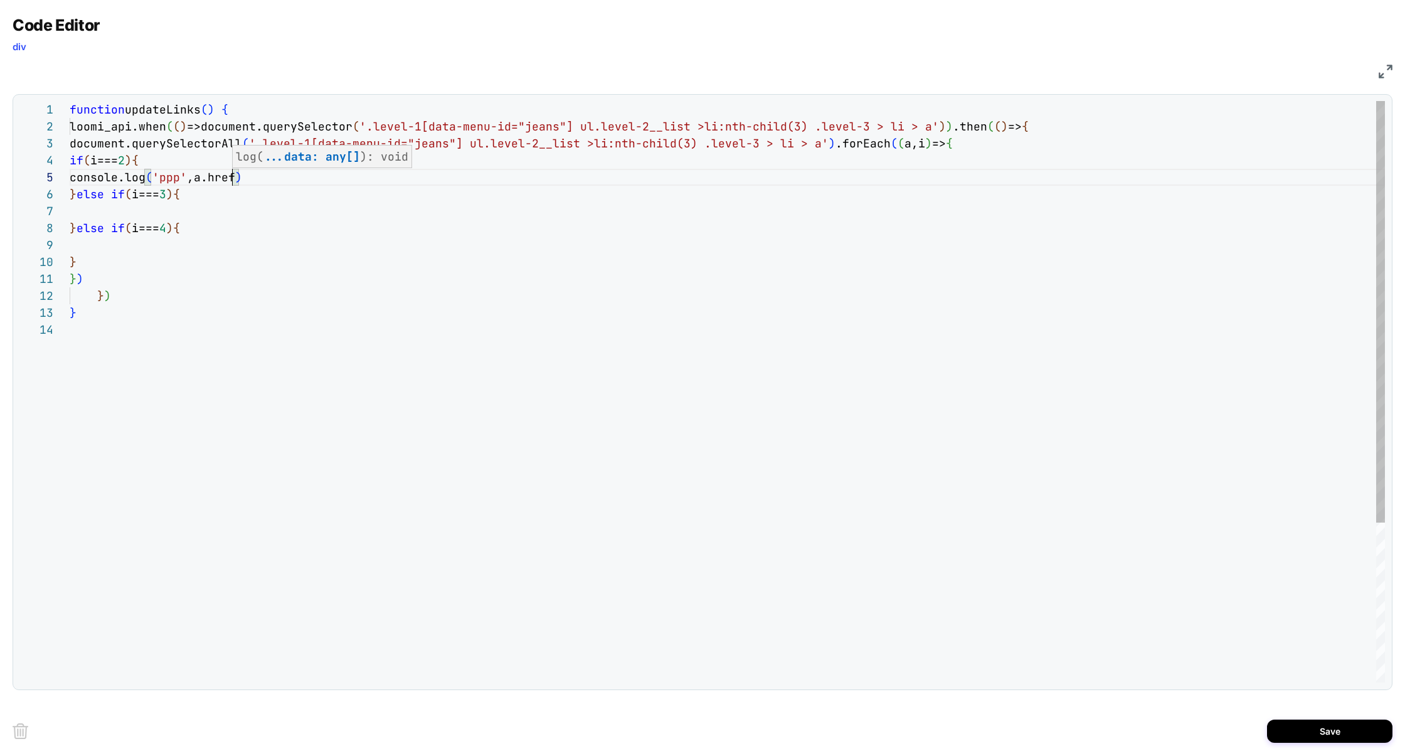
click at [178, 181] on div "function updateLinks ( ) { loomi_api.when ( ( ) =>document.querySelector ( '.le…" at bounding box center [727, 502] width 1315 height 802
drag, startPoint x: 284, startPoint y: 176, endPoint x: 0, endPoint y: 176, distance: 284.1
click at [134, 214] on div "function updateLinks ( ) { loomi_api.when ( ( ) =>document.querySelector ( '.le…" at bounding box center [727, 502] width 1315 height 802
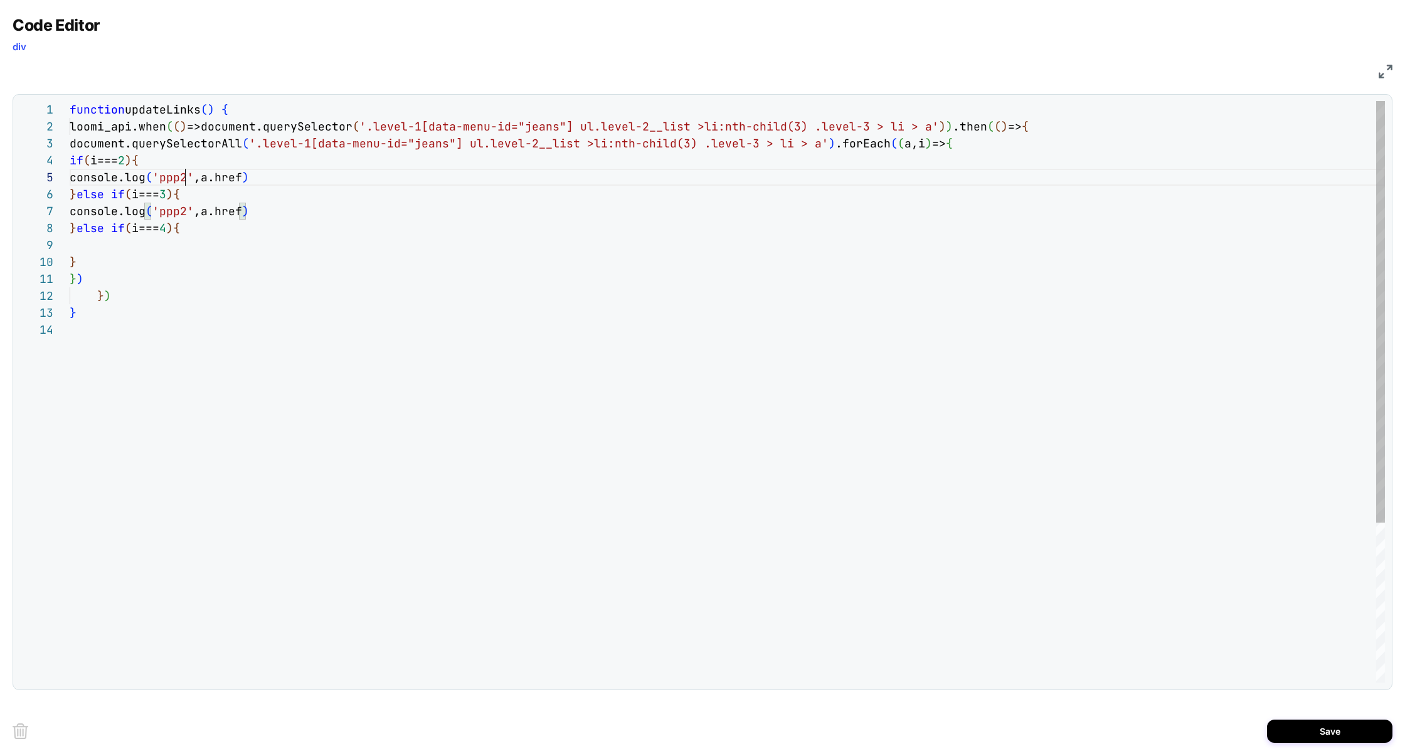
click at [183, 178] on div "function updateLinks ( ) { loomi_api.when ( ( ) =>document.querySelector ( '.le…" at bounding box center [727, 502] width 1315 height 802
click at [179, 210] on div "function updateLinks ( ) { loomi_api.when ( ( ) =>document.querySelector ( '.le…" at bounding box center [727, 502] width 1315 height 802
drag, startPoint x: 275, startPoint y: 215, endPoint x: 1, endPoint y: 215, distance: 274.1
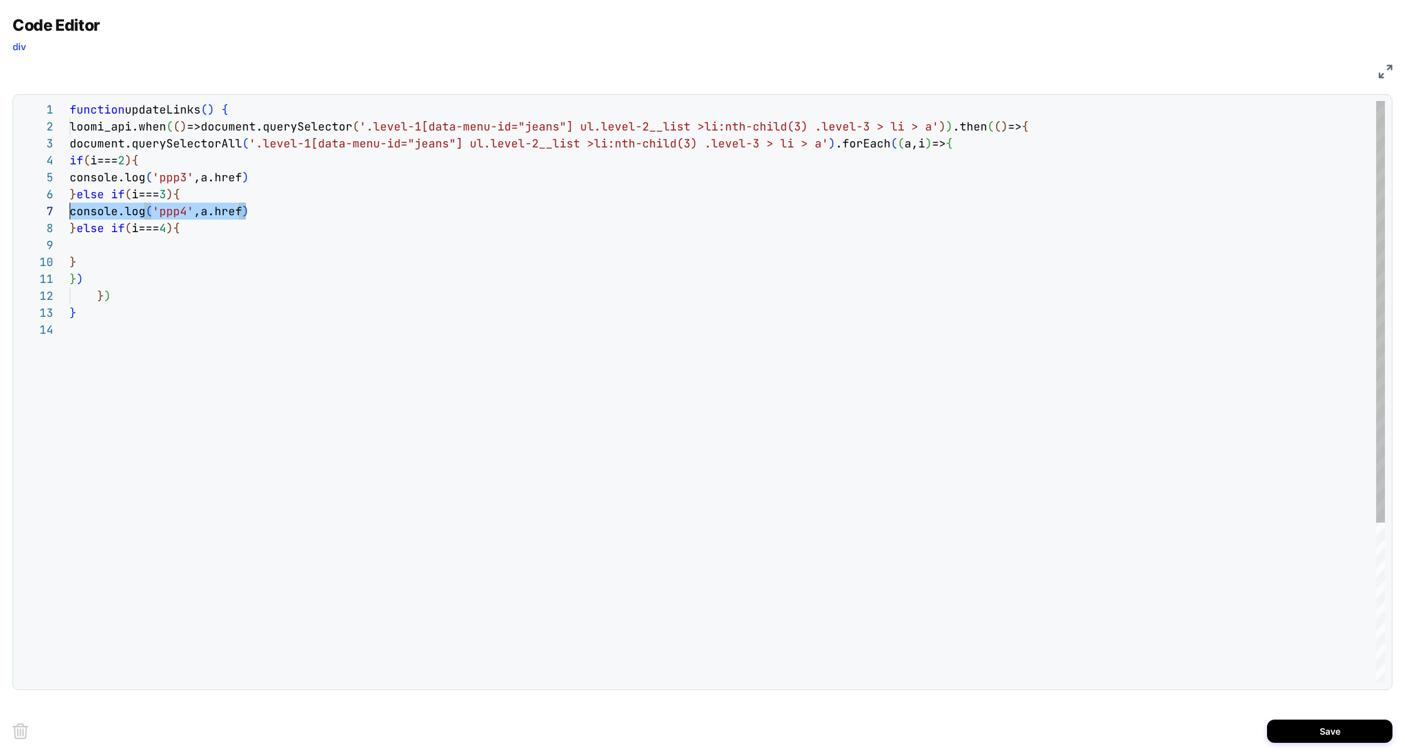
click at [70, 215] on div "function updateLinks ( ) { loomi_api.when ( ( ) =>document.querySelector ( '.le…" at bounding box center [727, 502] width 1315 height 802
click at [142, 248] on div "function updateLinks ( ) { loomi_api.when ( ( ) =>document.querySelector ( '.le…" at bounding box center [727, 502] width 1315 height 802
click at [179, 241] on div "function updateLinks ( ) { loomi_api.when ( ( ) =>document.querySelector ( '.le…" at bounding box center [727, 502] width 1315 height 802
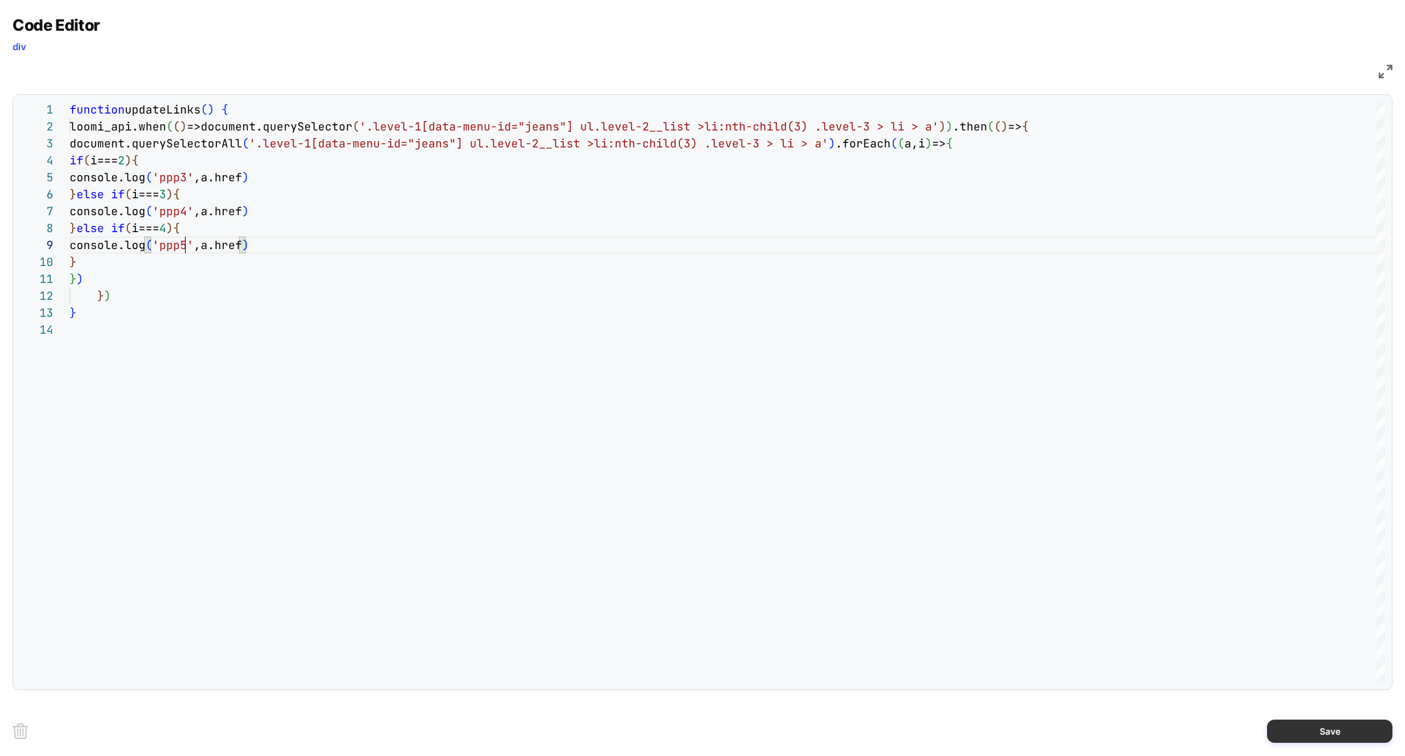
type textarea "**********"
click at [1293, 724] on button "Save" at bounding box center [1329, 730] width 125 height 23
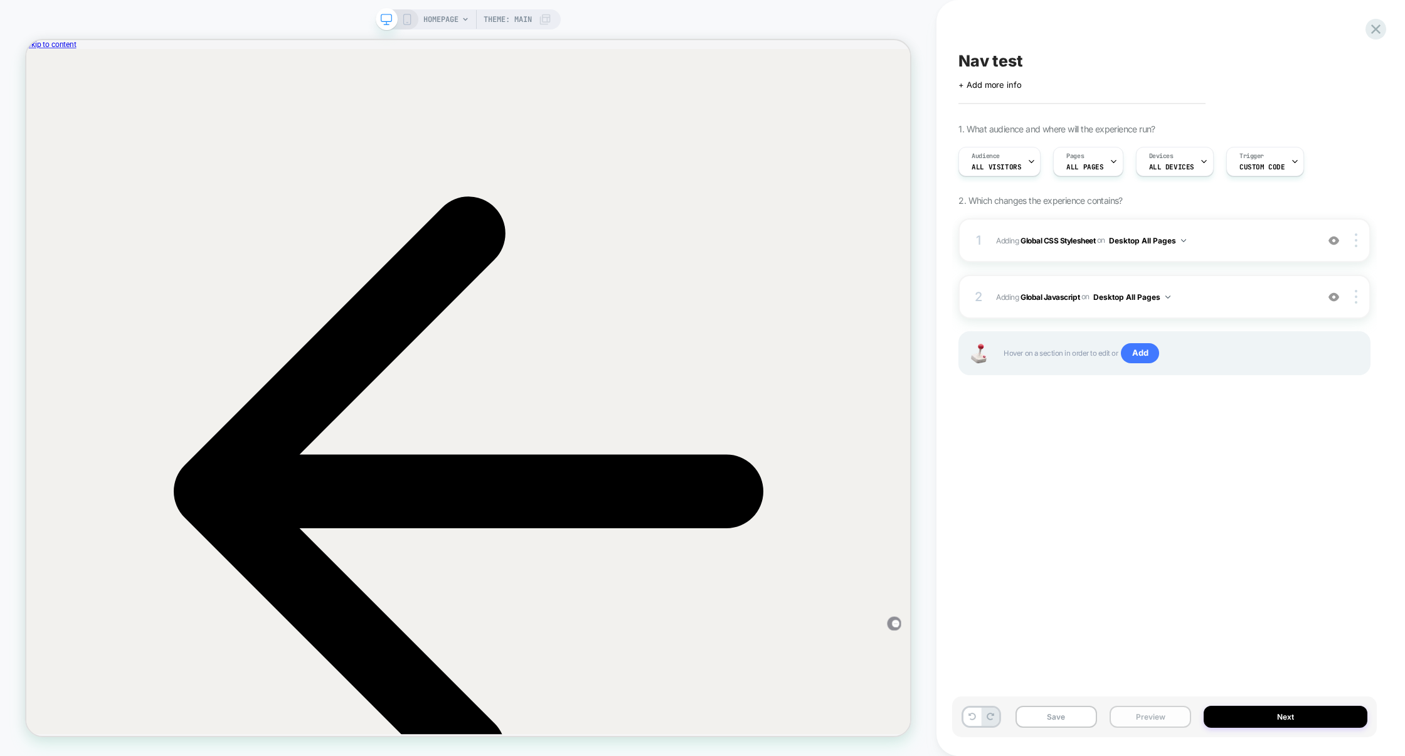
click at [1177, 716] on button "Preview" at bounding box center [1151, 717] width 82 height 22
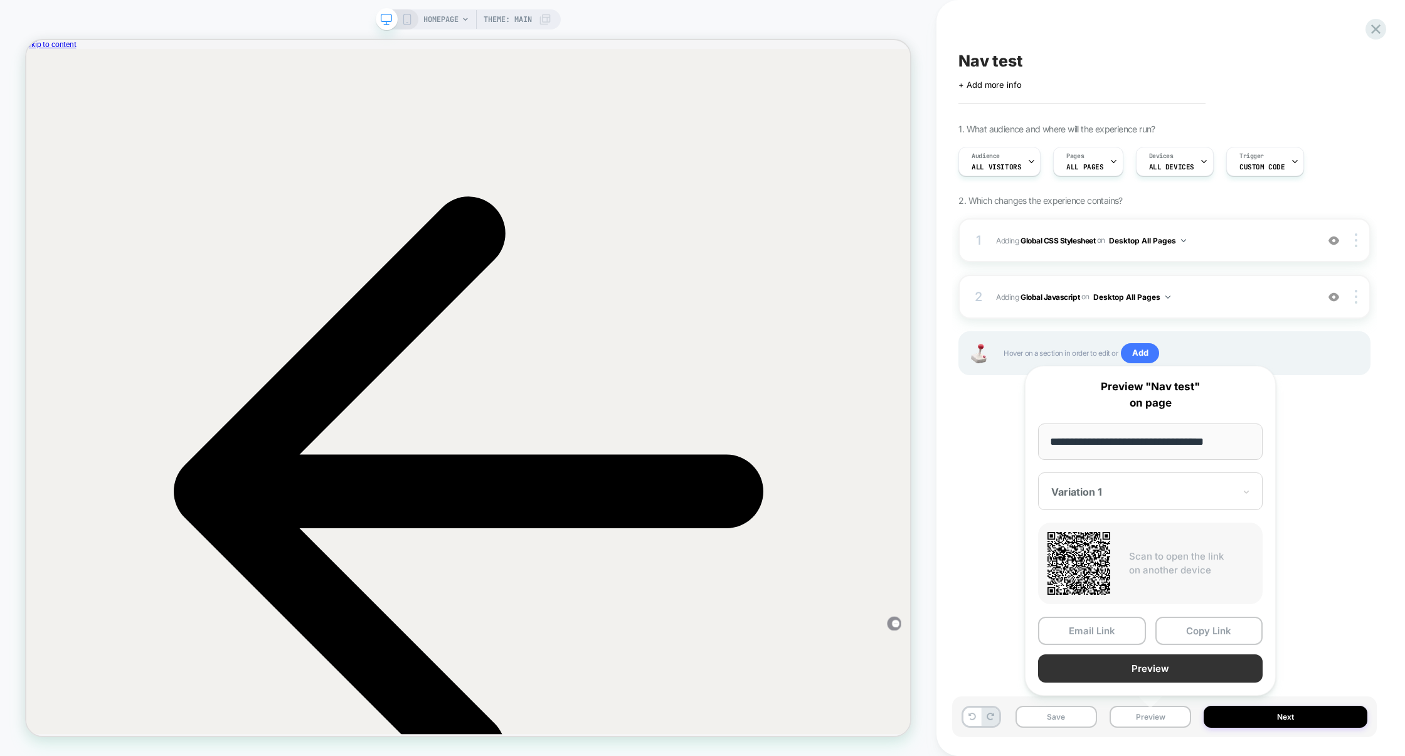
click at [1176, 672] on button "Preview" at bounding box center [1150, 668] width 225 height 28
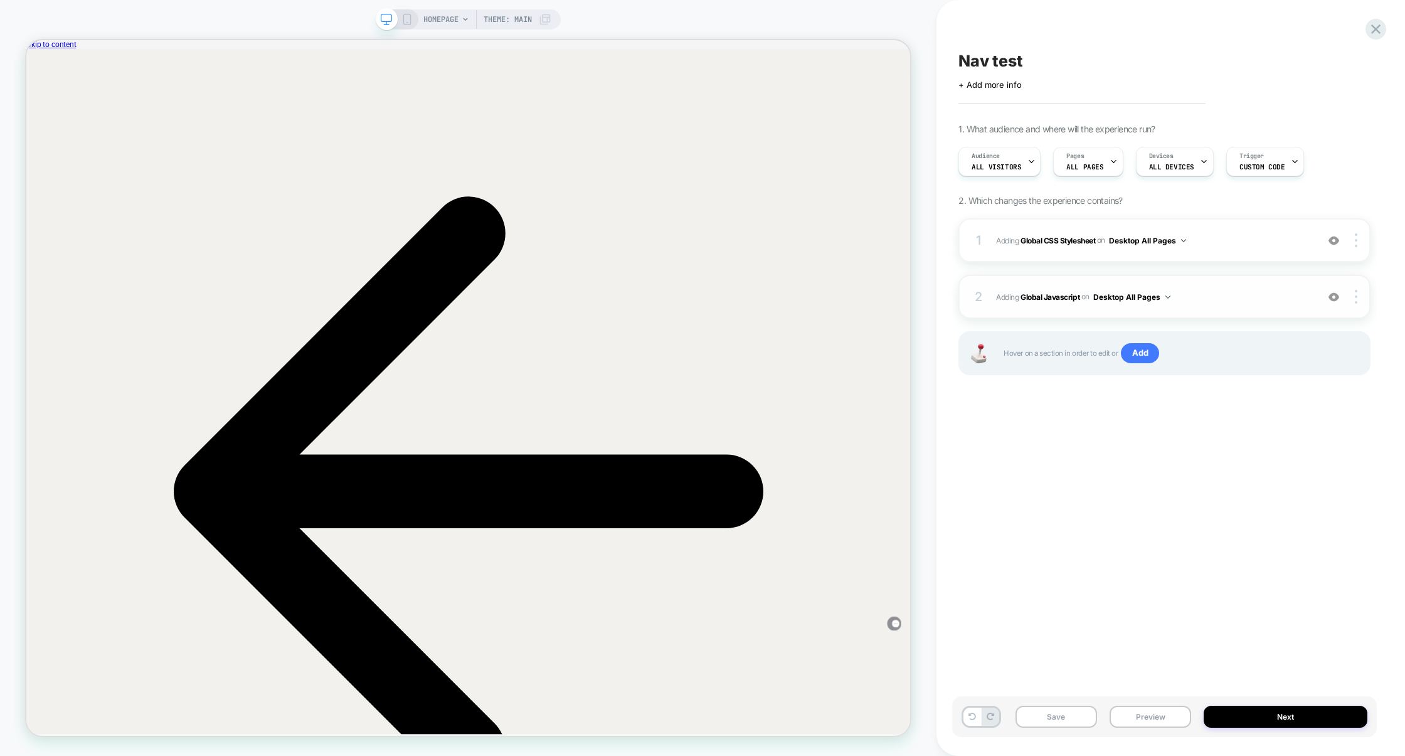
click at [1214, 301] on span "Adding Global Javascript on Desktop All Pages" at bounding box center [1153, 297] width 315 height 16
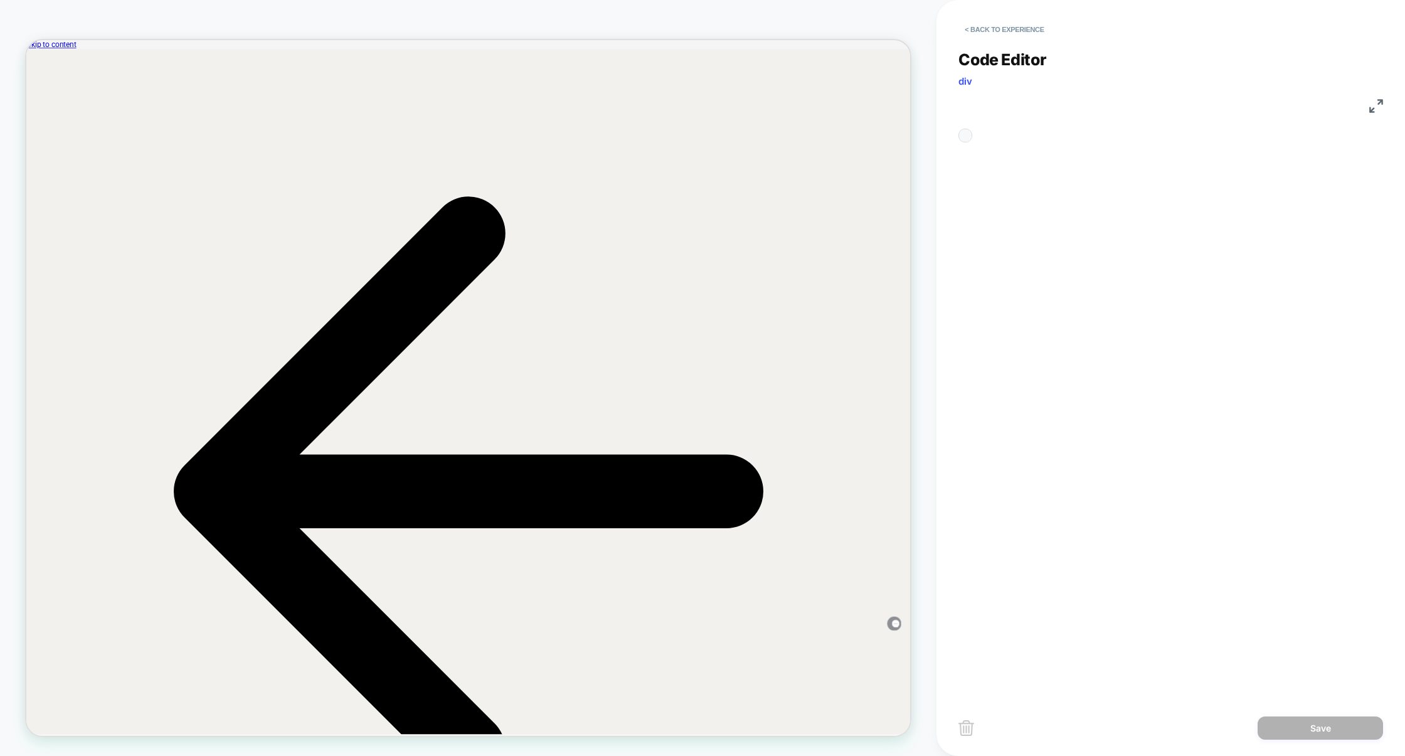
scroll to position [169, 0]
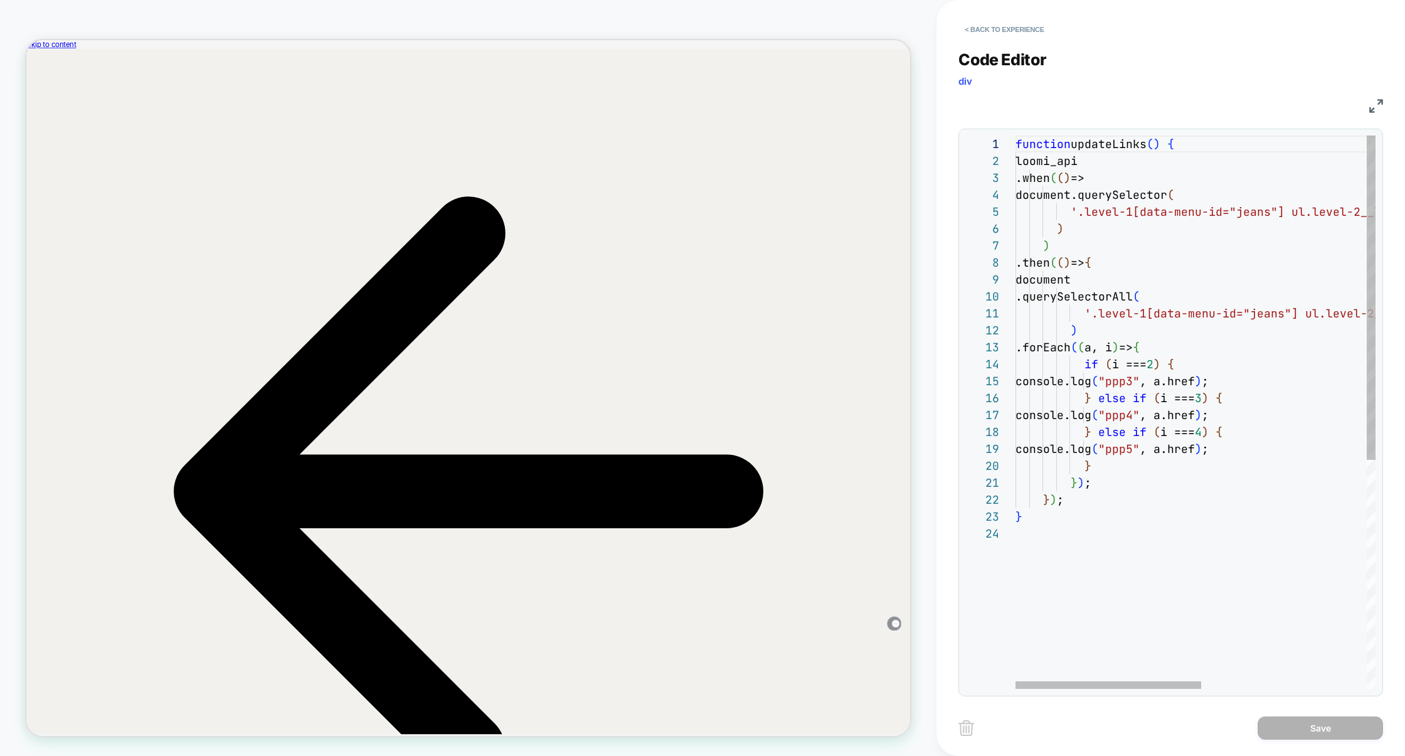
click at [1130, 144] on div "function updateLinks ( ) { loomi_api .when ( ( ) => document.querySelector ( '.…" at bounding box center [1354, 606] width 679 height 943
click at [1097, 519] on div "function updateLinks ( ) { loomi_api .when ( ( ) => document.querySelector ( '.…" at bounding box center [1354, 606] width 679 height 943
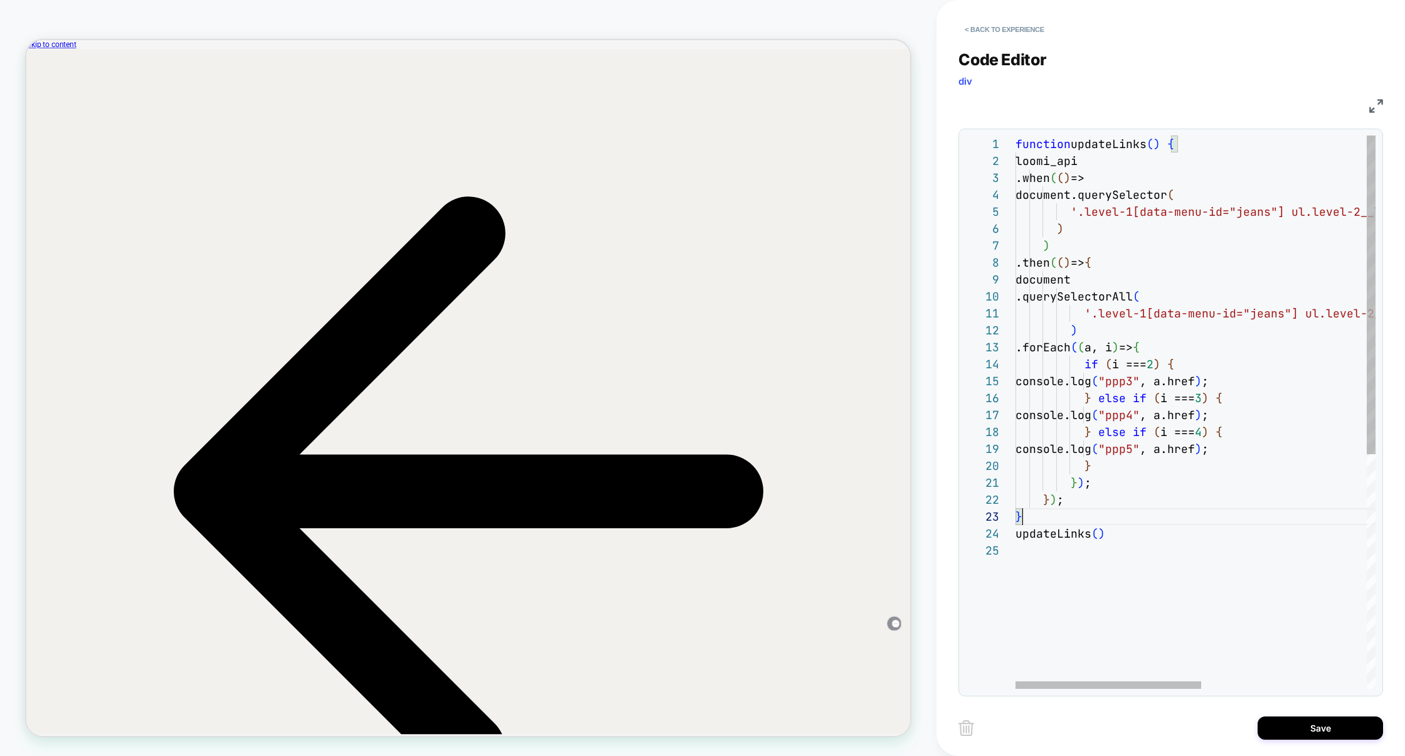
scroll to position [51, 0]
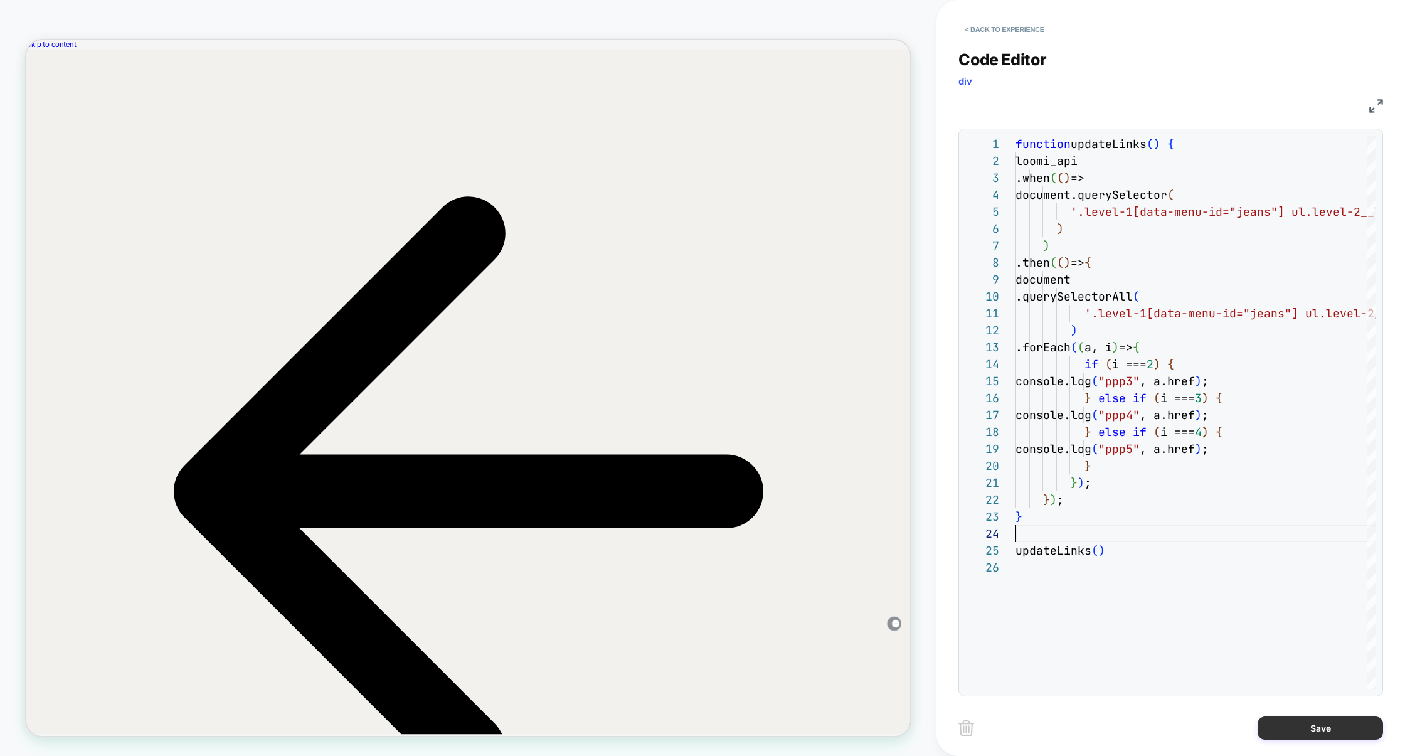
type textarea "**********"
click at [1335, 725] on button "Save" at bounding box center [1320, 727] width 125 height 23
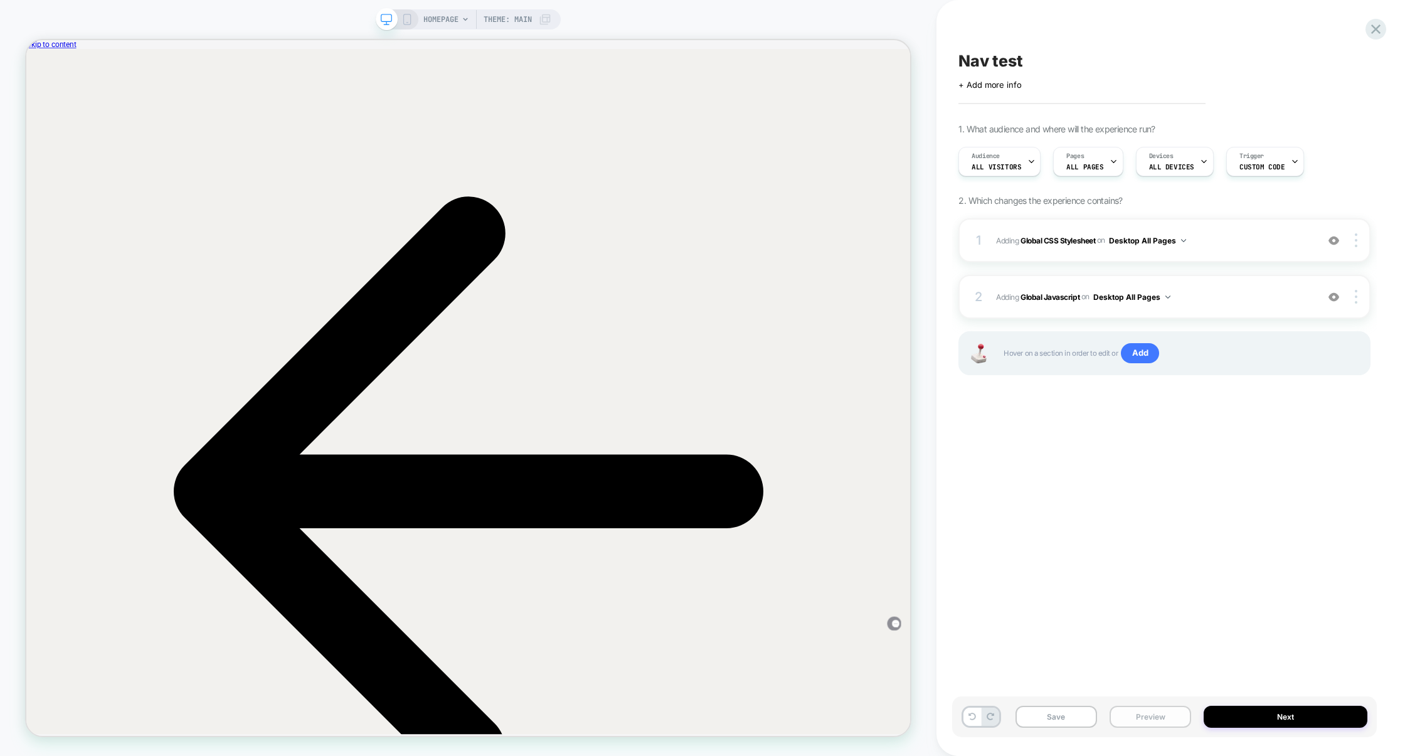
click at [1167, 721] on button "Preview" at bounding box center [1151, 717] width 82 height 22
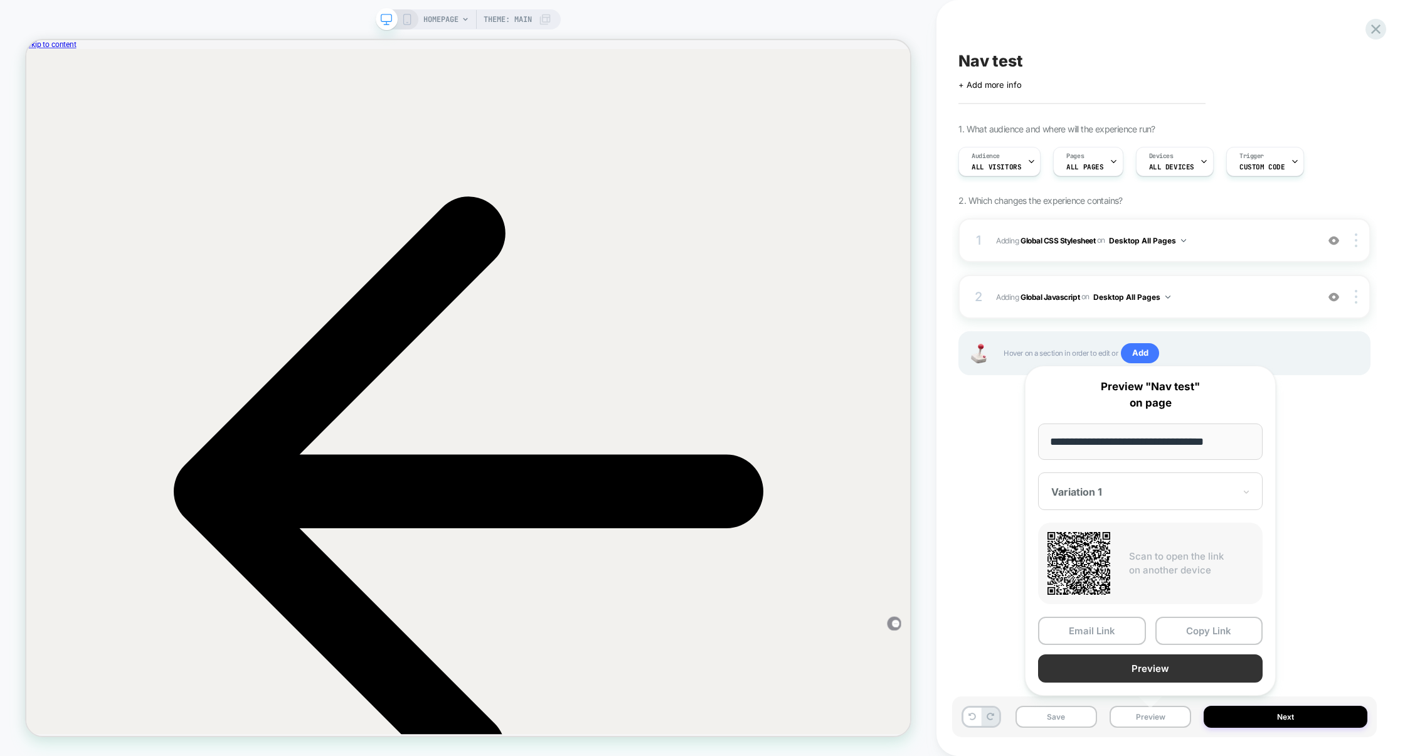
click at [1164, 665] on button "Preview" at bounding box center [1150, 668] width 225 height 28
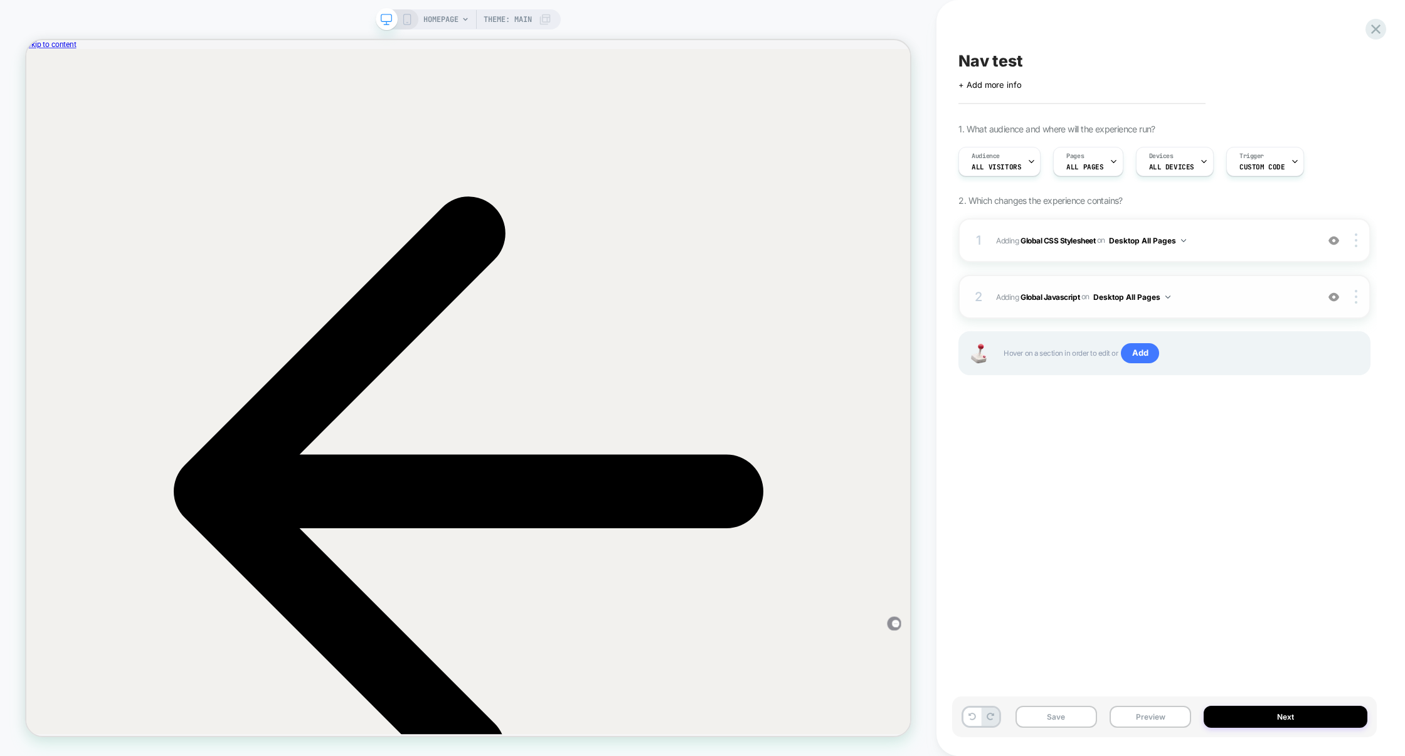
click at [1221, 304] on span "Adding Global Javascript on Desktop All Pages" at bounding box center [1153, 297] width 315 height 16
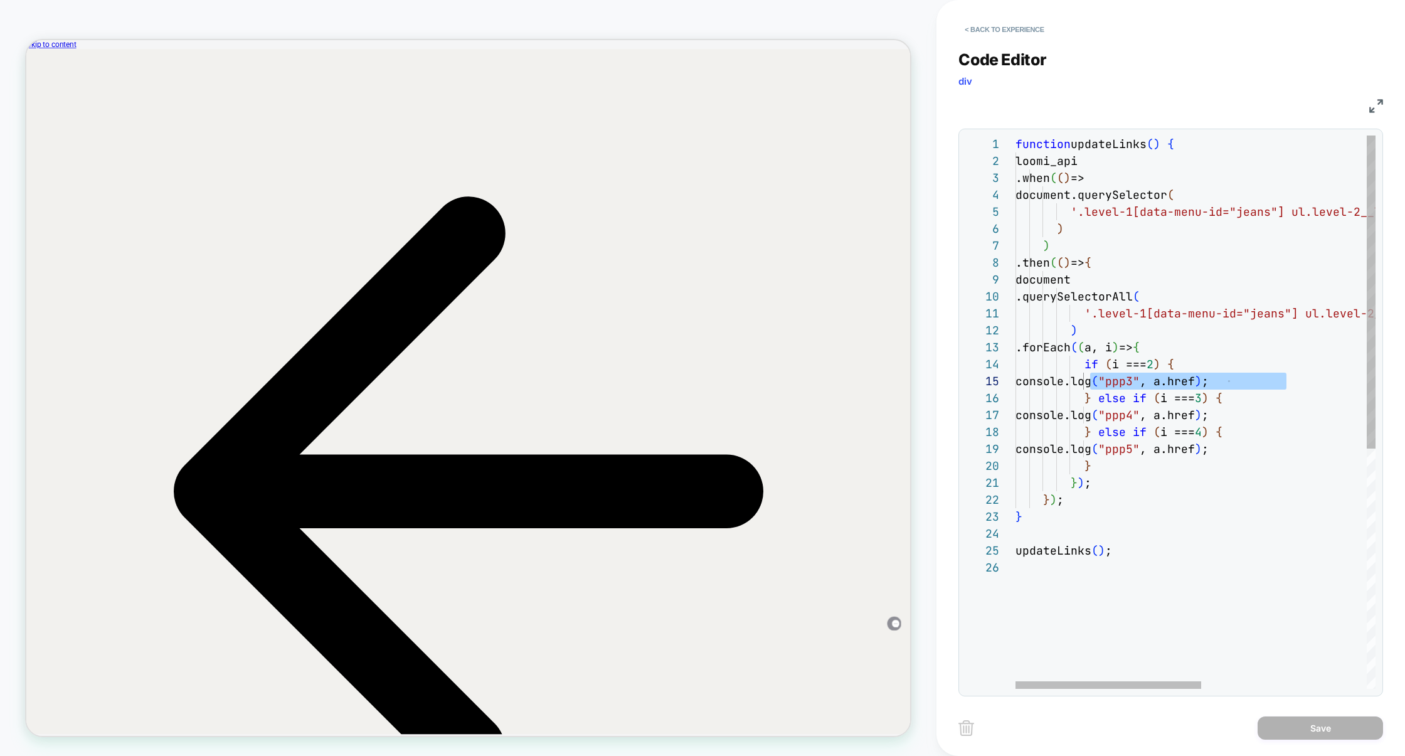
scroll to position [68, 82]
drag, startPoint x: 1291, startPoint y: 381, endPoint x: 1095, endPoint y: 381, distance: 195.7
click at [1095, 381] on div "console.log ( "ppp3" , a.href ) ;" at bounding box center [1354, 381] width 679 height 17
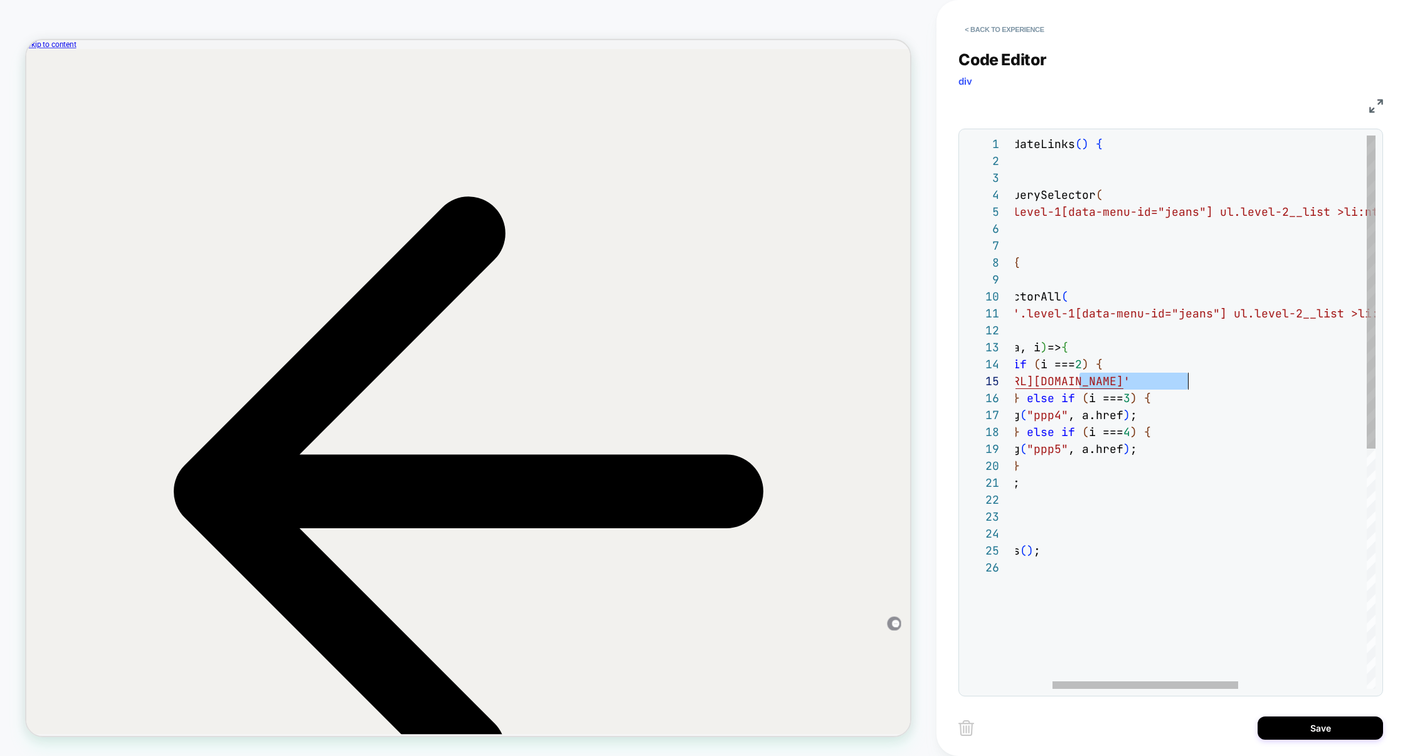
drag, startPoint x: 1081, startPoint y: 384, endPoint x: 1186, endPoint y: 386, distance: 104.8
click at [1186, 386] on div "function updateLinks ( ) { loomi_api .when ( ( ) => document.querySelector ( '.…" at bounding box center [1283, 623] width 679 height 977
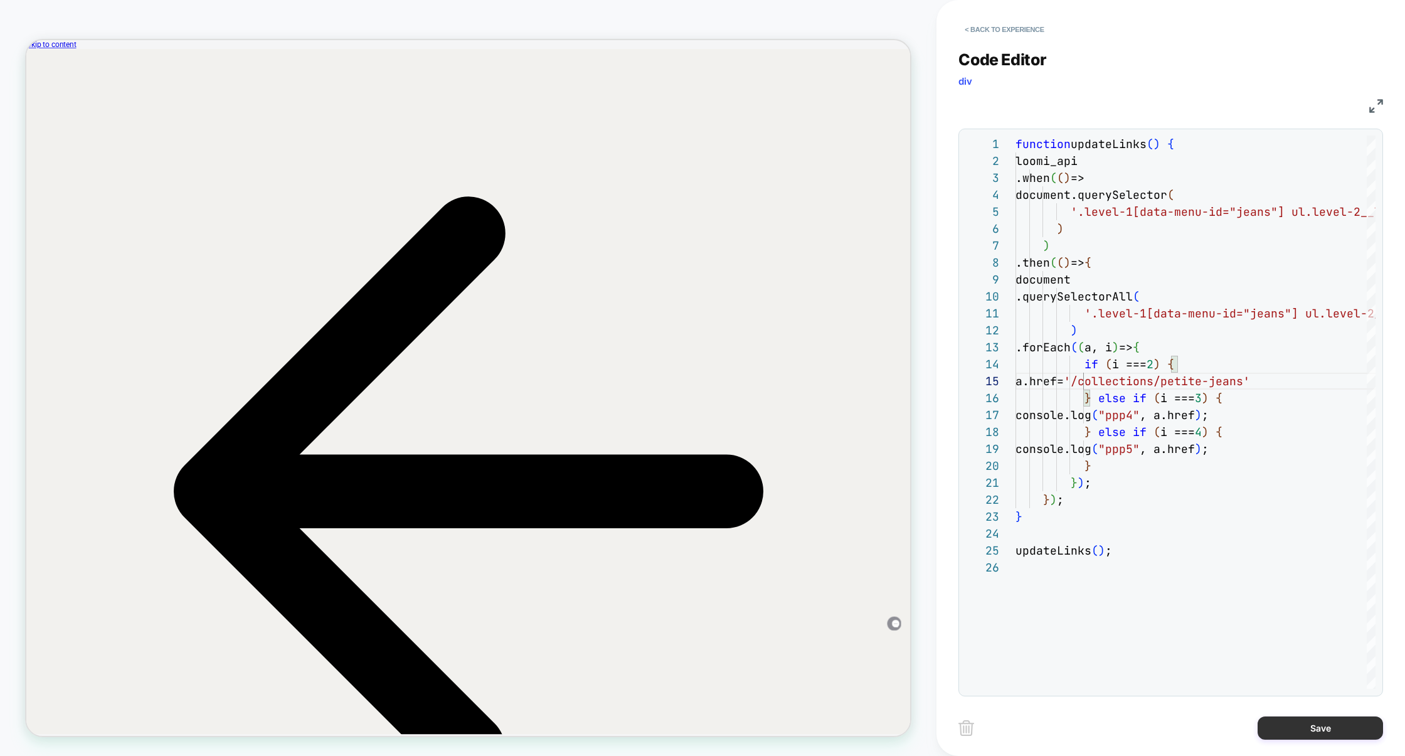
type textarea "**********"
click at [1314, 734] on button "Save" at bounding box center [1320, 727] width 125 height 23
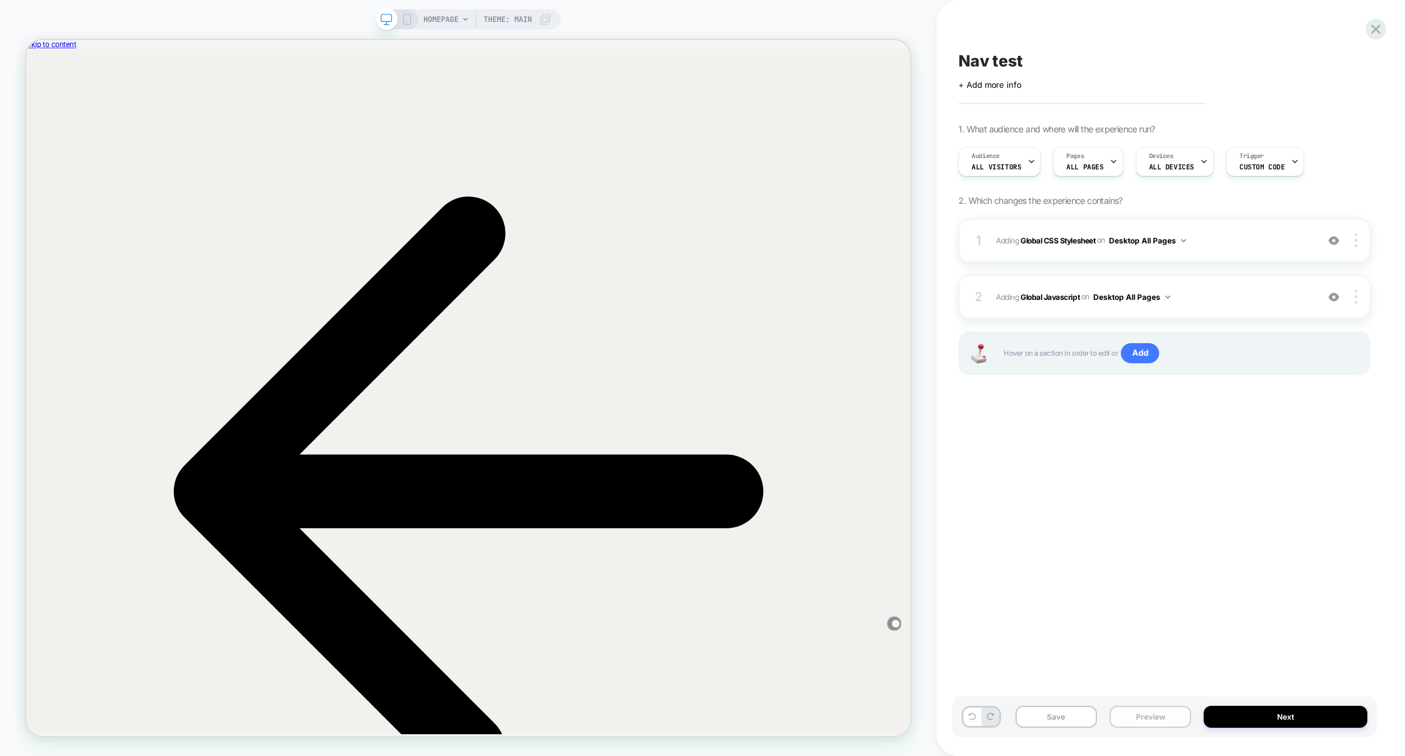
click at [1176, 725] on button "Preview" at bounding box center [1151, 717] width 82 height 22
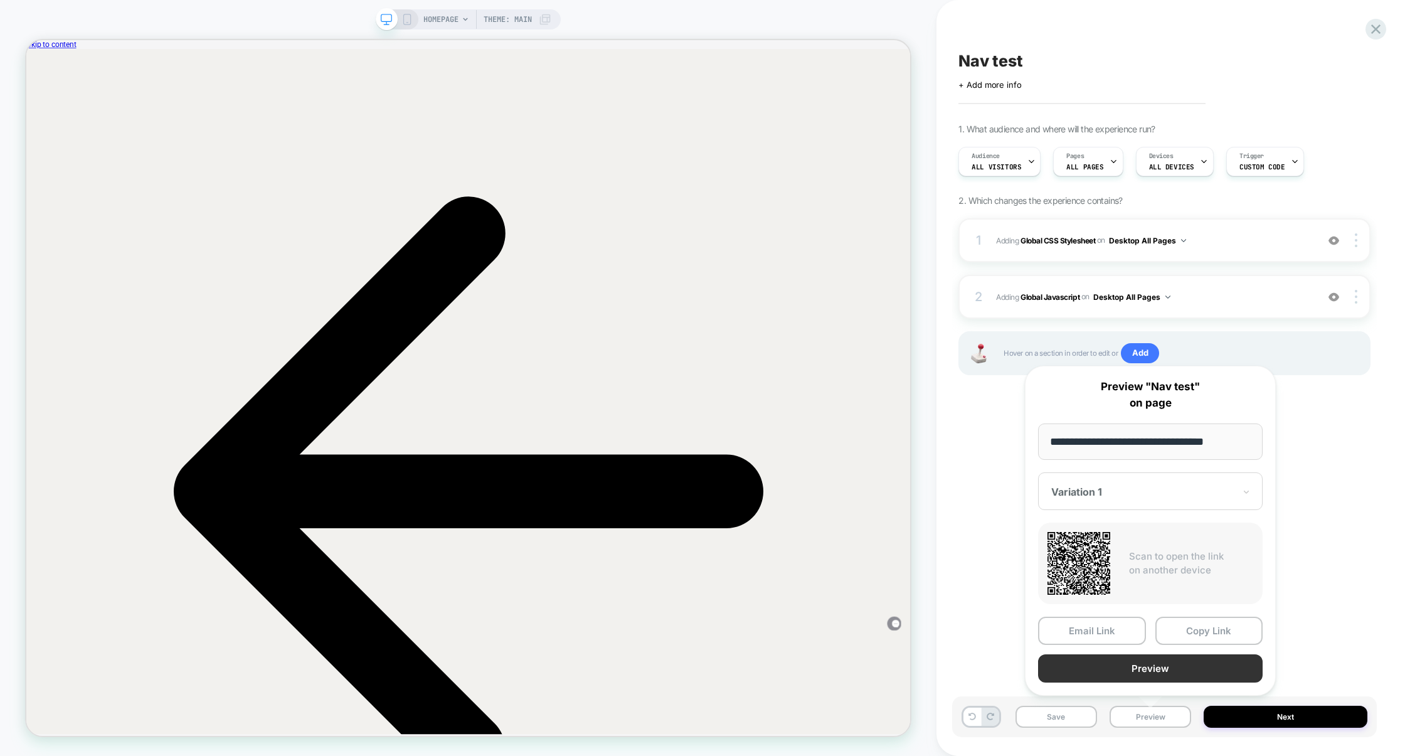
click at [1178, 670] on button "Preview" at bounding box center [1150, 668] width 225 height 28
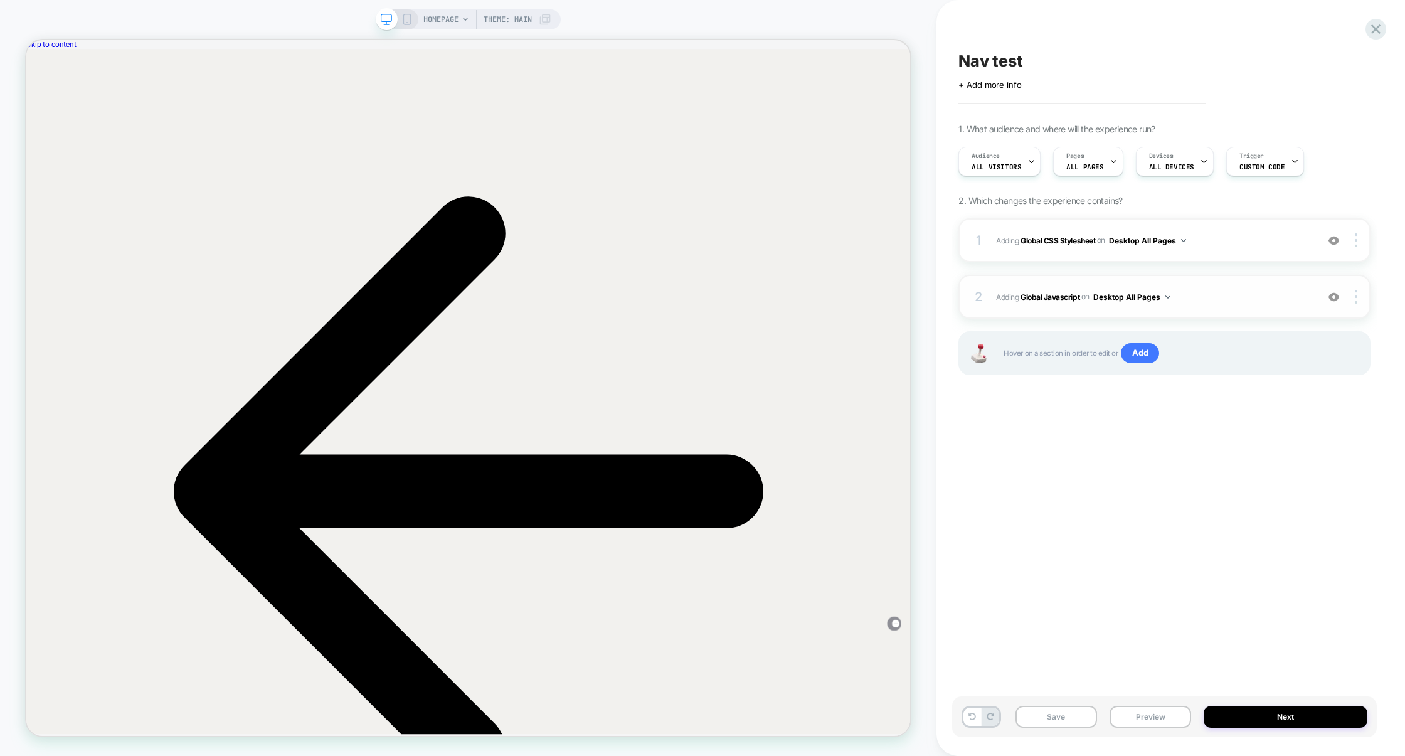
click at [1211, 289] on span "Adding Global Javascript on Desktop All Pages" at bounding box center [1153, 297] width 315 height 16
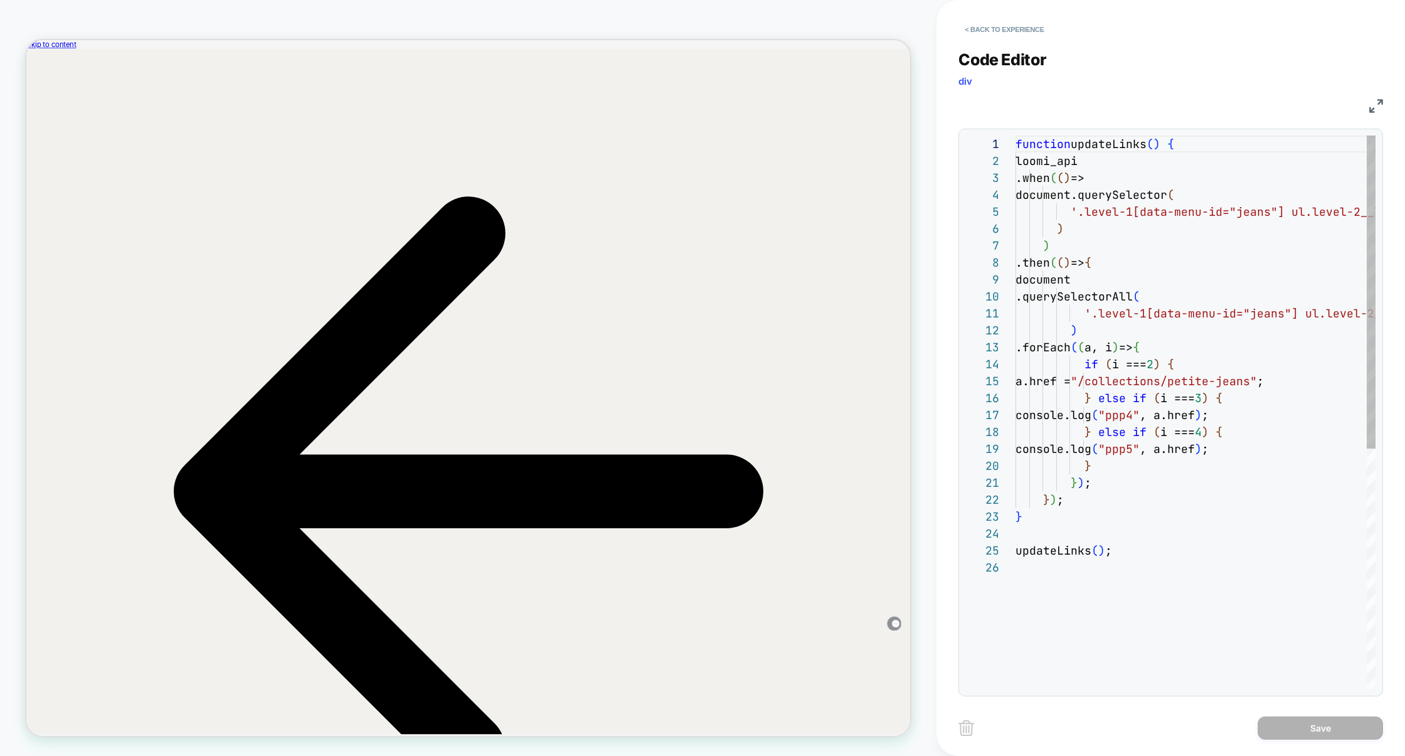
scroll to position [169, 0]
click at [1380, 107] on img at bounding box center [1376, 106] width 14 height 14
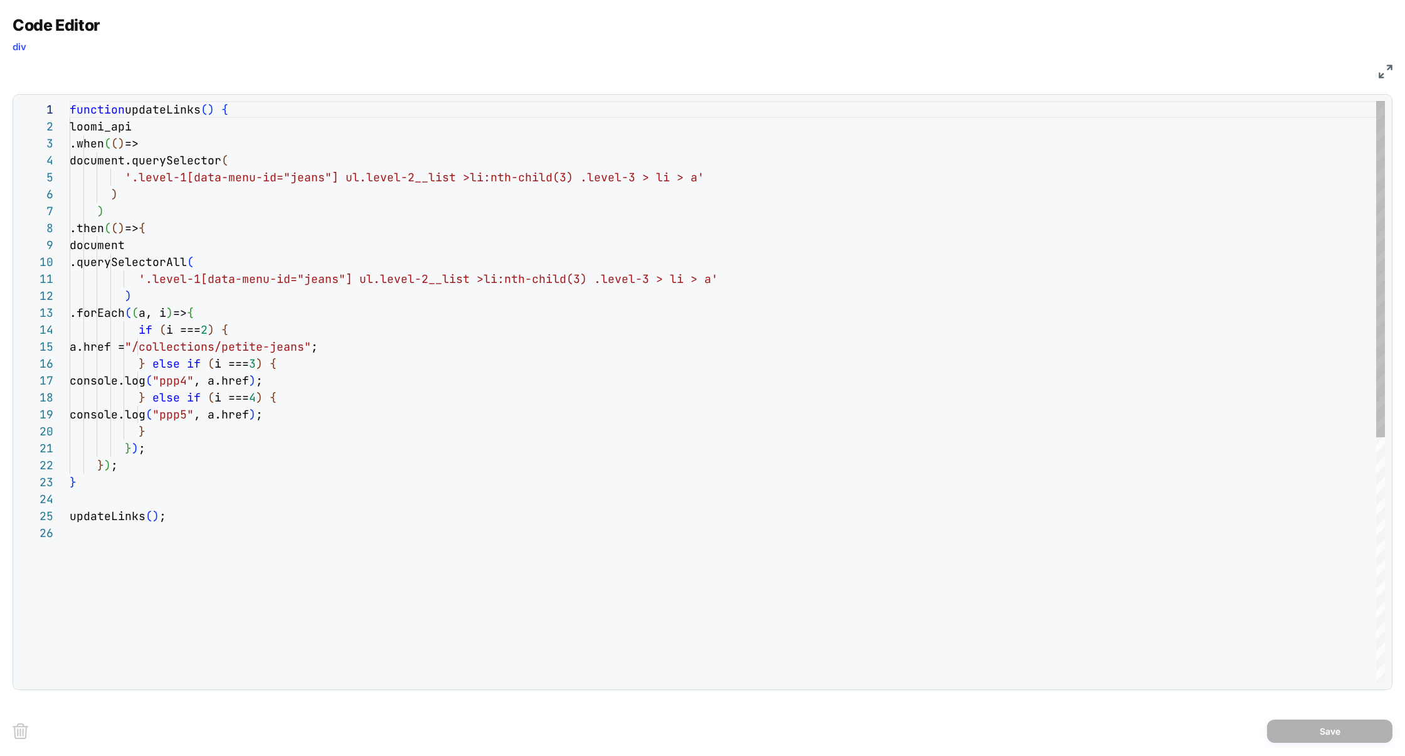
click at [373, 378] on div "function updateLinks ( ) { loomi_api .when ( ( ) => document.querySelector ( '.…" at bounding box center [727, 603] width 1315 height 1005
click at [362, 408] on div "function updateLinks ( ) { loomi_api .when ( ( ) => document.querySelector ( '.…" at bounding box center [727, 603] width 1315 height 1005
click at [370, 380] on div "function updateLinks ( ) { loomi_api .when ( ( ) => document.querySelector ( '.…" at bounding box center [727, 612] width 1315 height 1022
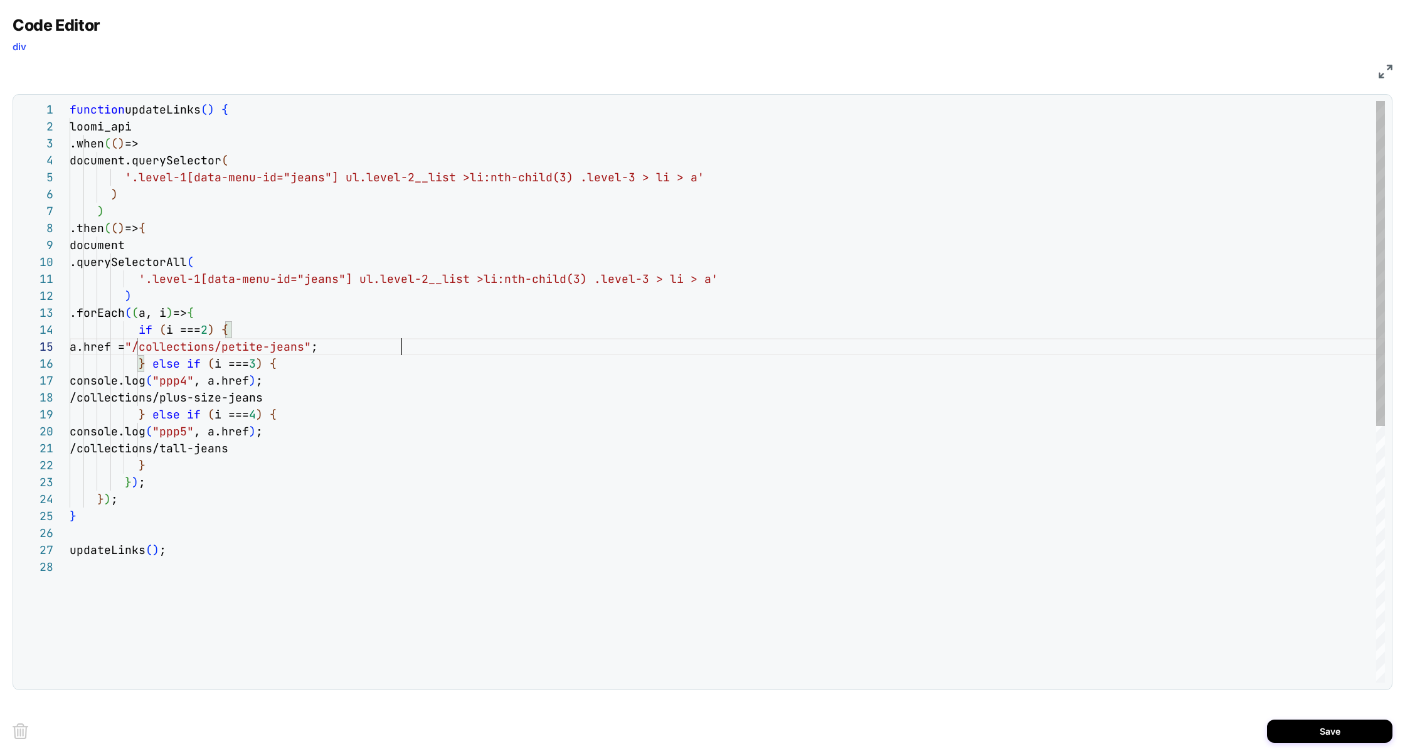
scroll to position [68, 0]
drag, startPoint x: 418, startPoint y: 353, endPoint x: 0, endPoint y: 353, distance: 418.4
click at [0, 353] on div "Code Editor div JS 1 2 3 4 5 6 7 8 9 10 11 12 13 14 15 16 17 19 20 22 23 24 25 …" at bounding box center [702, 378] width 1405 height 756
drag, startPoint x: 374, startPoint y: 383, endPoint x: 0, endPoint y: 370, distance: 374.0
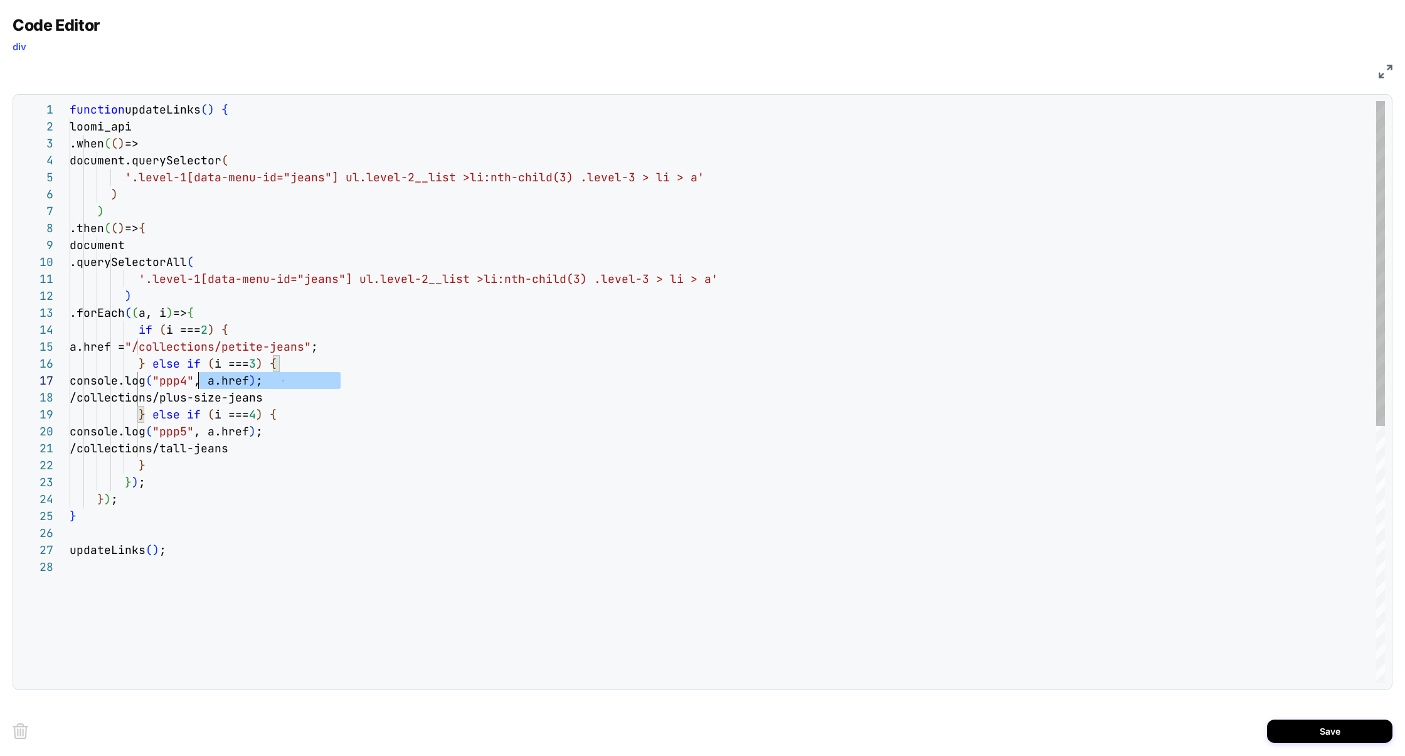
click at [70, 370] on div "function updateLinks ( ) { loomi_api .when ( ( ) => document.querySelector ( '.…" at bounding box center [727, 620] width 1315 height 1039
drag, startPoint x: 374, startPoint y: 382, endPoint x: 34, endPoint y: 382, distance: 340.0
click at [34, 382] on div "1 2 3 4 5 6 7 8 9 10 11 12 13 14 15 16 17 19 20 22 23 24 25 26 27 21 18 28 func…" at bounding box center [701, 391] width 1365 height 581
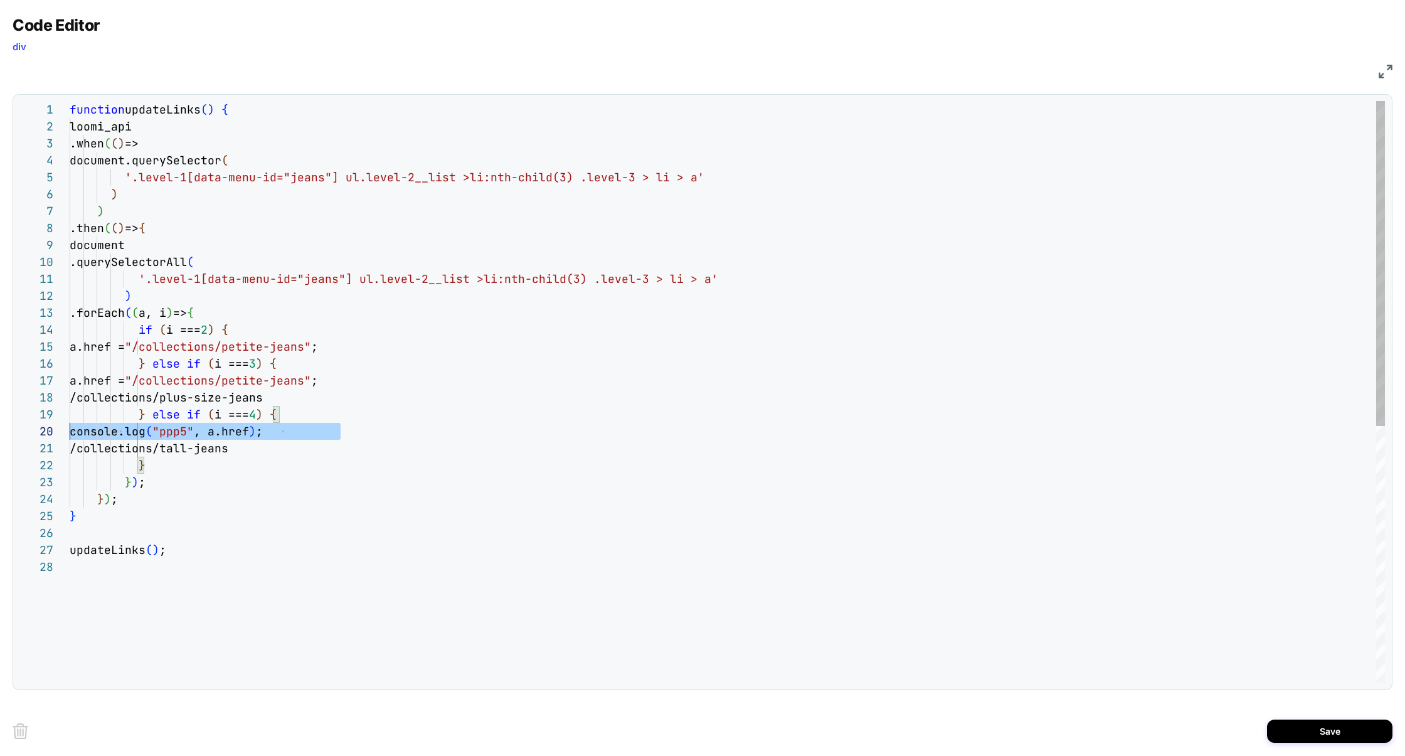
drag, startPoint x: 340, startPoint y: 432, endPoint x: 1, endPoint y: 432, distance: 338.7
click at [1, 432] on div "Code Editor div JS 1 2 3 4 5 6 7 8 9 10 11 12 13 14 15 16 17 19 20 22 23 24 25 …" at bounding box center [702, 378] width 1405 height 756
drag, startPoint x: 151, startPoint y: 450, endPoint x: 340, endPoint y: 450, distance: 188.8
click at [340, 450] on div "function updateLinks ( ) { loomi_api .when ( ( ) => document.querySelector ( '.…" at bounding box center [727, 620] width 1315 height 1039
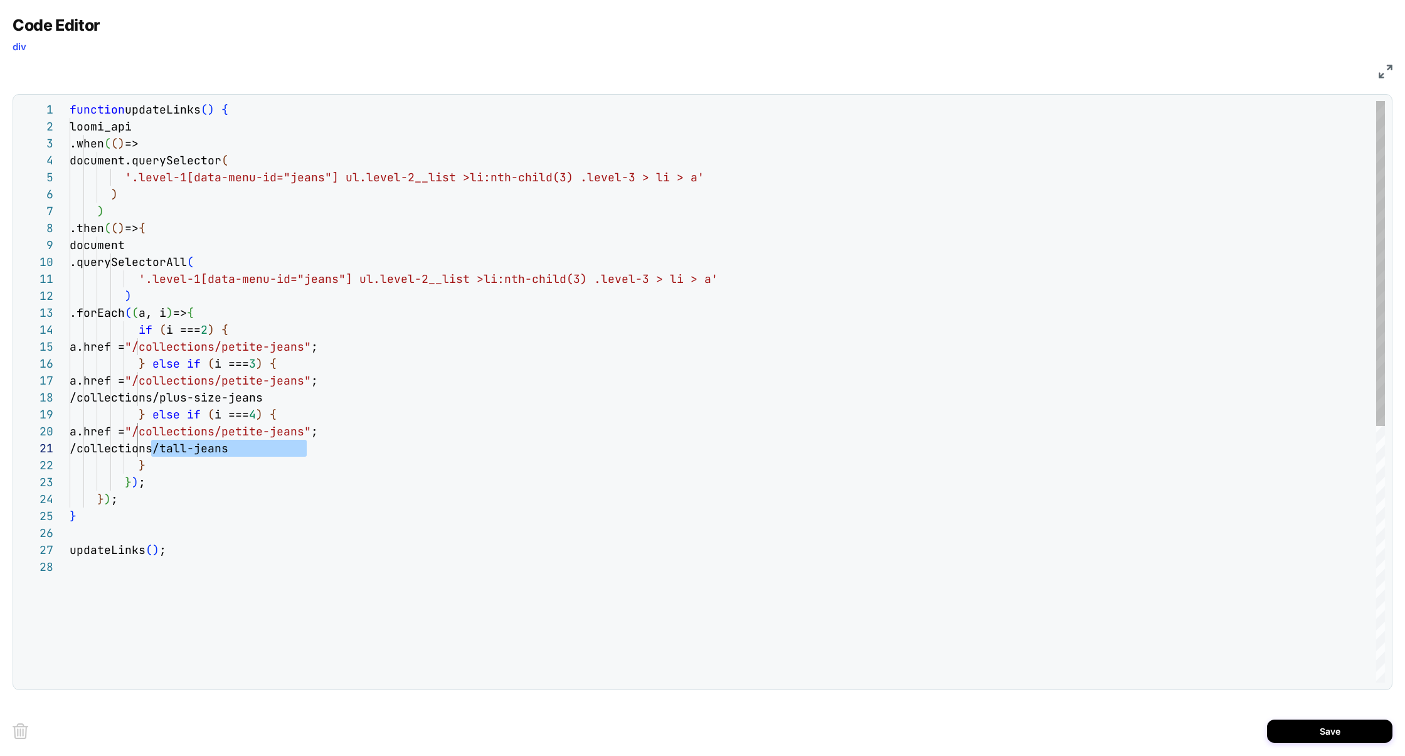
scroll to position [0, 82]
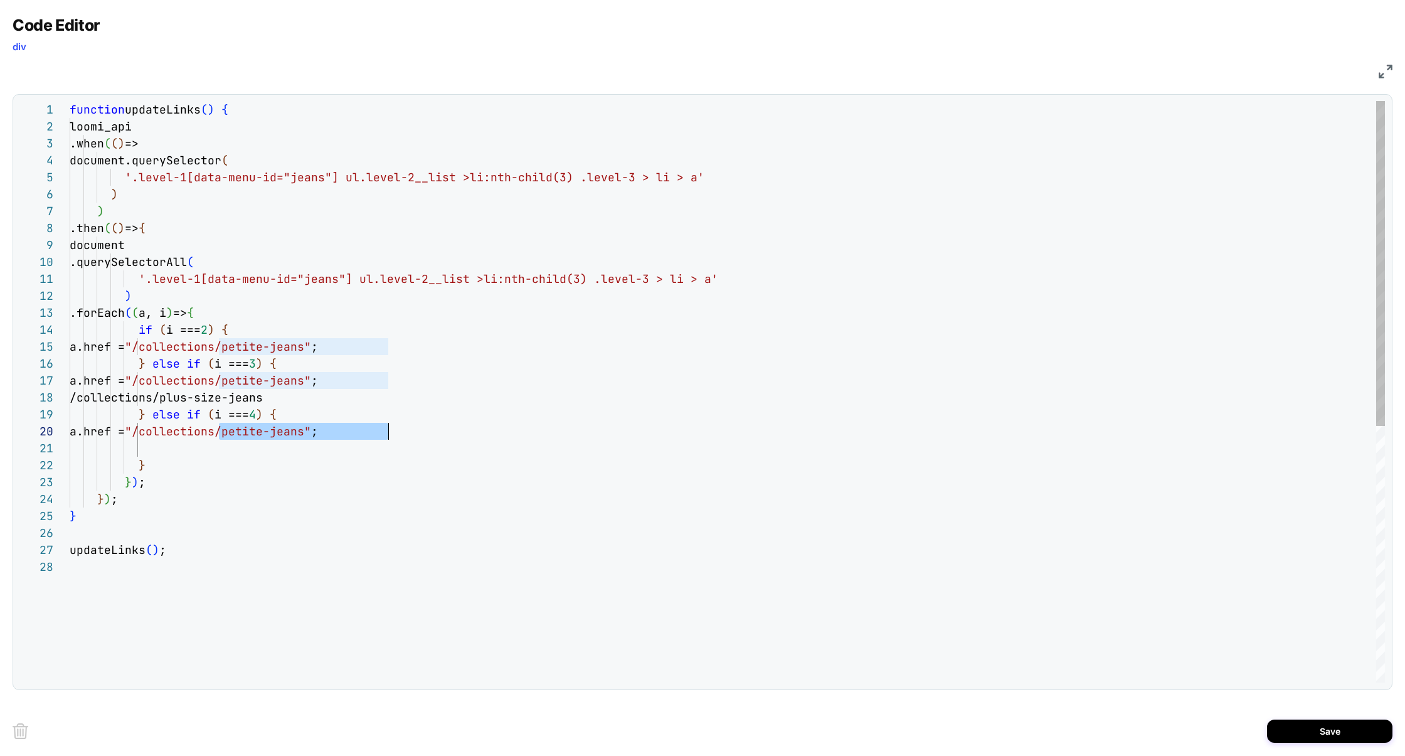
drag, startPoint x: 218, startPoint y: 434, endPoint x: 388, endPoint y: 435, distance: 170.0
click at [388, 435] on div "function updateLinks ( ) { loomi_api .when ( ( ) => document.querySelector ( '.…" at bounding box center [727, 620] width 1315 height 1039
drag, startPoint x: 339, startPoint y: 396, endPoint x: 153, endPoint y: 400, distance: 185.7
click at [153, 400] on div "function updateLinks ( ) { loomi_api .when ( ( ) => document.querySelector ( '.…" at bounding box center [727, 620] width 1315 height 1039
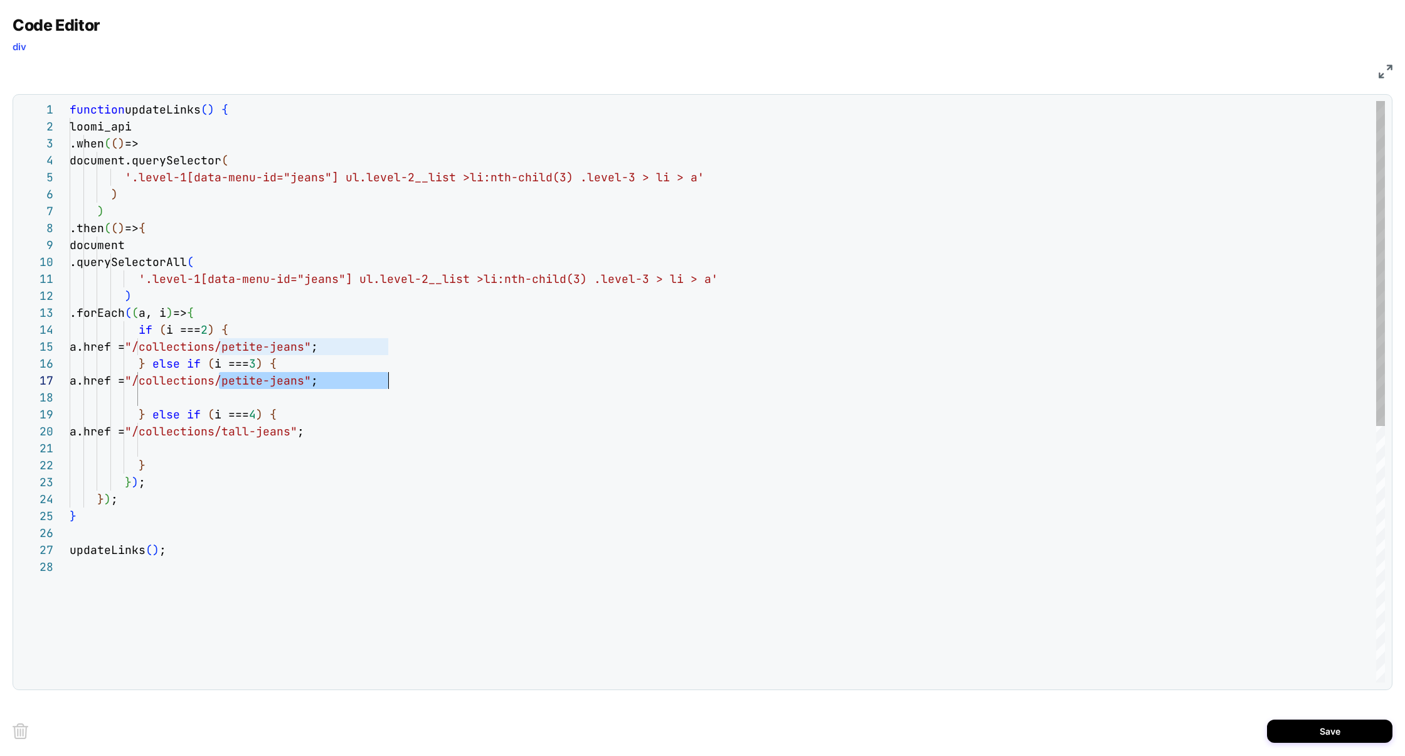
drag, startPoint x: 220, startPoint y: 380, endPoint x: 386, endPoint y: 386, distance: 166.3
click at [311, 386] on span ""/collections/petite-jeans"" at bounding box center [218, 380] width 186 height 14
click at [347, 393] on div "function updateLinks ( ) { loomi_api .when ( ( ) => document.querySelector ( '.…" at bounding box center [727, 620] width 1315 height 1039
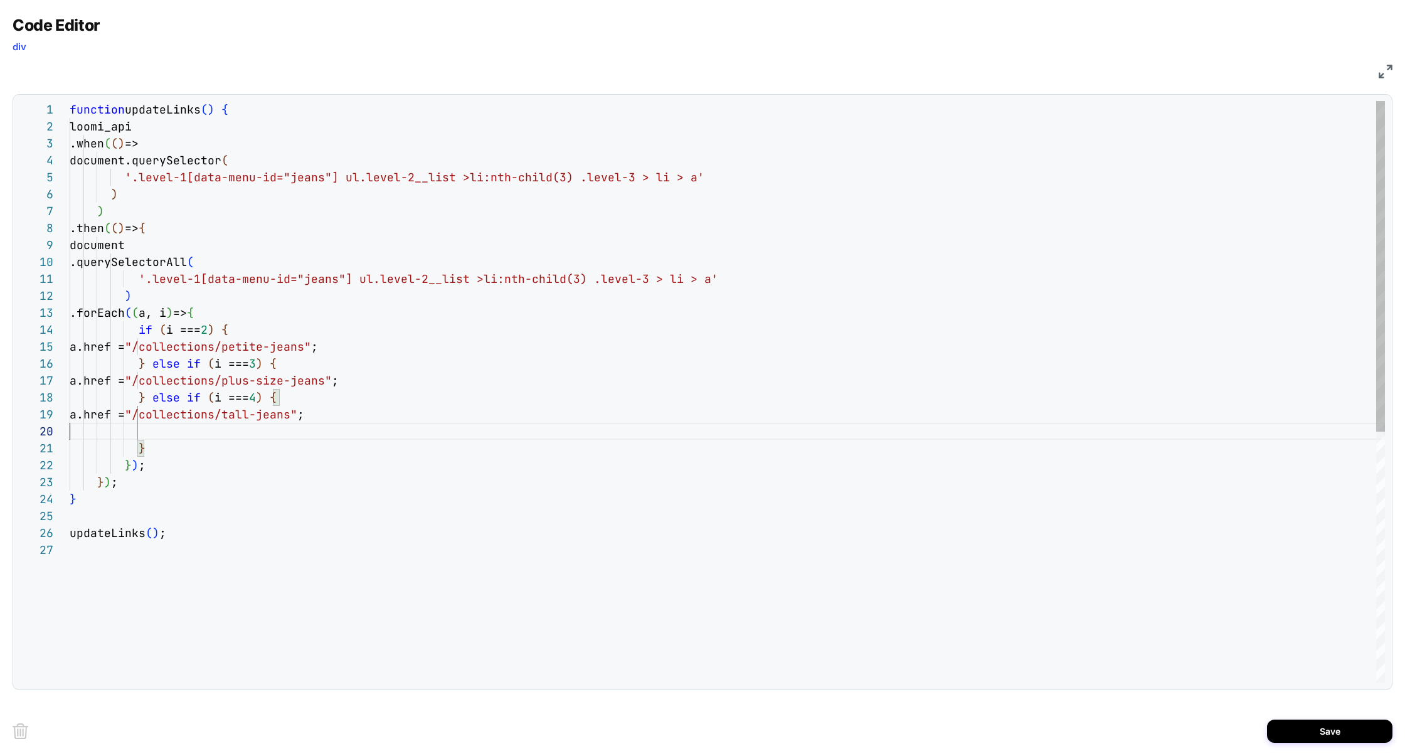
scroll to position [135, 319]
type textarea "**********"
click at [1340, 736] on button "Save" at bounding box center [1329, 730] width 125 height 23
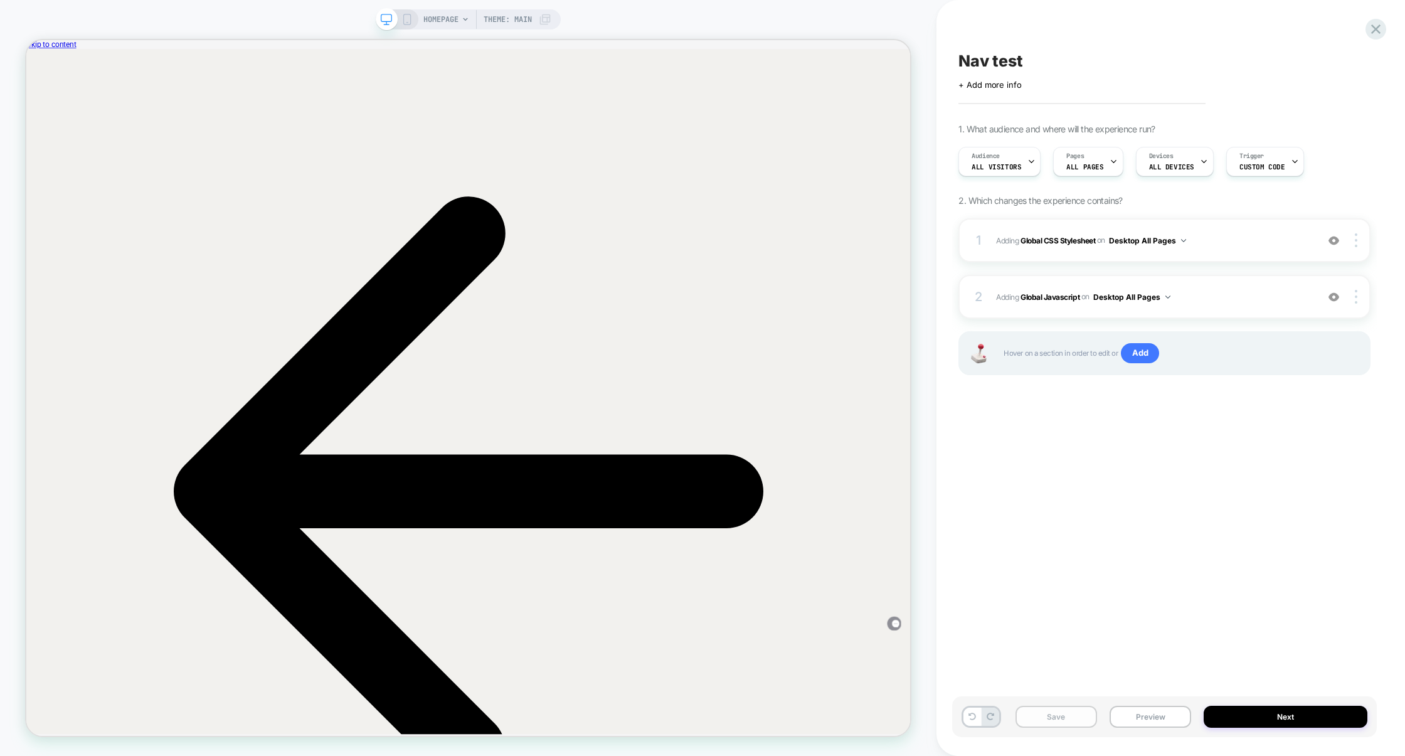
click at [1066, 713] on button "Save" at bounding box center [1056, 717] width 82 height 22
click at [1130, 709] on button "Preview" at bounding box center [1151, 717] width 82 height 22
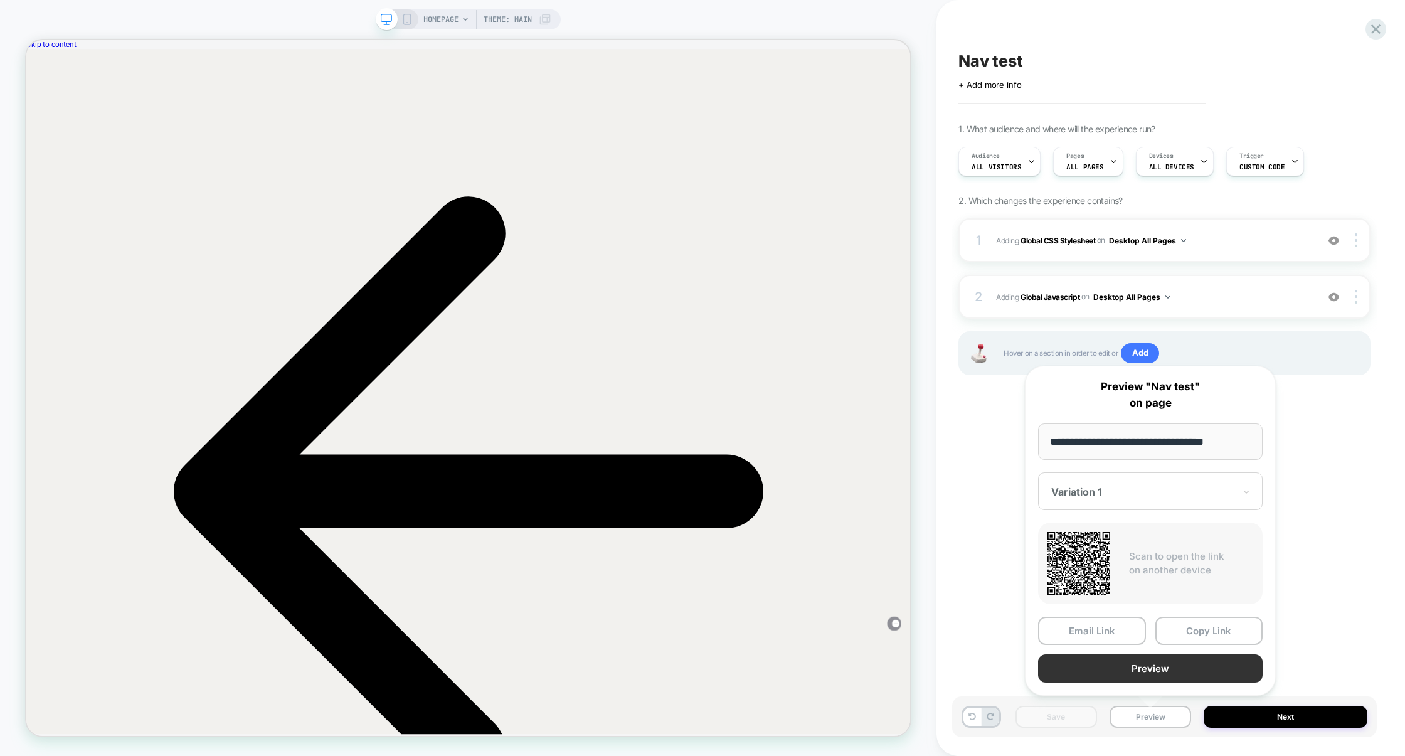
click at [1145, 674] on button "Preview" at bounding box center [1150, 668] width 225 height 28
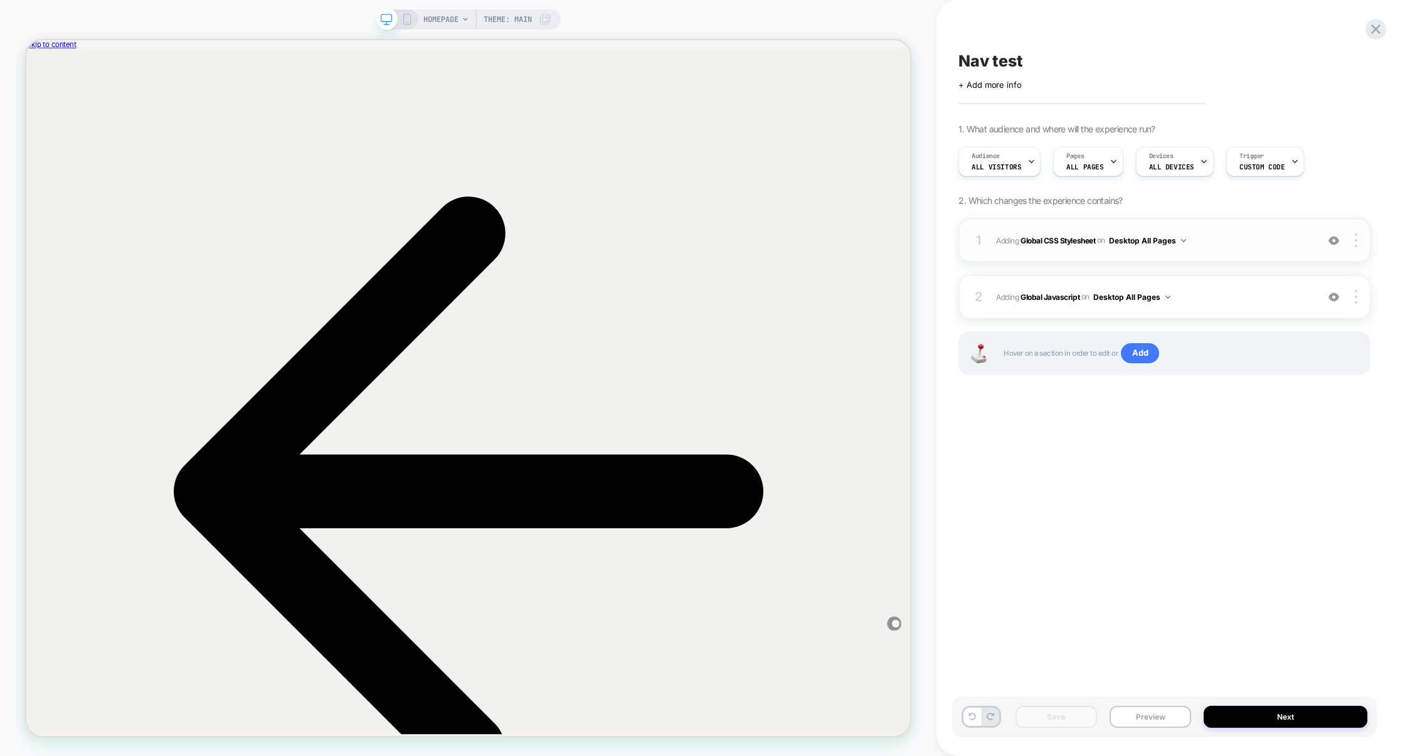
click at [1249, 250] on div "1 Adding Global CSS Stylesheet on Desktop All Pages Add Before Add After Copy t…" at bounding box center [1164, 240] width 412 height 44
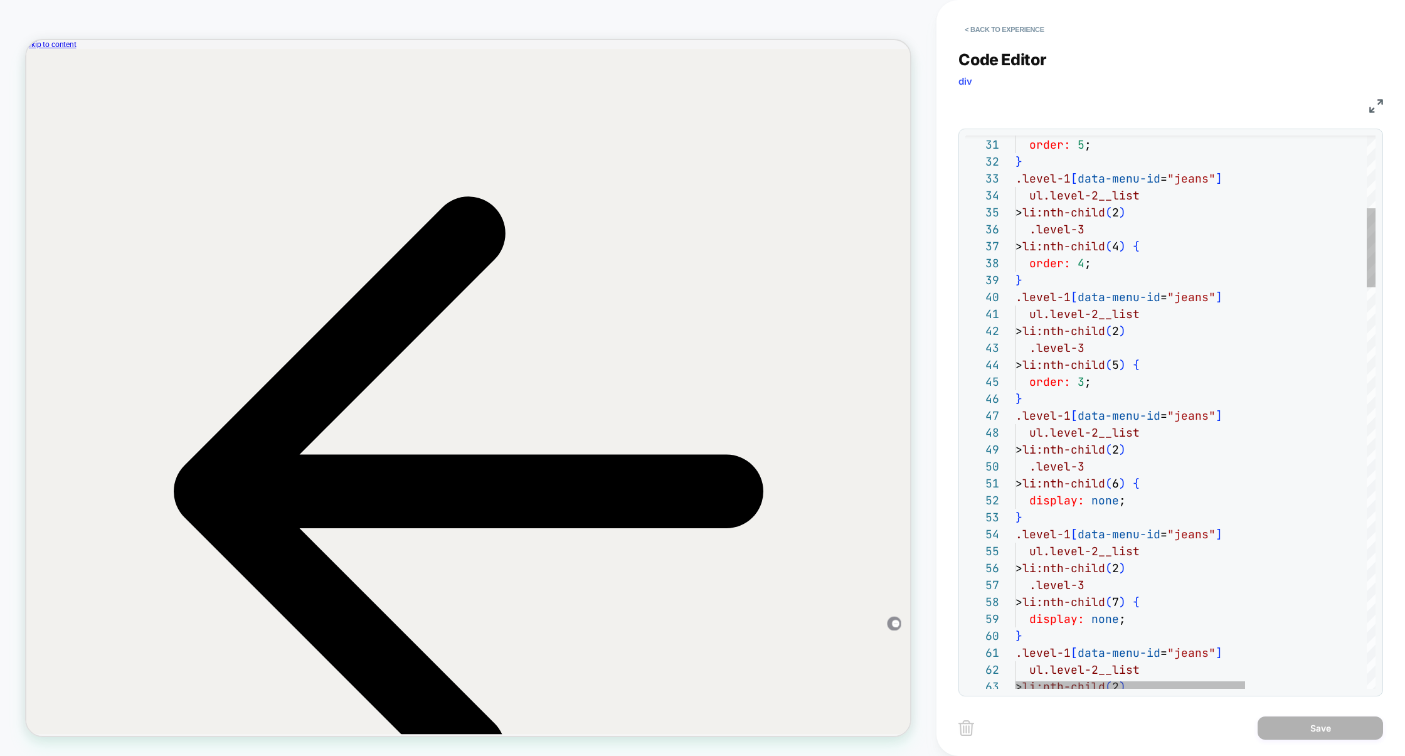
scroll to position [51, 142]
type textarea "**********"
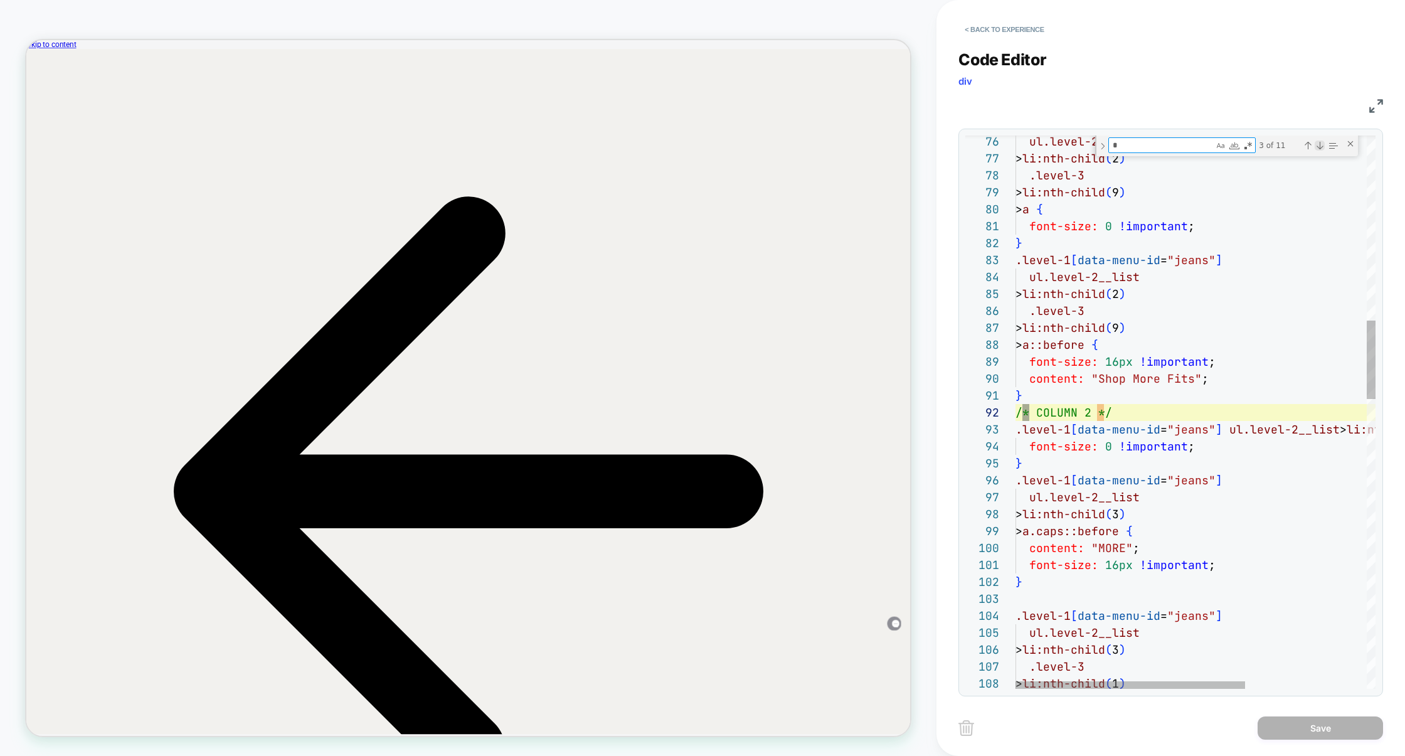
type textarea "*"
click at [1325, 146] on div "Next Match (Enter)" at bounding box center [1320, 145] width 10 height 10
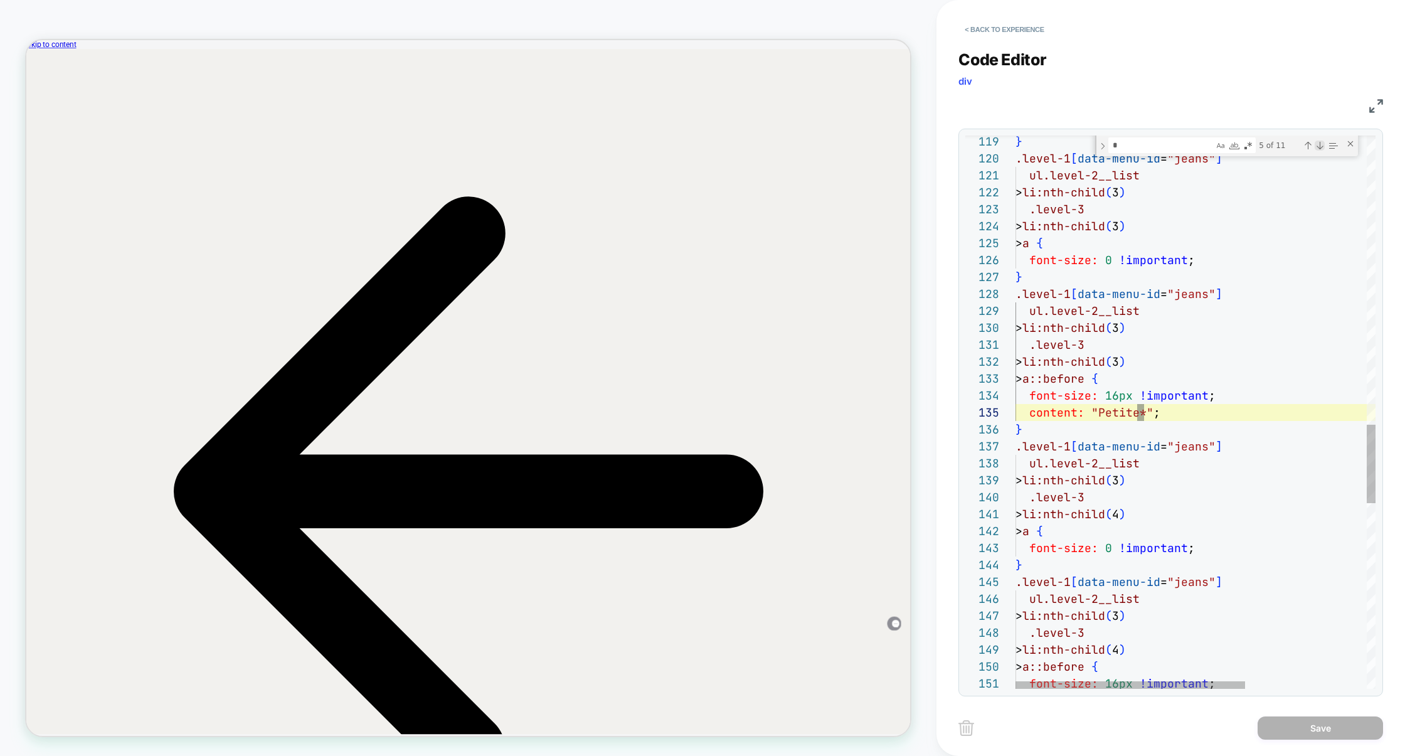
scroll to position [169, 129]
click at [1144, 418] on div "} .level-1 [ data-menu-id = "jeans" ] ul.level-2__list > li:nth-child ( 3 ) .le…" at bounding box center [1290, 52] width 551 height 3876
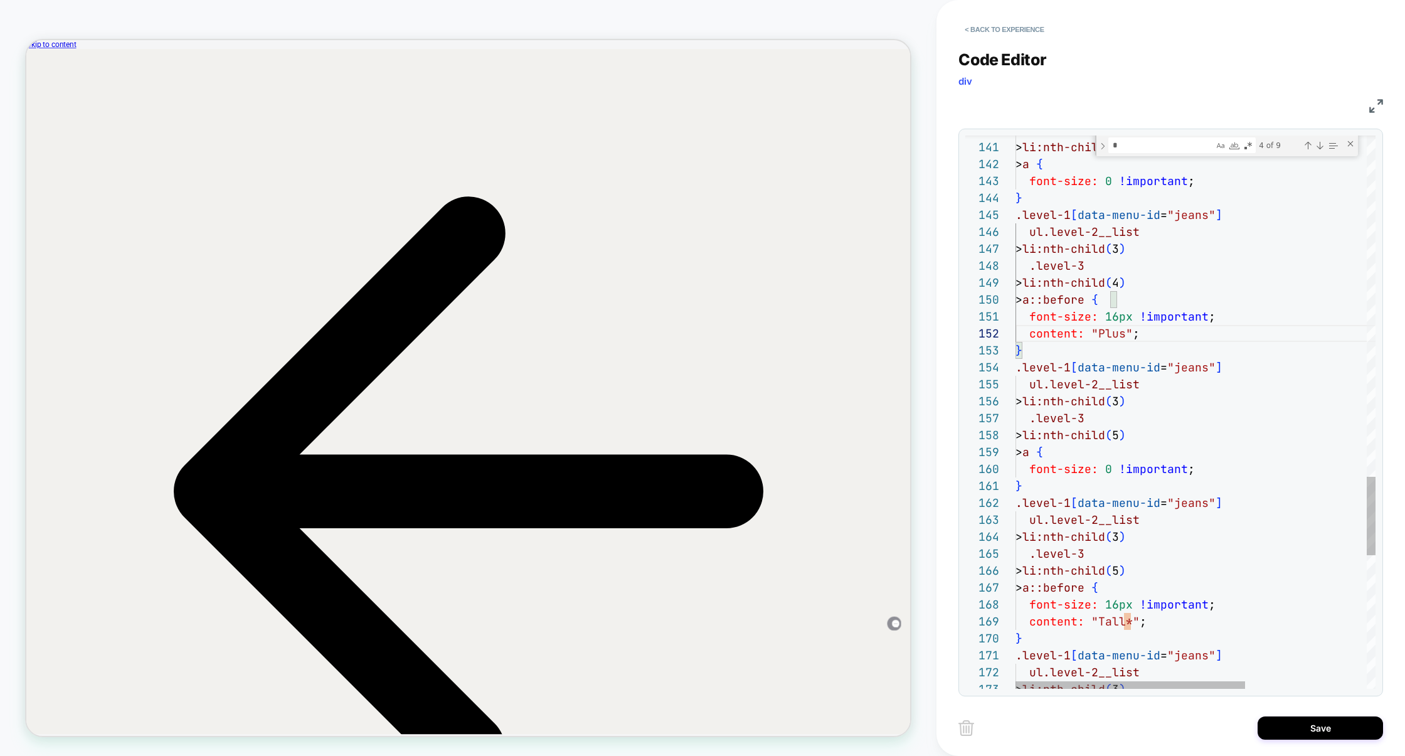
type textarea "**********"
click at [1332, 736] on button "Save" at bounding box center [1320, 727] width 125 height 23
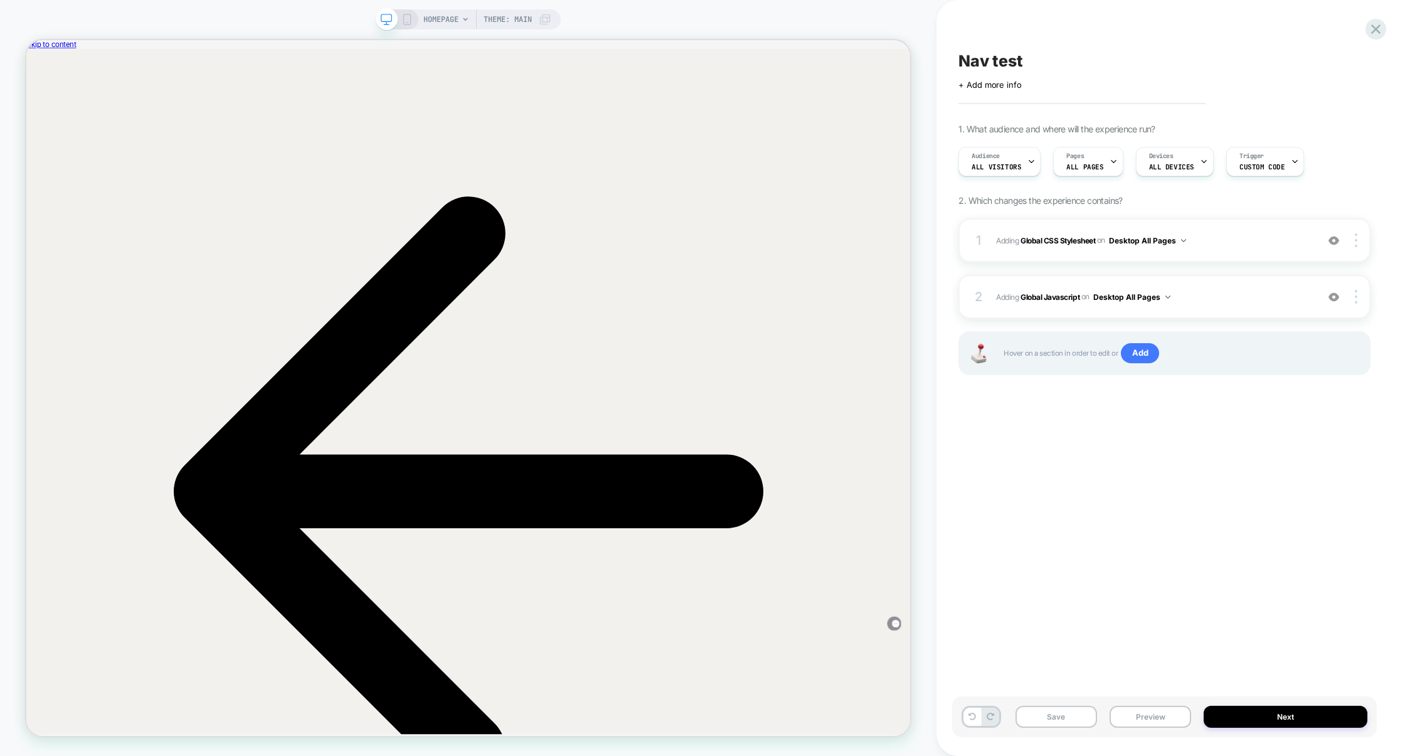
click at [1052, 728] on div "Save Preview Next" at bounding box center [1164, 716] width 425 height 41
click at [1060, 721] on button "Save" at bounding box center [1056, 717] width 82 height 22
